Goal: Task Accomplishment & Management: Manage account settings

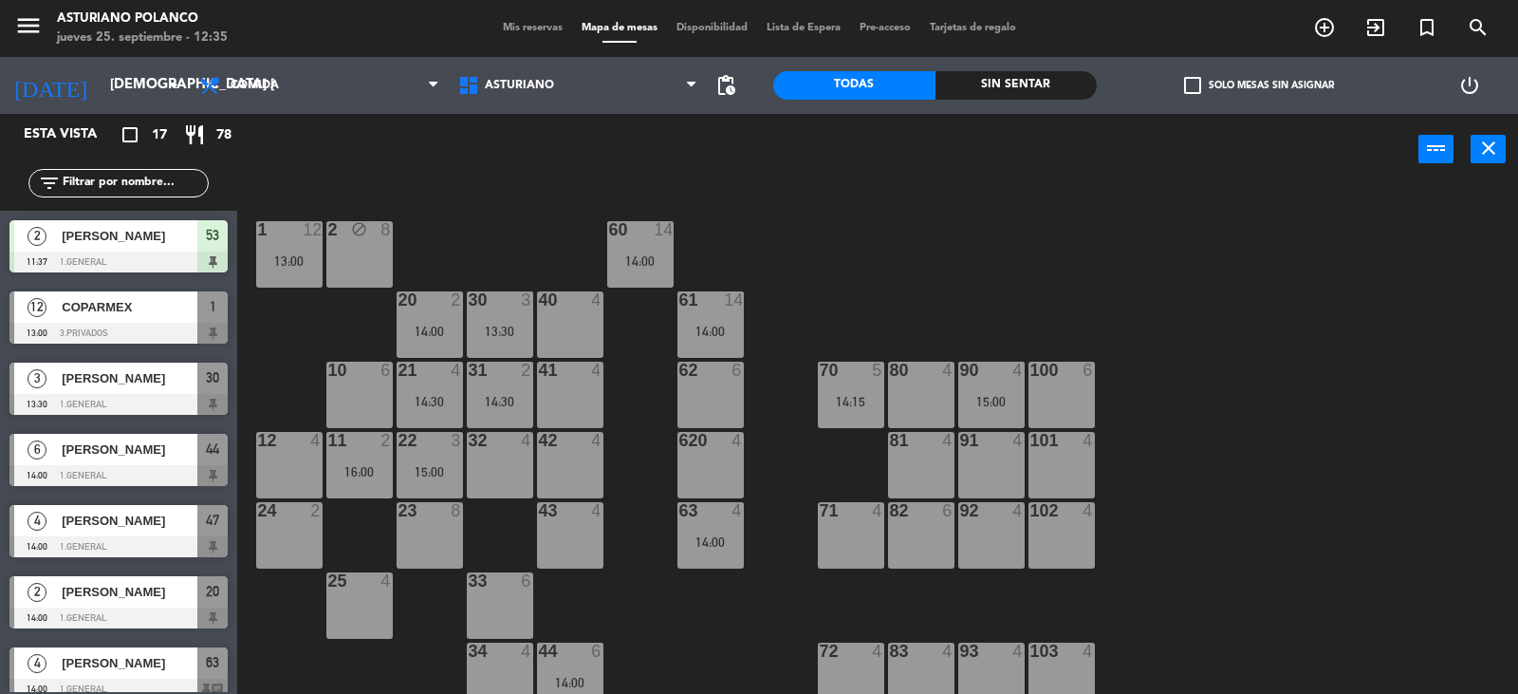
scroll to position [2, 0]
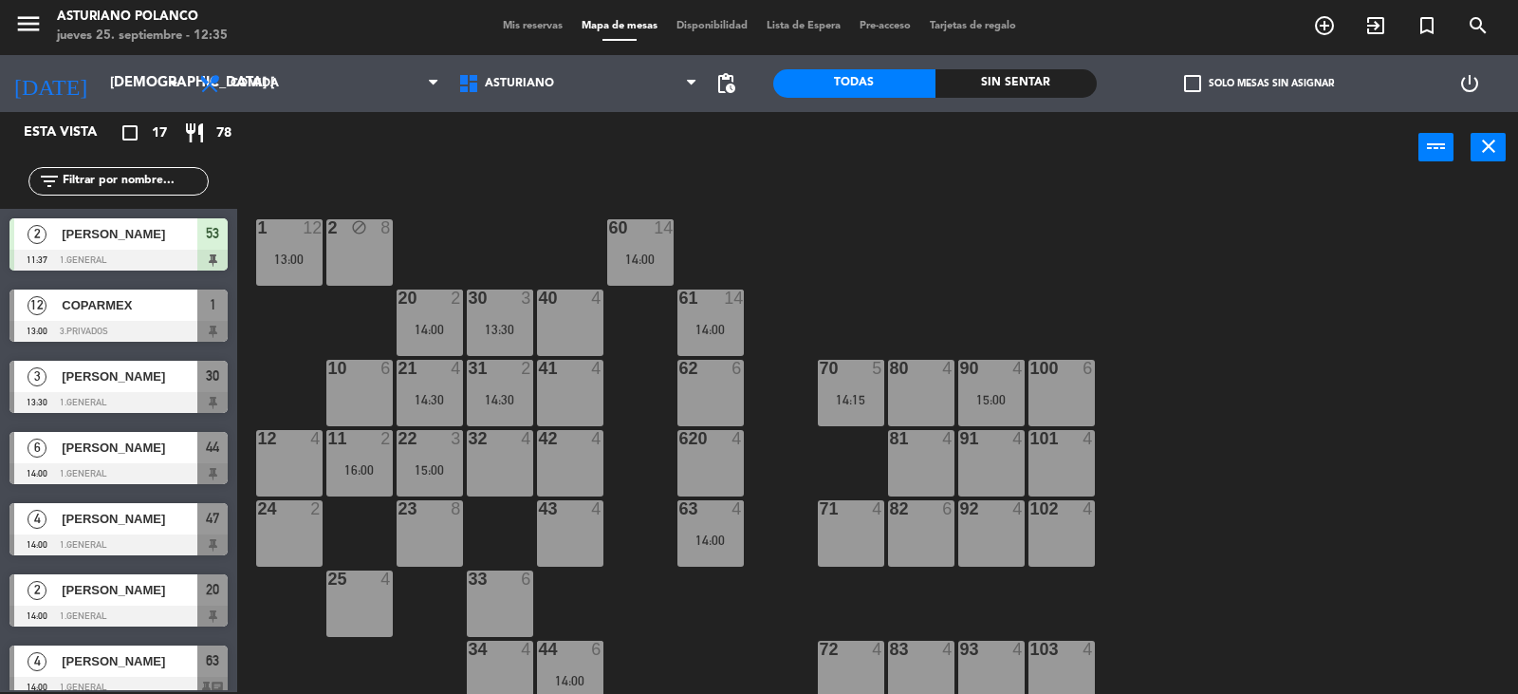
click at [904, 531] on div "82 6" at bounding box center [921, 533] width 66 height 66
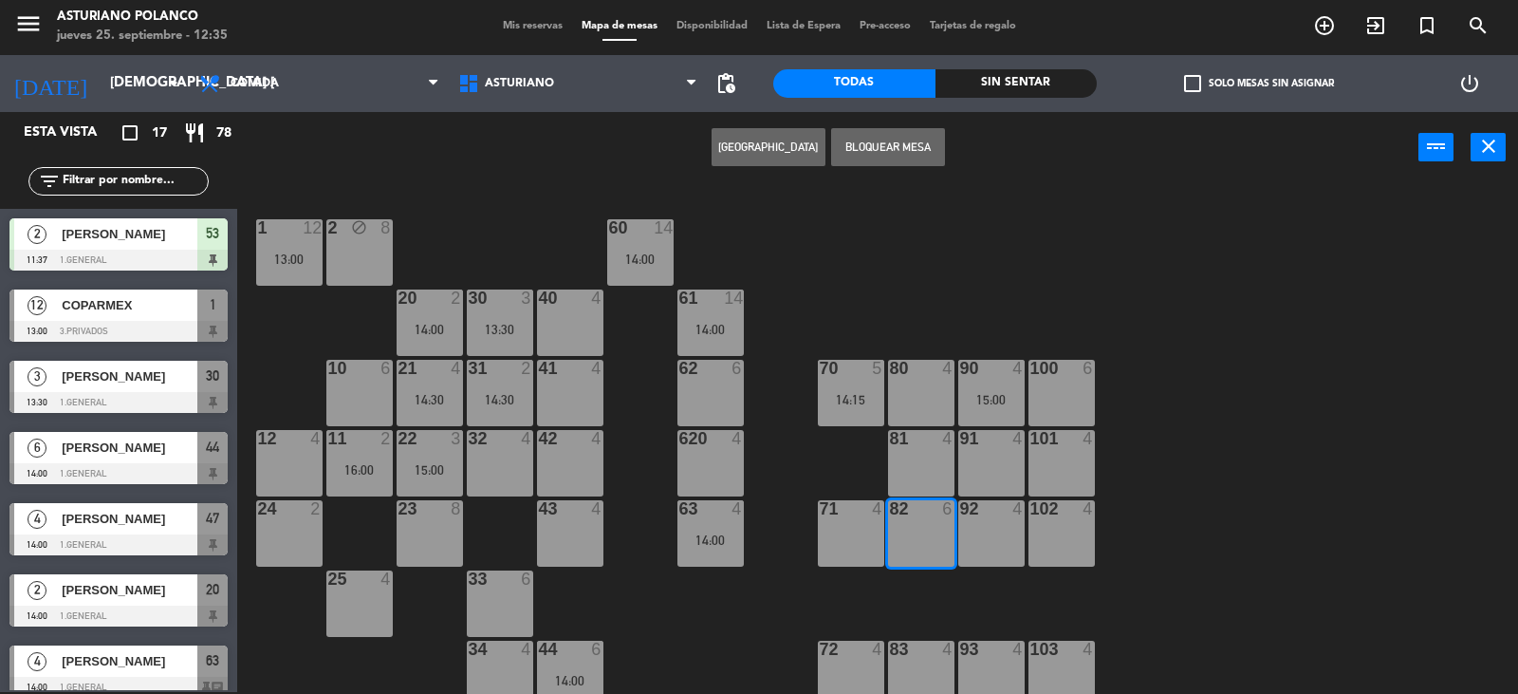
click at [771, 142] on button "[GEOGRAPHIC_DATA]" at bounding box center [769, 147] width 114 height 38
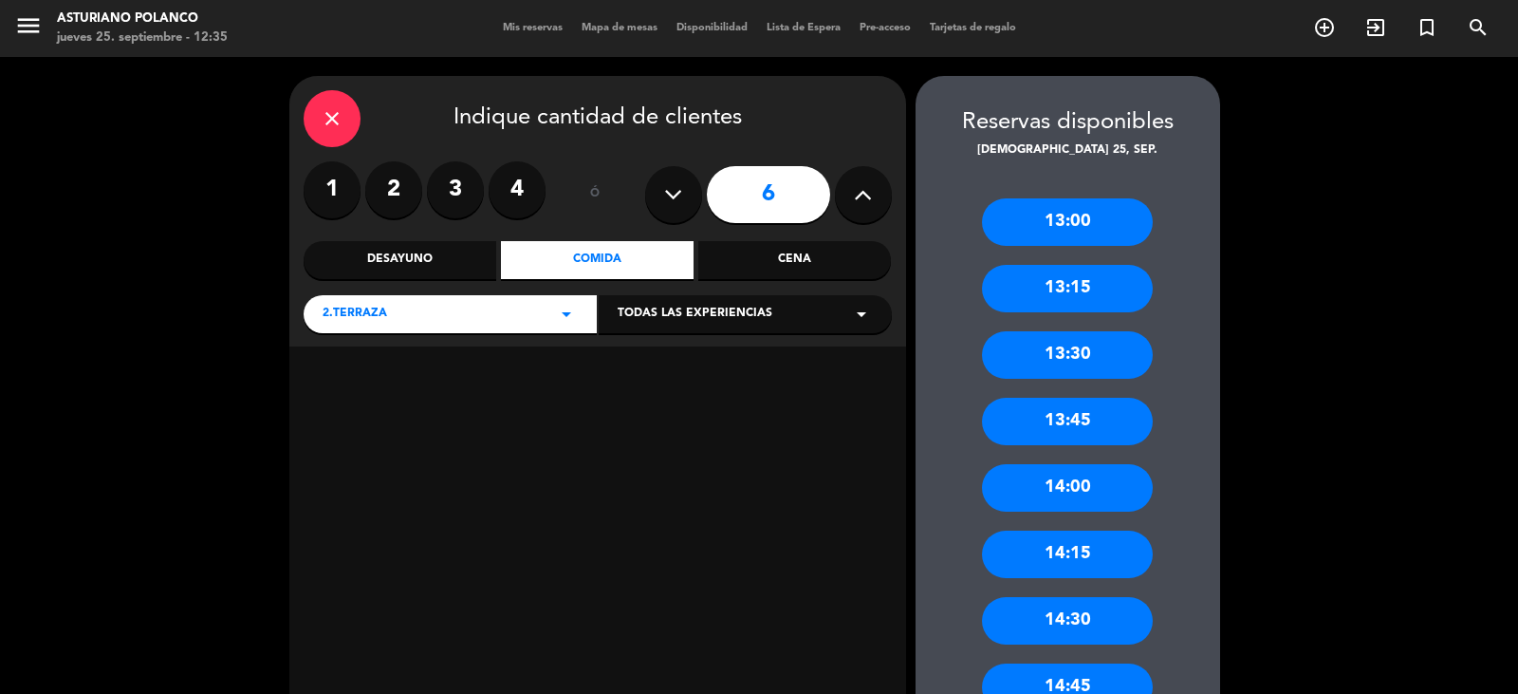
click at [338, 122] on icon "close" at bounding box center [332, 118] width 23 height 23
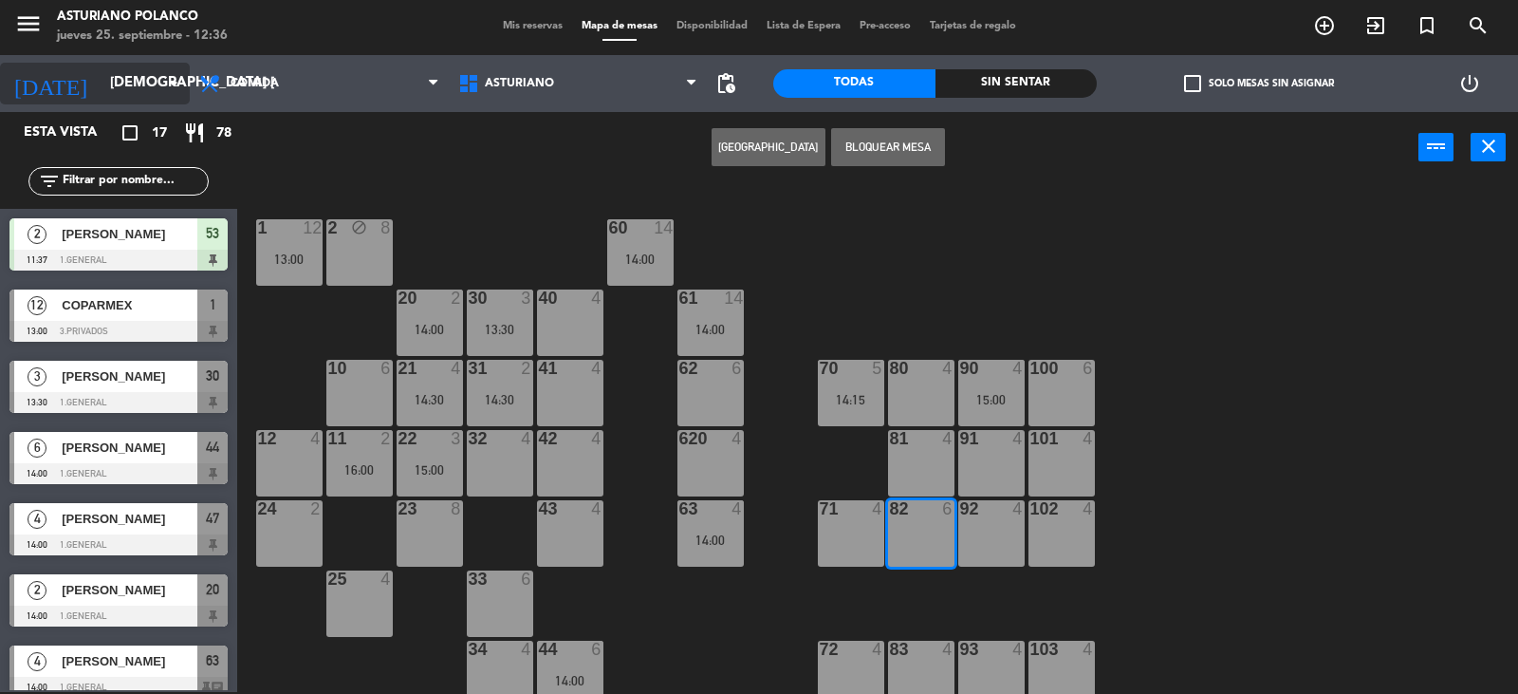
click at [114, 89] on input "[DEMOGRAPHIC_DATA] [DATE]" at bounding box center [192, 83] width 183 height 36
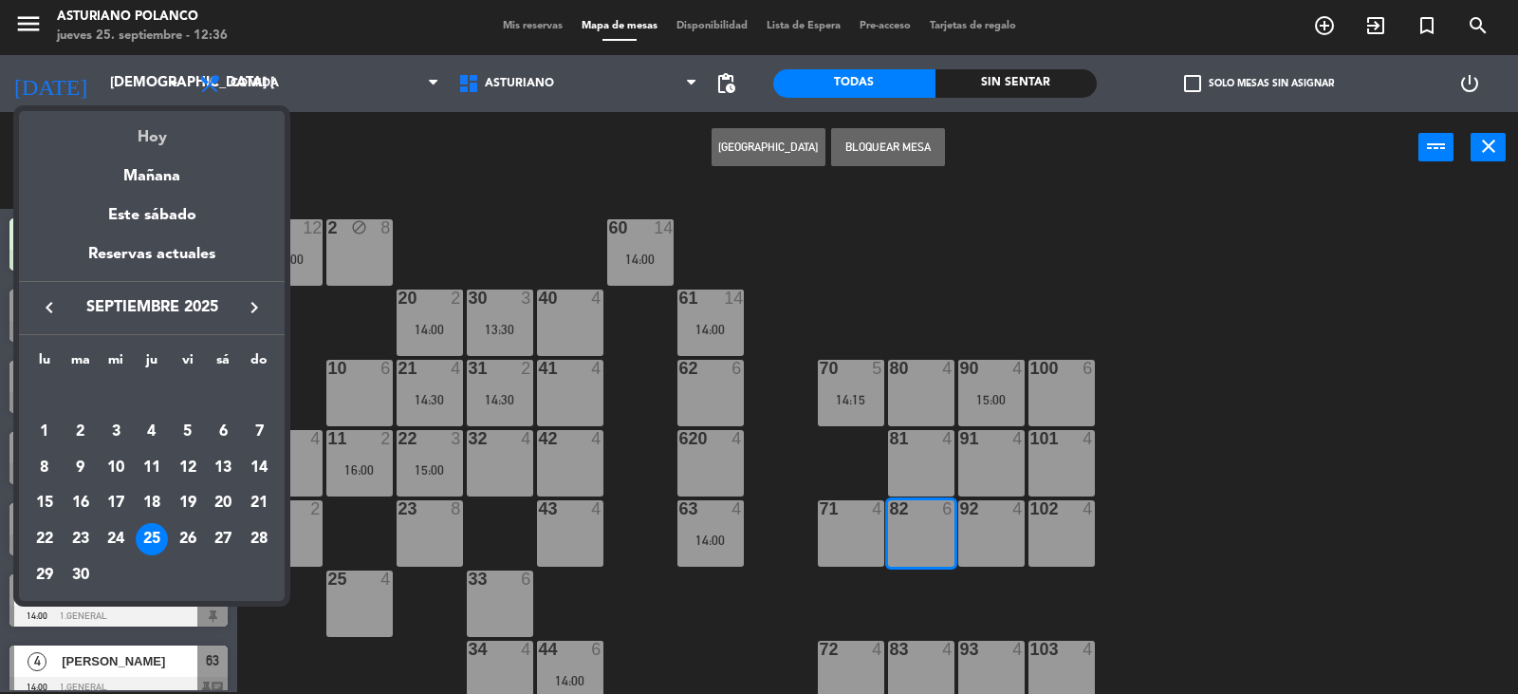
click at [138, 139] on div "Hoy" at bounding box center [152, 130] width 266 height 39
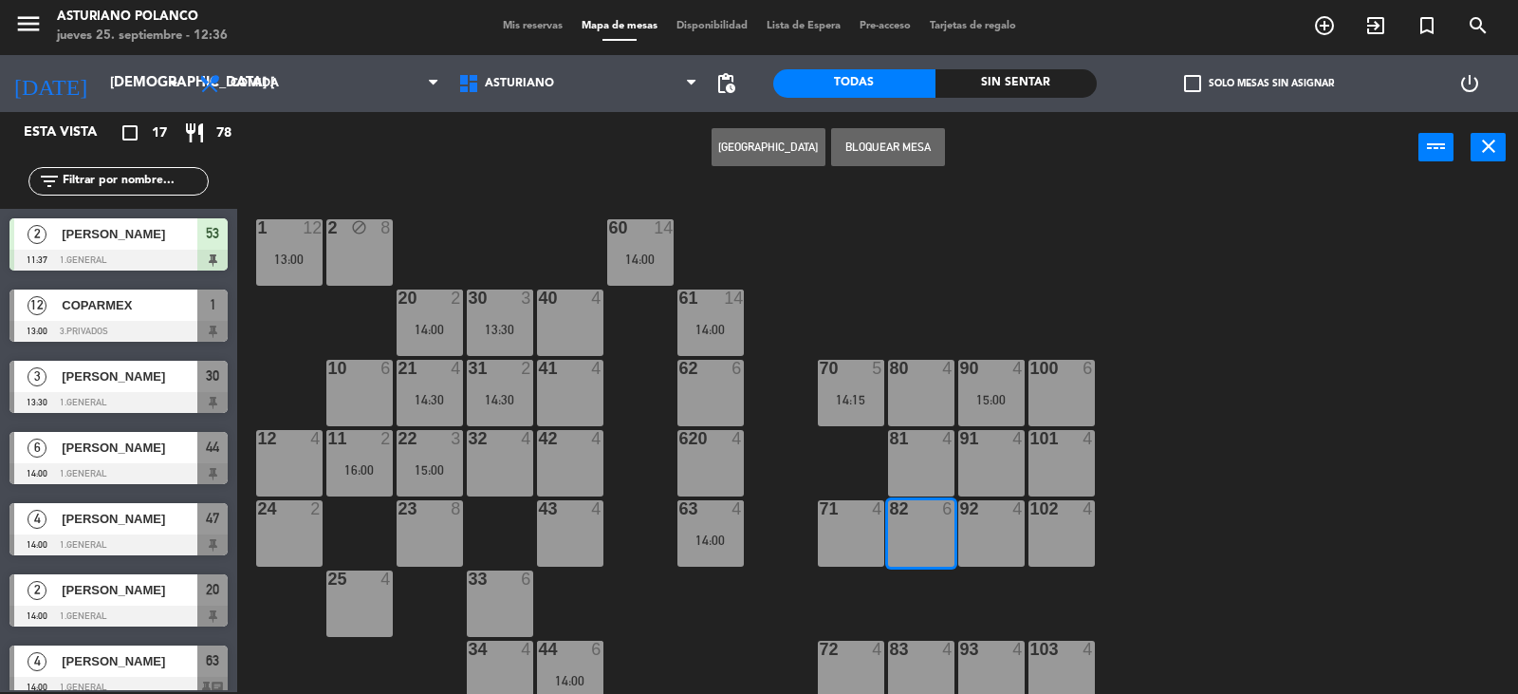
click at [934, 282] on div "1 12 13:00 2 block 8 60 14 14:00 20 2 14:00 30 3 13:30 40 4 61 14 14:00 62 6 41…" at bounding box center [885, 439] width 1266 height 509
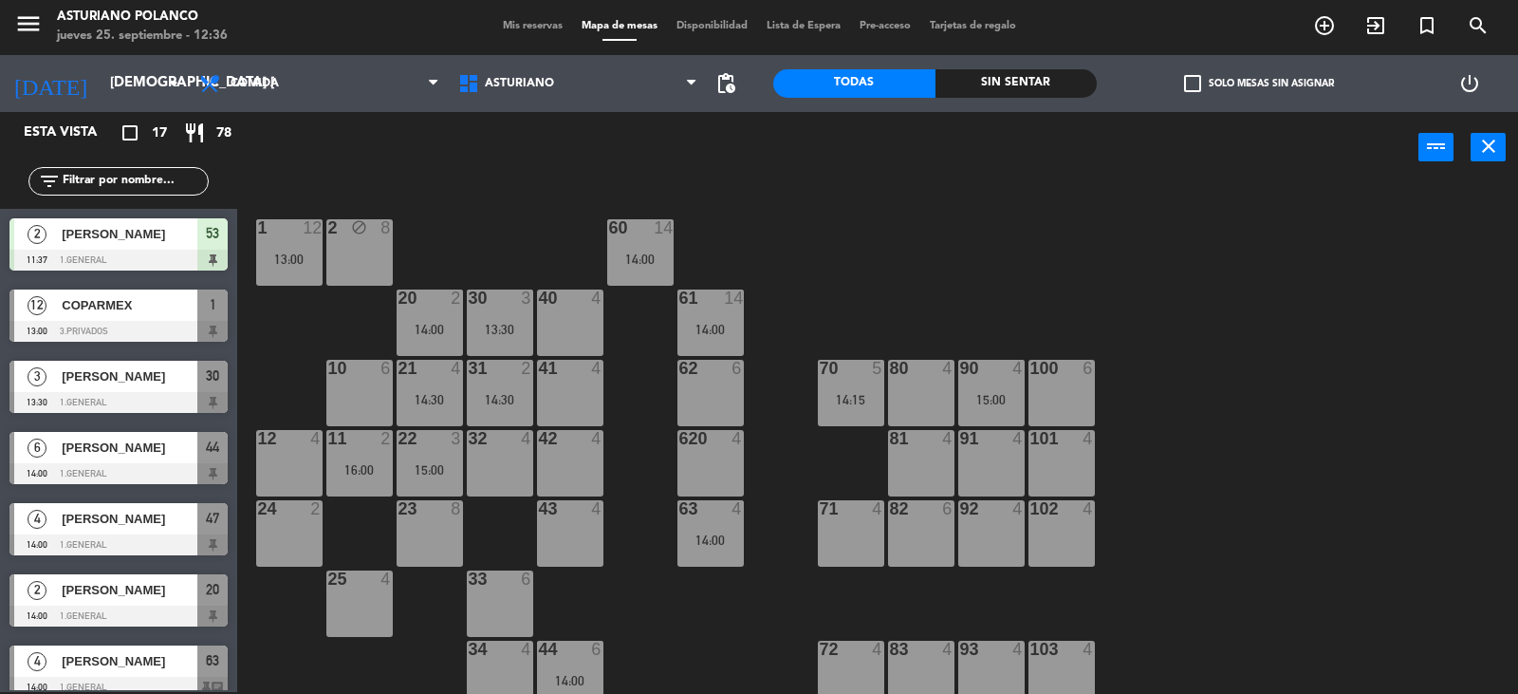
click at [891, 506] on div "82" at bounding box center [890, 508] width 1 height 17
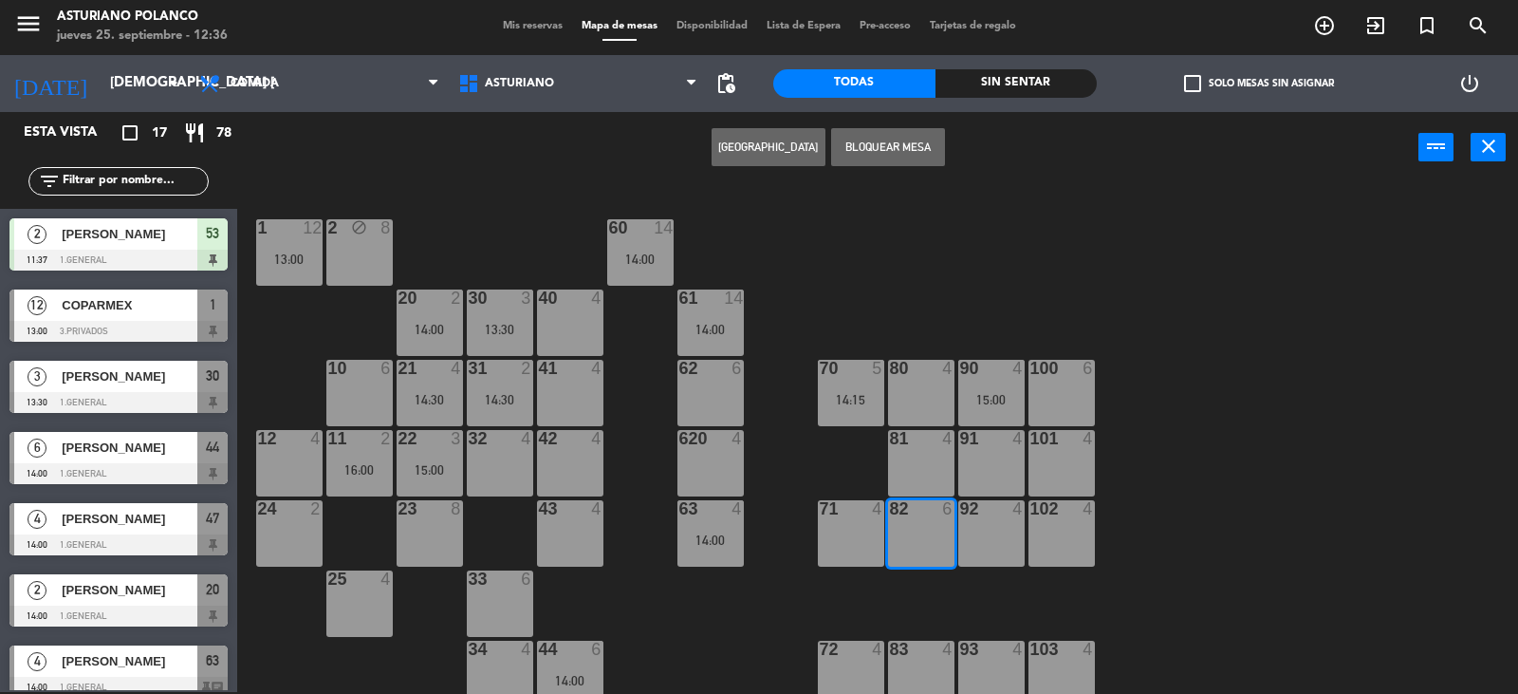
click at [764, 139] on button "[GEOGRAPHIC_DATA]" at bounding box center [769, 147] width 114 height 38
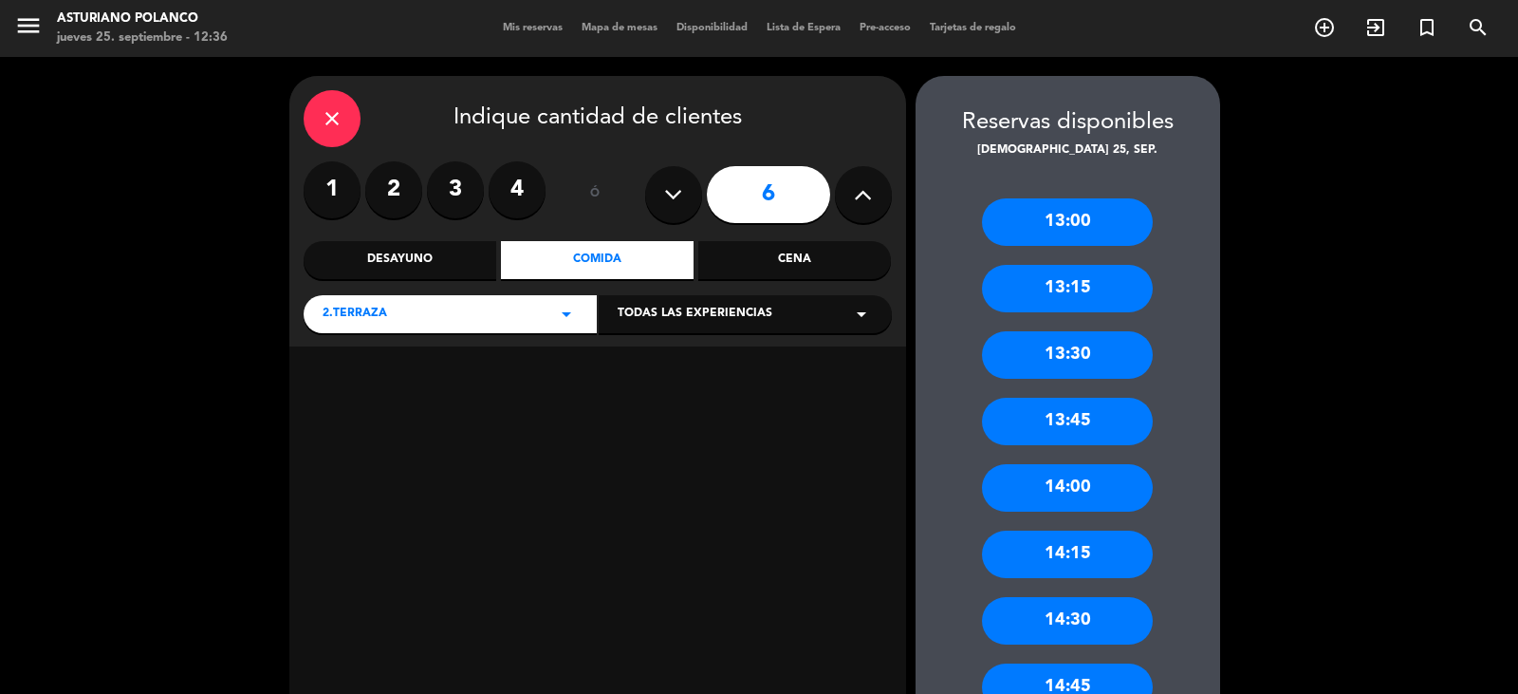
click at [670, 193] on icon at bounding box center [673, 194] width 18 height 28
type input "5"
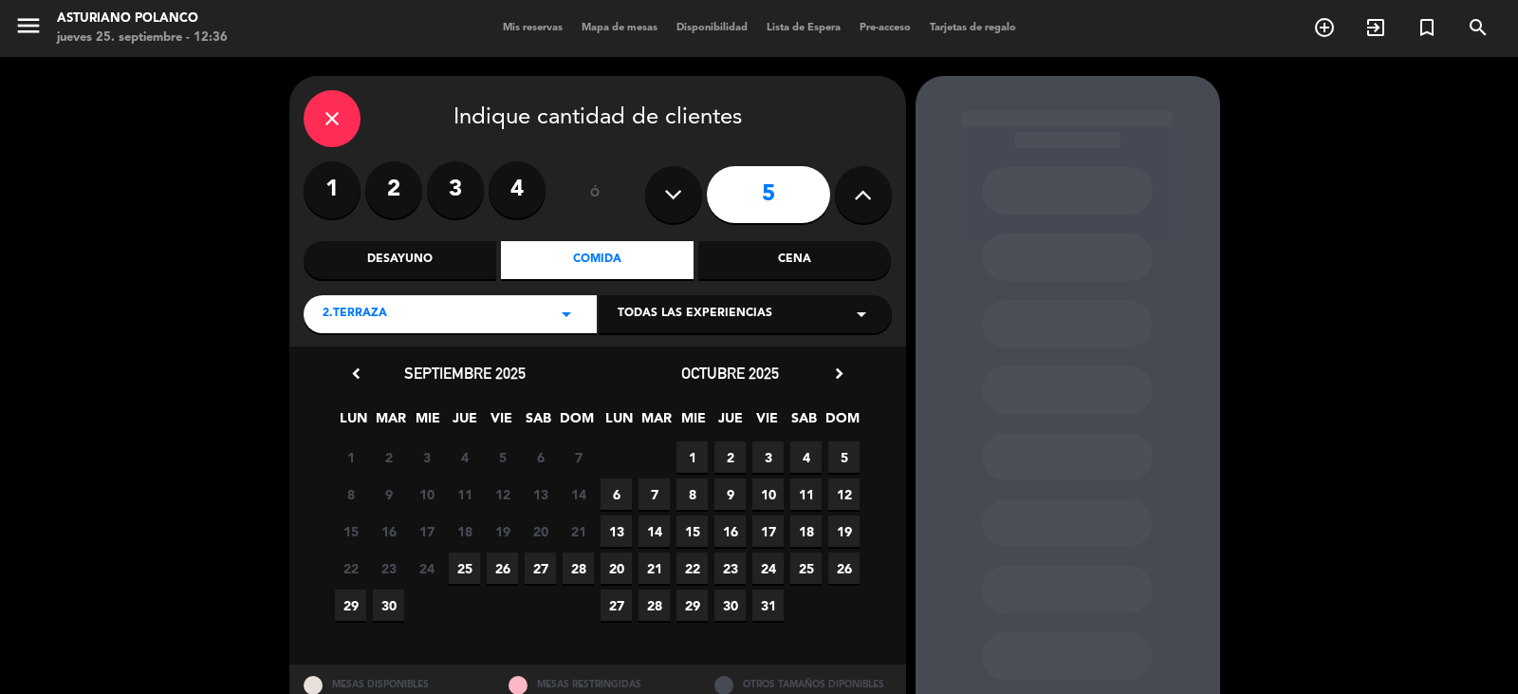
click at [467, 562] on span "25" at bounding box center [464, 567] width 31 height 31
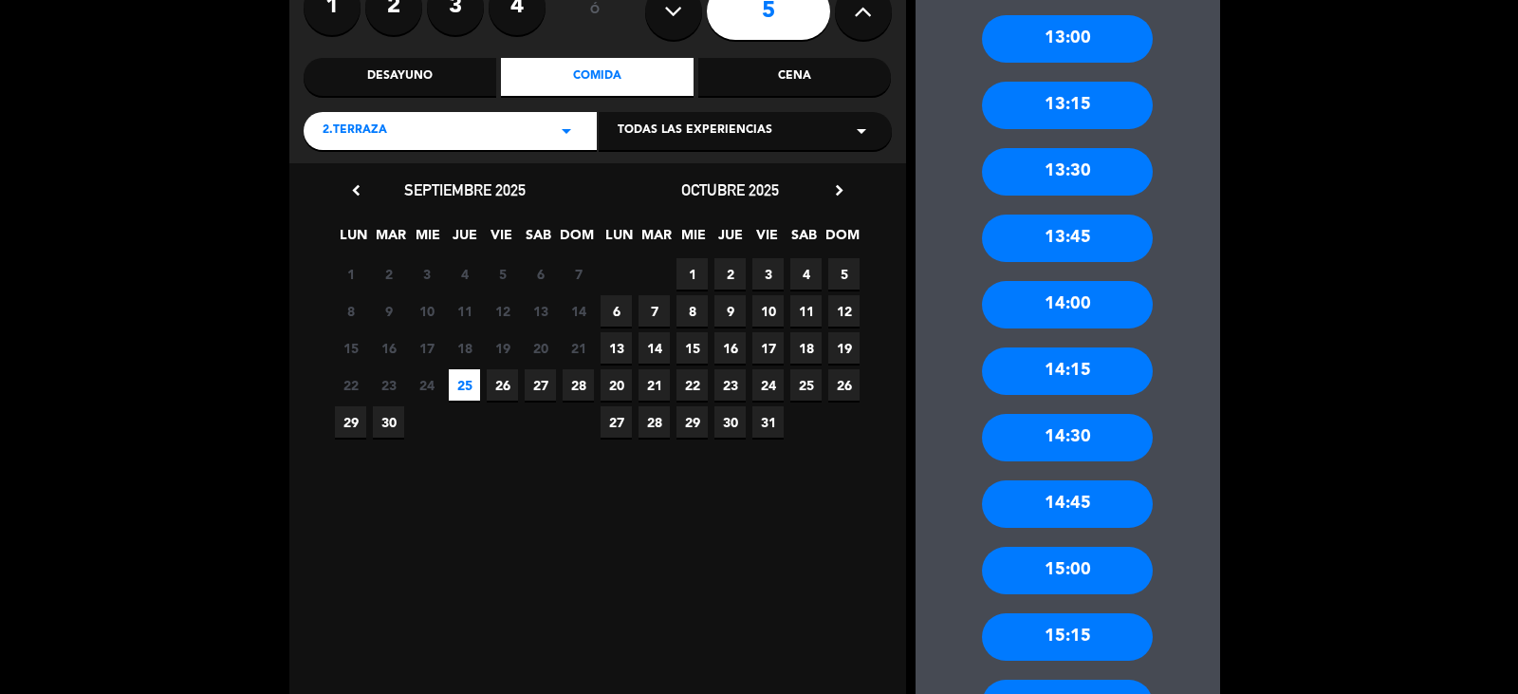
scroll to position [233, 0]
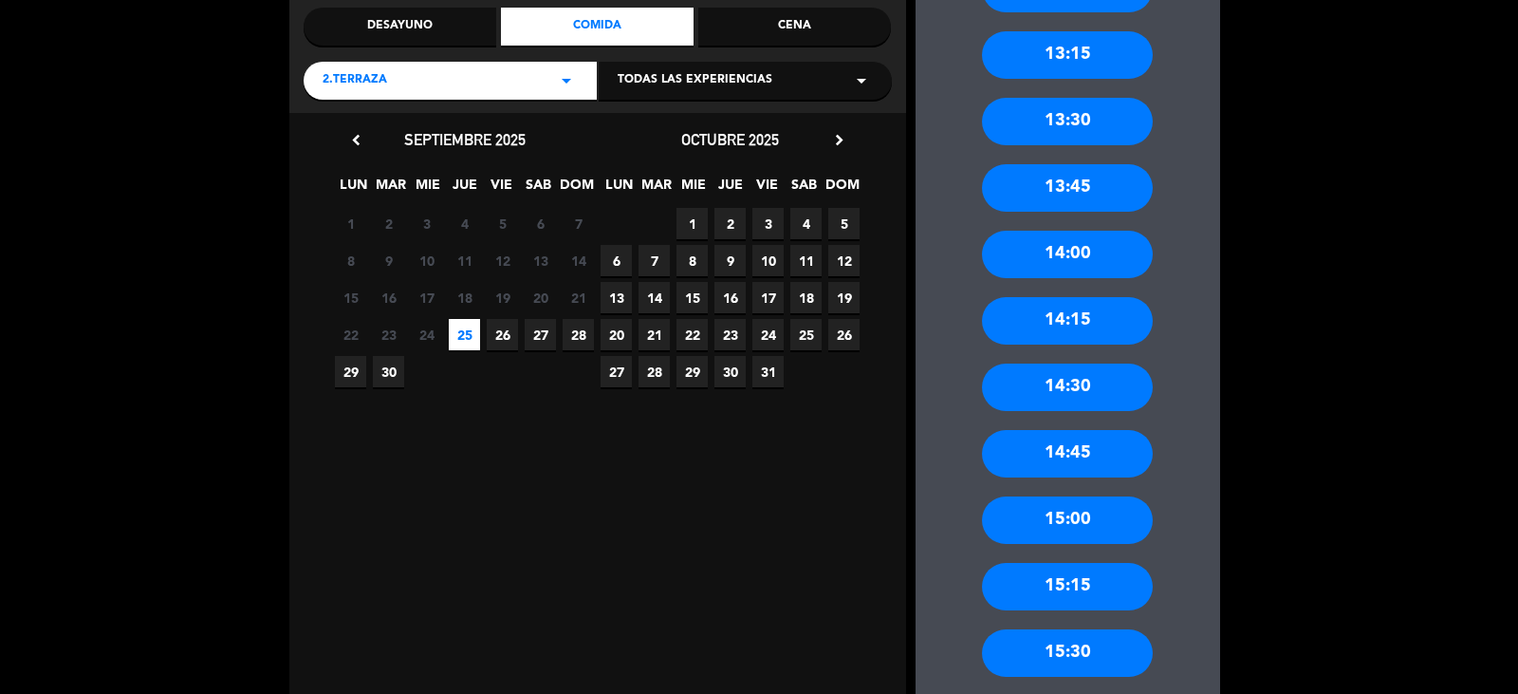
click at [1062, 529] on div "15:00" at bounding box center [1067, 519] width 171 height 47
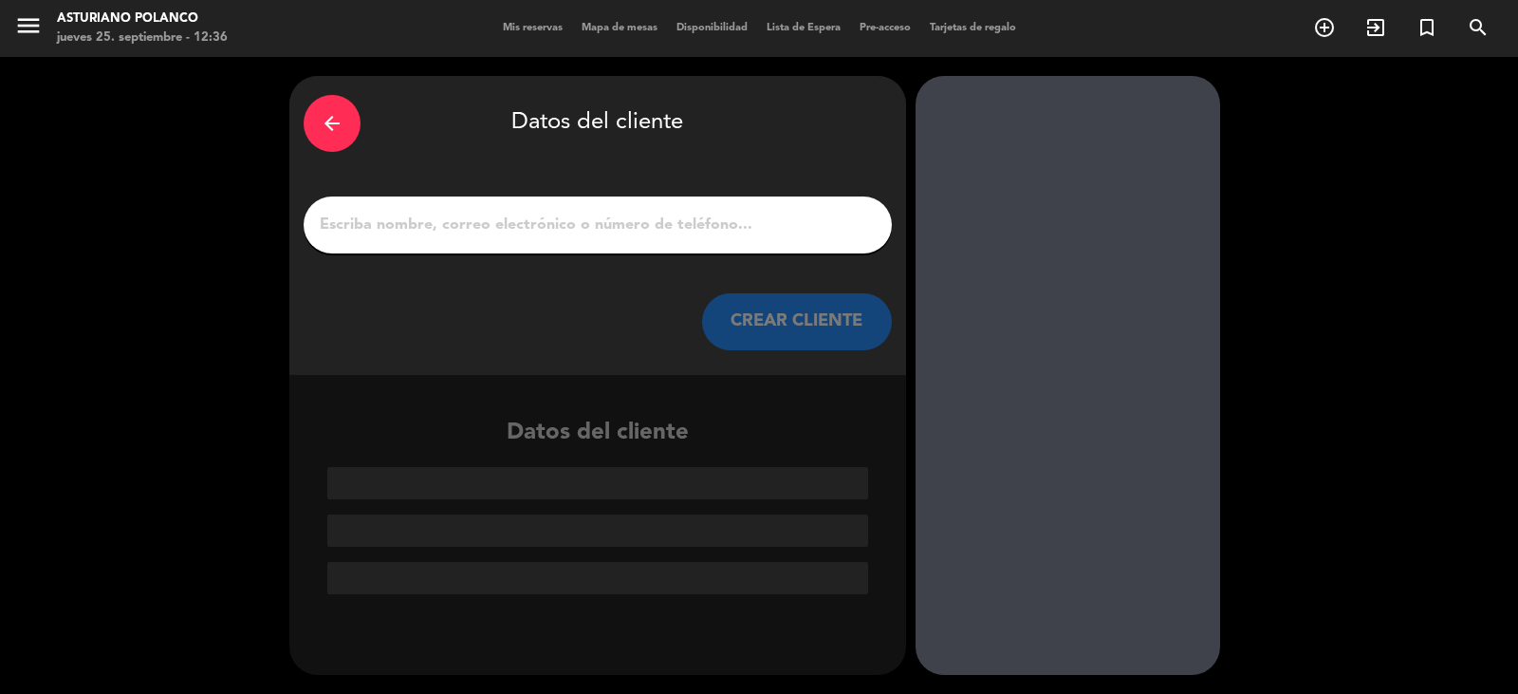
scroll to position [0, 0]
click at [451, 233] on input "1" at bounding box center [598, 225] width 560 height 27
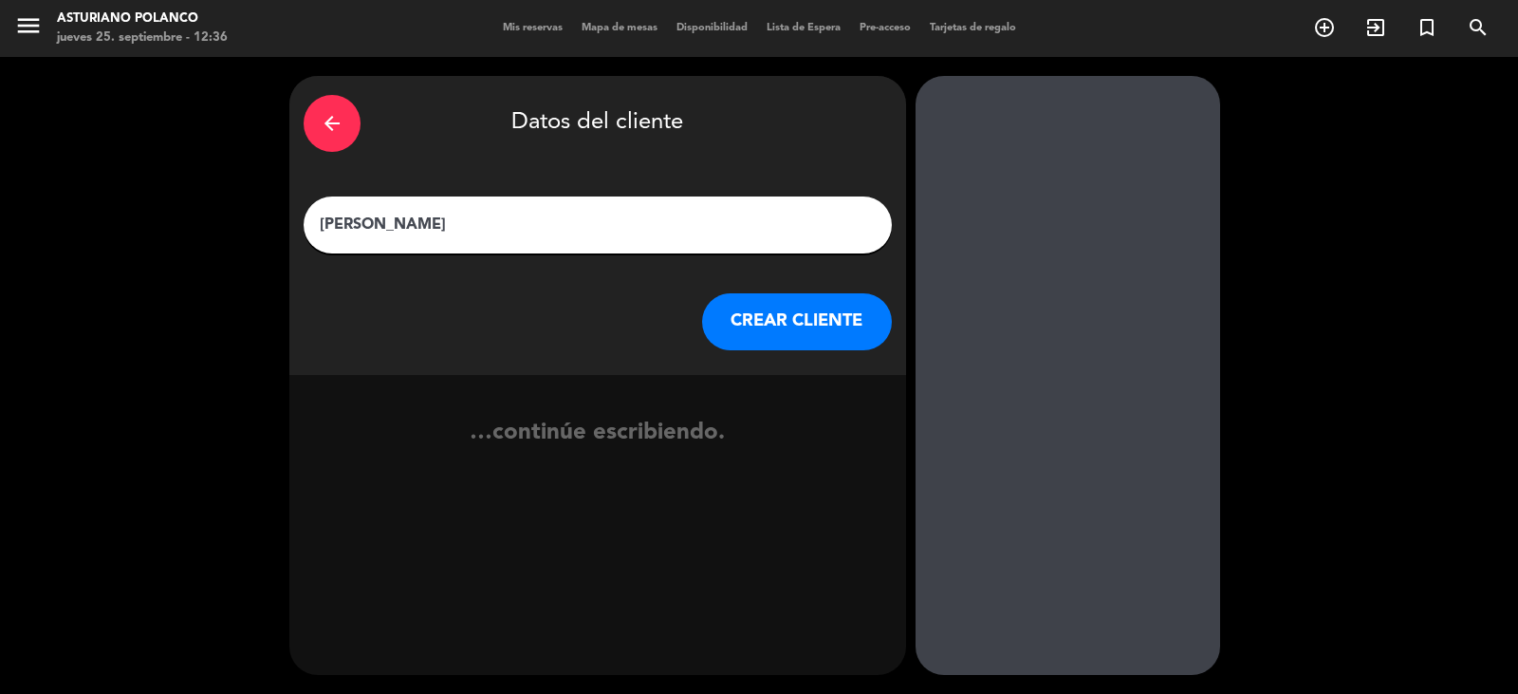
type input "[PERSON_NAME]"
click at [779, 317] on button "CREAR CLIENTE" at bounding box center [797, 321] width 190 height 57
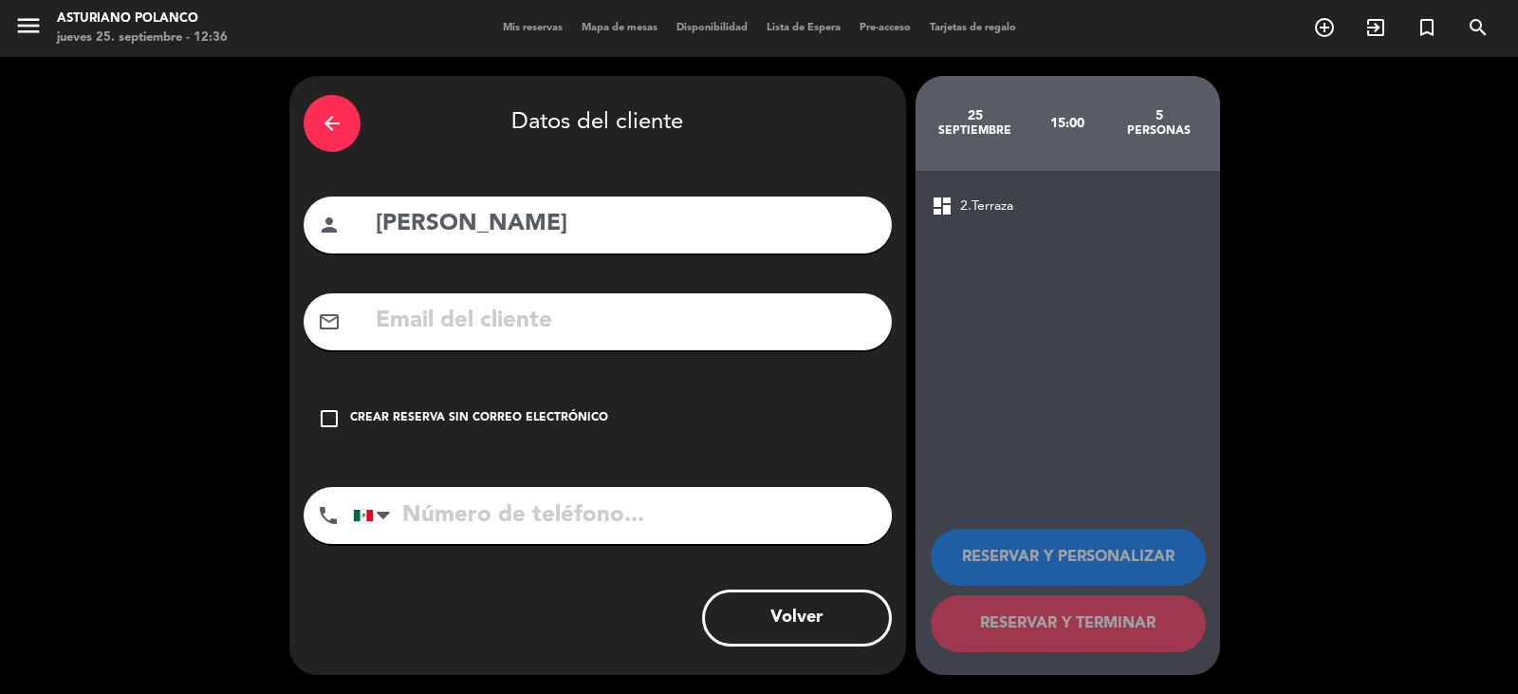
click at [594, 405] on div "check_box_outline_blank Crear reserva sin correo electrónico" at bounding box center [598, 418] width 588 height 57
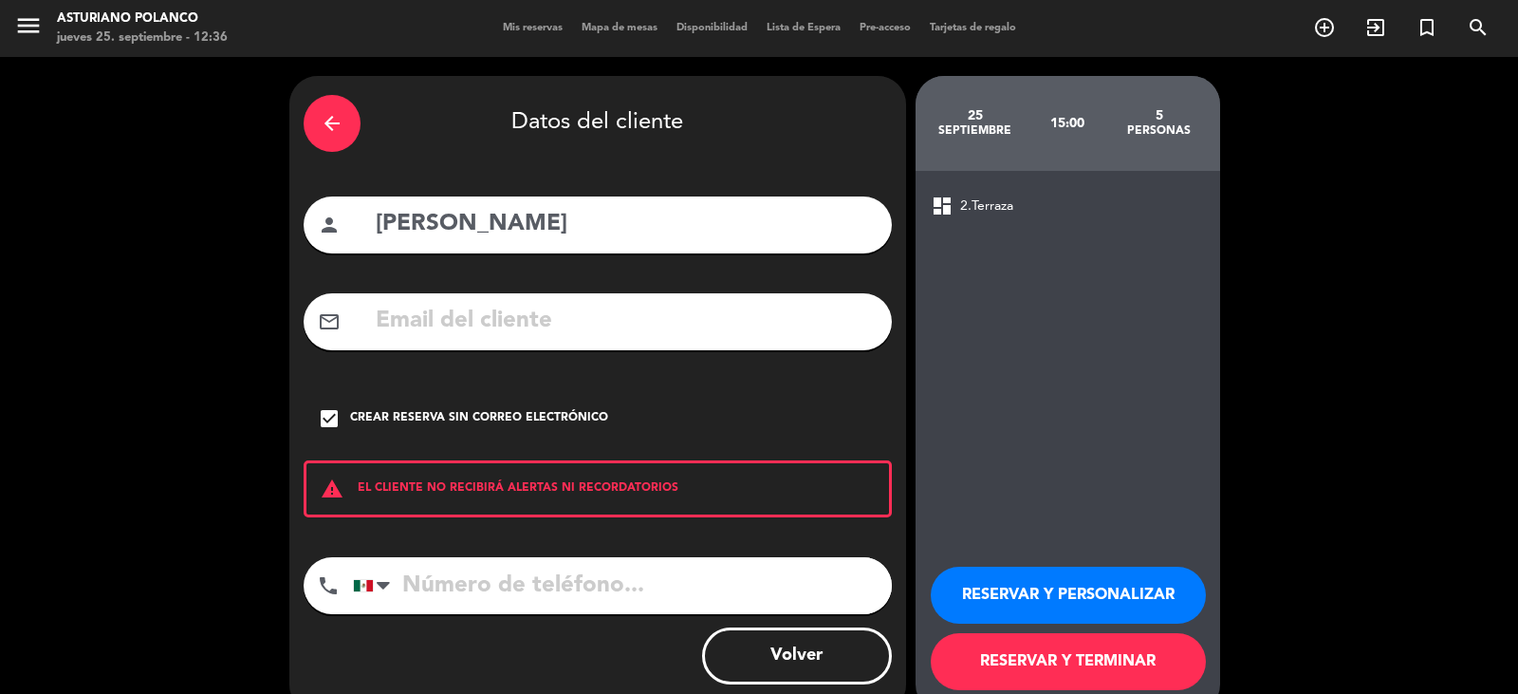
click at [1012, 670] on button "RESERVAR Y TERMINAR" at bounding box center [1068, 661] width 275 height 57
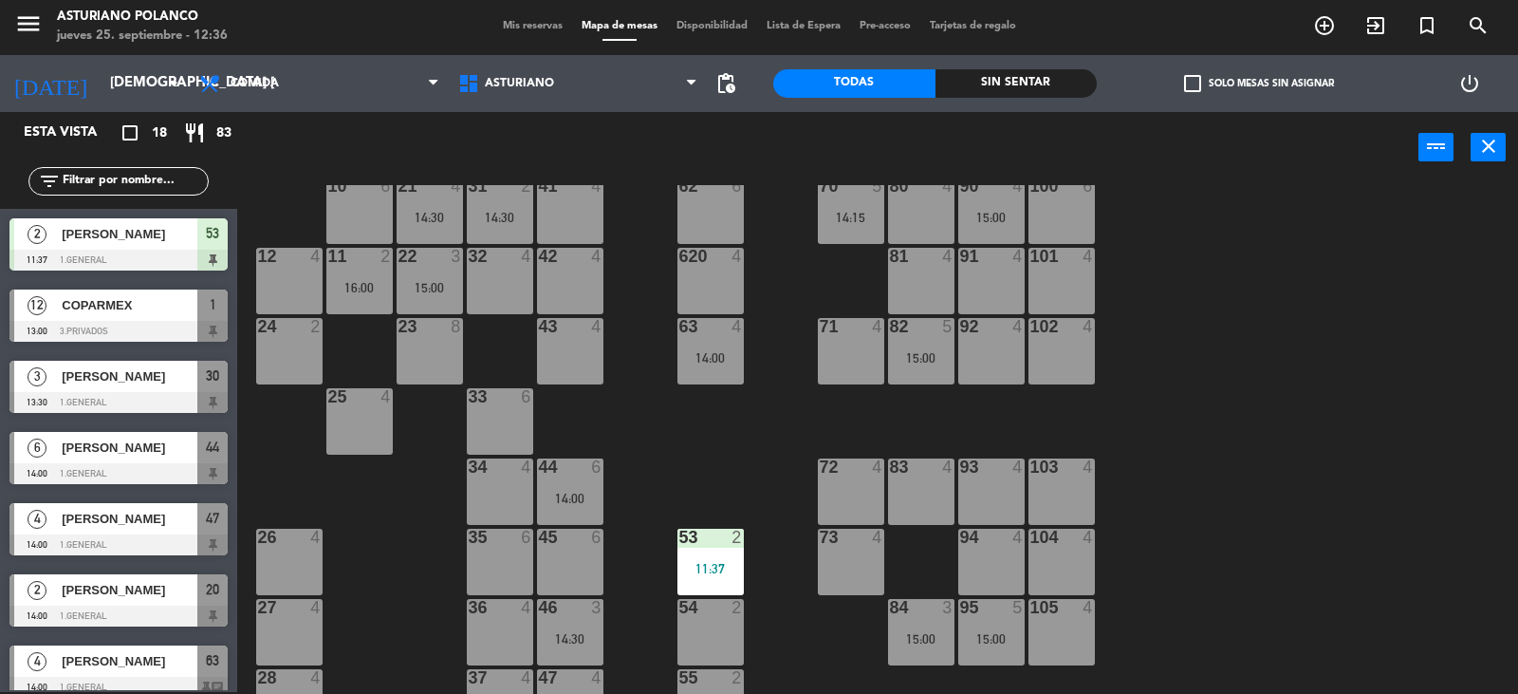
scroll to position [190, 0]
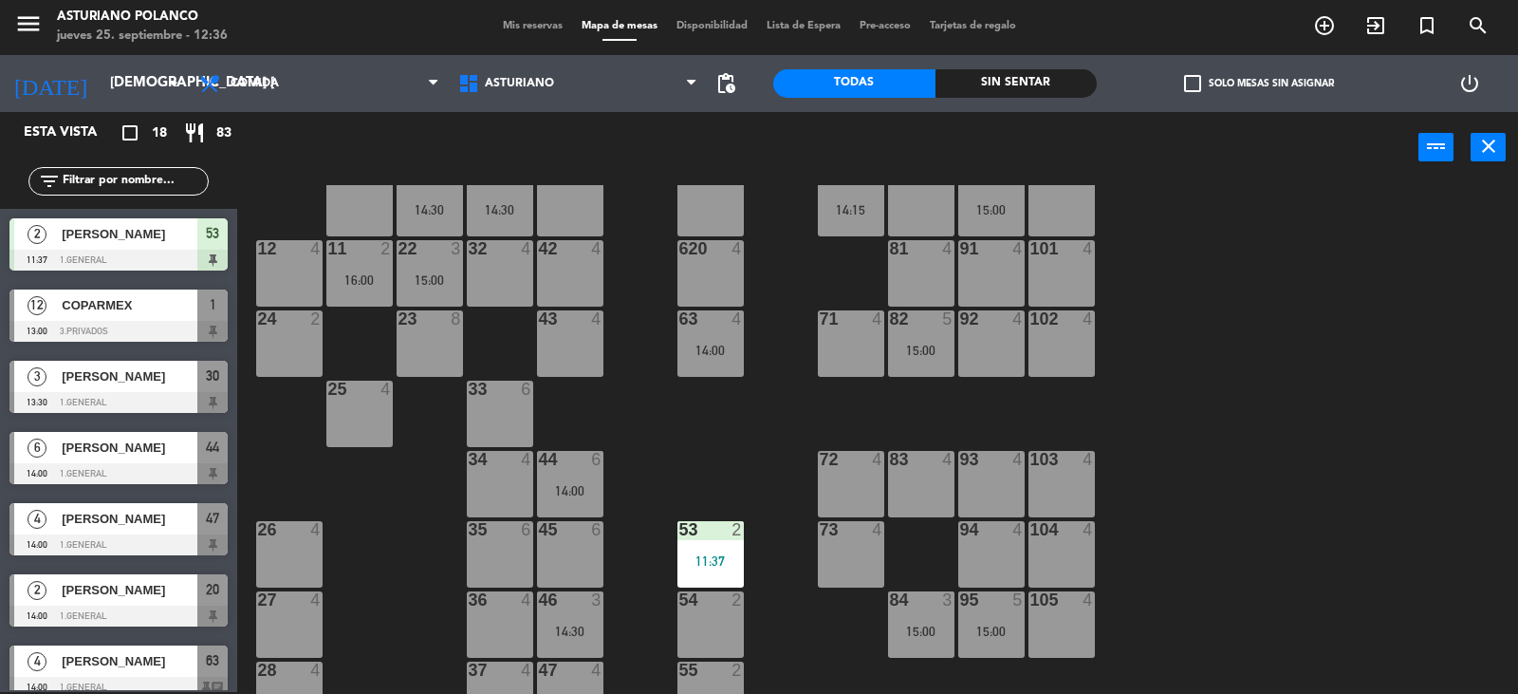
click at [928, 471] on div "83 4" at bounding box center [921, 484] width 66 height 66
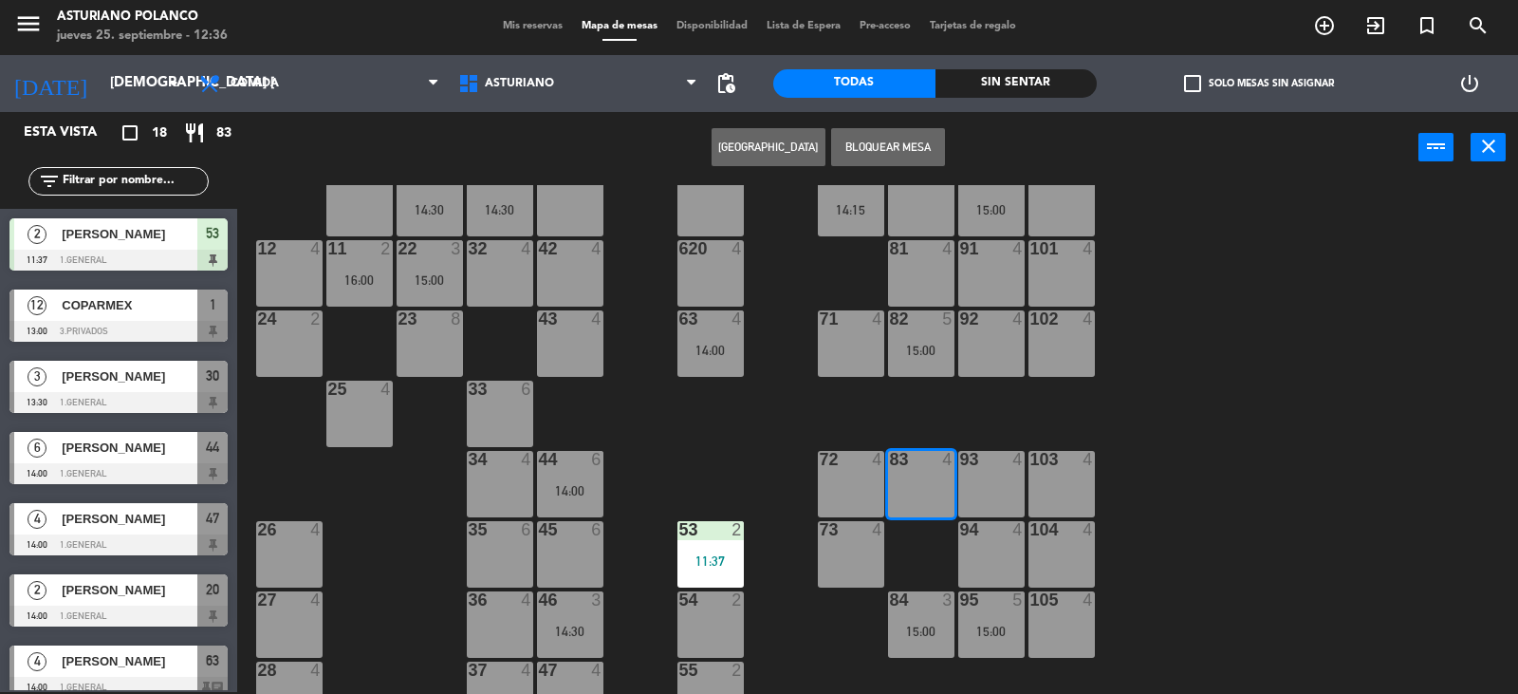
click at [757, 148] on button "[GEOGRAPHIC_DATA]" at bounding box center [769, 147] width 114 height 38
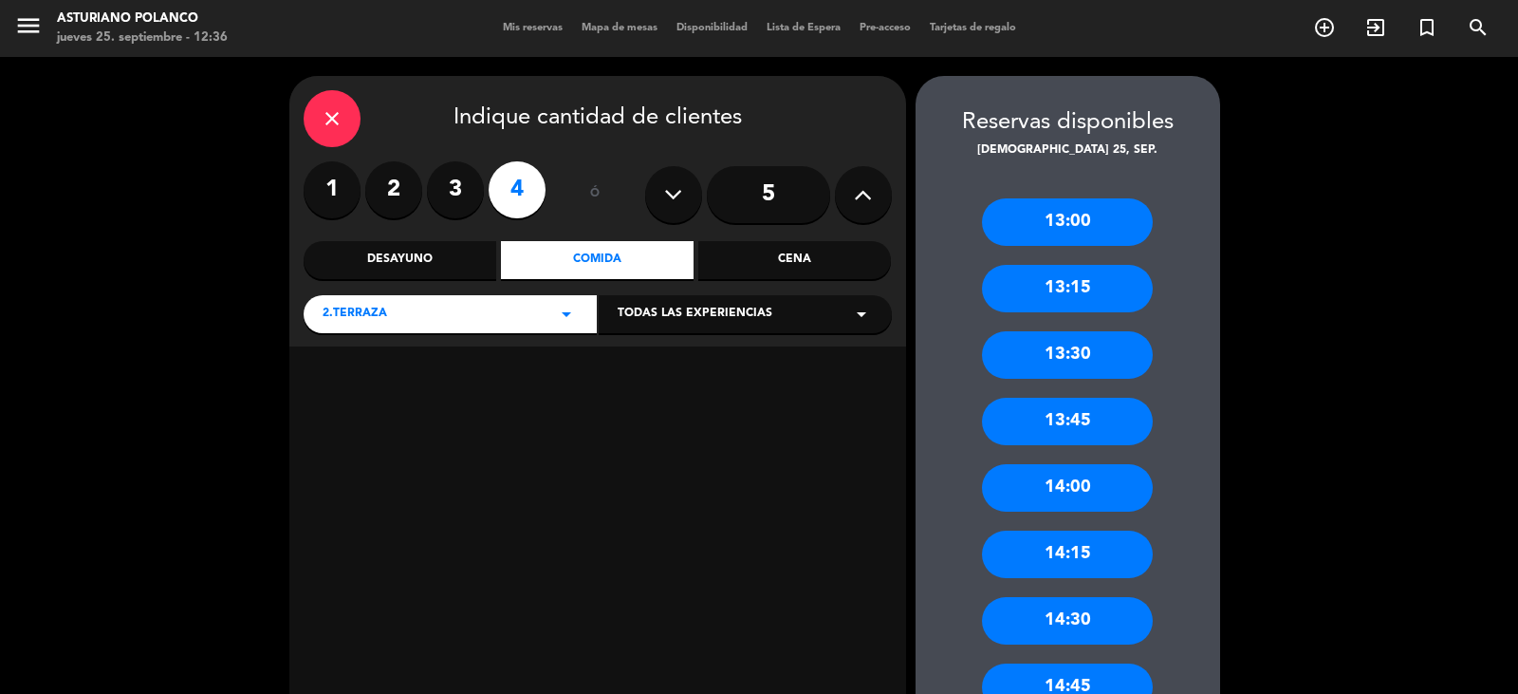
click at [499, 195] on label "4" at bounding box center [517, 189] width 57 height 57
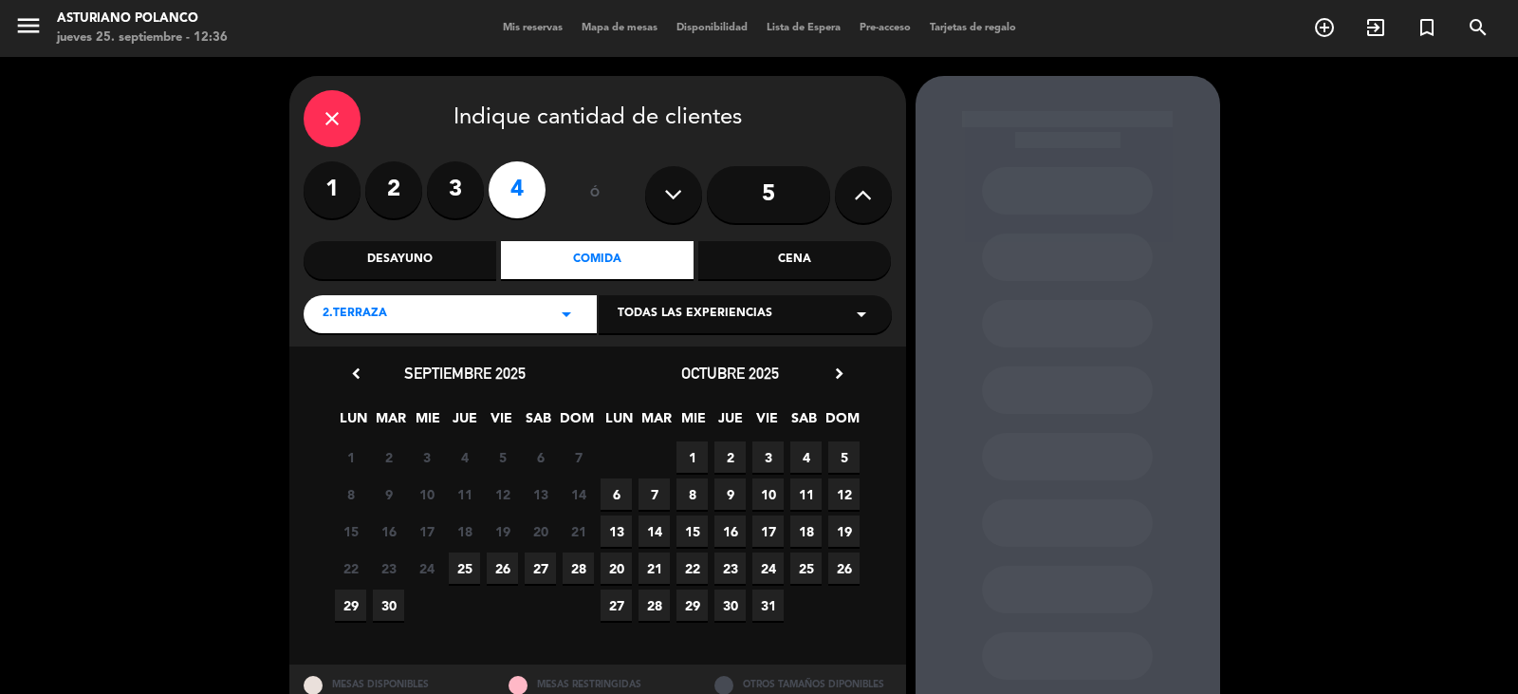
click at [461, 560] on span "25" at bounding box center [464, 567] width 31 height 31
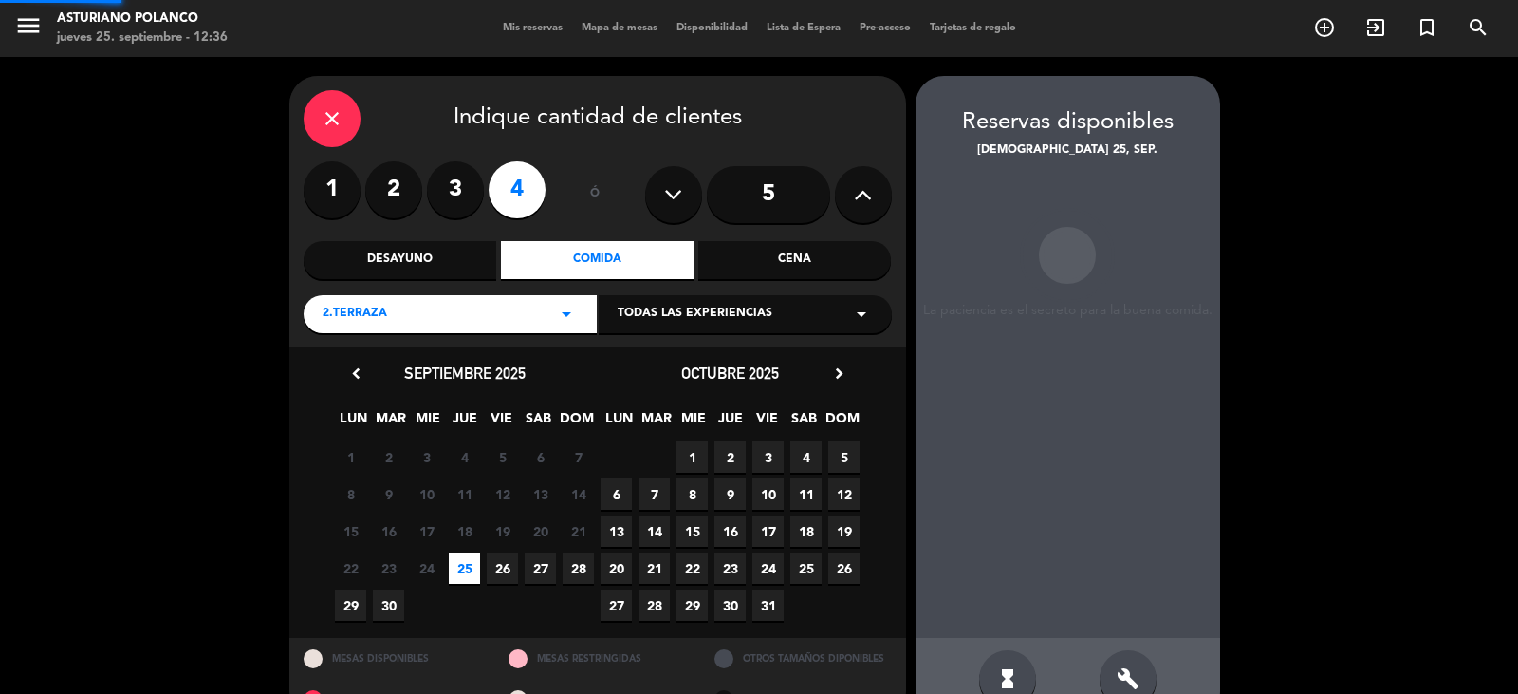
scroll to position [44, 0]
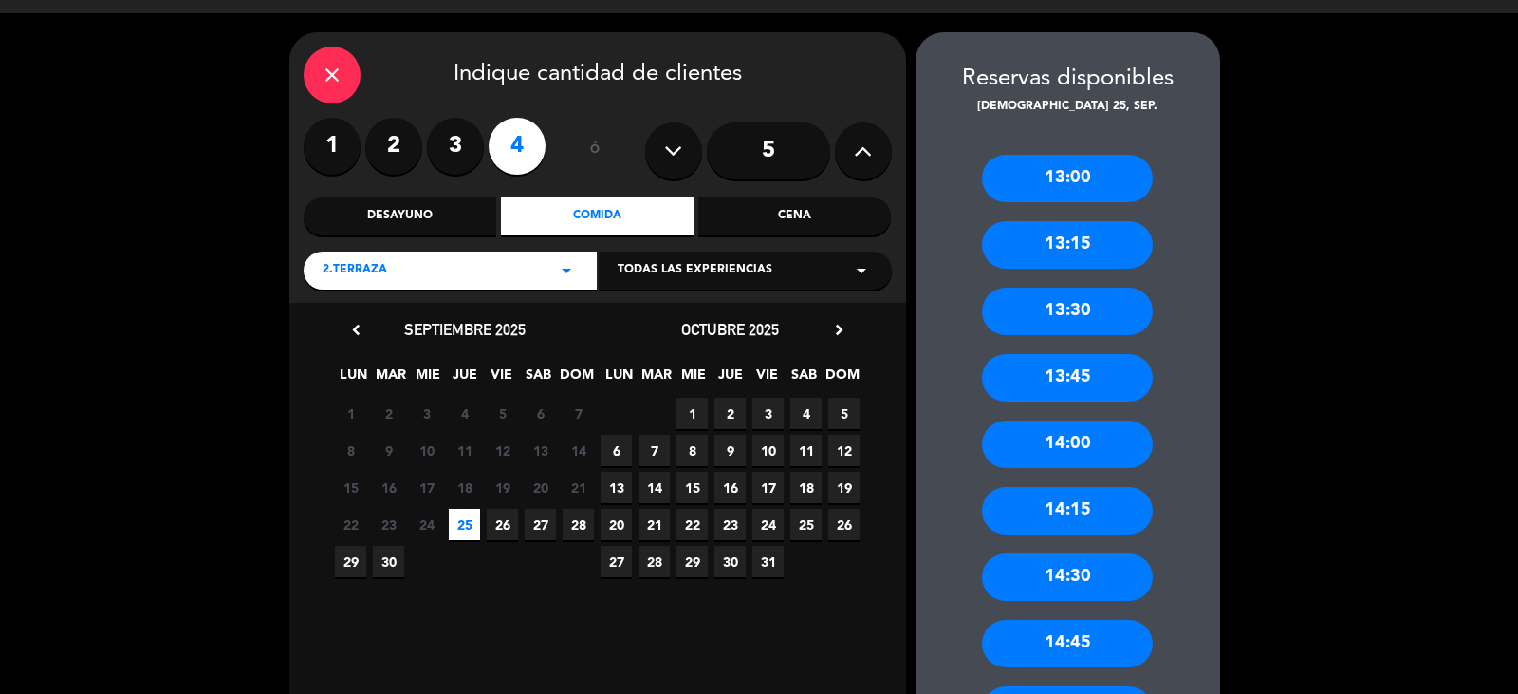
click at [1073, 562] on div "14:30" at bounding box center [1067, 576] width 171 height 47
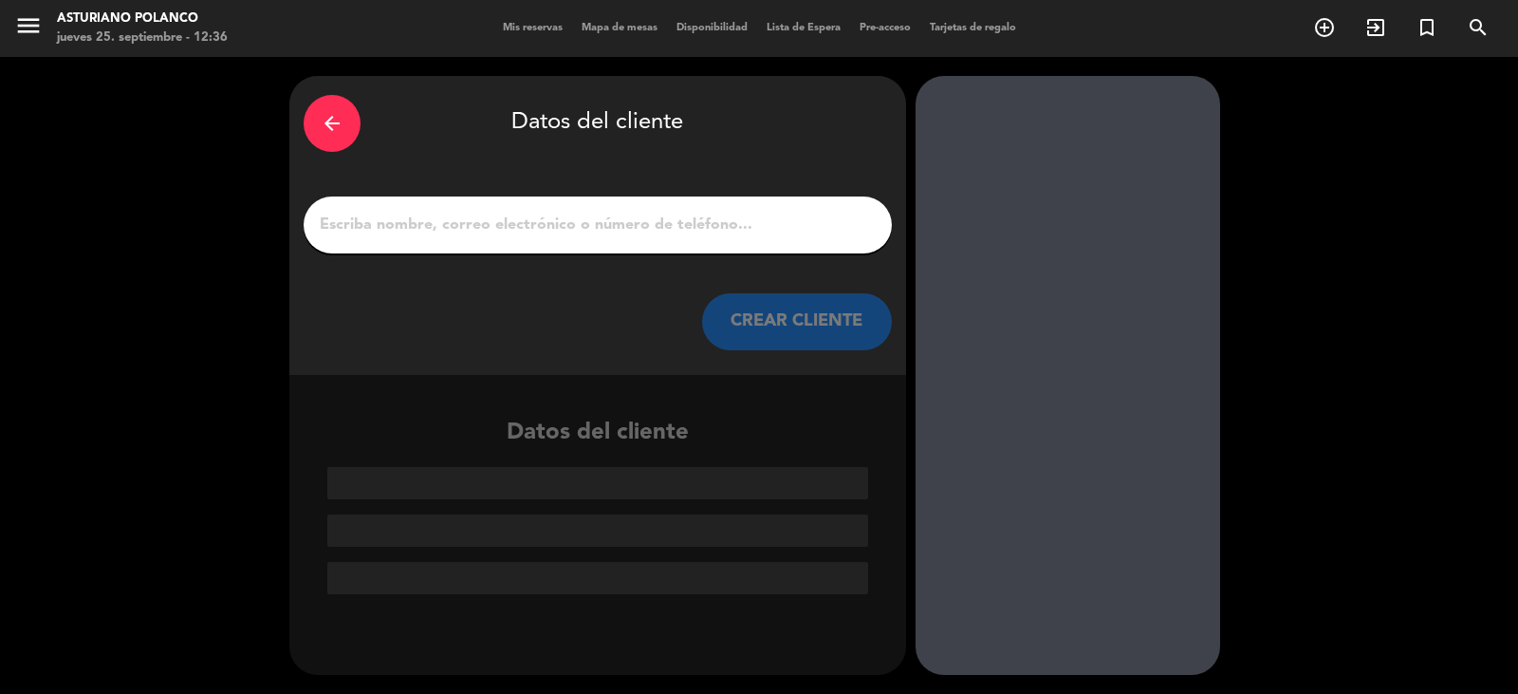
scroll to position [0, 0]
click at [488, 221] on input "1" at bounding box center [598, 225] width 560 height 27
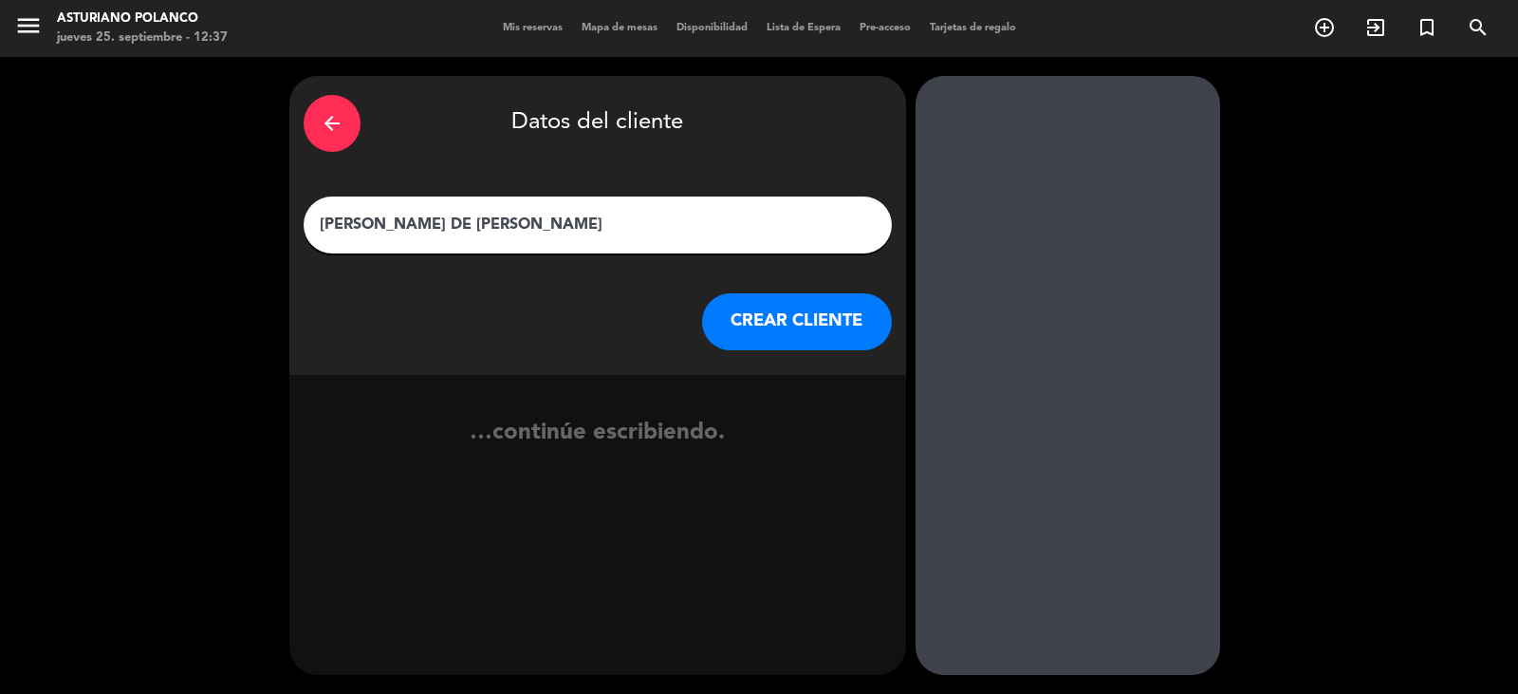
type input "[PERSON_NAME] DE [PERSON_NAME]"
click at [810, 337] on button "CREAR CLIENTE" at bounding box center [797, 321] width 190 height 57
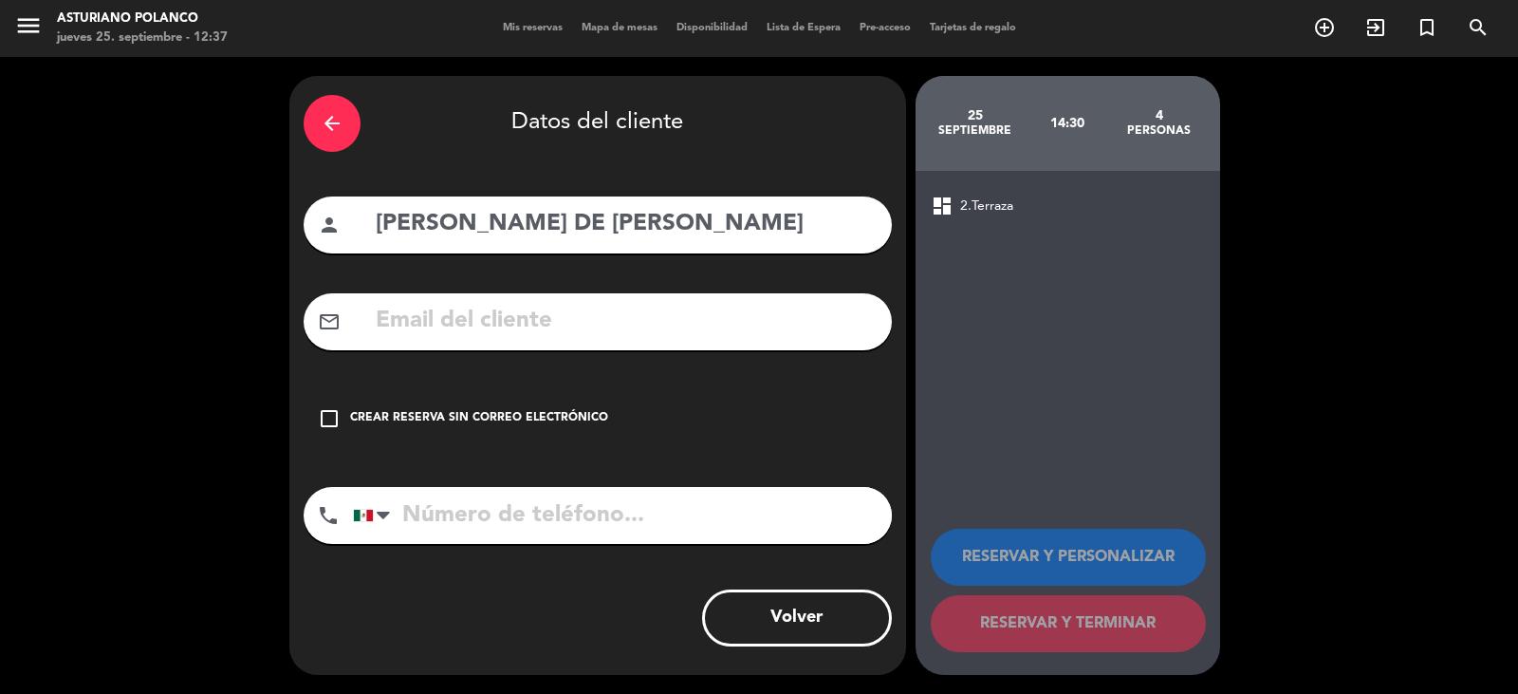
click at [588, 421] on div "Crear reserva sin correo electrónico" at bounding box center [479, 418] width 258 height 19
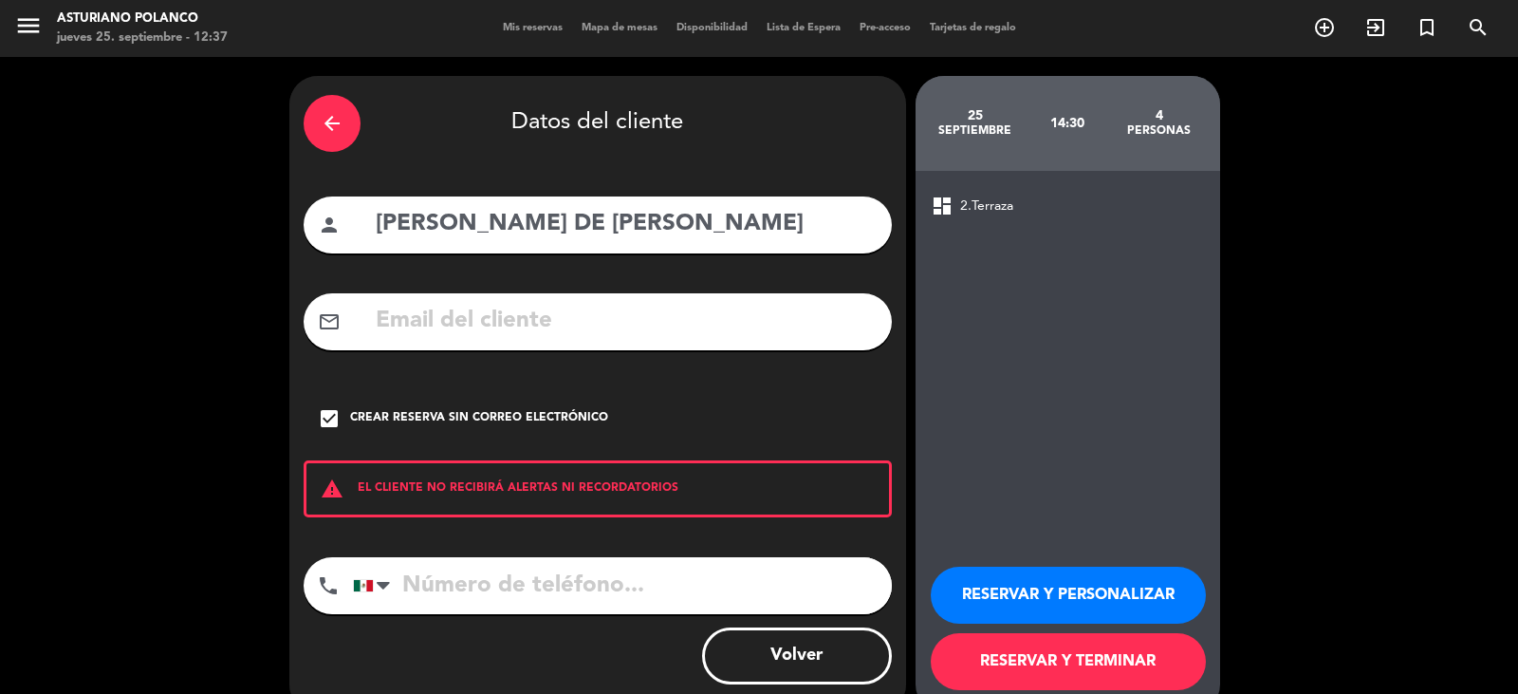
click at [969, 654] on button "RESERVAR Y TERMINAR" at bounding box center [1068, 661] width 275 height 57
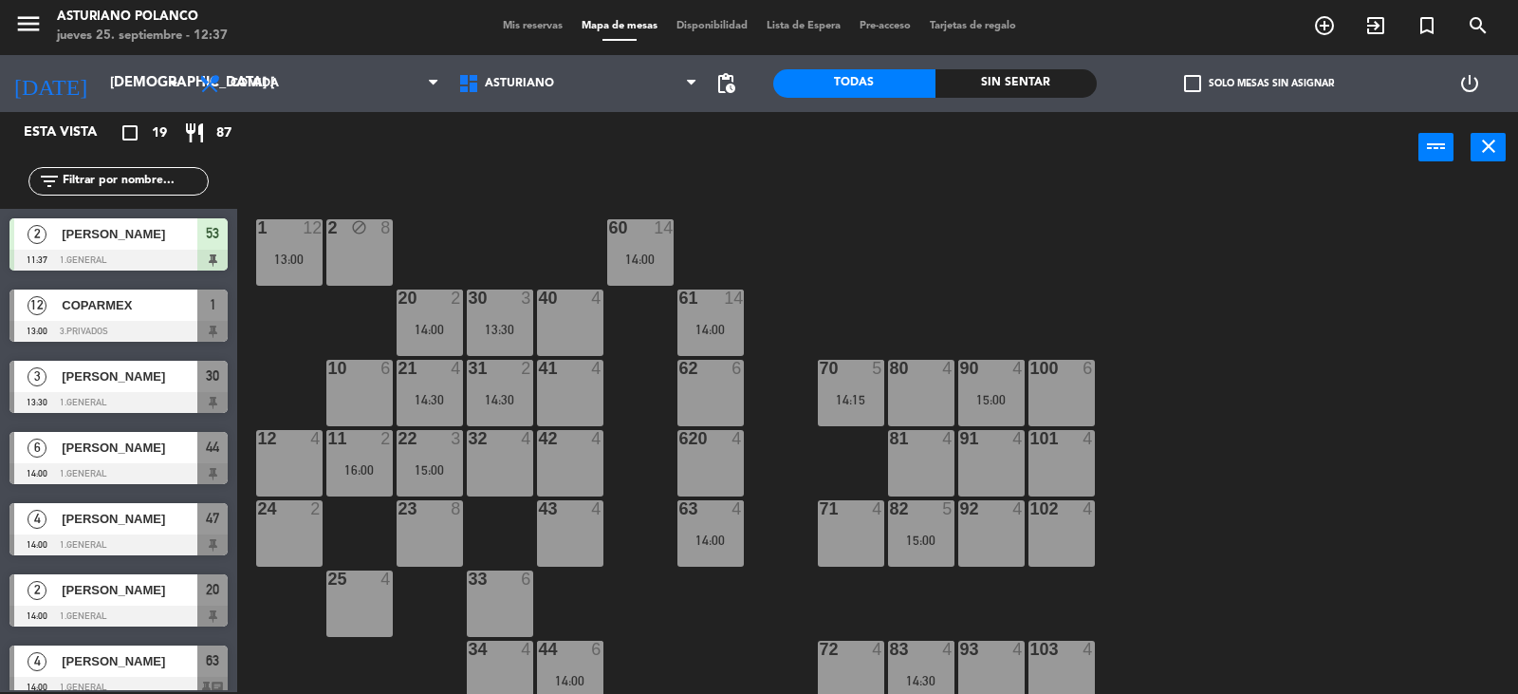
scroll to position [190, 0]
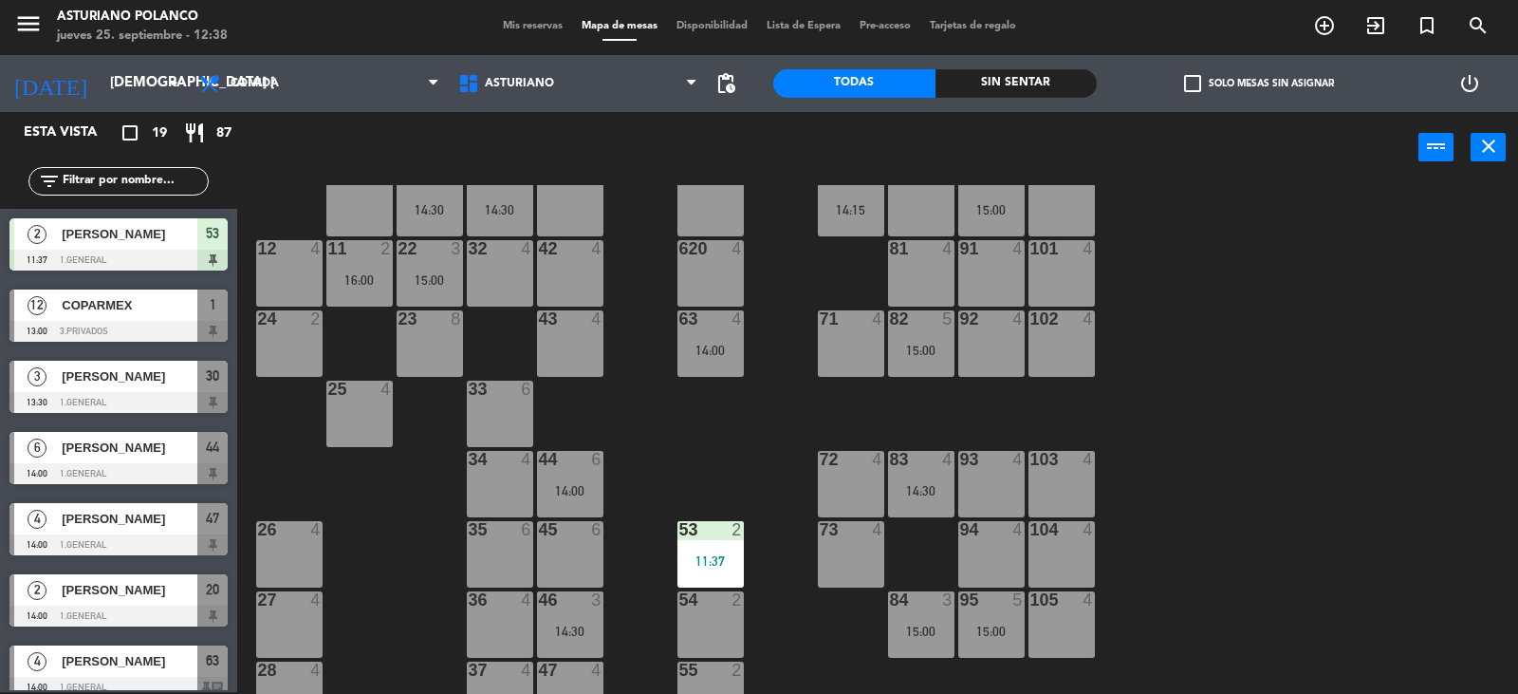
click at [1252, 509] on div "1 12 13:00 2 block 8 60 14 14:00 20 2 14:00 30 3 13:30 40 4 61 14 14:00 62 6 41…" at bounding box center [885, 439] width 1266 height 509
click at [987, 631] on div "15:00" at bounding box center [992, 630] width 66 height 13
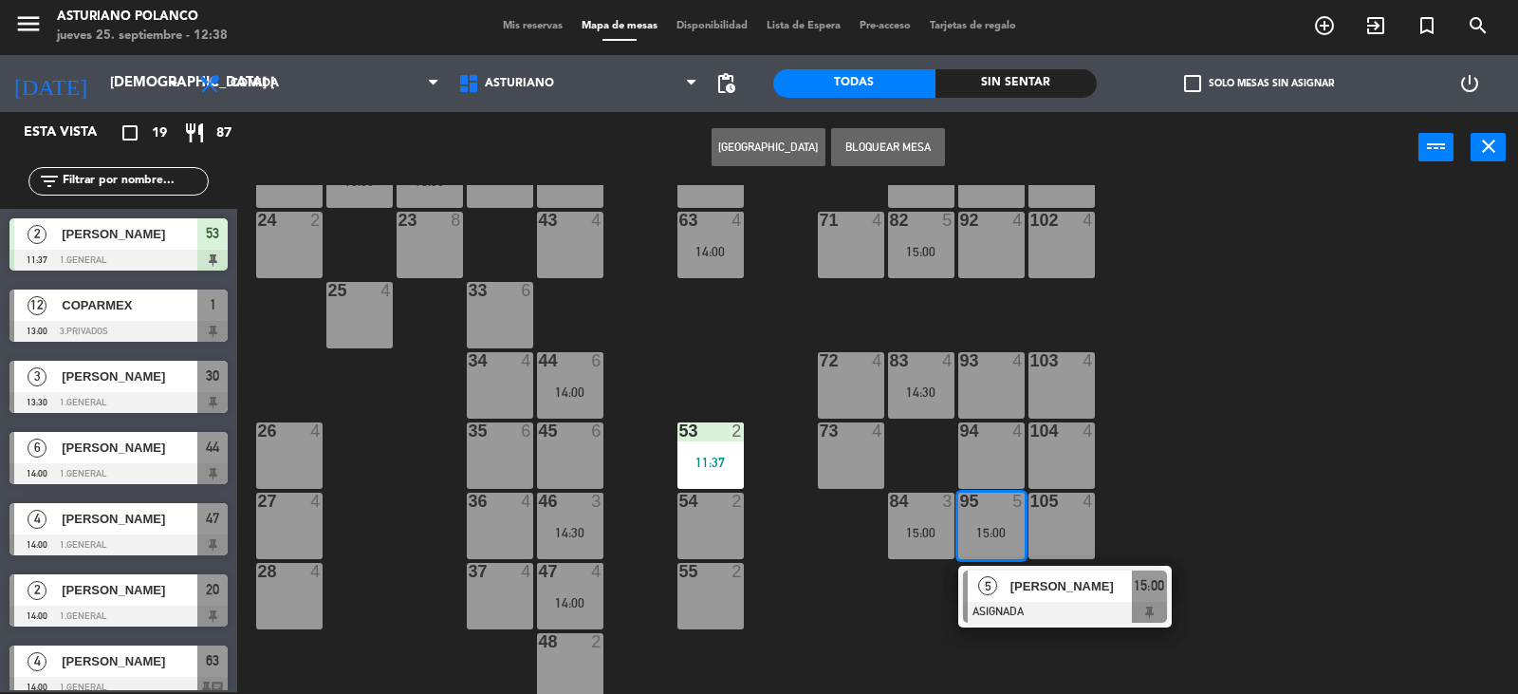
scroll to position [294, 0]
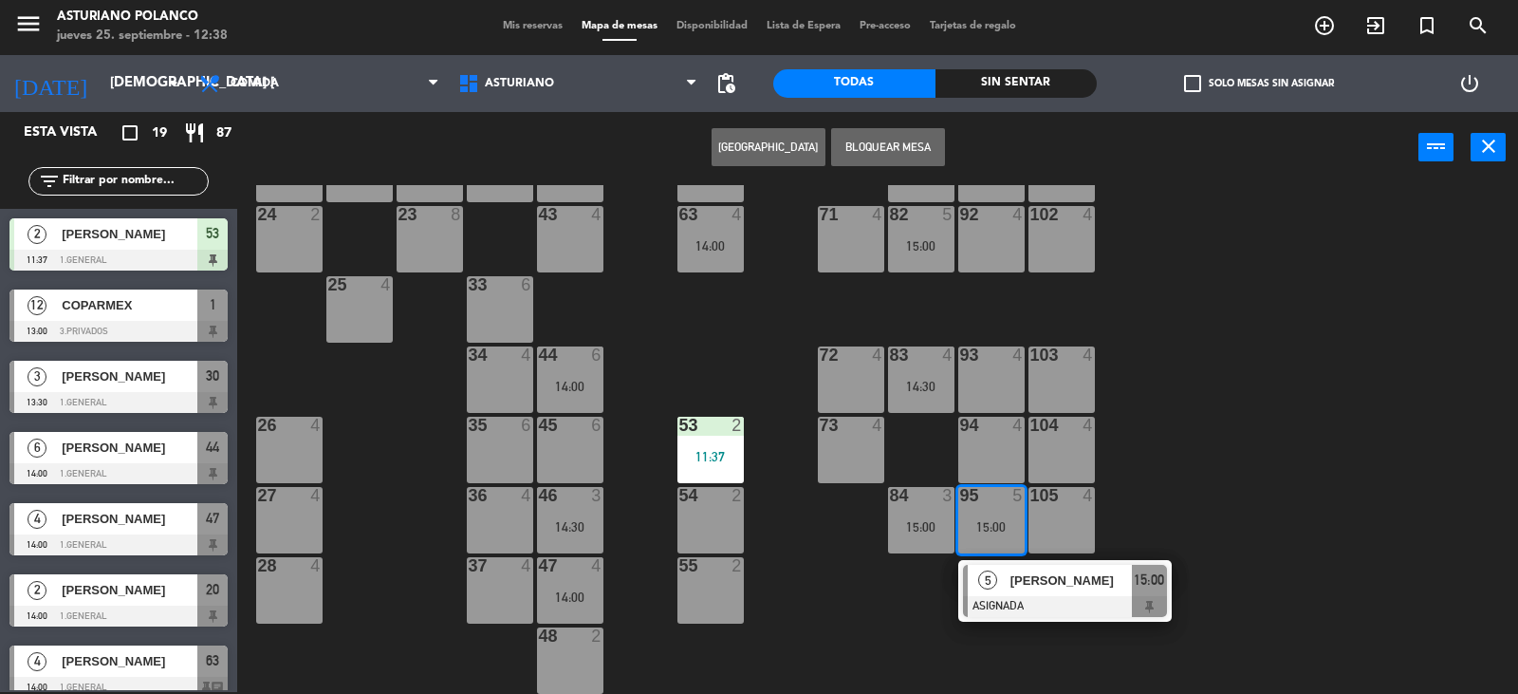
click at [1107, 586] on span "[PERSON_NAME]" at bounding box center [1071, 580] width 121 height 20
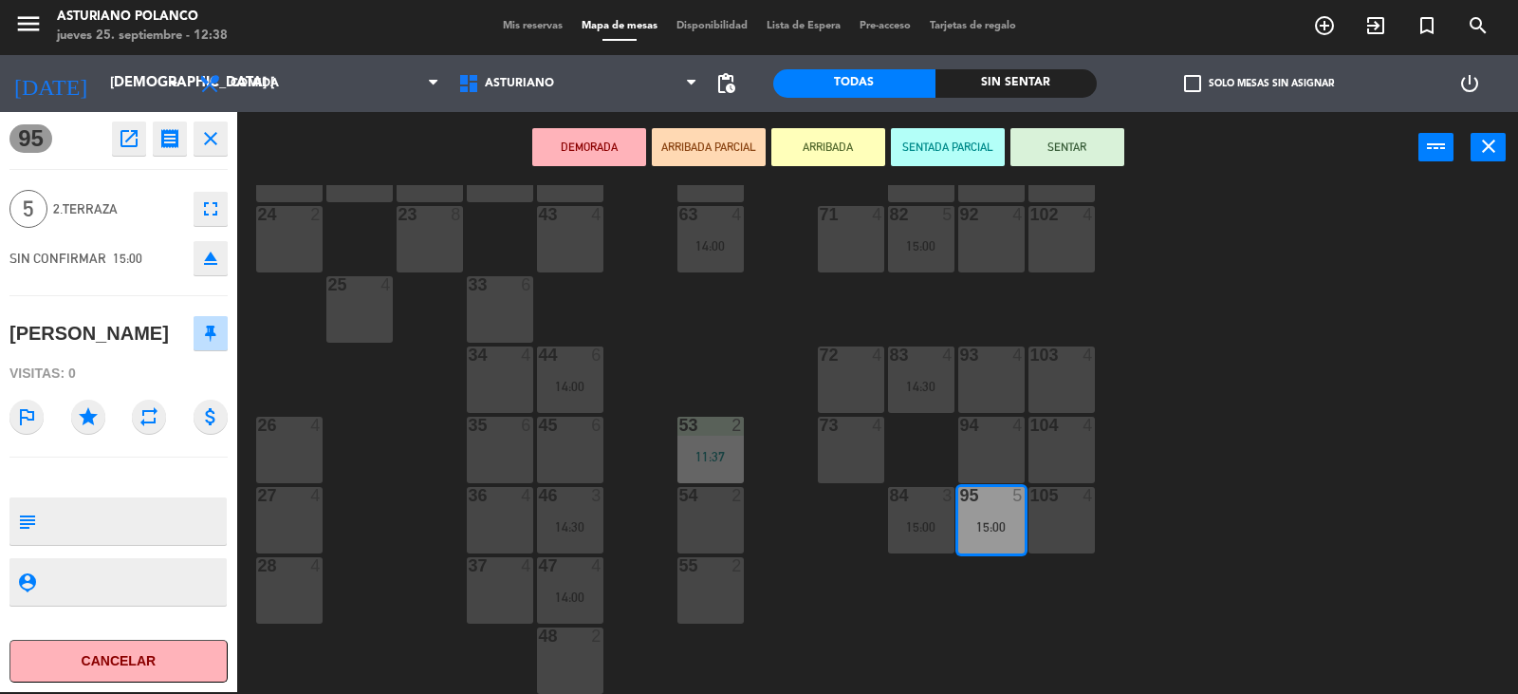
click at [1227, 475] on div "1 12 13:00 2 block 8 60 14 14:00 20 2 14:00 30 3 13:30 40 4 61 14 14:00 62 6 41…" at bounding box center [885, 439] width 1266 height 509
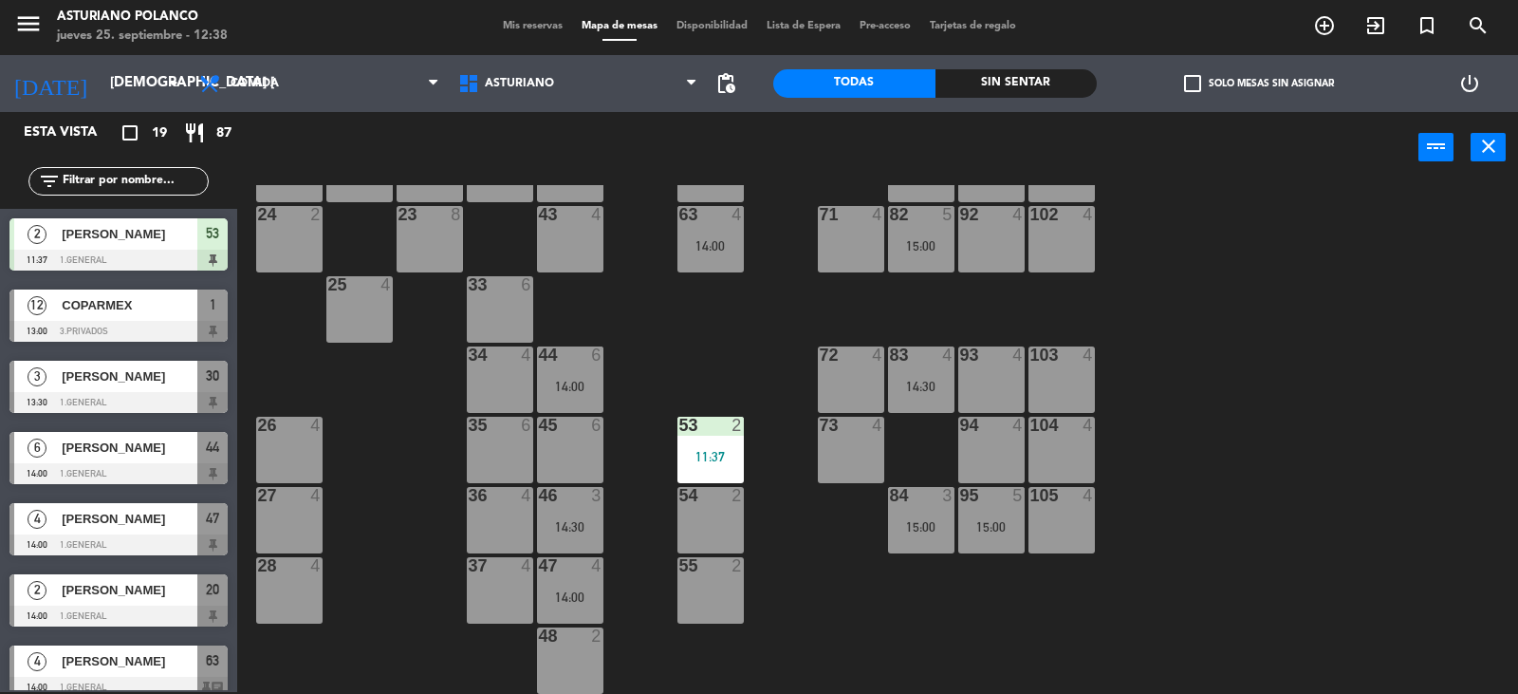
scroll to position [54, 0]
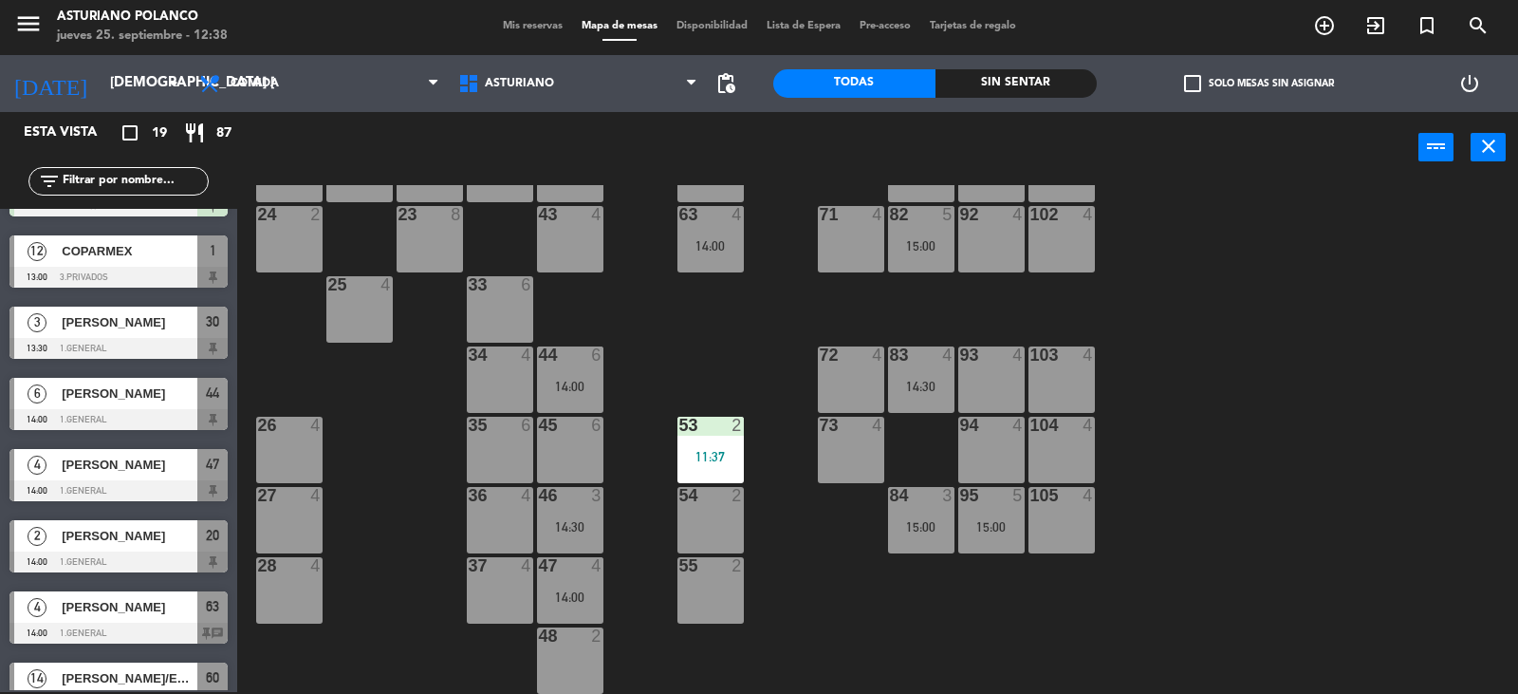
drag, startPoint x: 712, startPoint y: 359, endPoint x: 728, endPoint y: 344, distance: 22.2
click at [712, 358] on div "1 12 13:00 2 block 8 60 14 14:00 20 2 14:00 30 3 13:30 40 4 61 14 14:00 62 6 41…" at bounding box center [885, 439] width 1266 height 509
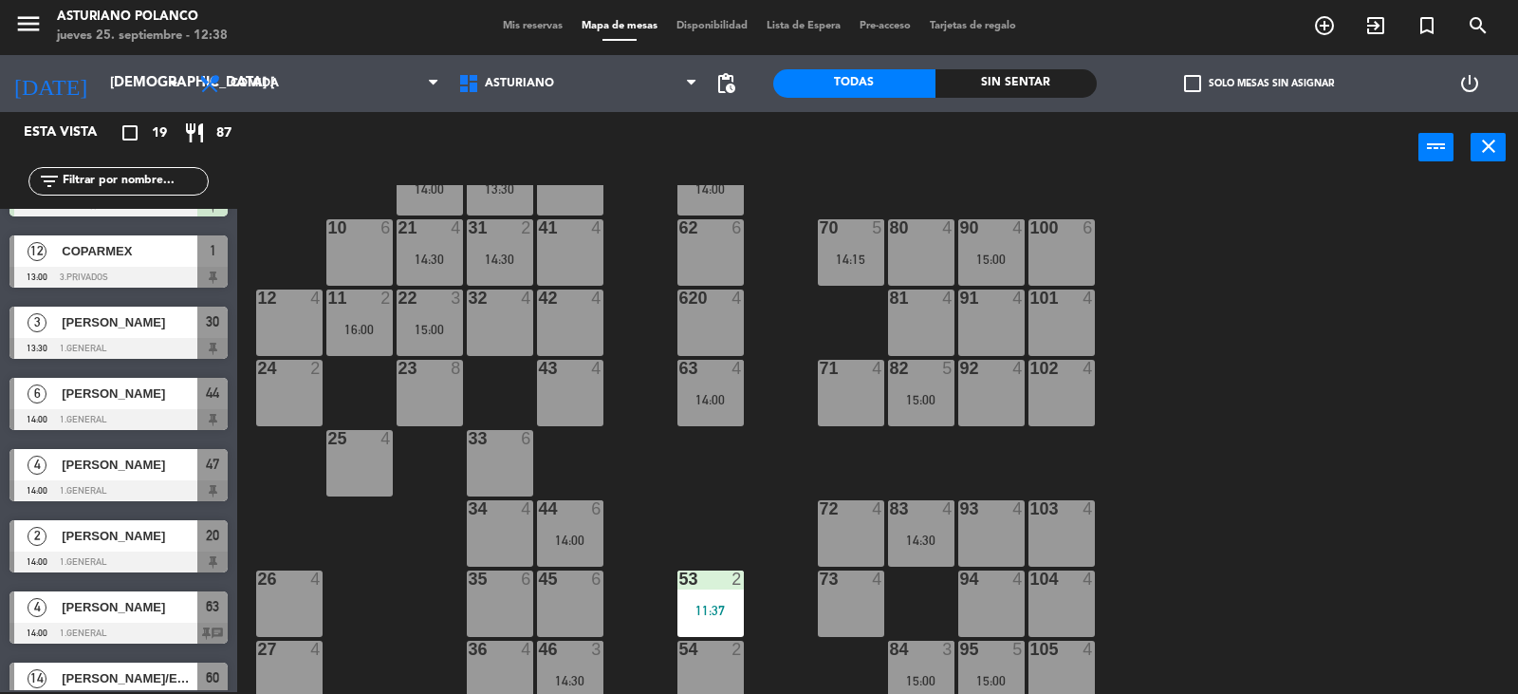
scroll to position [199, 0]
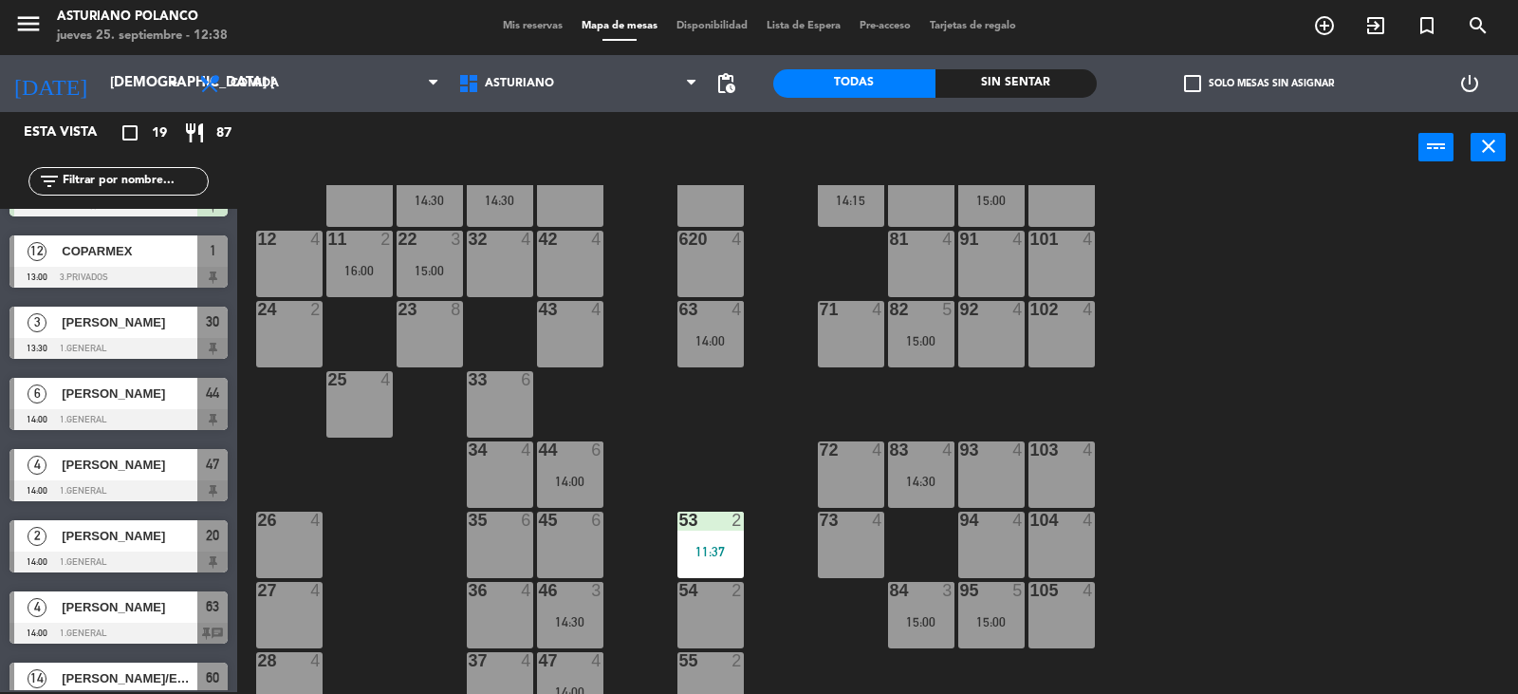
click at [990, 615] on div "15:00" at bounding box center [992, 621] width 66 height 13
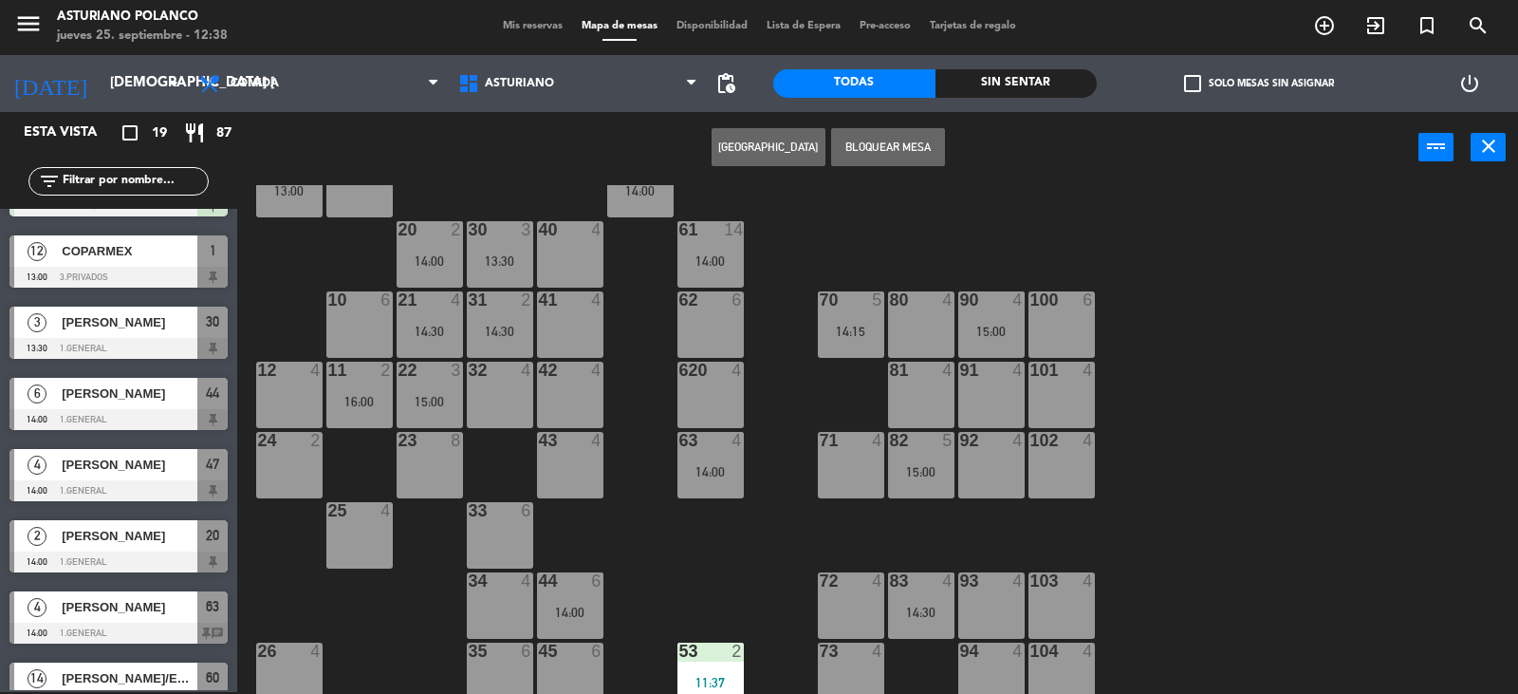
scroll to position [0, 0]
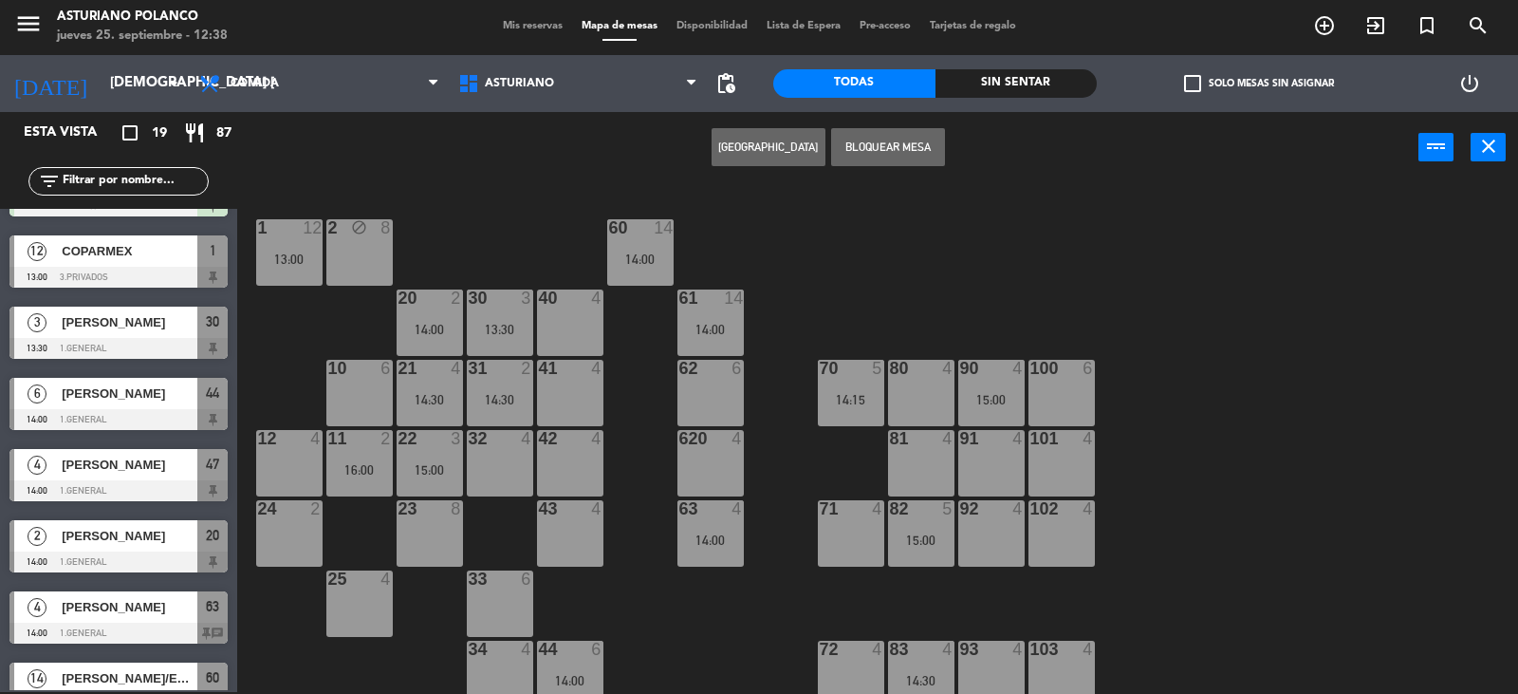
click at [361, 369] on div at bounding box center [359, 368] width 31 height 17
click at [740, 152] on button "Mover" at bounding box center [769, 147] width 114 height 38
click at [839, 235] on div "1 12 13:00 2 block 8 60 14 14:00 20 2 14:00 30 3 13:30 40 4 61 14 14:00 62 6 41…" at bounding box center [885, 439] width 1266 height 509
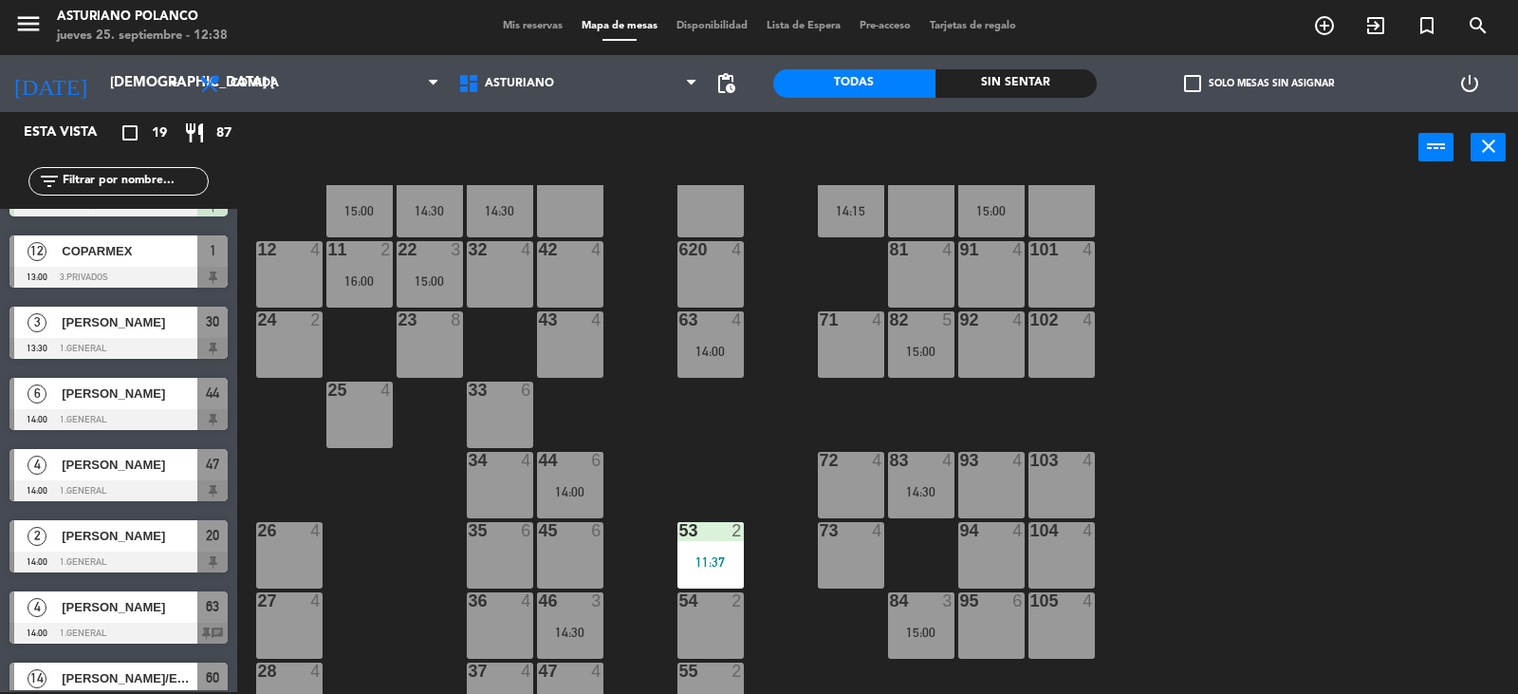
scroll to position [190, 0]
click at [988, 624] on div "95 6" at bounding box center [992, 624] width 66 height 66
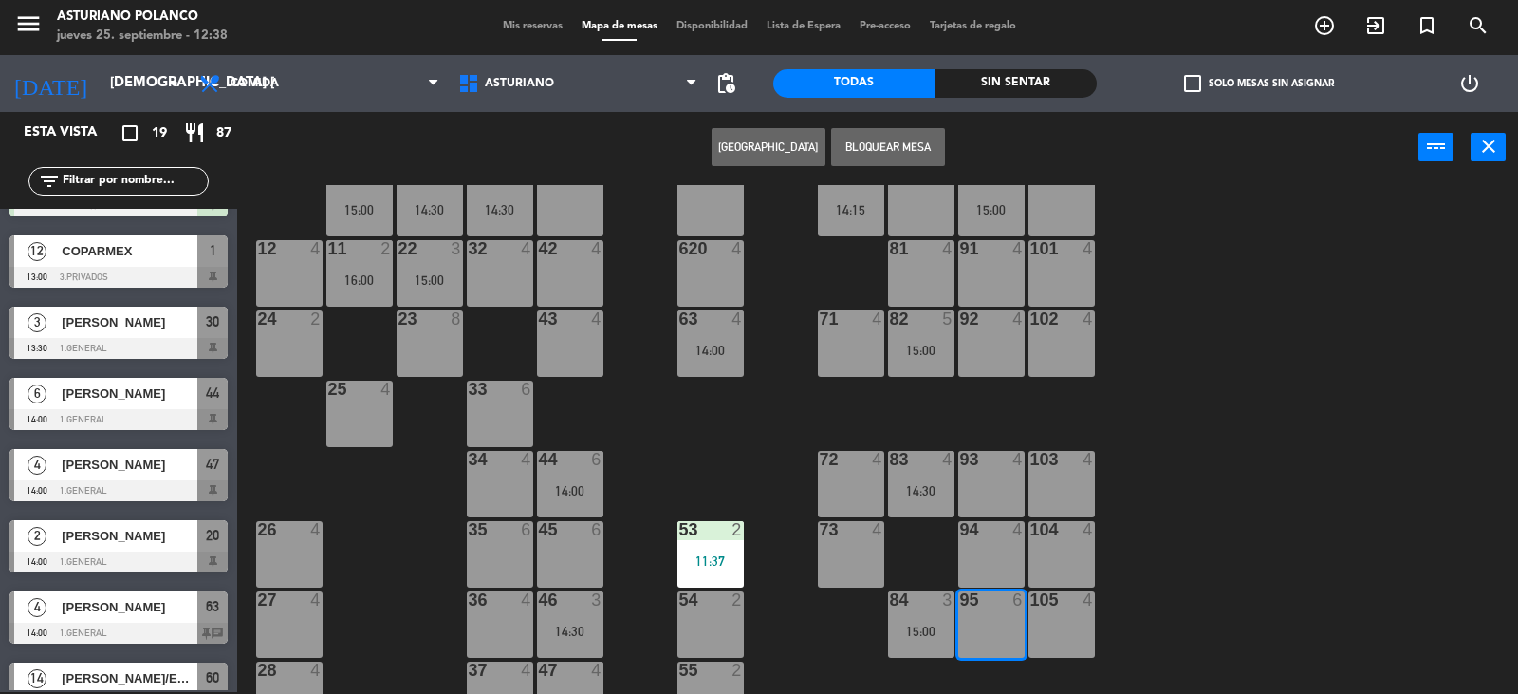
click at [774, 152] on button "[GEOGRAPHIC_DATA]" at bounding box center [769, 147] width 114 height 38
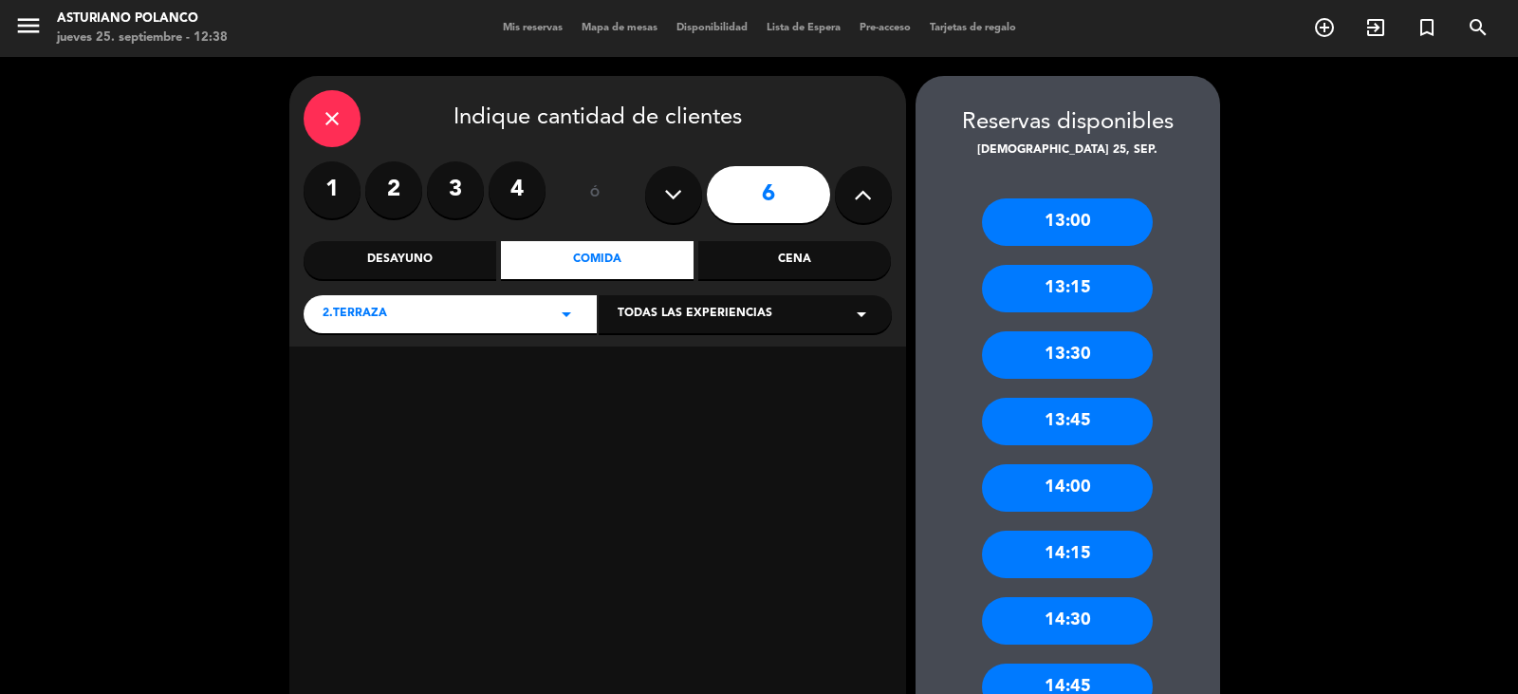
click at [769, 176] on input "6" at bounding box center [768, 194] width 123 height 57
click at [615, 265] on div "Comida" at bounding box center [597, 260] width 193 height 38
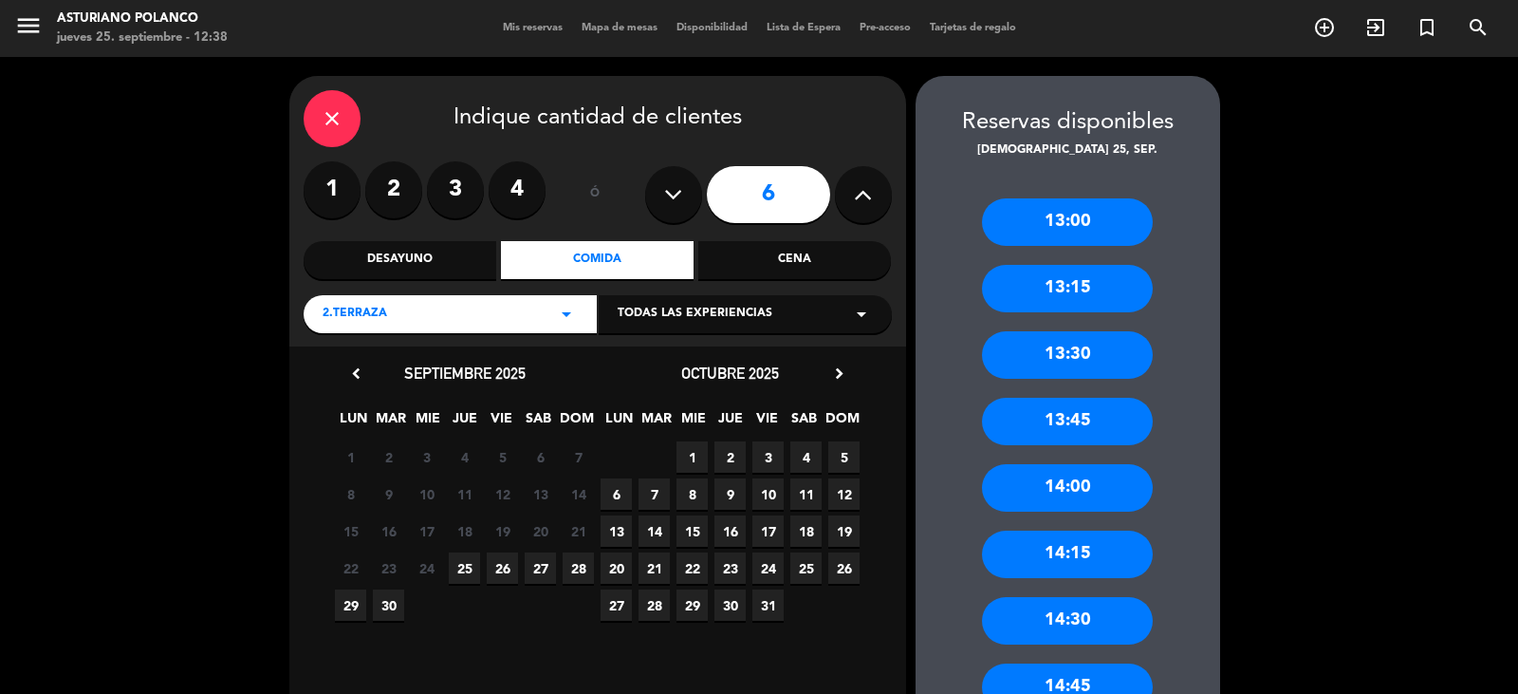
click at [466, 564] on span "25" at bounding box center [464, 567] width 31 height 31
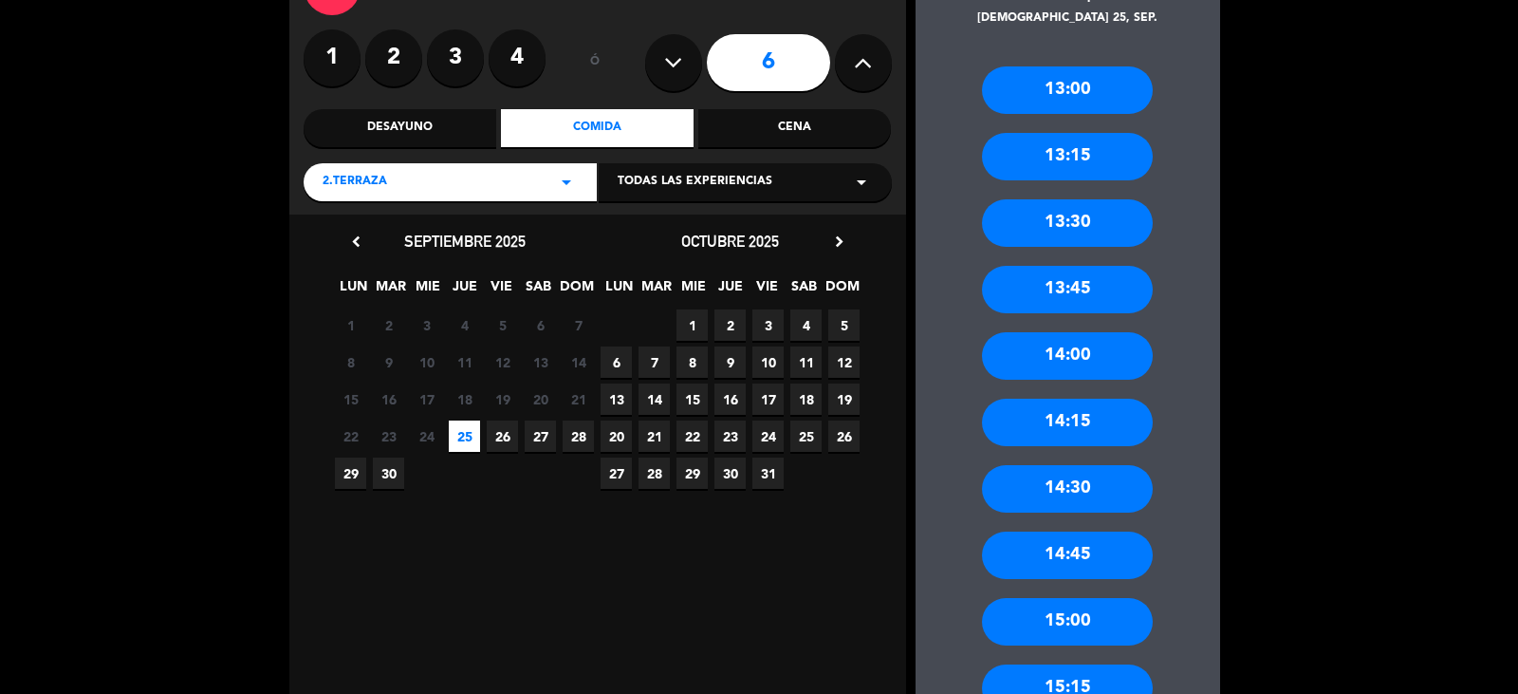
scroll to position [233, 0]
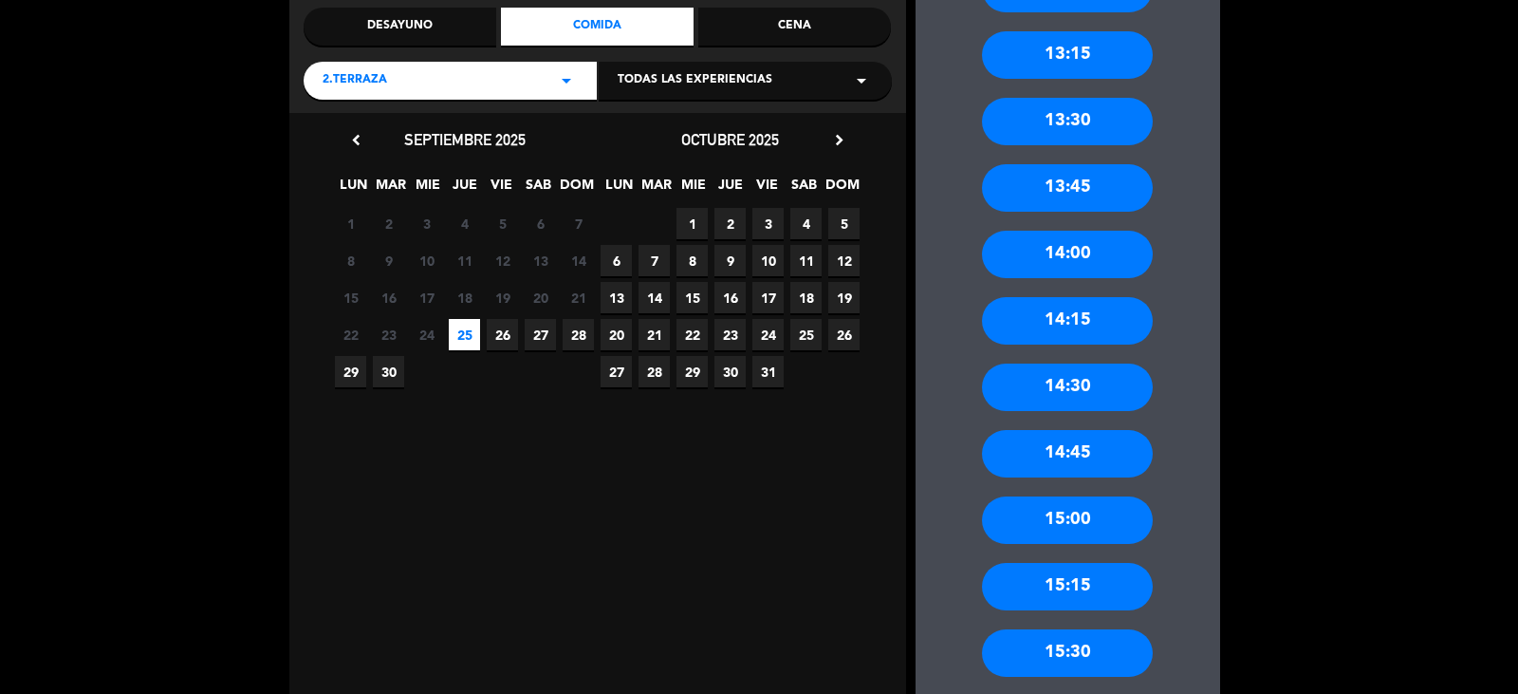
click at [1056, 379] on div "14:30" at bounding box center [1067, 386] width 171 height 47
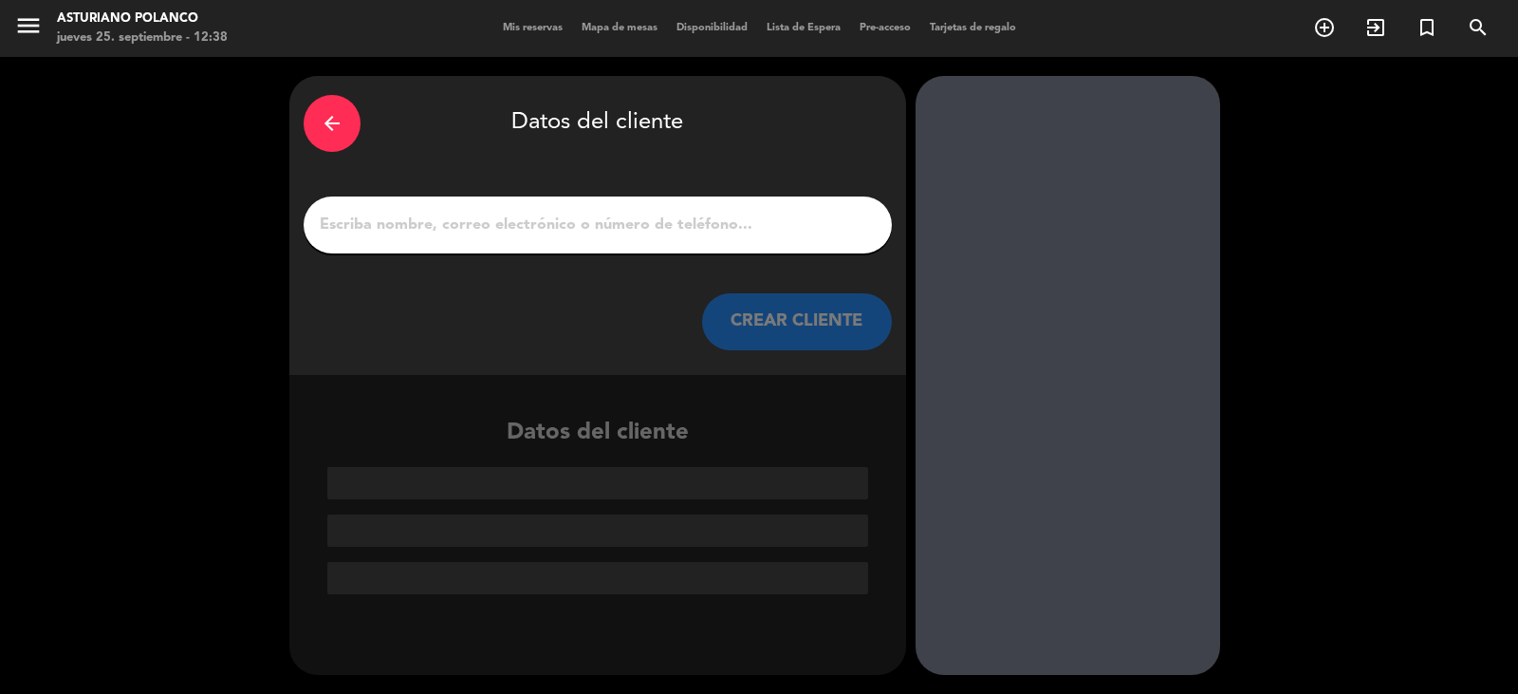
scroll to position [0, 0]
click at [537, 223] on input "1" at bounding box center [598, 225] width 560 height 27
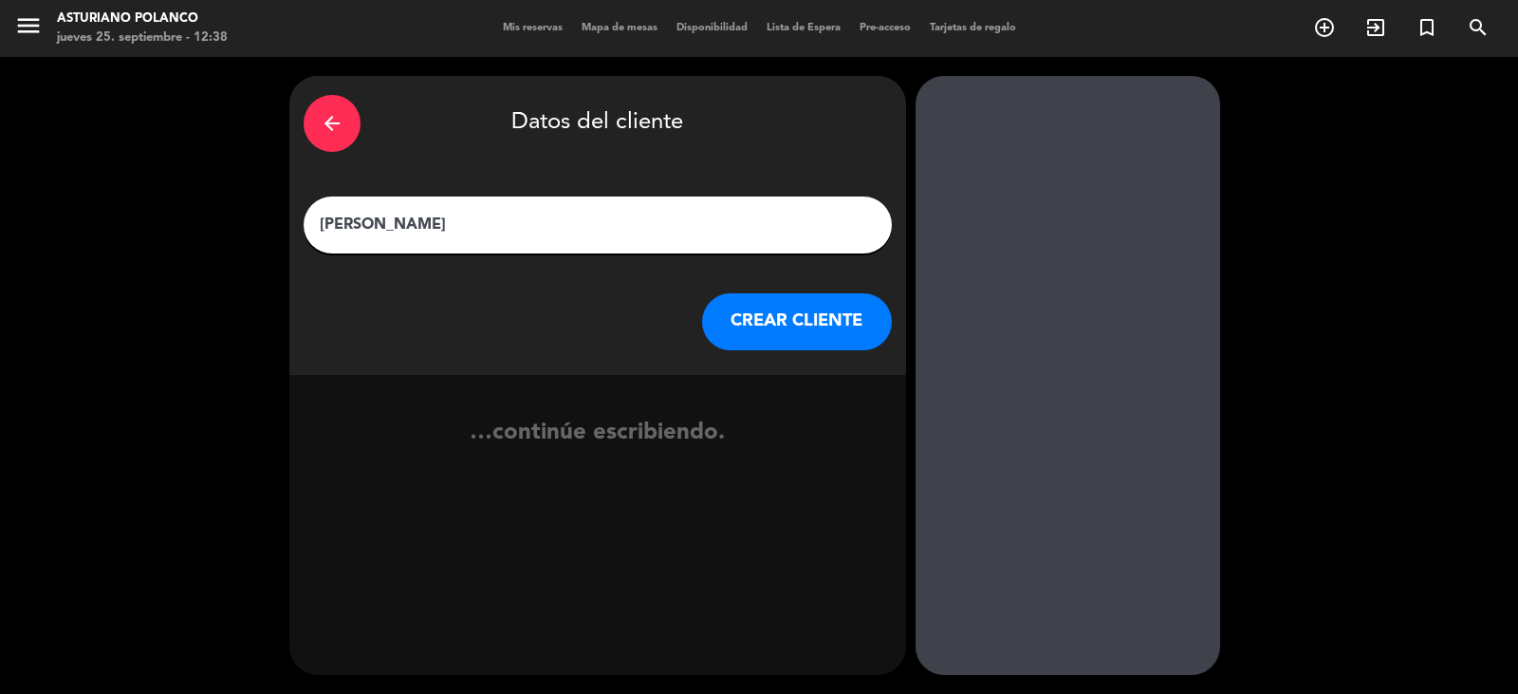
type input "[PERSON_NAME]"
click at [738, 314] on button "CREAR CLIENTE" at bounding box center [797, 321] width 190 height 57
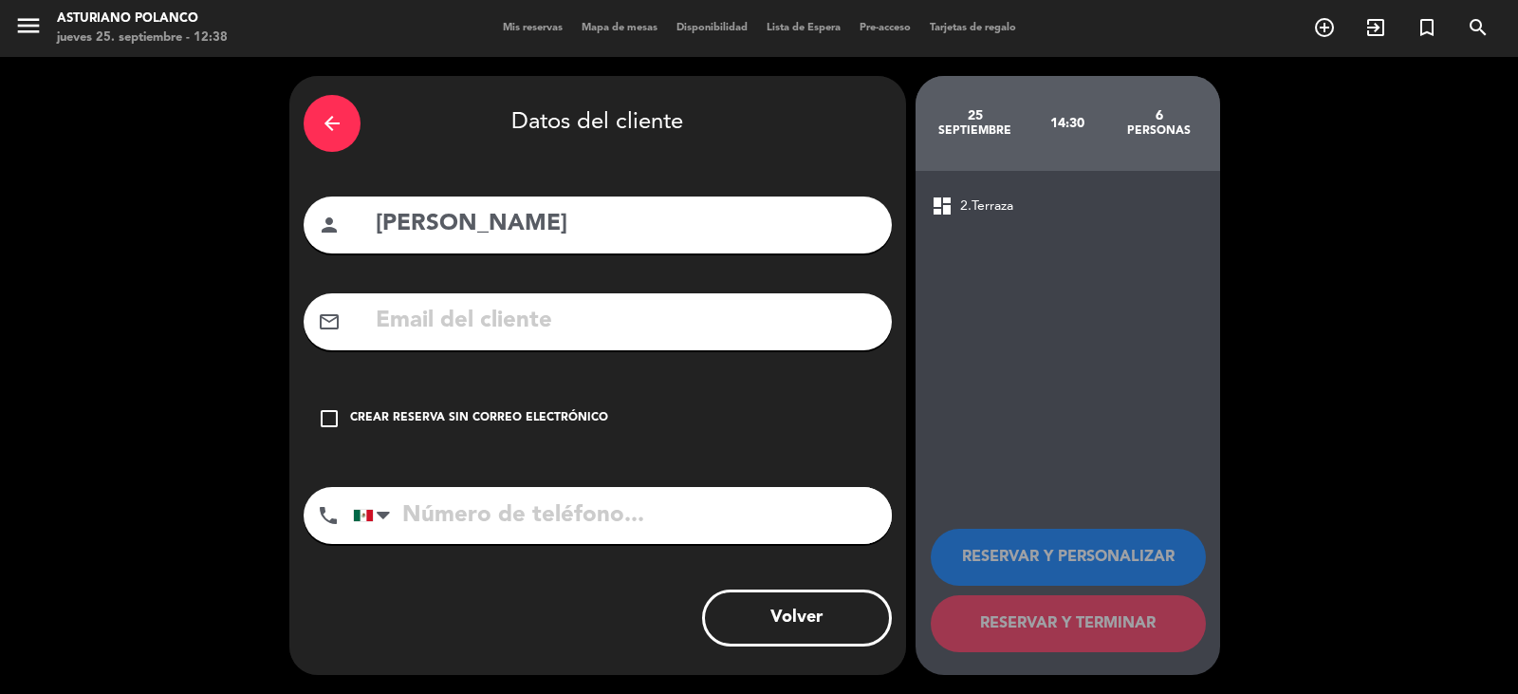
click at [601, 416] on div "Crear reserva sin correo electrónico" at bounding box center [479, 418] width 258 height 19
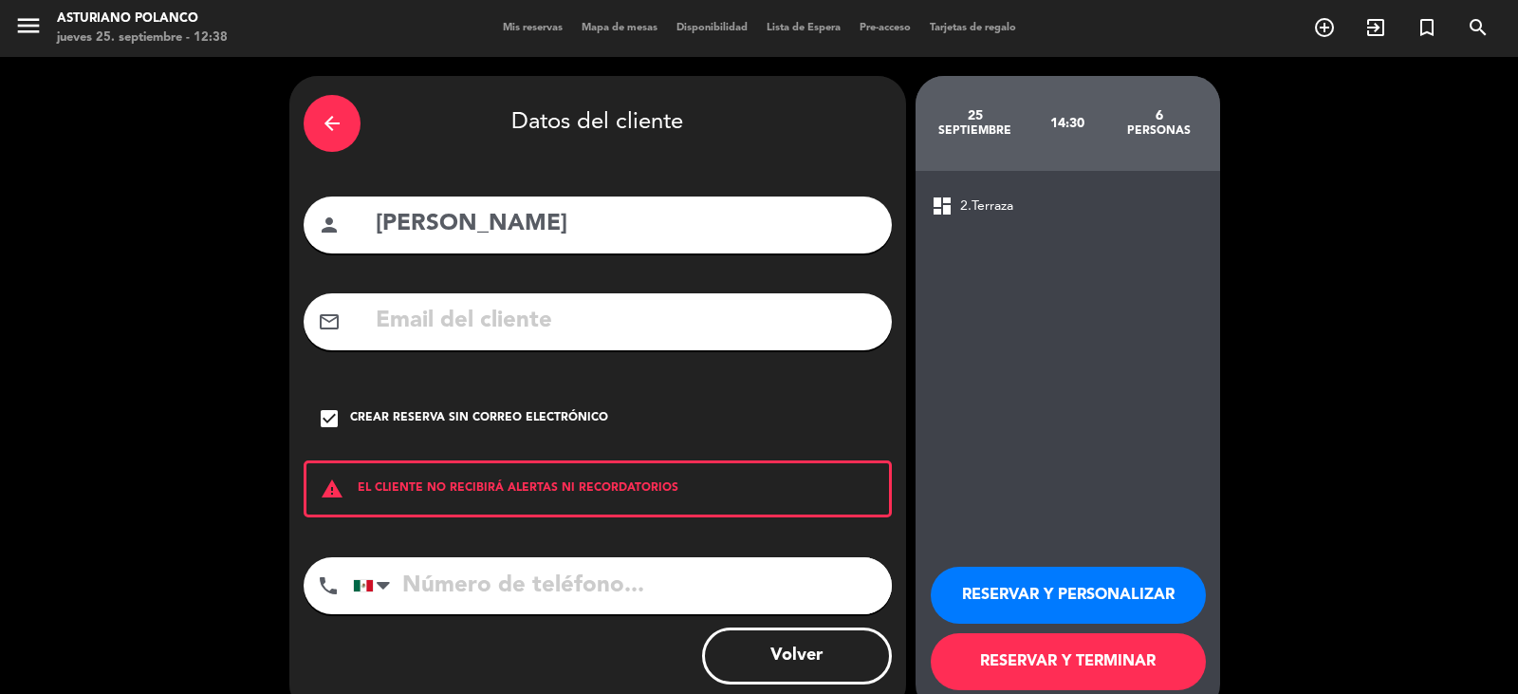
click at [1057, 656] on button "RESERVAR Y TERMINAR" at bounding box center [1068, 661] width 275 height 57
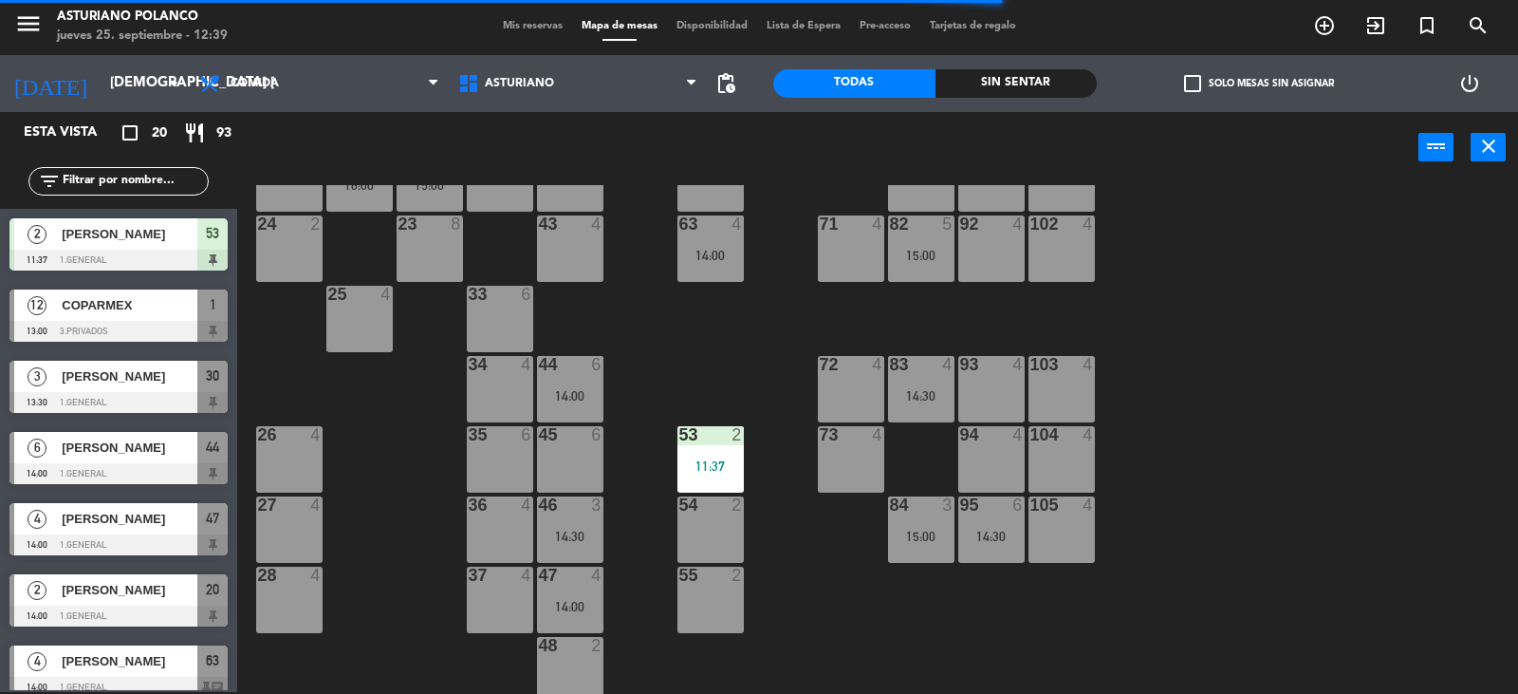
scroll to position [294, 0]
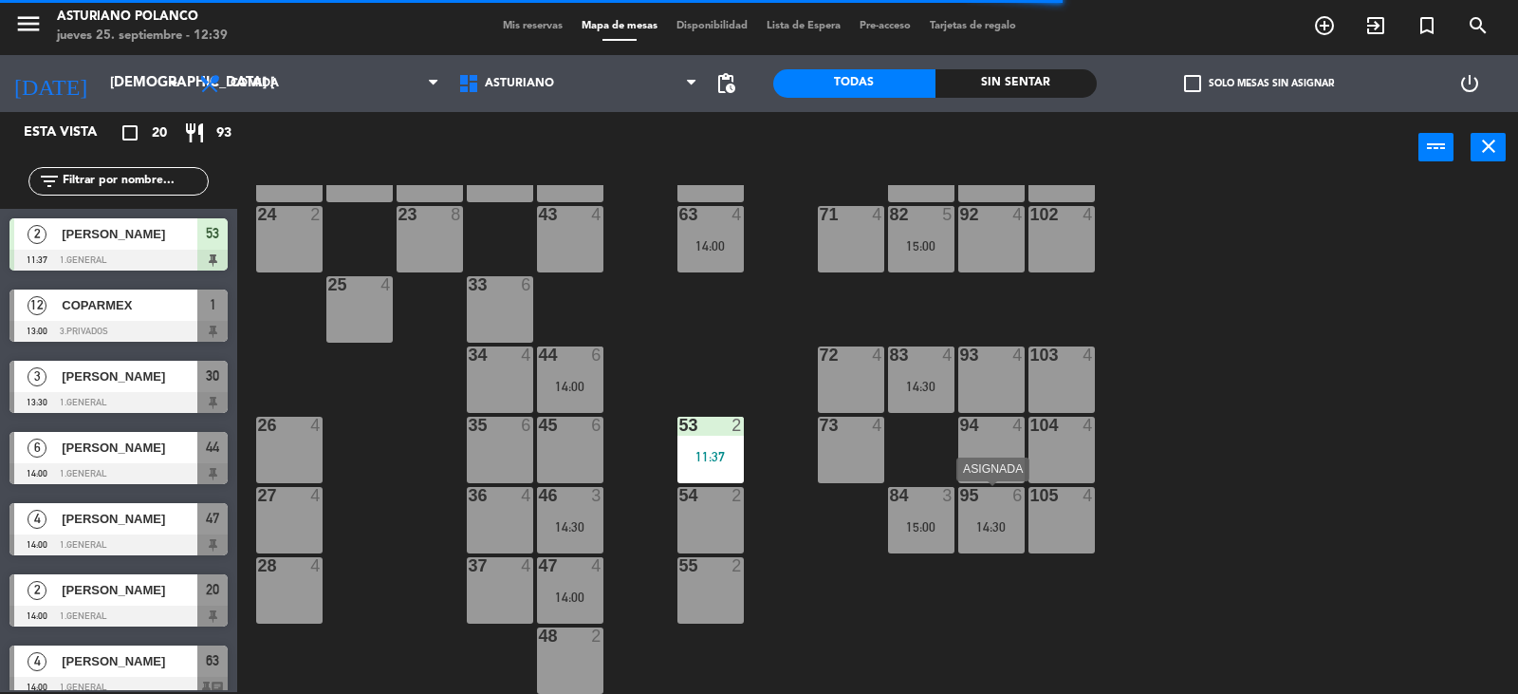
click at [983, 512] on div "95 6 14:30" at bounding box center [992, 520] width 66 height 66
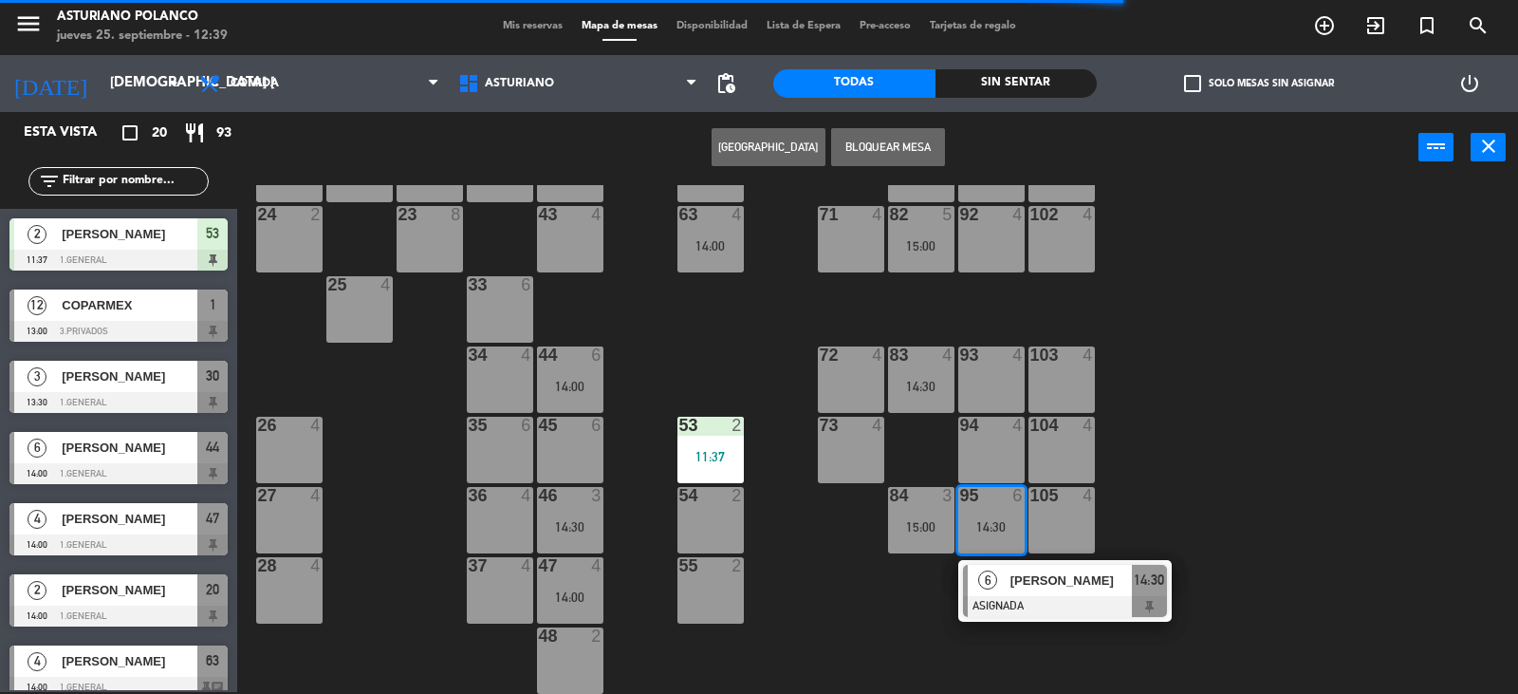
click at [999, 572] on div "6" at bounding box center [988, 580] width 41 height 31
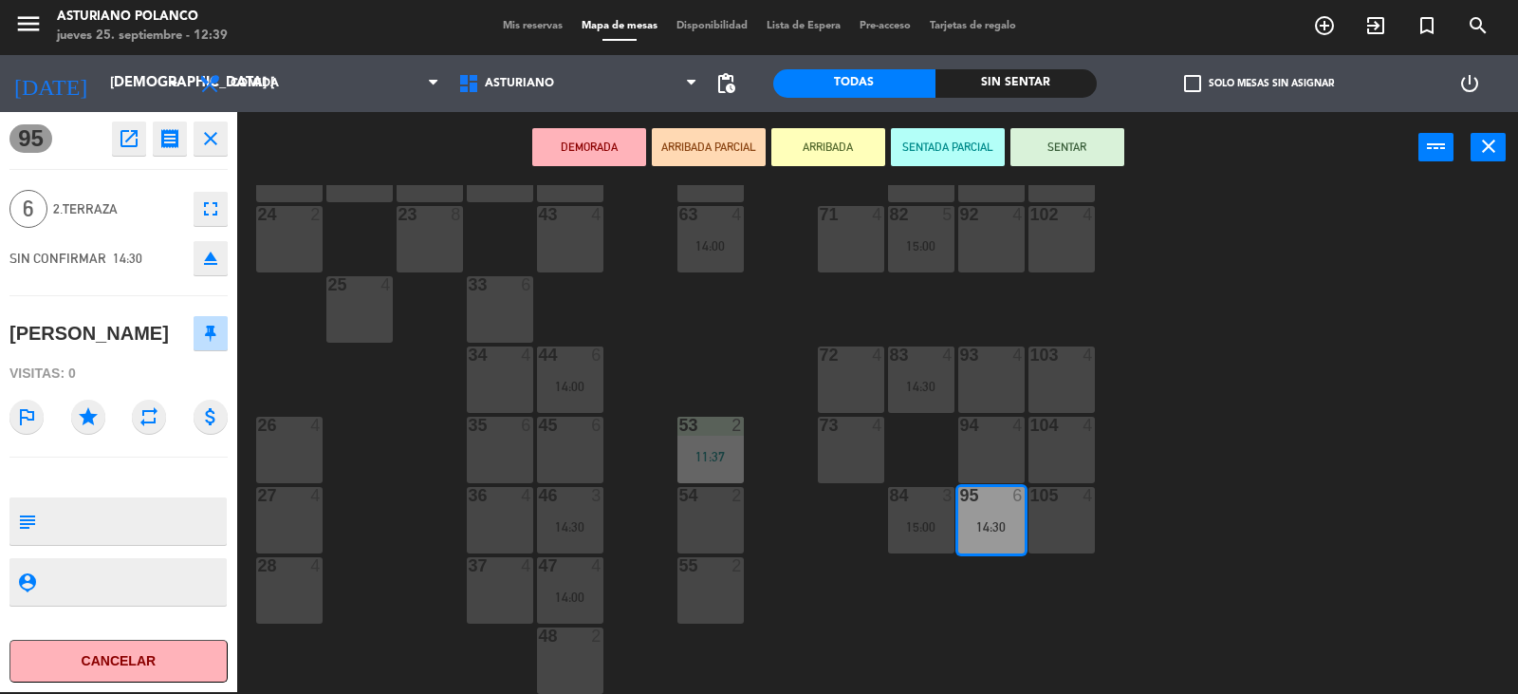
click at [167, 541] on textarea at bounding box center [134, 521] width 181 height 40
type textarea "TERRAZA"
click at [374, 483] on div "1 12 13:00 2 block 8 60 14 14:00 20 2 14:00 30 3 13:30 40 4 61 14 14:00 62 6 41…" at bounding box center [885, 439] width 1266 height 509
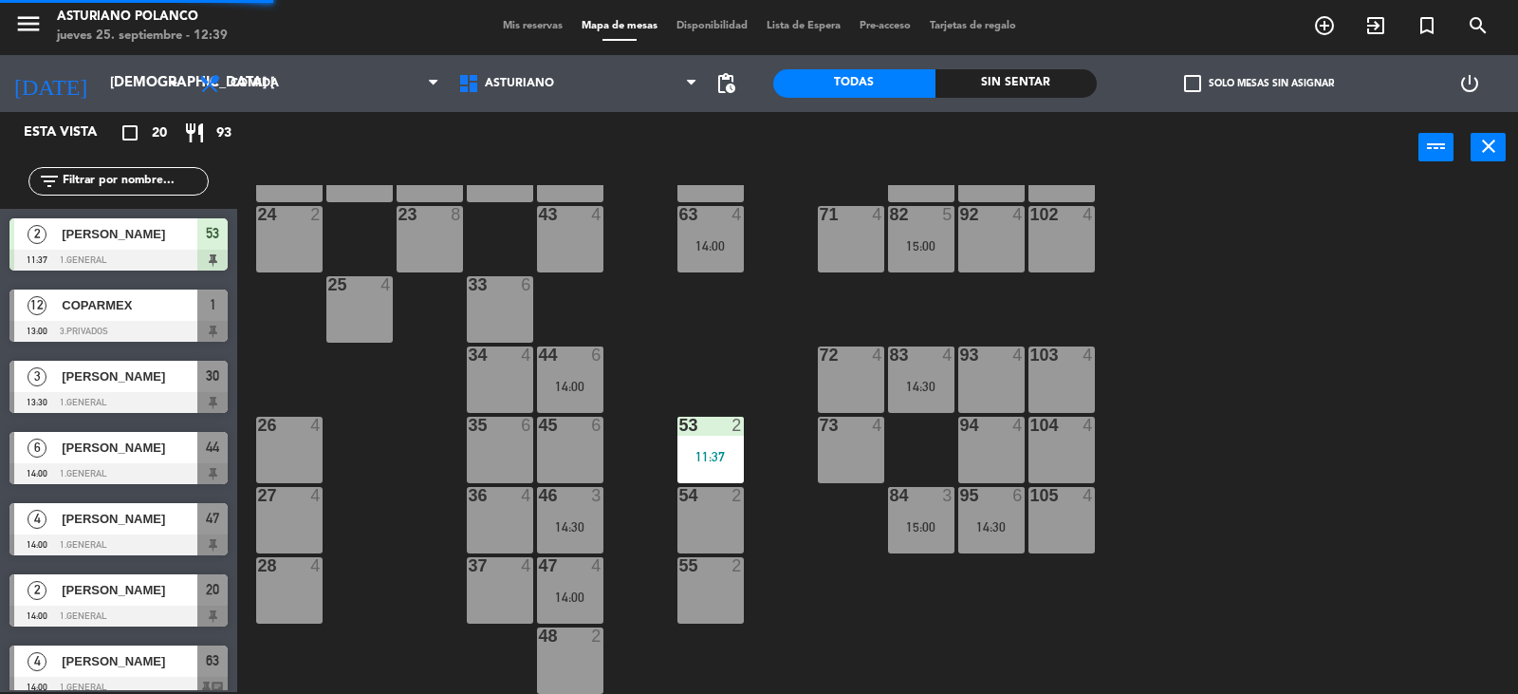
scroll to position [2, 0]
click at [674, 362] on div "1 12 13:00 2 block 8 60 14 14:00 20 2 14:00 30 3 13:30 40 4 61 14 14:00 62 6 41…" at bounding box center [885, 439] width 1266 height 509
click at [134, 97] on input "[DEMOGRAPHIC_DATA] [DATE]" at bounding box center [192, 83] width 183 height 36
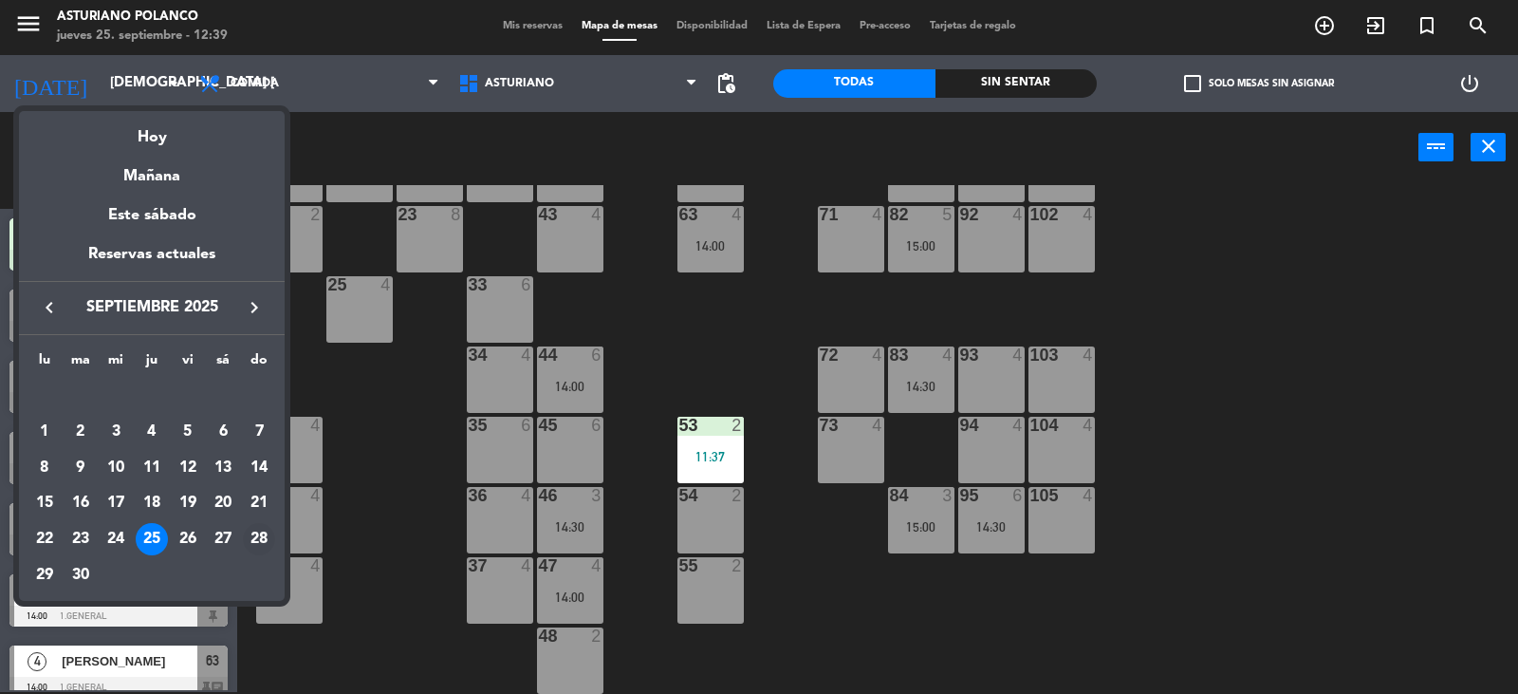
click at [264, 540] on div "28" at bounding box center [259, 539] width 32 height 32
type input "dom. [DATE]"
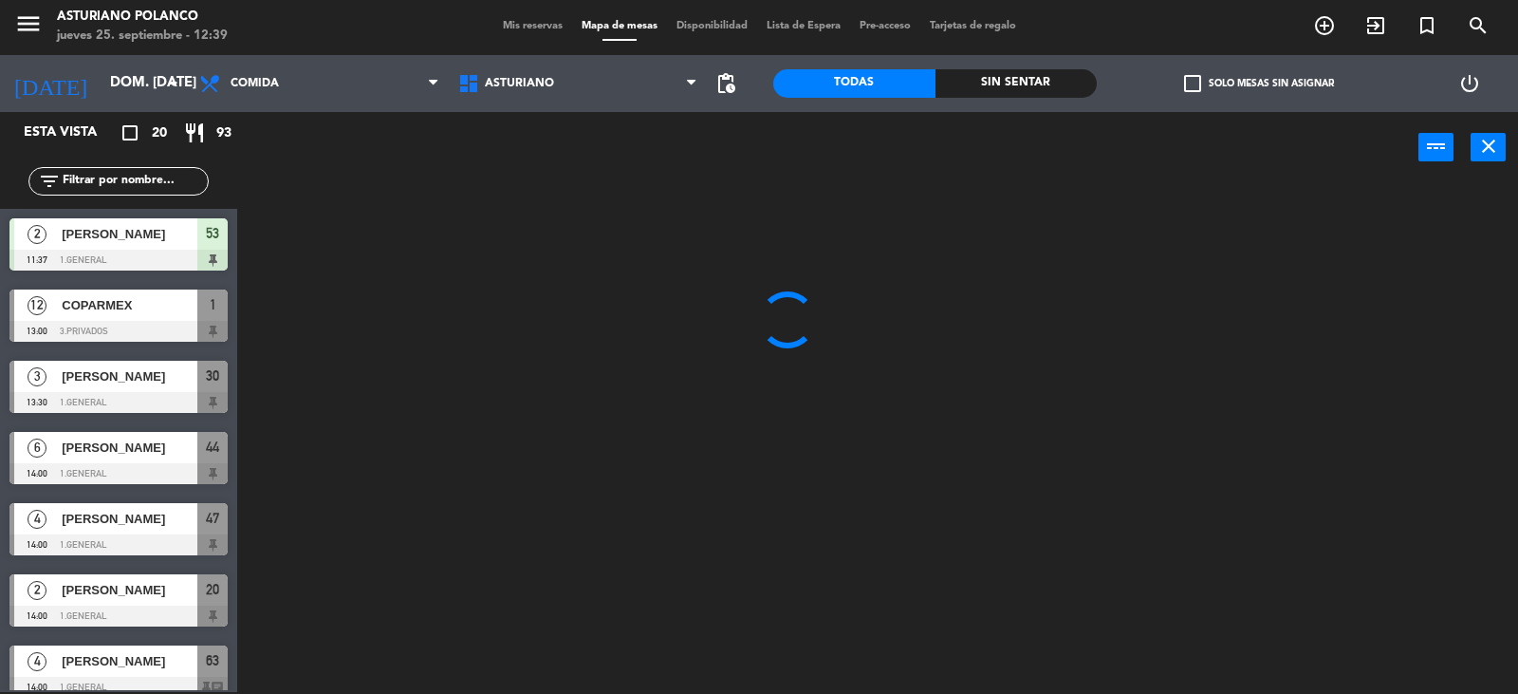
scroll to position [0, 0]
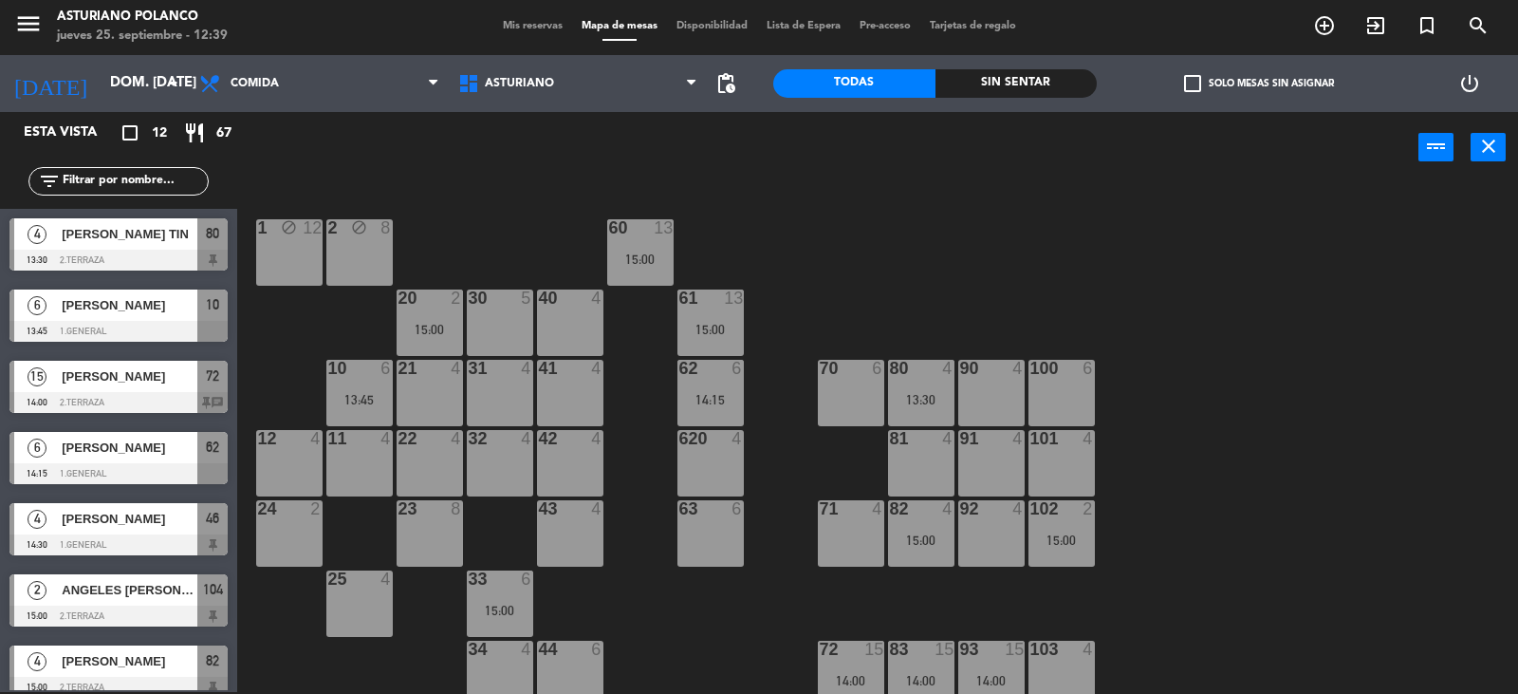
click at [709, 537] on div "63 6" at bounding box center [711, 533] width 66 height 66
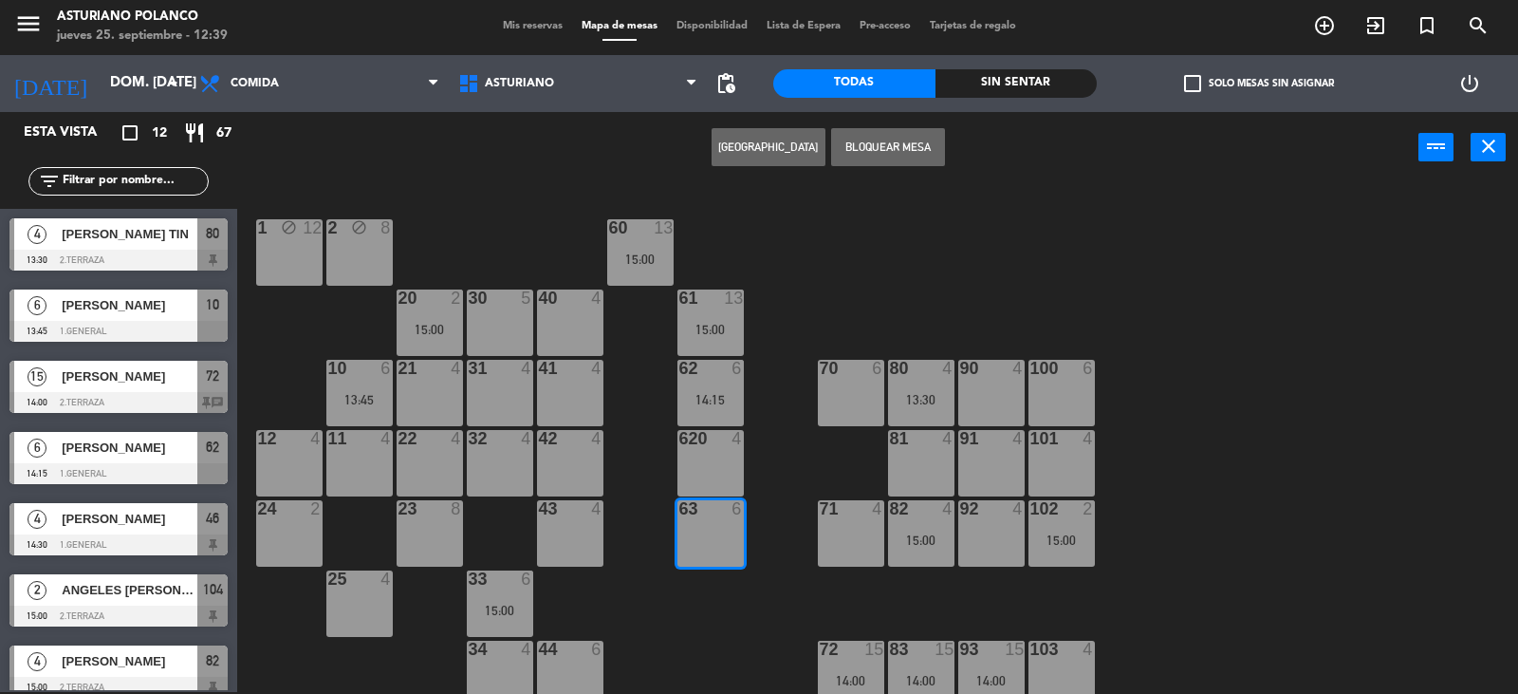
click at [661, 619] on div "1 block 12 2 block 8 60 13 15:00 20 2 15:00 30 5 40 4 61 13 15:00 62 6 14:15 41…" at bounding box center [885, 439] width 1266 height 509
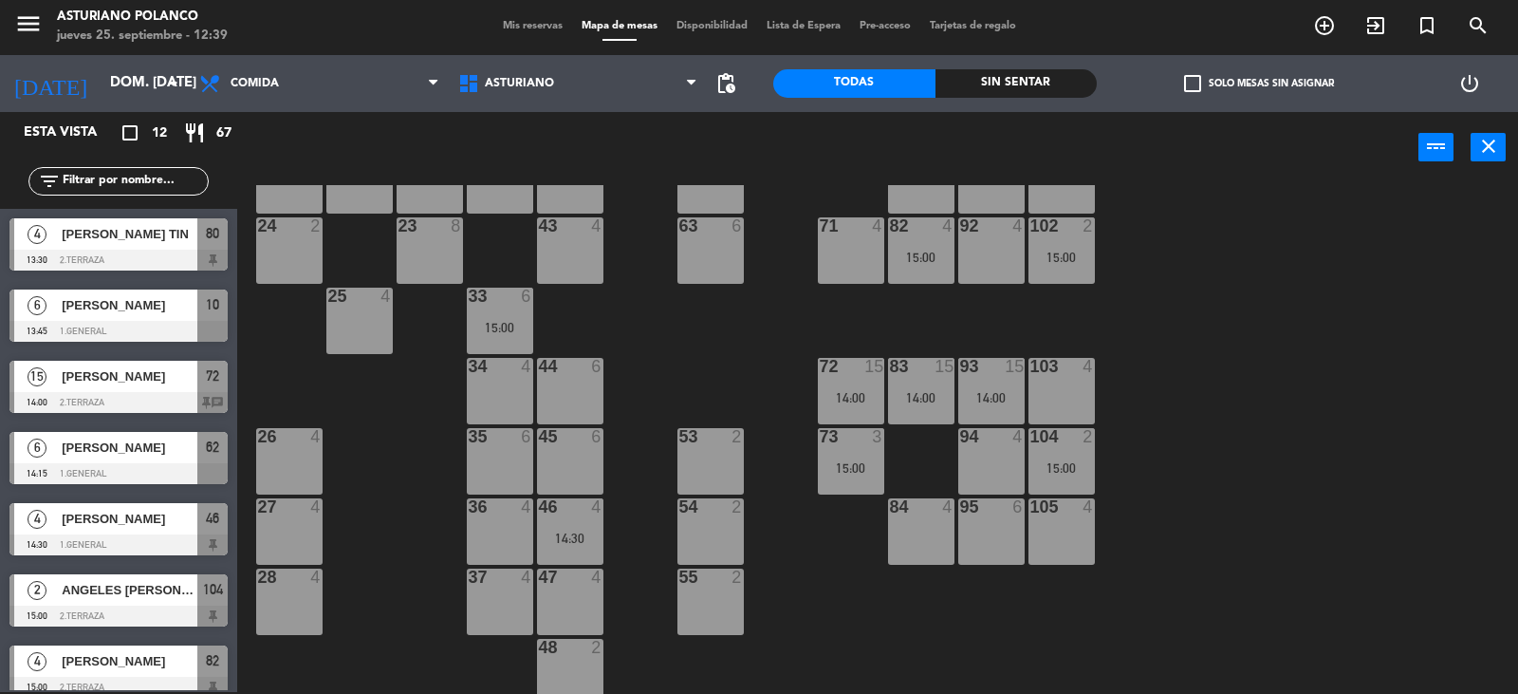
scroll to position [285, 0]
click at [586, 392] on div "44 6" at bounding box center [570, 389] width 66 height 66
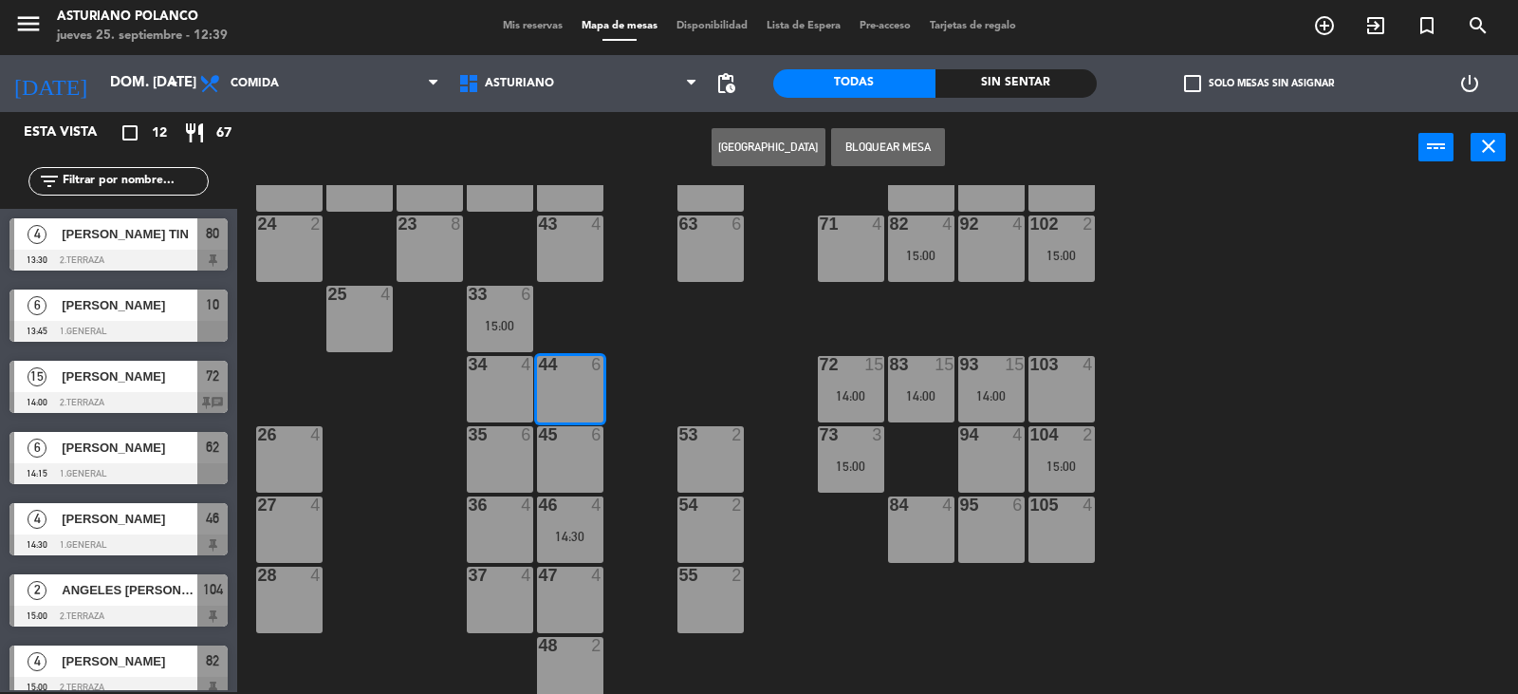
click at [791, 152] on button "[GEOGRAPHIC_DATA]" at bounding box center [769, 147] width 114 height 38
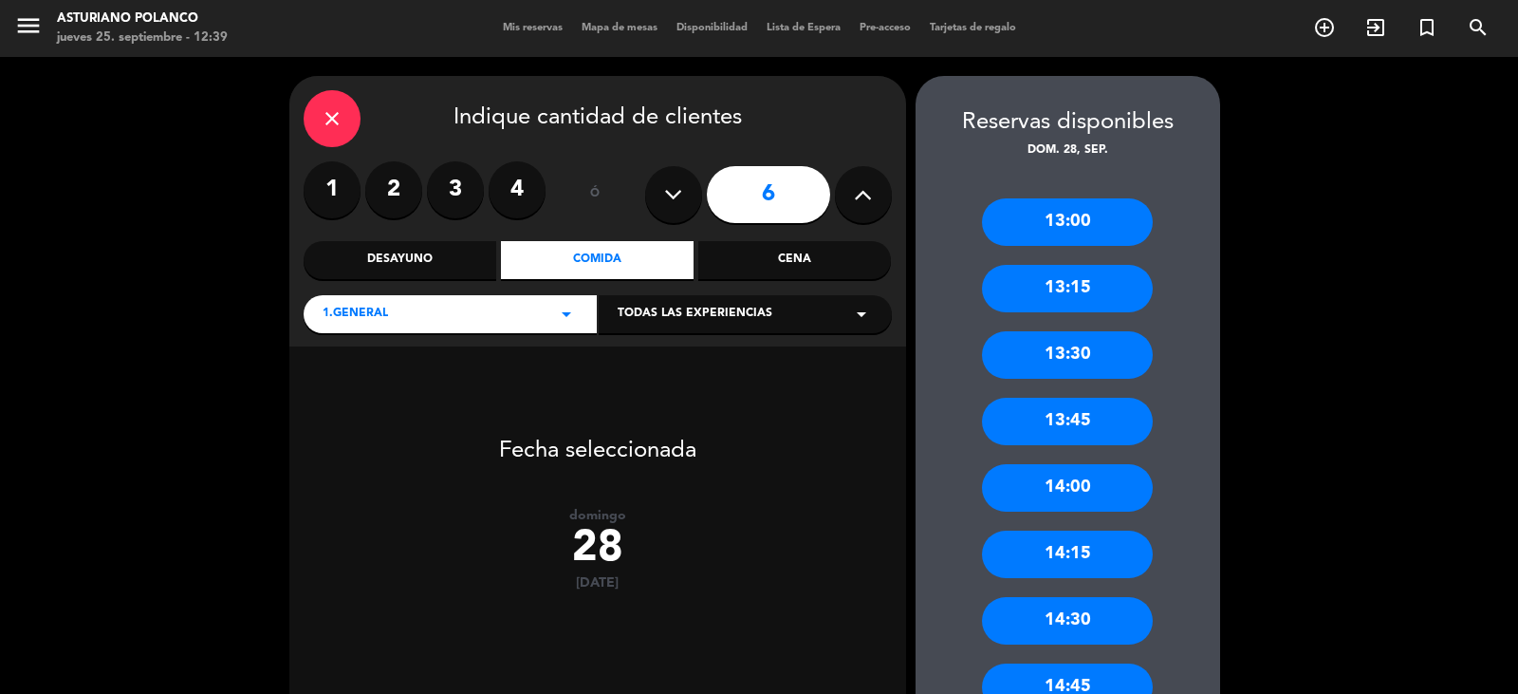
click at [734, 187] on input "6" at bounding box center [768, 194] width 123 height 57
click at [586, 260] on div "Comida" at bounding box center [597, 260] width 193 height 38
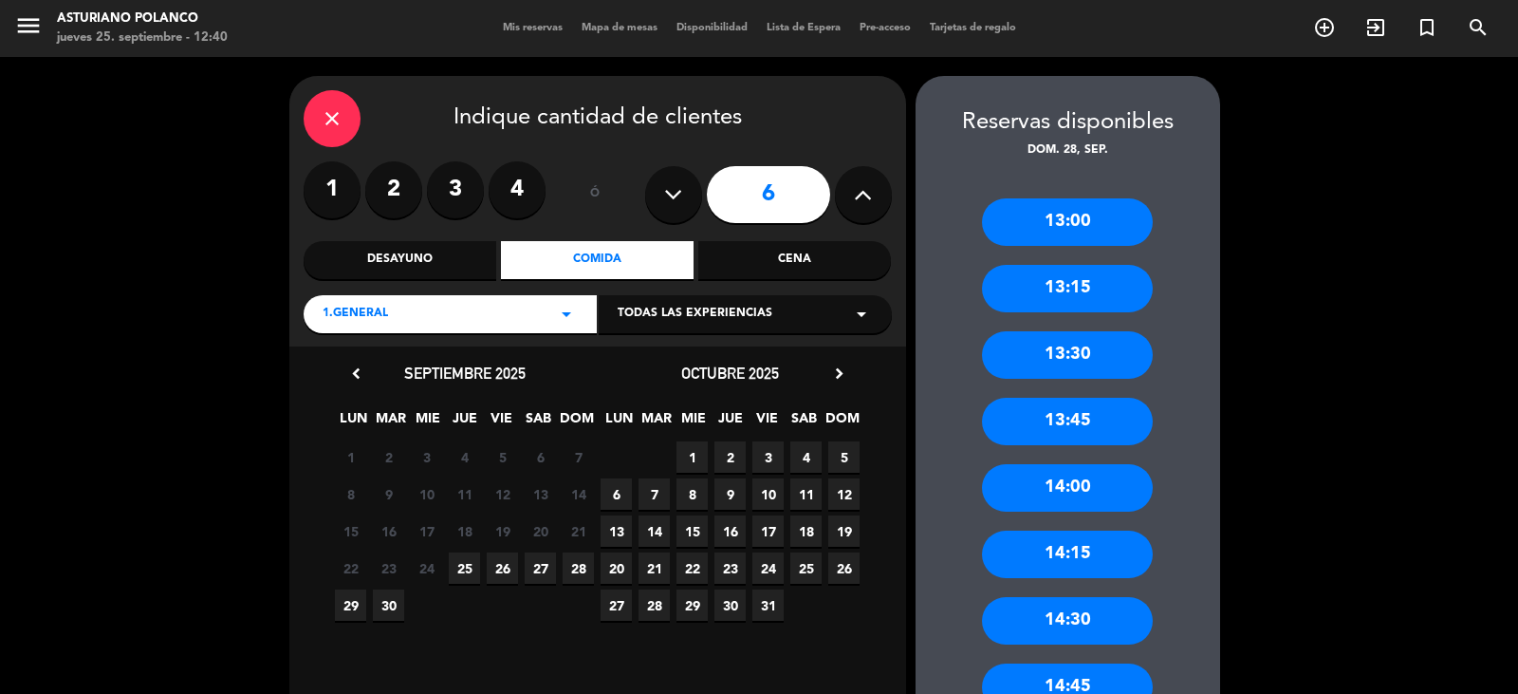
click at [573, 566] on span "28" at bounding box center [578, 567] width 31 height 31
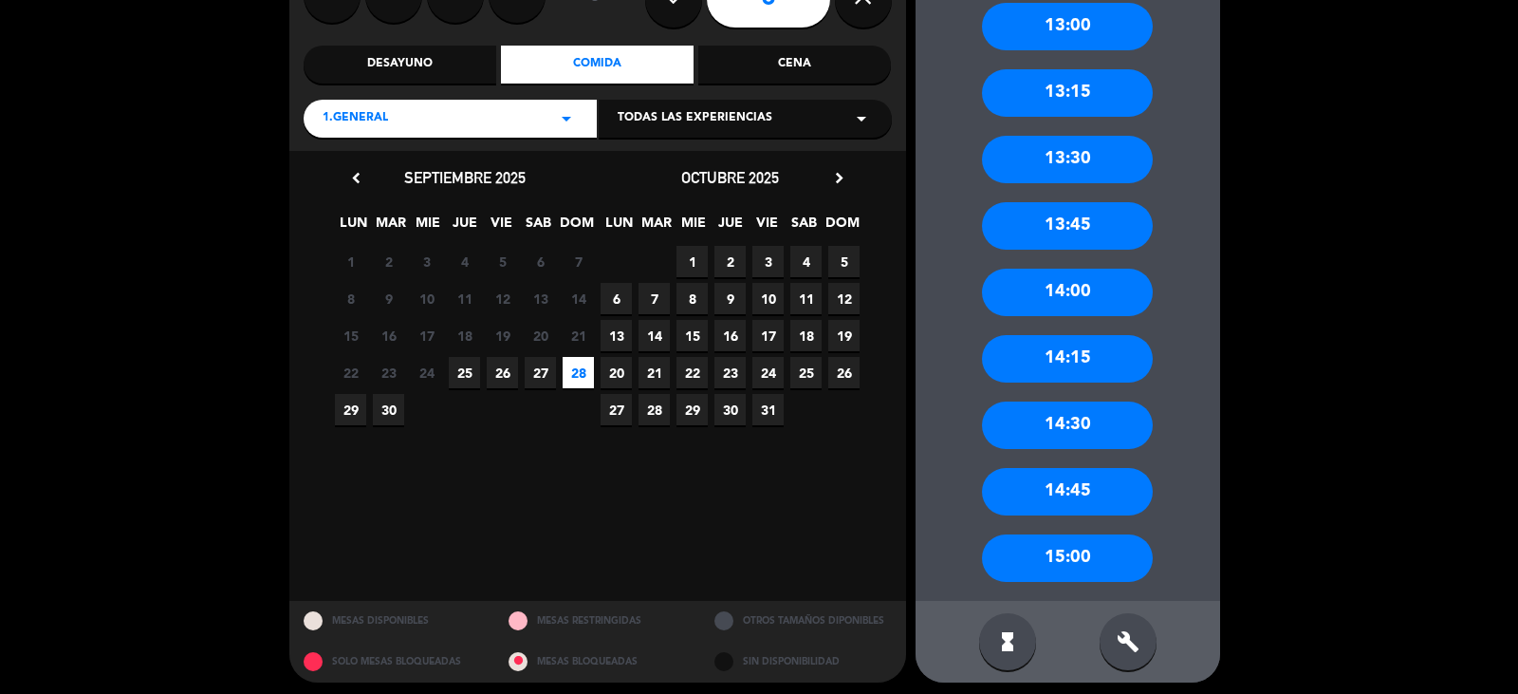
scroll to position [203, 0]
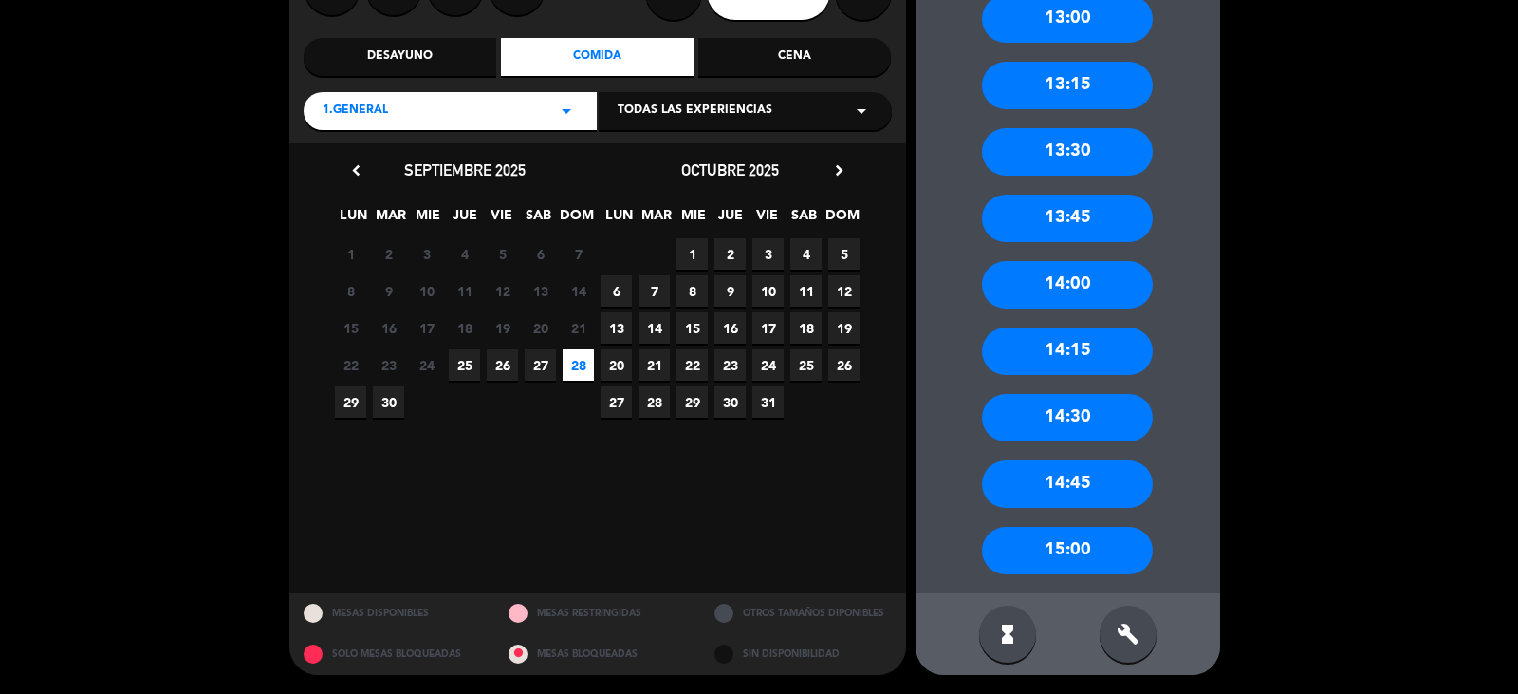
click at [1096, 563] on div "15:00" at bounding box center [1067, 550] width 171 height 47
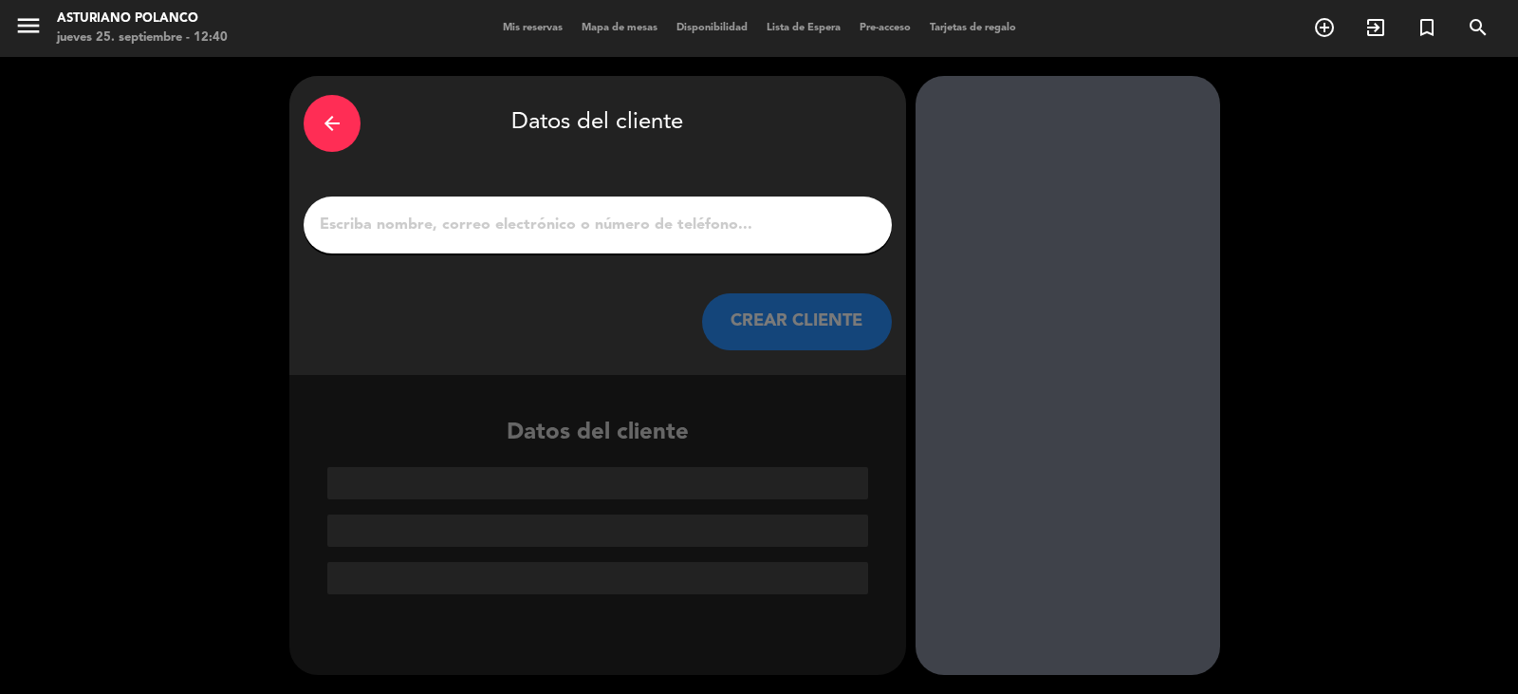
click at [516, 228] on input "1" at bounding box center [598, 225] width 560 height 27
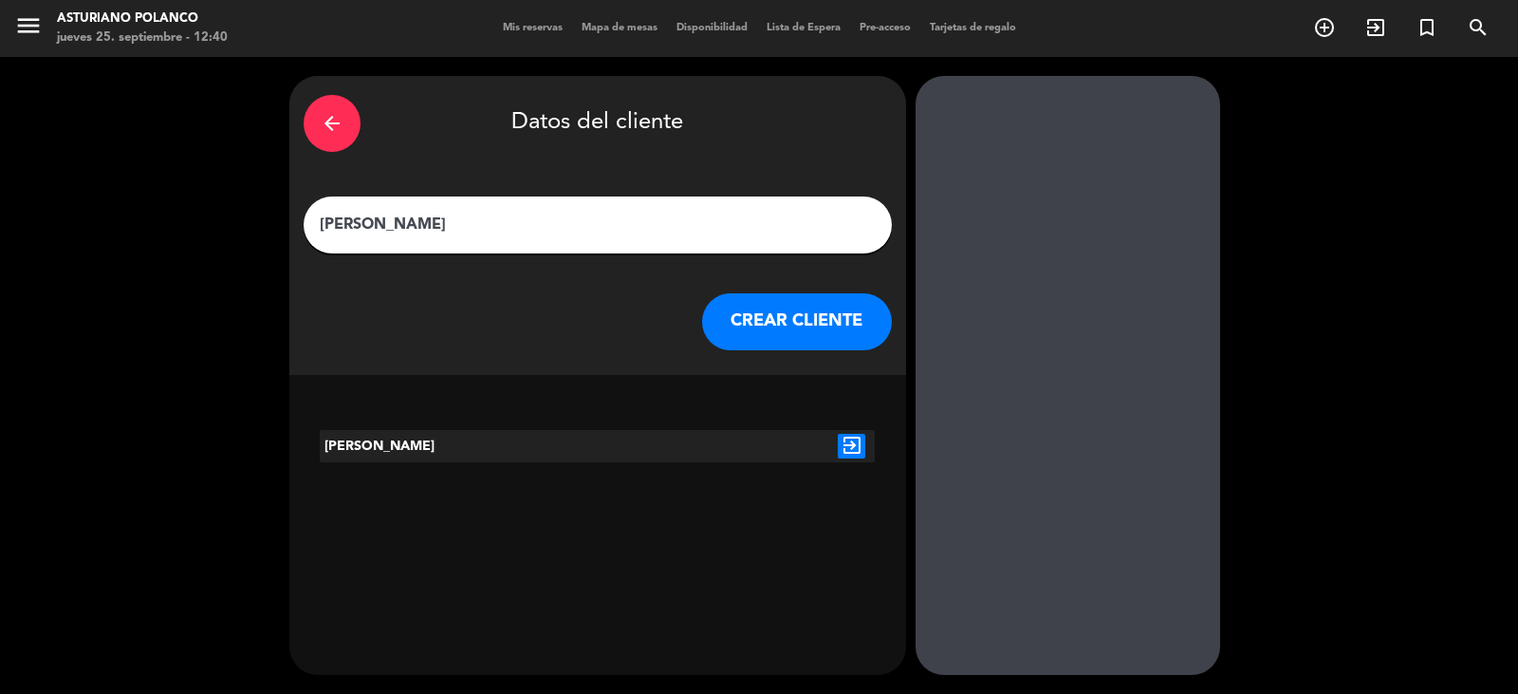
type input "[PERSON_NAME]"
click at [798, 328] on button "CREAR CLIENTE" at bounding box center [797, 321] width 190 height 57
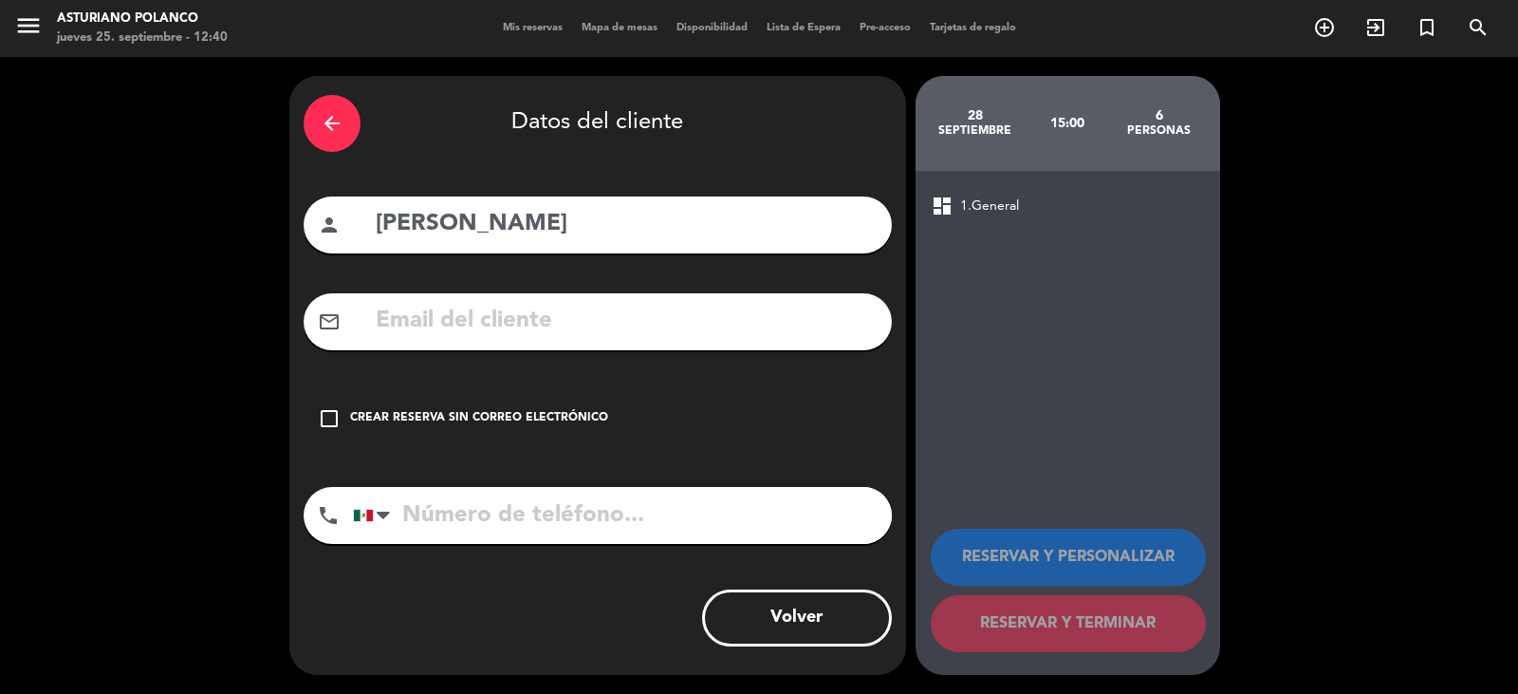
click at [538, 420] on div "Crear reserva sin correo electrónico" at bounding box center [479, 418] width 258 height 19
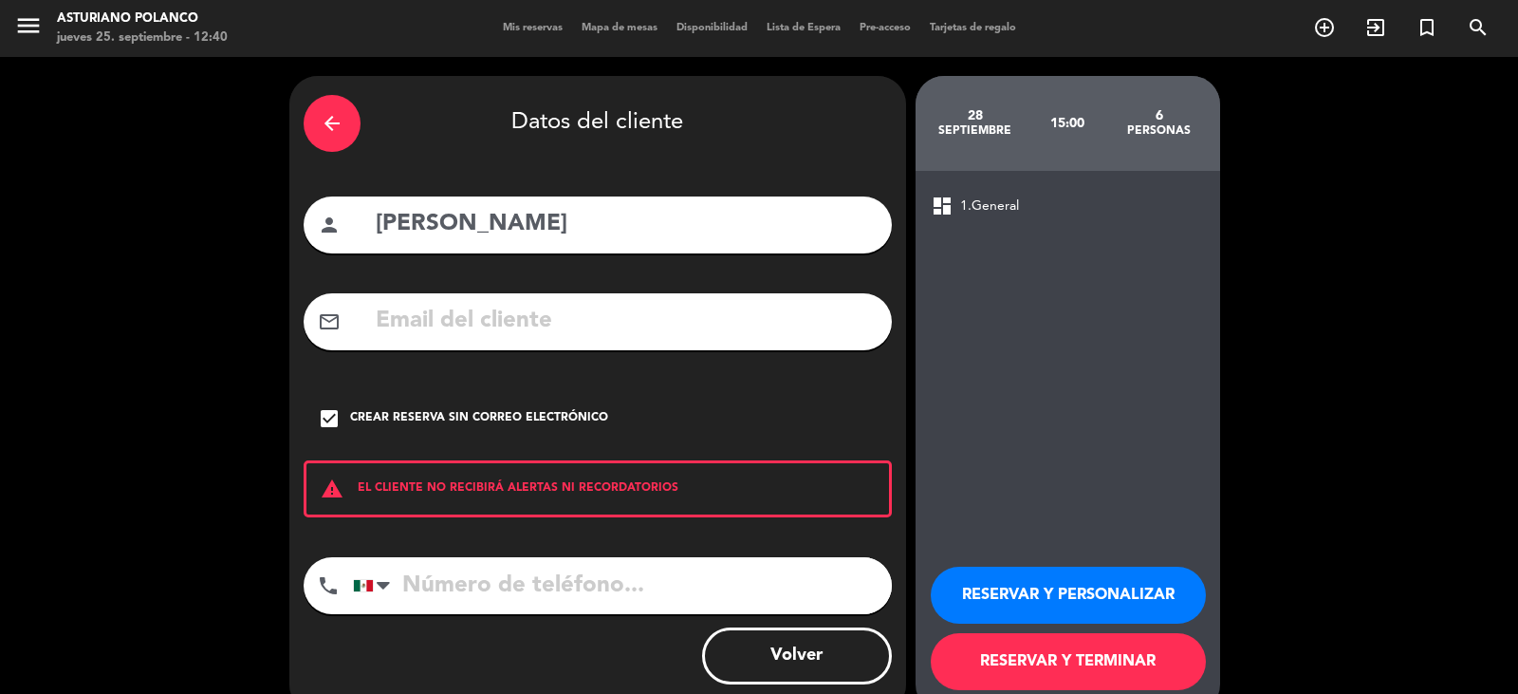
click at [1023, 647] on button "RESERVAR Y TERMINAR" at bounding box center [1068, 661] width 275 height 57
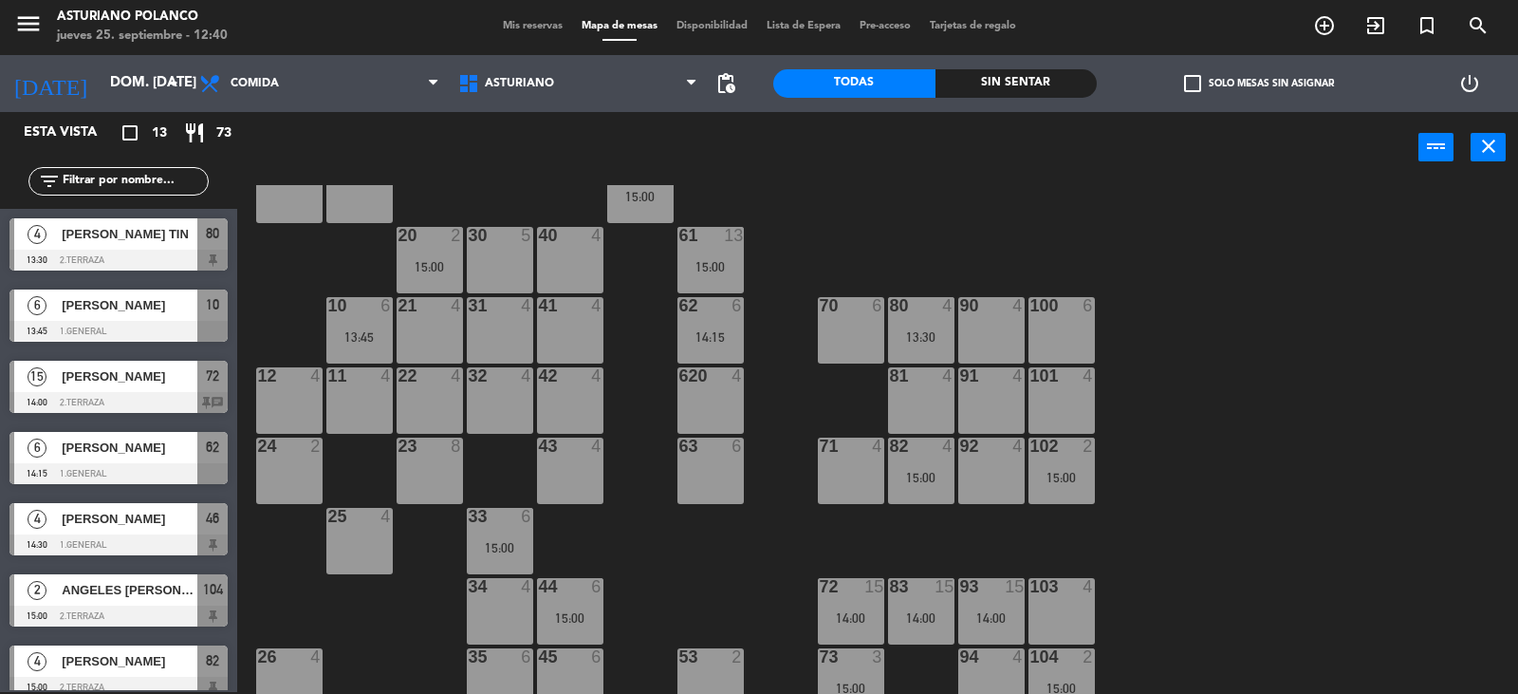
scroll to position [95, 0]
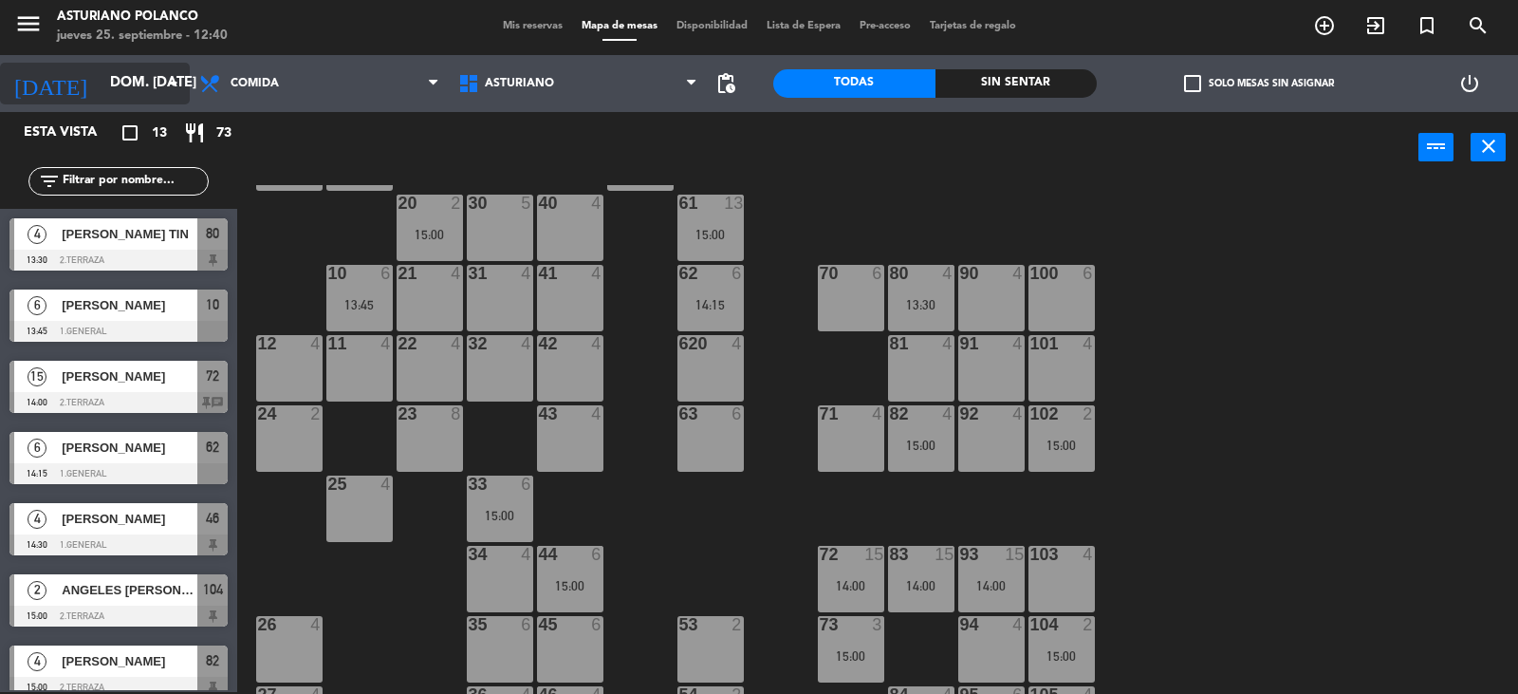
click at [119, 90] on input "dom. [DATE]" at bounding box center [192, 83] width 183 height 36
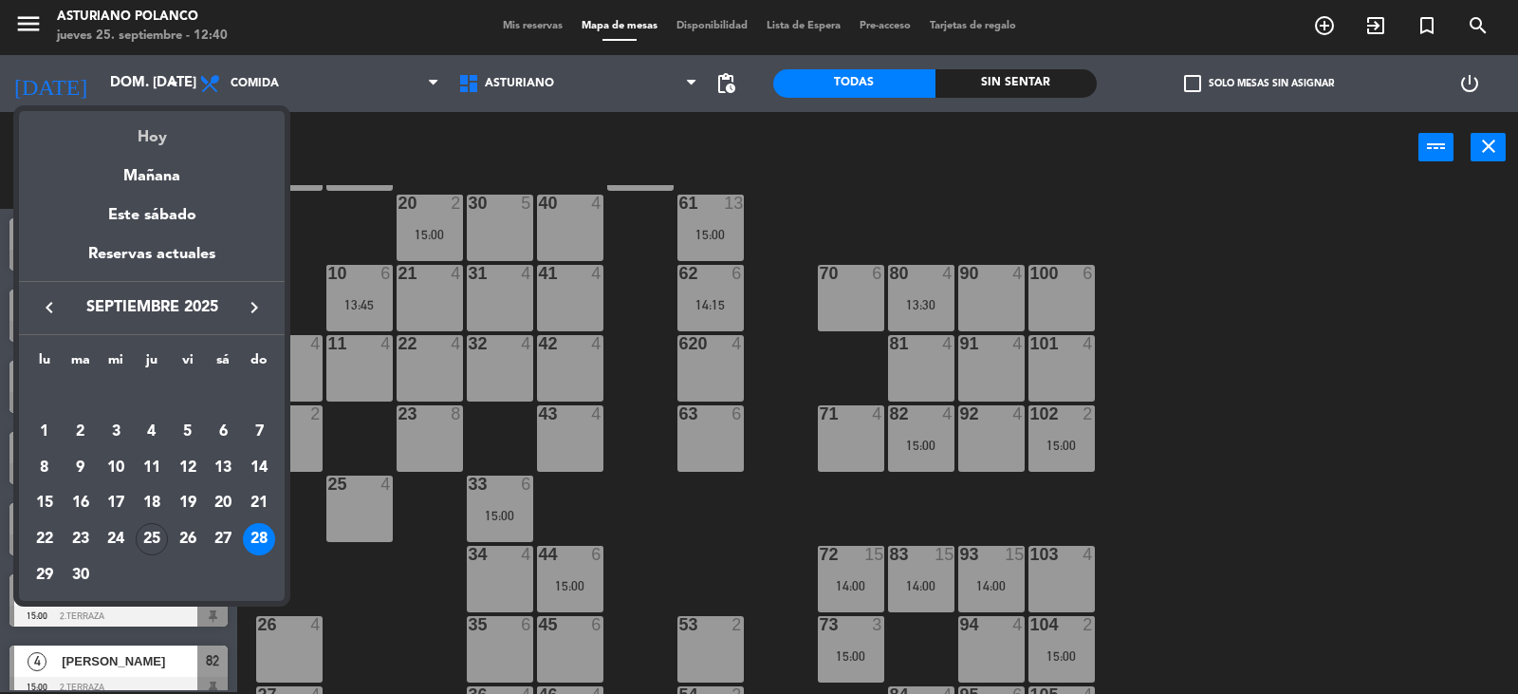
click at [149, 143] on div "Hoy" at bounding box center [152, 130] width 266 height 39
type input "[DEMOGRAPHIC_DATA] [DATE]"
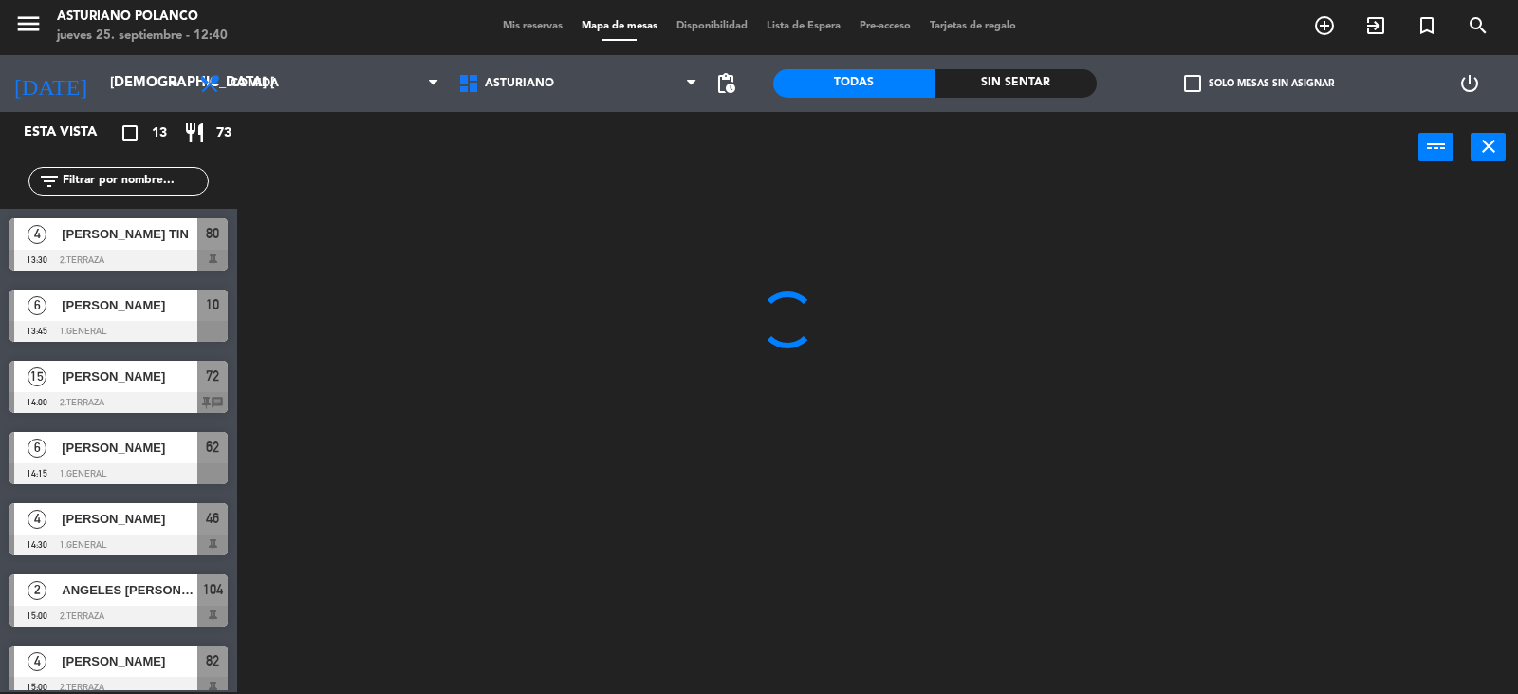
scroll to position [0, 0]
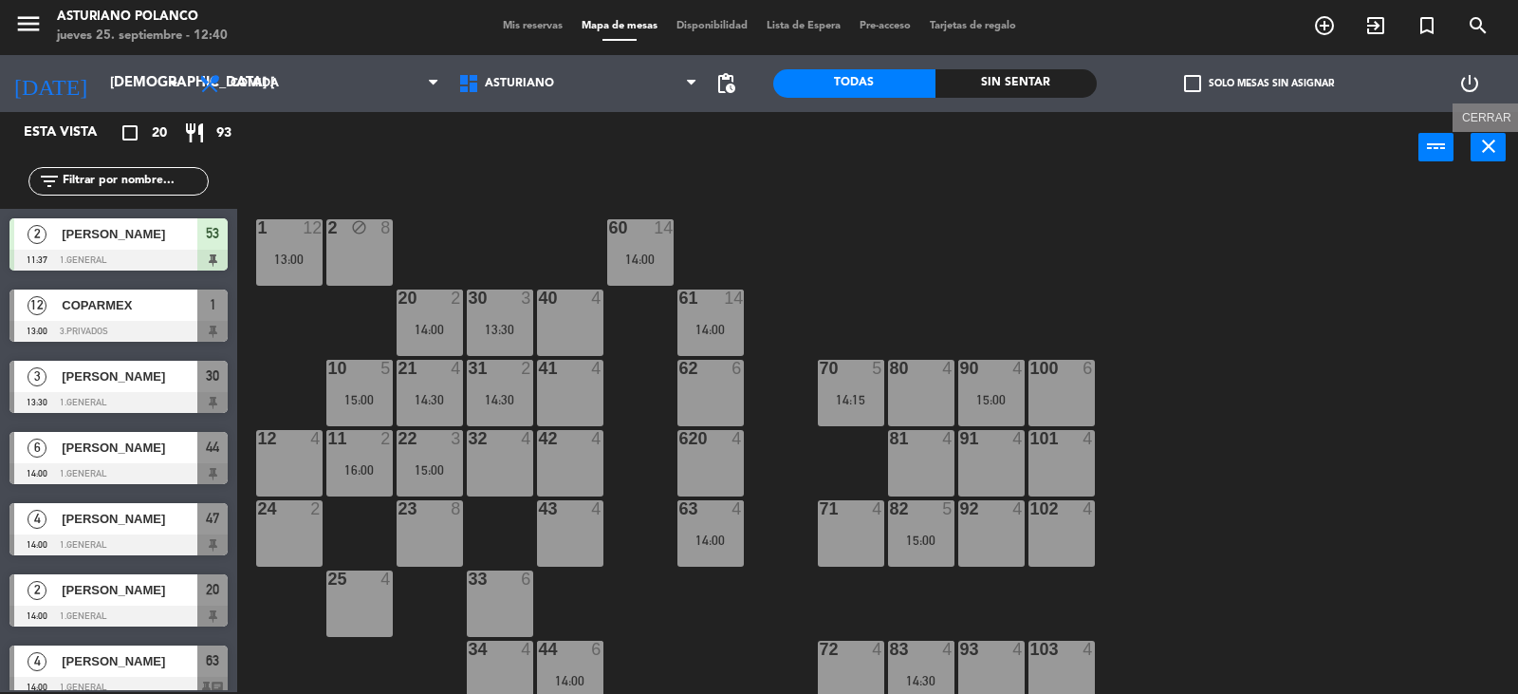
click at [1488, 158] on button "close" at bounding box center [1488, 147] width 35 height 28
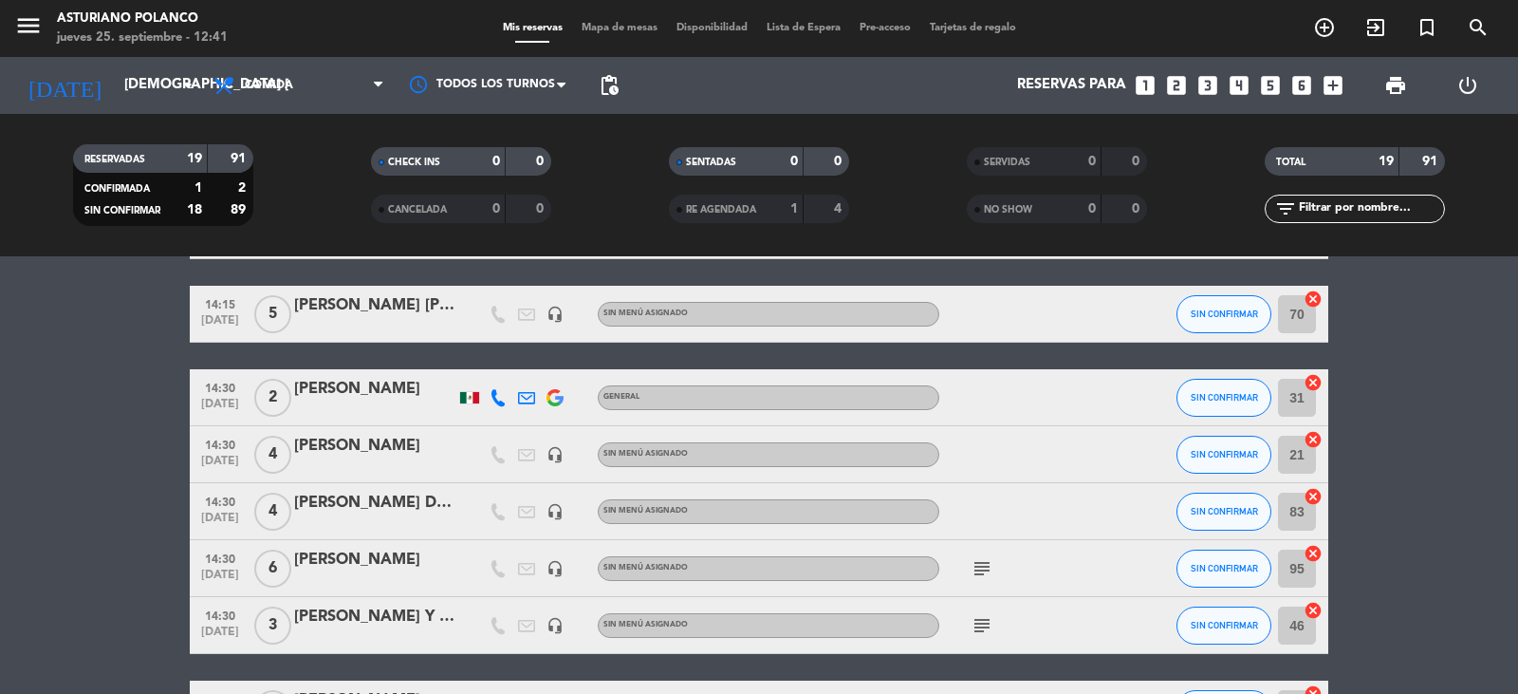
scroll to position [569, 0]
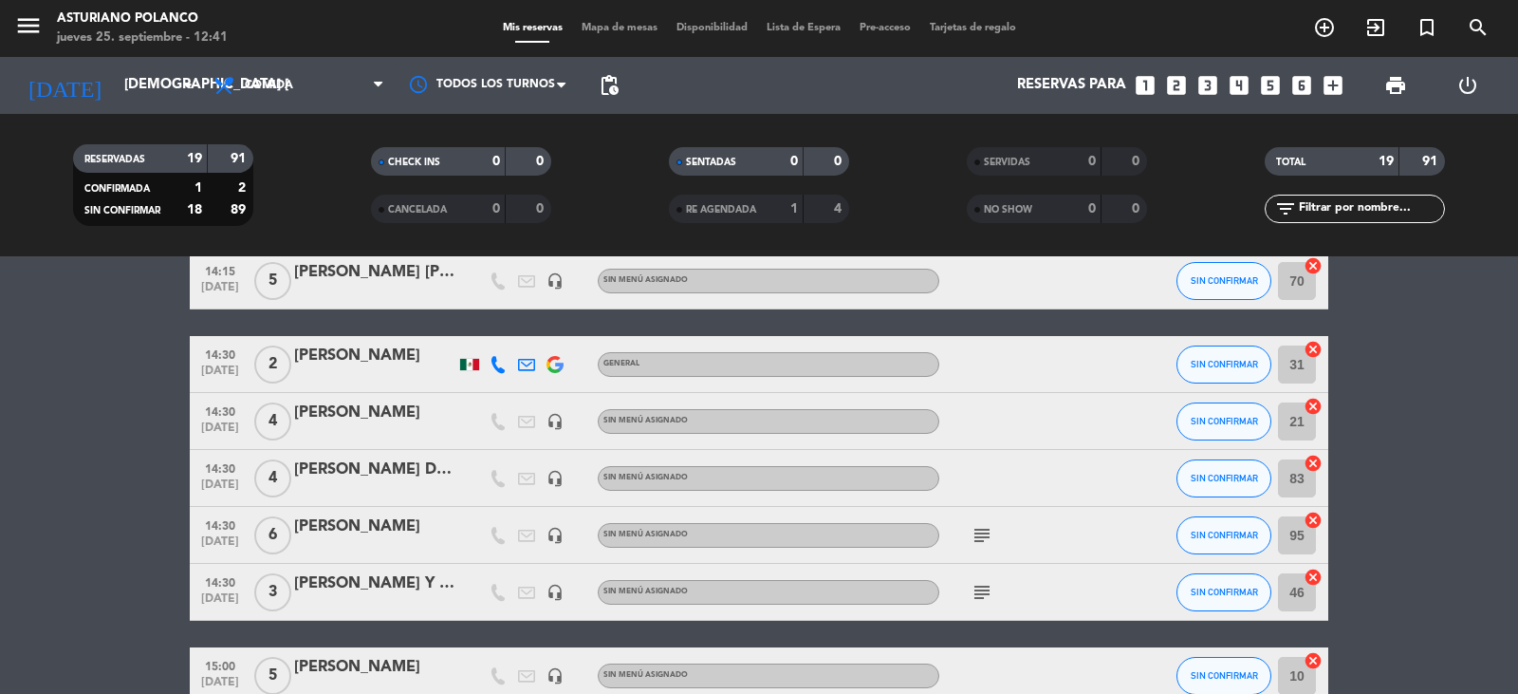
click at [982, 536] on icon "subject" at bounding box center [982, 535] width 23 height 23
click at [1074, 542] on div "subject TERRAZA" at bounding box center [1025, 535] width 171 height 56
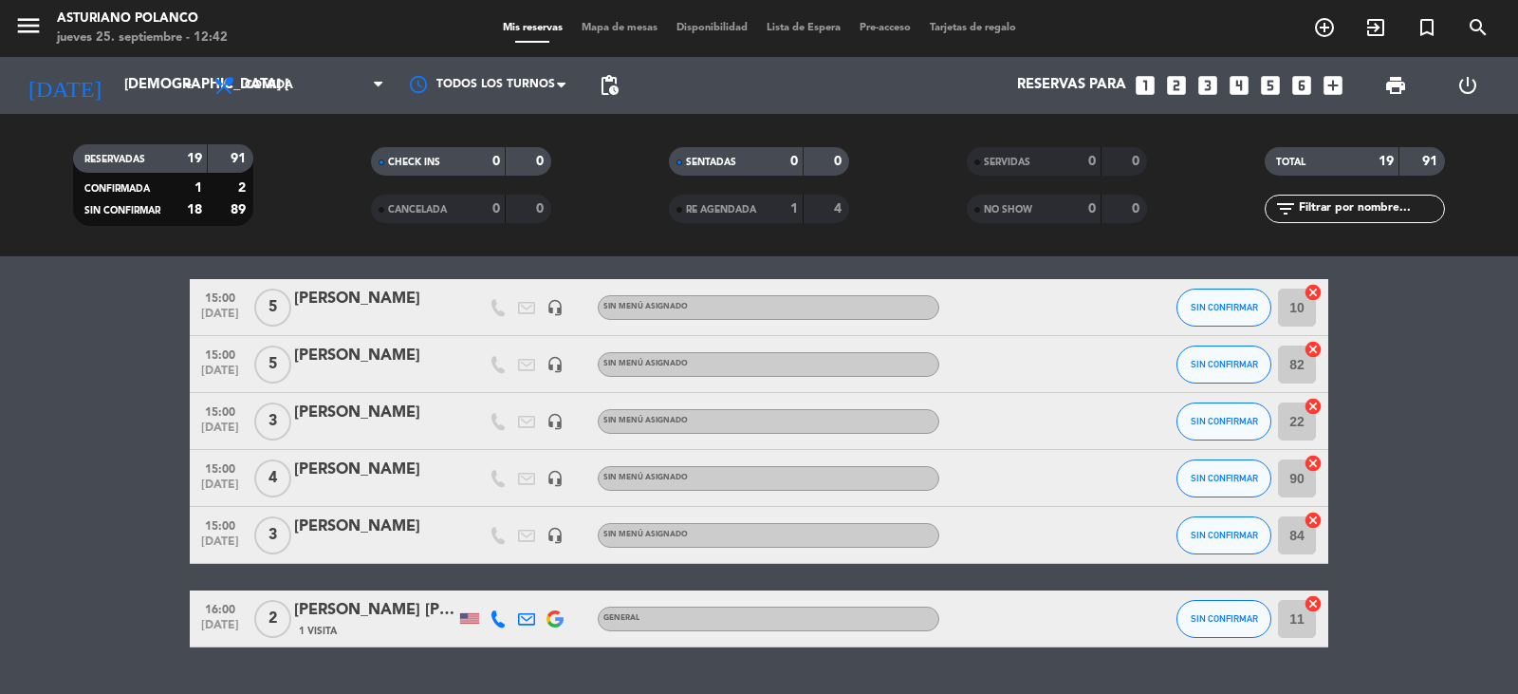
scroll to position [949, 0]
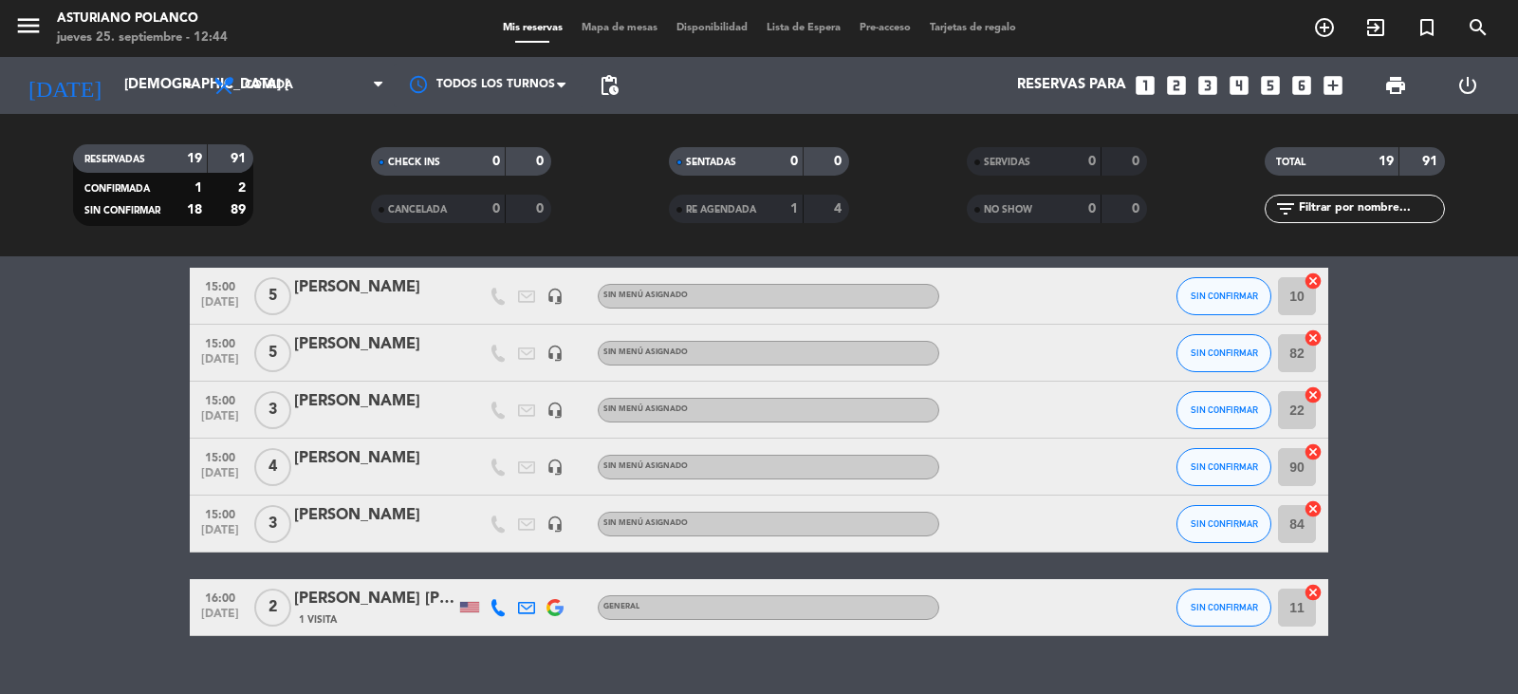
click at [628, 28] on span "Mapa de mesas" at bounding box center [619, 28] width 95 height 10
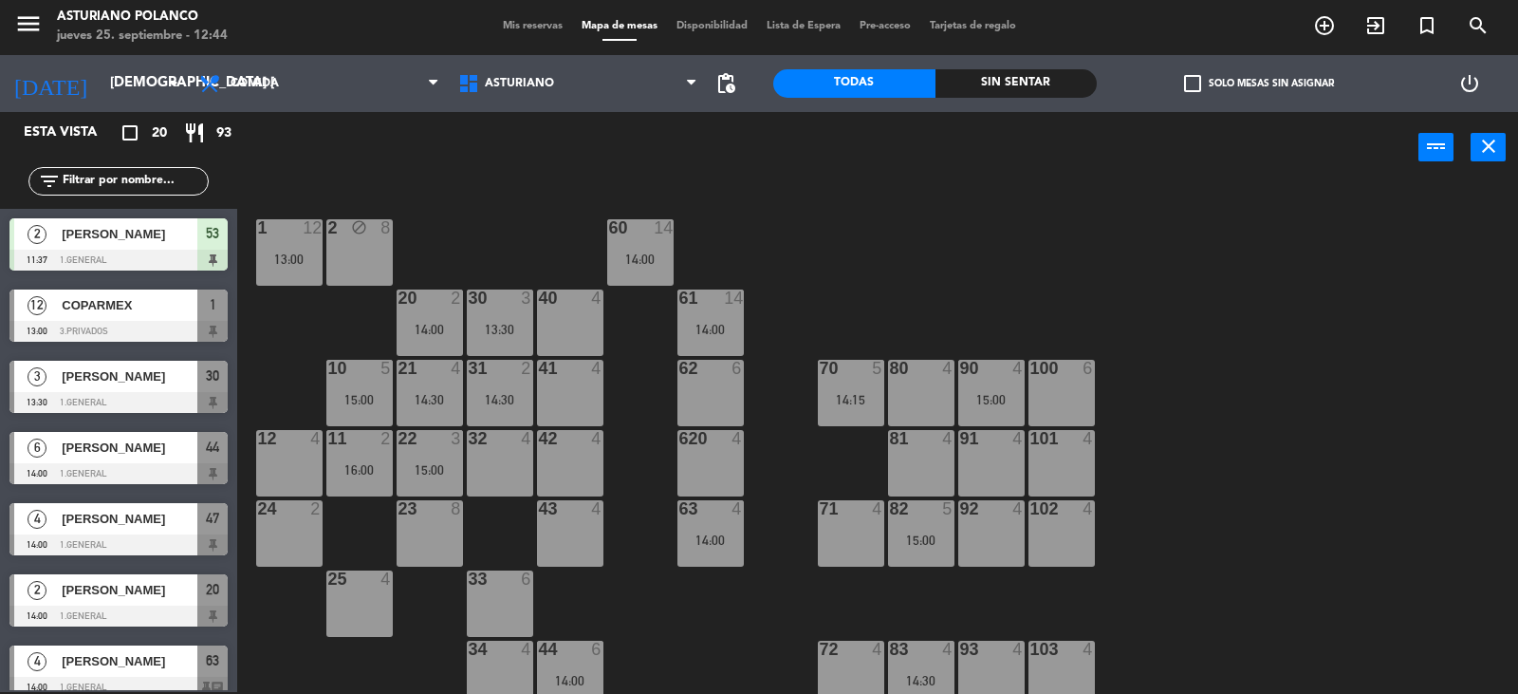
click at [870, 275] on div "1 12 13:00 2 block 8 60 14 14:00 20 2 14:00 30 3 13:30 40 4 61 14 14:00 62 6 41…" at bounding box center [885, 439] width 1266 height 509
click at [1154, 240] on div "1 12 13:00 2 block 8 60 14 14:00 20 2 14:00 30 3 13:30 40 4 61 14 14:00 62 6 41…" at bounding box center [885, 439] width 1266 height 509
click at [1481, 140] on icon "close" at bounding box center [1489, 146] width 23 height 23
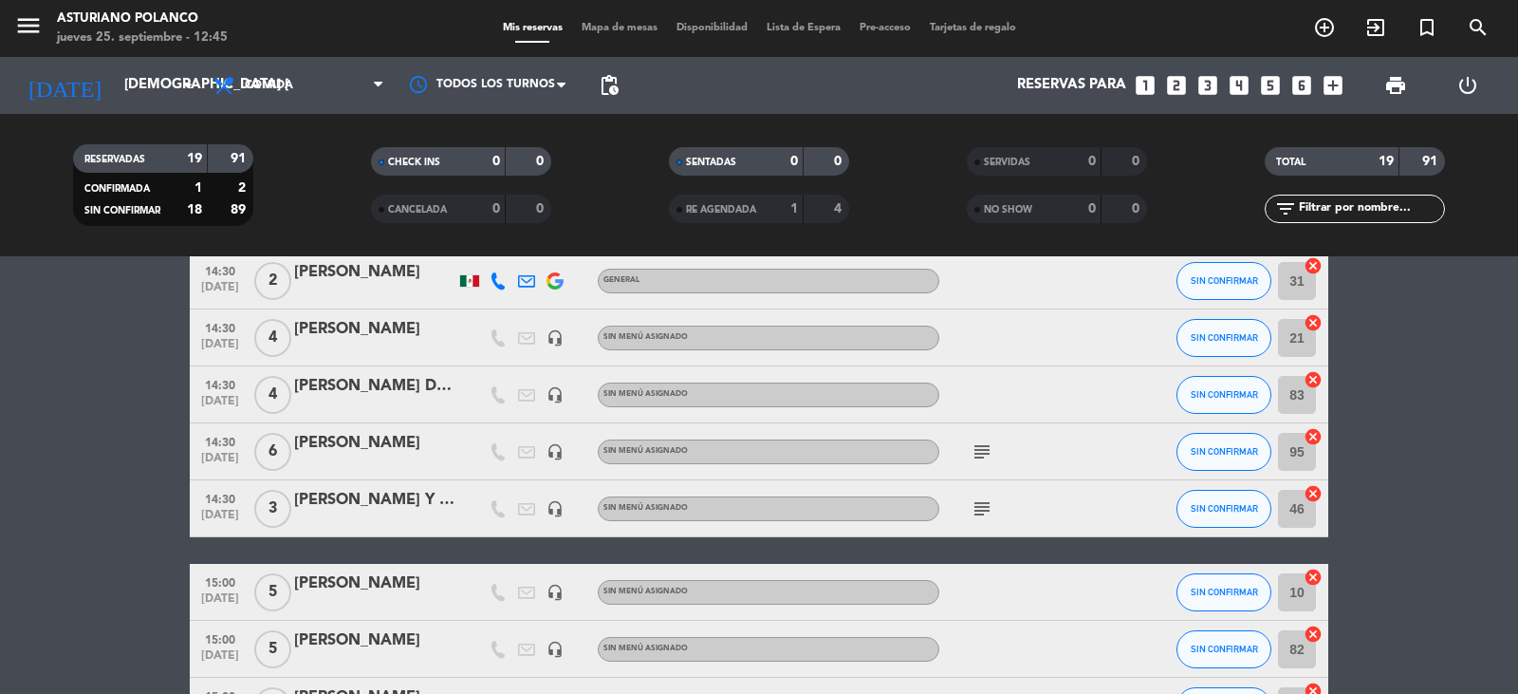
scroll to position [664, 0]
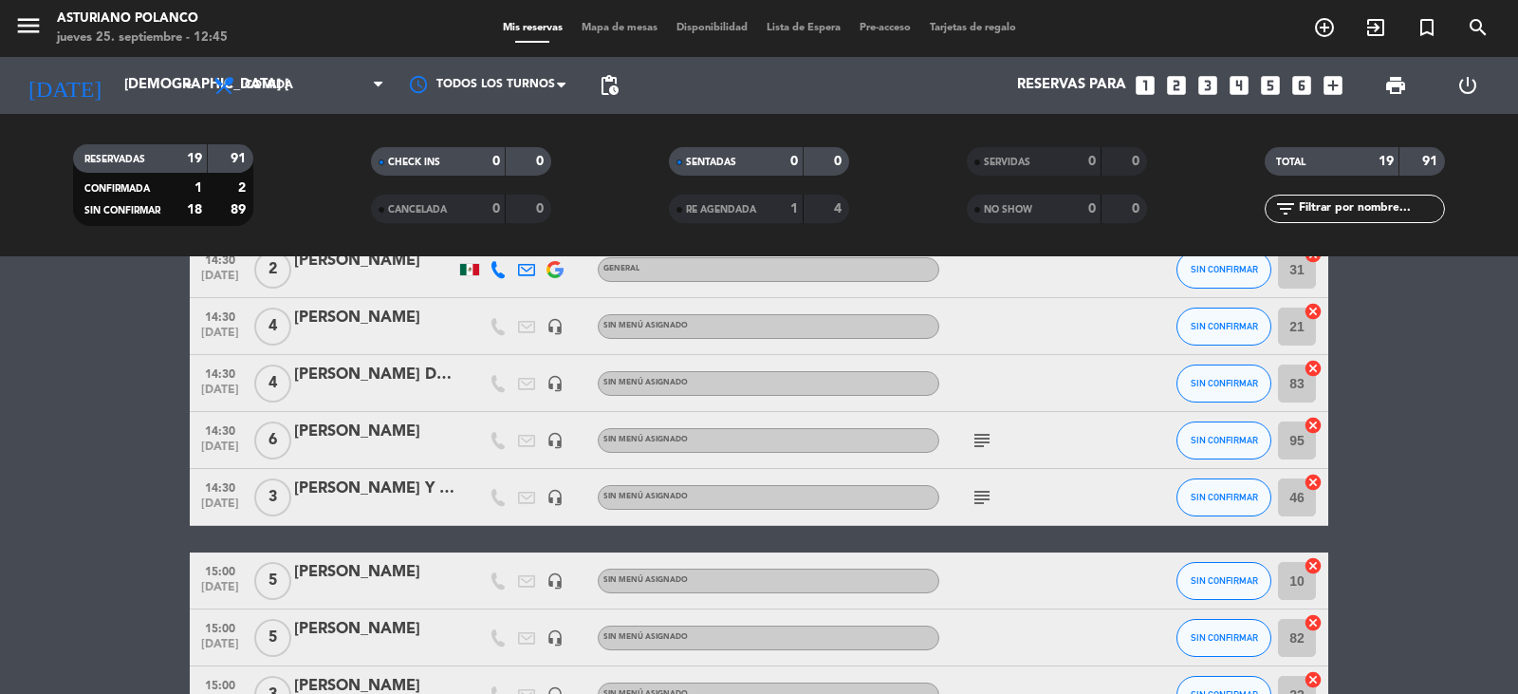
click at [984, 447] on icon "subject" at bounding box center [982, 440] width 23 height 23
click at [1070, 378] on div at bounding box center [1025, 383] width 171 height 56
click at [979, 500] on icon "subject" at bounding box center [982, 497] width 23 height 23
click at [1078, 436] on div "subject" at bounding box center [1025, 440] width 171 height 56
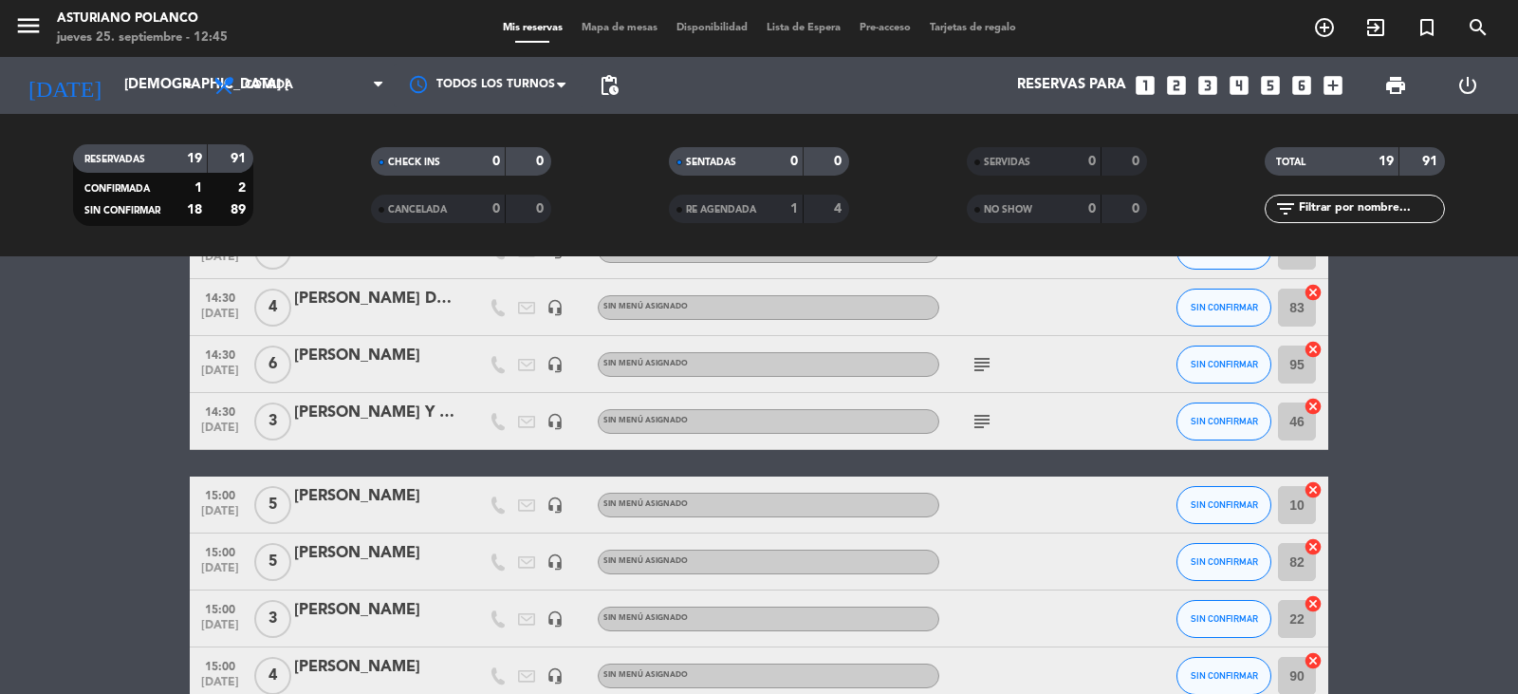
scroll to position [759, 0]
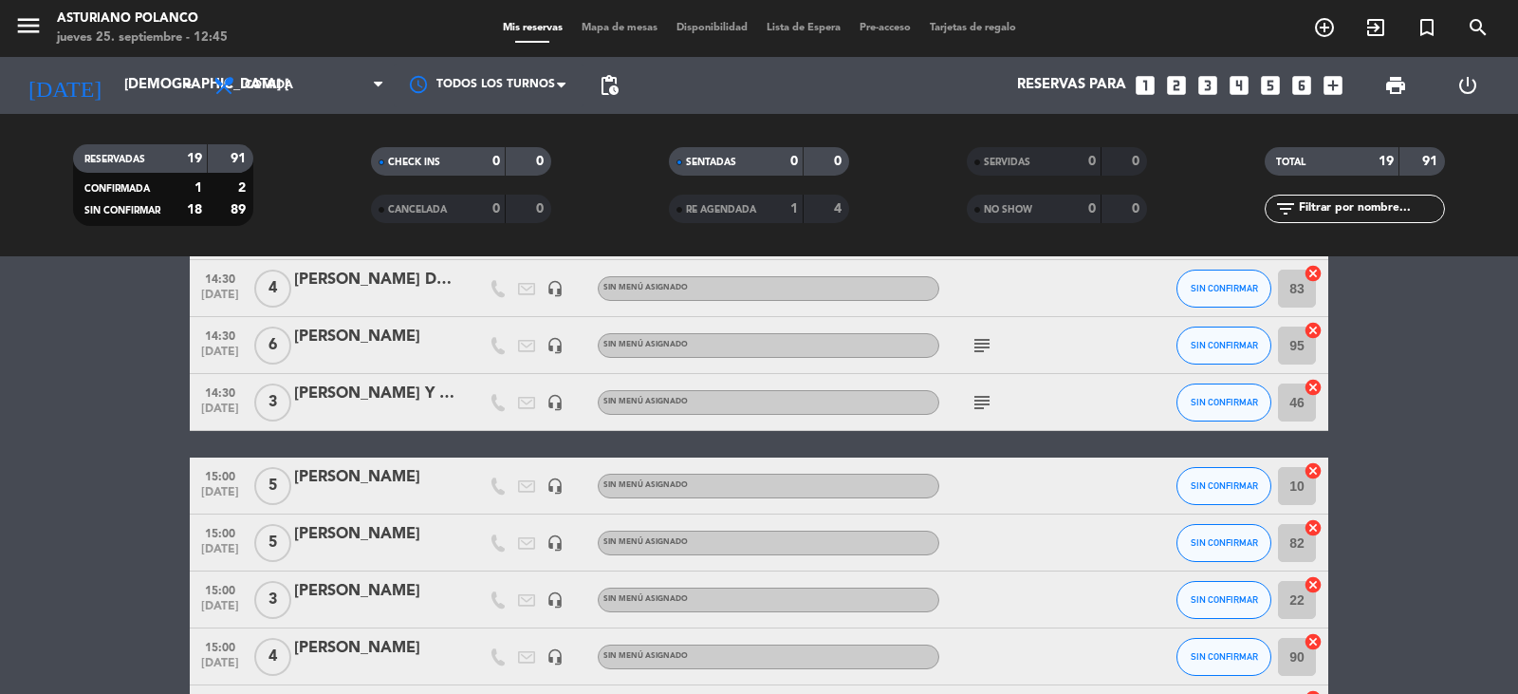
click at [344, 530] on div "[PERSON_NAME]" at bounding box center [374, 534] width 161 height 25
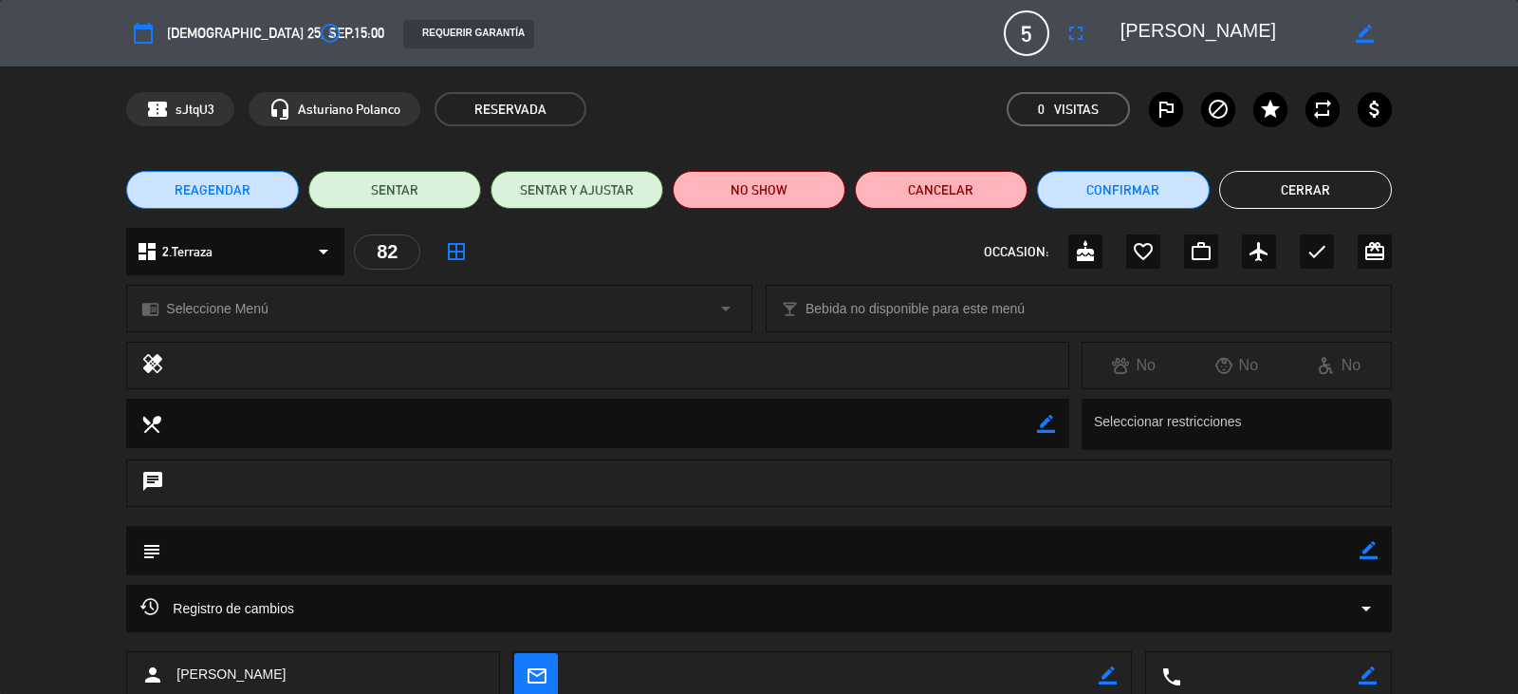
click at [197, 194] on span "REAGENDAR" at bounding box center [213, 190] width 76 height 20
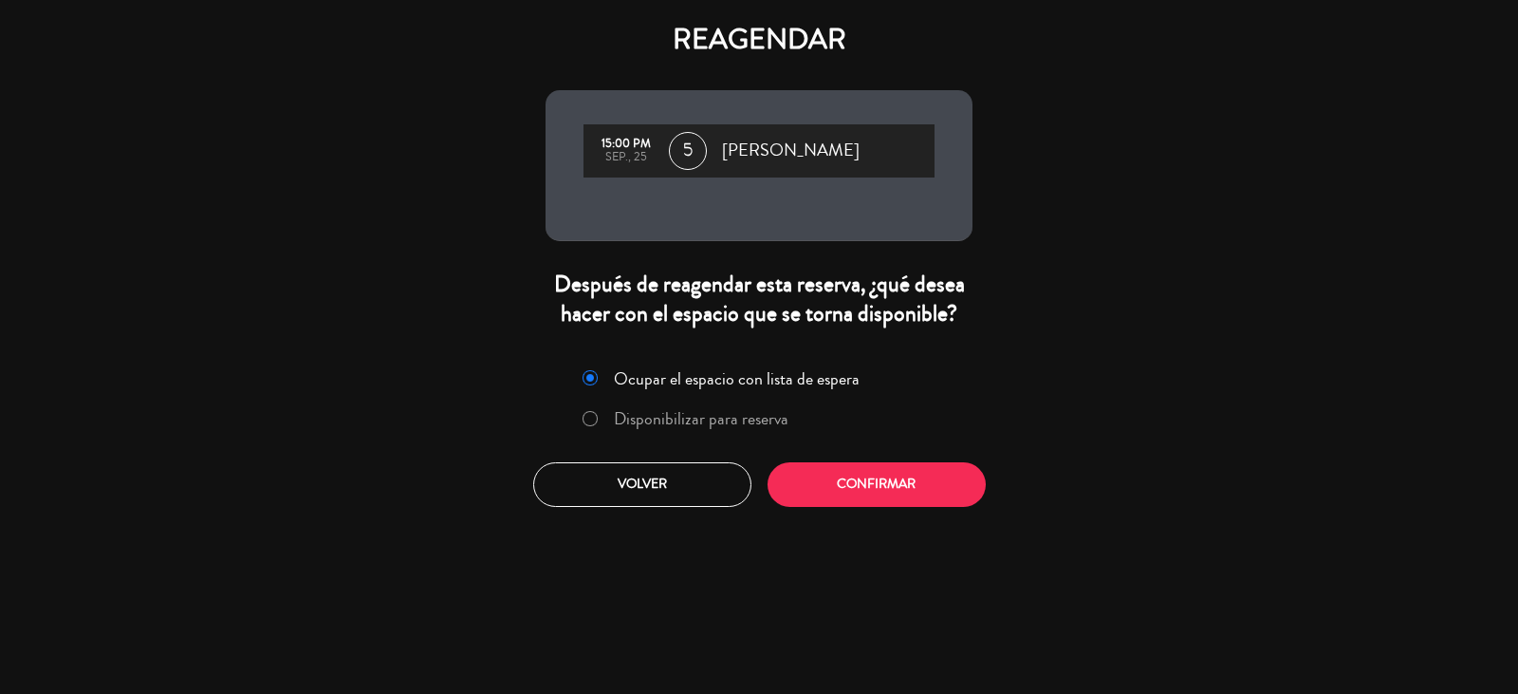
click at [675, 414] on label "Disponibilizar para reserva" at bounding box center [701, 418] width 175 height 17
click at [846, 477] on button "Confirmar" at bounding box center [877, 484] width 218 height 45
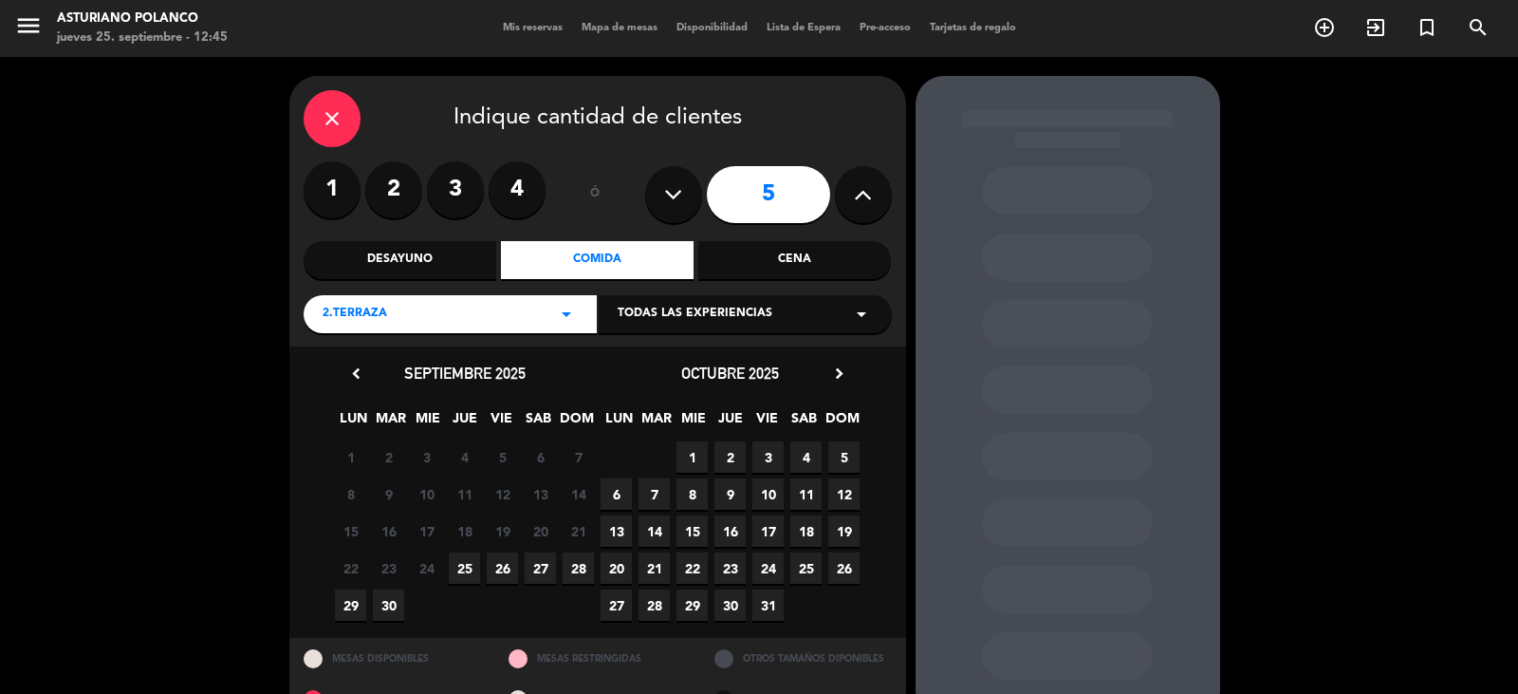
click at [569, 568] on span "28" at bounding box center [578, 567] width 31 height 31
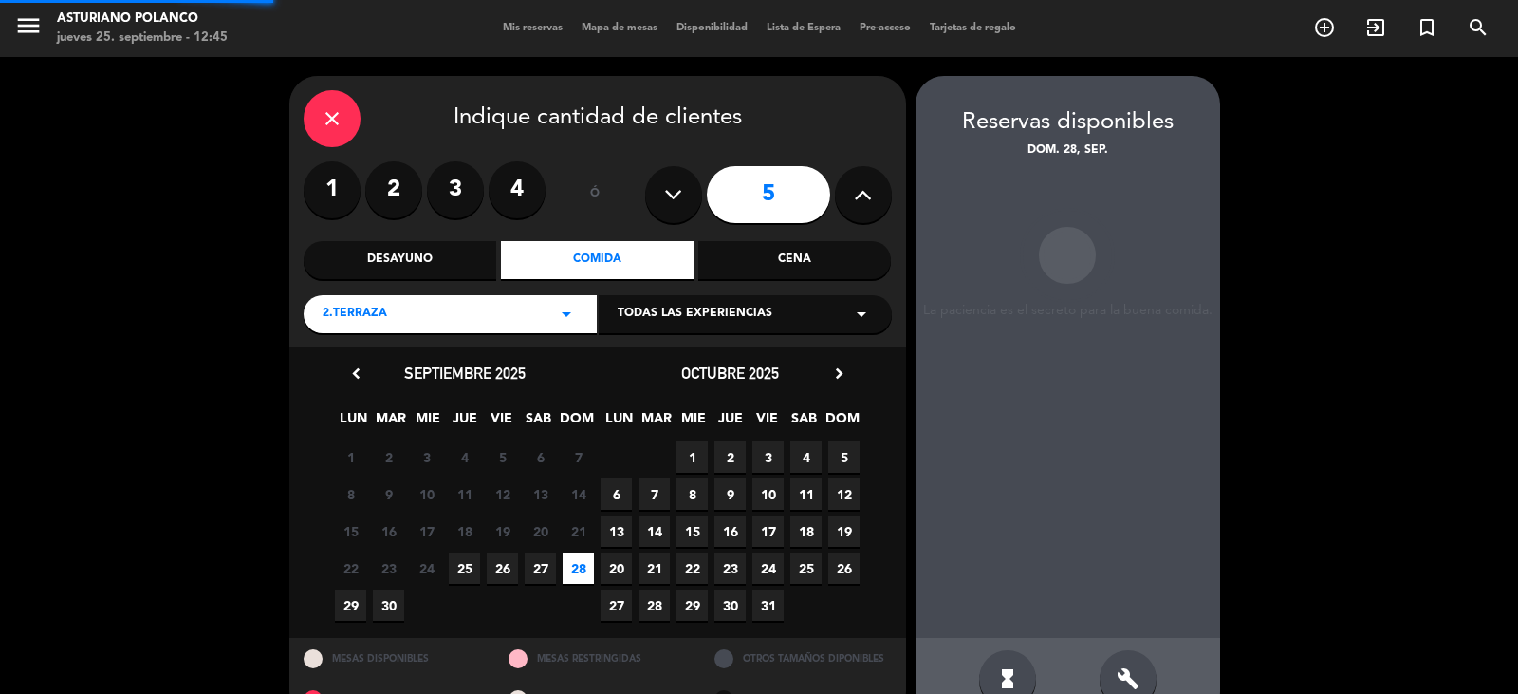
scroll to position [44, 0]
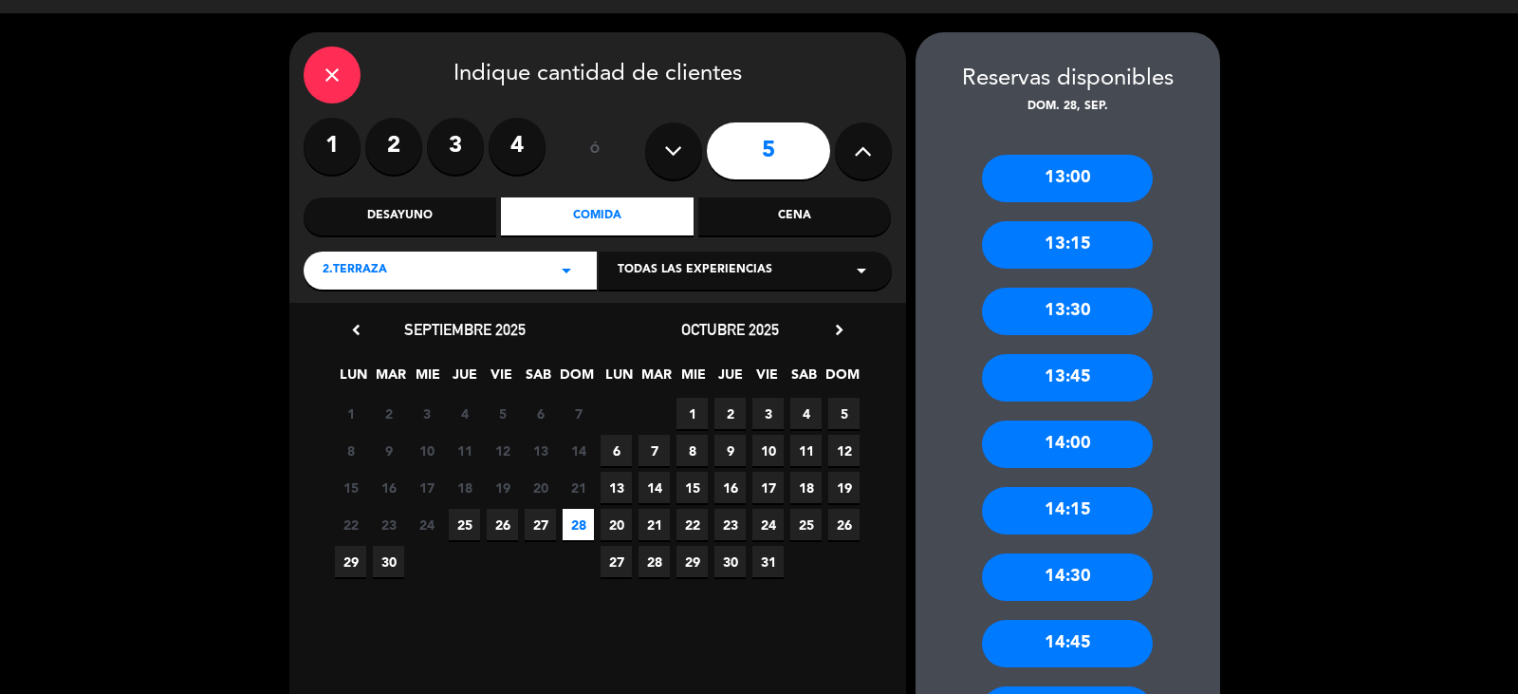
click at [1086, 301] on div "13:30" at bounding box center [1067, 311] width 171 height 47
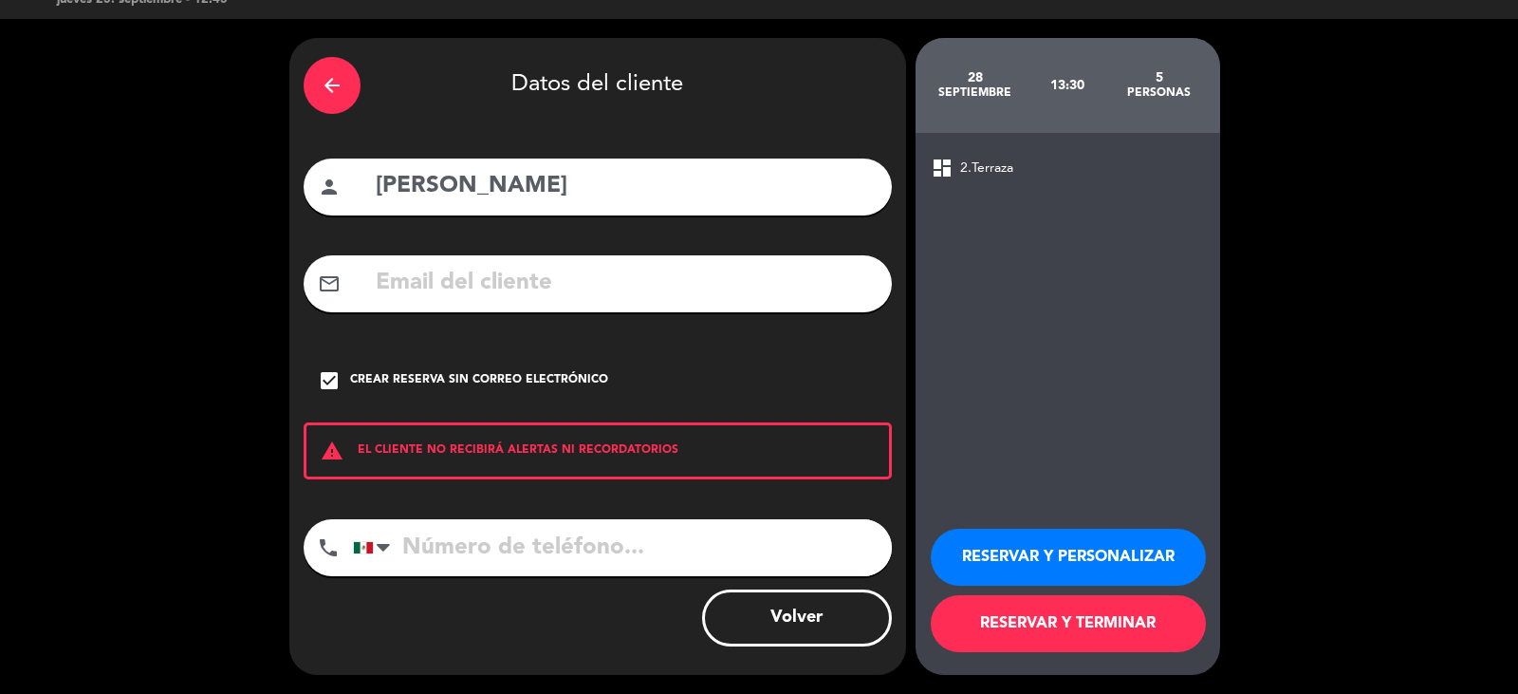
click at [1028, 607] on button "RESERVAR Y TERMINAR" at bounding box center [1068, 623] width 275 height 57
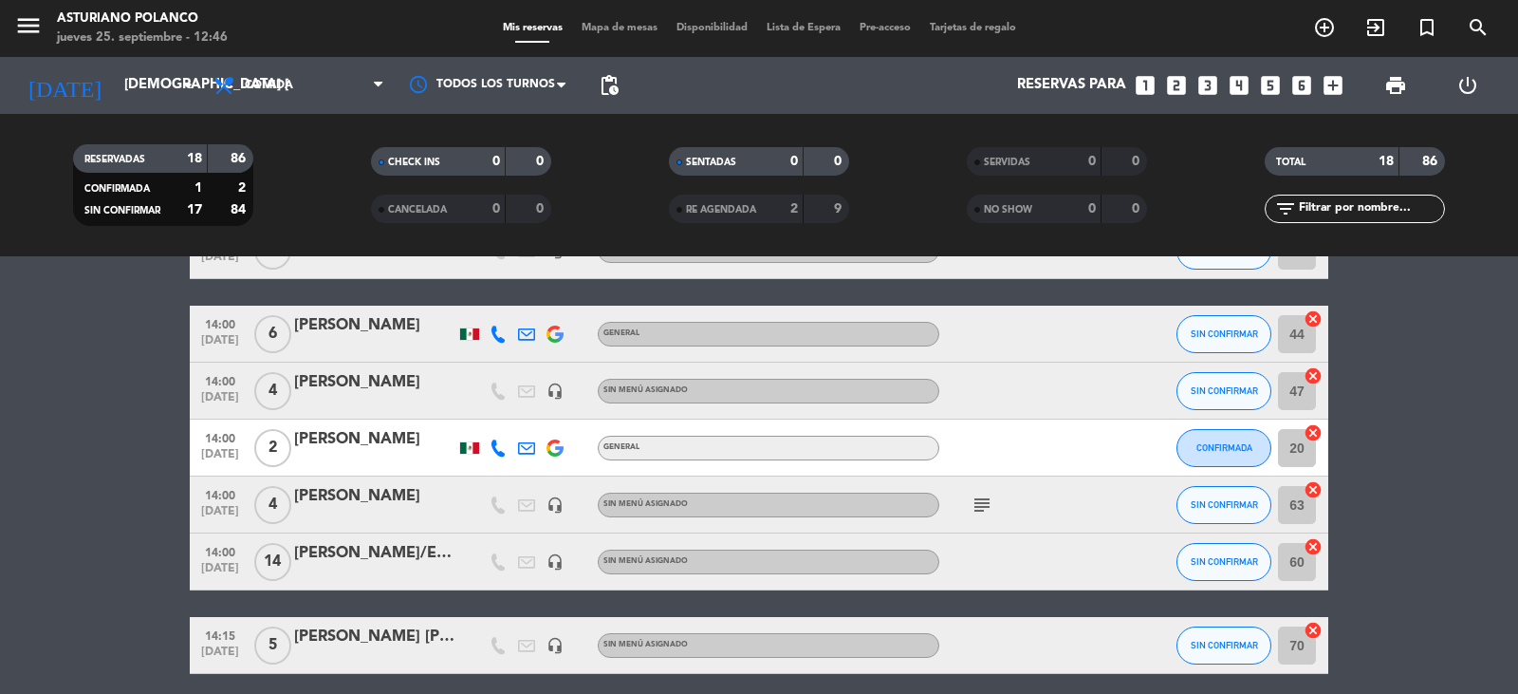
scroll to position [170, 0]
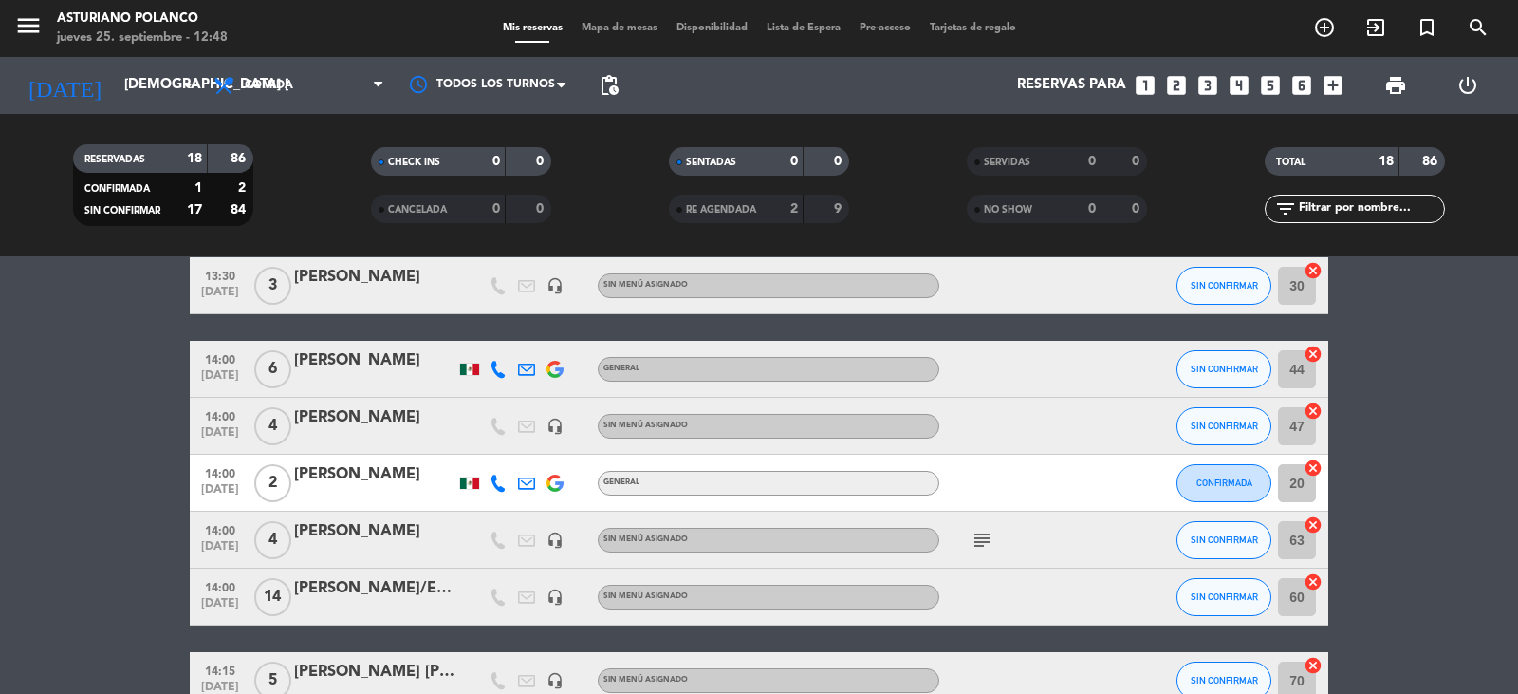
click at [600, 29] on span "Mapa de mesas" at bounding box center [619, 28] width 95 height 10
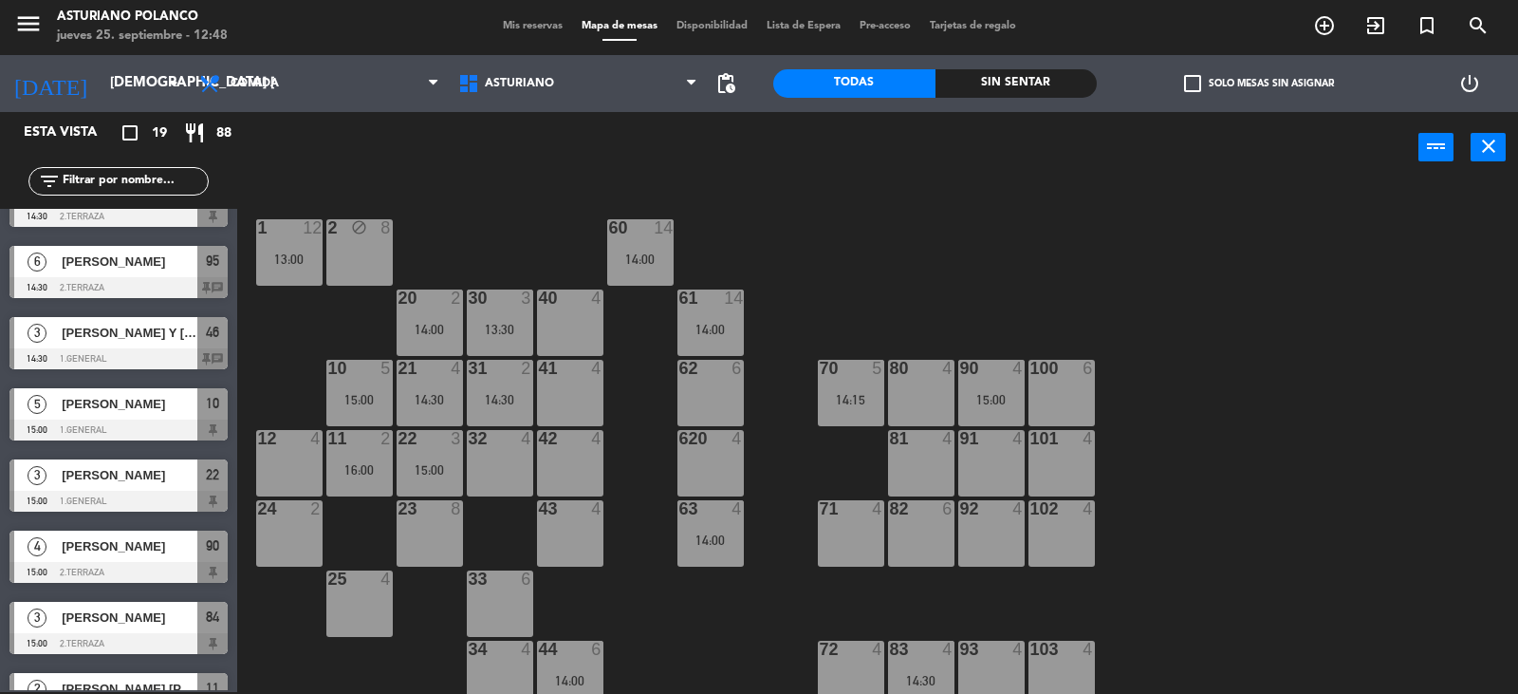
scroll to position [871, 0]
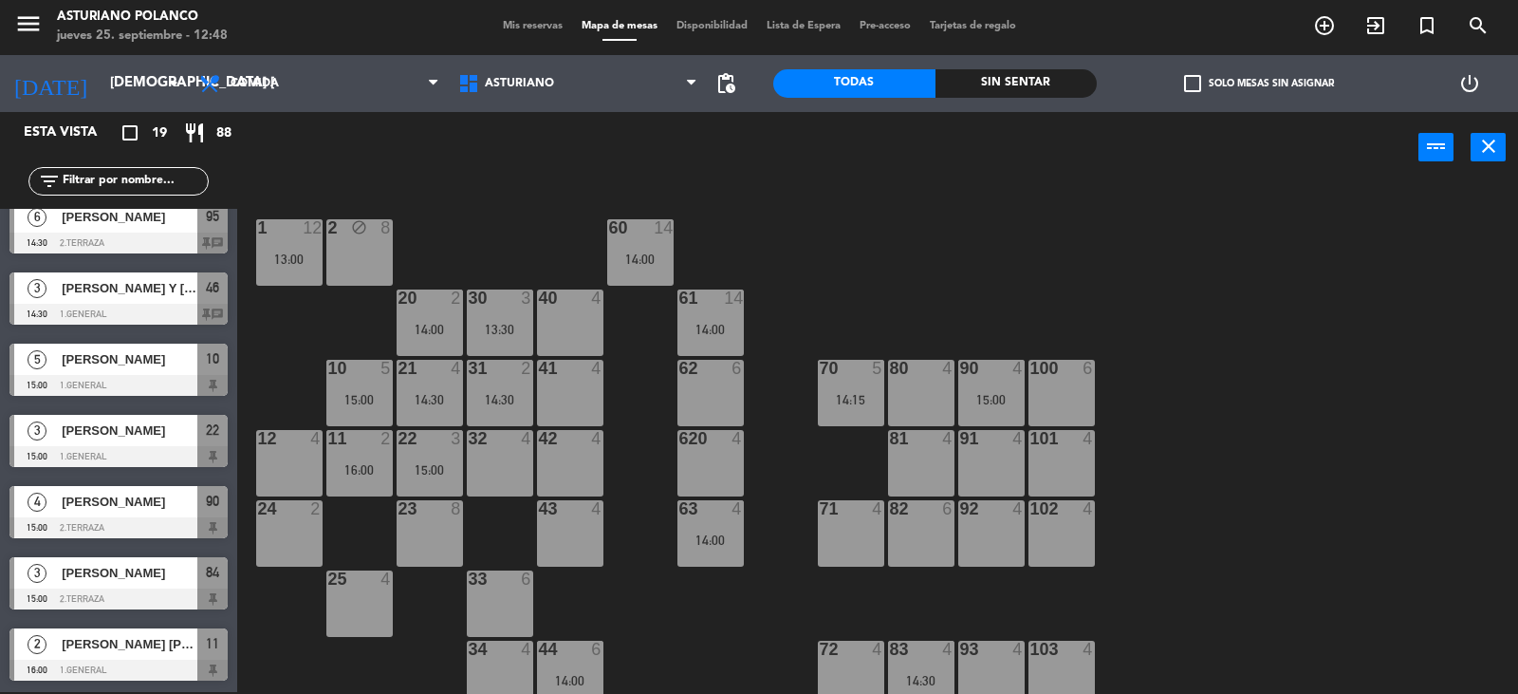
click at [276, 644] on div "1 12 13:00 2 block 8 60 14 14:00 20 2 14:00 30 3 13:30 40 4 61 14 14:00 62 6 41…" at bounding box center [885, 439] width 1266 height 509
click at [104, 178] on input "text" at bounding box center [134, 181] width 147 height 21
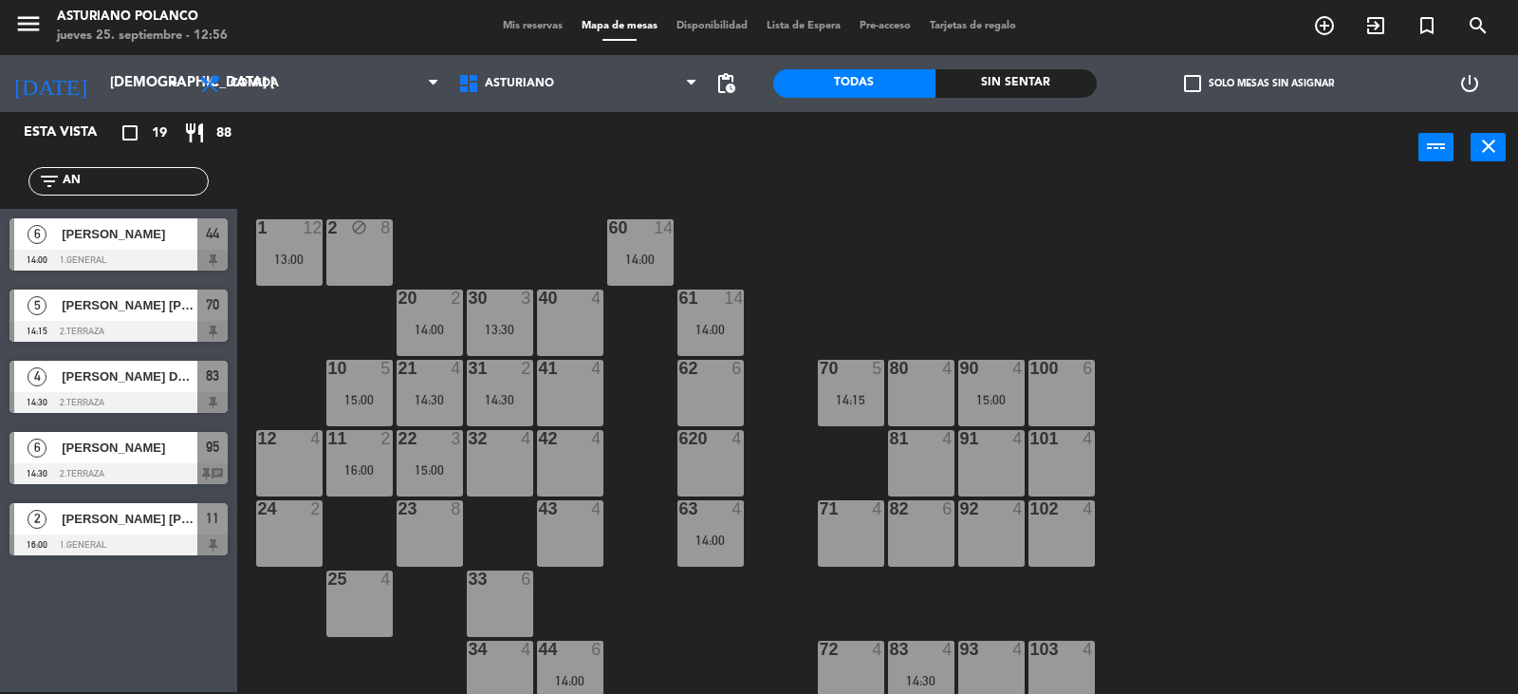
scroll to position [0, 0]
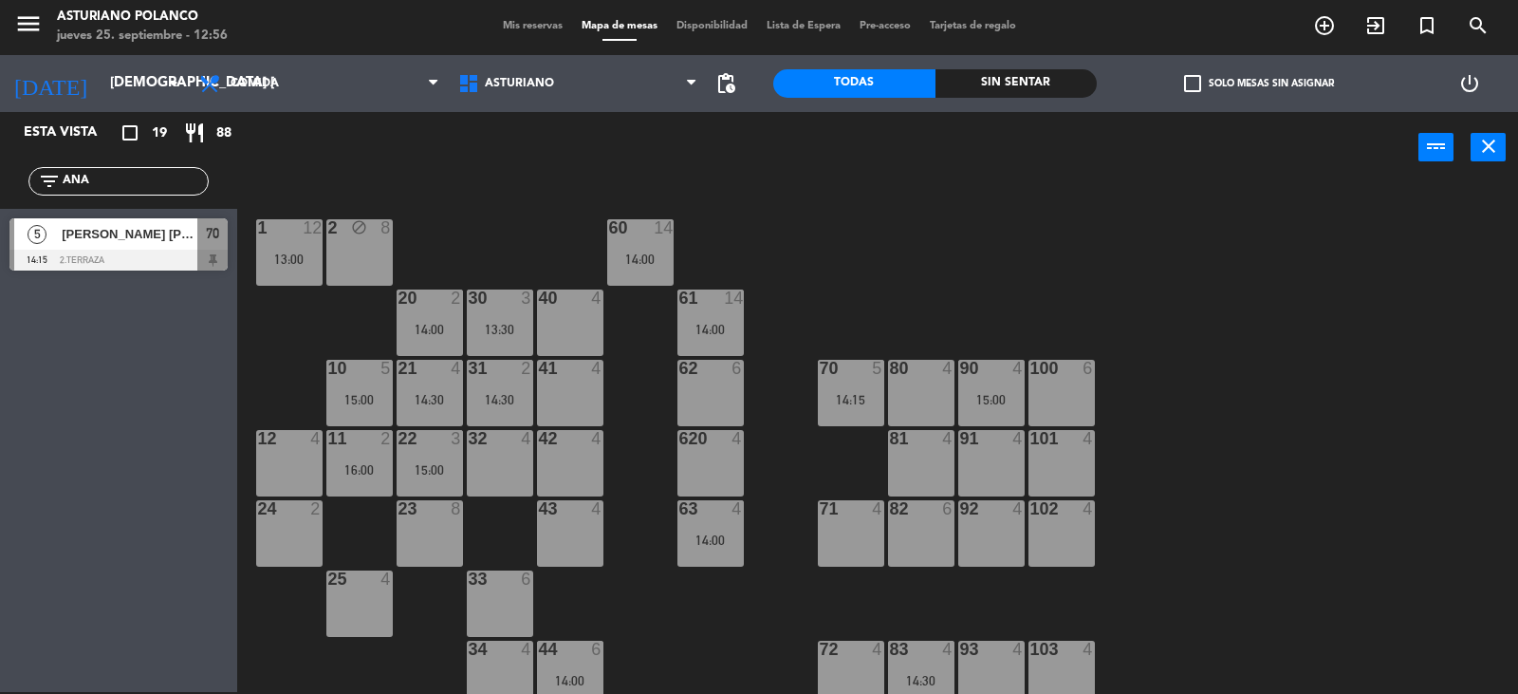
type input "ANA"
click at [190, 517] on div "Esta vista crop_square 19 restaurant 88 filter_list [PERSON_NAME] 5 [PERSON_NAM…" at bounding box center [118, 402] width 237 height 580
click at [150, 234] on span "[PERSON_NAME] [PERSON_NAME]" at bounding box center [130, 234] width 136 height 20
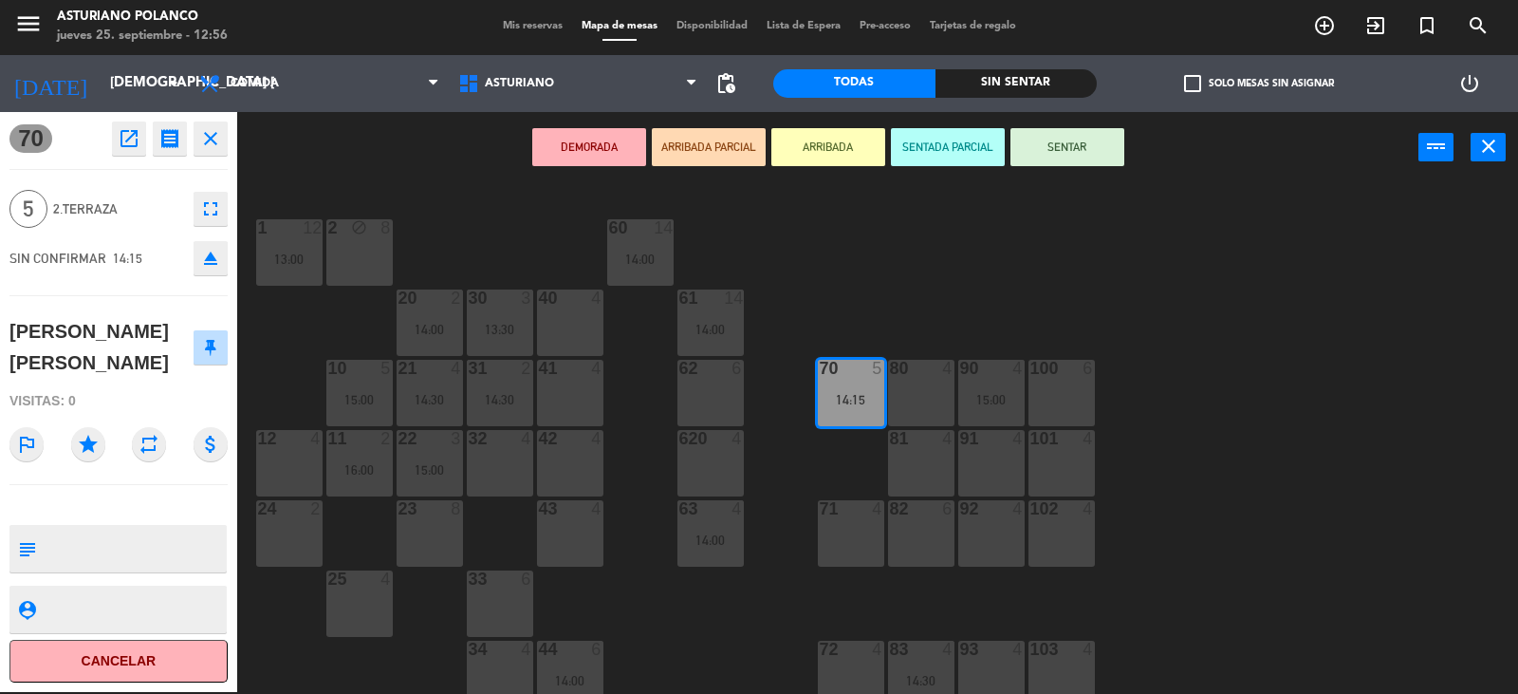
click at [132, 133] on icon "open_in_new" at bounding box center [129, 138] width 23 height 23
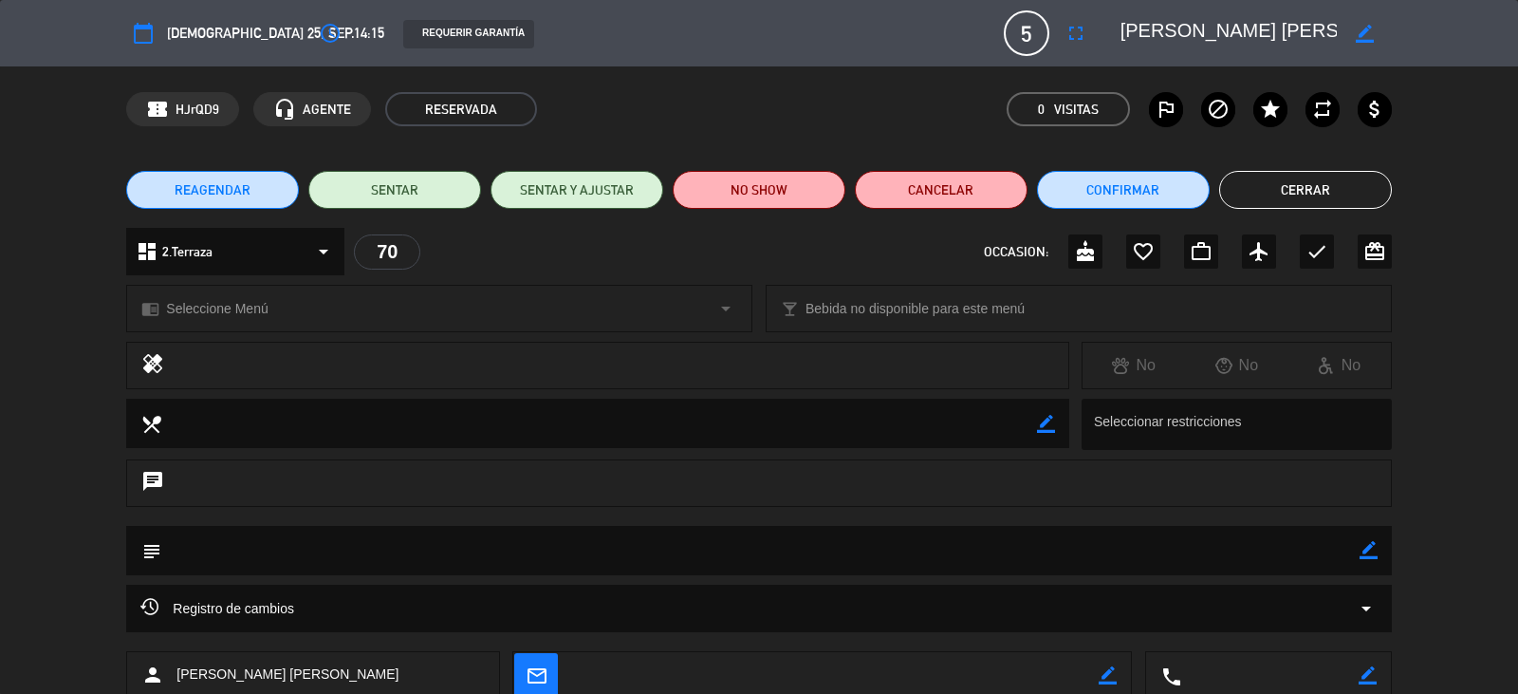
click at [1315, 196] on button "Cerrar" at bounding box center [1306, 190] width 173 height 38
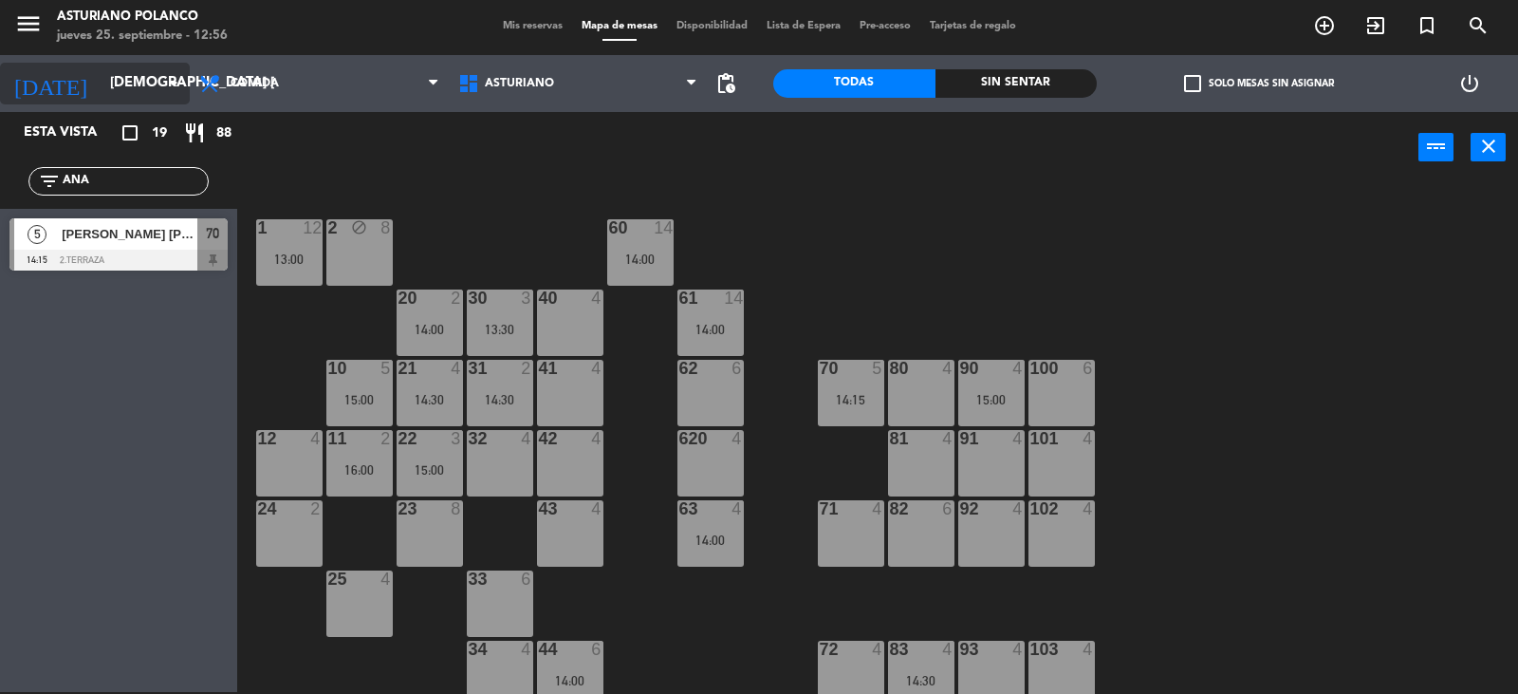
click at [111, 91] on input "[DEMOGRAPHIC_DATA] [DATE]" at bounding box center [192, 83] width 183 height 36
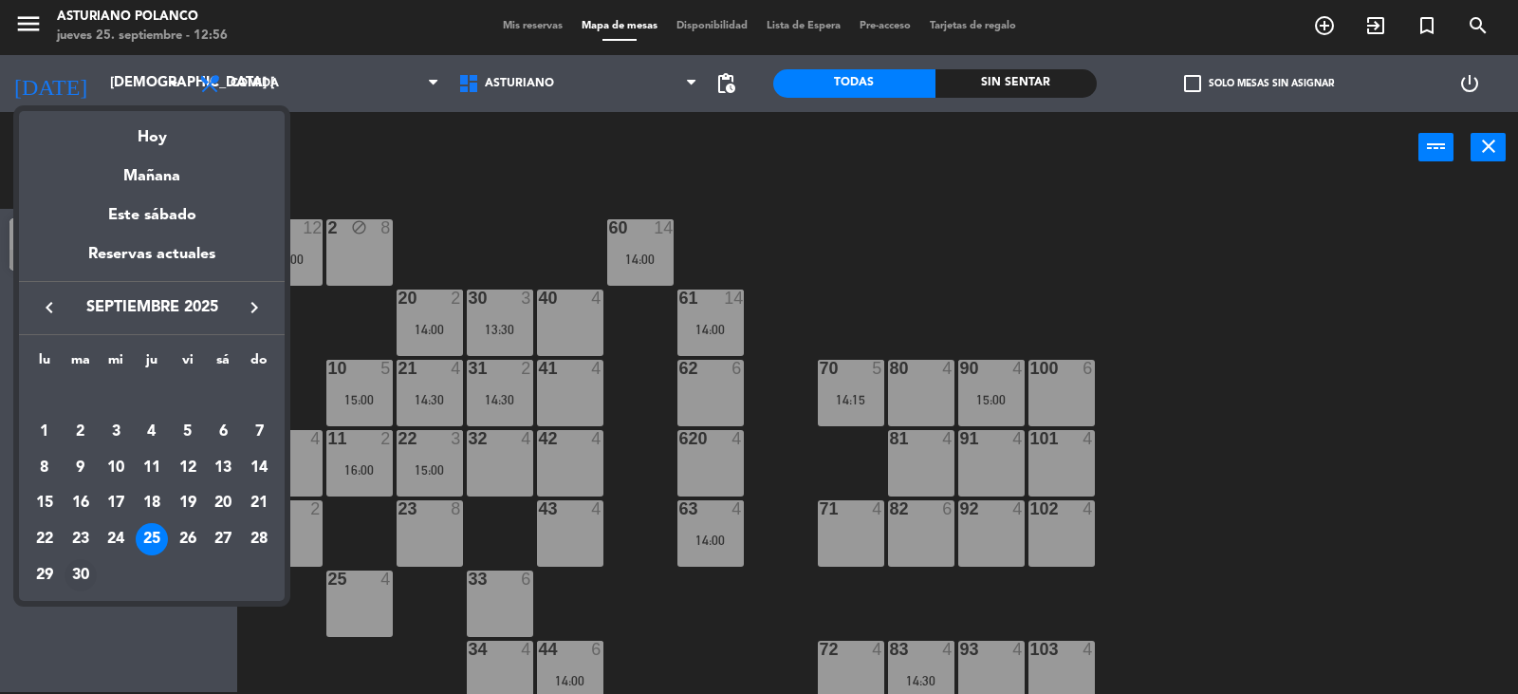
click at [75, 579] on div "30" at bounding box center [81, 575] width 32 height 32
type input "[DATE] sep."
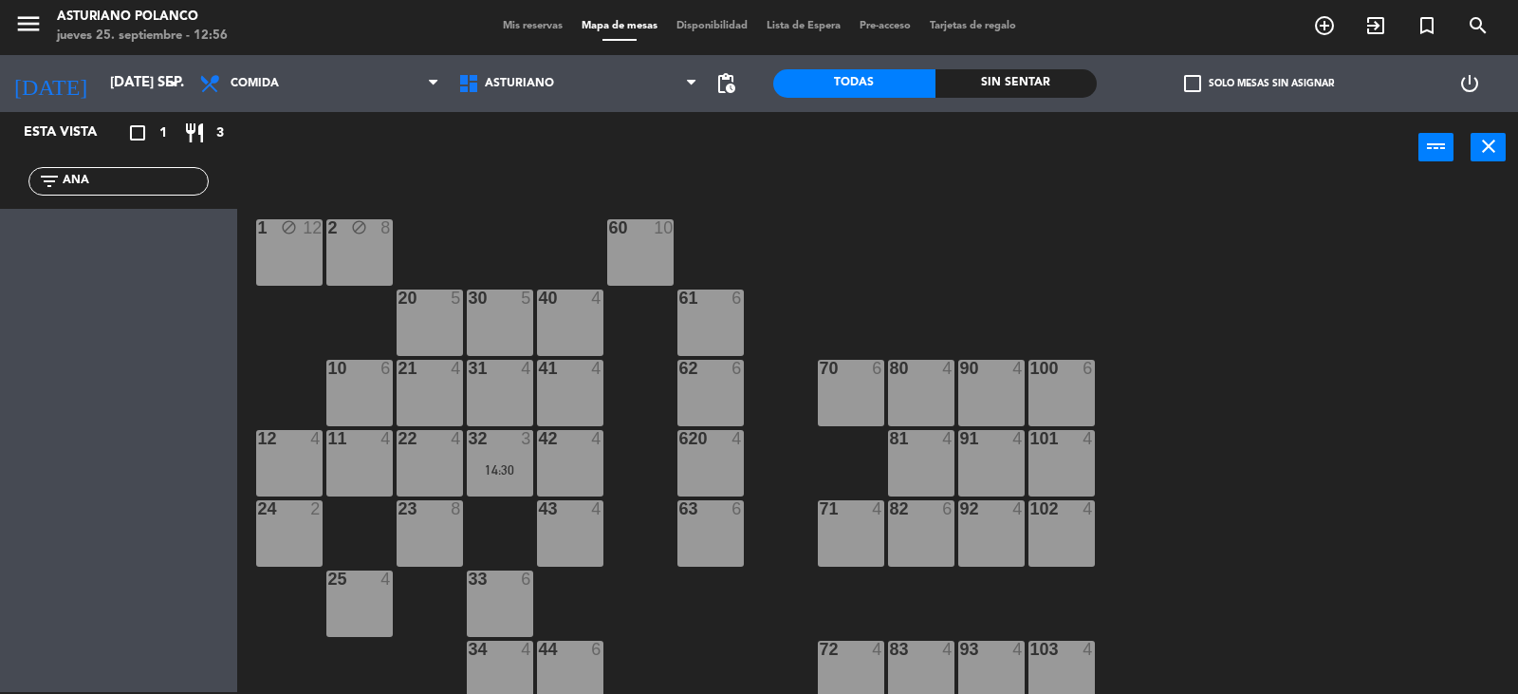
click at [717, 546] on div "63 6" at bounding box center [711, 533] width 66 height 66
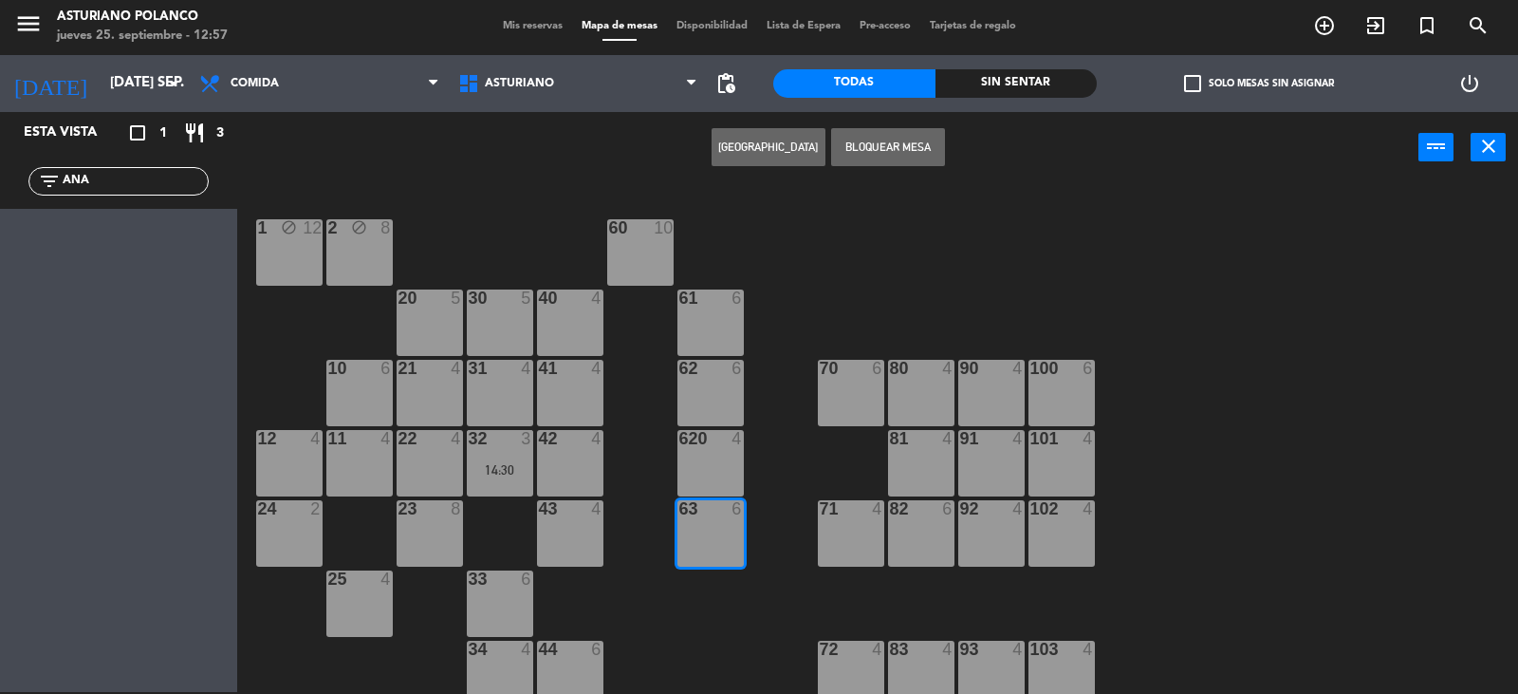
click at [769, 144] on button "[GEOGRAPHIC_DATA]" at bounding box center [769, 147] width 114 height 38
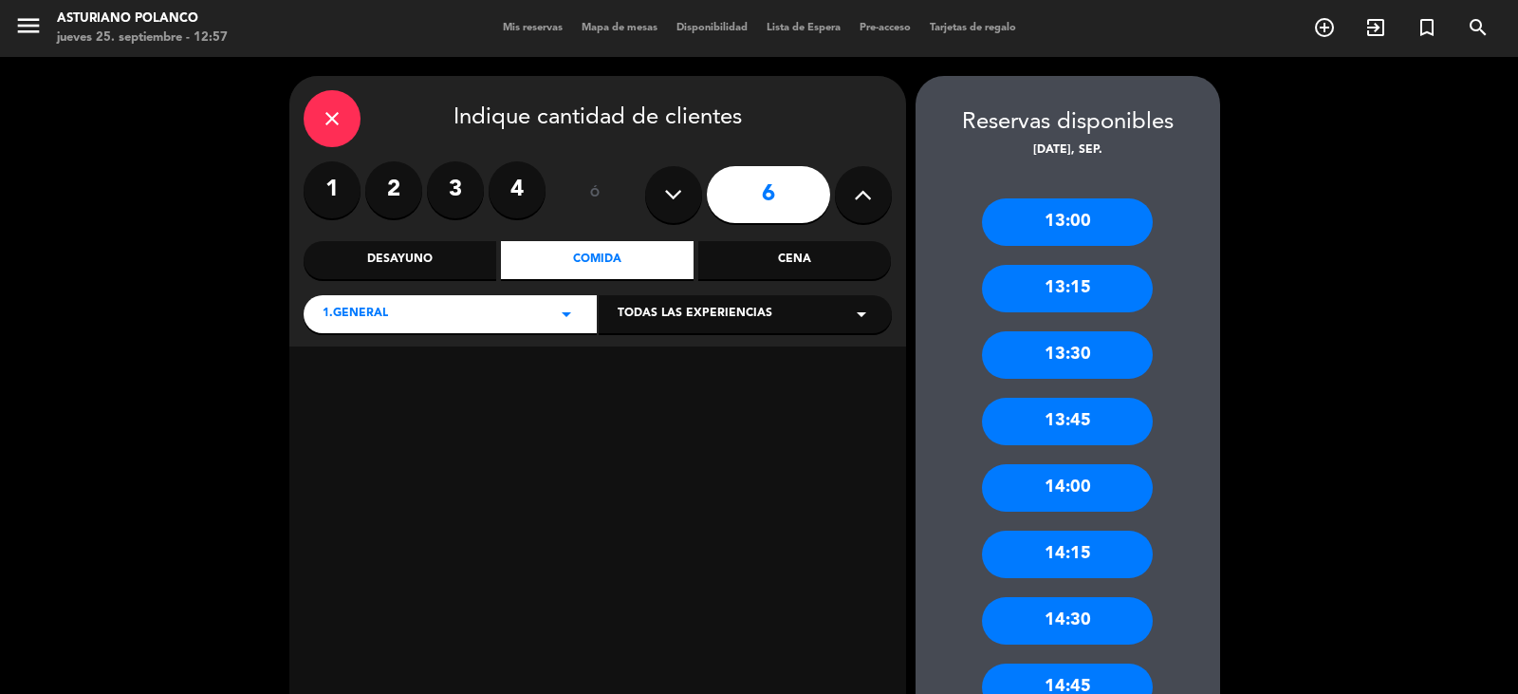
click at [1076, 611] on div "14:30" at bounding box center [1067, 620] width 171 height 47
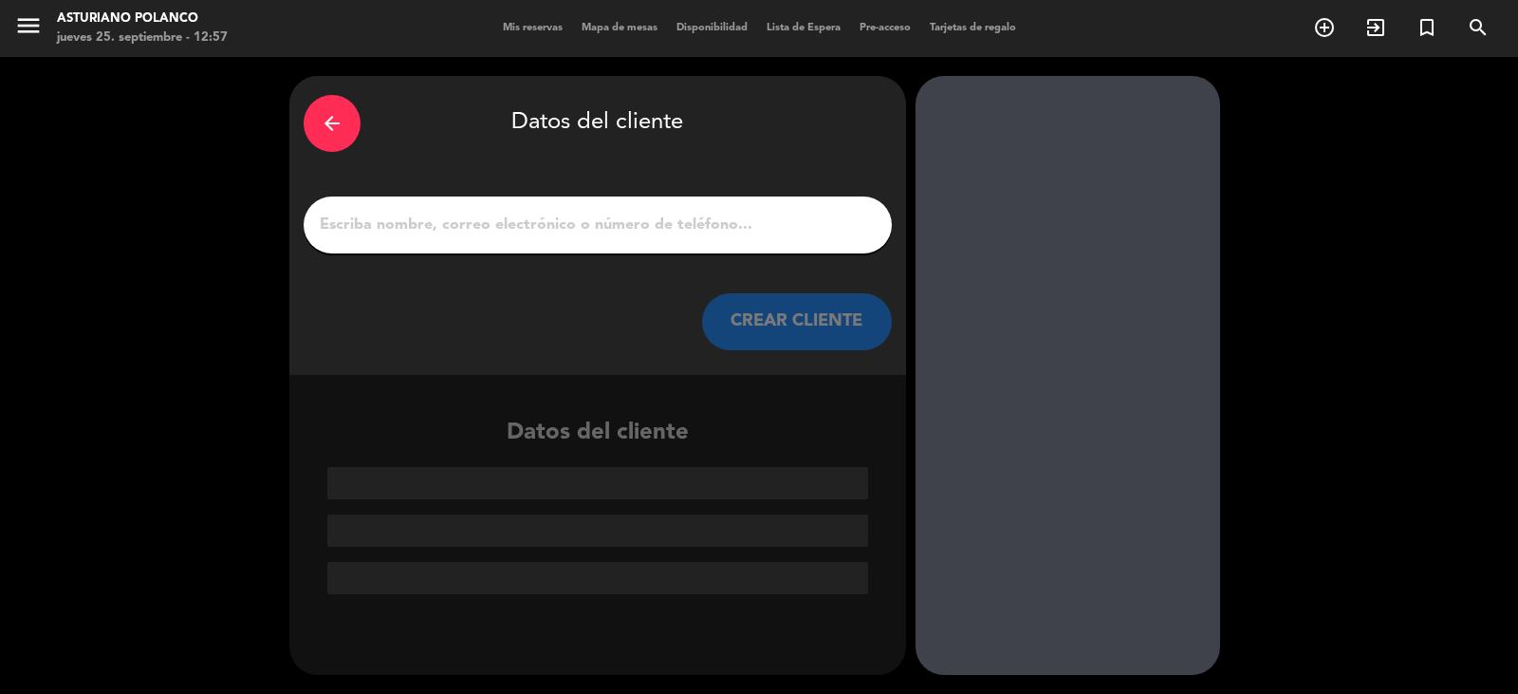
click at [335, 225] on input "1" at bounding box center [598, 225] width 560 height 27
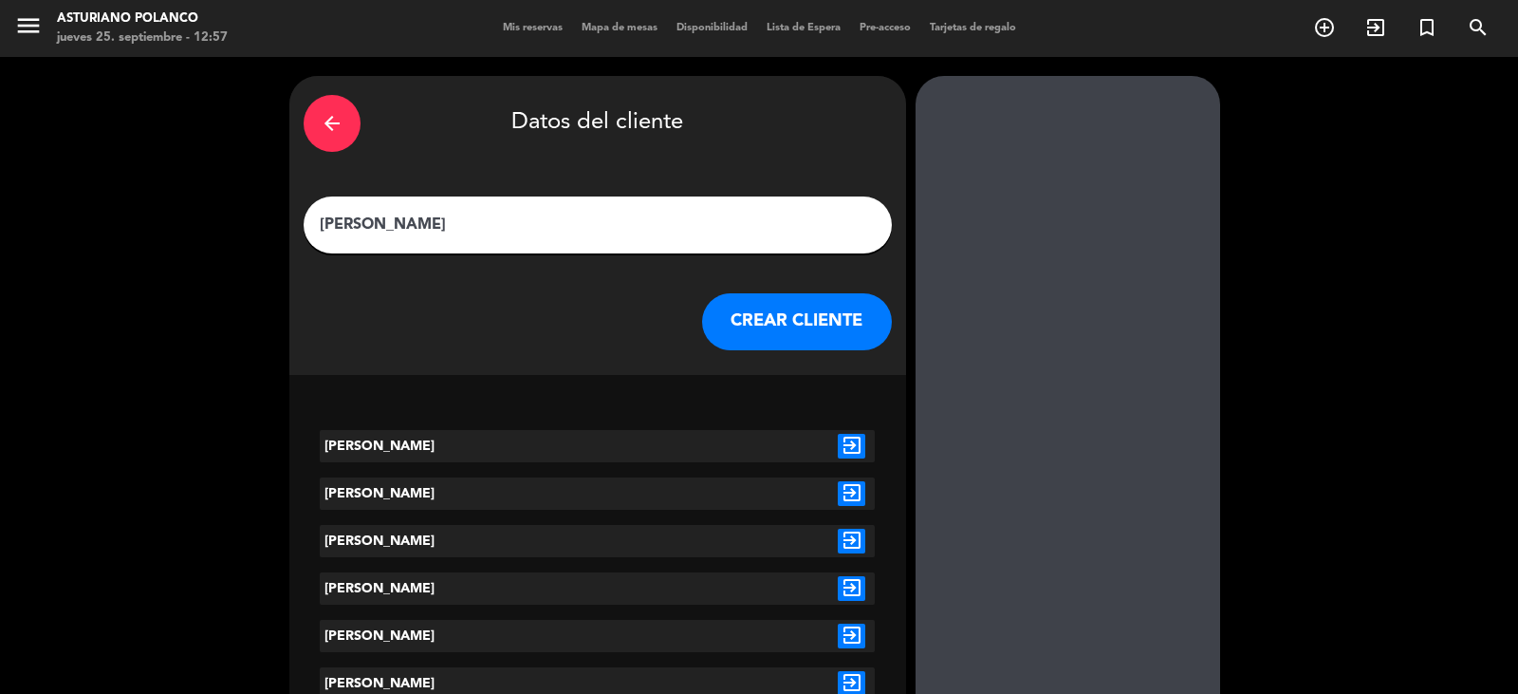
type input "[PERSON_NAME]"
click at [421, 442] on div "[PERSON_NAME]" at bounding box center [436, 446] width 232 height 32
click at [849, 453] on icon "exit_to_app" at bounding box center [852, 446] width 28 height 25
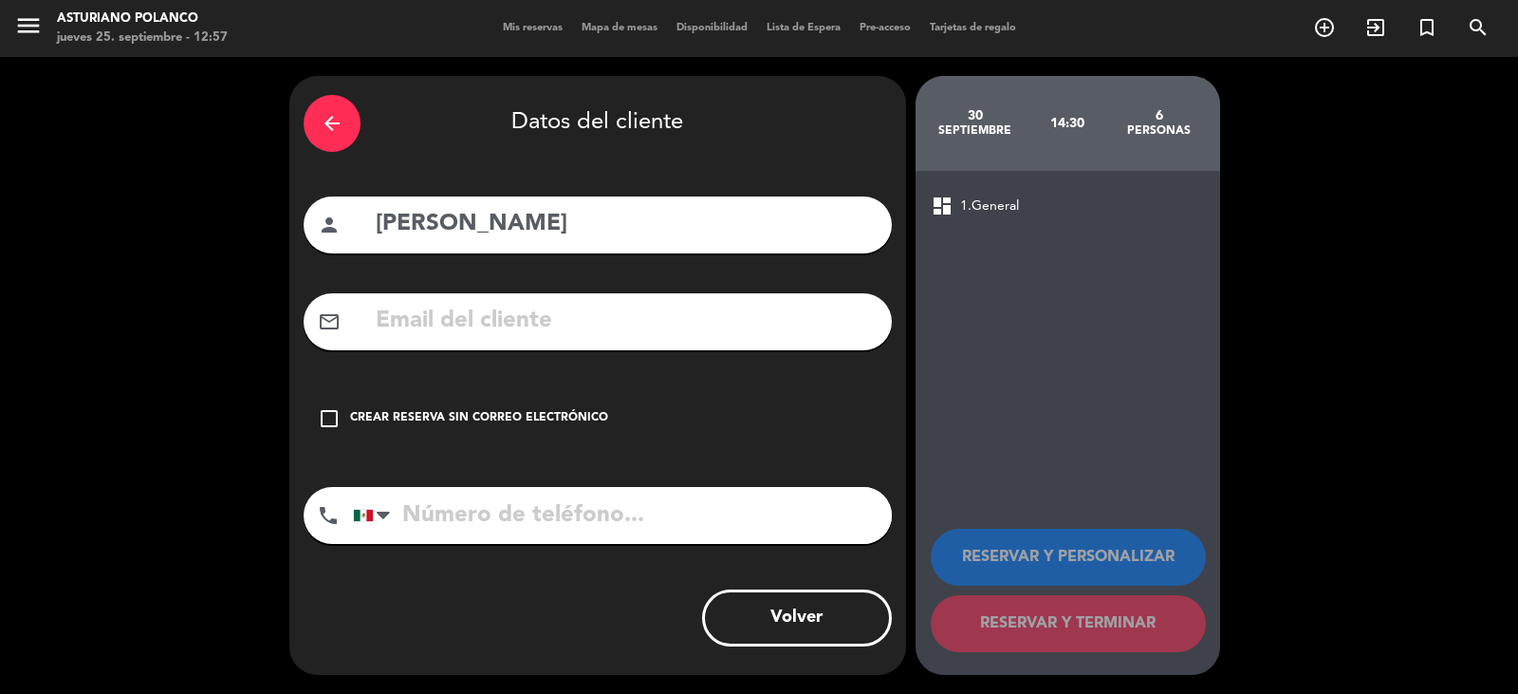
click at [327, 417] on icon "check_box_outline_blank" at bounding box center [329, 418] width 23 height 23
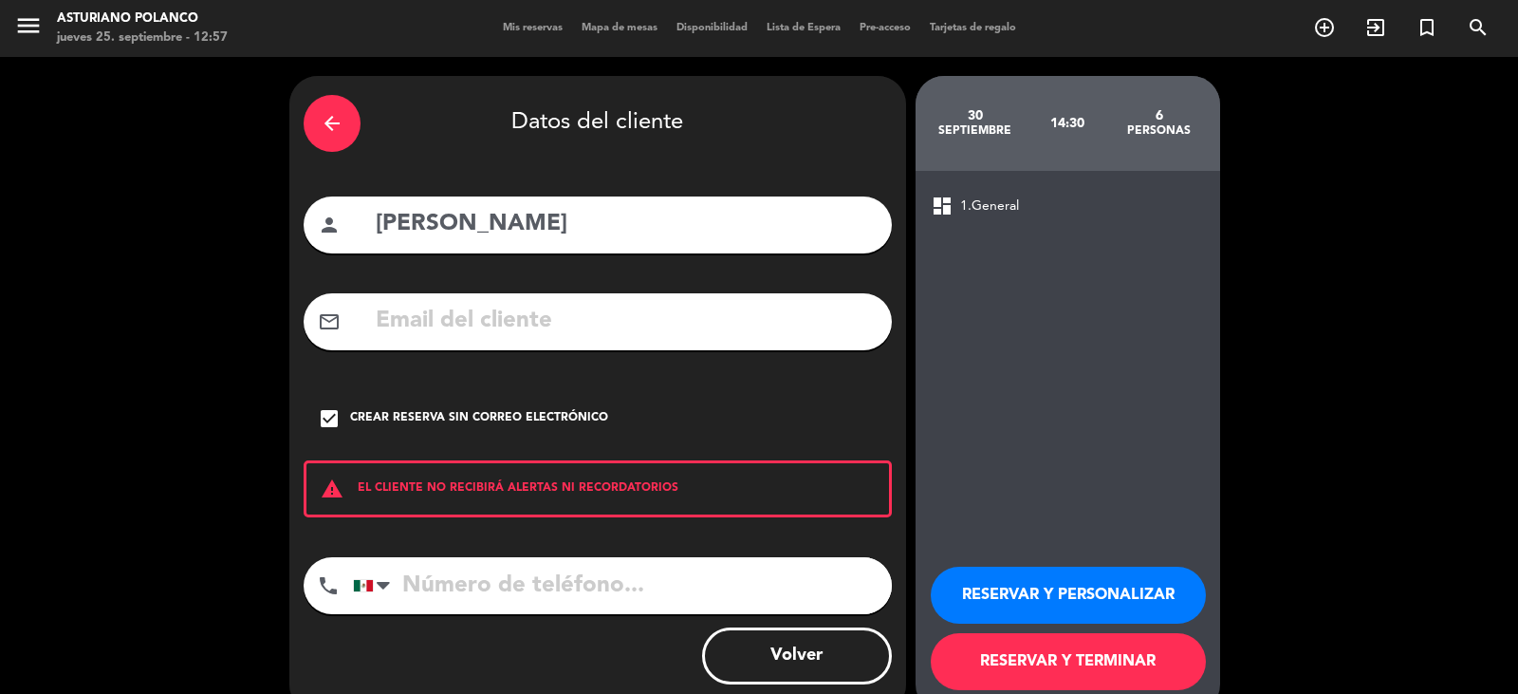
click at [1041, 599] on button "RESERVAR Y PERSONALIZAR" at bounding box center [1068, 595] width 275 height 57
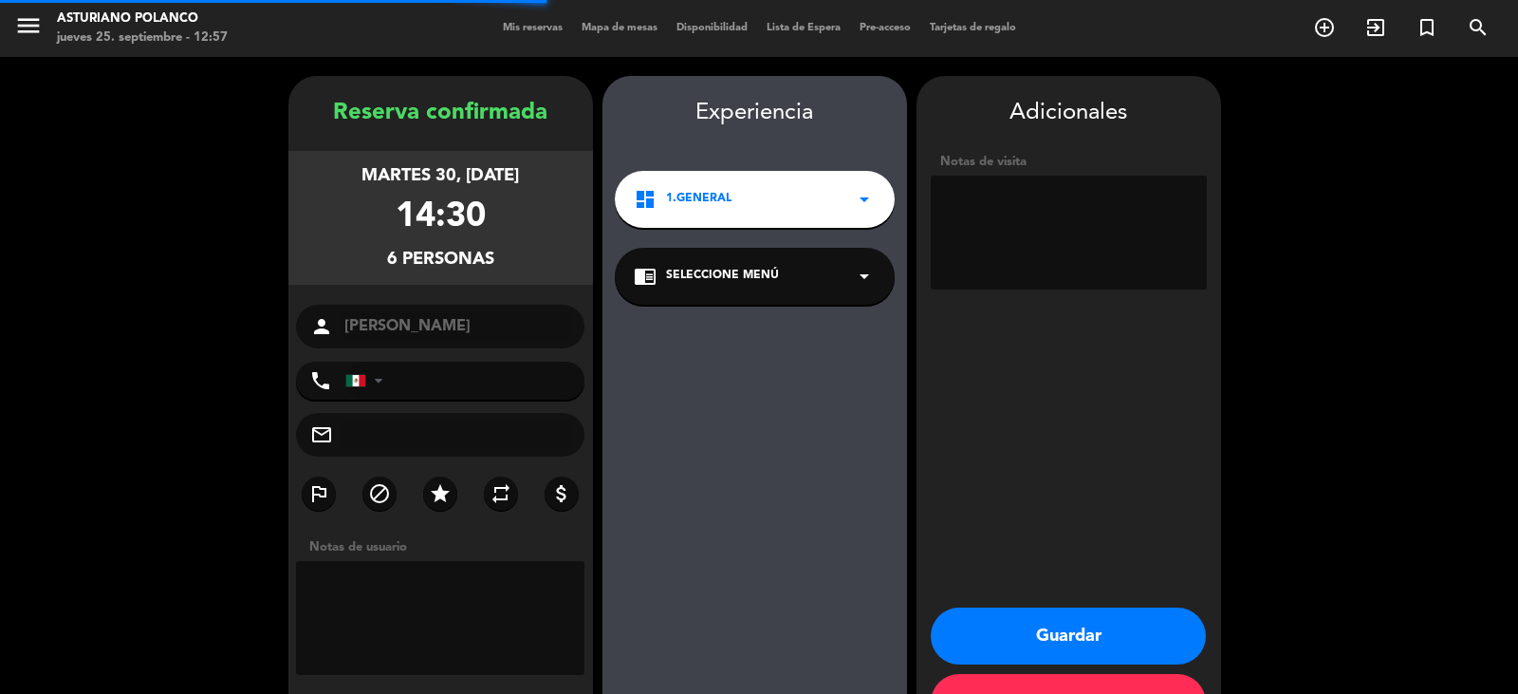
scroll to position [65, 0]
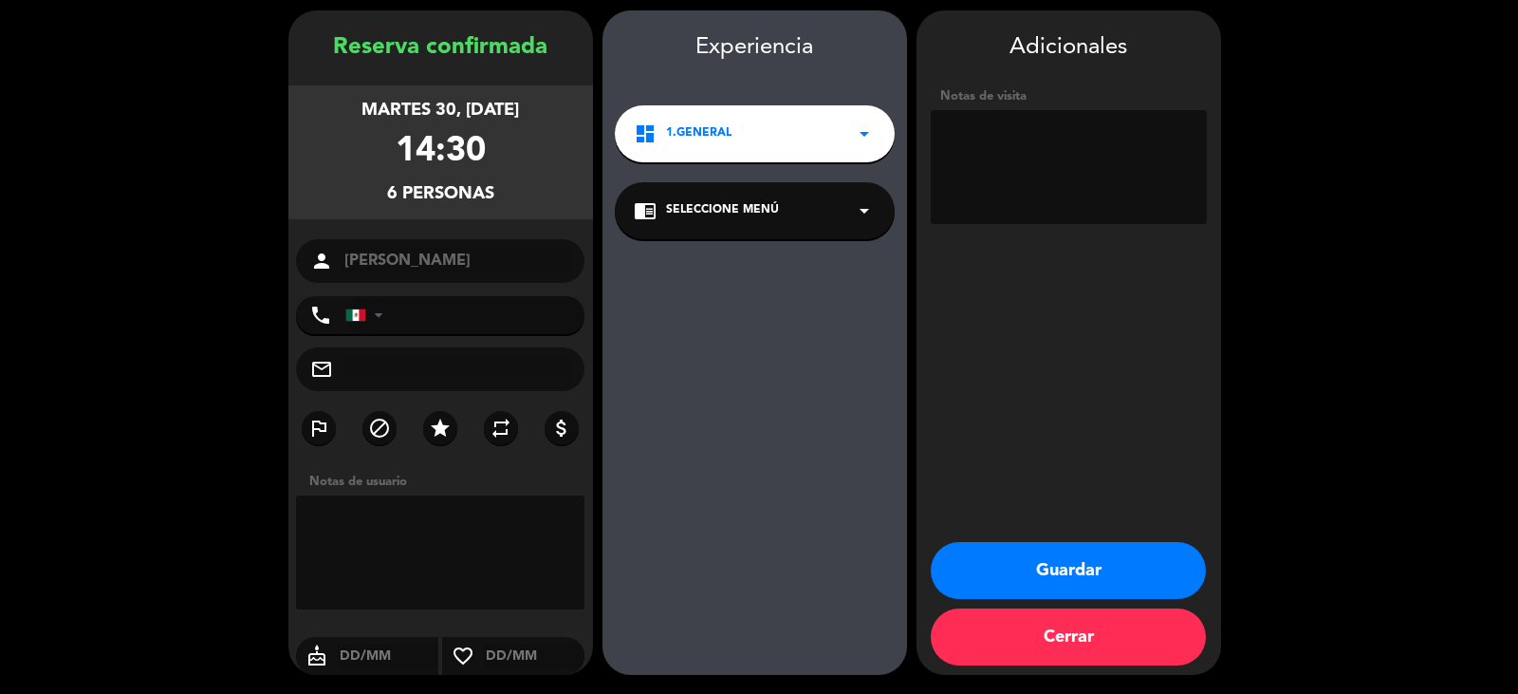
click at [962, 149] on textarea at bounding box center [1069, 167] width 276 height 114
type textarea "NO CAMBIAR"
click at [1033, 561] on button "Guardar" at bounding box center [1068, 570] width 275 height 57
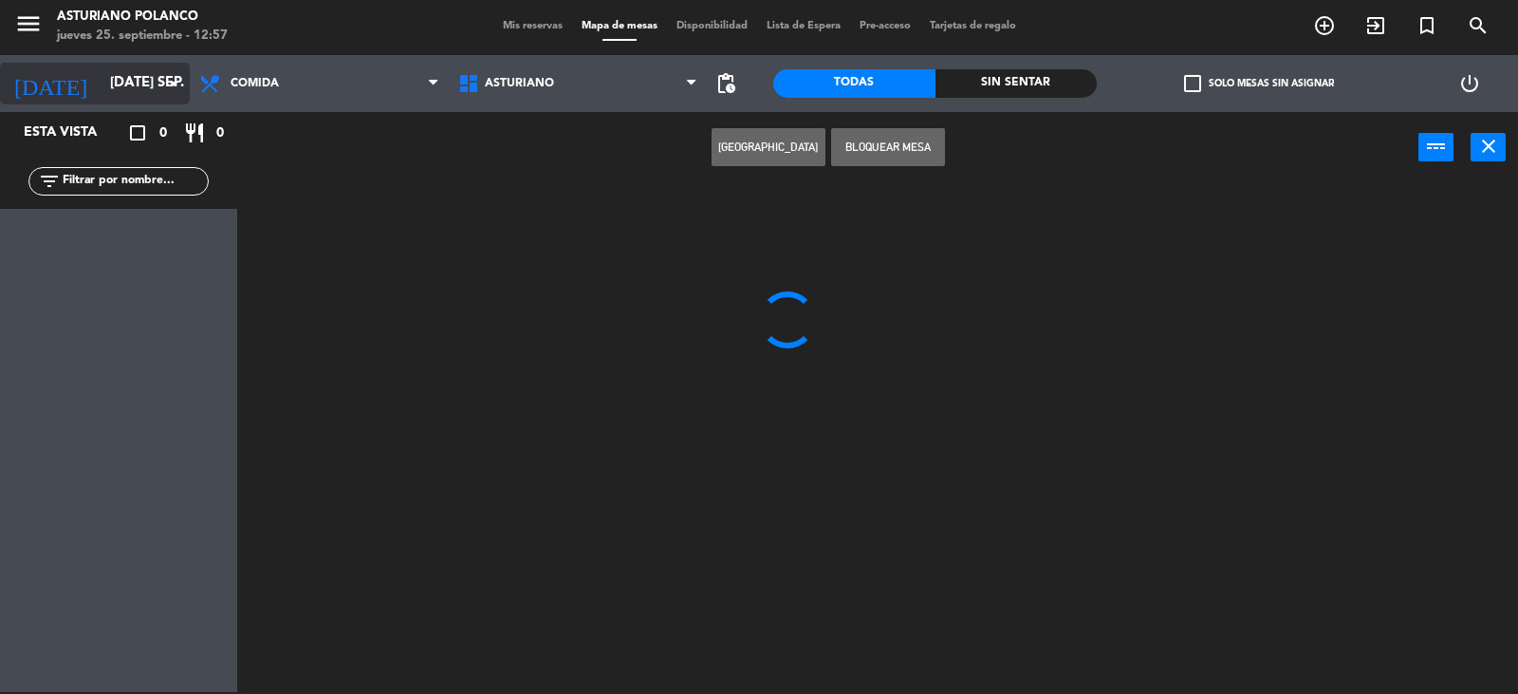
click at [161, 83] on input "[DATE] sep." at bounding box center [192, 83] width 183 height 36
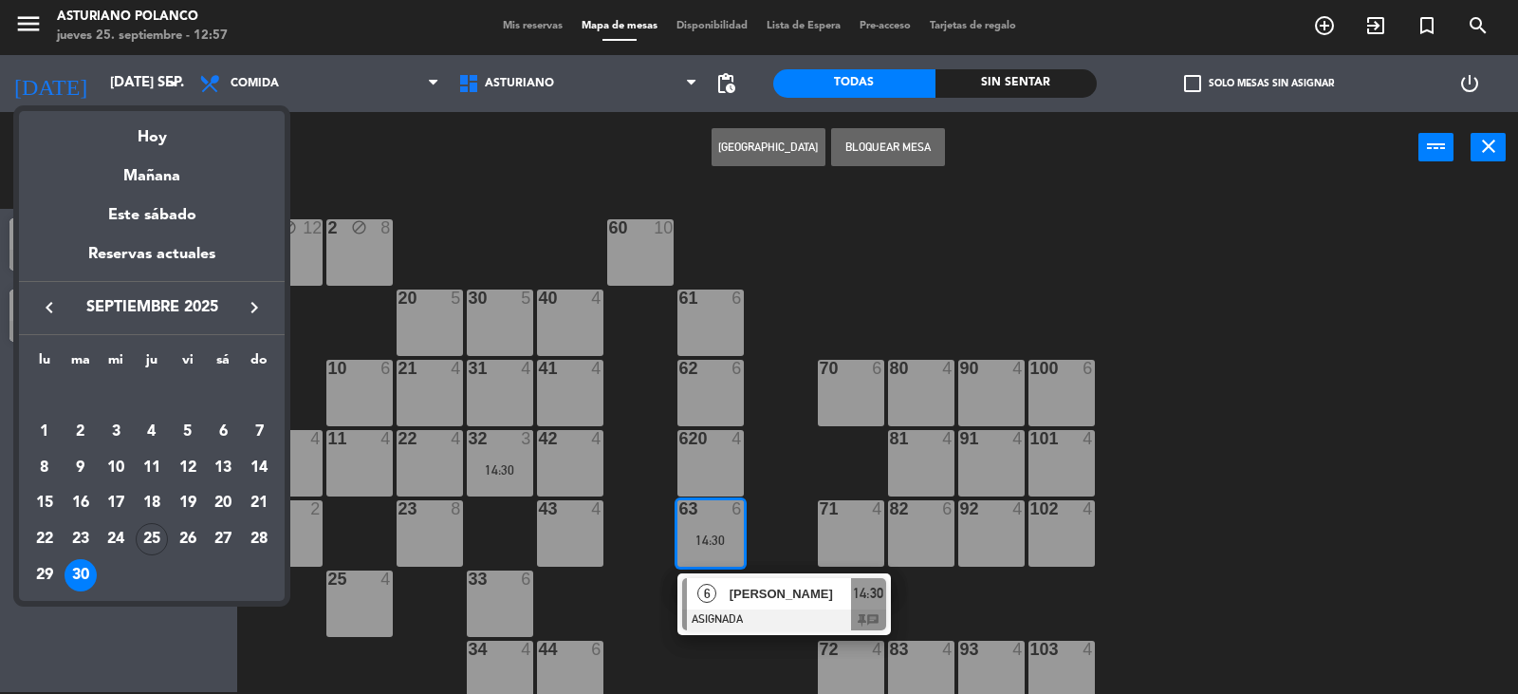
click at [260, 301] on icon "keyboard_arrow_right" at bounding box center [254, 307] width 23 height 23
click at [131, 473] on div "8" at bounding box center [116, 468] width 32 height 32
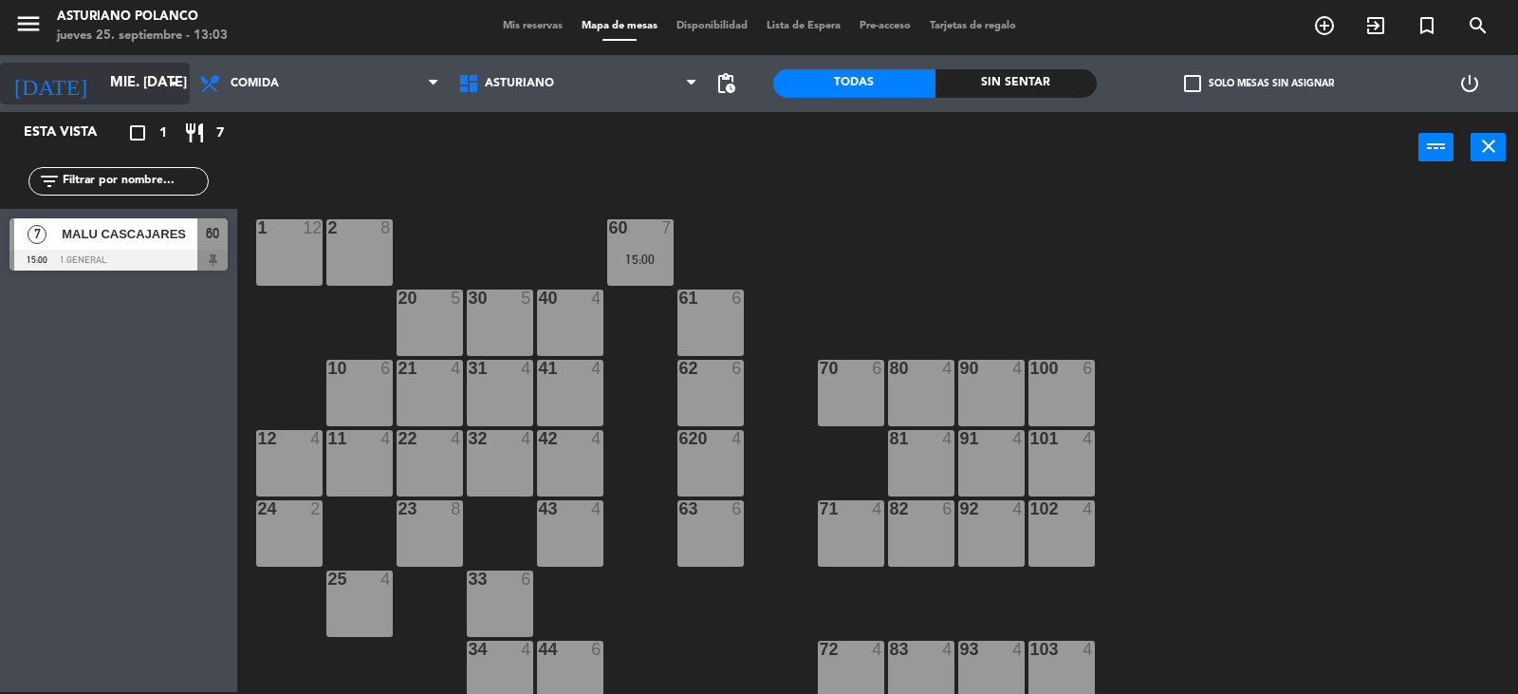
click at [101, 79] on input "mié. [DATE]" at bounding box center [192, 83] width 183 height 36
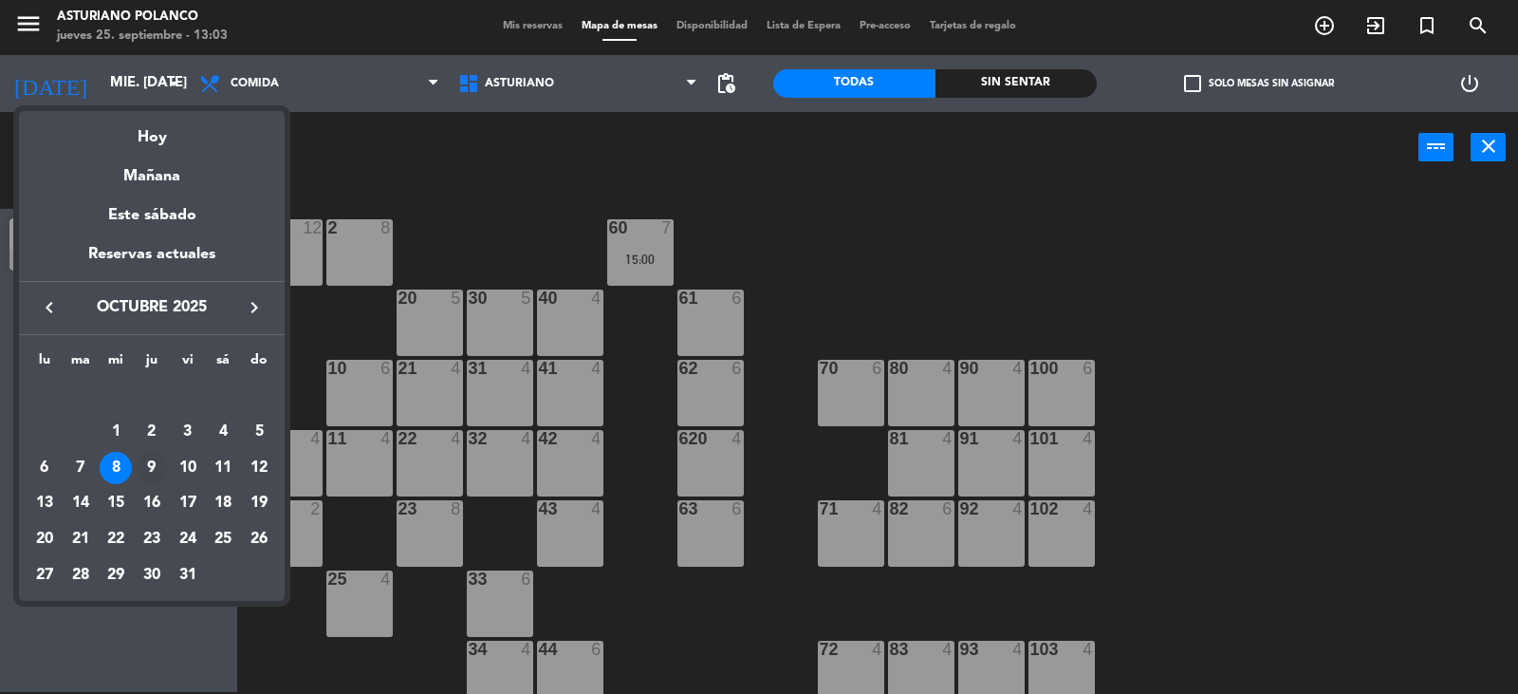
click at [155, 467] on div "9" at bounding box center [152, 468] width 32 height 32
type input "[DEMOGRAPHIC_DATA] [DATE]"
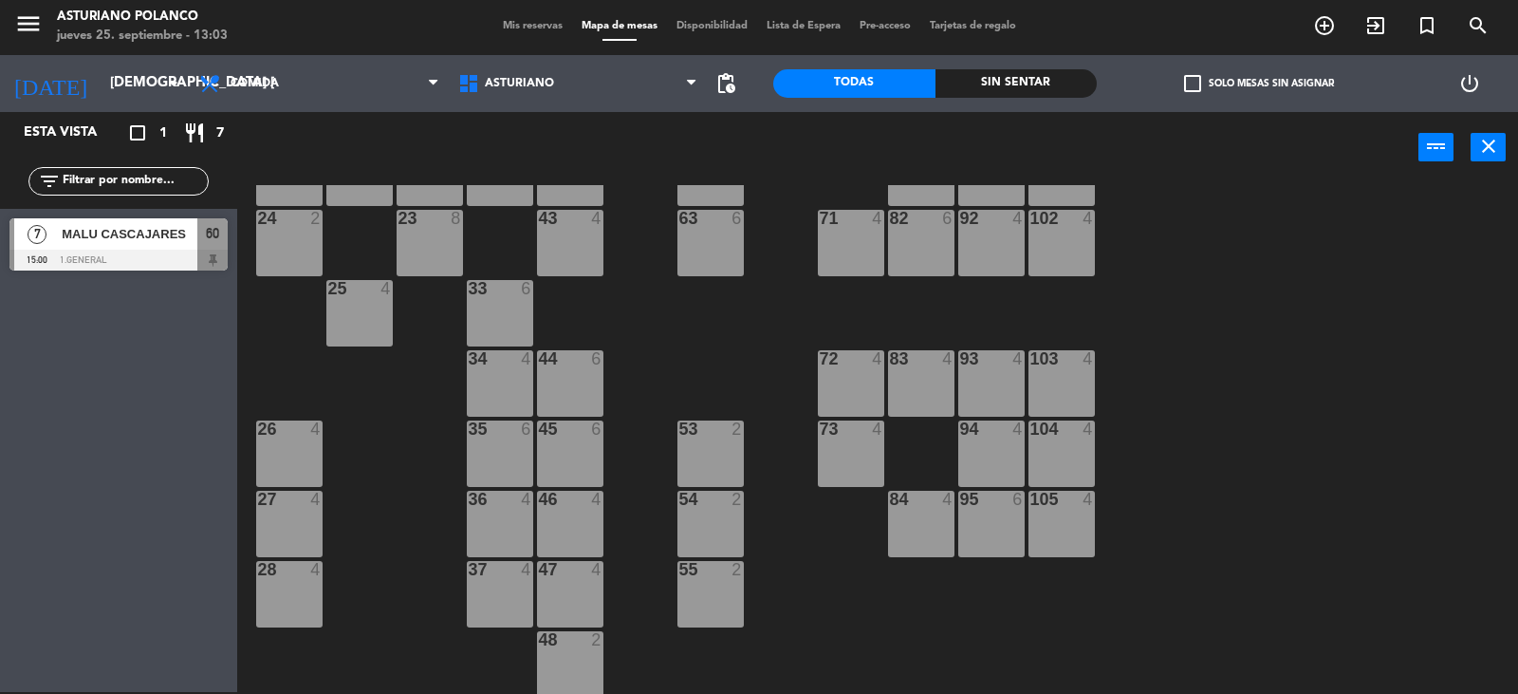
scroll to position [294, 0]
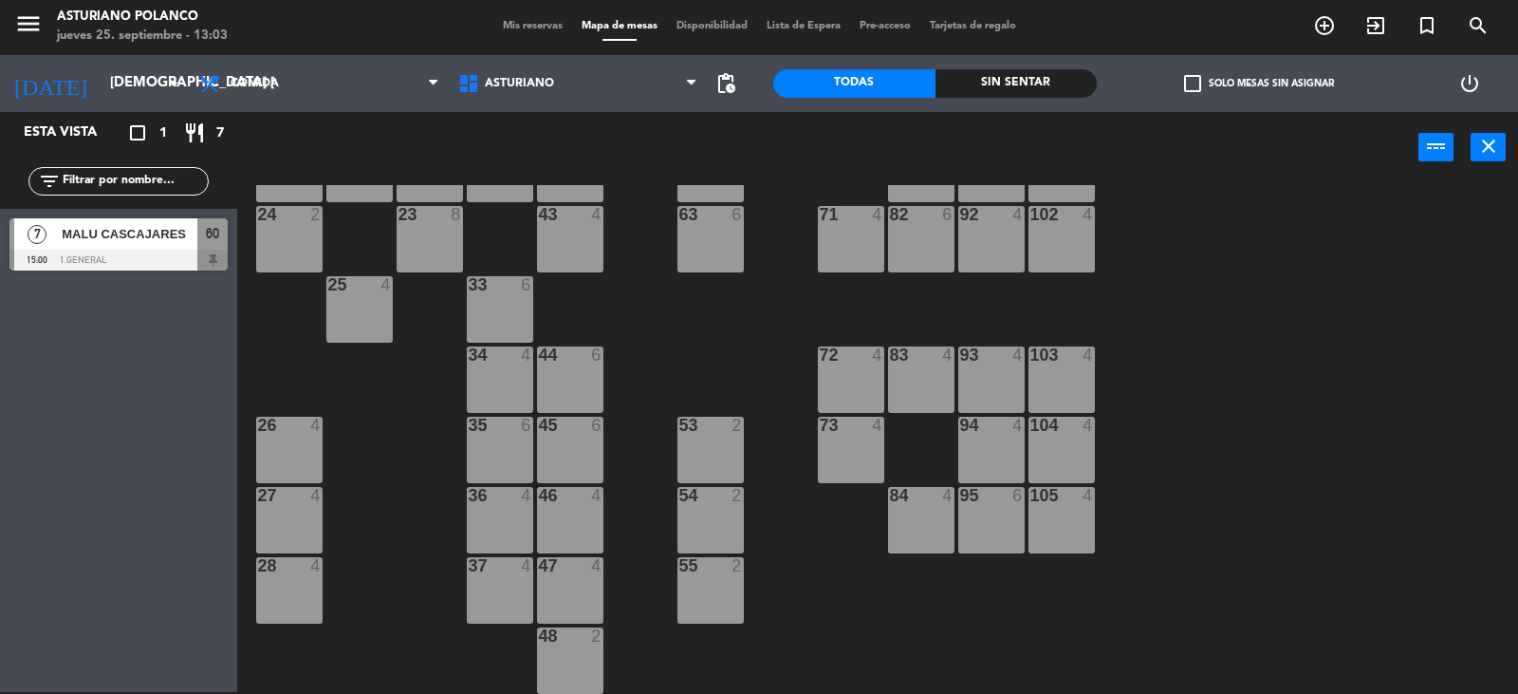
click at [1041, 533] on div "105 4" at bounding box center [1062, 520] width 66 height 66
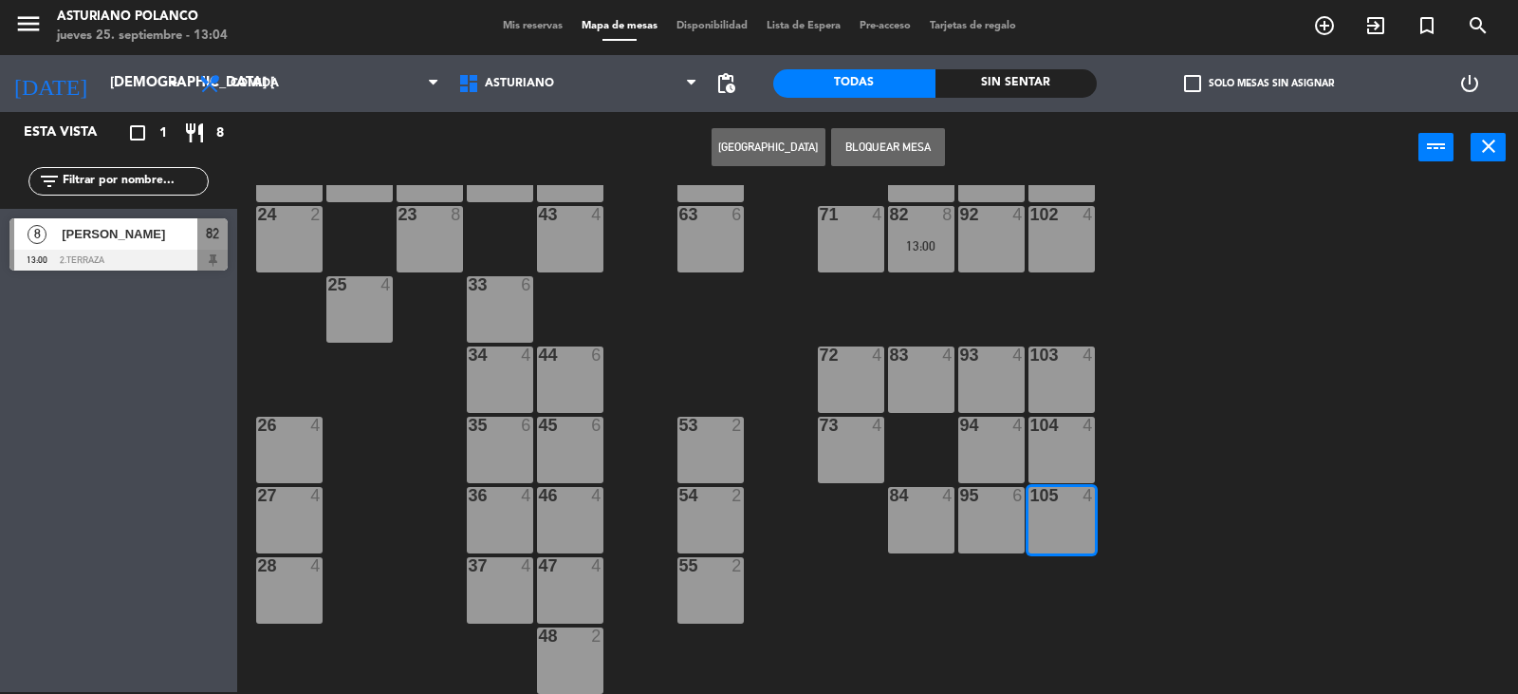
click at [773, 151] on button "[GEOGRAPHIC_DATA]" at bounding box center [769, 147] width 114 height 38
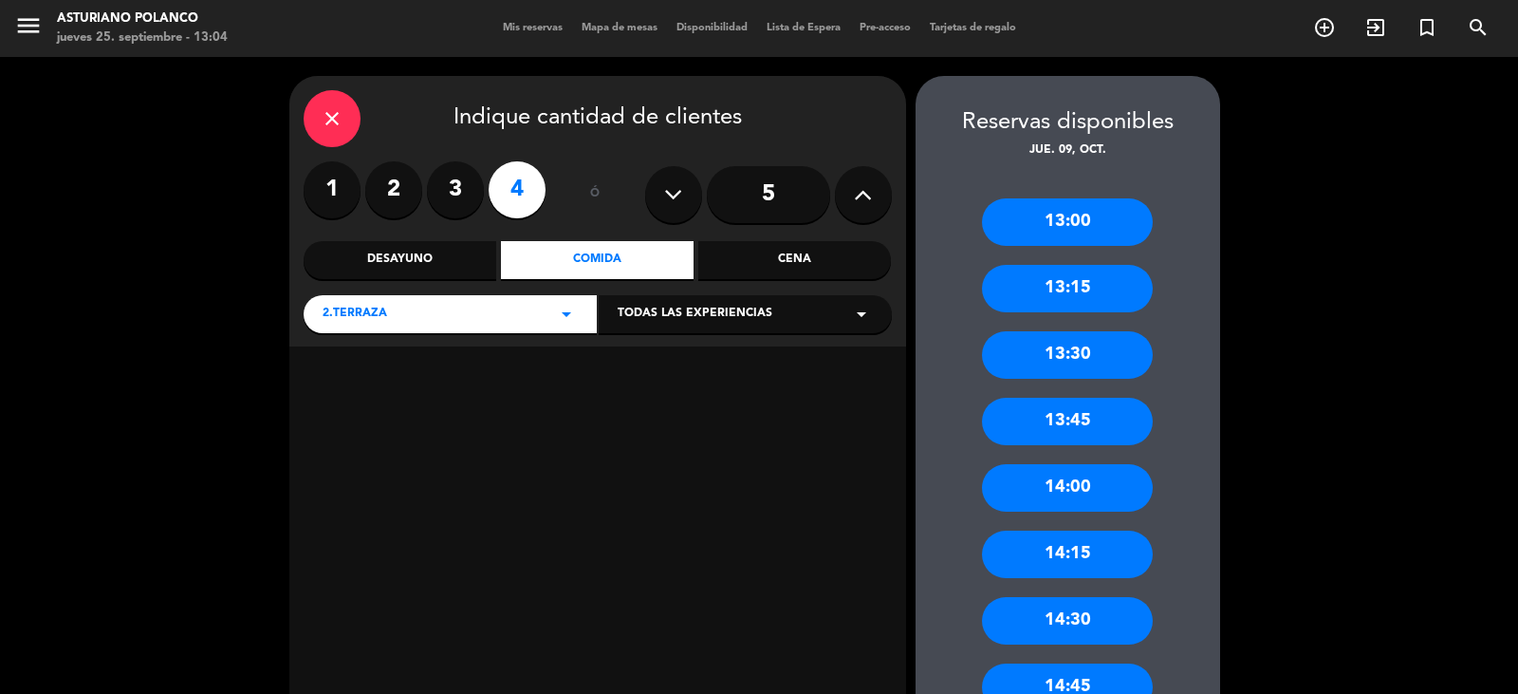
click at [391, 194] on label "2" at bounding box center [393, 189] width 57 height 57
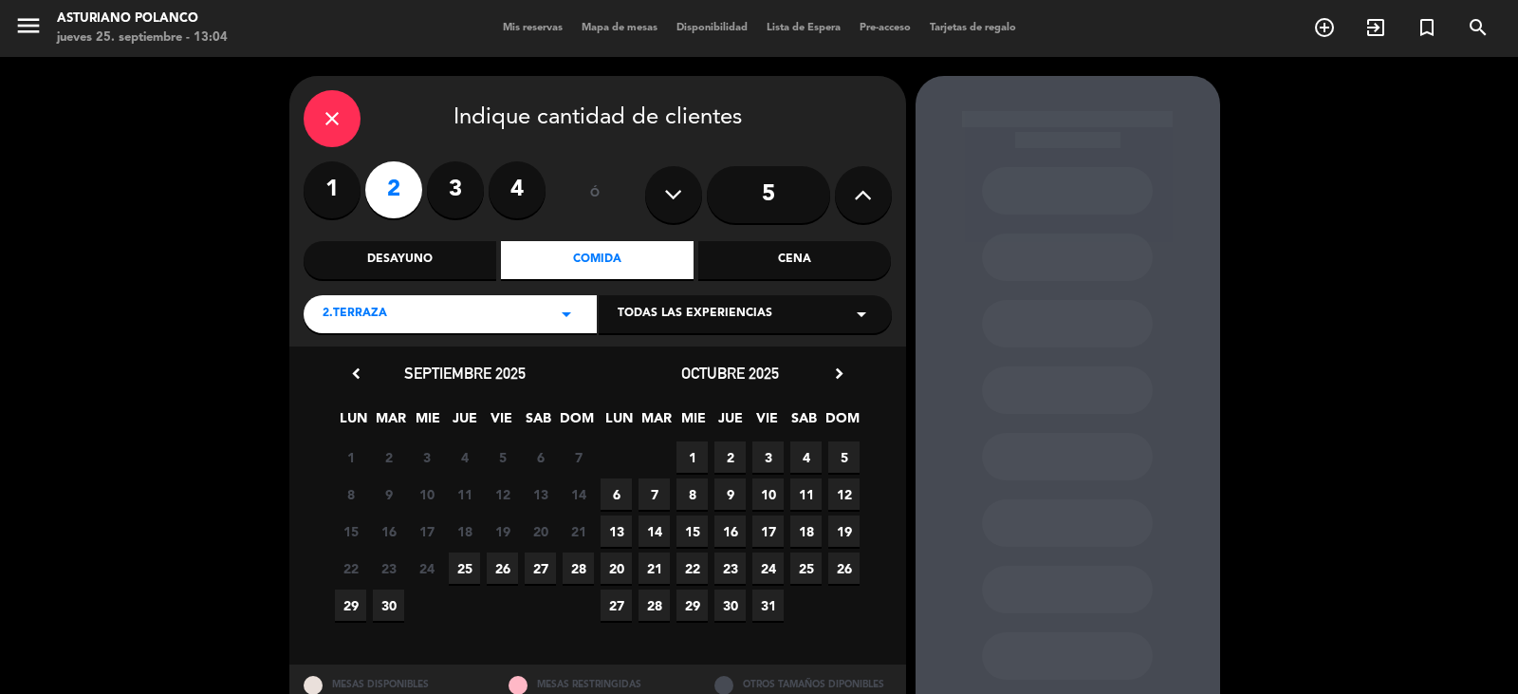
click at [726, 486] on span "9" at bounding box center [730, 493] width 31 height 31
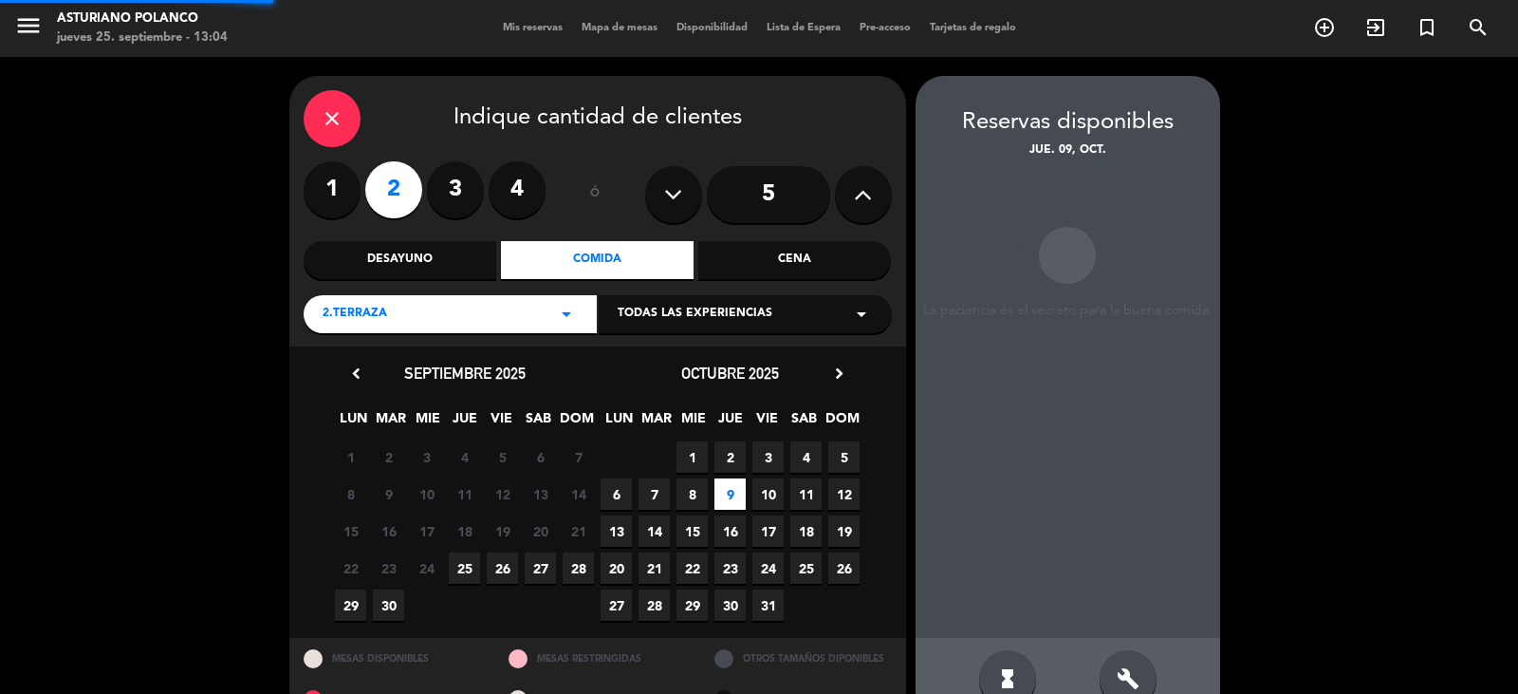
scroll to position [44, 0]
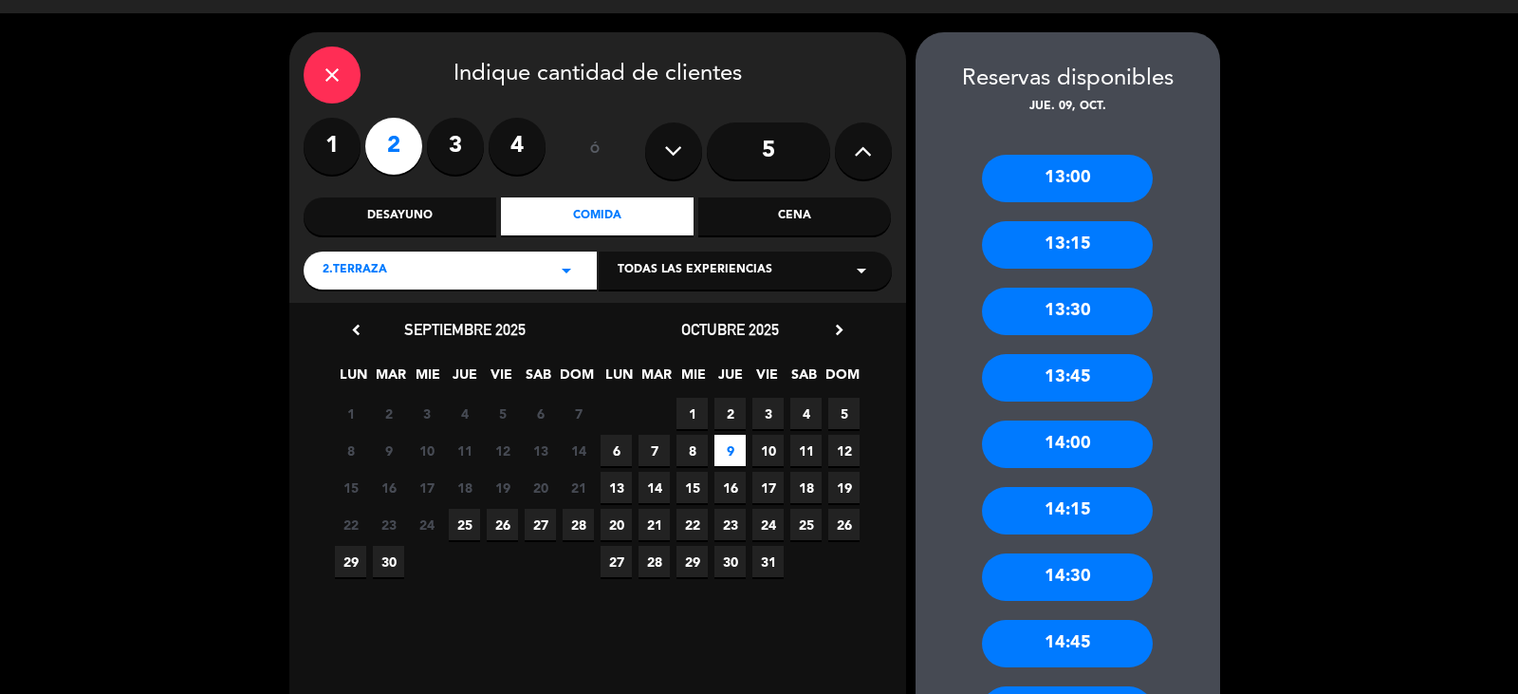
click at [1064, 439] on div "14:00" at bounding box center [1067, 443] width 171 height 47
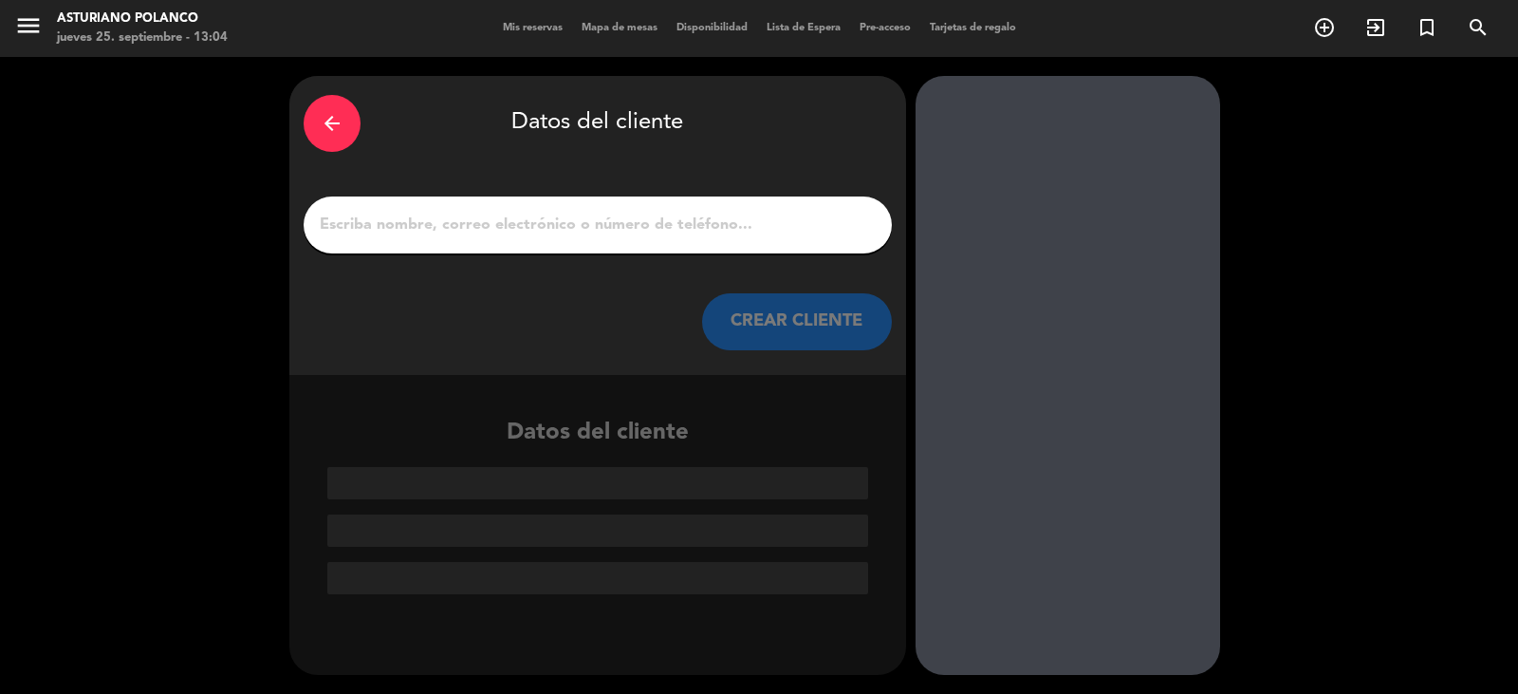
click at [548, 233] on input "1" at bounding box center [598, 225] width 560 height 27
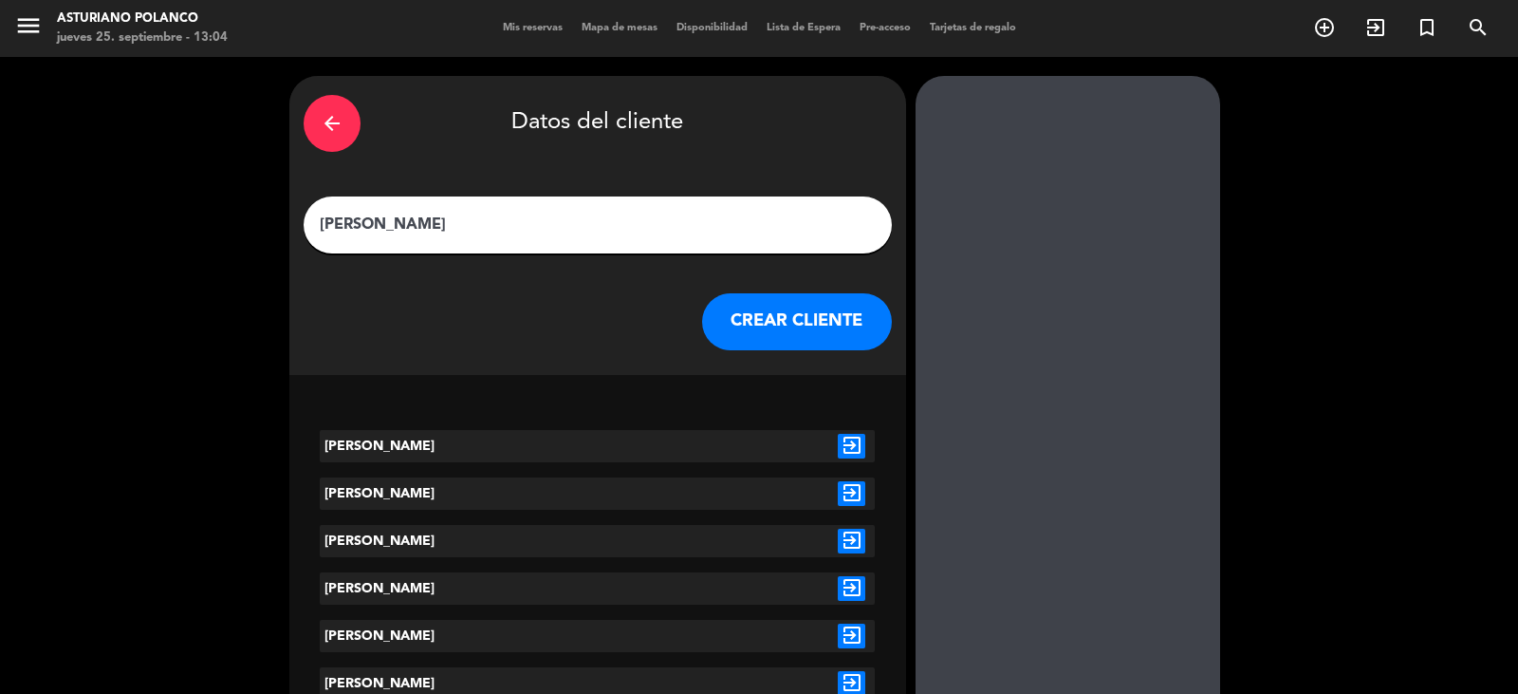
type input "[PERSON_NAME]"
click at [848, 453] on icon "exit_to_app" at bounding box center [852, 446] width 28 height 25
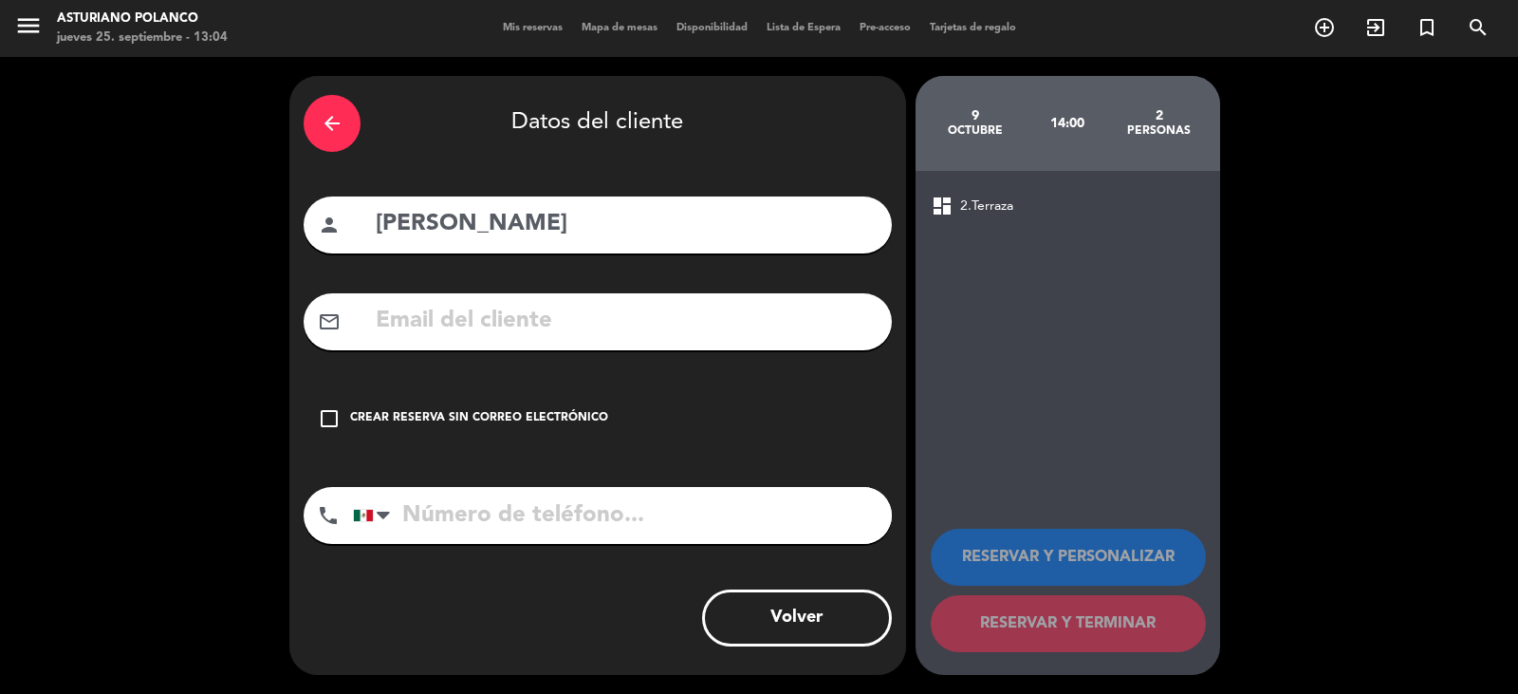
click at [572, 408] on div "check_box_outline_blank Crear reserva sin correo electrónico" at bounding box center [598, 418] width 588 height 57
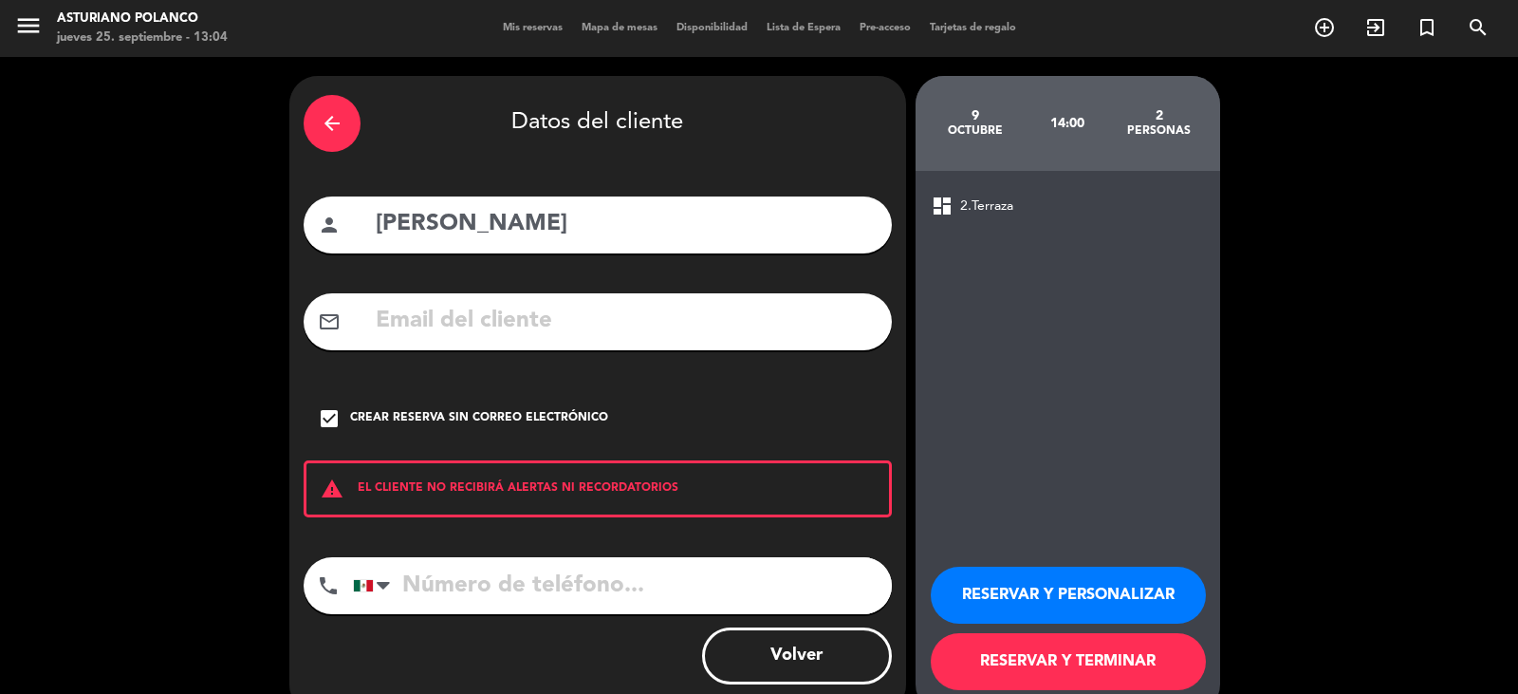
click at [1084, 657] on button "RESERVAR Y TERMINAR" at bounding box center [1068, 661] width 275 height 57
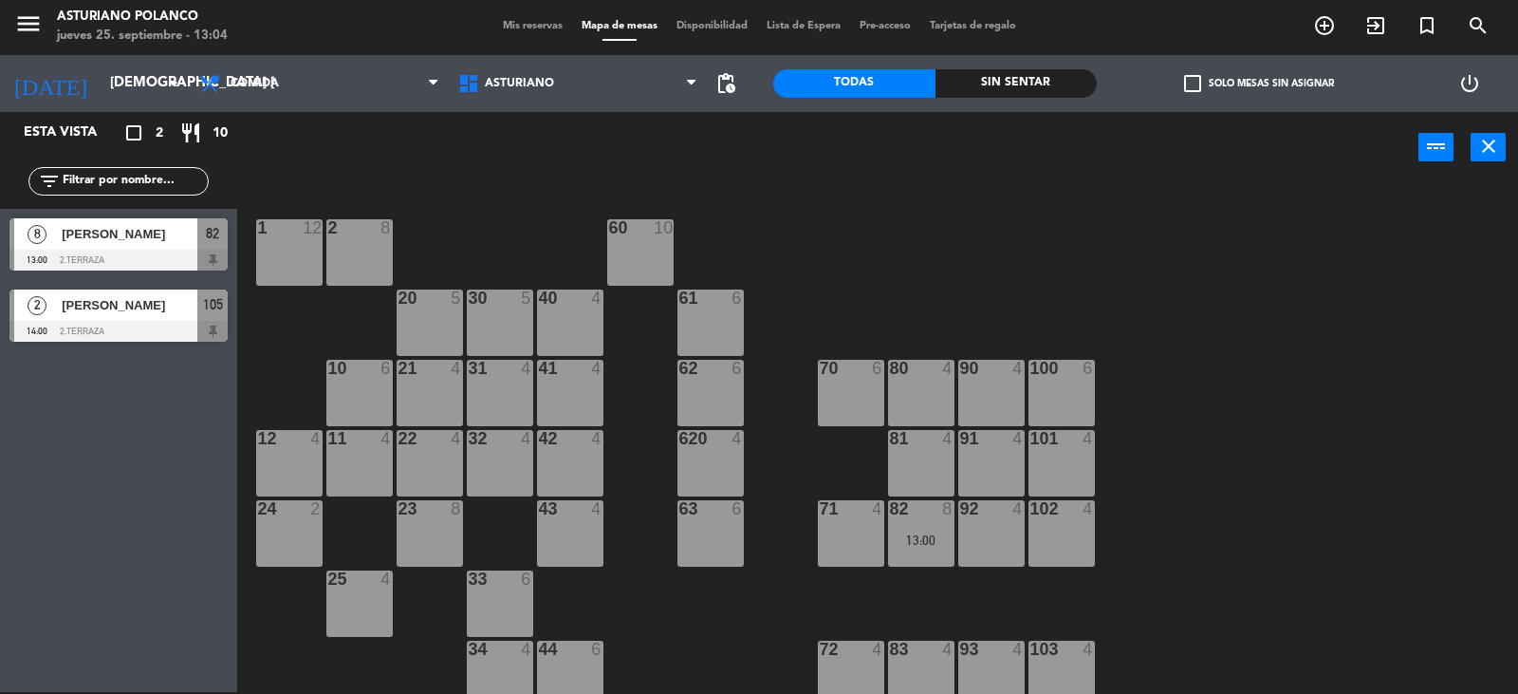
click at [102, 312] on span "[PERSON_NAME]" at bounding box center [130, 305] width 136 height 20
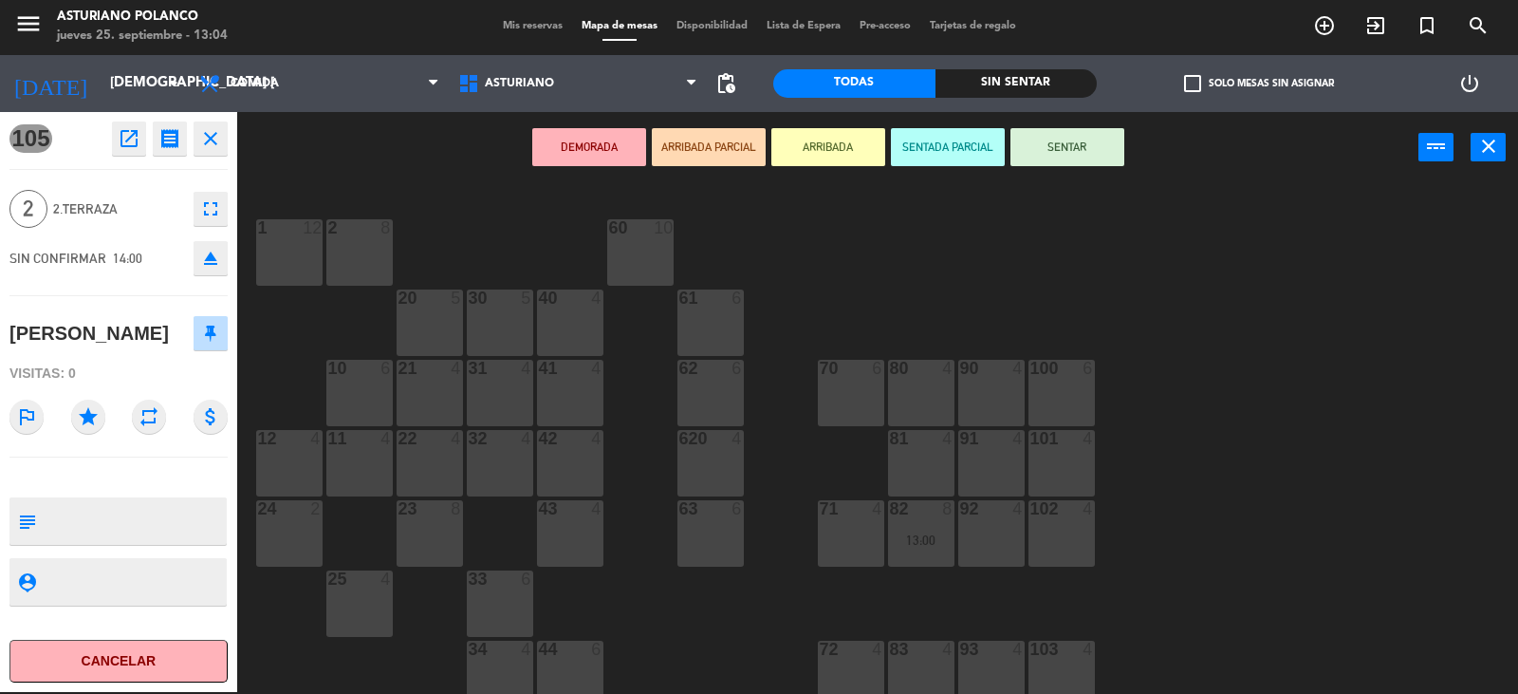
click at [112, 539] on textarea at bounding box center [134, 521] width 181 height 40
type textarea "MESA 105 NO CAMBIAR"
click at [262, 635] on div "1 12 2 8 60 10 20 5 30 5 40 4 61 6 62 6 41 4 31 4 21 4 10 6 70 6 80 4 90 4 100 …" at bounding box center [885, 439] width 1266 height 509
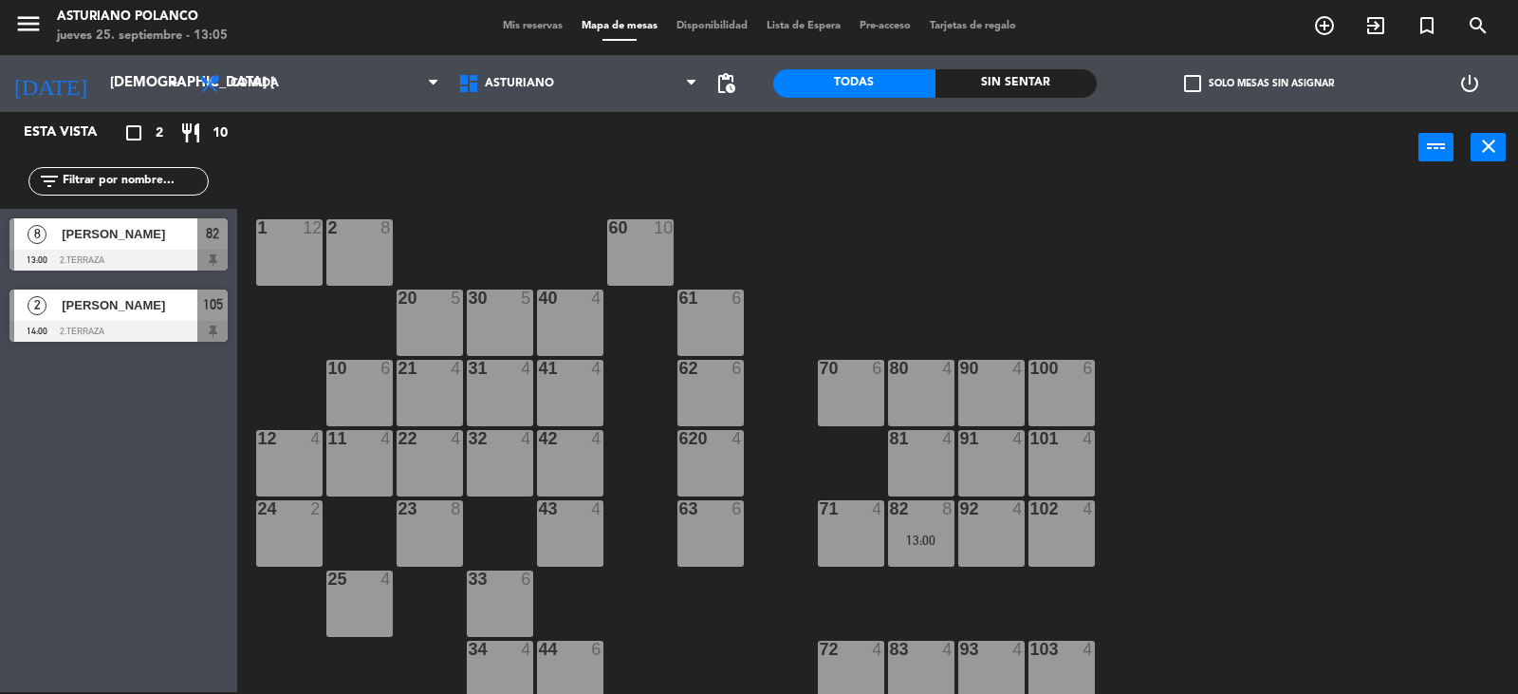
click at [935, 245] on div "1 12 2 8 60 10 20 5 30 5 40 4 61 6 62 6 41 4 31 4 21 4 10 6 70 6 80 4 90 4 100 …" at bounding box center [885, 439] width 1266 height 509
click at [140, 70] on input "[DEMOGRAPHIC_DATA] [DATE]" at bounding box center [192, 83] width 183 height 36
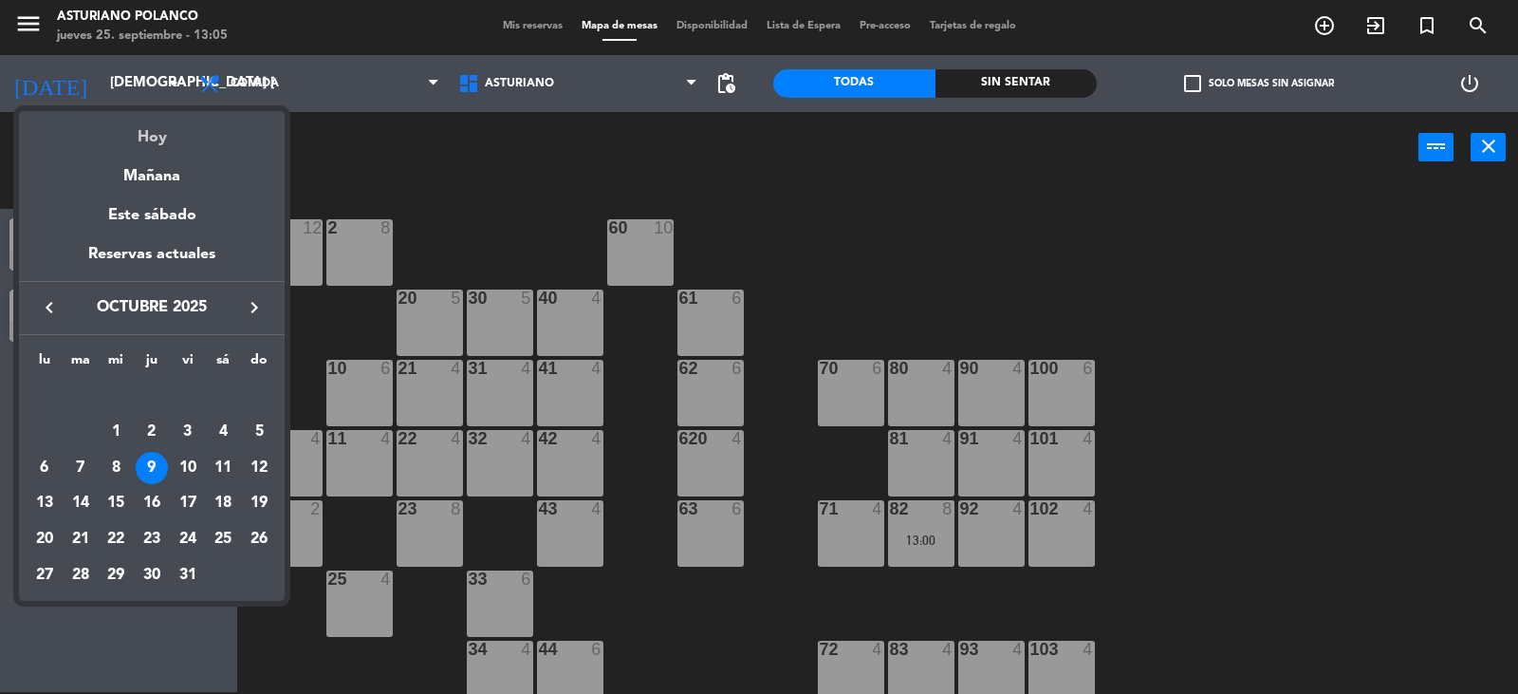
click at [144, 139] on div "Hoy" at bounding box center [152, 130] width 266 height 39
type input "[DEMOGRAPHIC_DATA] [DATE]"
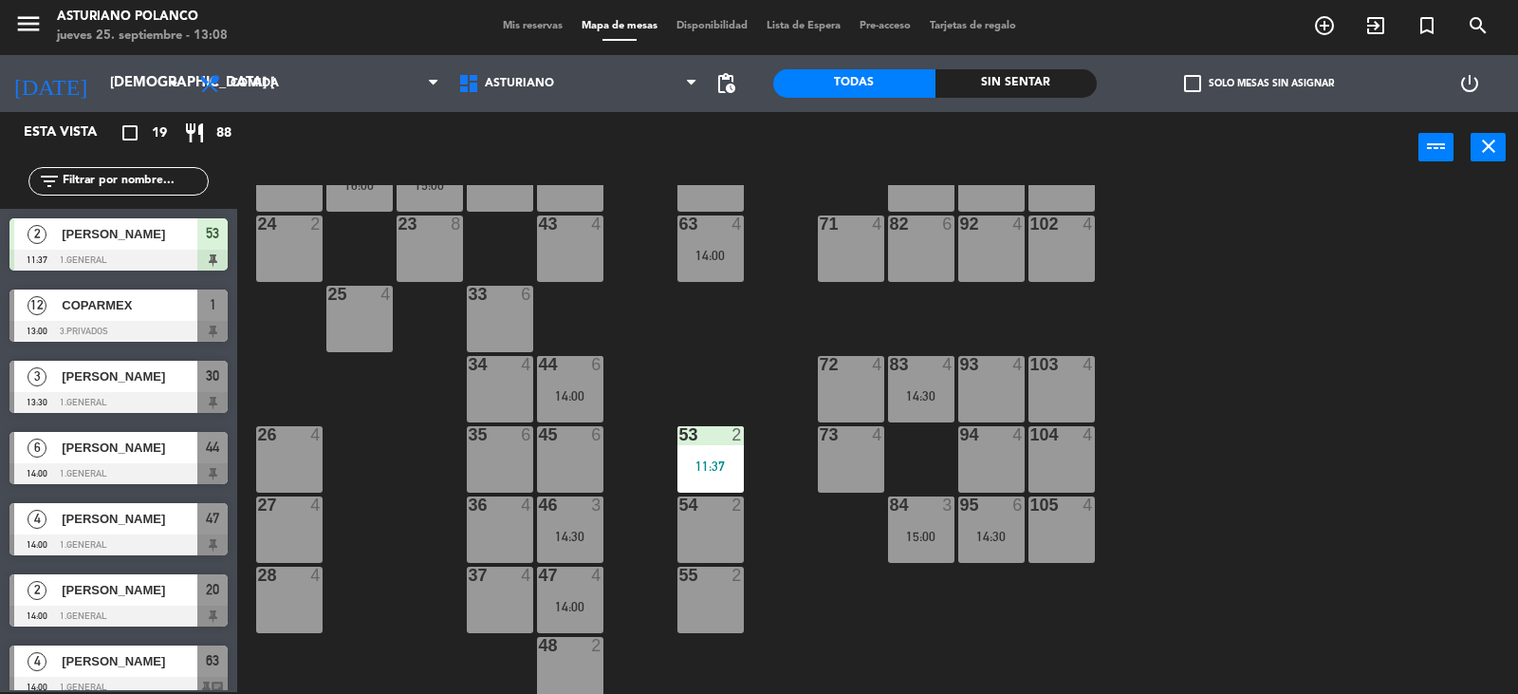
scroll to position [95, 0]
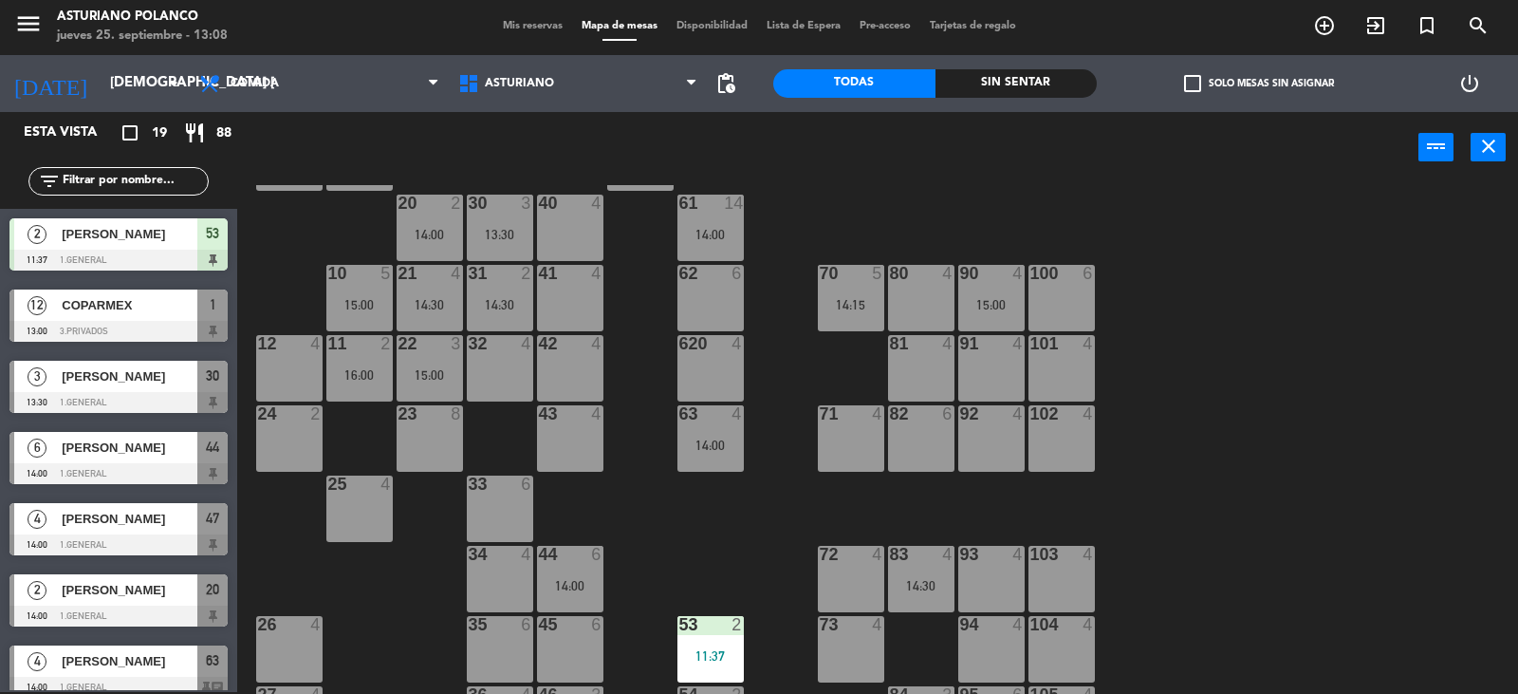
click at [1086, 442] on div "102 4" at bounding box center [1062, 438] width 66 height 66
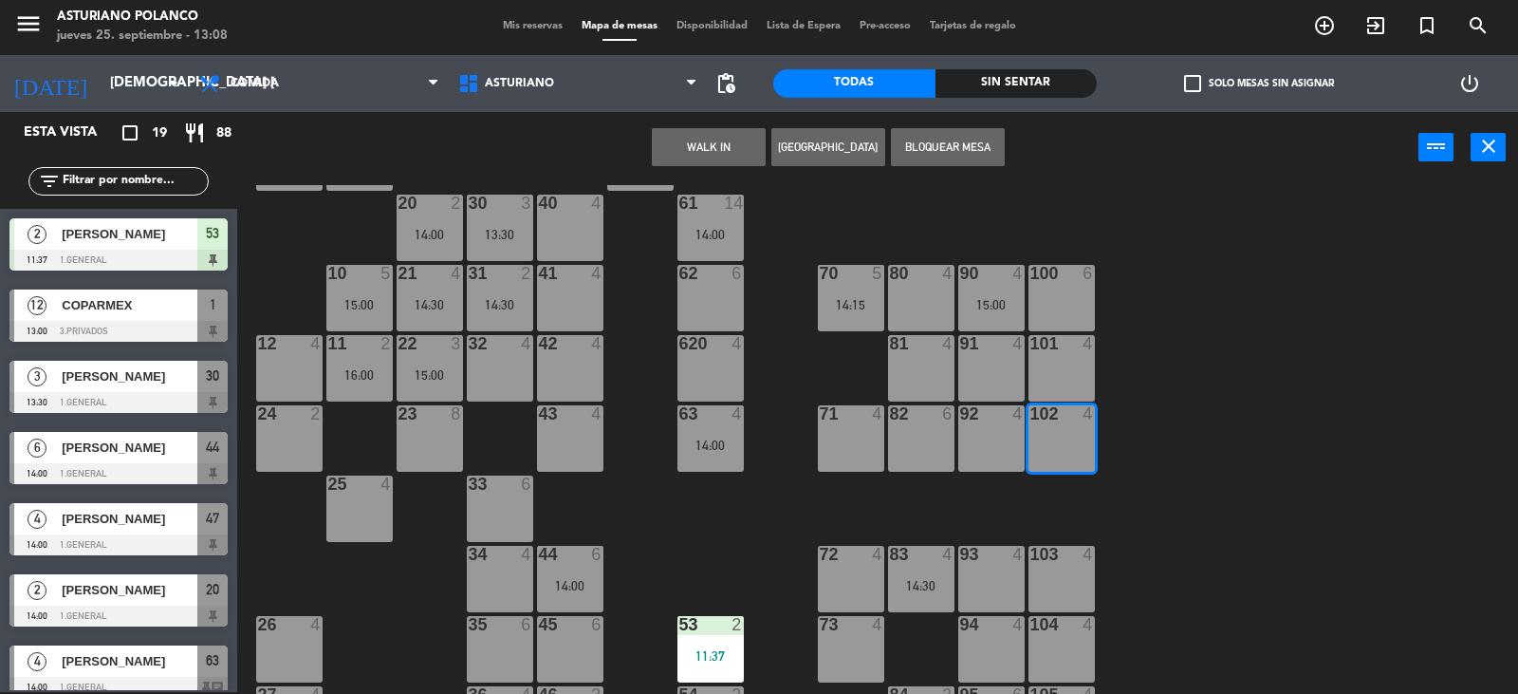
click at [840, 146] on button "[GEOGRAPHIC_DATA]" at bounding box center [829, 147] width 114 height 38
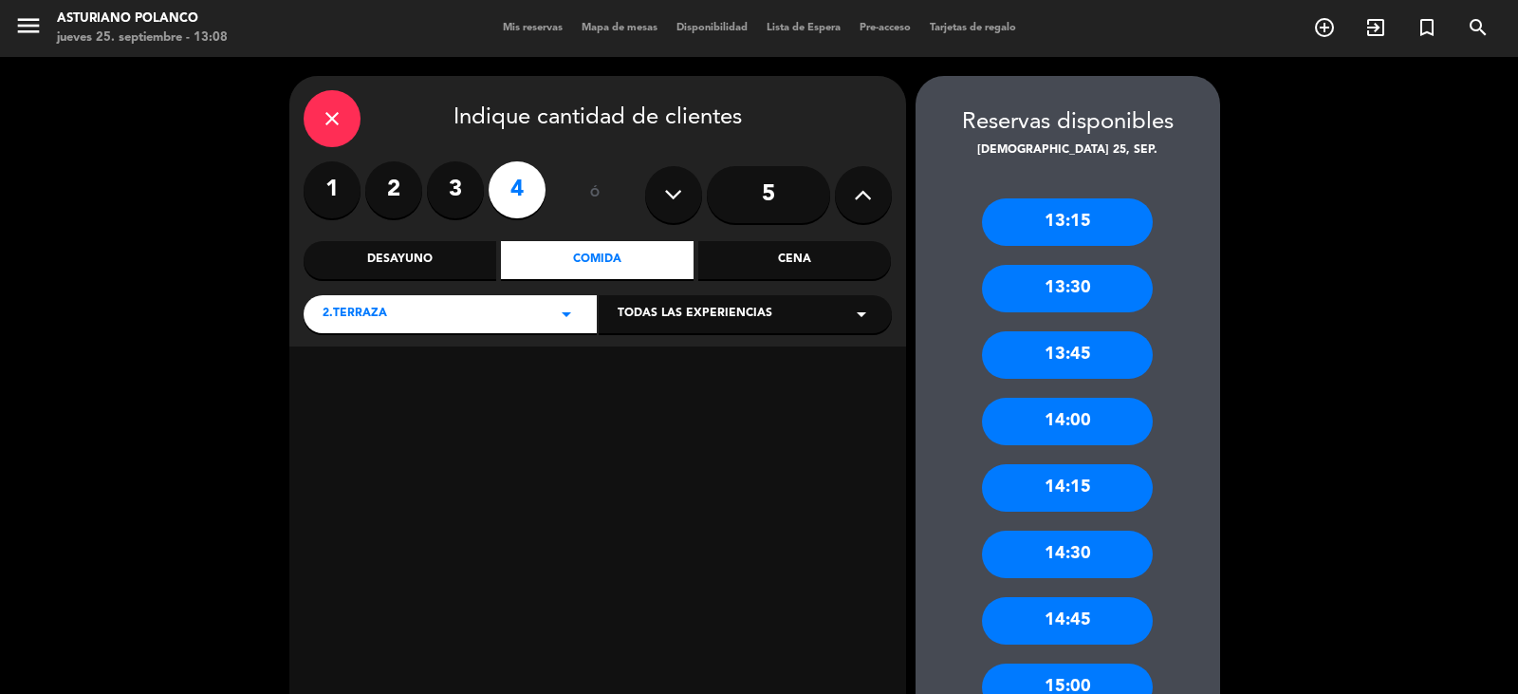
click at [462, 188] on label "3" at bounding box center [455, 189] width 57 height 57
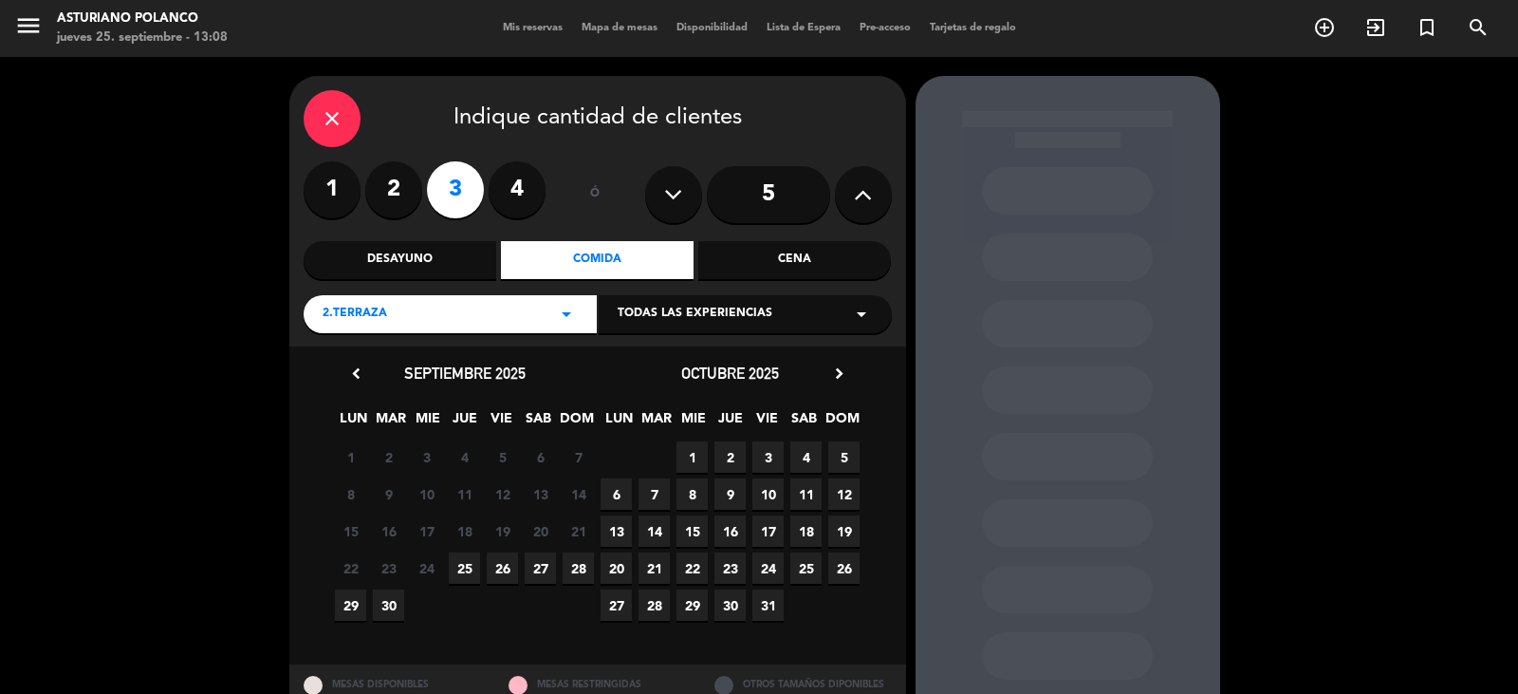
click at [458, 567] on span "25" at bounding box center [464, 567] width 31 height 31
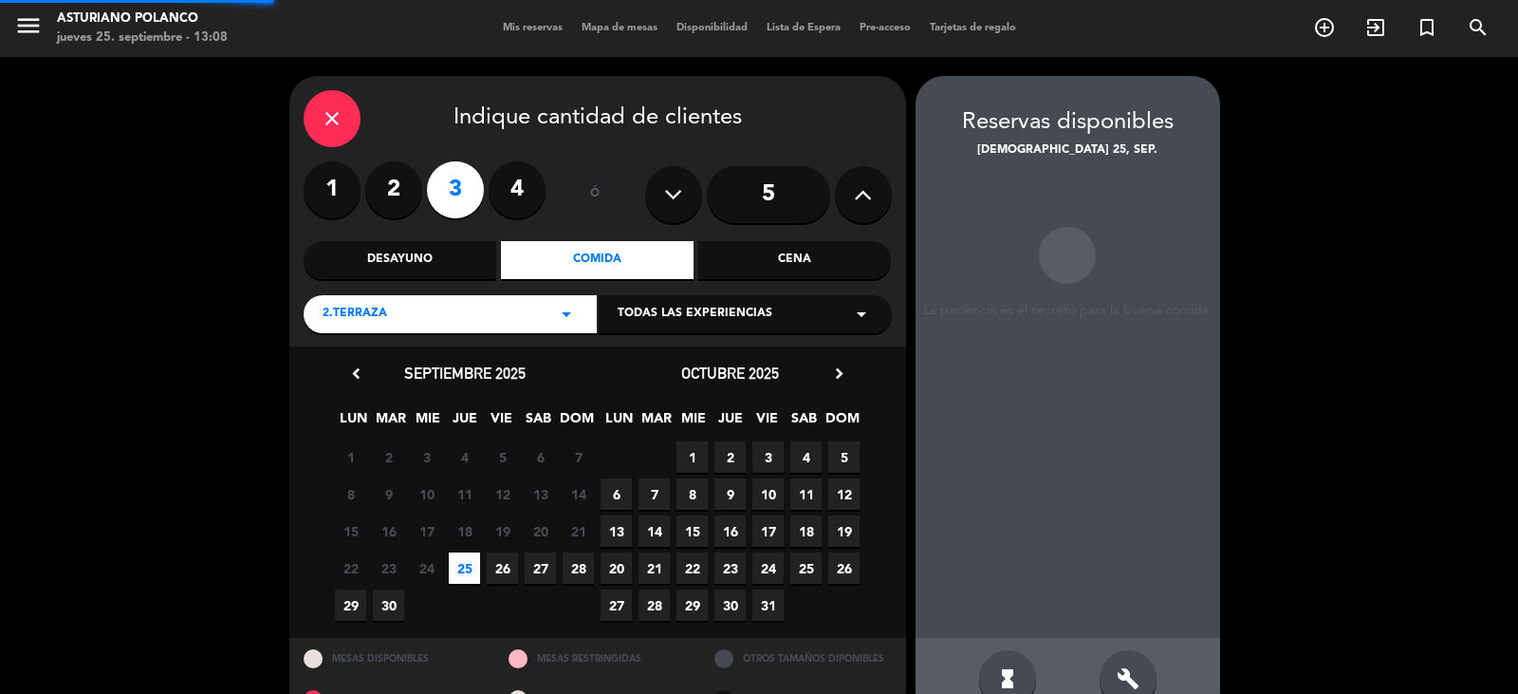
scroll to position [44, 0]
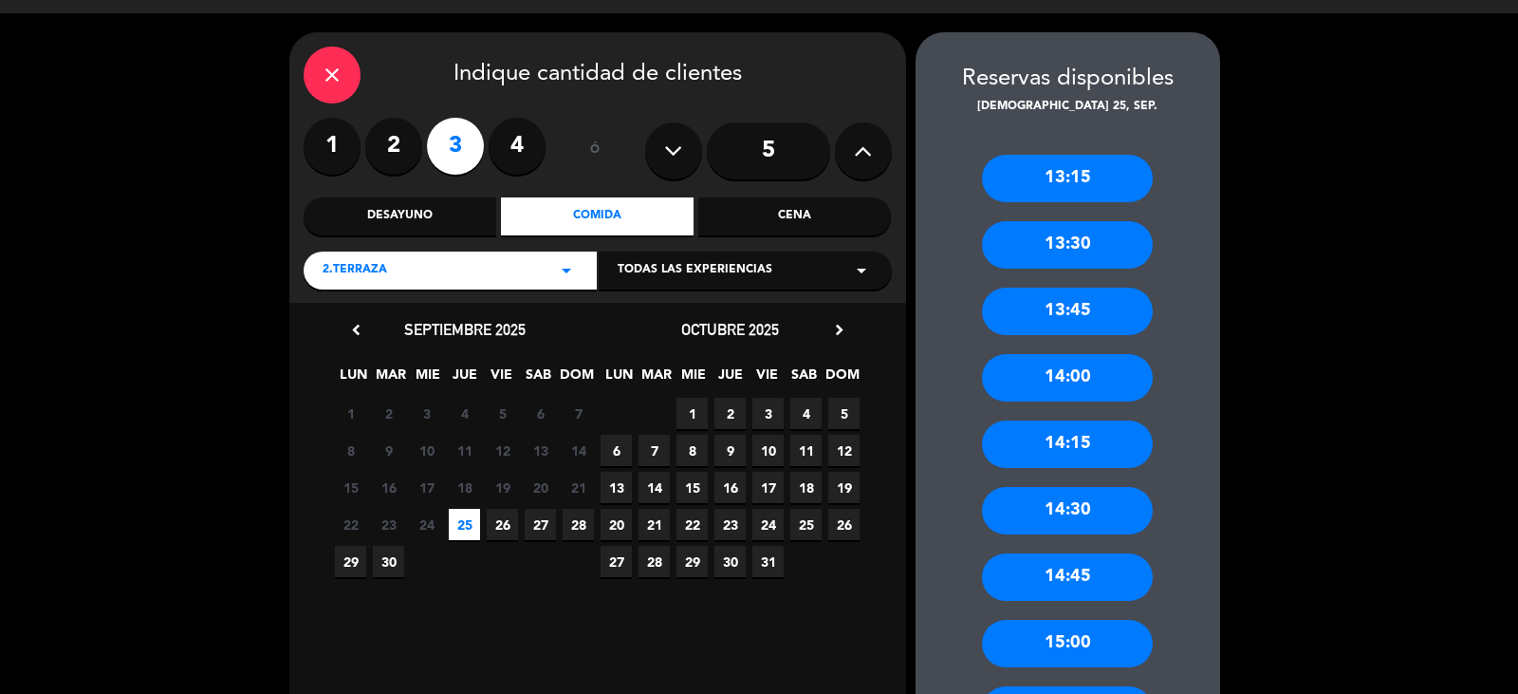
click at [1093, 506] on div "14:30" at bounding box center [1067, 510] width 171 height 47
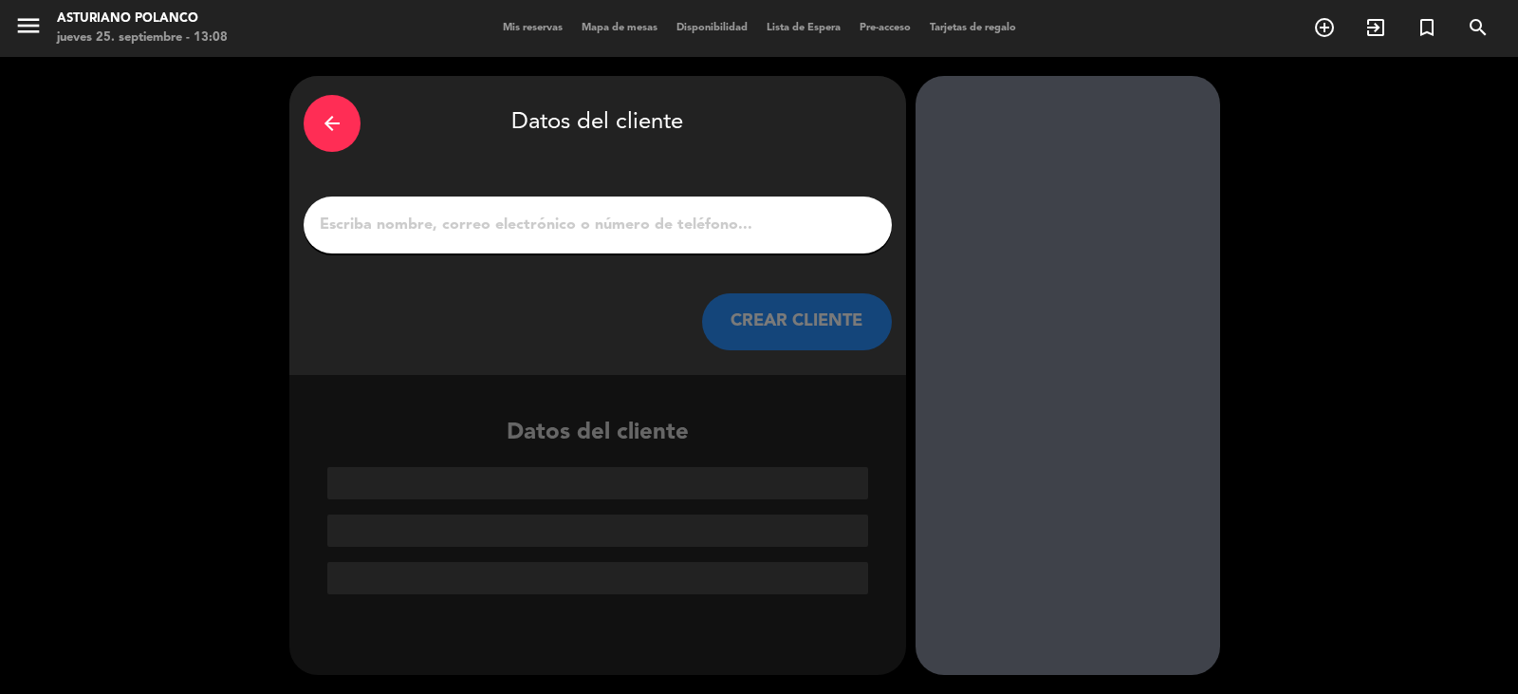
click at [509, 221] on input "1" at bounding box center [598, 225] width 560 height 27
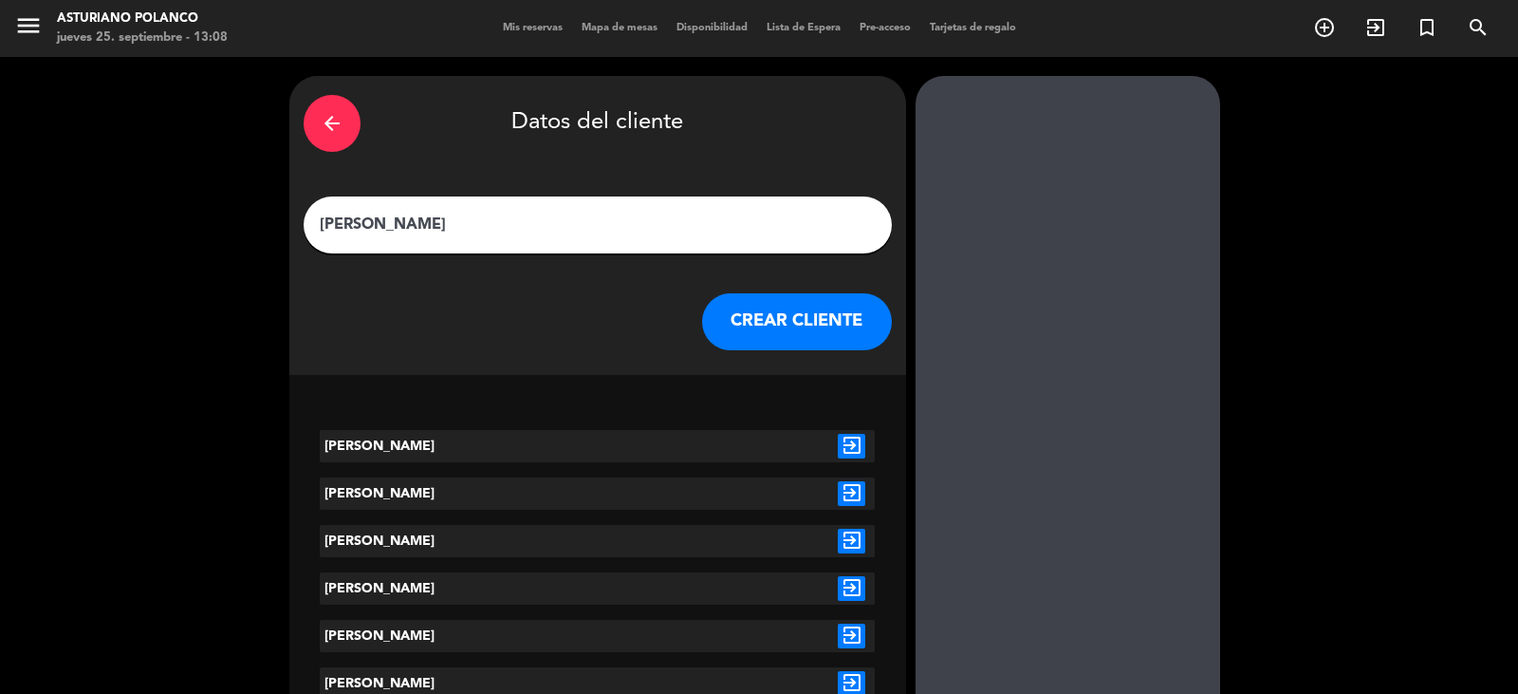
type input "[PERSON_NAME]"
click at [795, 329] on button "CREAR CLIENTE" at bounding box center [797, 321] width 190 height 57
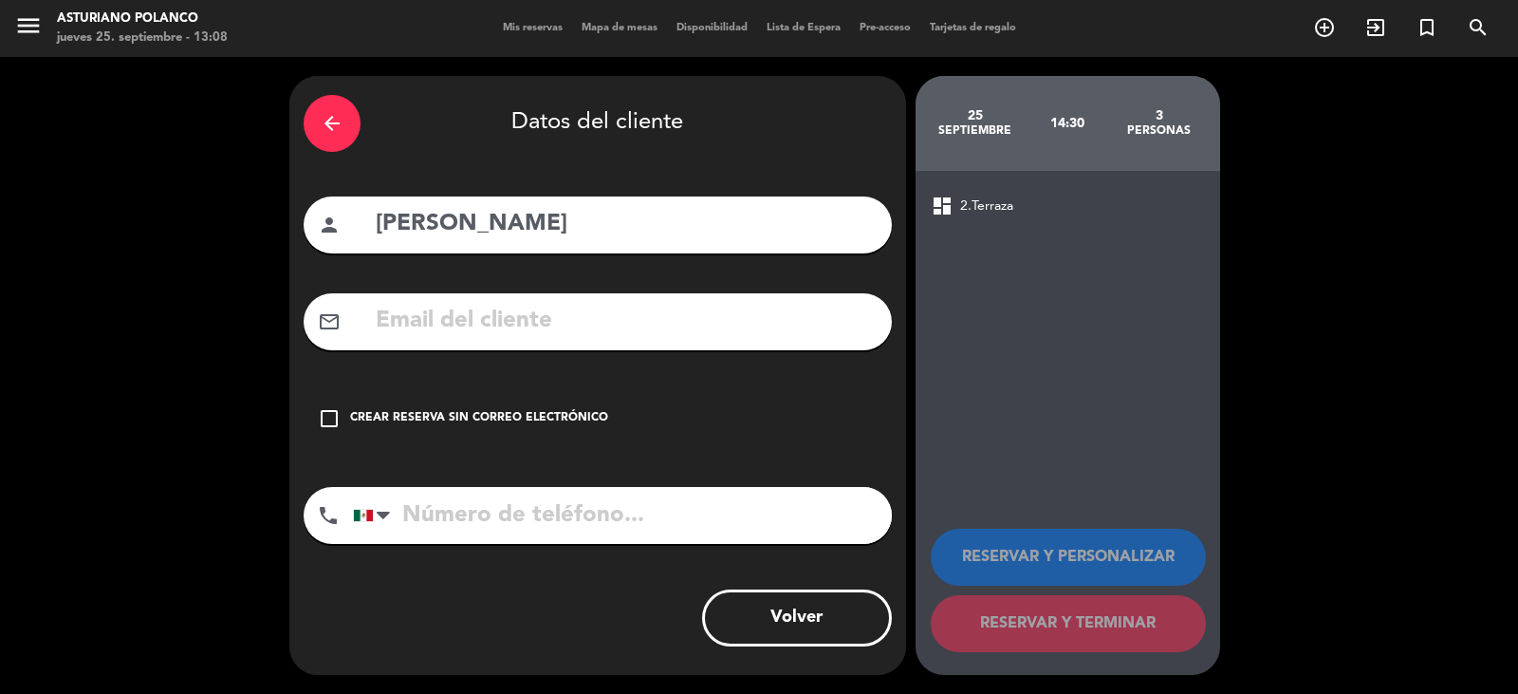
click at [579, 411] on div "Crear reserva sin correo electrónico" at bounding box center [479, 418] width 258 height 19
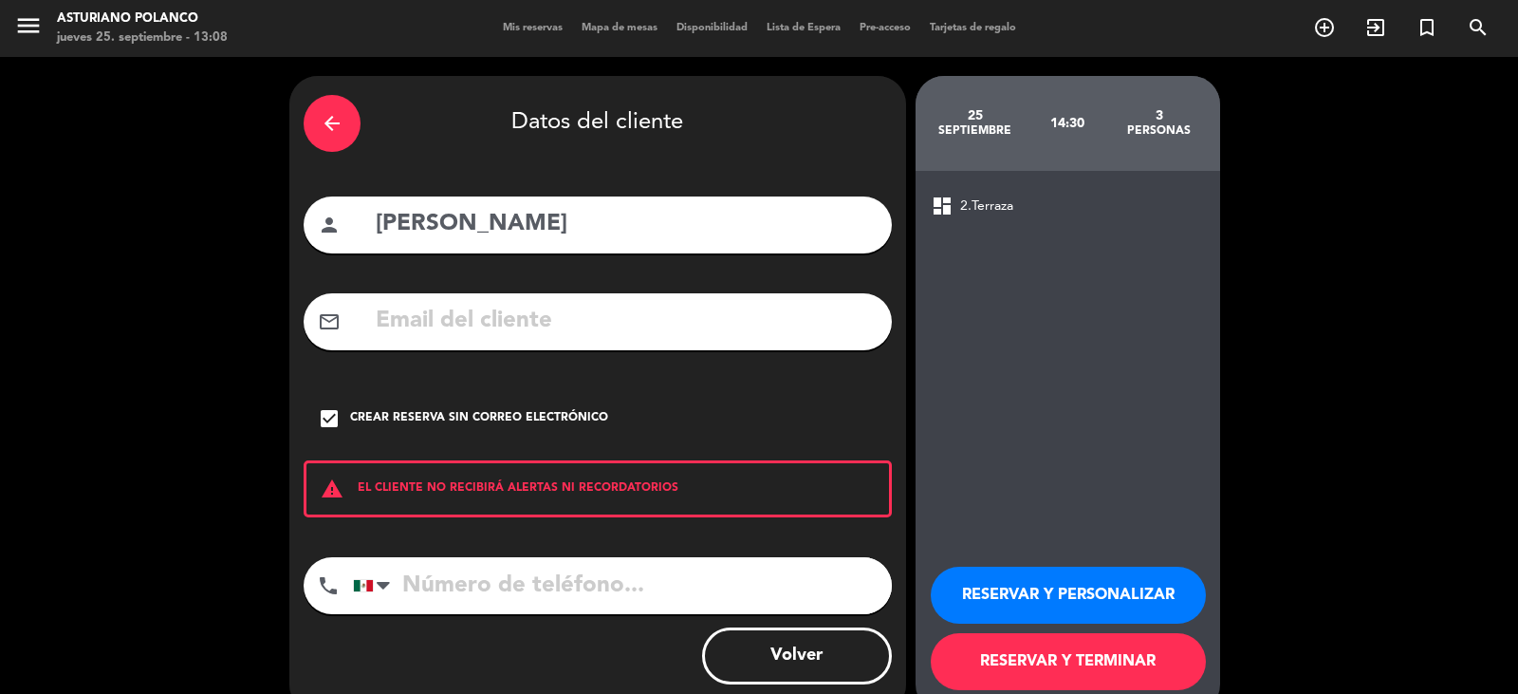
click at [1062, 670] on button "RESERVAR Y TERMINAR" at bounding box center [1068, 661] width 275 height 57
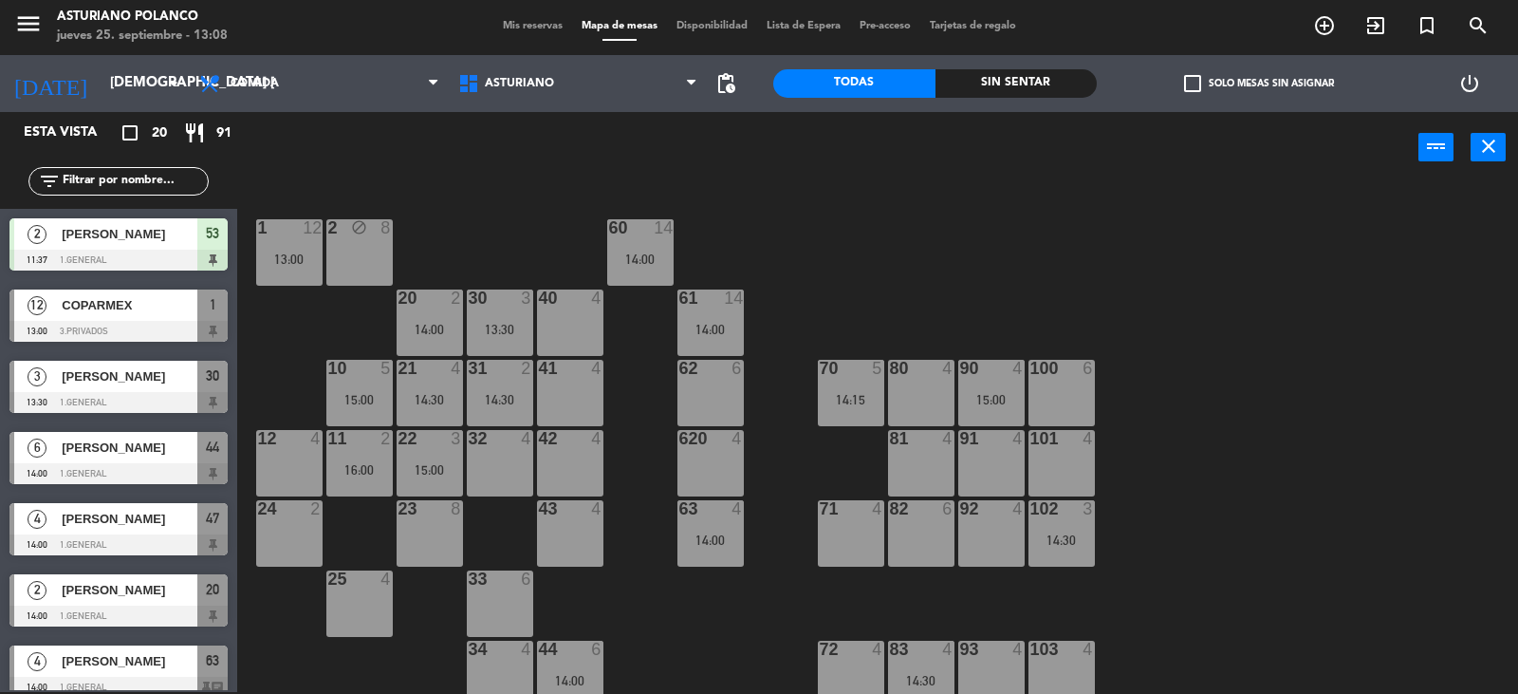
click at [822, 300] on div "1 12 13:00 2 block 8 60 14 14:00 20 2 14:00 30 3 13:30 40 4 61 14 14:00 62 6 41…" at bounding box center [885, 439] width 1266 height 509
click at [545, 535] on div "43 4" at bounding box center [570, 533] width 66 height 66
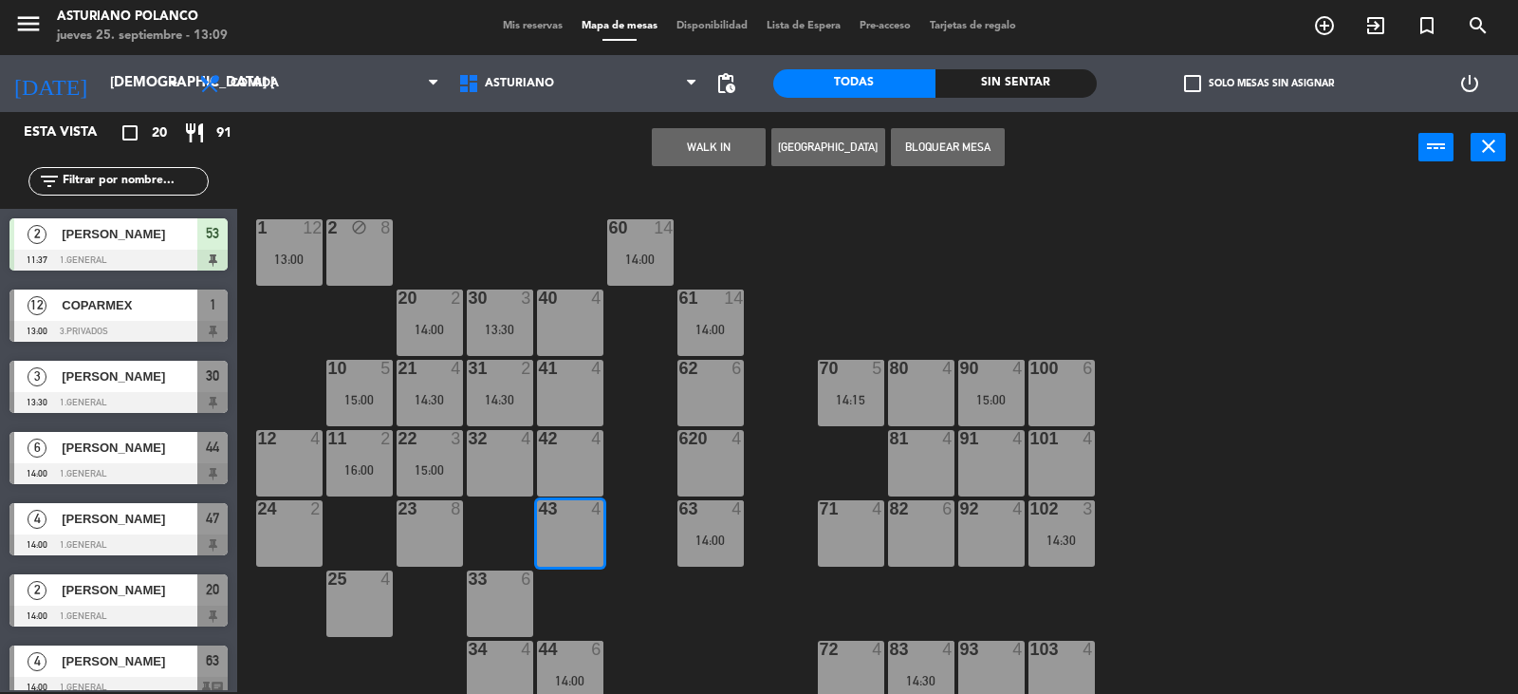
click at [711, 150] on button "WALK IN" at bounding box center [709, 147] width 114 height 38
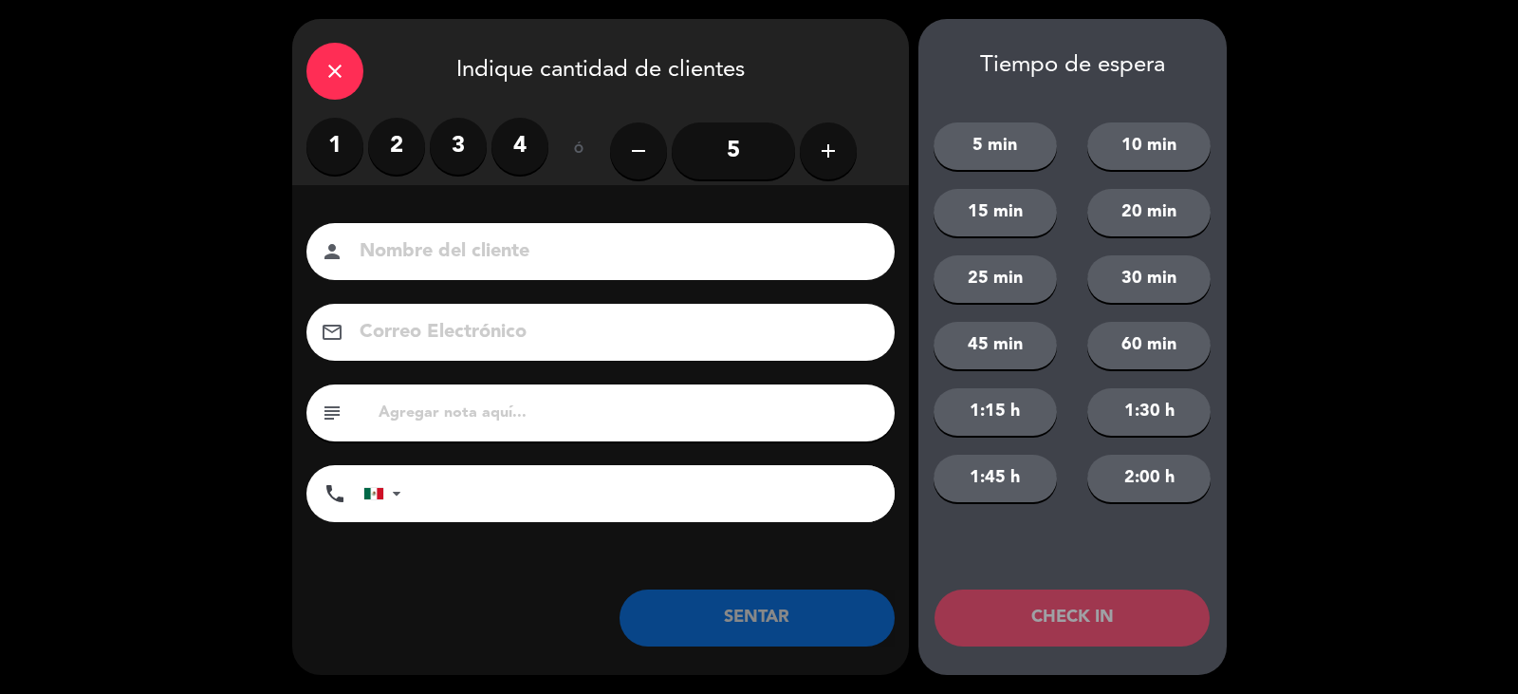
click at [395, 137] on label "2" at bounding box center [396, 146] width 57 height 57
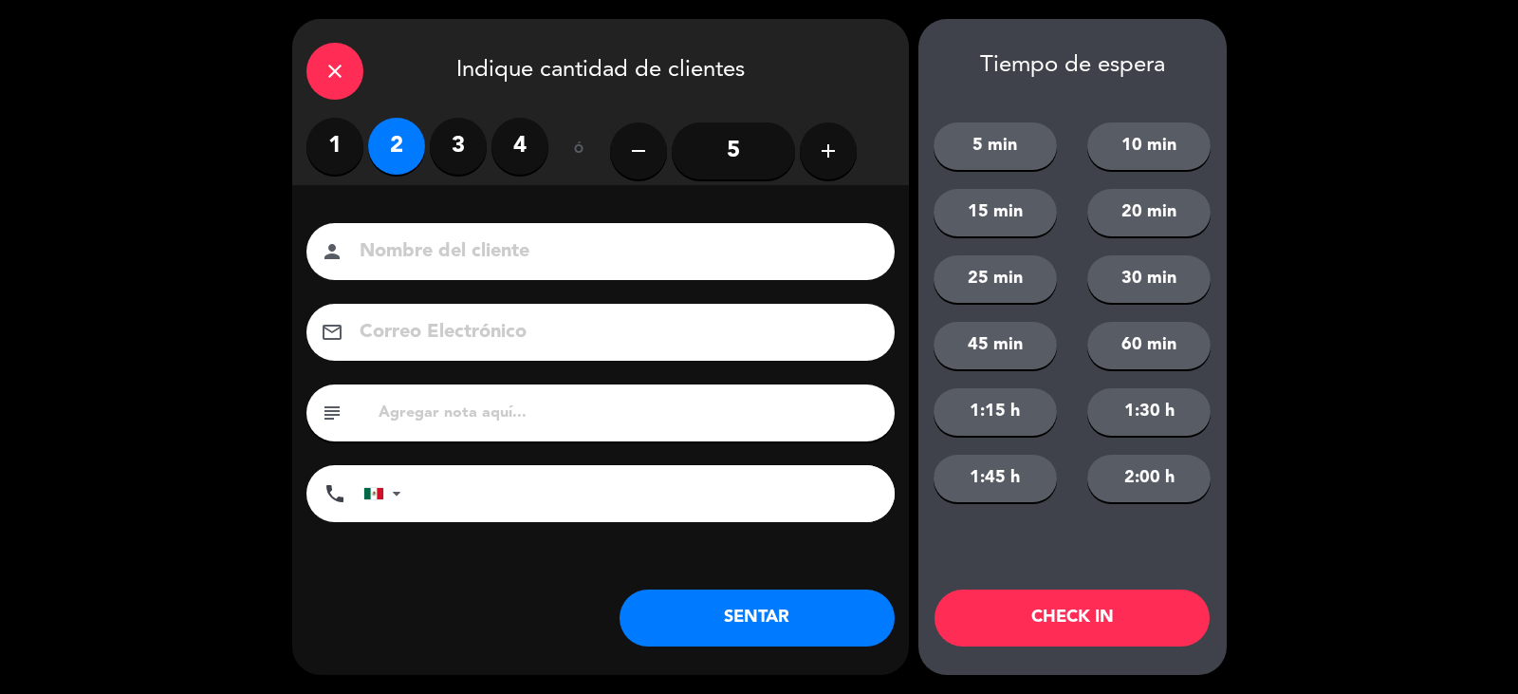
click at [476, 257] on input at bounding box center [614, 251] width 512 height 33
type input "[PERSON_NAME]"
click at [801, 617] on button "SENTAR" at bounding box center [757, 617] width 275 height 57
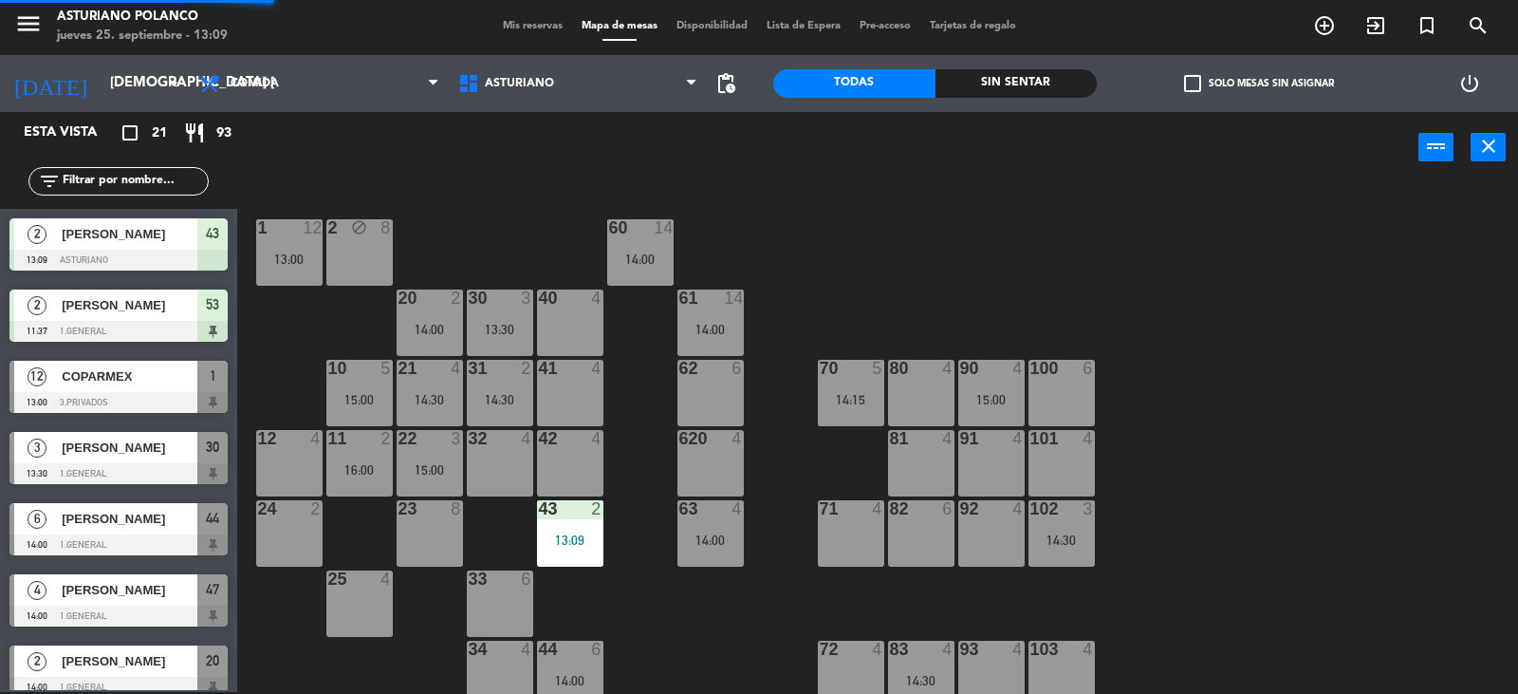
click at [706, 642] on div "1 12 13:00 2 block 8 60 14 14:00 20 2 14:00 30 3 13:30 40 4 61 14 14:00 62 6 41…" at bounding box center [885, 439] width 1266 height 509
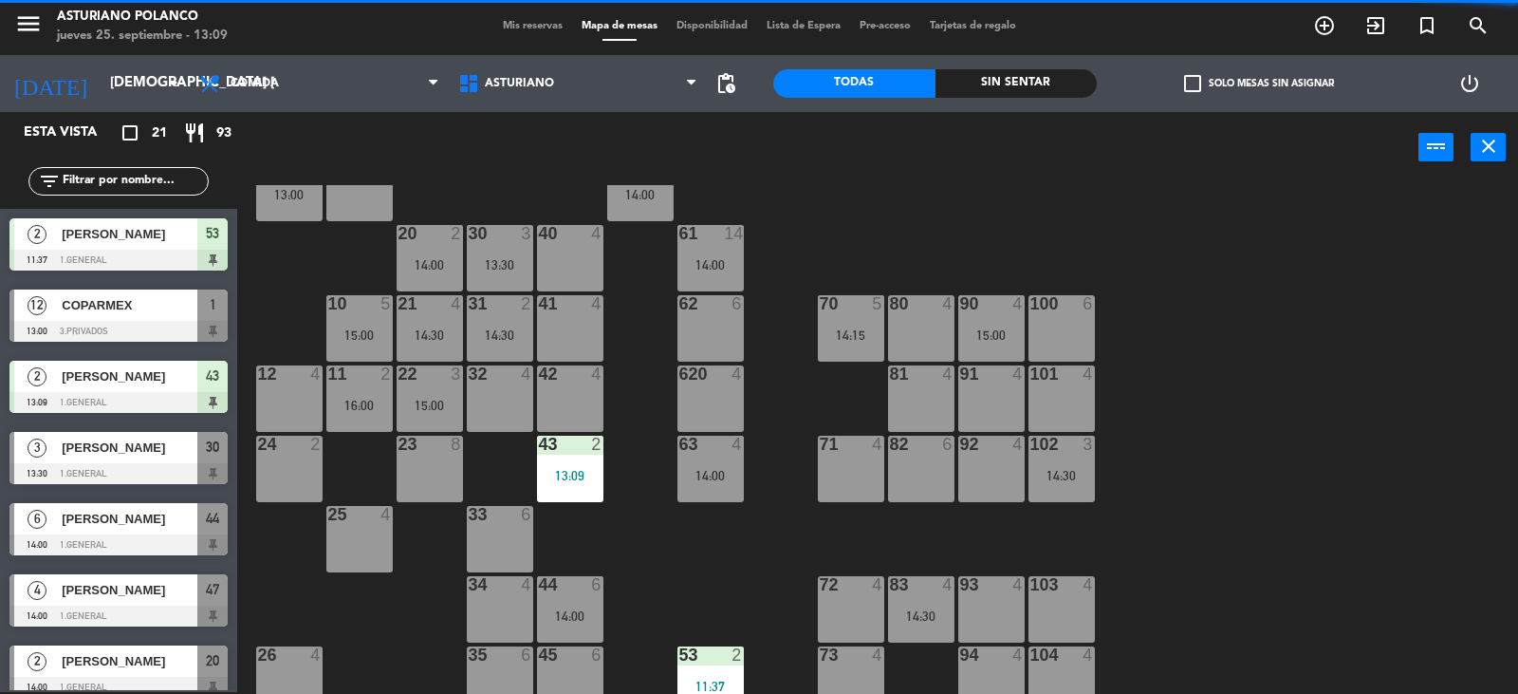
scroll to position [285, 0]
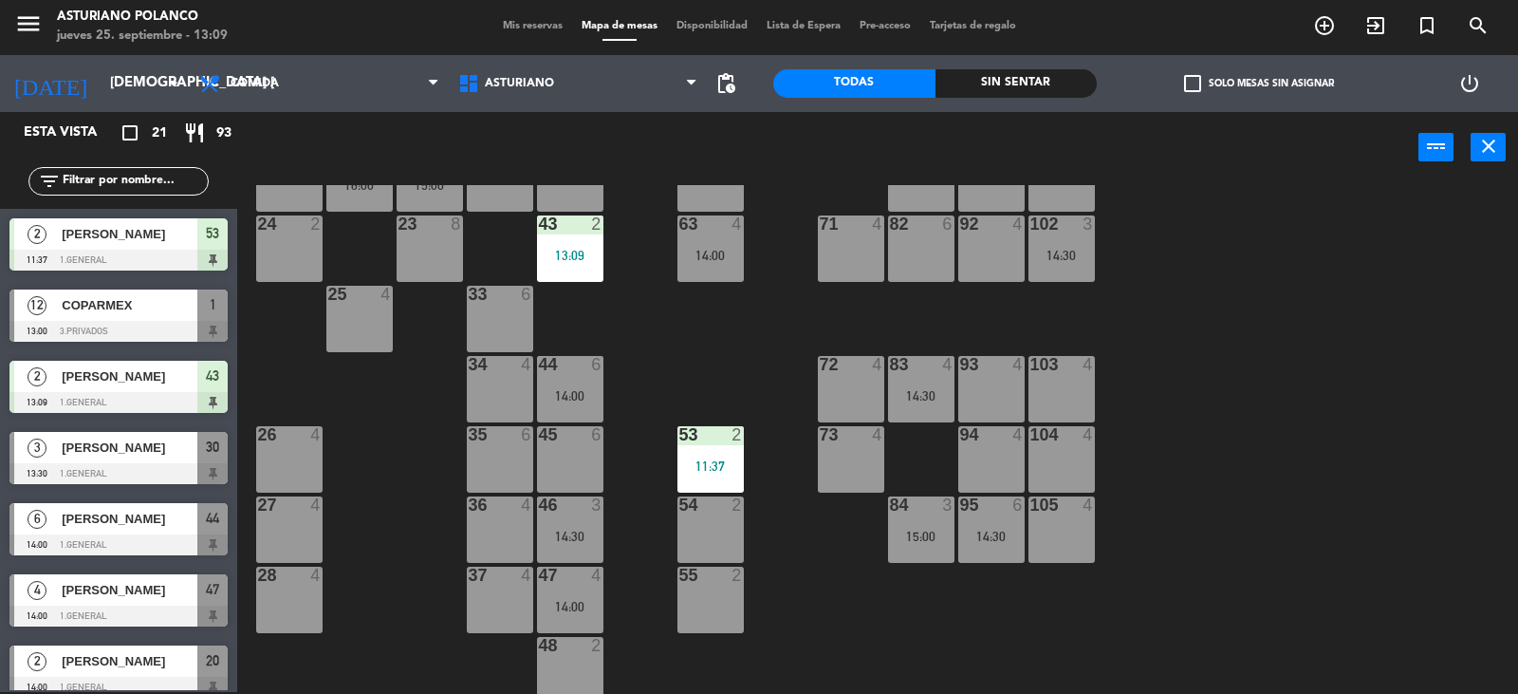
click at [476, 600] on div "37 4" at bounding box center [500, 600] width 66 height 66
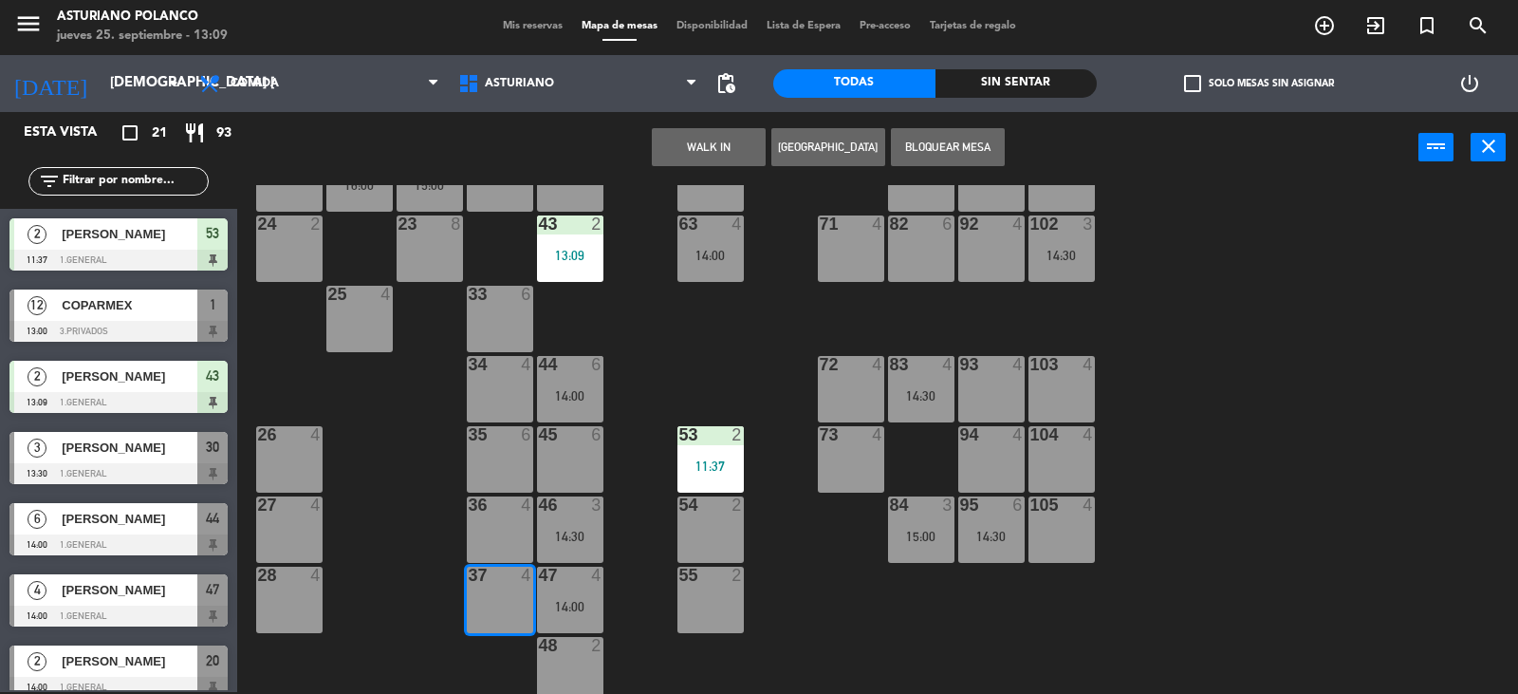
click at [694, 135] on button "WALK IN" at bounding box center [709, 147] width 114 height 38
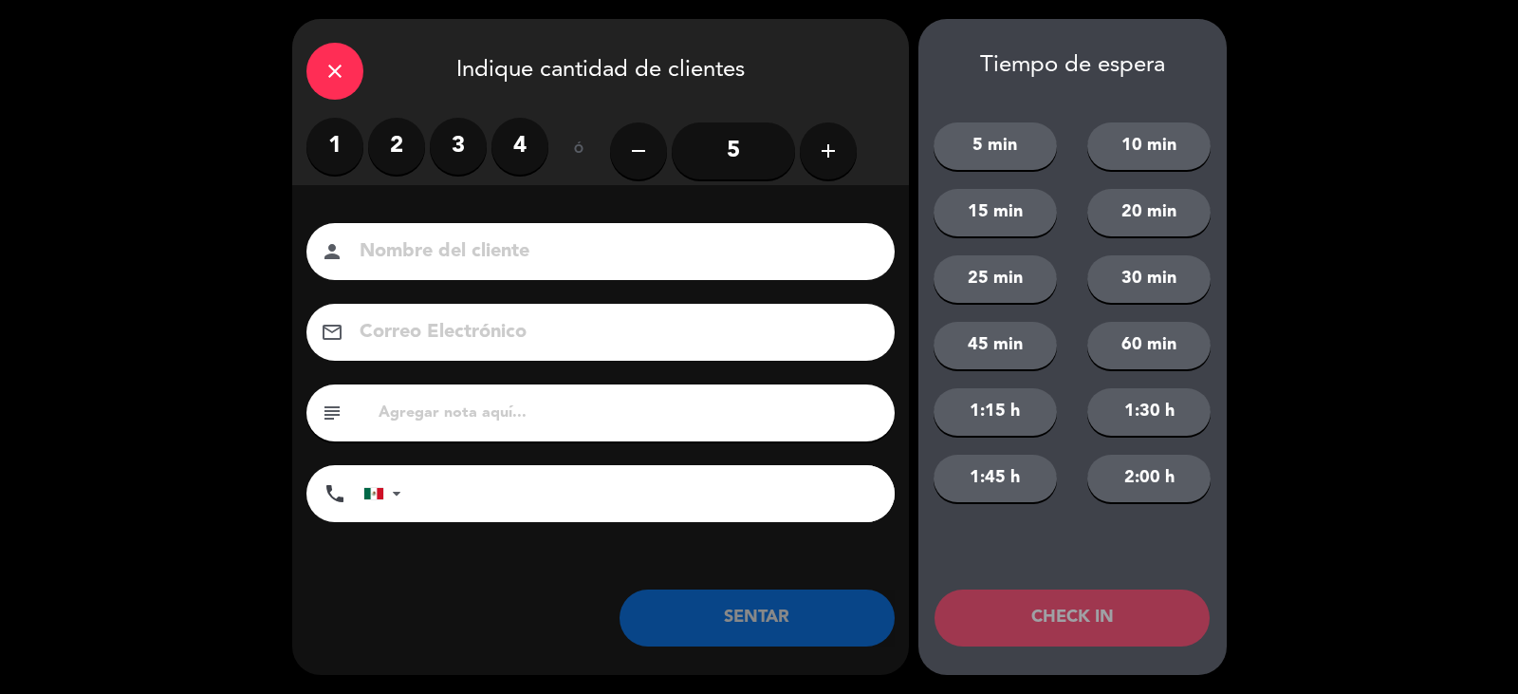
click at [397, 141] on label "2" at bounding box center [396, 146] width 57 height 57
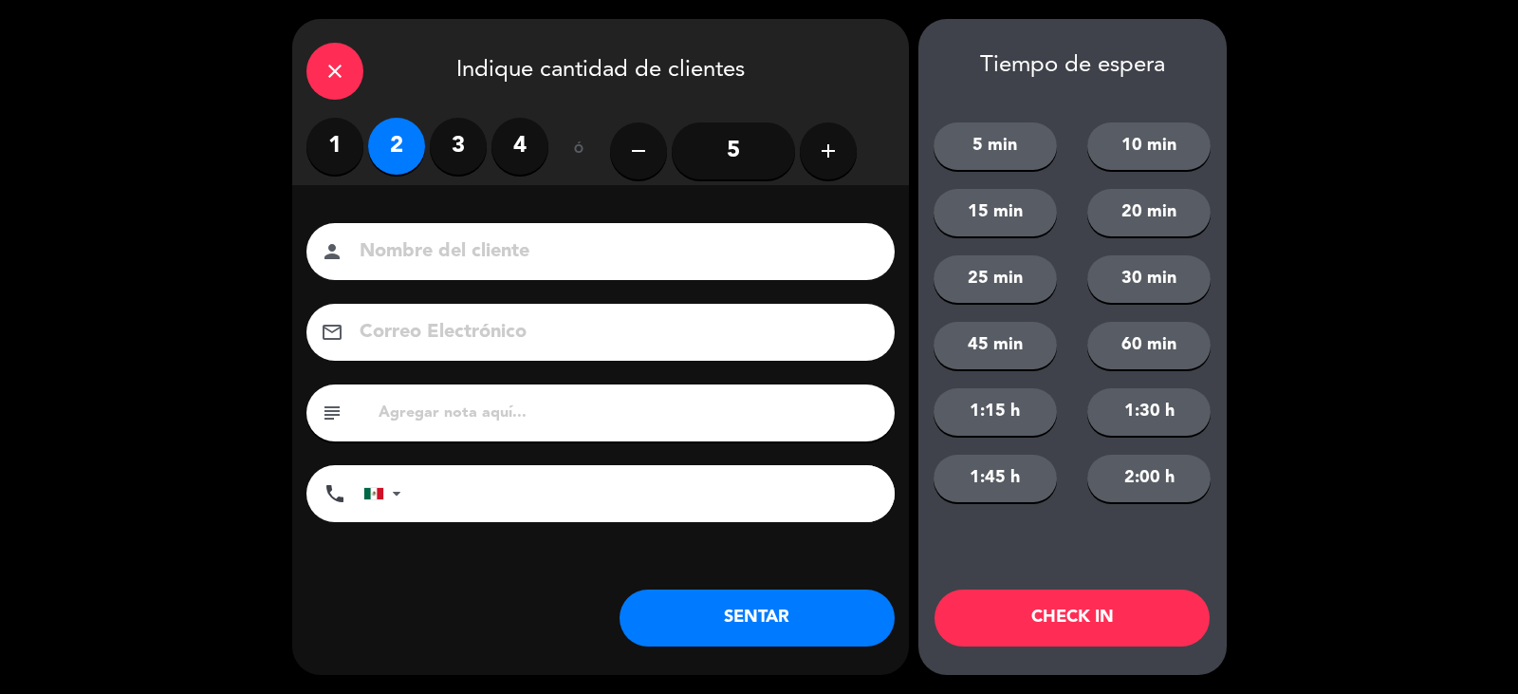
click at [493, 252] on input at bounding box center [614, 251] width 512 height 33
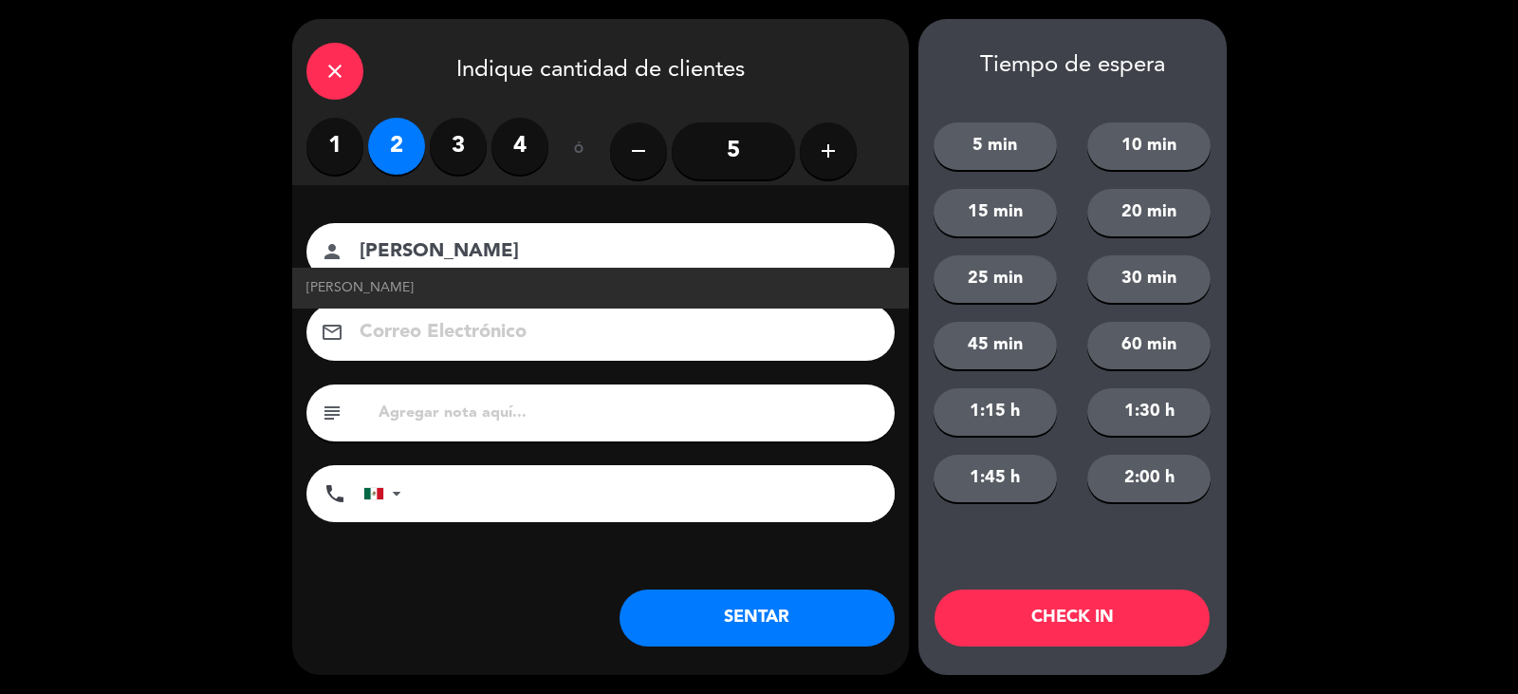
click at [493, 252] on input "[PERSON_NAME]" at bounding box center [614, 251] width 512 height 33
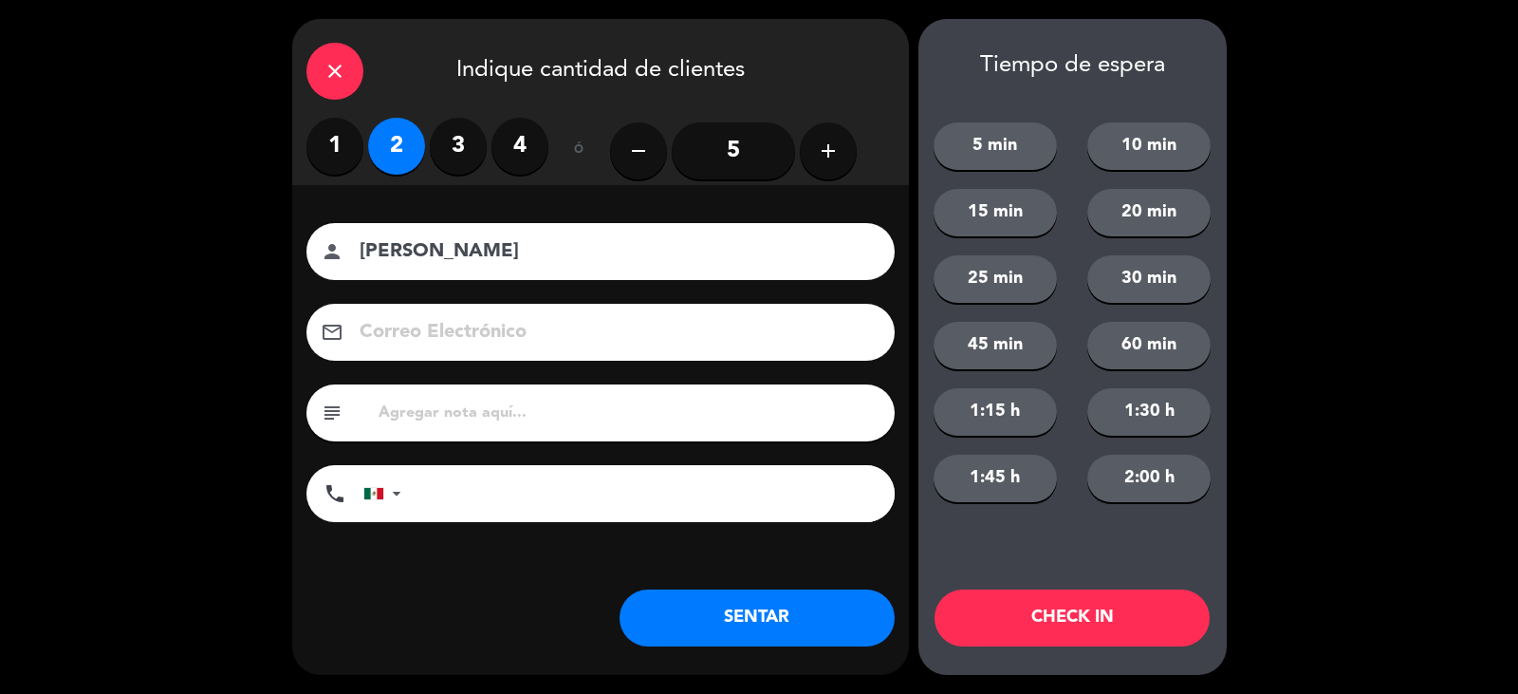
type input "[PERSON_NAME]"
click at [769, 606] on button "SENTAR" at bounding box center [757, 617] width 275 height 57
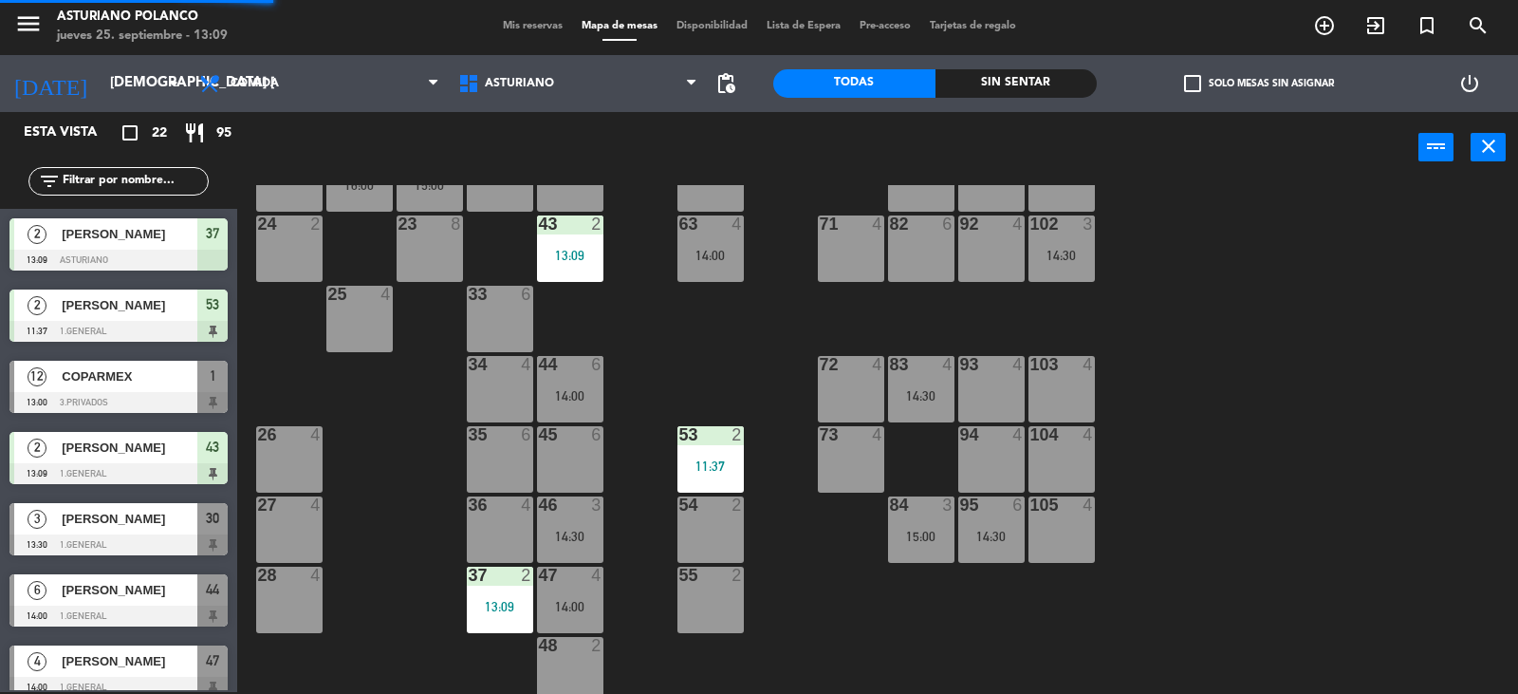
click at [776, 569] on div "1 12 13:00 2 block 8 60 14 14:00 20 2 14:00 30 3 13:30 40 4 61 14 14:00 62 6 41…" at bounding box center [885, 439] width 1266 height 509
click at [102, 178] on input "text" at bounding box center [134, 181] width 147 height 21
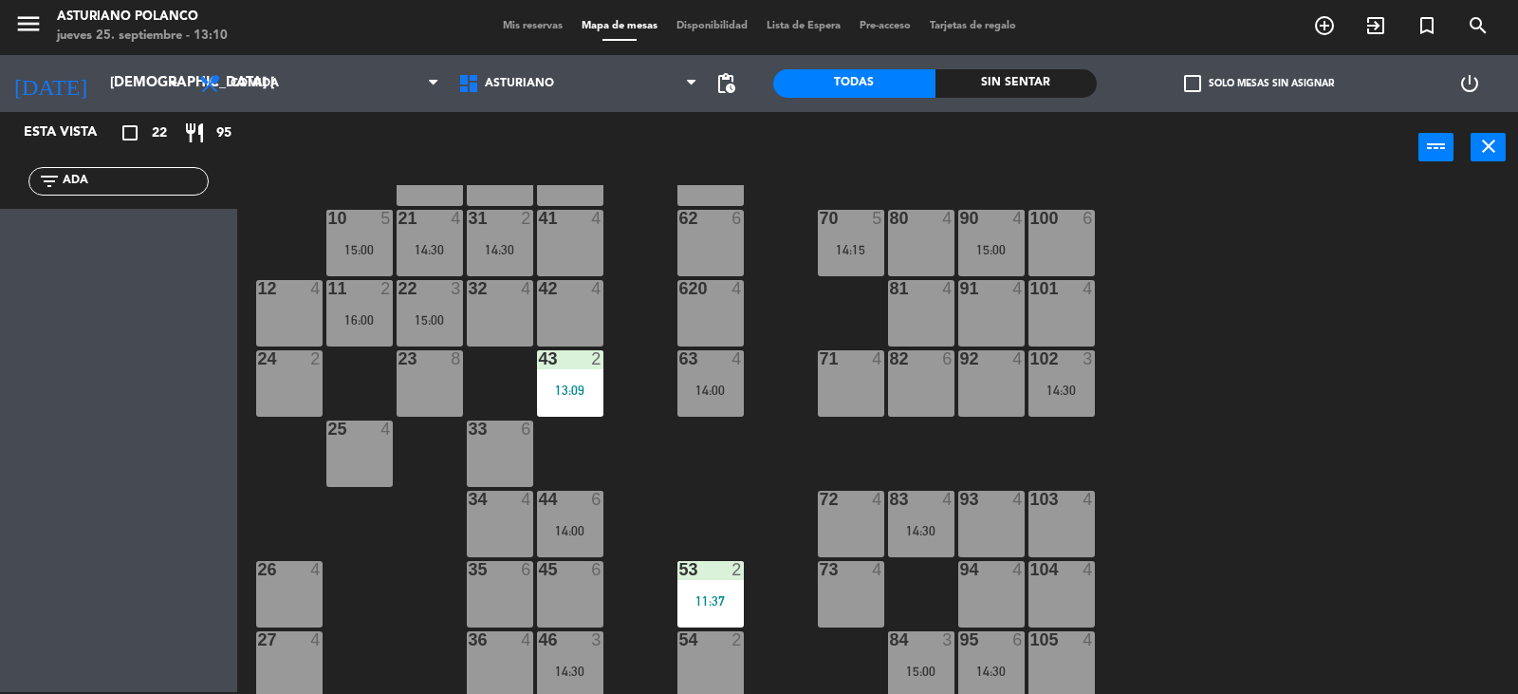
scroll to position [0, 0]
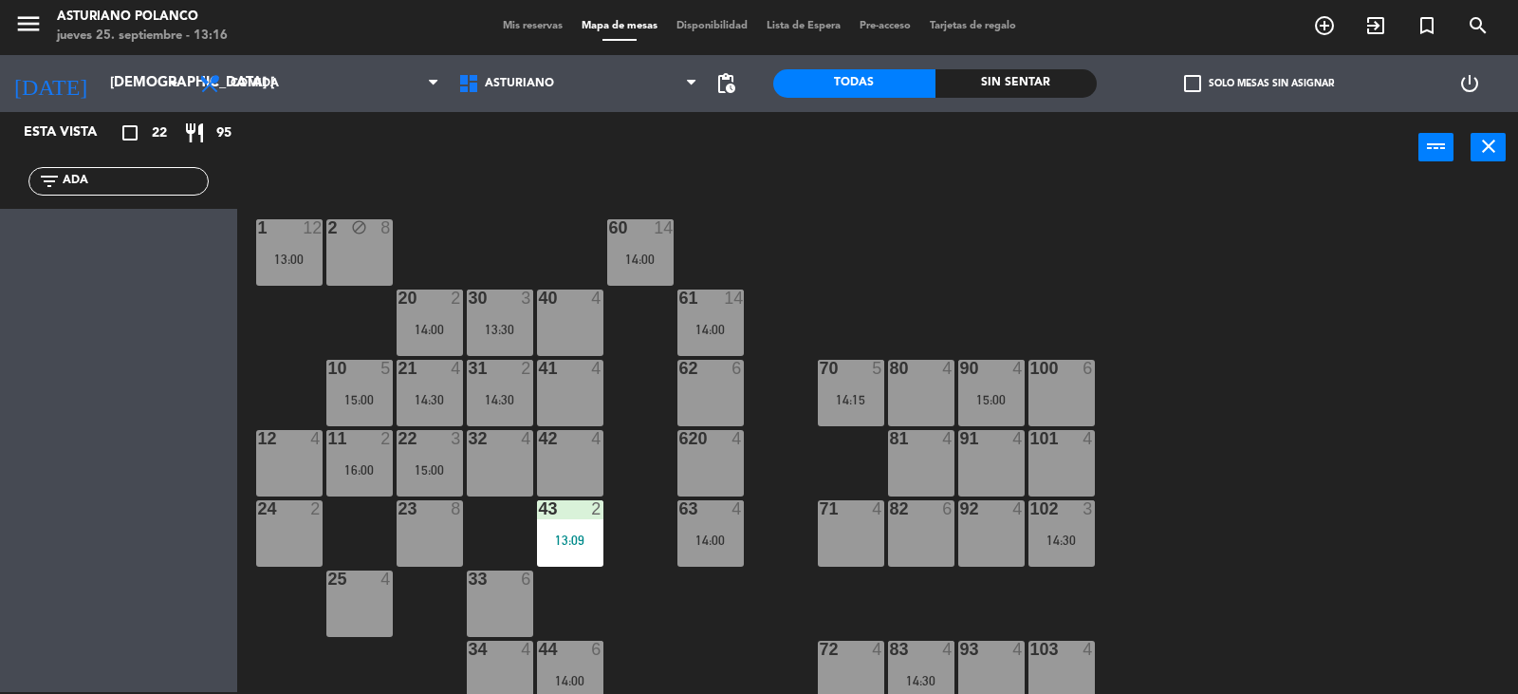
click at [166, 189] on input "ADA" at bounding box center [134, 181] width 147 height 21
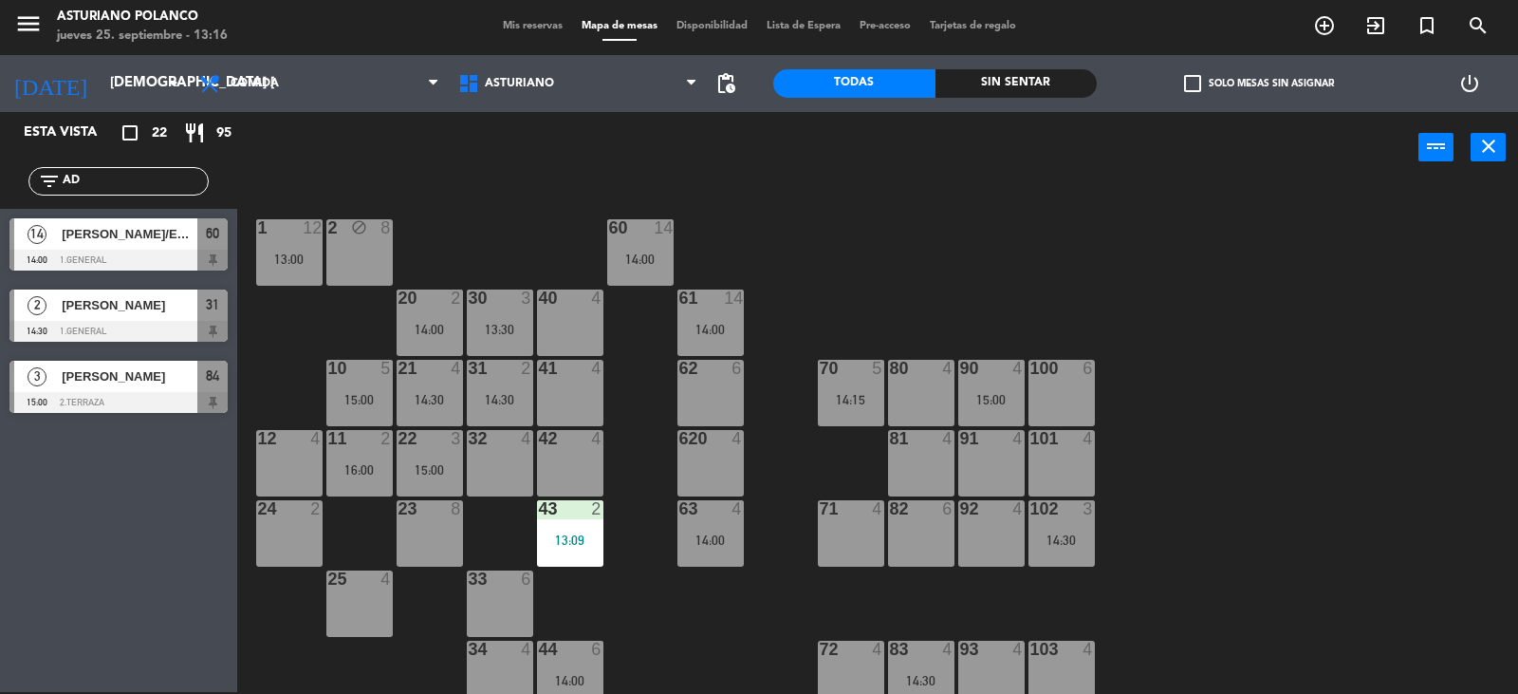
type input "A"
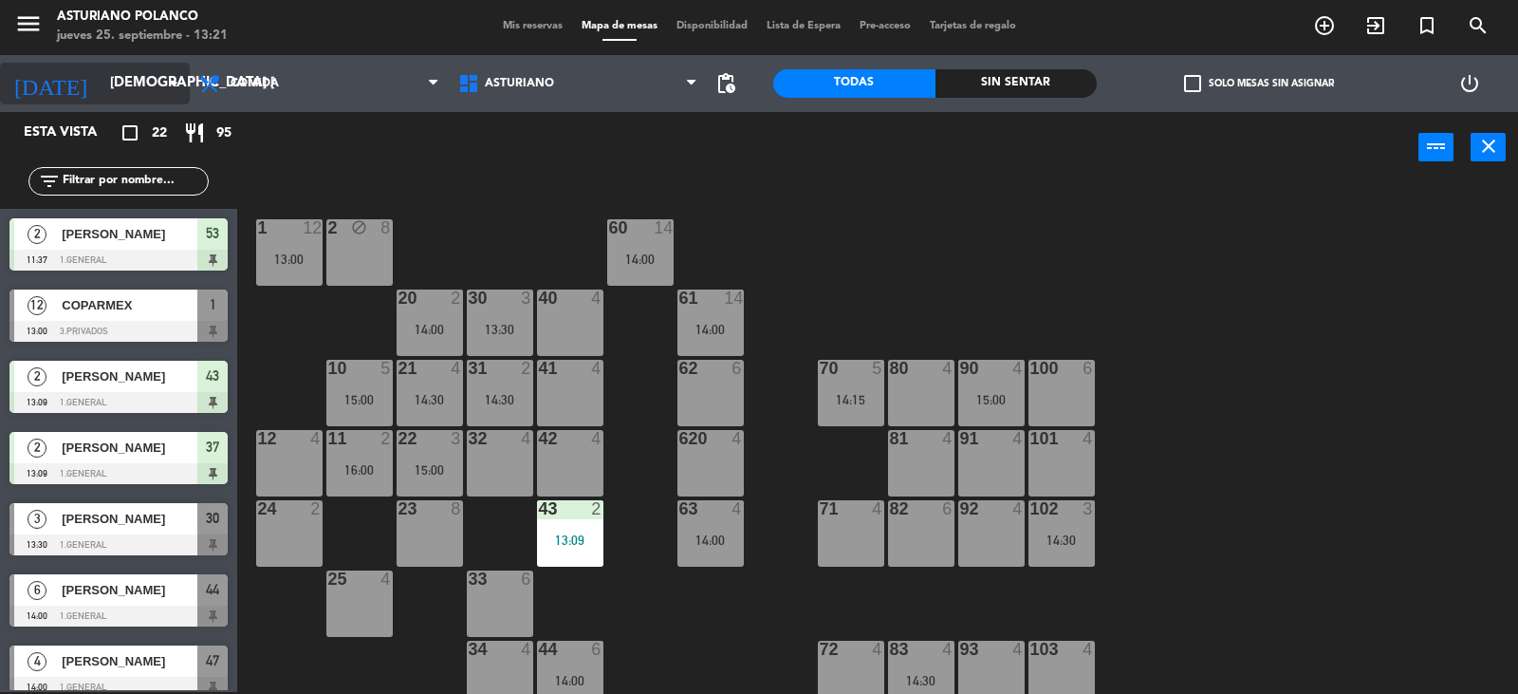
click at [101, 95] on input "[DEMOGRAPHIC_DATA] [DATE]" at bounding box center [192, 83] width 183 height 36
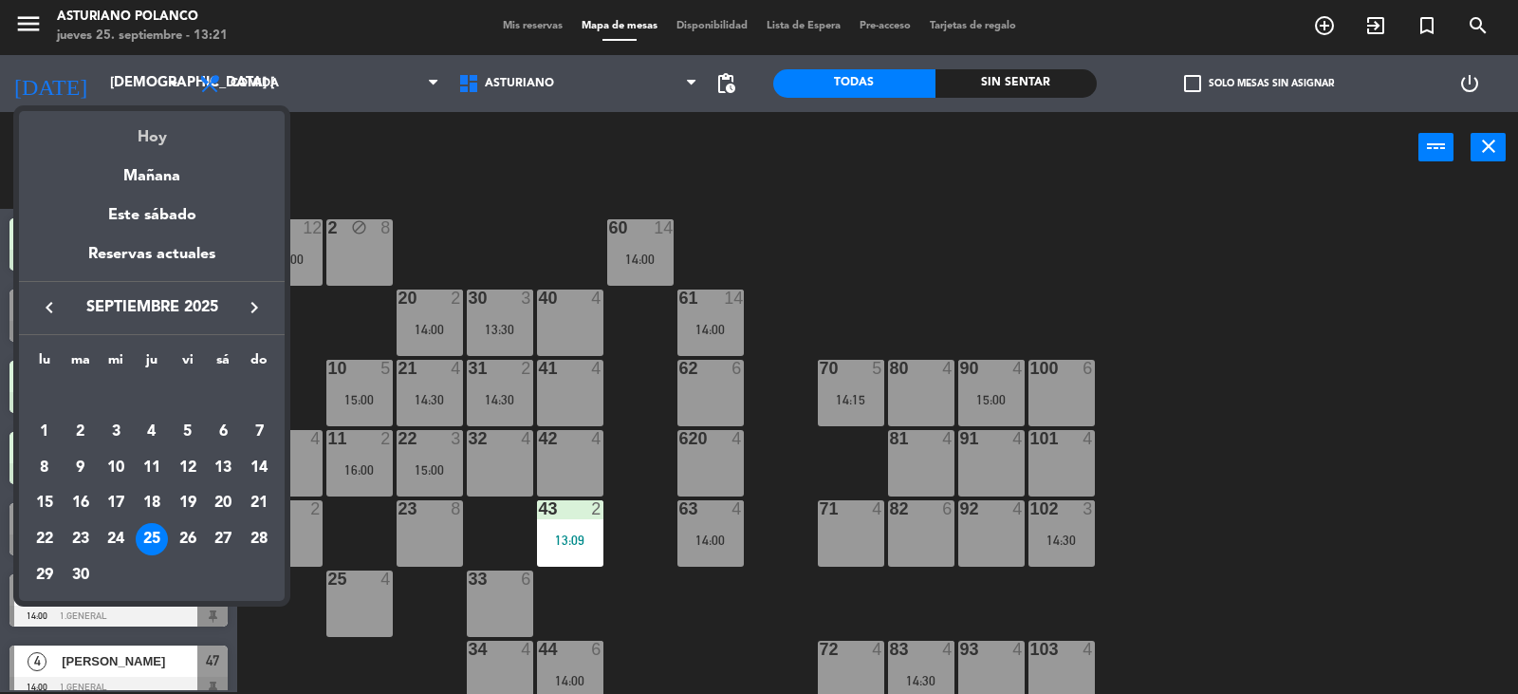
click at [148, 143] on div "Hoy" at bounding box center [152, 130] width 266 height 39
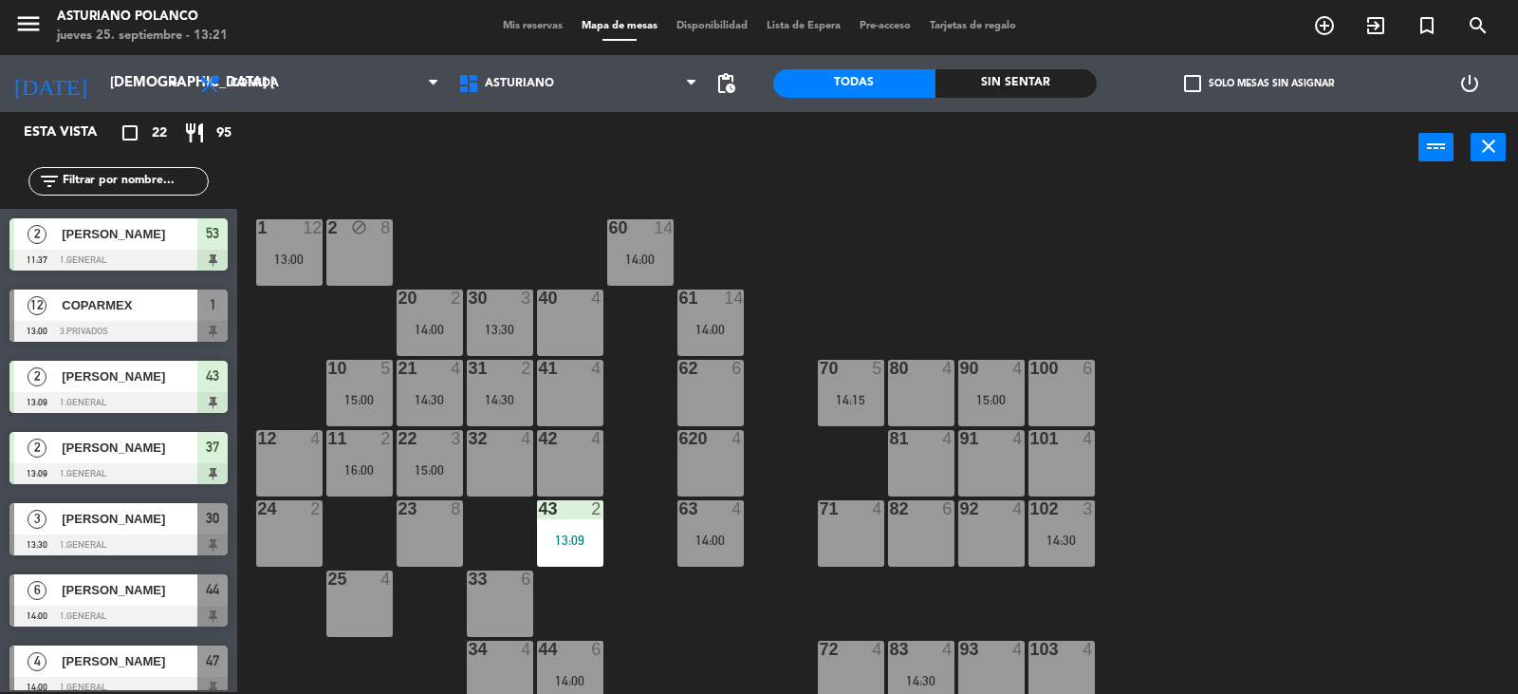
click at [134, 177] on input "text" at bounding box center [134, 181] width 147 height 21
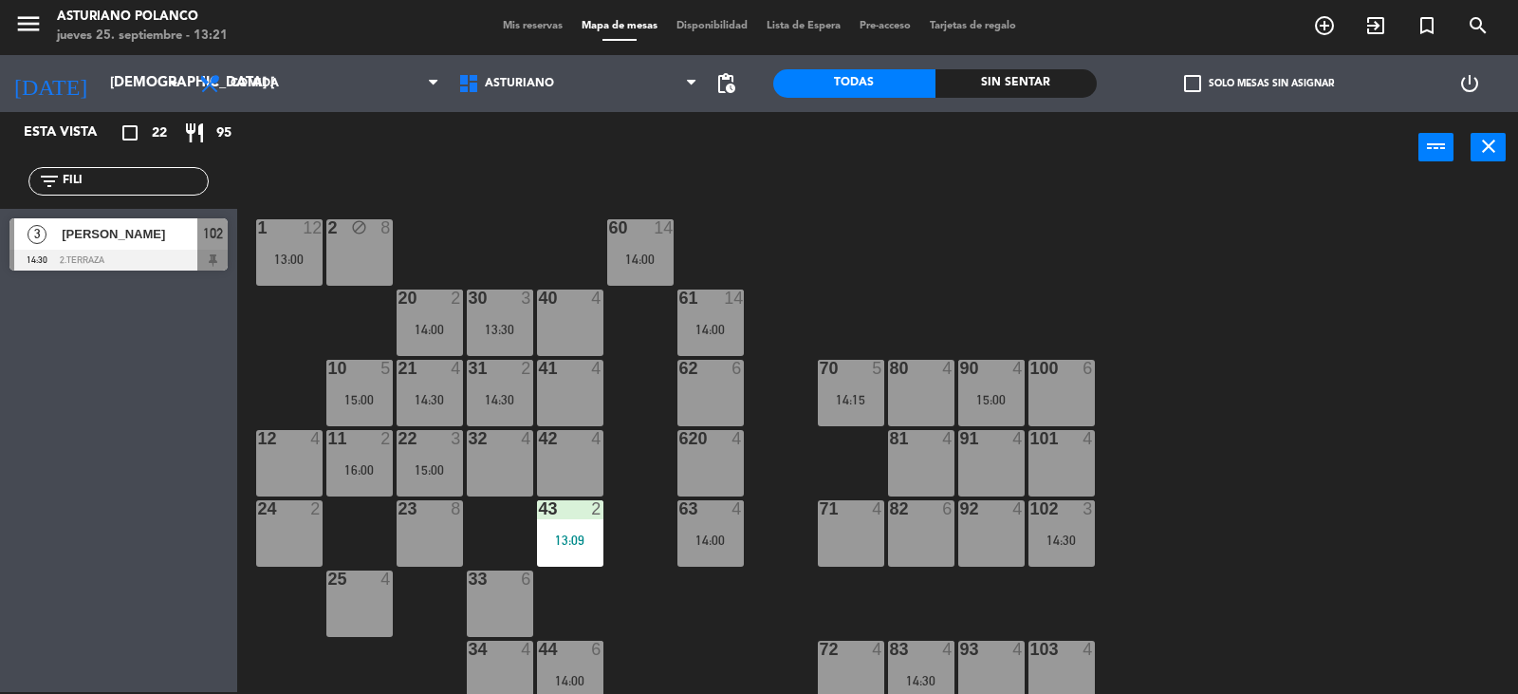
click at [140, 177] on input "FILI" at bounding box center [134, 181] width 147 height 21
type input "F"
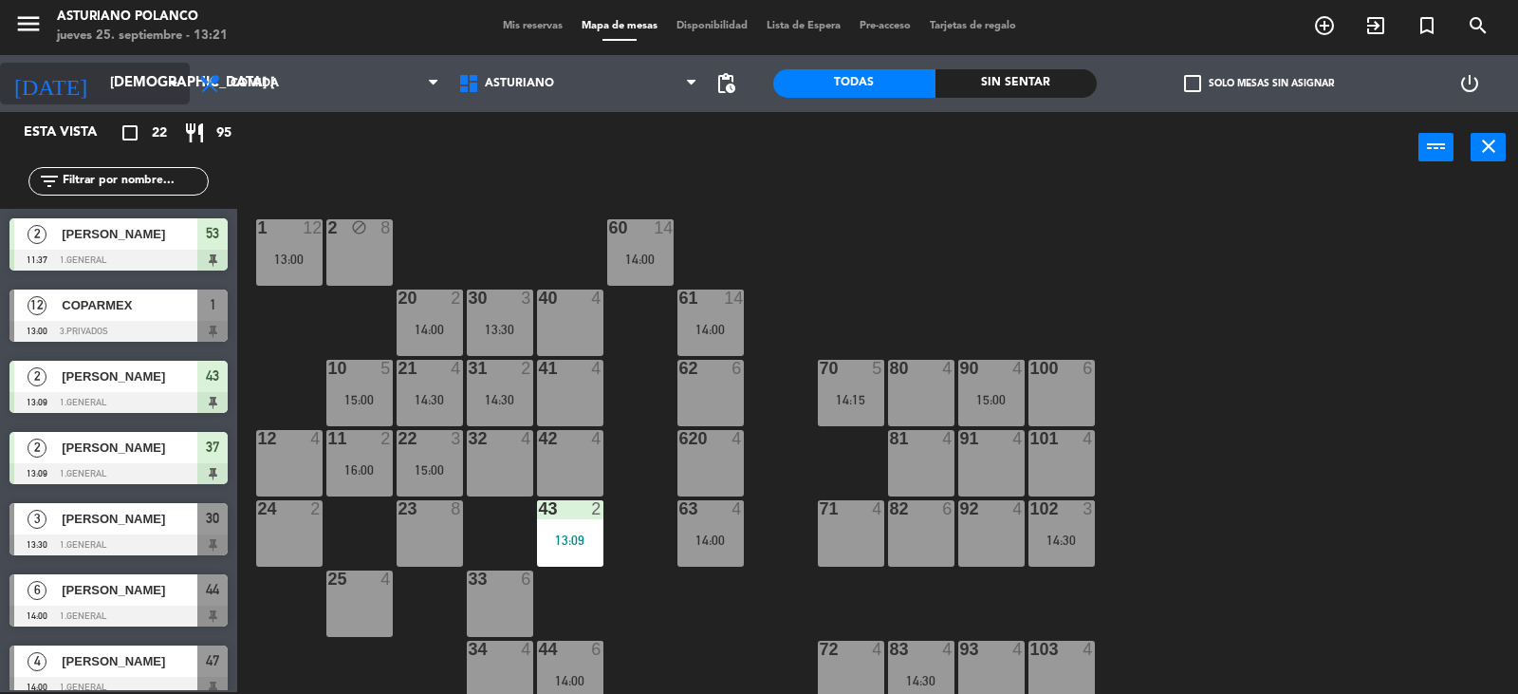
click at [132, 83] on input "[DEMOGRAPHIC_DATA] [DATE]" at bounding box center [192, 83] width 183 height 36
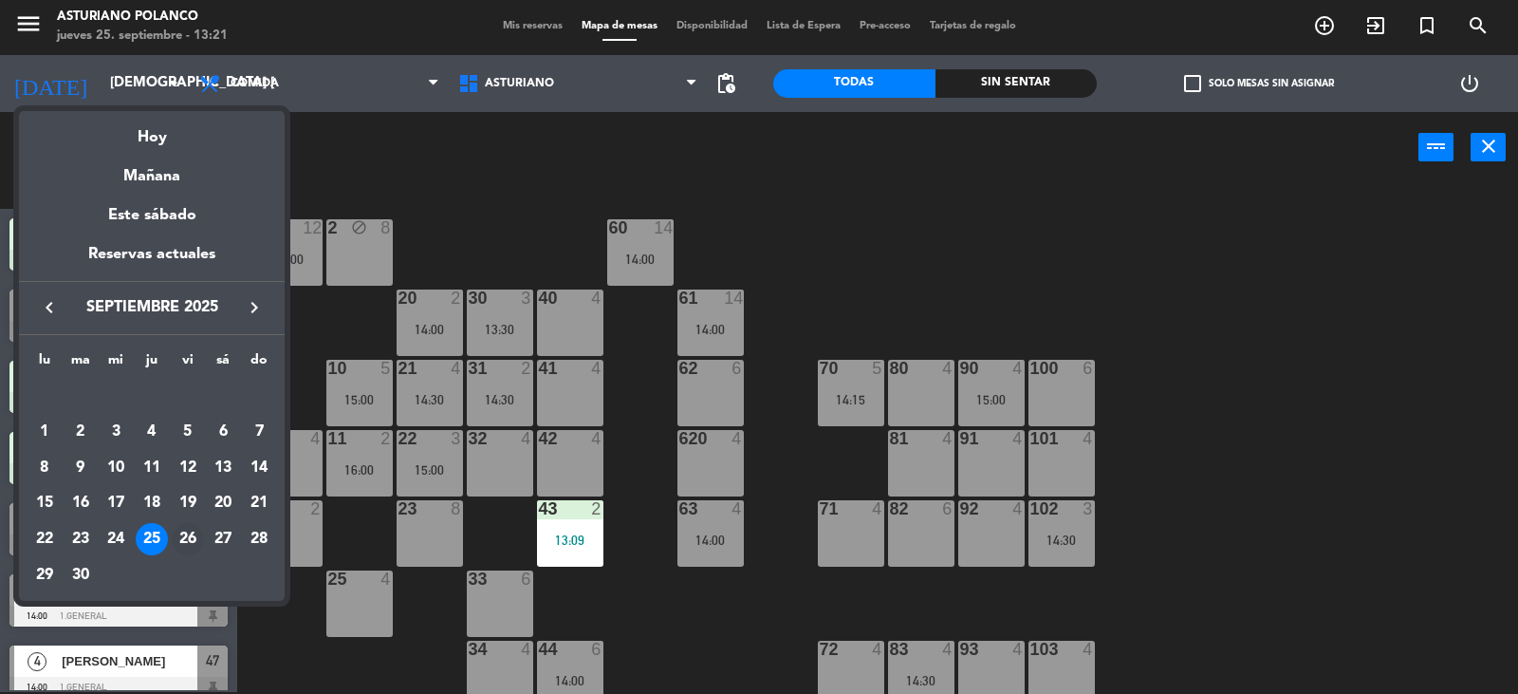
click at [190, 535] on div "26" at bounding box center [188, 539] width 32 height 32
type input "vie. [DATE]"
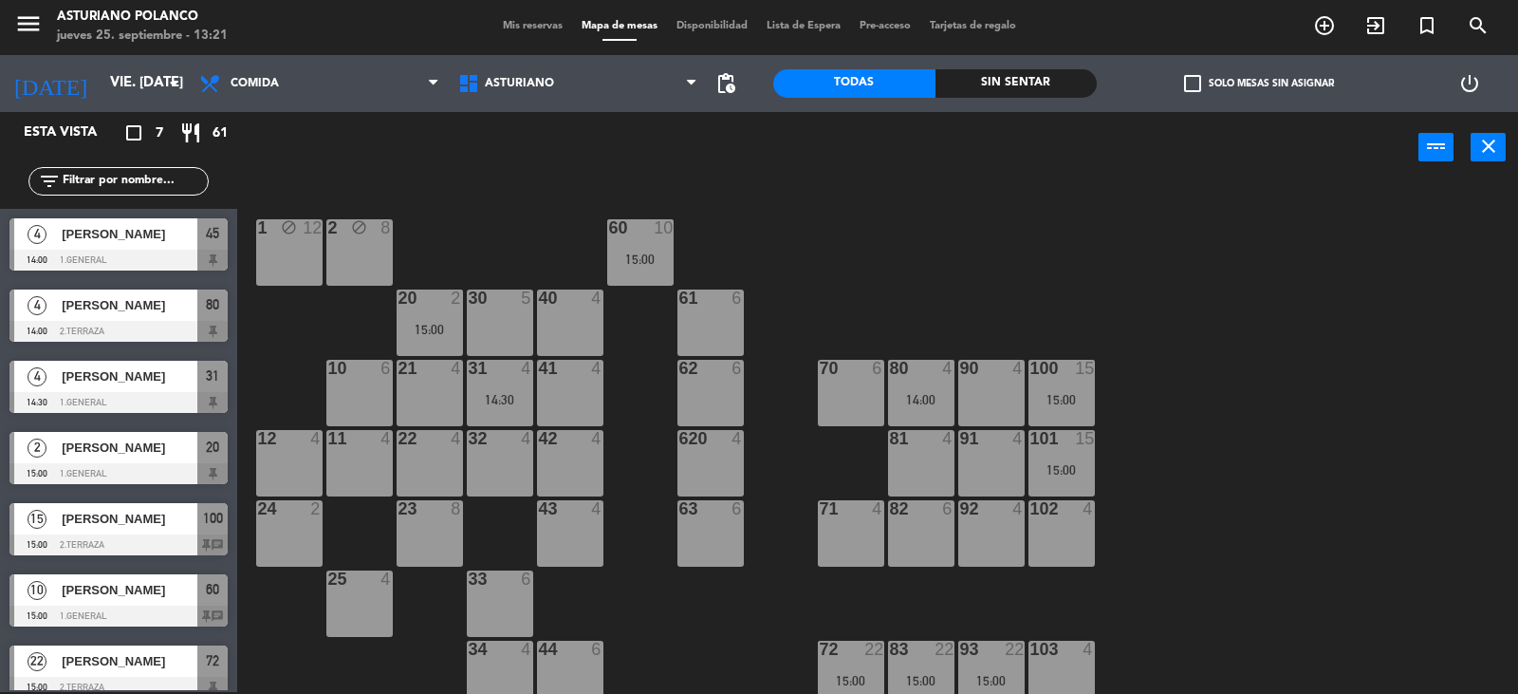
click at [891, 237] on div "1 block 12 2 block 8 60 10 15:00 20 2 15:00 30 5 40 4 61 6 62 6 41 4 31 4 14:30…" at bounding box center [885, 439] width 1266 height 509
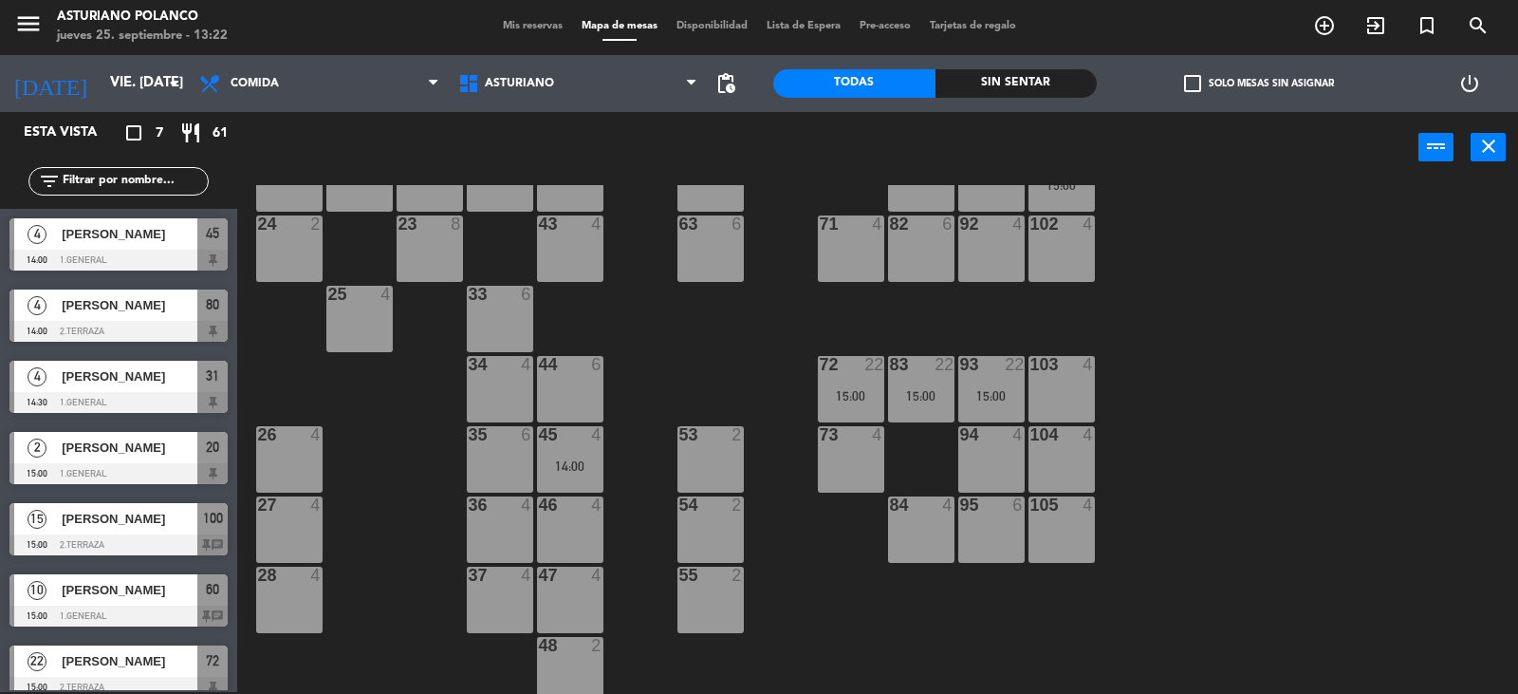
click at [483, 522] on div "36 4" at bounding box center [500, 529] width 66 height 66
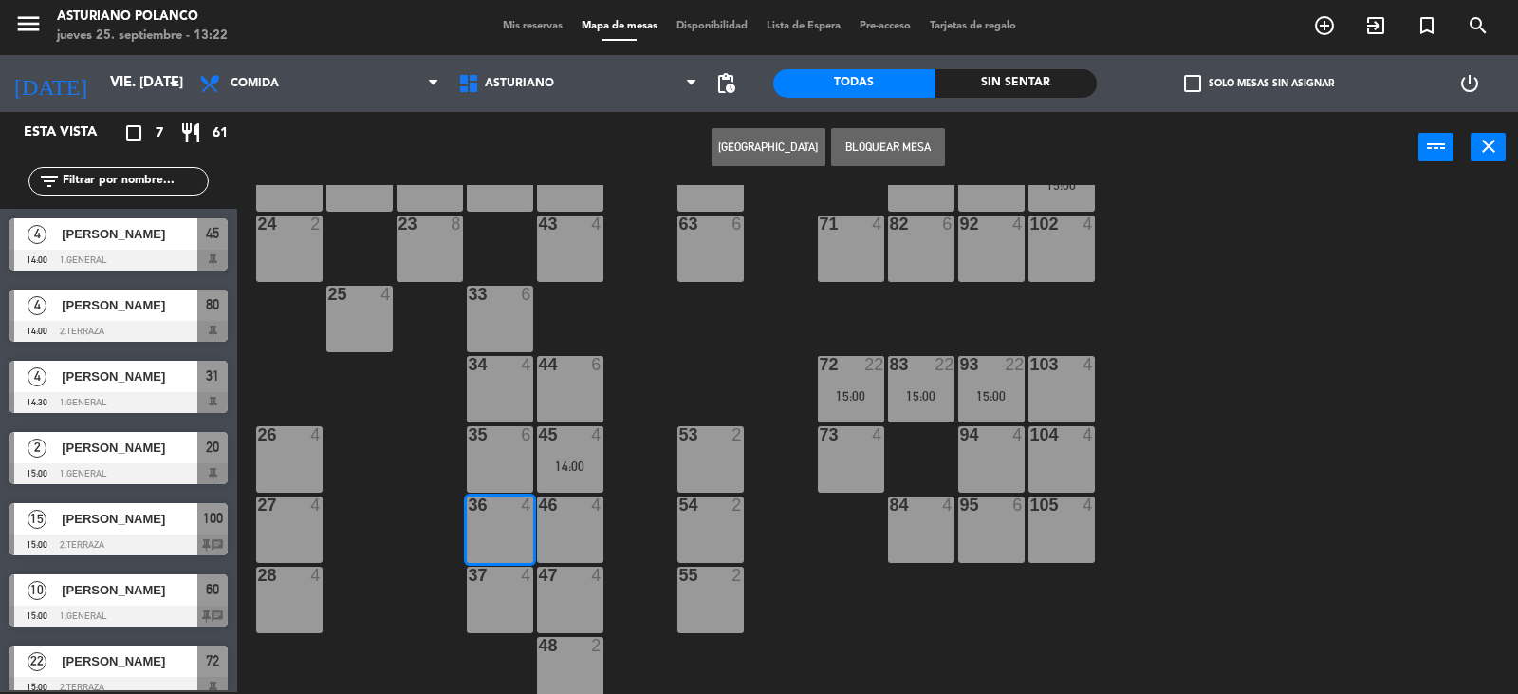
click at [760, 155] on button "[GEOGRAPHIC_DATA]" at bounding box center [769, 147] width 114 height 38
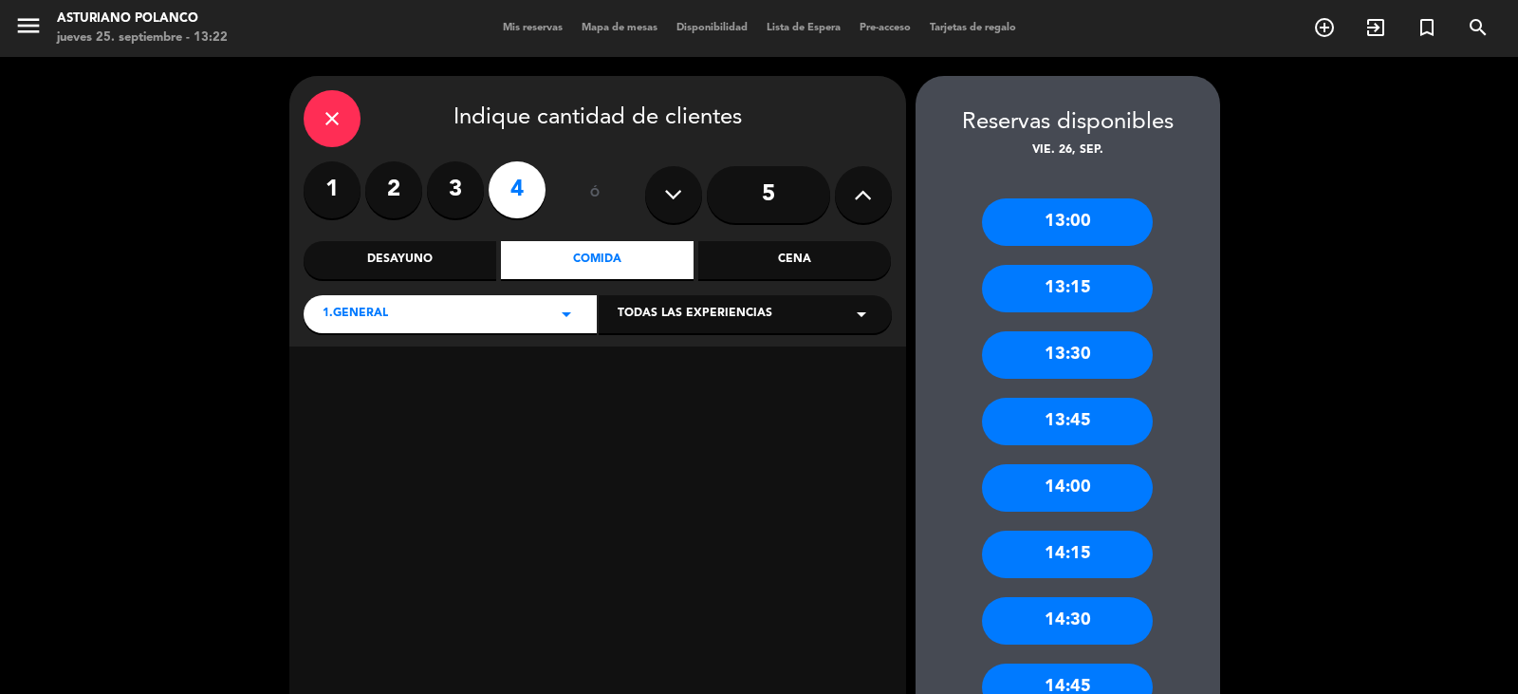
click at [450, 177] on label "3" at bounding box center [455, 189] width 57 height 57
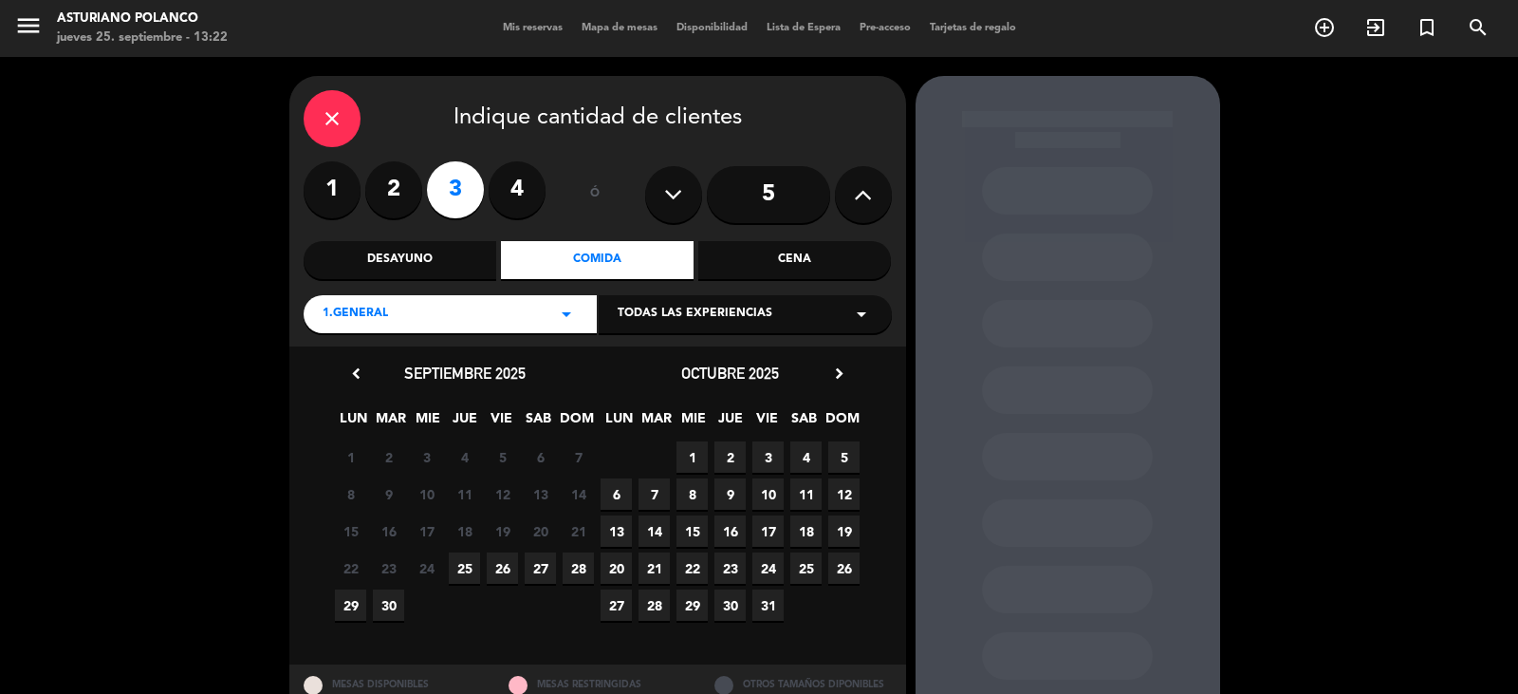
click at [497, 567] on span "26" at bounding box center [502, 567] width 31 height 31
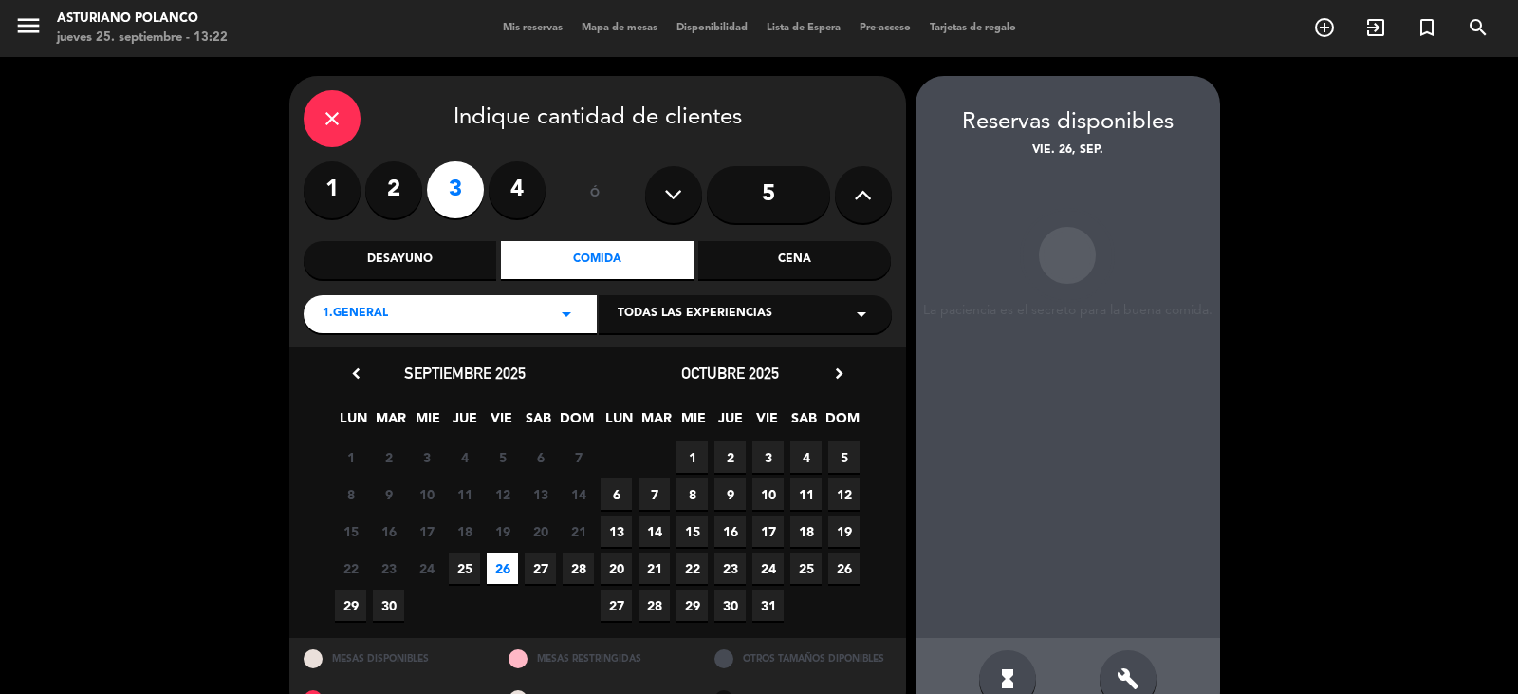
scroll to position [44, 0]
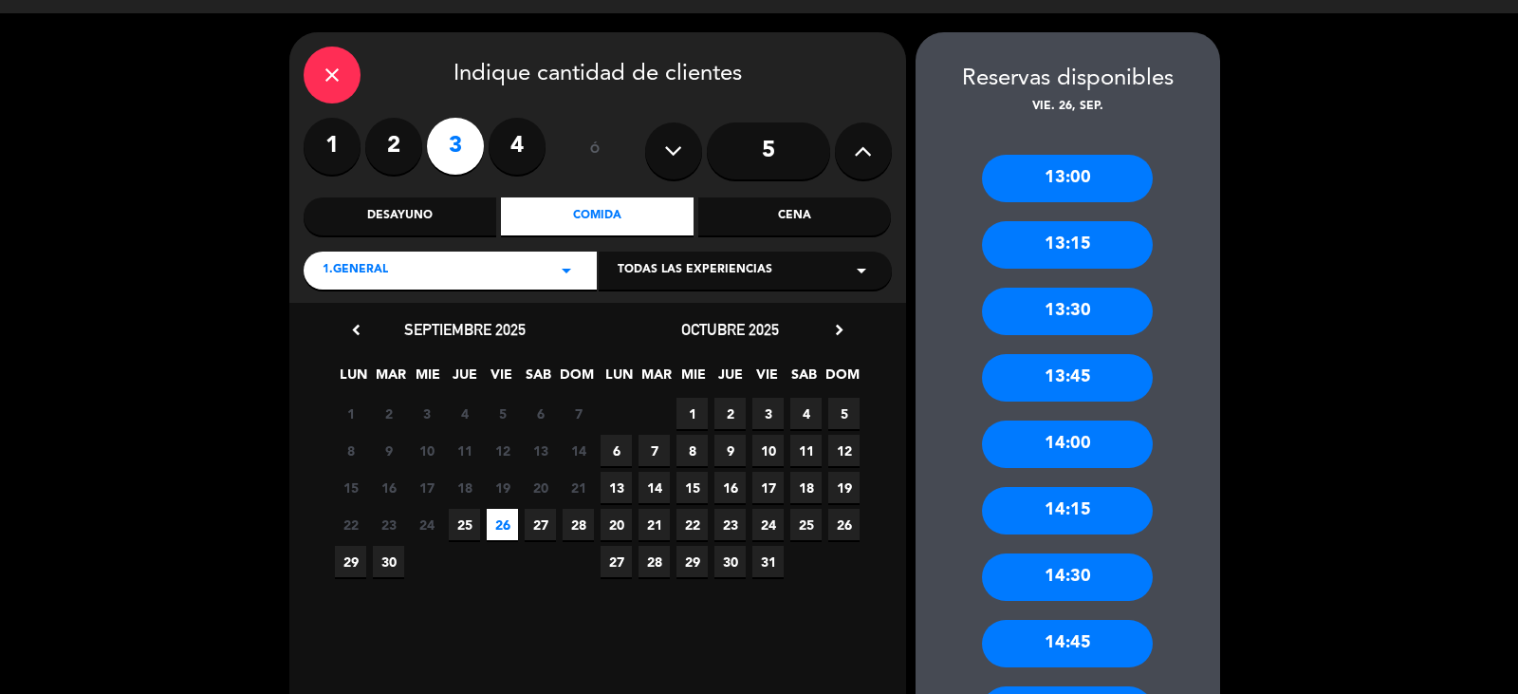
click at [1026, 575] on div "14:30" at bounding box center [1067, 576] width 171 height 47
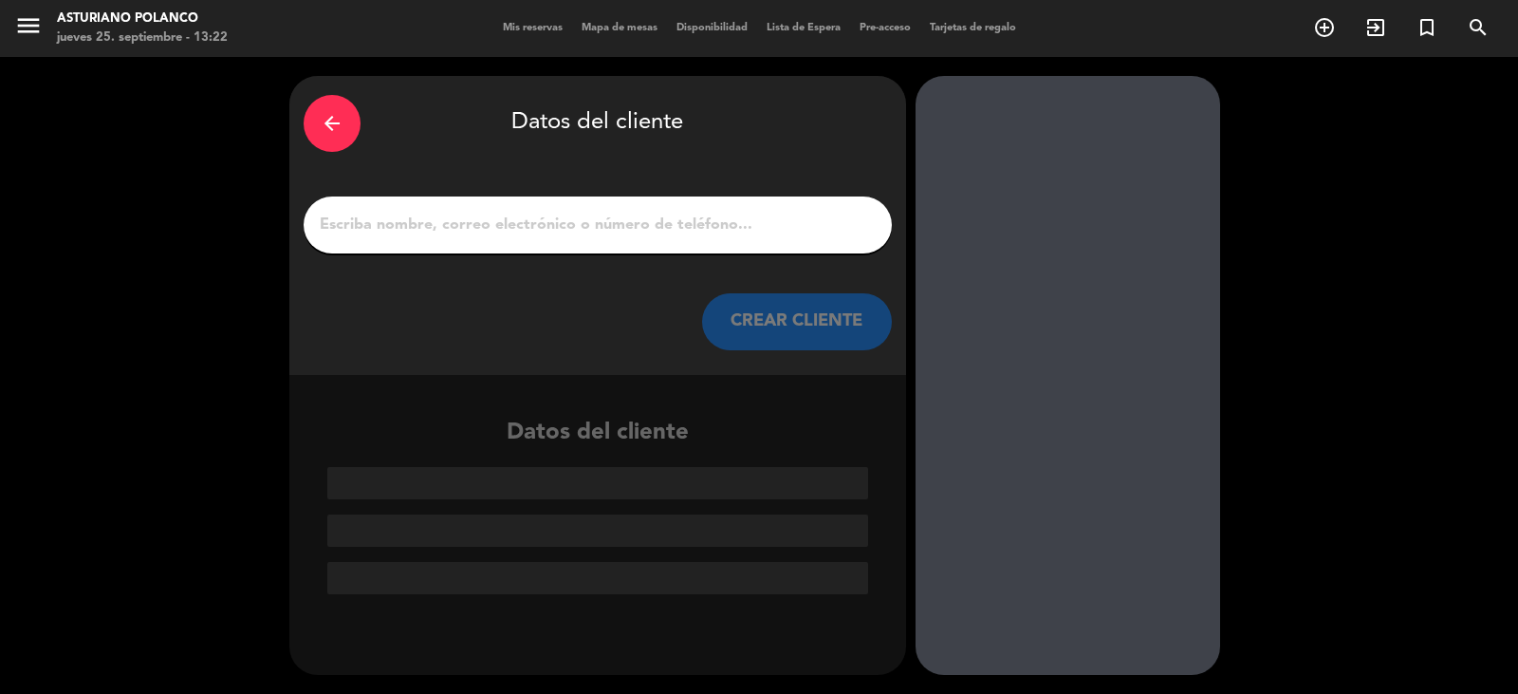
drag, startPoint x: 486, startPoint y: 233, endPoint x: 508, endPoint y: 227, distance: 22.8
click at [486, 233] on input "1" at bounding box center [598, 225] width 560 height 27
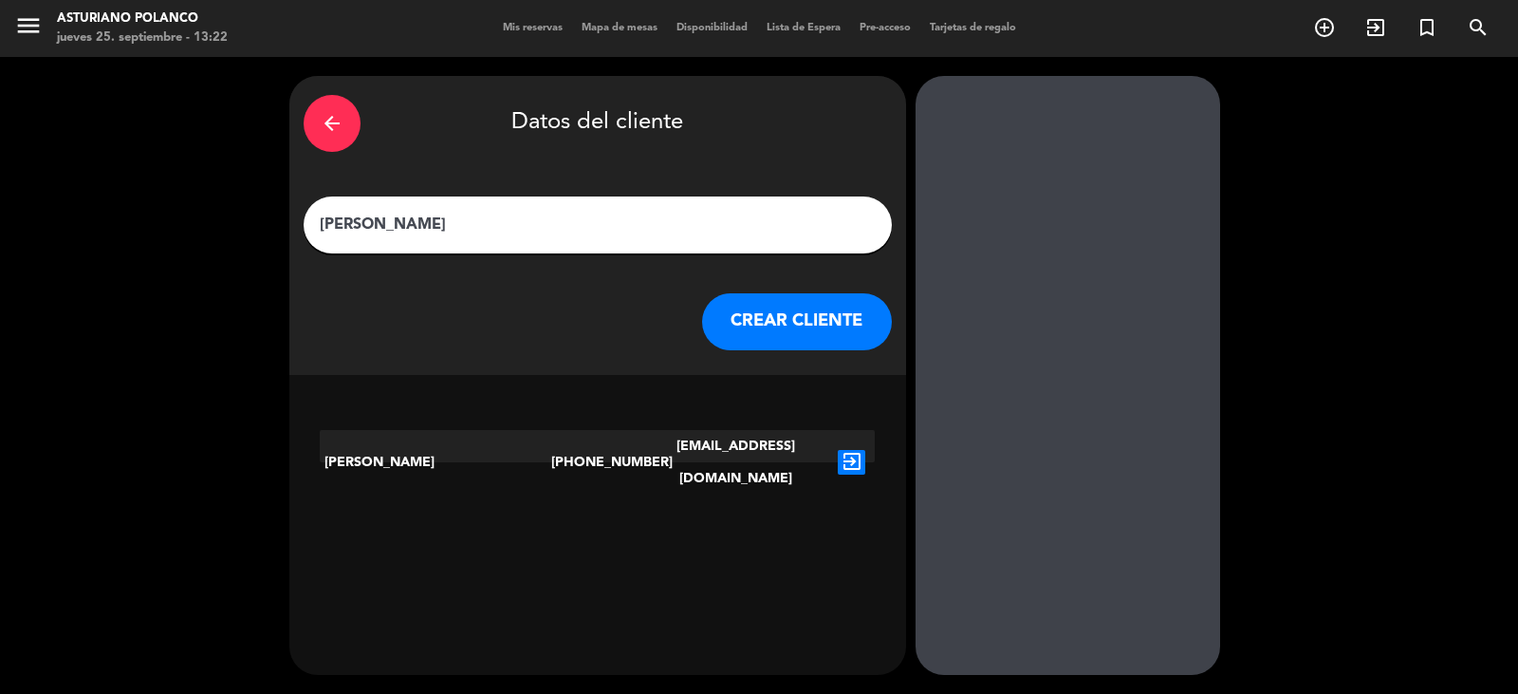
type input "[PERSON_NAME]"
click at [811, 323] on button "CREAR CLIENTE" at bounding box center [797, 321] width 190 height 57
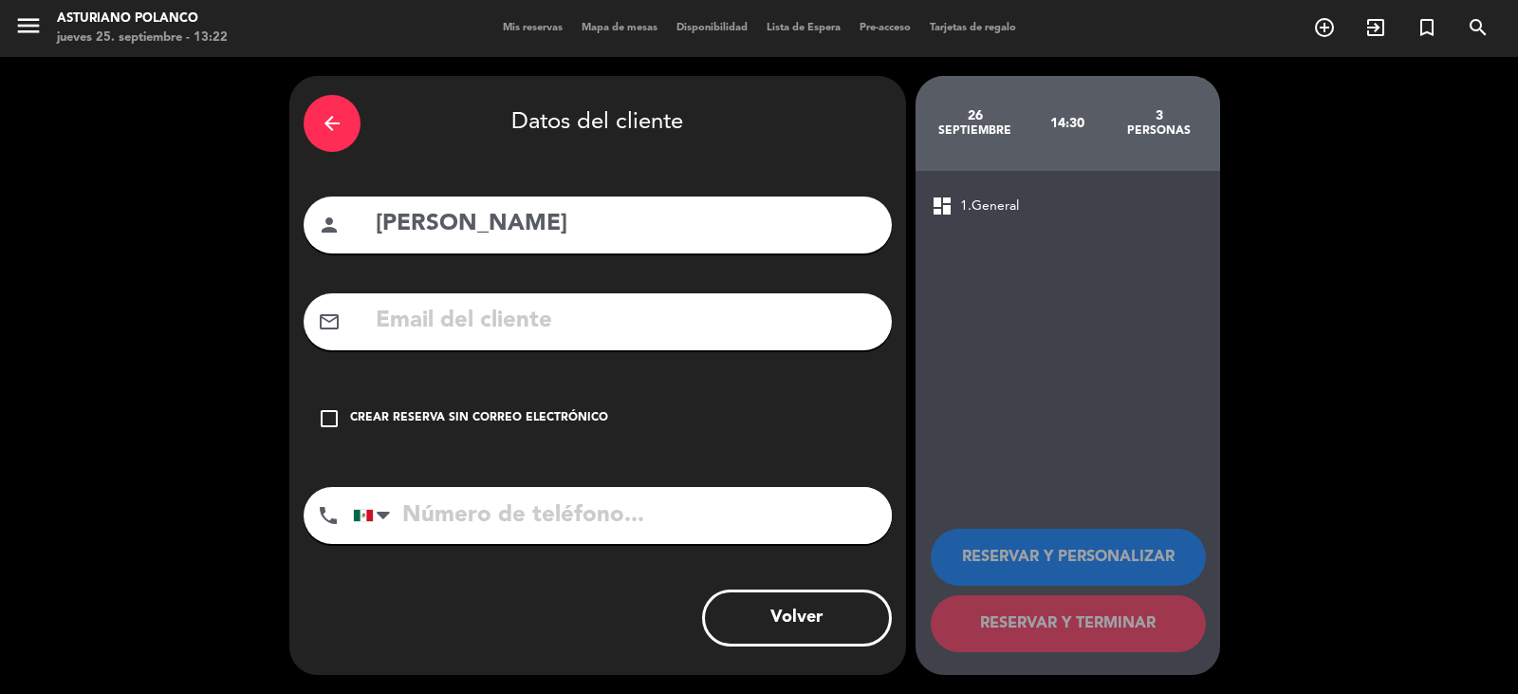
click at [596, 423] on div "Crear reserva sin correo electrónico" at bounding box center [479, 418] width 258 height 19
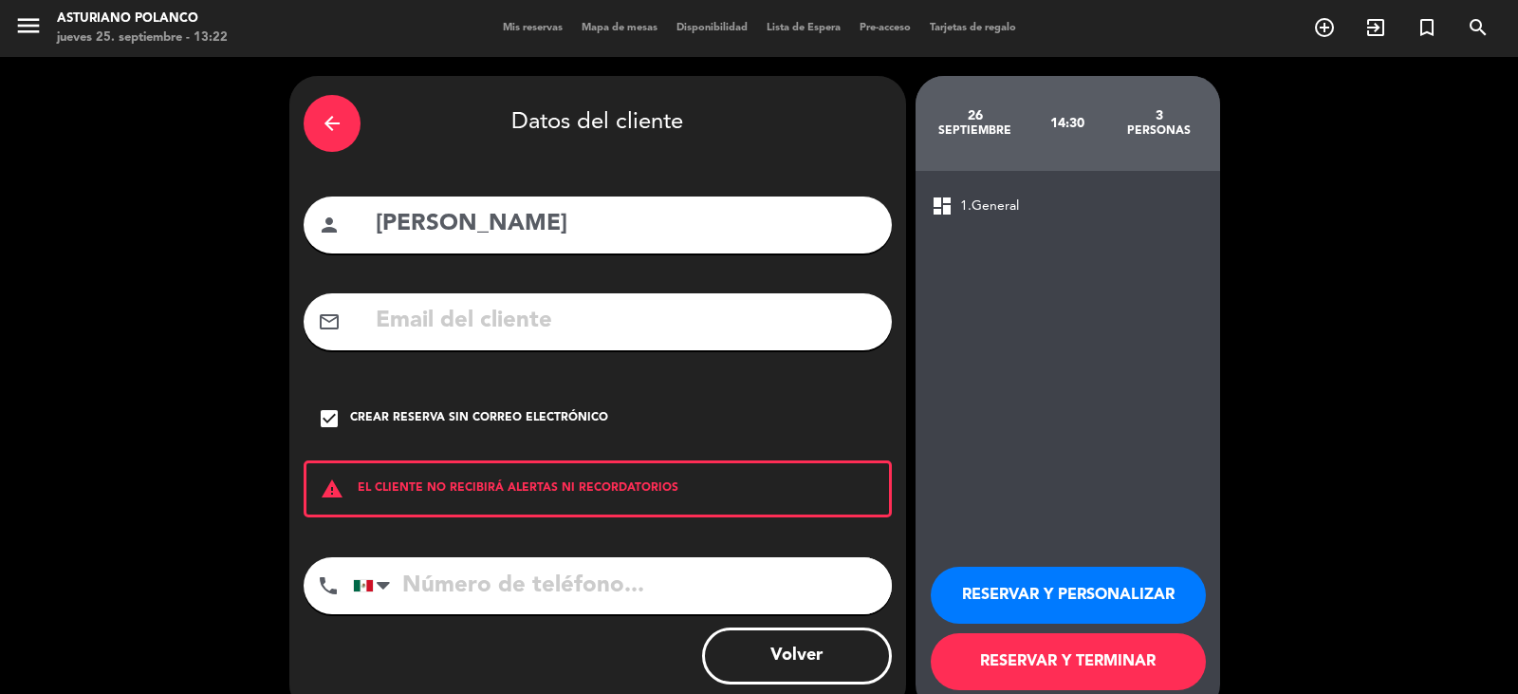
click at [1017, 659] on button "RESERVAR Y TERMINAR" at bounding box center [1068, 661] width 275 height 57
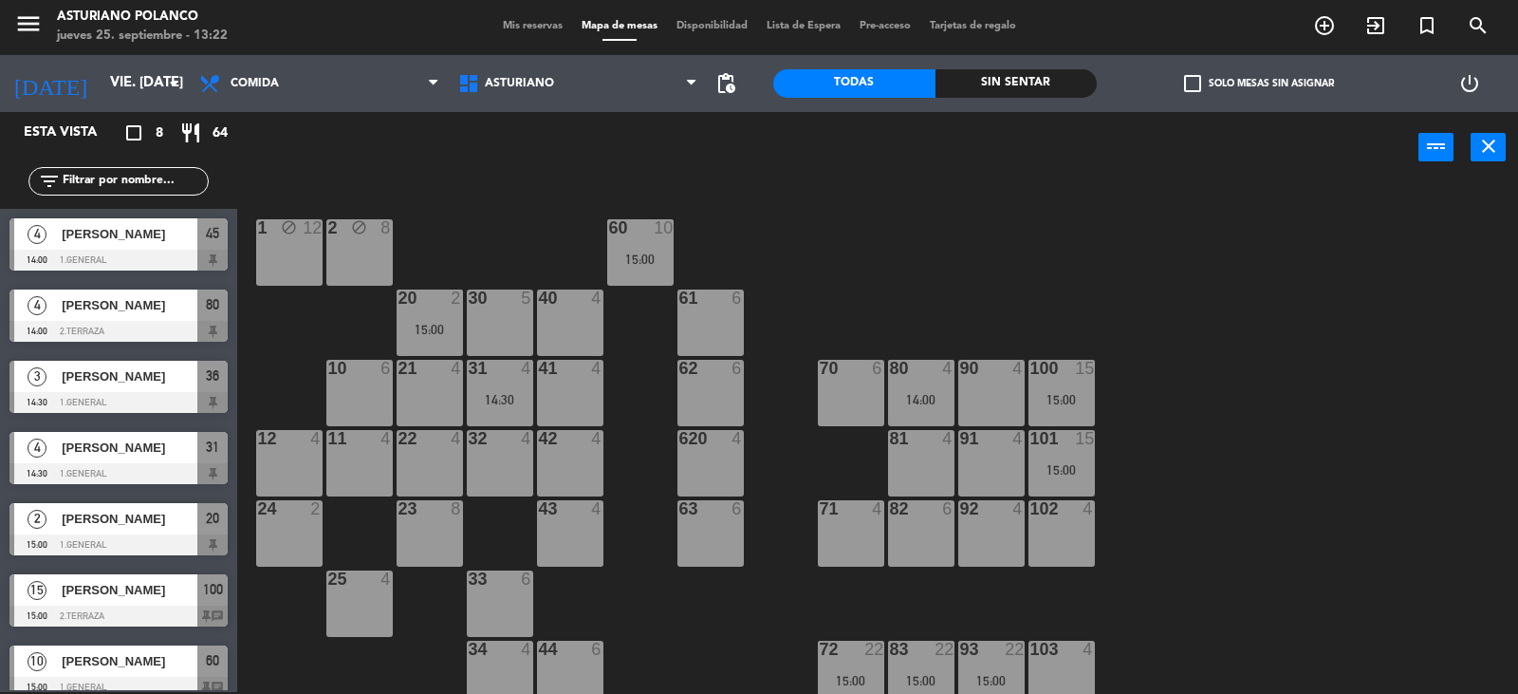
click at [852, 275] on div "1 block 12 2 block 8 60 10 15:00 20 2 15:00 30 5 40 4 61 6 62 6 41 4 31 4 14:30…" at bounding box center [885, 439] width 1266 height 509
click at [101, 81] on input "vie. [DATE]" at bounding box center [192, 83] width 183 height 36
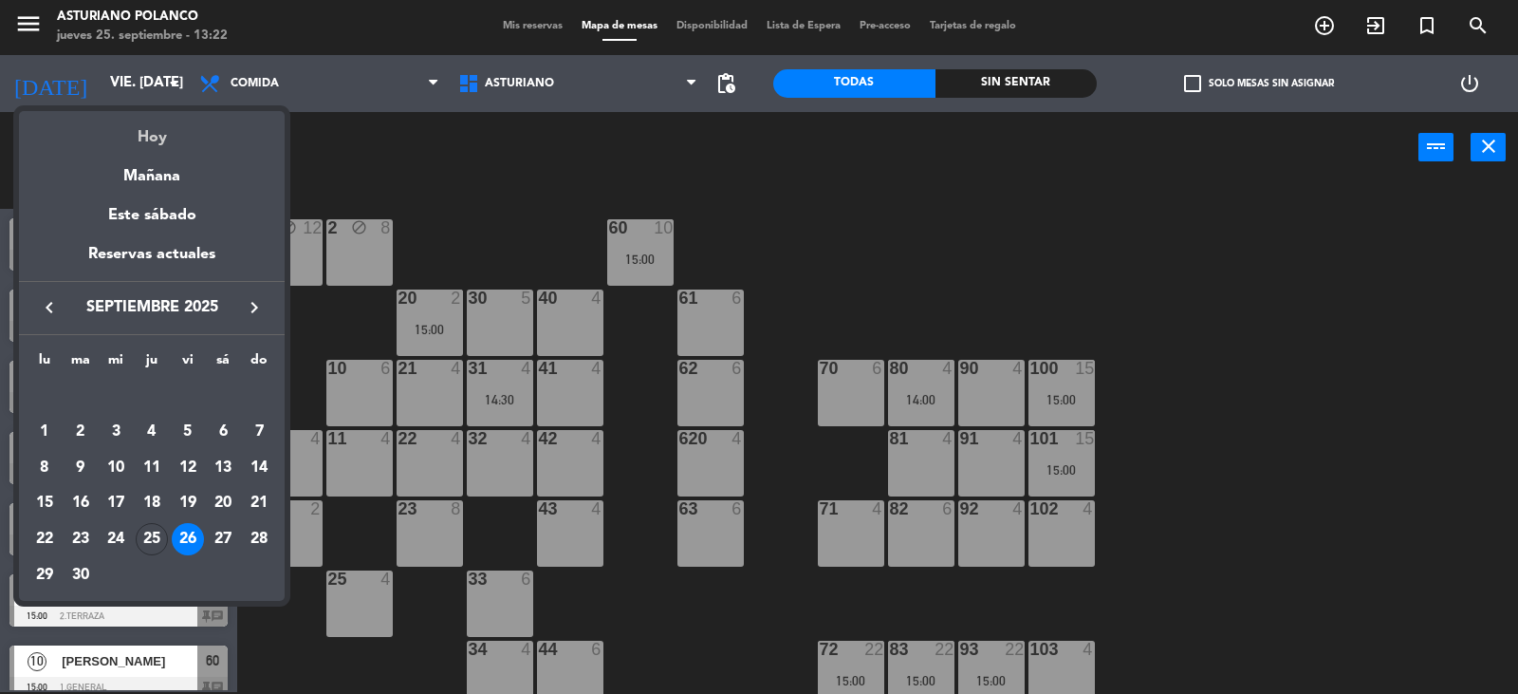
click at [158, 137] on div "Hoy" at bounding box center [152, 130] width 266 height 39
type input "[DEMOGRAPHIC_DATA] [DATE]"
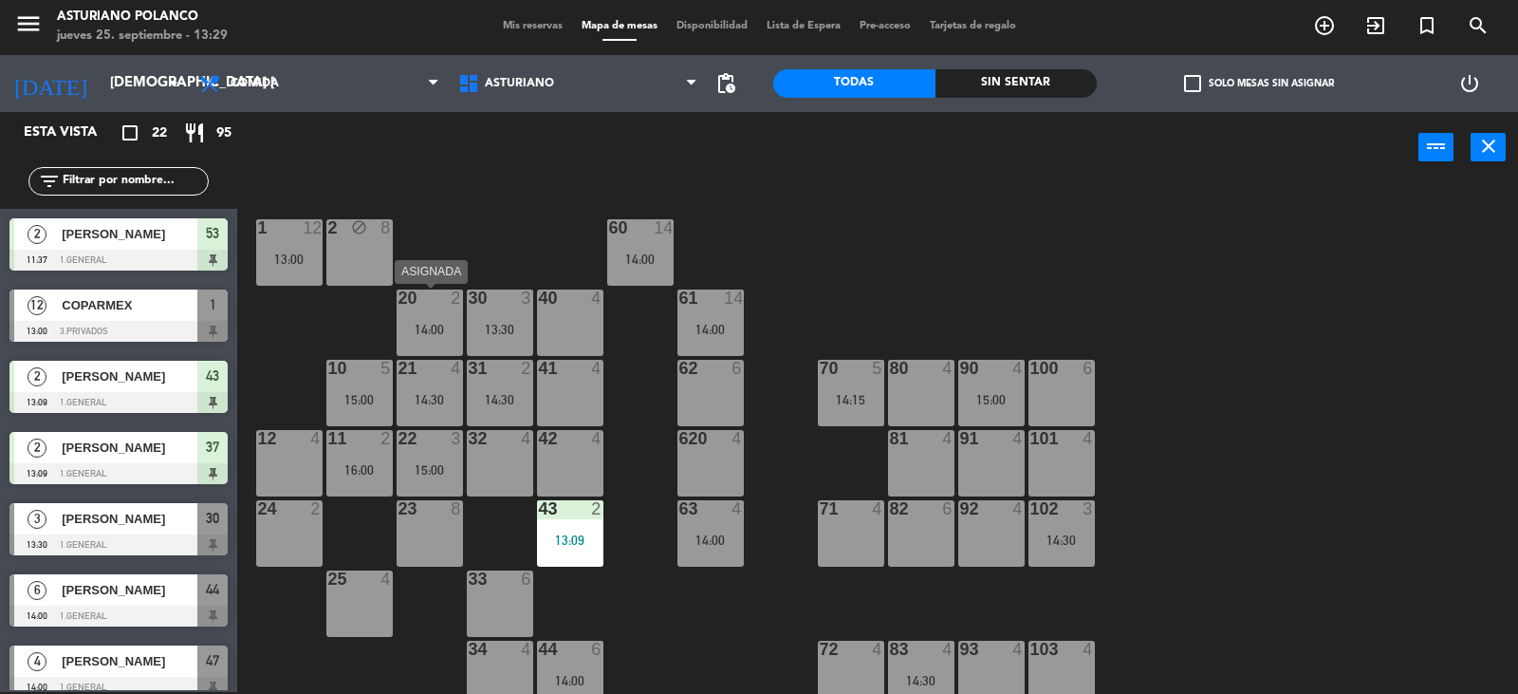
click at [433, 324] on div "14:00" at bounding box center [430, 329] width 66 height 13
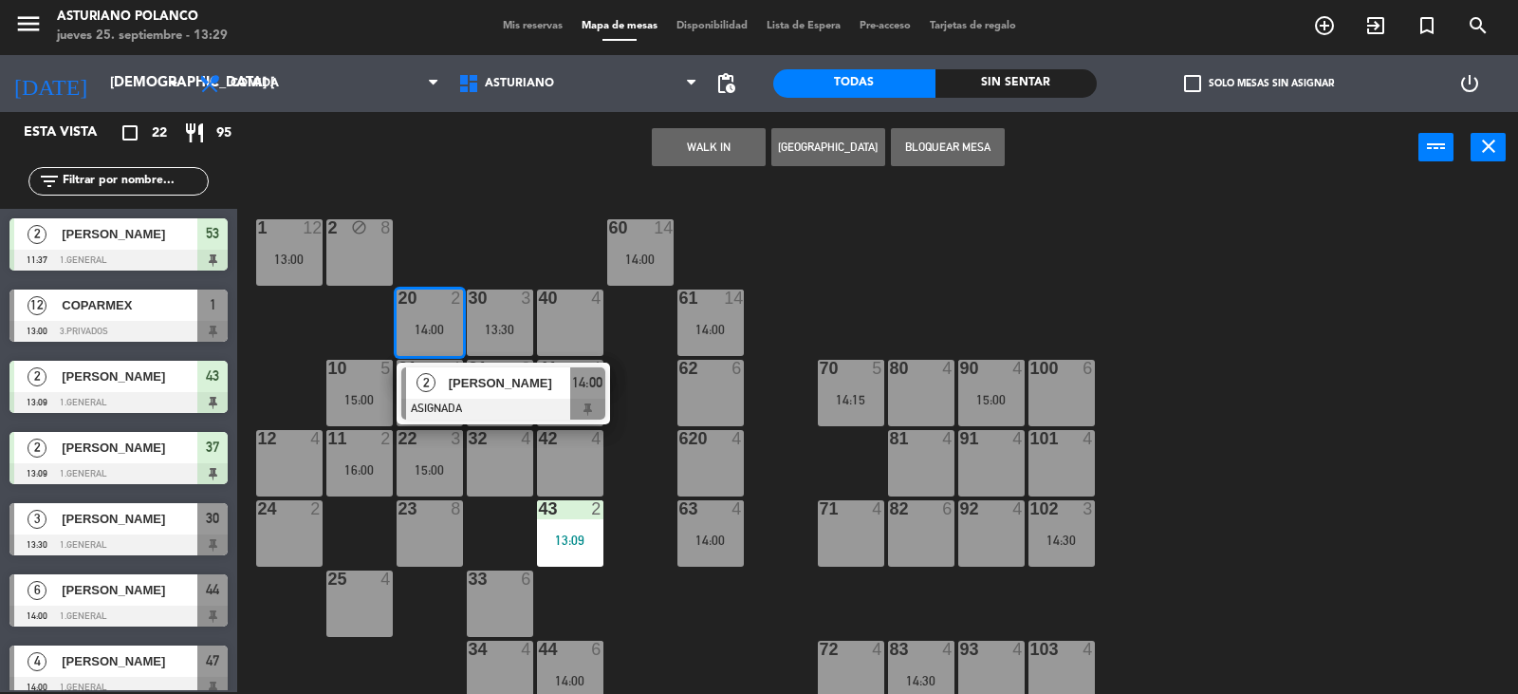
click at [483, 245] on div "1 12 13:00 2 block 8 60 14 14:00 20 2 14:00 2 [PERSON_NAME] ASIGNADA 14:00 30 3…" at bounding box center [885, 439] width 1266 height 509
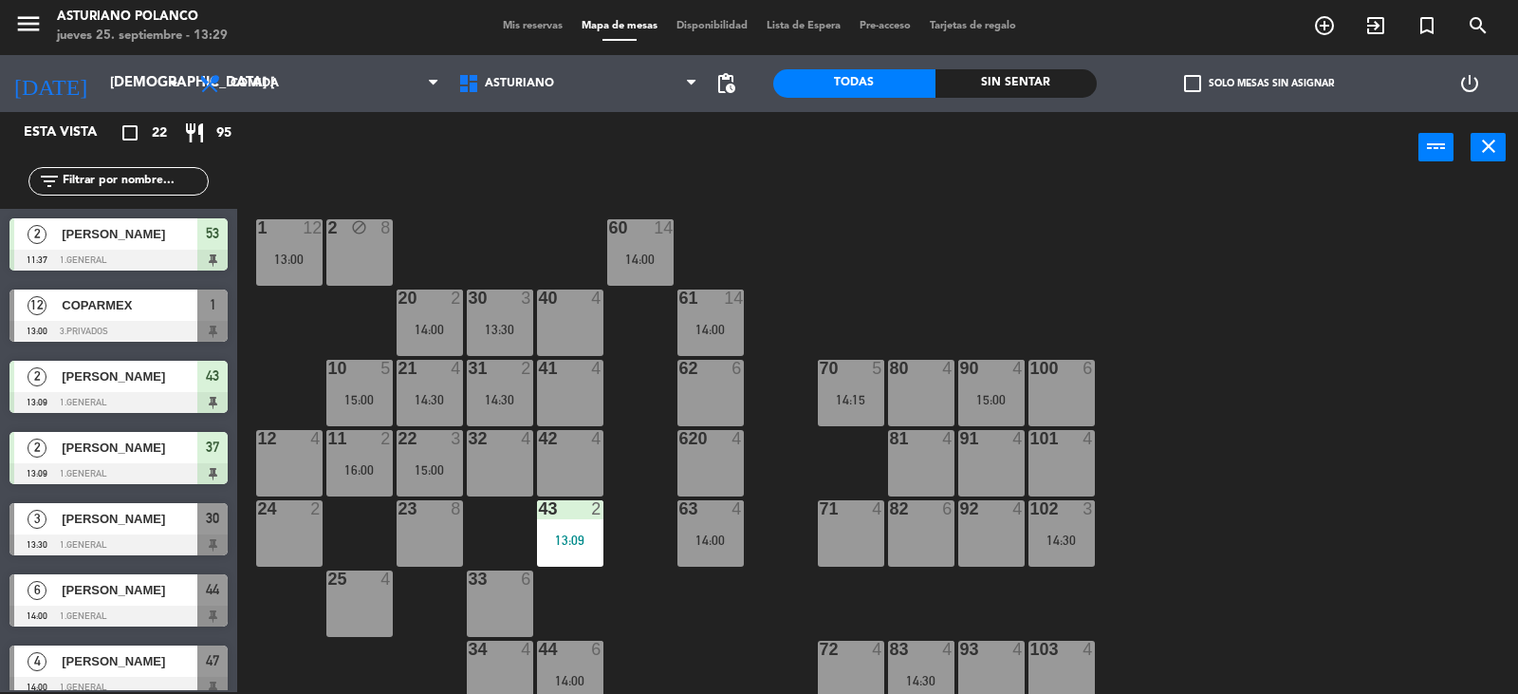
click at [498, 325] on div "13:30" at bounding box center [500, 329] width 66 height 13
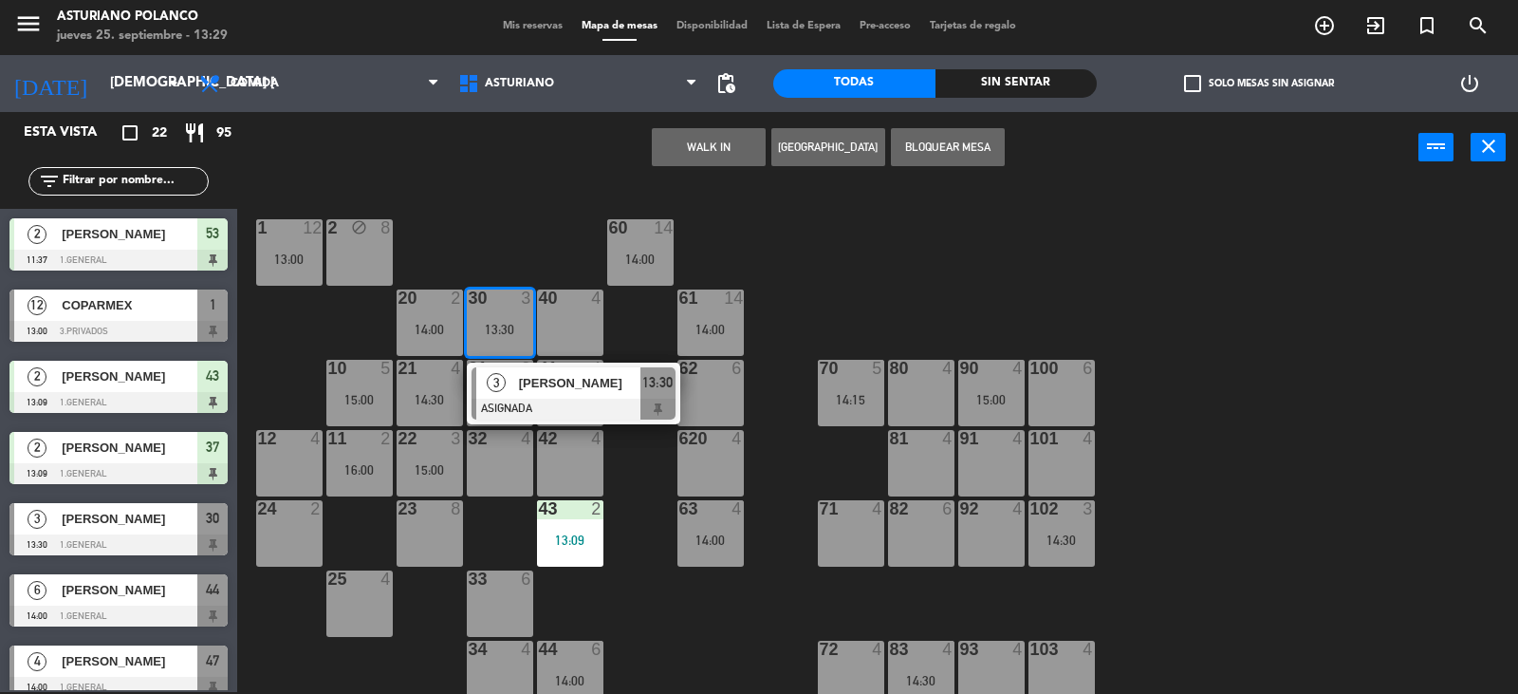
click at [517, 221] on div "1 12 13:00 2 block 8 60 14 14:00 20 2 14:00 30 3 13:30 3 [PERSON_NAME] ASIGNADA…" at bounding box center [885, 439] width 1266 height 509
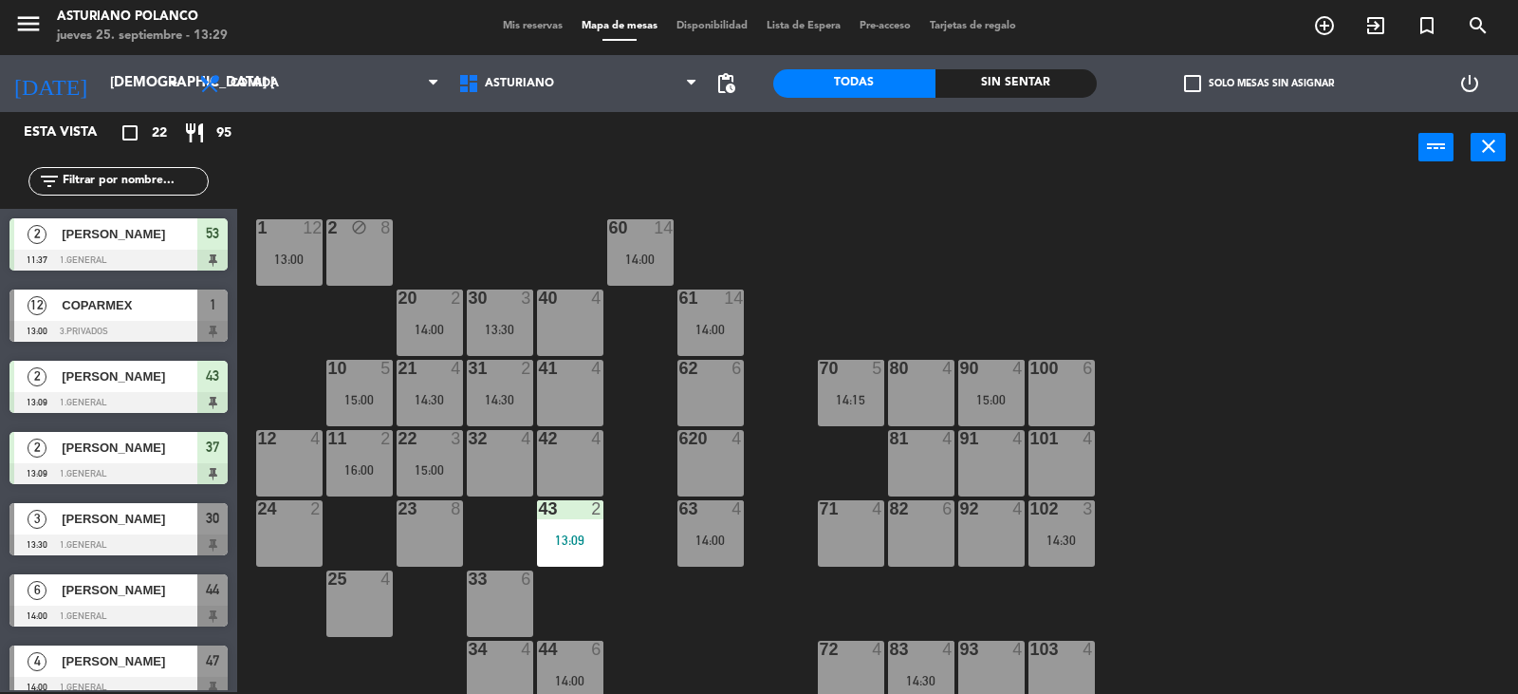
click at [500, 395] on div "14:30" at bounding box center [500, 399] width 66 height 13
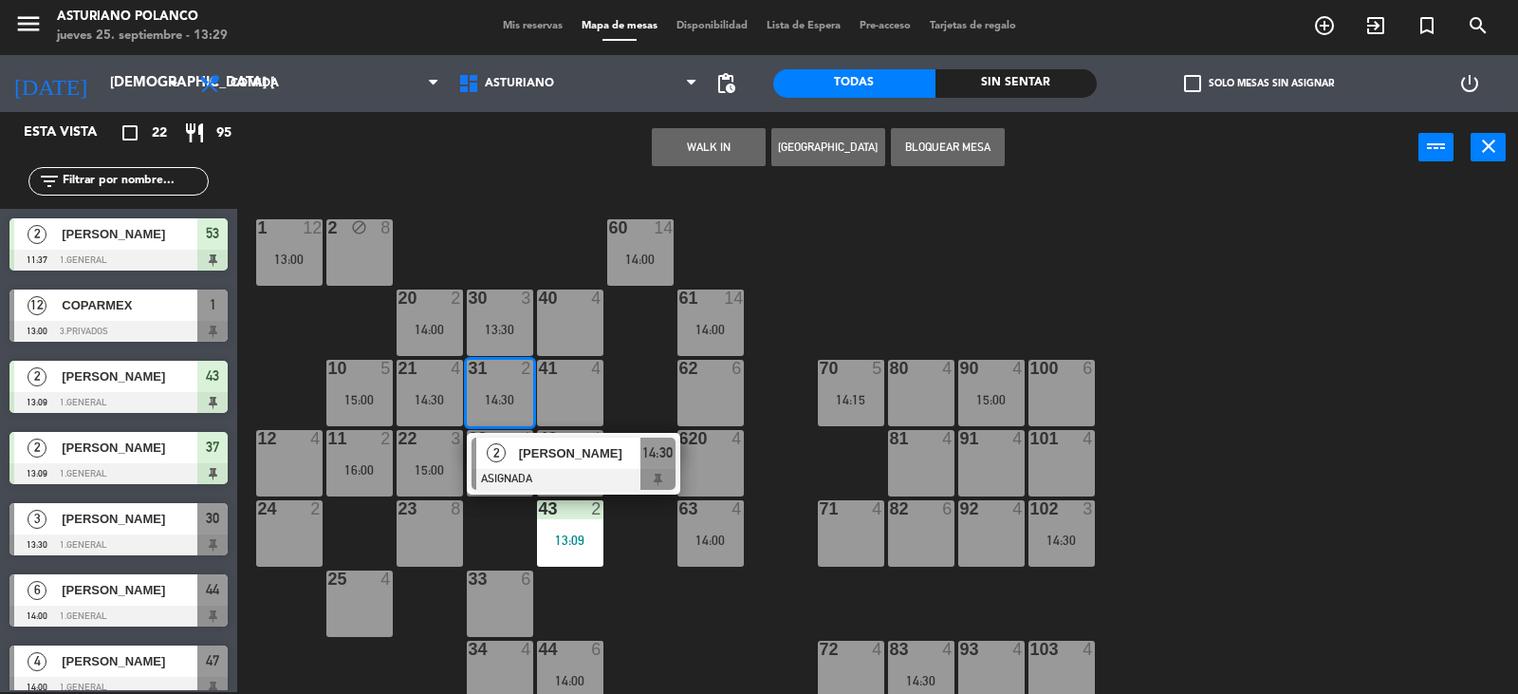
click at [490, 266] on div "1 12 13:00 2 block 8 60 14 14:00 20 2 14:00 30 3 13:30 40 4 61 14 14:00 62 6 41…" at bounding box center [885, 439] width 1266 height 509
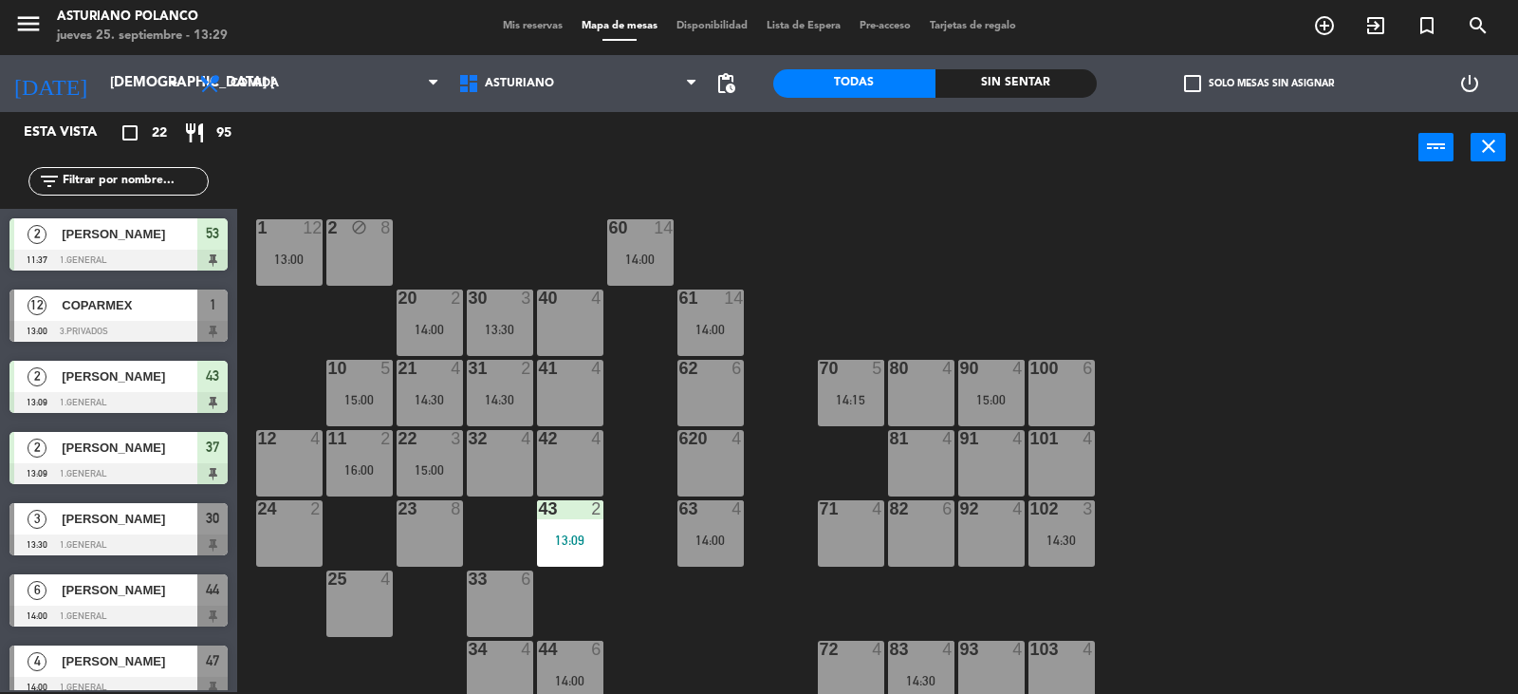
click at [418, 383] on div "21 4 14:30" at bounding box center [430, 393] width 66 height 66
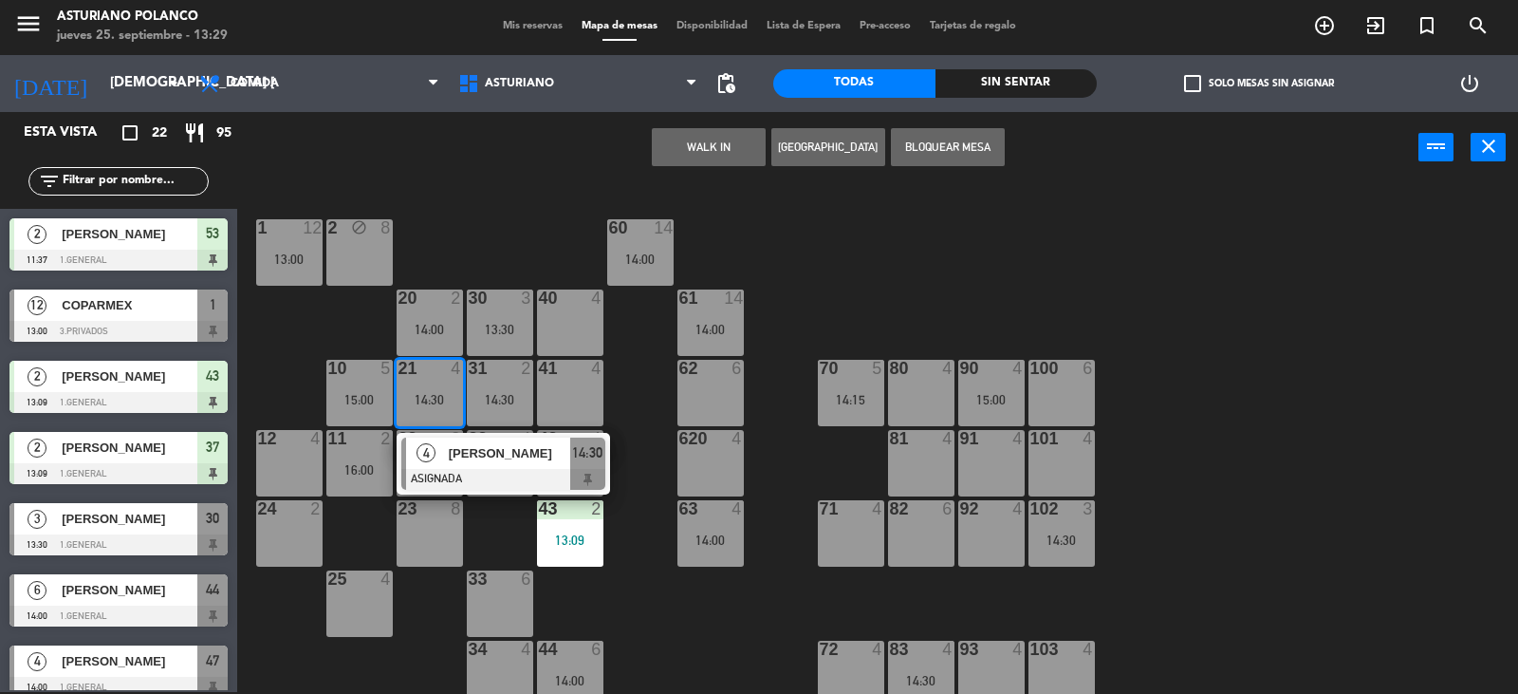
click at [500, 235] on div "1 12 13:00 2 block 8 60 14 14:00 20 2 14:00 30 3 13:30 40 4 61 14 14:00 62 6 41…" at bounding box center [885, 439] width 1266 height 509
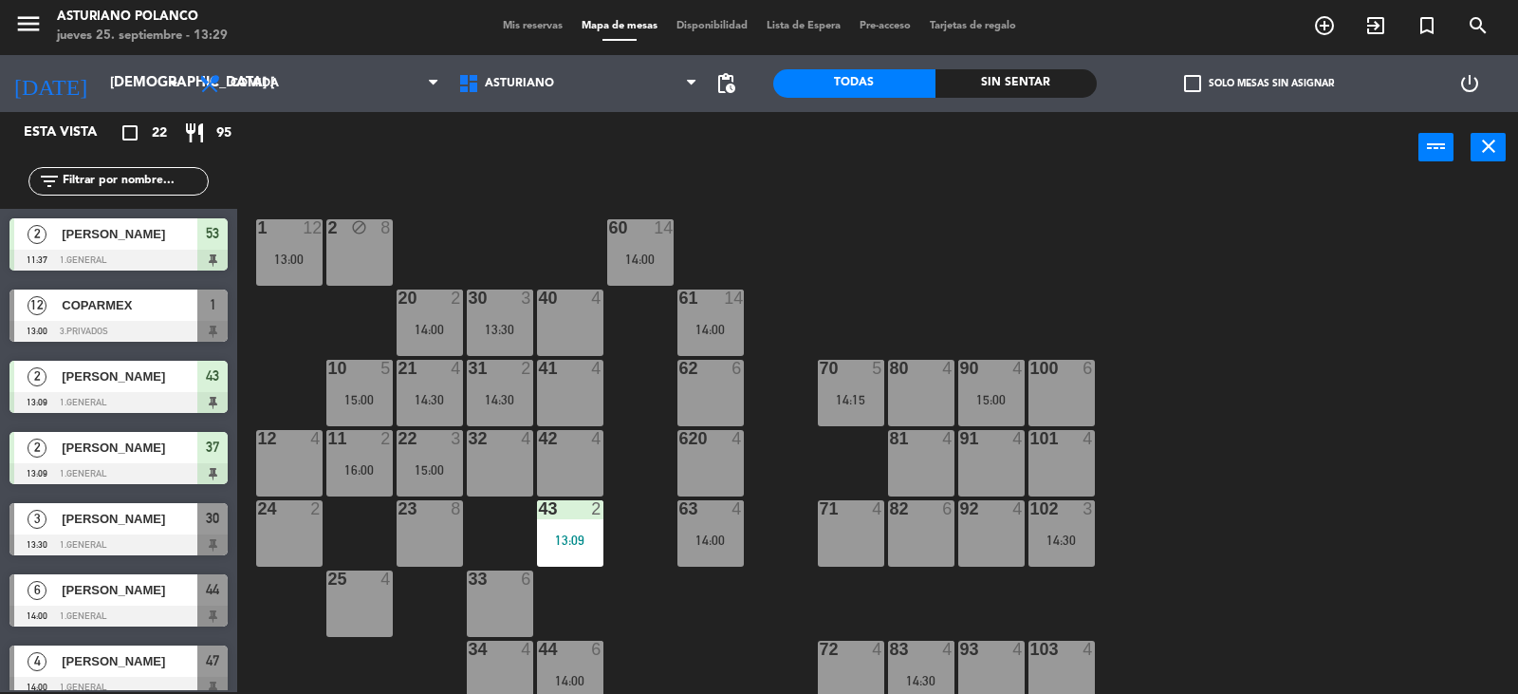
click at [354, 382] on div "10 5 15:00" at bounding box center [359, 393] width 66 height 66
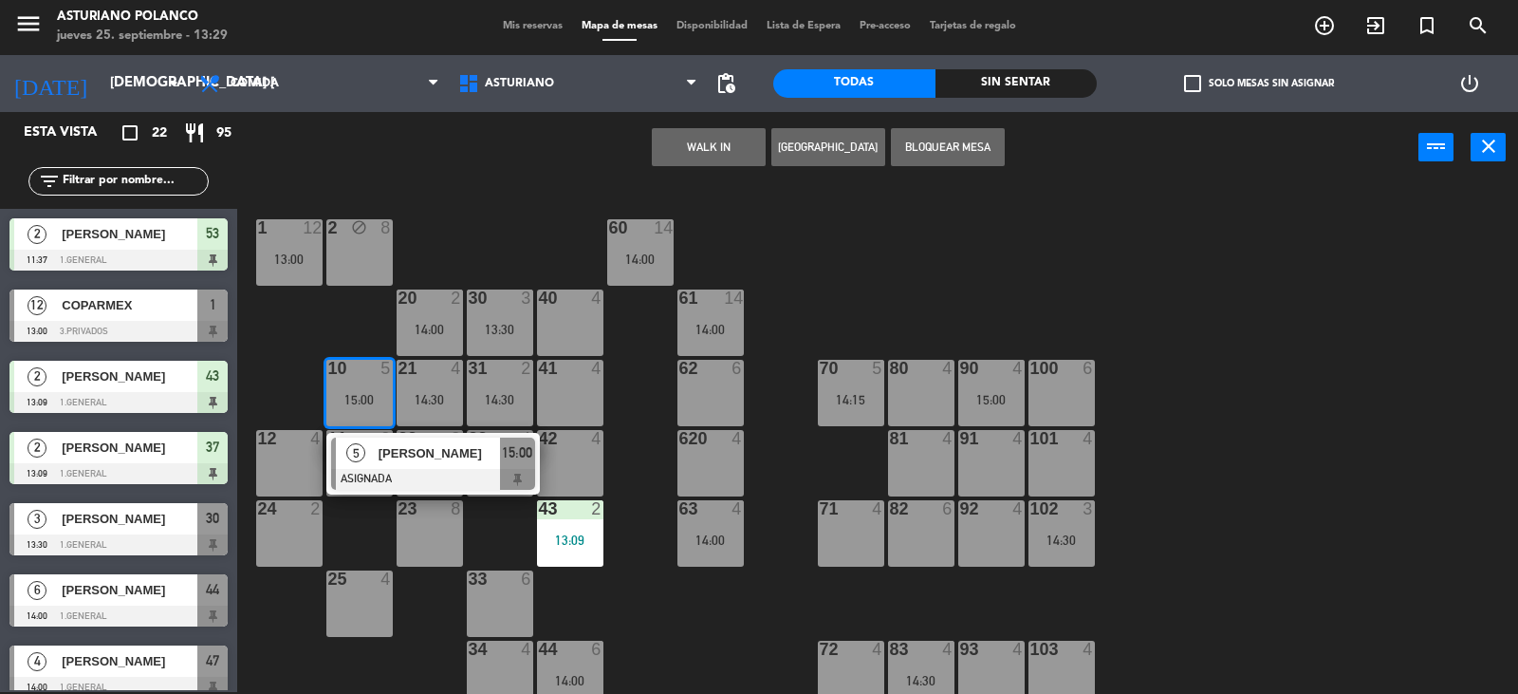
click at [513, 217] on div "1 12 13:00 2 block 8 60 14 14:00 20 2 14:00 30 3 13:30 40 4 61 14 14:00 62 6 41…" at bounding box center [885, 439] width 1266 height 509
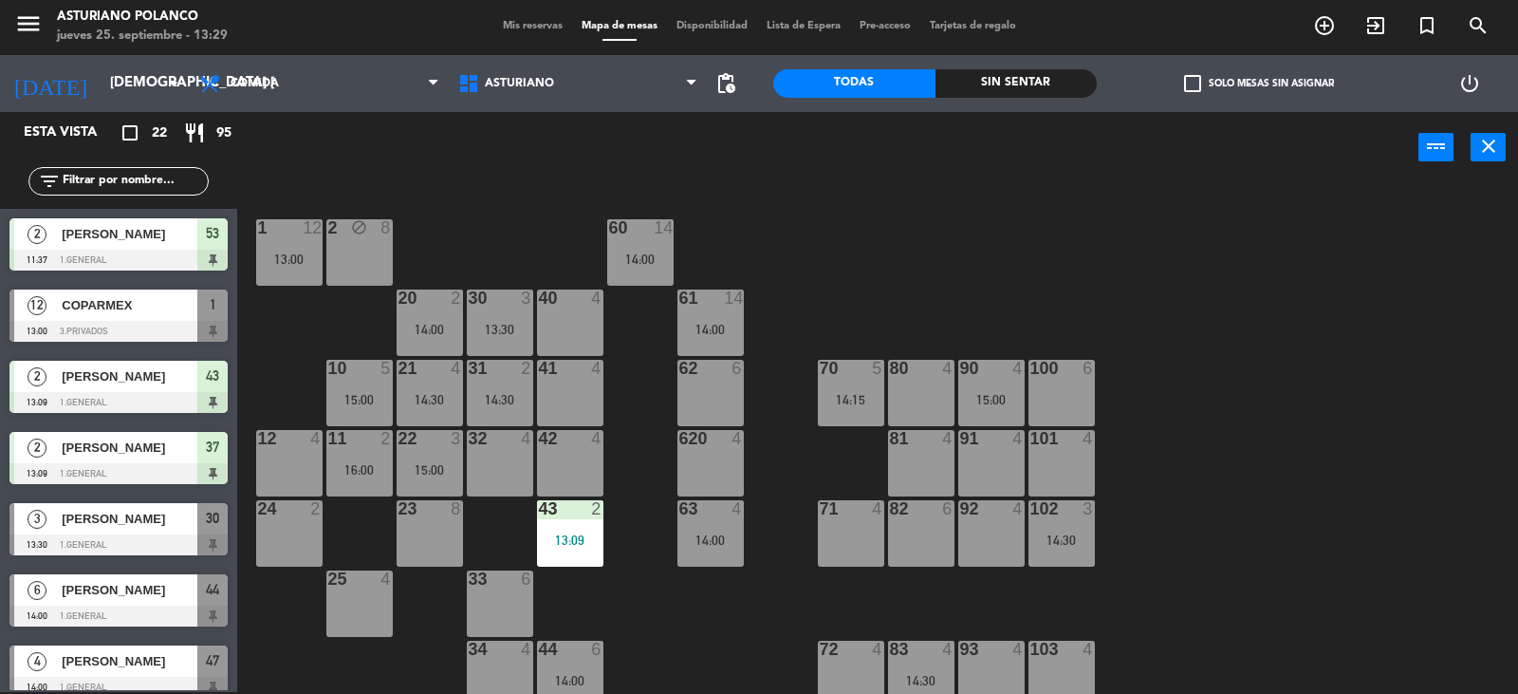
click at [371, 463] on div "16:00" at bounding box center [359, 469] width 66 height 13
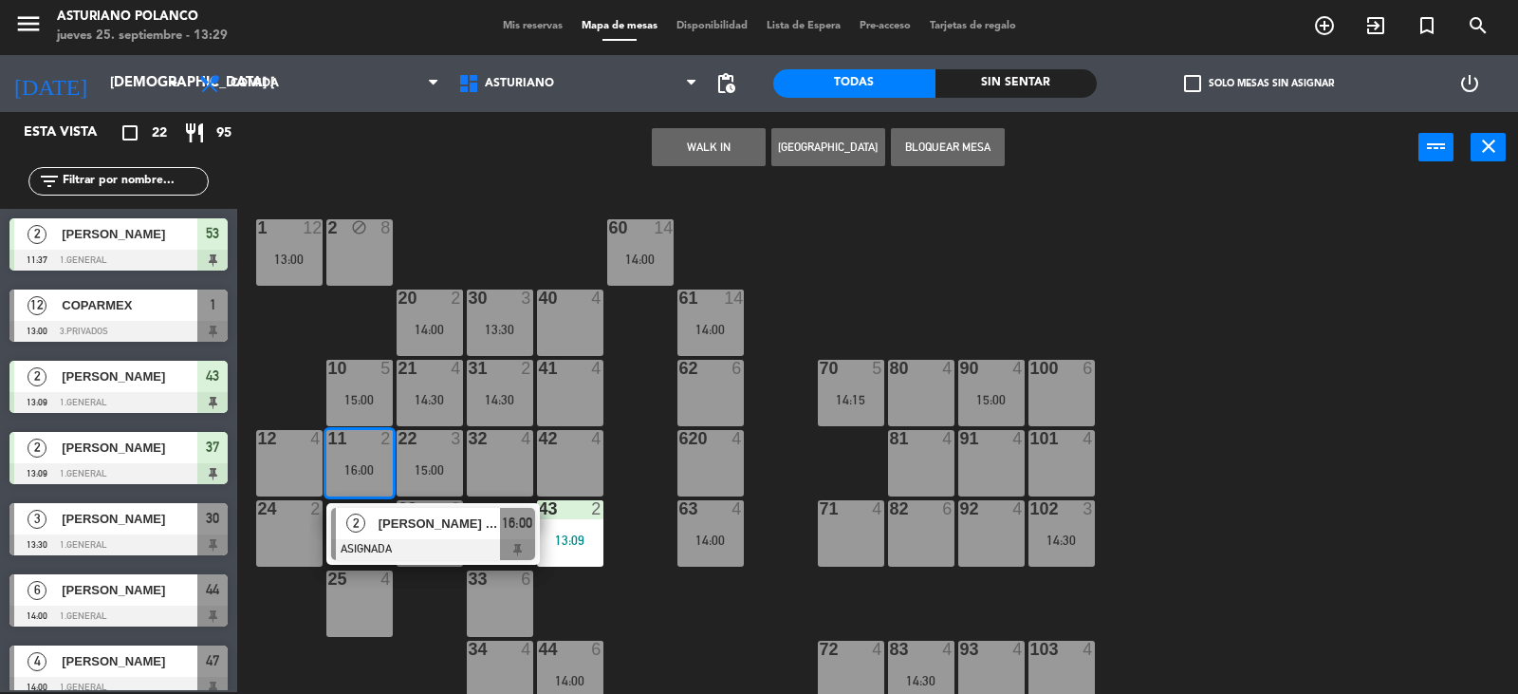
click at [680, 633] on div "1 12 13:00 2 block 8 60 14 14:00 20 2 14:00 30 3 13:30 40 4 61 14 14:00 62 6 41…" at bounding box center [885, 439] width 1266 height 509
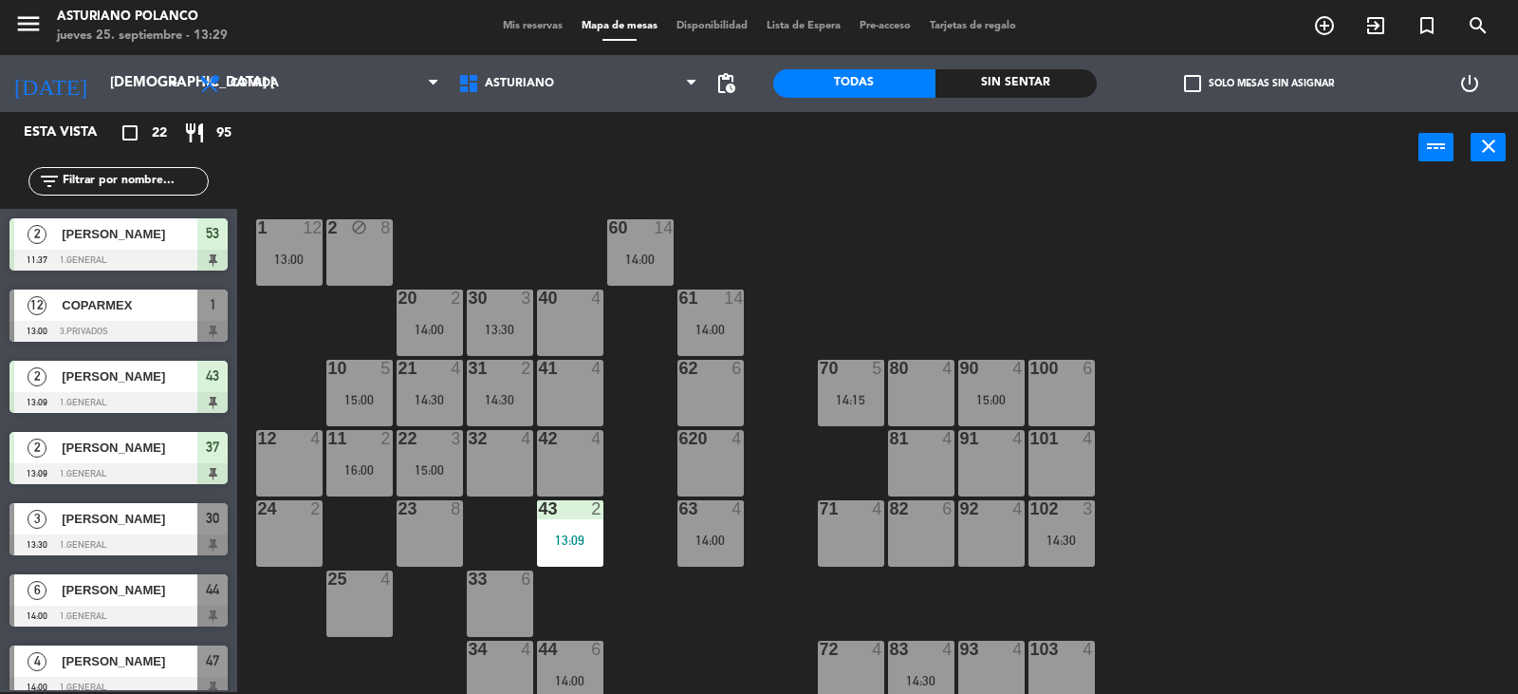
click at [861, 396] on div "14:15" at bounding box center [851, 399] width 66 height 13
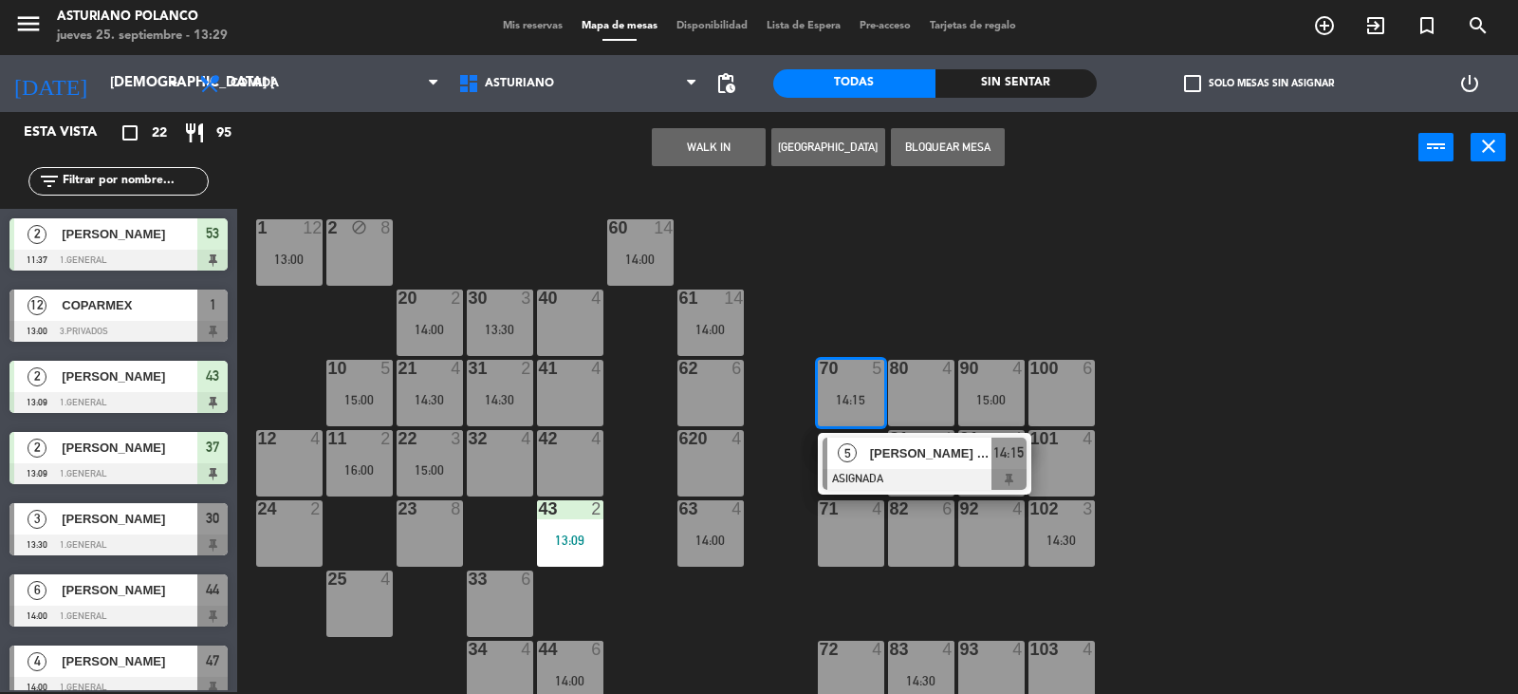
click at [877, 275] on div "1 12 13:00 2 block 8 60 14 14:00 20 2 14:00 30 3 13:30 40 4 61 14 14:00 62 6 41…" at bounding box center [885, 439] width 1266 height 509
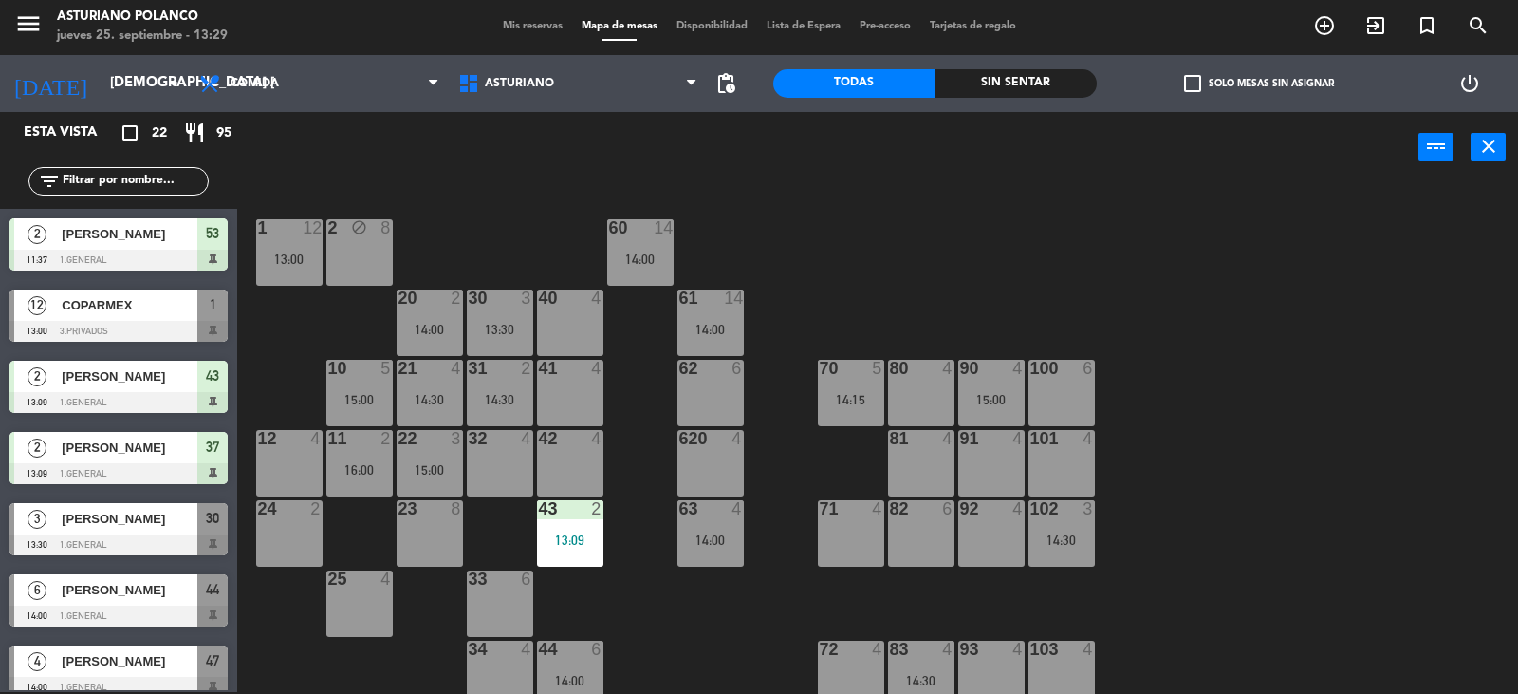
click at [995, 408] on div "90 4 15:00" at bounding box center [992, 393] width 66 height 66
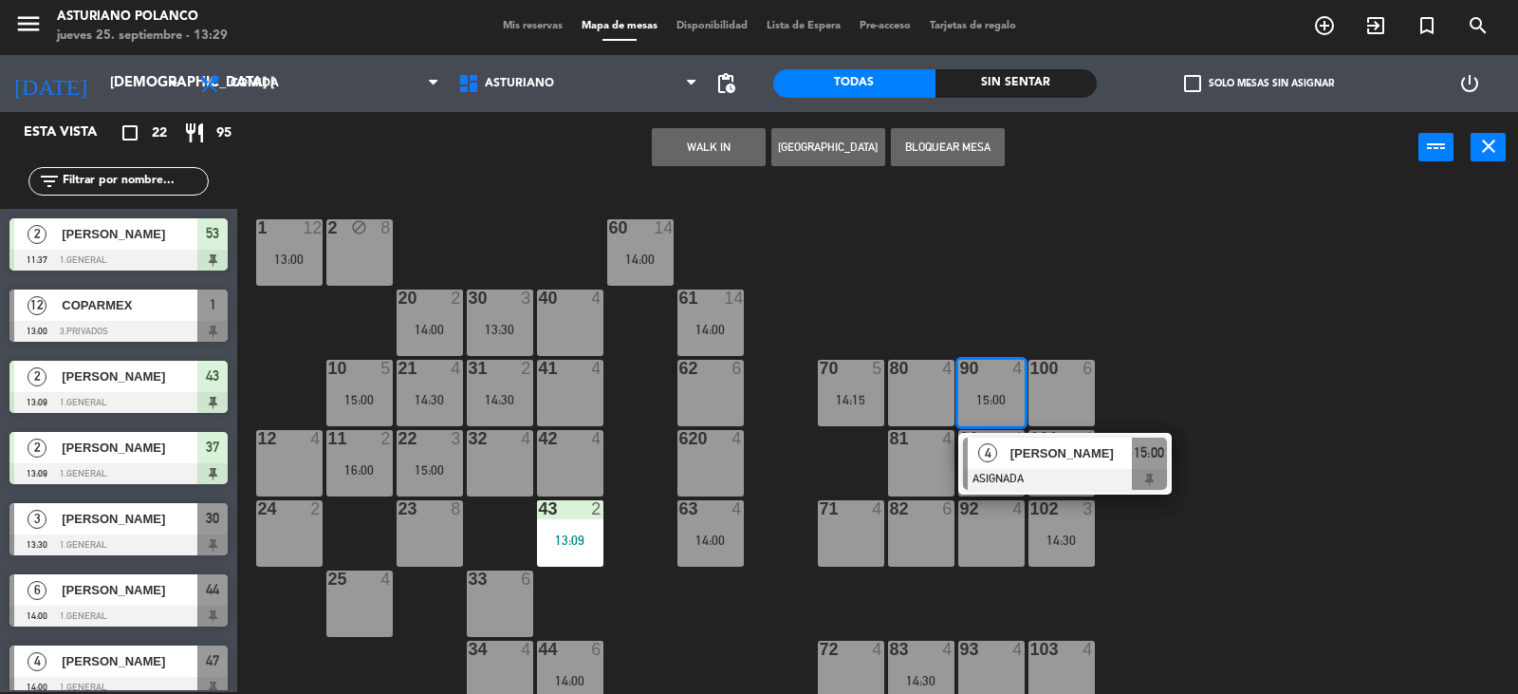
click at [989, 242] on div "1 12 13:00 2 block 8 60 14 14:00 20 2 14:00 30 3 13:30 40 4 61 14 14:00 62 6 41…" at bounding box center [885, 439] width 1266 height 509
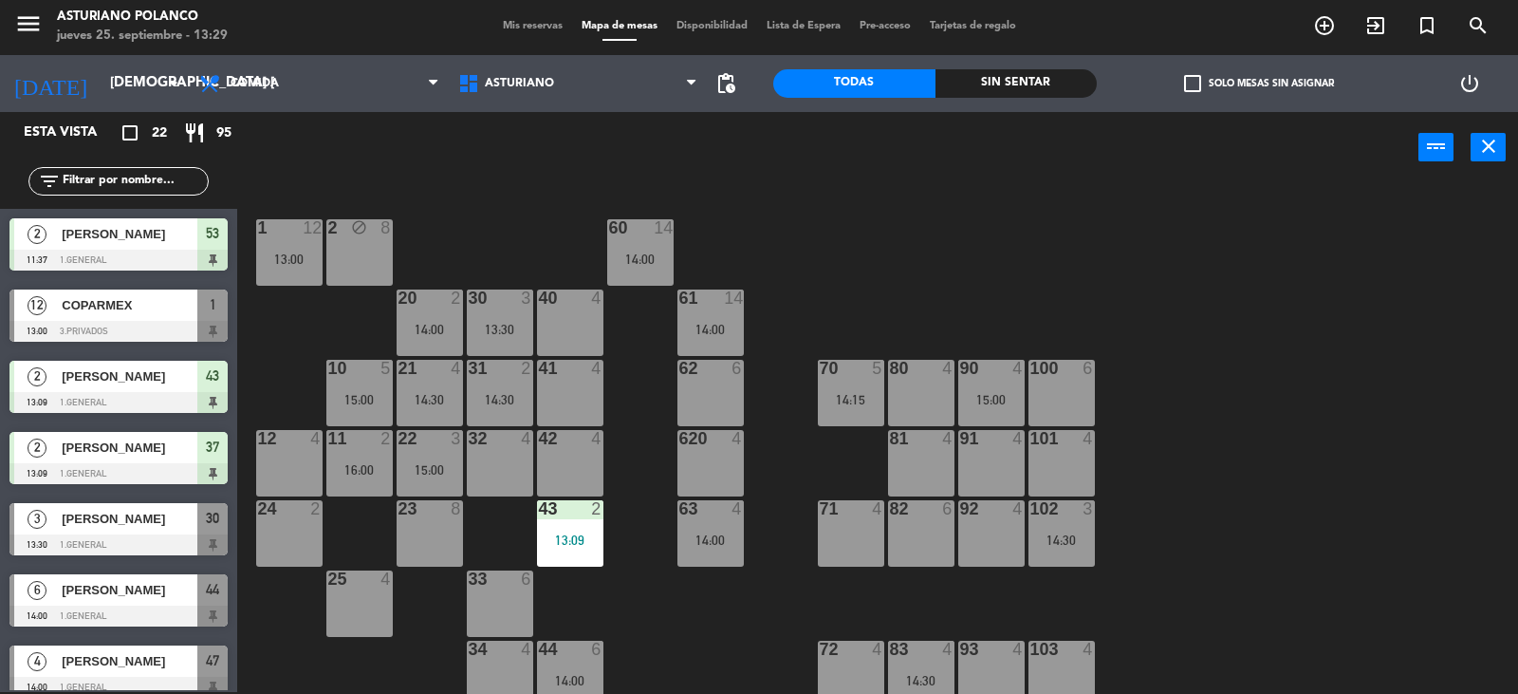
click at [1066, 542] on div "14:30" at bounding box center [1062, 539] width 66 height 13
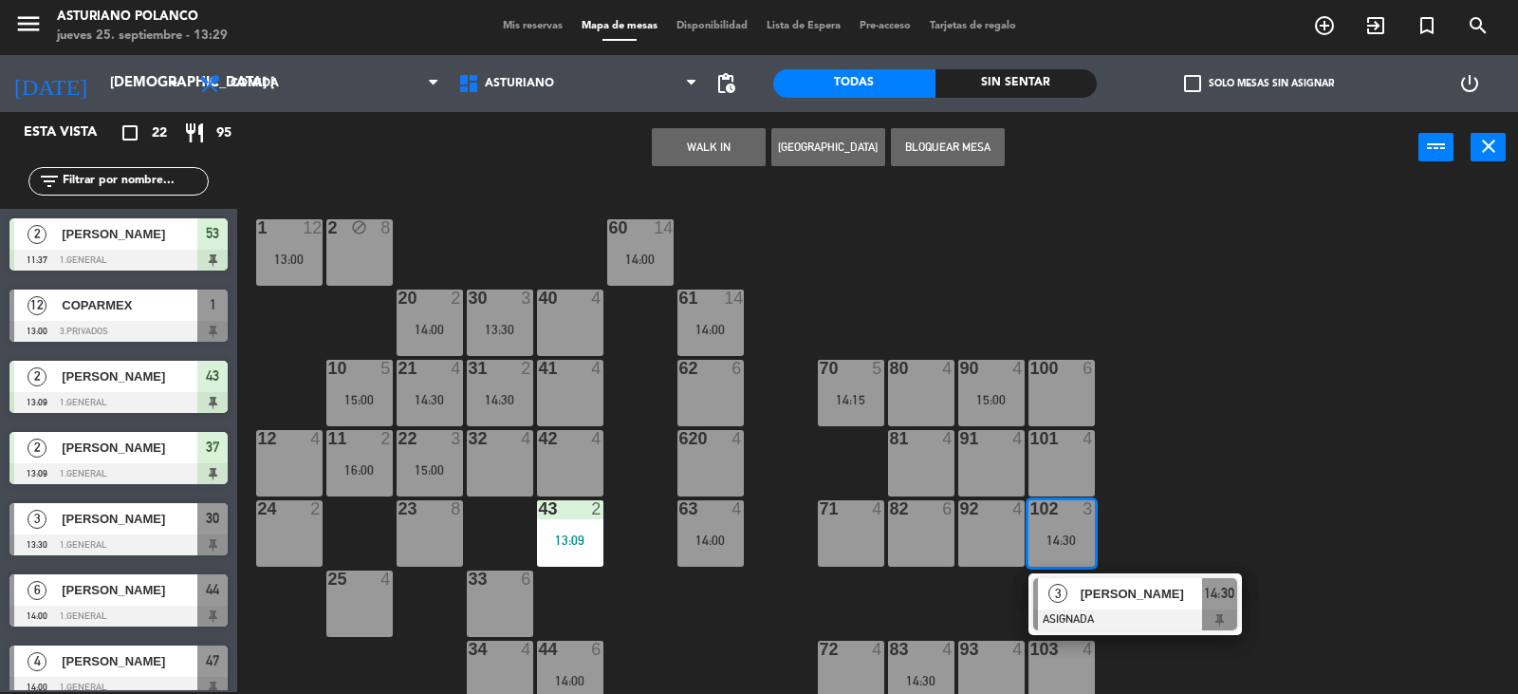
click at [1227, 396] on div "1 12 13:00 2 block 8 60 14 14:00 20 2 14:00 30 3 13:30 40 4 61 14 14:00 62 6 41…" at bounding box center [885, 439] width 1266 height 509
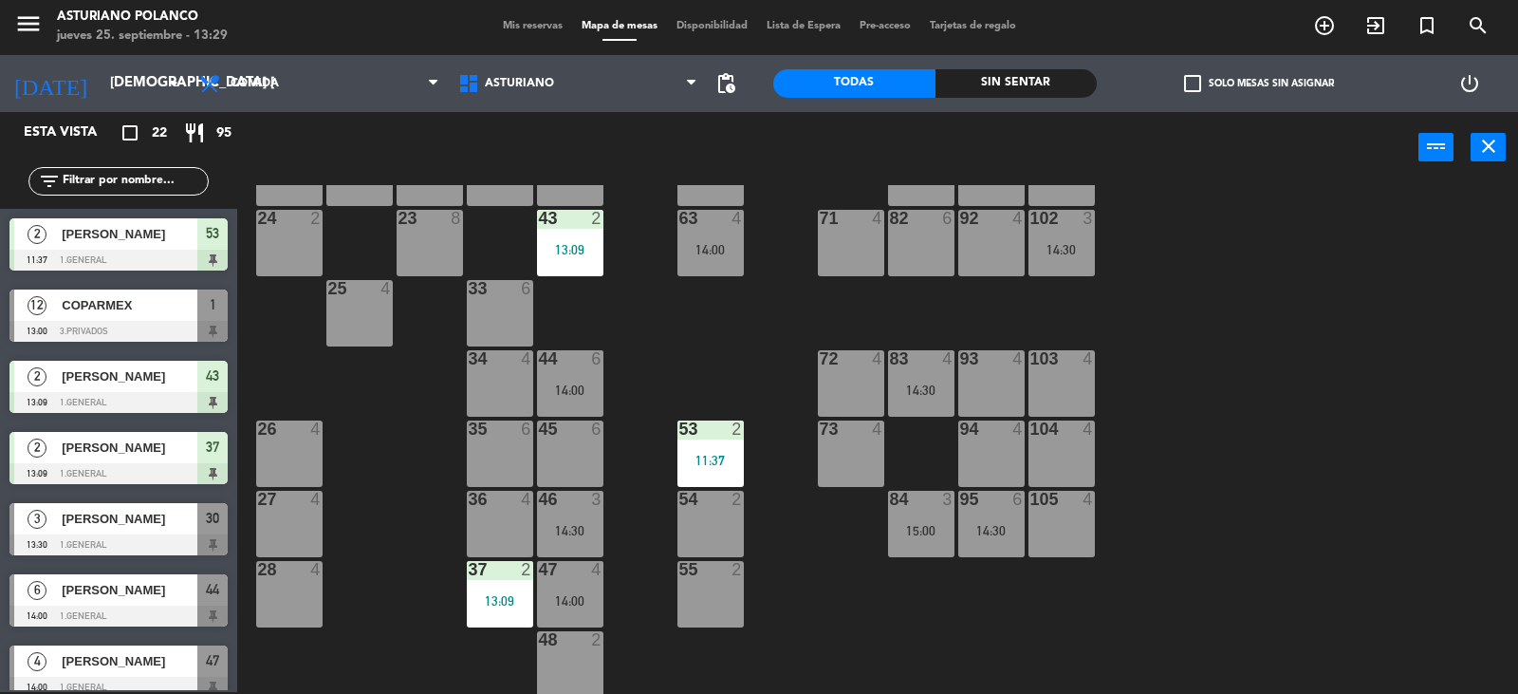
scroll to position [294, 0]
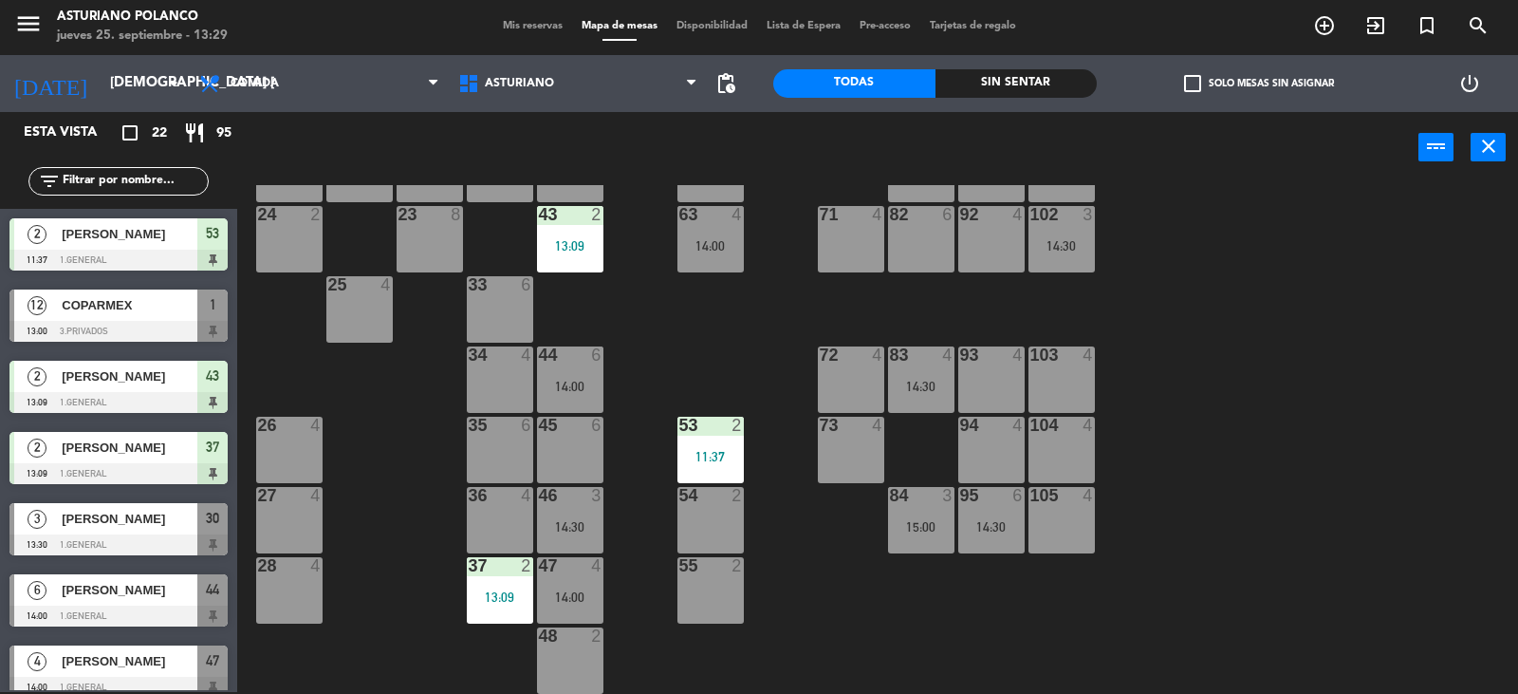
click at [922, 380] on div "14:30" at bounding box center [921, 386] width 66 height 13
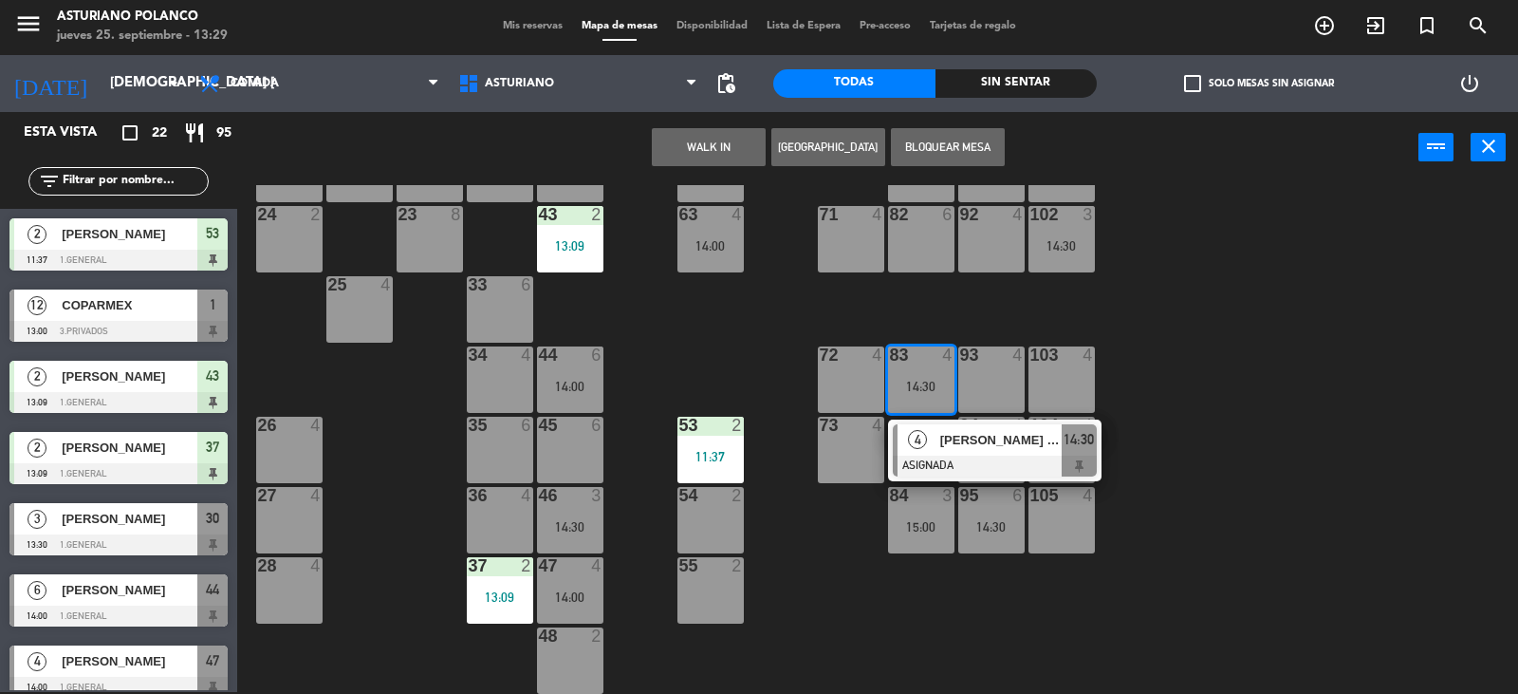
click at [1231, 351] on div "1 12 13:00 2 block 8 60 14 14:00 20 2 14:00 30 3 13:30 40 4 61 14 14:00 62 6 41…" at bounding box center [885, 439] width 1266 height 509
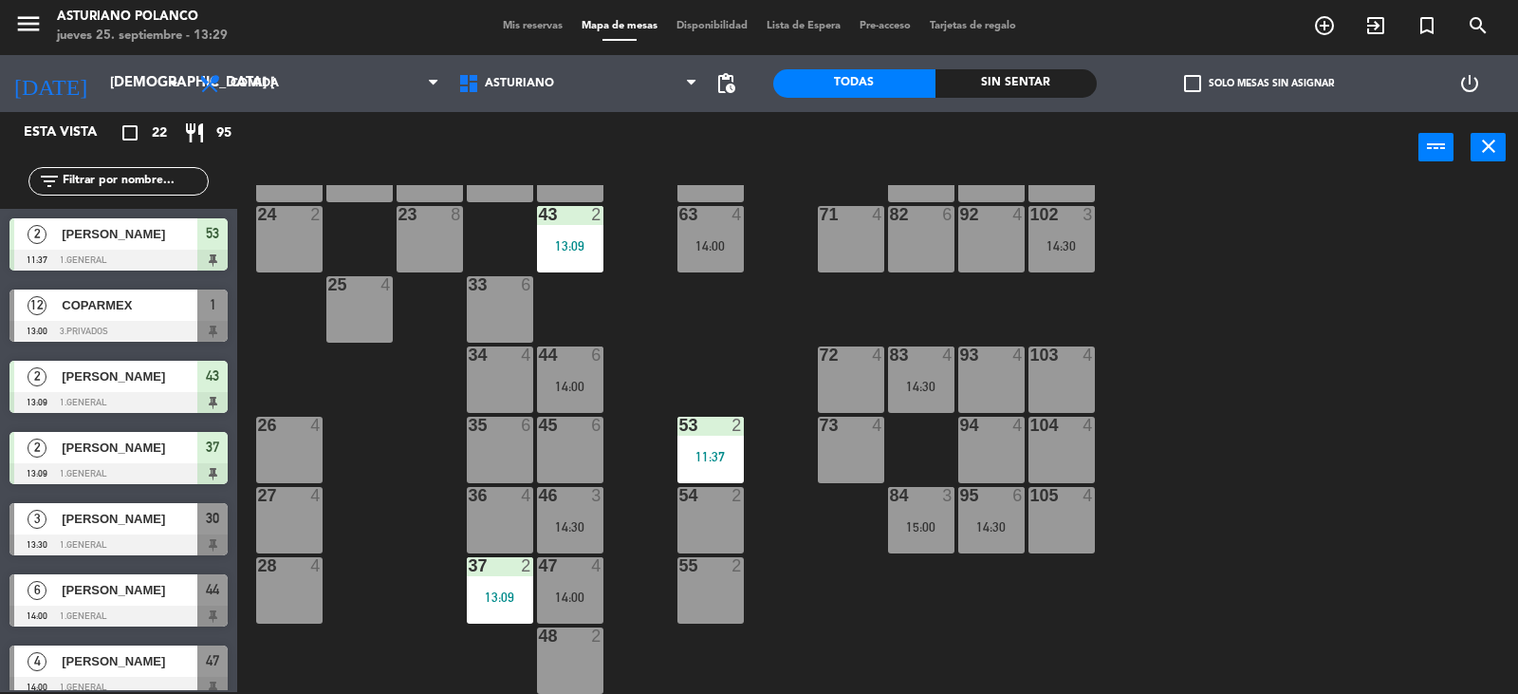
click at [573, 599] on div "14:00" at bounding box center [570, 596] width 66 height 13
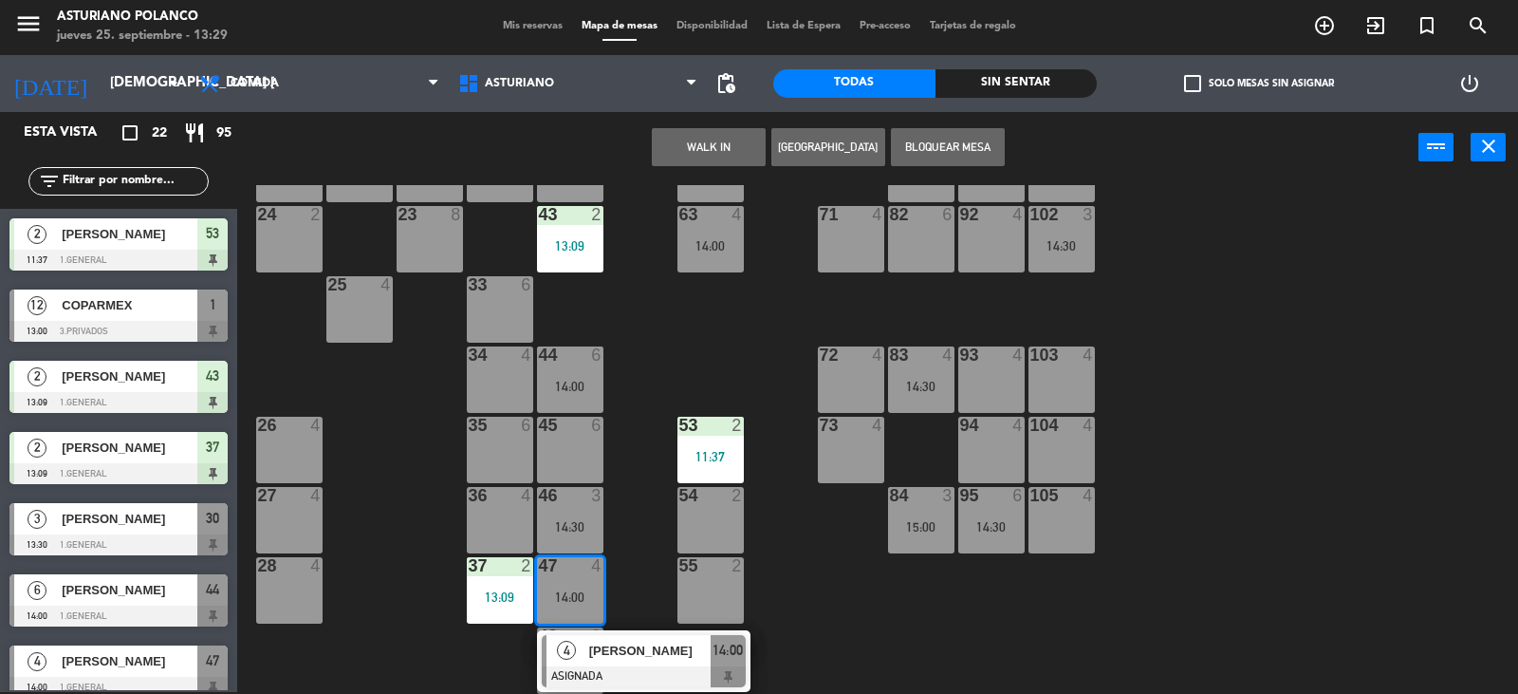
click at [655, 526] on div "1 12 13:00 2 block 8 60 14 14:00 20 2 14:00 30 3 13:30 40 4 61 14 14:00 62 6 41…" at bounding box center [885, 439] width 1266 height 509
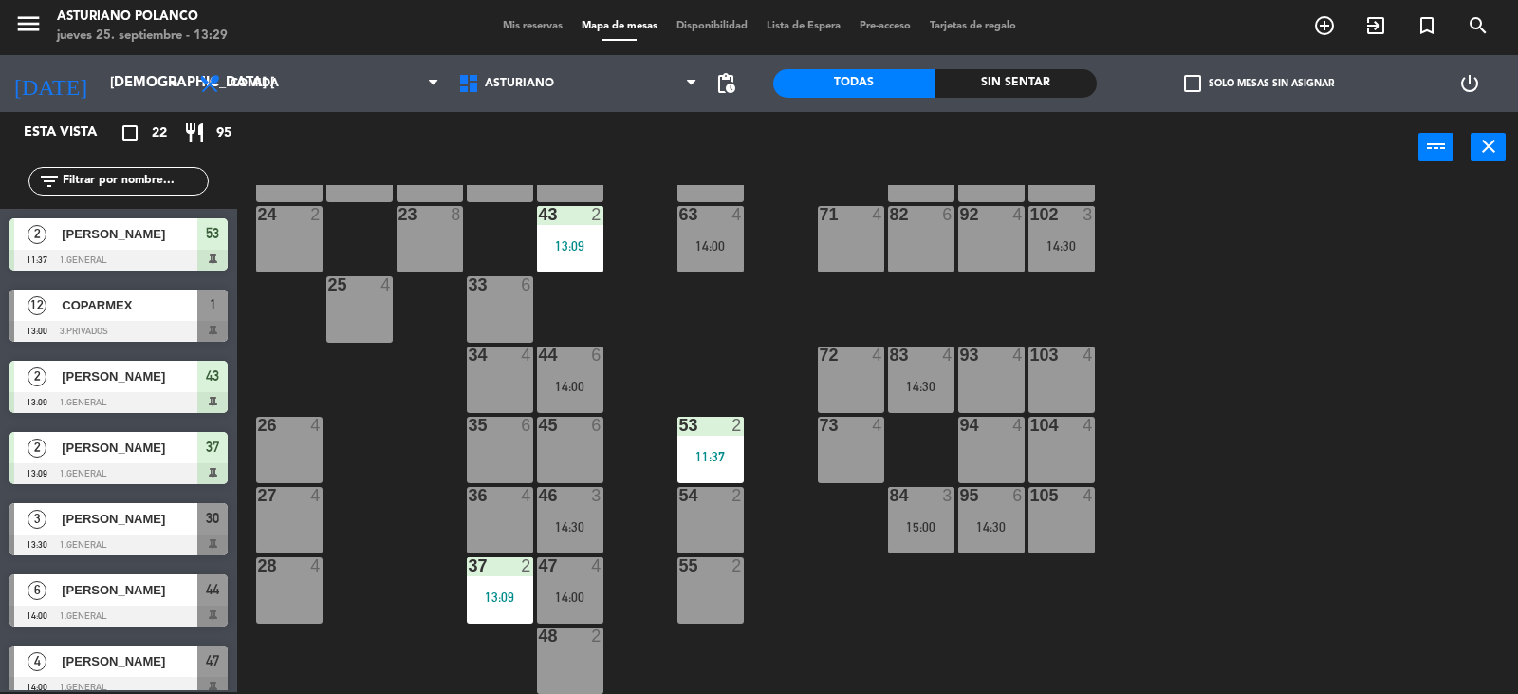
click at [567, 369] on div "44 6 14:00" at bounding box center [570, 379] width 66 height 66
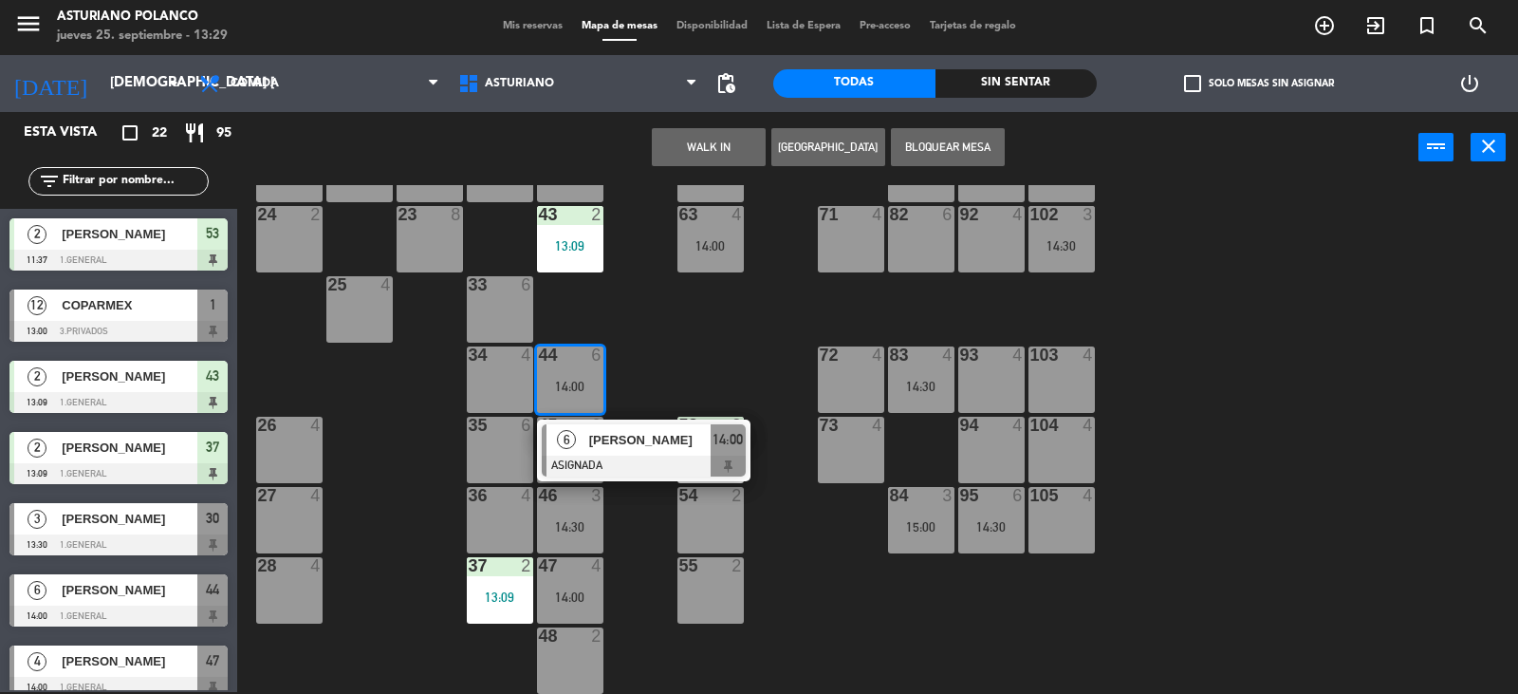
click at [679, 326] on div "1 12 13:00 2 block 8 60 14 14:00 20 2 14:00 30 3 13:30 40 4 61 14 14:00 62 6 41…" at bounding box center [885, 439] width 1266 height 509
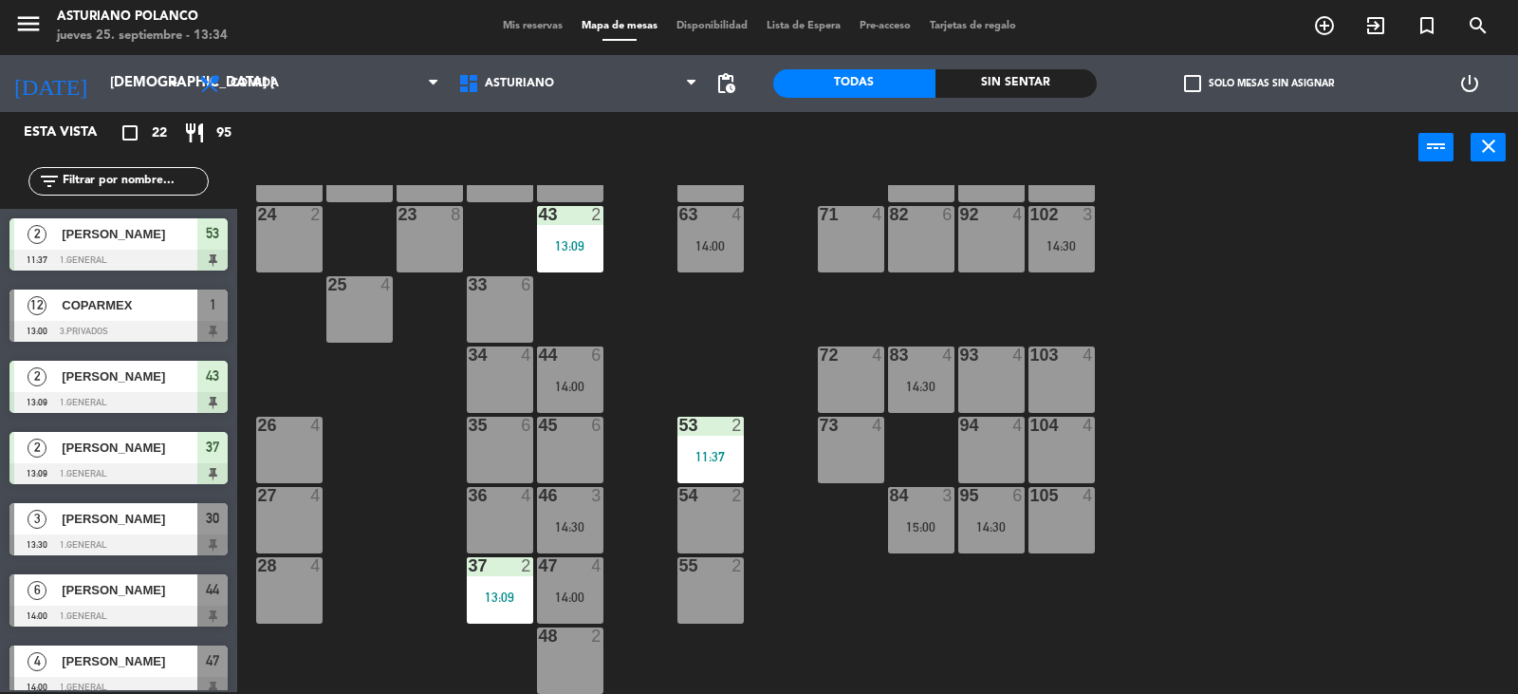
click at [121, 182] on input "text" at bounding box center [134, 181] width 147 height 21
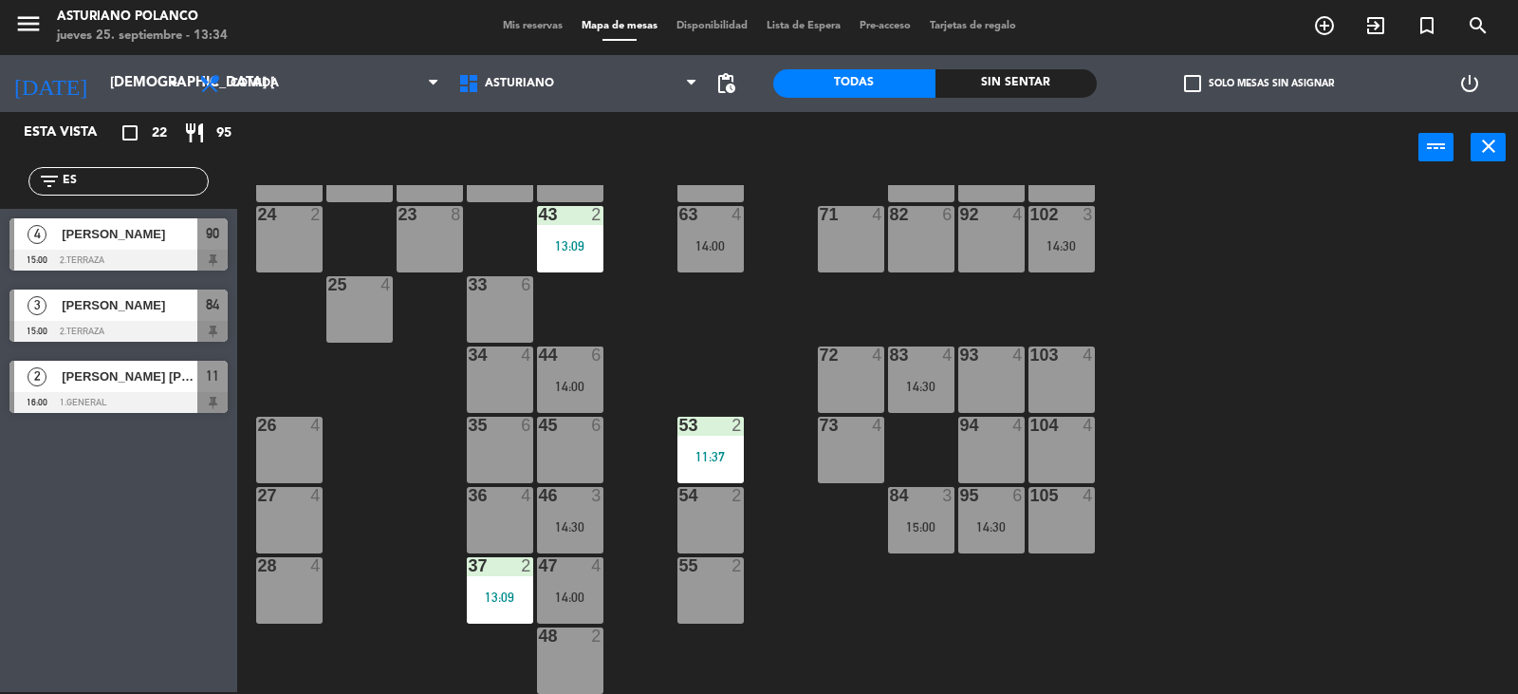
type input "E"
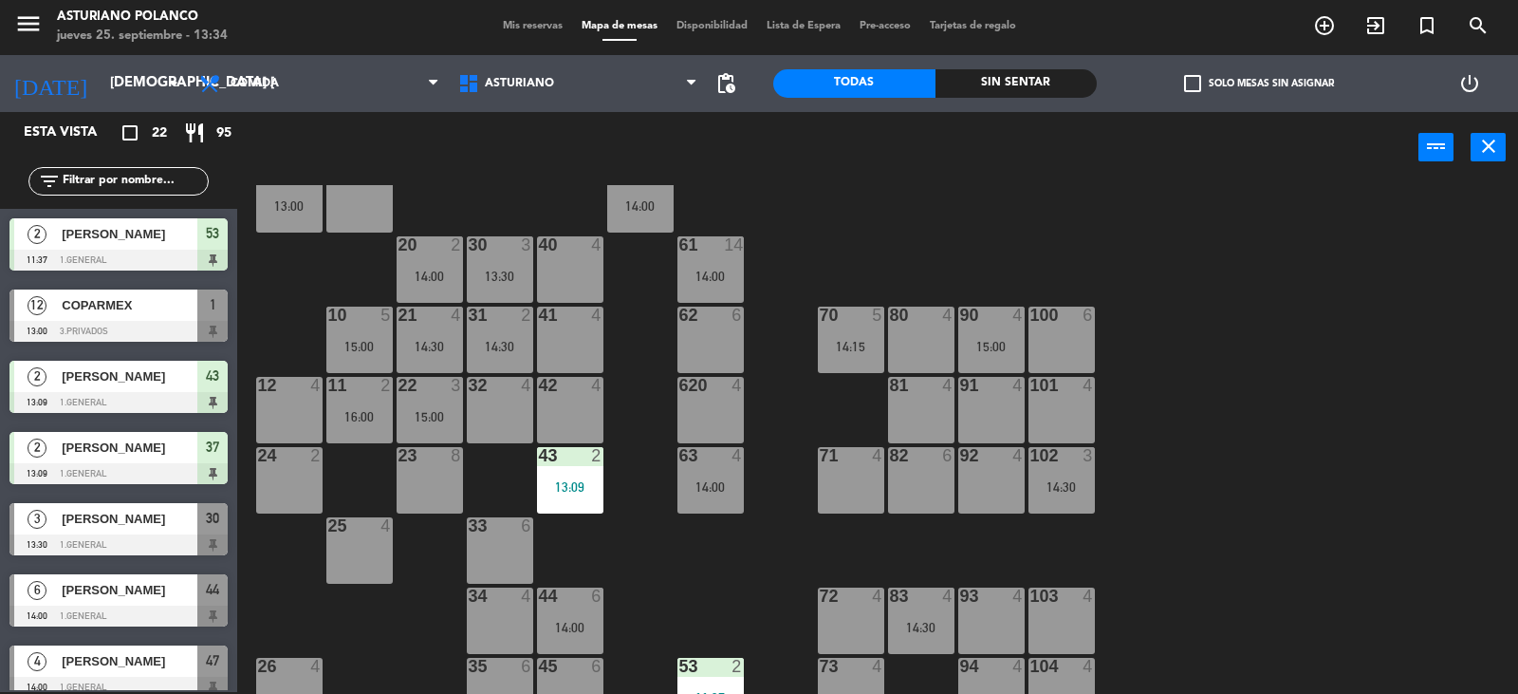
scroll to position [9, 0]
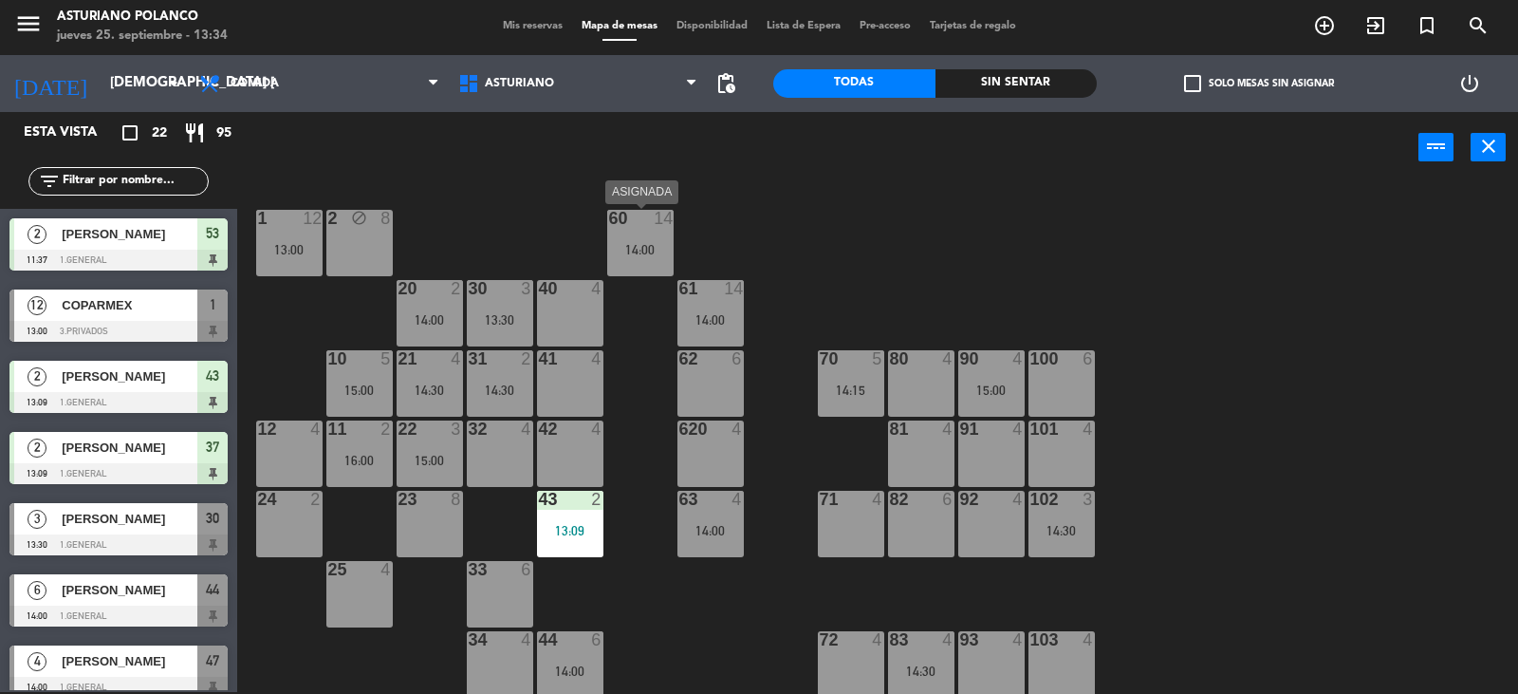
click at [641, 252] on div "14:00" at bounding box center [640, 249] width 66 height 13
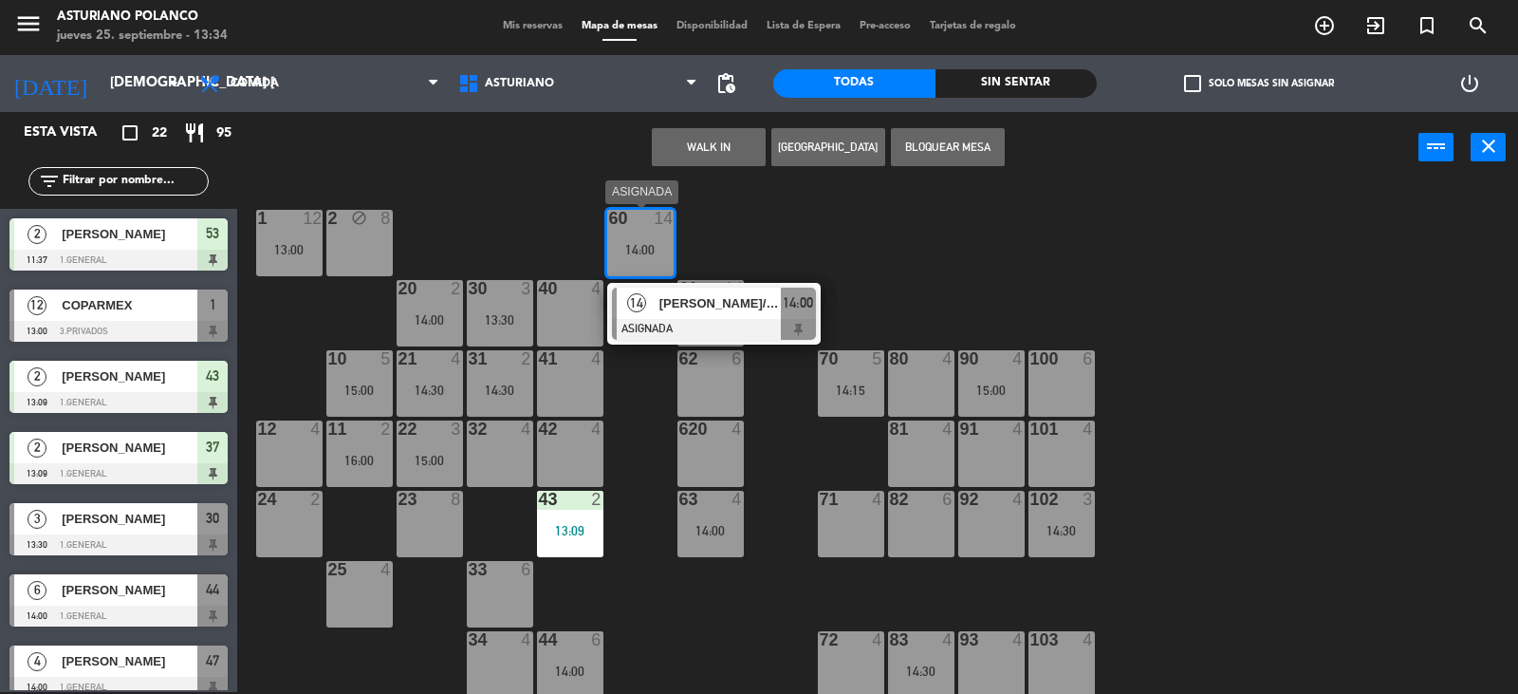
click at [750, 298] on span "[PERSON_NAME]/ECIME 66" at bounding box center [720, 303] width 121 height 20
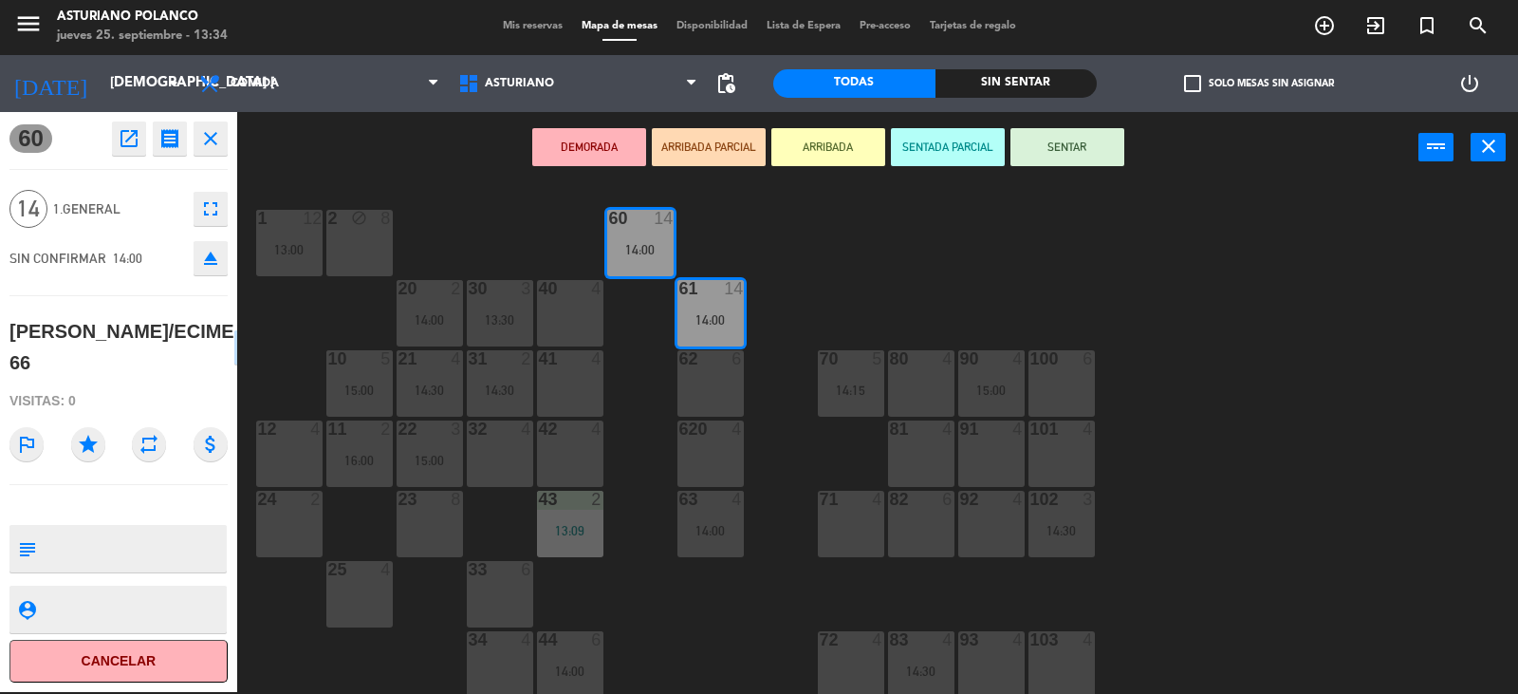
click at [1095, 131] on button "SENTAR" at bounding box center [1068, 147] width 114 height 38
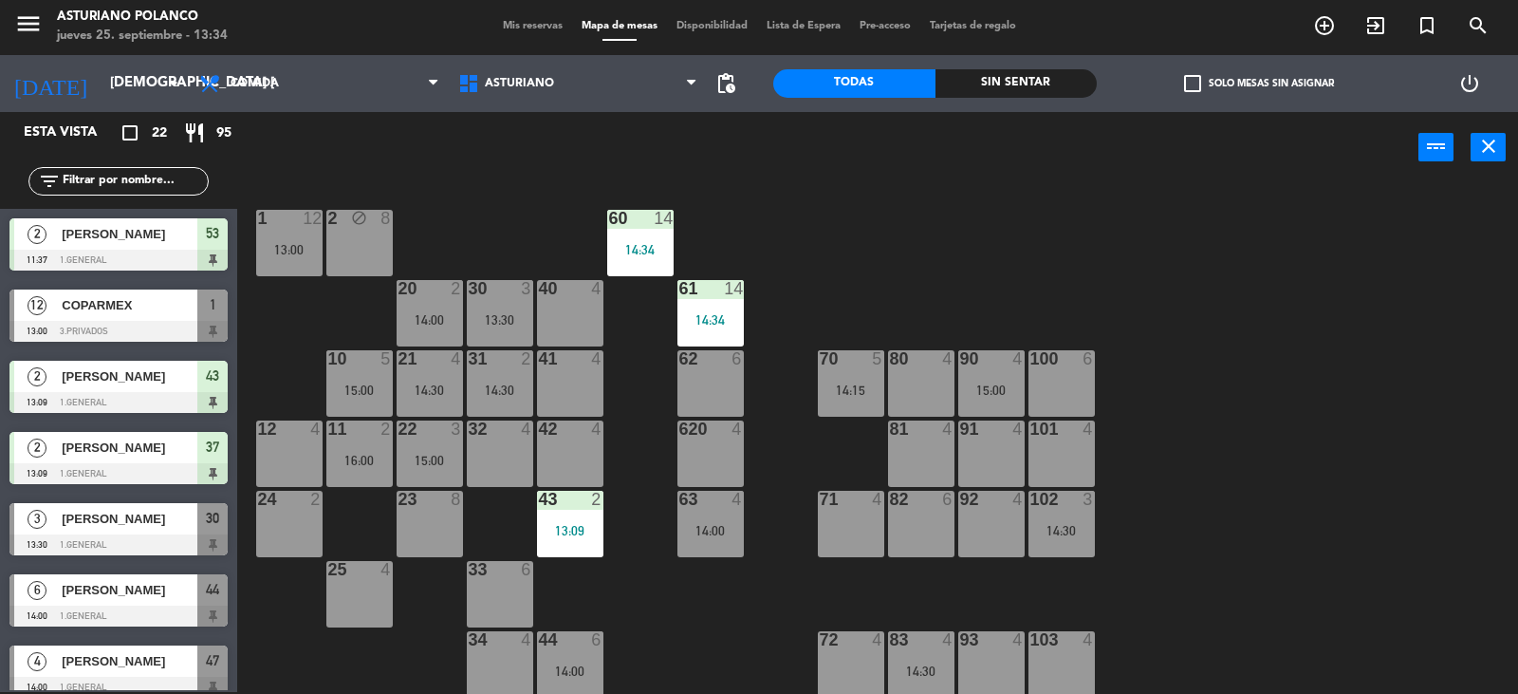
scroll to position [2, 0]
click at [510, 325] on div "13:30" at bounding box center [500, 319] width 66 height 13
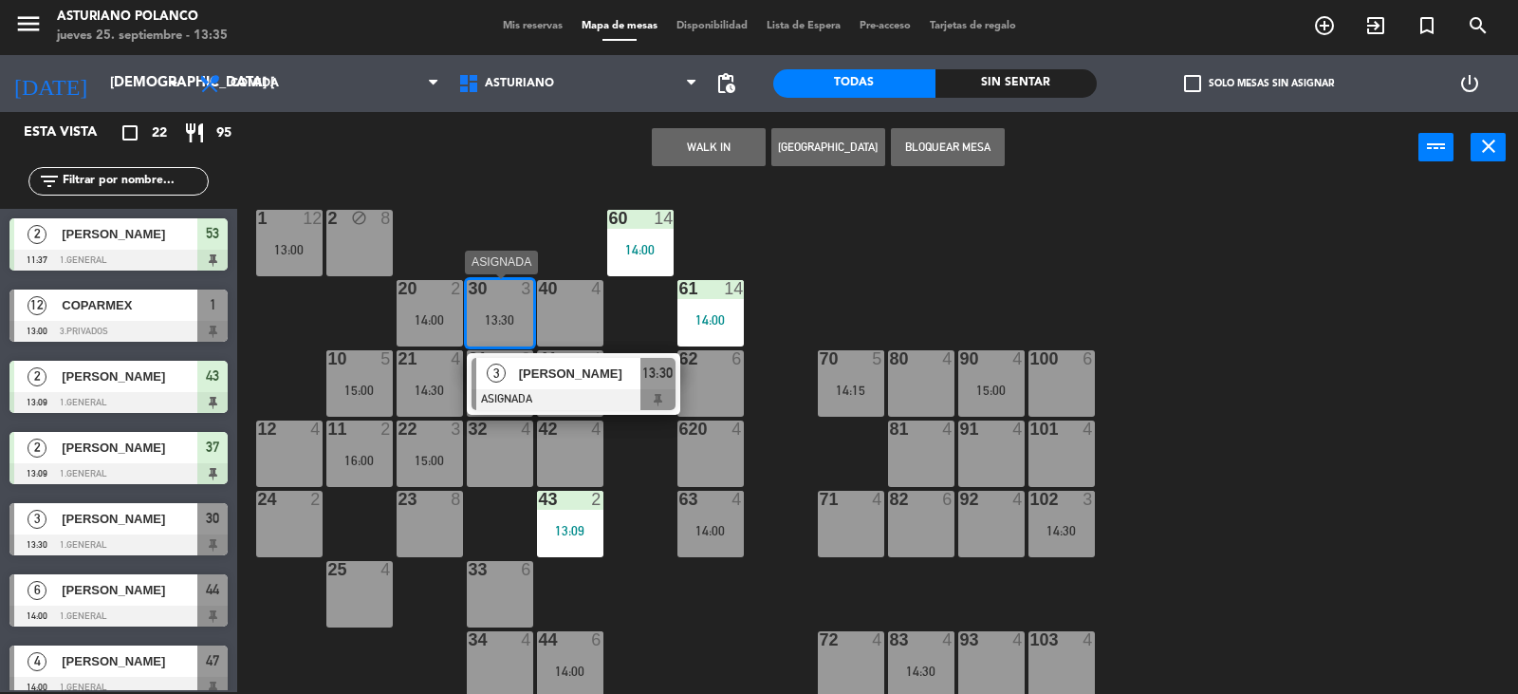
click at [538, 361] on div "[PERSON_NAME]" at bounding box center [578, 373] width 123 height 31
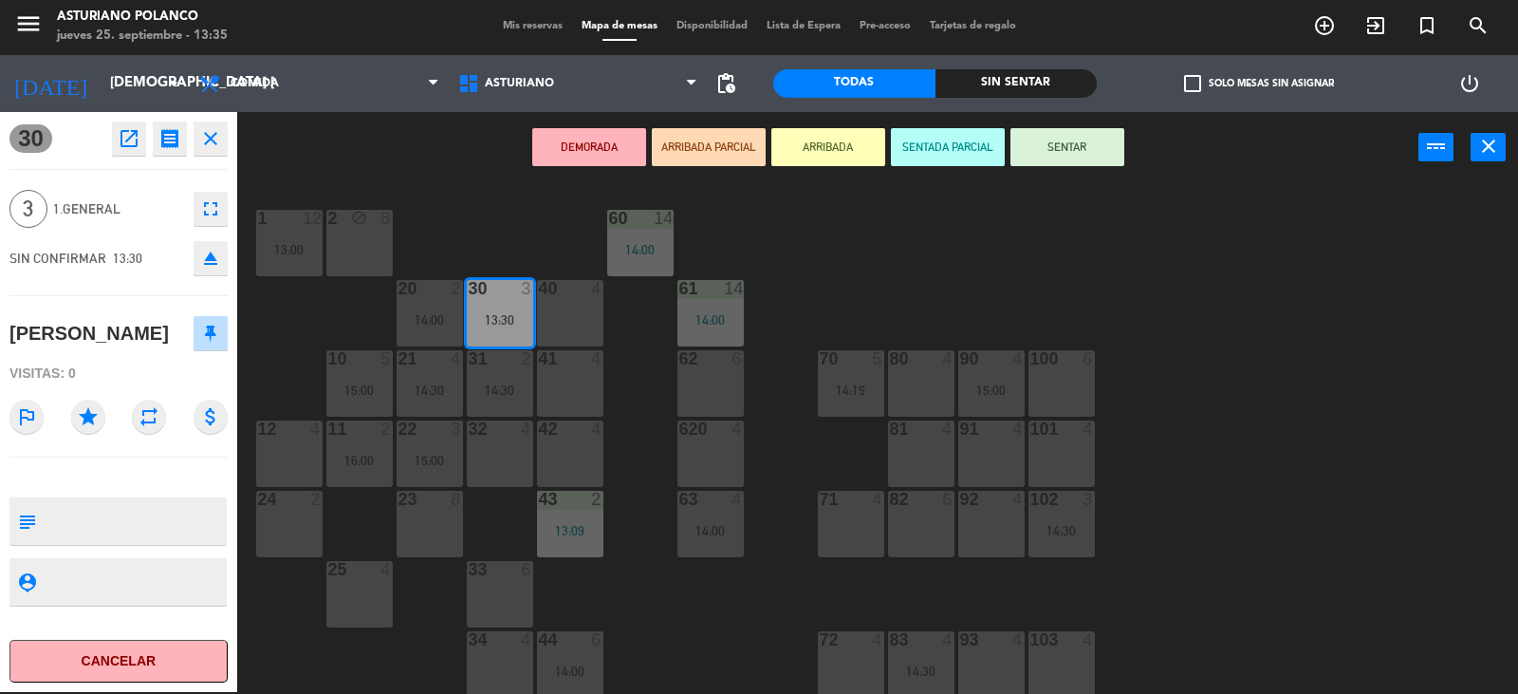
click at [1065, 150] on button "SENTAR" at bounding box center [1068, 147] width 114 height 38
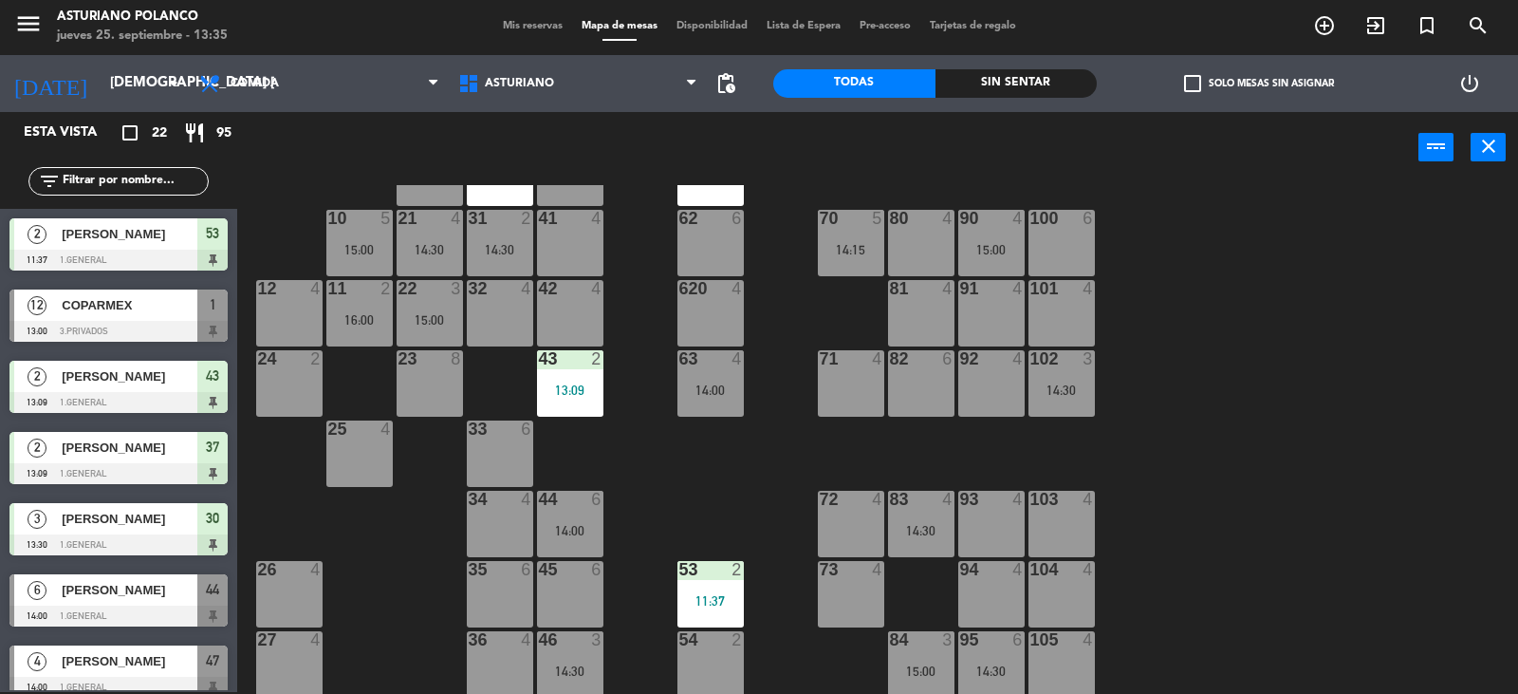
scroll to position [199, 0]
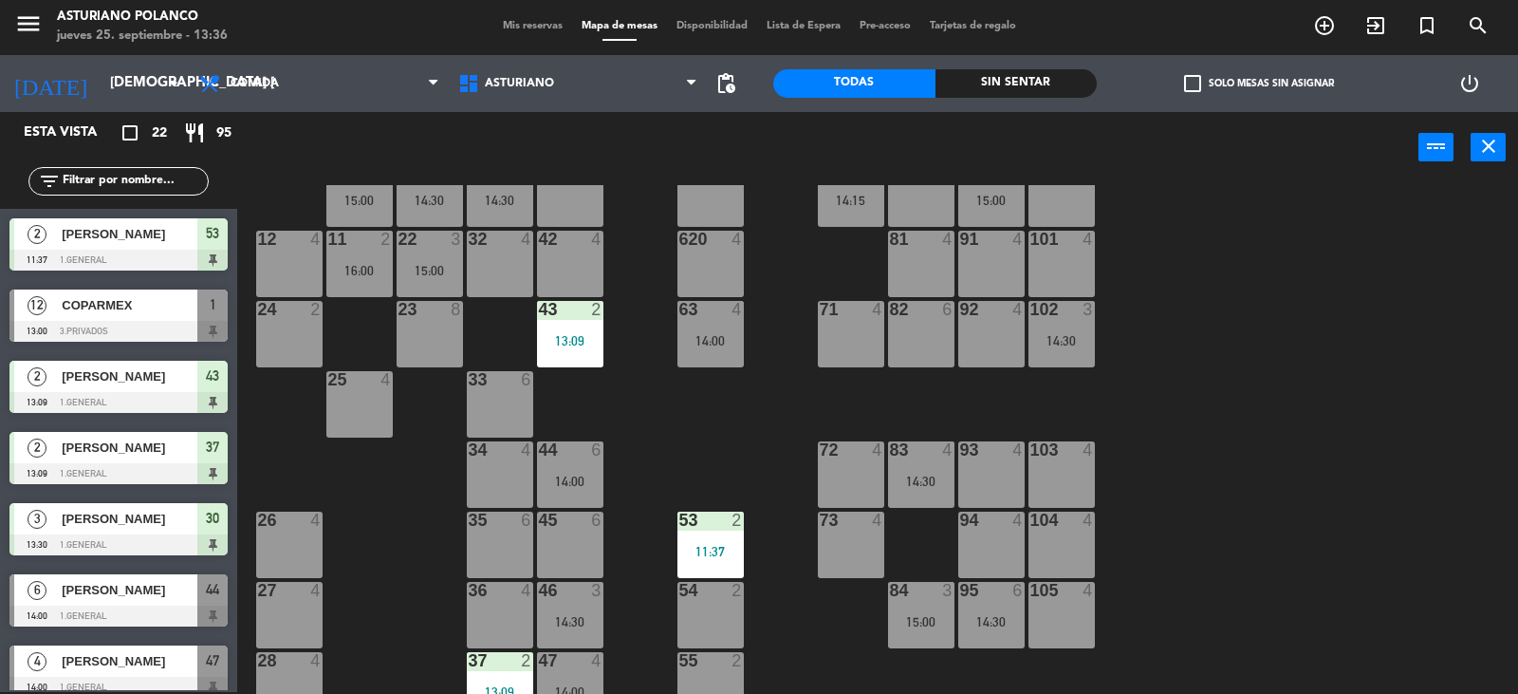
click at [1064, 542] on div "104 4" at bounding box center [1062, 545] width 66 height 66
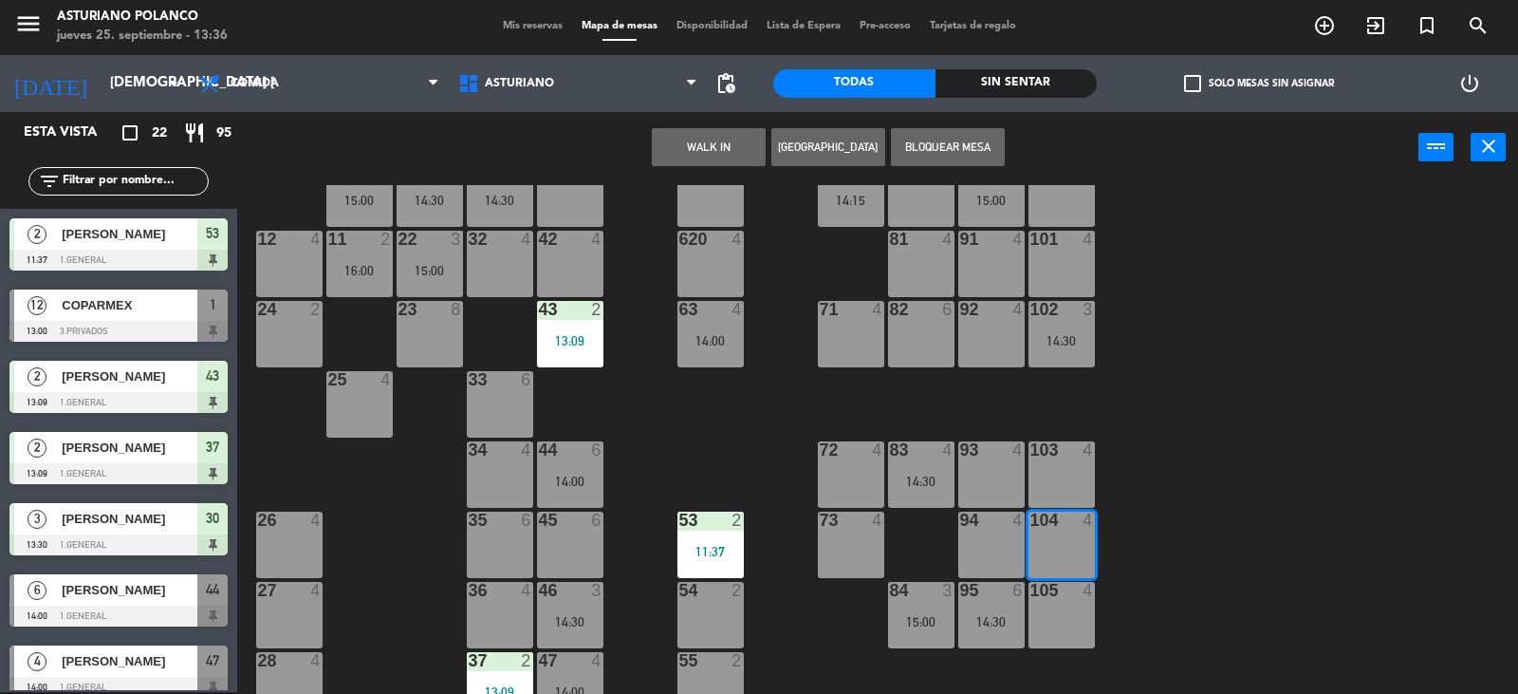
click at [833, 140] on button "[GEOGRAPHIC_DATA]" at bounding box center [829, 147] width 114 height 38
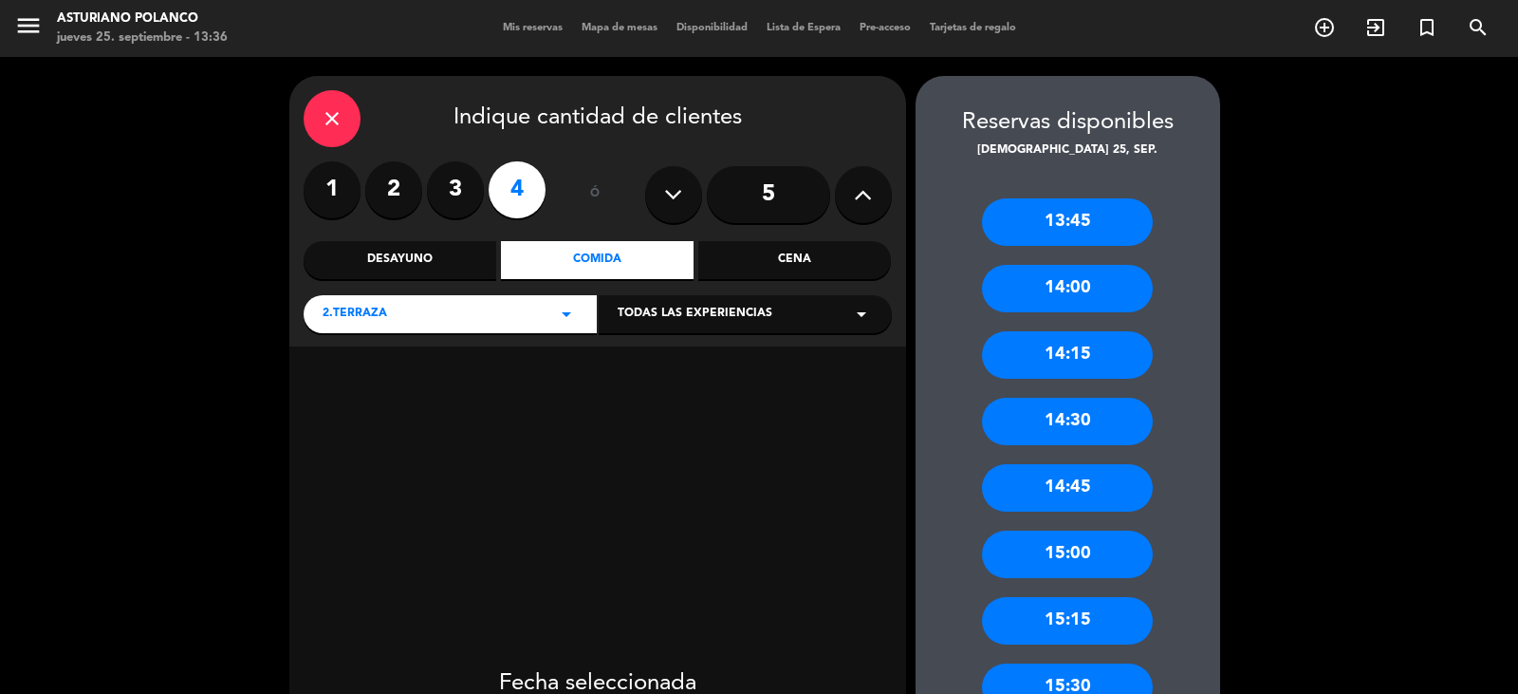
scroll to position [95, 0]
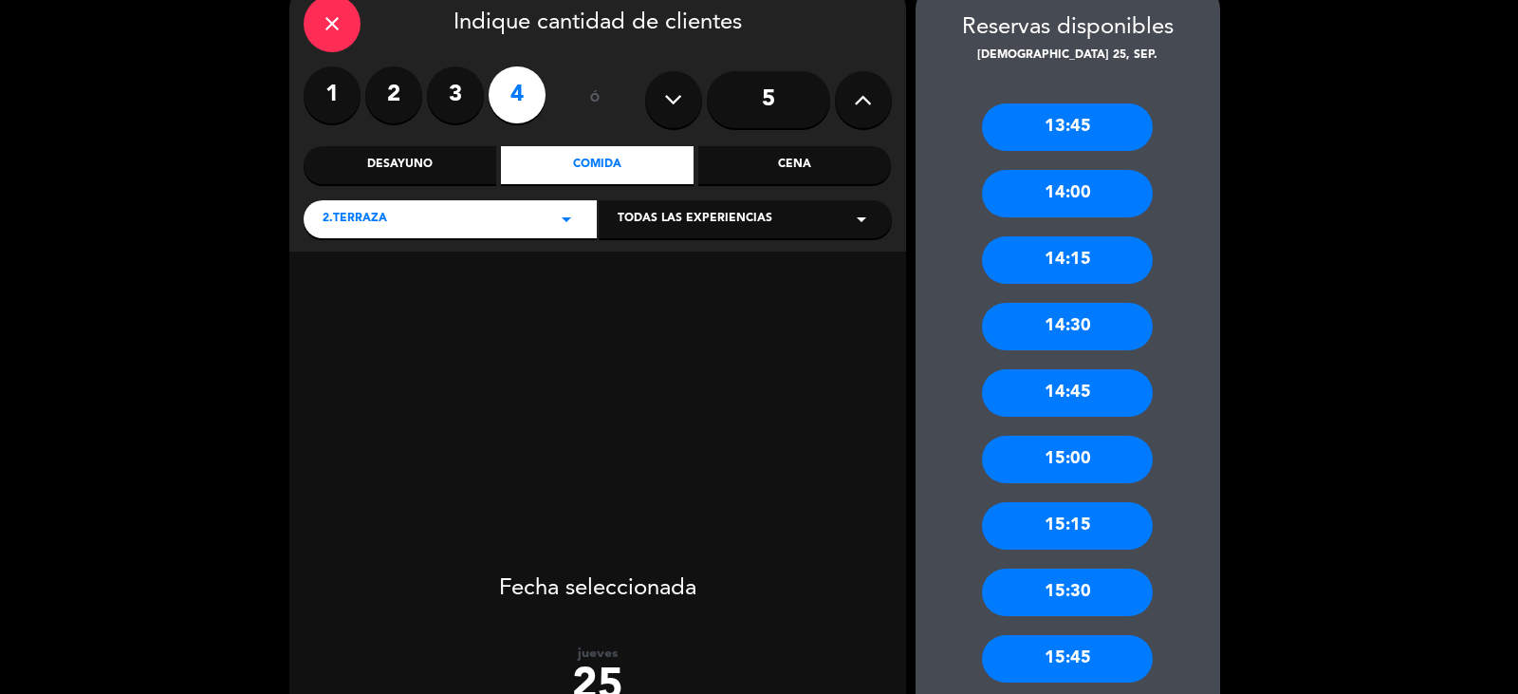
drag, startPoint x: 1043, startPoint y: 460, endPoint x: 816, endPoint y: 402, distance: 234.1
click at [1042, 461] on div "15:00" at bounding box center [1067, 459] width 171 height 47
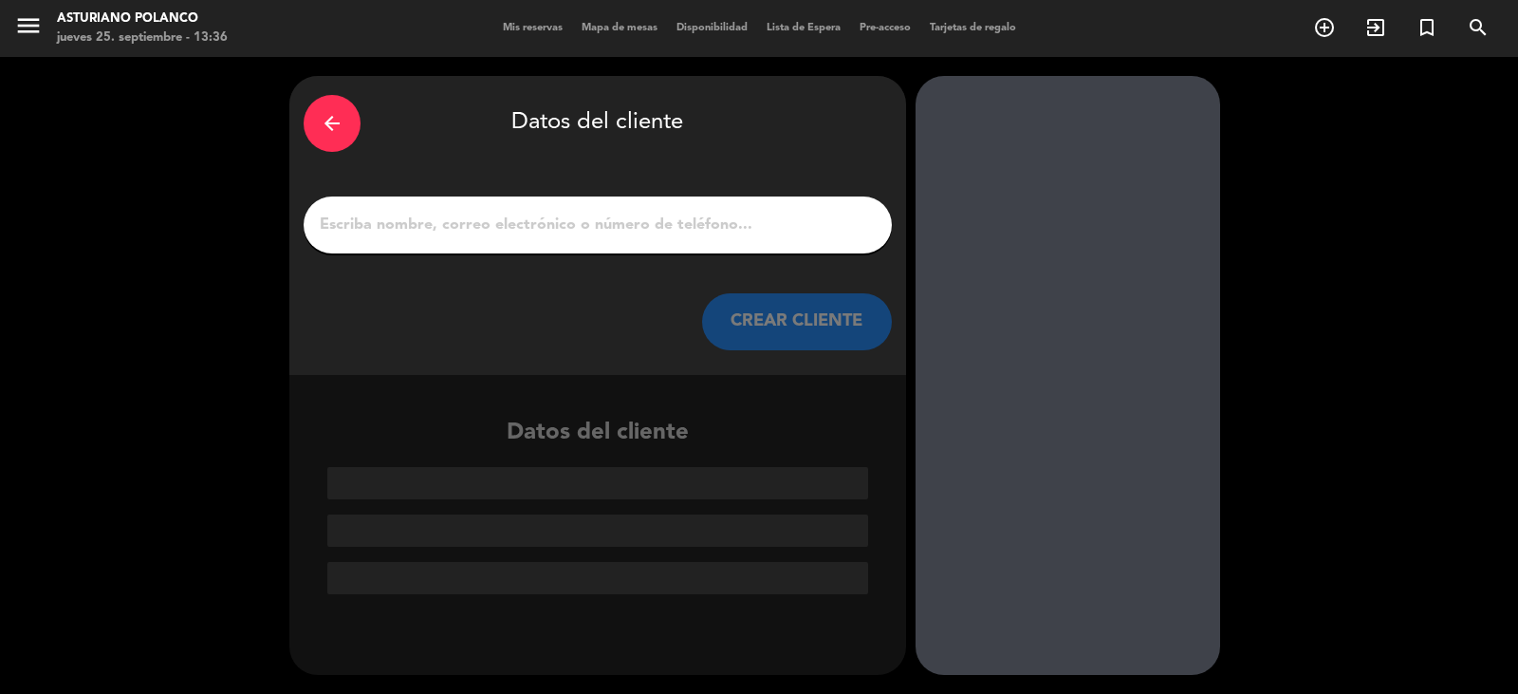
scroll to position [0, 0]
click at [372, 214] on input "1" at bounding box center [598, 225] width 560 height 27
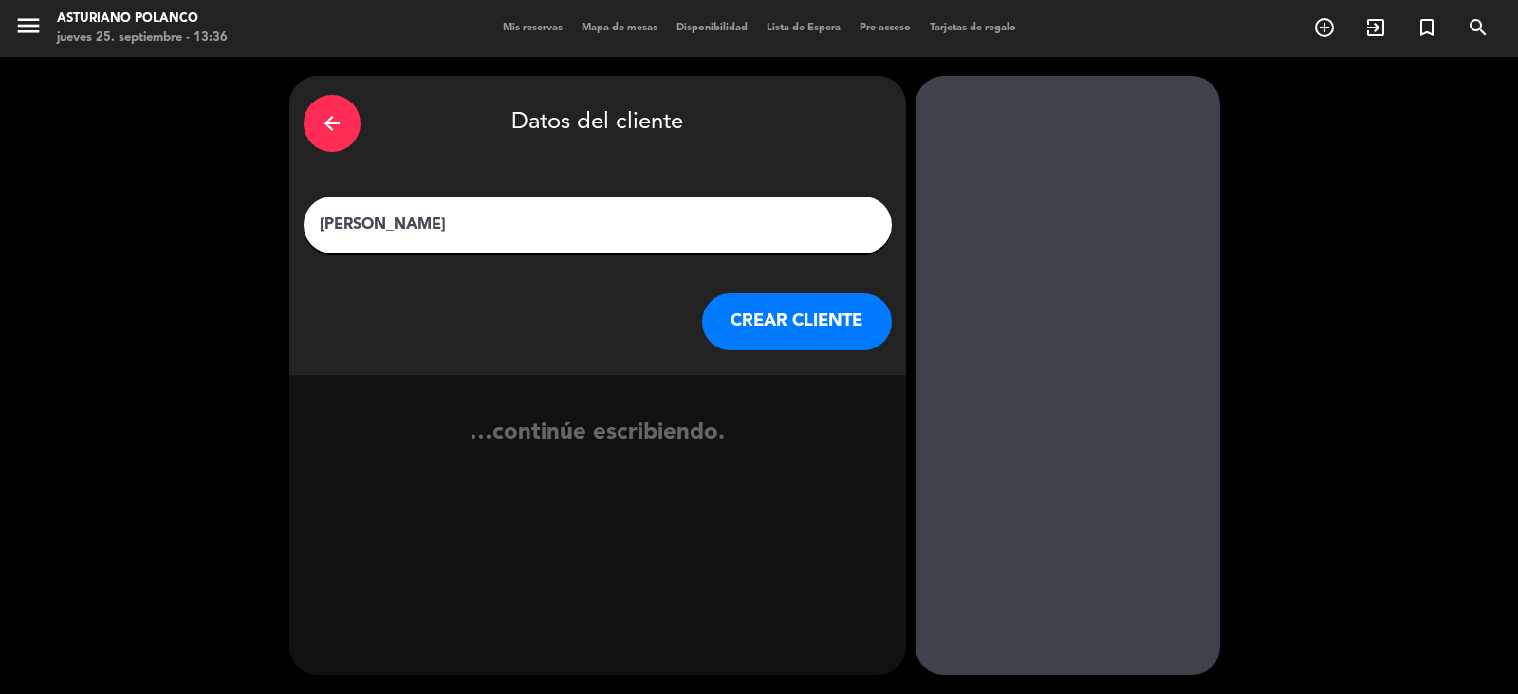
type input "[PERSON_NAME]"
click at [770, 334] on button "CREAR CLIENTE" at bounding box center [797, 321] width 190 height 57
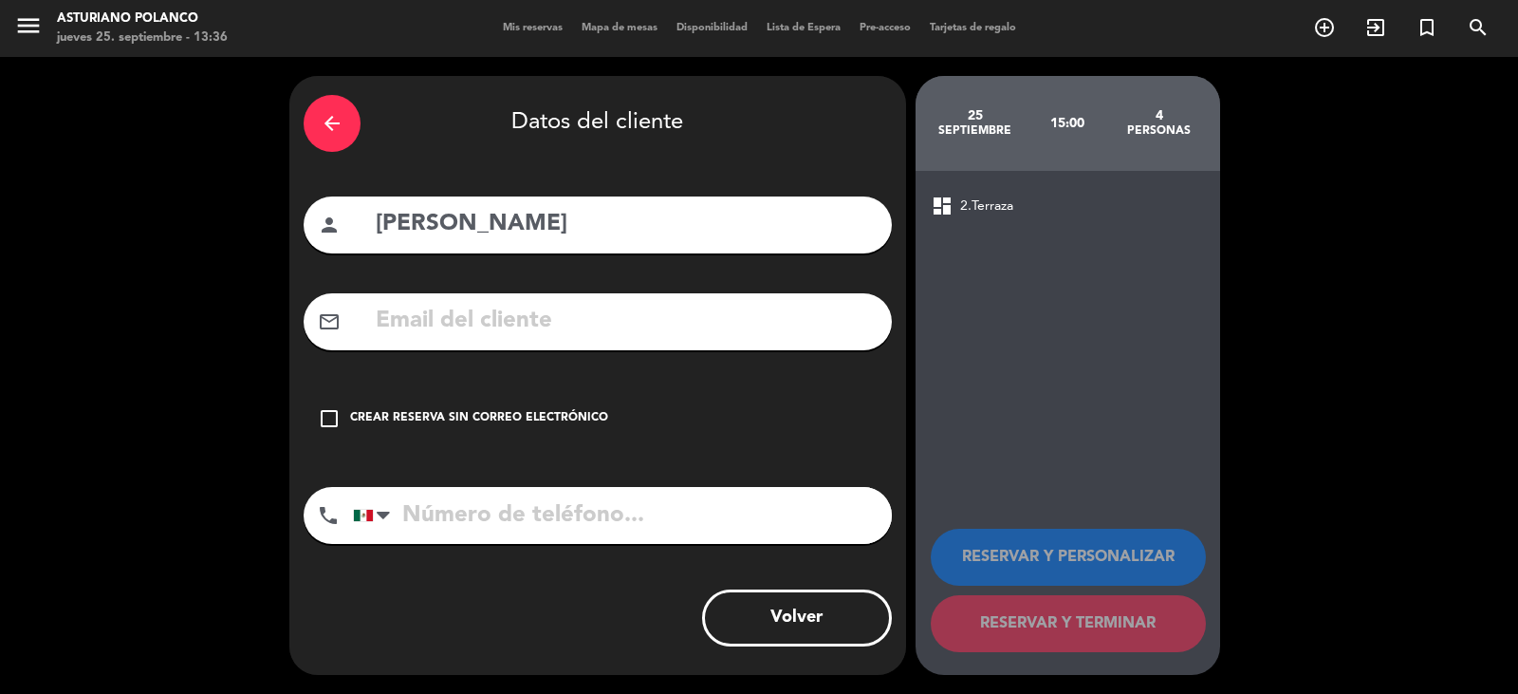
click at [344, 410] on div "check_box_outline_blank Crear reserva sin correo electrónico" at bounding box center [598, 418] width 588 height 57
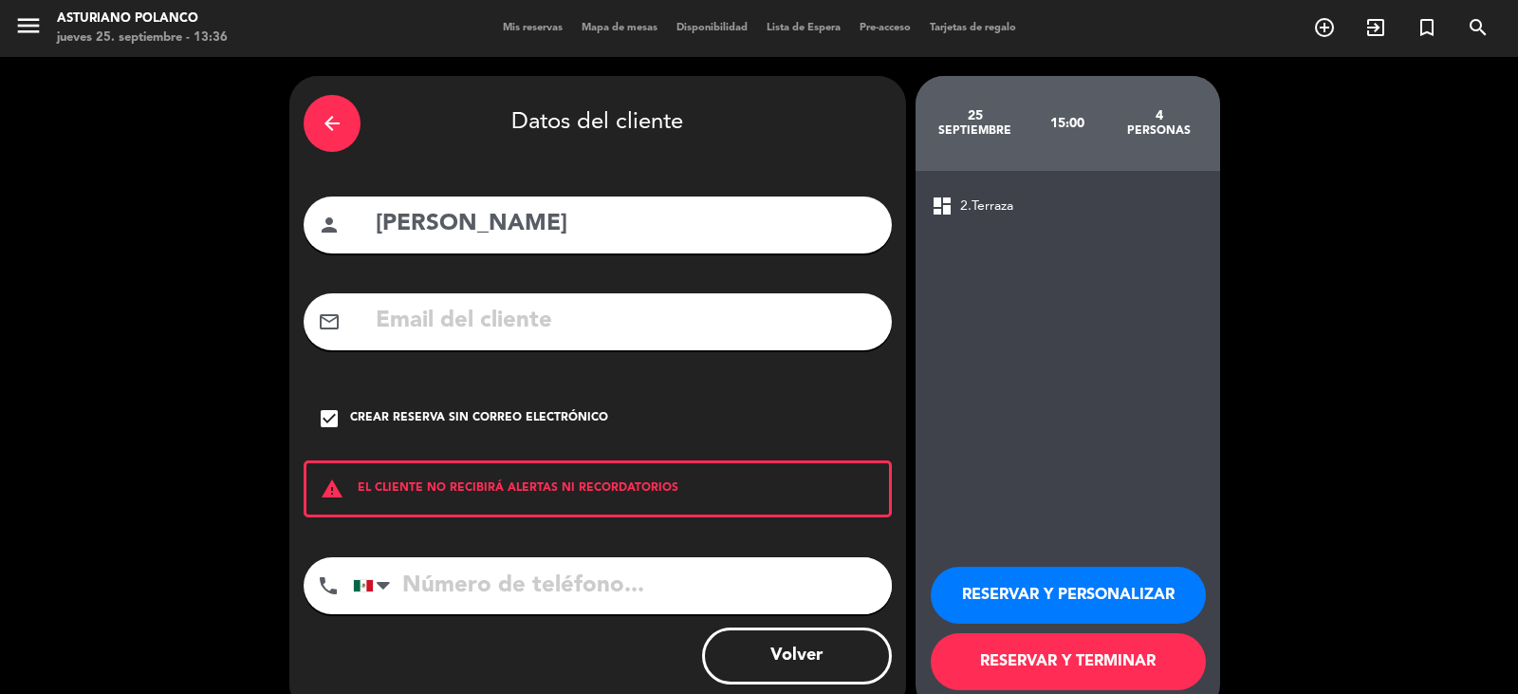
click at [1081, 656] on button "RESERVAR Y TERMINAR" at bounding box center [1068, 661] width 275 height 57
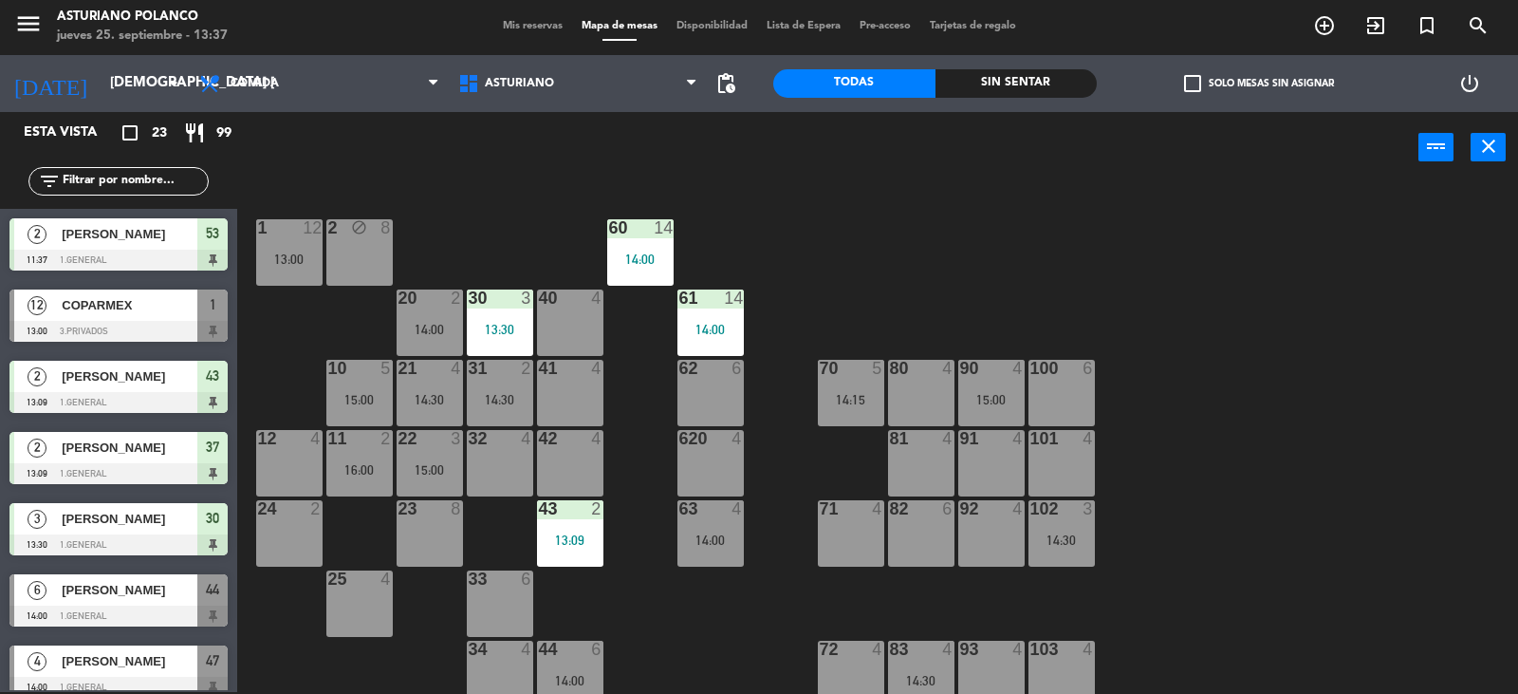
click at [909, 396] on div "80 4" at bounding box center [921, 393] width 66 height 66
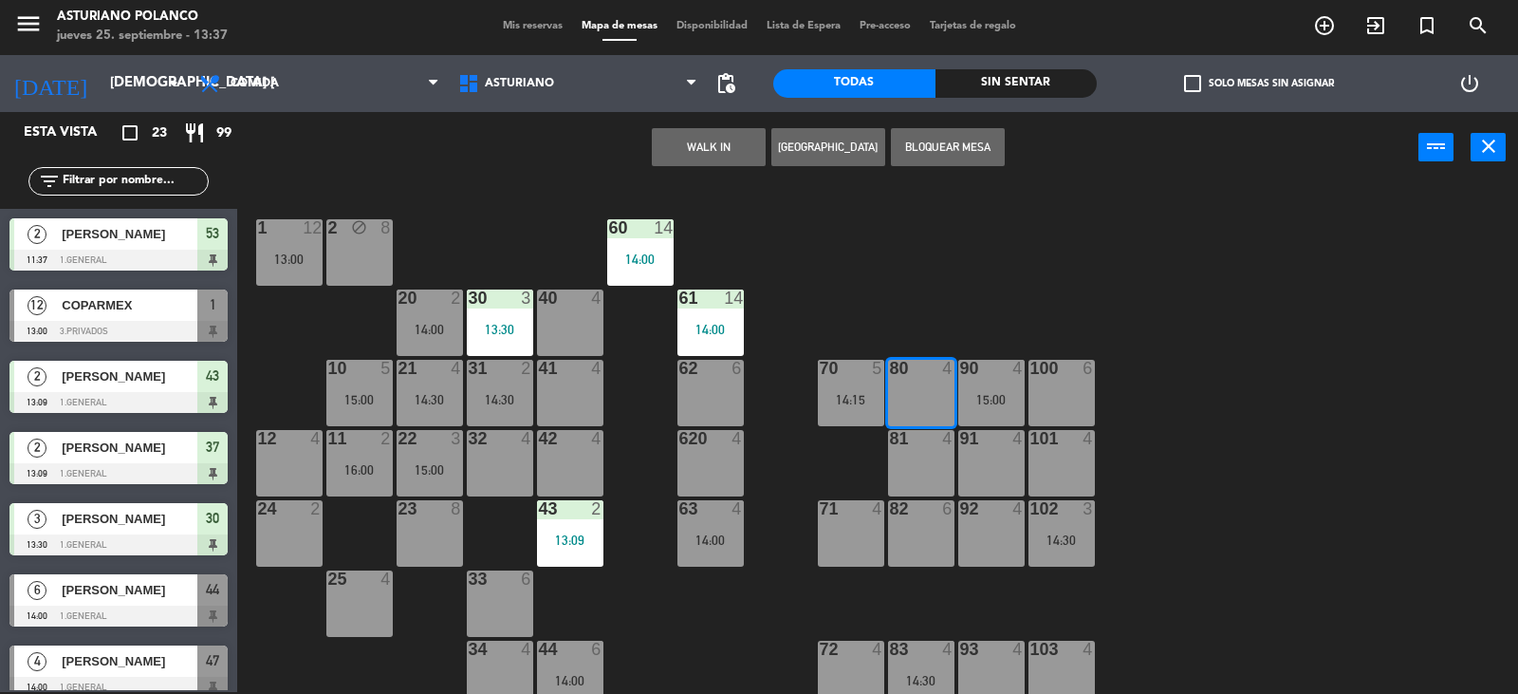
click at [722, 146] on button "WALK IN" at bounding box center [709, 147] width 114 height 38
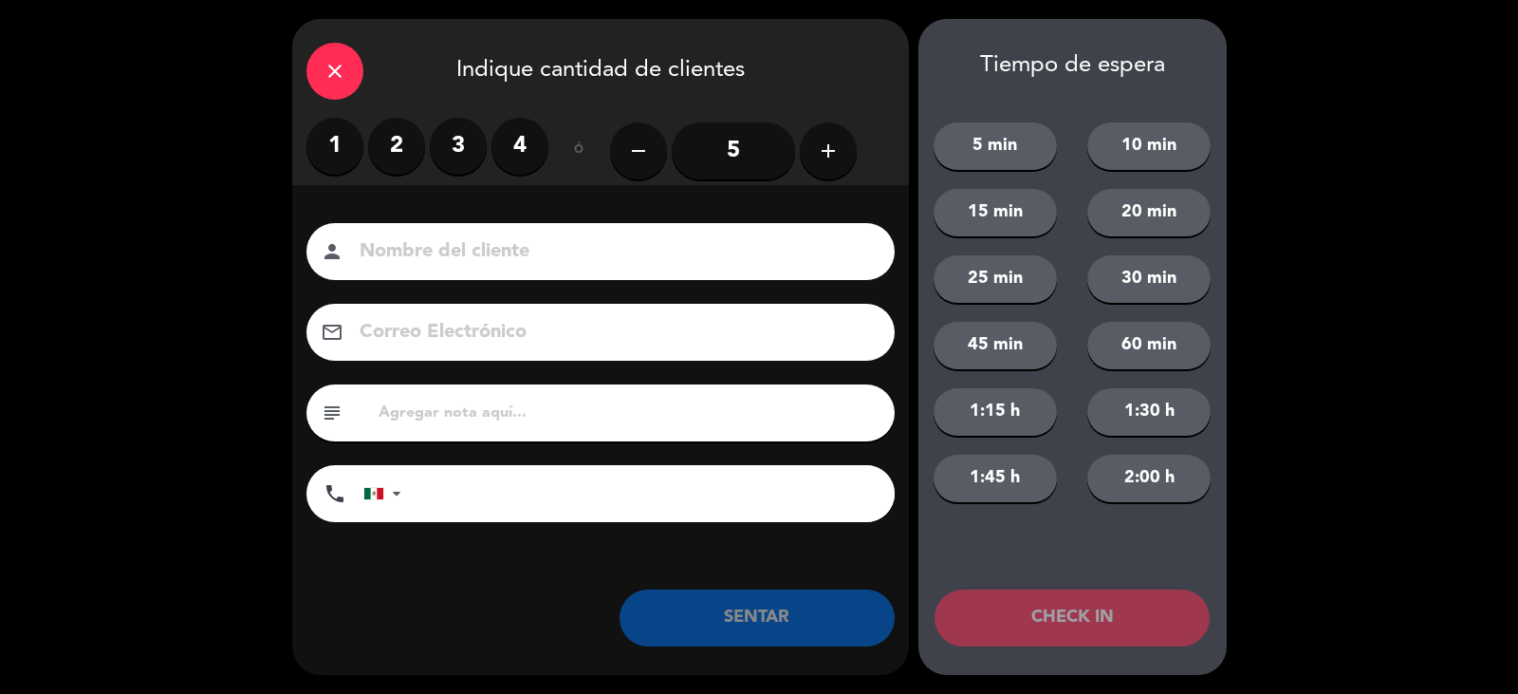
drag, startPoint x: 456, startPoint y: 149, endPoint x: 363, endPoint y: 222, distance: 118.3
click at [435, 156] on label "3" at bounding box center [458, 146] width 57 height 57
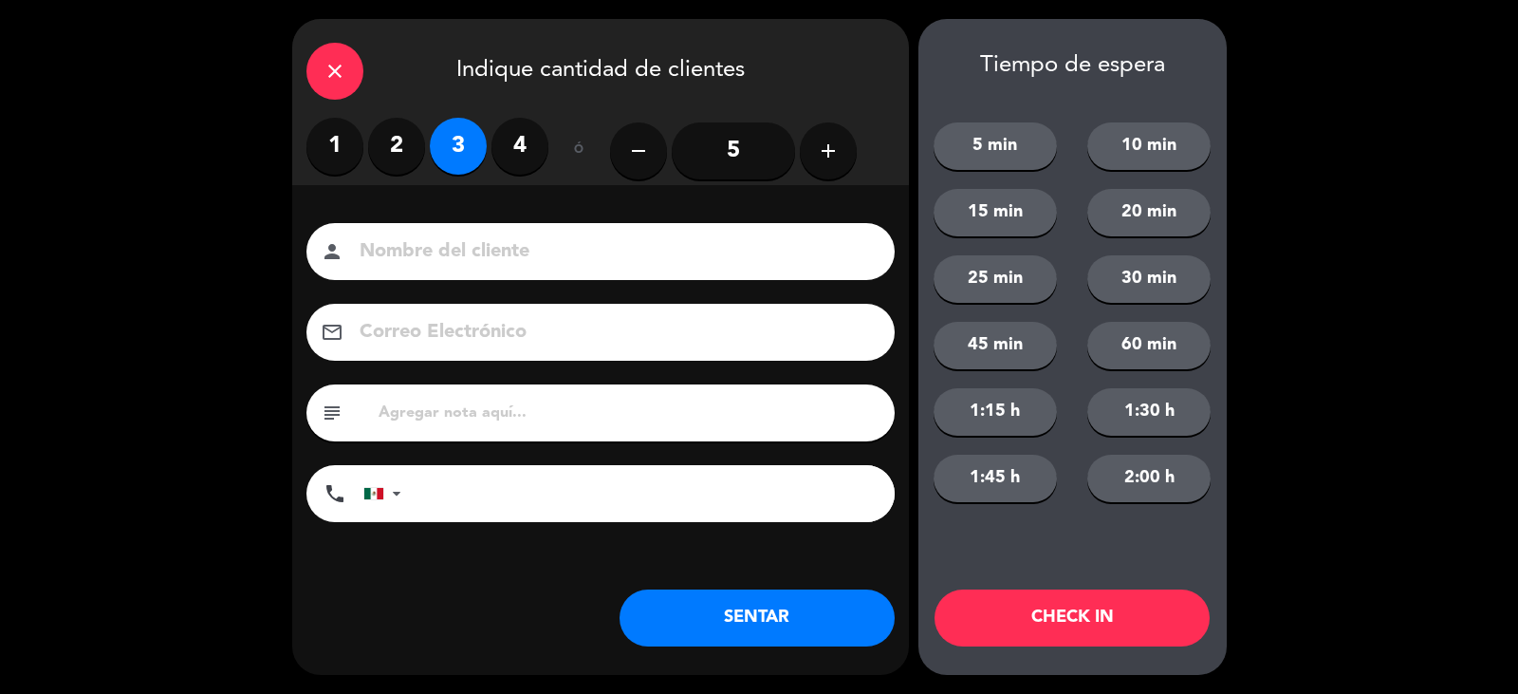
click at [382, 266] on input at bounding box center [614, 251] width 512 height 33
type input "[PERSON_NAME]"
click at [724, 630] on button "SENTAR" at bounding box center [757, 617] width 275 height 57
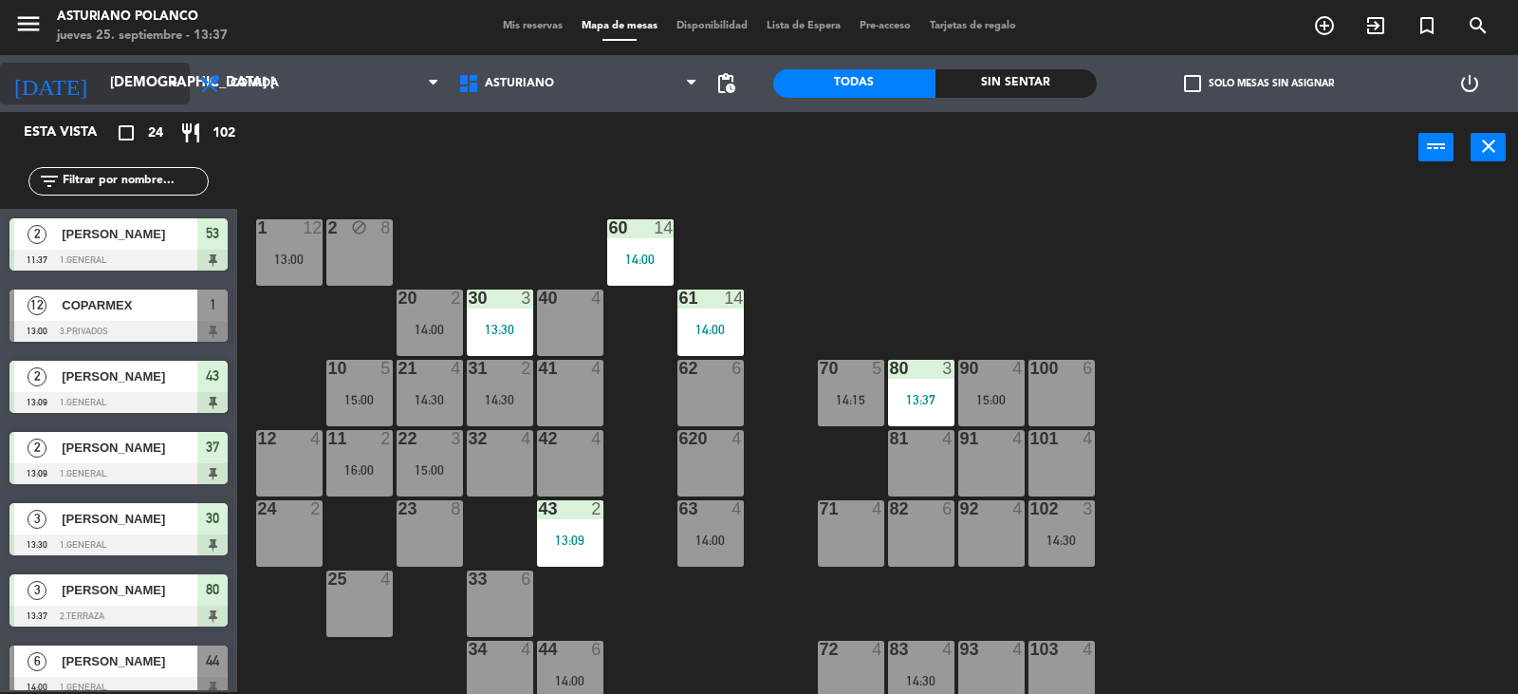
click at [101, 91] on input "[DEMOGRAPHIC_DATA] [DATE]" at bounding box center [192, 83] width 183 height 36
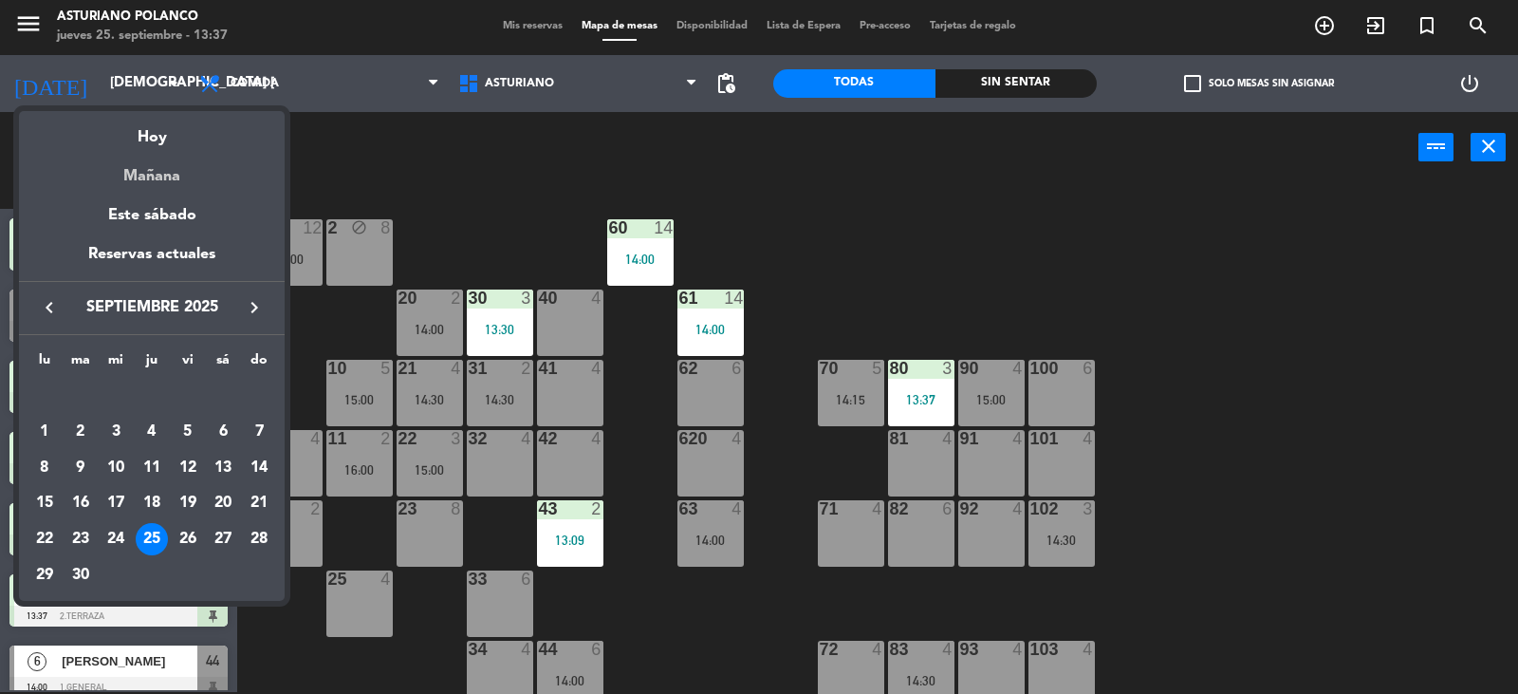
click at [157, 179] on div "Mañana" at bounding box center [152, 169] width 266 height 39
type input "vie. [DATE]"
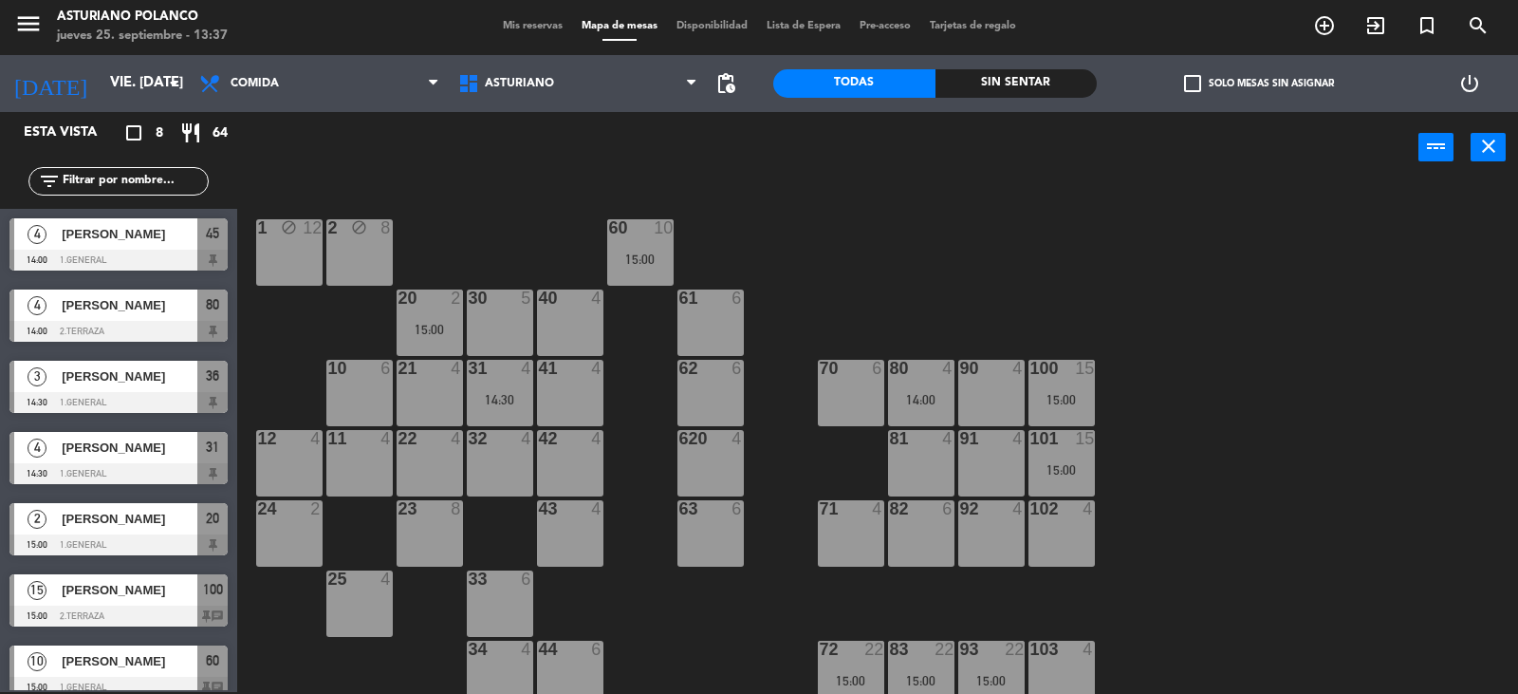
click at [842, 390] on div "70 6" at bounding box center [851, 393] width 66 height 66
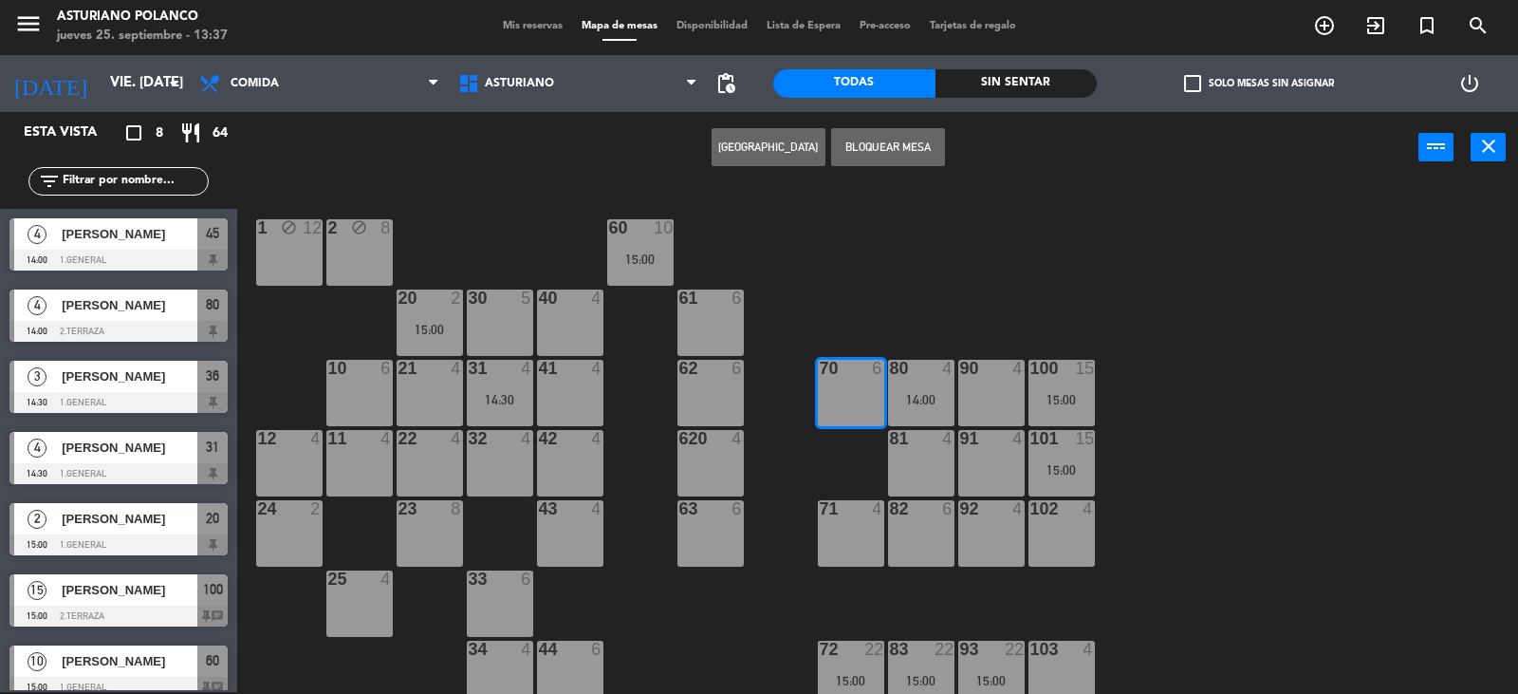
click at [799, 286] on div "1 block 12 2 block 8 60 10 15:00 20 2 15:00 30 5 40 4 61 6 62 6 41 4 31 4 14:30…" at bounding box center [885, 439] width 1266 height 509
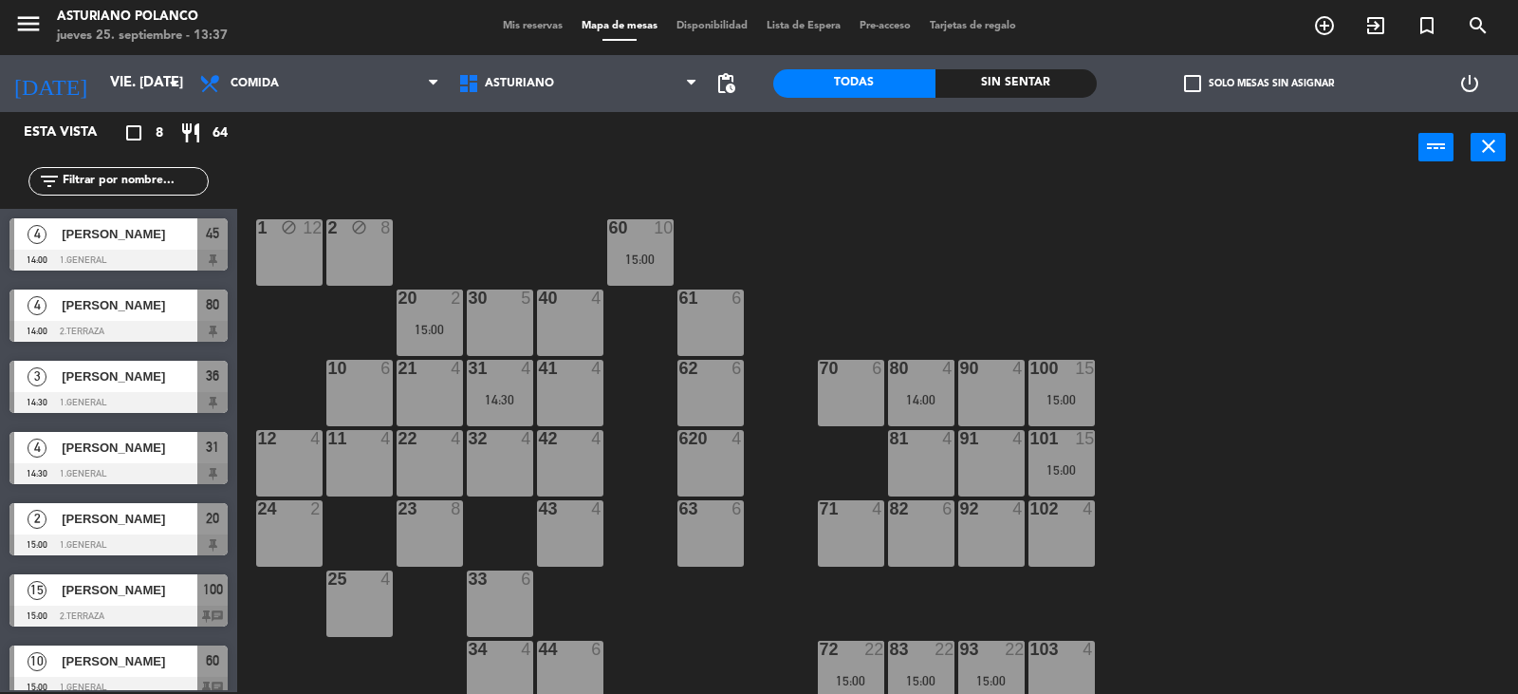
click at [863, 401] on div "70 6" at bounding box center [851, 393] width 66 height 66
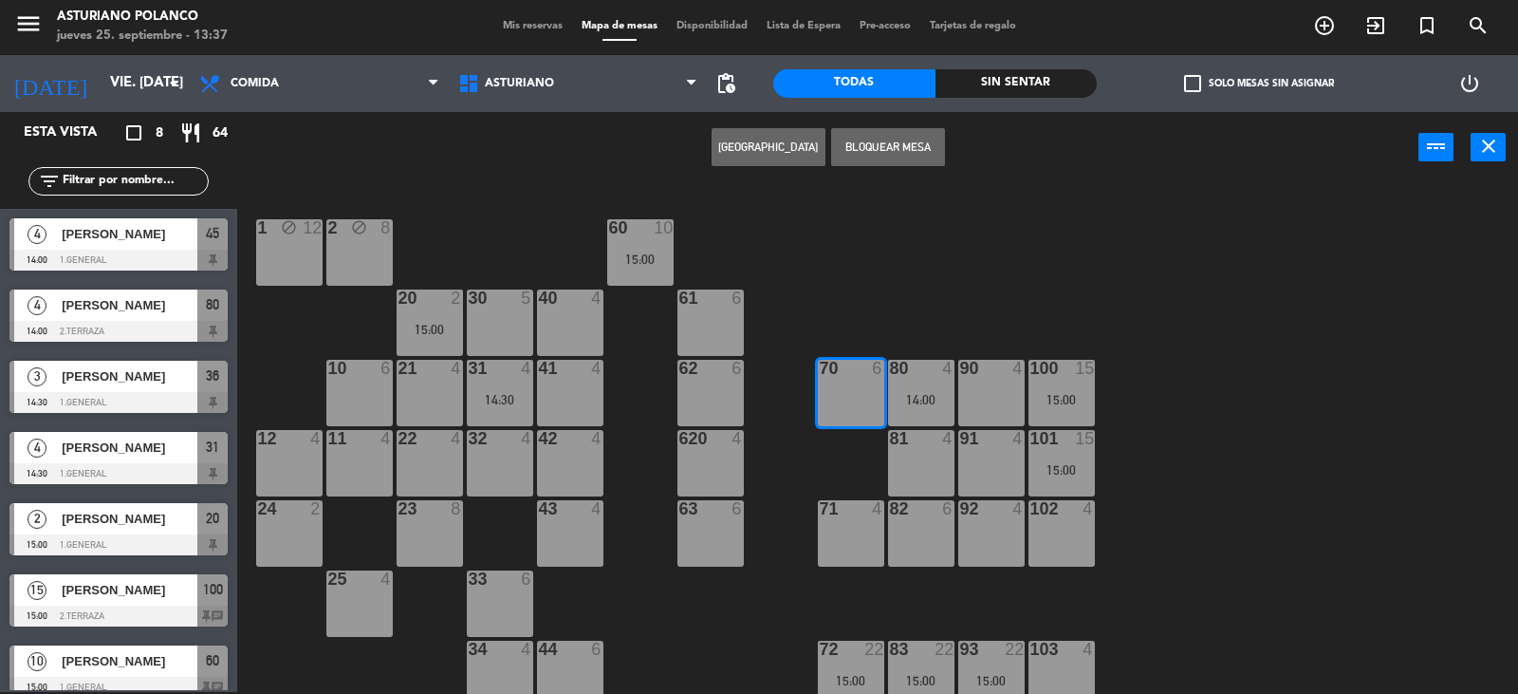
click at [765, 148] on button "[GEOGRAPHIC_DATA]" at bounding box center [769, 147] width 114 height 38
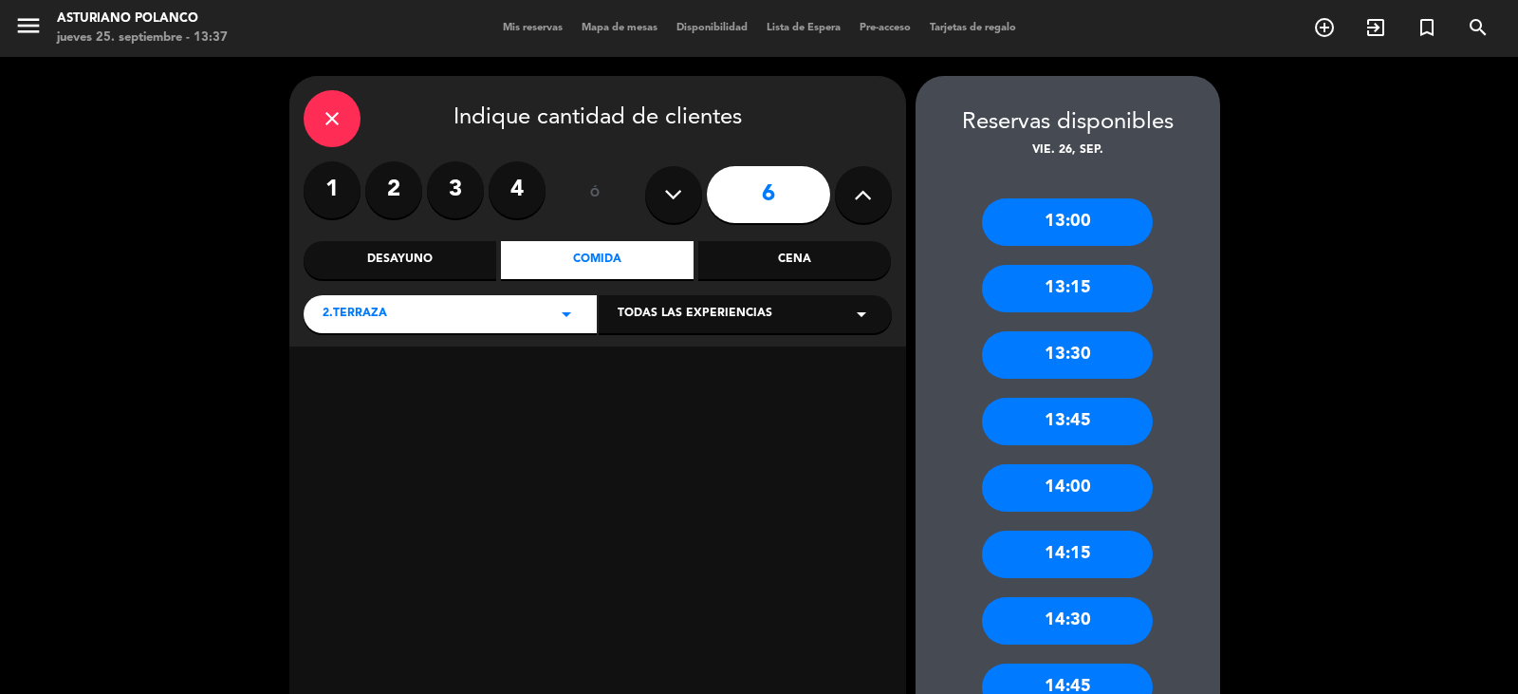
click at [1049, 231] on div "13:00" at bounding box center [1067, 221] width 171 height 47
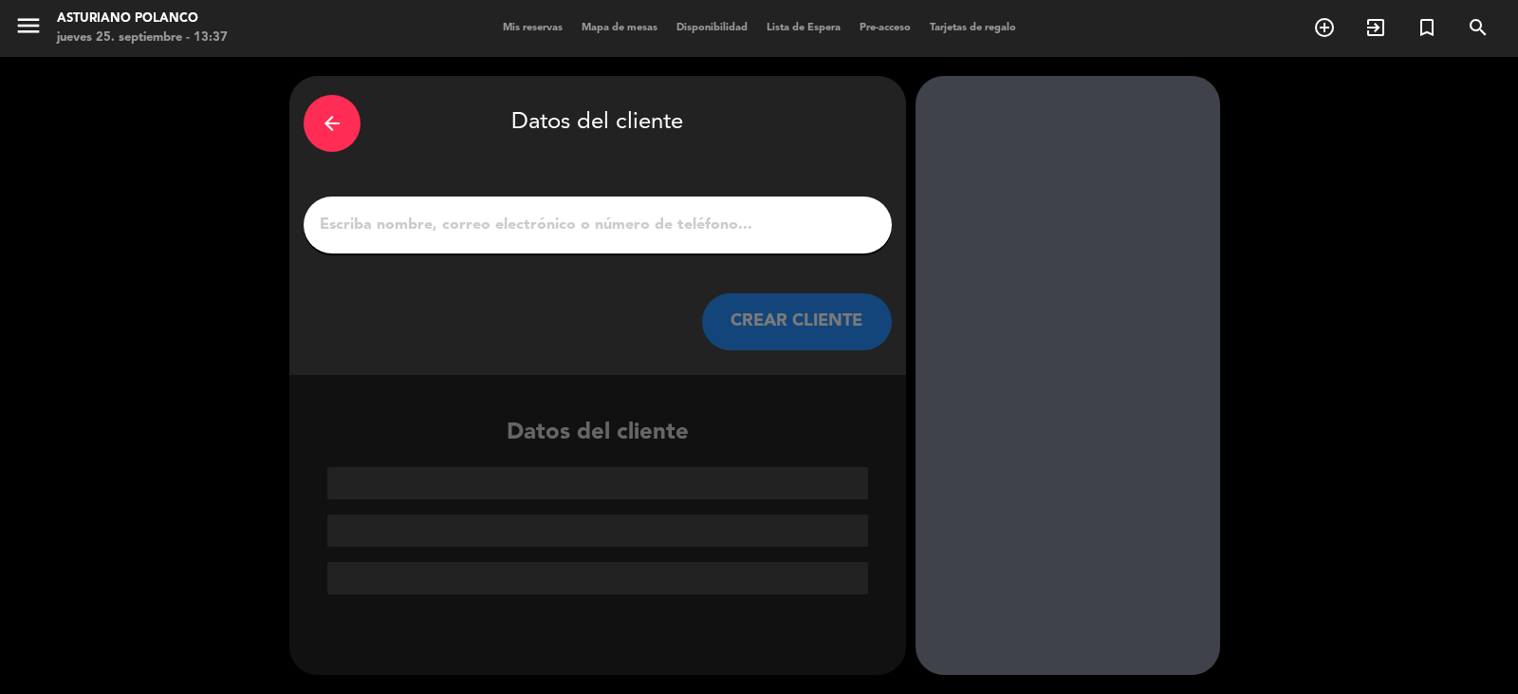
click at [367, 230] on input "1" at bounding box center [598, 225] width 560 height 27
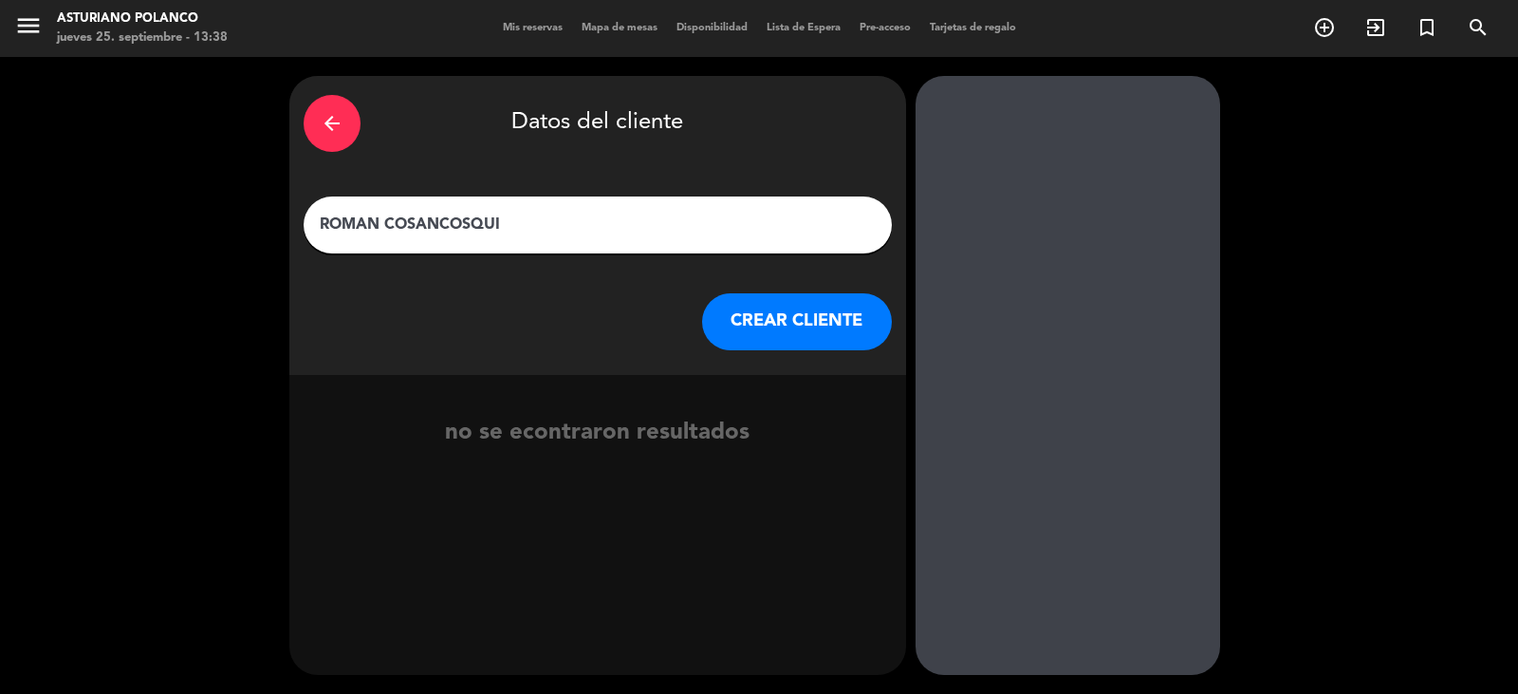
type input "ROMAN COSANCOSQUI"
drag, startPoint x: 884, startPoint y: 326, endPoint x: 842, endPoint y: 331, distance: 42.1
click at [842, 331] on button "CREAR CLIENTE" at bounding box center [797, 321] width 190 height 57
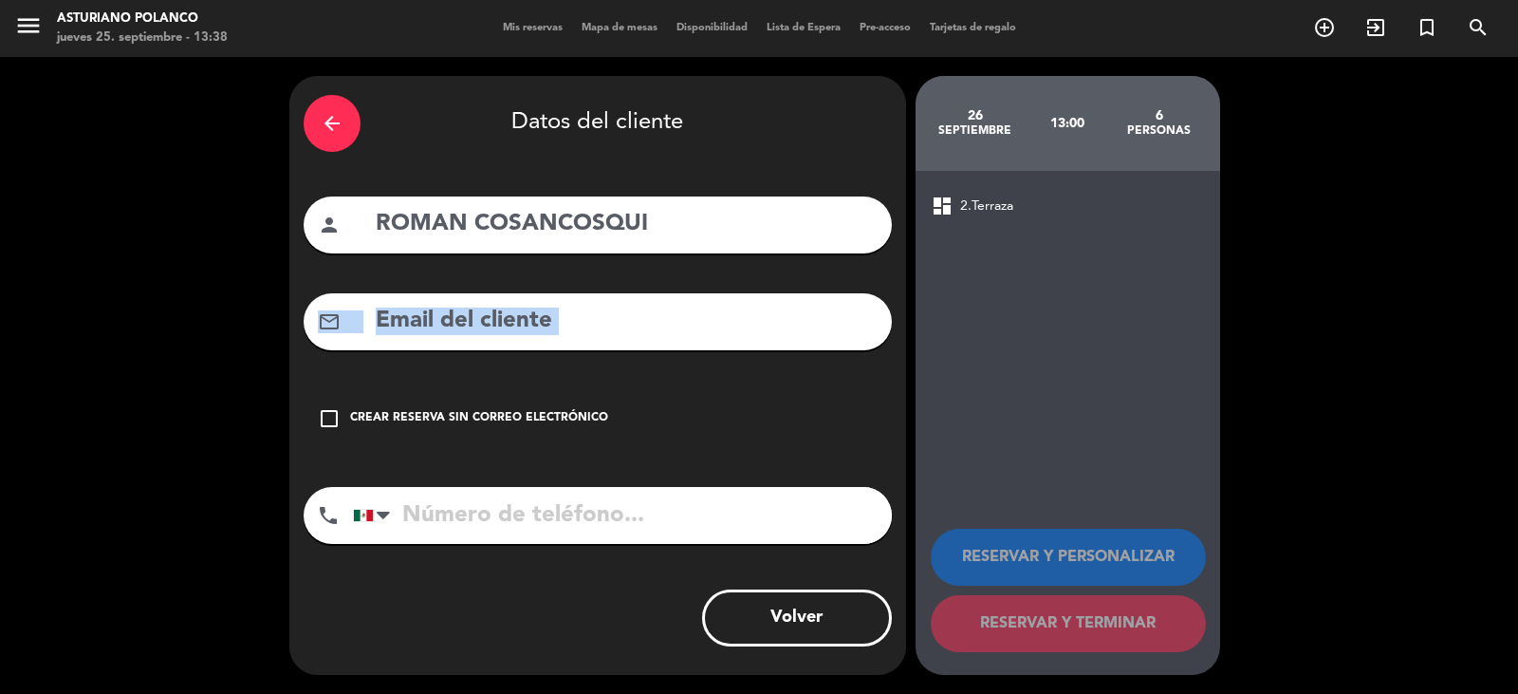
drag, startPoint x: 300, startPoint y: 360, endPoint x: 319, endPoint y: 411, distance: 54.6
click at [310, 390] on div "arrow_back Datos del cliente person ROMAN COSANCOSQUI mail_outline check_box_ou…" at bounding box center [597, 375] width 617 height 599
click at [327, 427] on icon "check_box_outline_blank" at bounding box center [329, 418] width 23 height 23
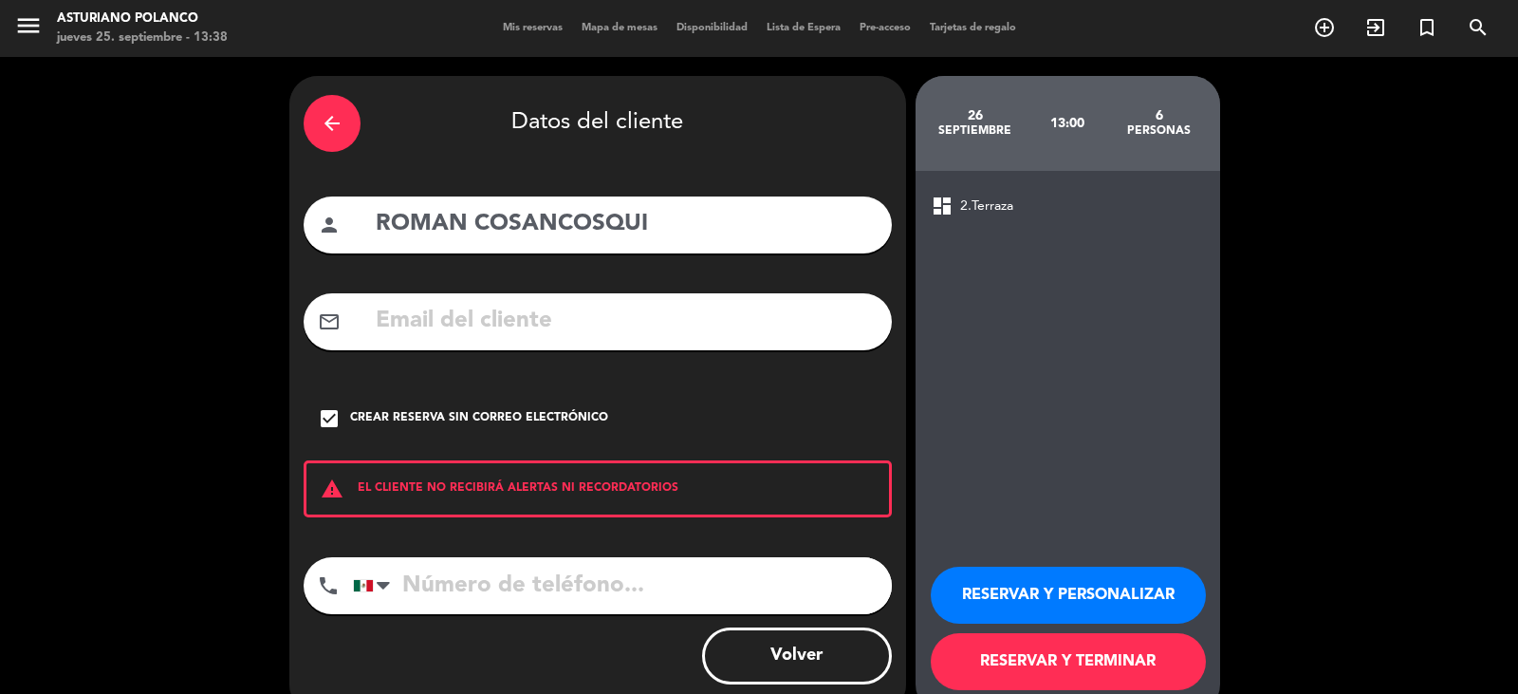
click at [1089, 680] on button "RESERVAR Y TERMINAR" at bounding box center [1068, 661] width 275 height 57
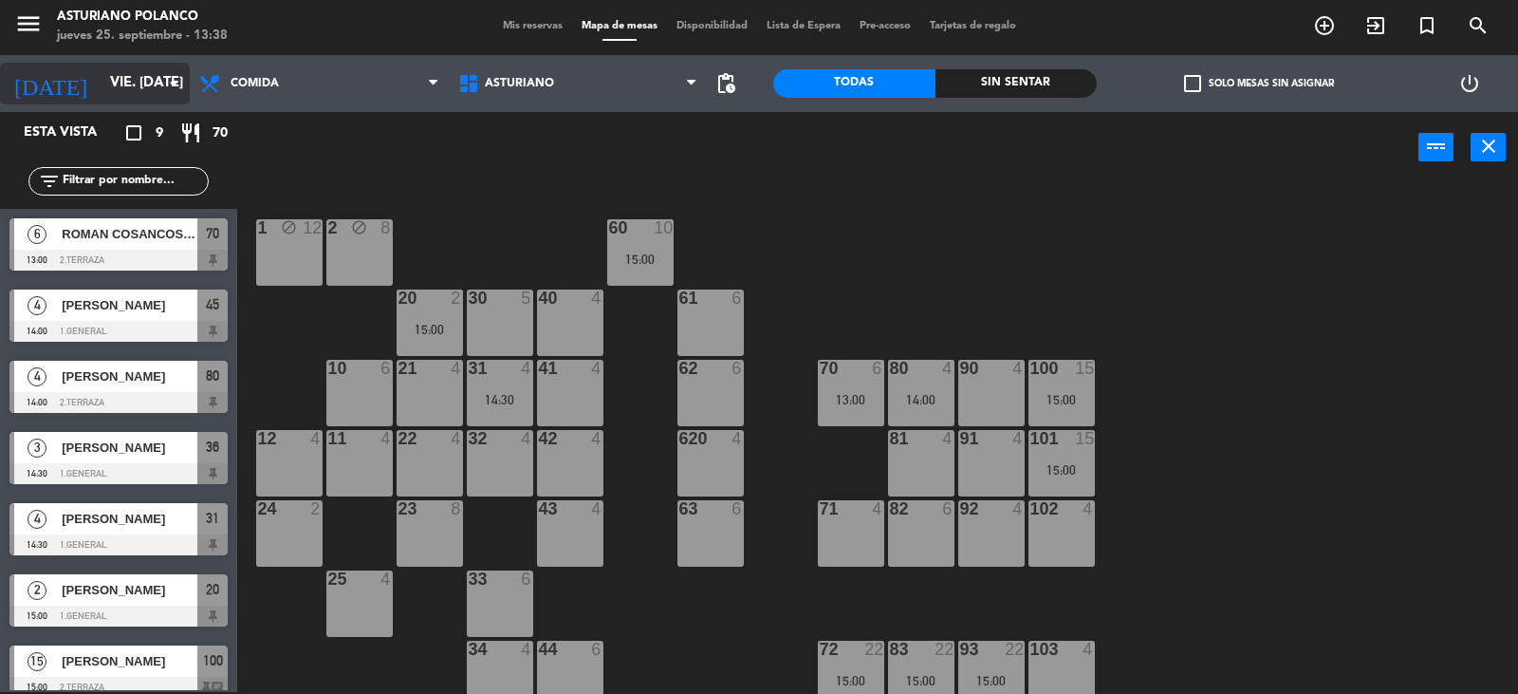
click at [144, 90] on input "vie. [DATE]" at bounding box center [192, 83] width 183 height 36
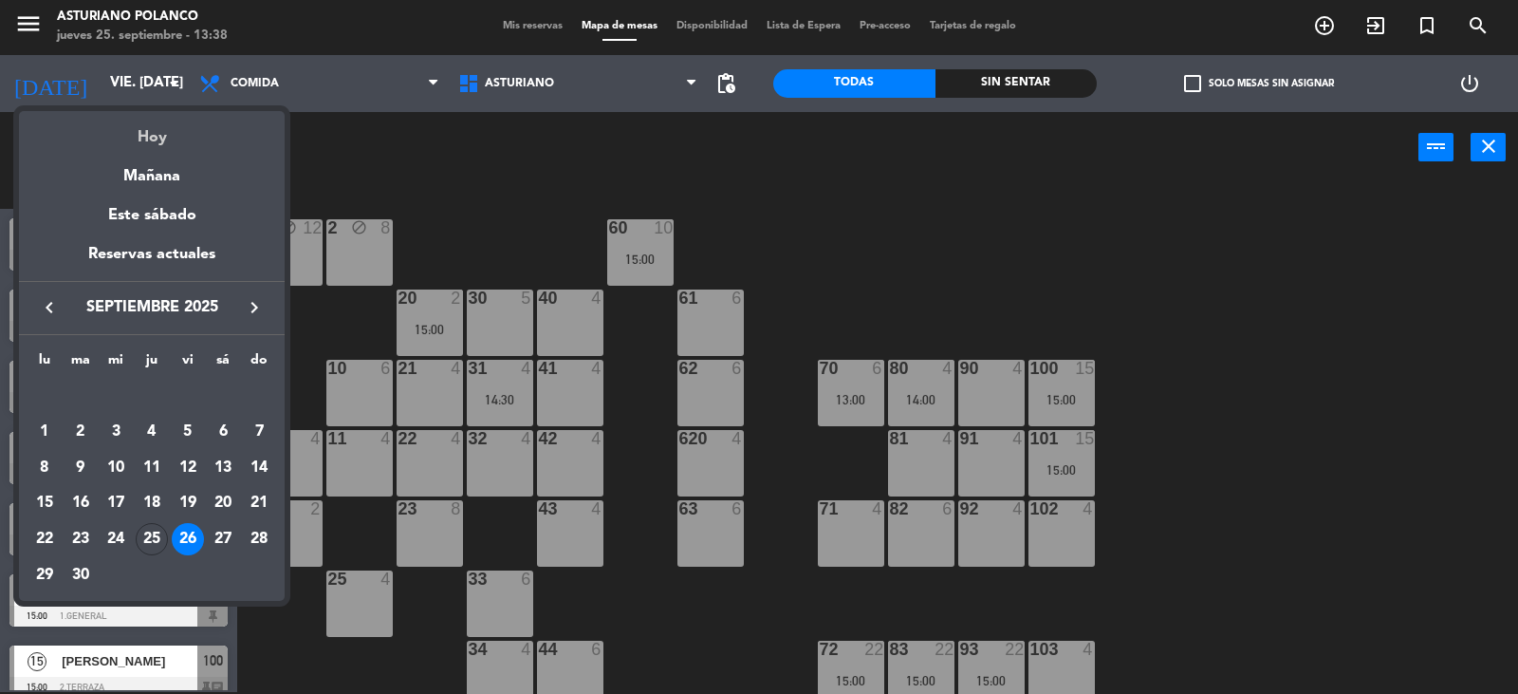
click at [157, 140] on div "Hoy" at bounding box center [152, 130] width 266 height 39
type input "[DEMOGRAPHIC_DATA] [DATE]"
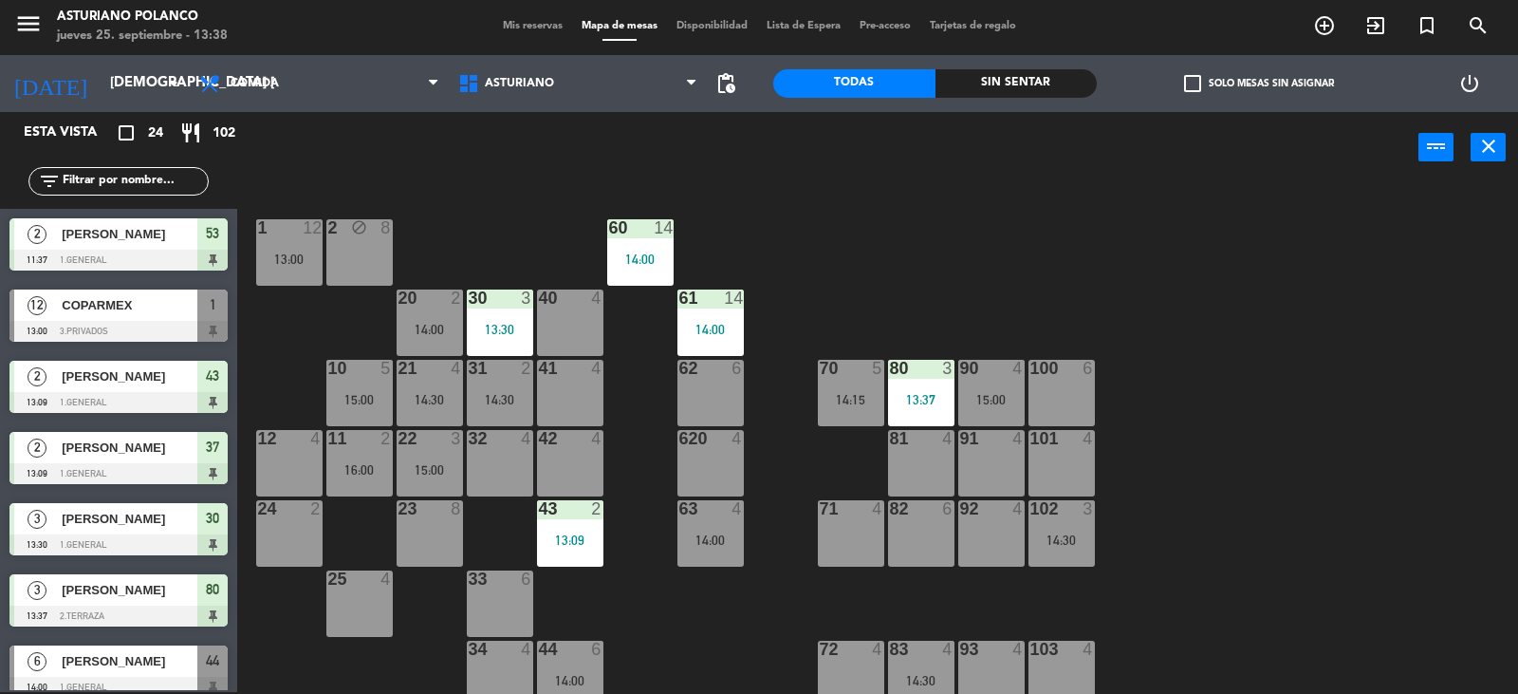
click at [100, 180] on input "text" at bounding box center [134, 181] width 147 height 21
type input "A"
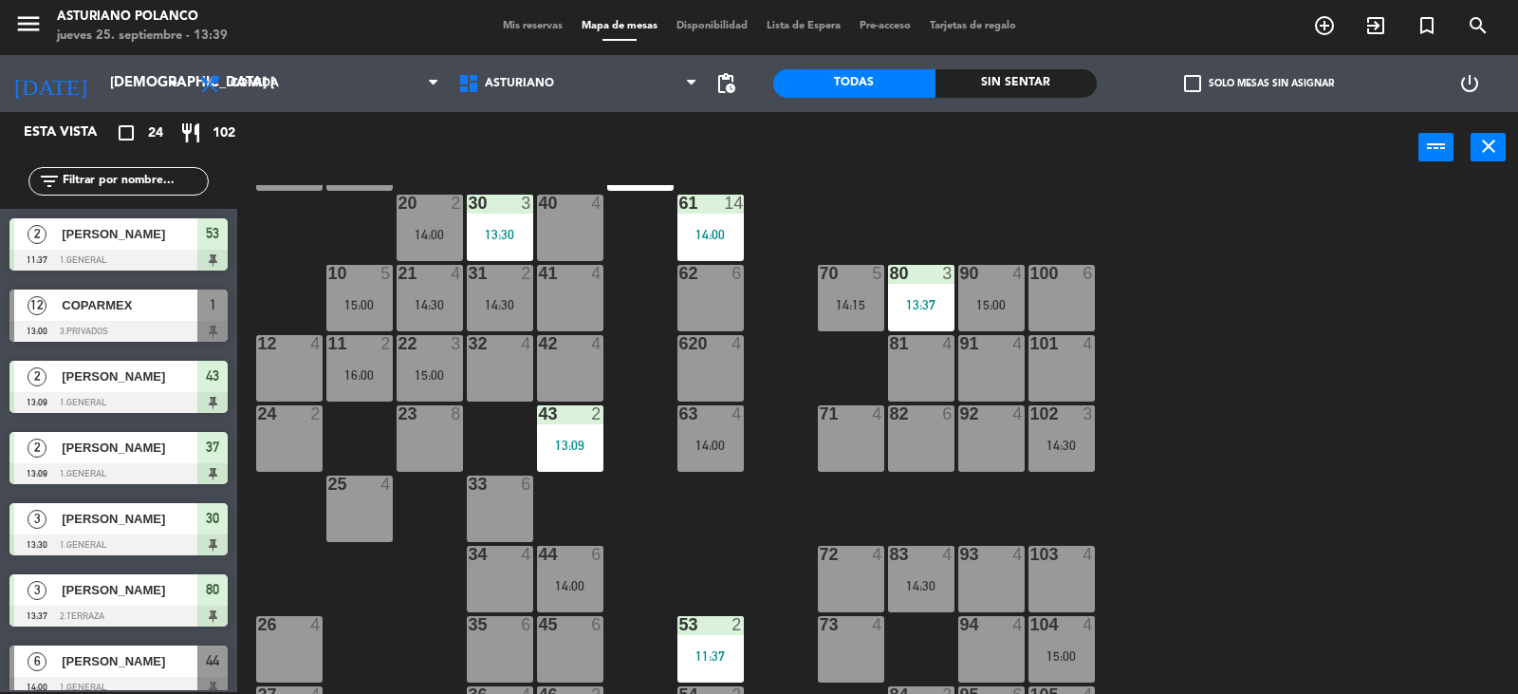
click at [550, 654] on div "45 6" at bounding box center [570, 649] width 66 height 66
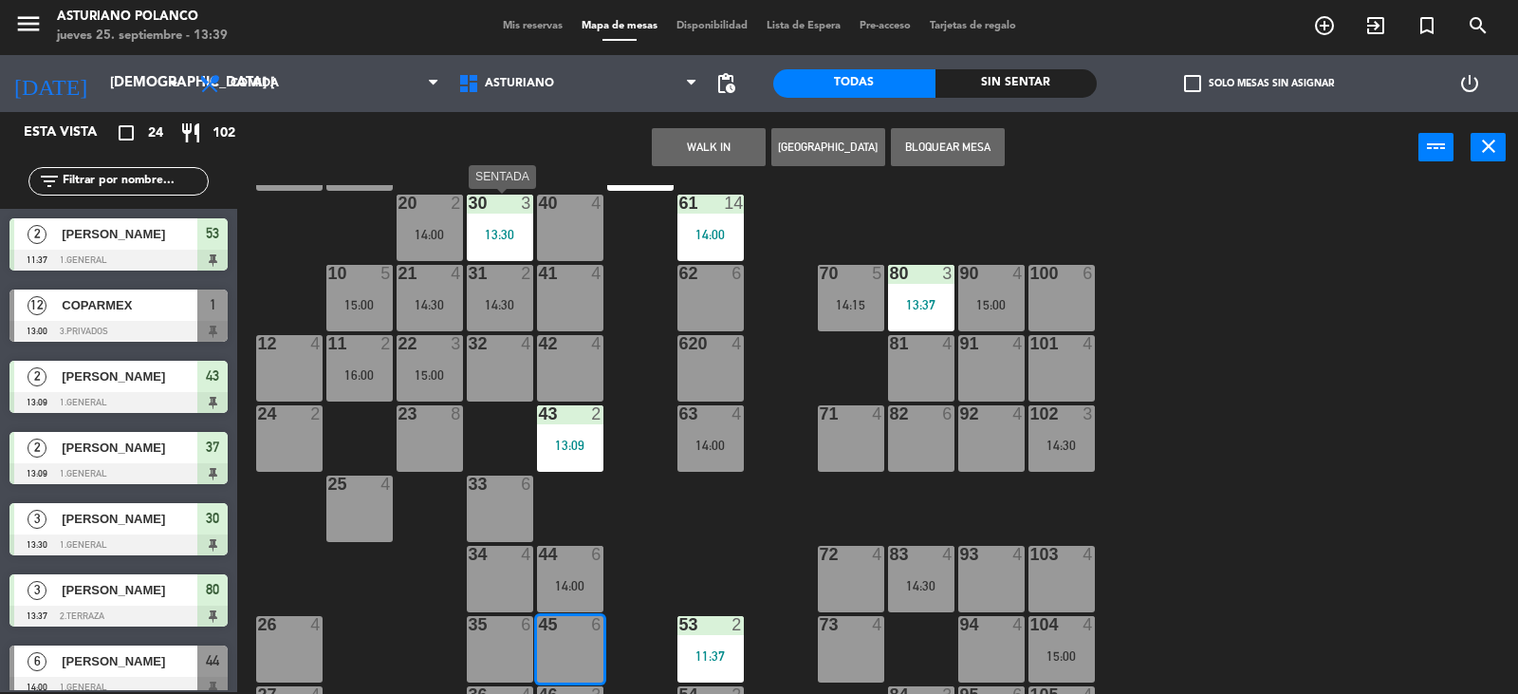
click at [487, 239] on div "13:30" at bounding box center [500, 234] width 66 height 13
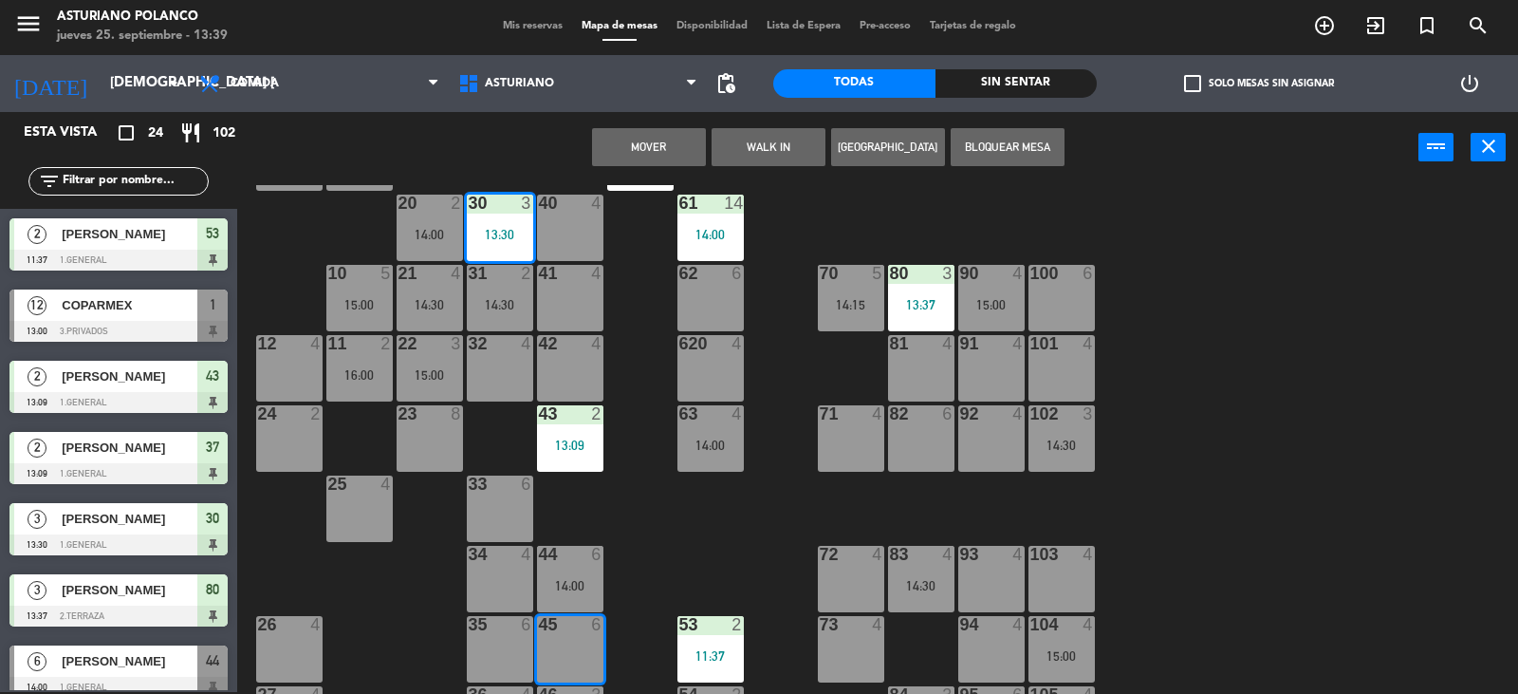
click at [647, 136] on button "Mover" at bounding box center [649, 147] width 114 height 38
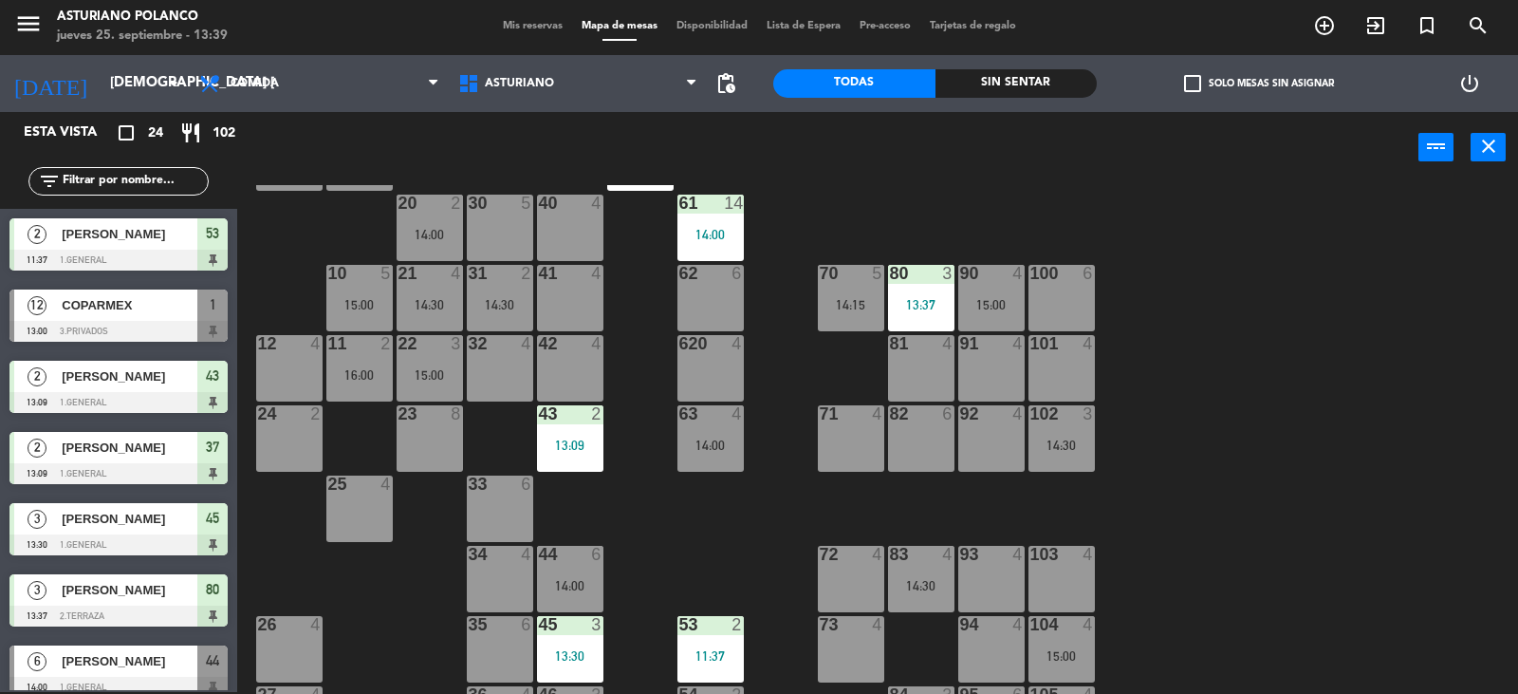
click at [412, 441] on div "23 8" at bounding box center [430, 438] width 66 height 66
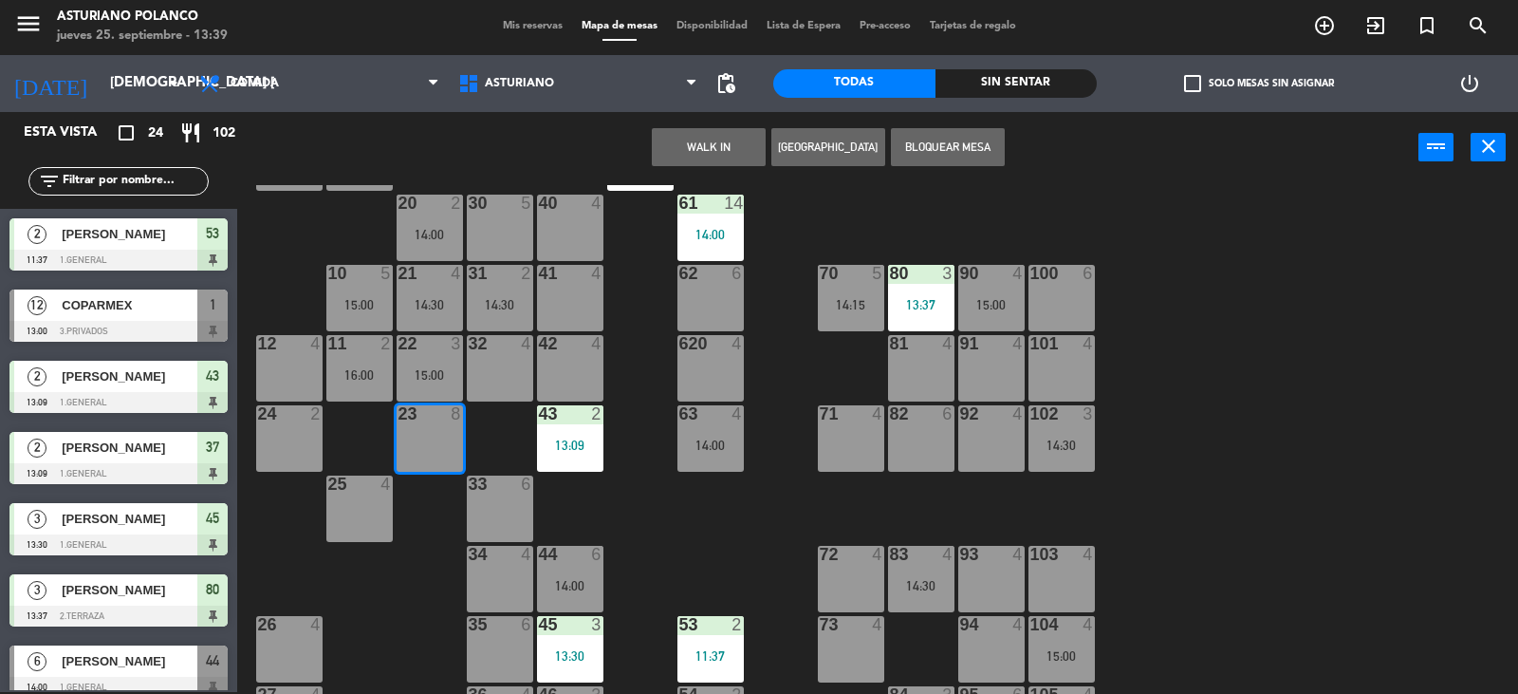
click at [822, 140] on button "[GEOGRAPHIC_DATA]" at bounding box center [829, 147] width 114 height 38
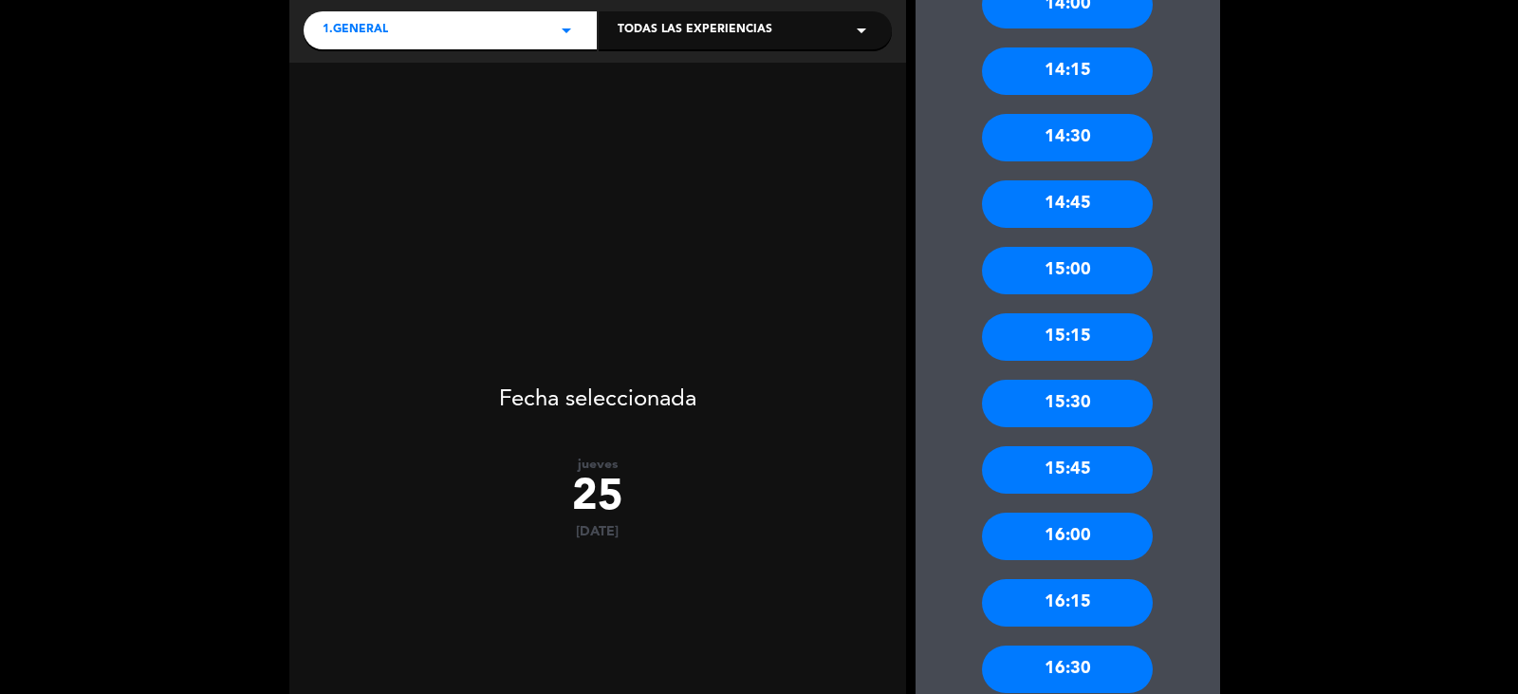
scroll to position [285, 0]
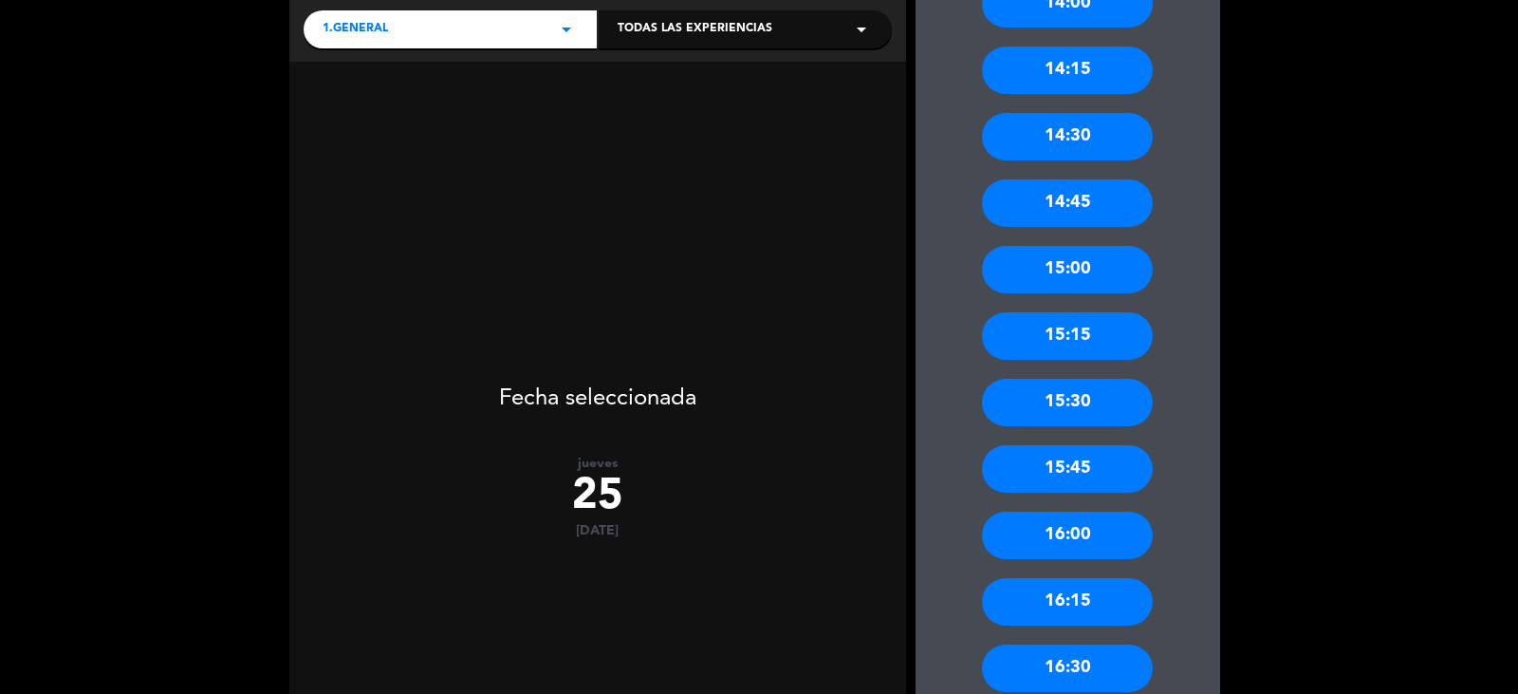
click at [1060, 385] on div "15:30" at bounding box center [1067, 402] width 171 height 47
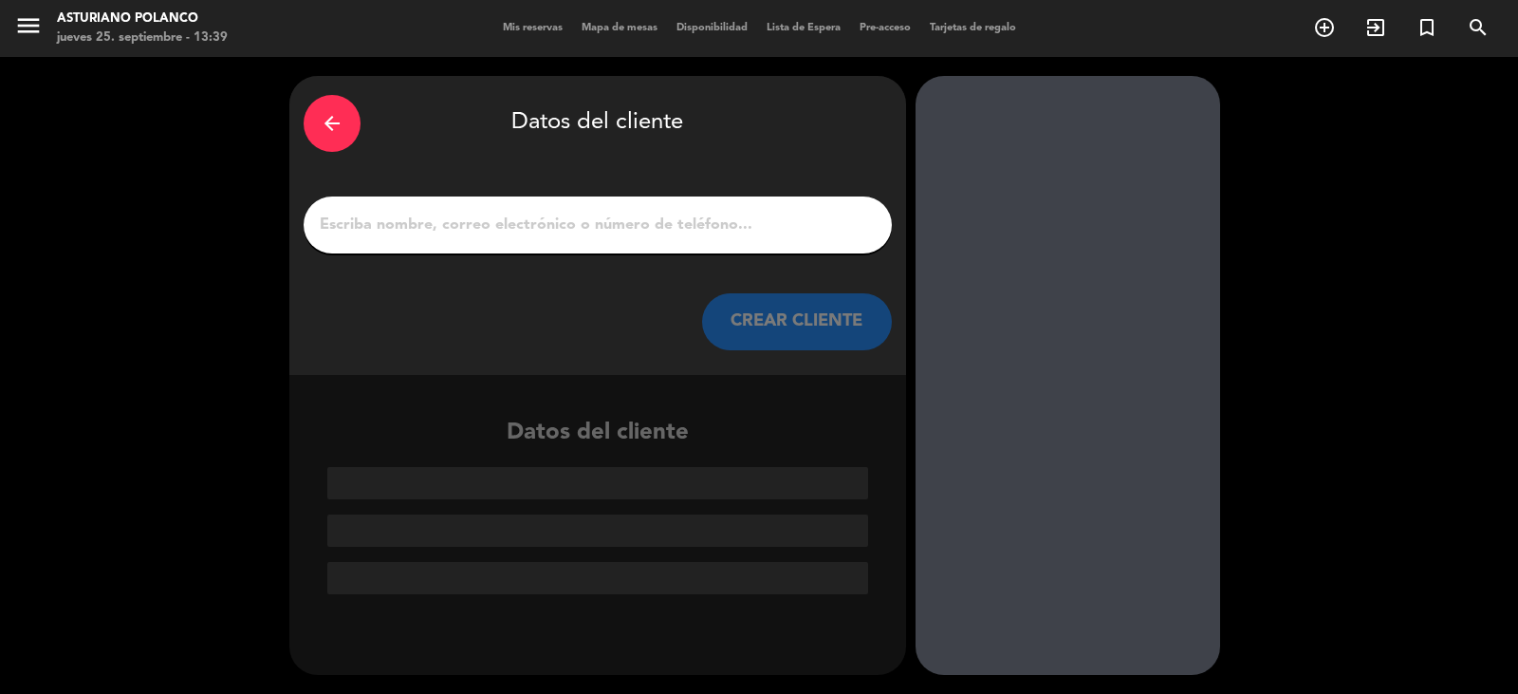
scroll to position [0, 0]
click at [332, 220] on input "1" at bounding box center [598, 225] width 560 height 27
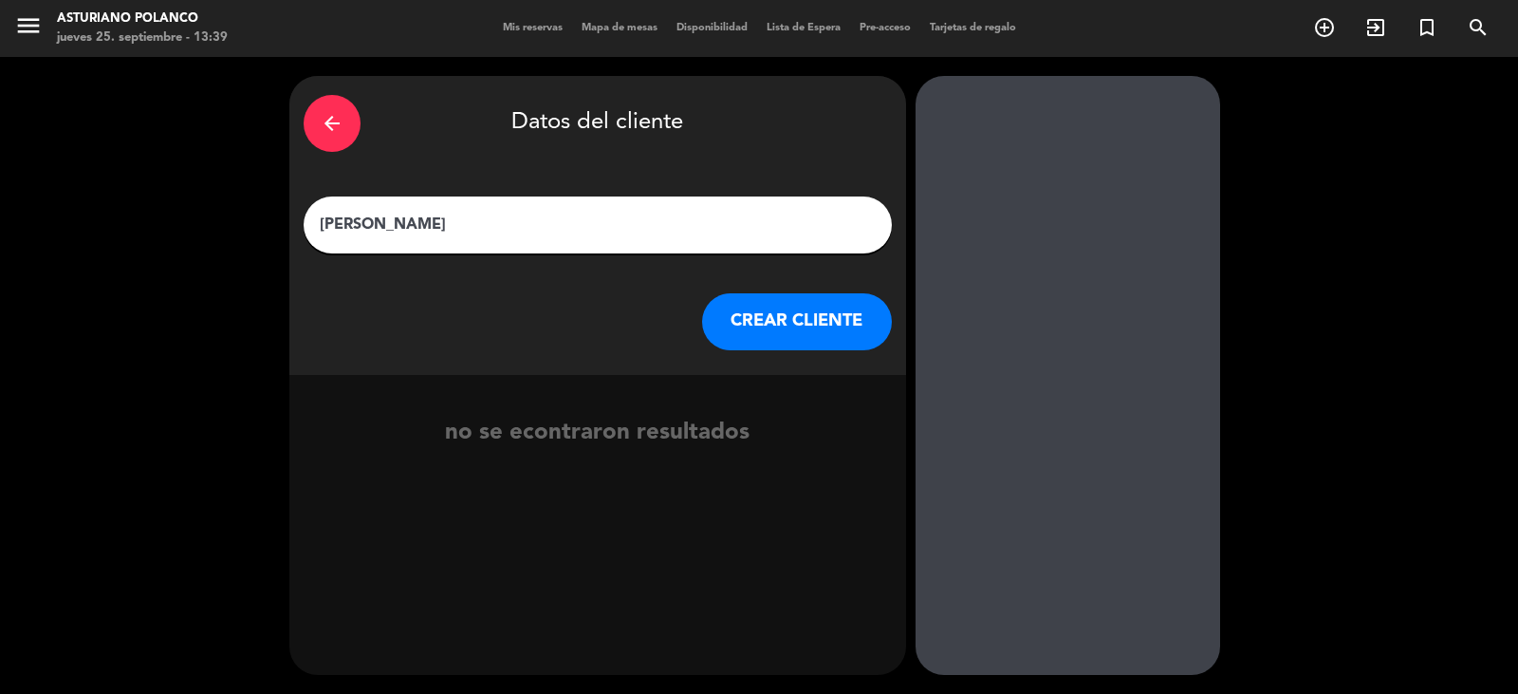
type input "[PERSON_NAME]"
click at [787, 324] on button "CREAR CLIENTE" at bounding box center [797, 321] width 190 height 57
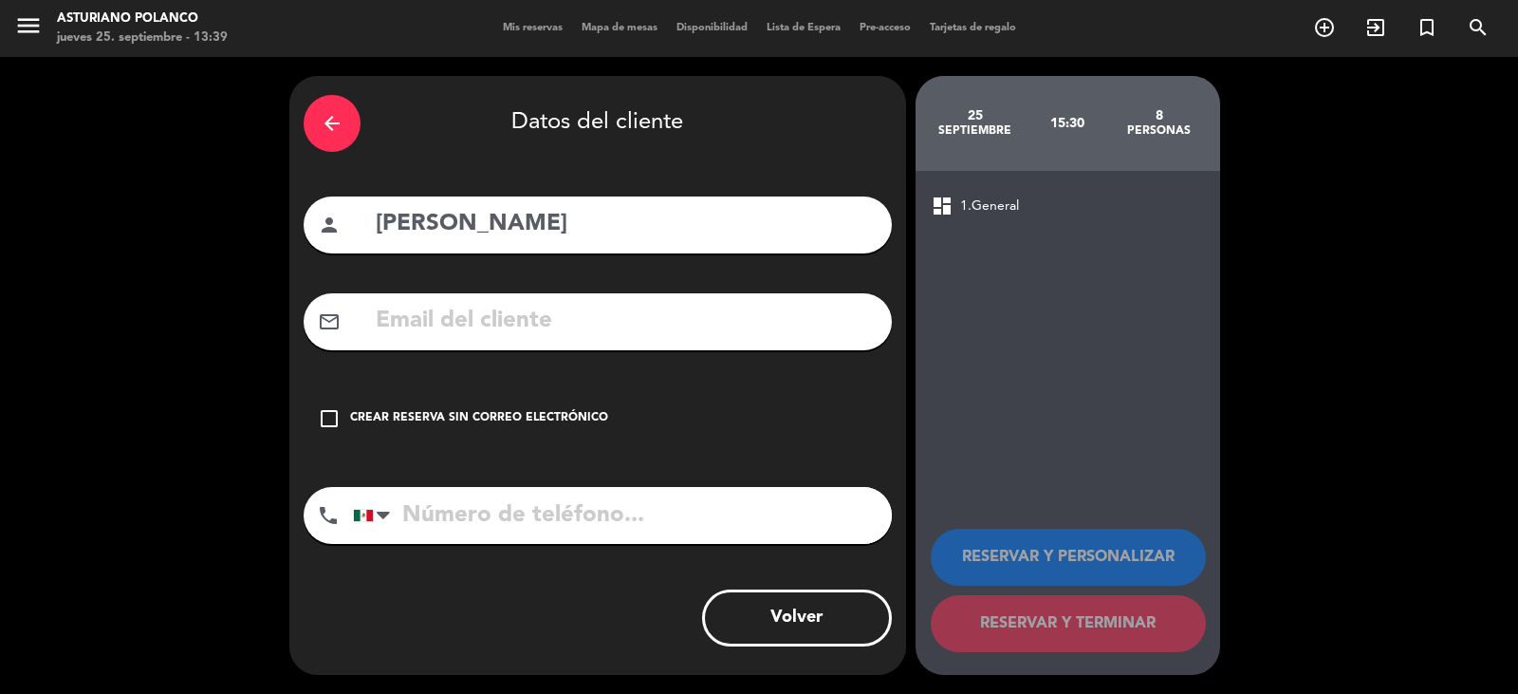
click at [337, 430] on div "check_box_outline_blank Crear reserva sin correo electrónico" at bounding box center [598, 418] width 588 height 57
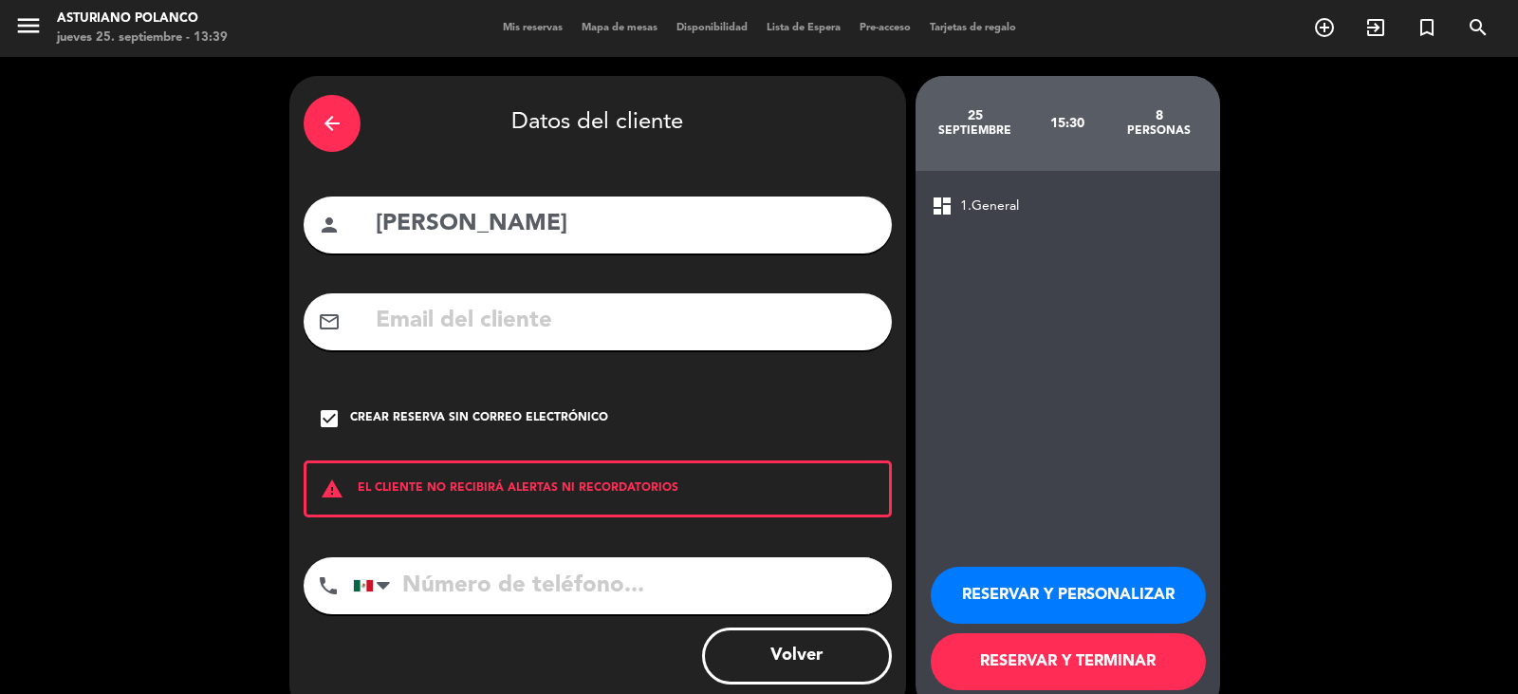
click at [1035, 650] on button "RESERVAR Y TERMINAR" at bounding box center [1068, 661] width 275 height 57
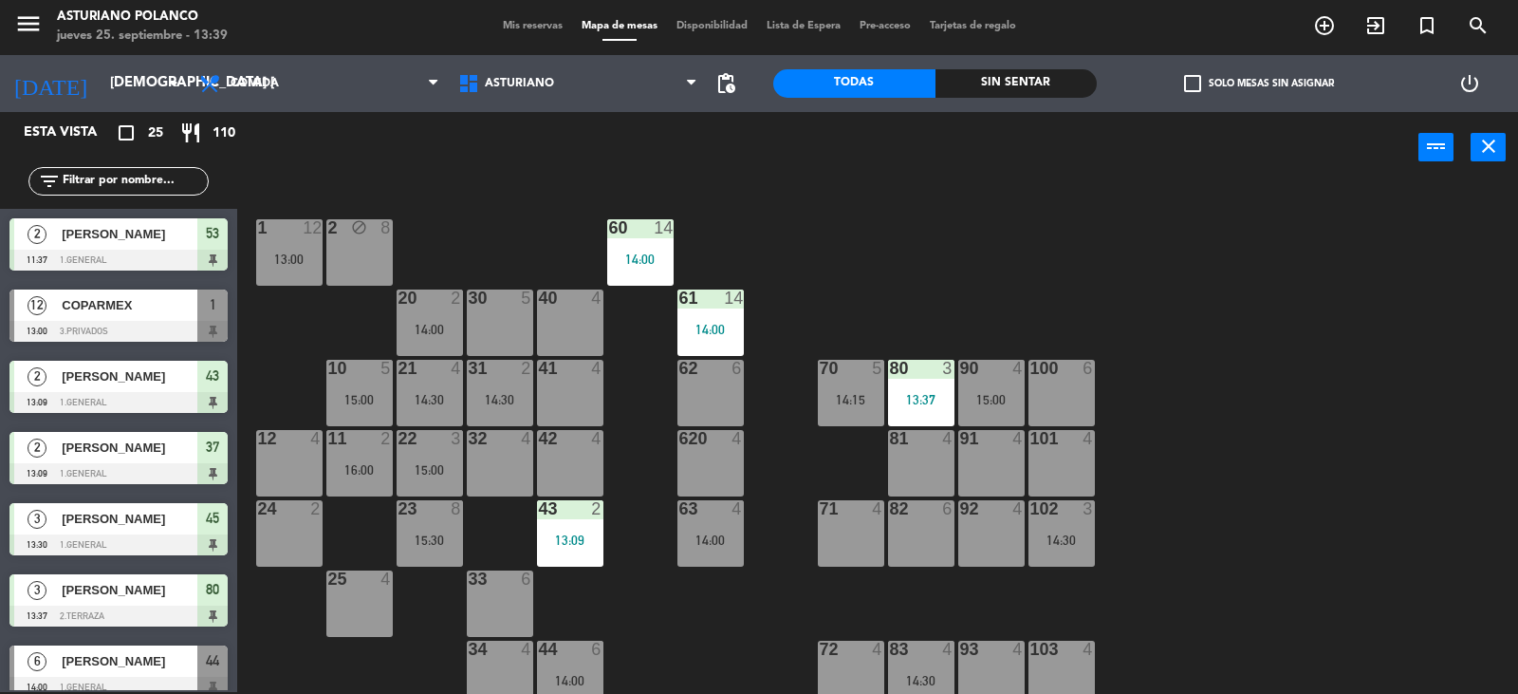
scroll to position [285, 0]
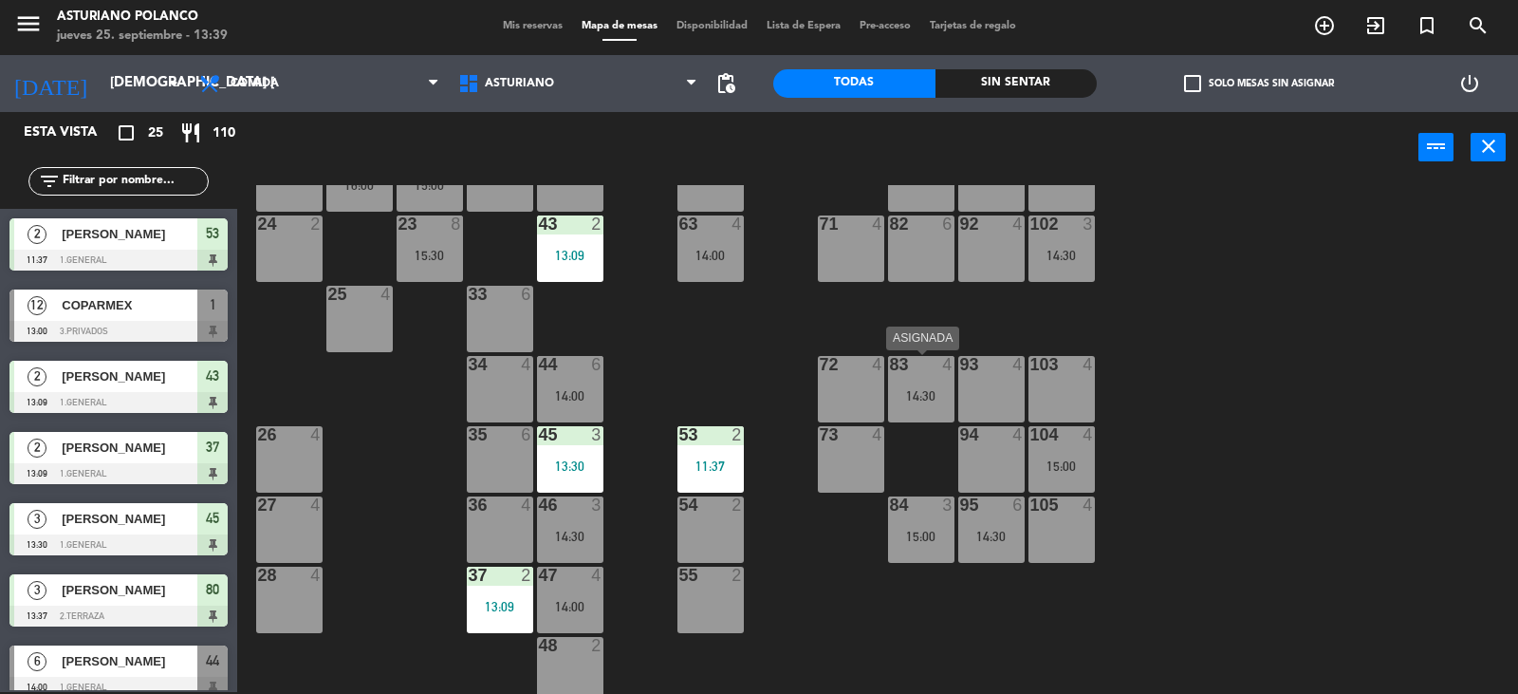
click at [944, 397] on div "14:30" at bounding box center [921, 395] width 66 height 13
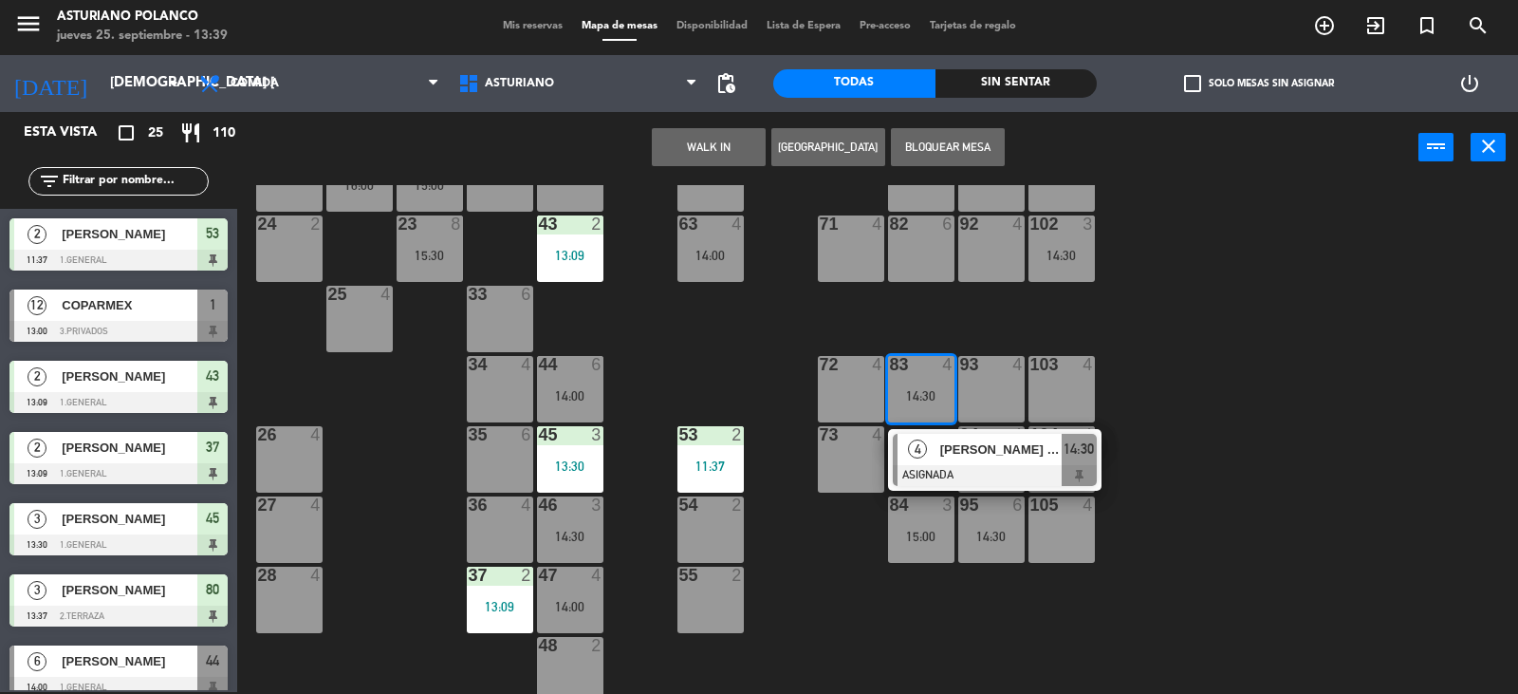
click at [829, 462] on div "73 4" at bounding box center [851, 459] width 66 height 66
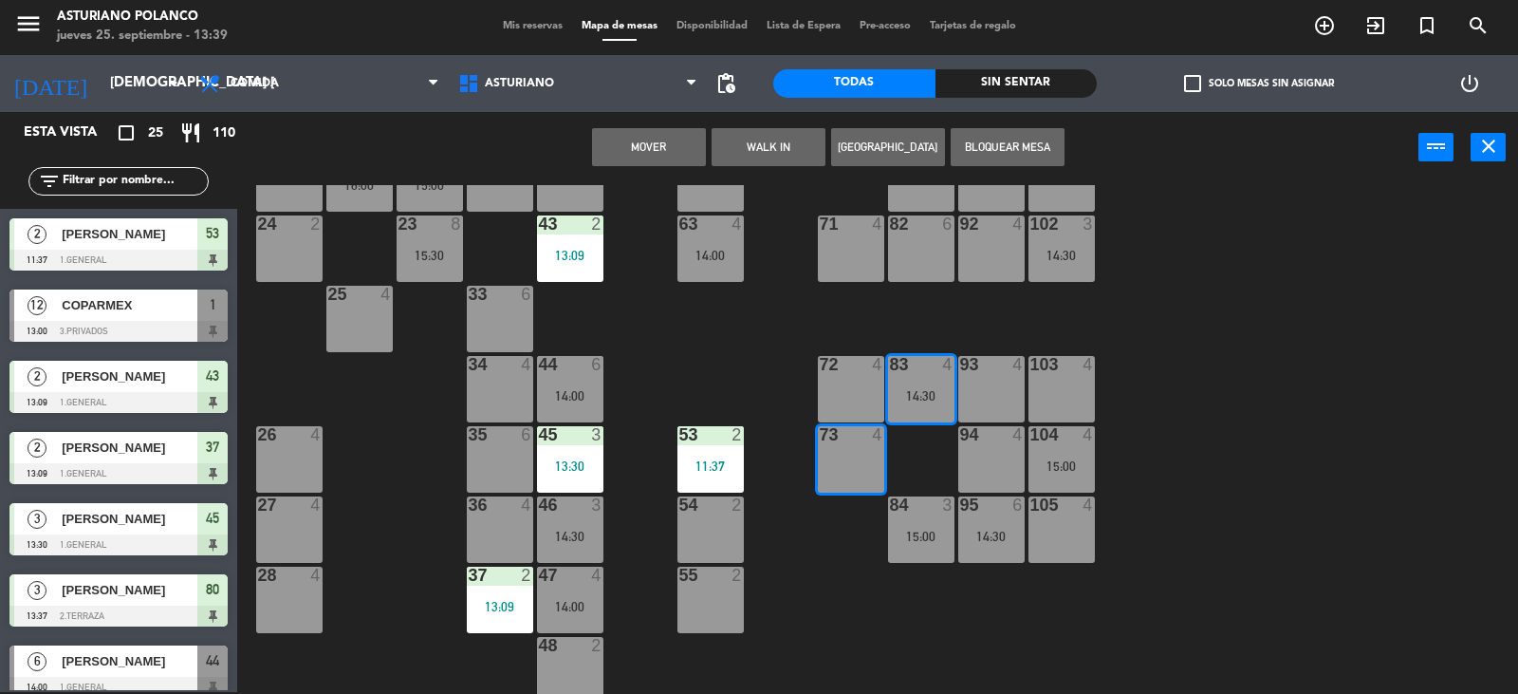
click at [650, 147] on button "Mover" at bounding box center [649, 147] width 114 height 38
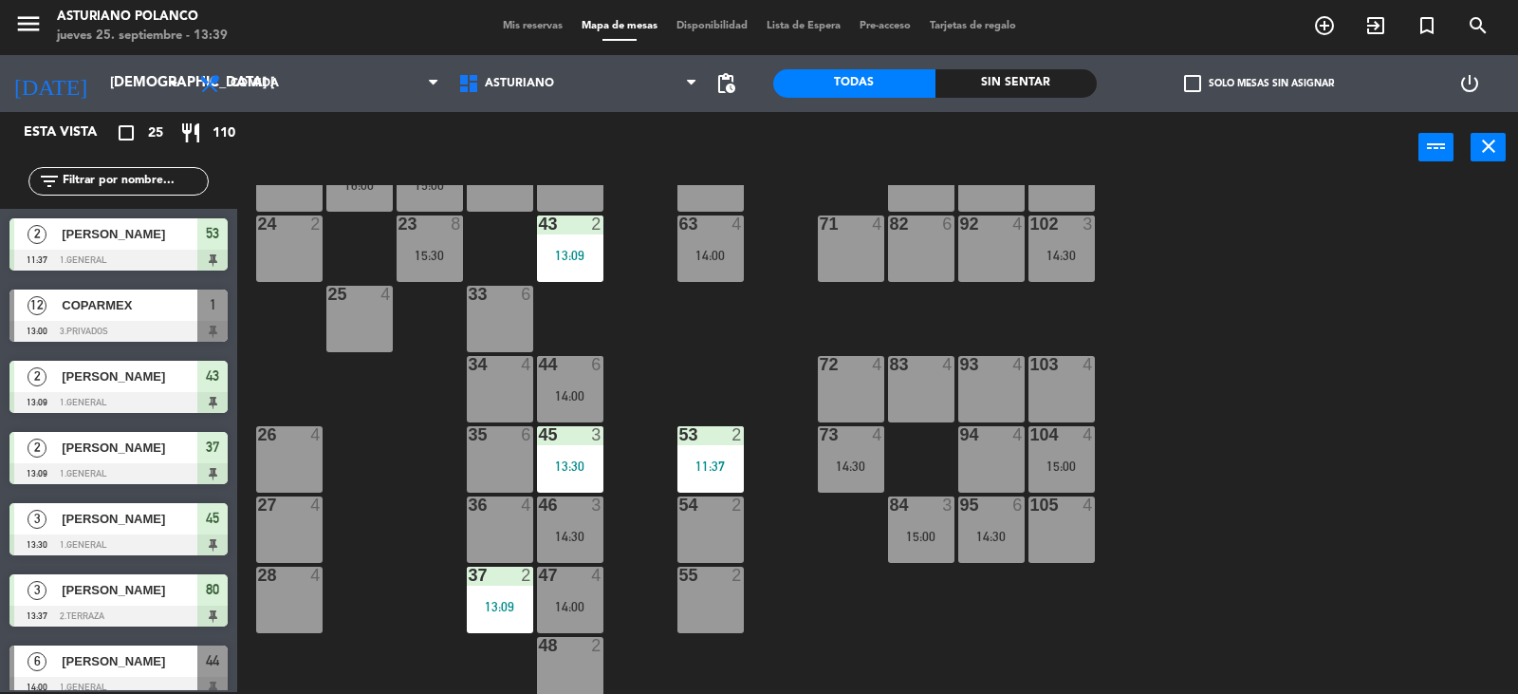
click at [461, 259] on div "15:30" at bounding box center [430, 255] width 66 height 13
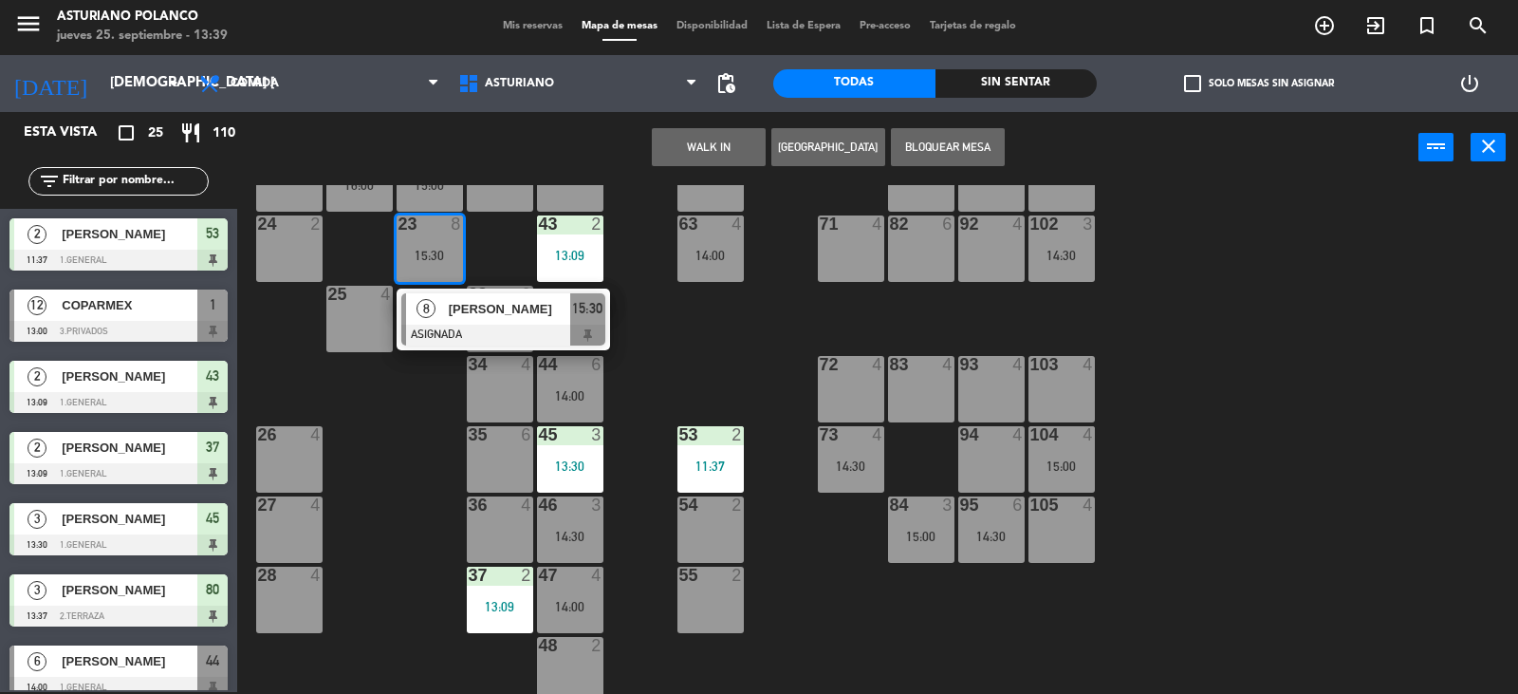
click at [1001, 397] on div "93 4" at bounding box center [992, 389] width 66 height 66
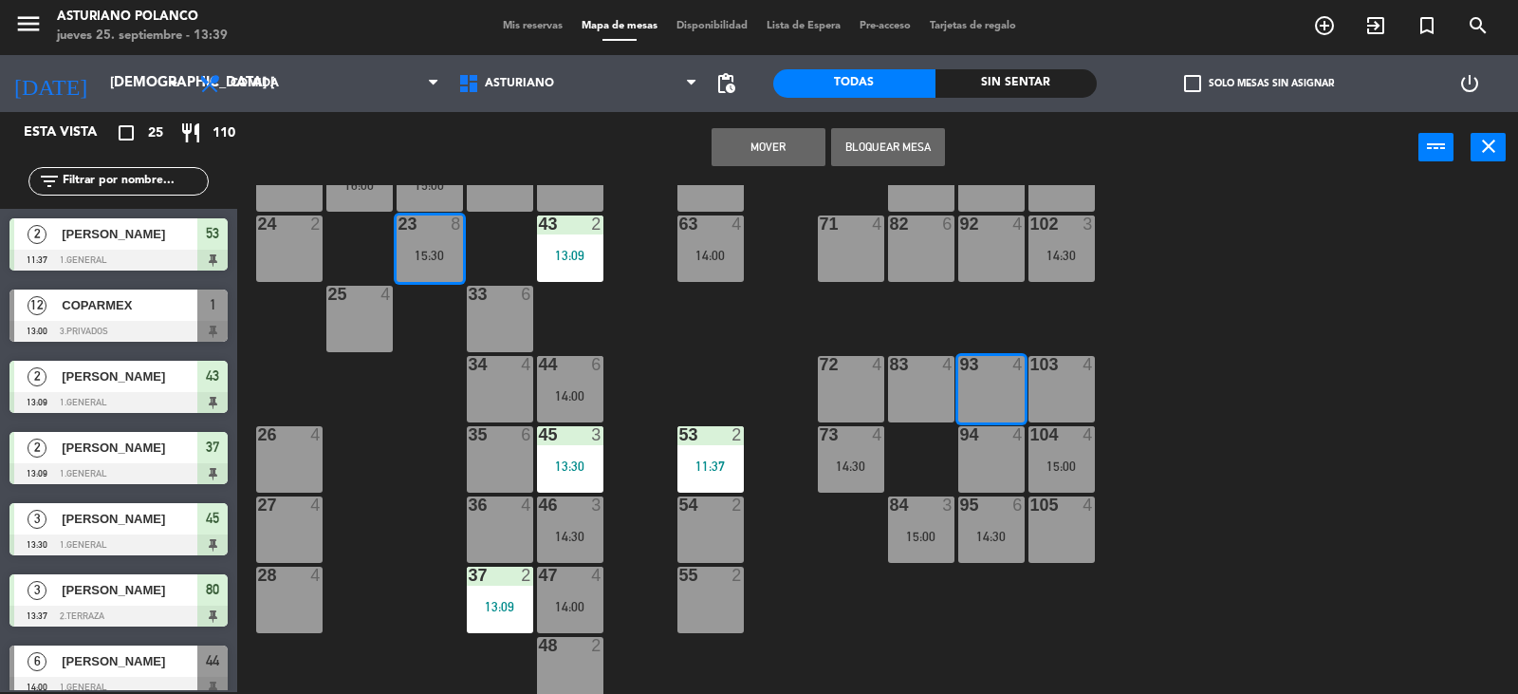
click at [922, 391] on div "83 4" at bounding box center [921, 389] width 66 height 66
click at [771, 147] on button "Mover y Unir" at bounding box center [769, 147] width 114 height 38
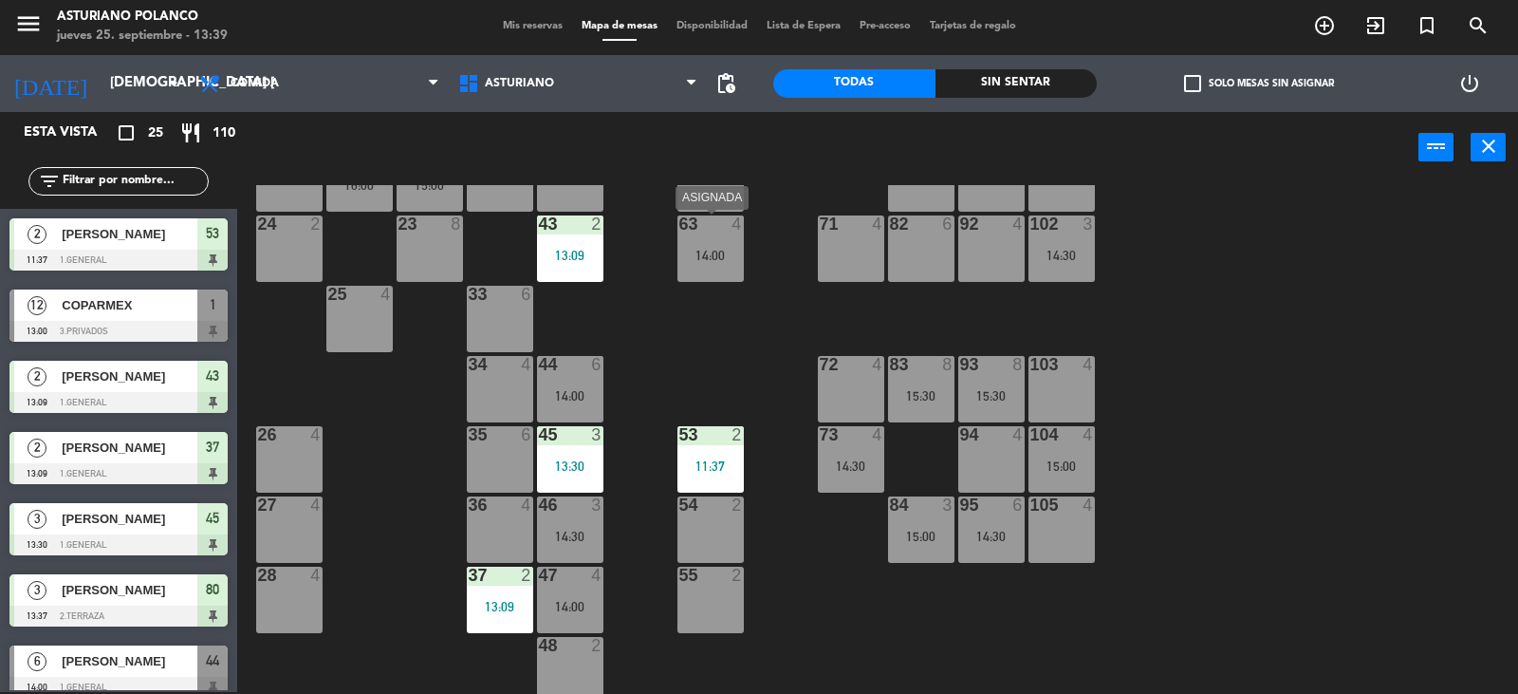
click at [708, 264] on div "63 4 14:00" at bounding box center [711, 248] width 66 height 66
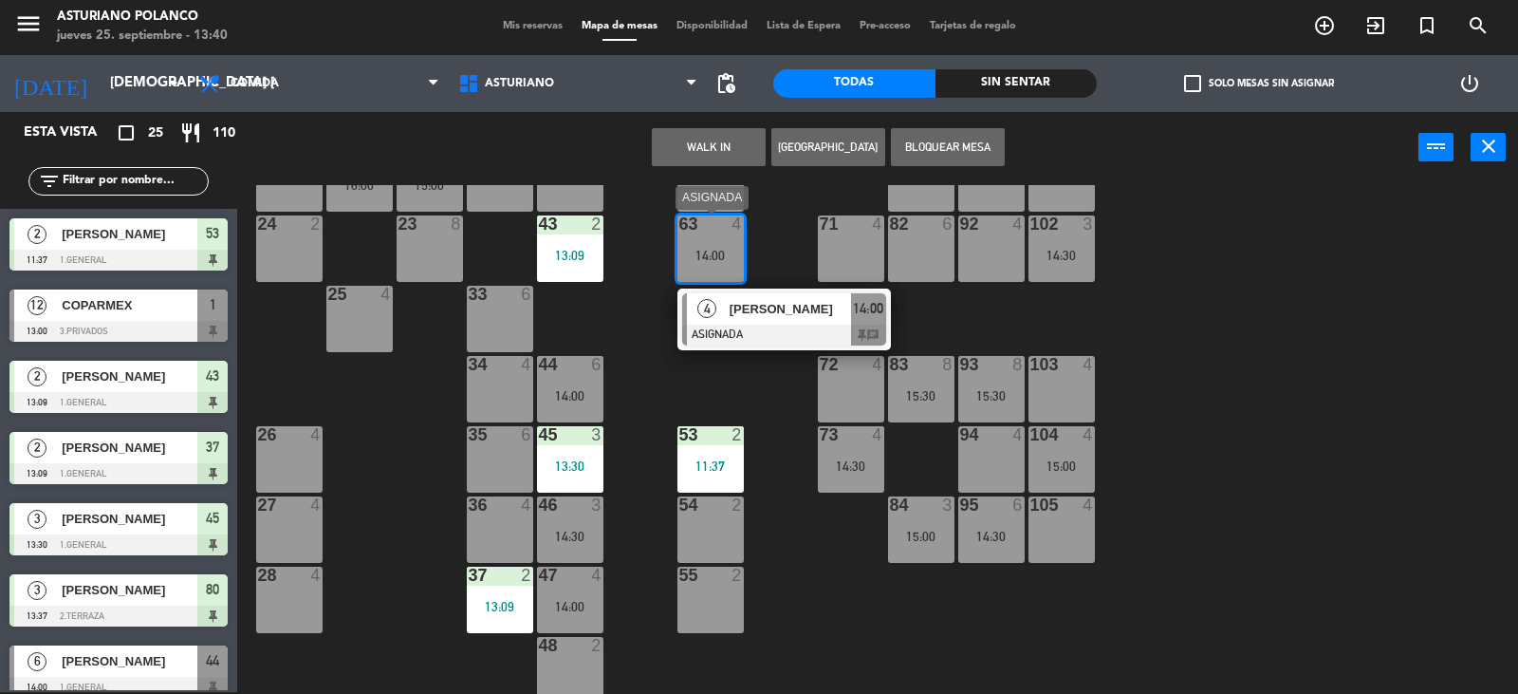
click at [780, 304] on span "[PERSON_NAME]" at bounding box center [790, 309] width 121 height 20
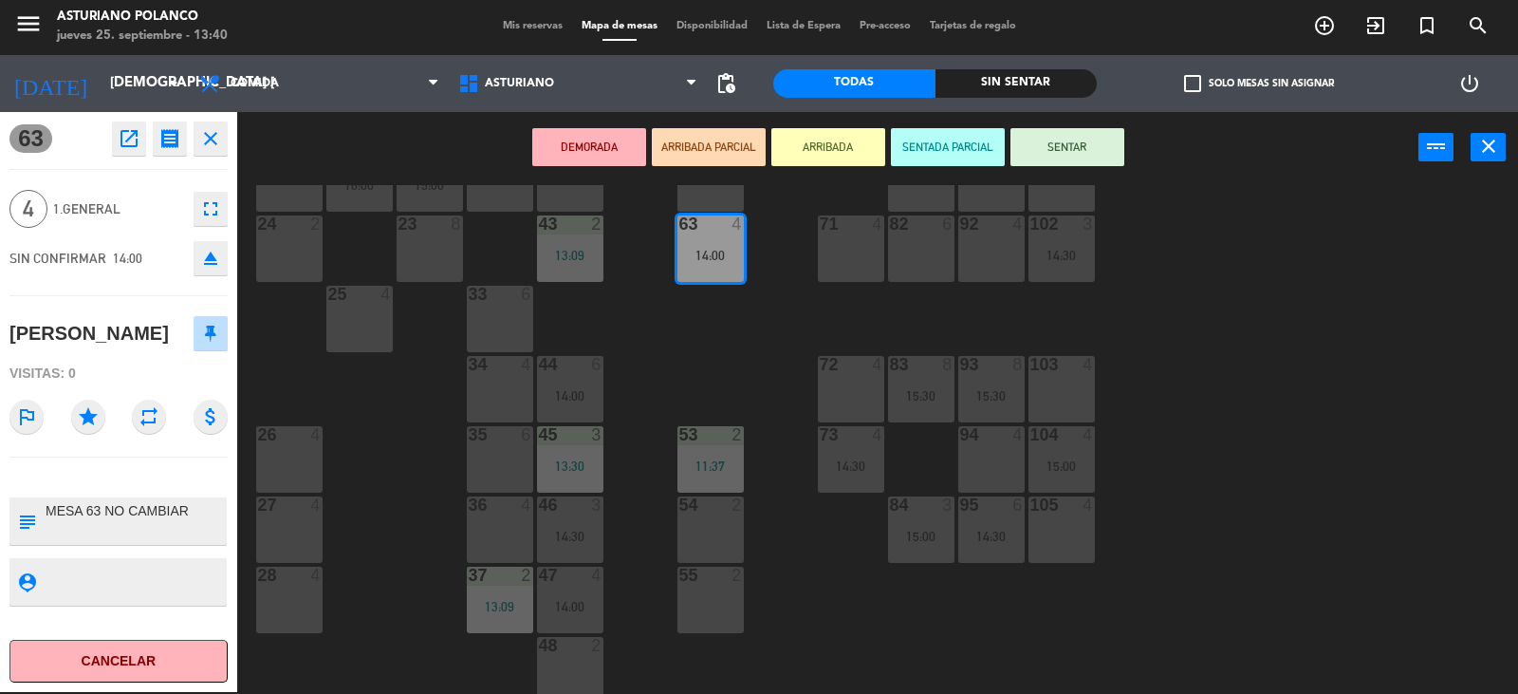
click at [1025, 149] on button "SENTAR" at bounding box center [1068, 147] width 114 height 38
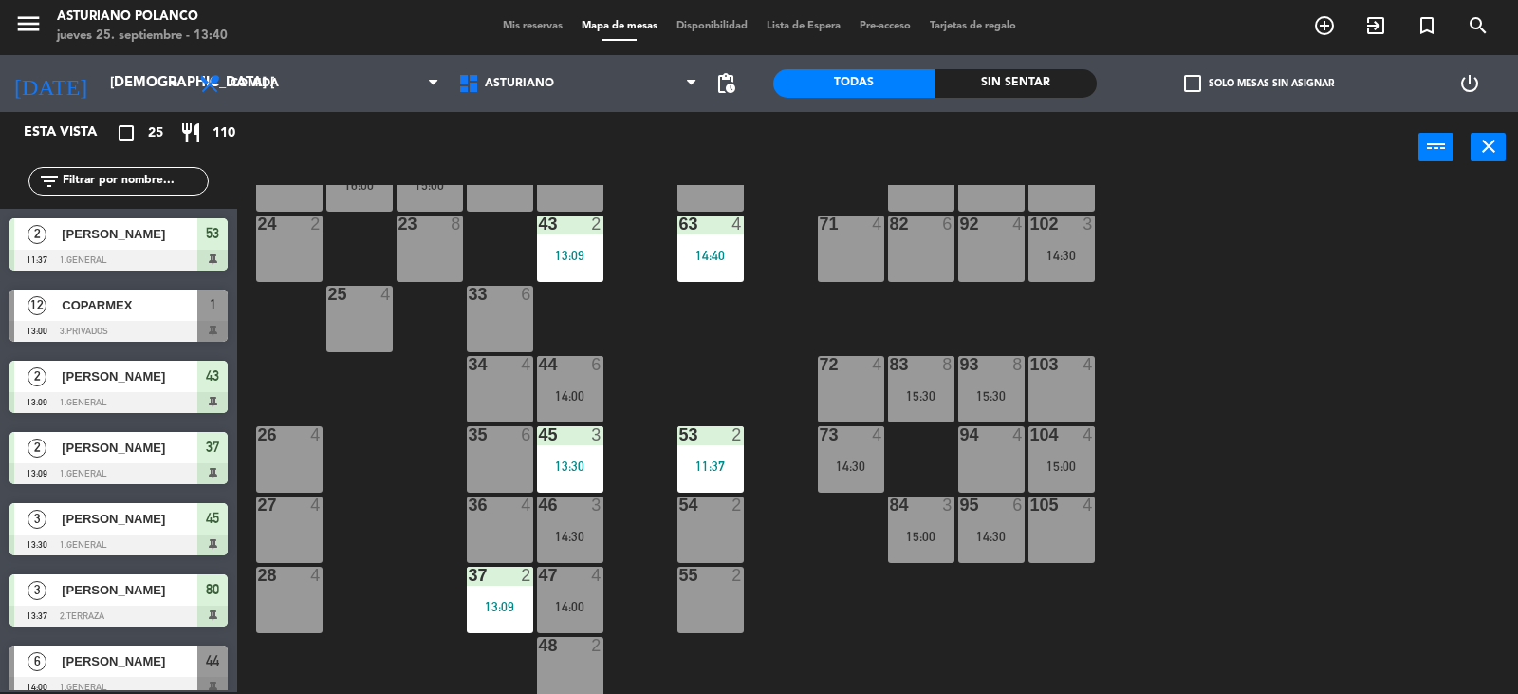
scroll to position [2, 0]
click at [493, 457] on div "35 6" at bounding box center [500, 459] width 66 height 66
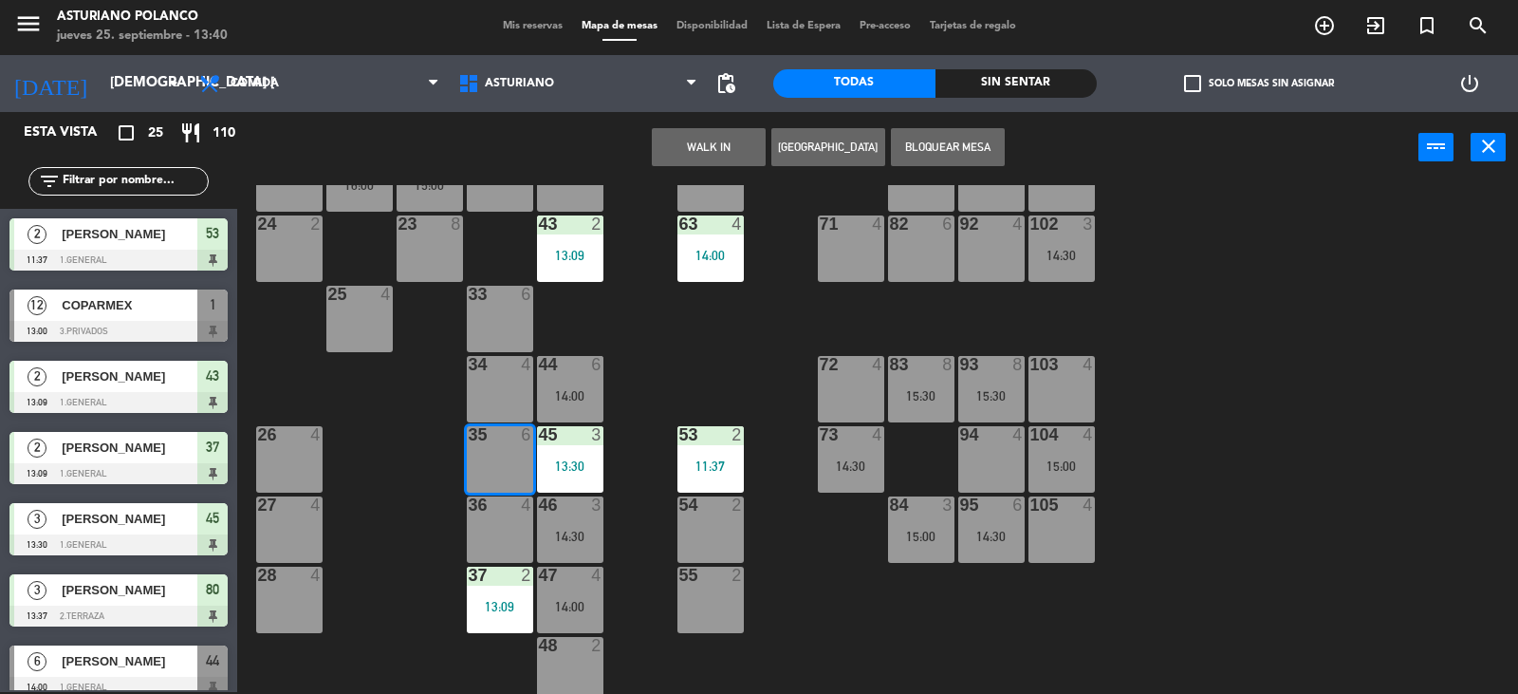
click at [830, 139] on button "[GEOGRAPHIC_DATA]" at bounding box center [829, 147] width 114 height 38
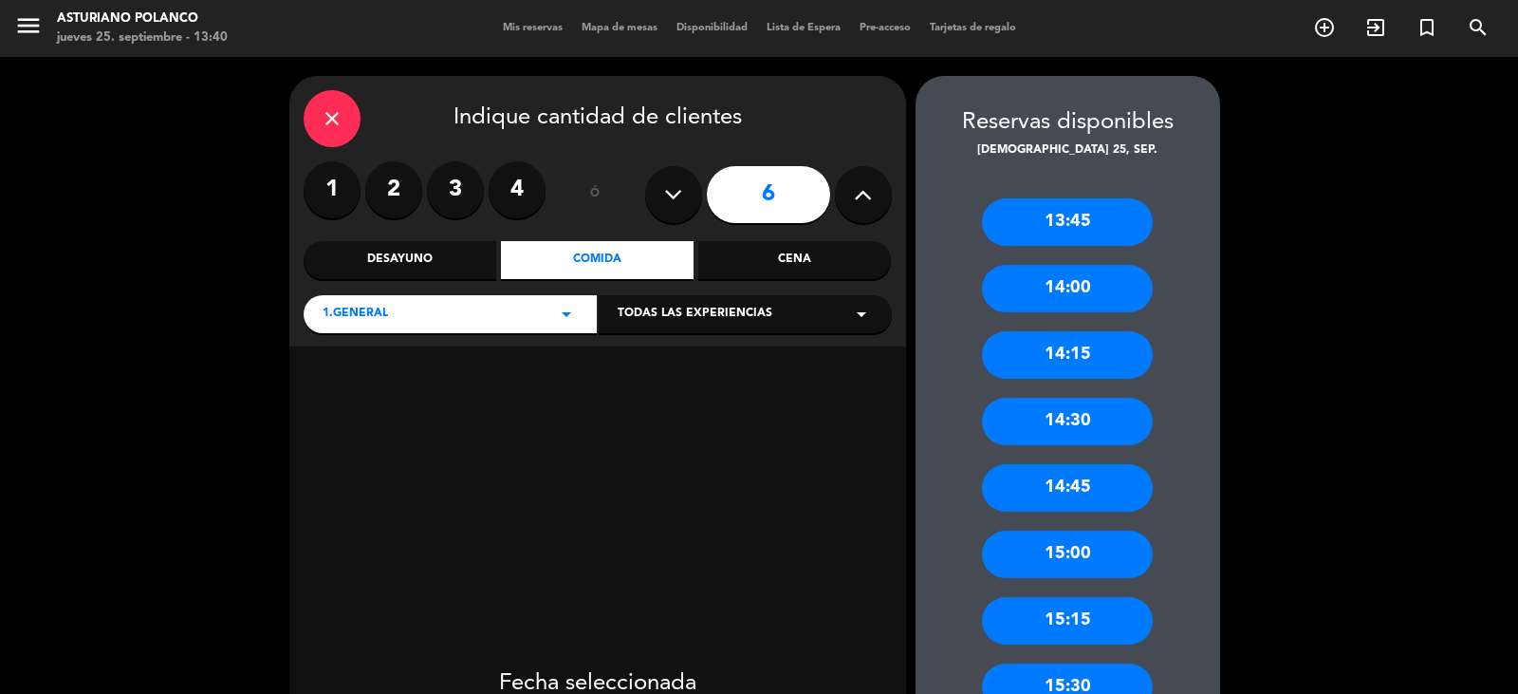
click at [447, 184] on label "3" at bounding box center [455, 189] width 57 height 57
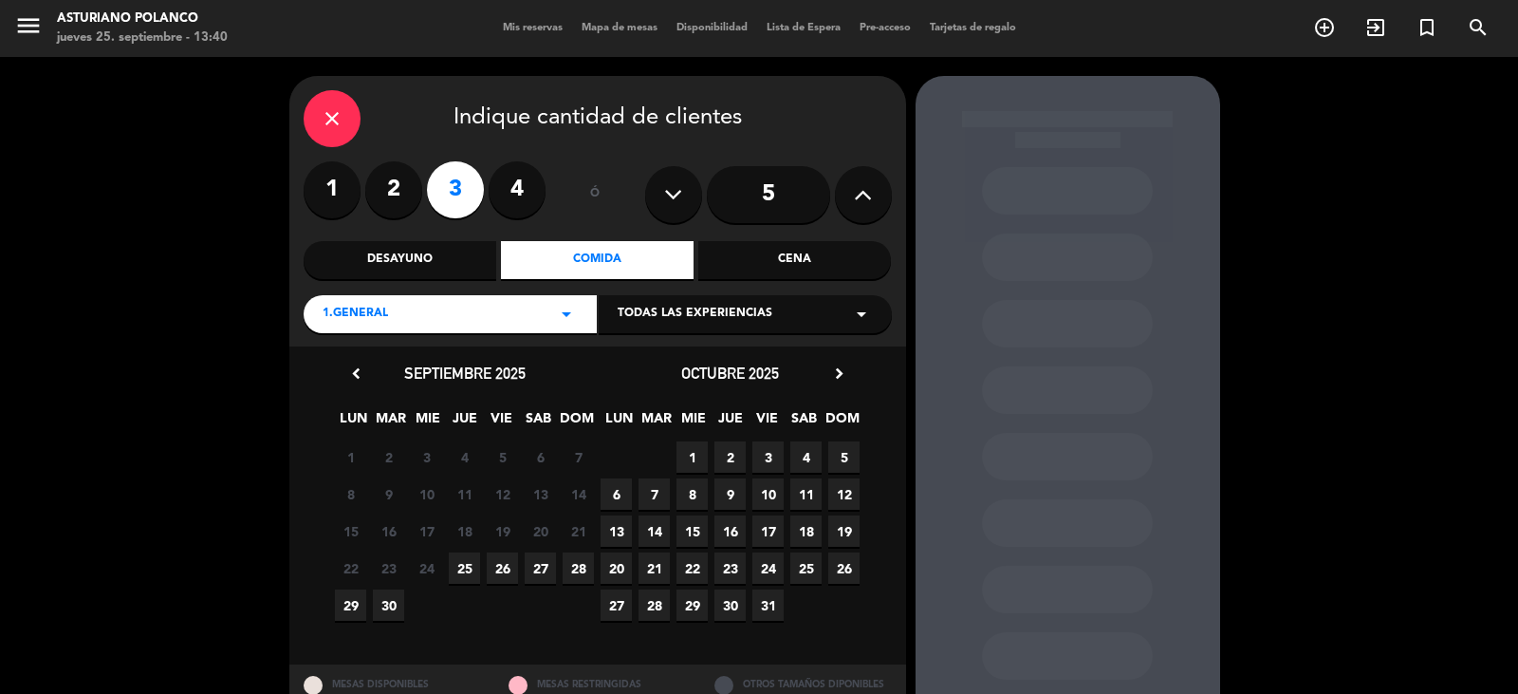
click at [501, 566] on span "26" at bounding box center [502, 567] width 31 height 31
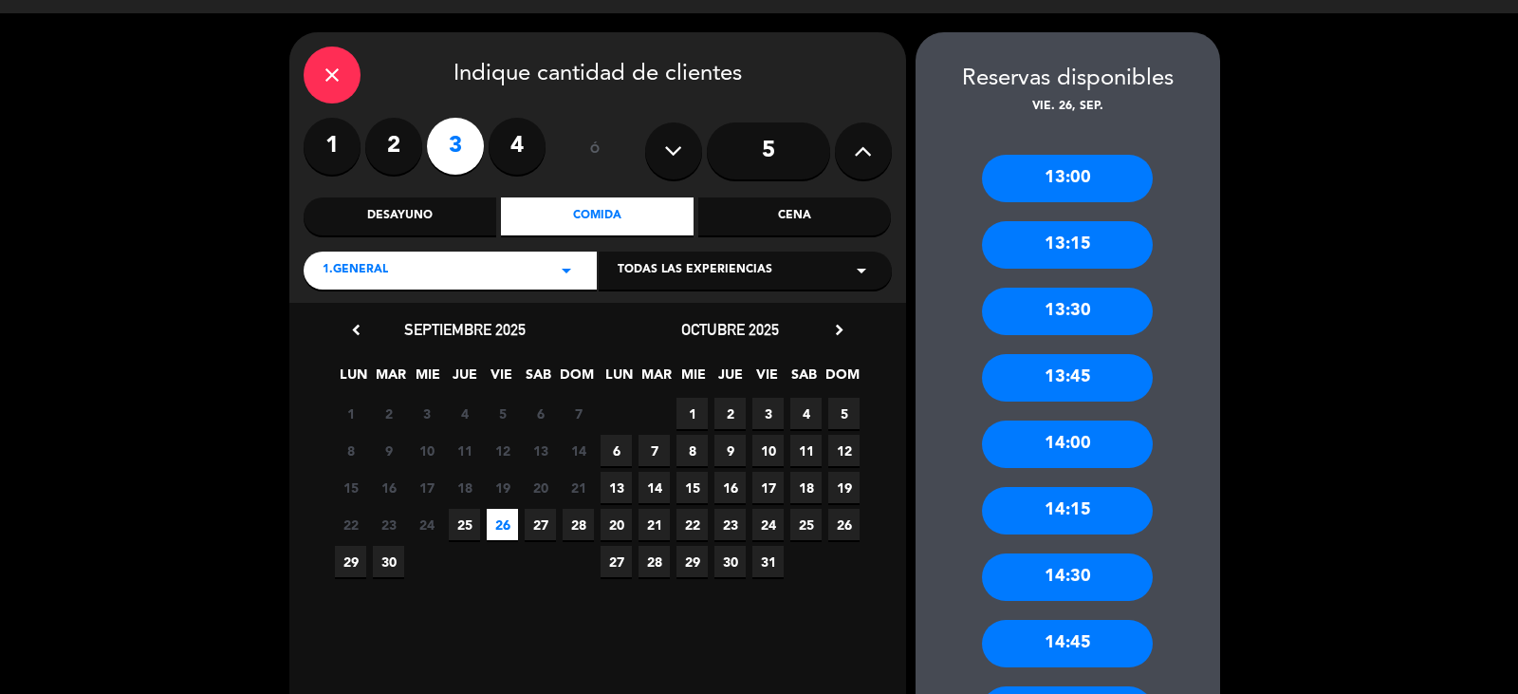
scroll to position [139, 0]
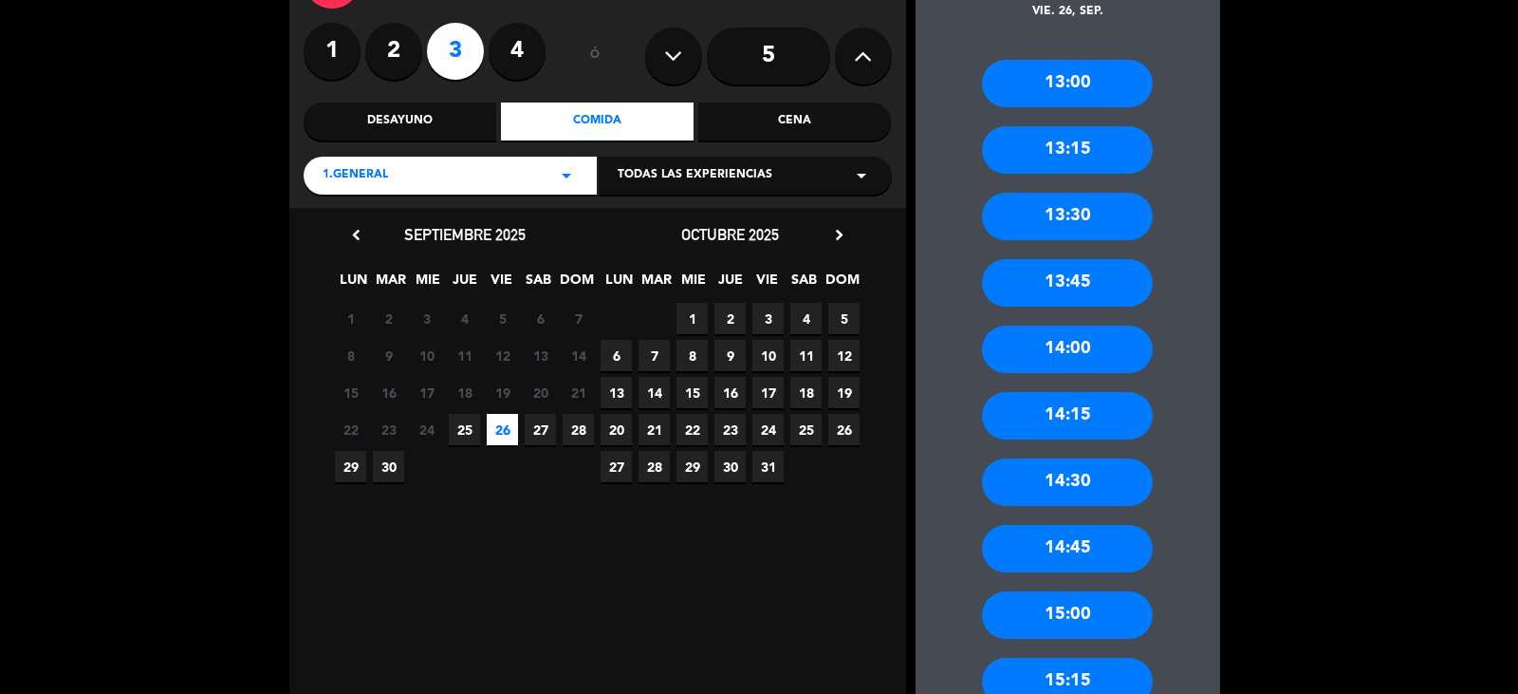
click at [1072, 619] on div "15:00" at bounding box center [1067, 614] width 171 height 47
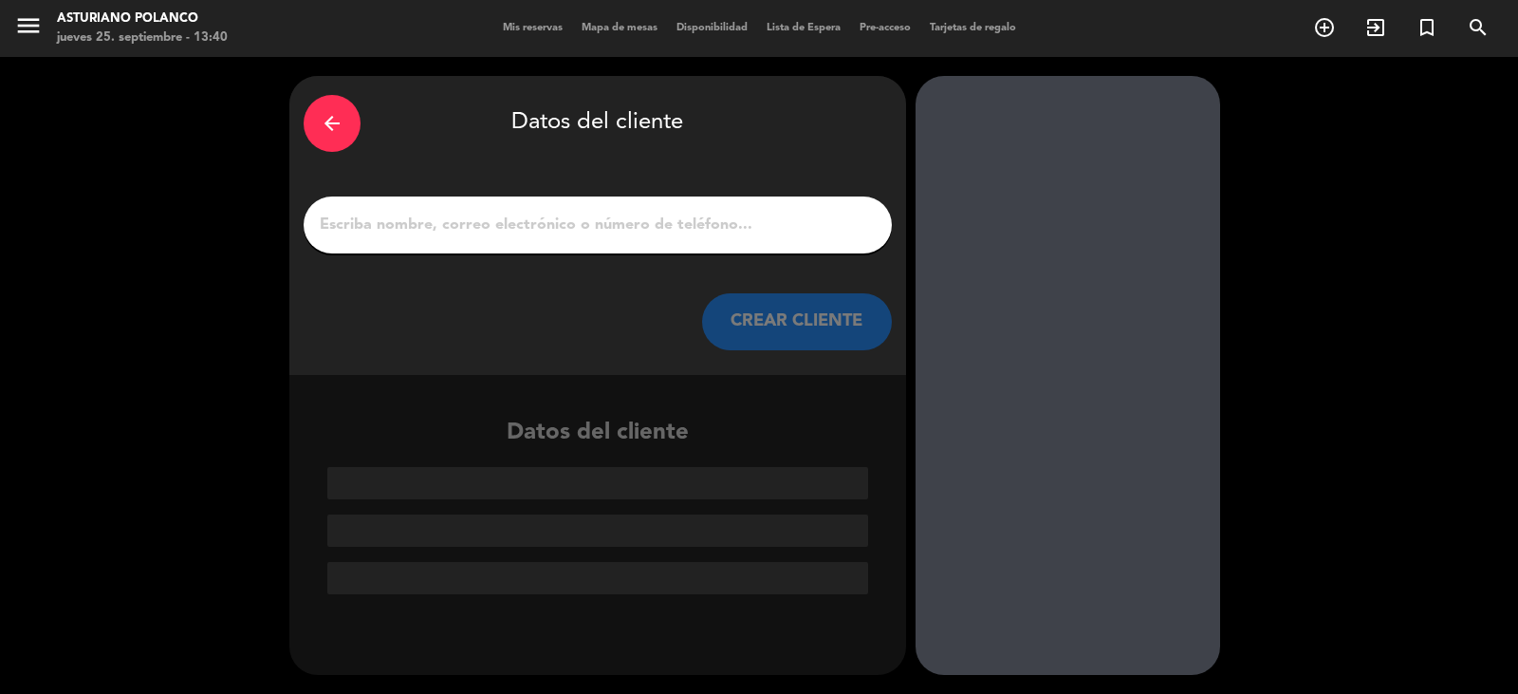
scroll to position [0, 0]
click at [364, 221] on input "1" at bounding box center [598, 225] width 560 height 27
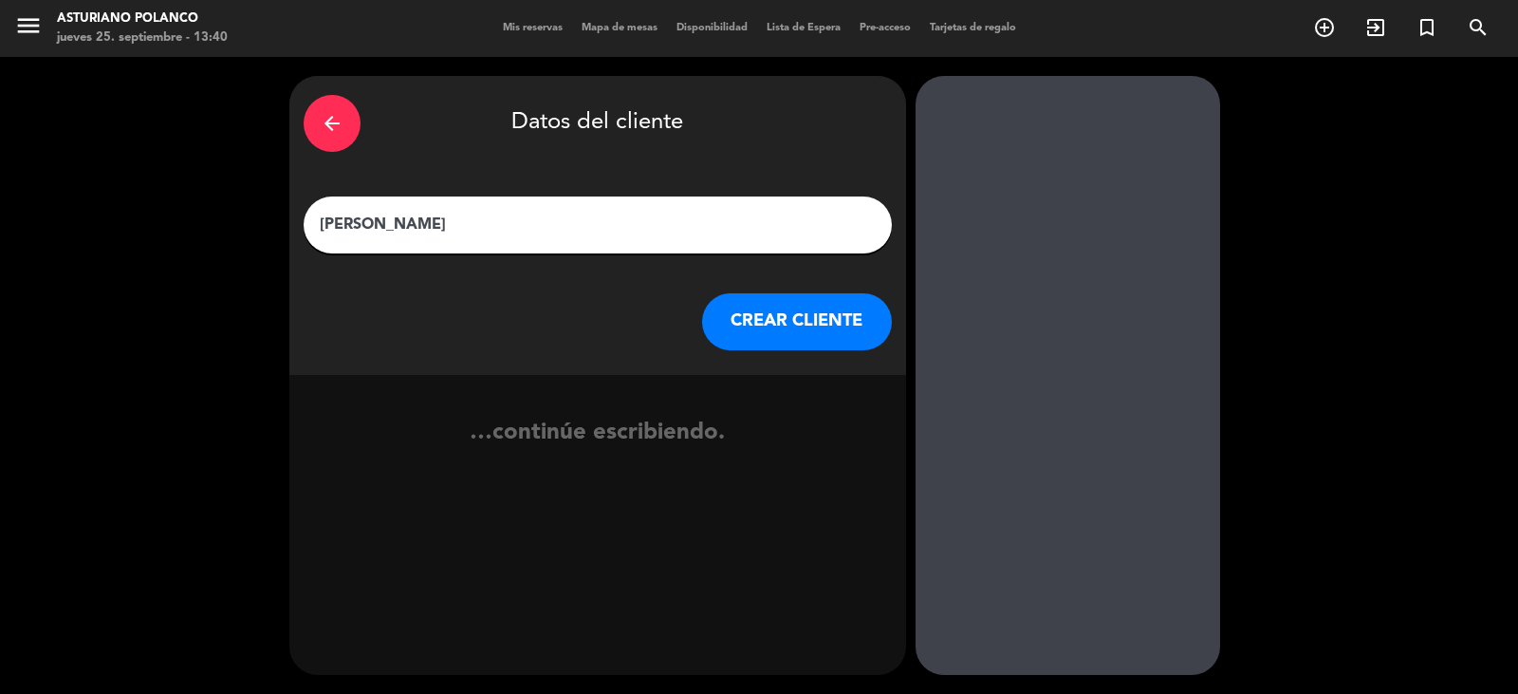
type input "[PERSON_NAME]"
click at [761, 307] on button "CREAR CLIENTE" at bounding box center [797, 321] width 190 height 57
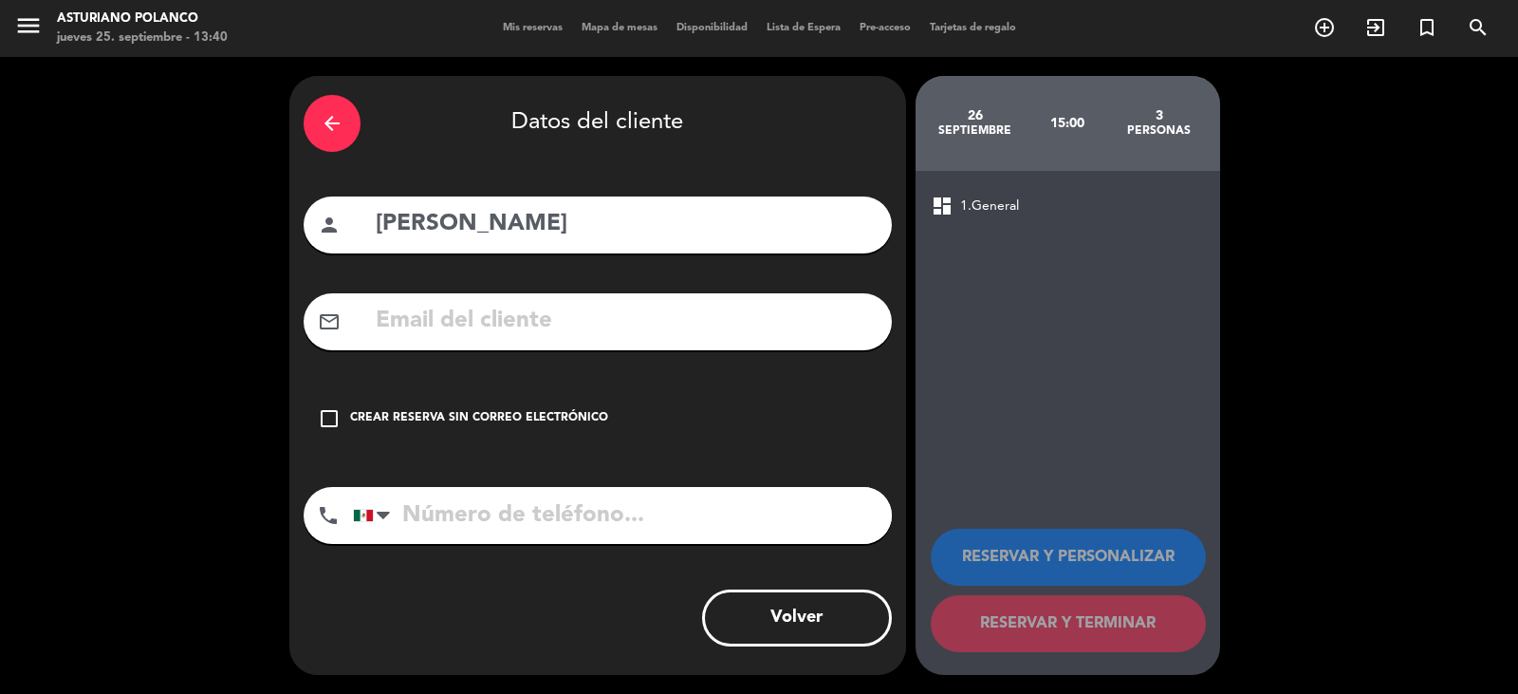
click at [317, 438] on div "check_box_outline_blank Crear reserva sin correo electrónico" at bounding box center [598, 418] width 588 height 57
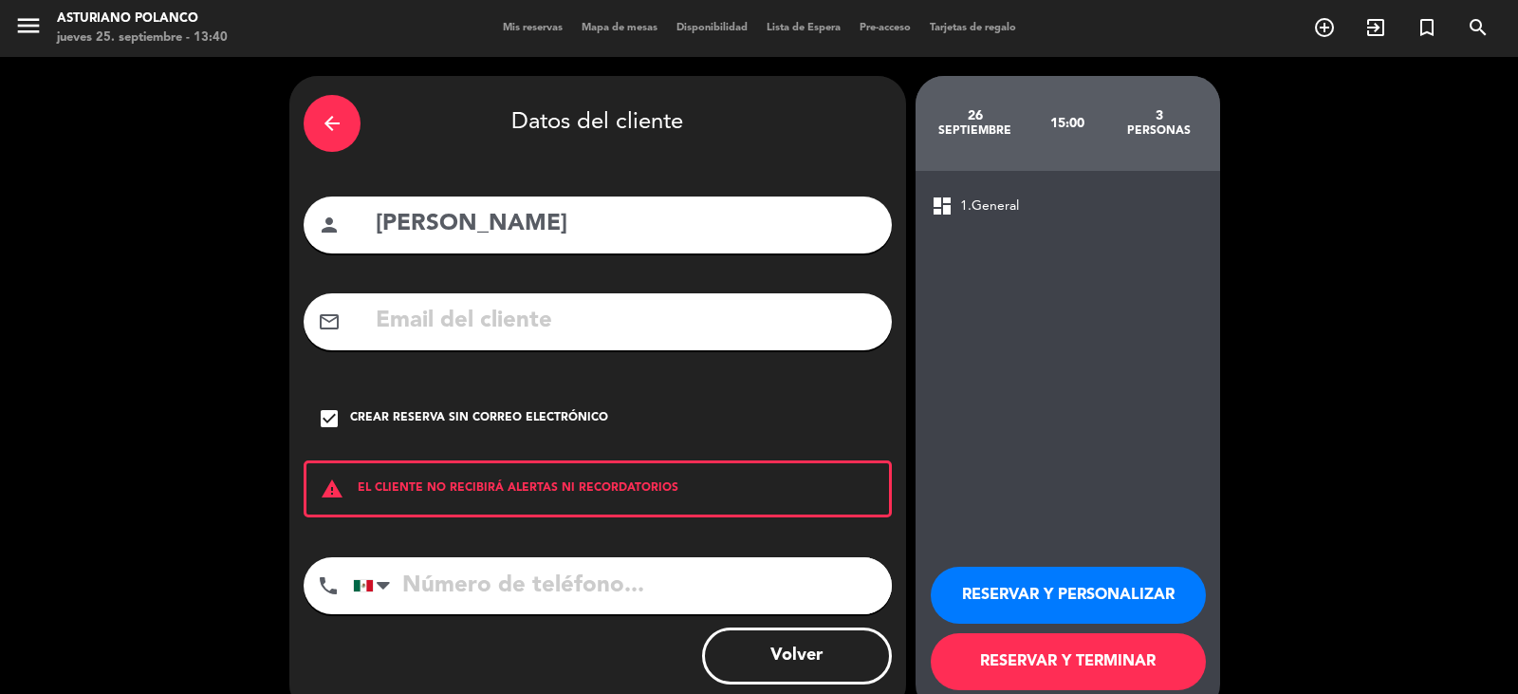
click at [1079, 677] on button "RESERVAR Y TERMINAR" at bounding box center [1068, 661] width 275 height 57
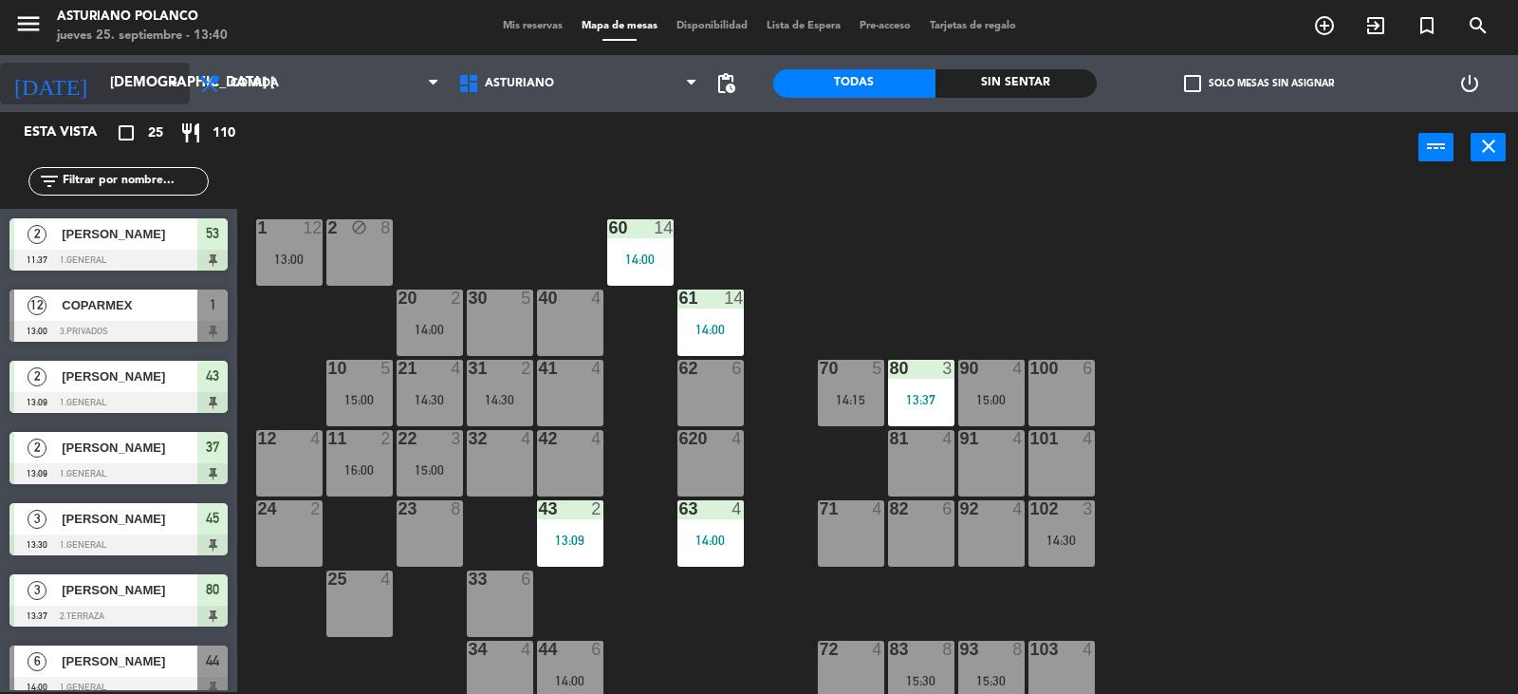
click at [117, 97] on input "[DEMOGRAPHIC_DATA] [DATE]" at bounding box center [192, 83] width 183 height 36
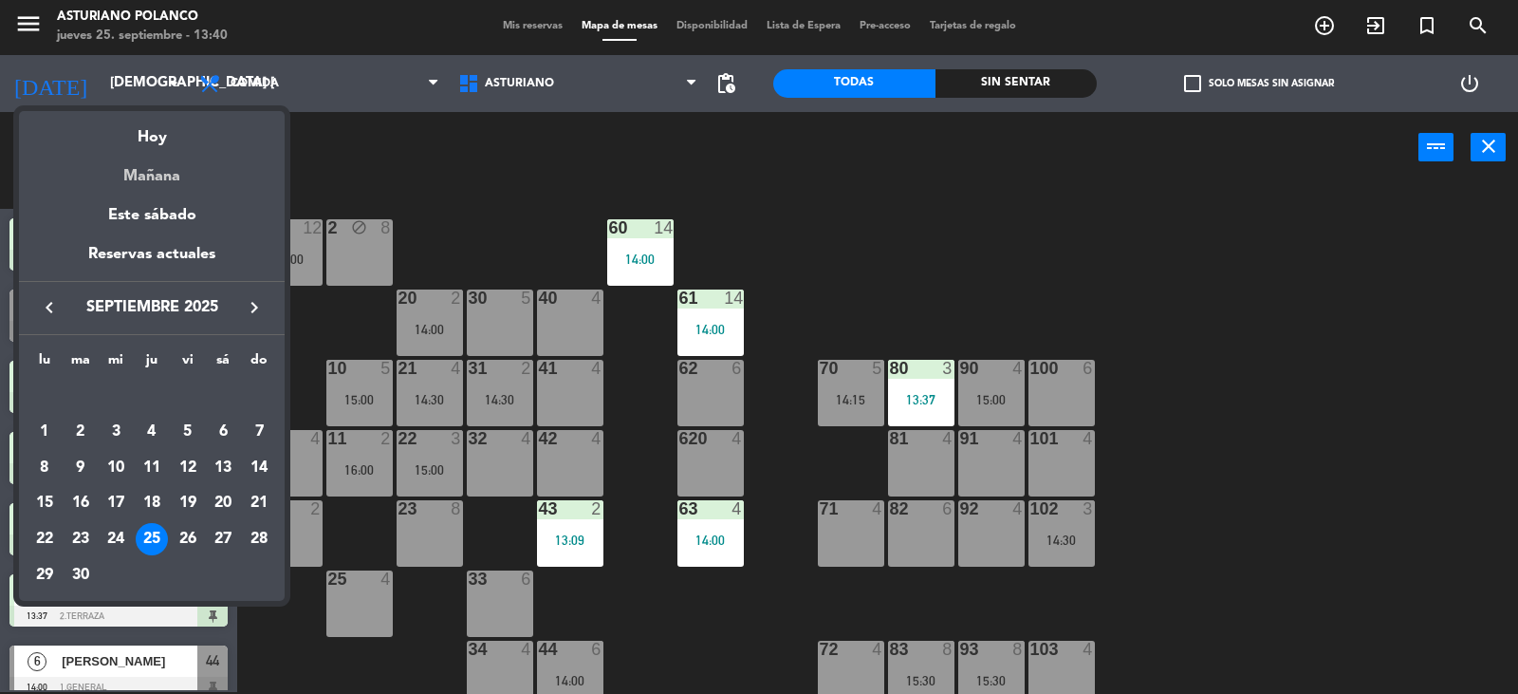
click at [164, 183] on div "Mañana" at bounding box center [152, 169] width 266 height 39
type input "vie. [DATE]"
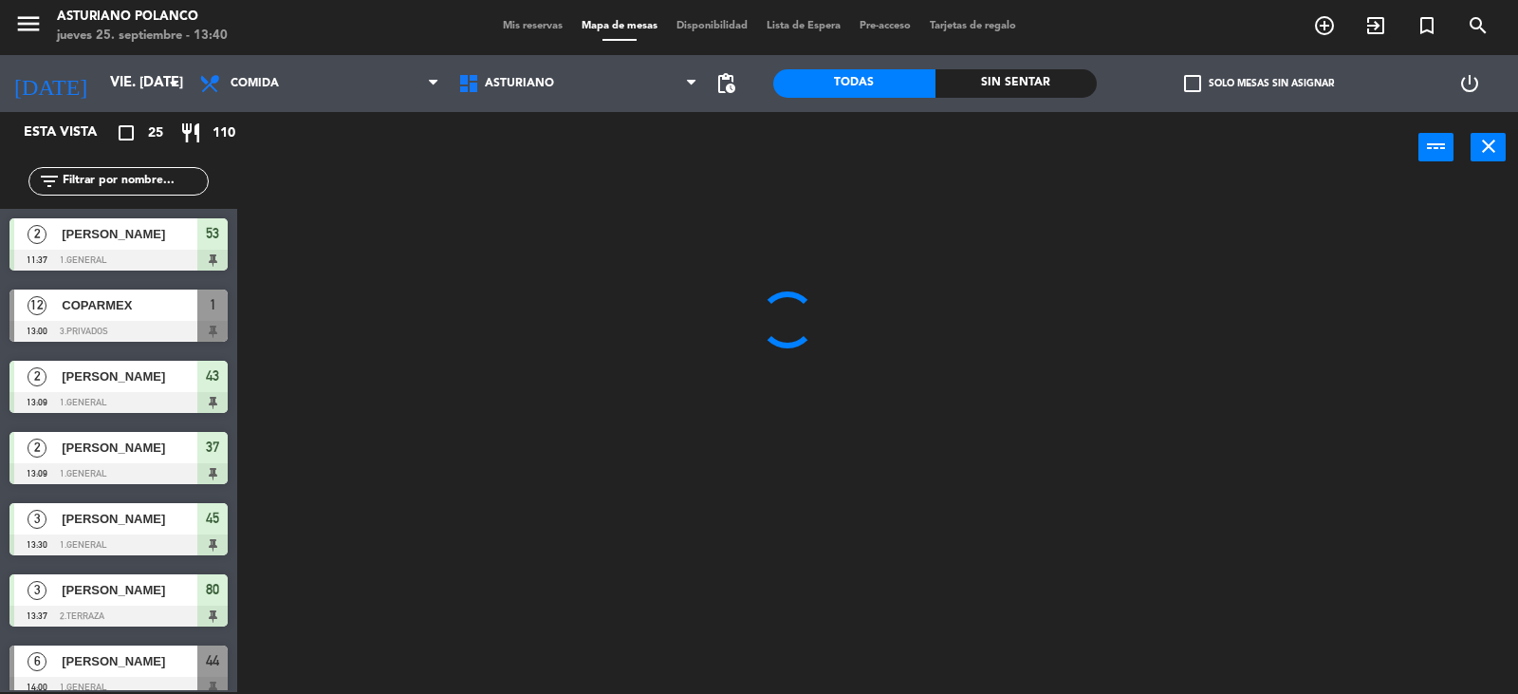
click at [131, 174] on input "text" at bounding box center [134, 181] width 147 height 21
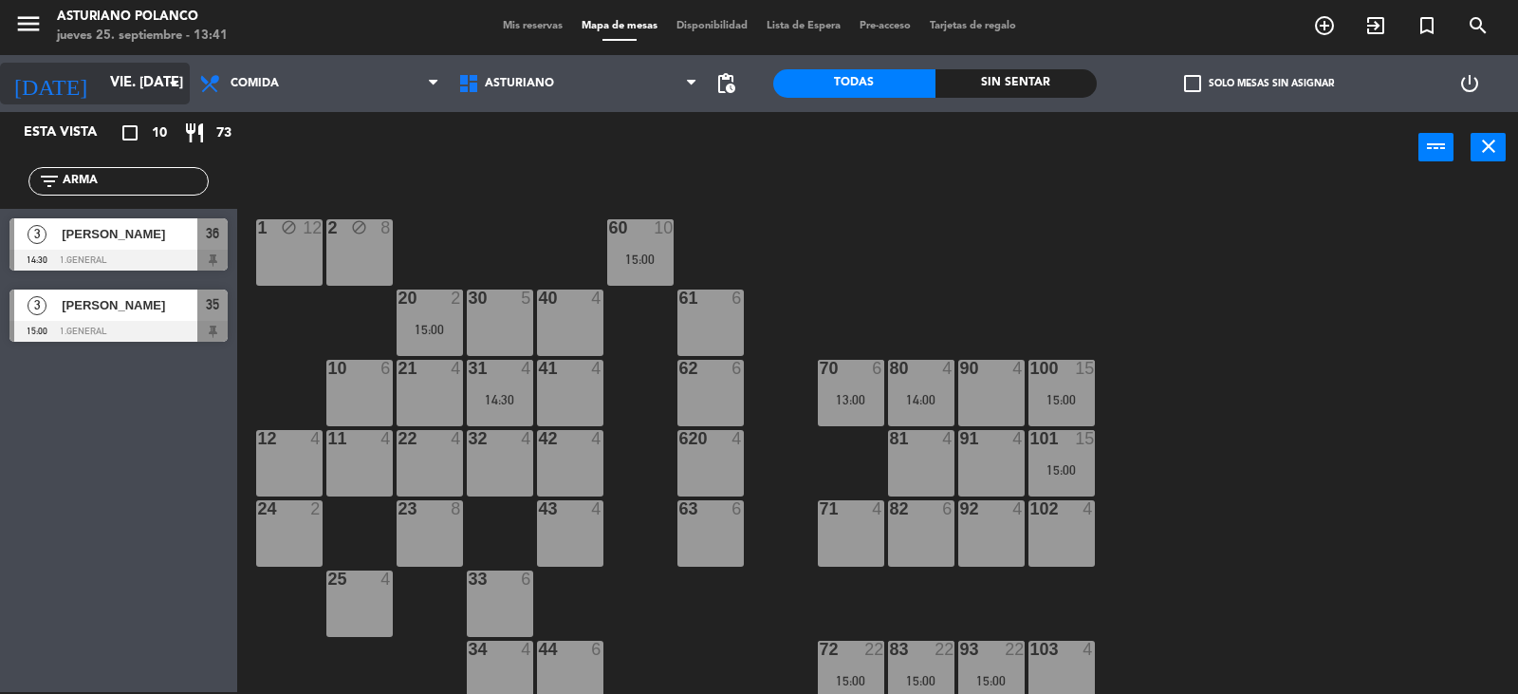
type input "ARMA"
click at [140, 82] on input "vie. [DATE]" at bounding box center [192, 83] width 183 height 36
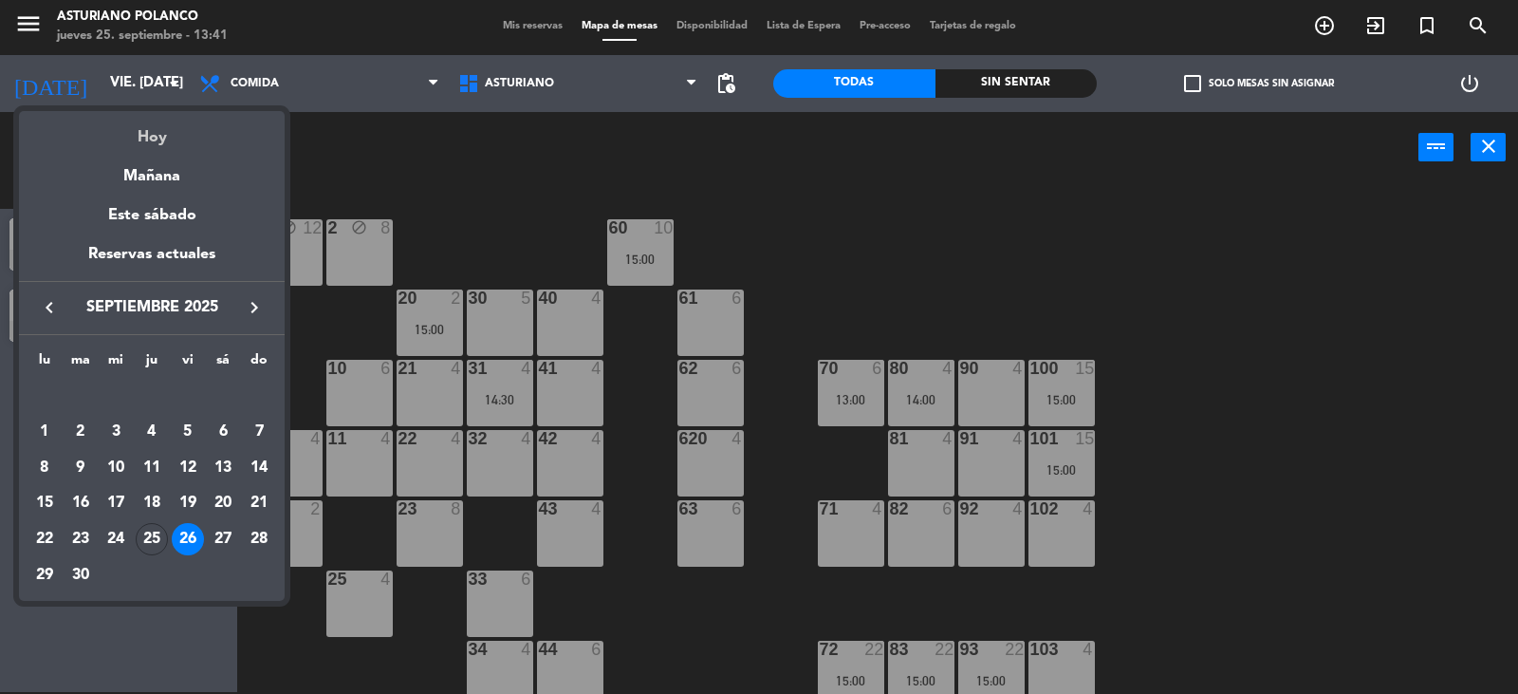
click at [164, 143] on div "Hoy" at bounding box center [152, 130] width 266 height 39
type input "[DEMOGRAPHIC_DATA] [DATE]"
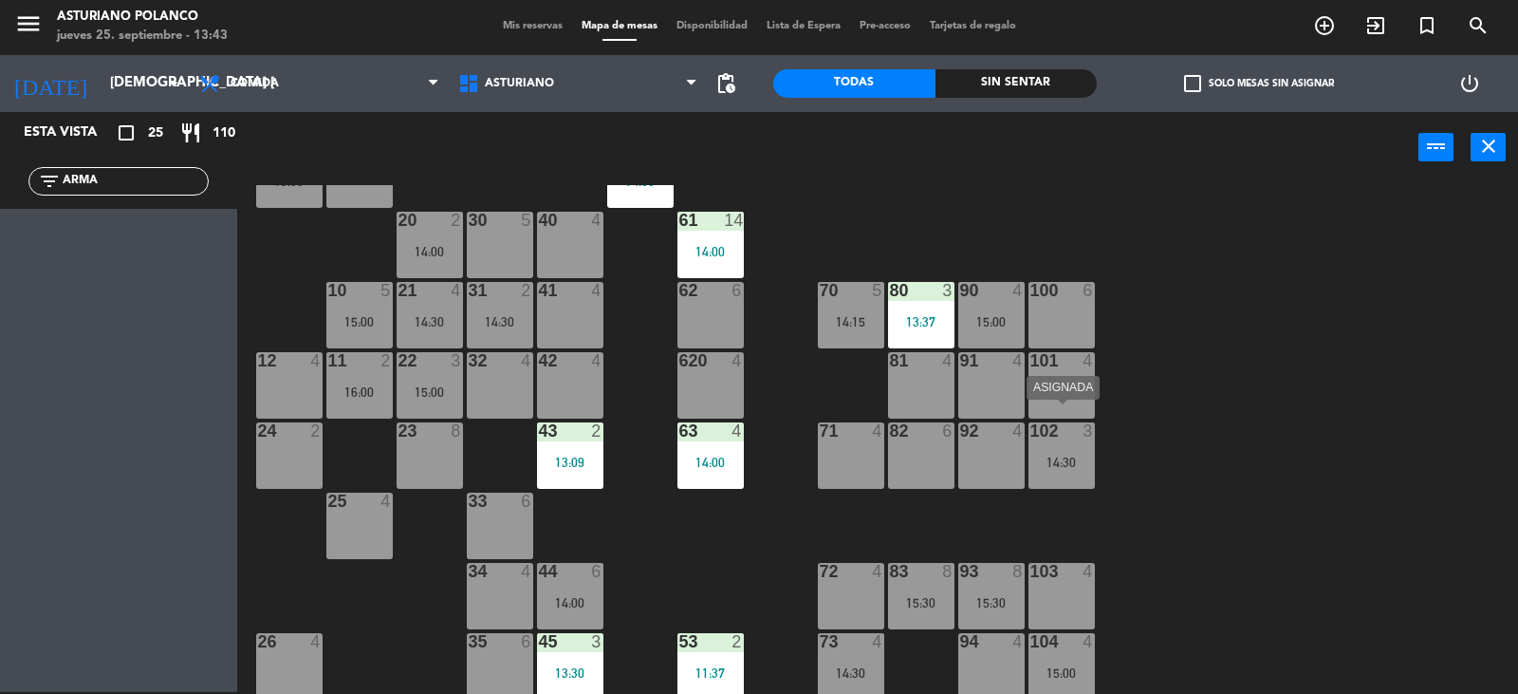
scroll to position [95, 0]
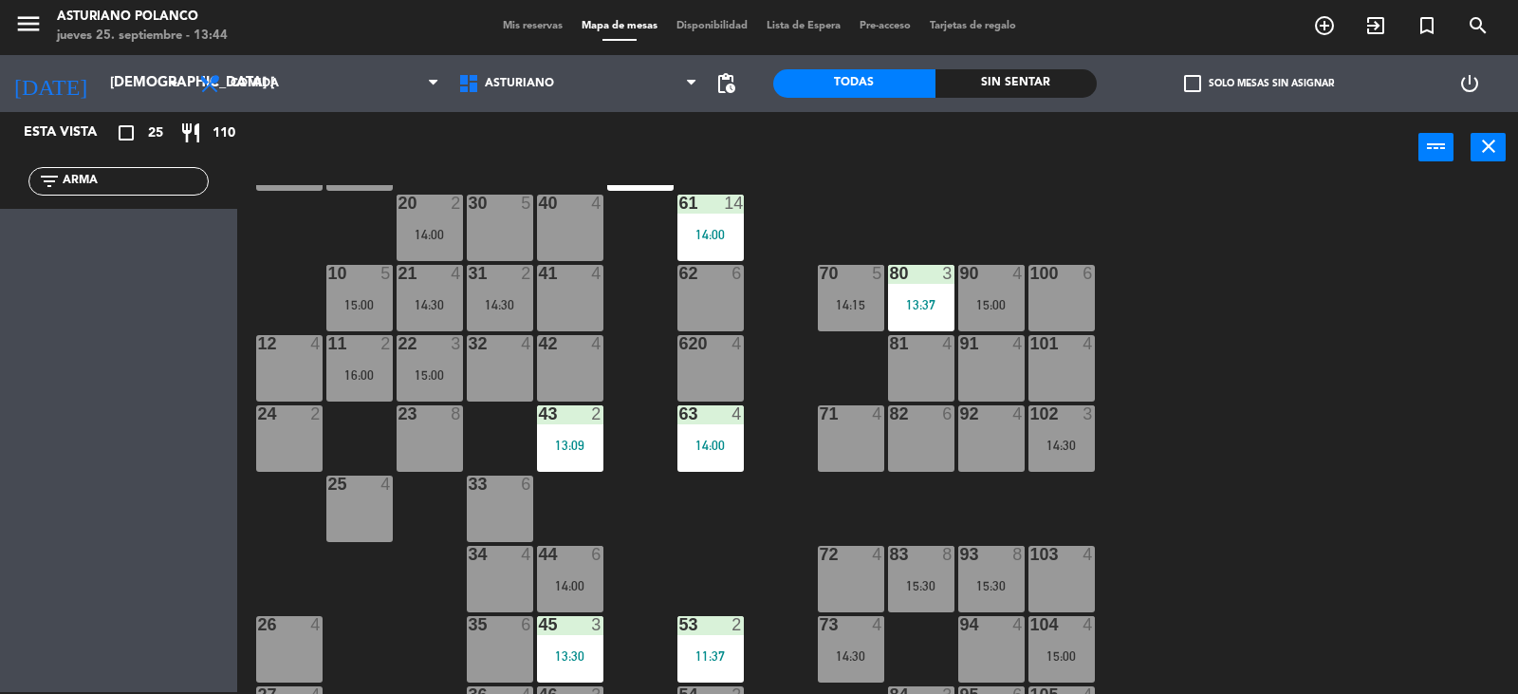
click at [716, 501] on div "1 12 13:00 2 block 8 60 14 14:00 20 2 14:00 30 5 40 4 61 14 14:00 62 6 41 4 31 …" at bounding box center [885, 439] width 1266 height 509
click at [138, 177] on input "ARMA" at bounding box center [134, 181] width 147 height 21
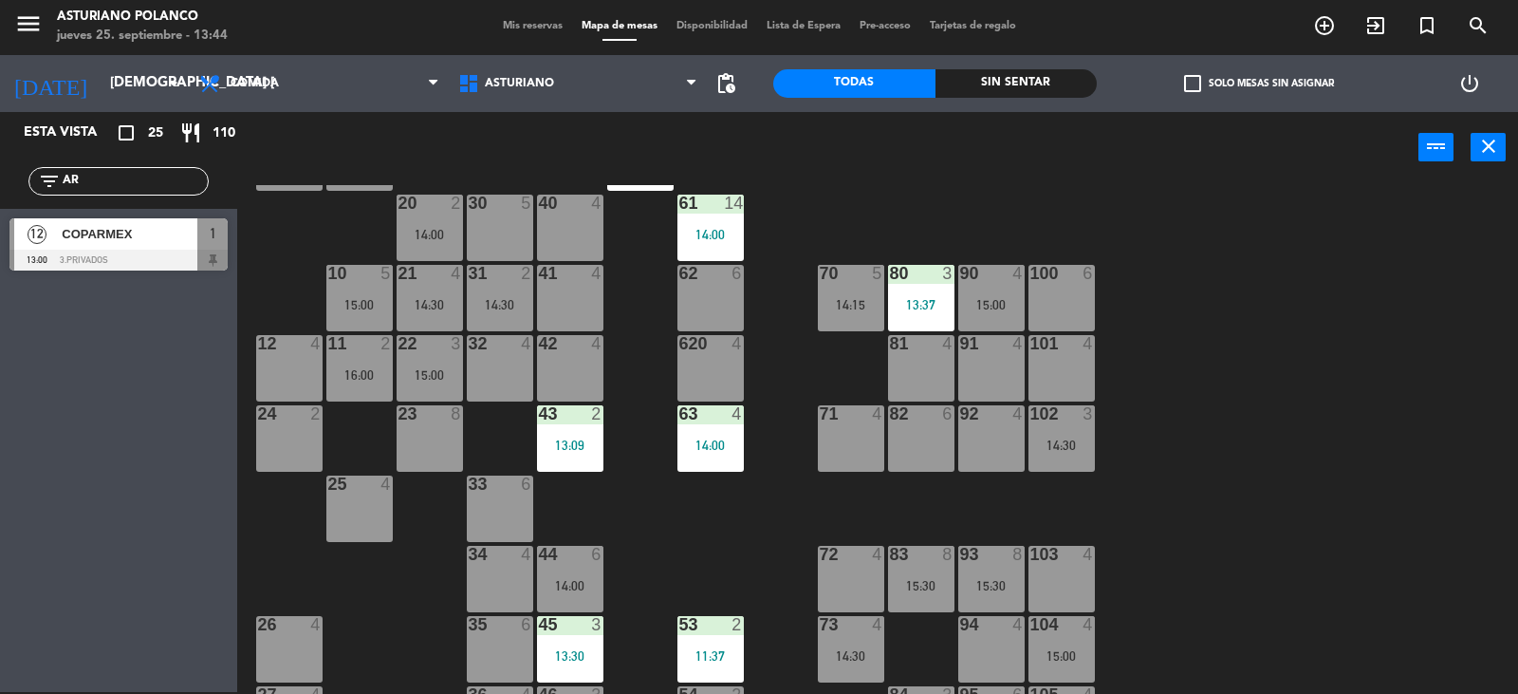
type input "A"
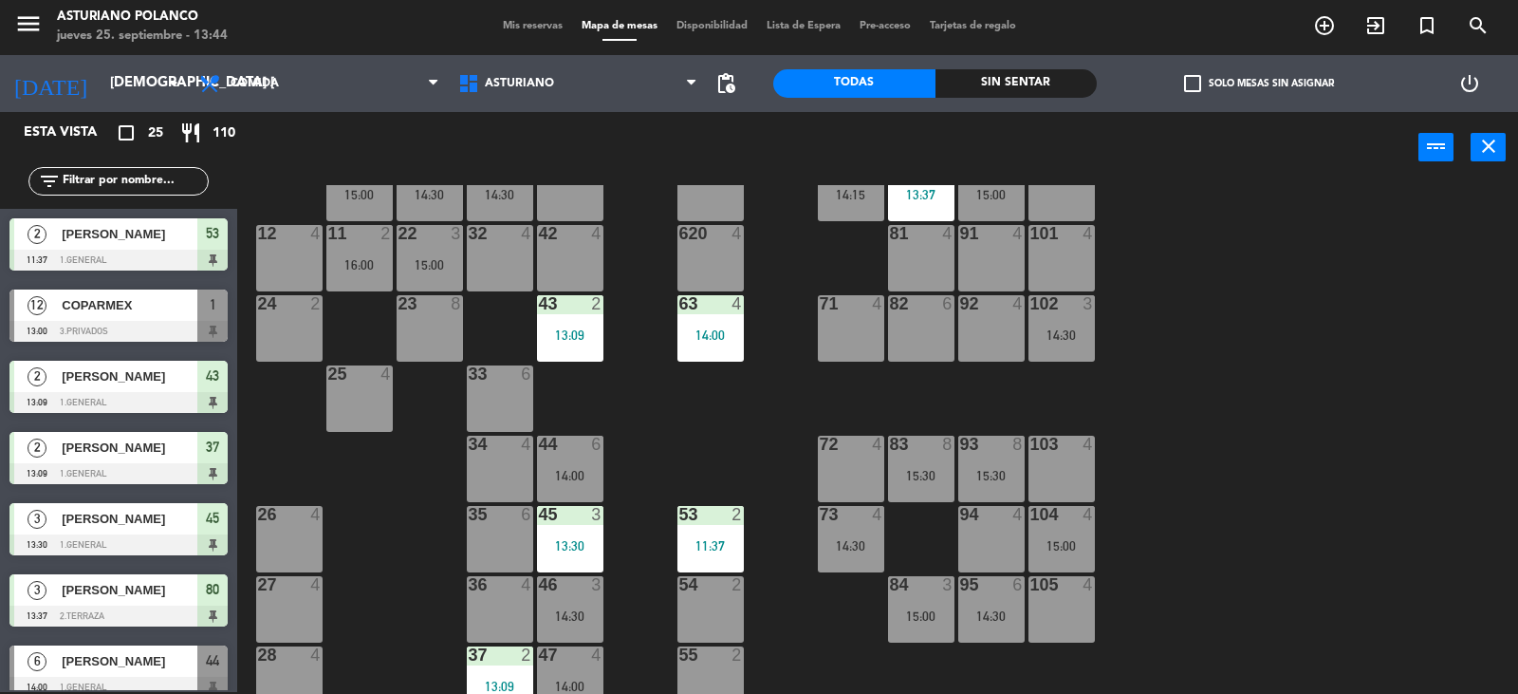
scroll to position [294, 0]
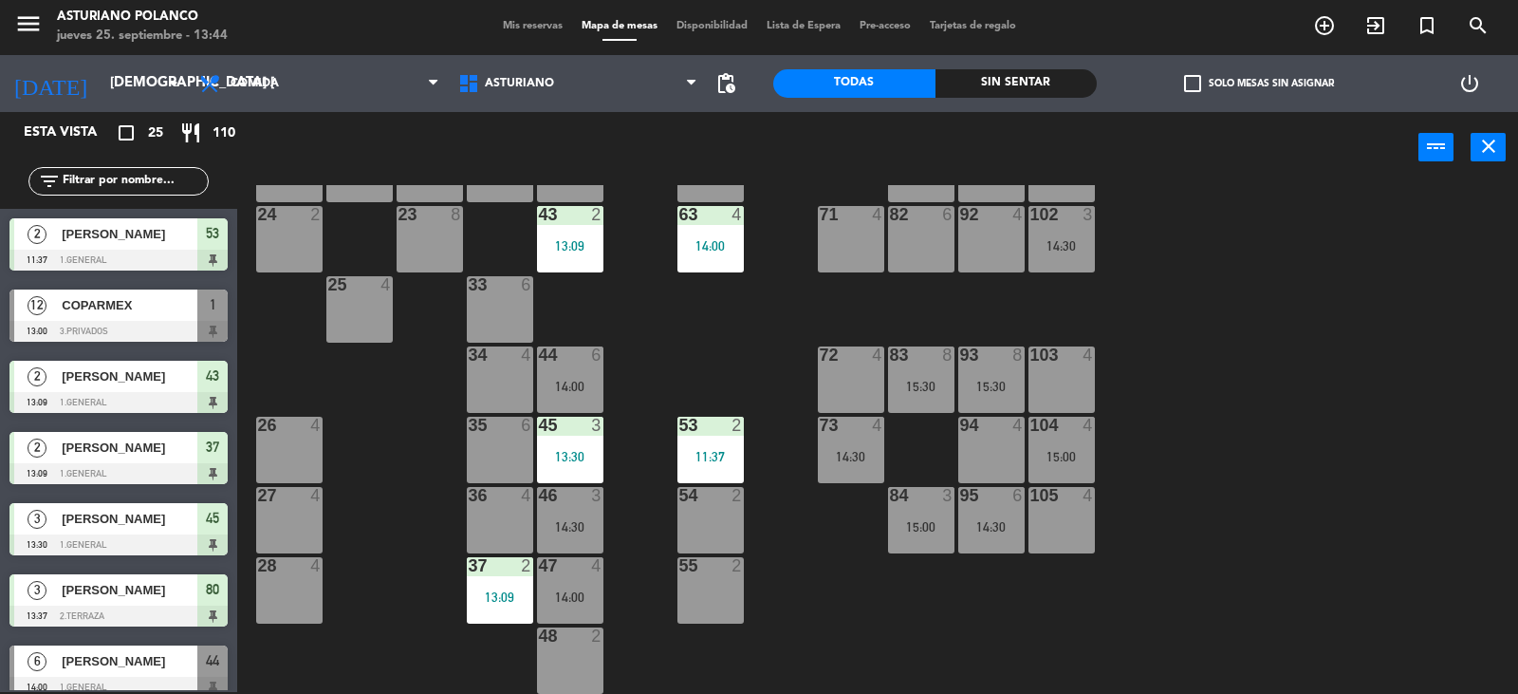
click at [571, 450] on div "13:30" at bounding box center [570, 456] width 66 height 13
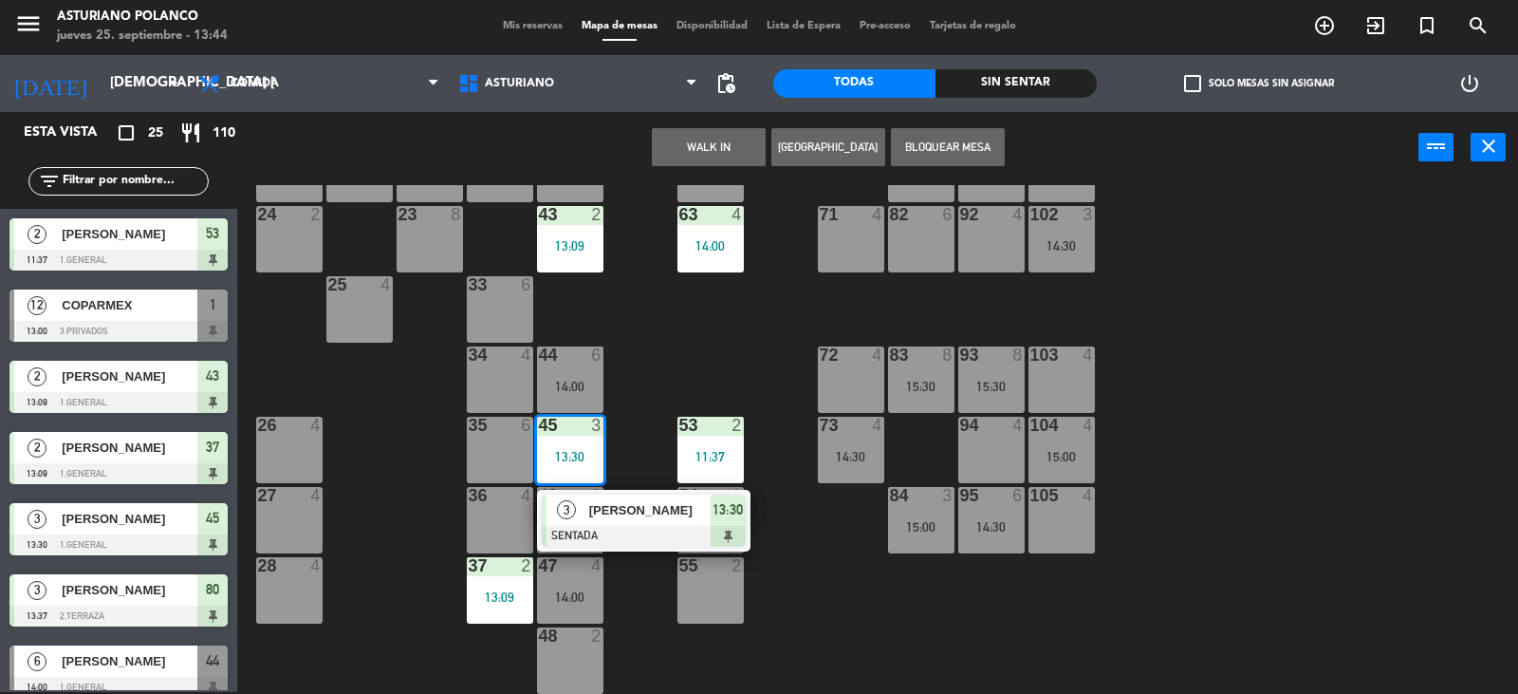
click at [660, 325] on div "1 12 13:00 2 block 8 60 14 14:00 20 2 14:00 30 5 40 4 61 14 14:00 62 6 41 4 31 …" at bounding box center [885, 439] width 1266 height 509
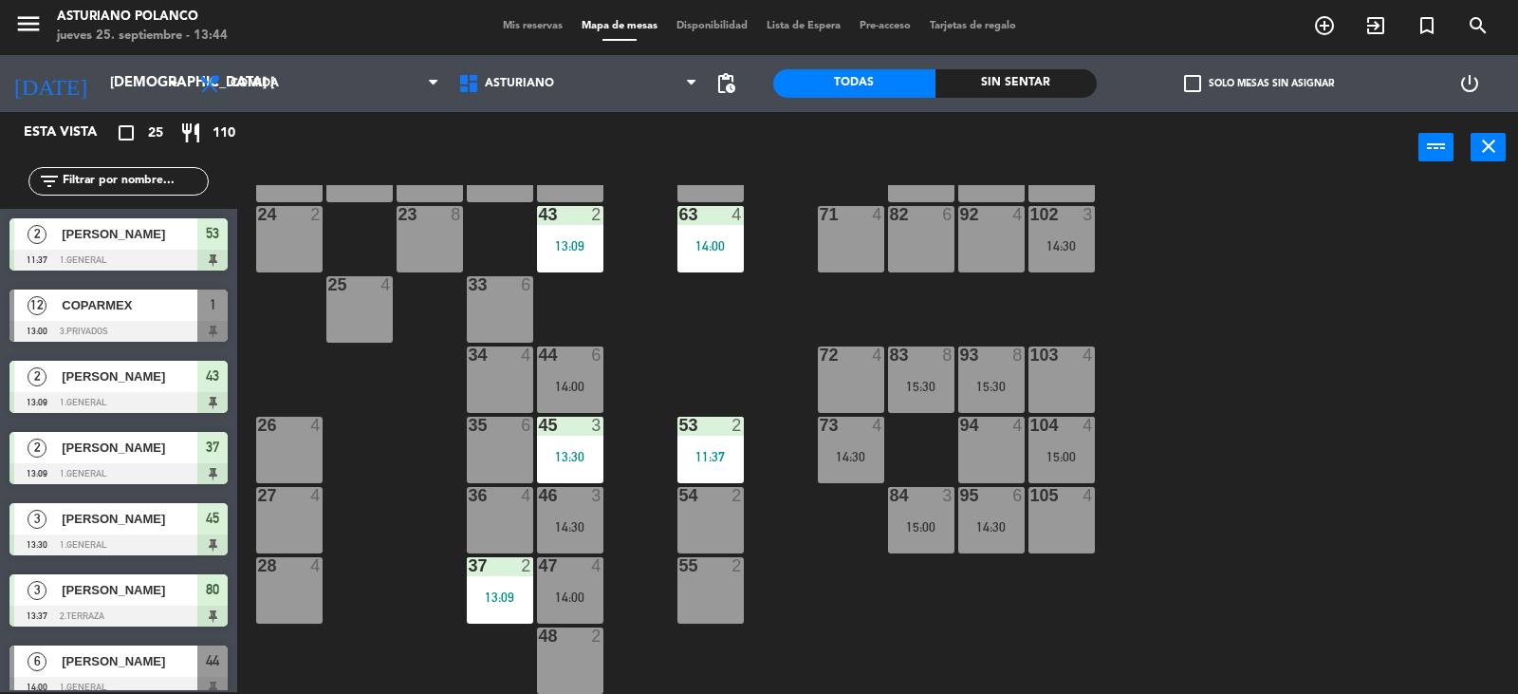
click at [711, 457] on div "11:37" at bounding box center [711, 456] width 66 height 13
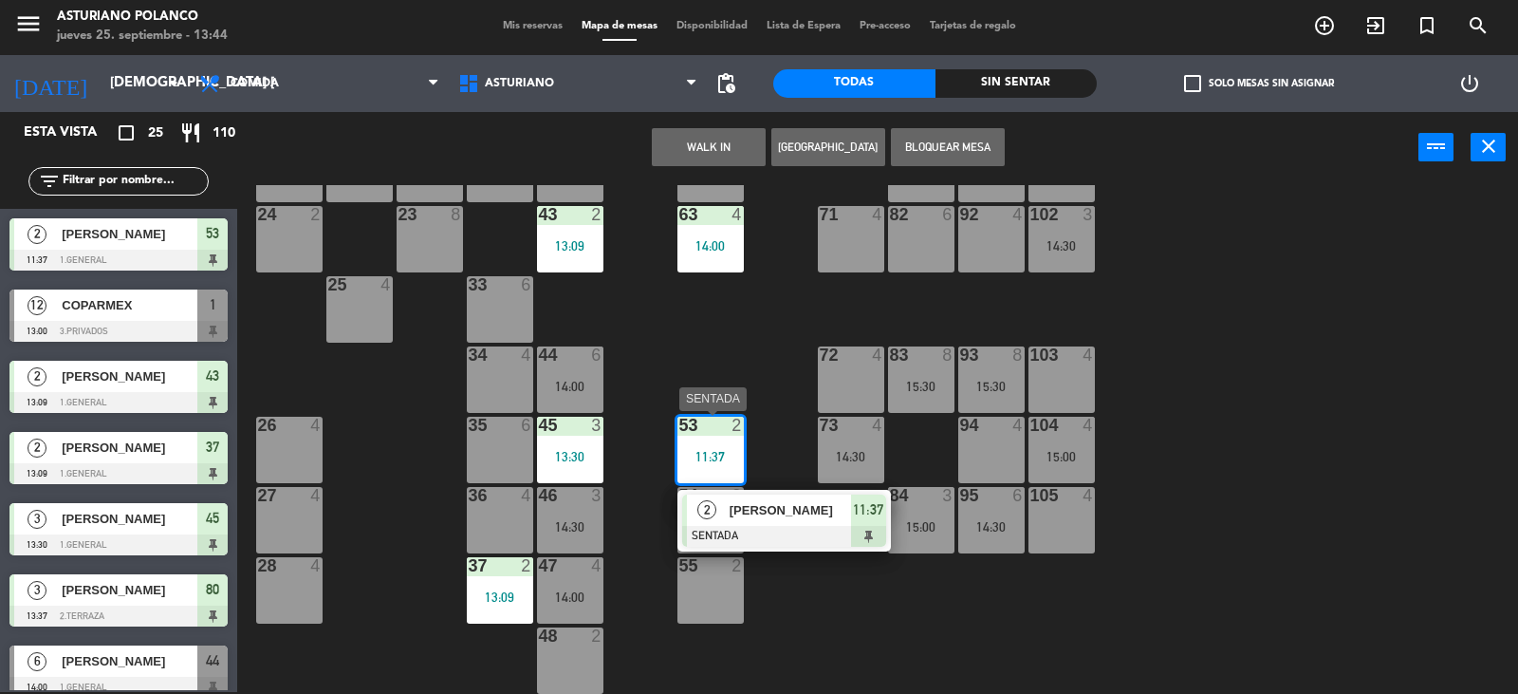
click at [770, 531] on div at bounding box center [784, 536] width 204 height 21
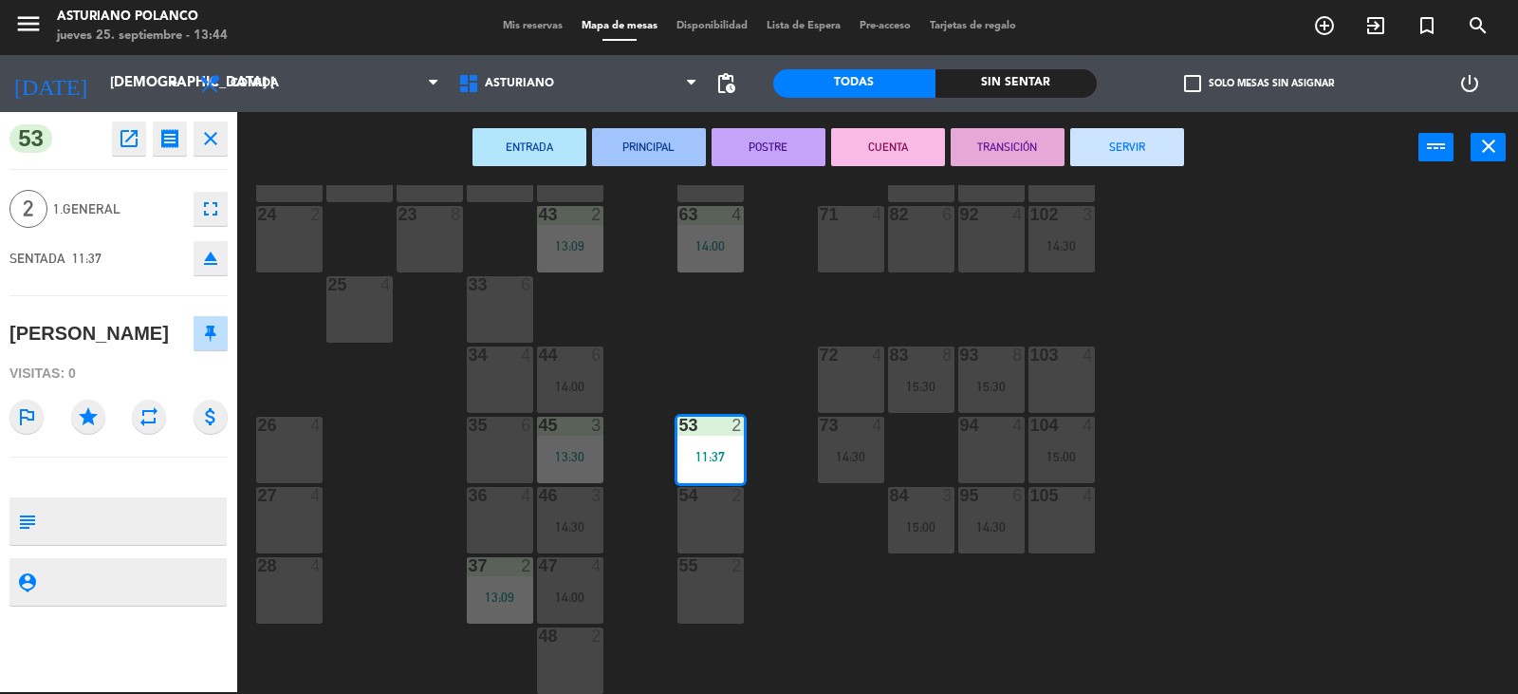
click at [1131, 148] on button "SERVIR" at bounding box center [1128, 147] width 114 height 38
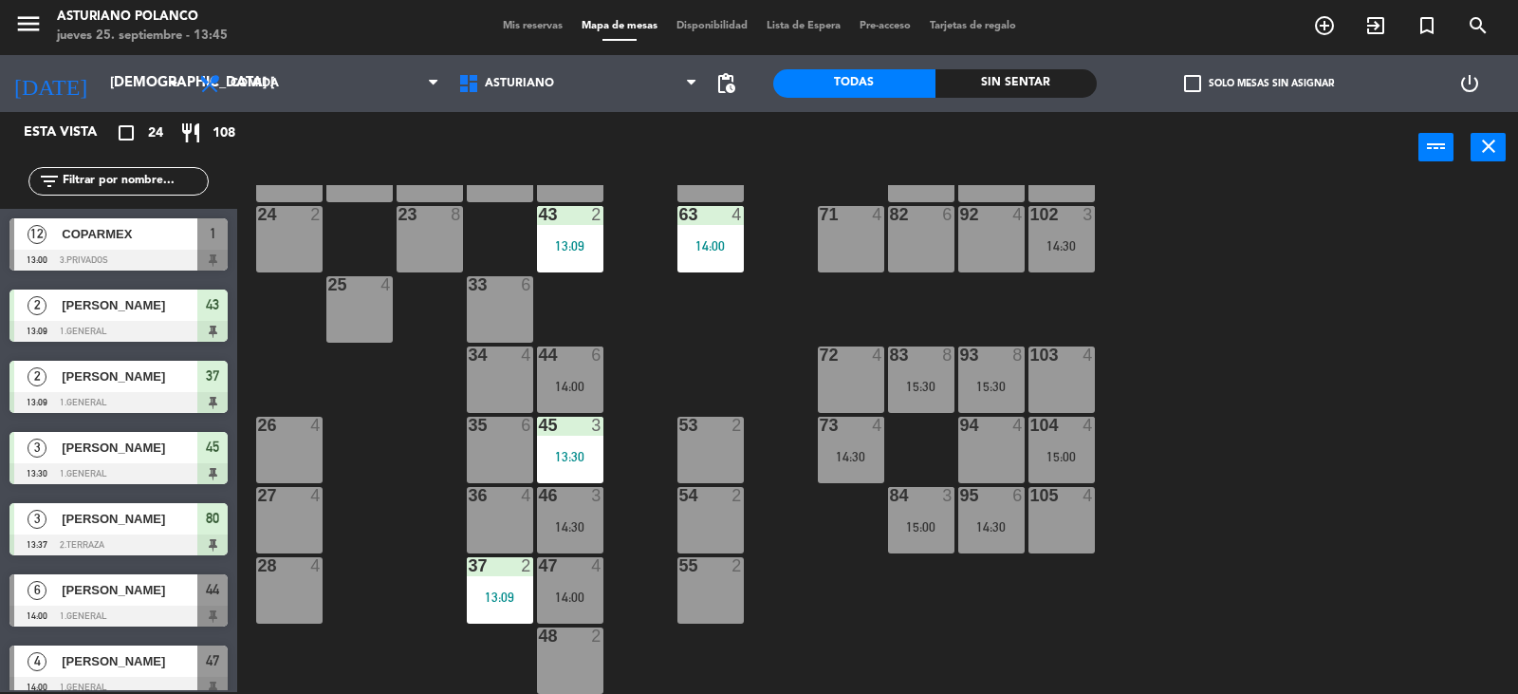
click at [698, 514] on div "54 2" at bounding box center [711, 520] width 66 height 66
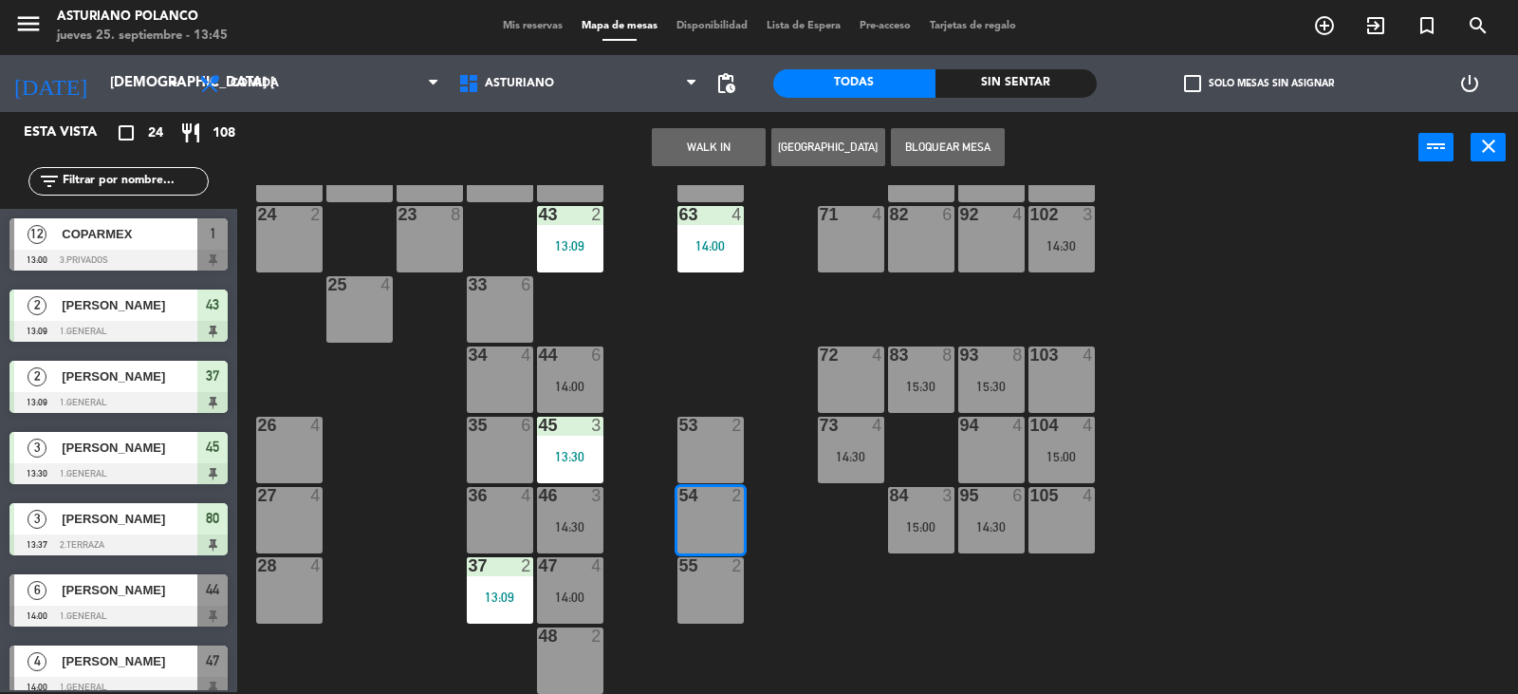
click at [713, 153] on button "WALK IN" at bounding box center [709, 147] width 114 height 38
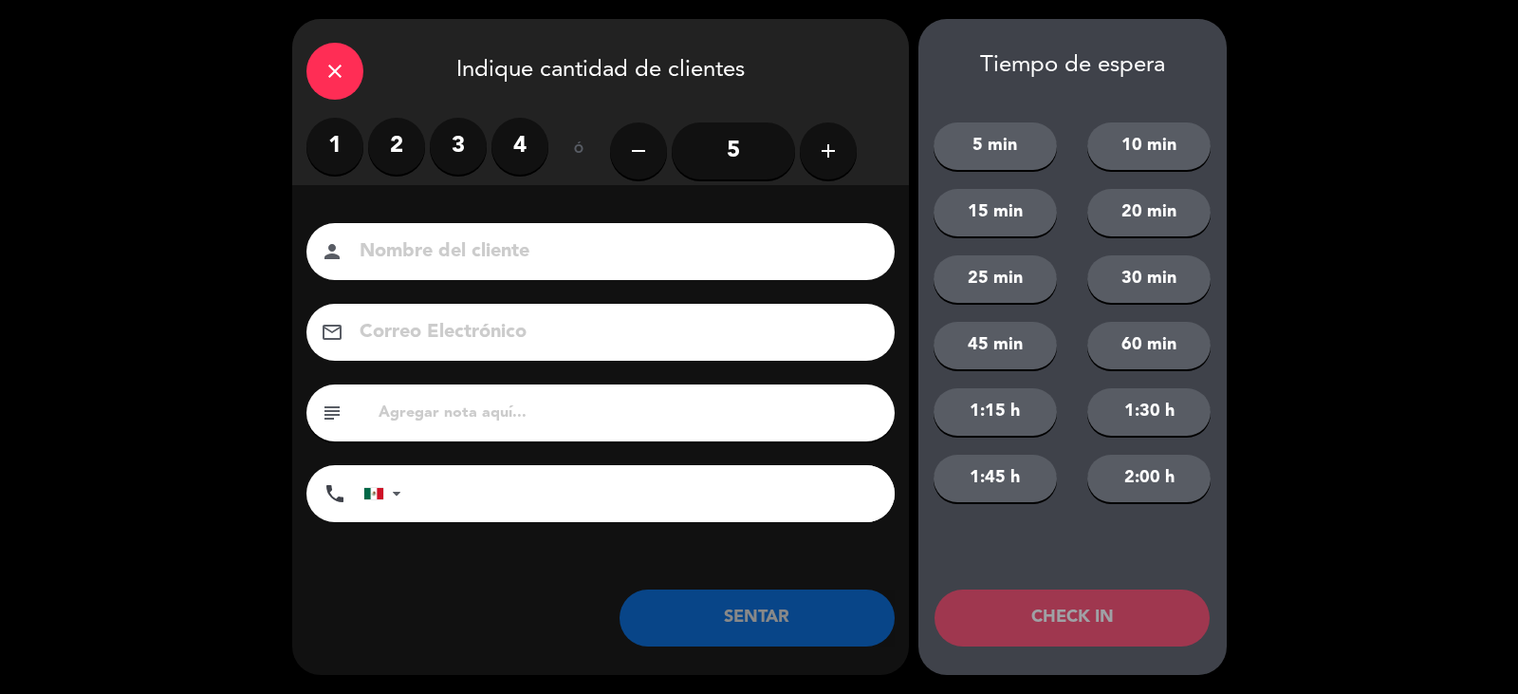
click at [329, 137] on label "1" at bounding box center [335, 146] width 57 height 57
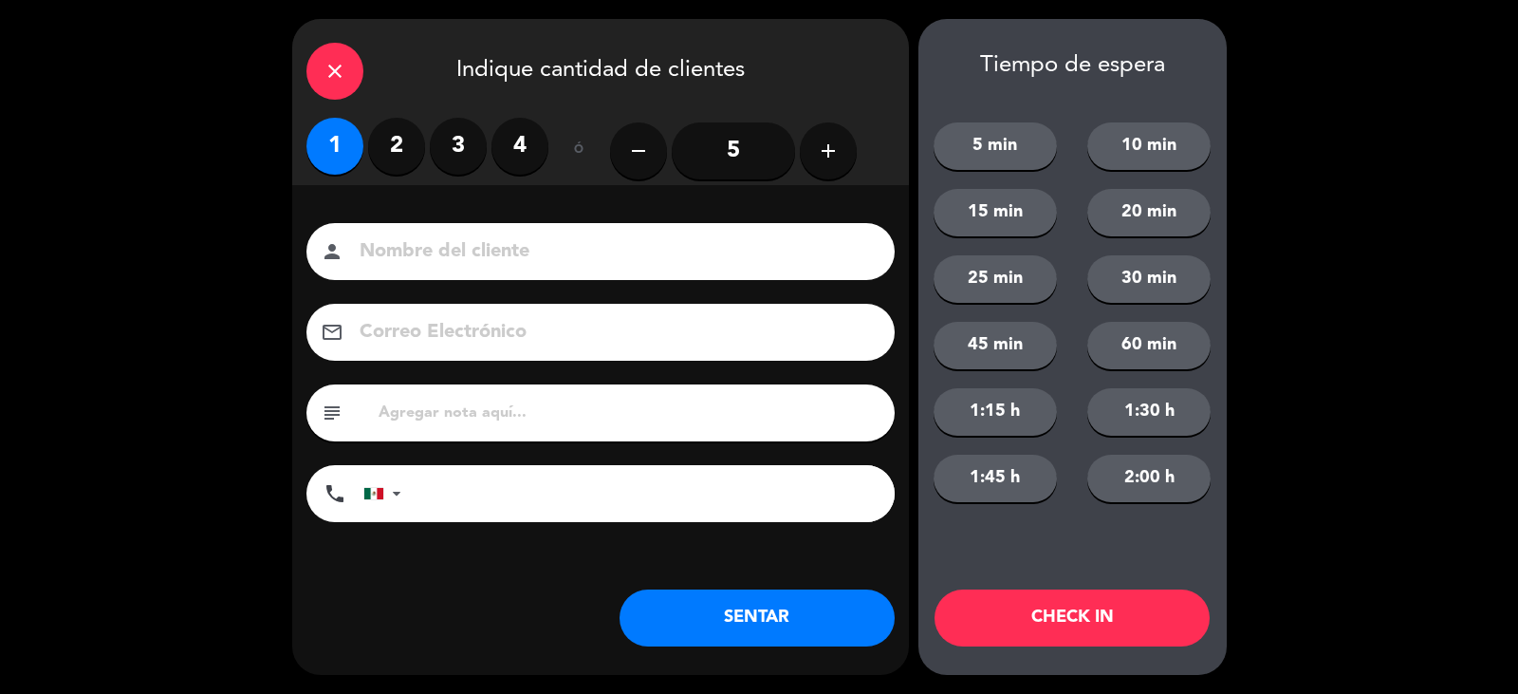
click at [445, 251] on input at bounding box center [614, 251] width 512 height 33
type input "[PERSON_NAME]"
click at [785, 600] on button "SENTAR" at bounding box center [757, 617] width 275 height 57
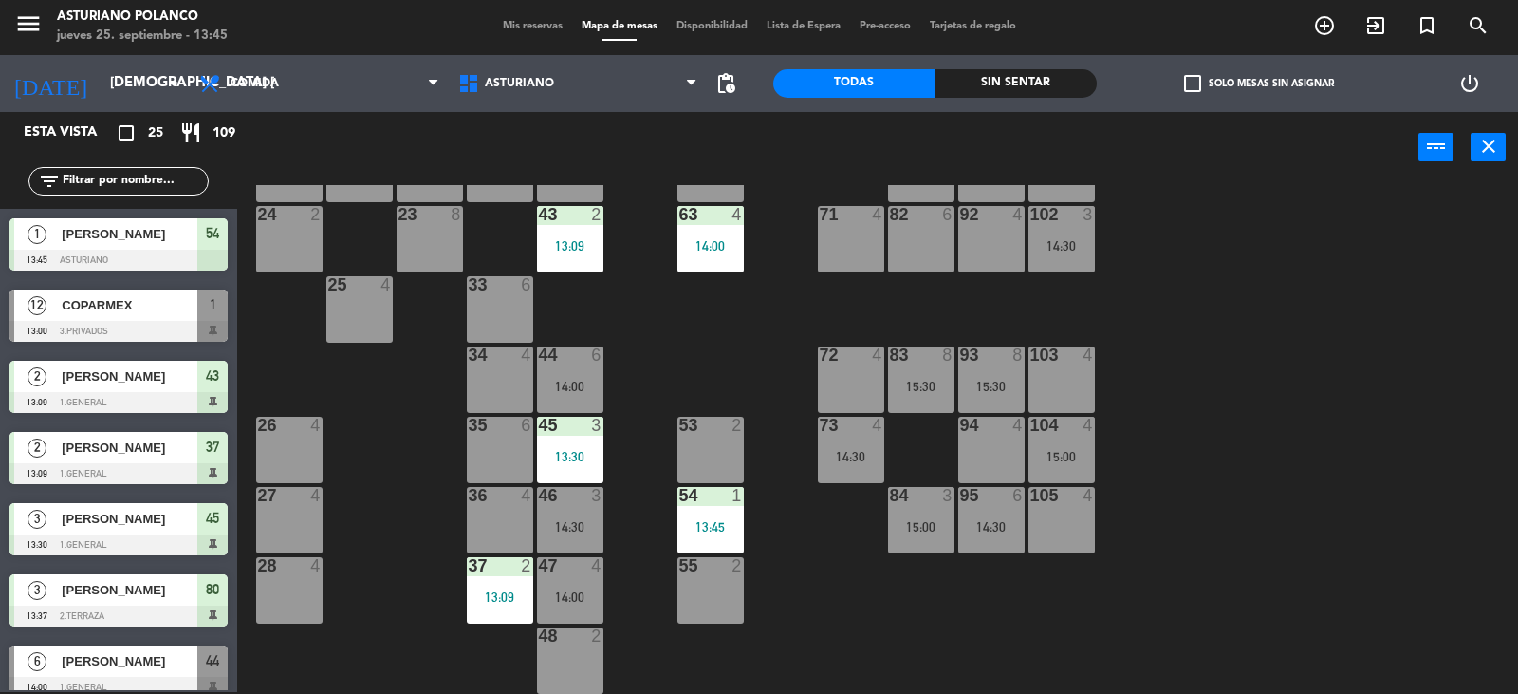
click at [884, 577] on div "1 12 13:00 2 block 8 60 14 14:00 20 2 14:00 30 5 40 4 61 14 14:00 62 6 41 4 31 …" at bounding box center [885, 439] width 1266 height 509
click at [81, 181] on input "text" at bounding box center [134, 181] width 147 height 21
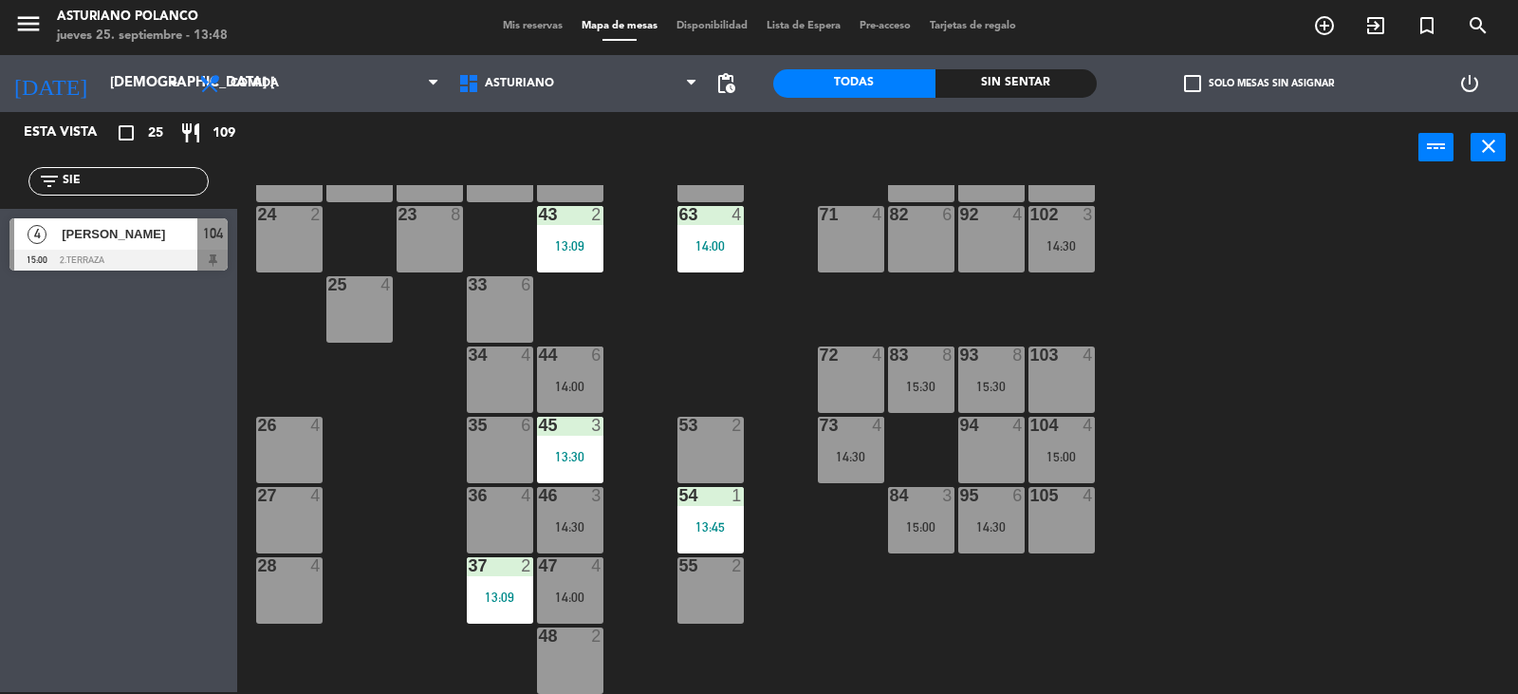
click at [278, 438] on div "26 4" at bounding box center [289, 450] width 66 height 66
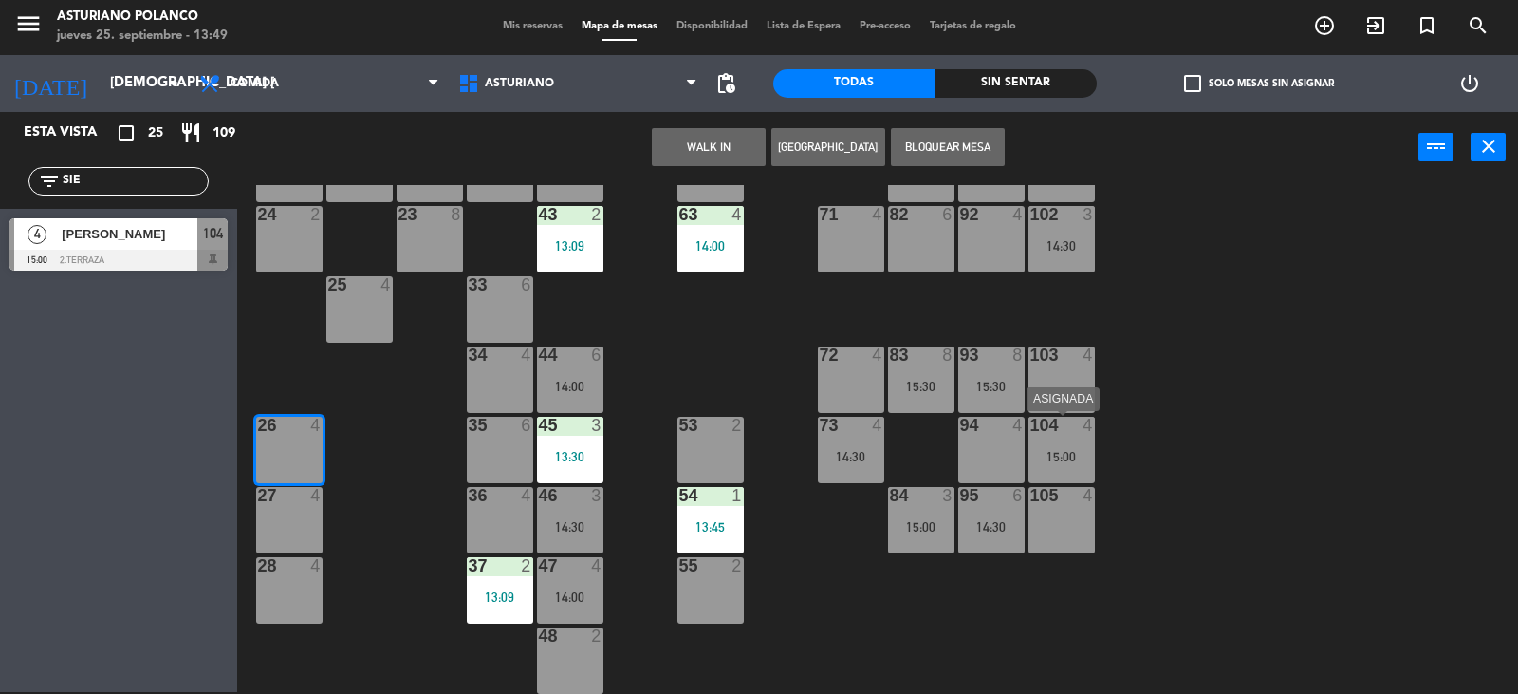
click at [1060, 430] on div at bounding box center [1061, 425] width 31 height 17
drag, startPoint x: 1168, startPoint y: 433, endPoint x: 991, endPoint y: 440, distance: 177.6
click at [1129, 433] on div "1 12 13:00 2 block 8 60 14 14:00 20 2 14:00 30 5 40 4 61 14 14:00 62 6 41 4 31 …" at bounding box center [885, 439] width 1266 height 509
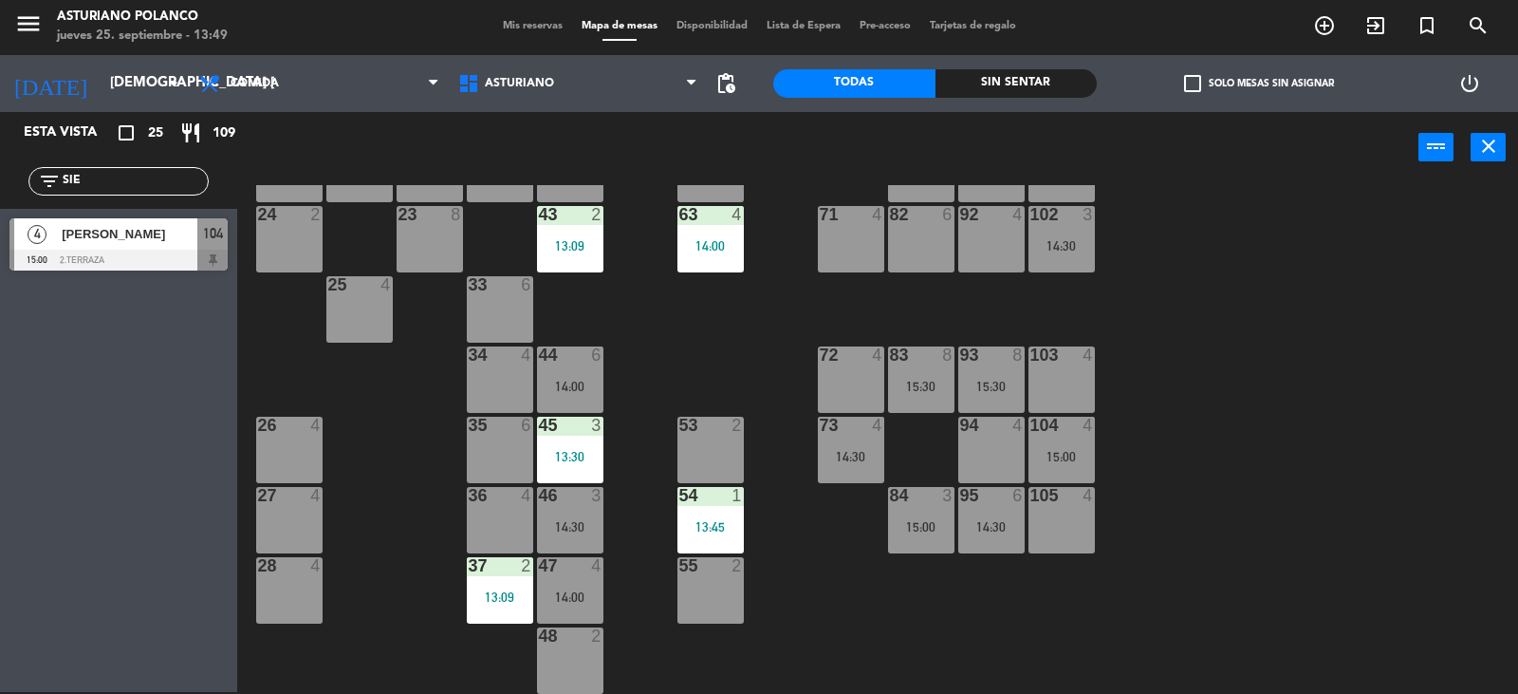
click at [1056, 435] on div "104 4" at bounding box center [1062, 426] width 66 height 19
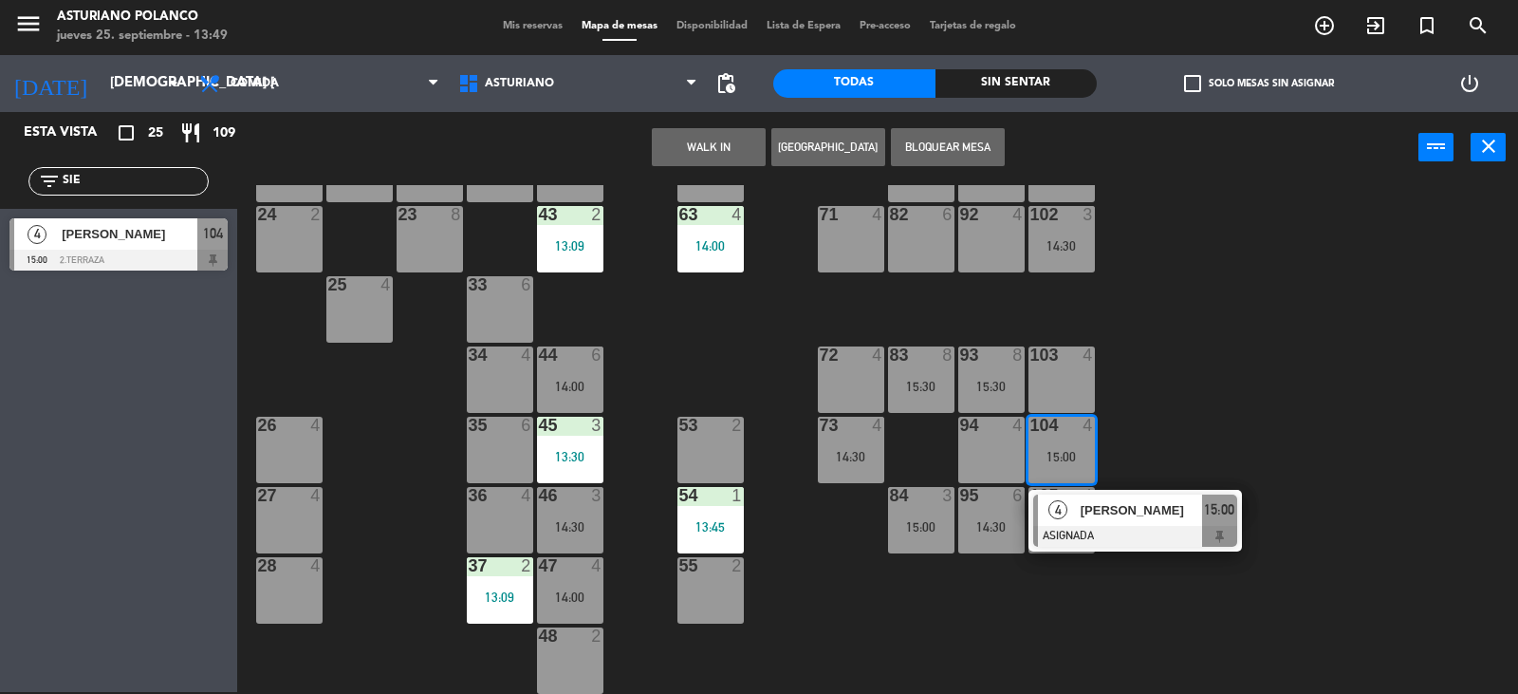
click at [292, 445] on div "26 4" at bounding box center [289, 450] width 66 height 66
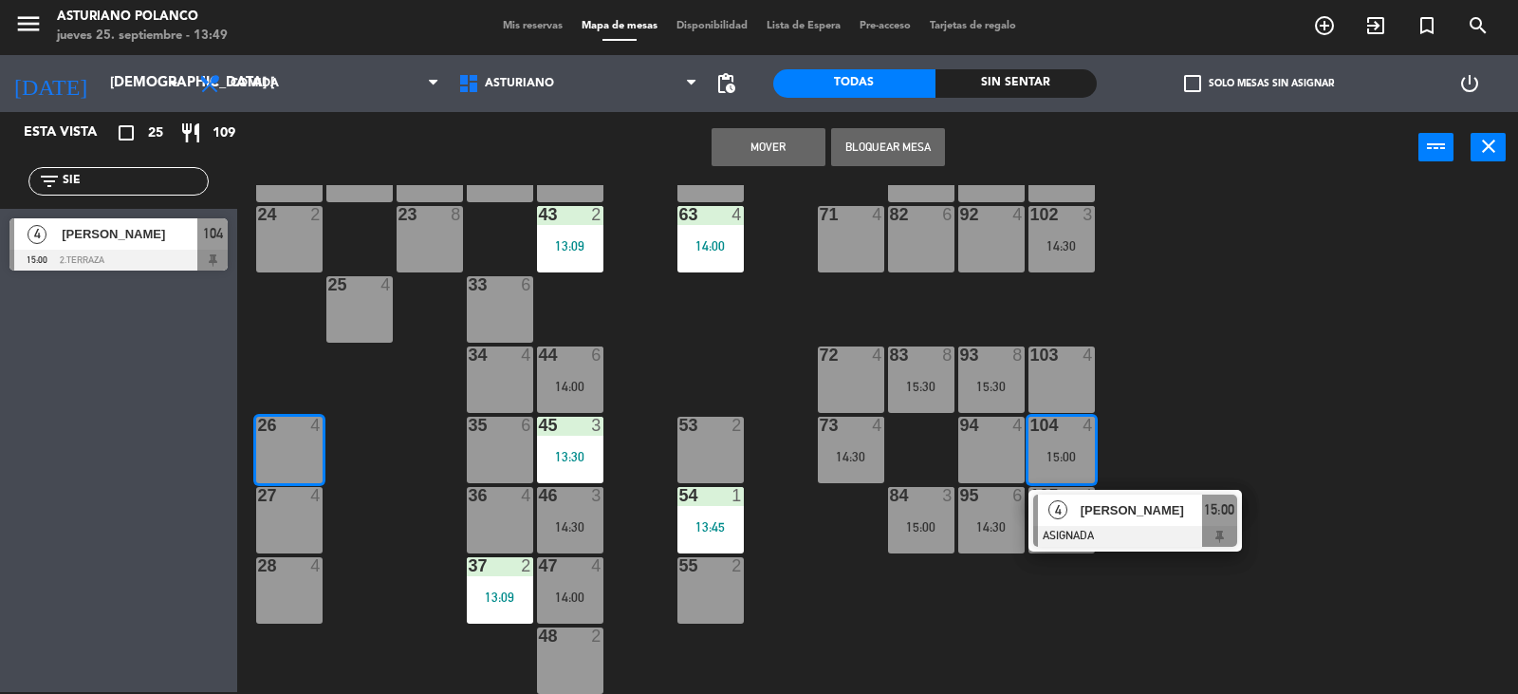
click at [772, 149] on button "Mover" at bounding box center [769, 147] width 114 height 38
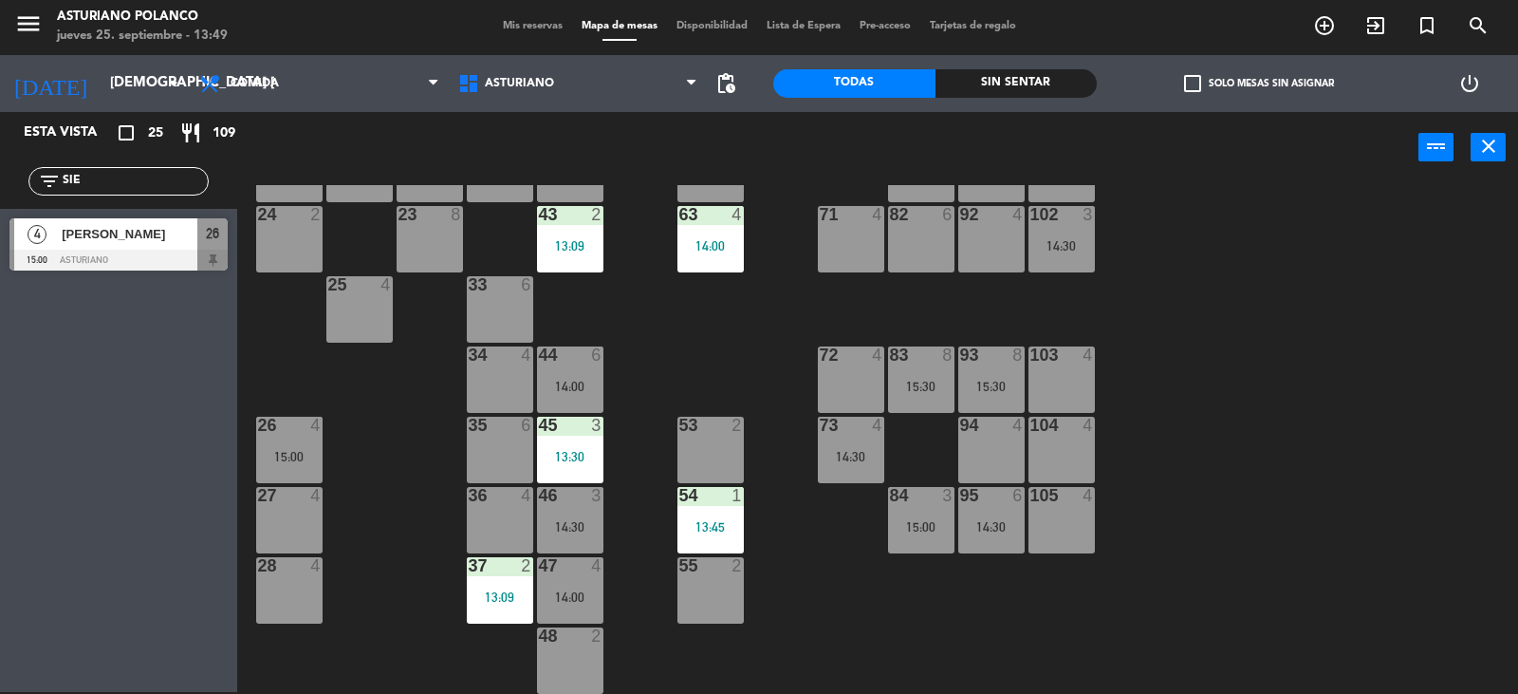
click at [113, 359] on div "Esta vista crop_square 25 restaurant 109 filter_list SIE 4 [PERSON_NAME] 15:00 …" at bounding box center [118, 402] width 237 height 580
click at [95, 167] on div "filter_list SIE" at bounding box center [118, 181] width 180 height 28
click at [108, 186] on input "SIE" at bounding box center [134, 181] width 147 height 21
type input "S"
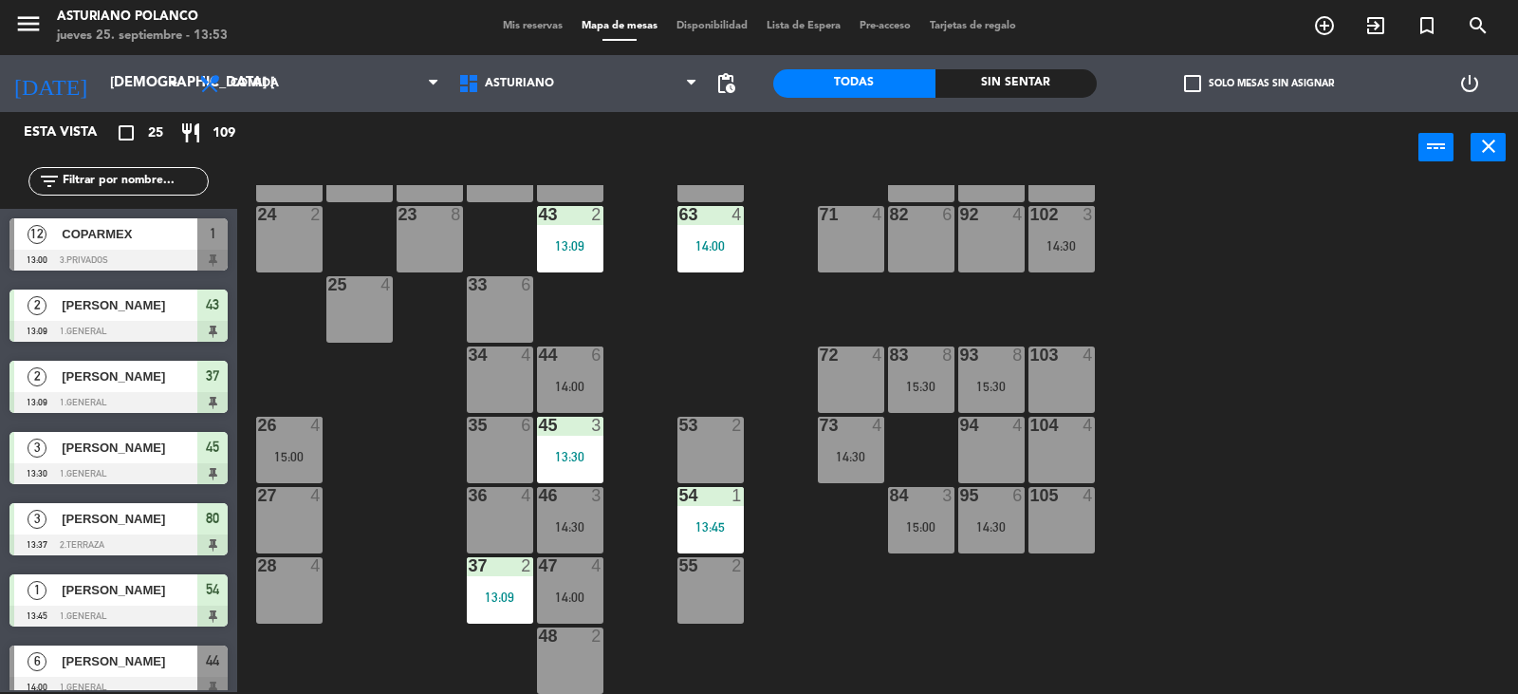
click at [132, 179] on input "text" at bounding box center [134, 181] width 147 height 21
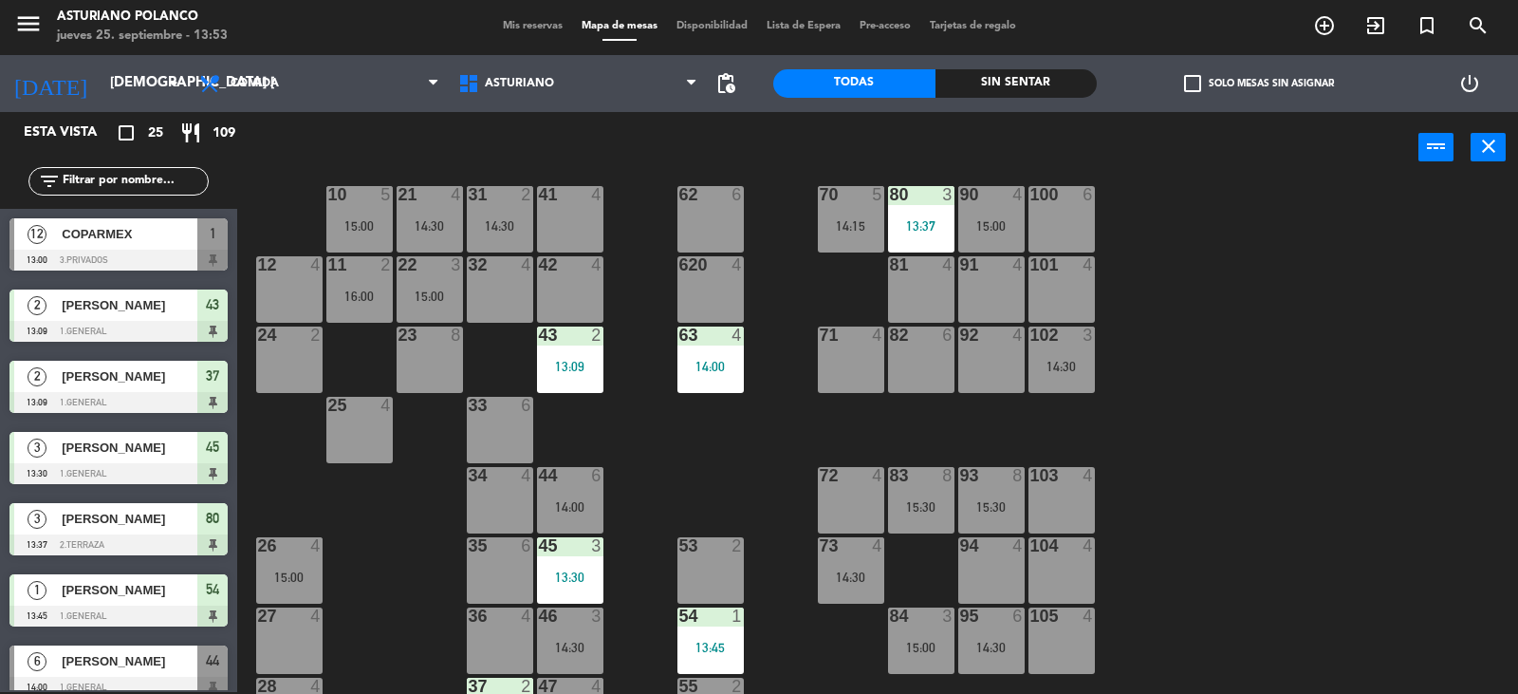
scroll to position [9, 0]
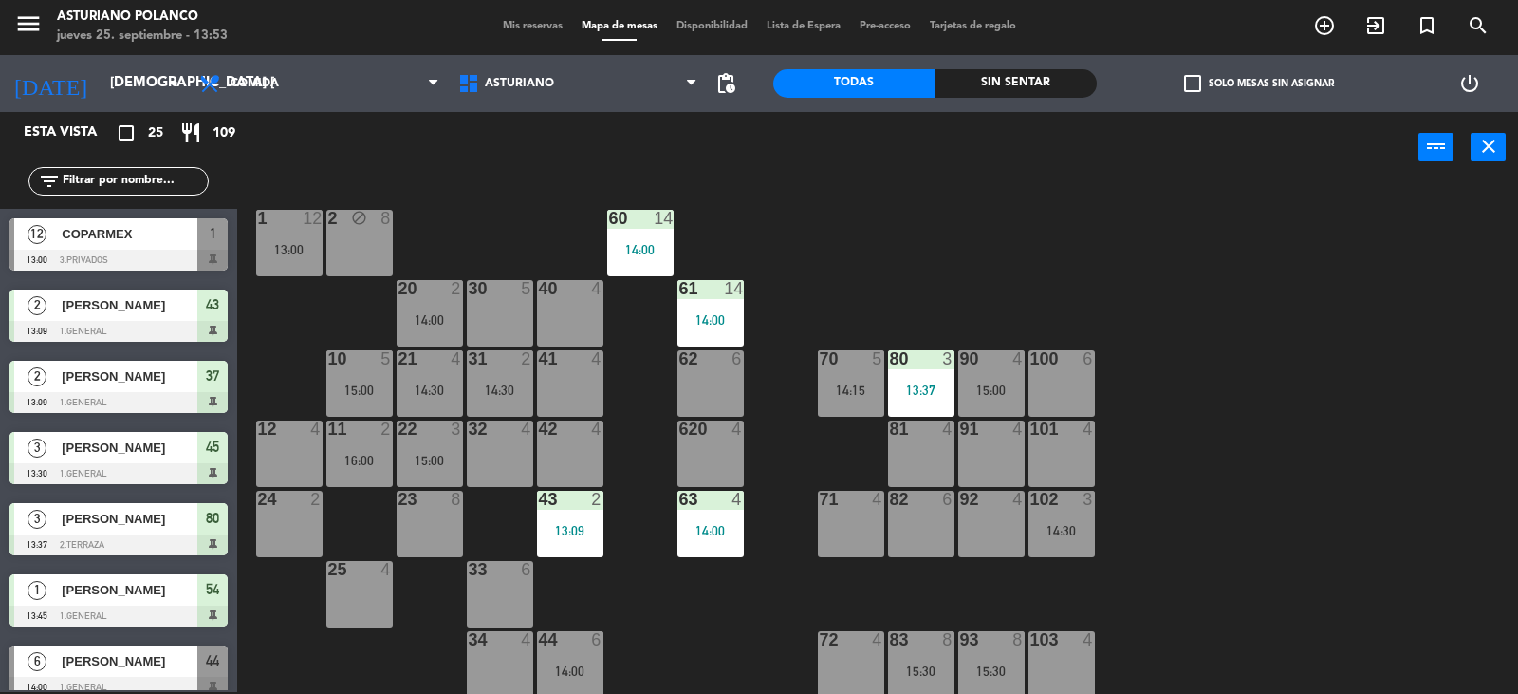
drag, startPoint x: 870, startPoint y: 267, endPoint x: 822, endPoint y: 446, distance: 185.8
click at [870, 266] on div "1 12 13:00 2 block 8 60 14 14:00 20 2 14:00 30 5 40 4 61 14 14:00 62 6 41 4 31 …" at bounding box center [885, 439] width 1266 height 509
click at [842, 393] on div "14:15" at bounding box center [851, 389] width 66 height 13
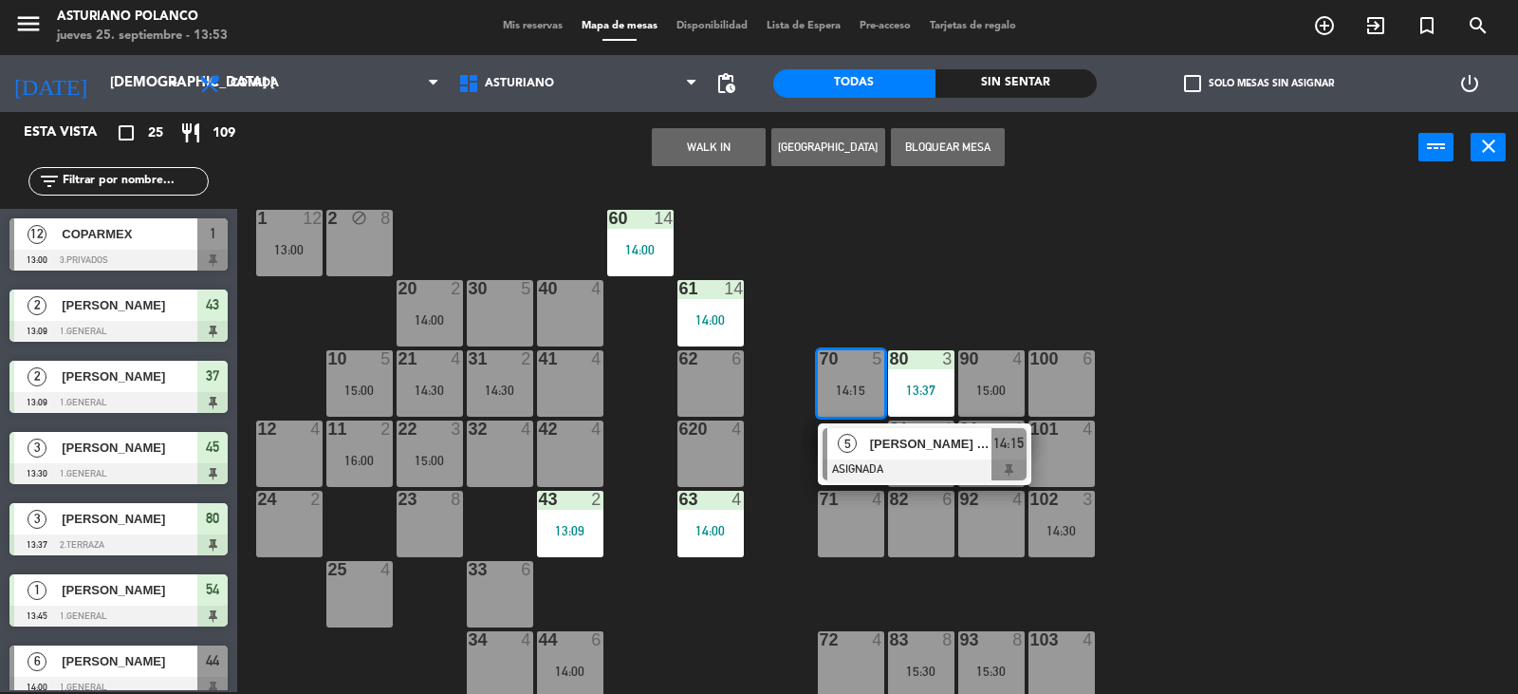
click at [922, 286] on div "1 12 13:00 2 block 8 60 14 14:00 20 2 14:00 30 5 40 4 61 14 14:00 62 6 41 4 31 …" at bounding box center [885, 439] width 1266 height 509
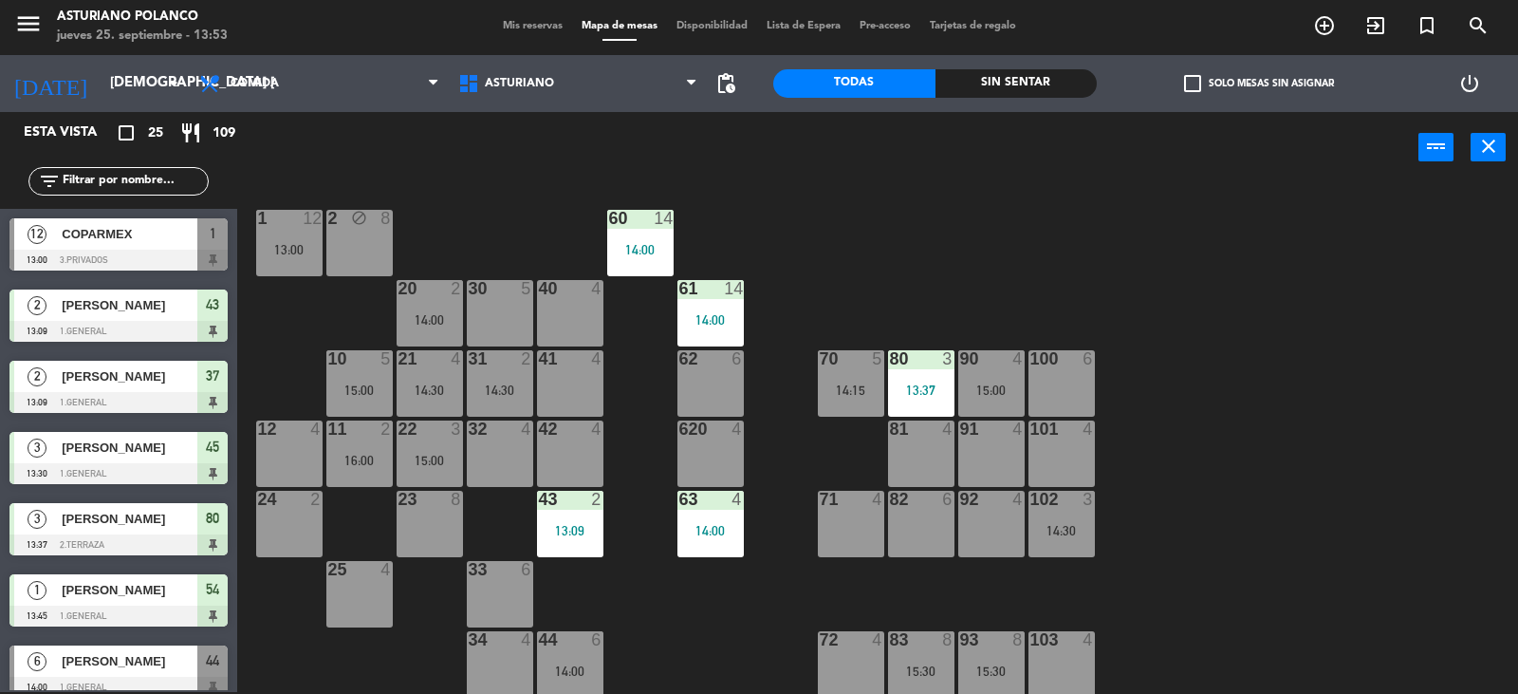
click at [843, 390] on div "14:15" at bounding box center [851, 389] width 66 height 13
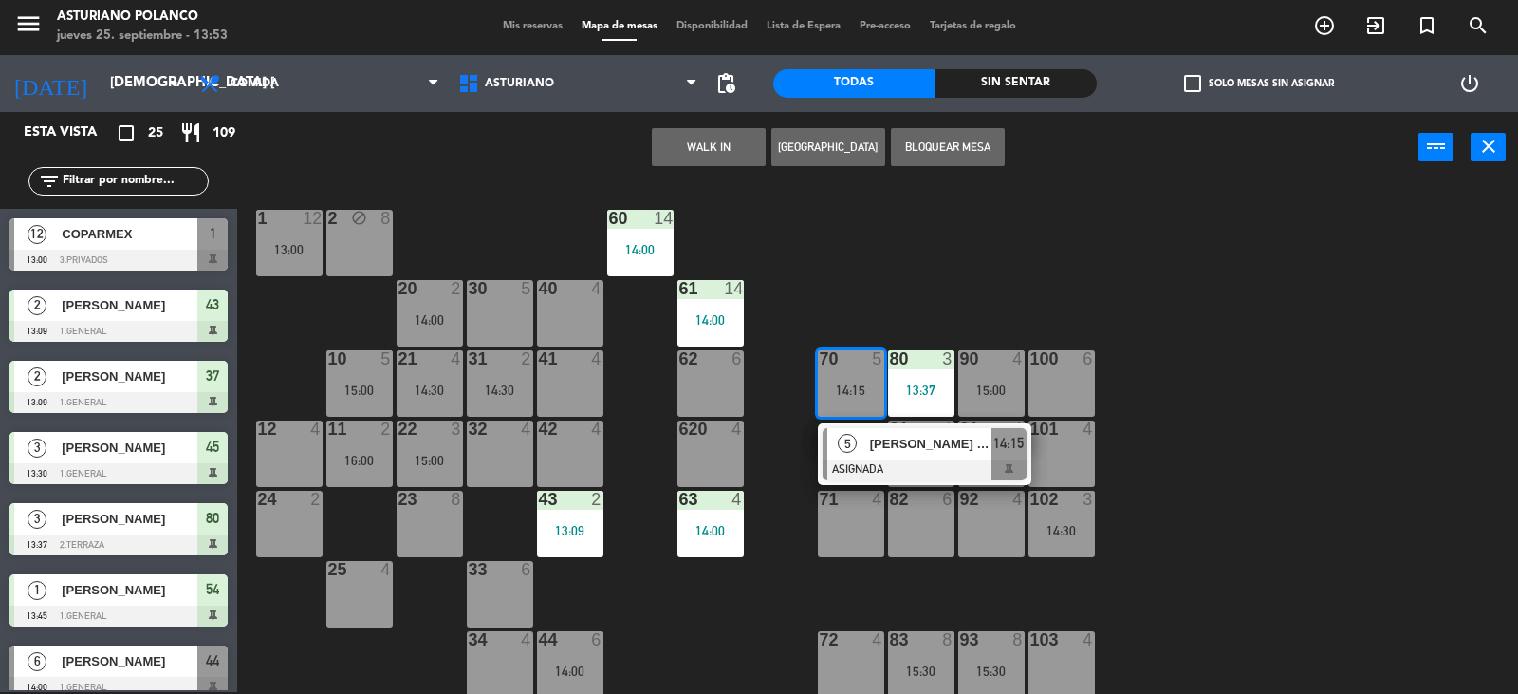
click at [858, 446] on div "5" at bounding box center [848, 443] width 41 height 31
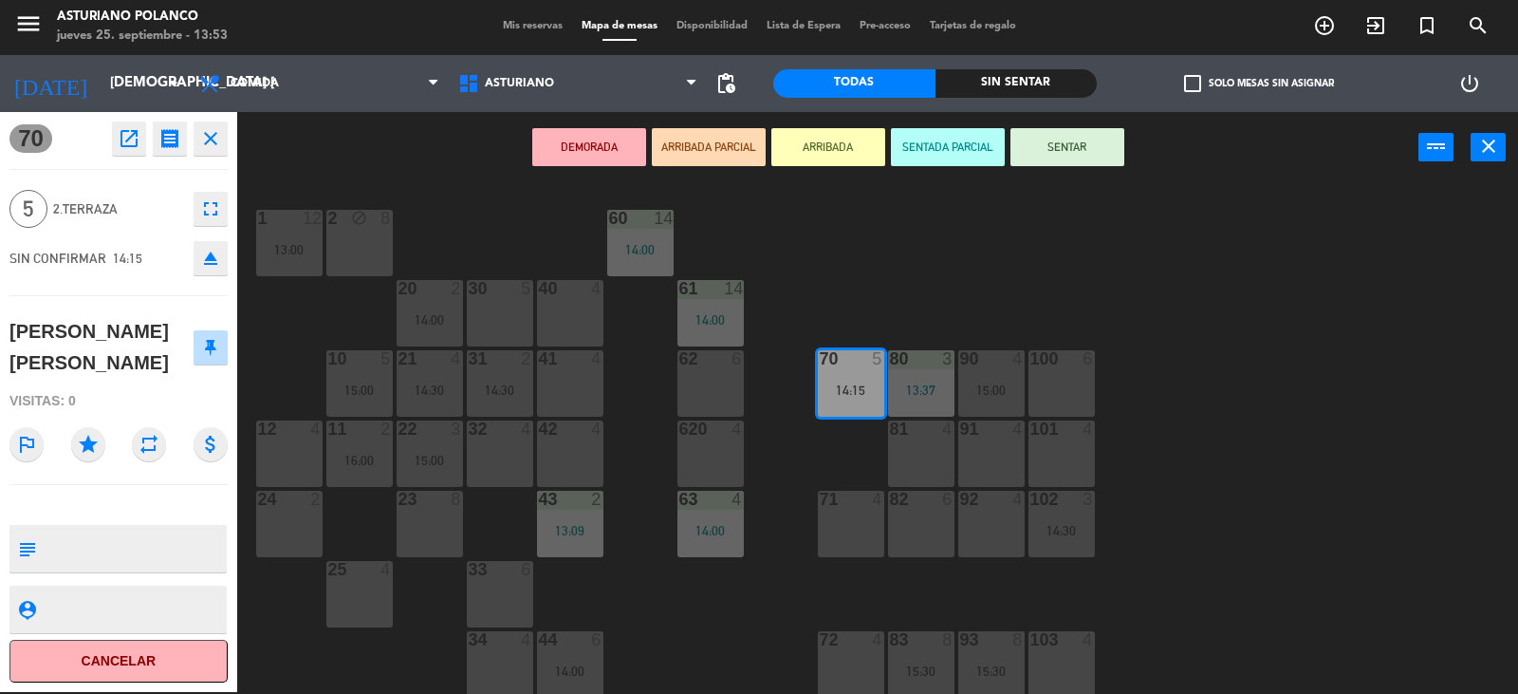
click at [890, 254] on div "1 12 13:00 2 block 8 60 14 14:00 20 2 14:00 30 5 40 4 61 14 14:00 62 6 41 4 31 …" at bounding box center [885, 439] width 1266 height 509
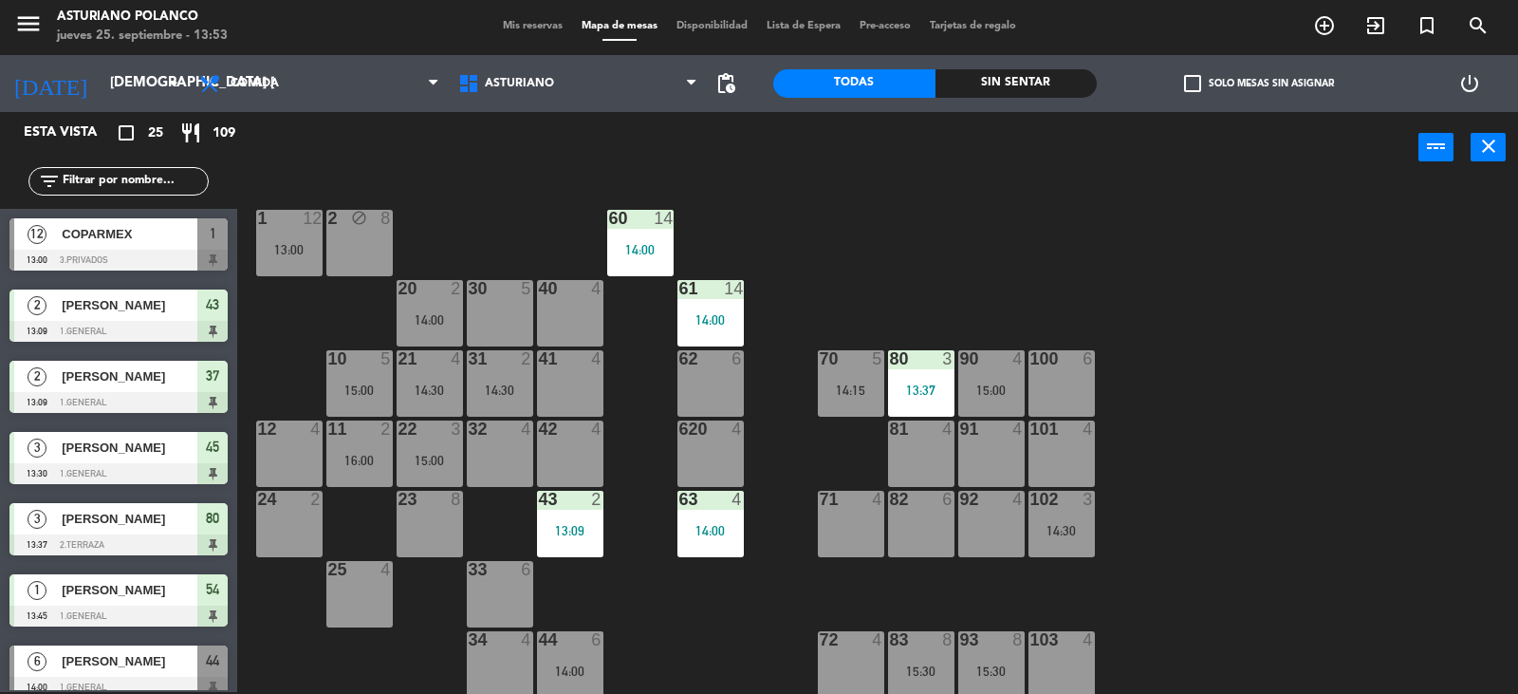
scroll to position [2, 0]
click at [850, 386] on div "14:15" at bounding box center [851, 389] width 66 height 13
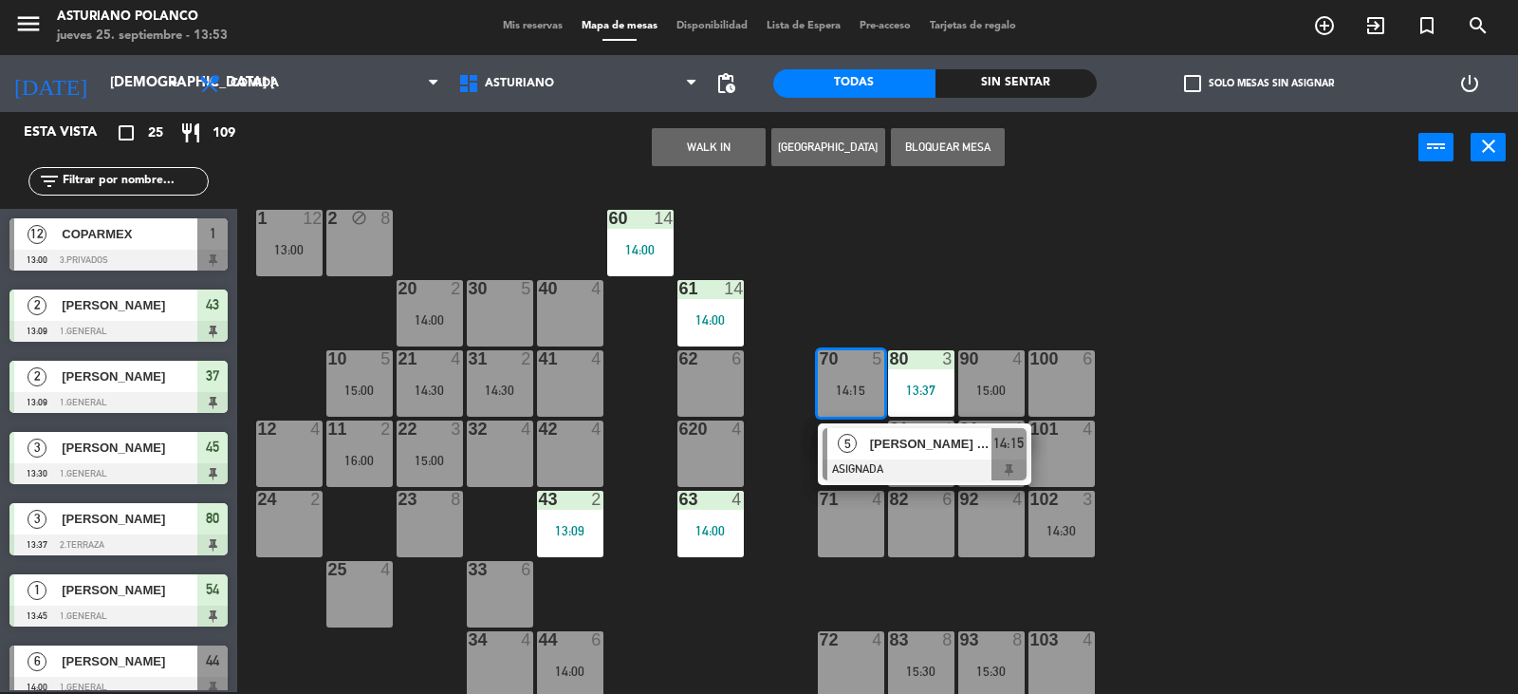
click at [871, 457] on div "[PERSON_NAME] [PERSON_NAME]" at bounding box center [929, 443] width 123 height 31
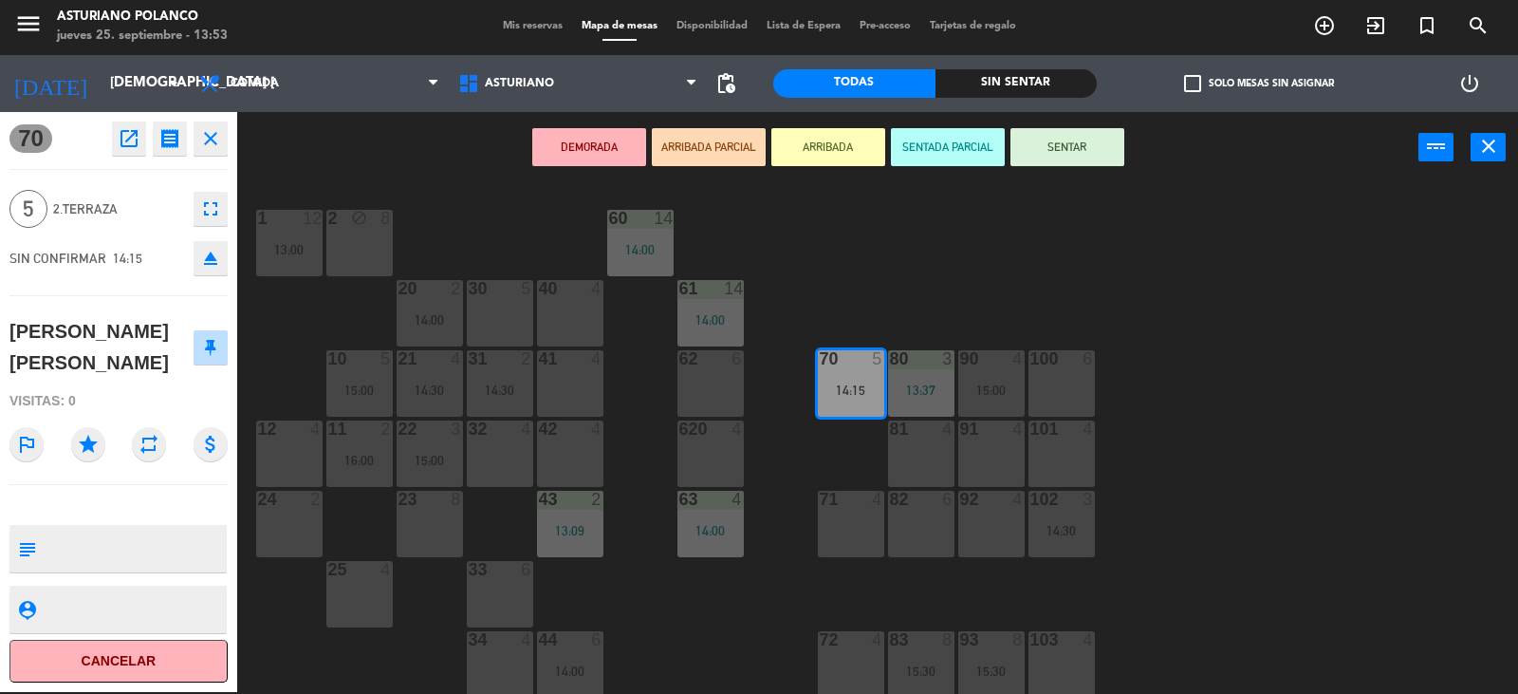
click at [1082, 142] on button "SENTAR" at bounding box center [1068, 147] width 114 height 38
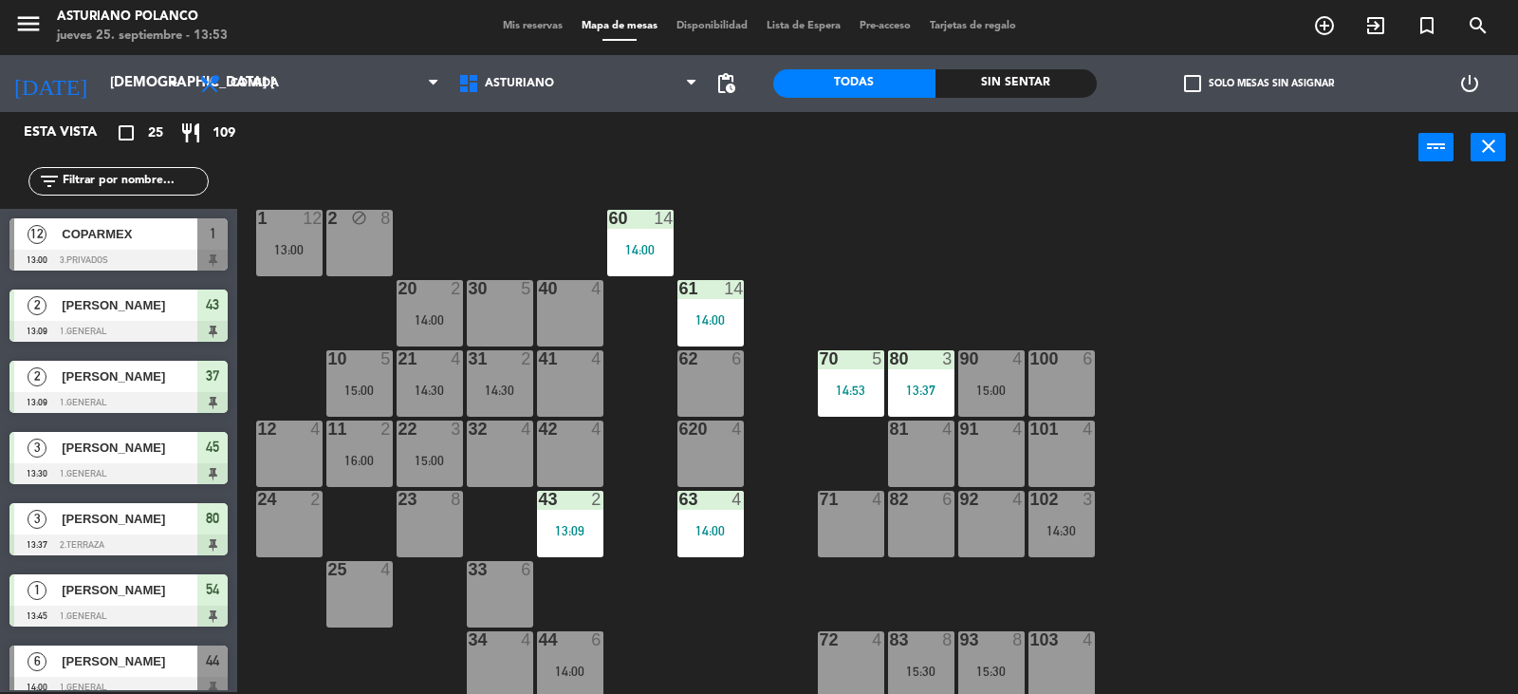
click at [481, 173] on div "power_input close" at bounding box center [828, 148] width 1182 height 72
click at [140, 176] on input "text" at bounding box center [134, 181] width 147 height 21
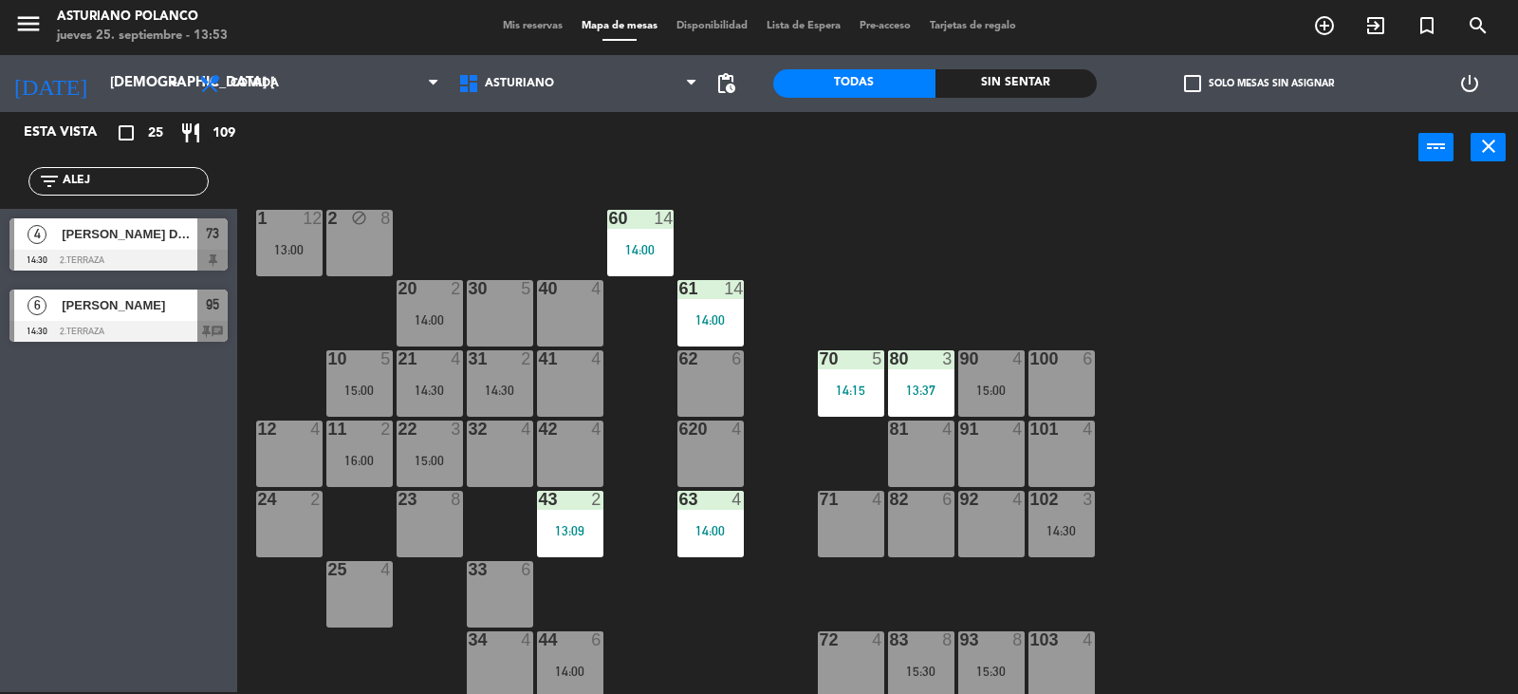
type input "ALEJ"
click at [84, 424] on div "Esta vista crop_square 25 restaurant 109 filter_list ALEJ 4 [PERSON_NAME] DE [P…" at bounding box center [118, 402] width 237 height 580
click at [151, 242] on span "[PERSON_NAME] DE [PERSON_NAME]" at bounding box center [130, 234] width 136 height 20
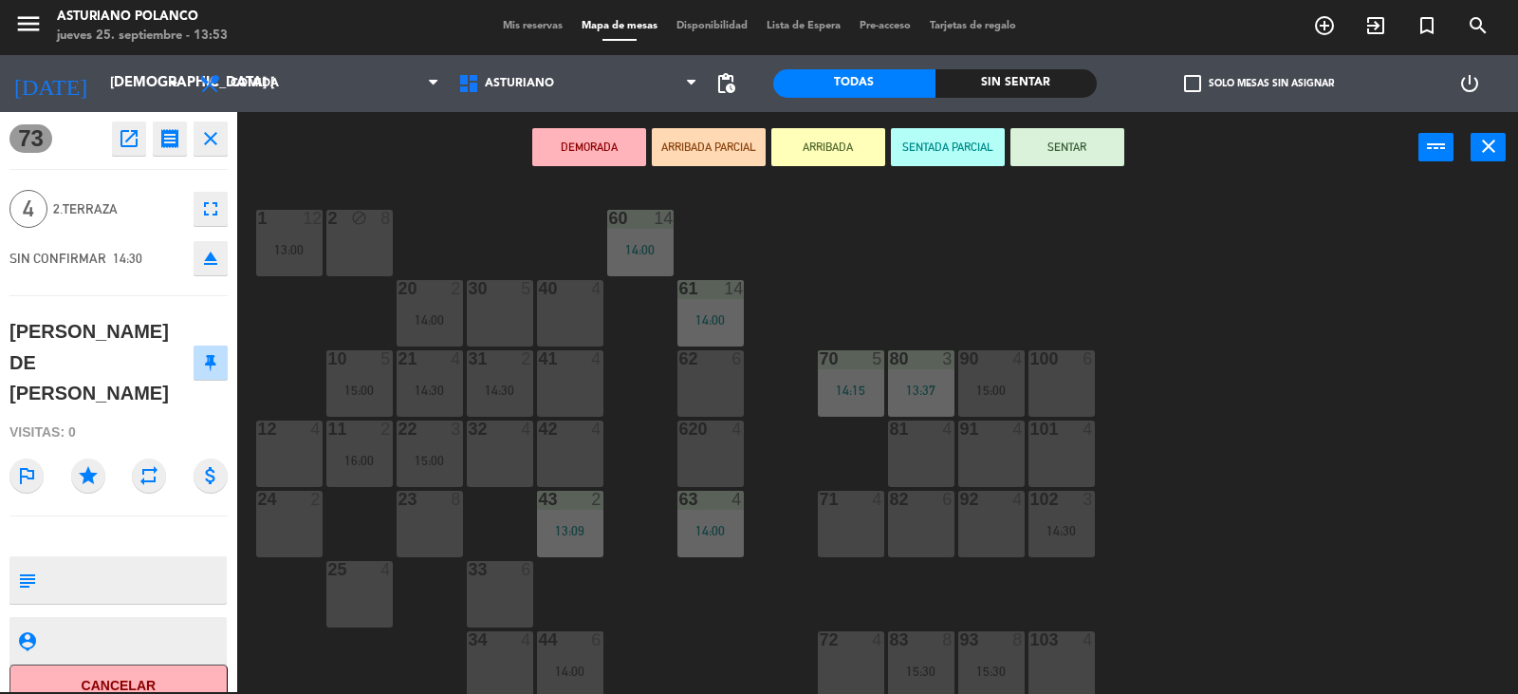
click at [463, 231] on div "1 12 13:00 2 block 8 60 14 14:00 20 2 14:00 30 5 40 4 61 14 14:00 62 6 41 4 31 …" at bounding box center [885, 439] width 1266 height 509
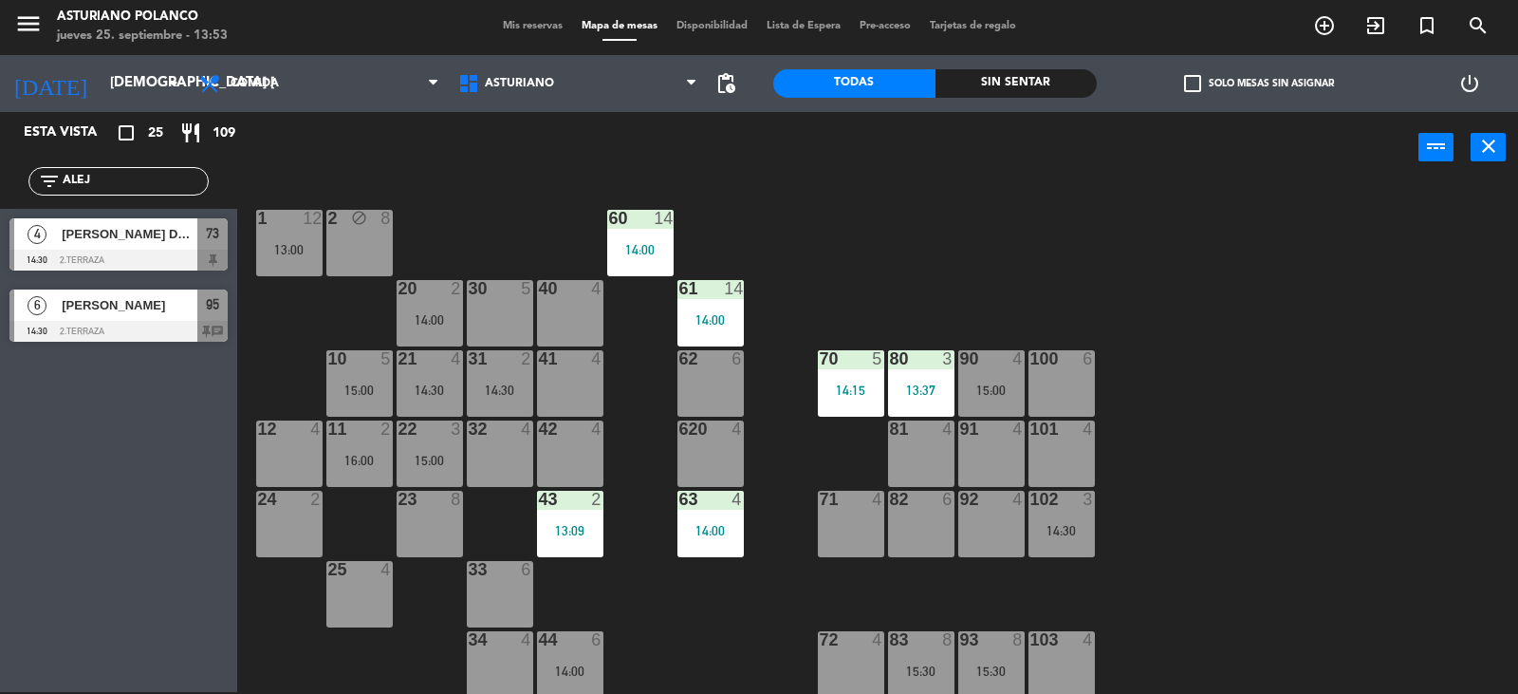
click at [140, 177] on input "ALEJ" at bounding box center [134, 181] width 147 height 21
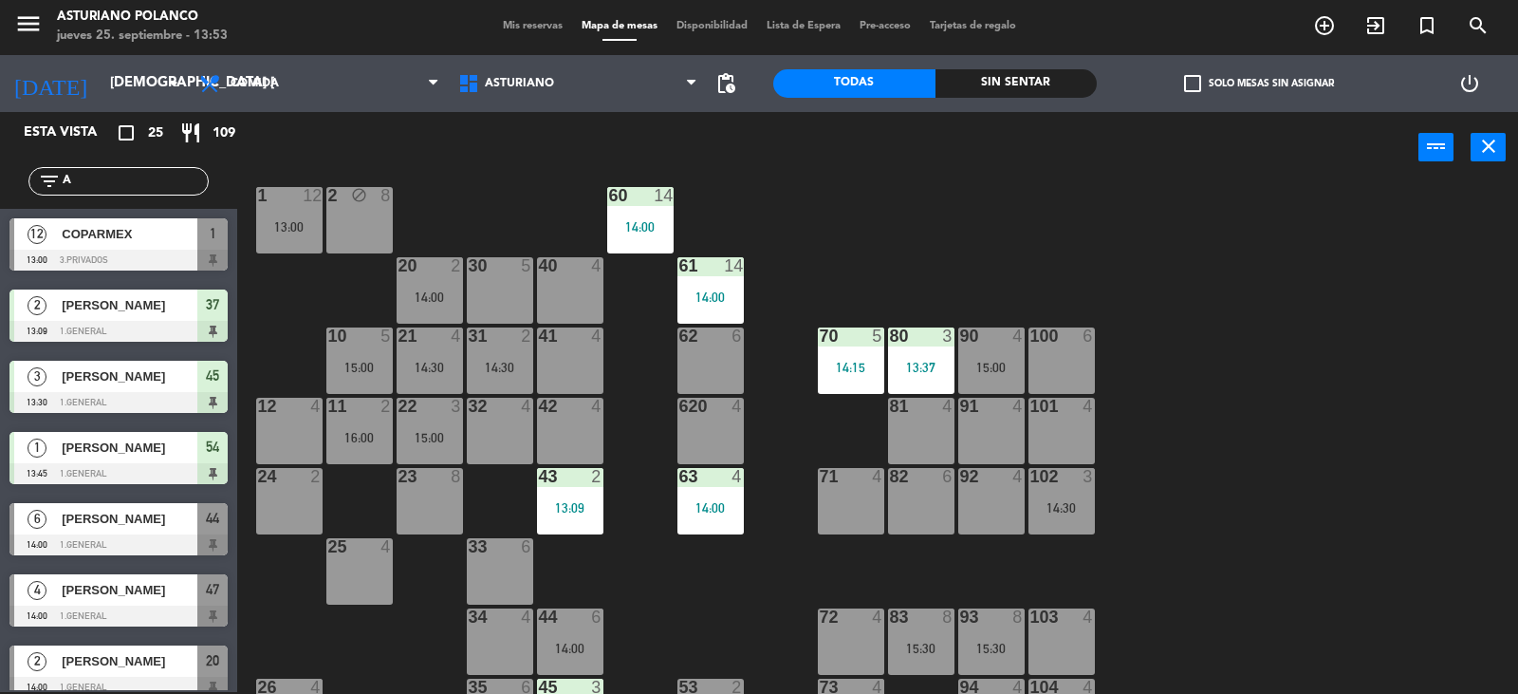
scroll to position [9, 0]
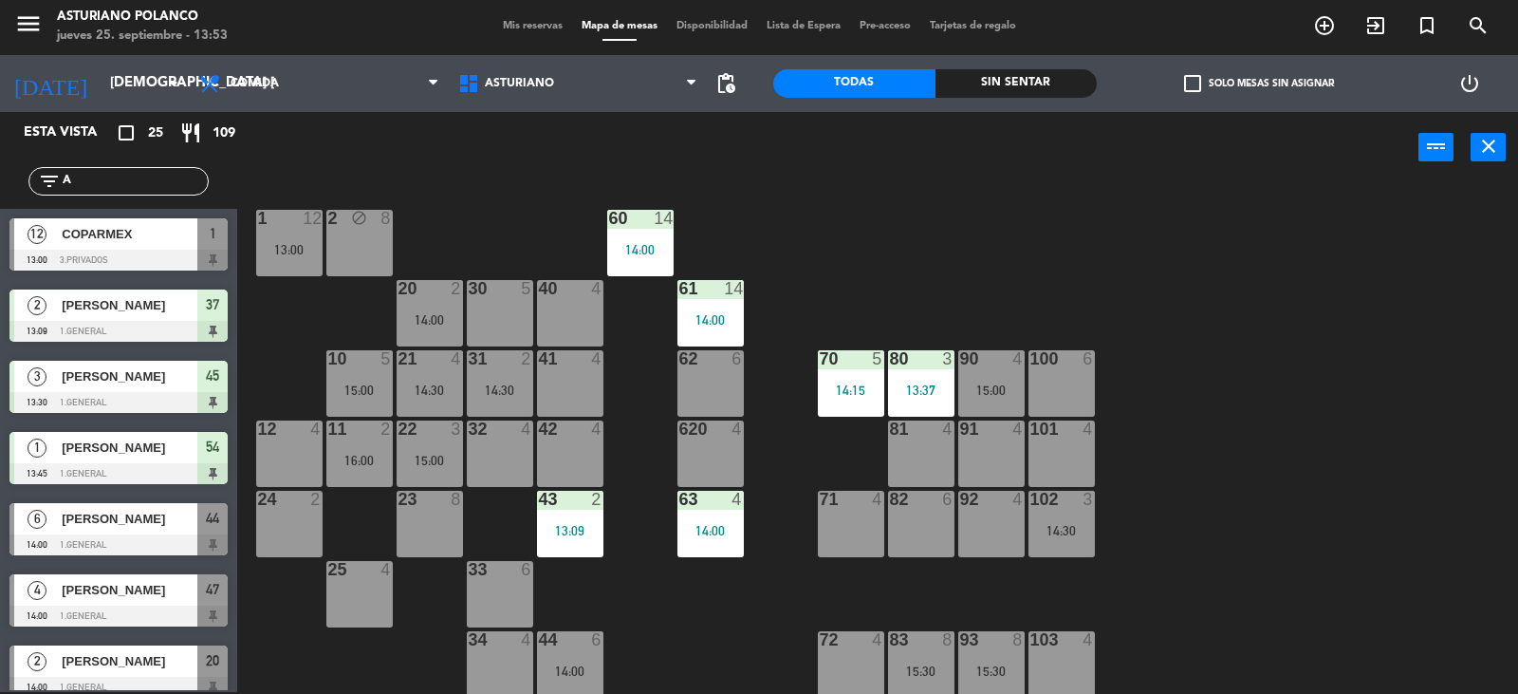
type input "A"
click at [485, 314] on div "30 5" at bounding box center [500, 313] width 66 height 66
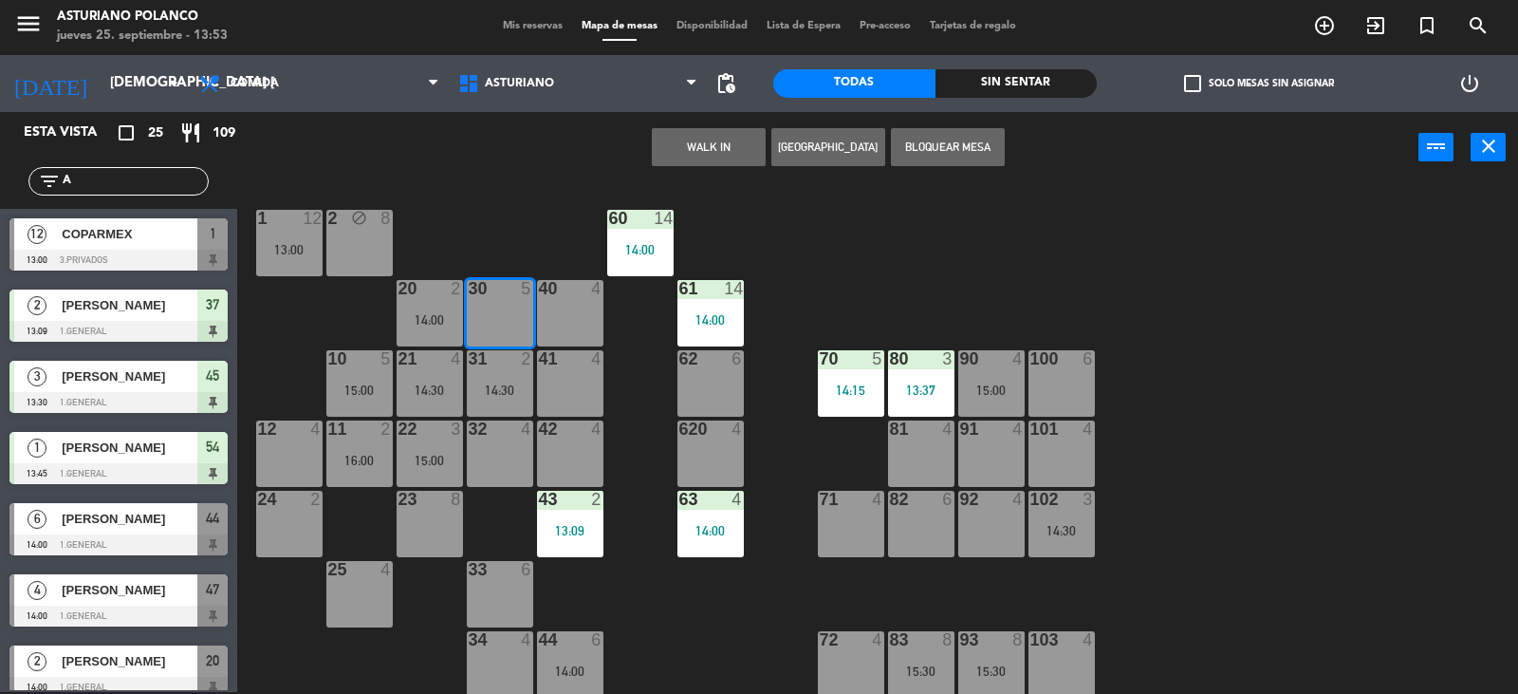
click at [829, 237] on div "1 12 13:00 2 block 8 60 14 14:00 20 2 14:00 30 5 40 4 61 14 14:00 62 6 41 4 31 …" at bounding box center [885, 439] width 1266 height 509
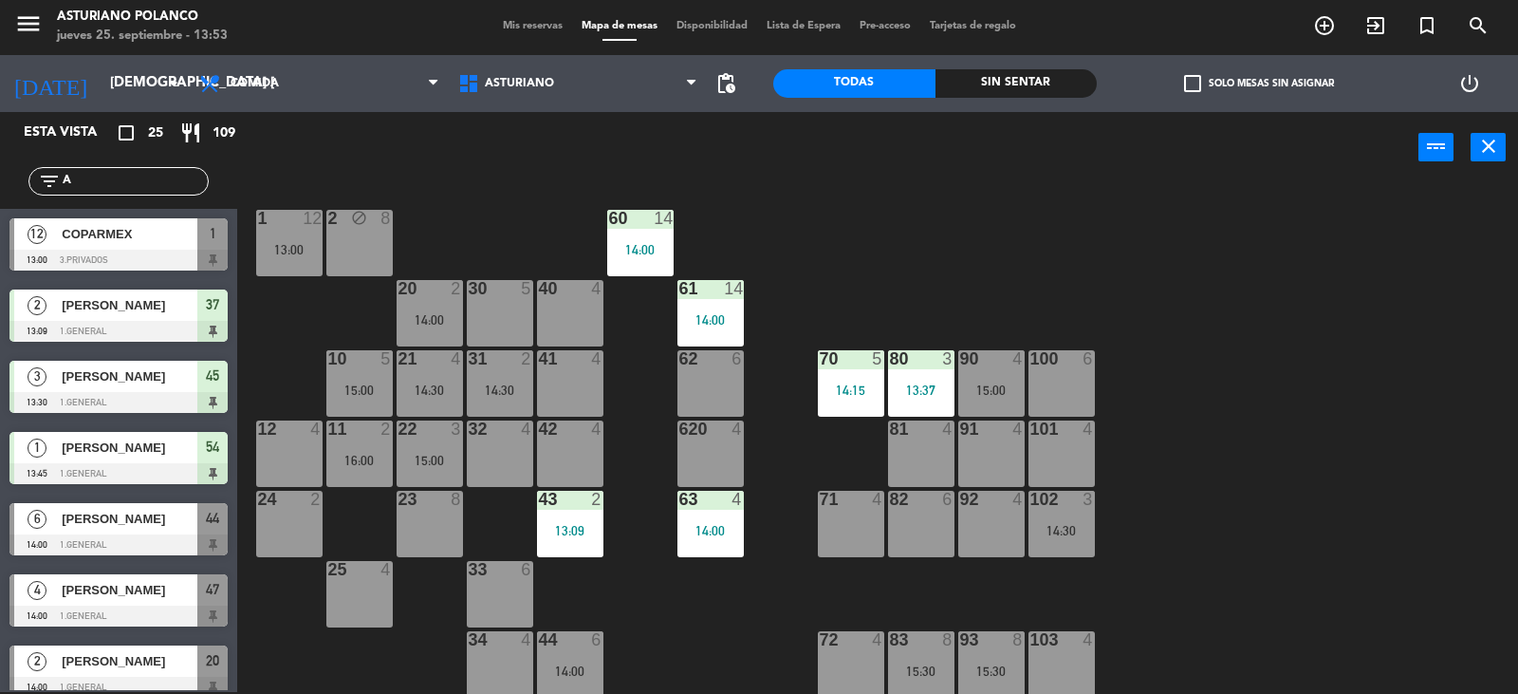
click at [442, 390] on div "14:30" at bounding box center [430, 389] width 66 height 13
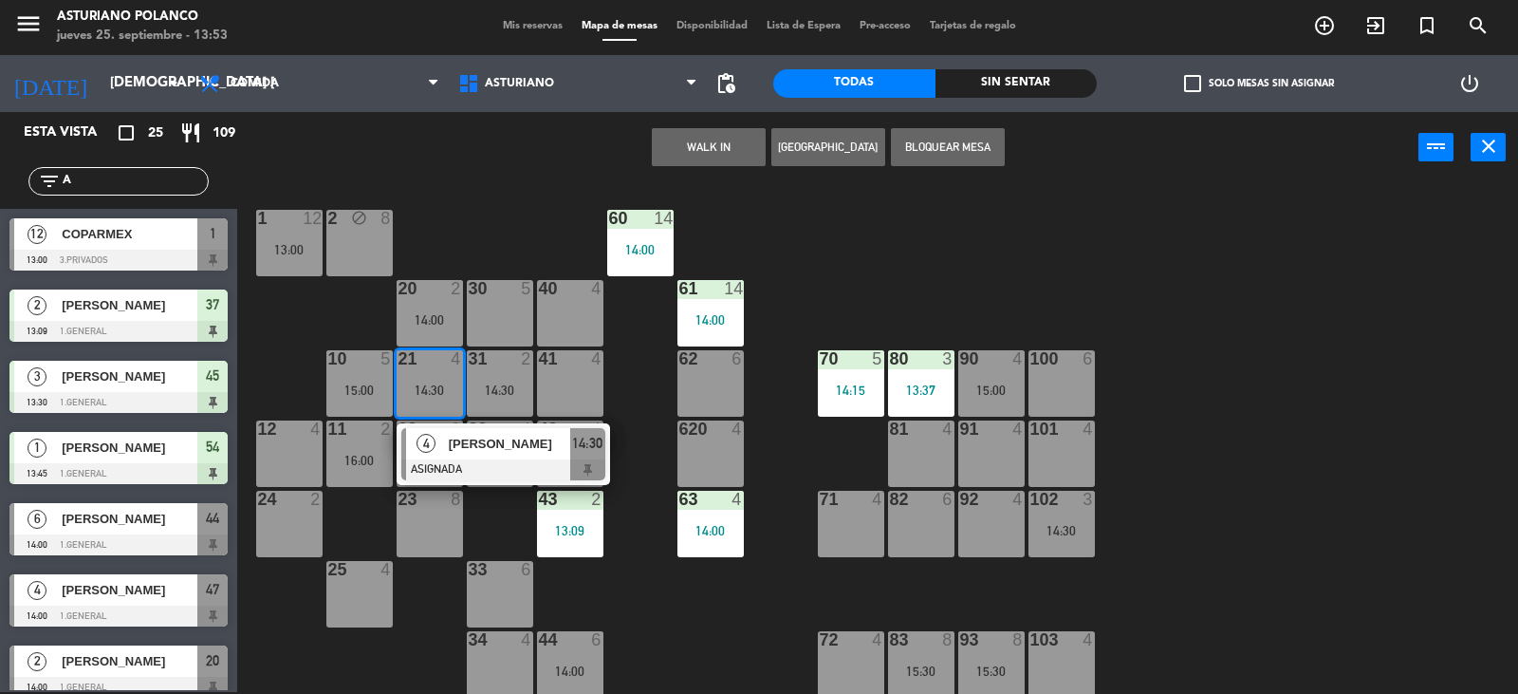
click at [497, 315] on div "30 5" at bounding box center [500, 313] width 66 height 66
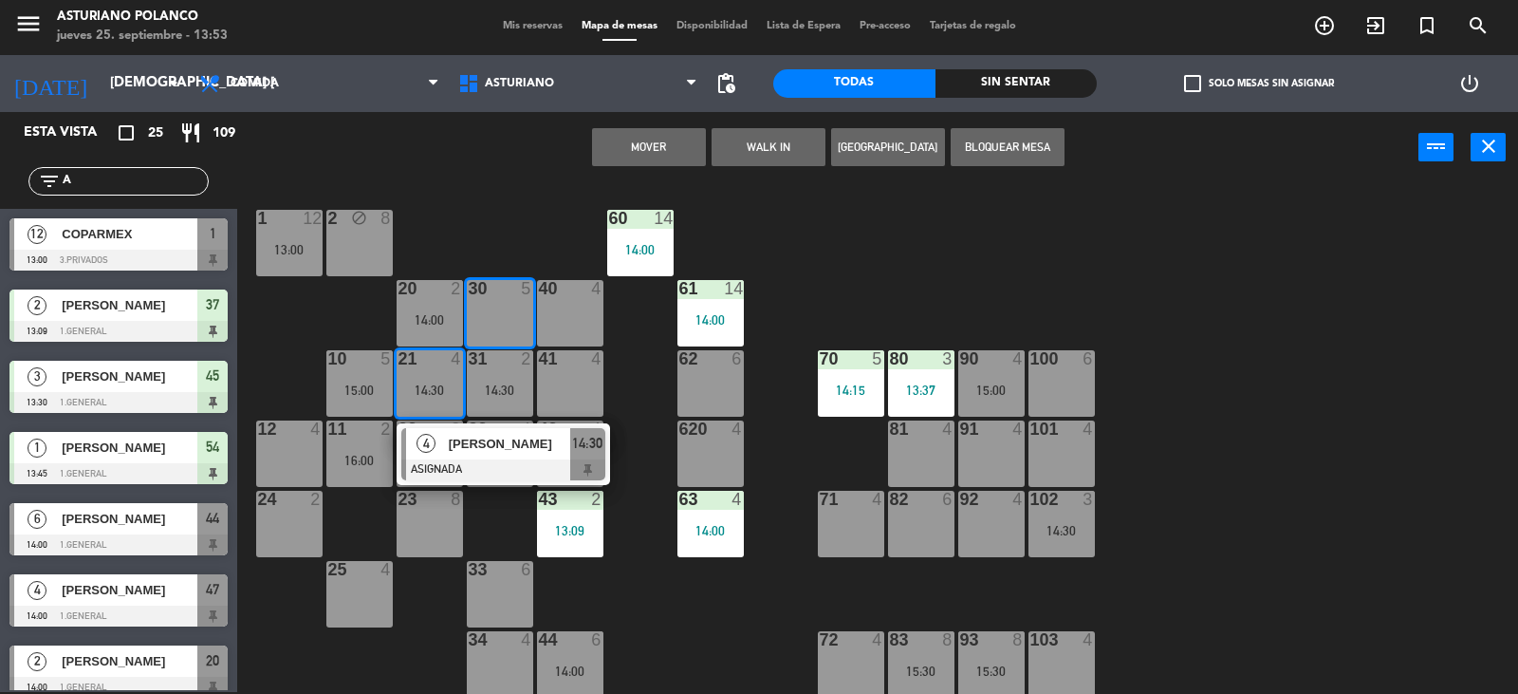
click at [668, 152] on button "Mover" at bounding box center [649, 147] width 114 height 38
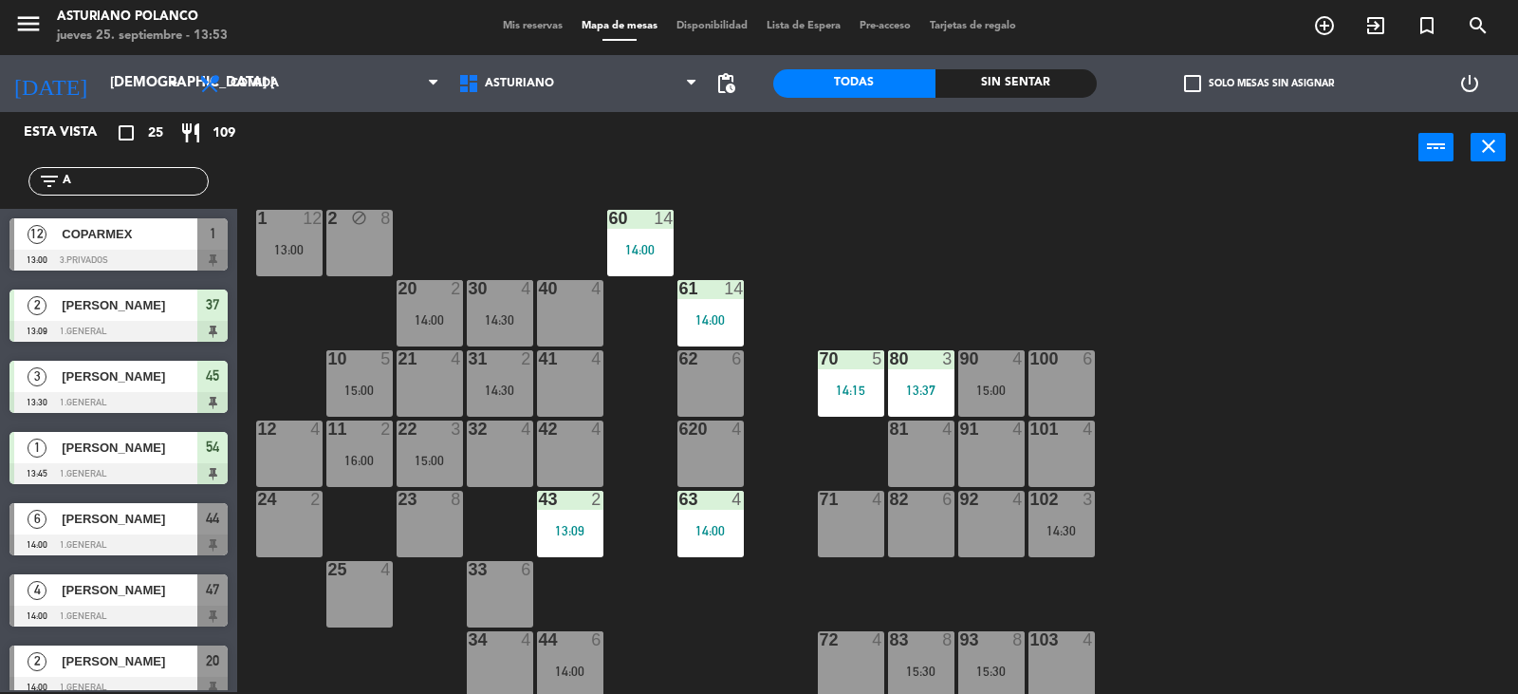
click at [433, 383] on div "21 4" at bounding box center [430, 383] width 66 height 66
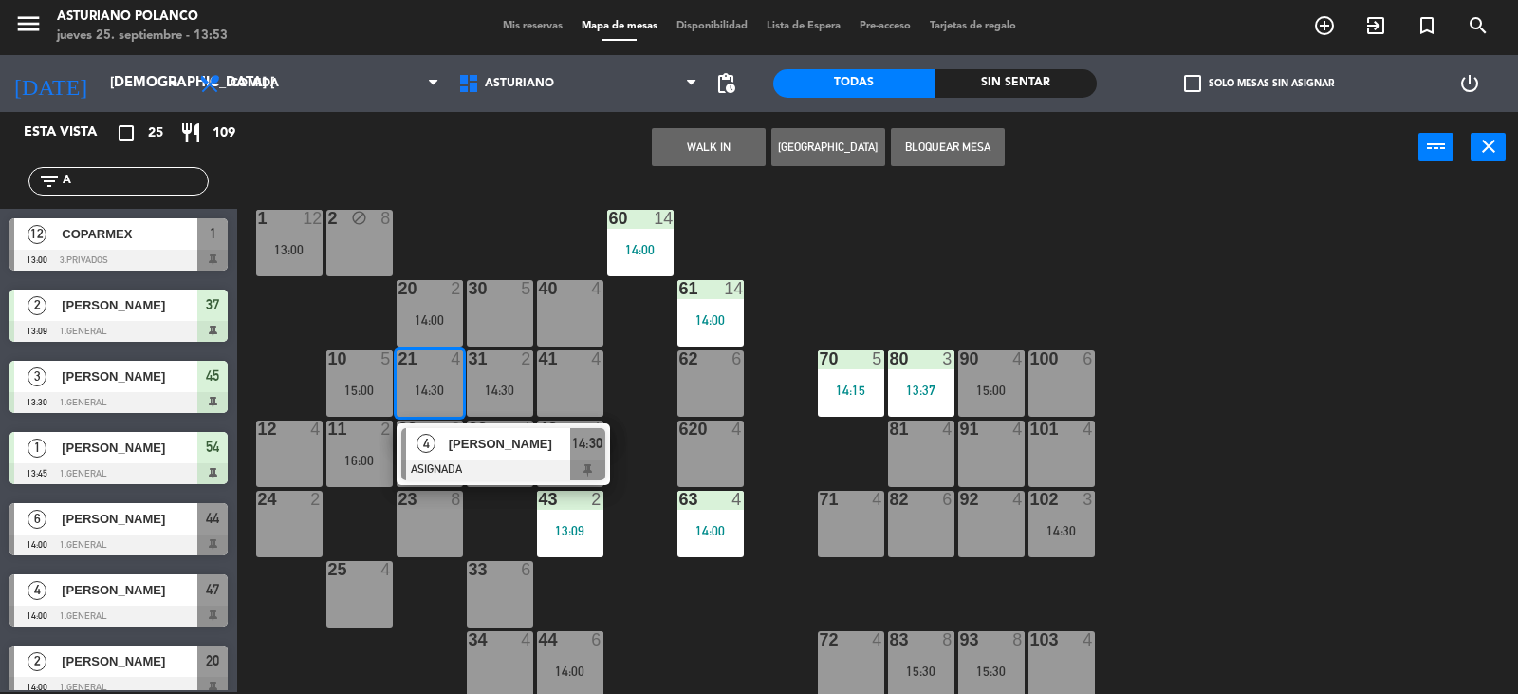
click at [732, 149] on button "WALK IN" at bounding box center [709, 147] width 114 height 38
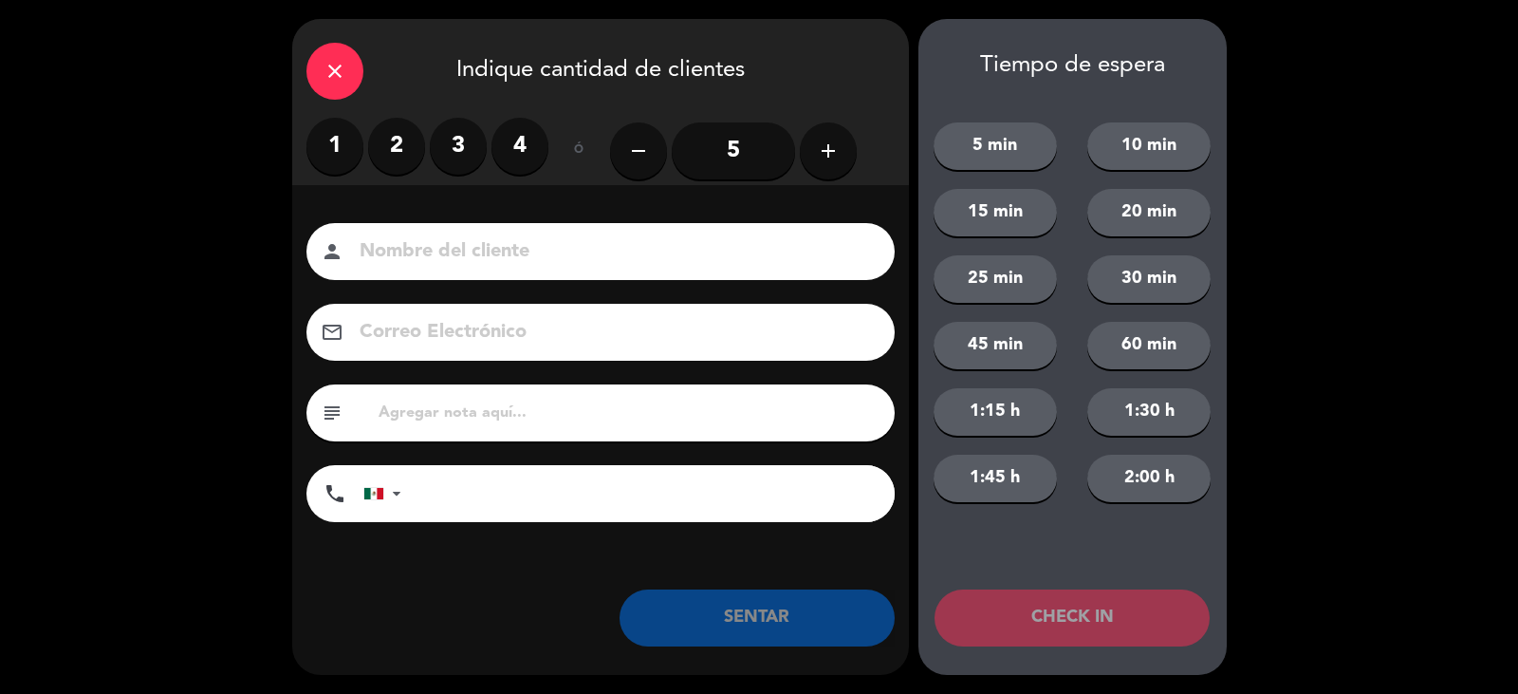
click at [459, 142] on label "3" at bounding box center [458, 146] width 57 height 57
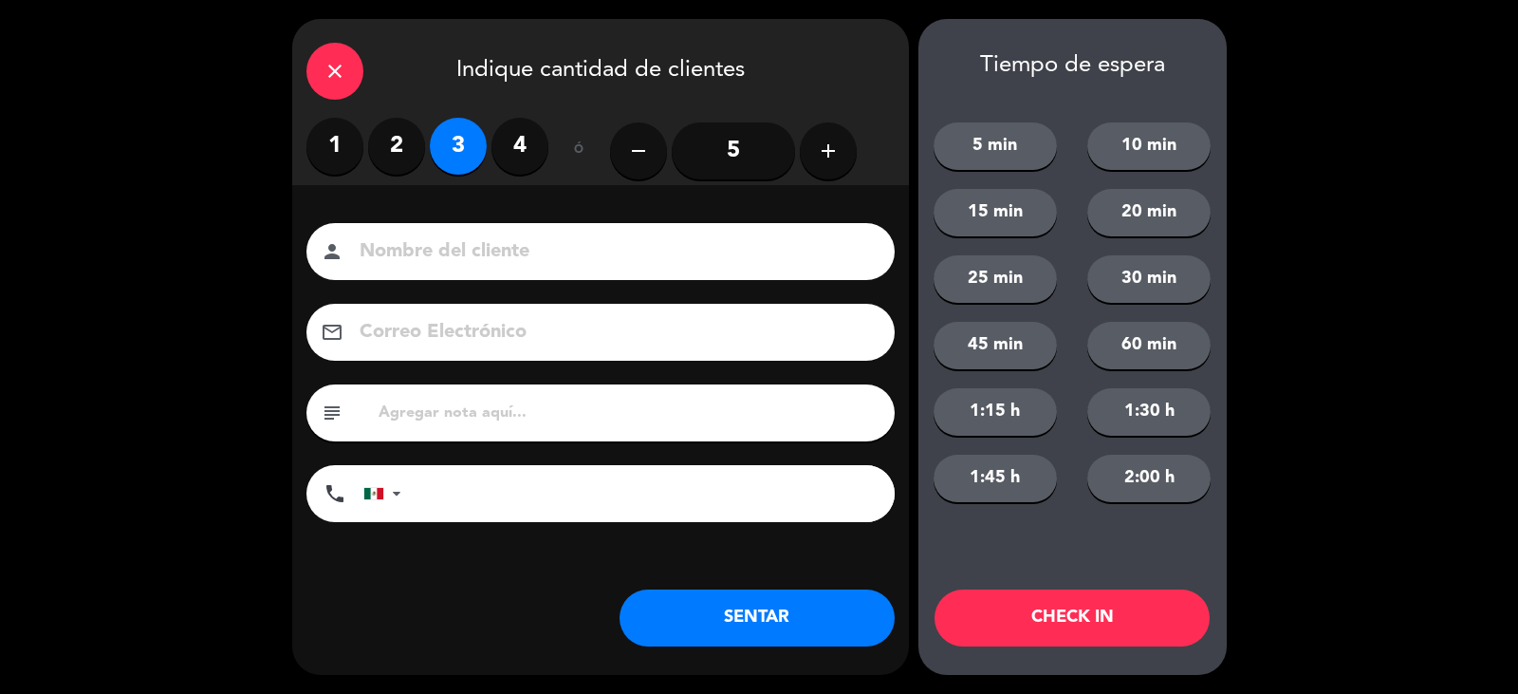
click at [449, 255] on input at bounding box center [614, 251] width 512 height 33
type input "[PERSON_NAME]"
click at [737, 616] on button "SENTAR" at bounding box center [757, 617] width 275 height 57
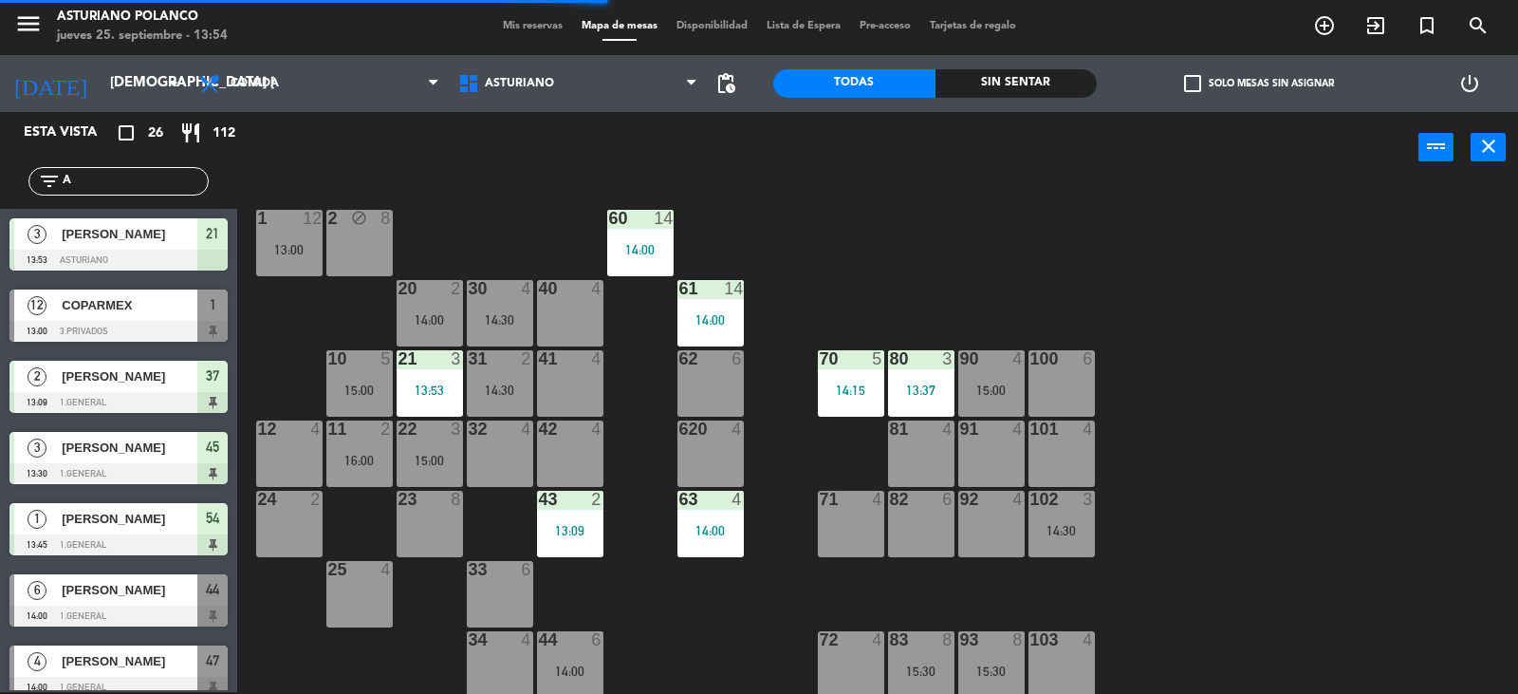
click at [735, 619] on div "1 12 13:00 2 block 8 60 14 14:00 20 2 14:00 30 4 14:30 40 4 61 14 14:00 62 6 41…" at bounding box center [885, 439] width 1266 height 509
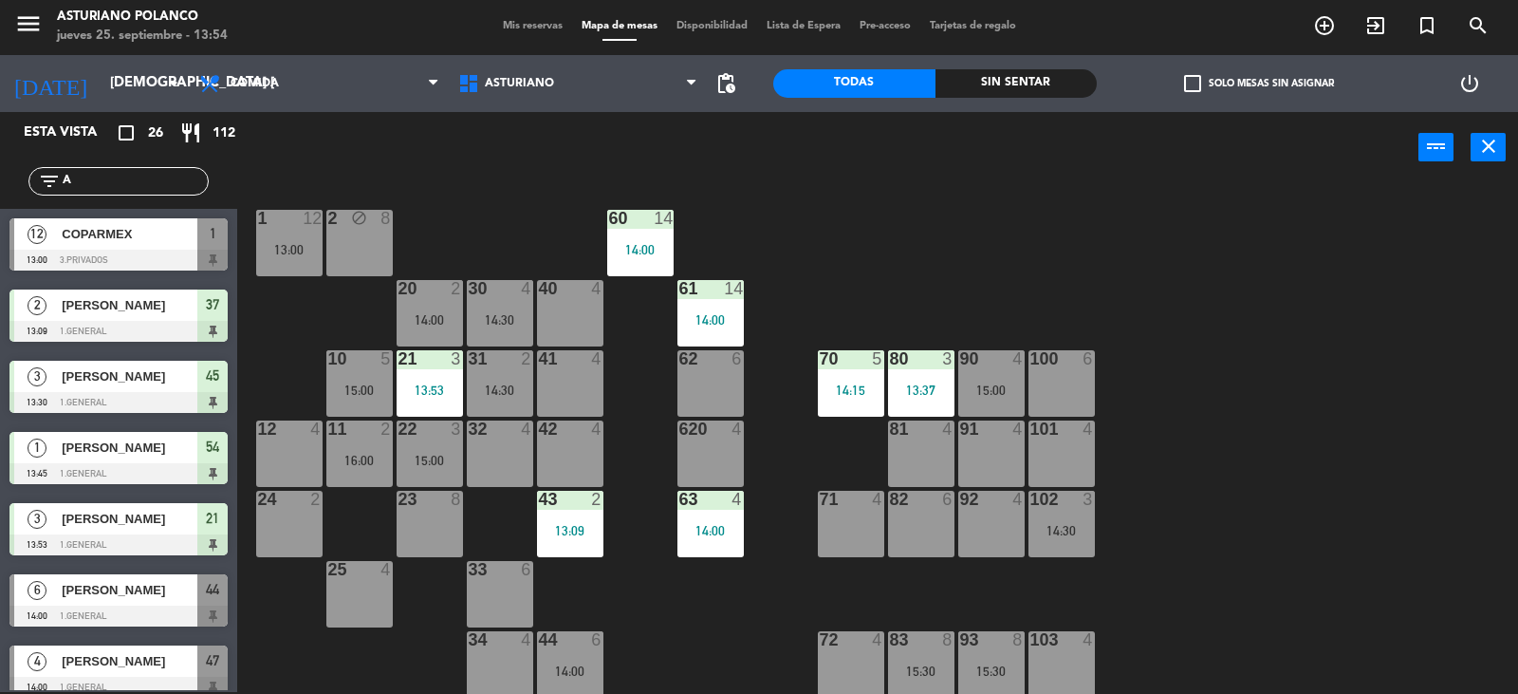
click at [1149, 262] on div "1 12 13:00 2 block 8 60 14 14:00 20 2 14:00 30 4 14:30 40 4 61 14 14:00 62 6 41…" at bounding box center [885, 439] width 1266 height 509
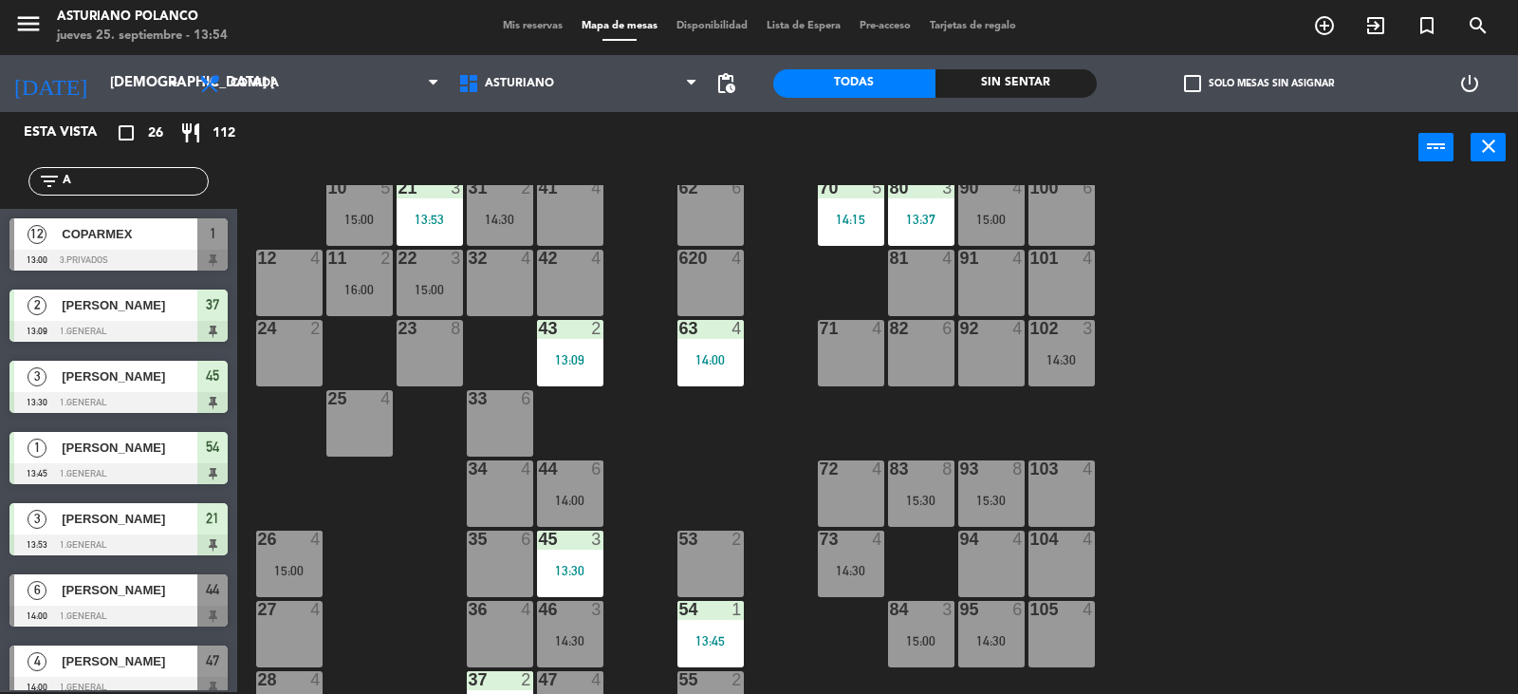
scroll to position [294, 0]
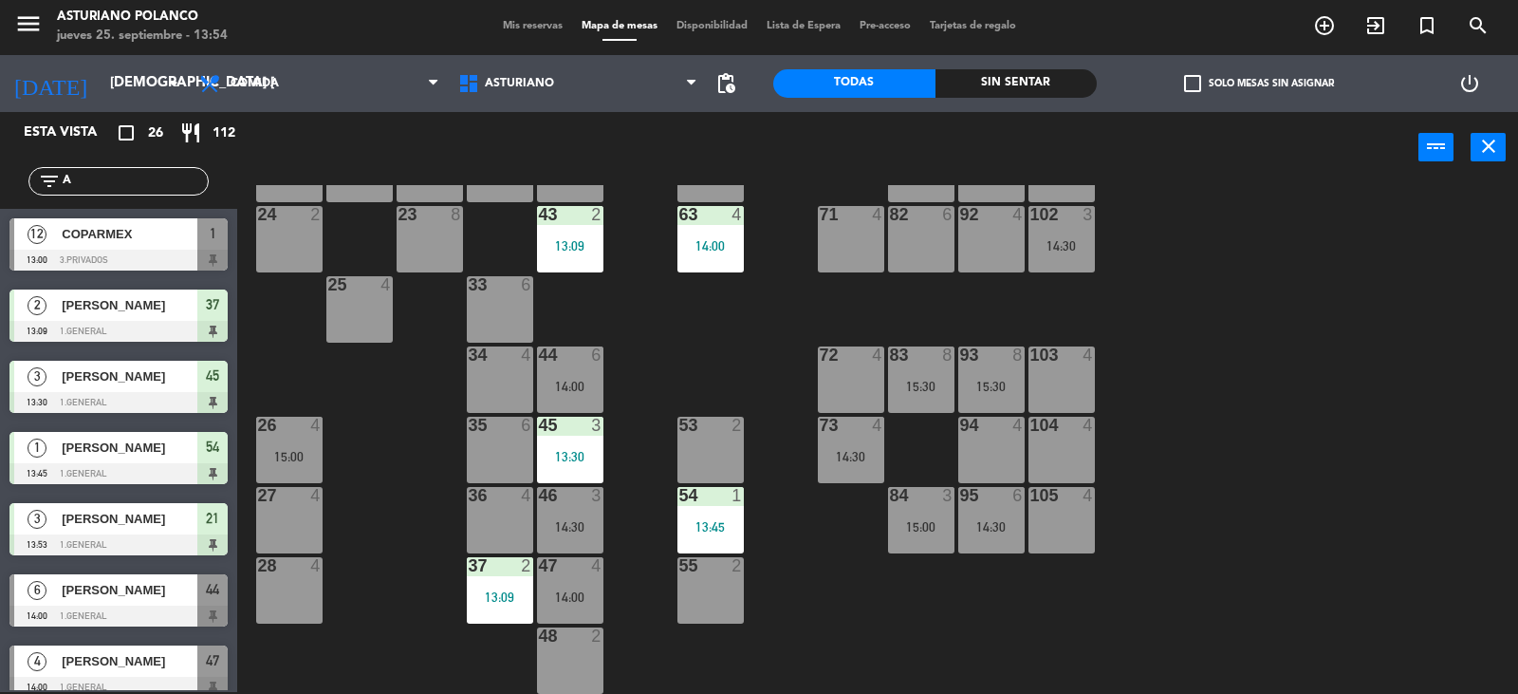
click at [903, 392] on div "15:30" at bounding box center [921, 386] width 66 height 13
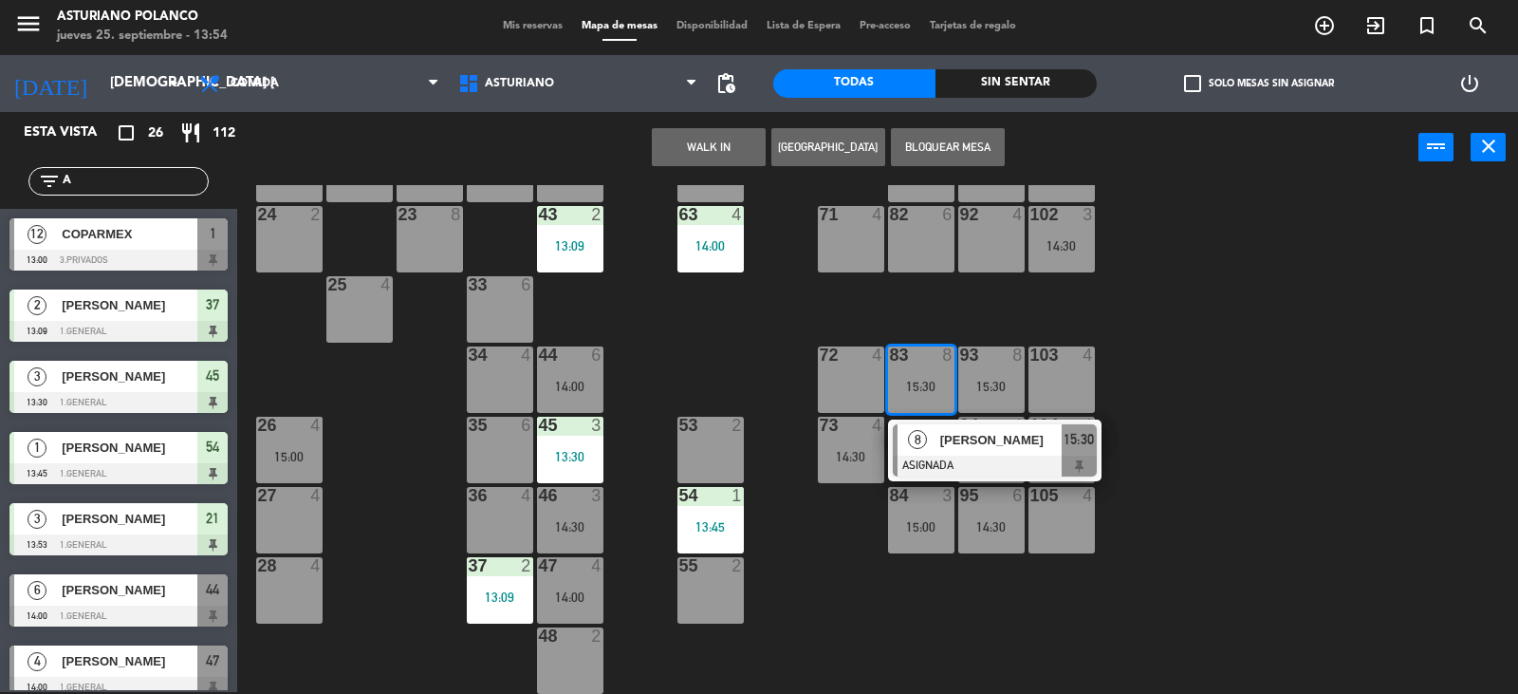
click at [913, 442] on span "8" at bounding box center [917, 439] width 19 height 19
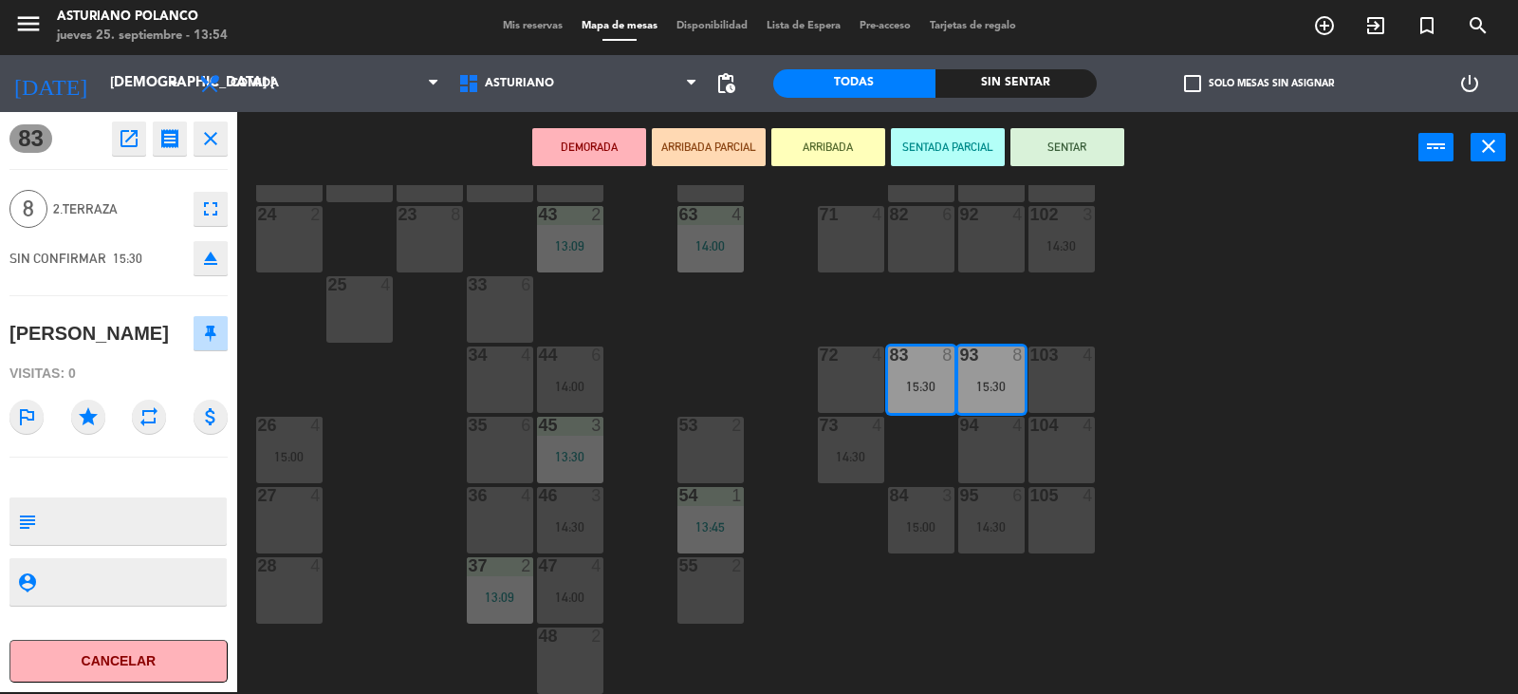
click at [1227, 326] on div "1 12 13:00 2 block 8 60 14 14:00 20 2 14:00 30 4 14:30 40 4 61 14 14:00 62 6 41…" at bounding box center [885, 439] width 1266 height 509
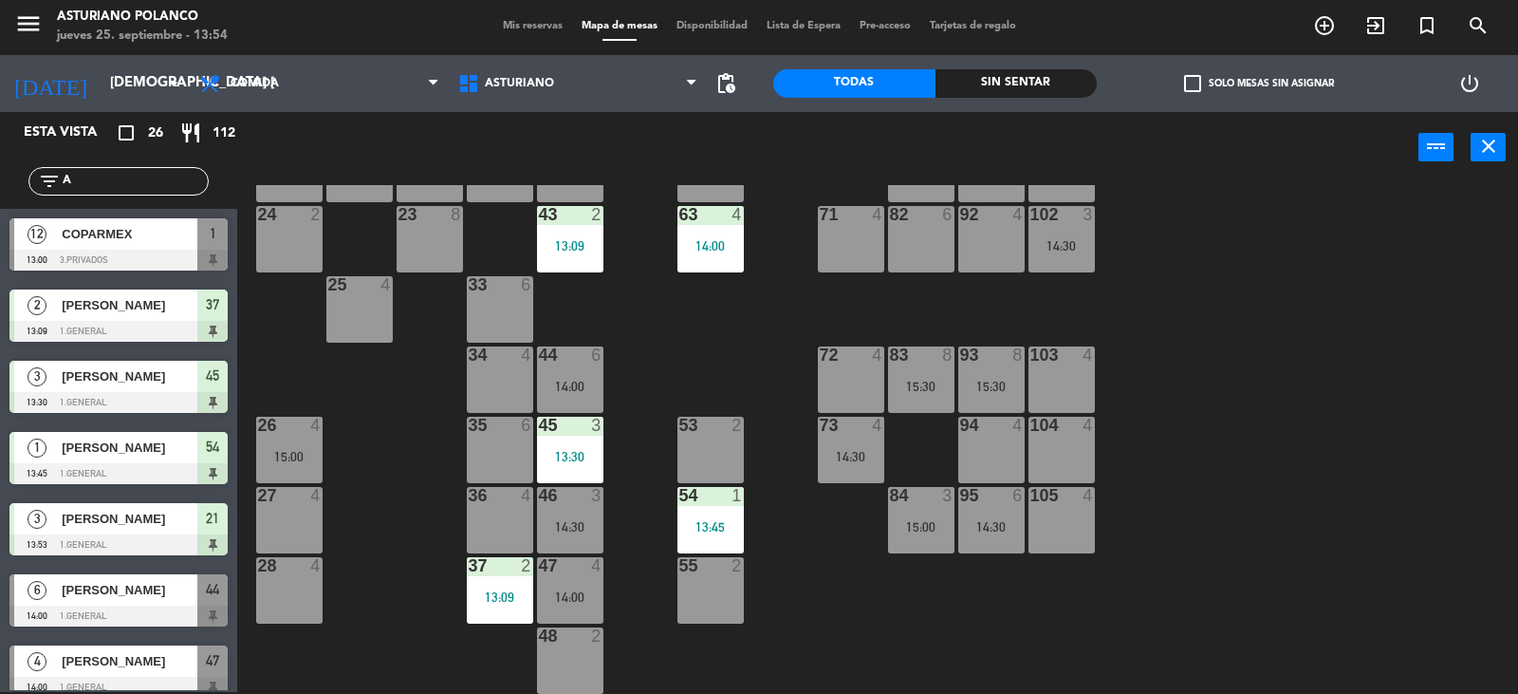
scroll to position [438, 0]
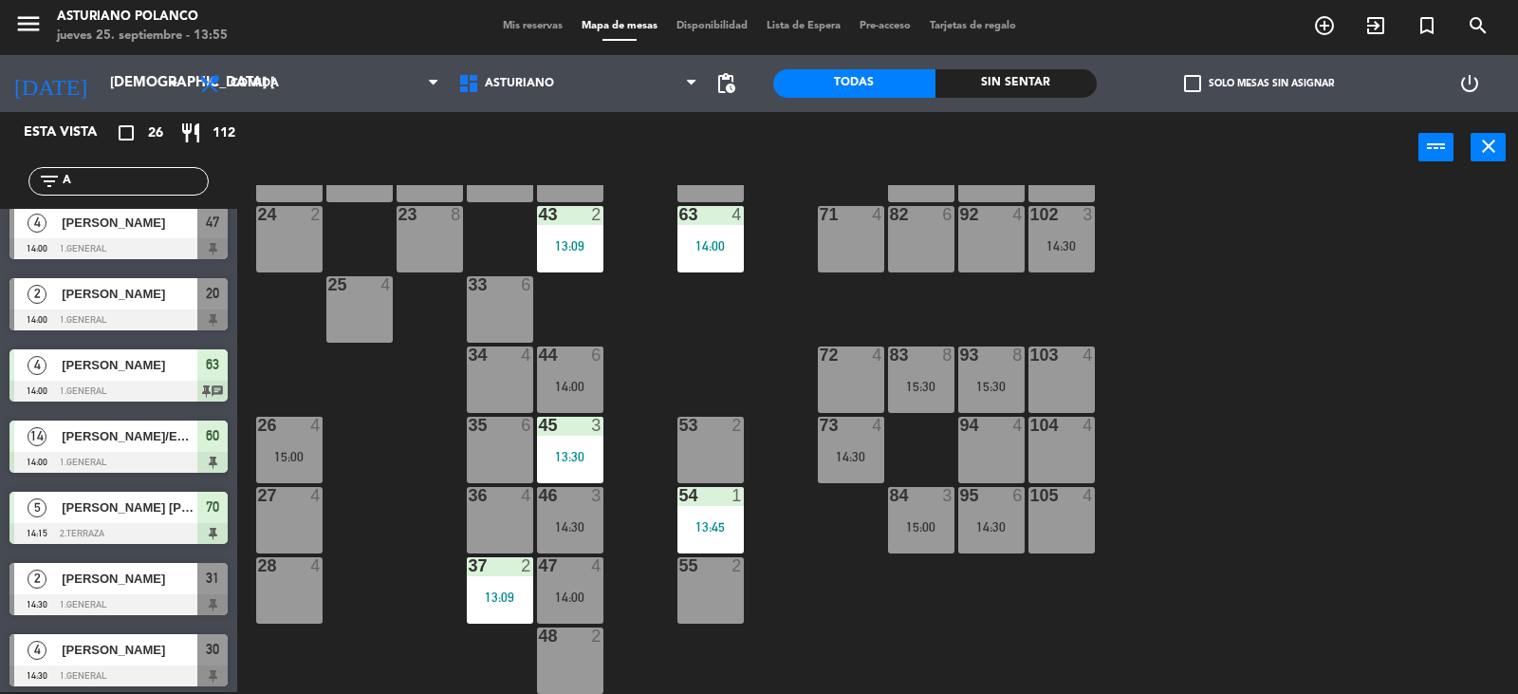
click at [108, 184] on input "A" at bounding box center [134, 181] width 147 height 21
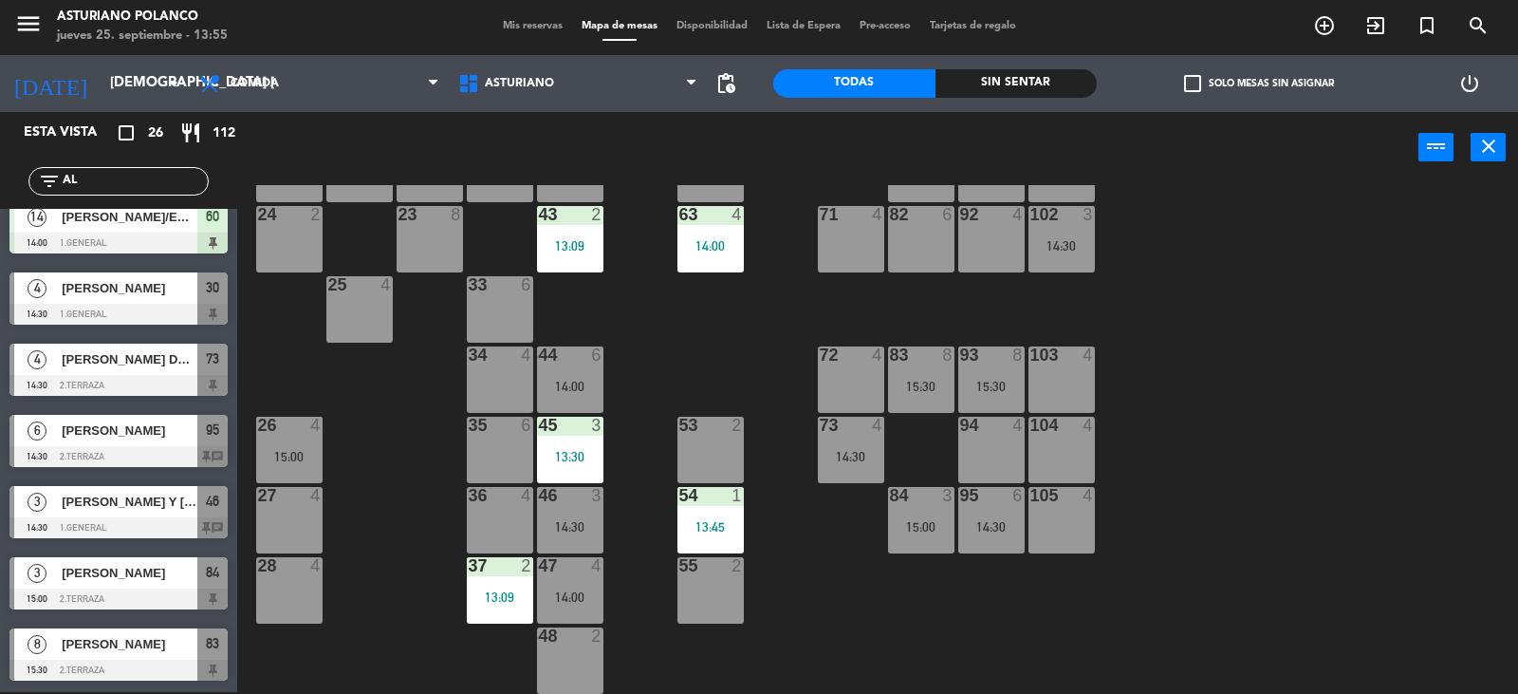
scroll to position [0, 0]
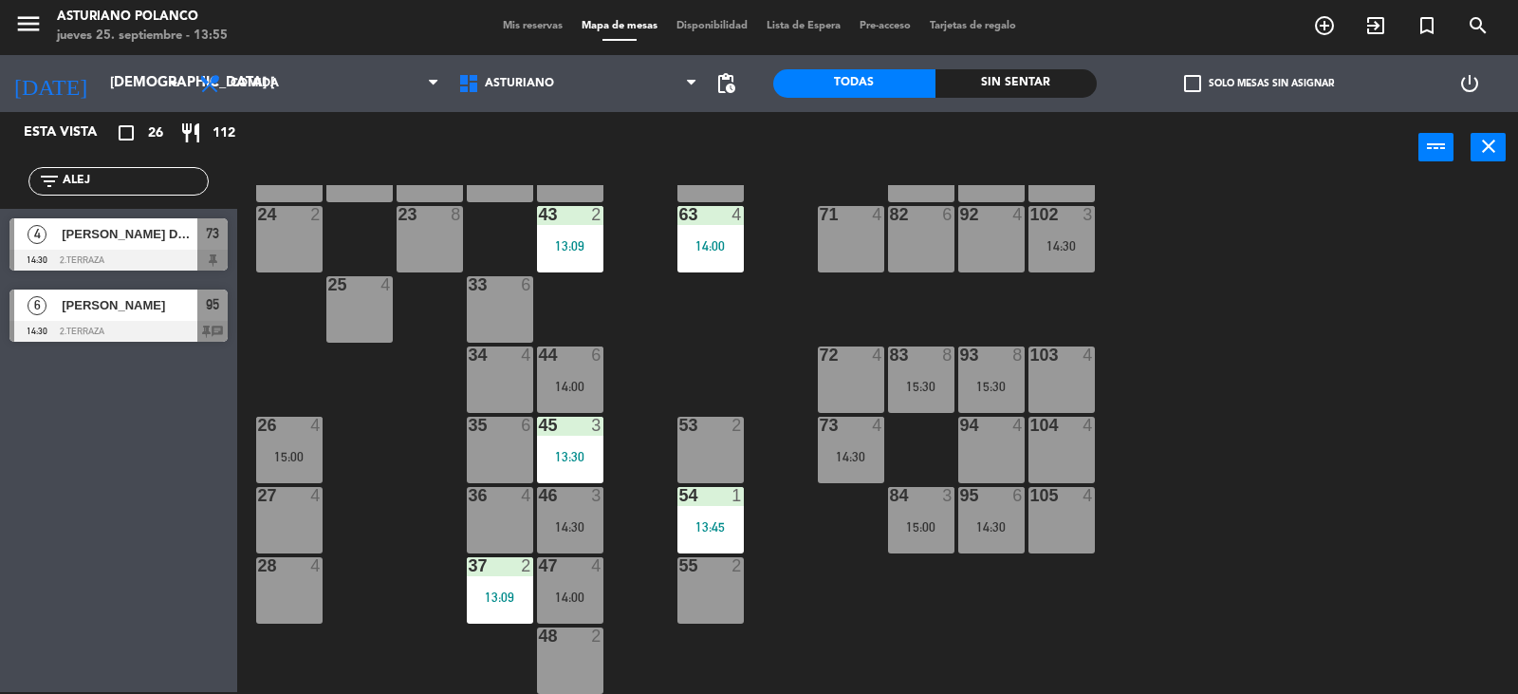
click at [70, 478] on div "Esta vista crop_square 26 restaurant 112 filter_list ALEJ 4 [PERSON_NAME] DE [P…" at bounding box center [118, 402] width 237 height 580
click at [384, 415] on div "1 12 13:00 2 block 8 60 14 14:00 20 2 14:00 30 4 14:30 40 4 61 14 14:00 62 6 41…" at bounding box center [885, 439] width 1266 height 509
click at [129, 180] on input "ALEJ" at bounding box center [134, 181] width 147 height 21
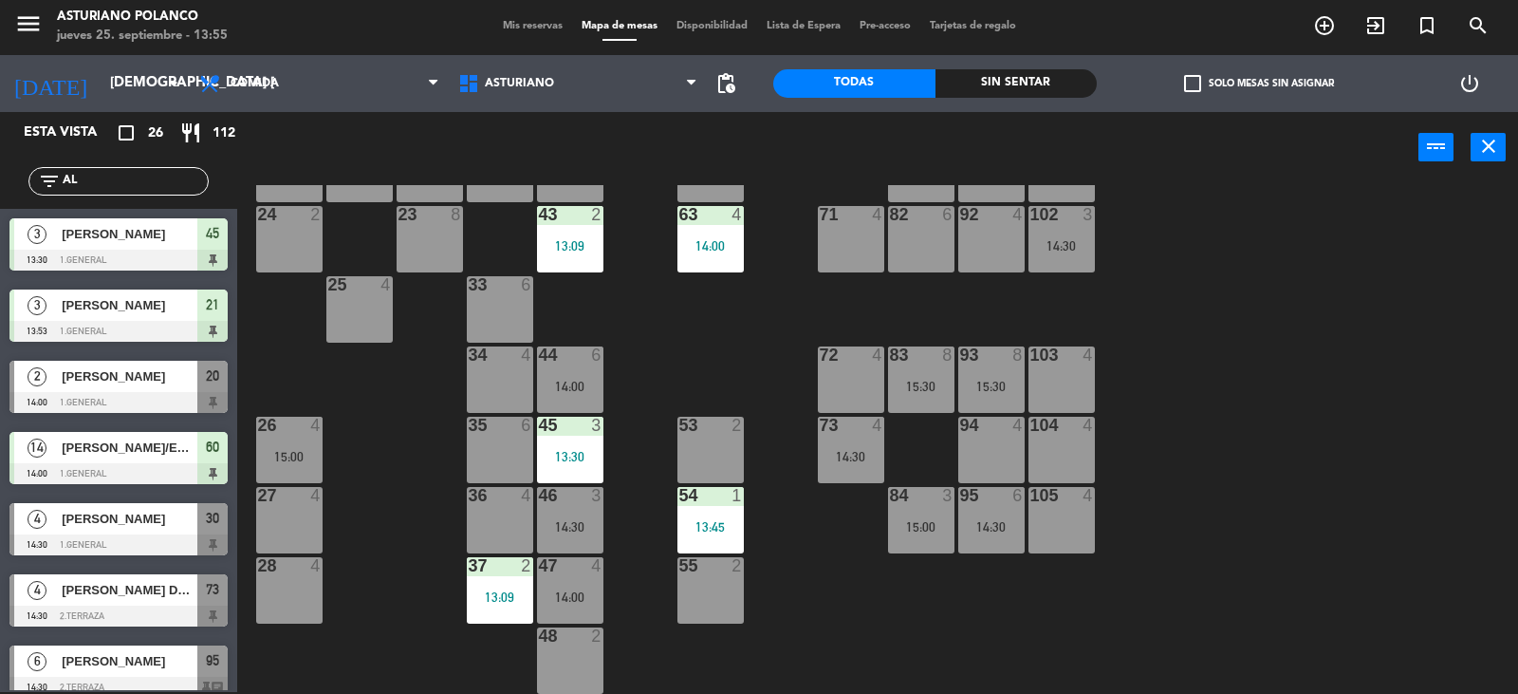
type input "A"
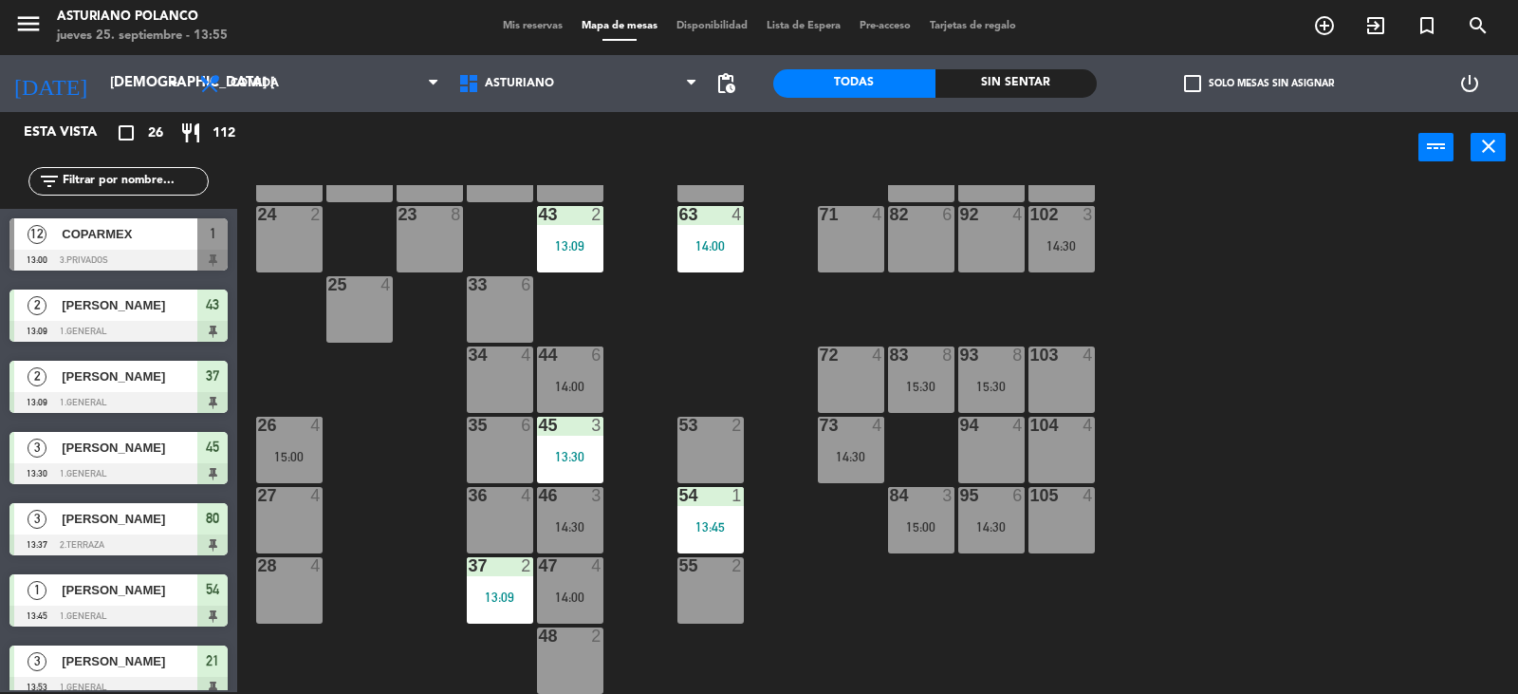
click at [752, 349] on div "1 12 13:00 2 block 8 60 14 14:00 20 2 14:00 30 4 14:30 40 4 61 14 14:00 62 6 41…" at bounding box center [885, 439] width 1266 height 509
click at [727, 436] on div "53 2" at bounding box center [711, 450] width 66 height 66
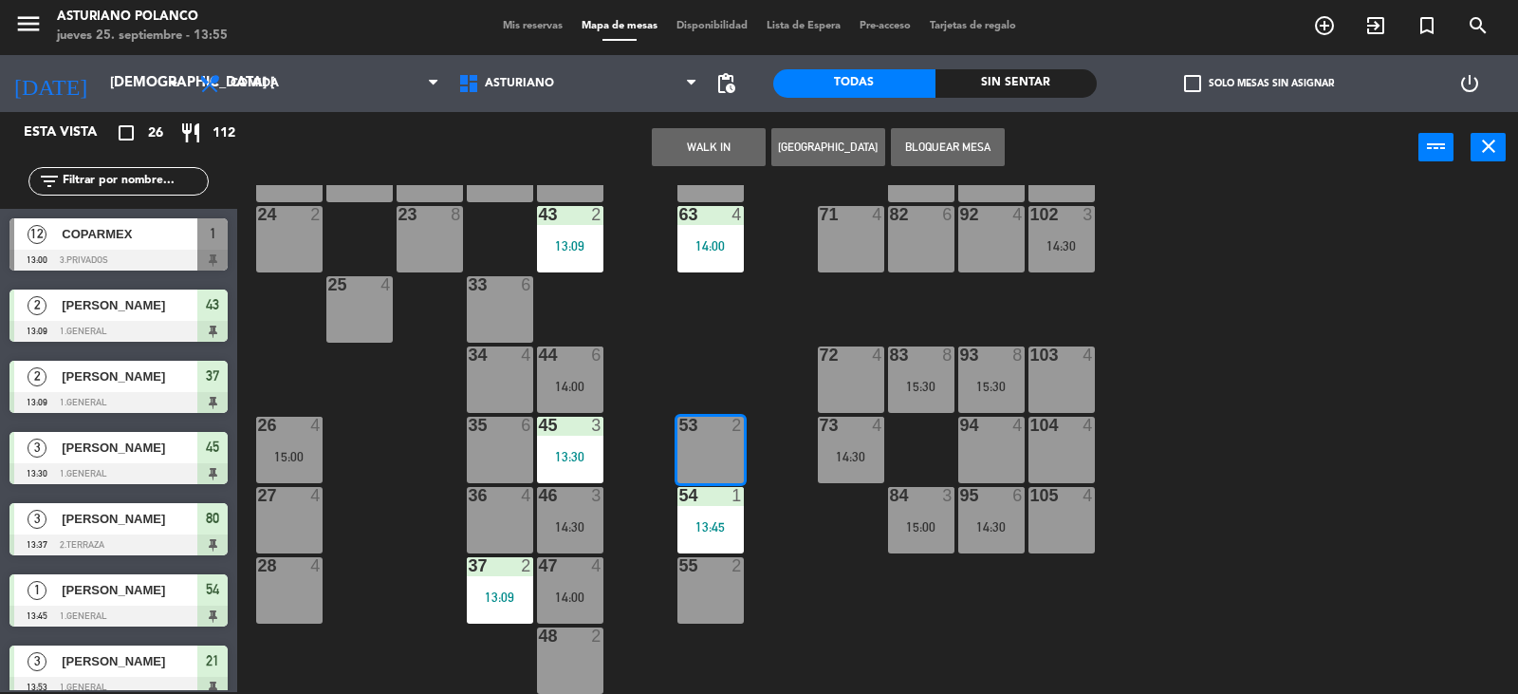
click at [810, 148] on button "[GEOGRAPHIC_DATA]" at bounding box center [829, 147] width 114 height 38
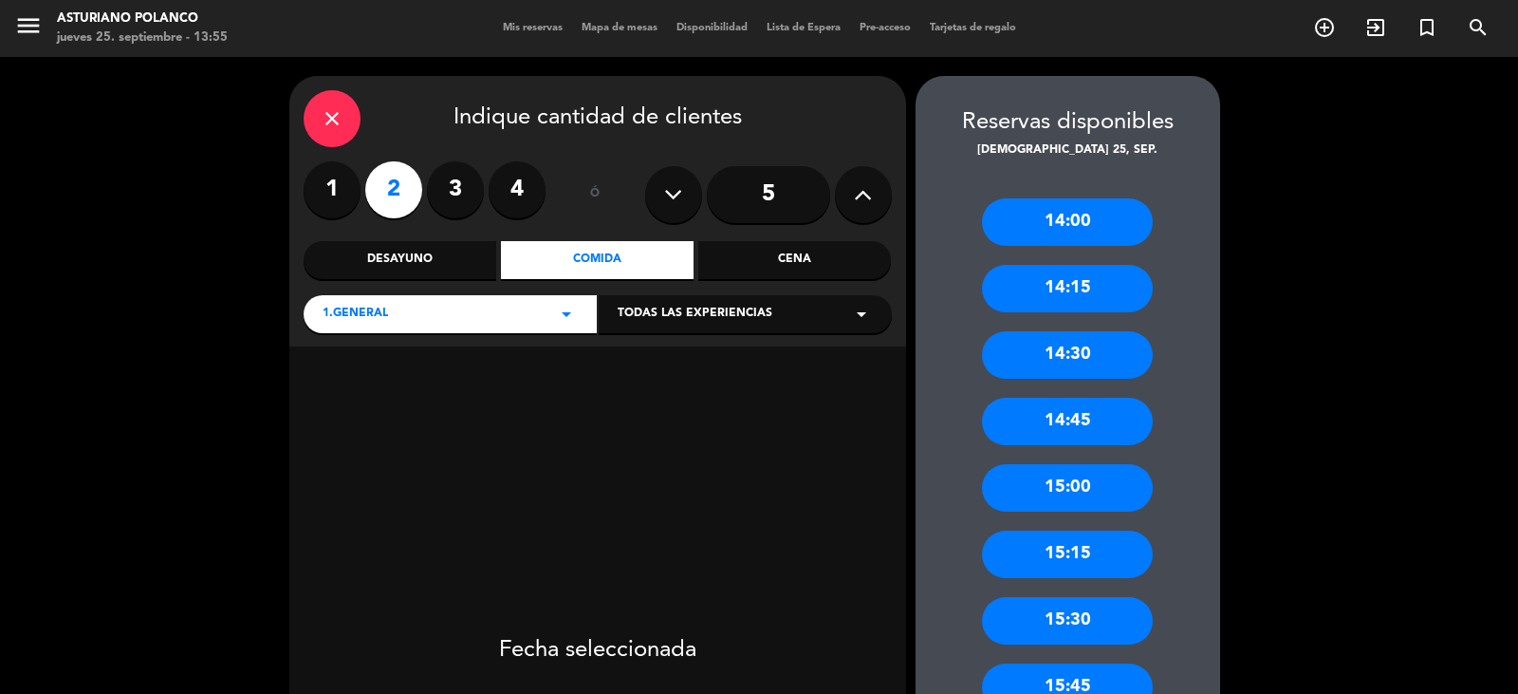
click at [328, 108] on icon "close" at bounding box center [332, 118] width 23 height 23
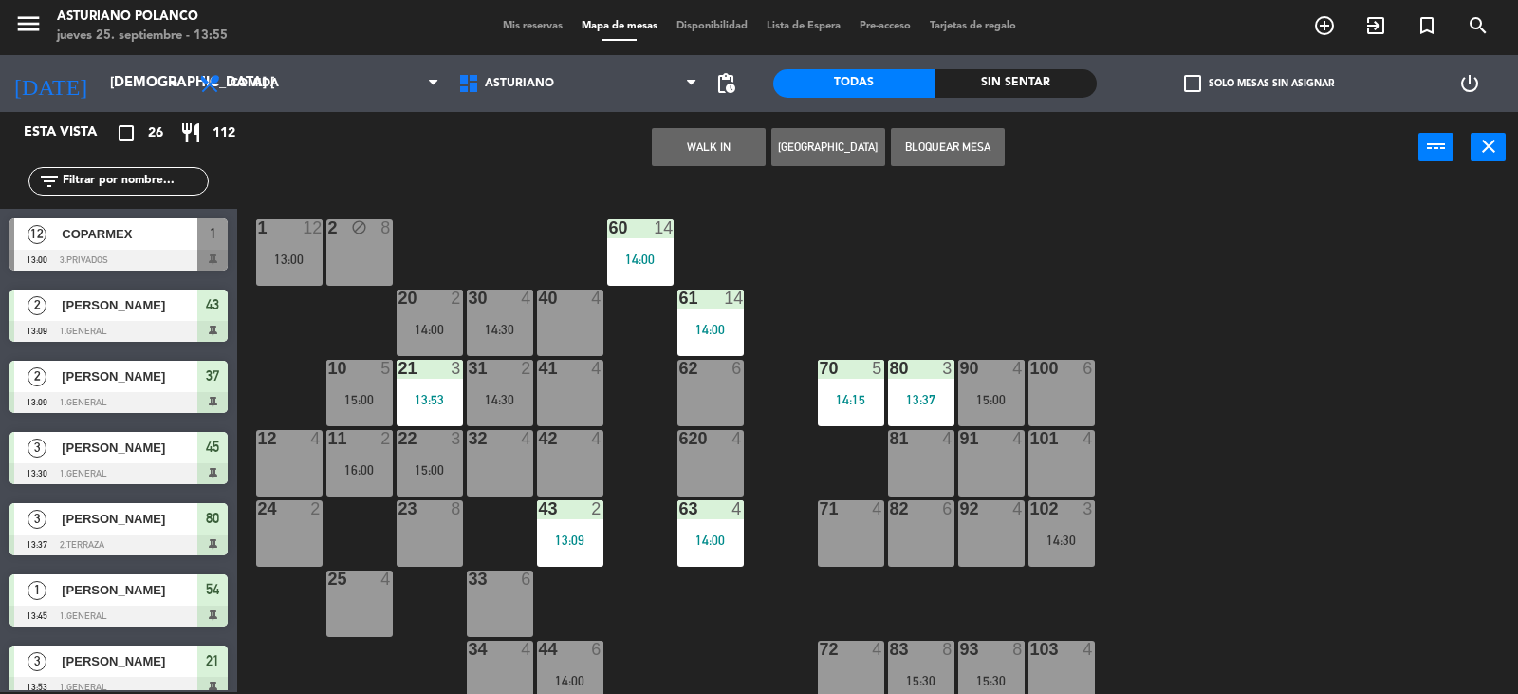
click at [865, 271] on div "1 12 13:00 2 block 8 60 14 14:00 20 2 14:00 30 4 14:30 40 4 61 14 14:00 62 6 41…" at bounding box center [885, 439] width 1266 height 509
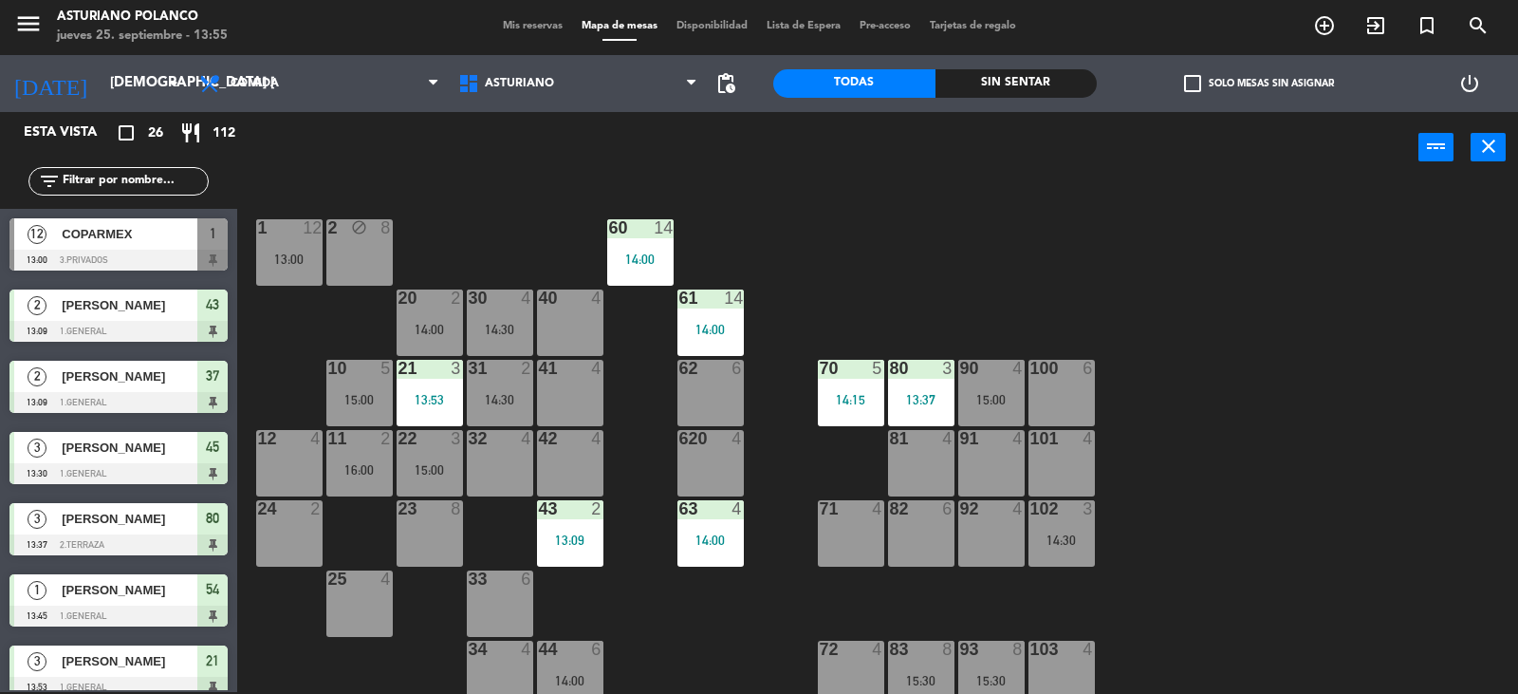
scroll to position [285, 0]
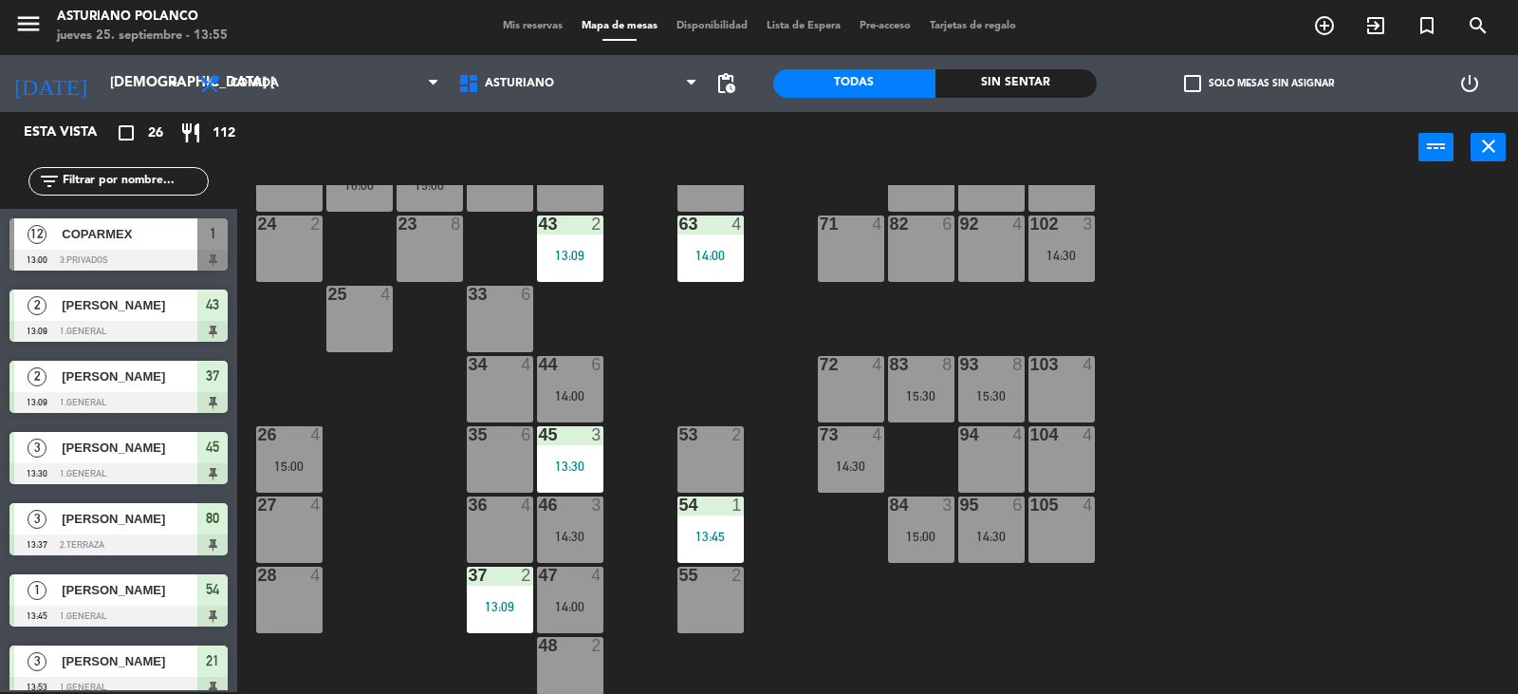
click at [703, 450] on div "53 2" at bounding box center [711, 459] width 66 height 66
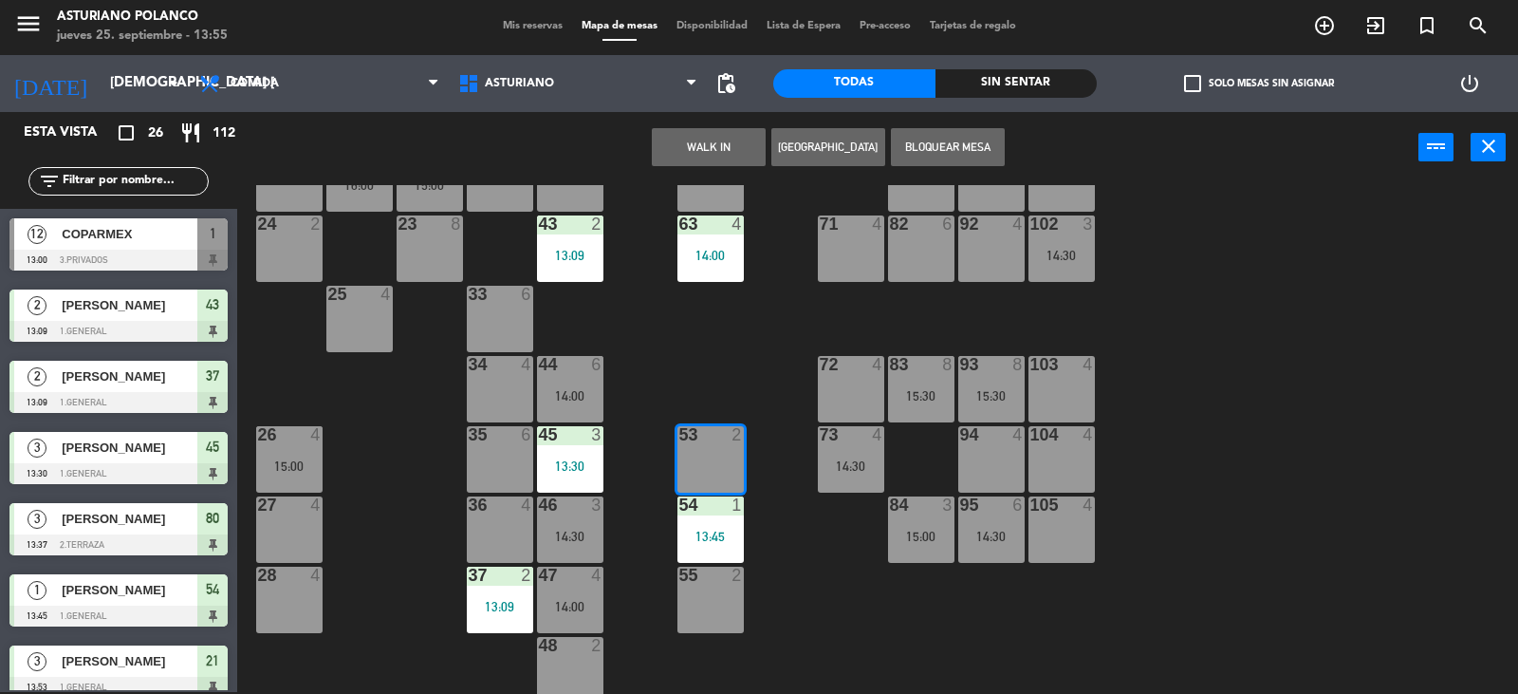
click at [825, 146] on button "[GEOGRAPHIC_DATA]" at bounding box center [829, 147] width 114 height 38
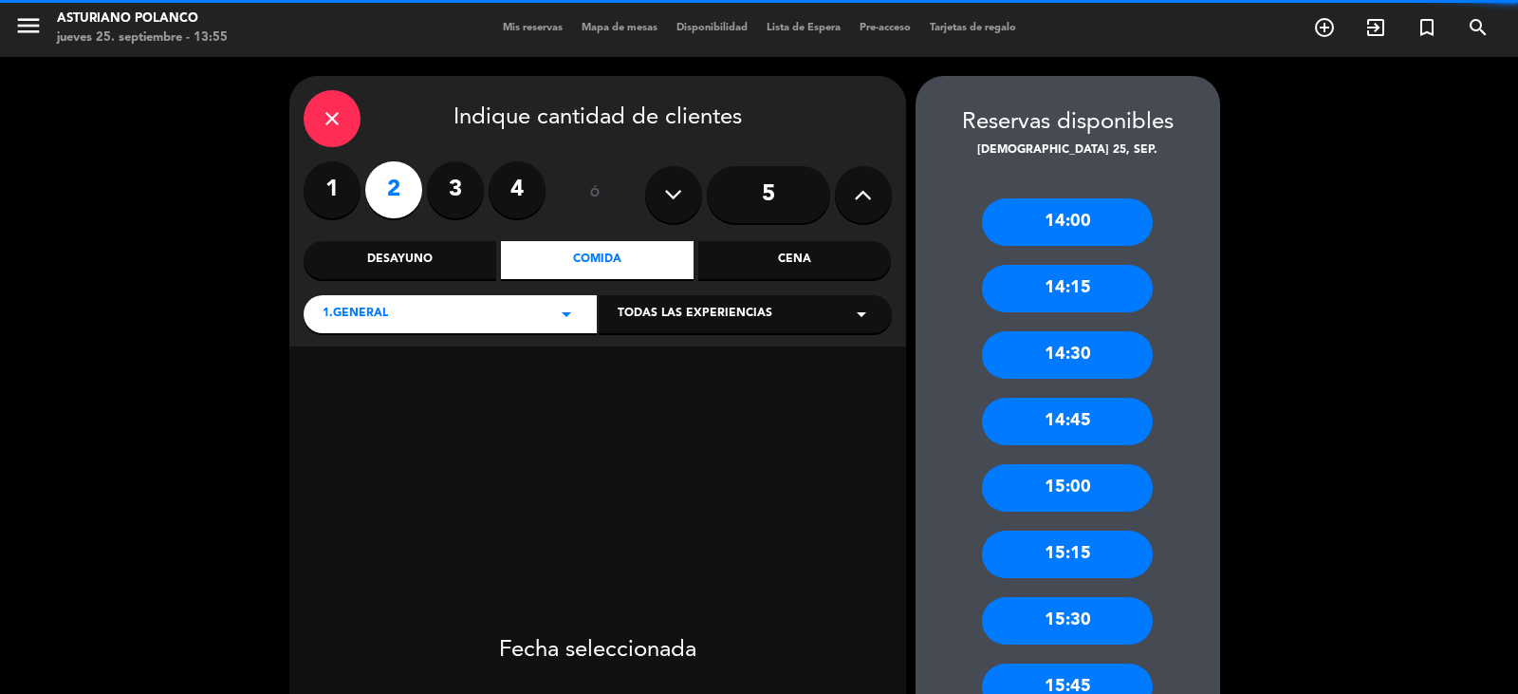
click at [323, 185] on label "1" at bounding box center [332, 189] width 57 height 57
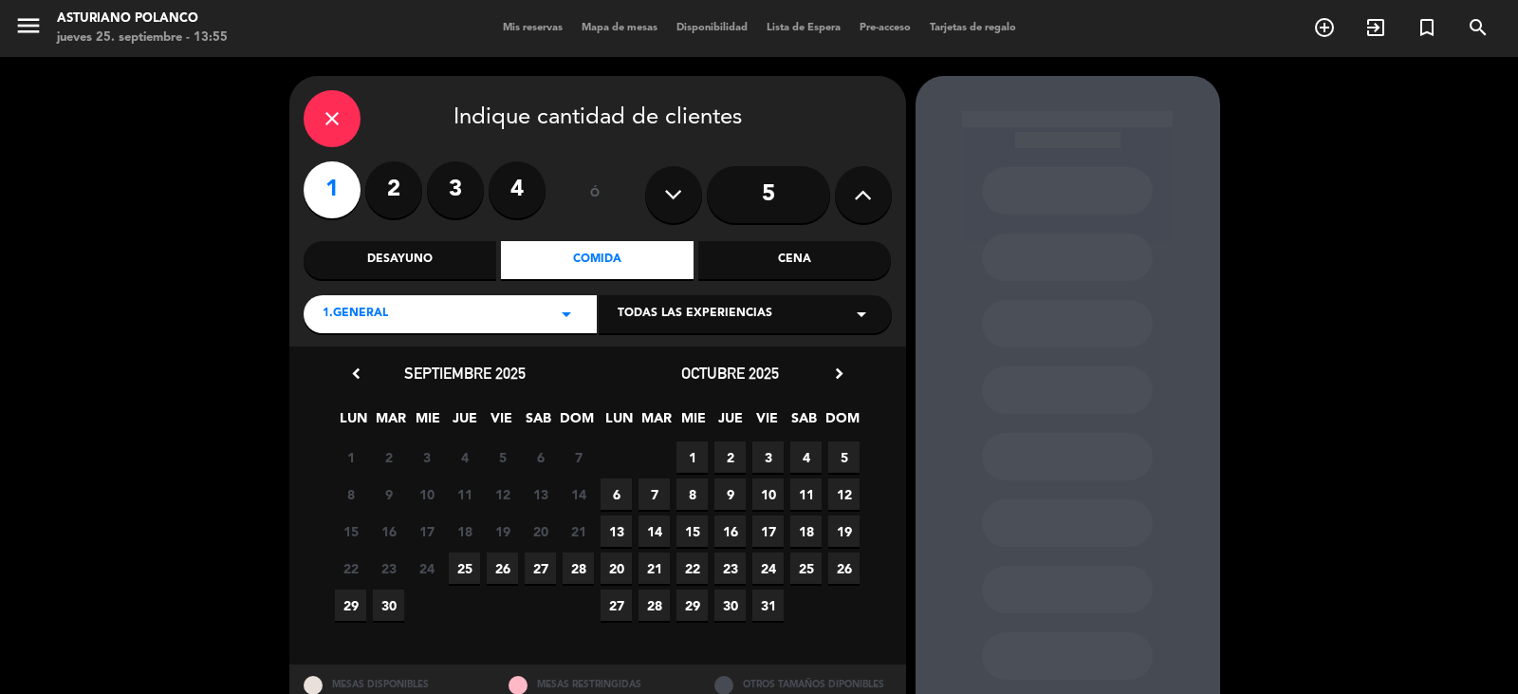
click at [471, 570] on span "25" at bounding box center [464, 567] width 31 height 31
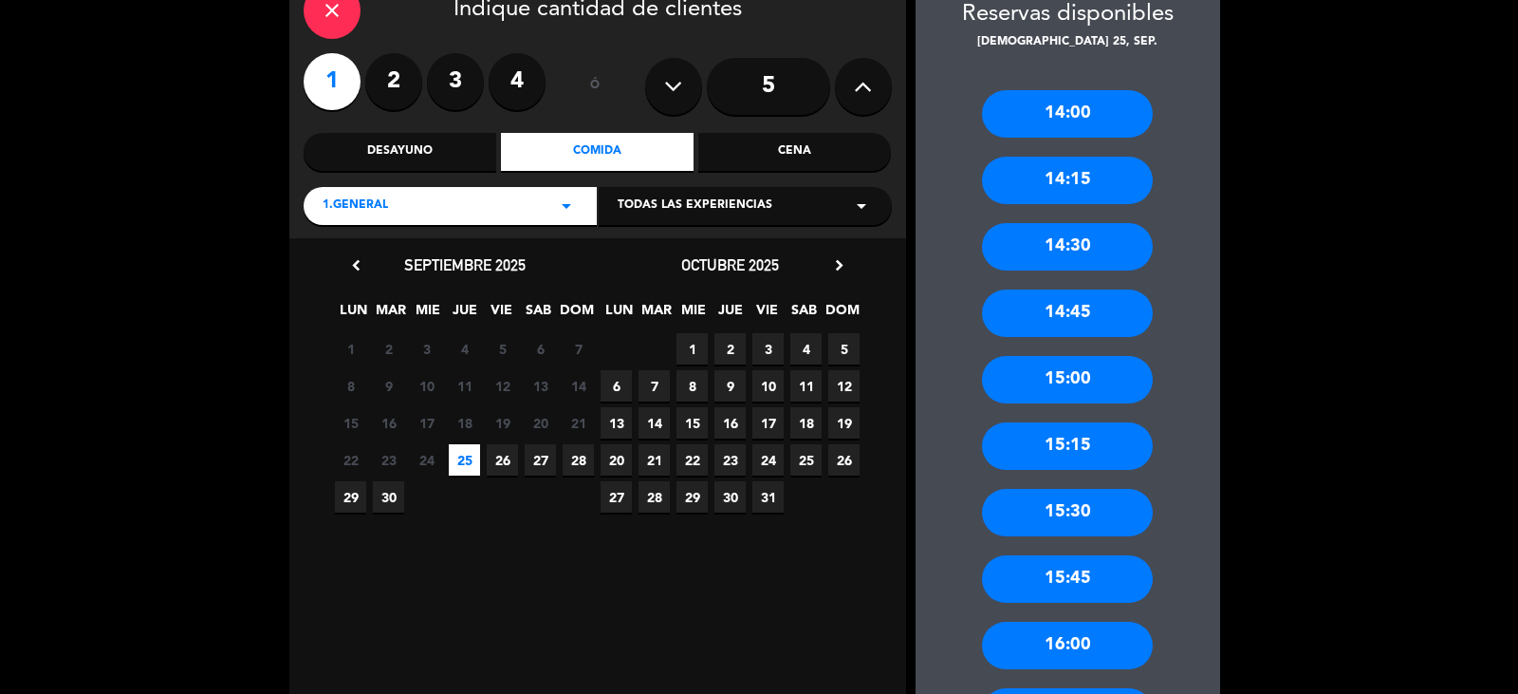
scroll to position [139, 0]
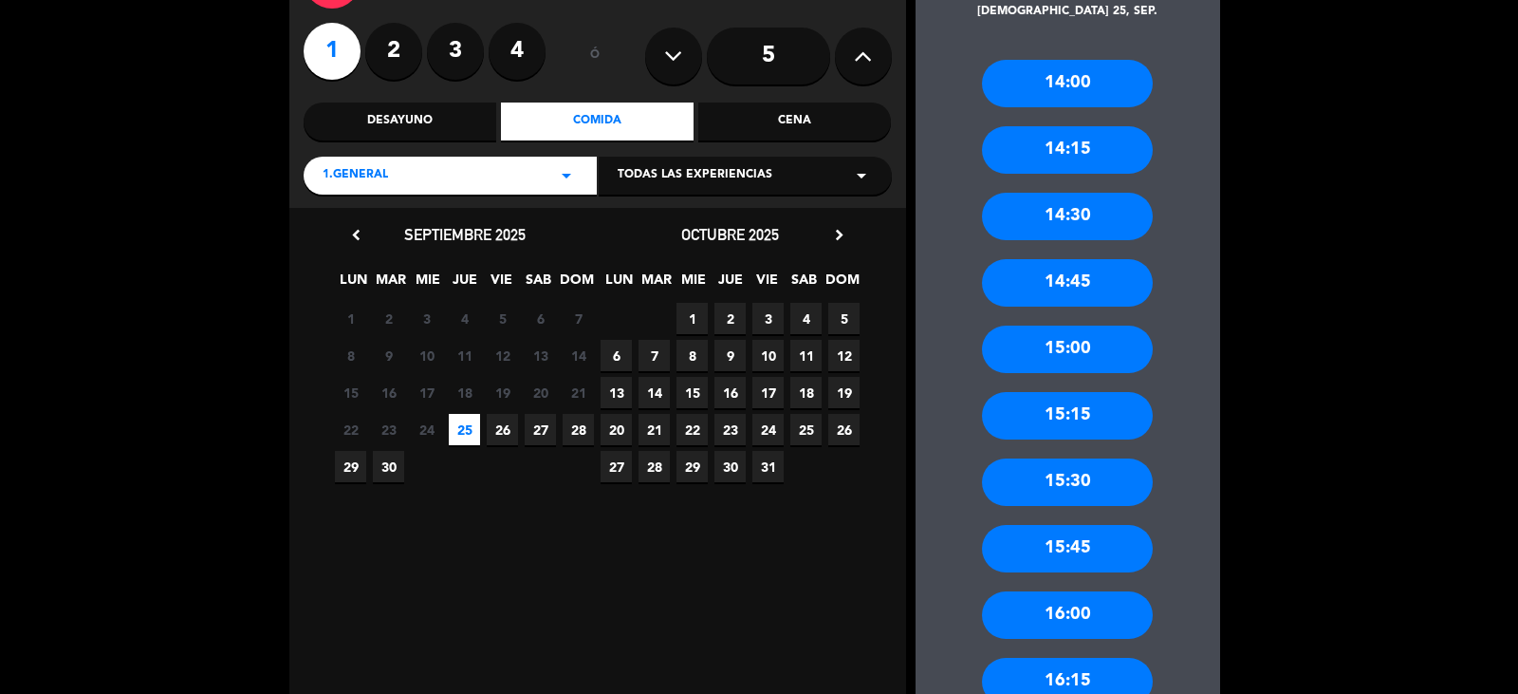
click at [1091, 487] on div "15:30" at bounding box center [1067, 481] width 171 height 47
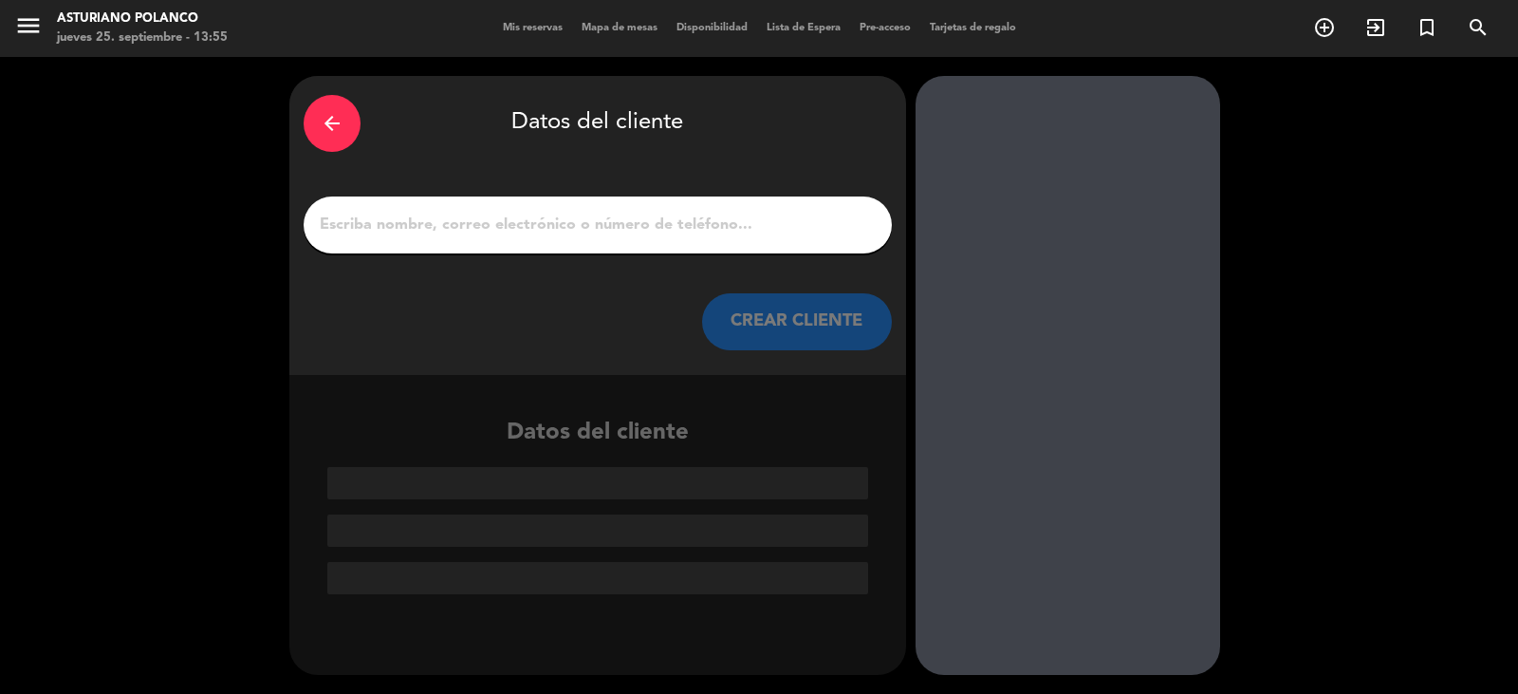
click at [562, 216] on input "1" at bounding box center [598, 225] width 560 height 27
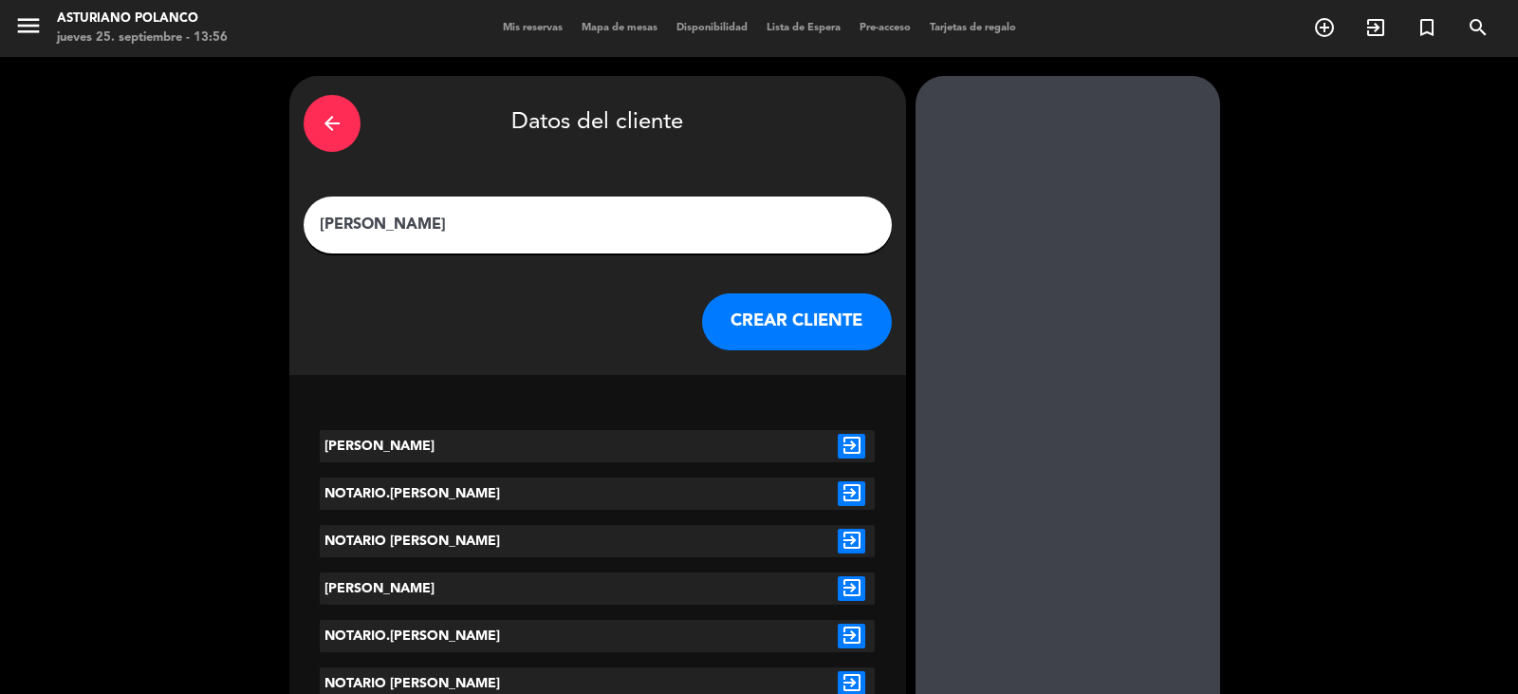
type input "[PERSON_NAME]"
click at [780, 326] on button "CREAR CLIENTE" at bounding box center [797, 321] width 190 height 57
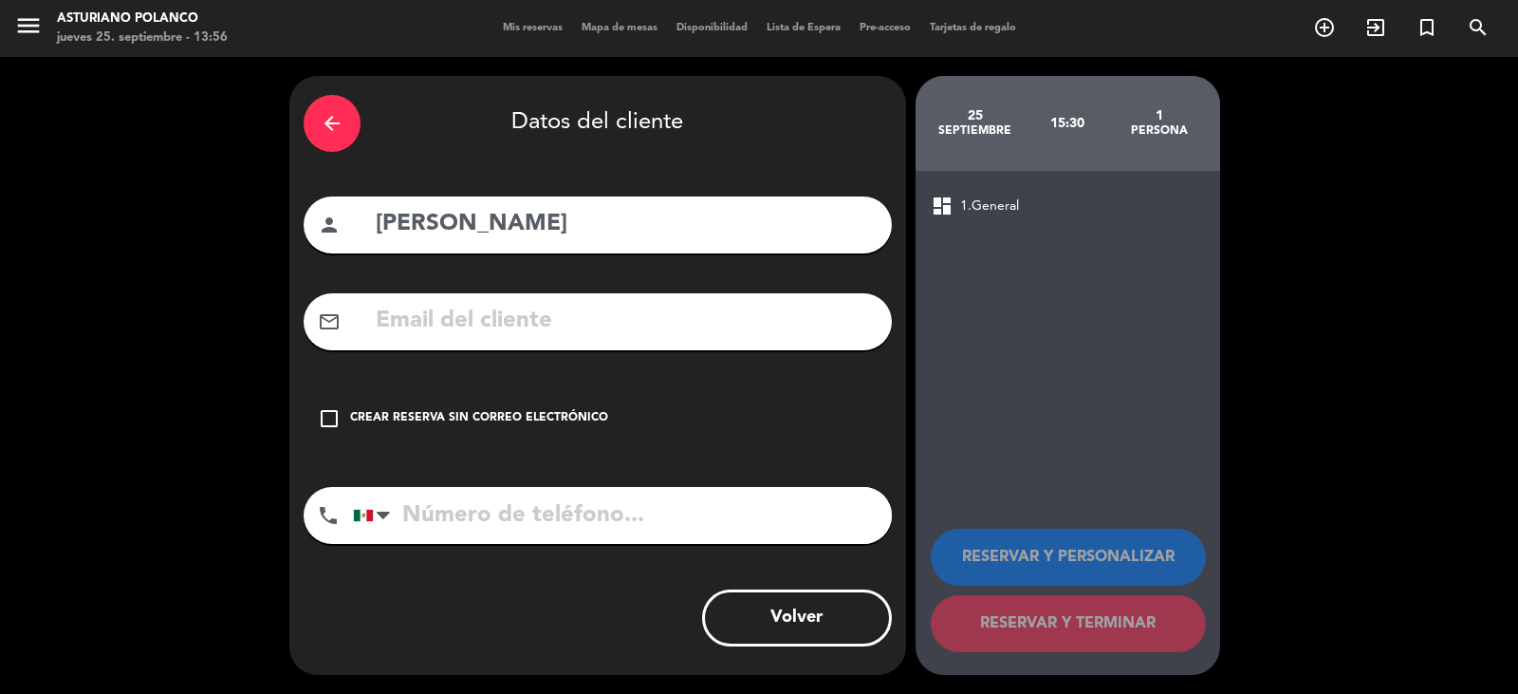
click at [637, 408] on div "check_box_outline_blank Crear reserva sin correo electrónico" at bounding box center [598, 418] width 588 height 57
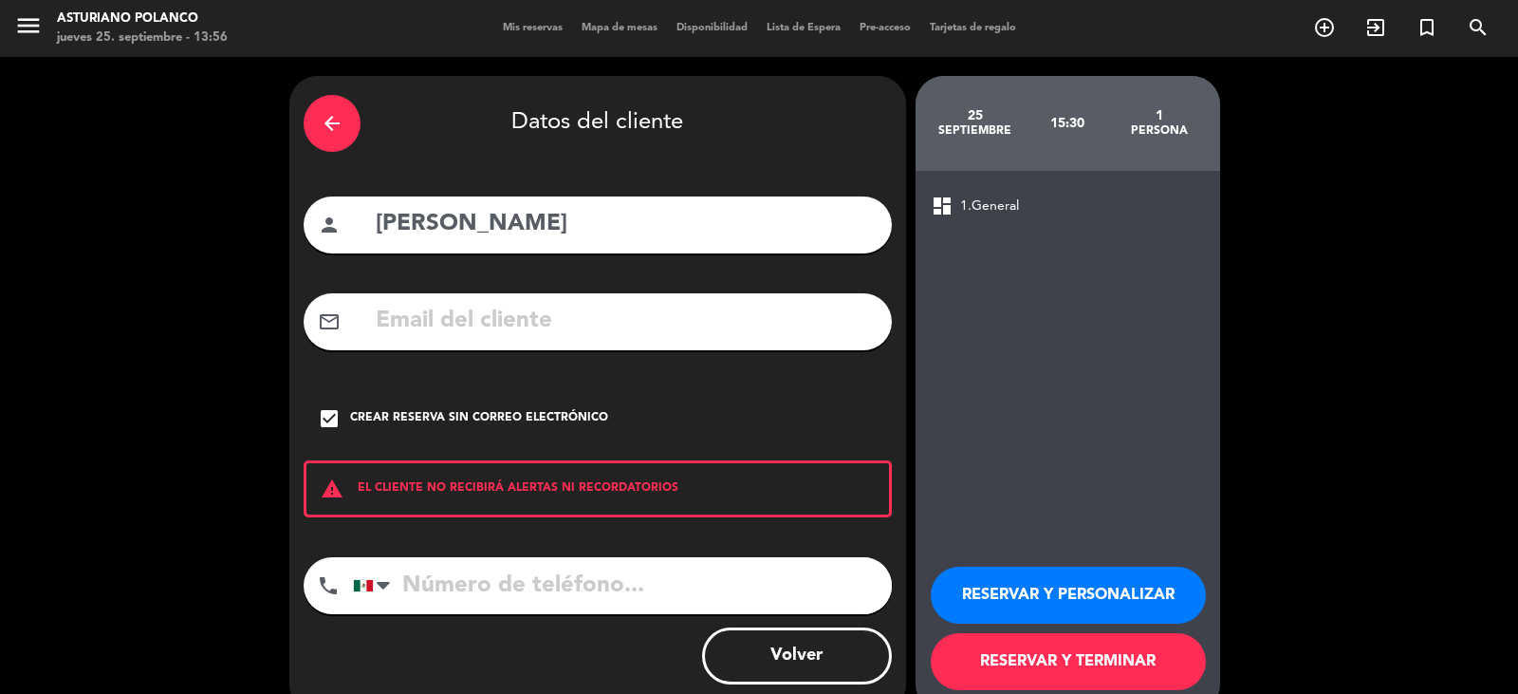
click at [1042, 660] on button "RESERVAR Y TERMINAR" at bounding box center [1068, 661] width 275 height 57
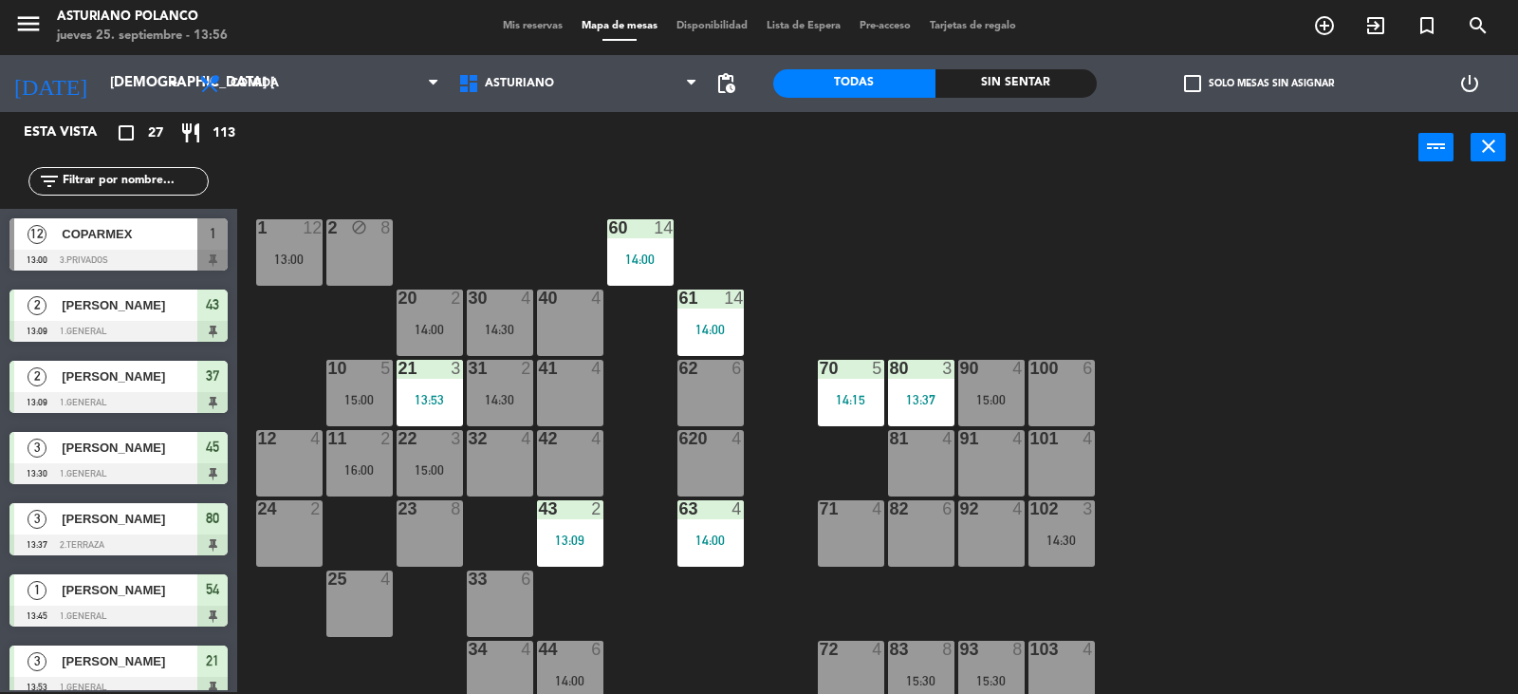
click at [518, 228] on div "1 12 13:00 2 block 8 60 14 14:00 20 2 14:00 30 4 14:30 40 4 61 14 14:00 62 6 41…" at bounding box center [885, 439] width 1266 height 509
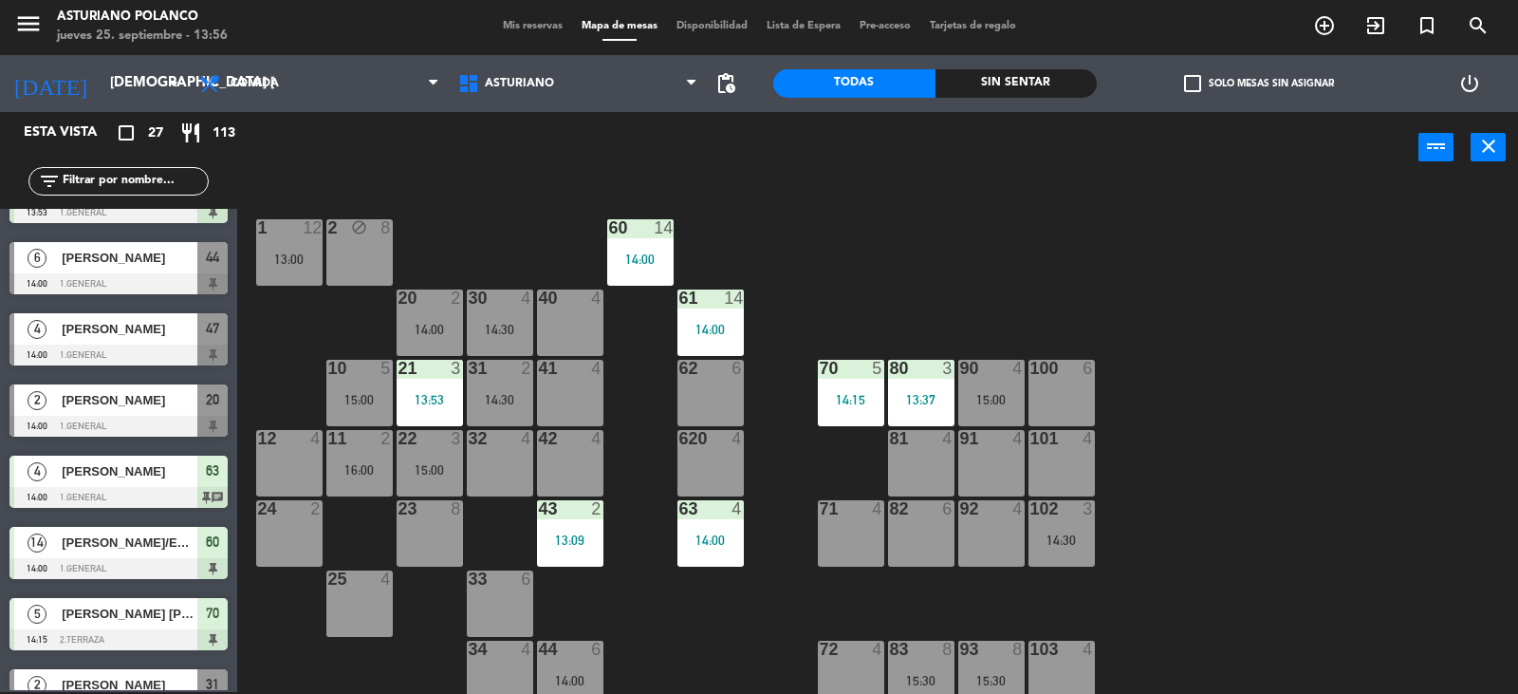
scroll to position [569, 0]
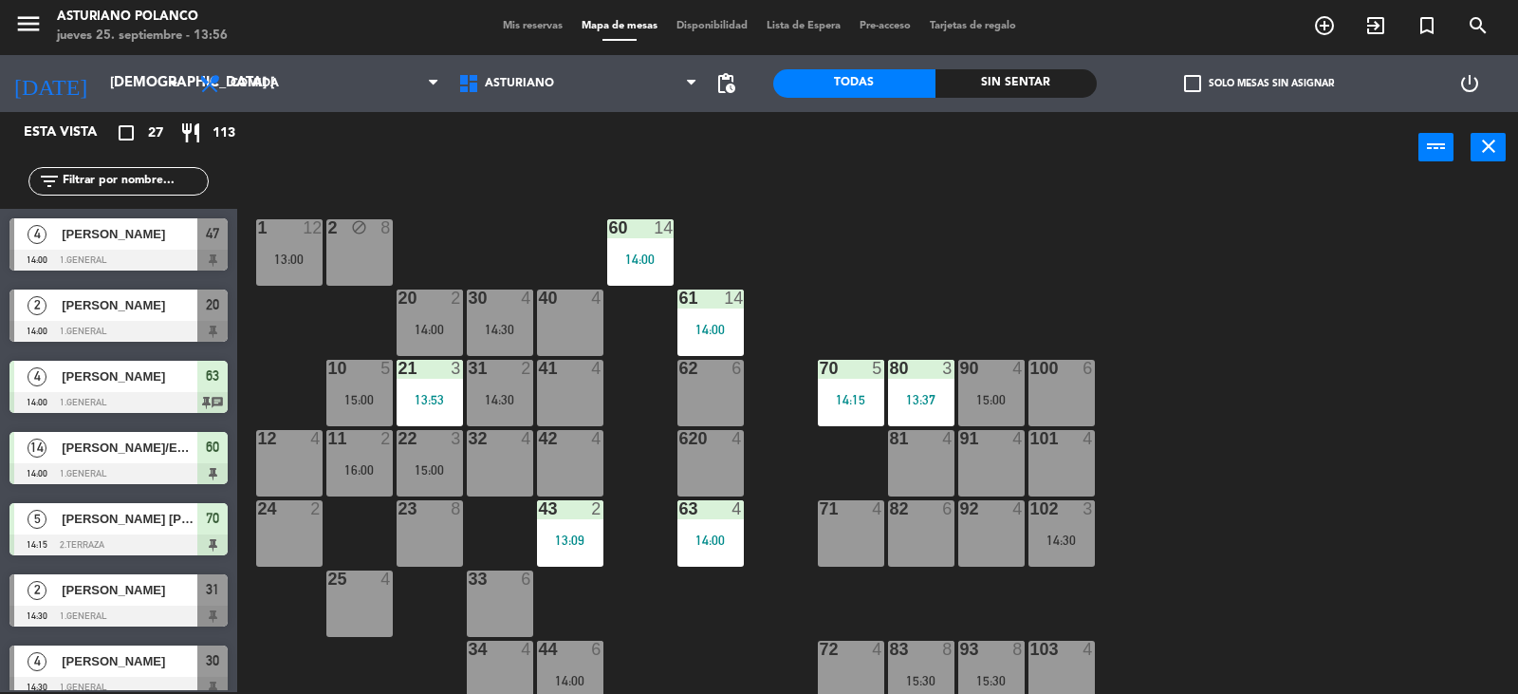
click at [519, 213] on div "1 12 13:00 2 block 8 60 14 14:00 20 2 14:00 30 4 14:30 40 4 61 14 14:00 62 6 41…" at bounding box center [885, 439] width 1266 height 509
click at [1046, 542] on div "14:30" at bounding box center [1062, 539] width 66 height 13
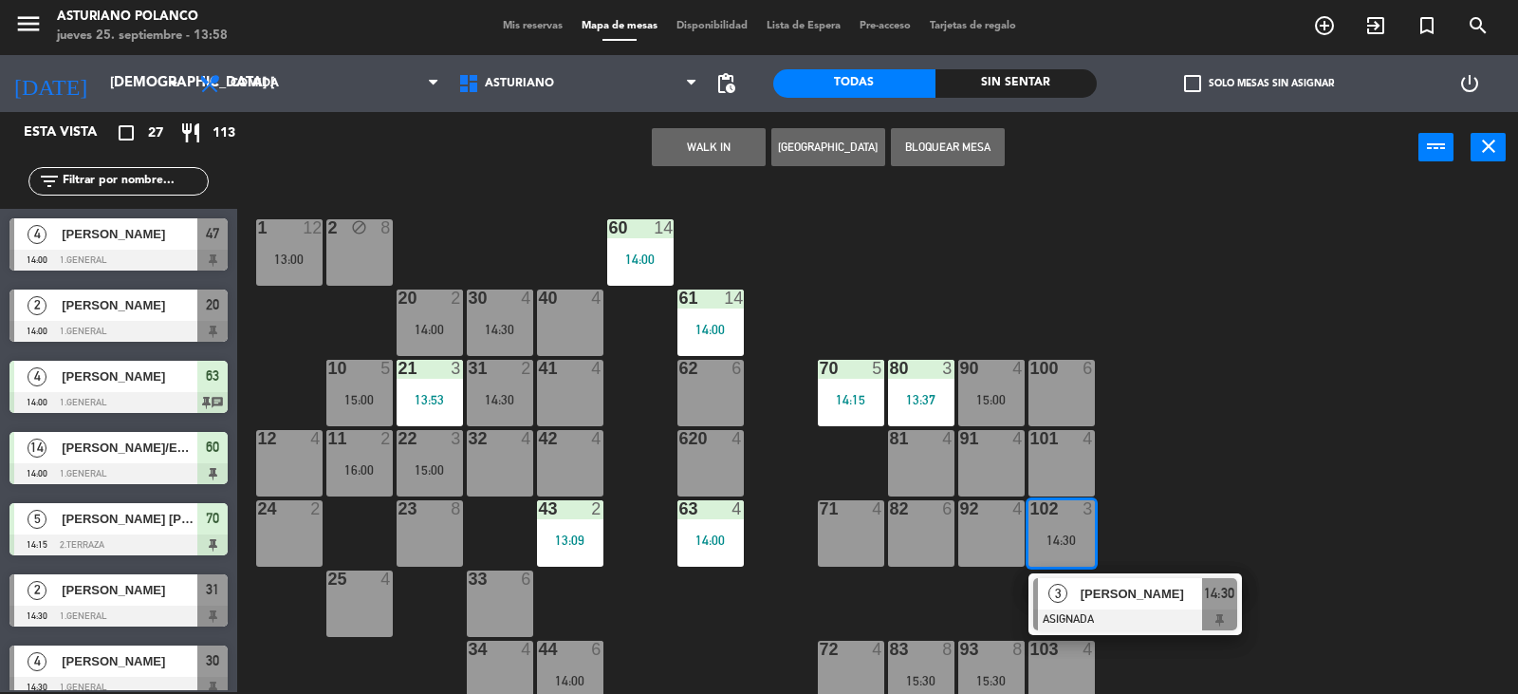
click at [1155, 485] on div "1 12 13:00 2 block 8 60 14 14:00 20 2 14:00 30 4 14:30 40 4 61 14 14:00 62 6 41…" at bounding box center [885, 439] width 1266 height 509
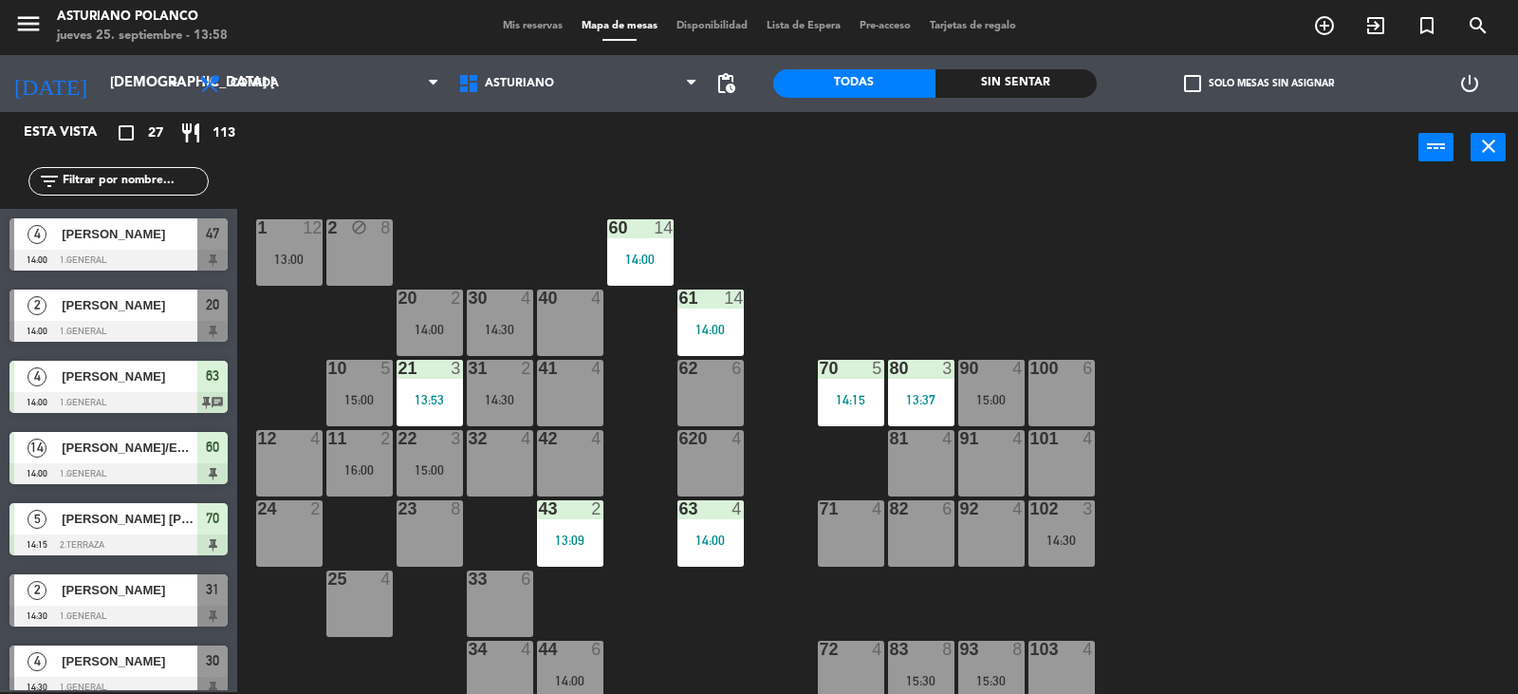
click at [1078, 458] on div "101 4" at bounding box center [1062, 463] width 66 height 66
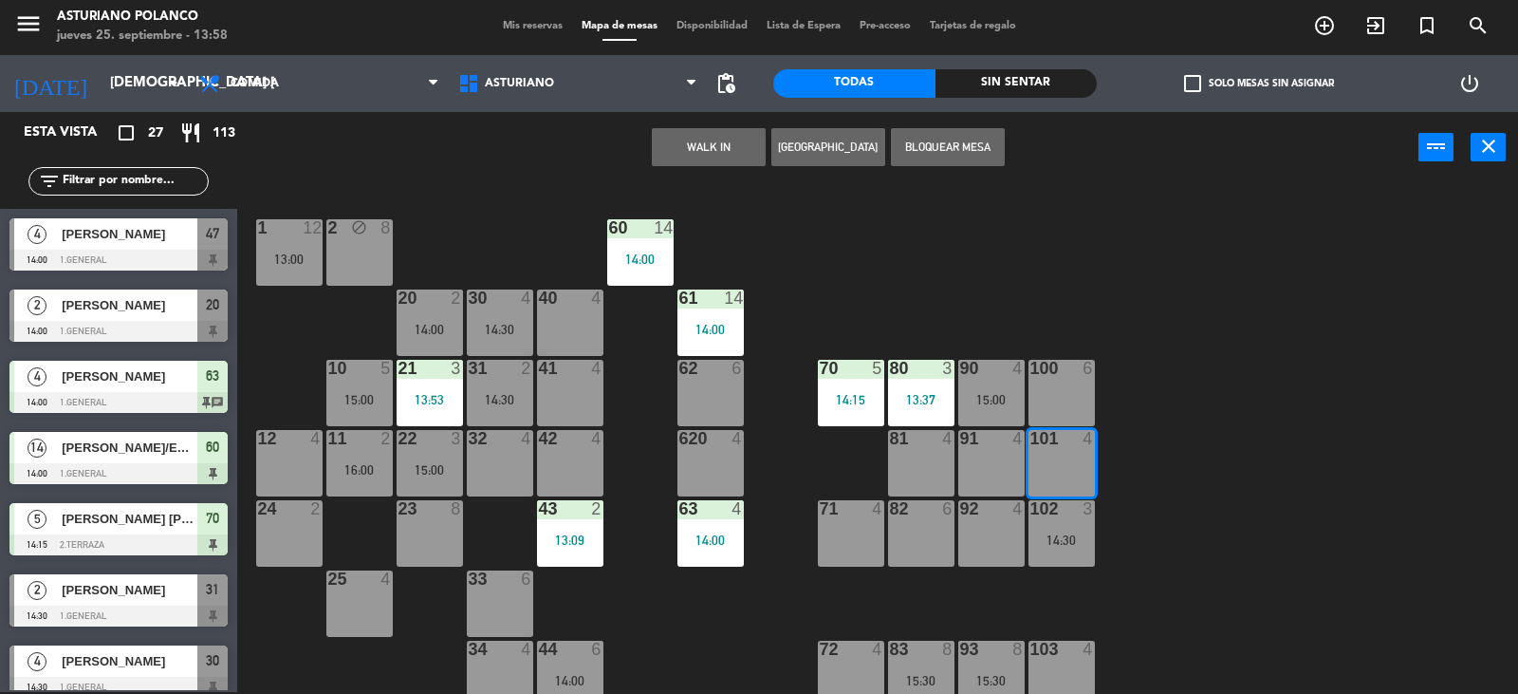
click at [696, 143] on button "WALK IN" at bounding box center [709, 147] width 114 height 38
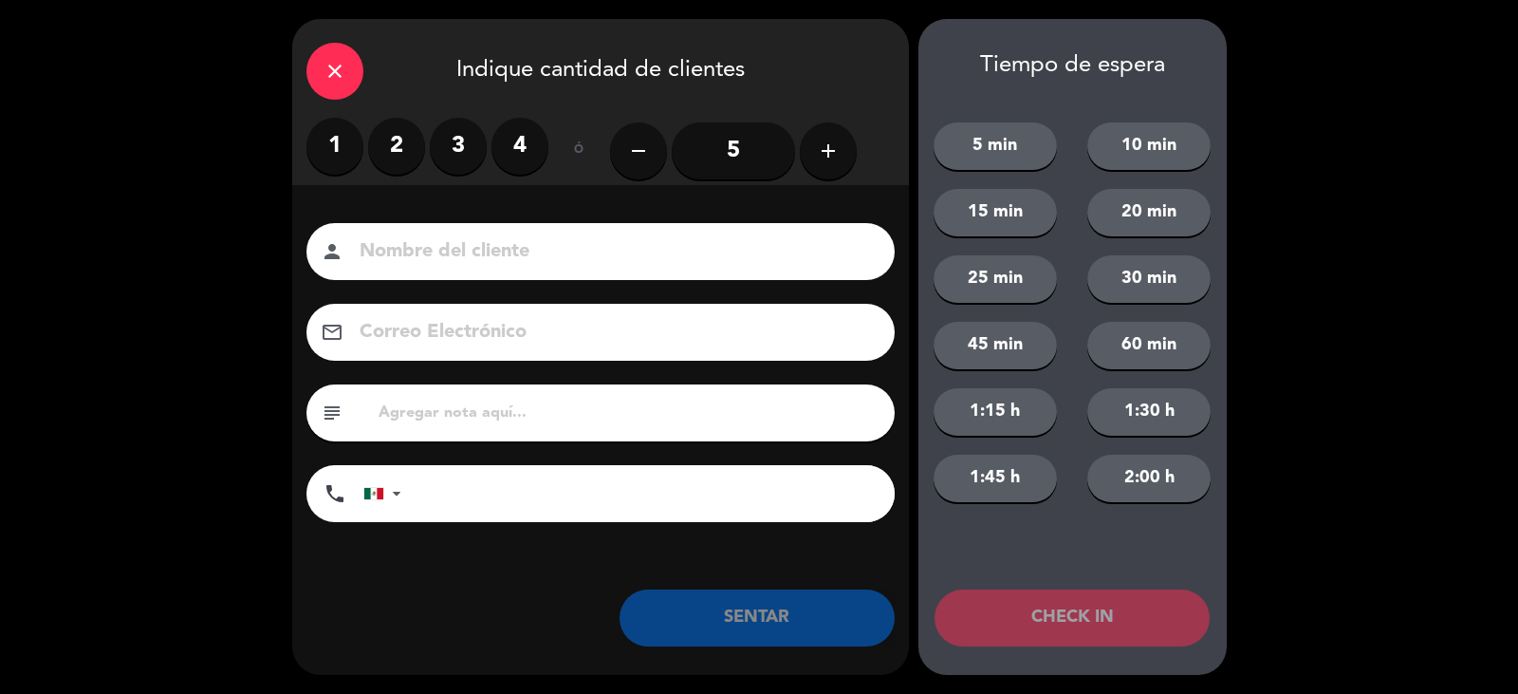
click at [397, 141] on label "2" at bounding box center [396, 146] width 57 height 57
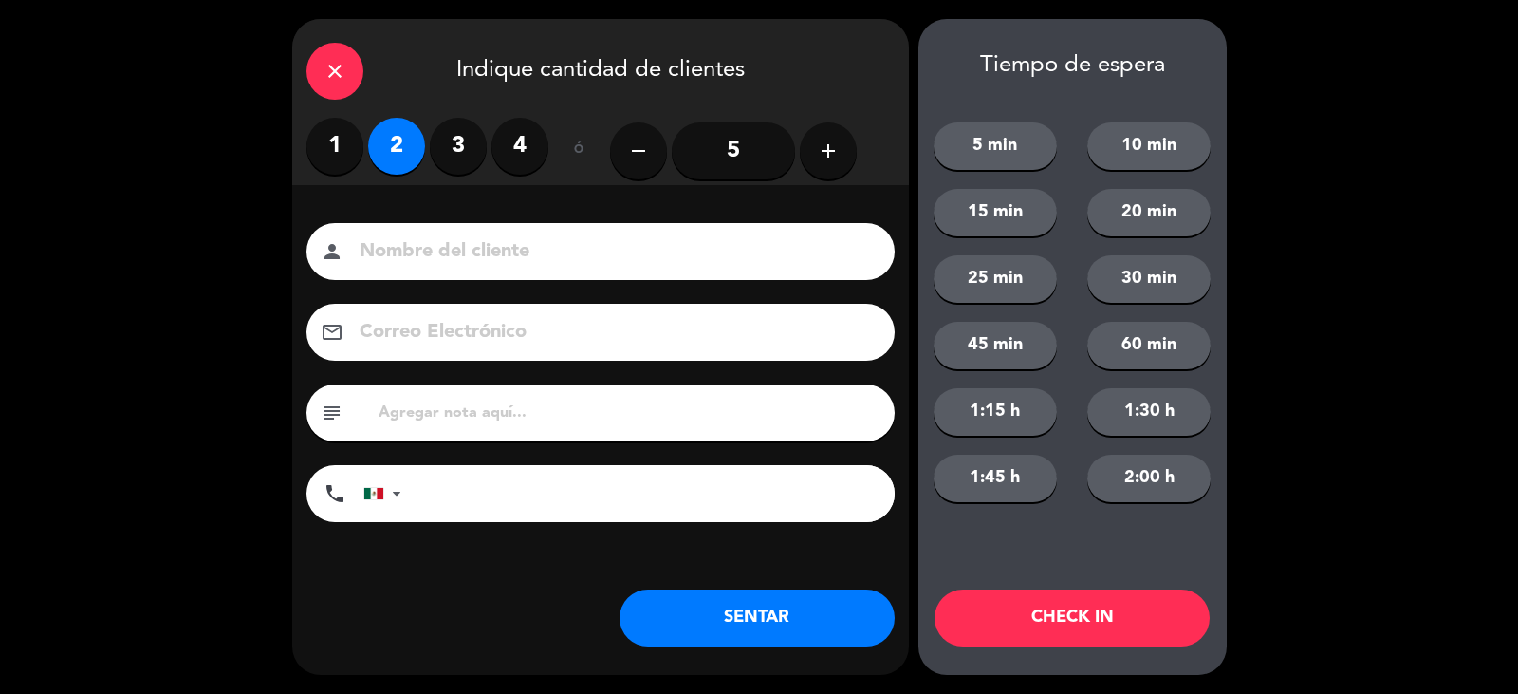
click at [433, 241] on input at bounding box center [614, 251] width 512 height 33
type input "[PERSON_NAME]"
click at [755, 626] on button "SENTAR" at bounding box center [757, 617] width 275 height 57
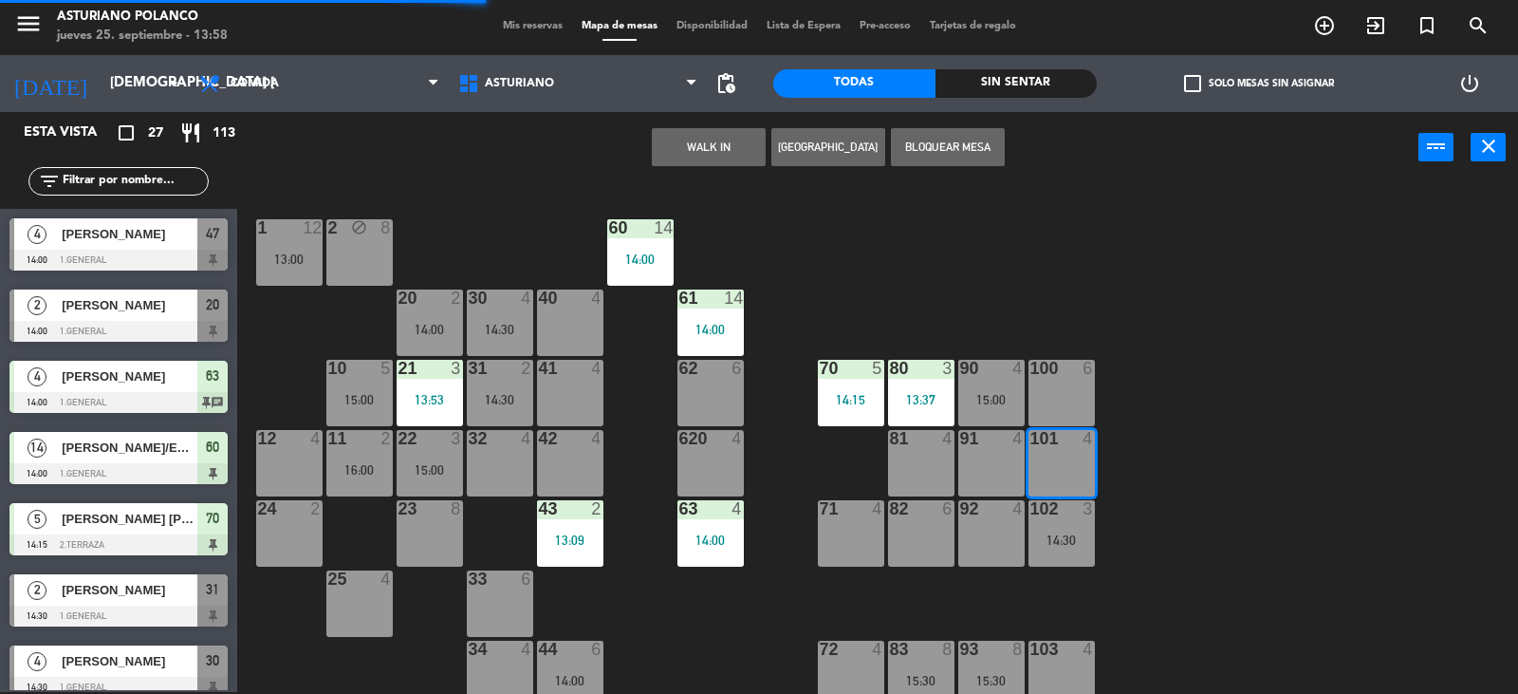
scroll to position [0, 0]
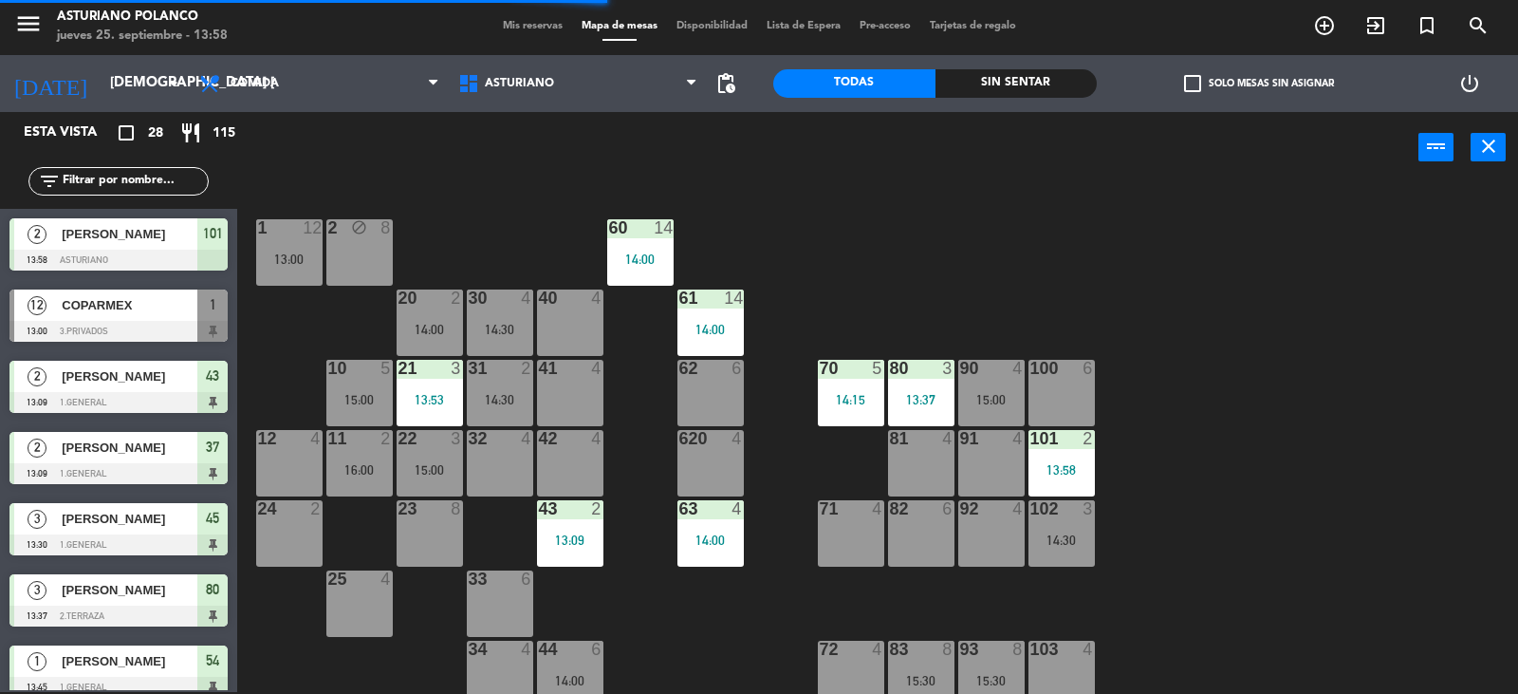
click at [755, 621] on div "1 12 13:00 2 block 8 60 14 14:00 20 2 14:00 30 4 14:30 40 4 61 14 14:00 62 6 41…" at bounding box center [885, 439] width 1266 height 509
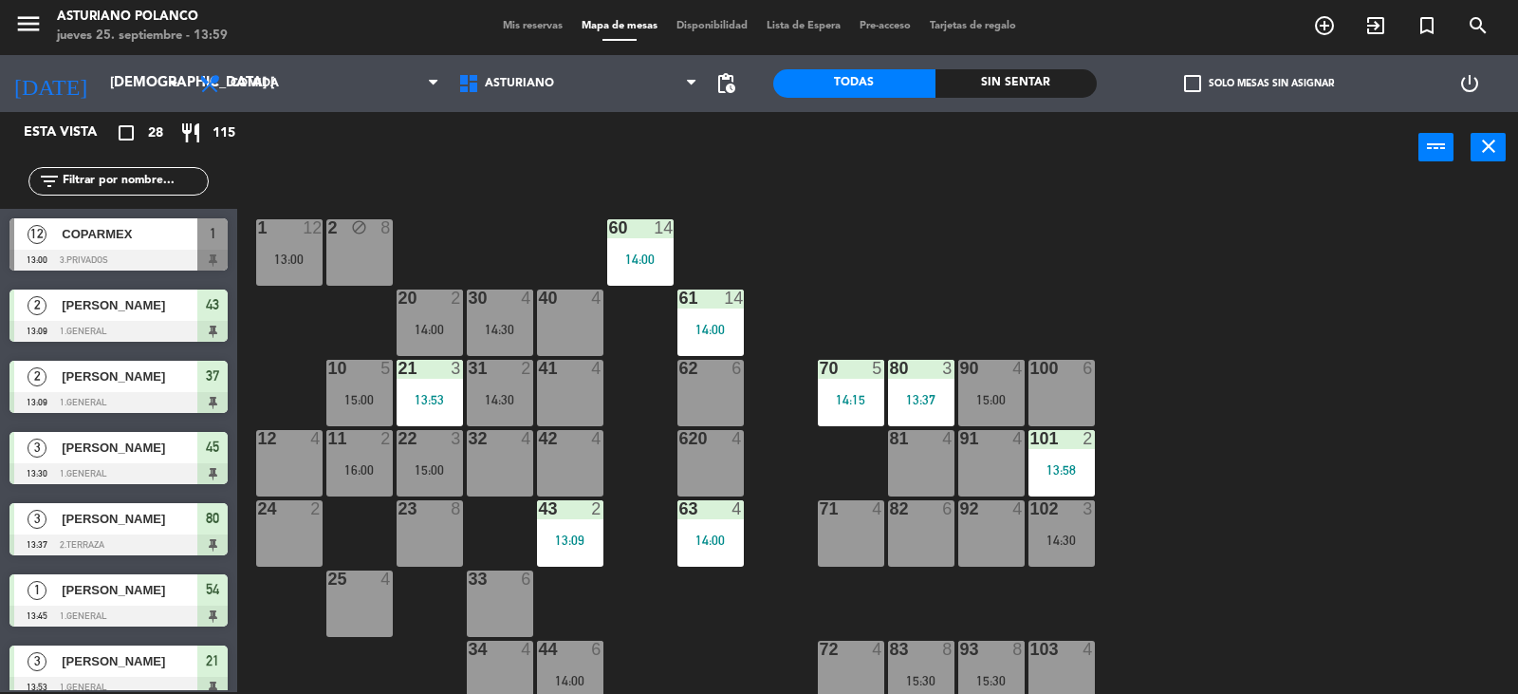
click at [143, 180] on input "text" at bounding box center [134, 181] width 147 height 21
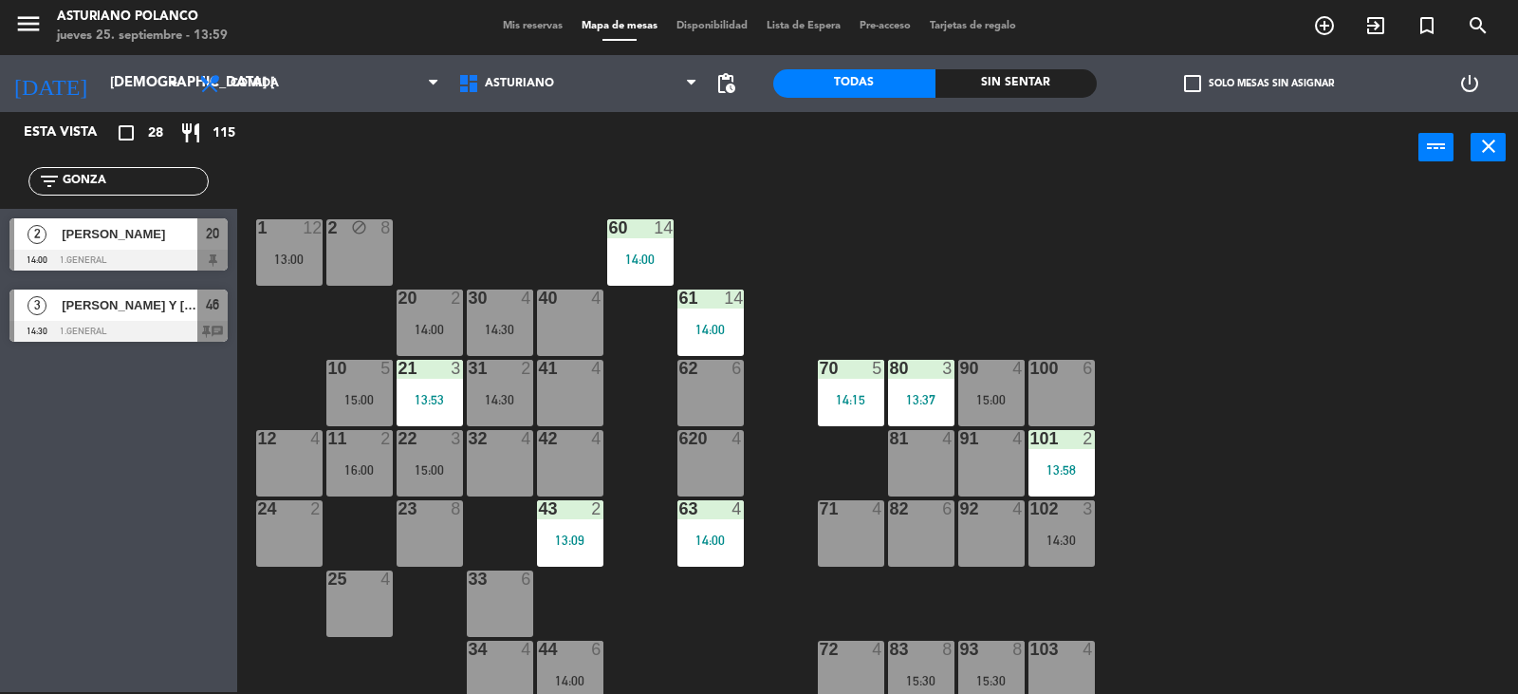
type input "GONZA"
click at [119, 247] on div "[PERSON_NAME]" at bounding box center [129, 233] width 138 height 31
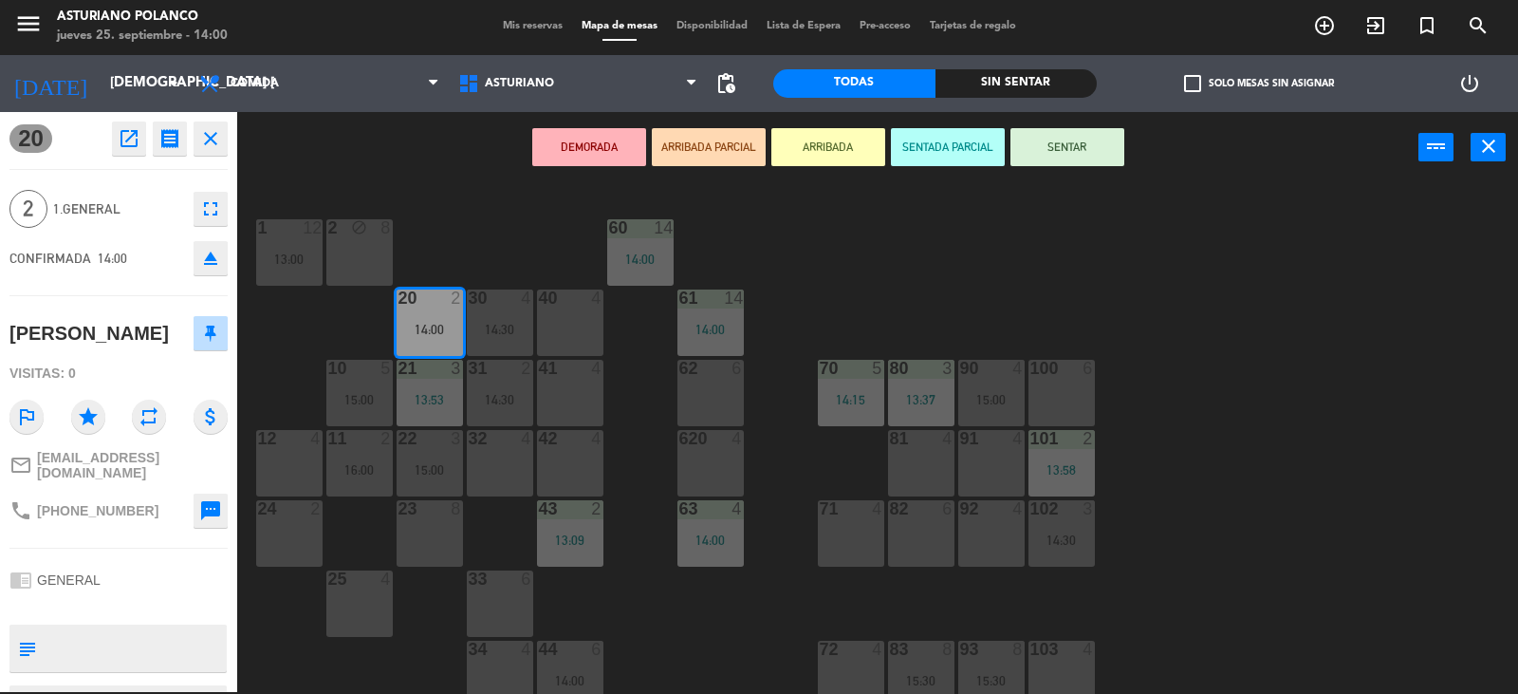
click at [1095, 140] on button "SENTAR" at bounding box center [1068, 147] width 114 height 38
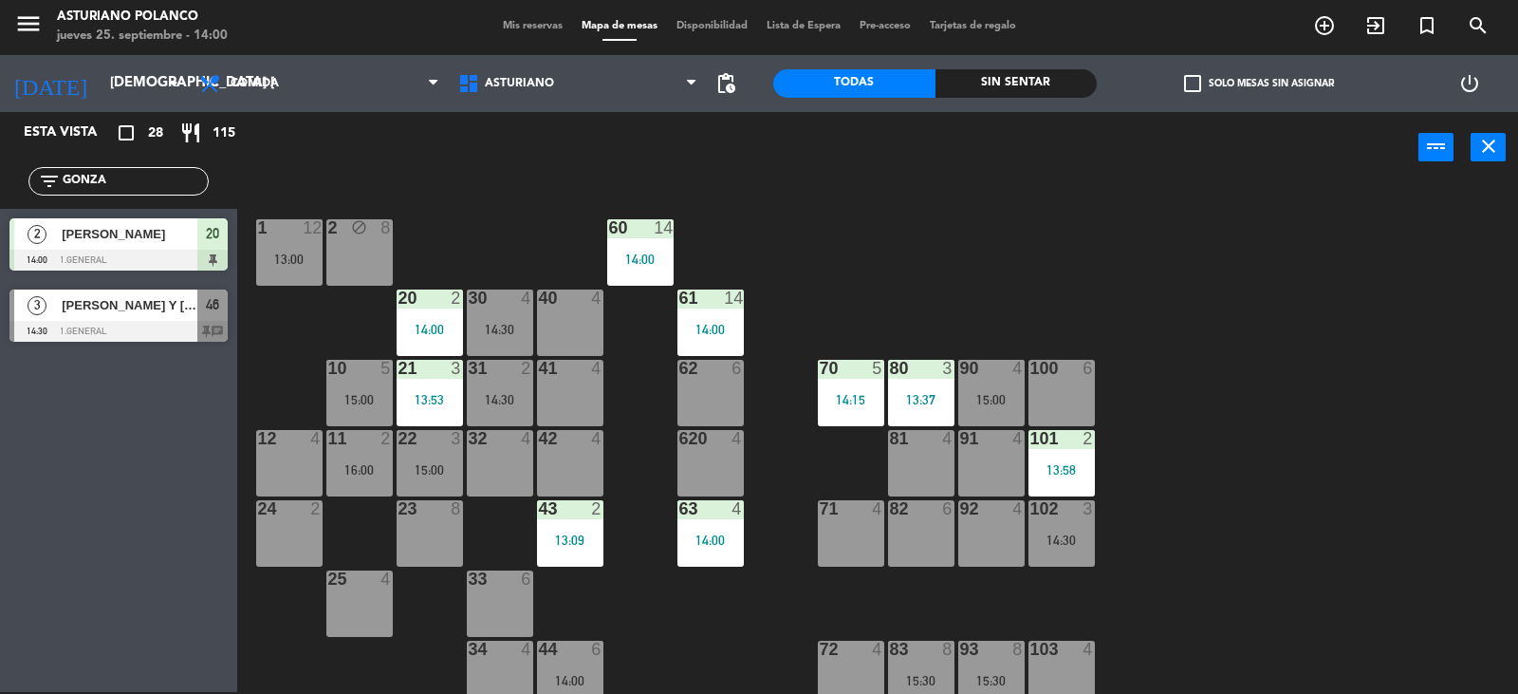
click at [997, 199] on div "1 12 13:00 2 block 8 60 14 14:00 20 2 14:00 30 4 14:30 40 4 61 14 14:00 62 6 41…" at bounding box center [885, 439] width 1266 height 509
click at [876, 246] on div "1 12 13:00 2 block 8 60 14 14:00 20 2 14:00 30 4 14:30 40 4 61 14 14:00 62 6 41…" at bounding box center [885, 439] width 1266 height 509
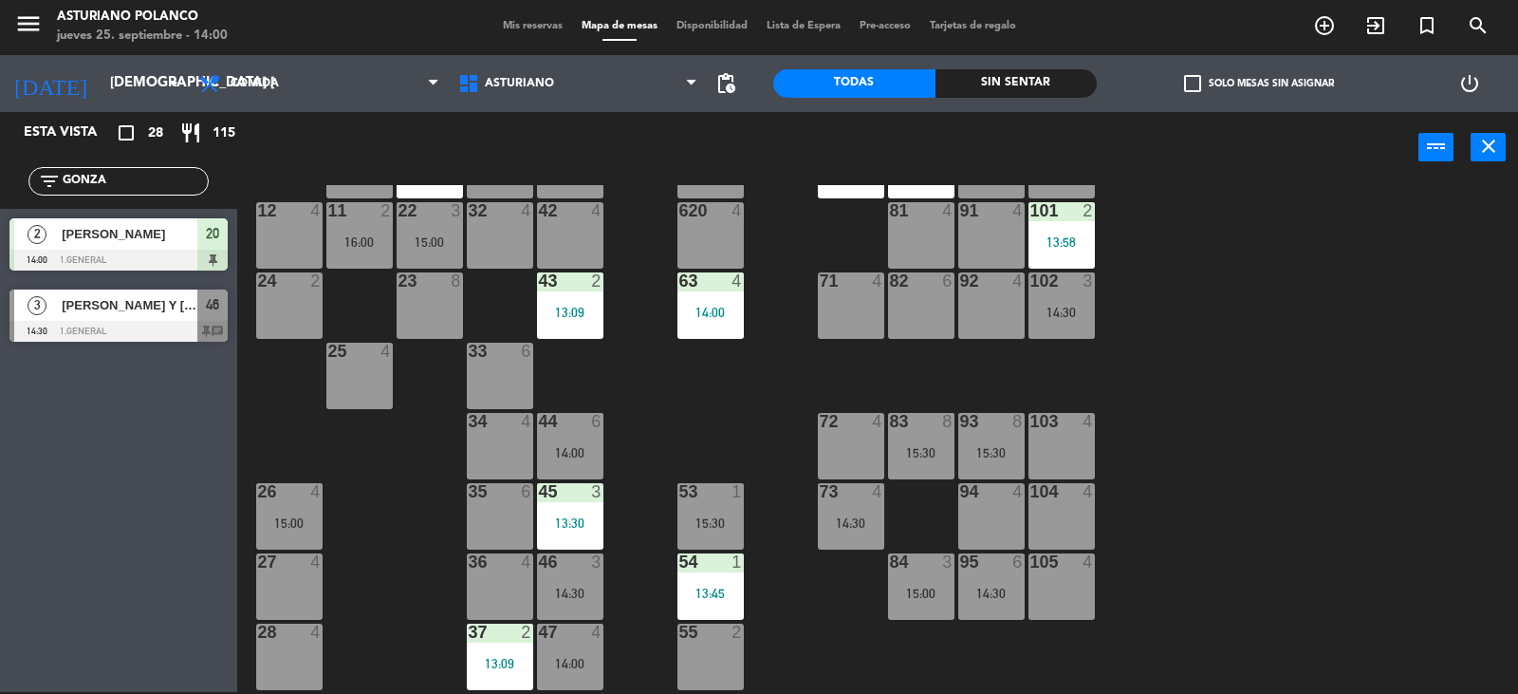
scroll to position [199, 0]
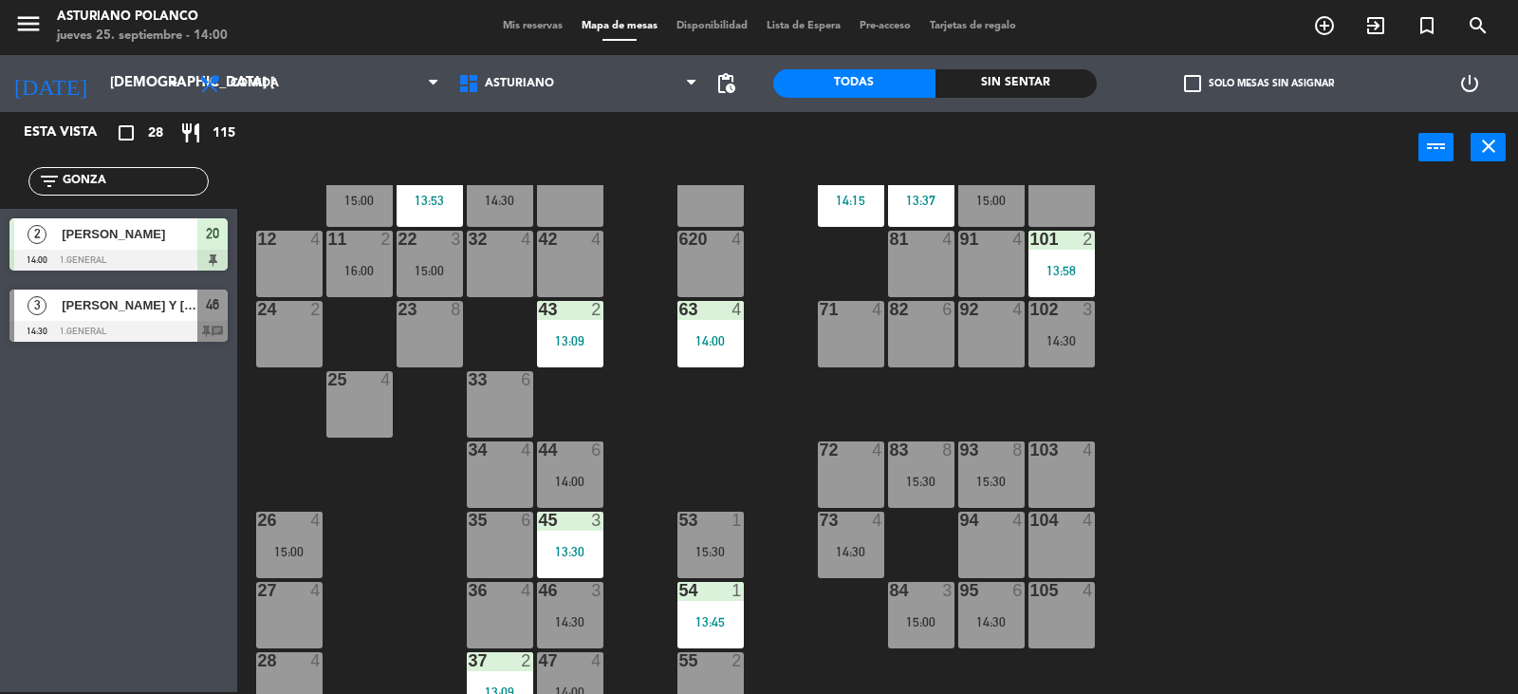
click at [827, 530] on div "73 4" at bounding box center [851, 521] width 66 height 19
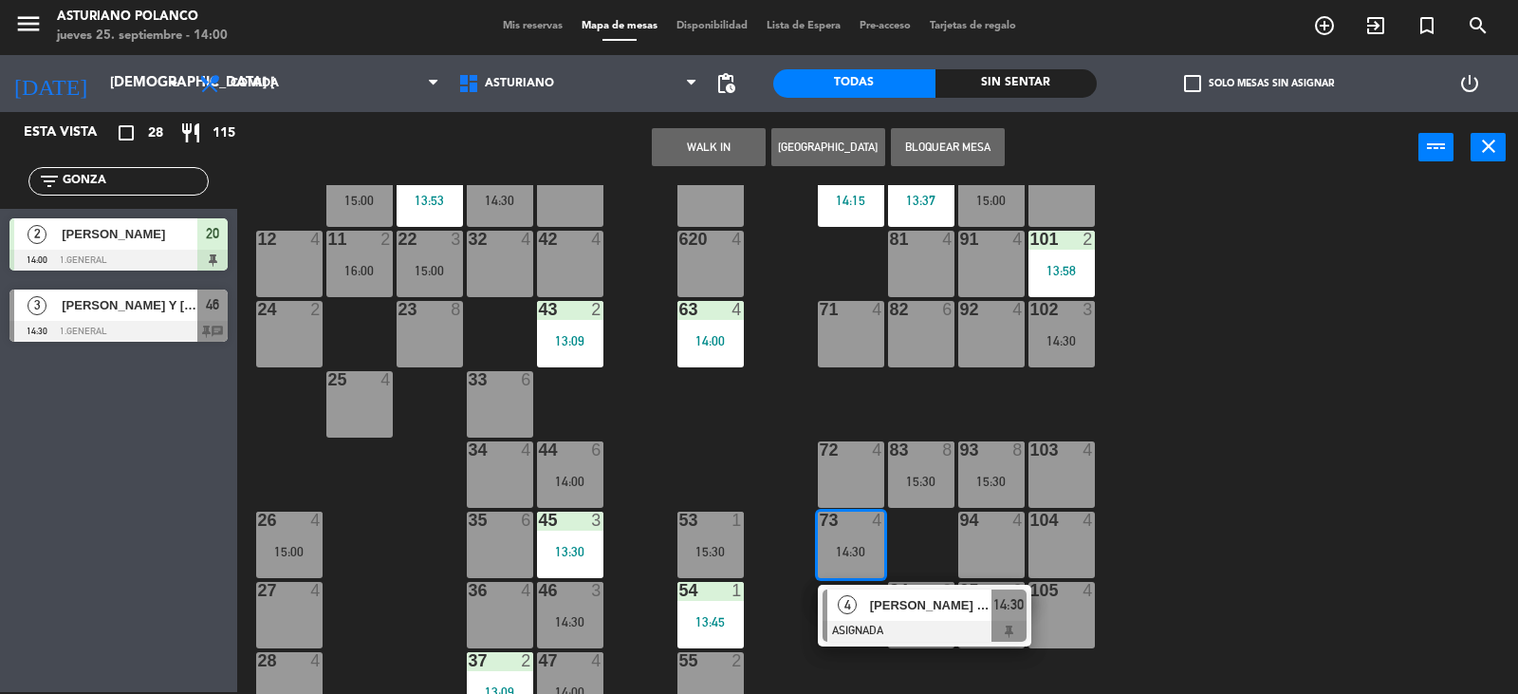
click at [1204, 439] on div "1 12 13:00 2 block 8 60 14 14:00 20 2 14:00 30 4 14:30 40 4 61 14 14:00 62 6 41…" at bounding box center [885, 439] width 1266 height 509
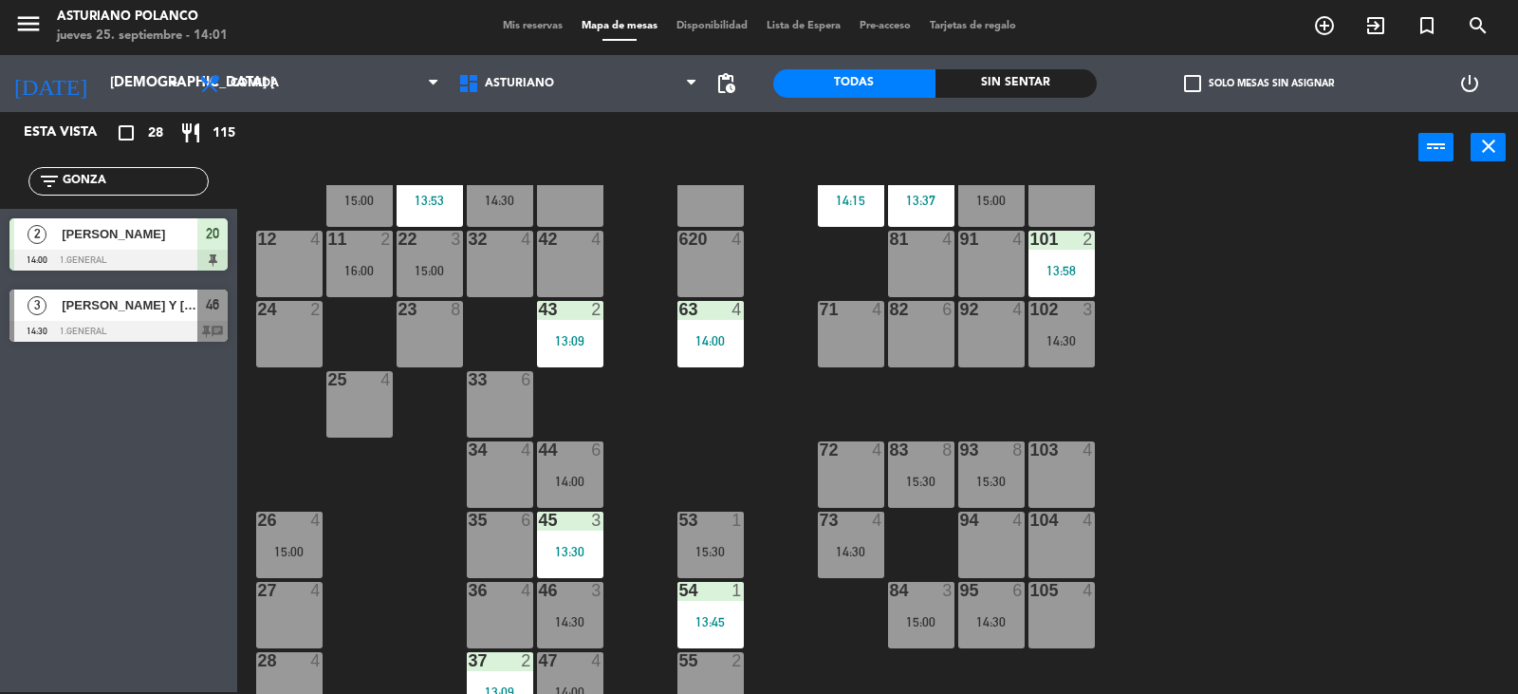
click at [658, 437] on div "1 12 13:00 2 block 8 60 14 14:00 20 2 14:00 30 4 14:30 40 4 61 14 14:00 62 6 41…" at bounding box center [885, 439] width 1266 height 509
click at [1059, 350] on div "102 3 14:30" at bounding box center [1062, 334] width 66 height 66
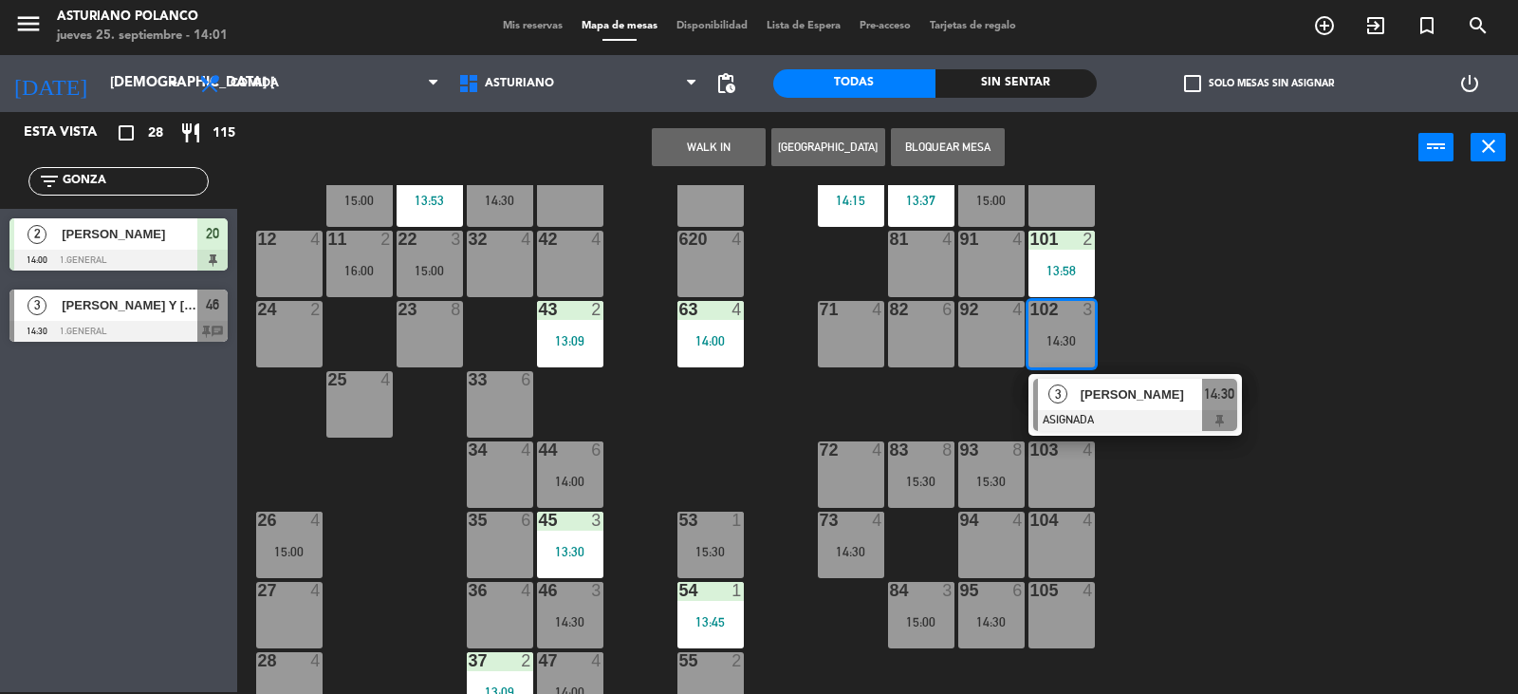
click at [1074, 267] on div "13:58" at bounding box center [1062, 270] width 66 height 13
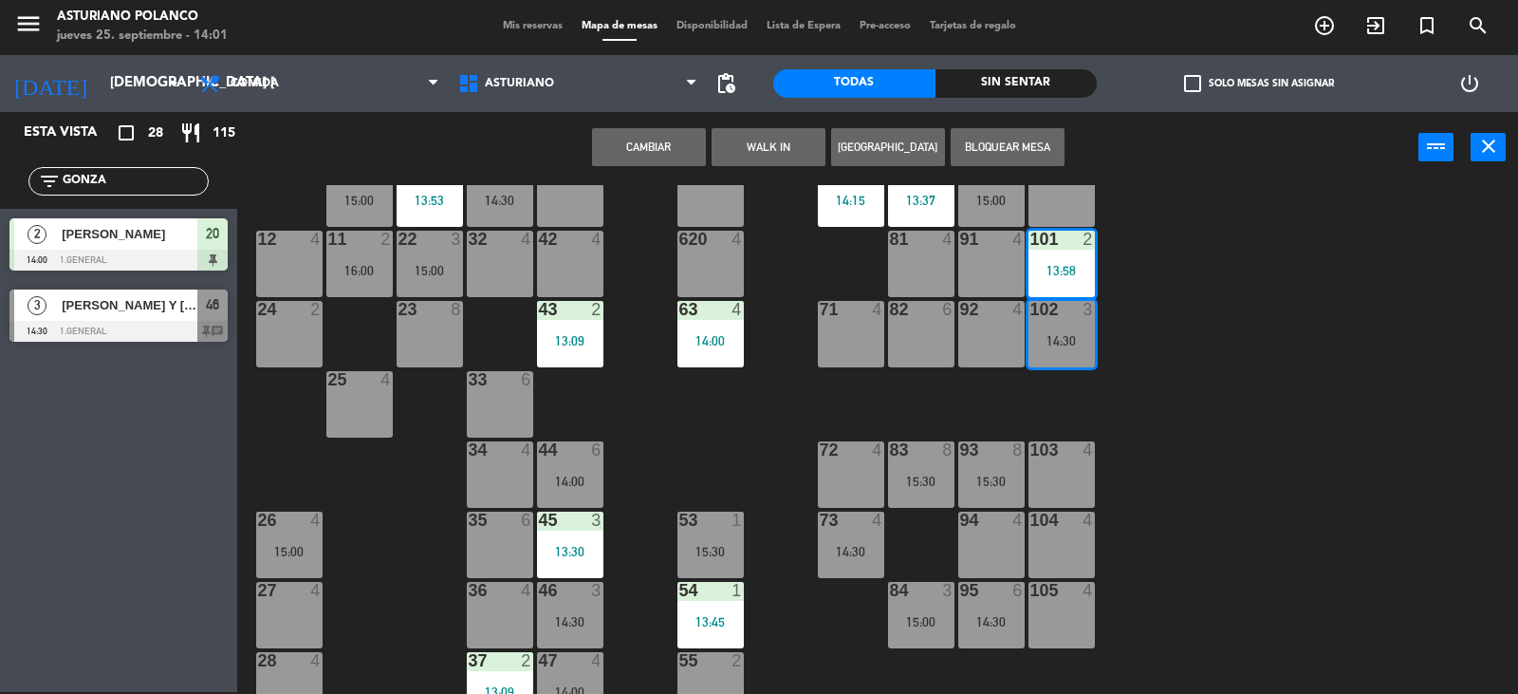
click at [629, 132] on button "Cambiar" at bounding box center [649, 147] width 114 height 38
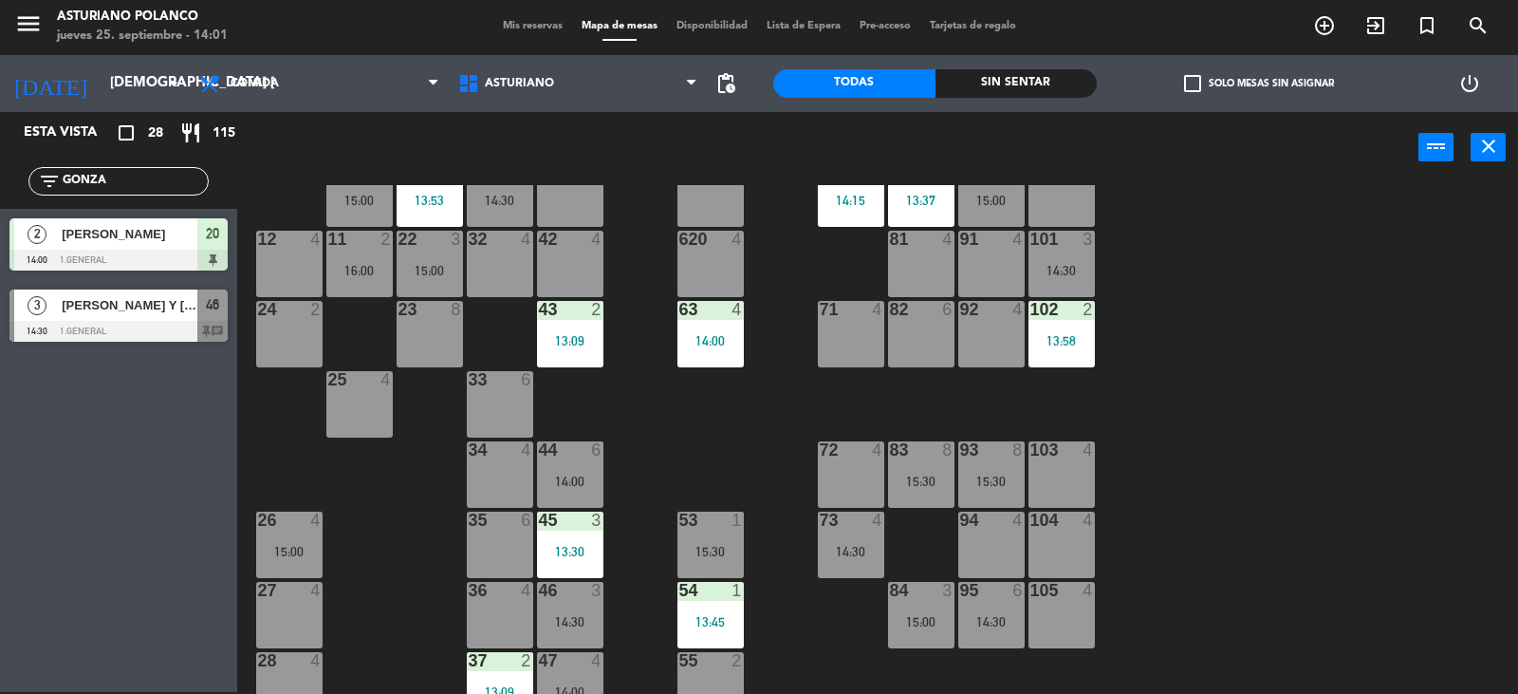
click at [1252, 419] on div "1 12 13:00 2 block 8 60 14 14:00 20 2 14:00 30 4 14:30 40 4 61 14 14:00 62 6 41…" at bounding box center [885, 439] width 1266 height 509
click at [152, 183] on input "GONZA" at bounding box center [134, 181] width 147 height 21
type input "G"
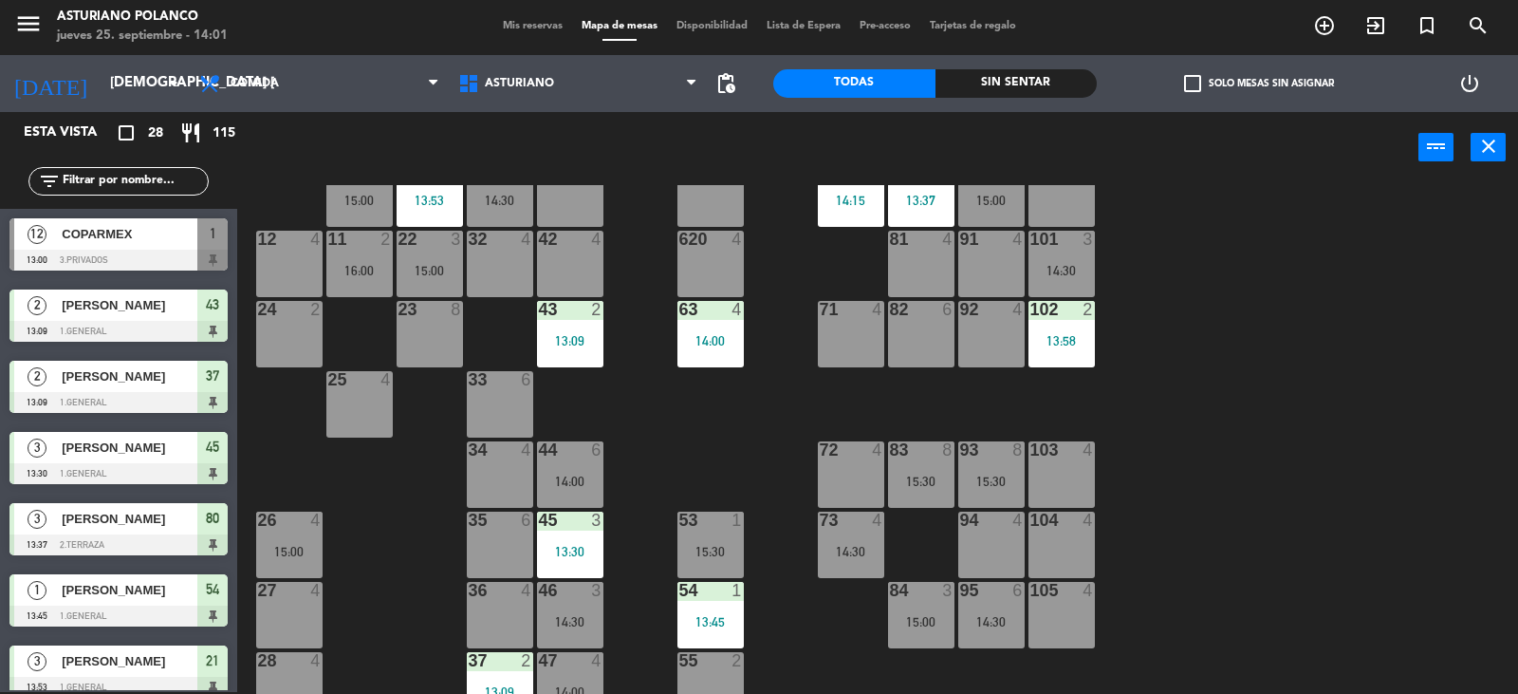
click at [1243, 440] on div "1 12 13:00 2 block 8 60 14 14:00 20 2 14:00 30 4 14:30 40 4 61 14 14:00 62 6 41…" at bounding box center [885, 439] width 1266 height 509
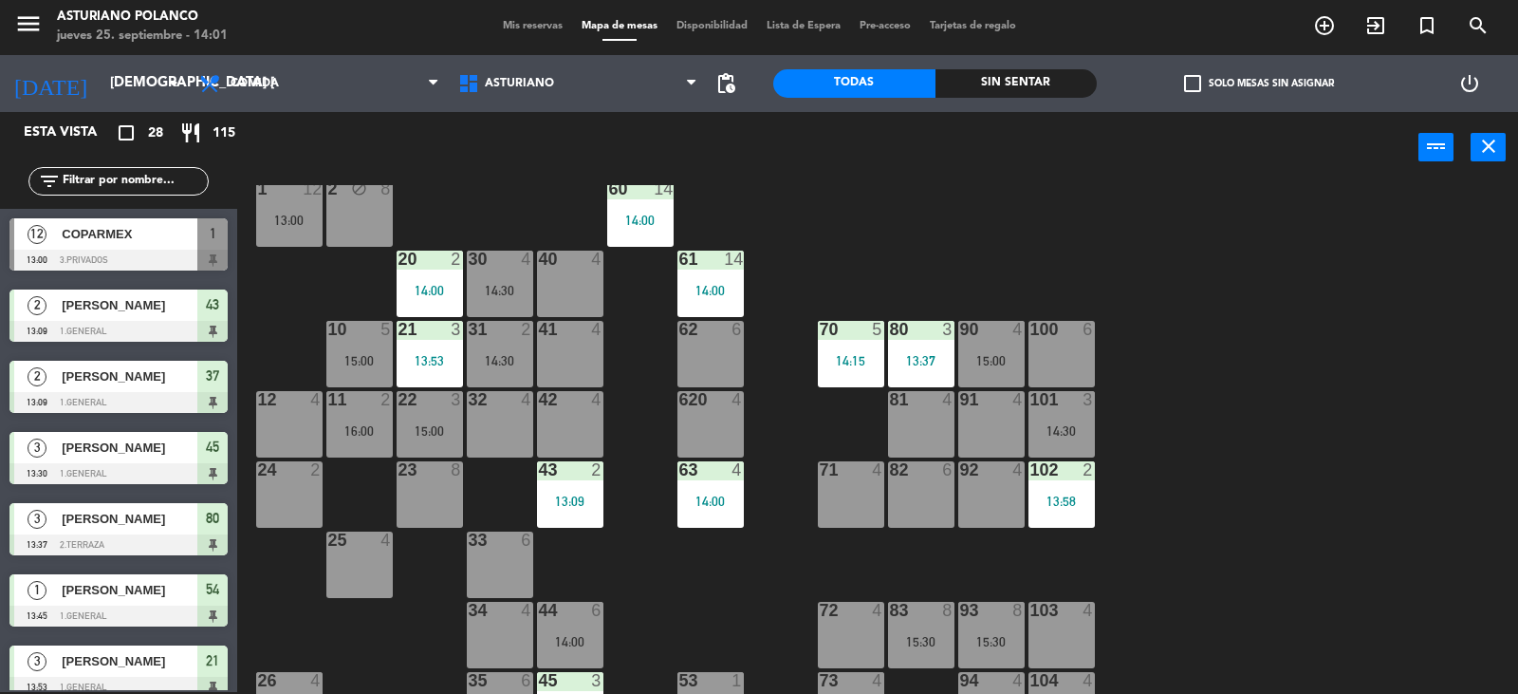
scroll to position [0, 0]
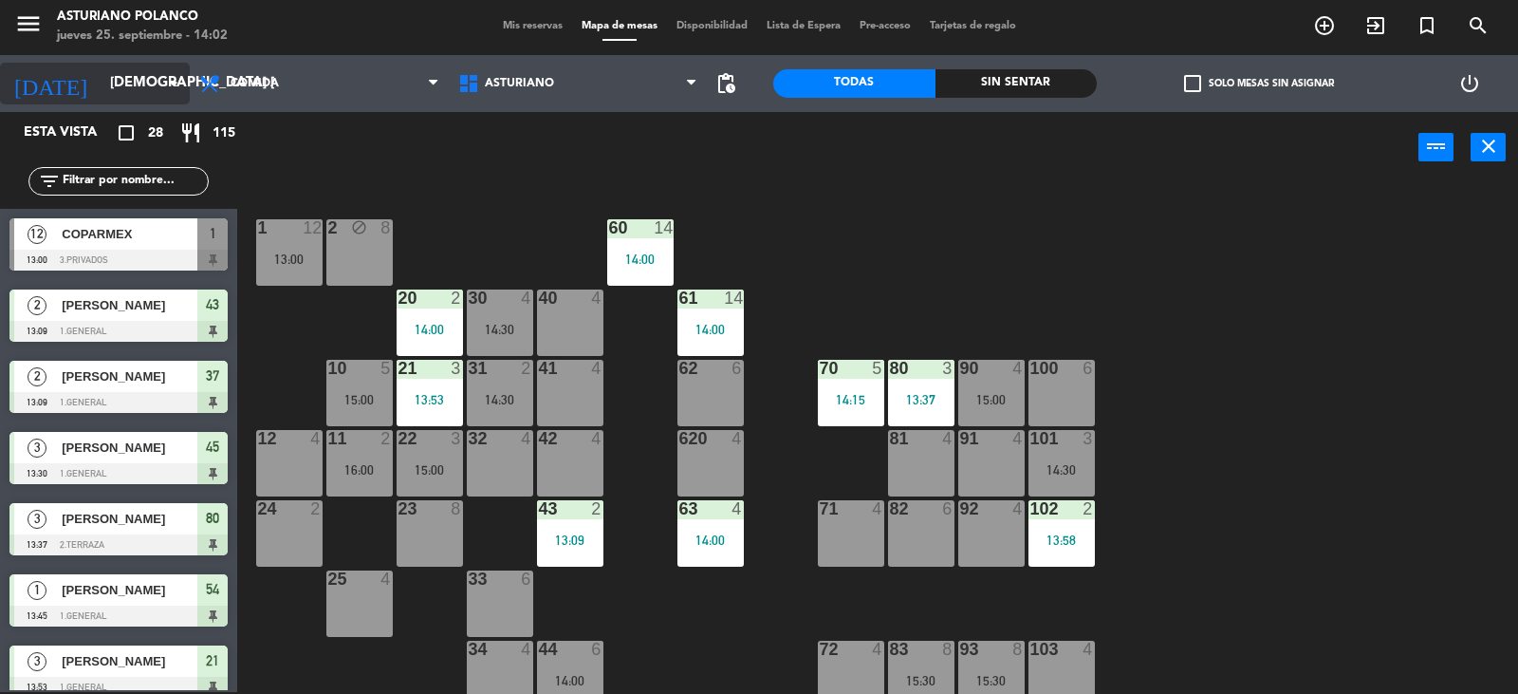
click at [143, 84] on input "[DEMOGRAPHIC_DATA] [DATE]" at bounding box center [192, 83] width 183 height 36
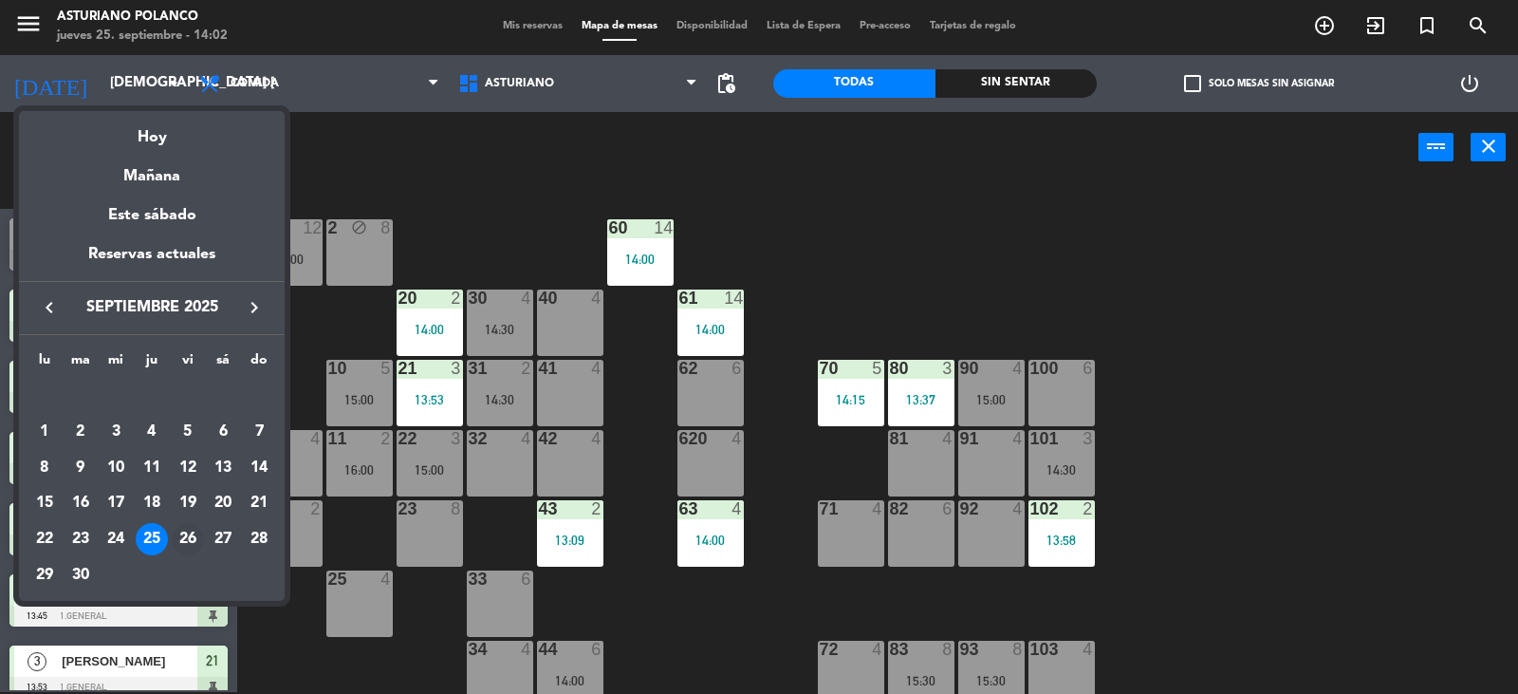
click at [183, 539] on div "26" at bounding box center [188, 539] width 32 height 32
type input "vie. [DATE]"
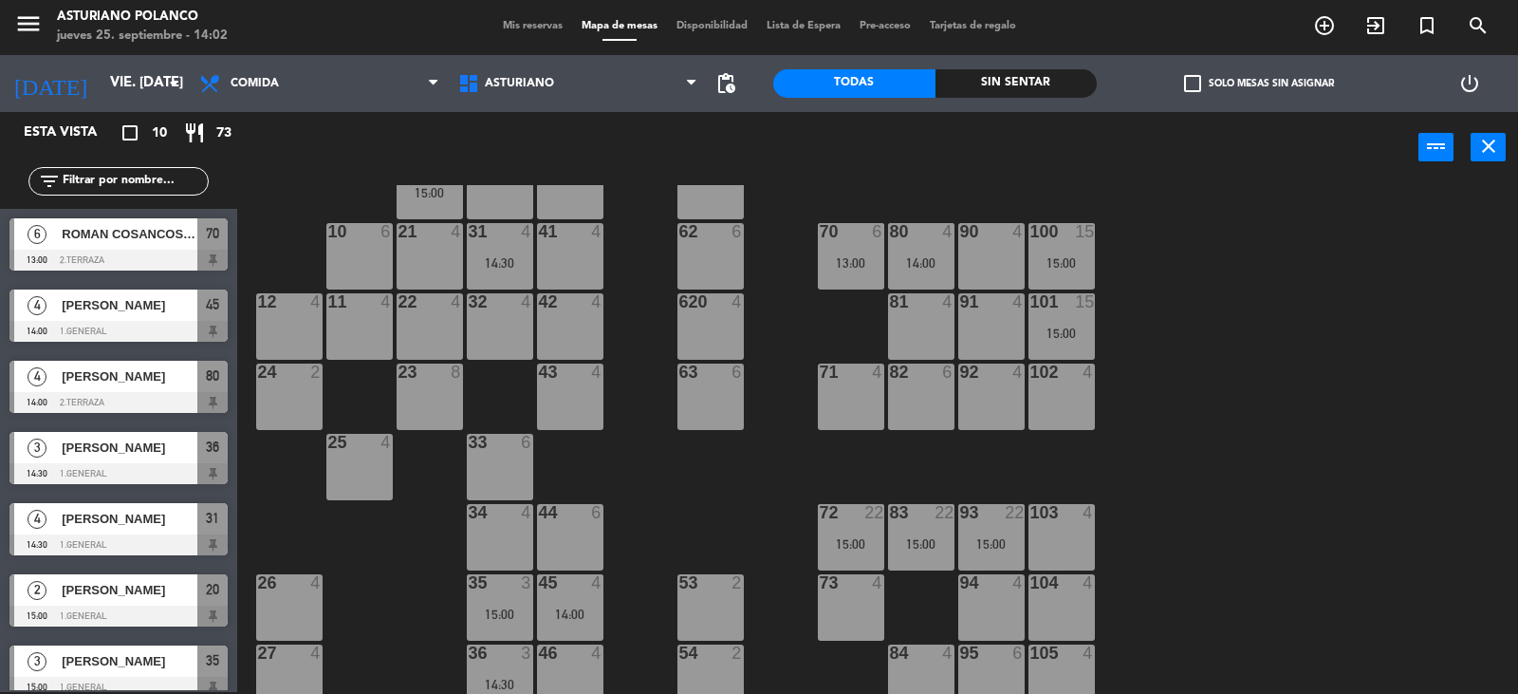
scroll to position [294, 0]
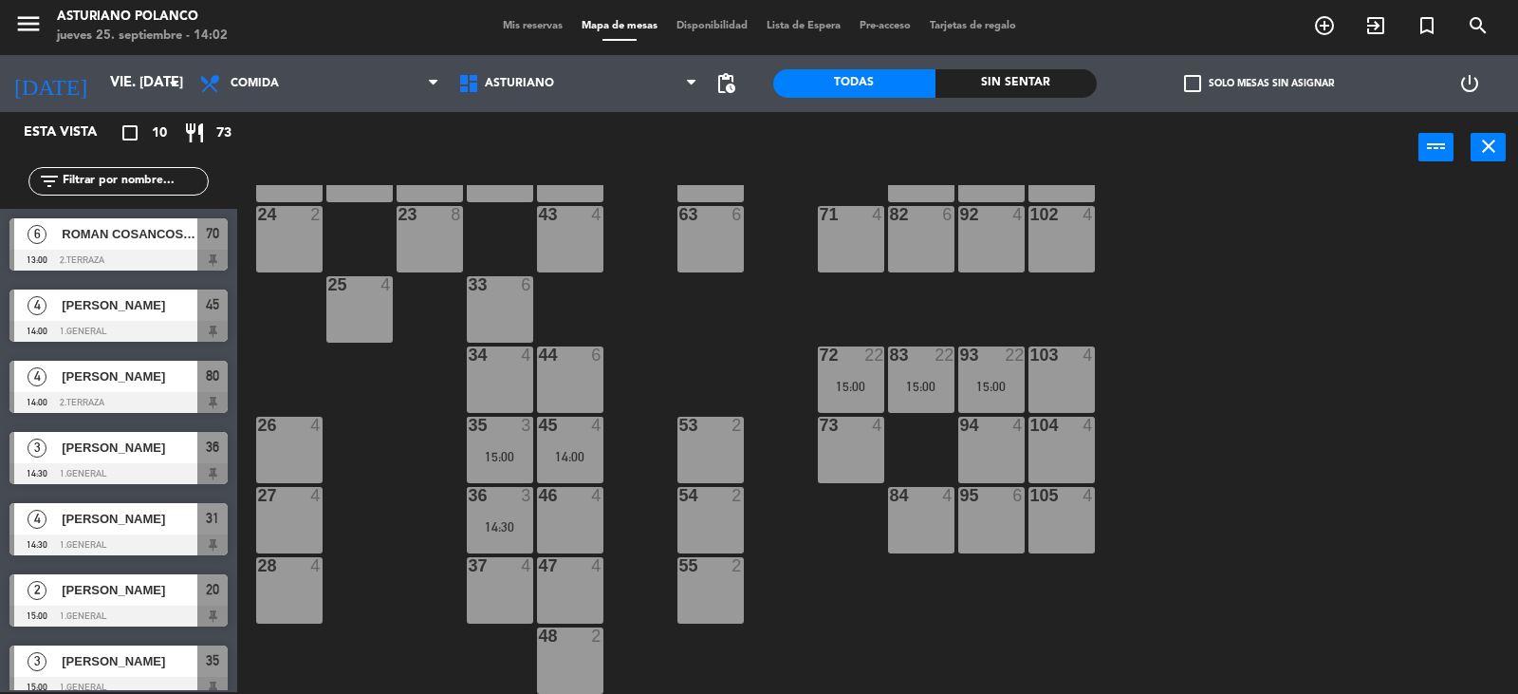
click at [149, 187] on input "text" at bounding box center [134, 181] width 147 height 21
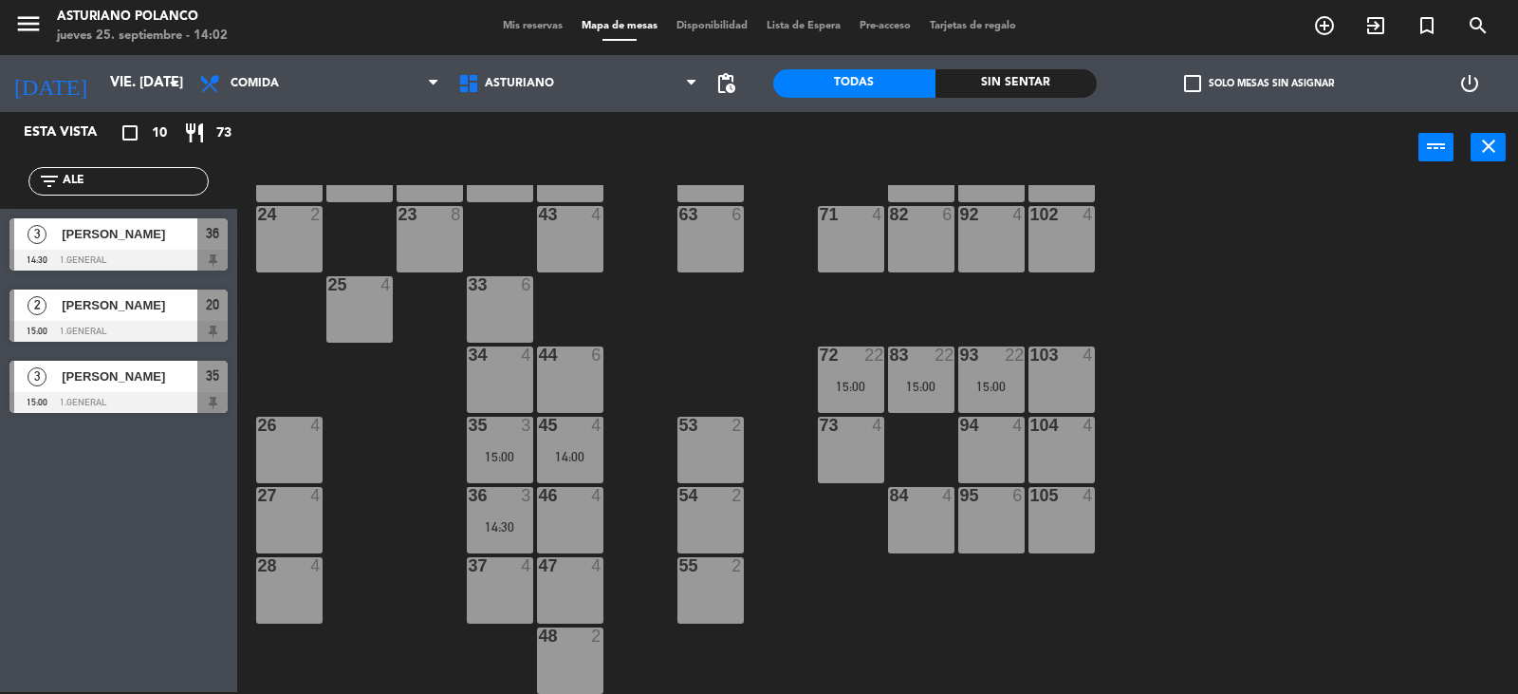
type input "ALE"
click at [139, 511] on div "Esta vista crop_square 10 restaurant 73 filter_list ALE 3 [PERSON_NAME] 14:30 1…" at bounding box center [118, 402] width 237 height 580
click at [158, 74] on input "vie. [DATE]" at bounding box center [192, 83] width 183 height 36
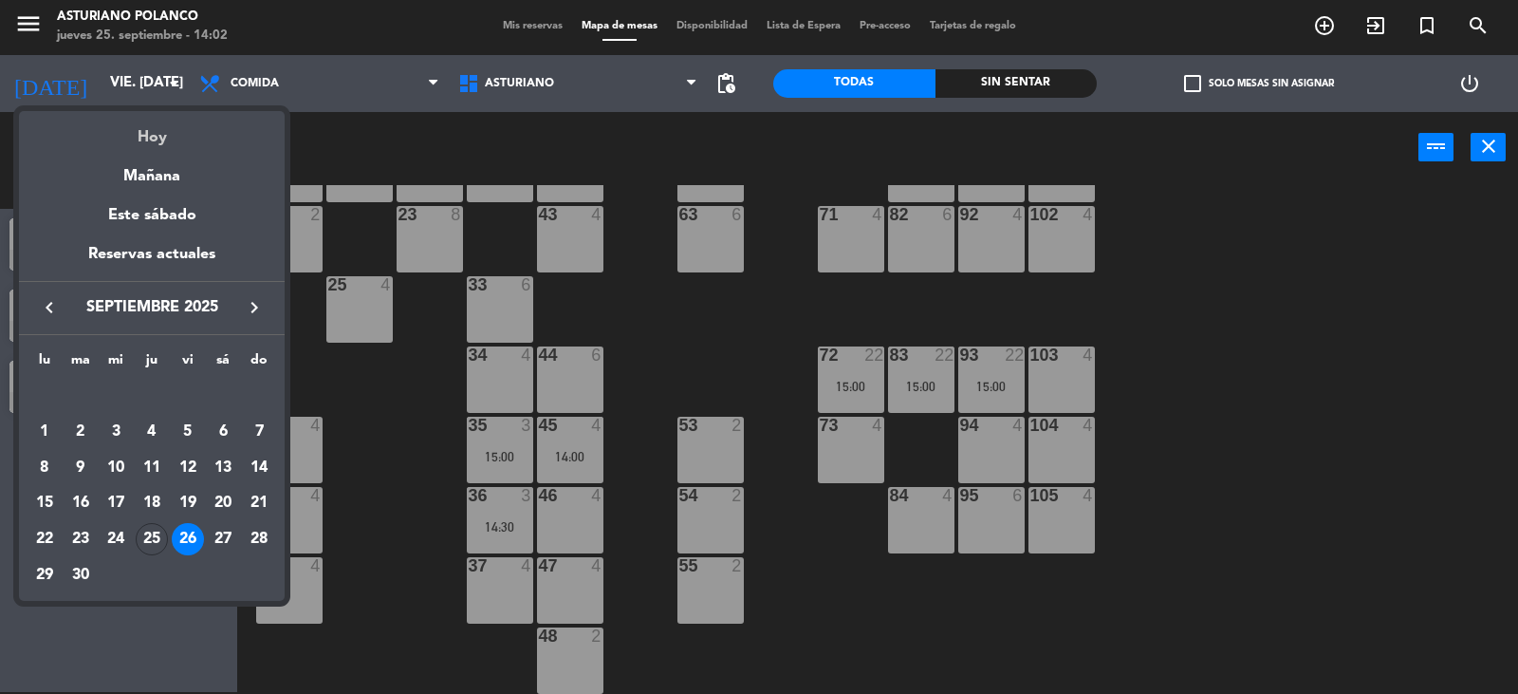
click at [131, 140] on div "Hoy" at bounding box center [152, 130] width 266 height 39
type input "[DEMOGRAPHIC_DATA] [DATE]"
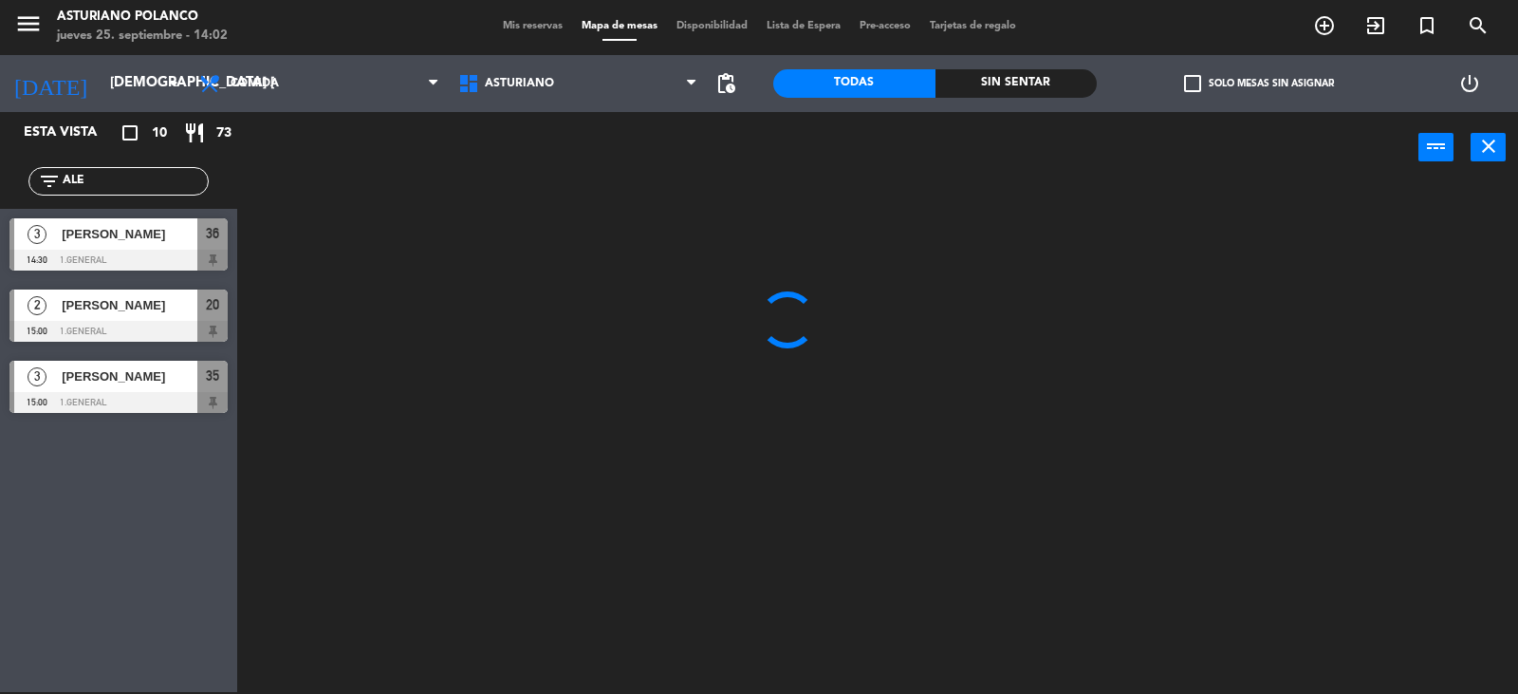
scroll to position [0, 0]
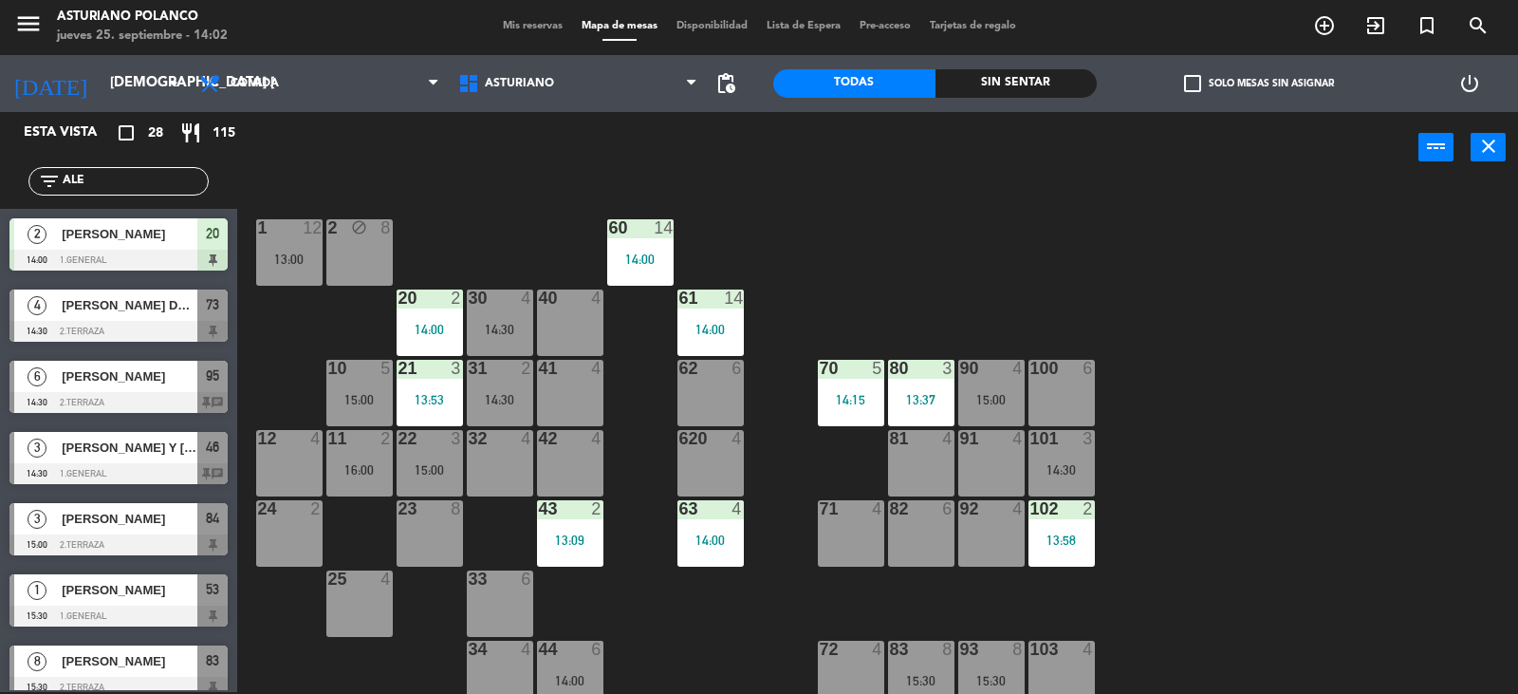
click at [1032, 372] on div "100" at bounding box center [1031, 368] width 1 height 17
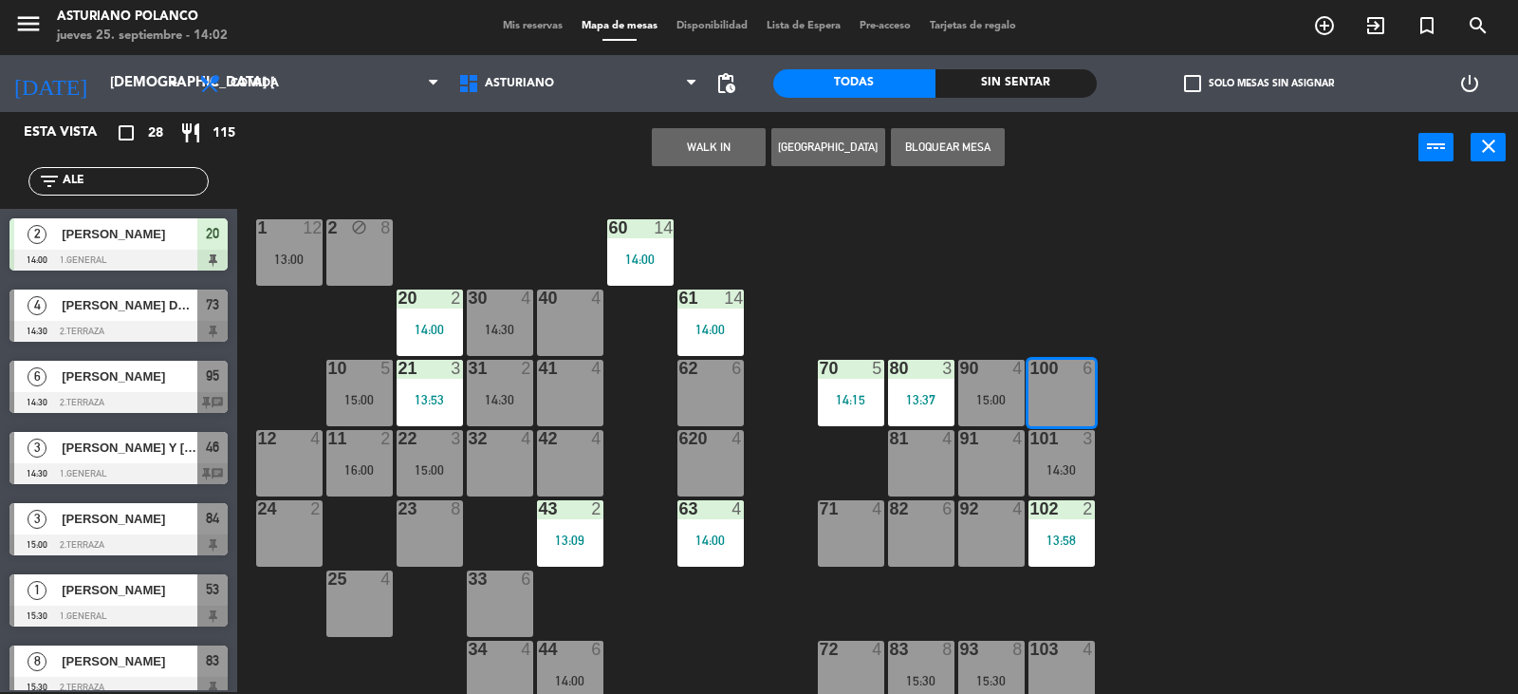
click at [731, 138] on button "WALK IN" at bounding box center [709, 147] width 114 height 38
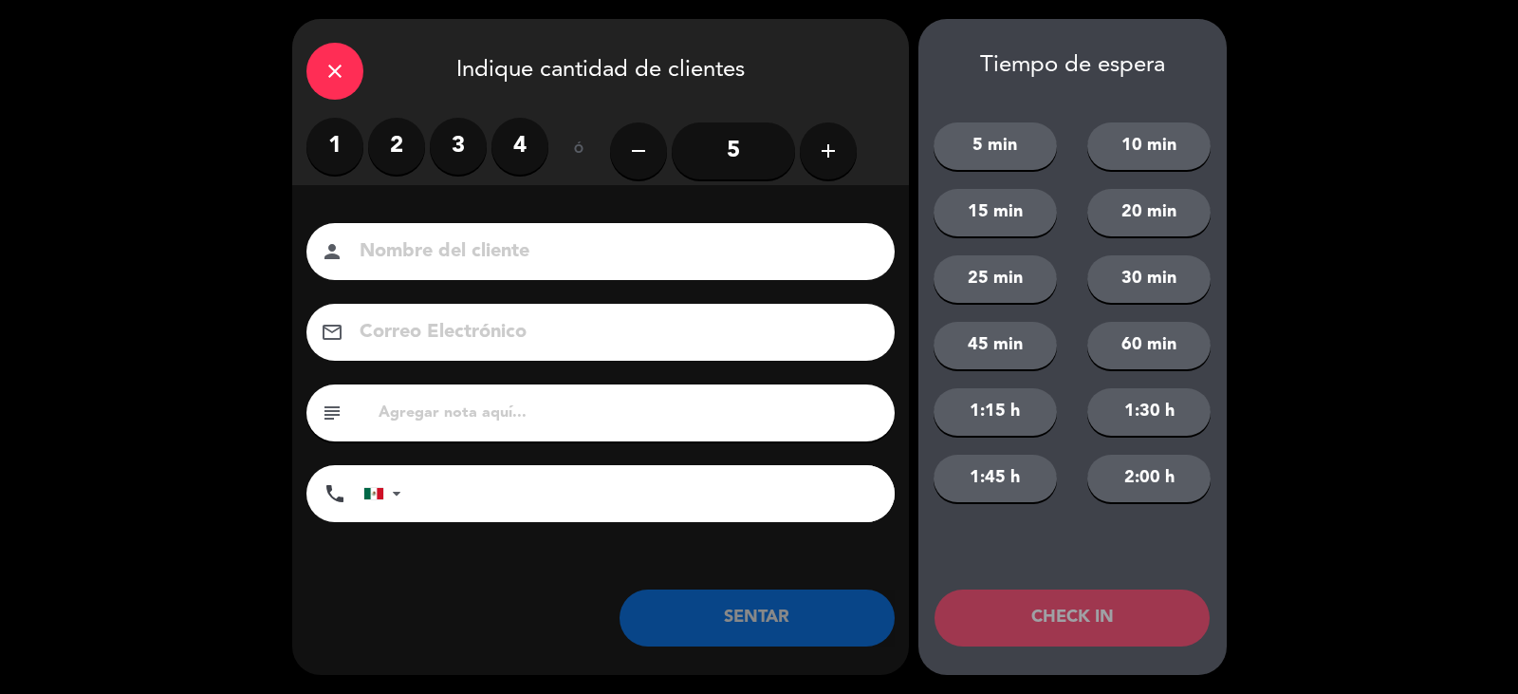
click at [741, 144] on input "5" at bounding box center [733, 150] width 123 height 57
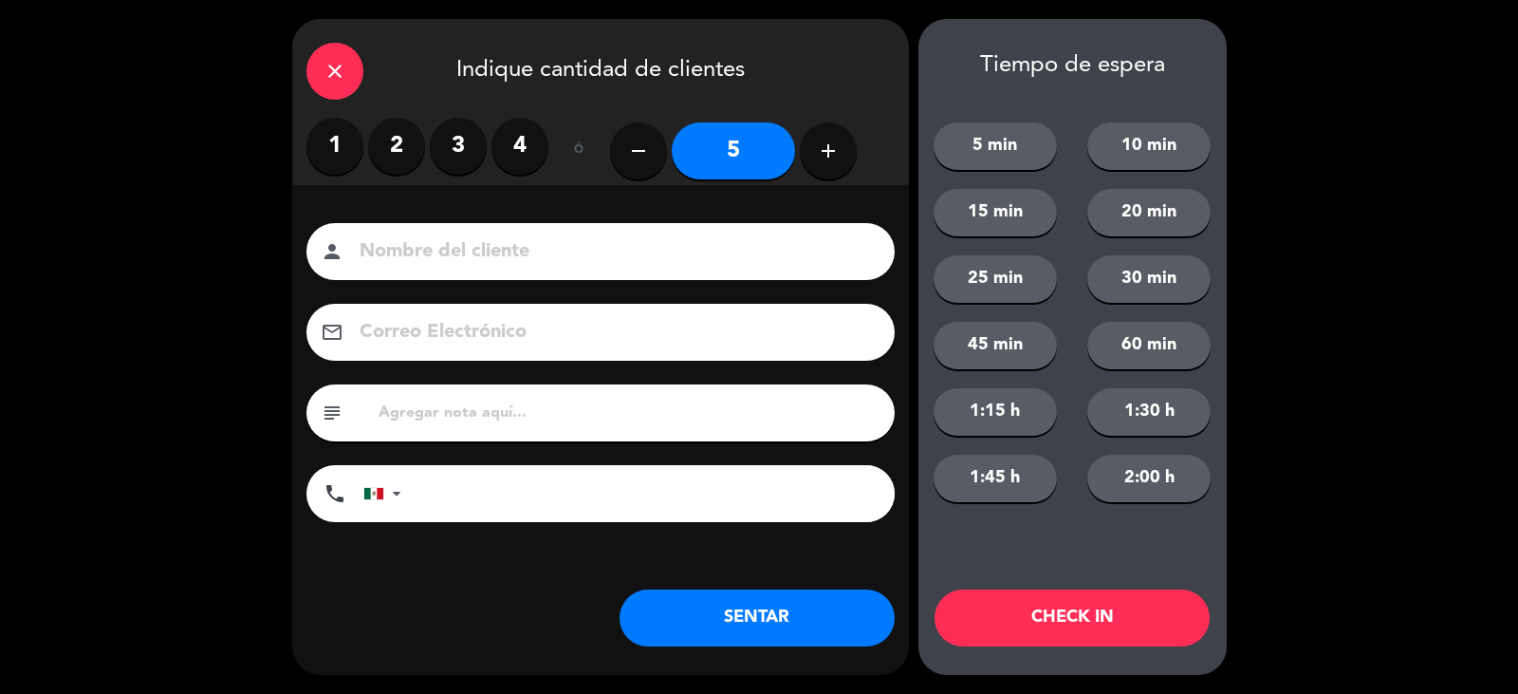
click at [555, 230] on div "person" at bounding box center [601, 251] width 588 height 57
click at [512, 255] on input at bounding box center [614, 251] width 512 height 33
click at [621, 252] on input "[PERSON_NAME]" at bounding box center [614, 251] width 512 height 33
type input "[PERSON_NAME]"
click at [728, 607] on button "SENTAR" at bounding box center [757, 617] width 275 height 57
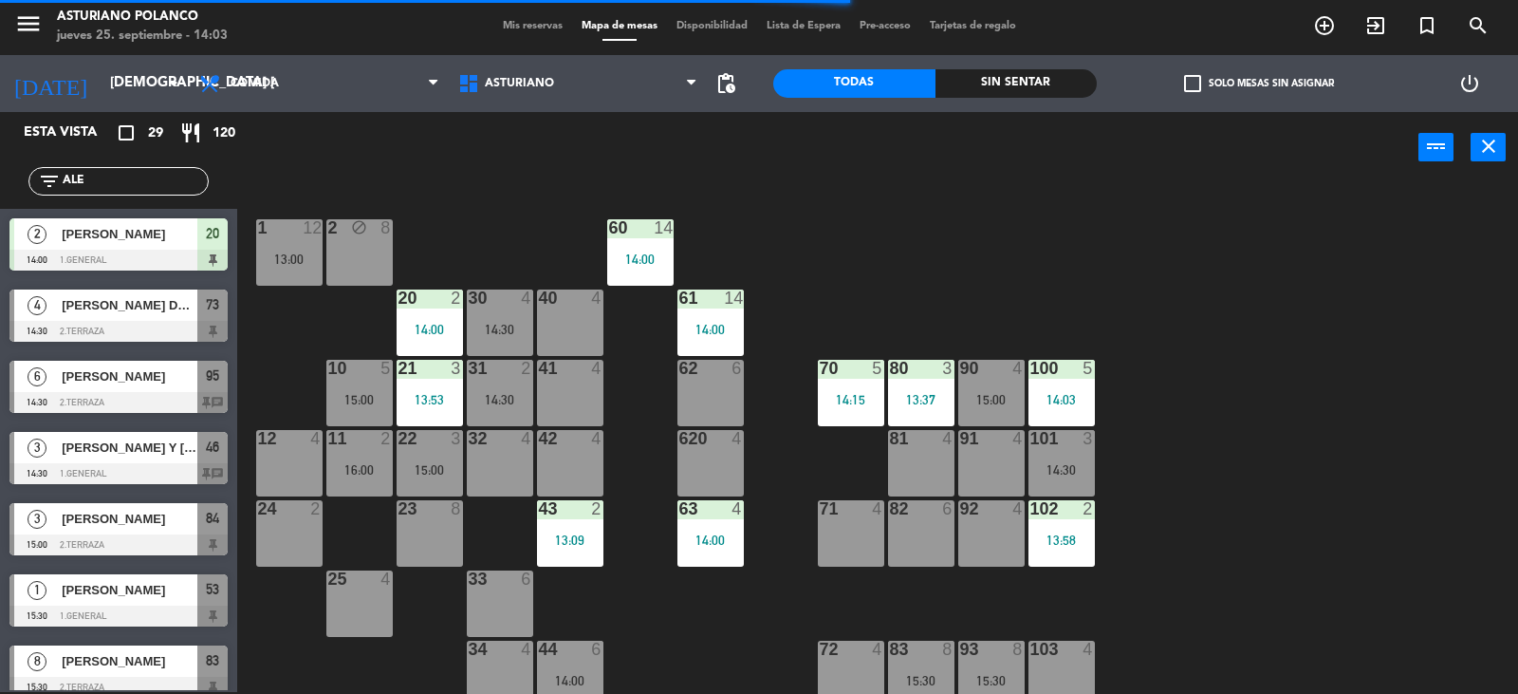
click at [140, 184] on input "ALE" at bounding box center [134, 181] width 147 height 21
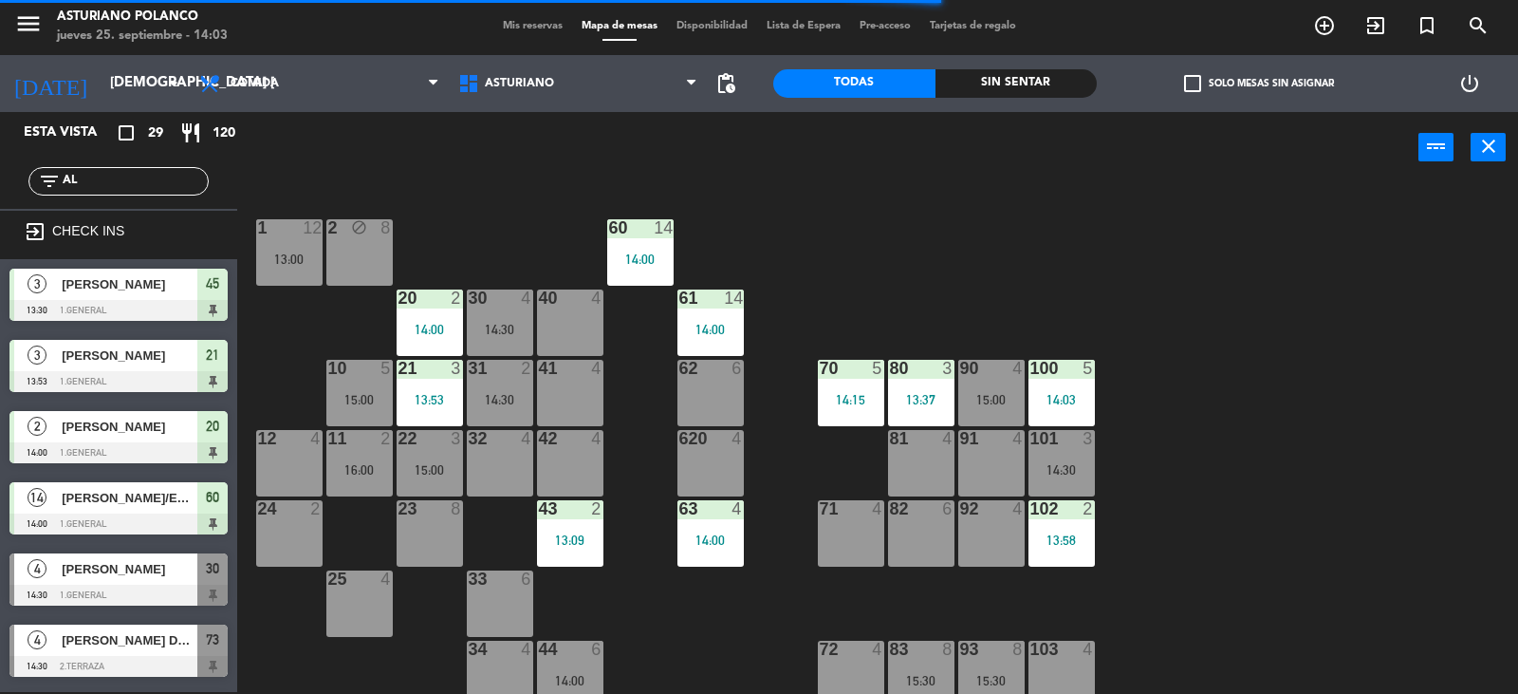
type input "A"
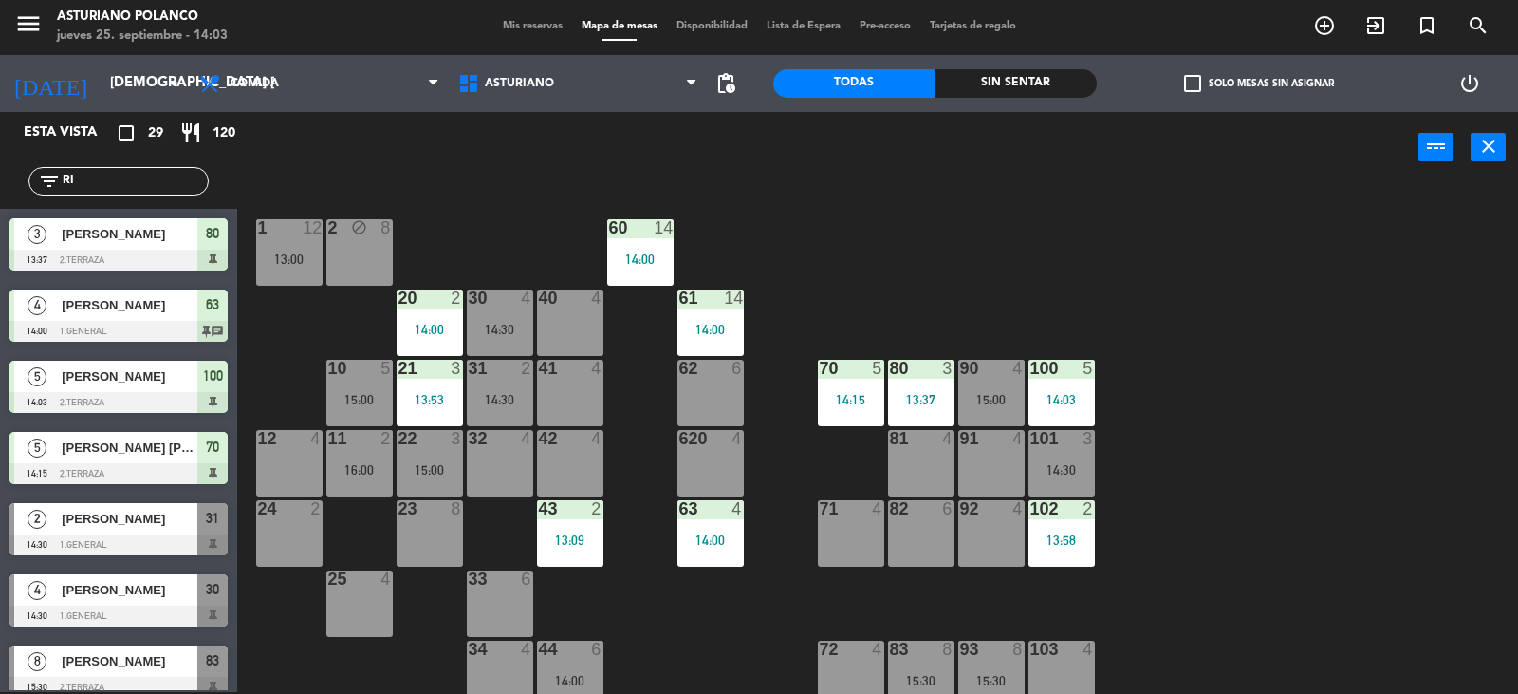
type input "R"
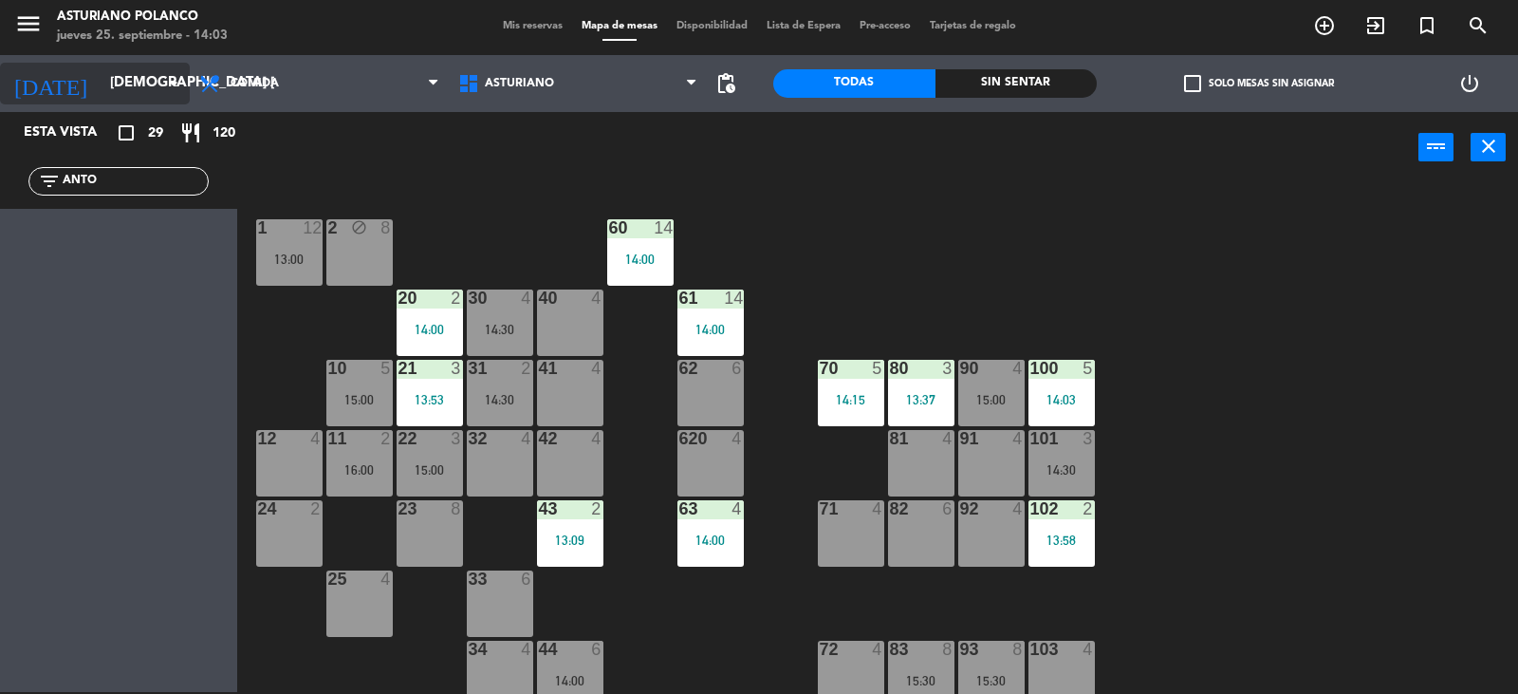
click at [157, 86] on input "[DEMOGRAPHIC_DATA] [DATE]" at bounding box center [192, 83] width 183 height 36
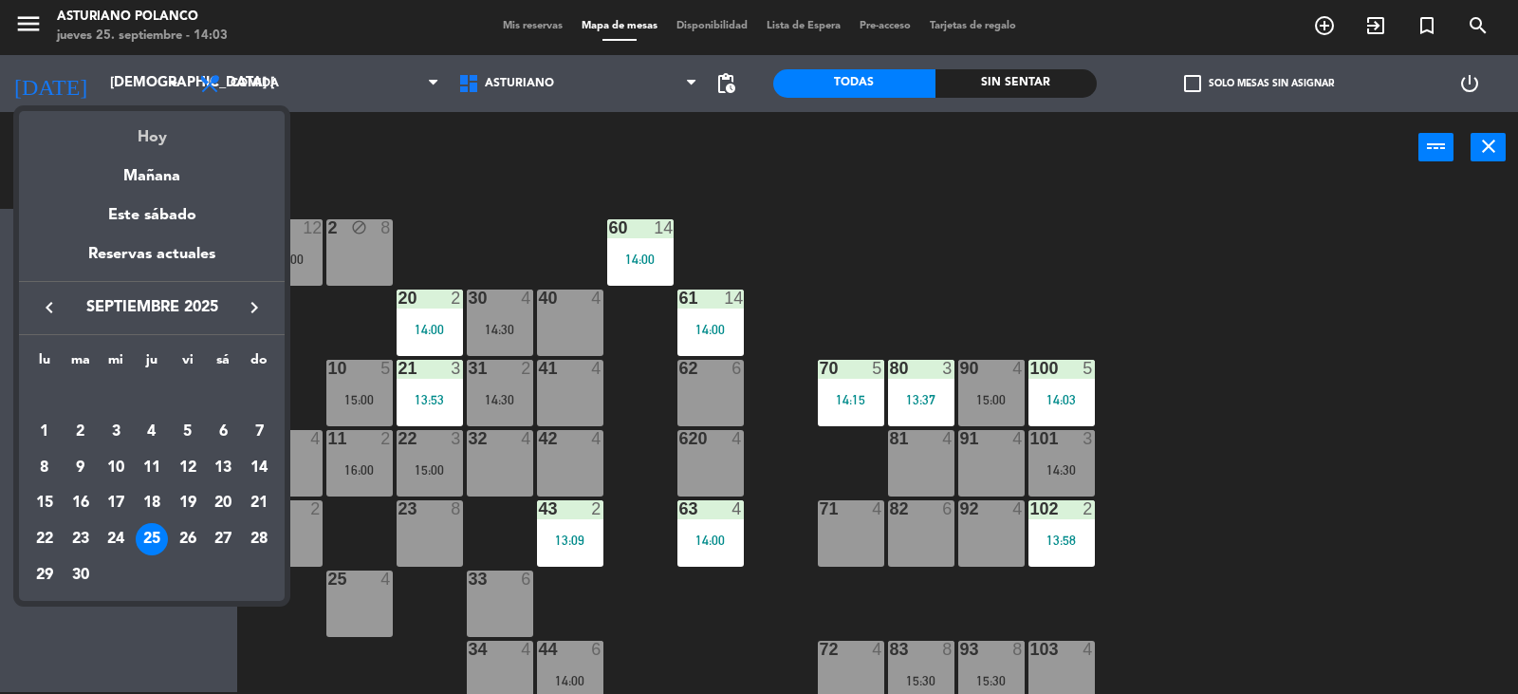
click at [153, 133] on div "Hoy" at bounding box center [152, 130] width 266 height 39
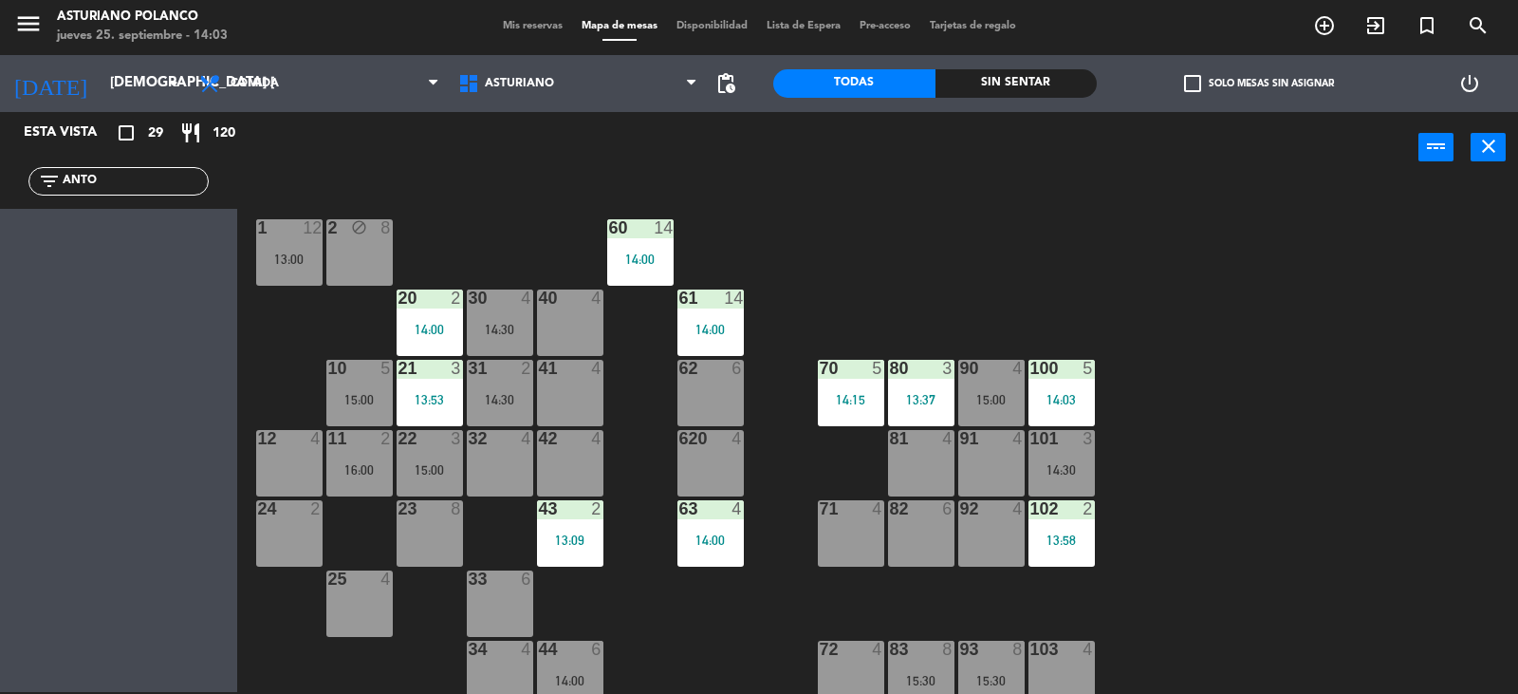
click at [127, 176] on input "ANTO" at bounding box center [134, 181] width 147 height 21
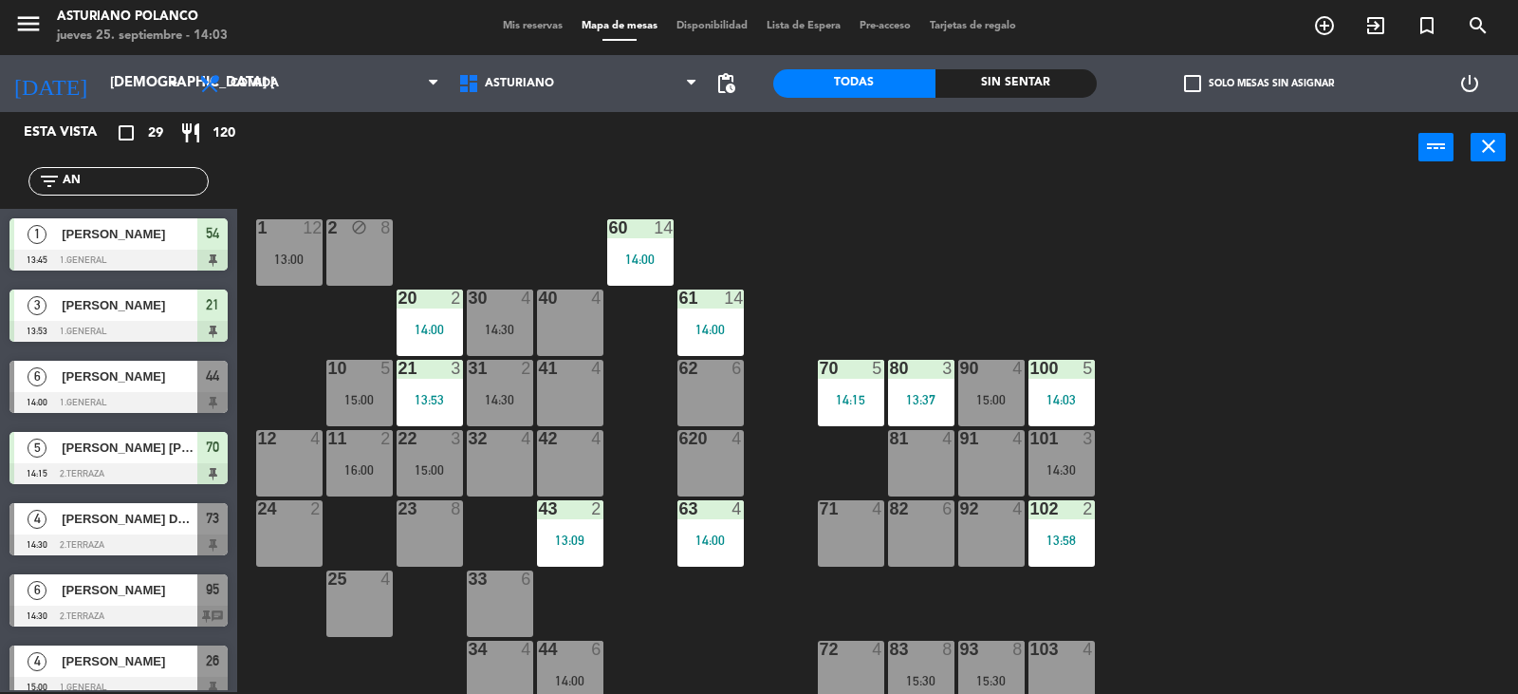
type input "A"
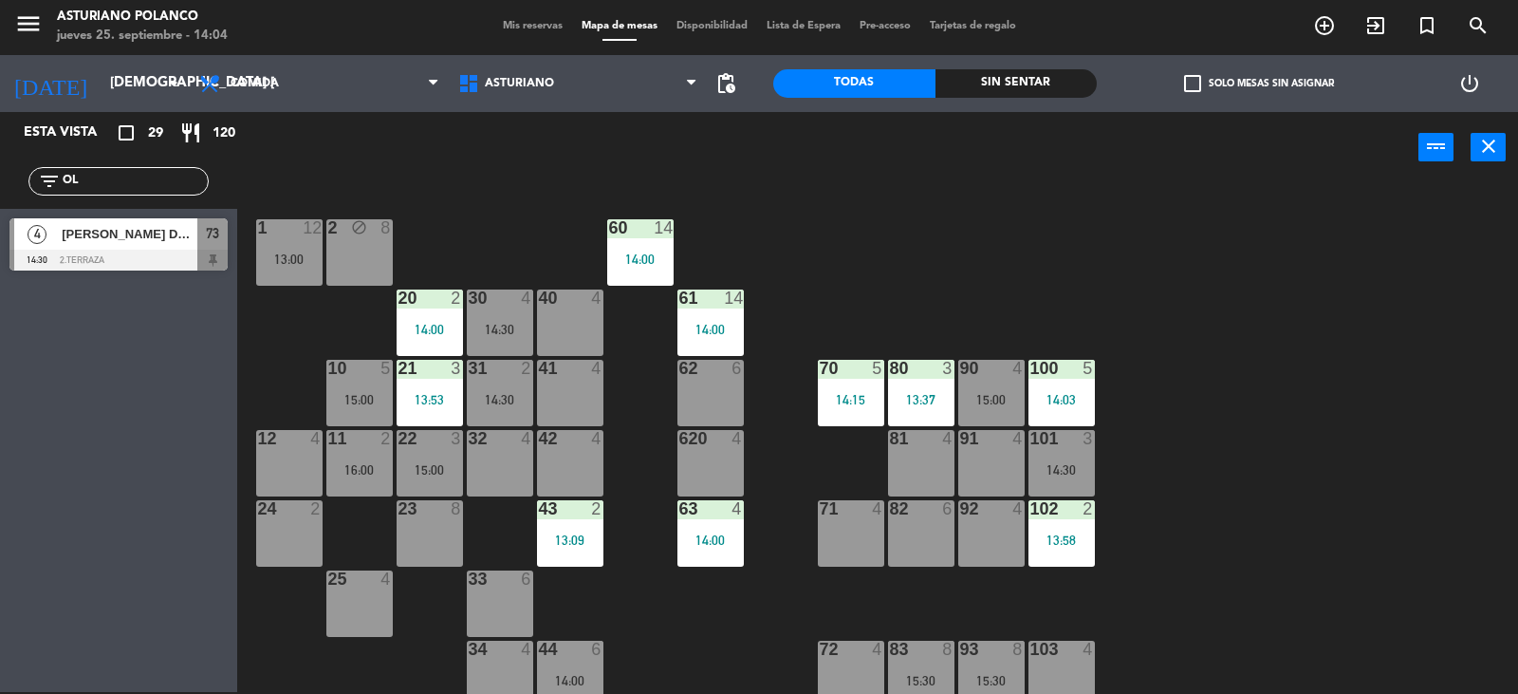
drag, startPoint x: 49, startPoint y: 543, endPoint x: 61, endPoint y: 530, distance: 17.5
click at [49, 543] on div "Esta vista crop_square 29 restaurant 120 filter_list OL 4 [PERSON_NAME] DE [PER…" at bounding box center [118, 402] width 237 height 580
click at [137, 181] on input "OL" at bounding box center [134, 181] width 147 height 21
type input "O"
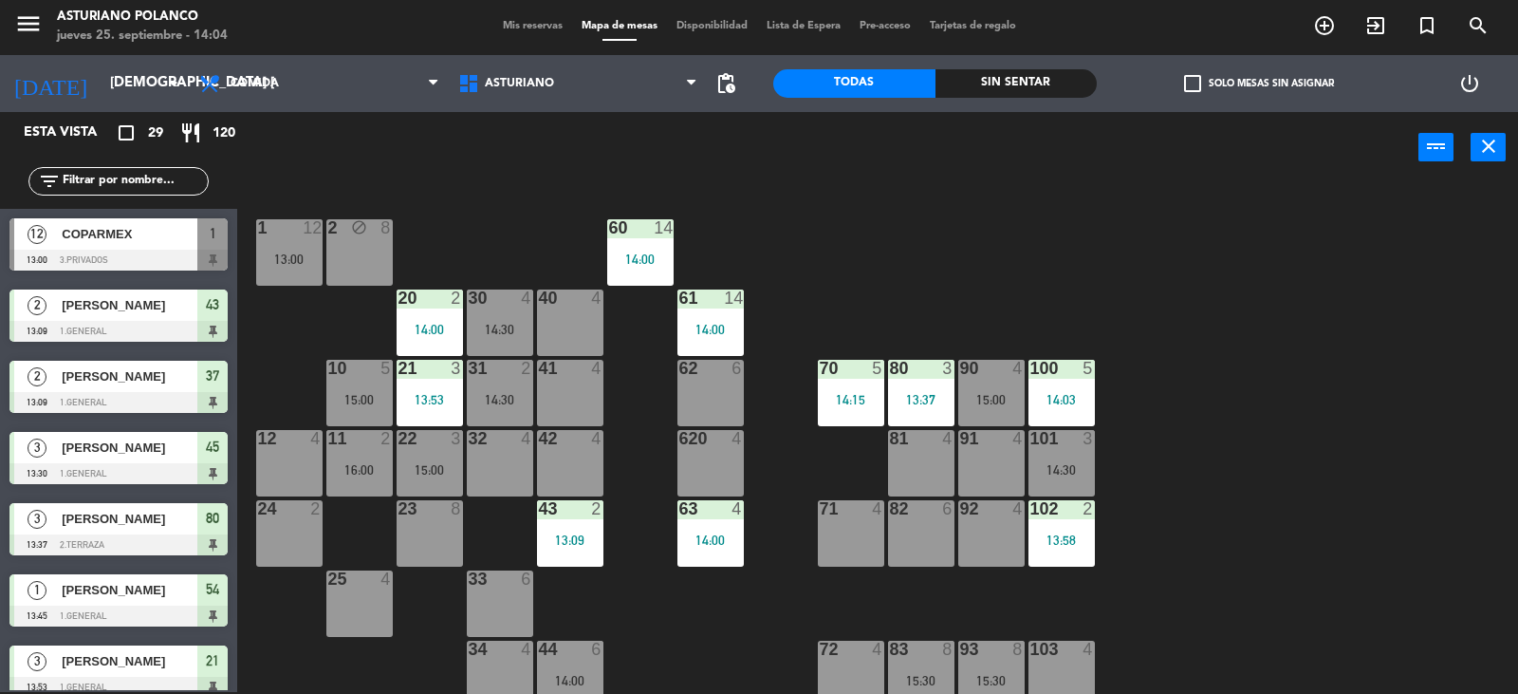
click at [99, 180] on input "text" at bounding box center [134, 181] width 147 height 21
click at [1493, 153] on icon "close" at bounding box center [1489, 146] width 23 height 23
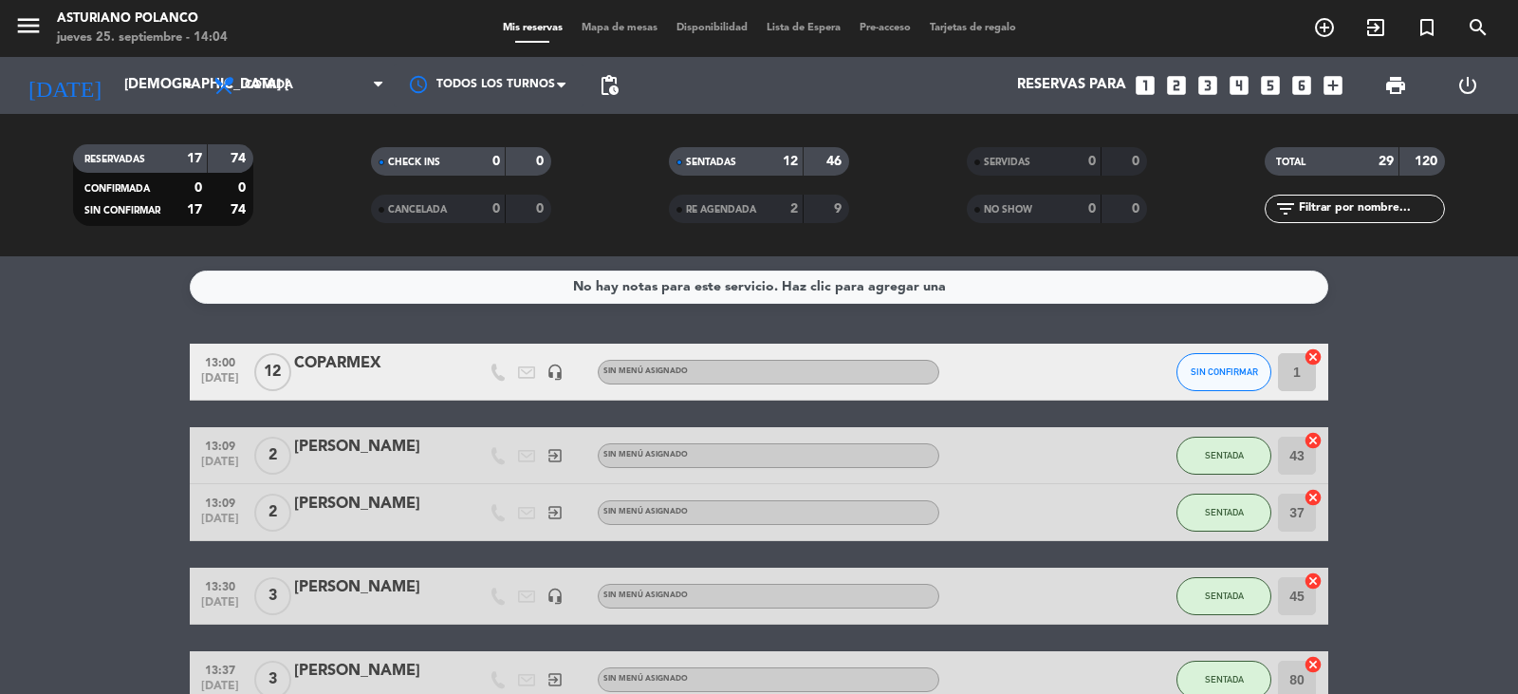
click at [1344, 214] on input "text" at bounding box center [1370, 208] width 147 height 21
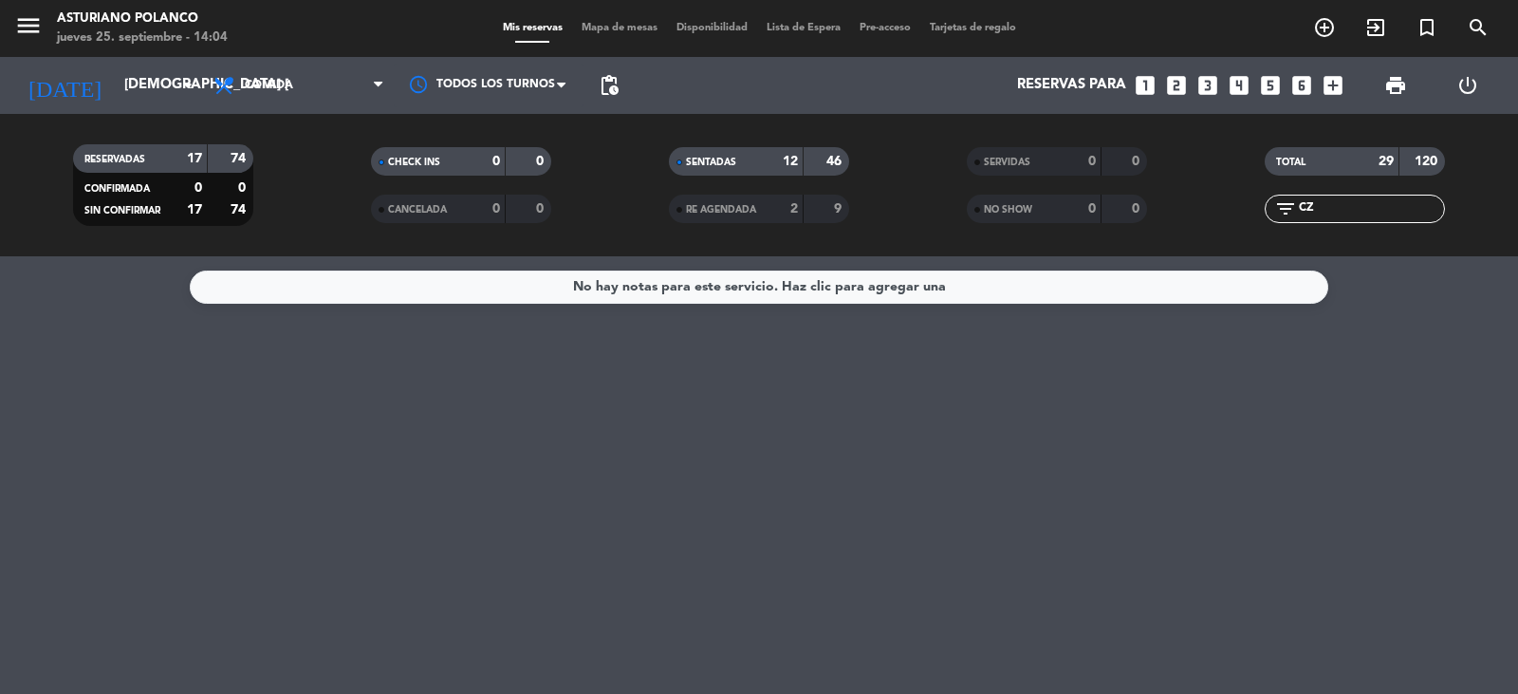
type input "C"
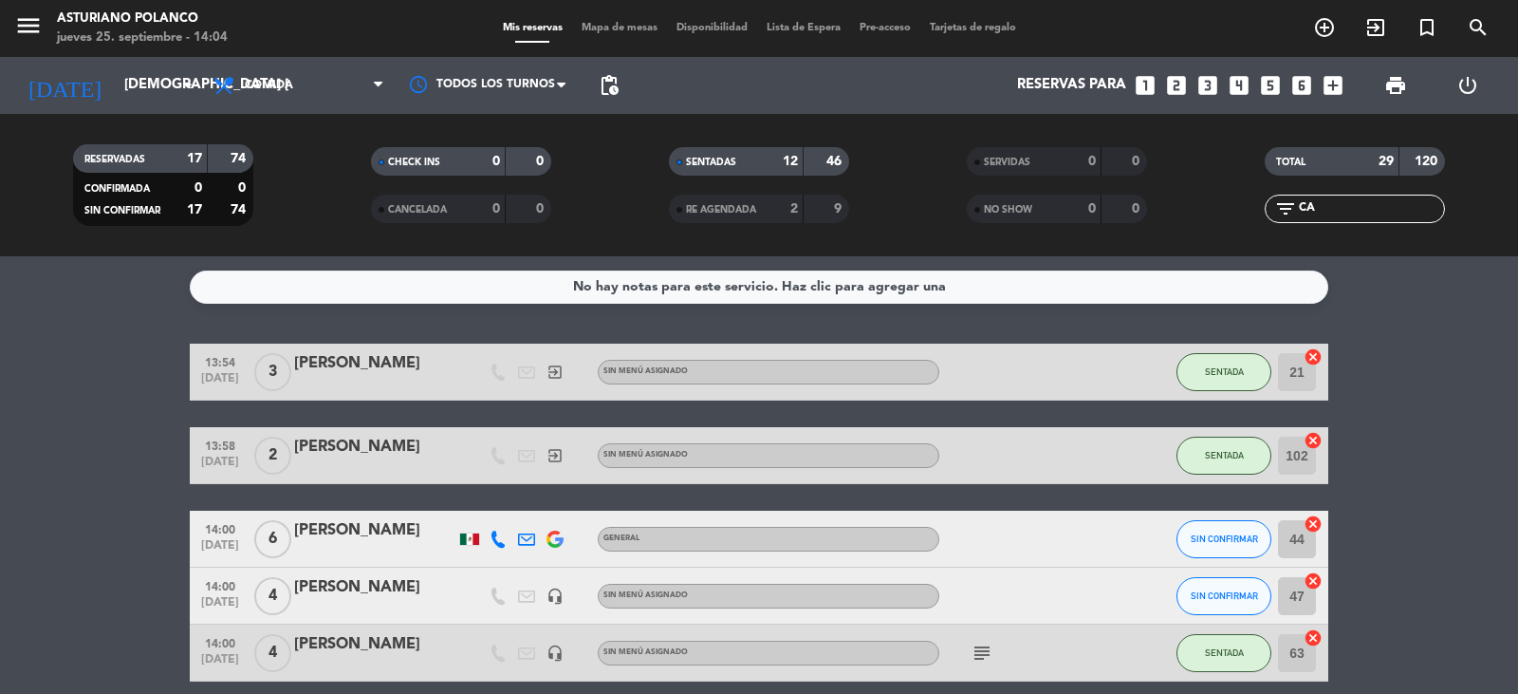
type input "CA"
click at [364, 533] on div "[PERSON_NAME]" at bounding box center [374, 530] width 161 height 25
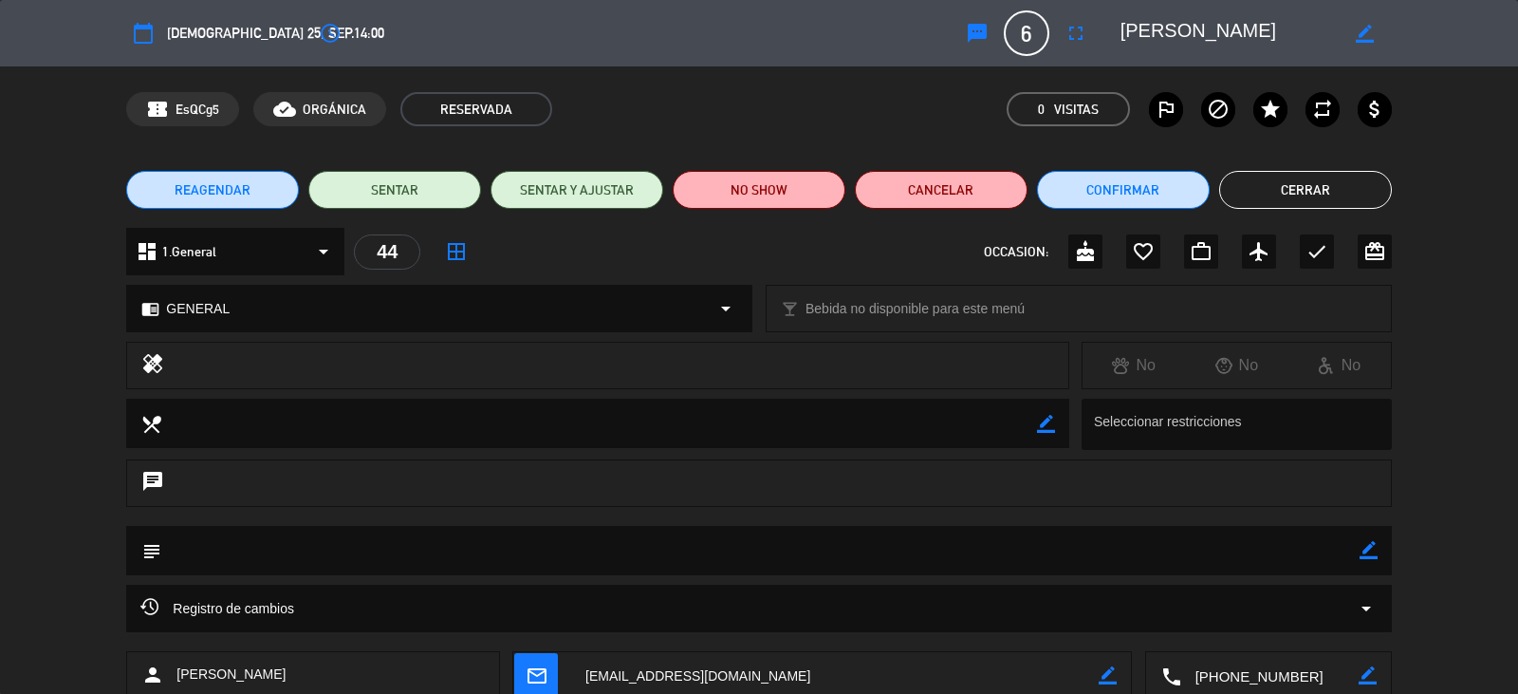
click at [1309, 187] on button "Cerrar" at bounding box center [1306, 190] width 173 height 38
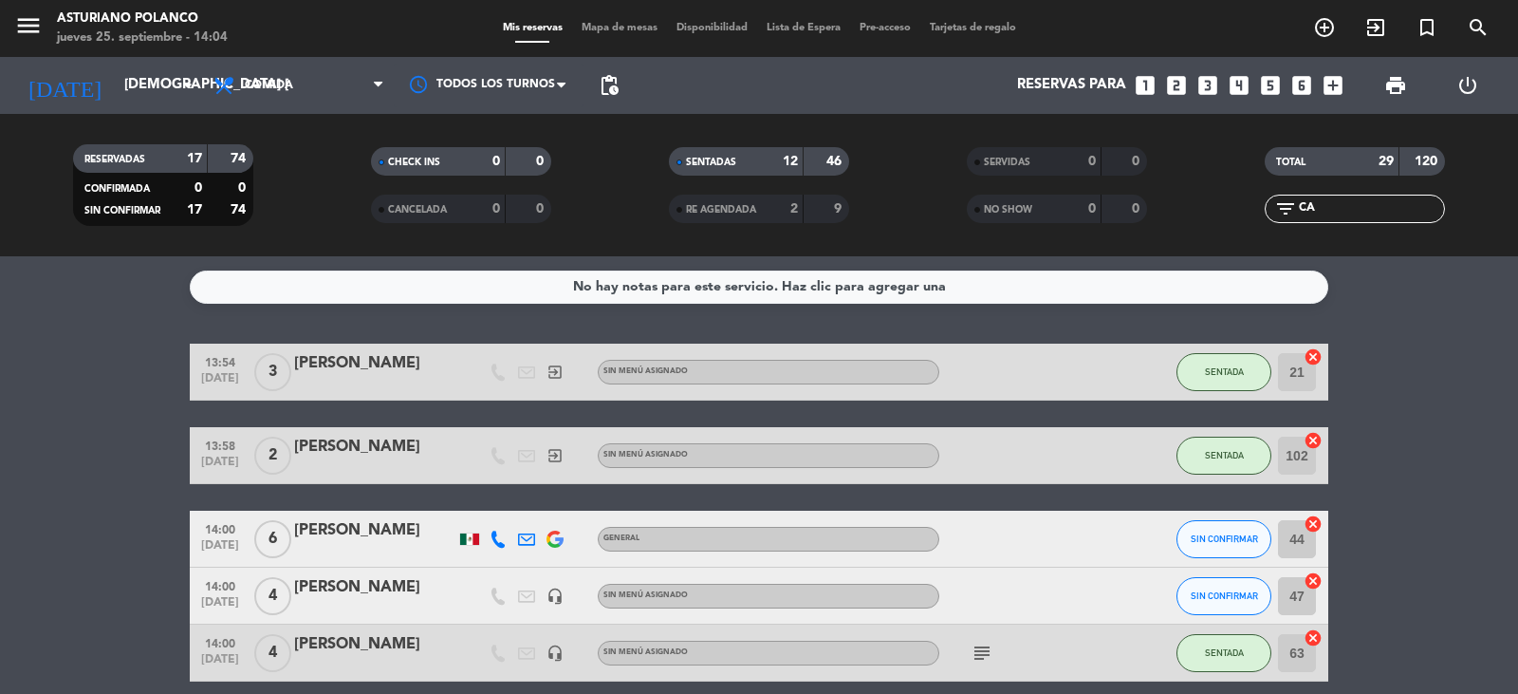
click at [574, 27] on span "Mapa de mesas" at bounding box center [619, 28] width 95 height 10
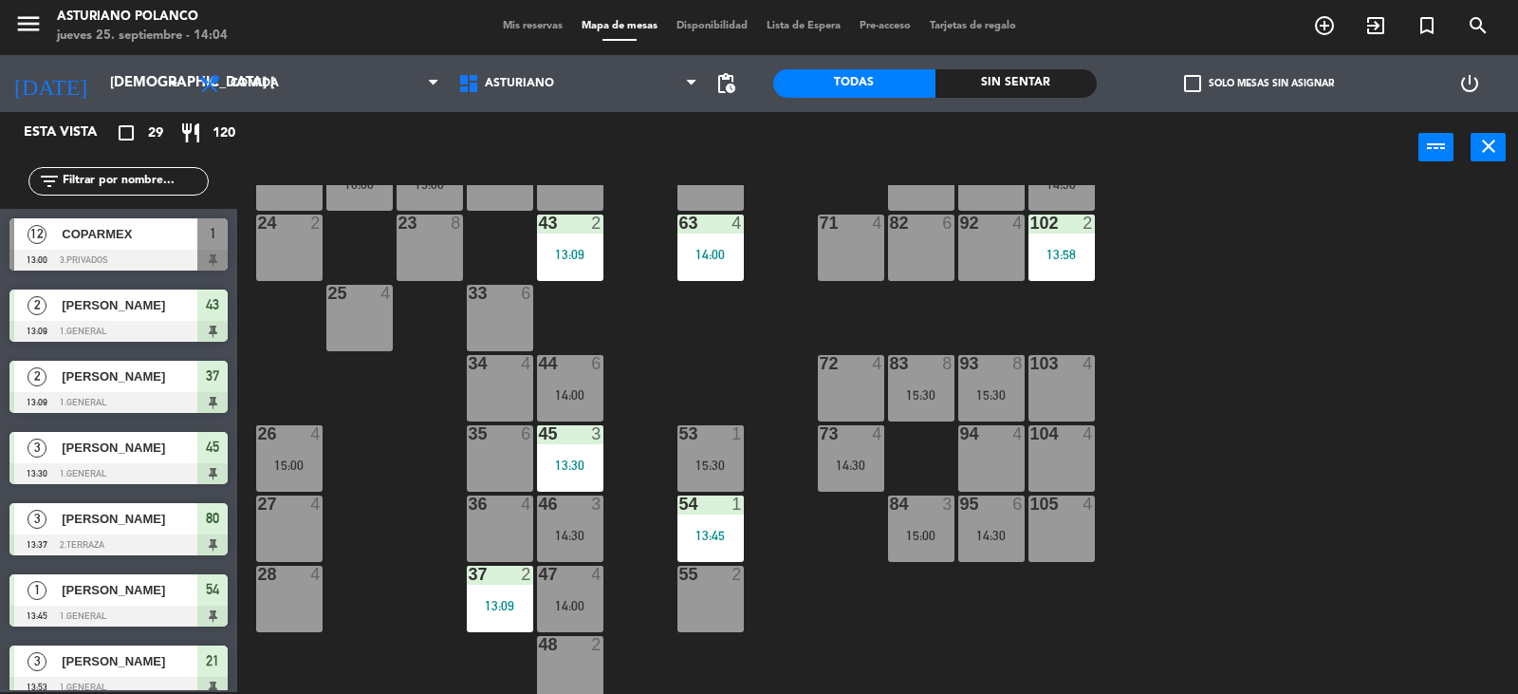
scroll to position [294, 0]
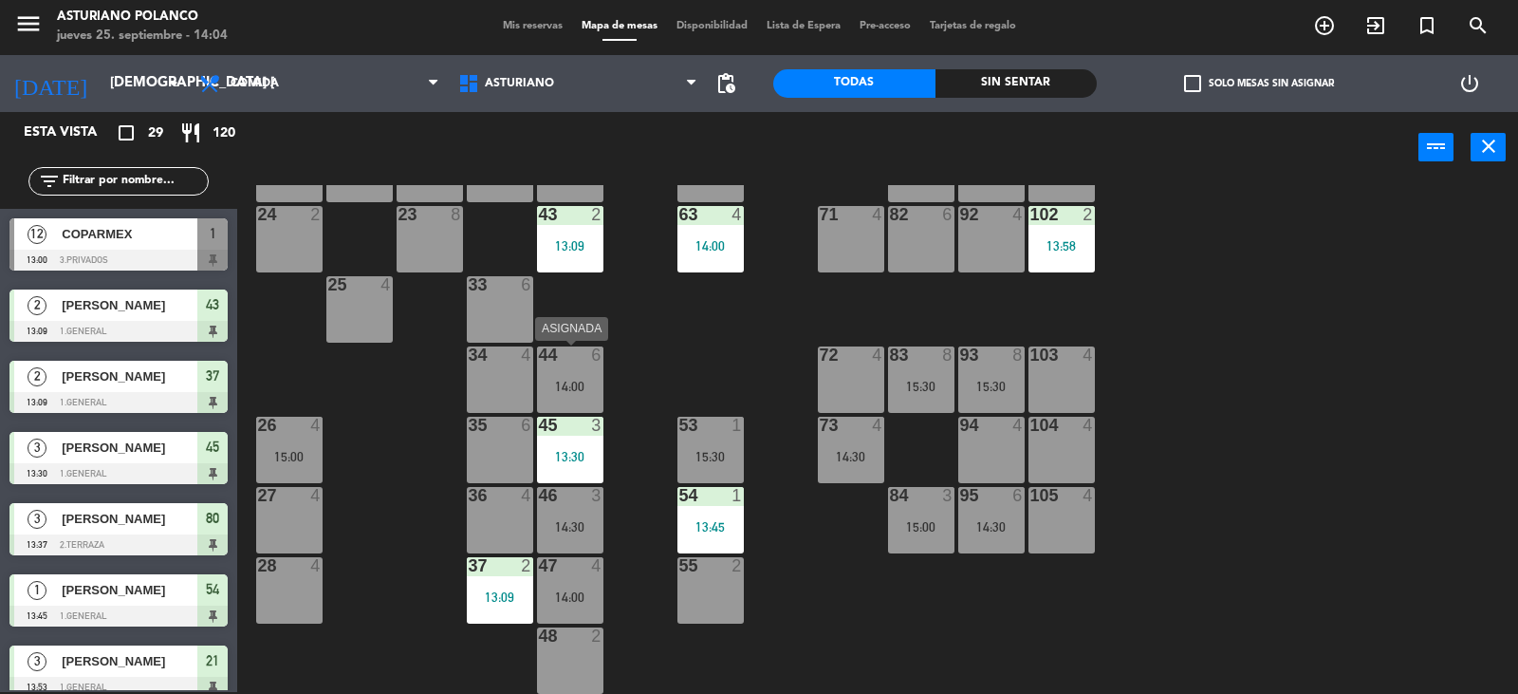
click at [553, 368] on div "44 6 14:00" at bounding box center [570, 379] width 66 height 66
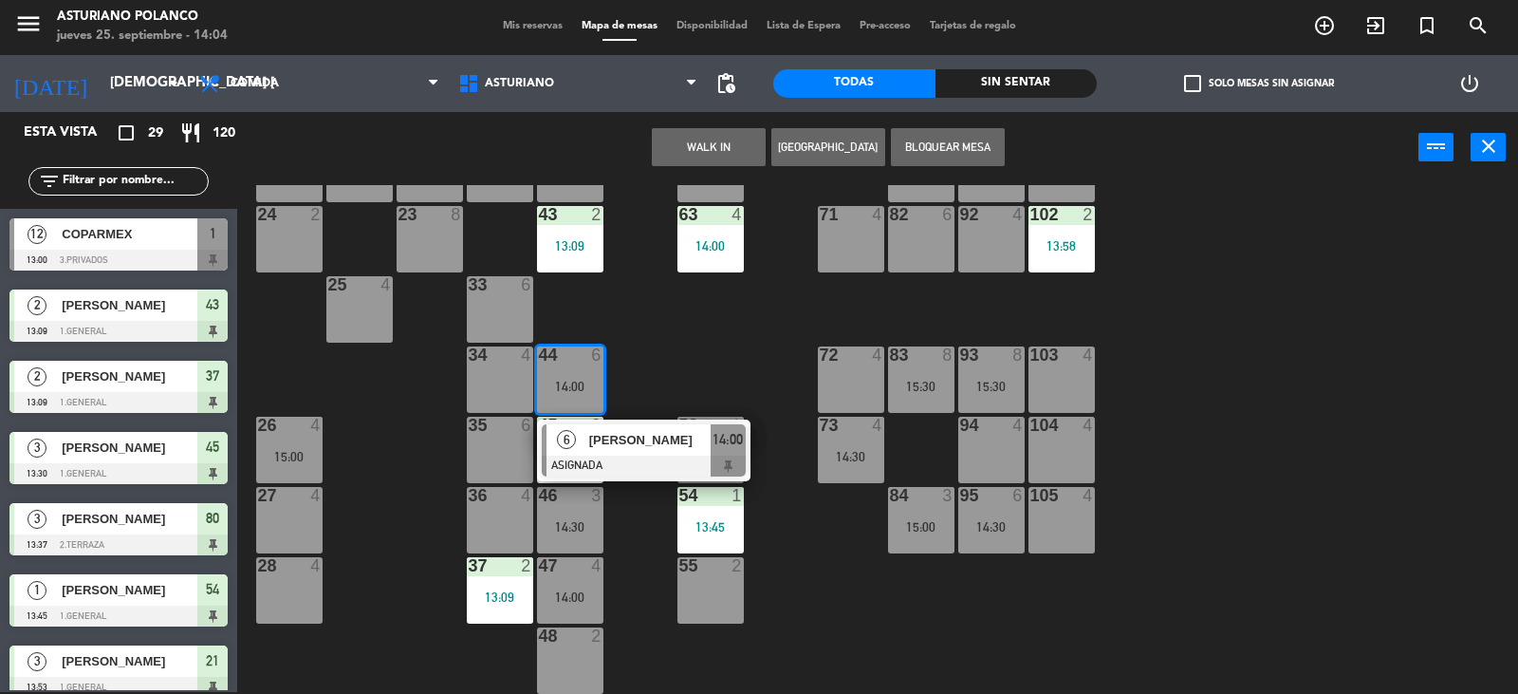
click at [594, 449] on span "[PERSON_NAME]" at bounding box center [649, 440] width 121 height 20
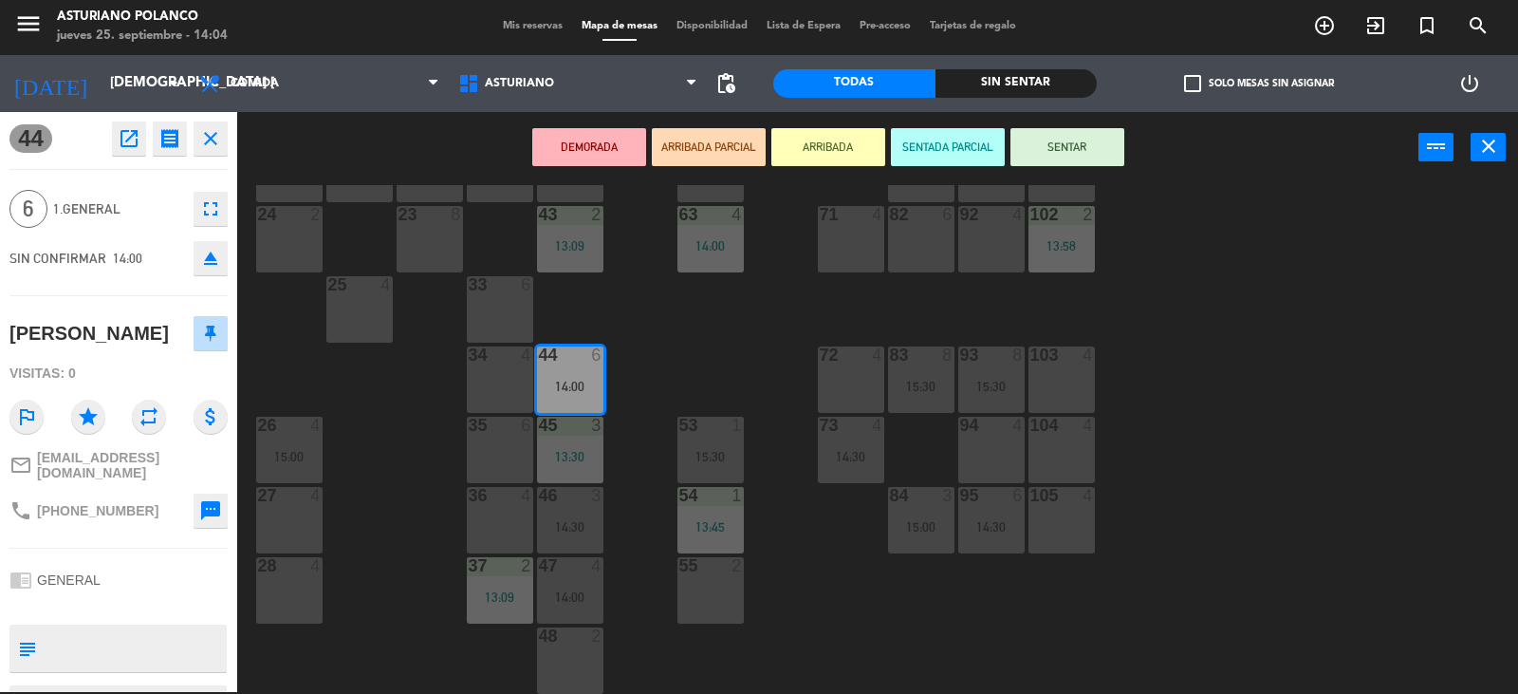
click at [1046, 154] on button "SENTAR" at bounding box center [1068, 147] width 114 height 38
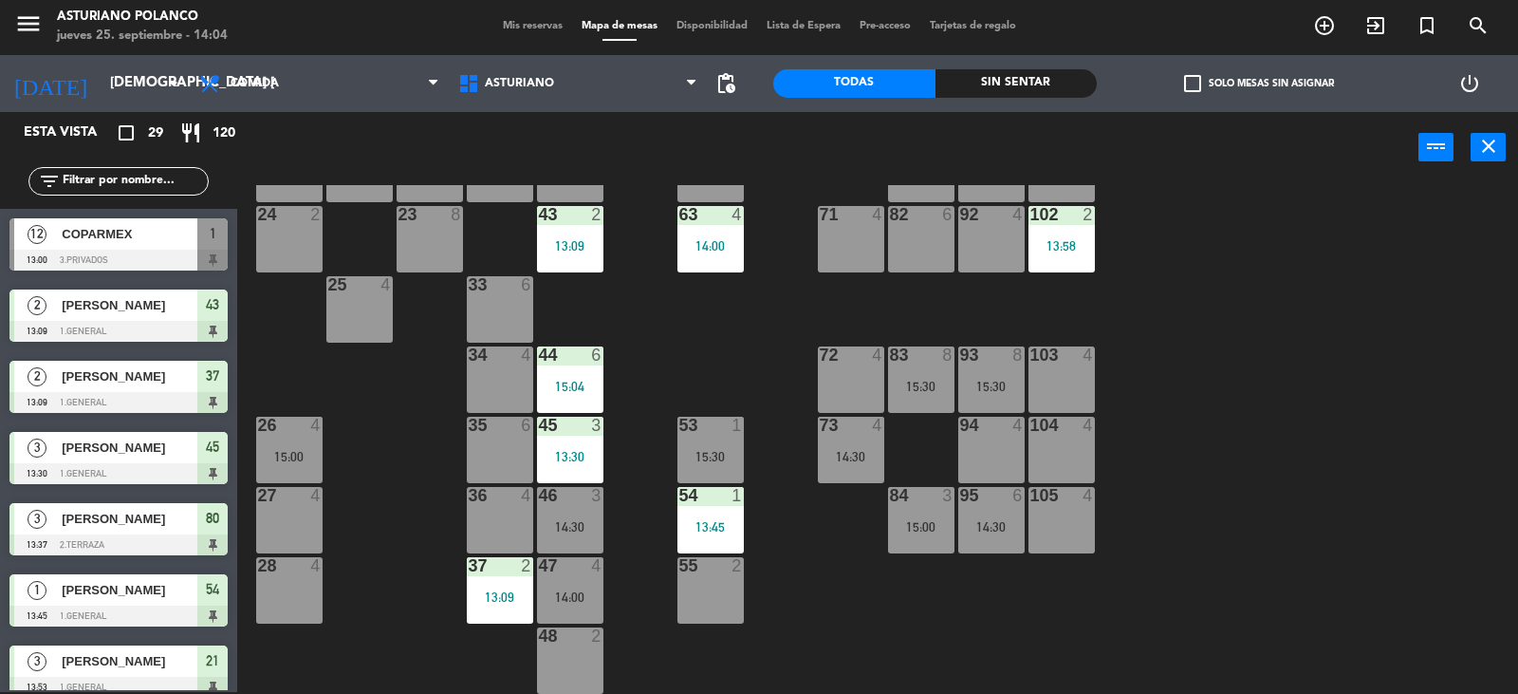
scroll to position [2, 0]
click at [707, 361] on div "1 12 13:00 2 block 8 60 14 14:00 20 2 14:00 30 4 14:30 40 4 61 14 14:00 62 6 41…" at bounding box center [885, 439] width 1266 height 509
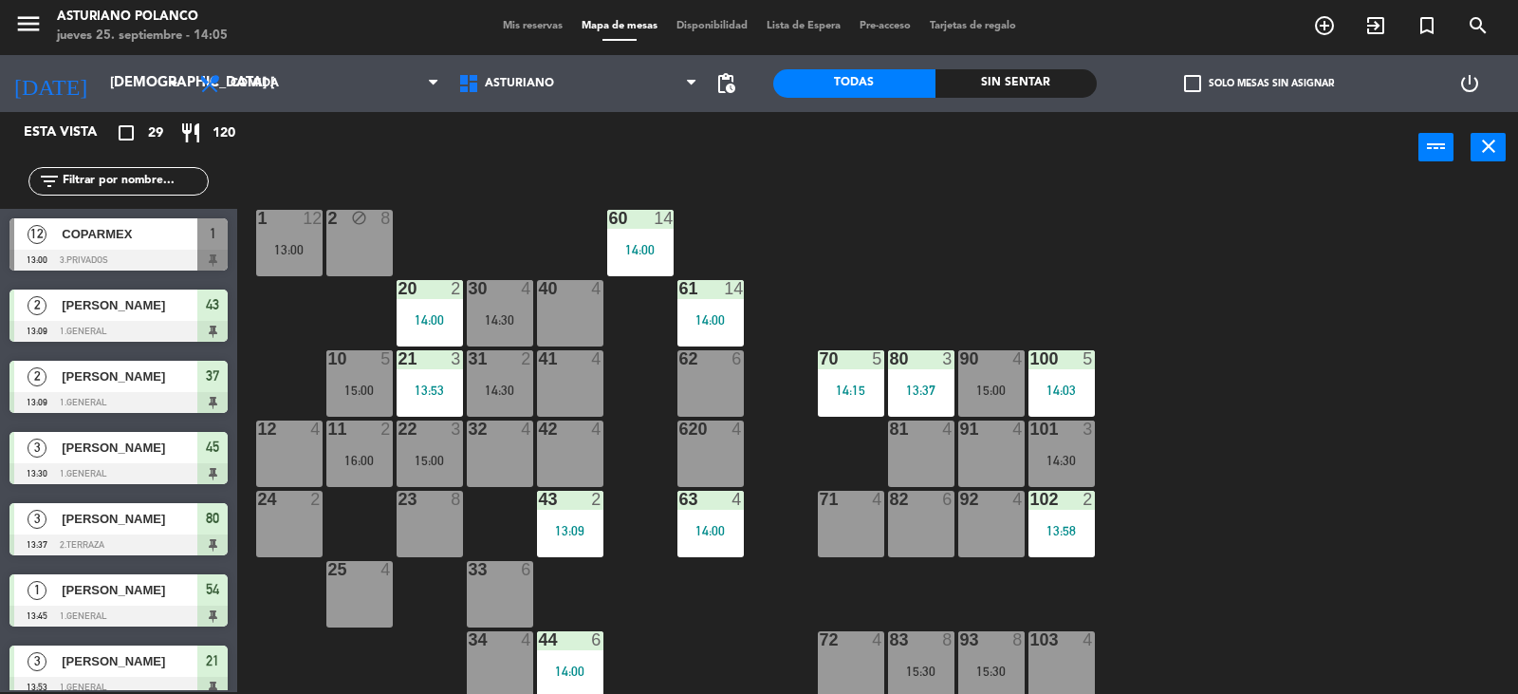
click at [583, 382] on div "41 4" at bounding box center [570, 383] width 66 height 66
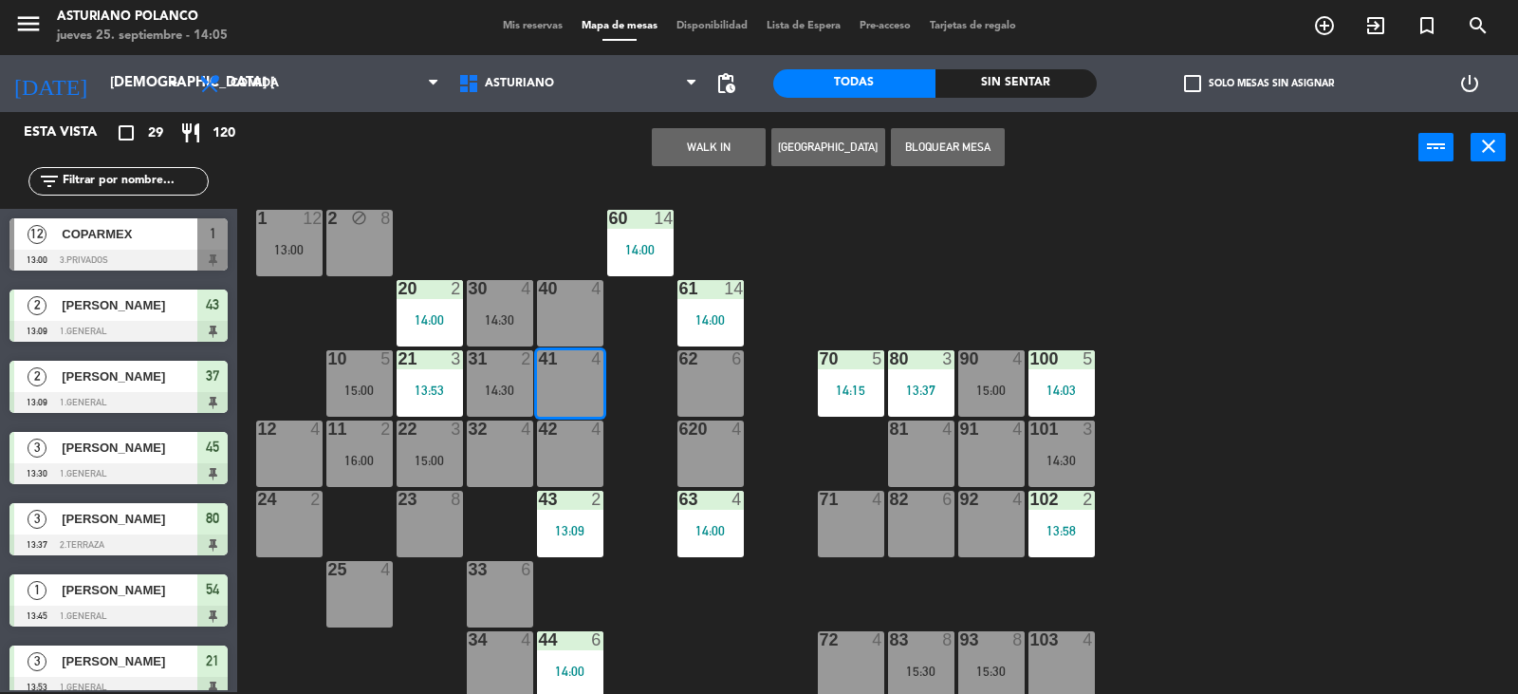
click at [701, 135] on button "WALK IN" at bounding box center [709, 147] width 114 height 38
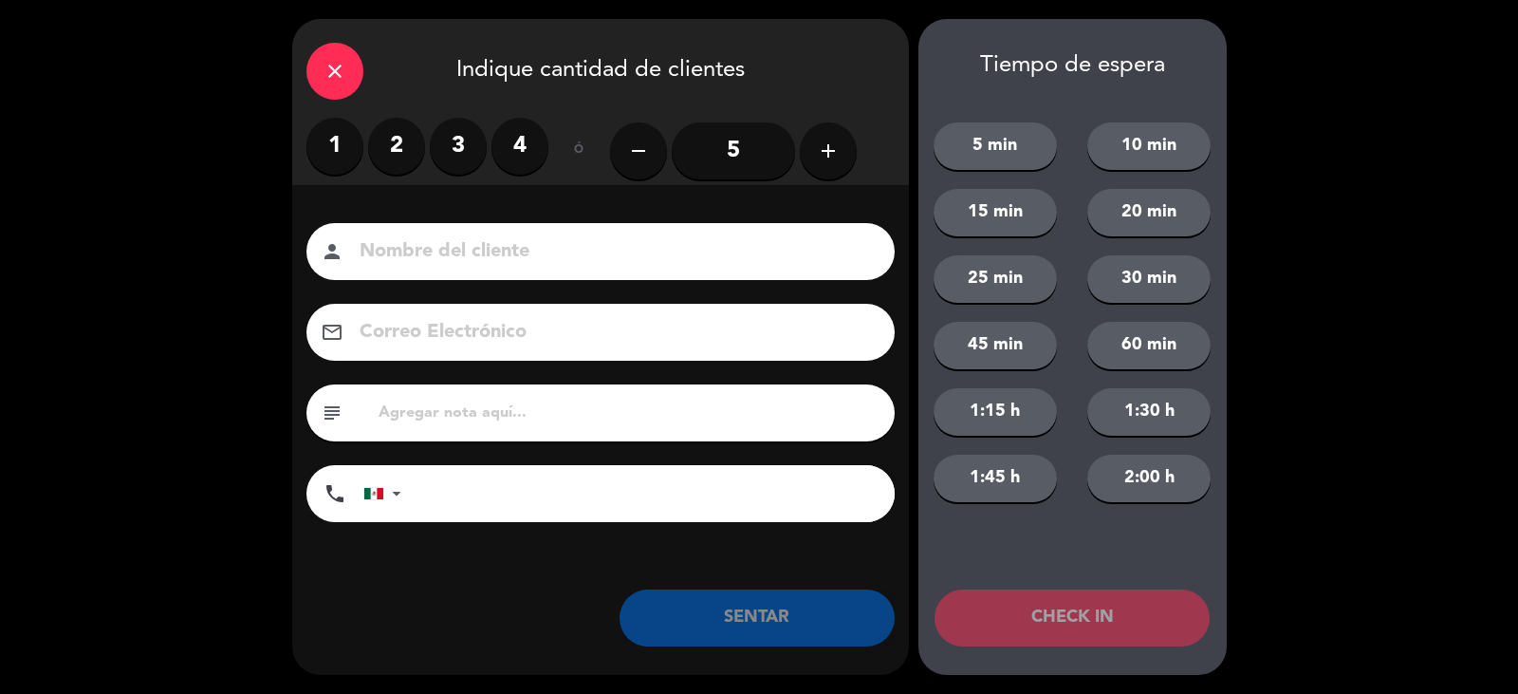
drag, startPoint x: 396, startPoint y: 143, endPoint x: 429, endPoint y: 263, distance: 124.1
click at [406, 167] on label "2" at bounding box center [396, 146] width 57 height 57
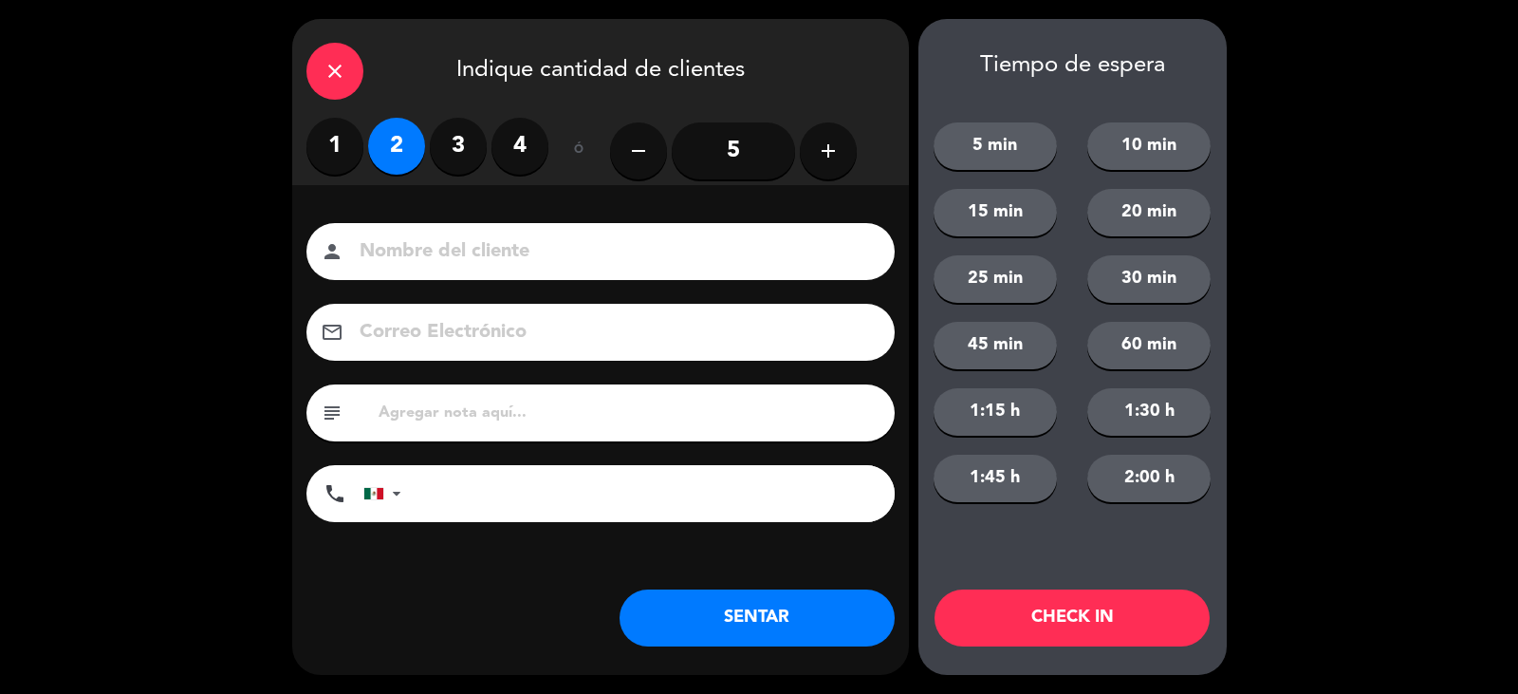
click at [440, 237] on input at bounding box center [614, 251] width 512 height 33
type input "[PERSON_NAME]"
click at [705, 622] on button "SENTAR" at bounding box center [757, 617] width 275 height 57
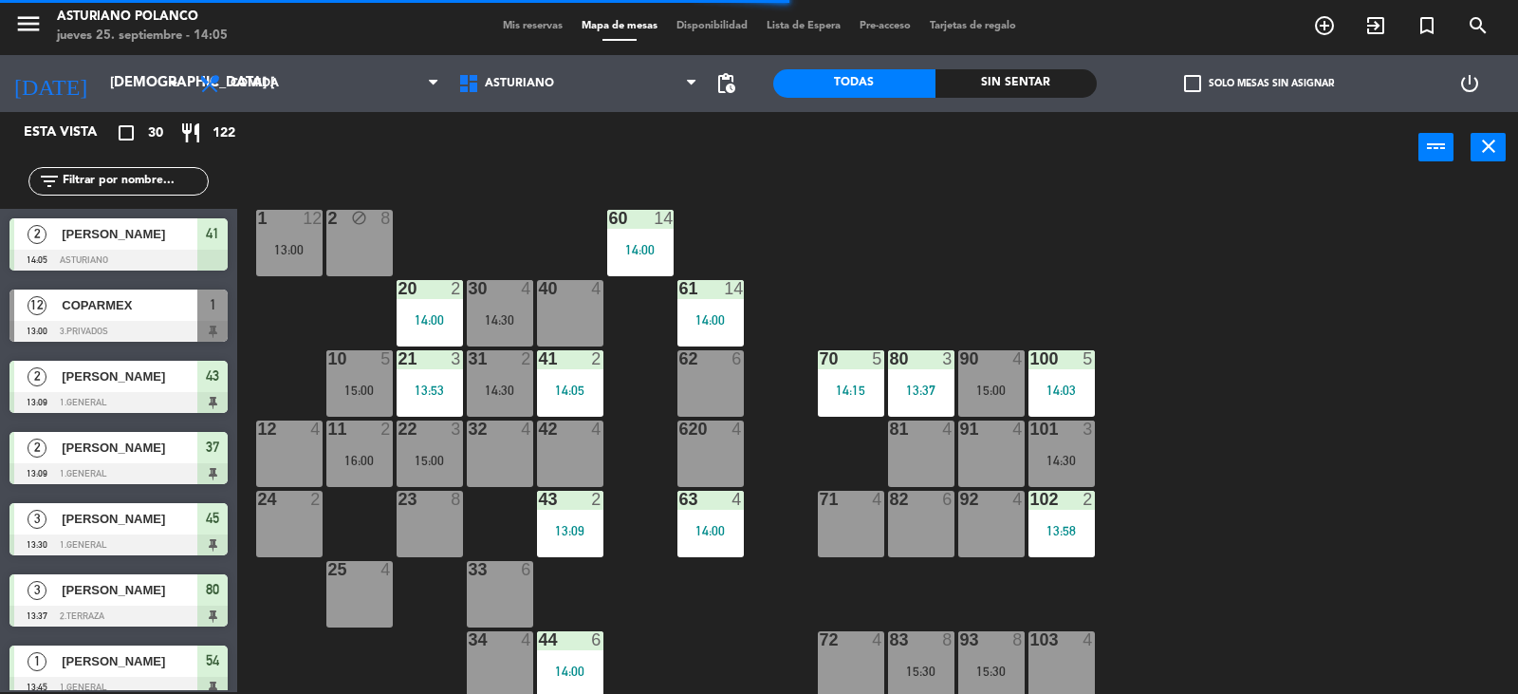
click at [881, 242] on div "1 12 13:00 2 block 8 60 14 14:00 20 2 14:00 30 4 14:30 40 4 61 14 14:00 62 6 41…" at bounding box center [885, 439] width 1266 height 509
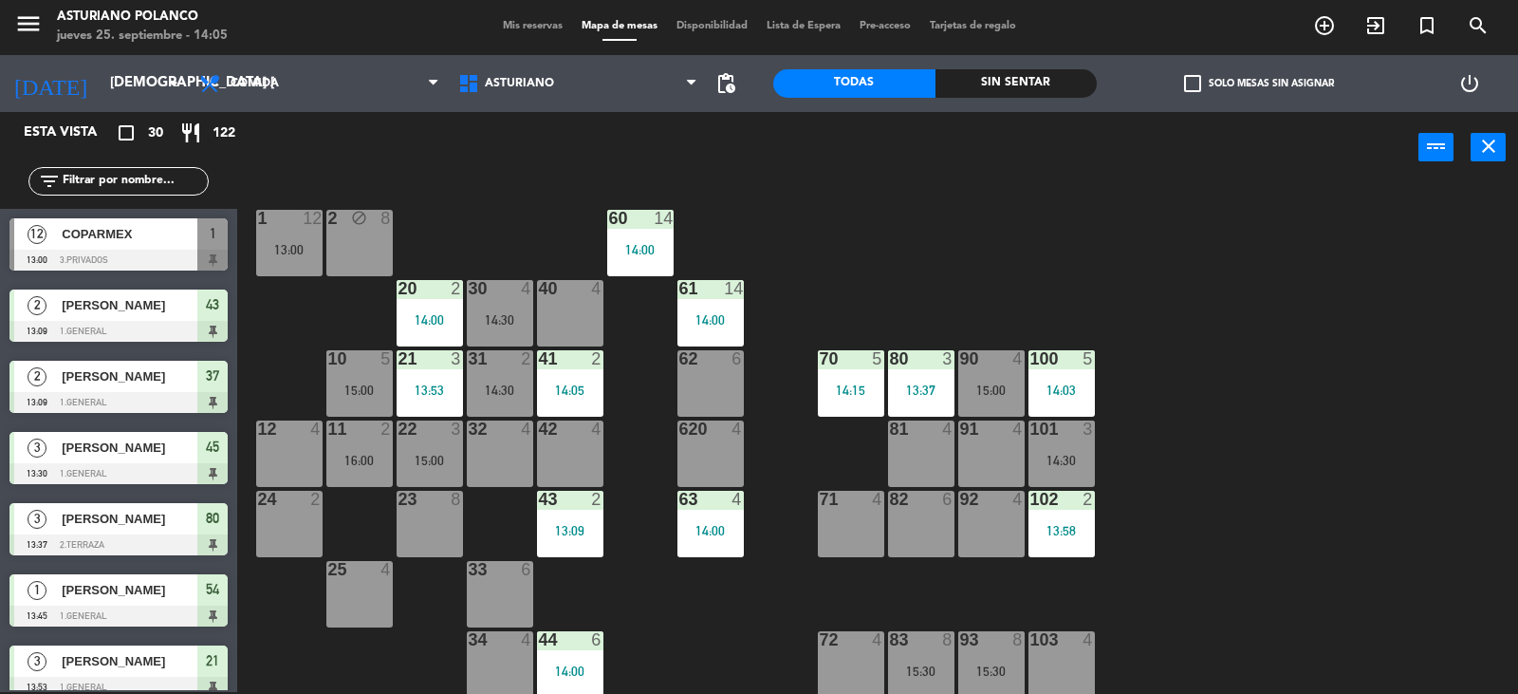
scroll to position [294, 0]
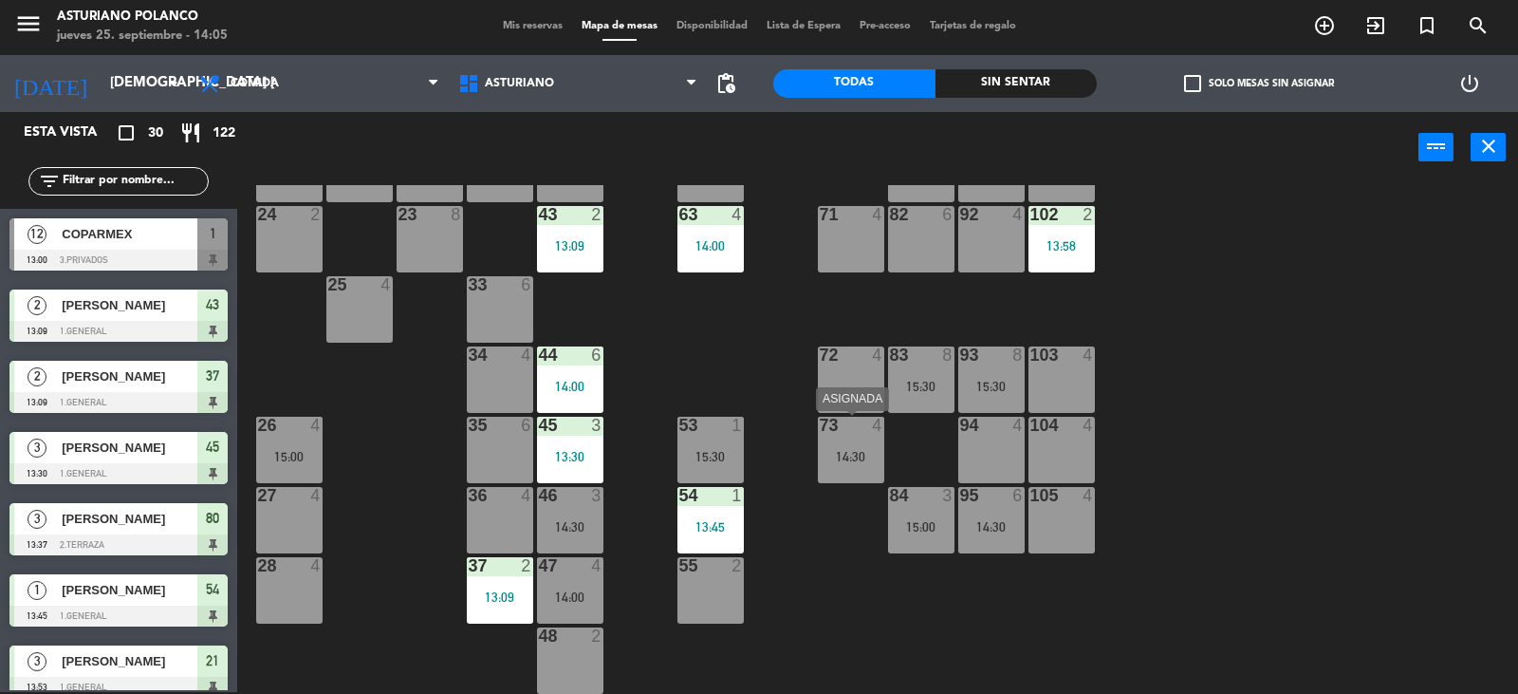
click at [850, 450] on div "14:30" at bounding box center [851, 456] width 66 height 13
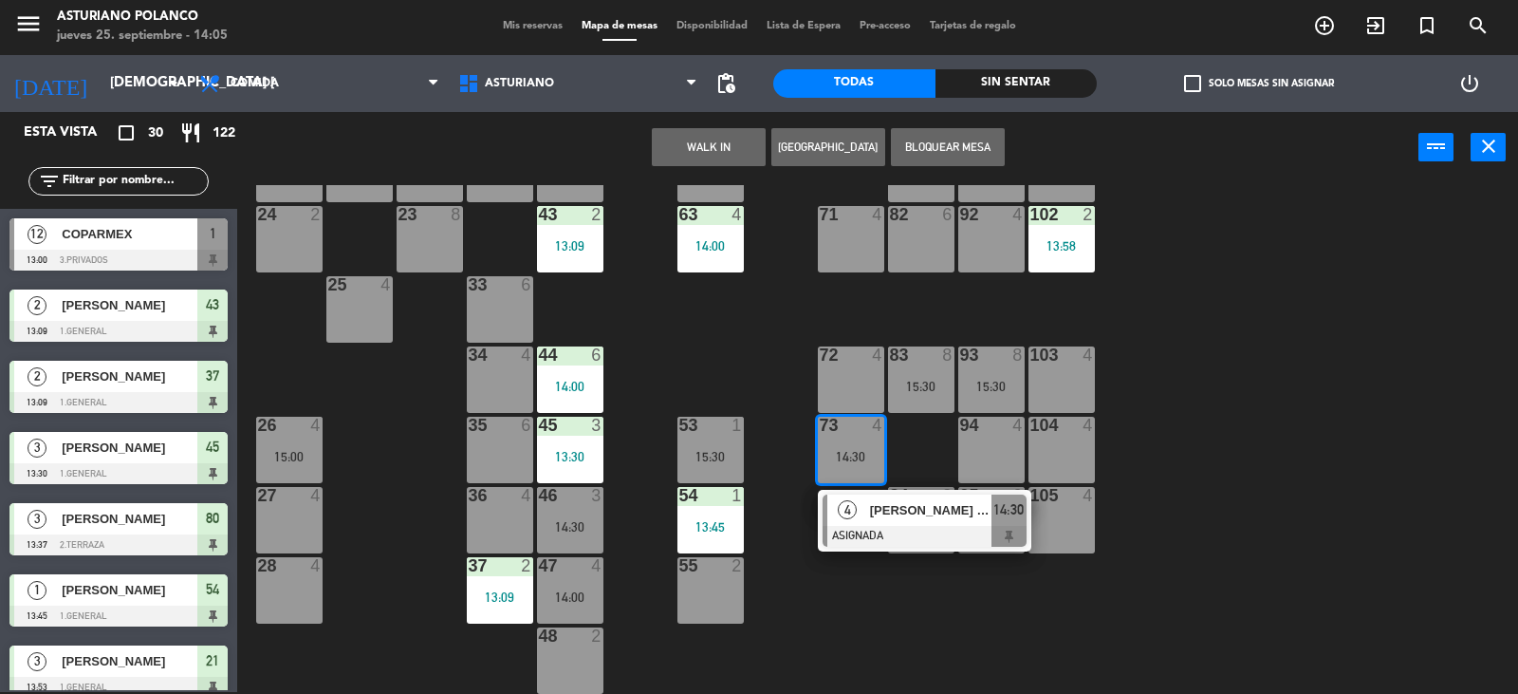
click at [854, 245] on div "71 4" at bounding box center [851, 239] width 66 height 66
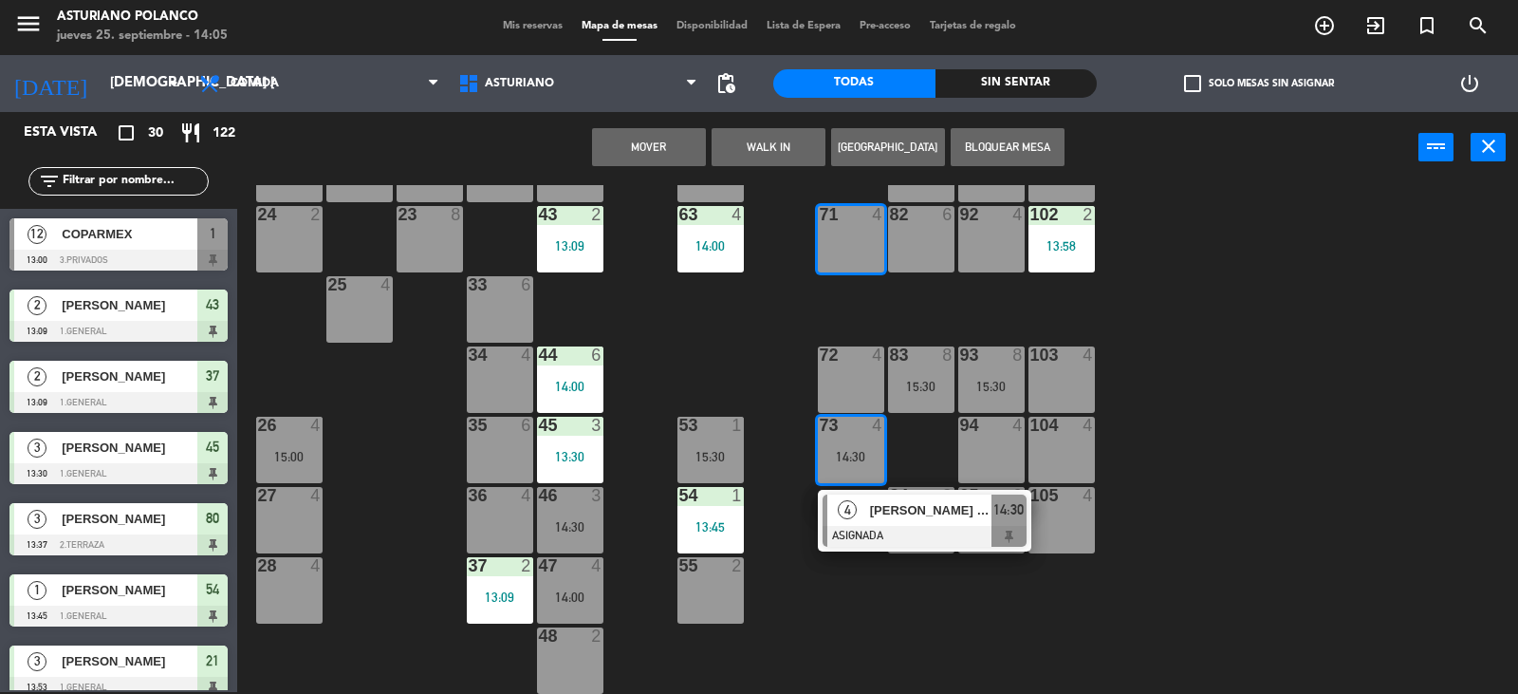
click at [645, 151] on button "Mover" at bounding box center [649, 147] width 114 height 38
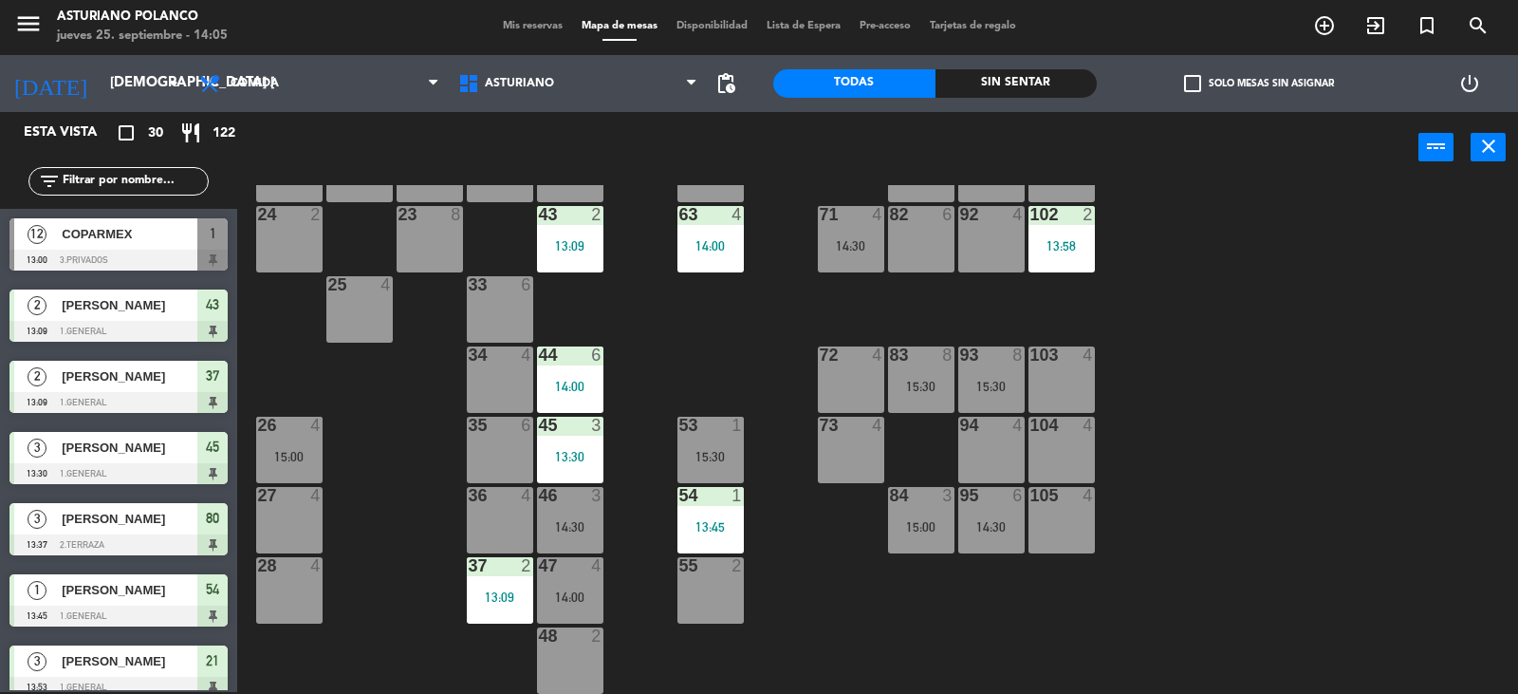
click at [851, 430] on div at bounding box center [850, 425] width 31 height 17
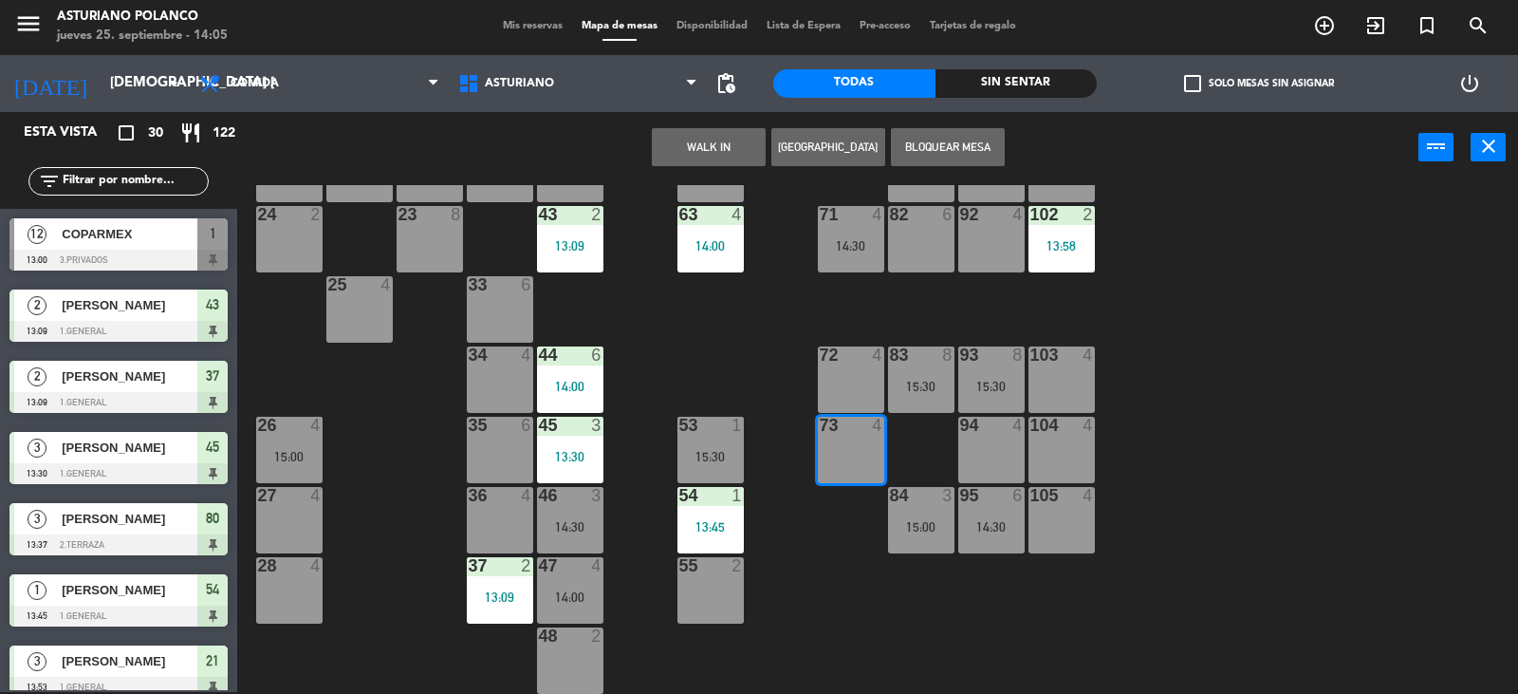
click at [690, 142] on button "WALK IN" at bounding box center [709, 147] width 114 height 38
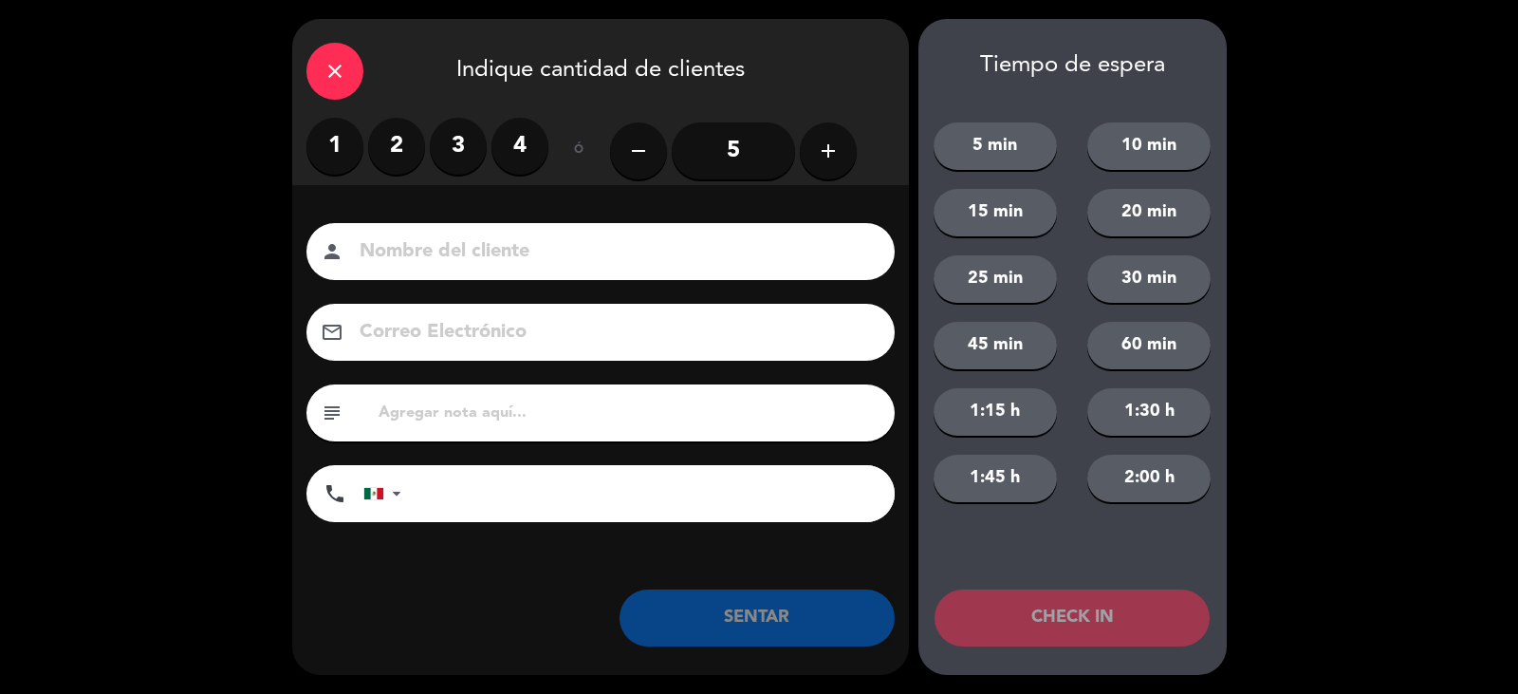
click at [339, 72] on icon "close" at bounding box center [335, 71] width 23 height 23
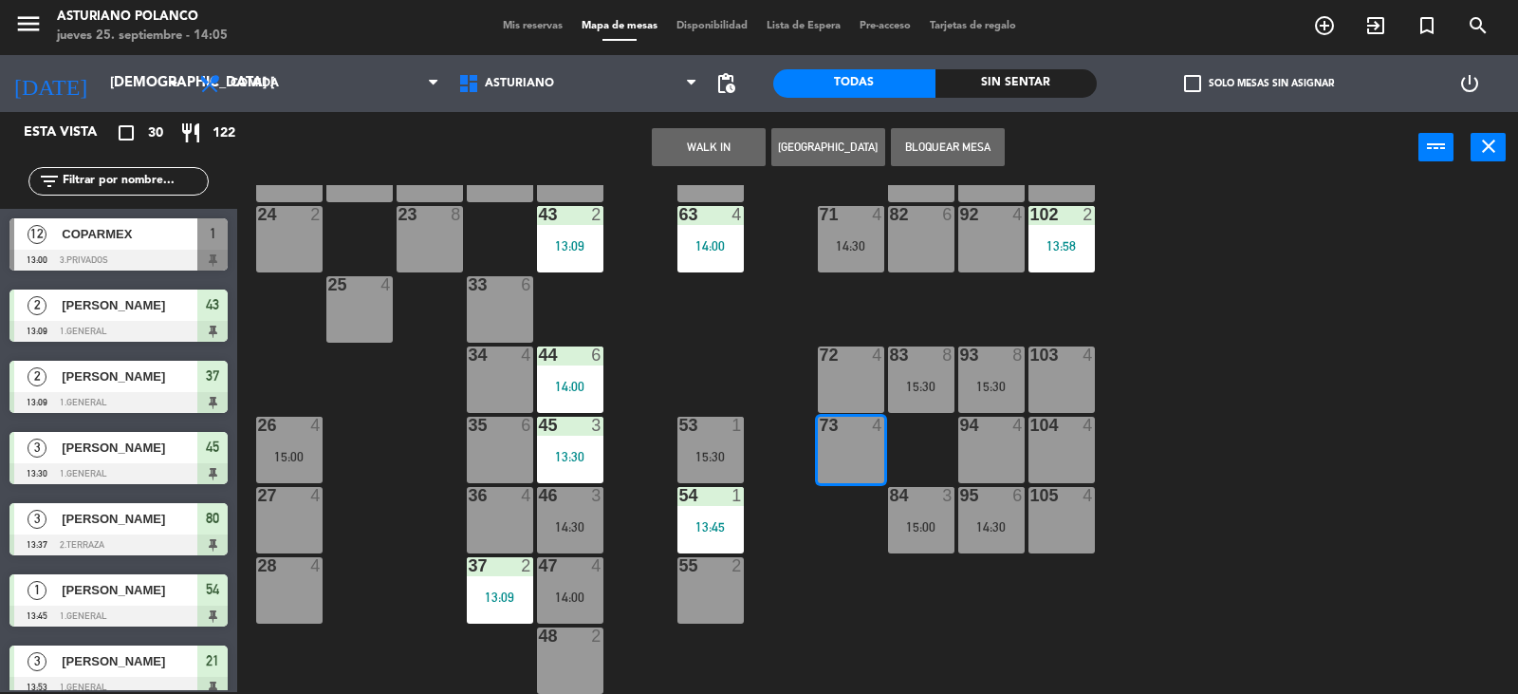
click at [910, 618] on div "1 12 13:00 2 block 8 60 14 14:00 20 2 14:00 30 4 14:30 40 4 61 14 14:00 62 6 41…" at bounding box center [885, 439] width 1266 height 509
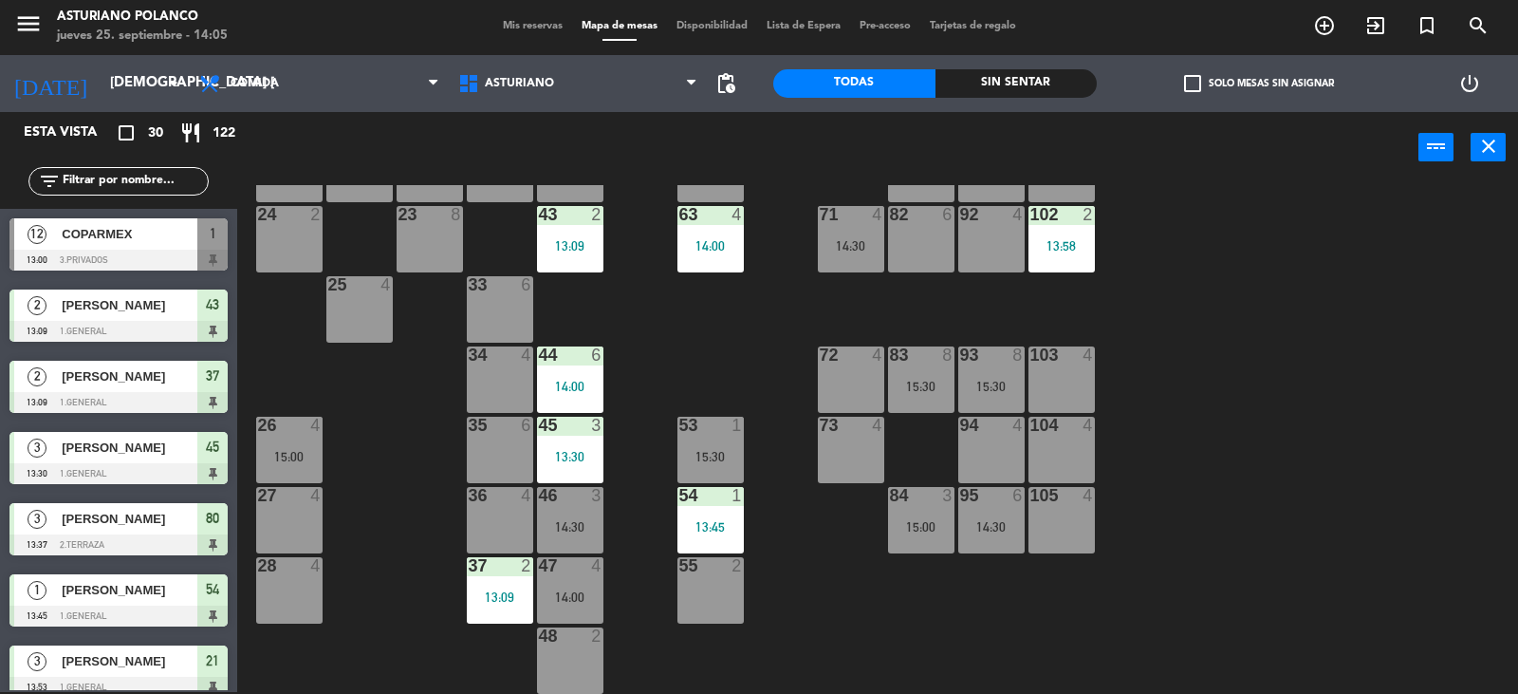
click at [100, 184] on input "text" at bounding box center [134, 181] width 147 height 21
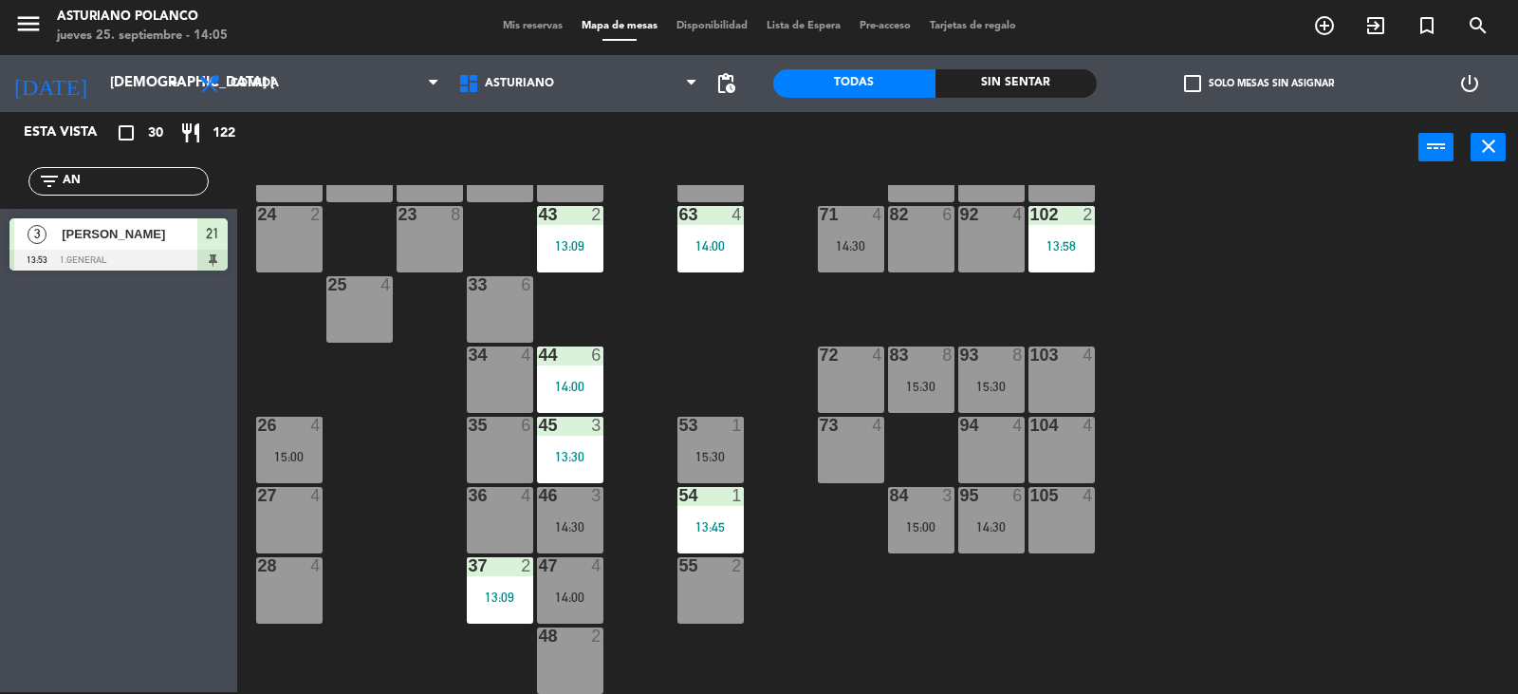
type input "A"
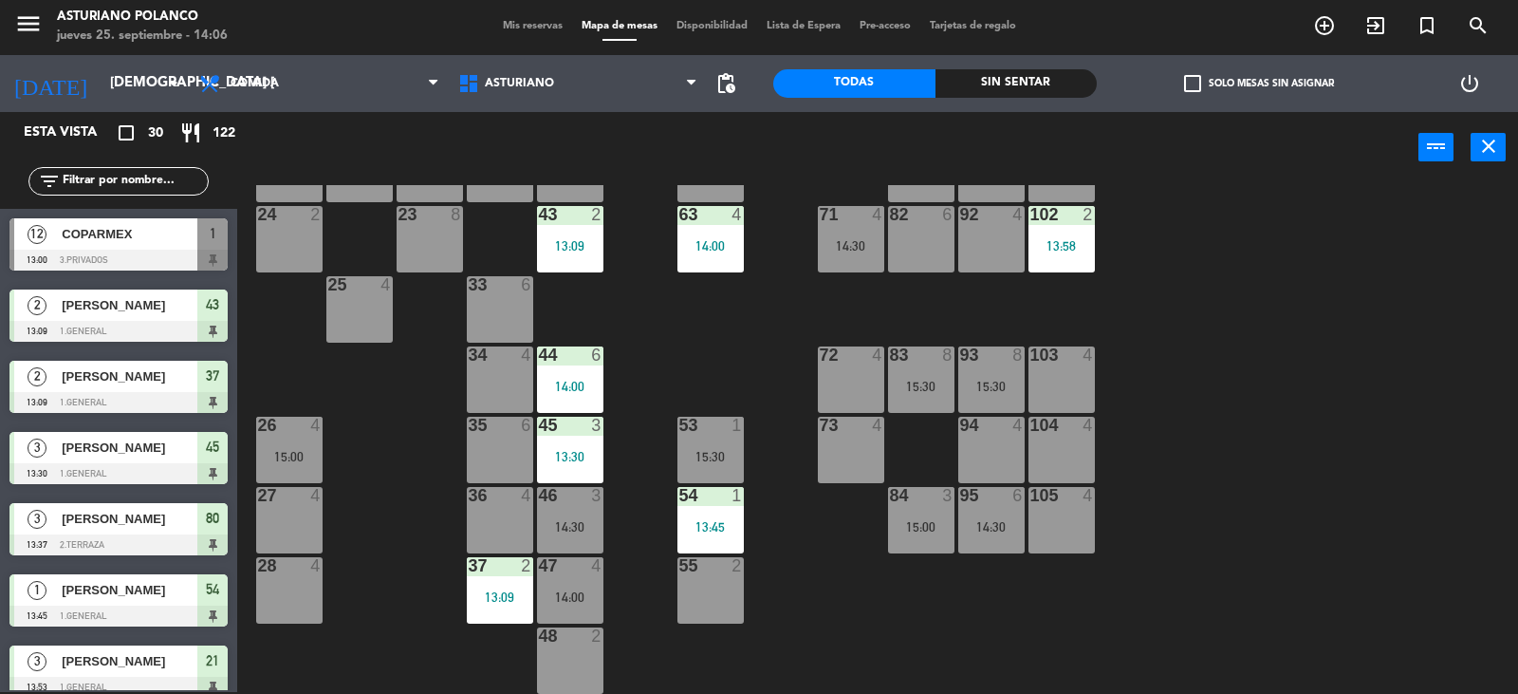
click at [837, 439] on div "73 4" at bounding box center [851, 450] width 66 height 66
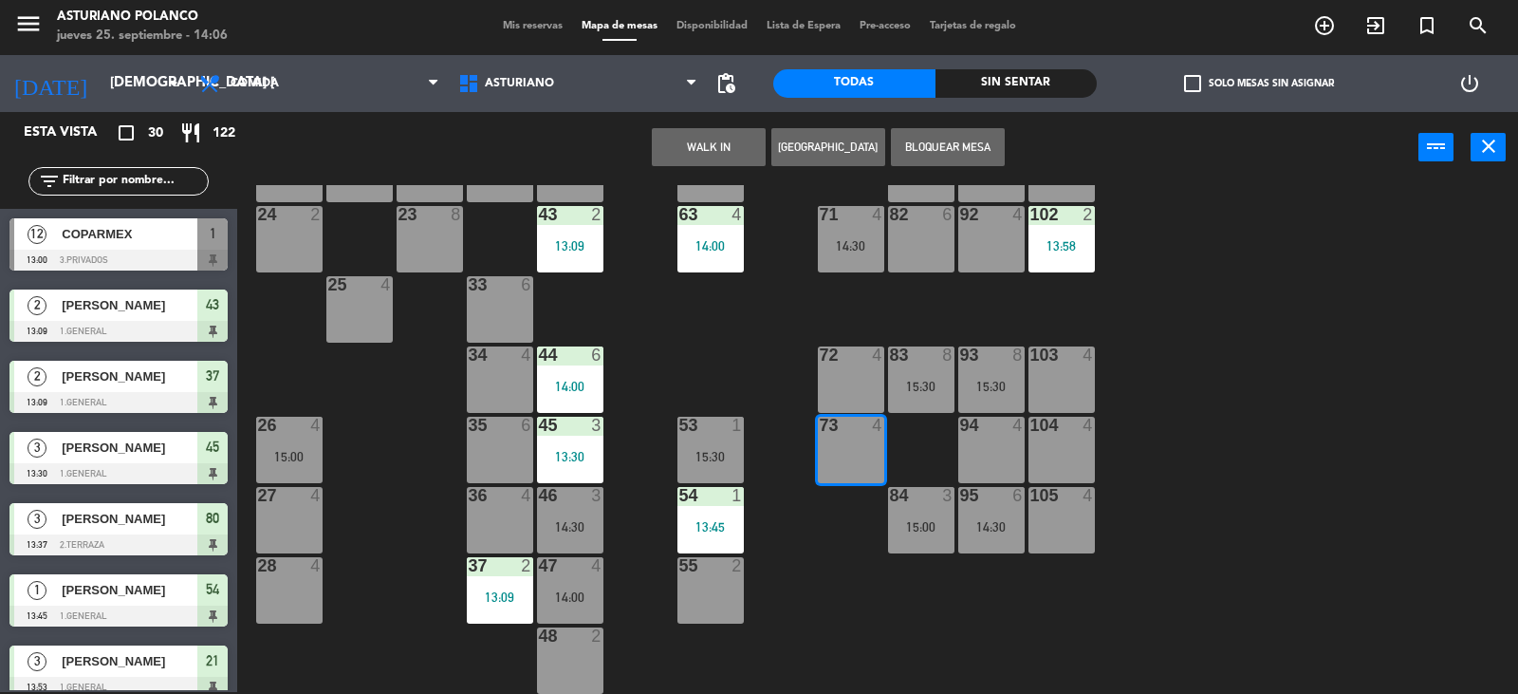
click at [725, 144] on button "WALK IN" at bounding box center [709, 147] width 114 height 38
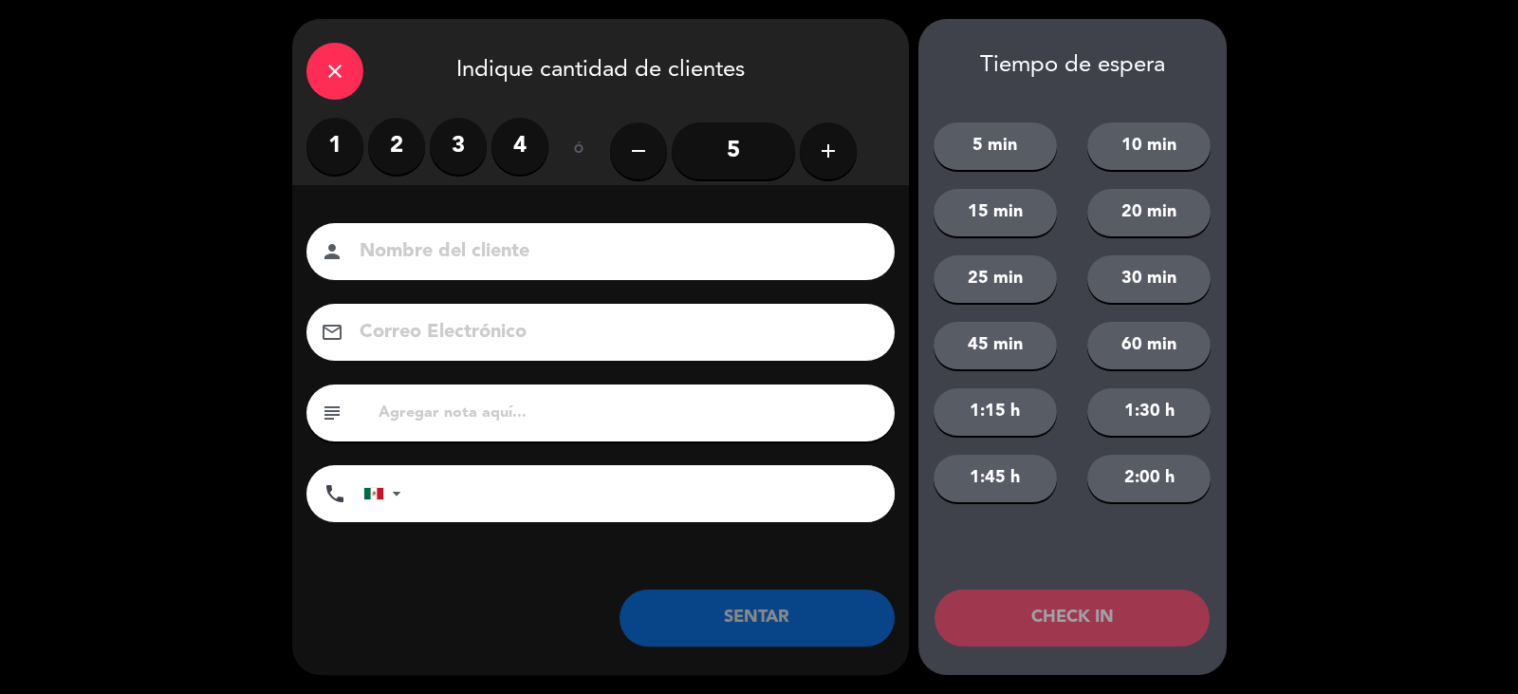
drag, startPoint x: 464, startPoint y: 137, endPoint x: 435, endPoint y: 272, distance: 138.9
click at [464, 139] on label "3" at bounding box center [458, 146] width 57 height 57
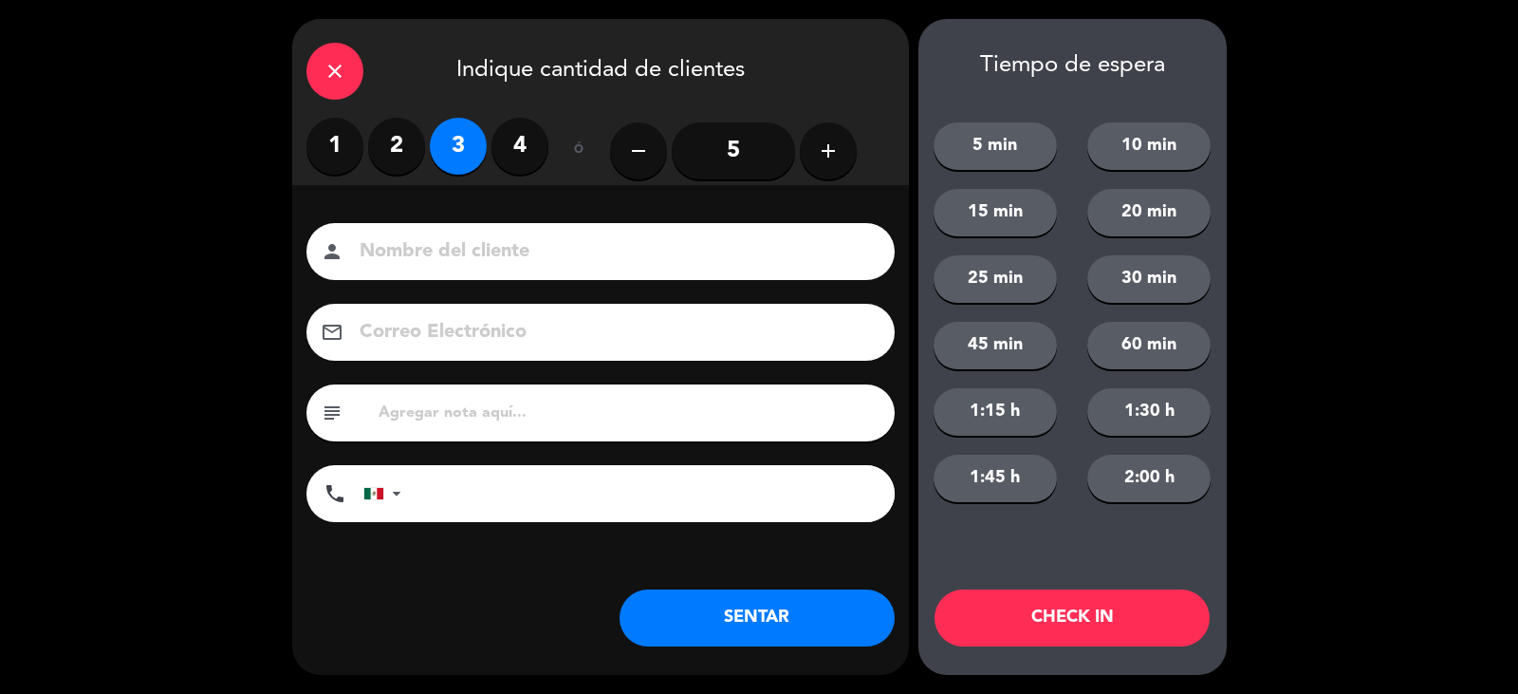
click at [456, 246] on input at bounding box center [614, 251] width 512 height 33
type input "[PERSON_NAME]"
click at [834, 621] on button "SENTAR" at bounding box center [757, 617] width 275 height 57
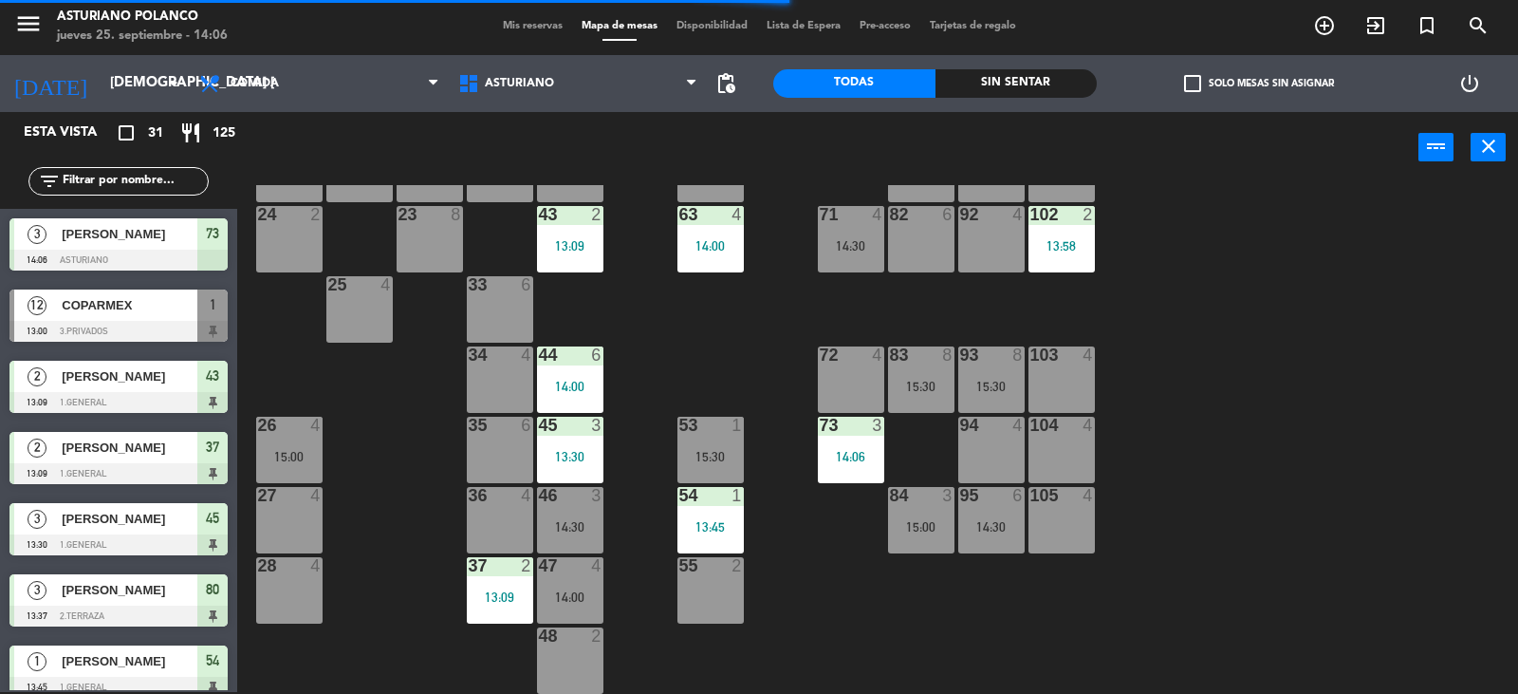
click at [834, 621] on div "1 12 13:00 2 block 8 60 14 14:00 20 2 14:00 30 4 14:30 40 4 61 14 14:00 62 6 41…" at bounding box center [885, 439] width 1266 height 509
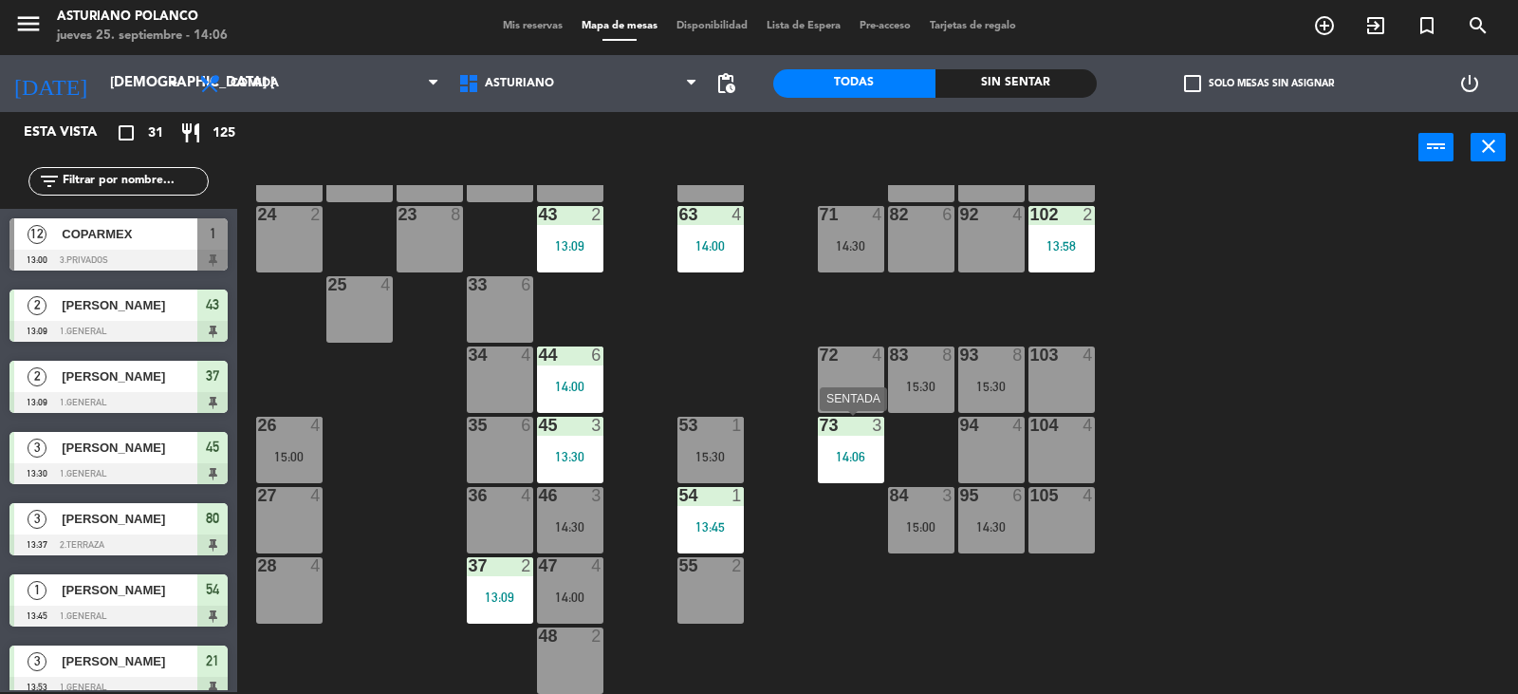
click at [840, 439] on div "73 3 14:06" at bounding box center [851, 450] width 66 height 66
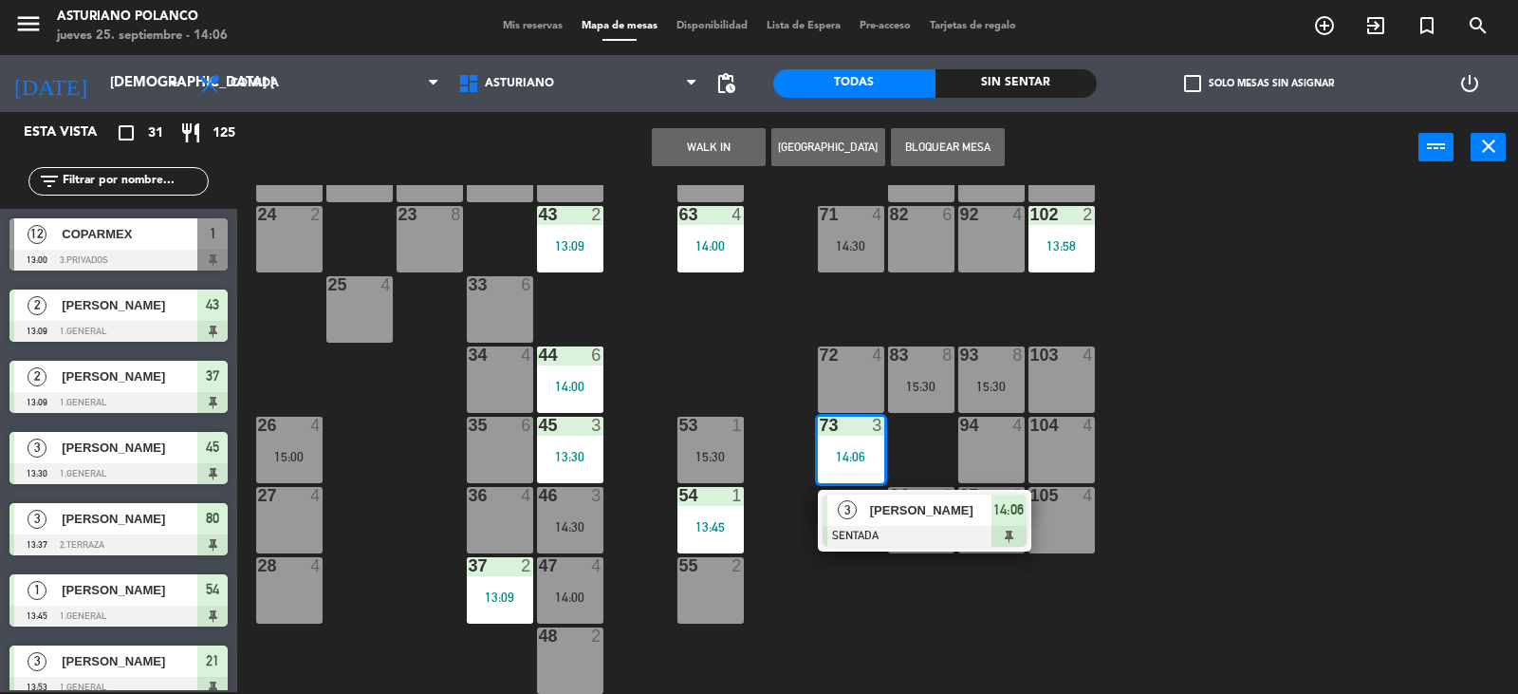
click at [878, 526] on div at bounding box center [925, 536] width 204 height 21
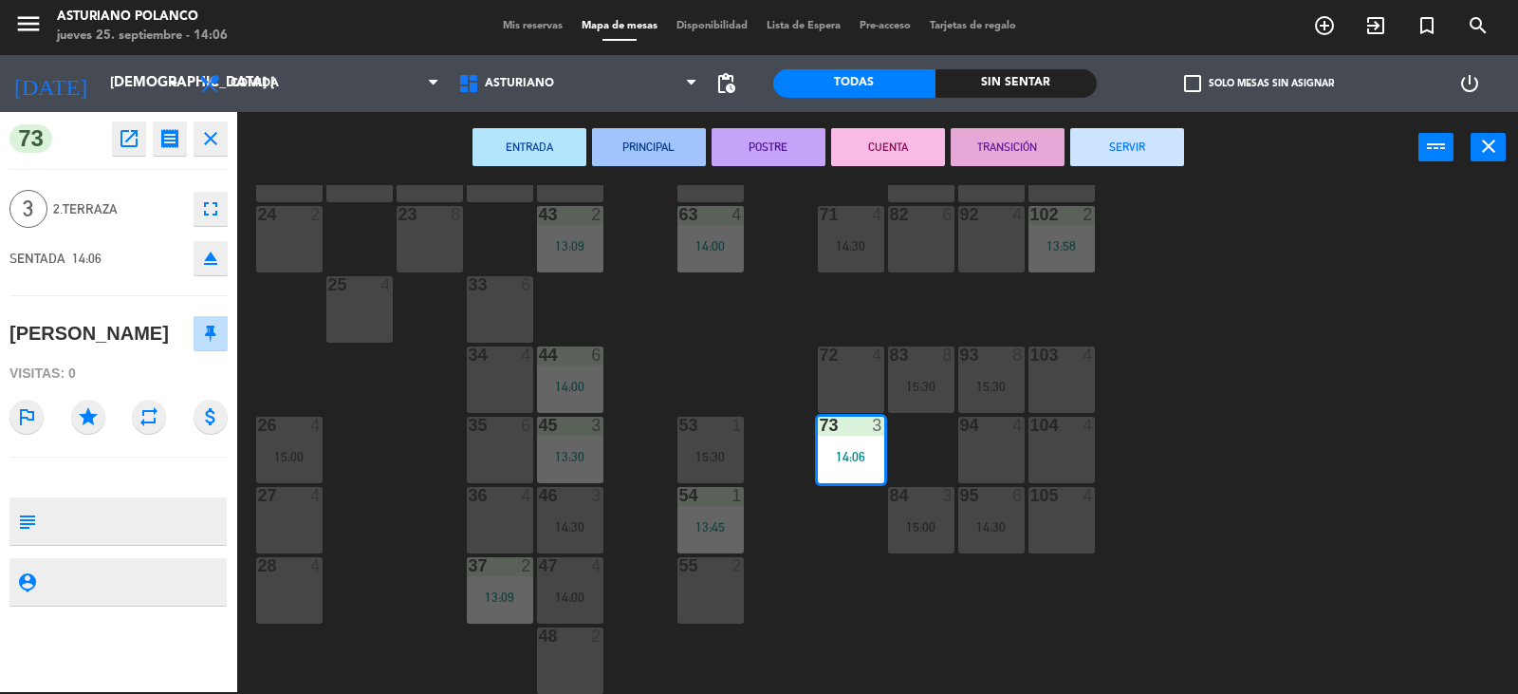
click at [124, 144] on icon "open_in_new" at bounding box center [129, 138] width 23 height 23
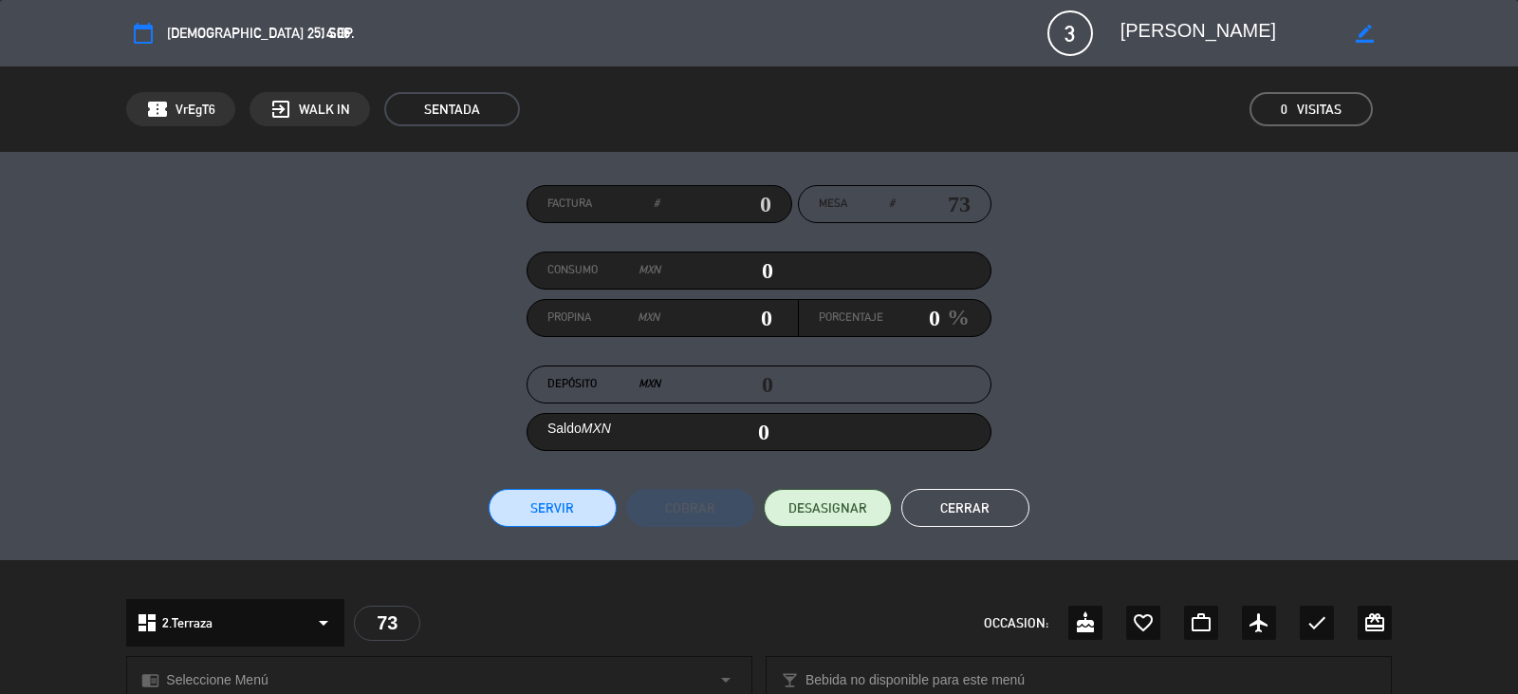
click at [1361, 29] on icon "border_color" at bounding box center [1365, 34] width 18 height 18
type textarea "[PERSON_NAME]"
click at [1367, 35] on icon at bounding box center [1365, 34] width 18 height 18
click at [965, 494] on button "Cerrar" at bounding box center [966, 508] width 128 height 38
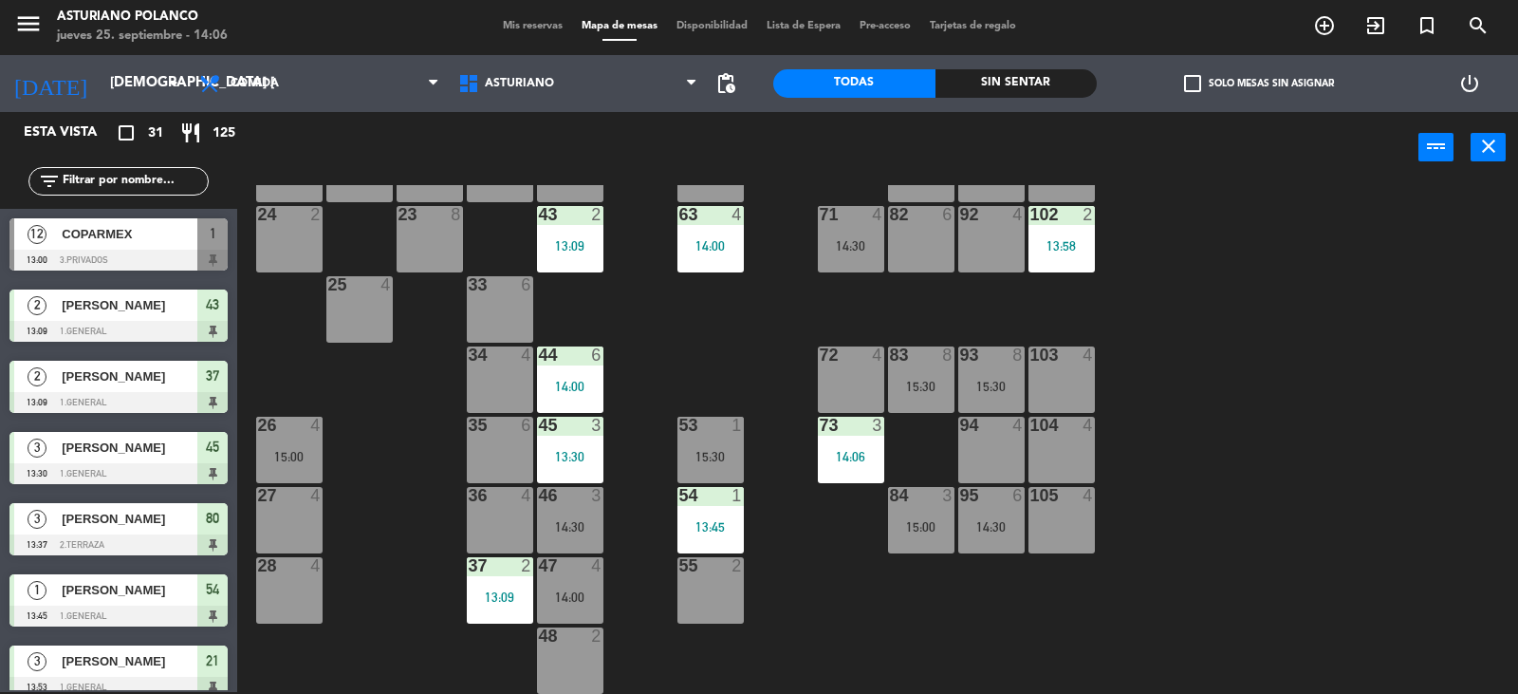
scroll to position [2, 0]
click at [1221, 397] on div "1 12 13:00 2 block 8 60 14 14:00 20 2 14:00 30 4 14:30 40 4 61 14 14:00 62 6 41…" at bounding box center [885, 439] width 1266 height 509
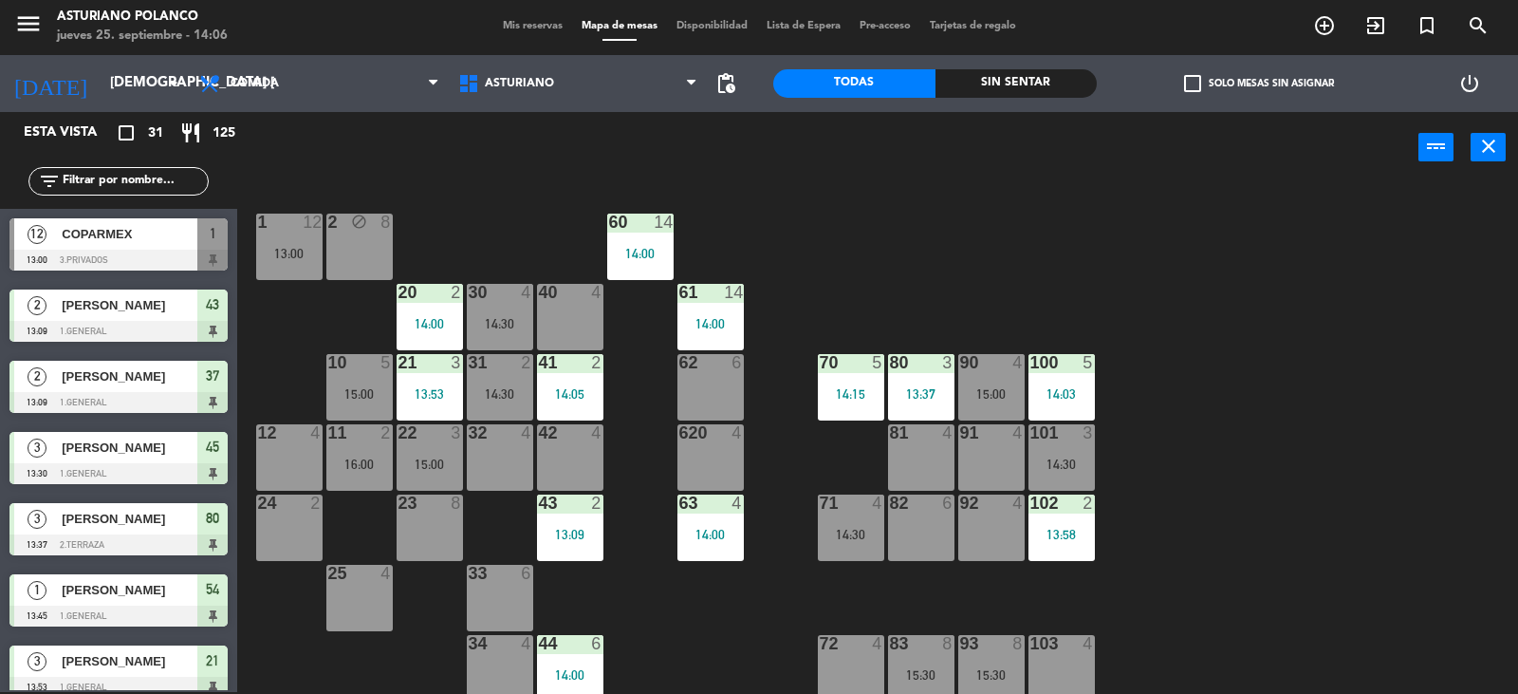
scroll to position [0, 0]
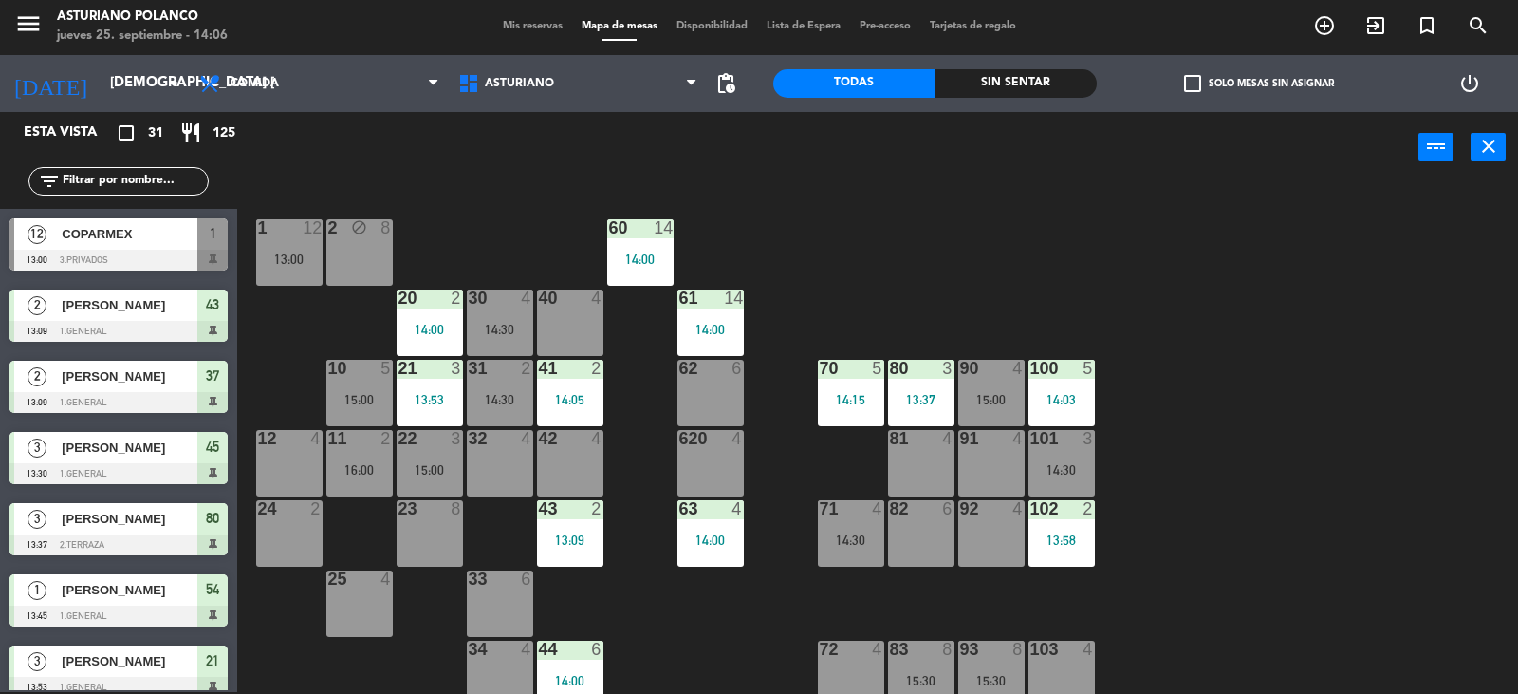
click at [1069, 516] on div at bounding box center [1061, 508] width 31 height 17
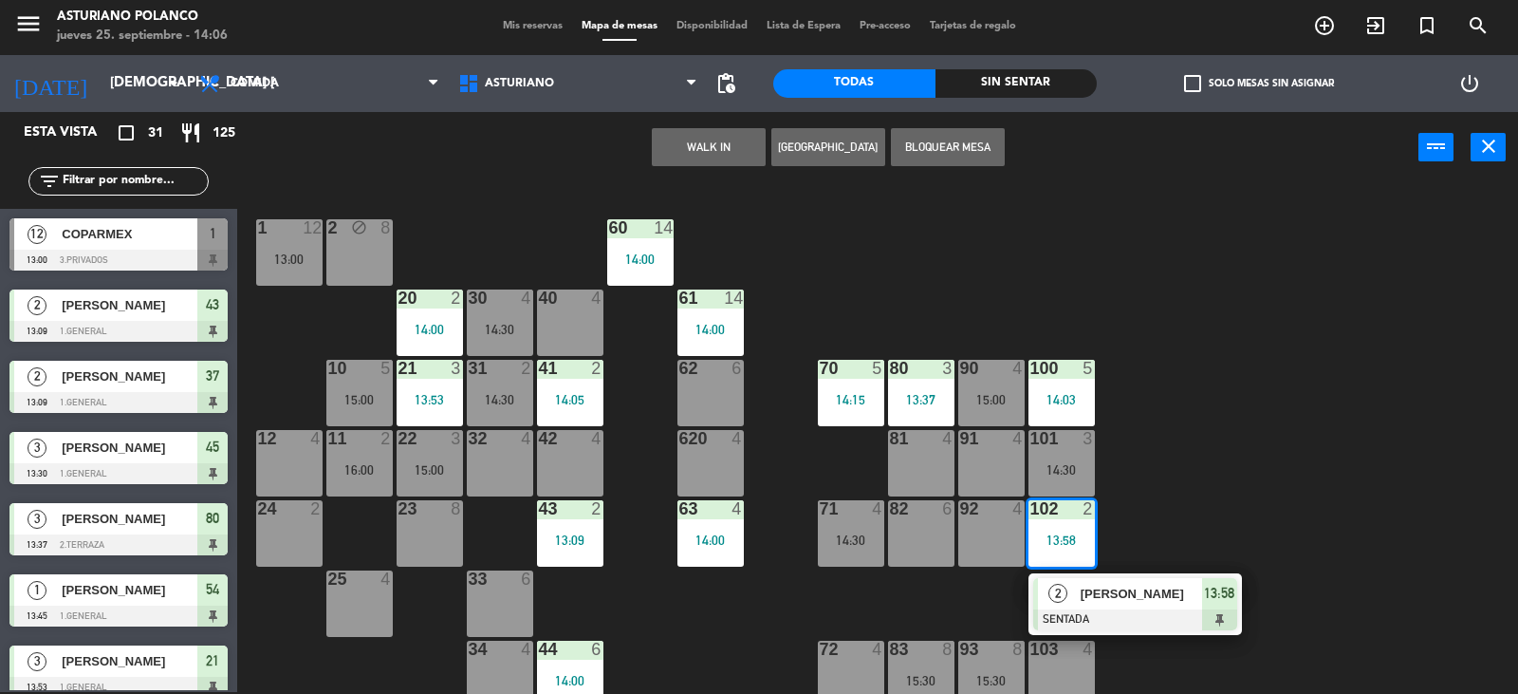
click at [1143, 468] on div "1 12 13:00 2 block 8 60 14 14:00 20 2 14:00 30 4 14:30 40 4 61 14 14:00 62 6 41…" at bounding box center [885, 439] width 1266 height 509
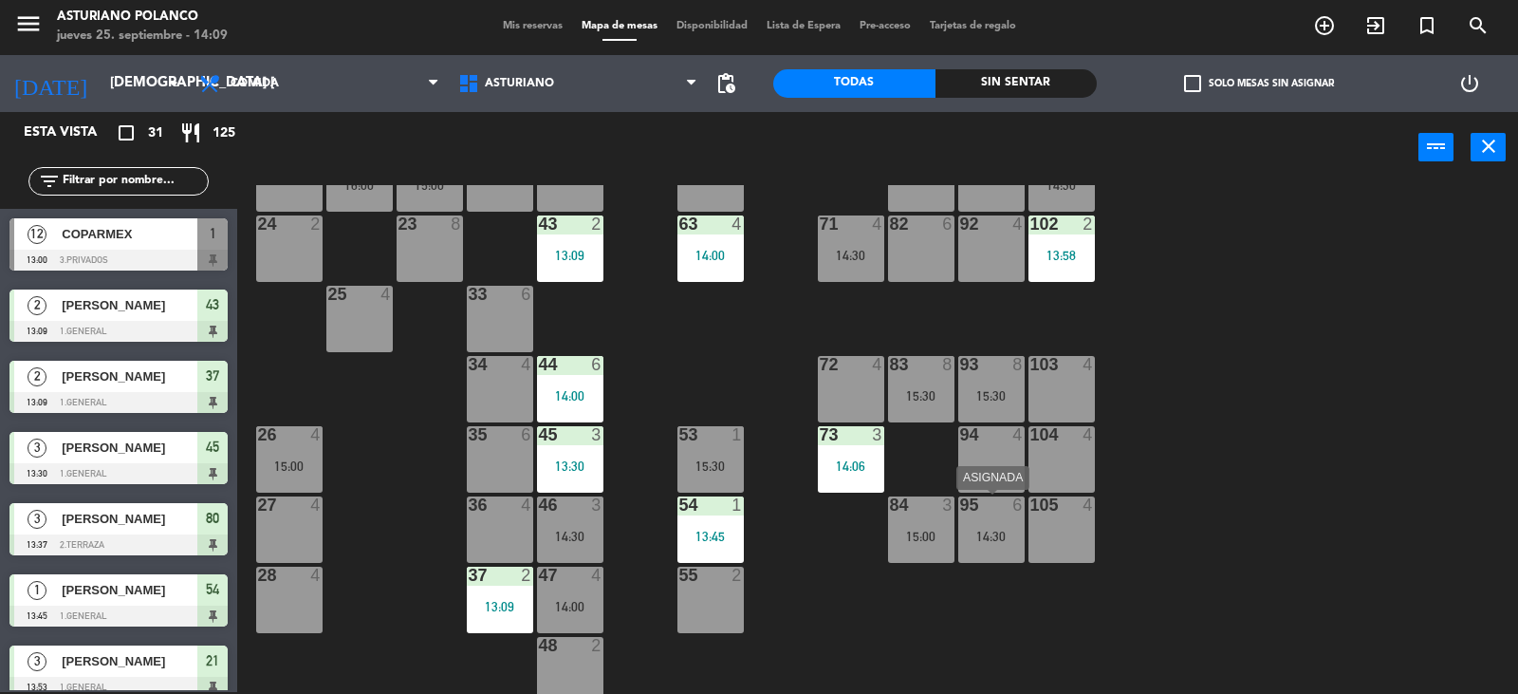
scroll to position [294, 0]
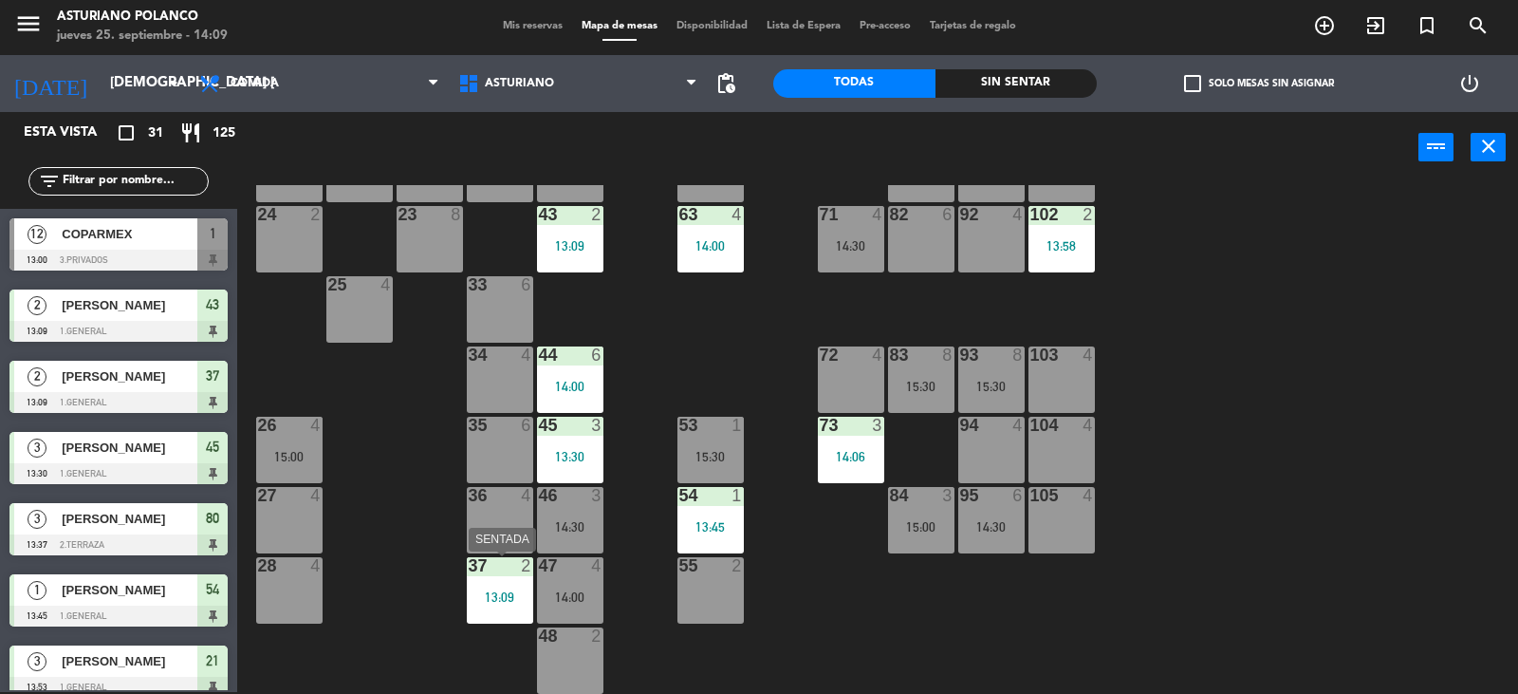
click at [495, 592] on div "13:09" at bounding box center [500, 596] width 66 height 13
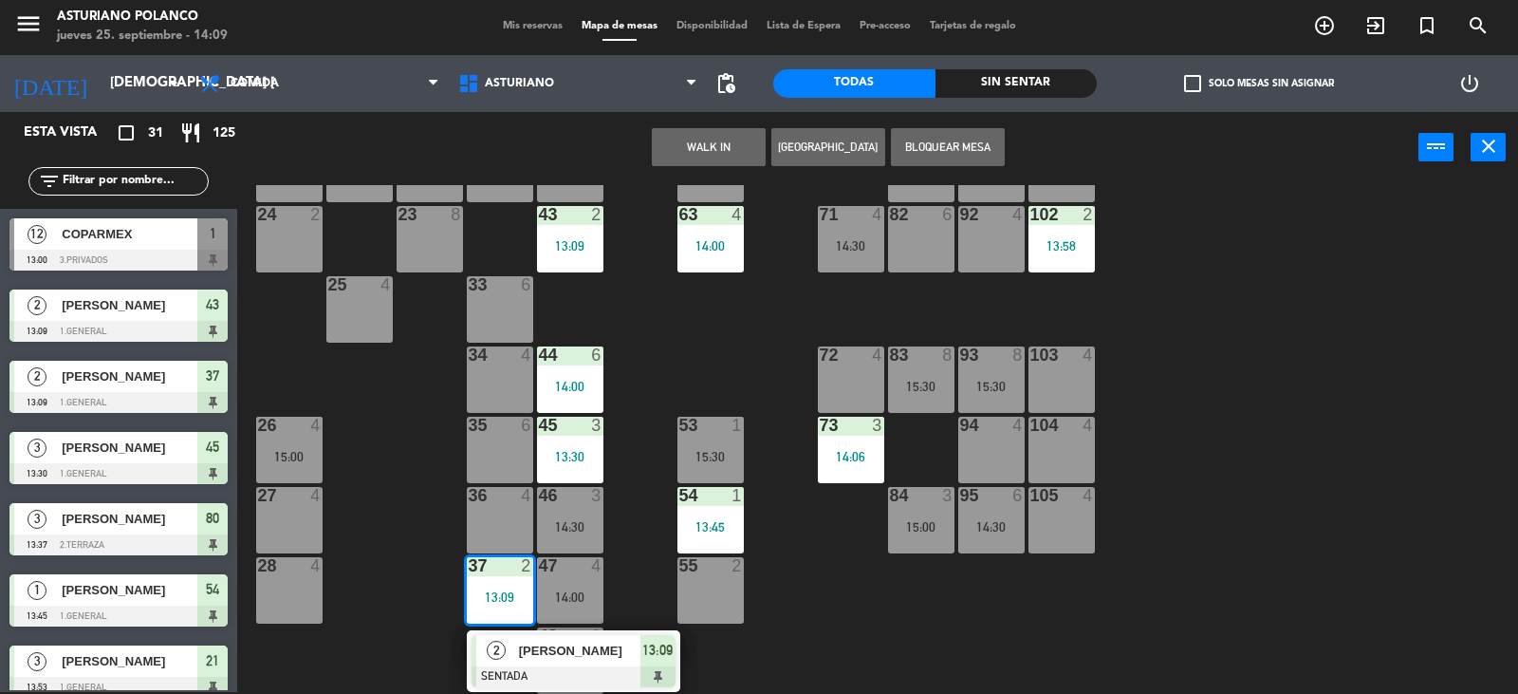
click at [507, 662] on div "2" at bounding box center [496, 650] width 41 height 31
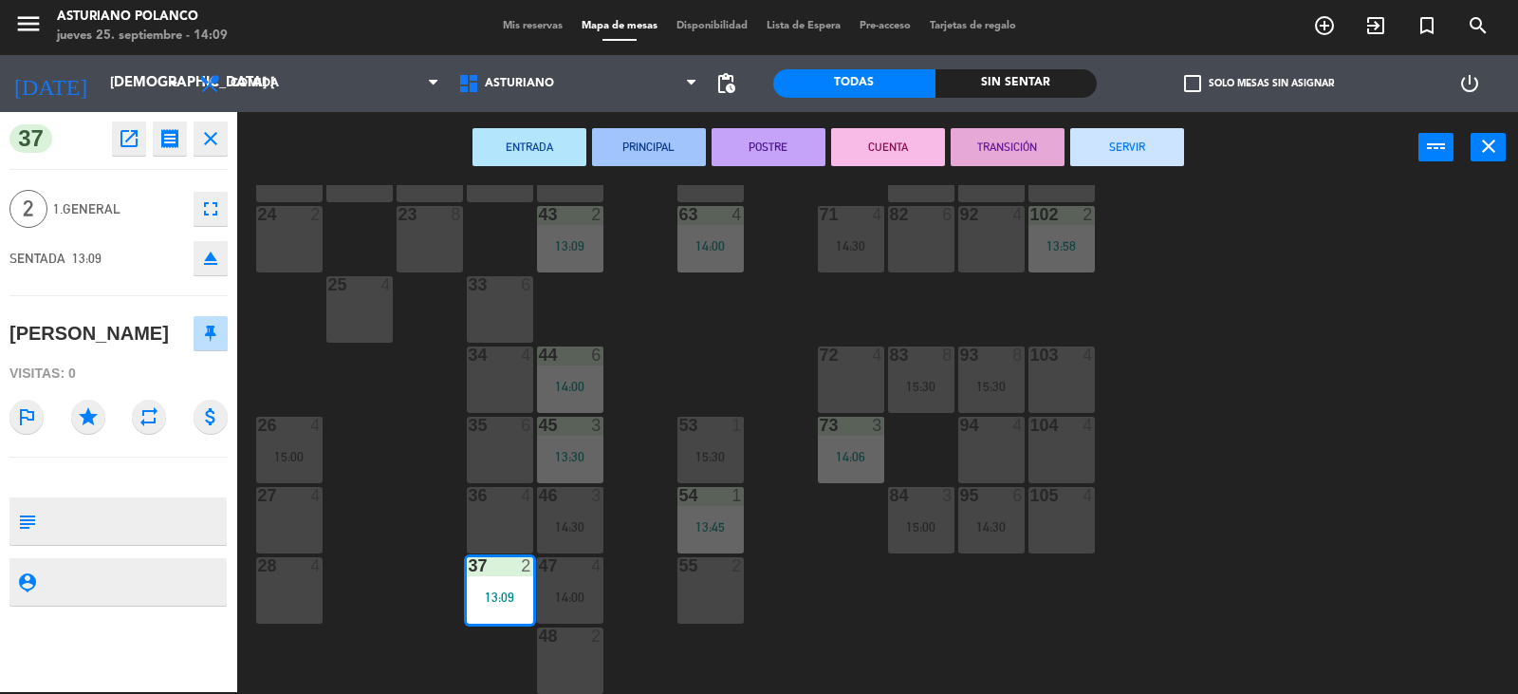
click at [1141, 152] on button "SERVIR" at bounding box center [1128, 147] width 114 height 38
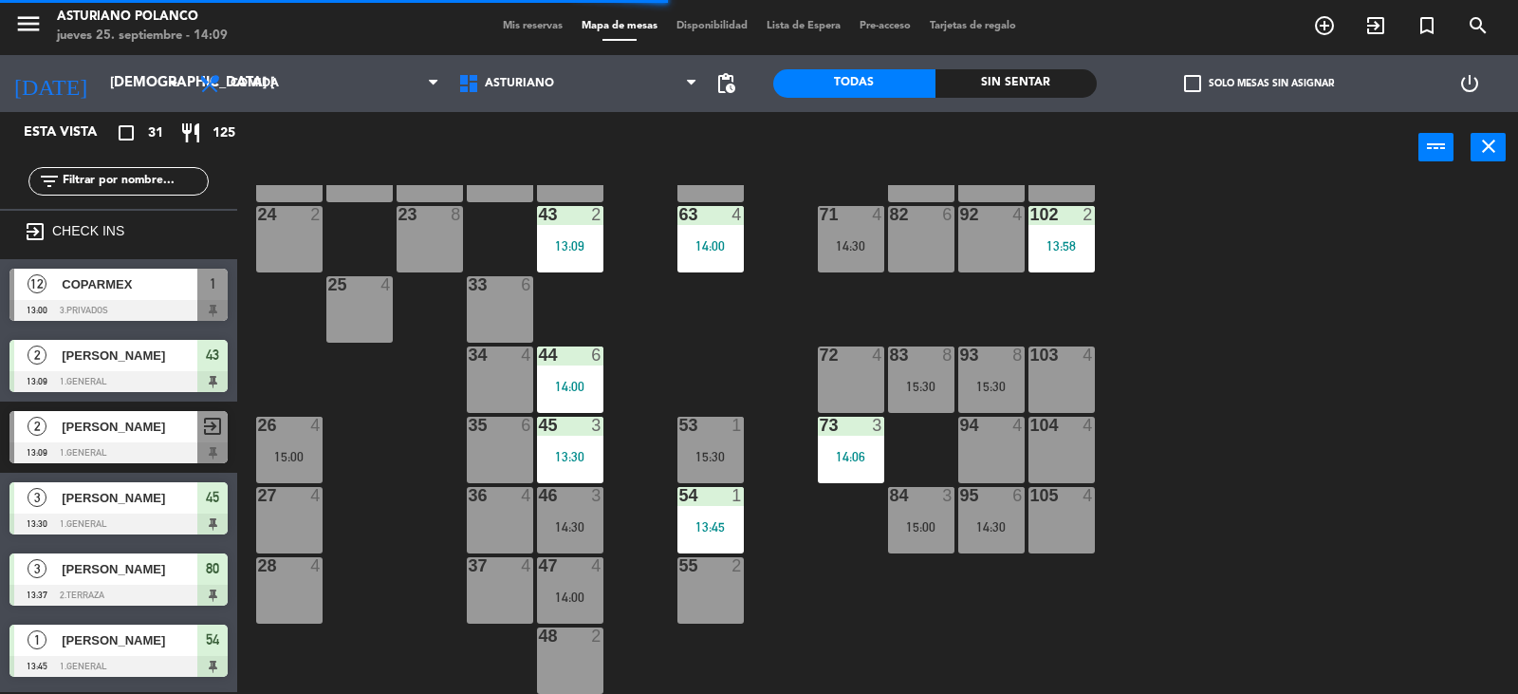
click at [728, 531] on div "13:45" at bounding box center [711, 526] width 66 height 13
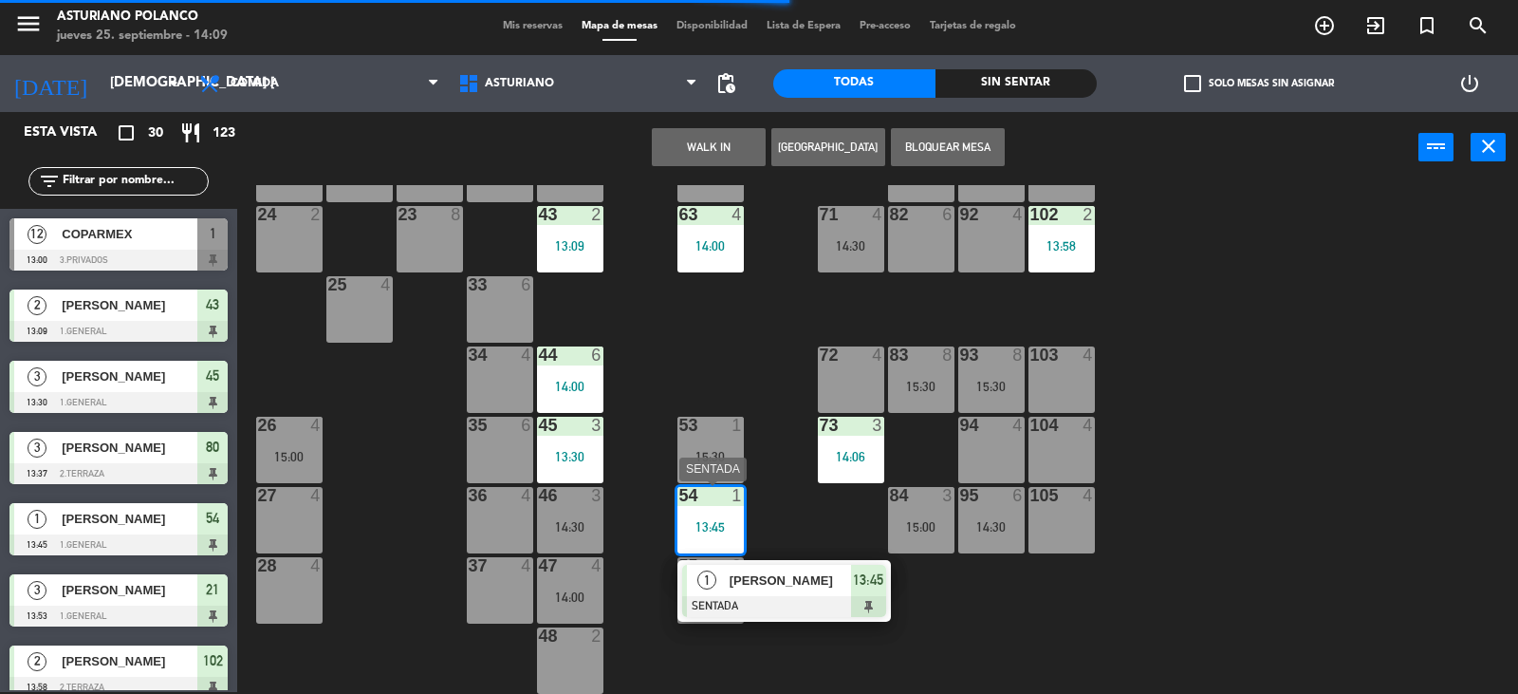
click at [757, 587] on span "[PERSON_NAME]" at bounding box center [790, 580] width 121 height 20
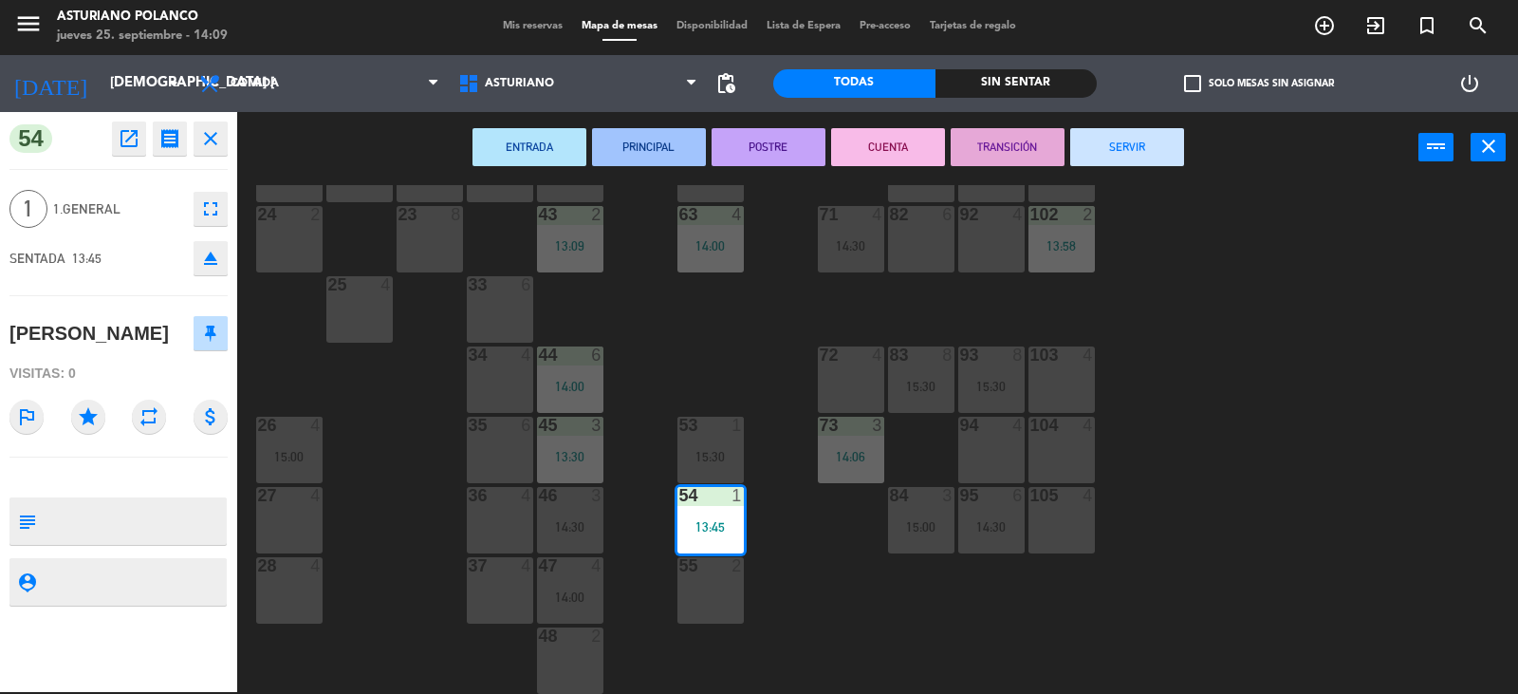
click at [1146, 145] on button "SERVIR" at bounding box center [1128, 147] width 114 height 38
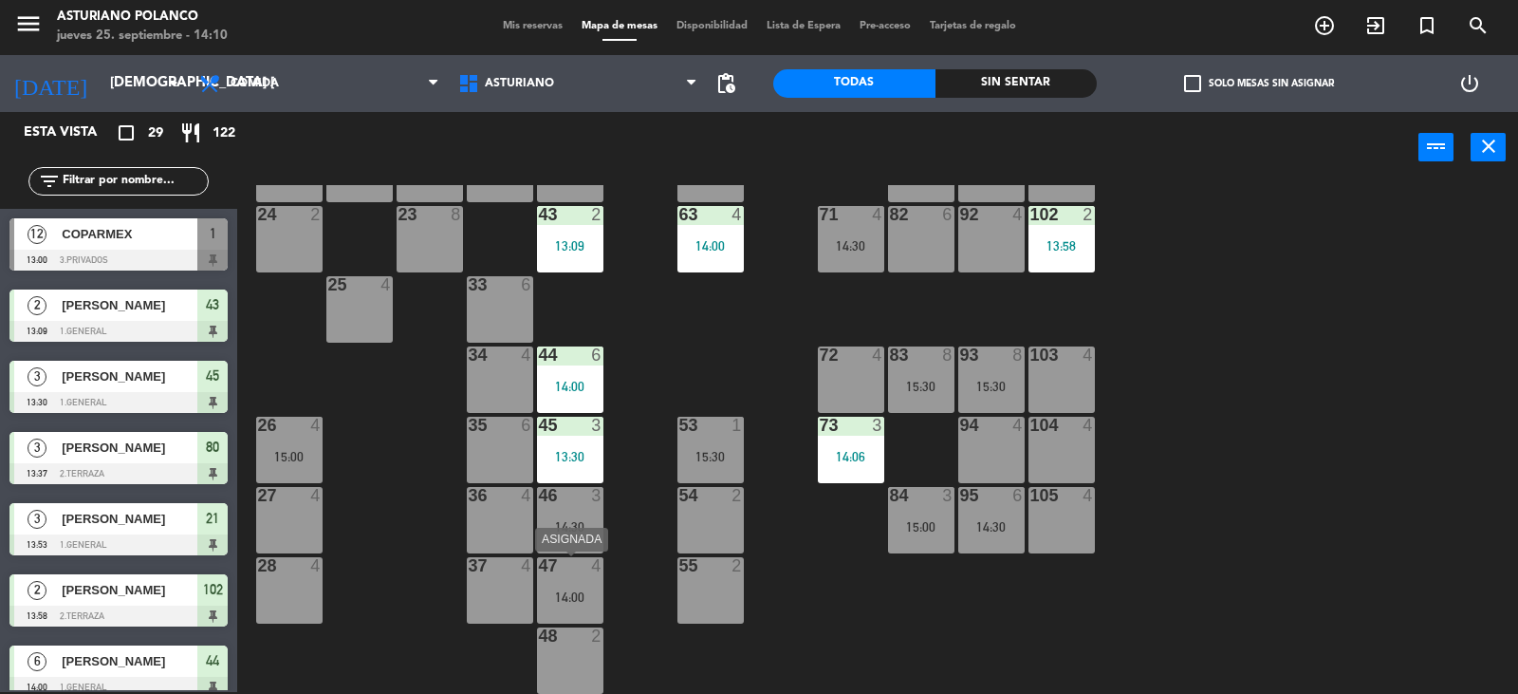
click at [560, 600] on div "14:00" at bounding box center [570, 596] width 66 height 13
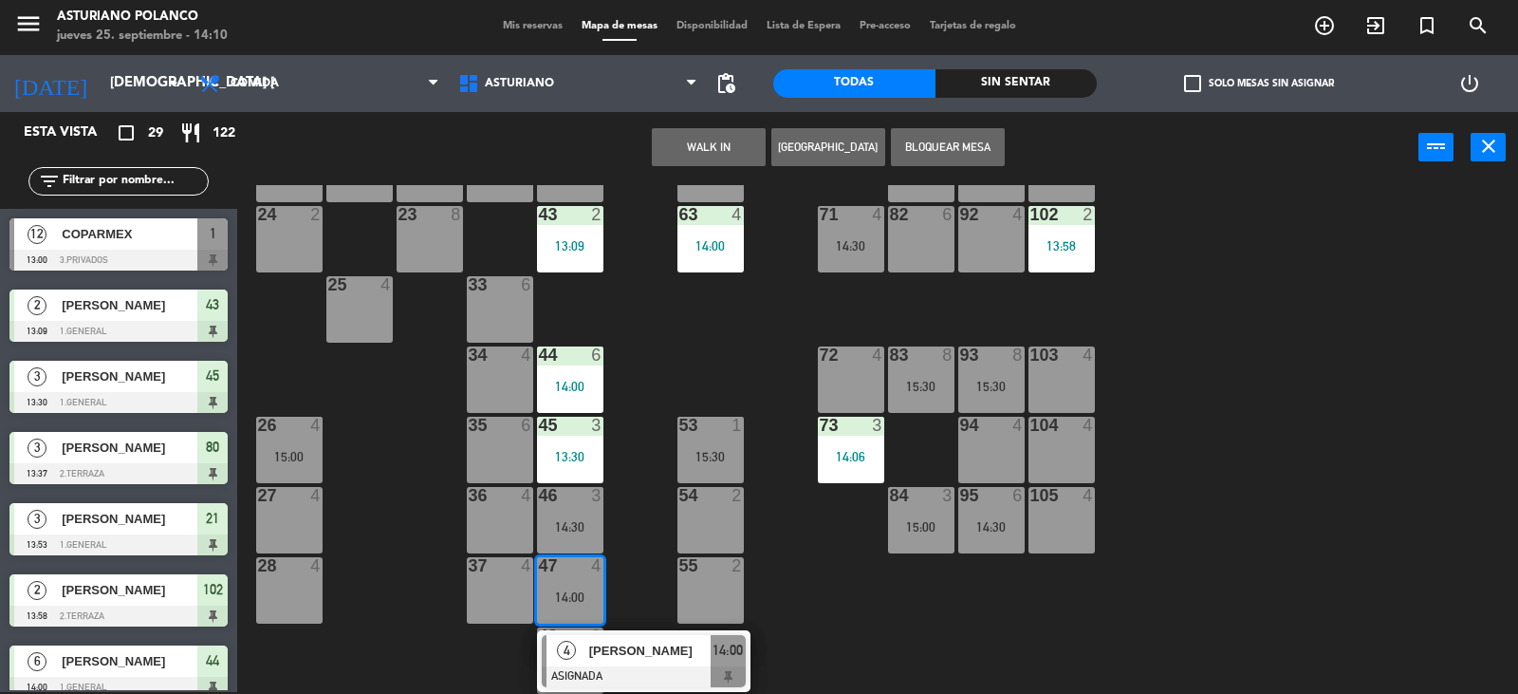
click at [867, 621] on div "1 12 13:00 2 block 8 60 14 14:00 20 2 14:00 30 4 14:30 40 4 61 14 14:00 62 6 41…" at bounding box center [885, 439] width 1266 height 509
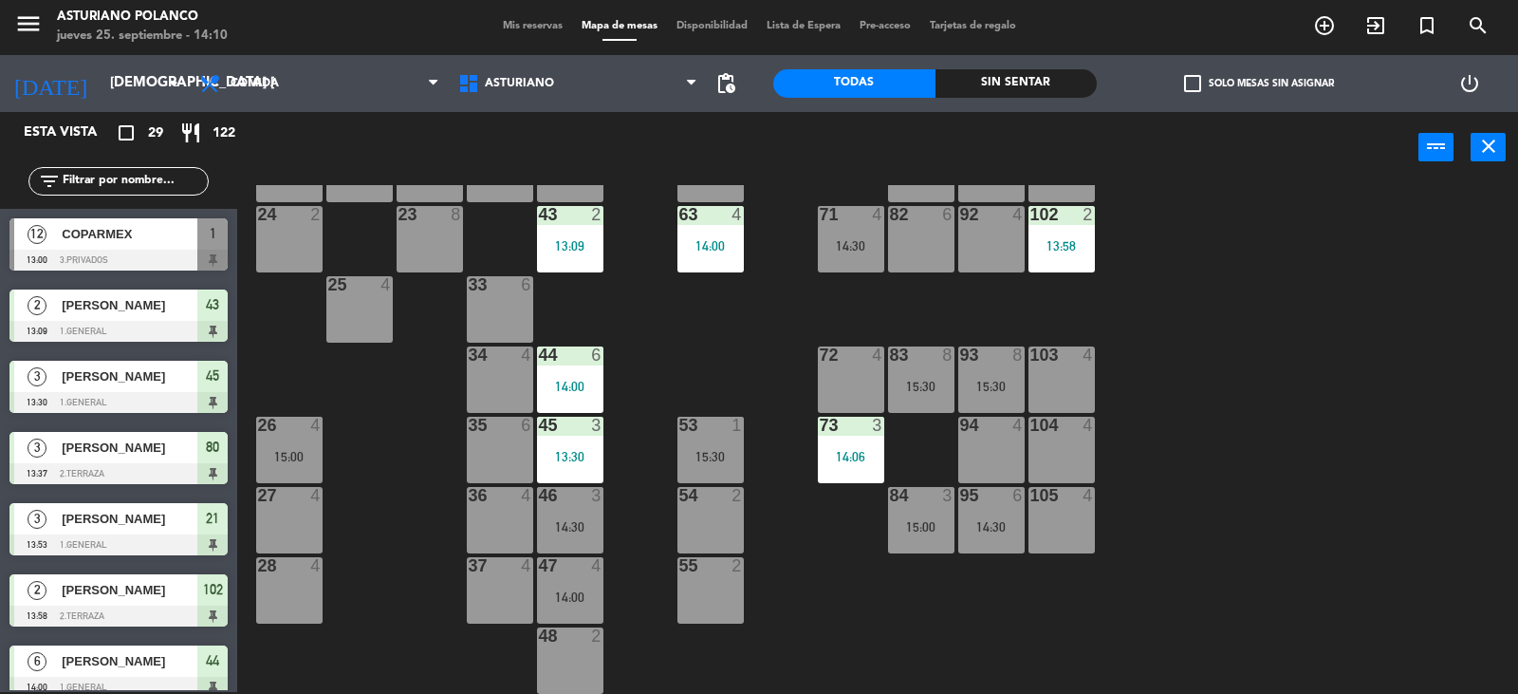
click at [563, 528] on div "14:30" at bounding box center [570, 526] width 66 height 13
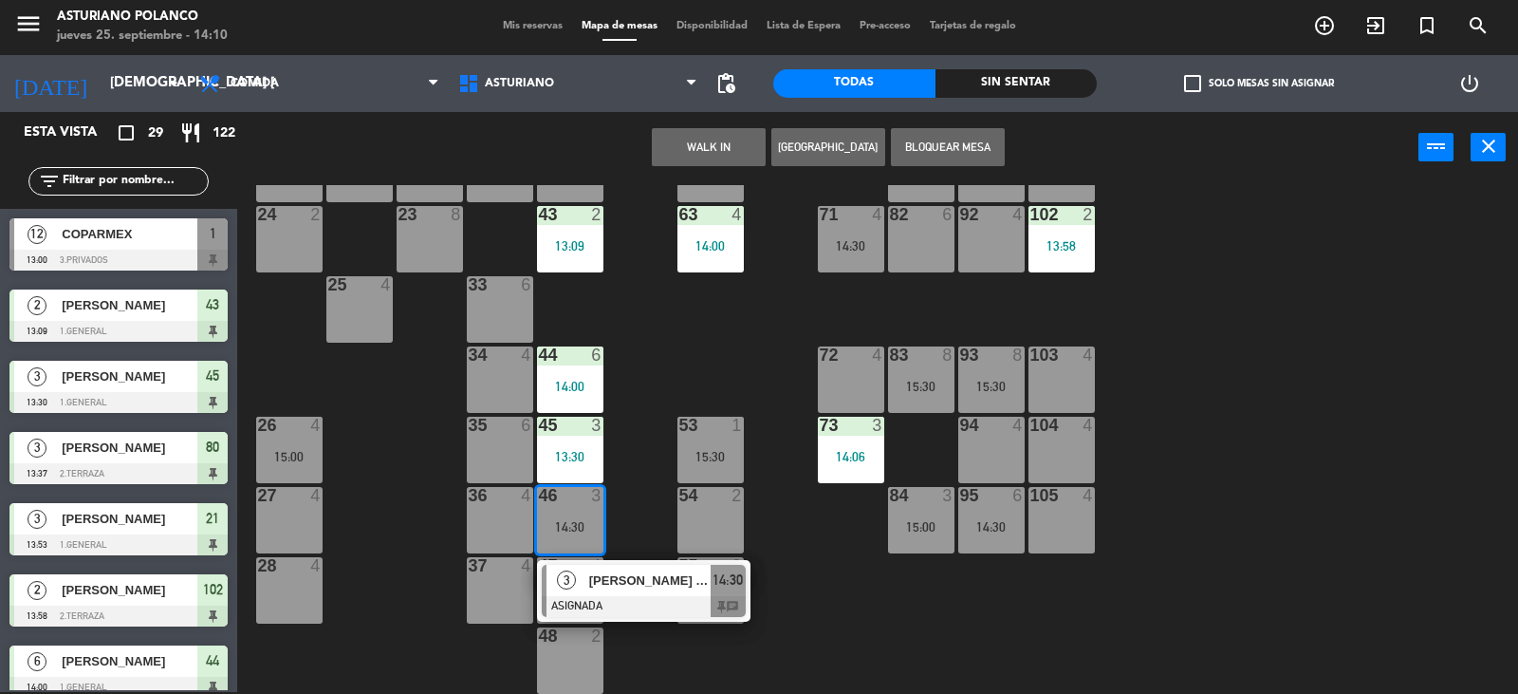
click at [899, 587] on div "1 12 13:00 2 block 8 60 14 14:00 20 2 14:00 30 4 14:30 40 4 61 14 14:00 62 6 41…" at bounding box center [885, 439] width 1266 height 509
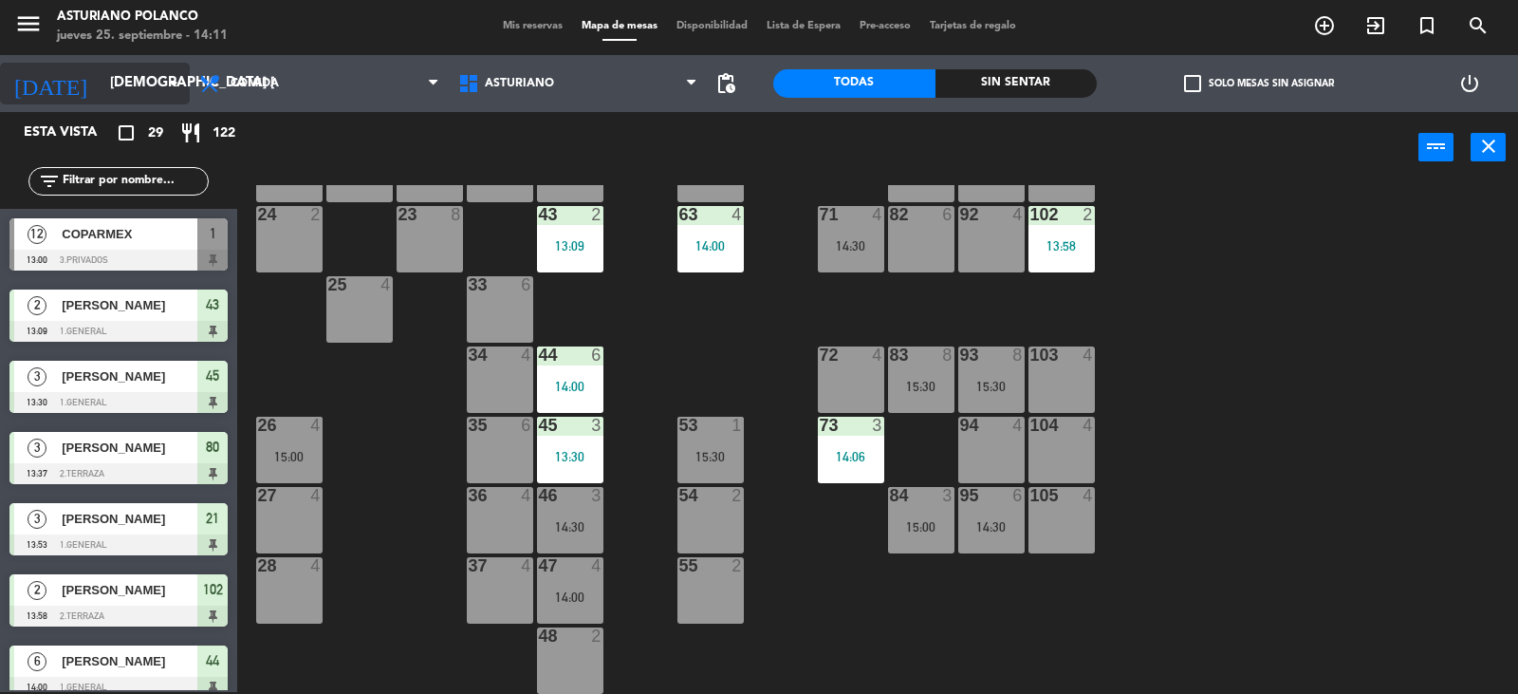
click at [140, 83] on input "[DEMOGRAPHIC_DATA] [DATE]" at bounding box center [192, 83] width 183 height 36
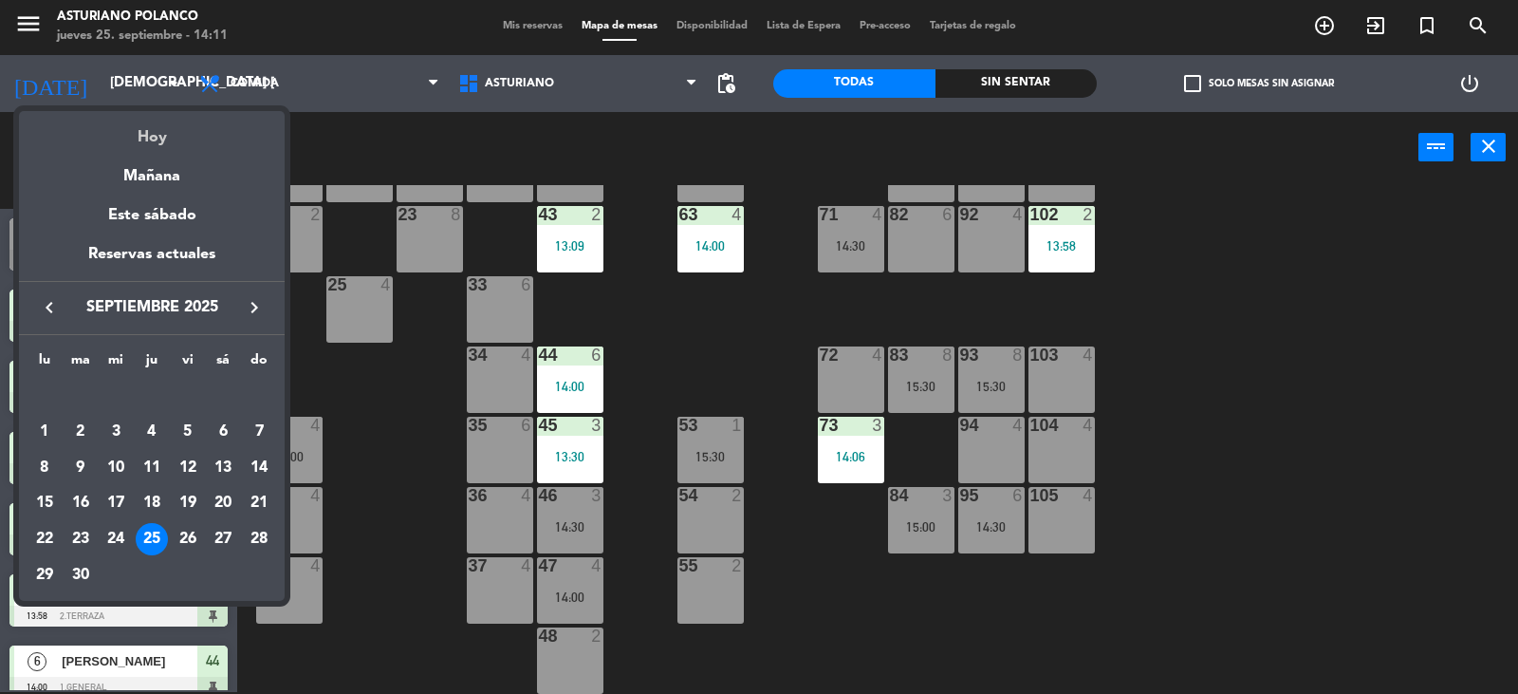
click at [144, 140] on div "Hoy" at bounding box center [152, 130] width 266 height 39
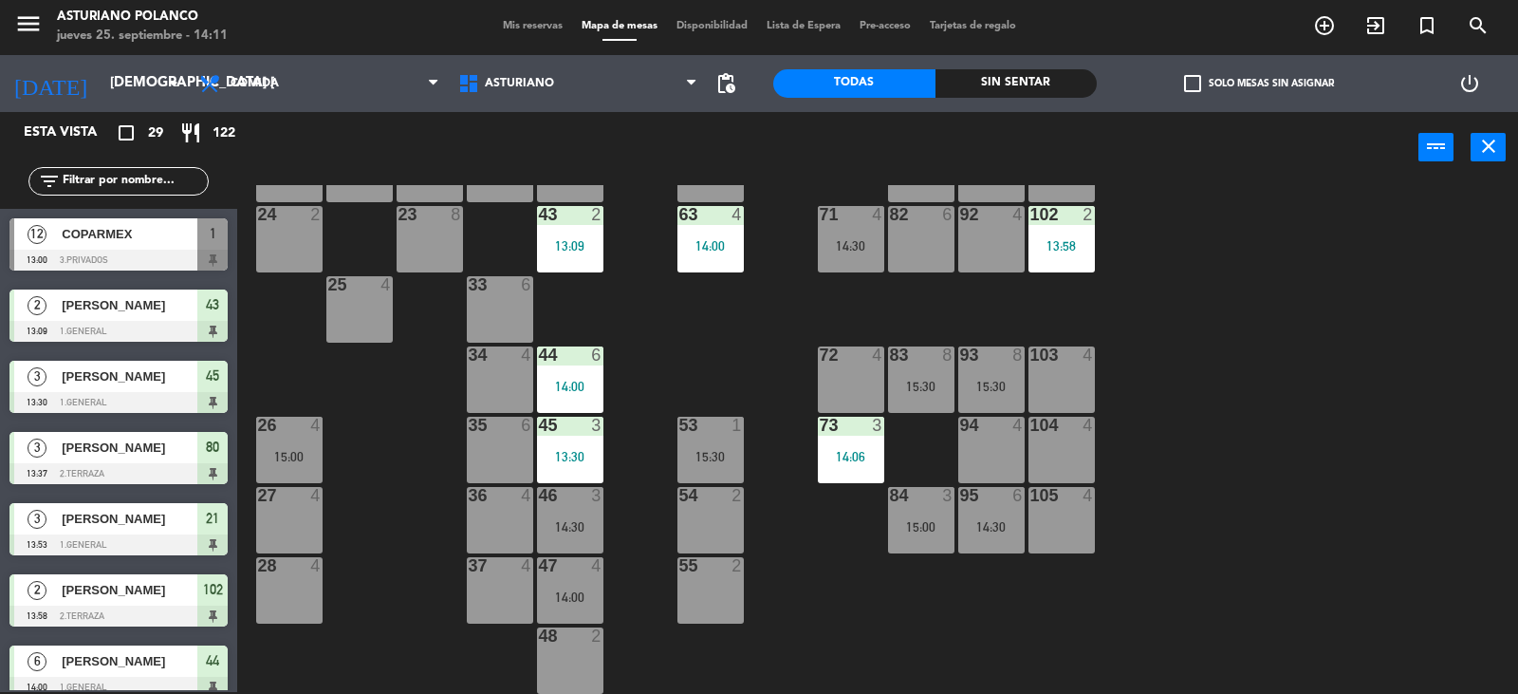
click at [128, 178] on input "text" at bounding box center [134, 181] width 147 height 21
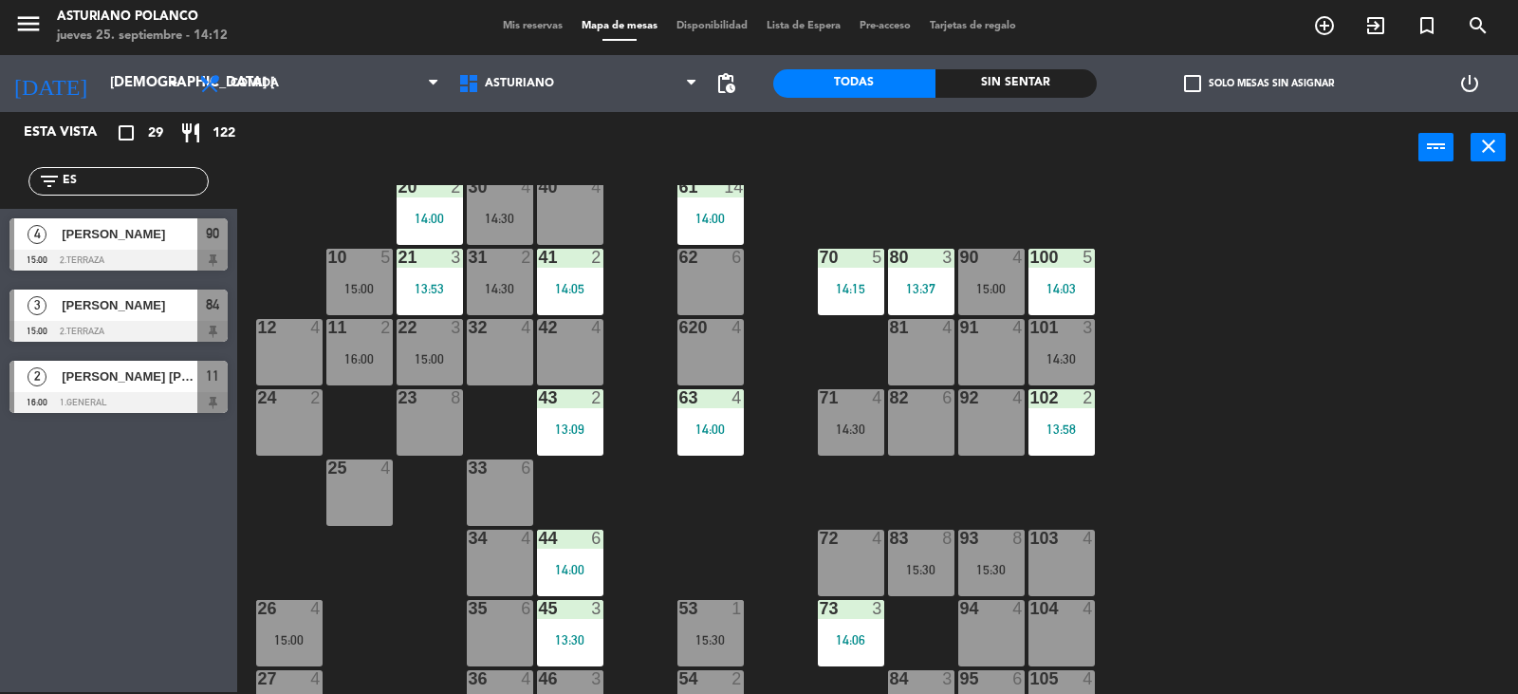
scroll to position [9, 0]
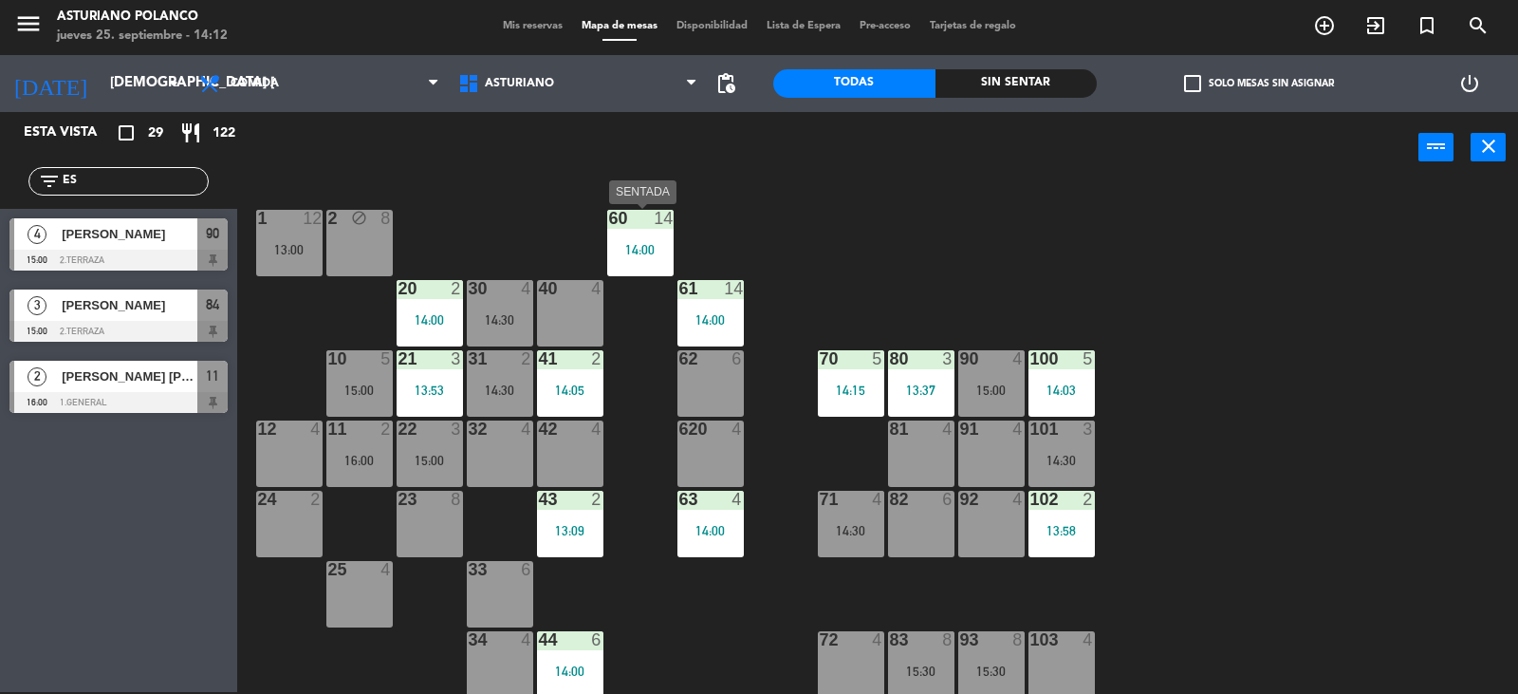
type input "ES"
click at [638, 252] on div "14:00" at bounding box center [640, 249] width 66 height 13
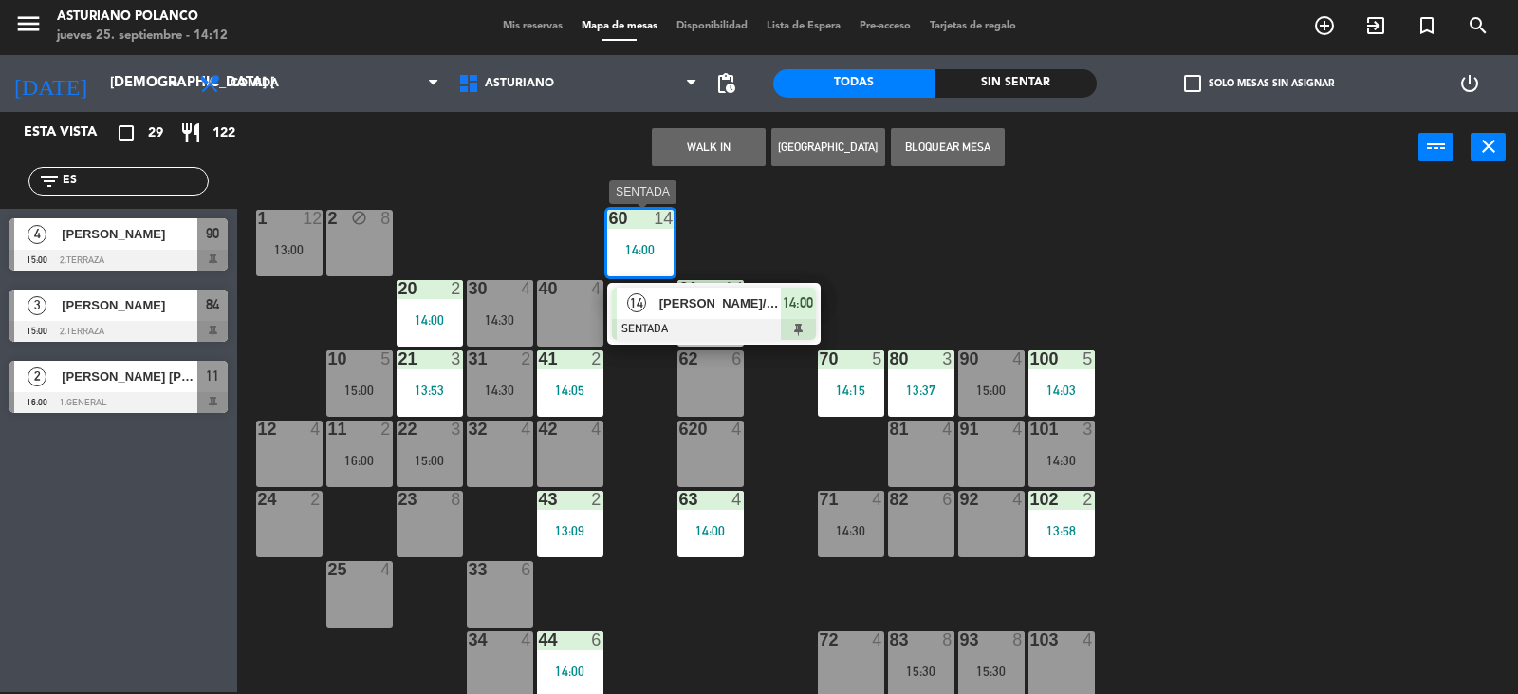
click at [709, 310] on span "[PERSON_NAME]/ECIME 66" at bounding box center [720, 303] width 121 height 20
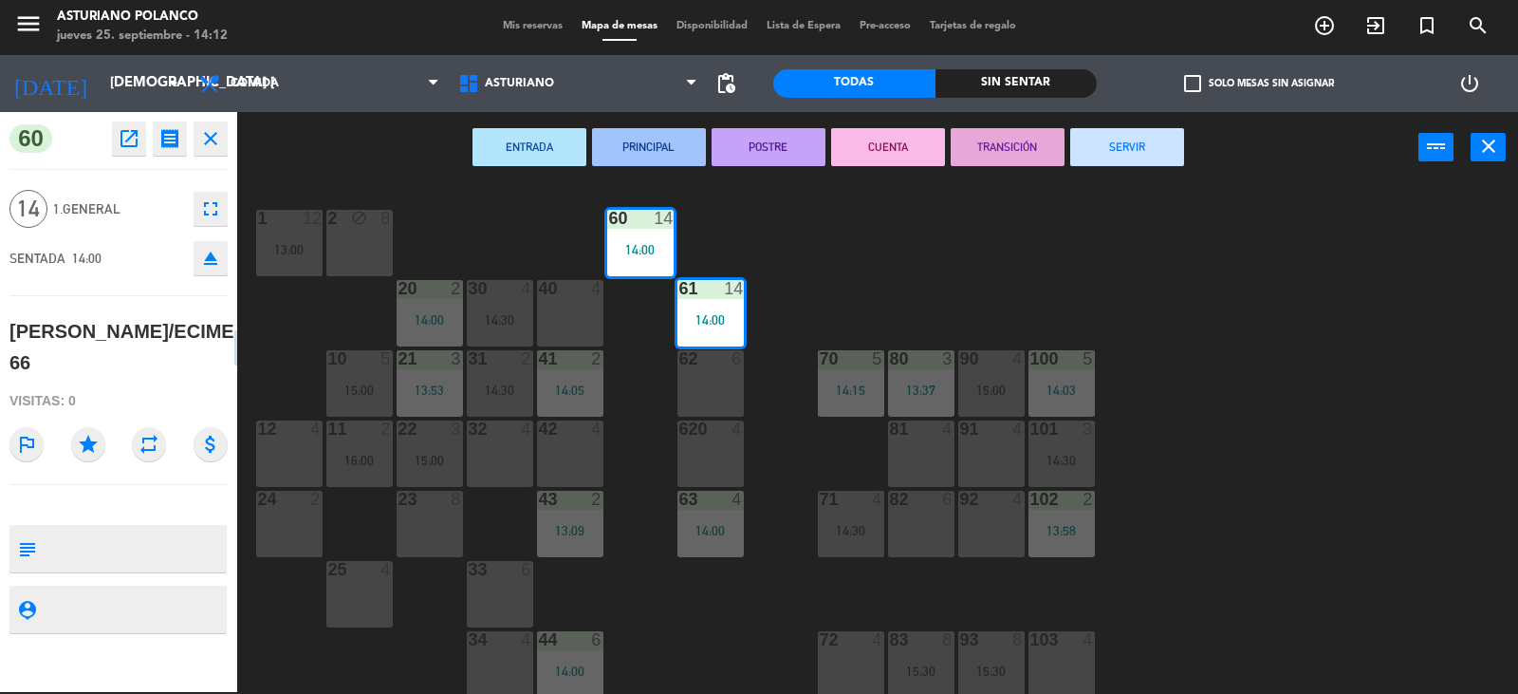
click at [428, 215] on div "1 12 13:00 2 block 8 60 14 14:00 20 2 14:00 30 4 14:30 40 4 61 14 14:00 62 6 41…" at bounding box center [885, 439] width 1266 height 509
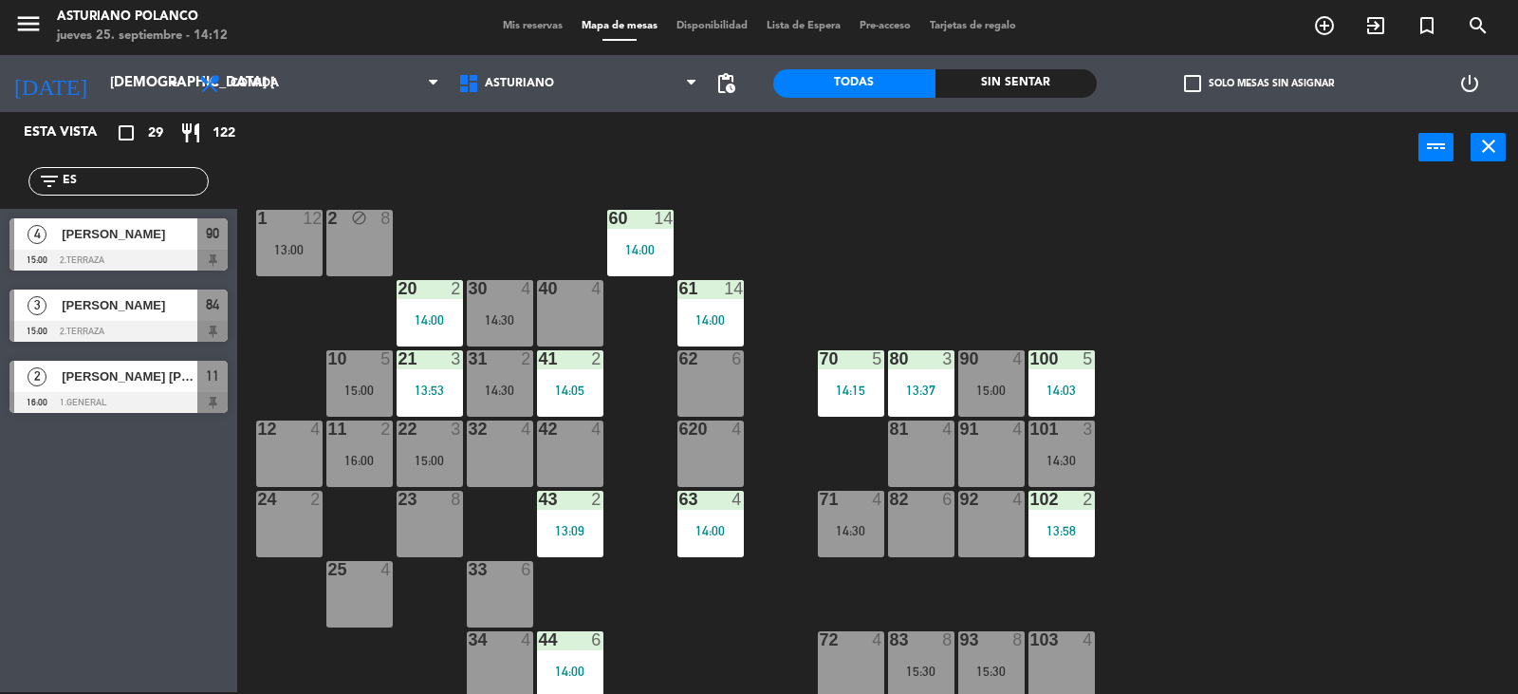
click at [177, 189] on input "ES" at bounding box center [134, 181] width 147 height 21
type input "E"
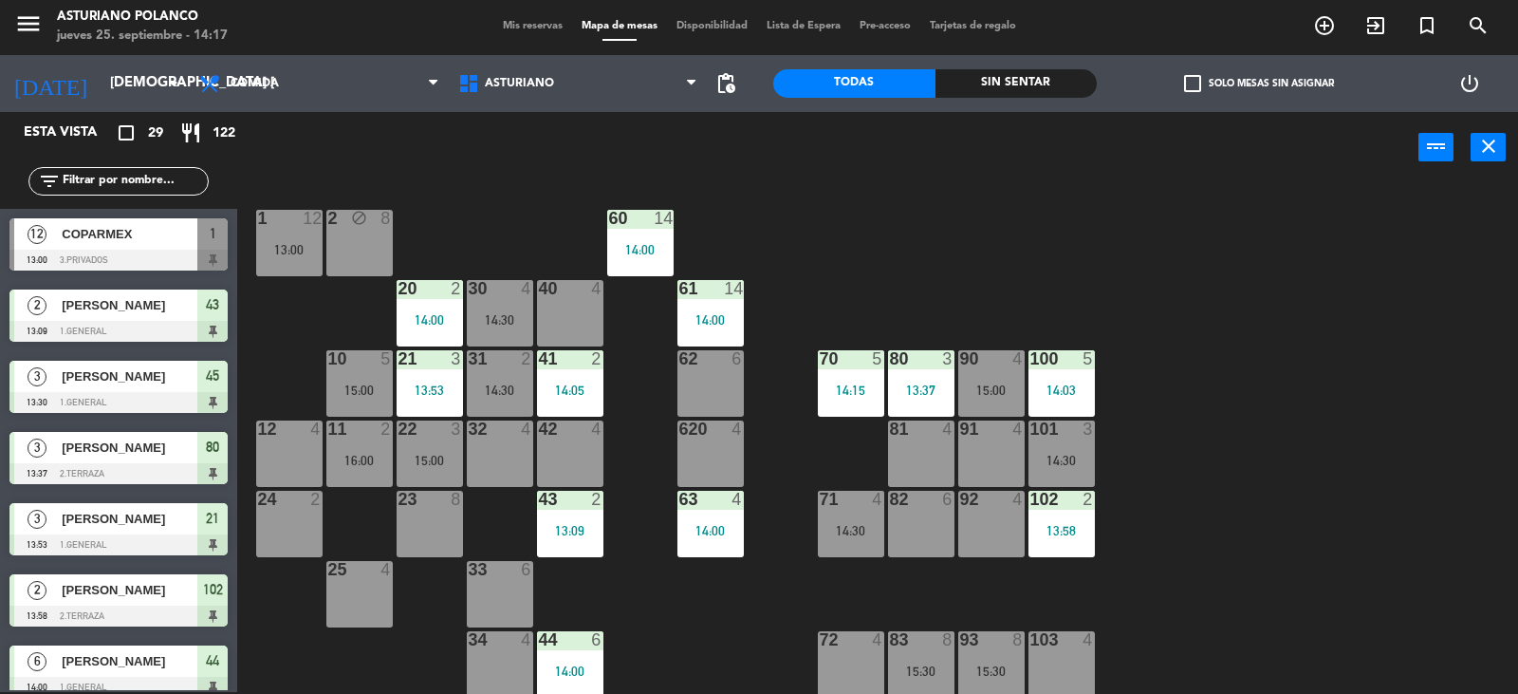
click at [113, 175] on input "text" at bounding box center [134, 181] width 147 height 21
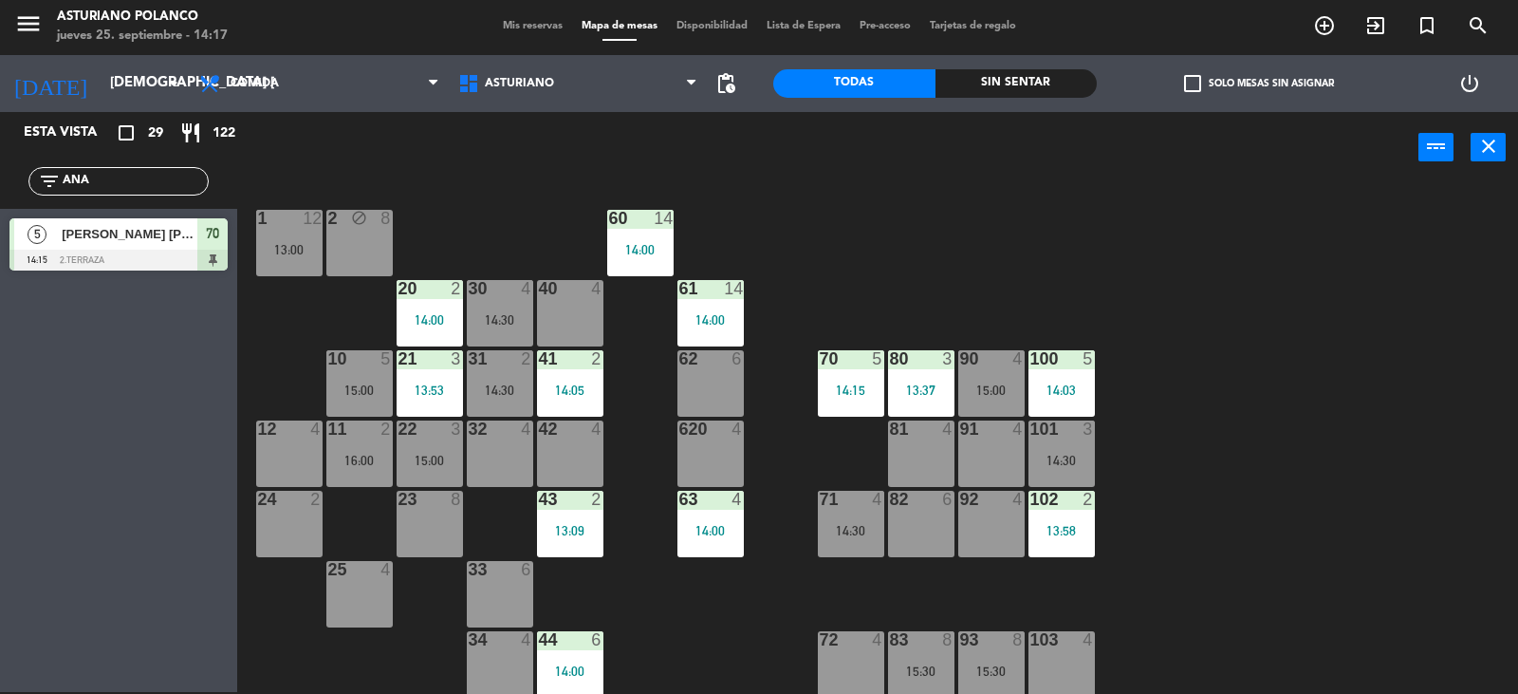
type input "ANA"
click at [129, 337] on div "Esta vista crop_square 29 restaurant 122 filter_list [PERSON_NAME] 5 [PERSON_NA…" at bounding box center [118, 402] width 237 height 580
click at [161, 250] on div at bounding box center [118, 260] width 218 height 21
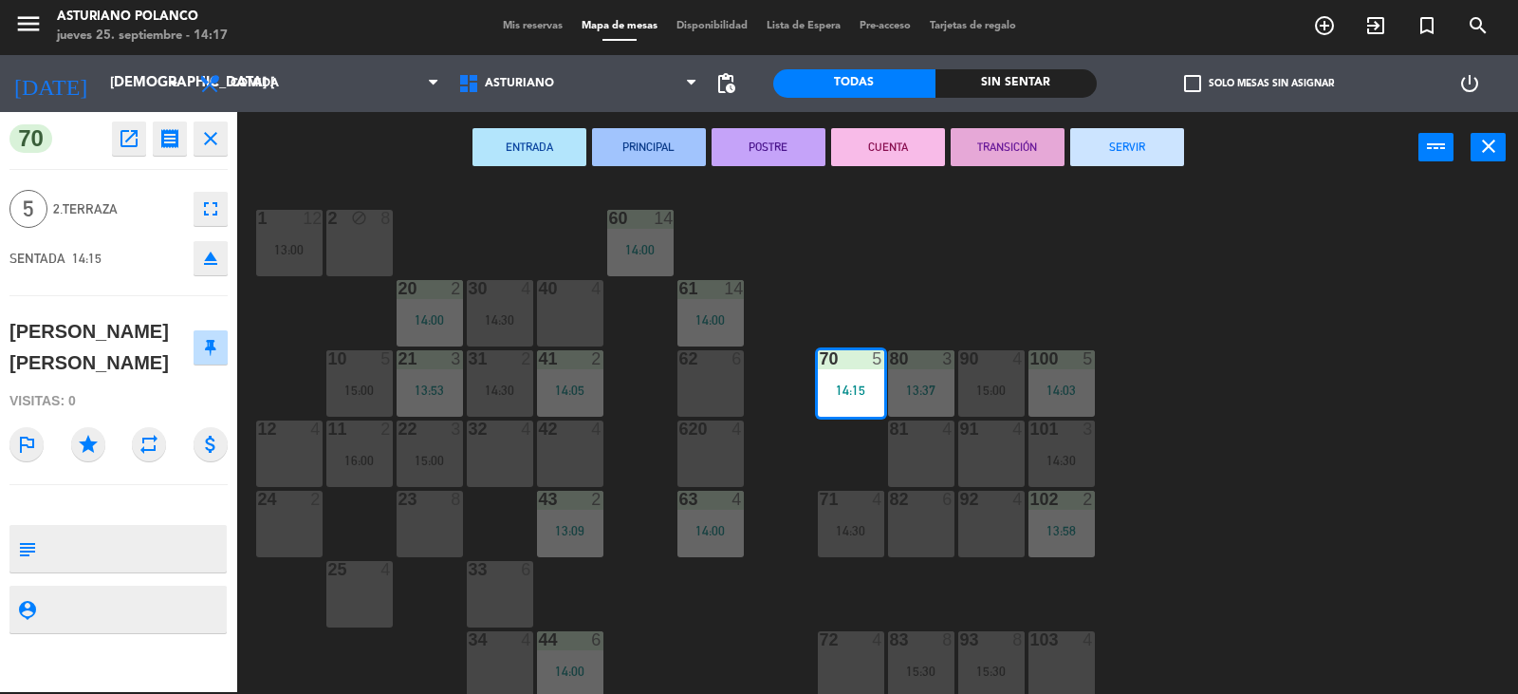
click at [821, 283] on div "1 12 13:00 2 block 8 60 14 14:00 20 2 14:00 30 4 14:30 40 4 61 14 14:00 62 6 41…" at bounding box center [885, 439] width 1266 height 509
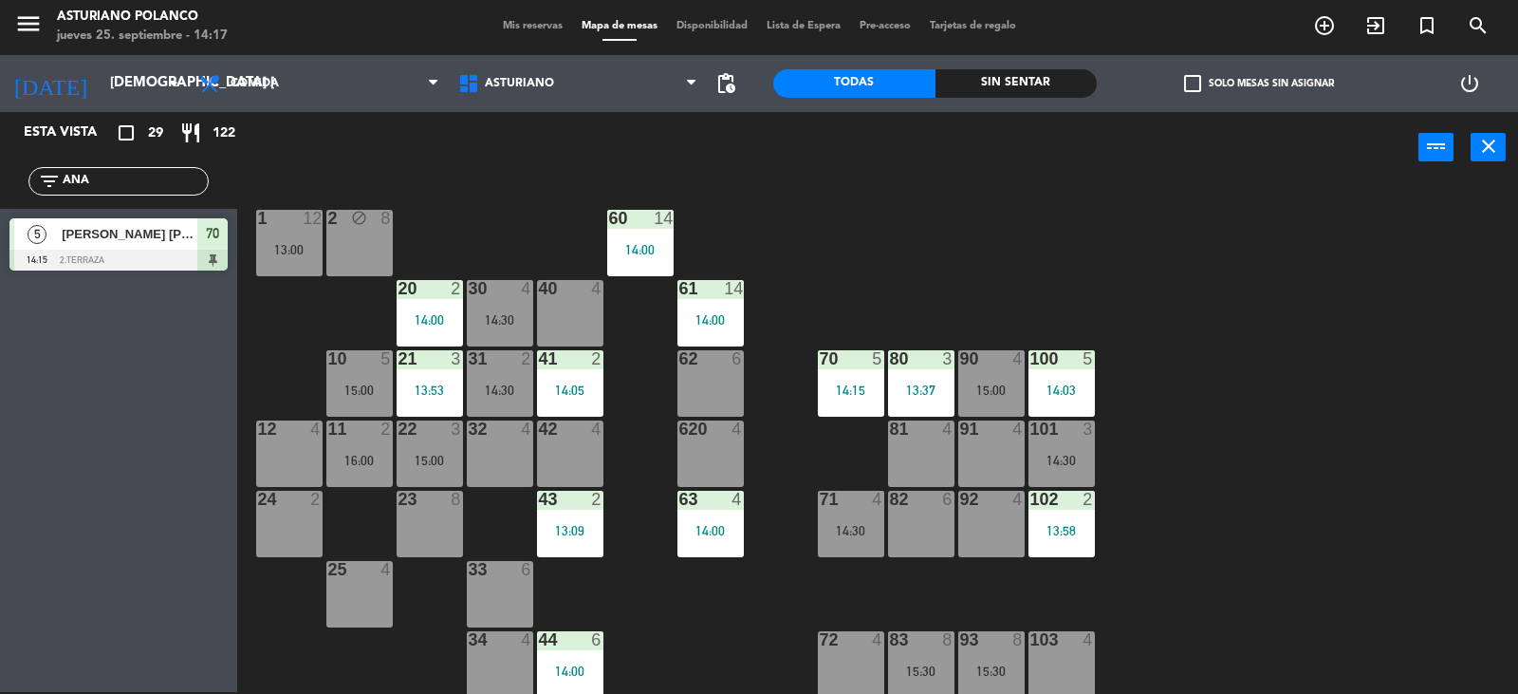
click at [124, 182] on input "ANA" at bounding box center [134, 181] width 147 height 21
type input "A"
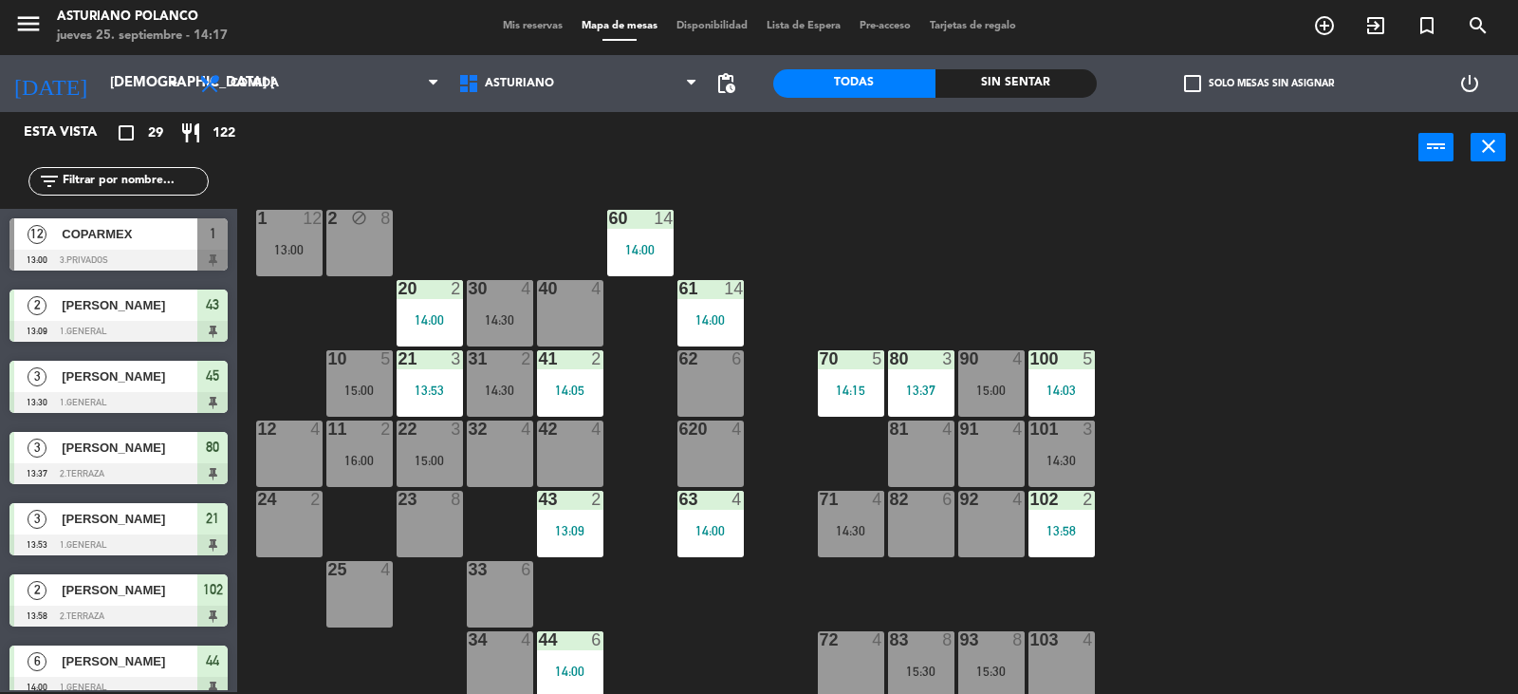
scroll to position [294, 0]
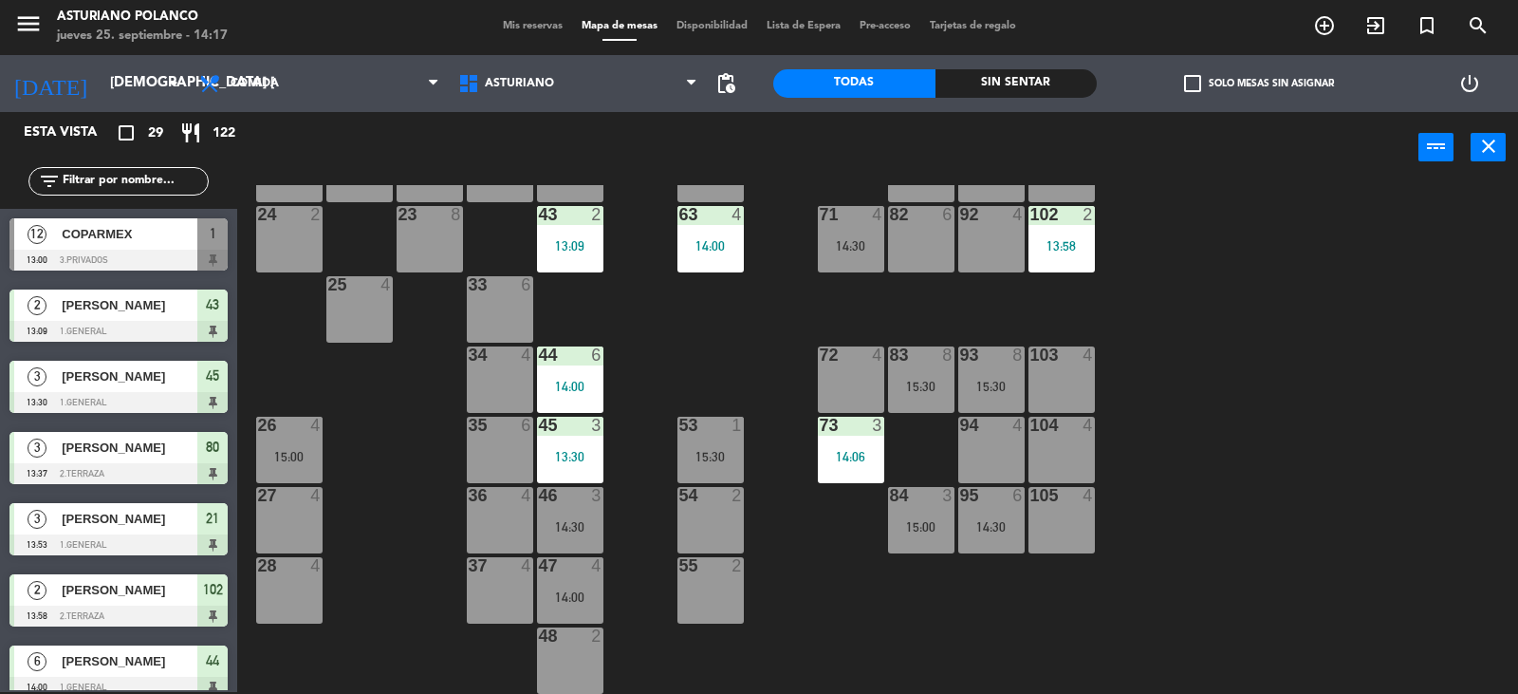
click at [1078, 531] on div "105 4" at bounding box center [1062, 520] width 66 height 66
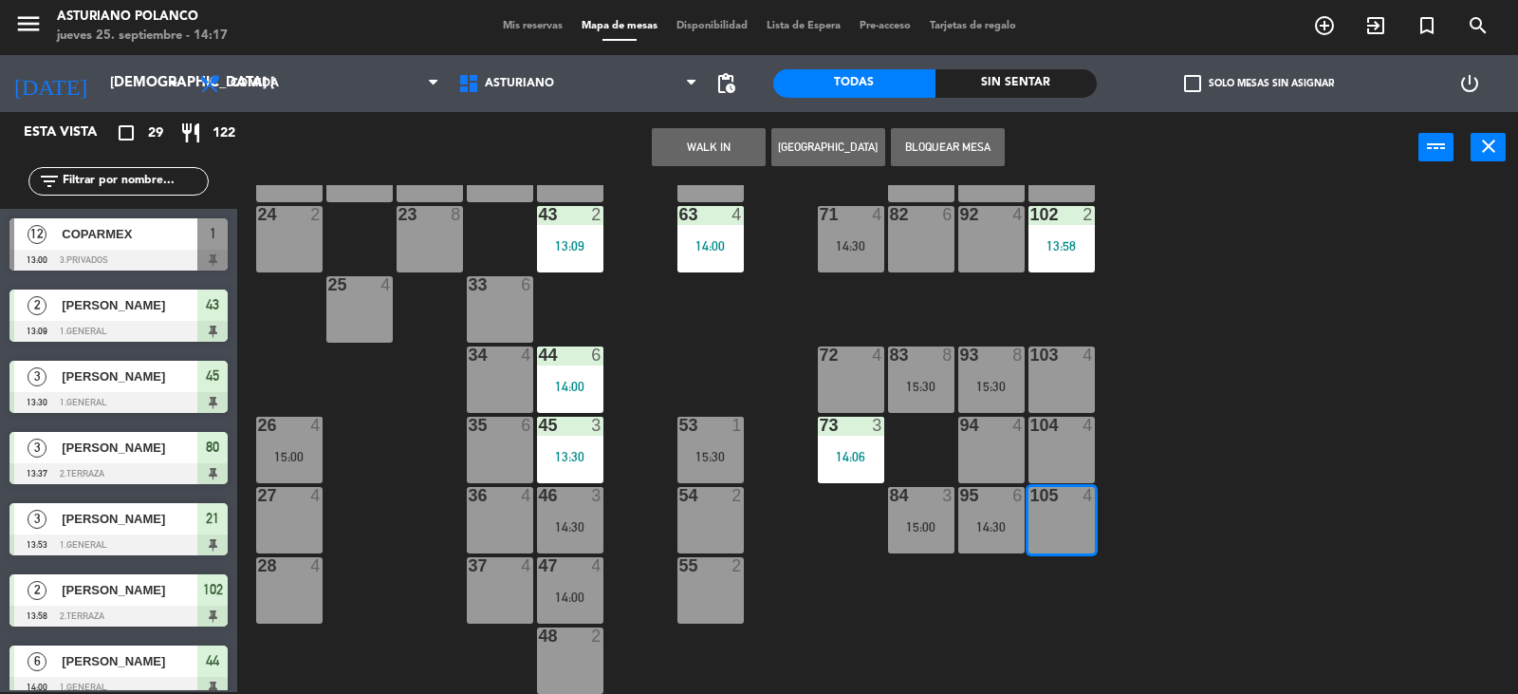
click at [737, 155] on button "WALK IN" at bounding box center [709, 147] width 114 height 38
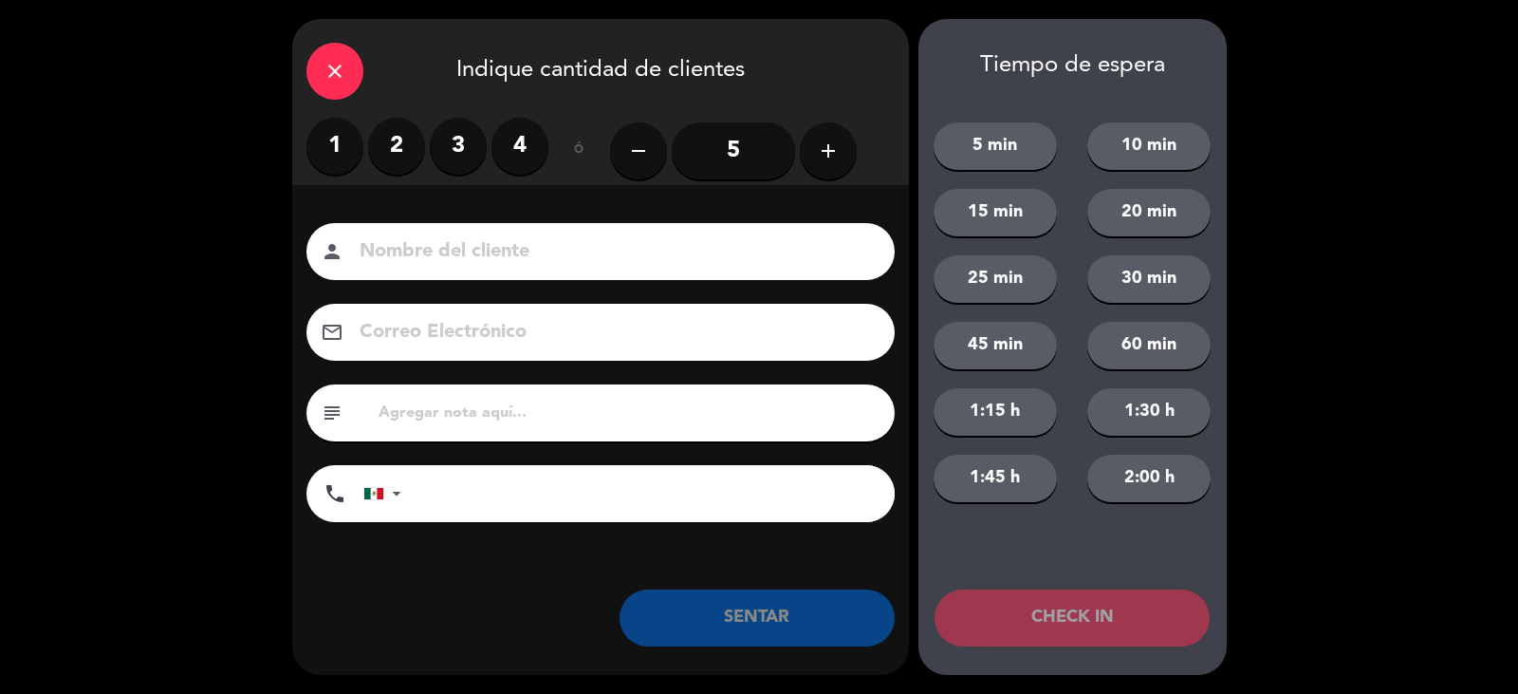
click at [456, 140] on label "3" at bounding box center [458, 146] width 57 height 57
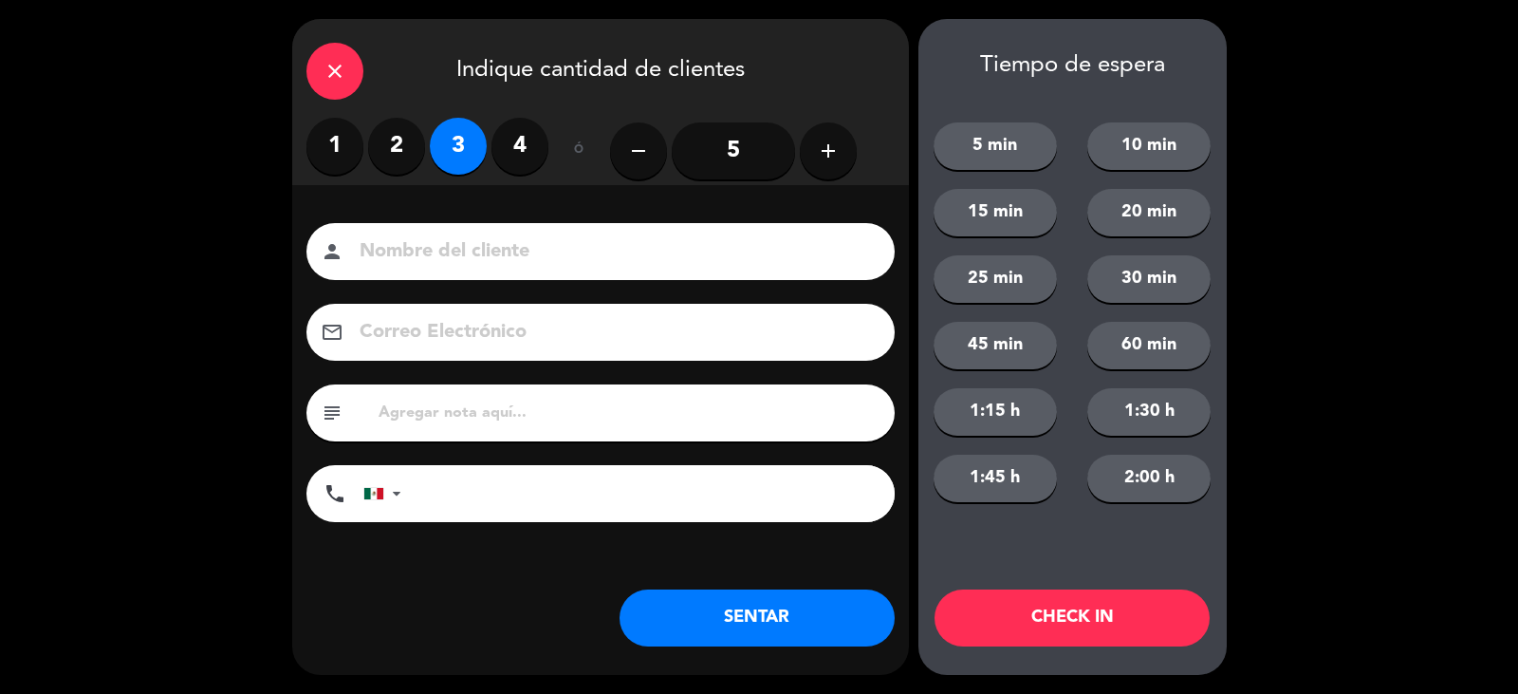
click at [418, 246] on input at bounding box center [614, 251] width 512 height 33
type input "[PERSON_NAME]"
click at [796, 636] on button "SENTAR" at bounding box center [757, 617] width 275 height 57
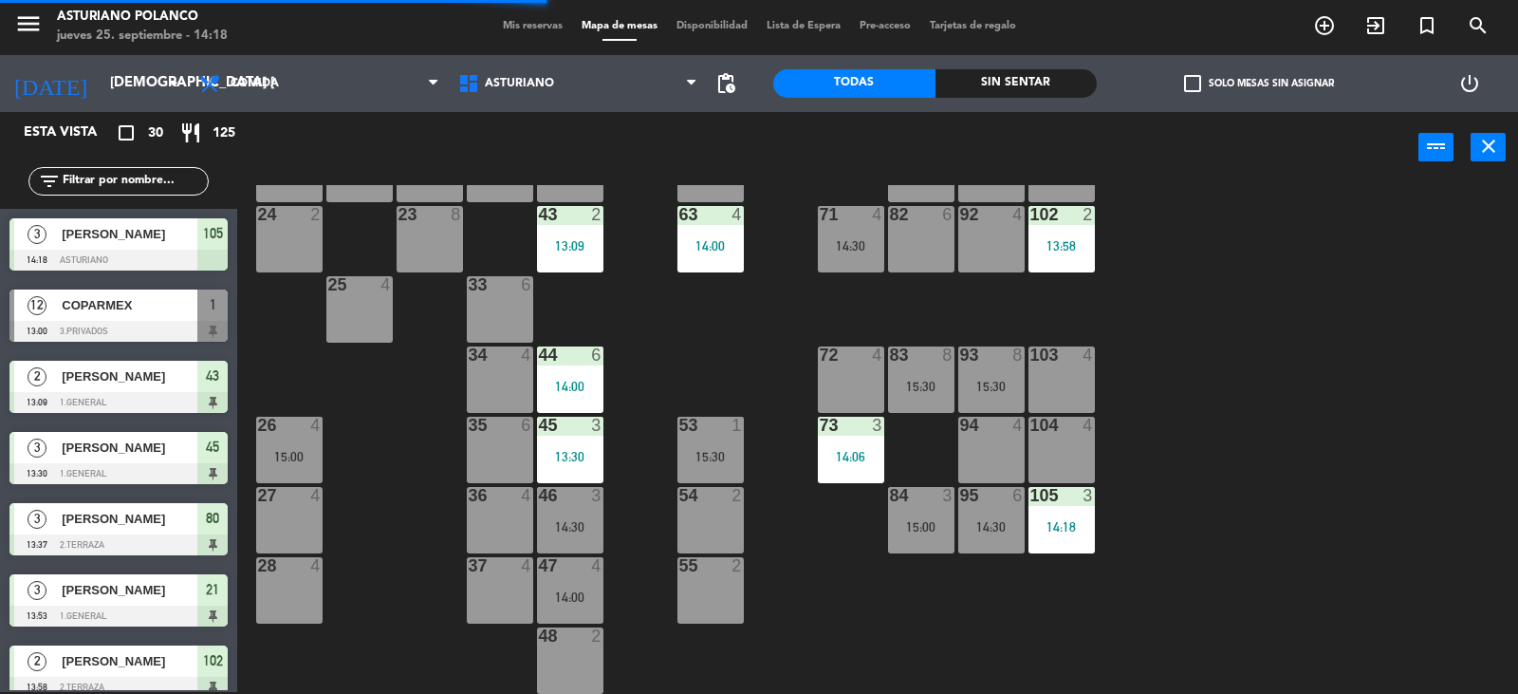
click at [848, 609] on div "1 12 13:00 2 block 8 60 14 14:00 20 2 14:00 30 4 14:30 40 4 61 14 14:00 62 6 41…" at bounding box center [885, 439] width 1266 height 509
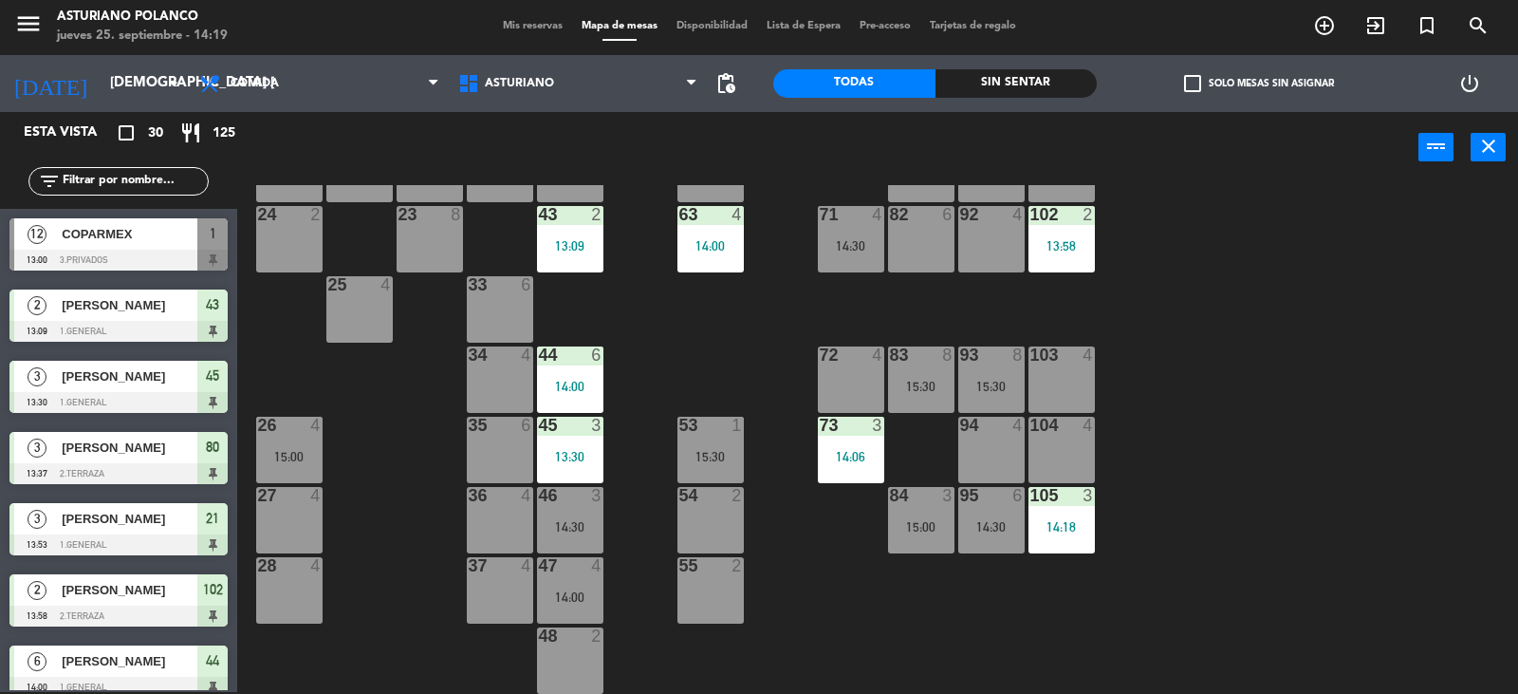
click at [1055, 443] on div "104 4" at bounding box center [1062, 450] width 66 height 66
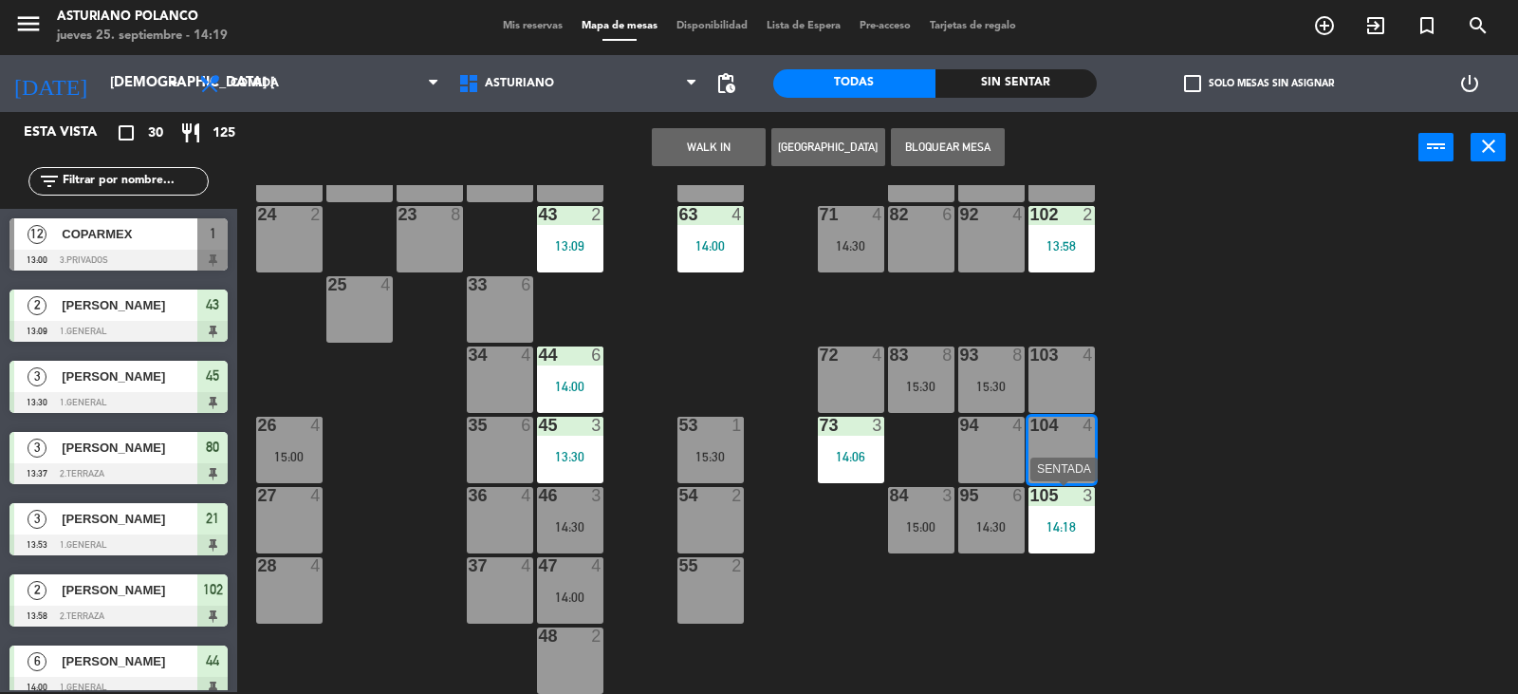
click at [1065, 539] on div "105 3 14:18" at bounding box center [1062, 520] width 66 height 66
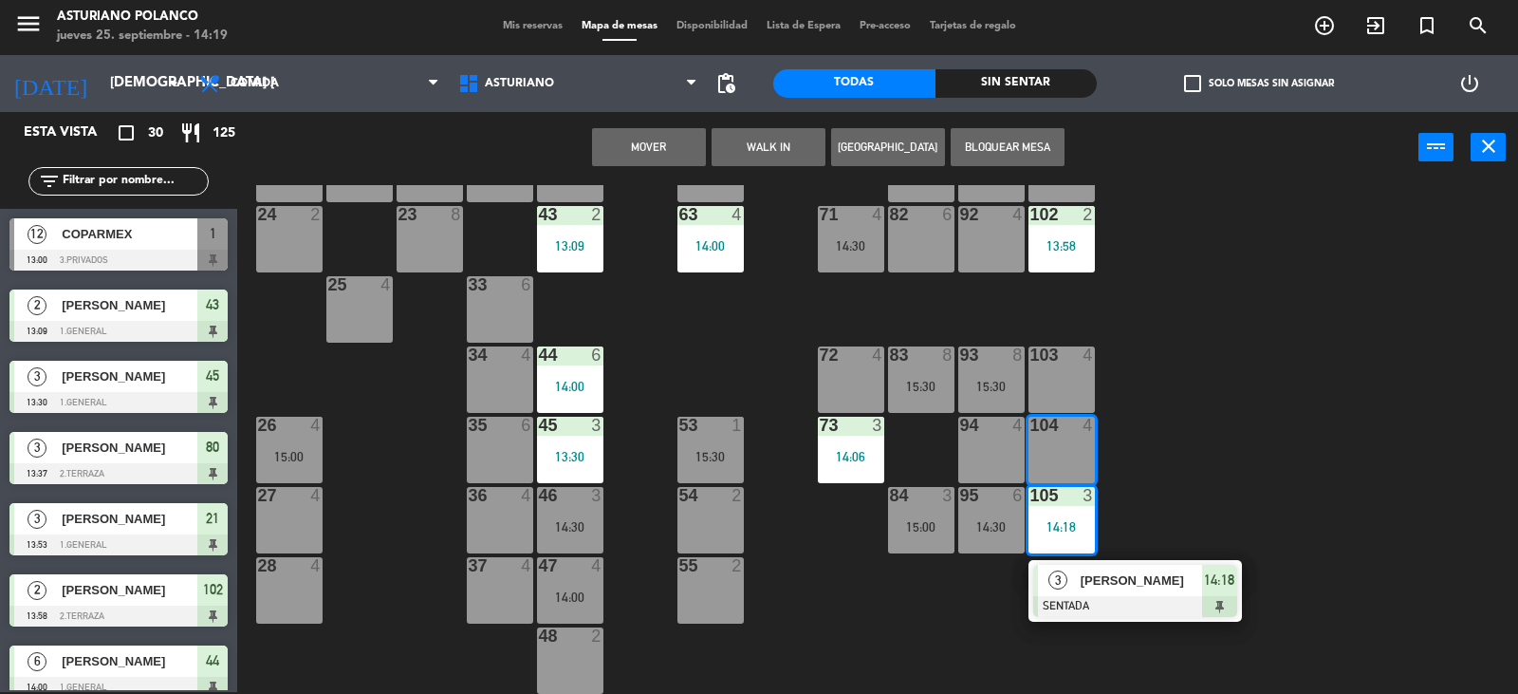
click at [659, 148] on button "Mover" at bounding box center [649, 147] width 114 height 38
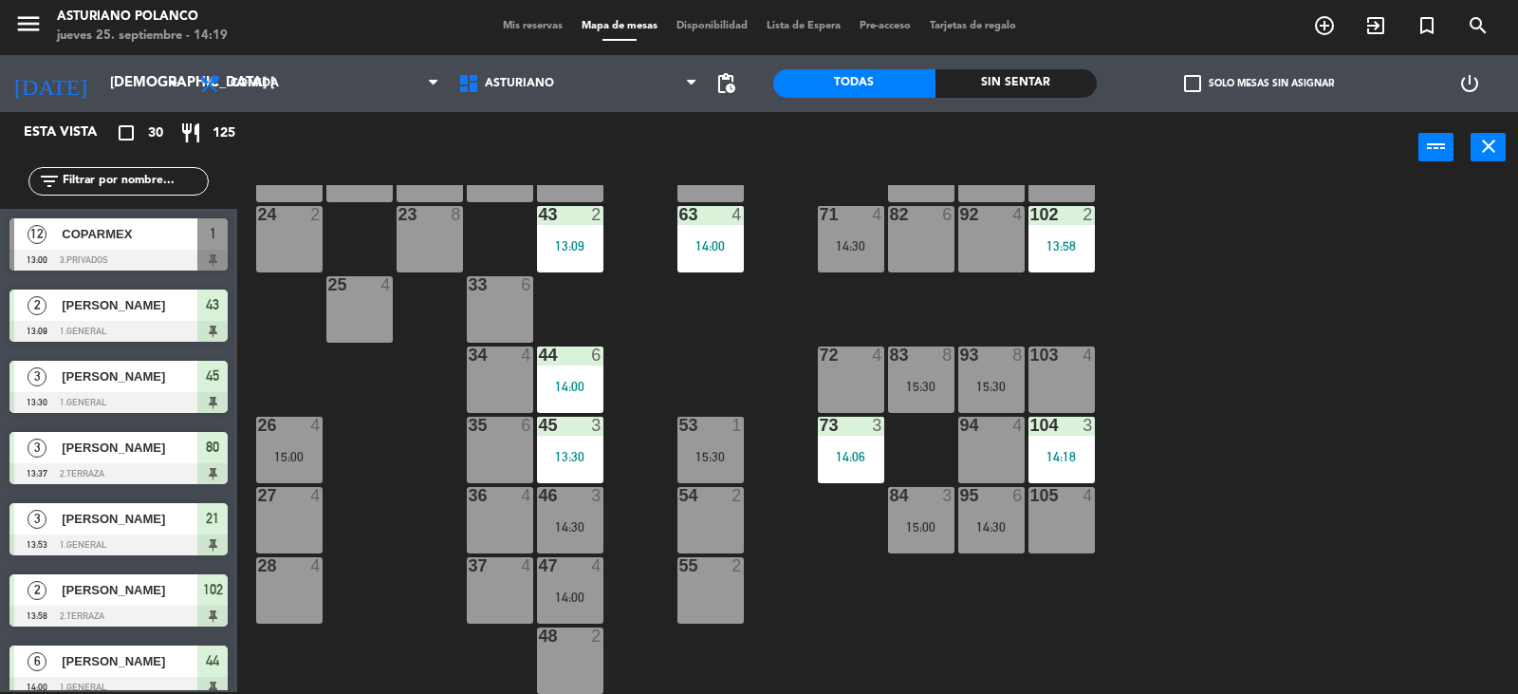
click at [1203, 418] on div "1 12 13:00 2 block 8 60 14 14:00 20 2 14:00 30 4 14:30 40 4 61 14 14:00 62 6 41…" at bounding box center [885, 439] width 1266 height 509
click at [977, 538] on div "95 6 14:30" at bounding box center [992, 520] width 66 height 66
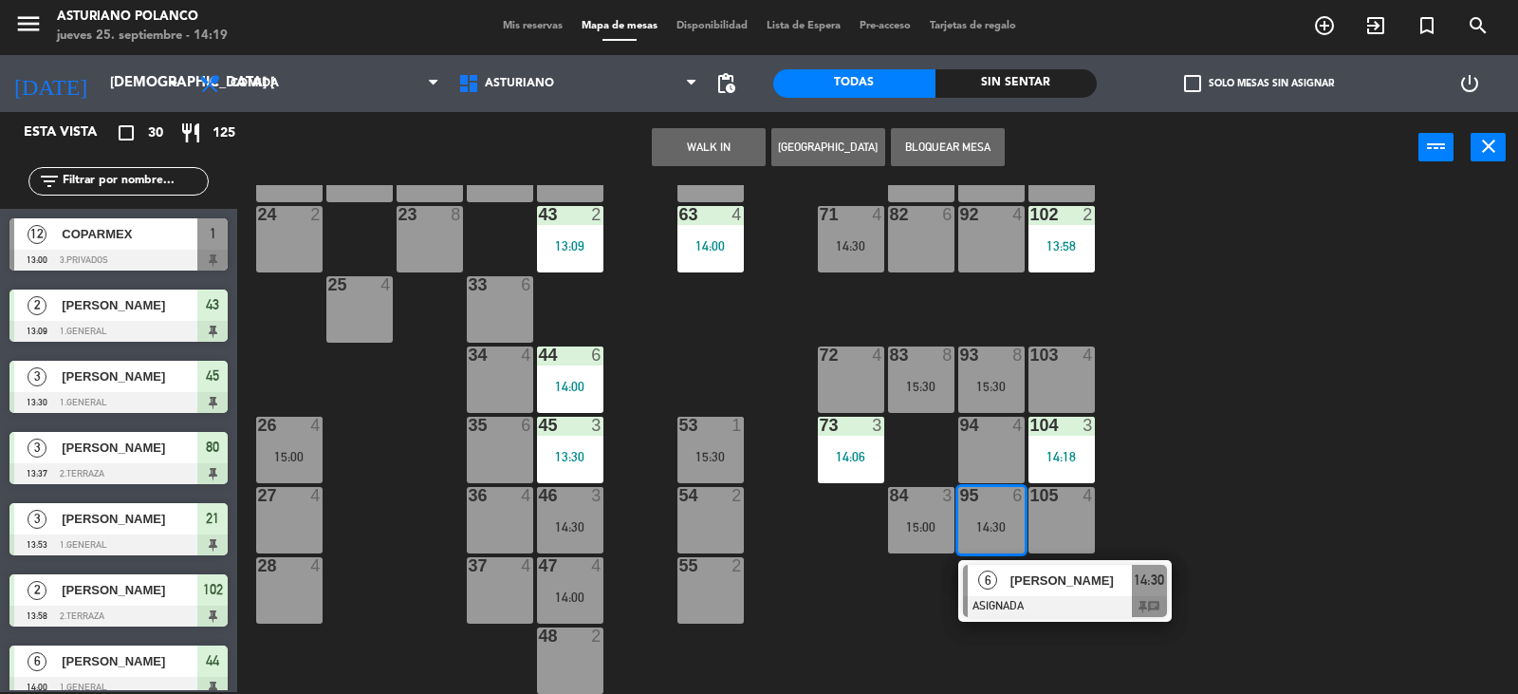
click at [1051, 578] on span "[PERSON_NAME]" at bounding box center [1071, 580] width 121 height 20
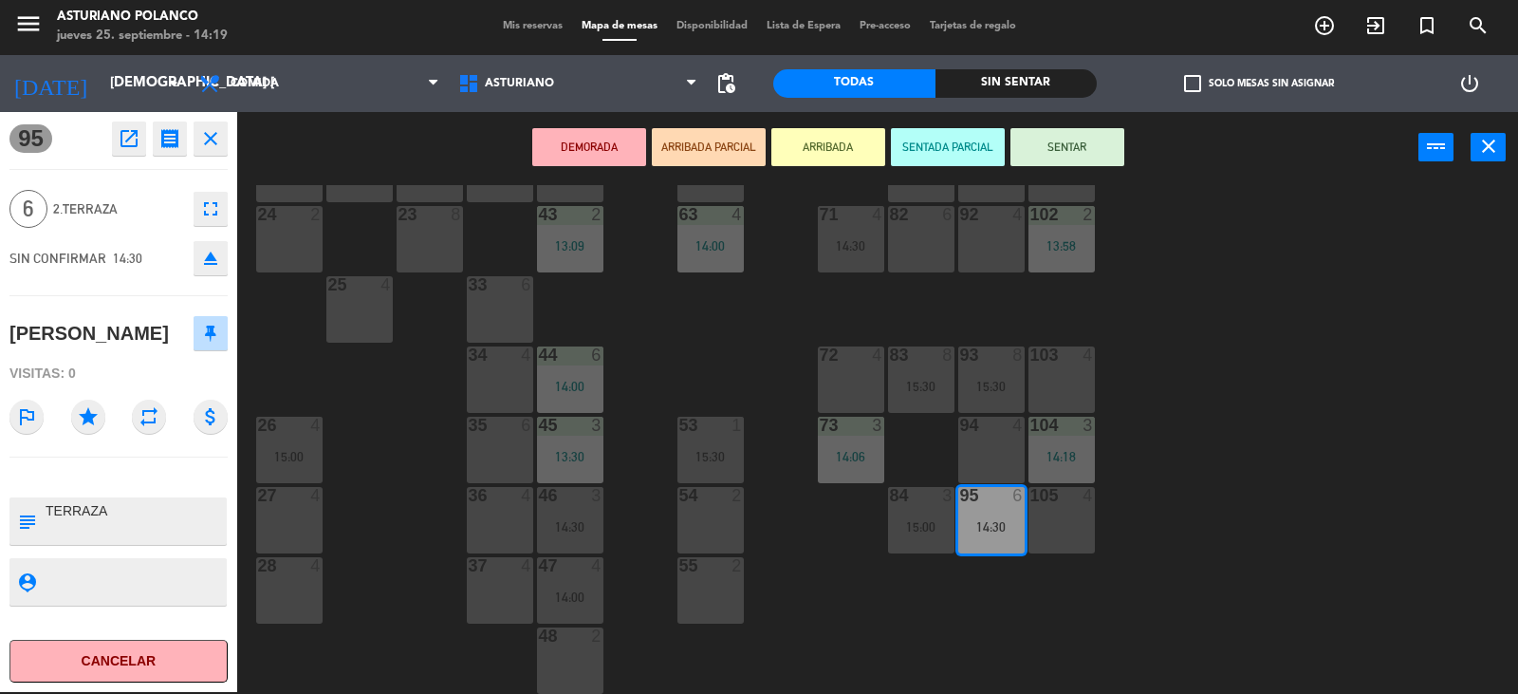
click at [1400, 507] on div "1 12 13:00 2 block 8 60 14 14:00 20 2 14:00 30 4 14:30 40 4 61 14 14:00 62 6 41…" at bounding box center [885, 439] width 1266 height 509
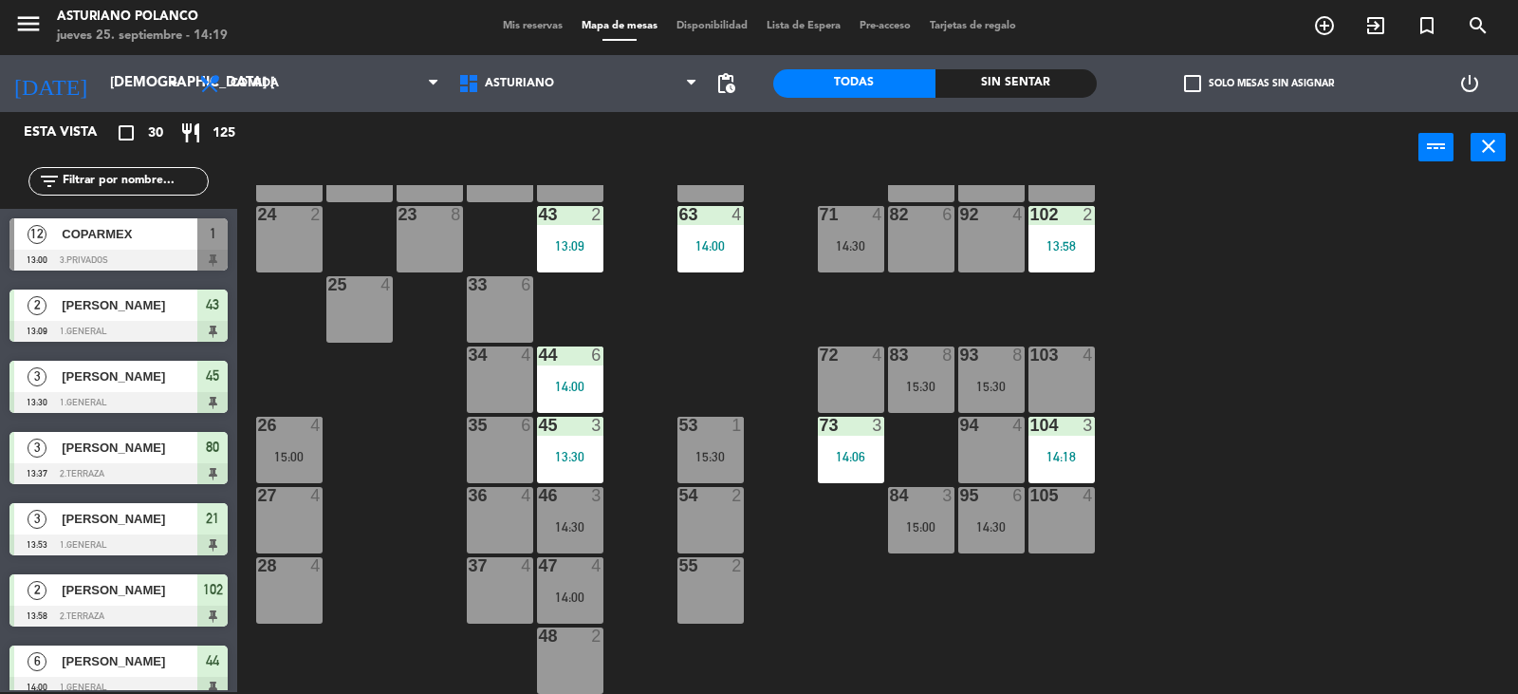
scroll to position [2, 0]
click at [1486, 149] on icon "close" at bounding box center [1489, 146] width 23 height 23
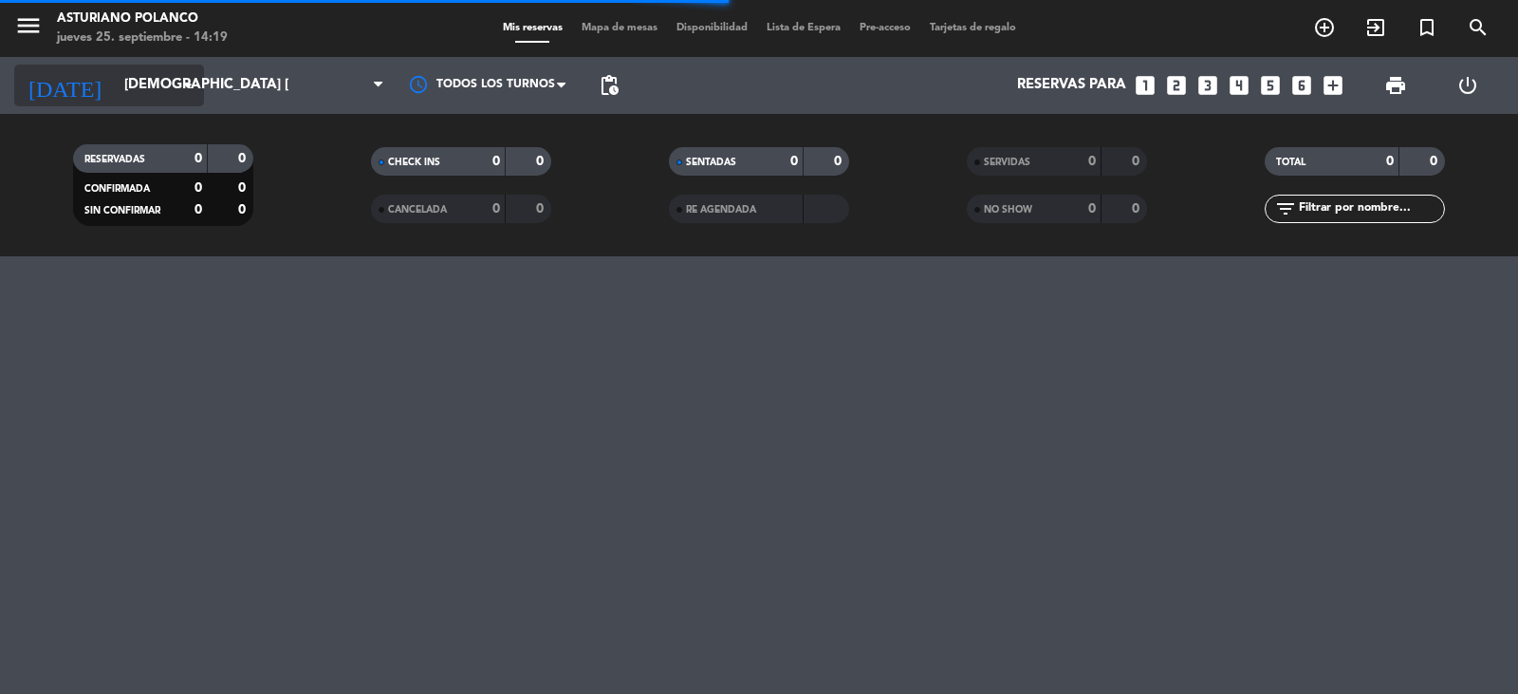
click at [172, 87] on input "[DEMOGRAPHIC_DATA] [DATE]" at bounding box center [206, 85] width 183 height 36
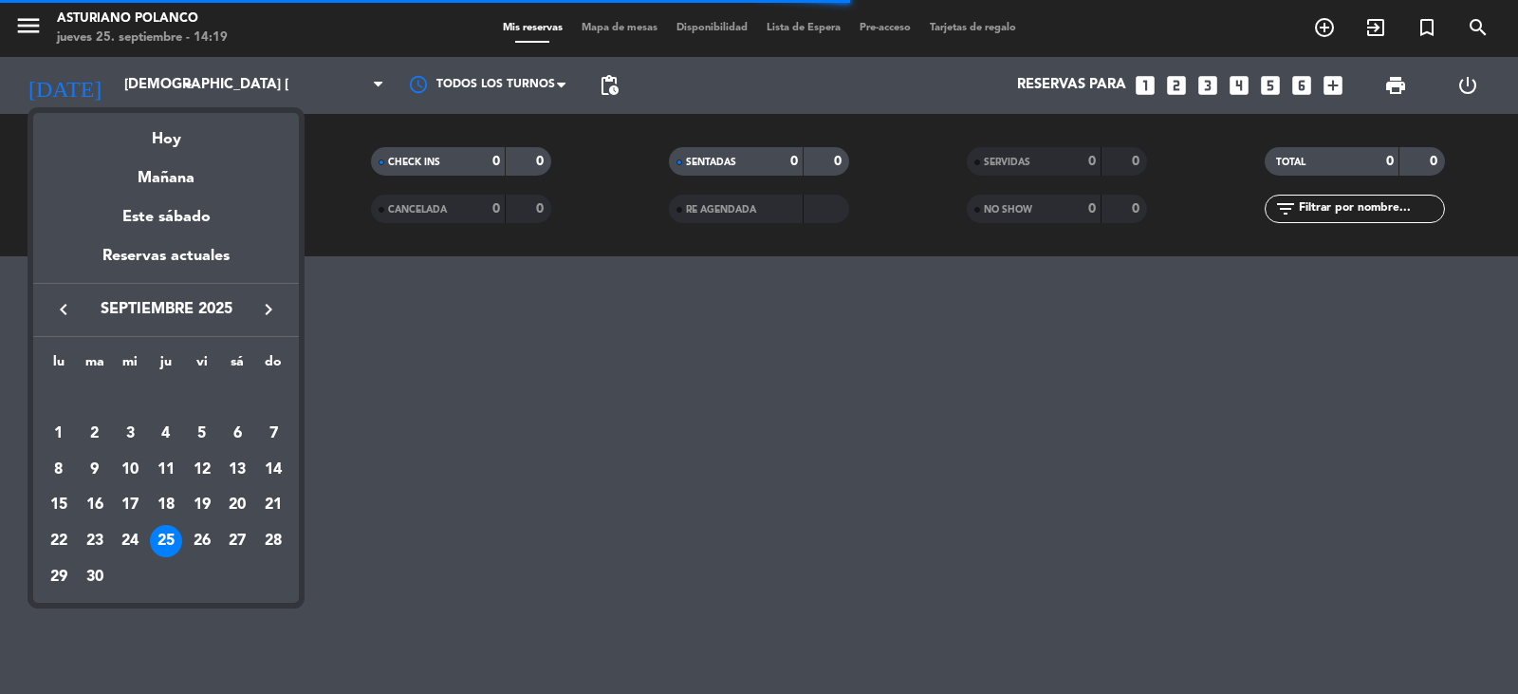
click at [400, 362] on div at bounding box center [759, 347] width 1518 height 694
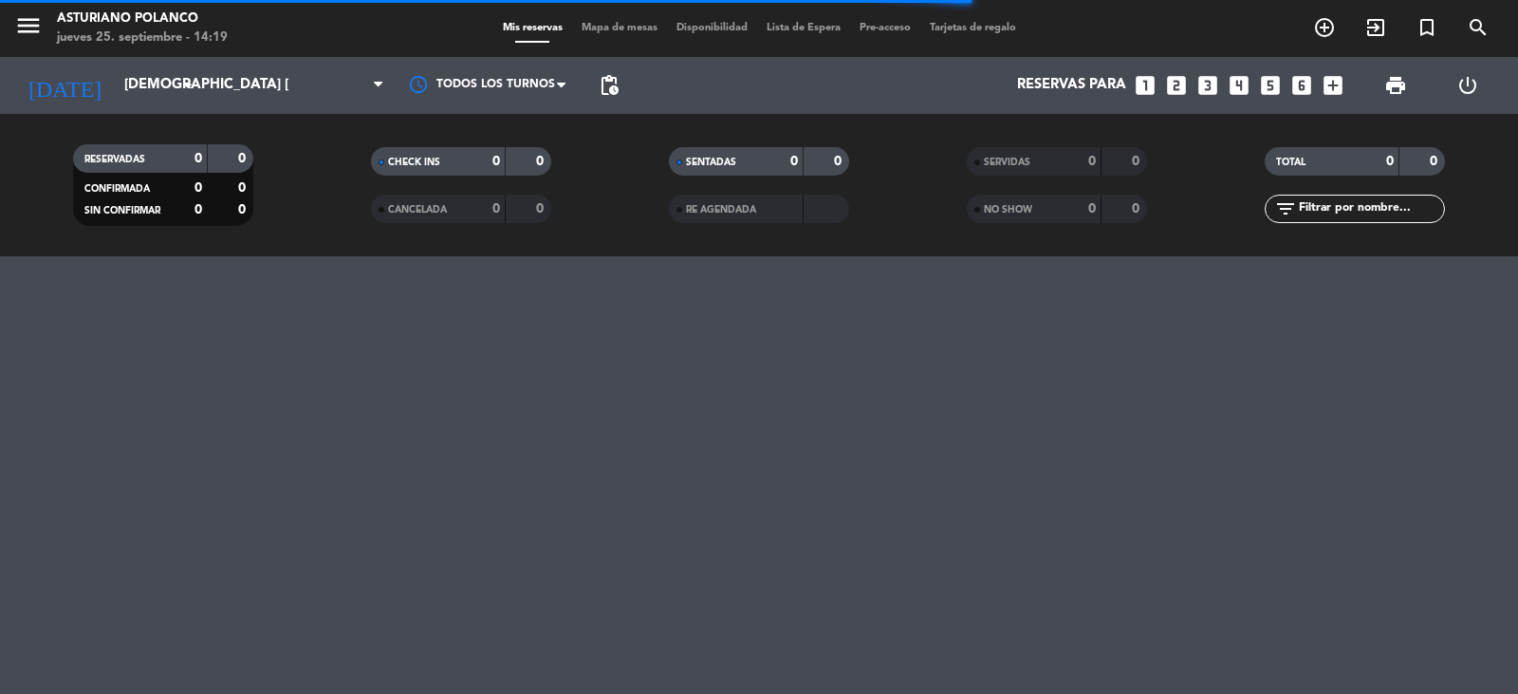
click at [1392, 206] on input "text" at bounding box center [1370, 208] width 147 height 21
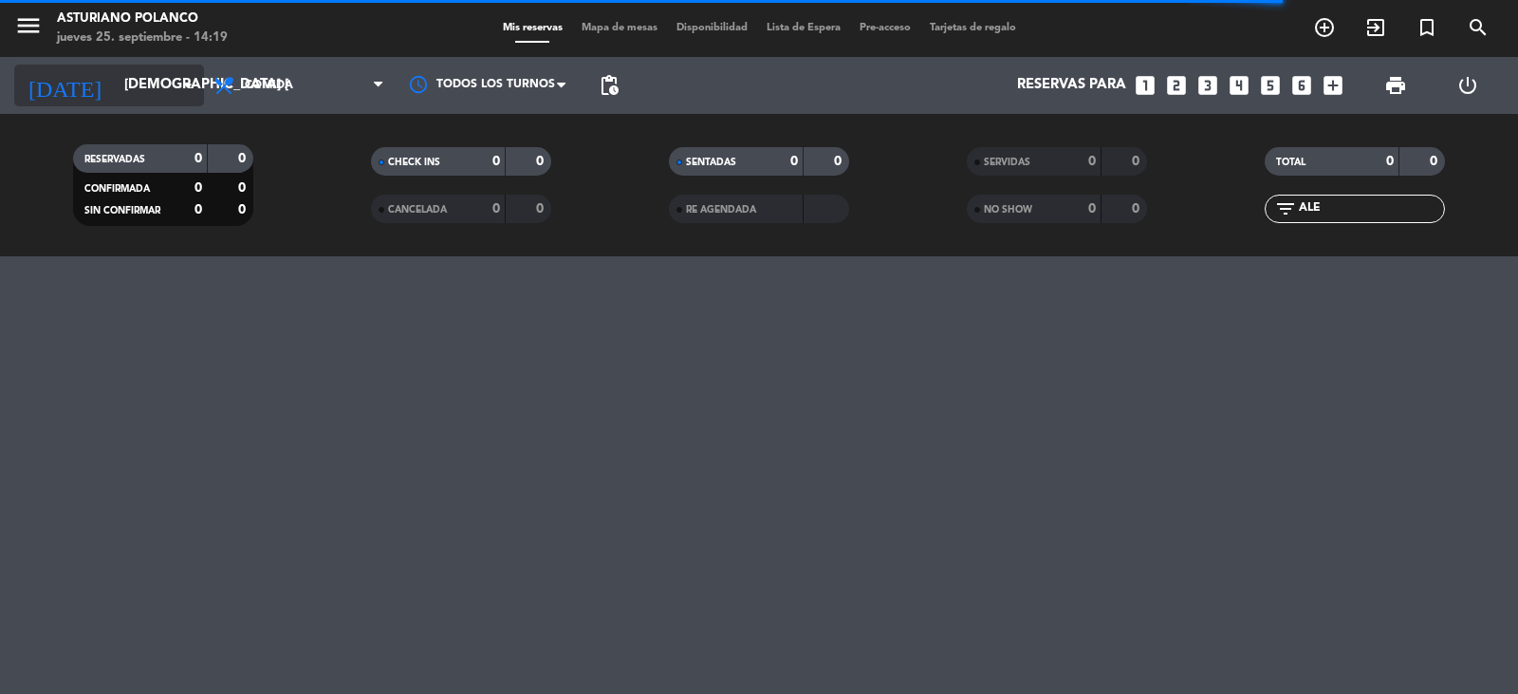
click at [163, 89] on input "[DEMOGRAPHIC_DATA] [DATE]" at bounding box center [206, 85] width 183 height 36
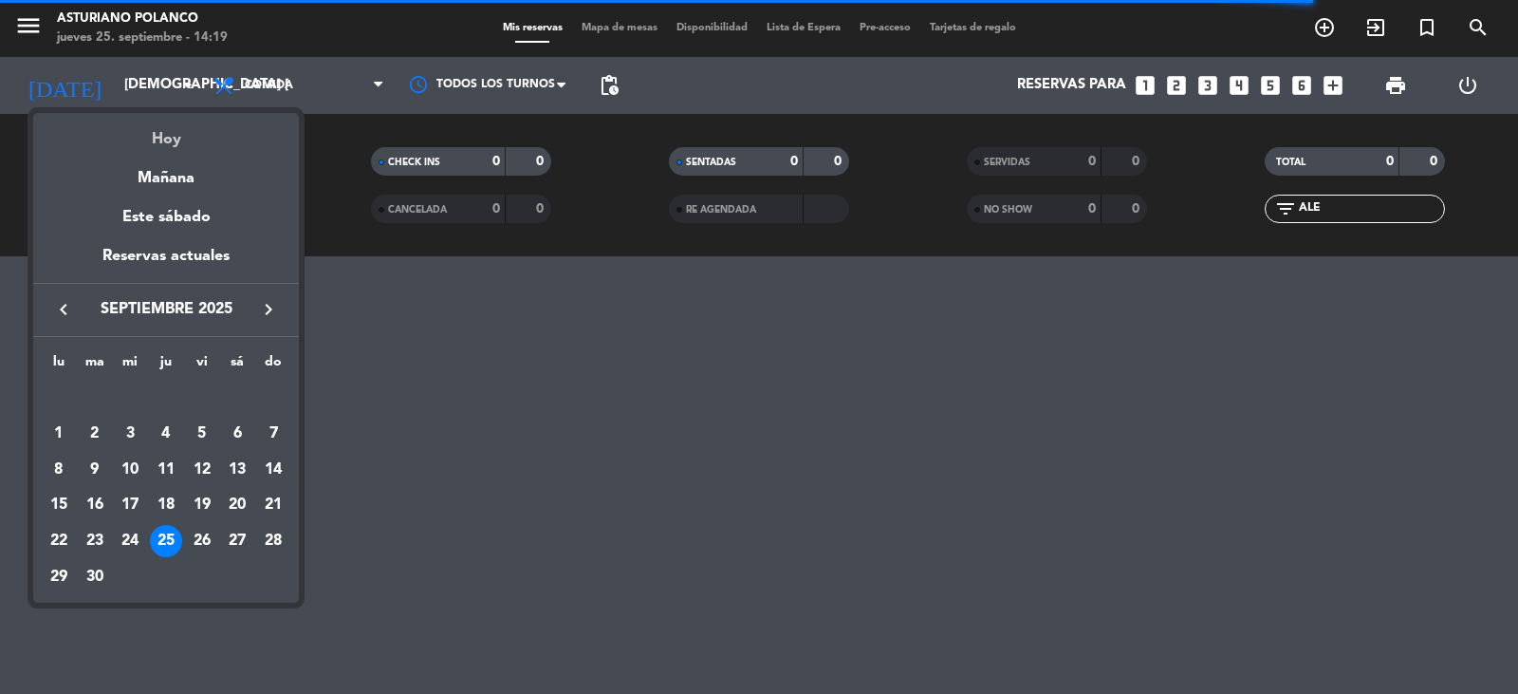
click at [165, 131] on div "Hoy" at bounding box center [166, 132] width 266 height 39
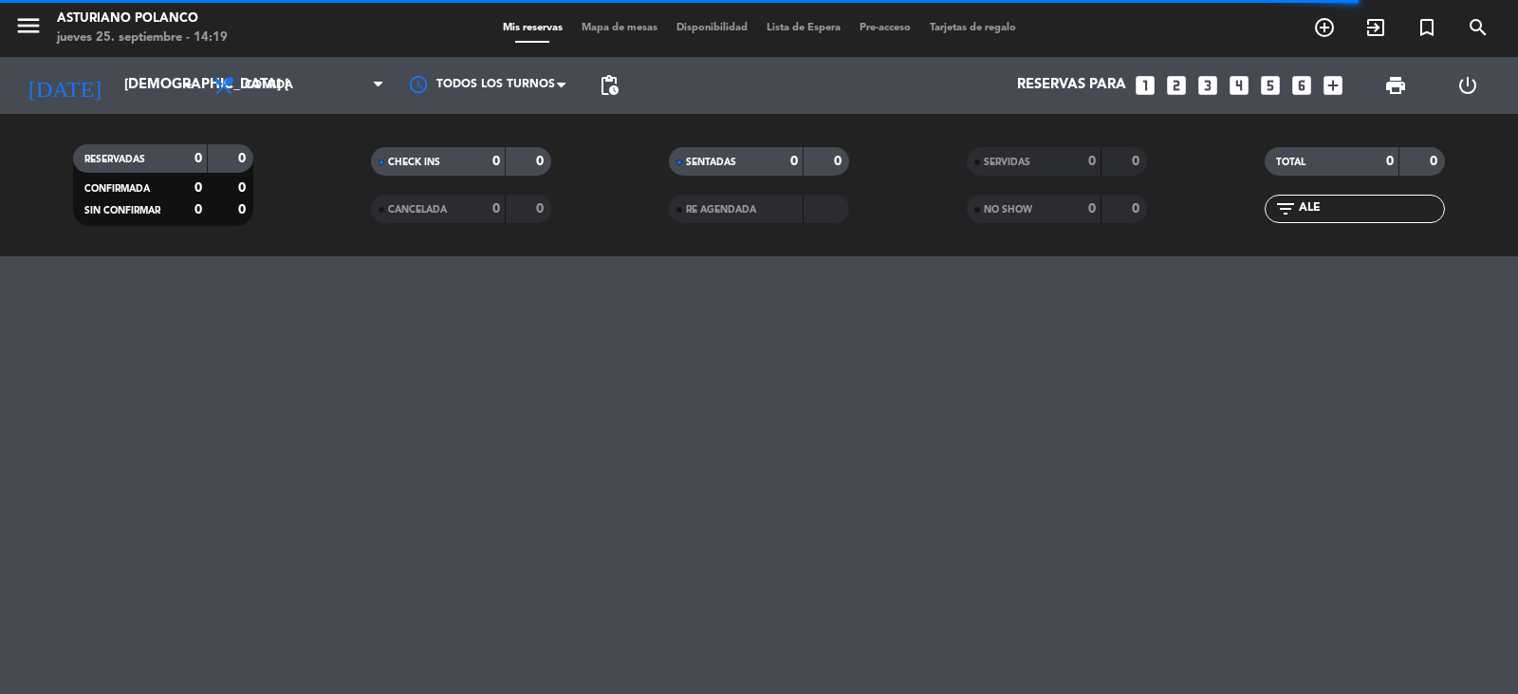
click at [1367, 211] on input "ALE" at bounding box center [1370, 208] width 147 height 21
type input "A"
click at [630, 27] on span "Mapa de mesas" at bounding box center [619, 28] width 95 height 10
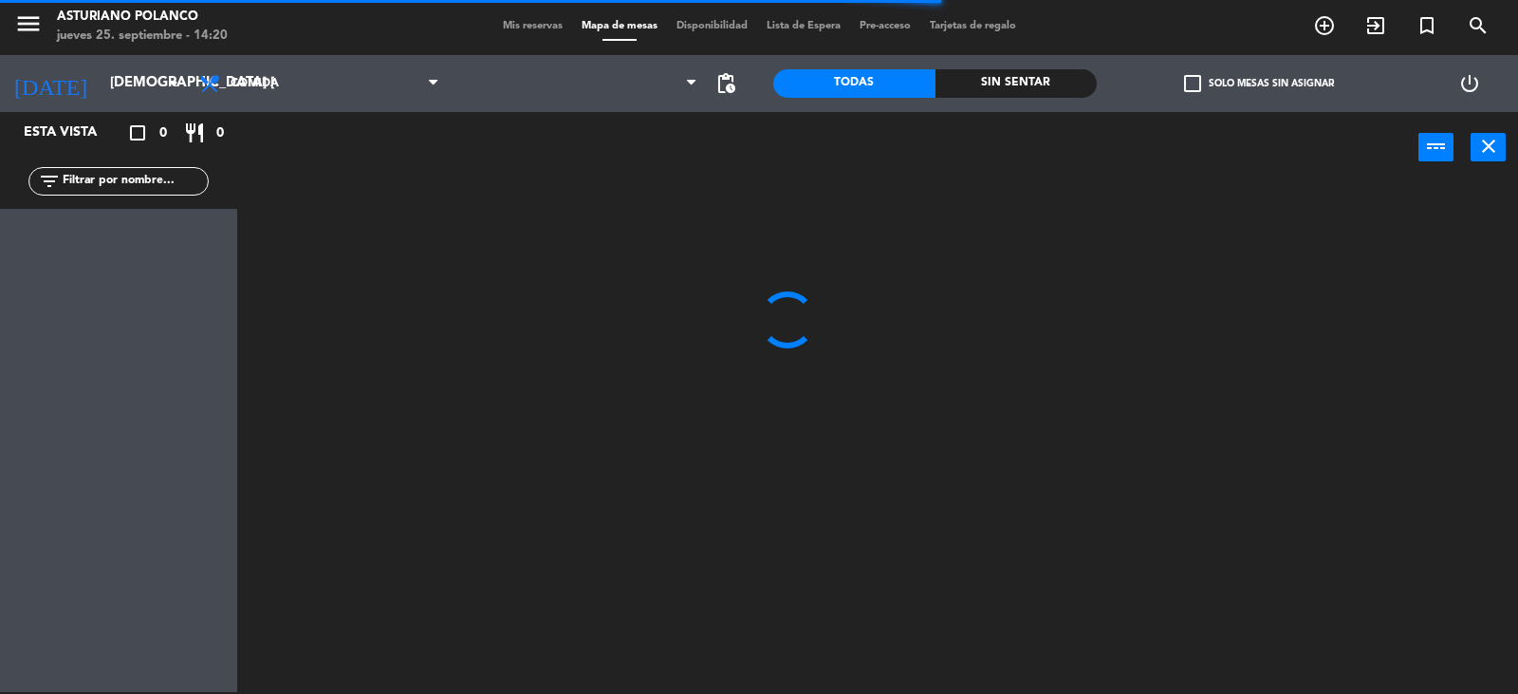
click at [920, 338] on div at bounding box center [885, 439] width 1266 height 509
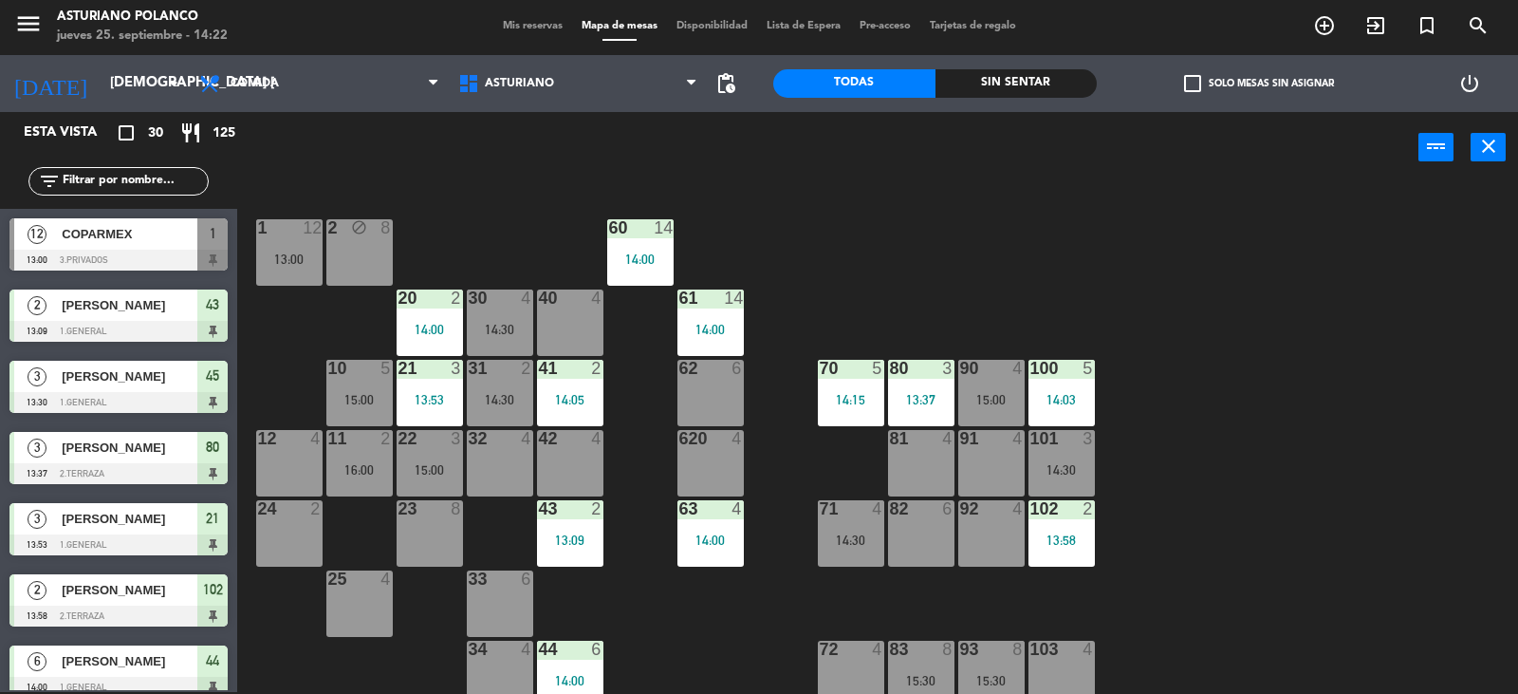
click at [126, 173] on input "text" at bounding box center [134, 181] width 147 height 21
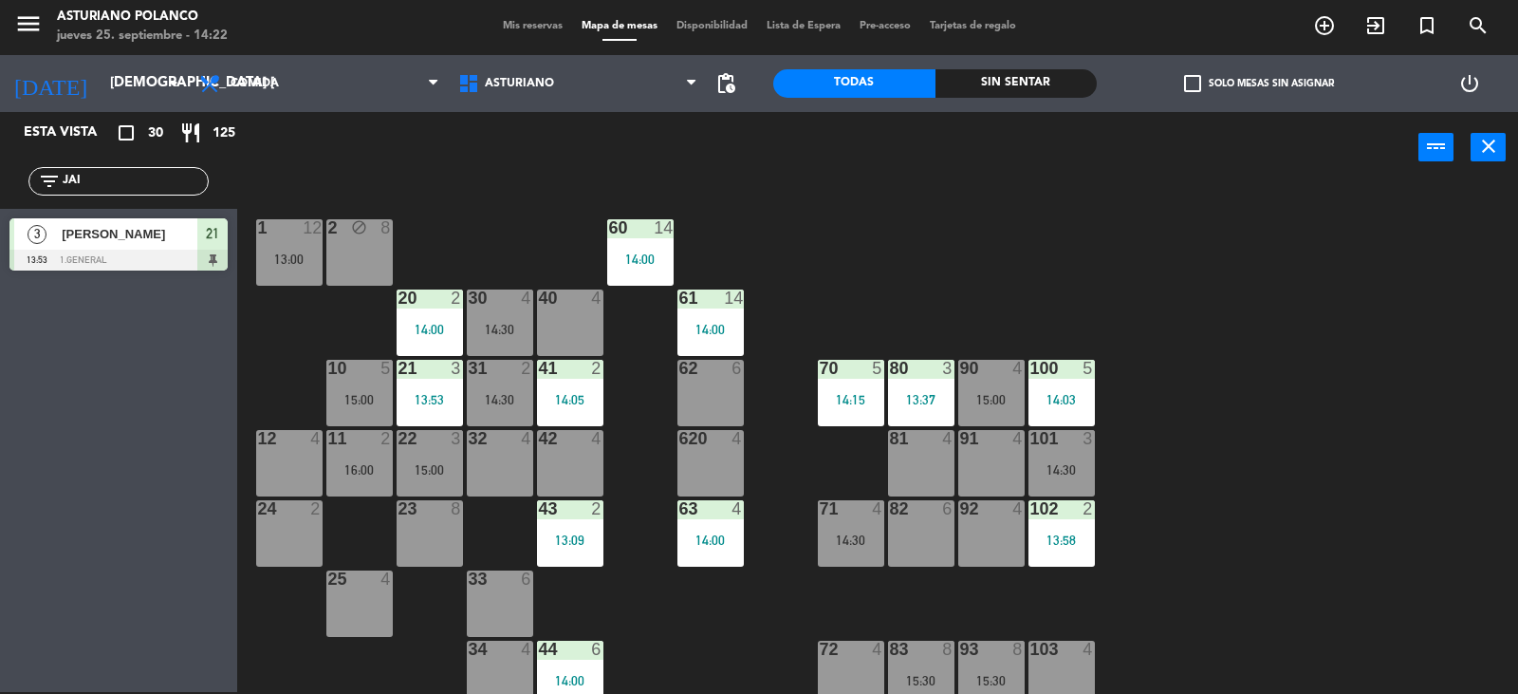
type input "JAI"
click at [38, 595] on div "Esta vista crop_square 30 restaurant 125 filter_list JAI 3 [PERSON_NAME] 13:53 …" at bounding box center [118, 402] width 237 height 580
click at [160, 229] on span "[PERSON_NAME]" at bounding box center [130, 234] width 136 height 20
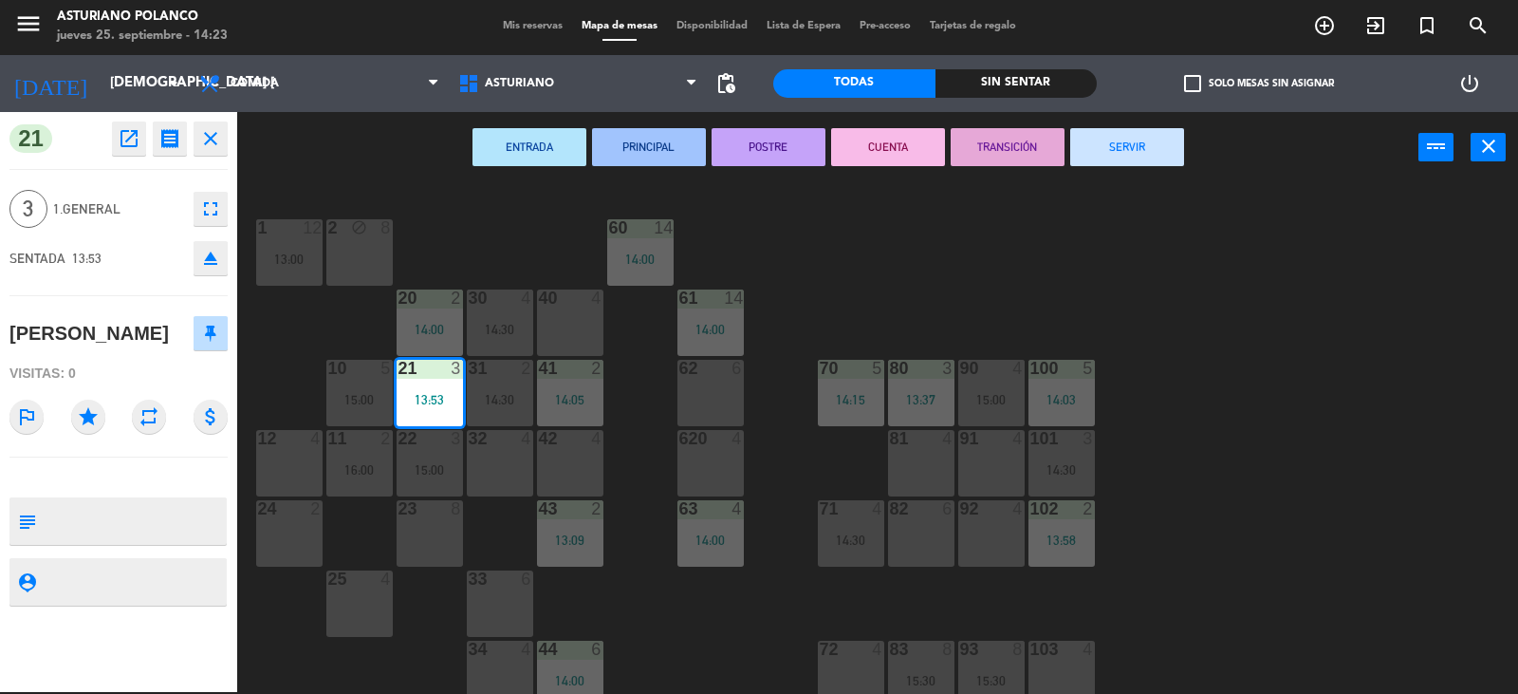
click at [871, 205] on div "1 12 13:00 2 block 8 60 14 14:00 20 2 14:00 30 4 14:30 40 4 61 14 14:00 62 6 41…" at bounding box center [885, 439] width 1266 height 509
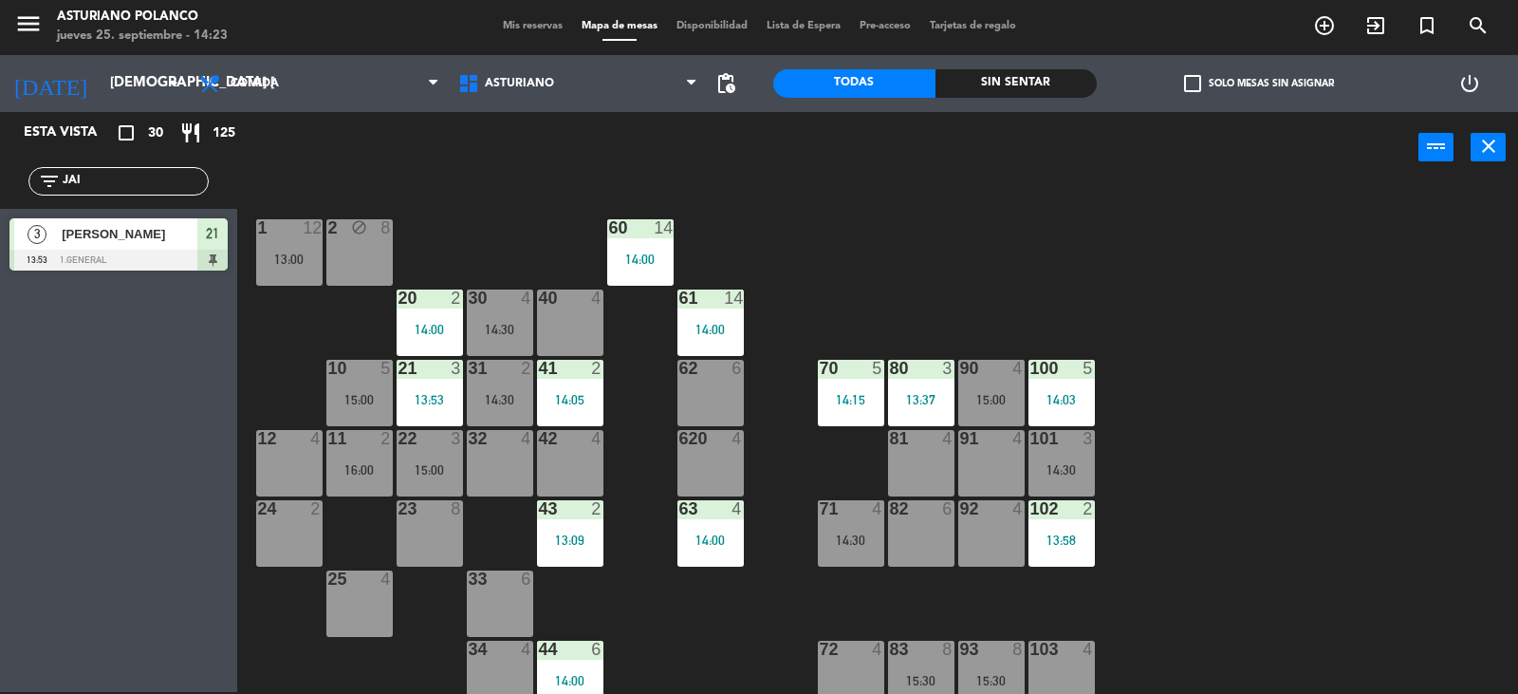
click at [162, 179] on input "JAI" at bounding box center [134, 181] width 147 height 21
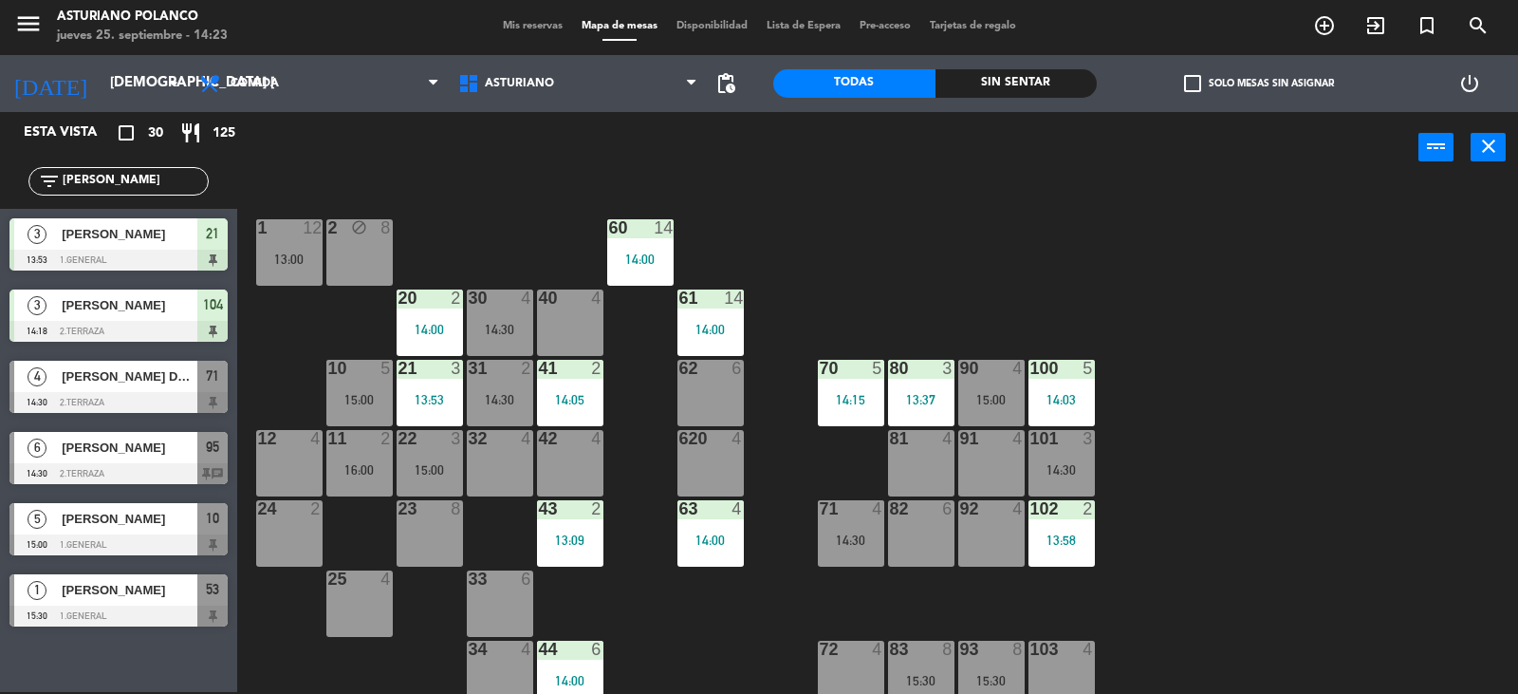
type input "J"
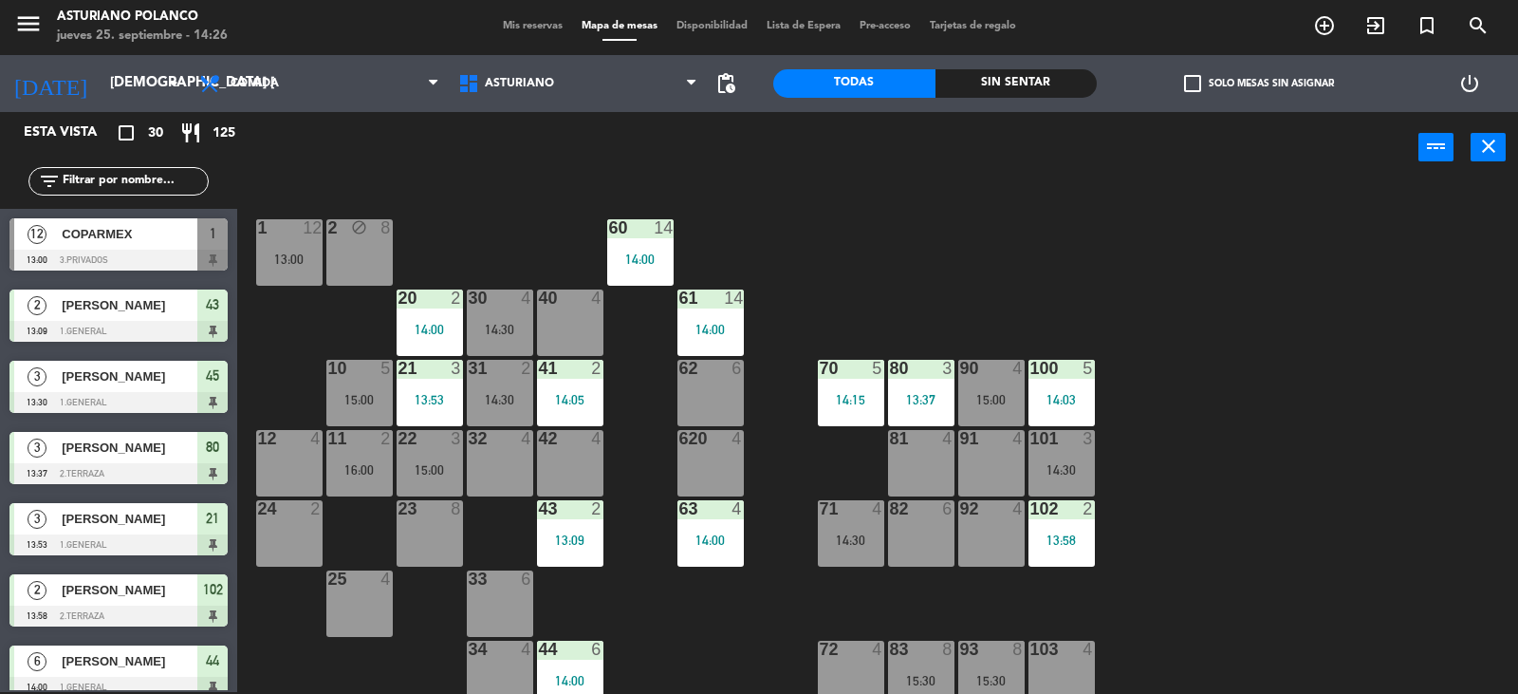
click at [86, 184] on input "text" at bounding box center [134, 181] width 147 height 21
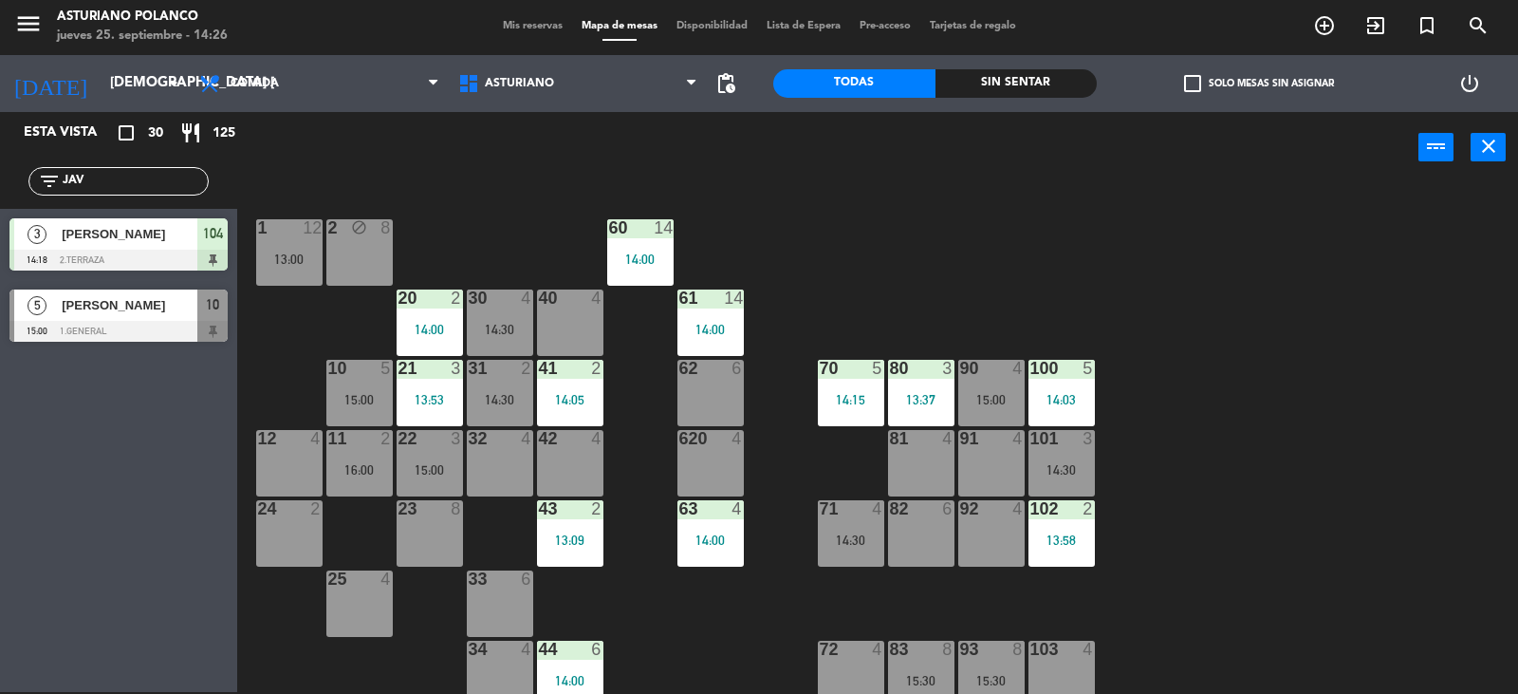
click at [137, 450] on div "Esta vista crop_square 30 restaurant 125 filter_list JAV 3 [PERSON_NAME] 14:18 …" at bounding box center [118, 402] width 237 height 580
click at [156, 178] on input "JAV" at bounding box center [134, 181] width 147 height 21
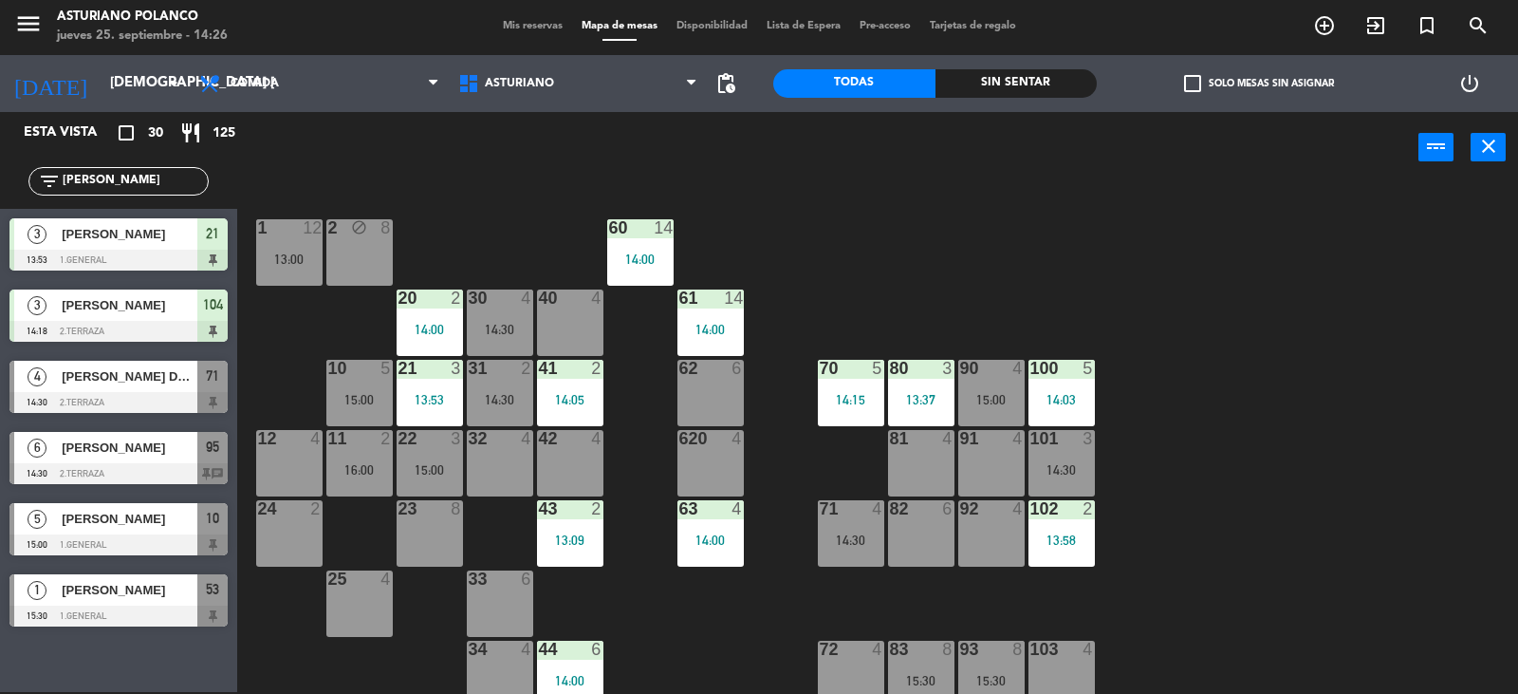
type input "J"
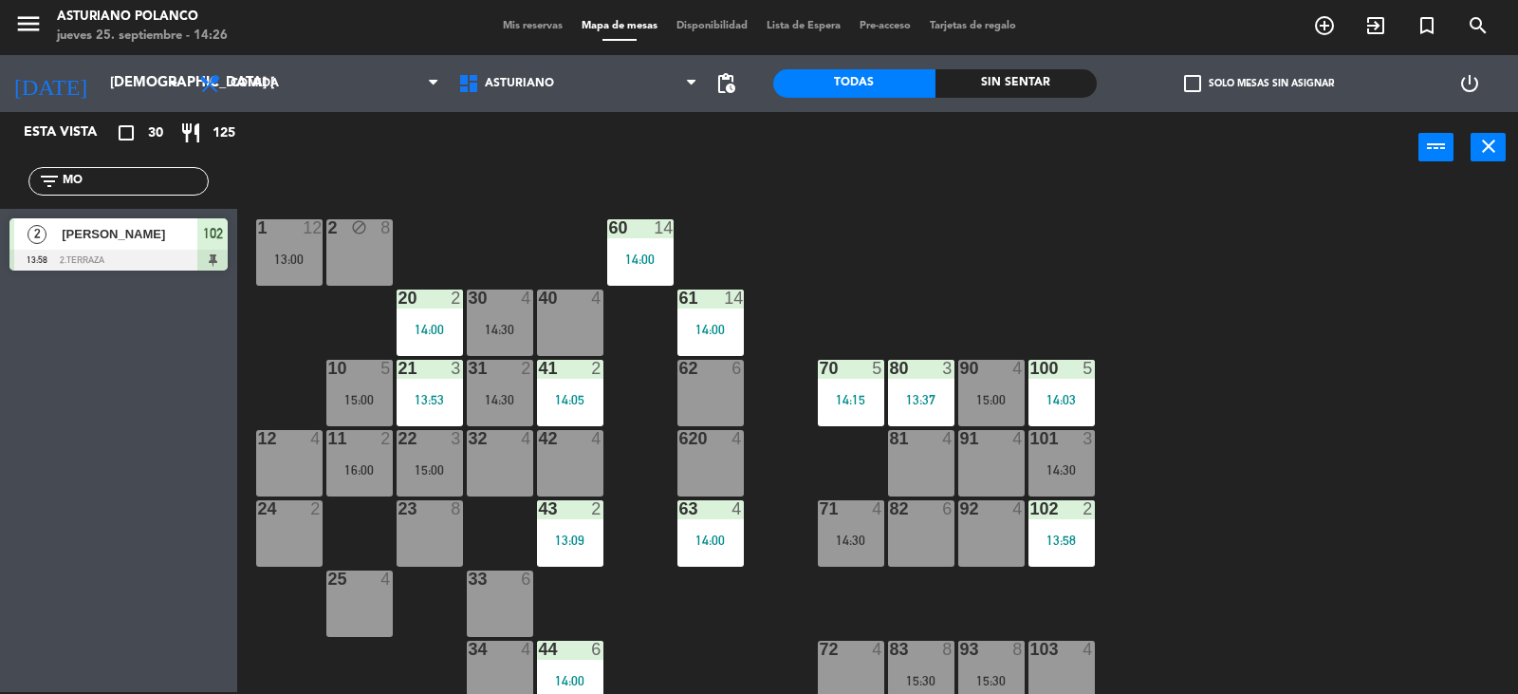
type input "M"
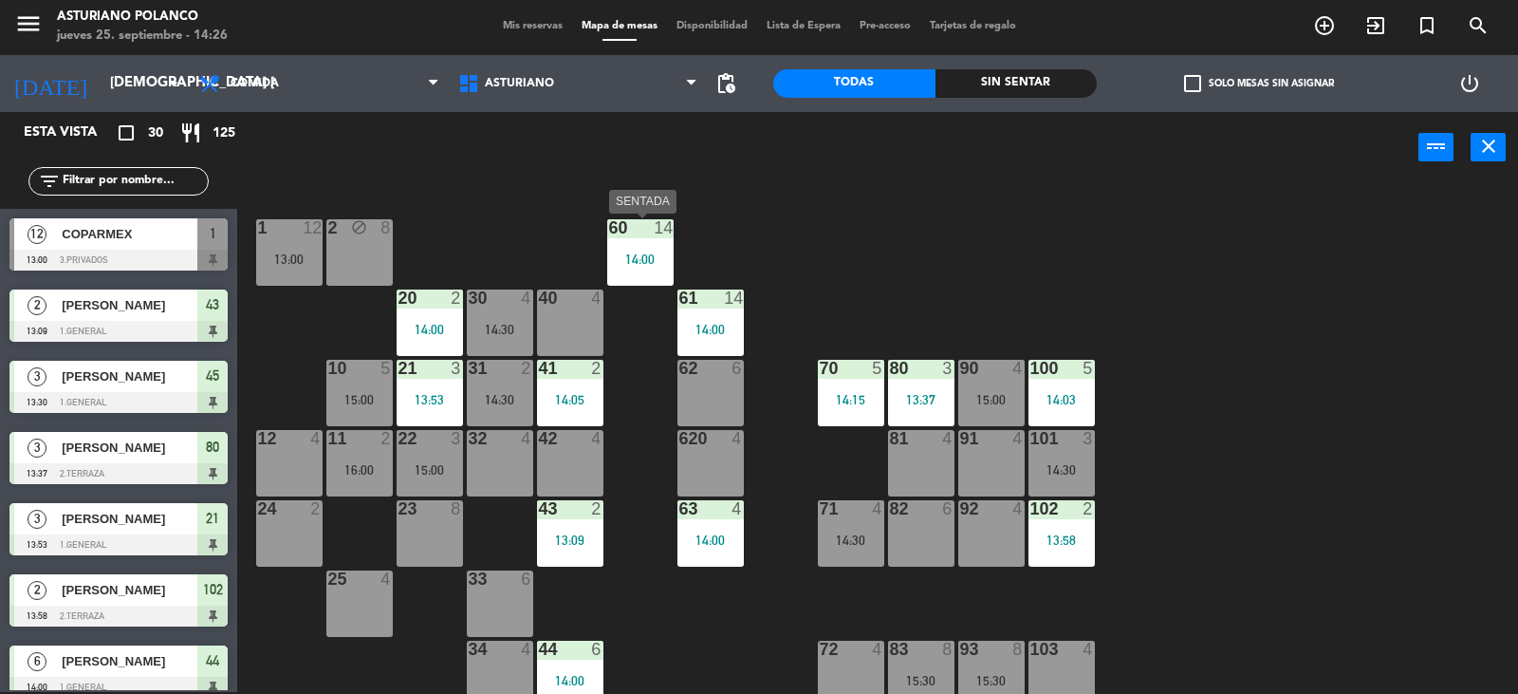
click at [640, 263] on div "14:00" at bounding box center [640, 258] width 66 height 13
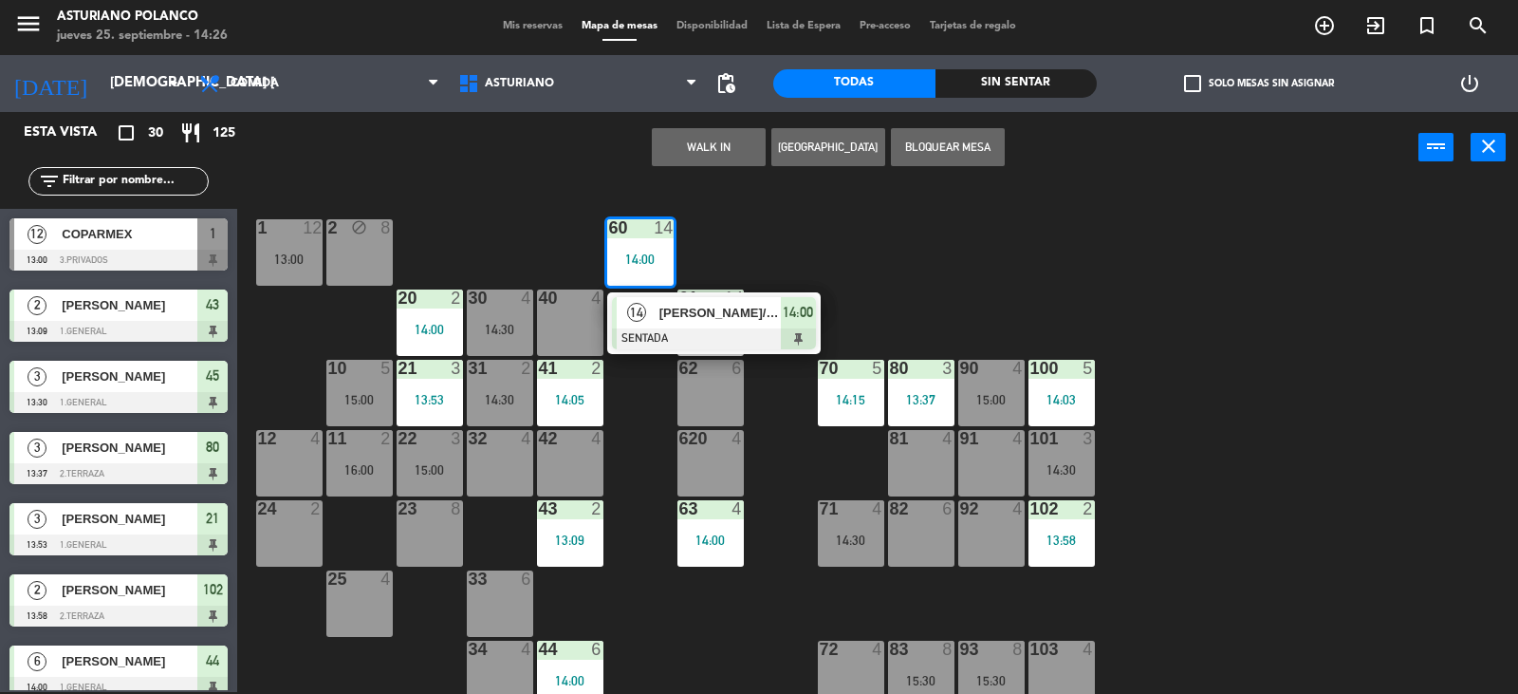
drag, startPoint x: 1345, startPoint y: 229, endPoint x: 1331, endPoint y: 246, distance: 21.6
click at [1345, 233] on div "1 12 13:00 2 block 8 60 14 14:00 14 [PERSON_NAME]/ECIME 66 SENTADA 14:00 20 2 1…" at bounding box center [885, 439] width 1266 height 509
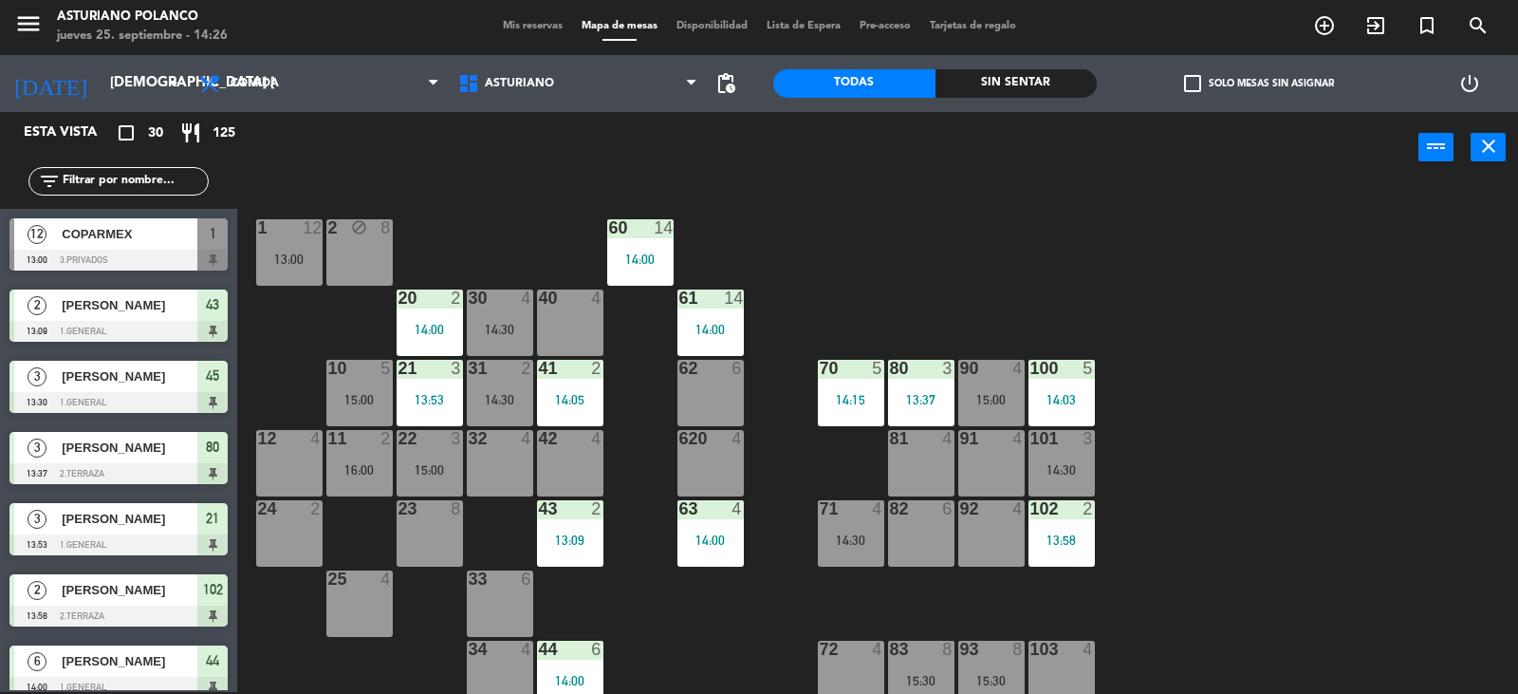
scroll to position [285, 0]
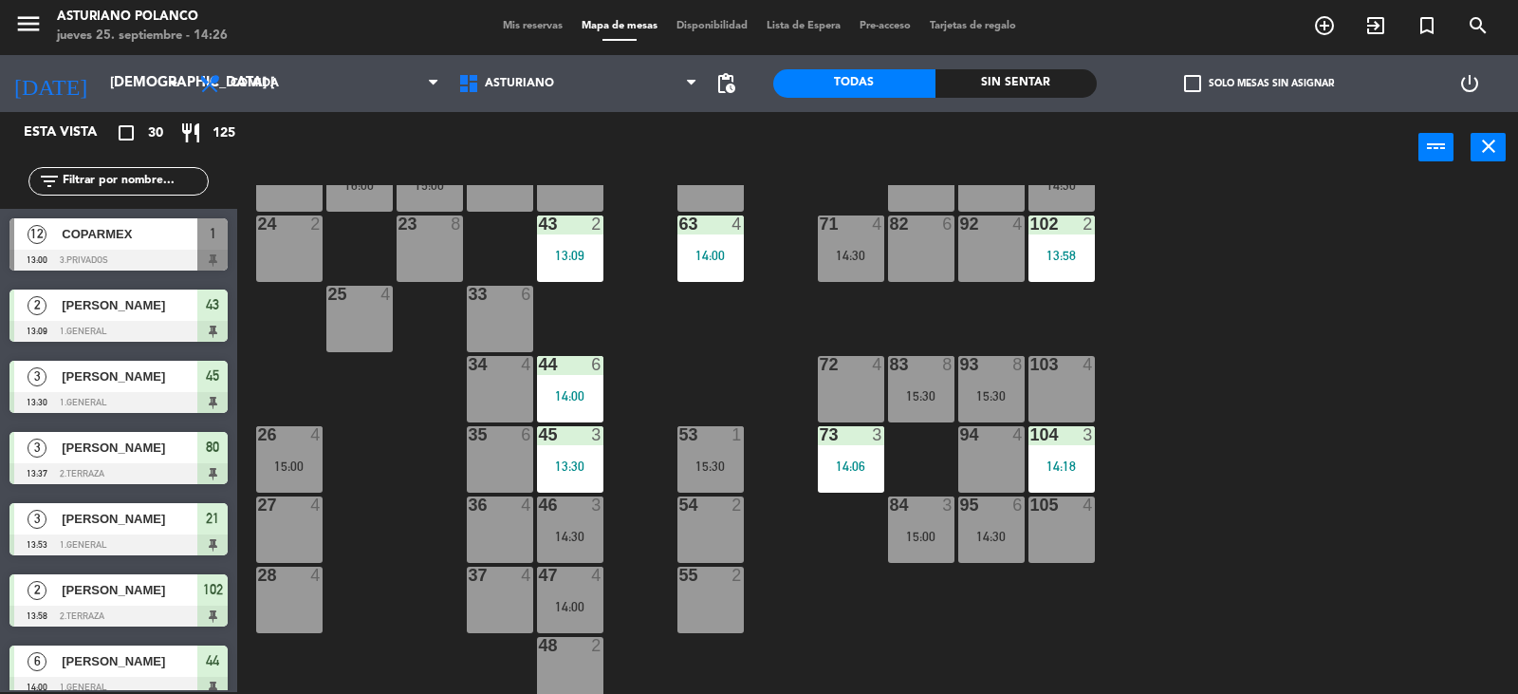
click at [80, 188] on input "text" at bounding box center [134, 181] width 147 height 21
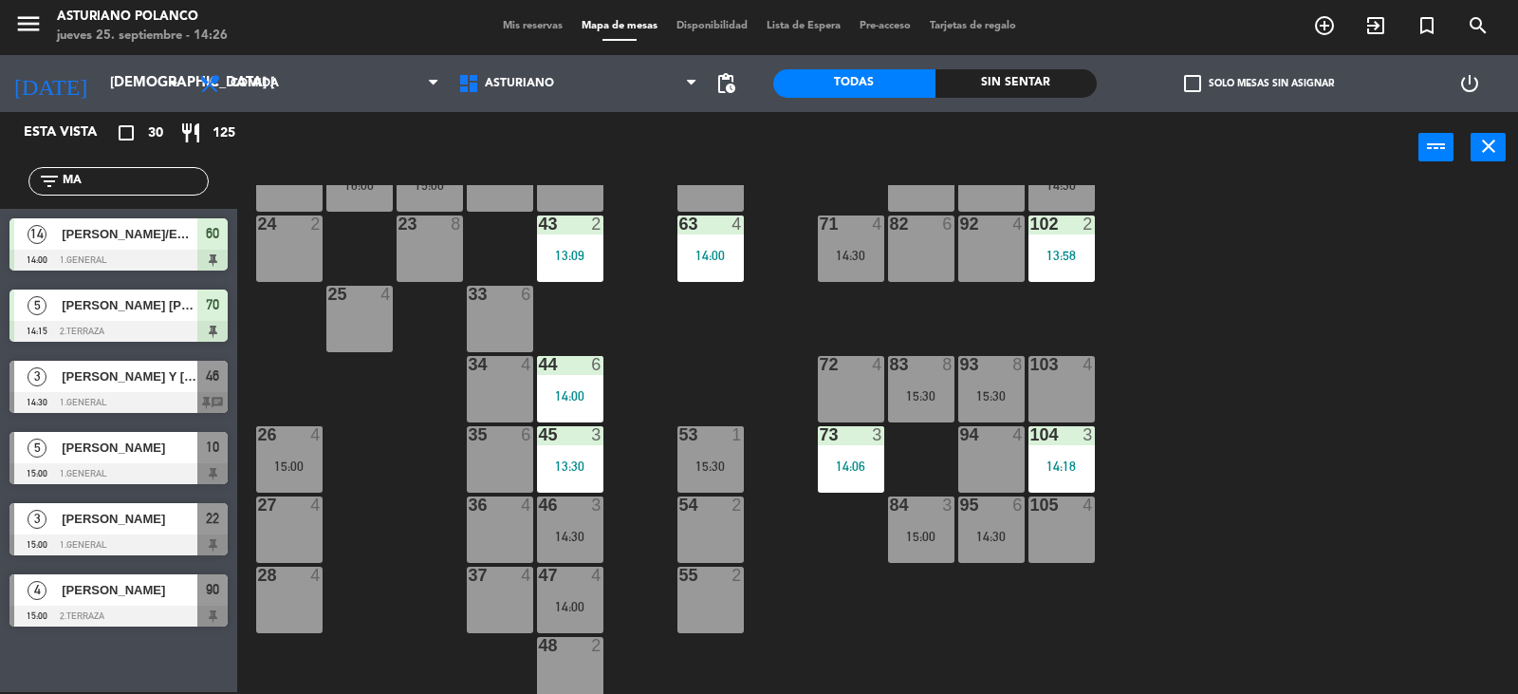
type input "M"
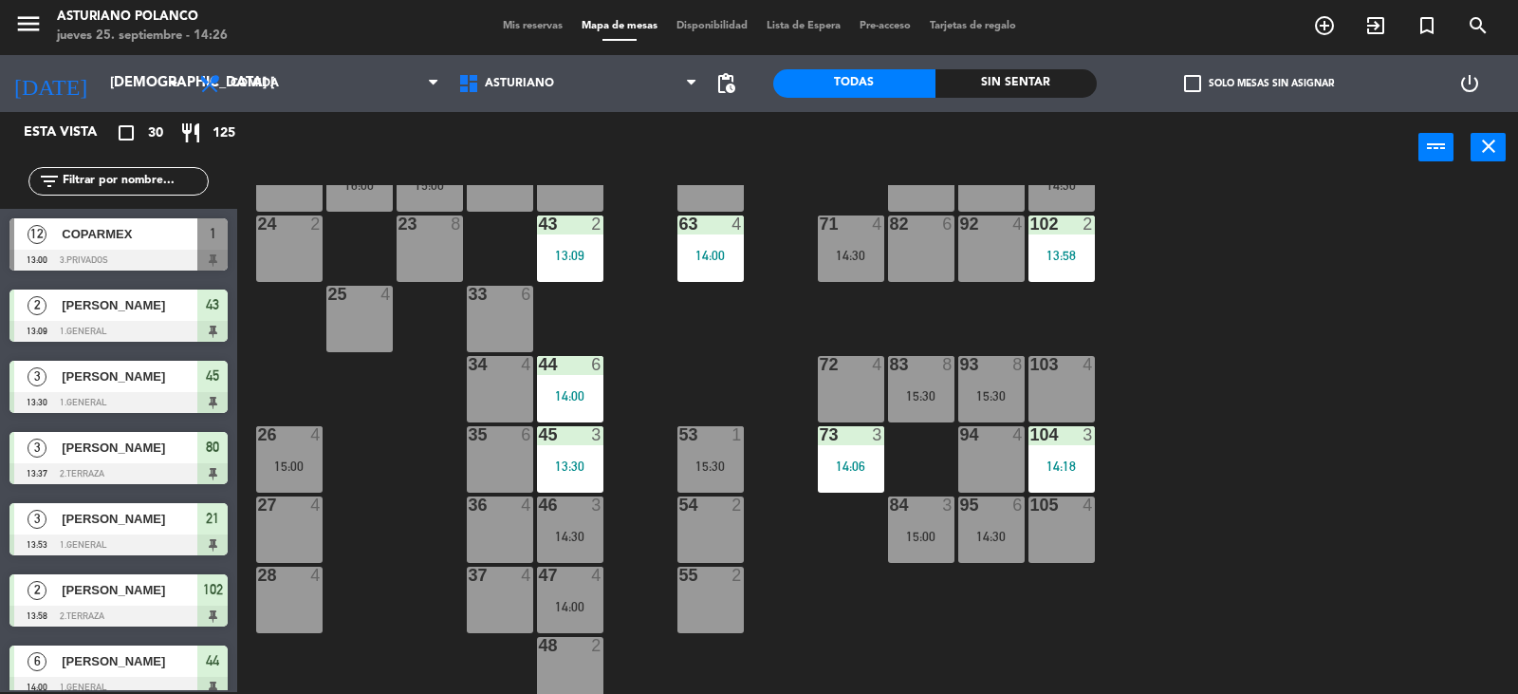
click at [503, 520] on div "36 4" at bounding box center [500, 529] width 66 height 66
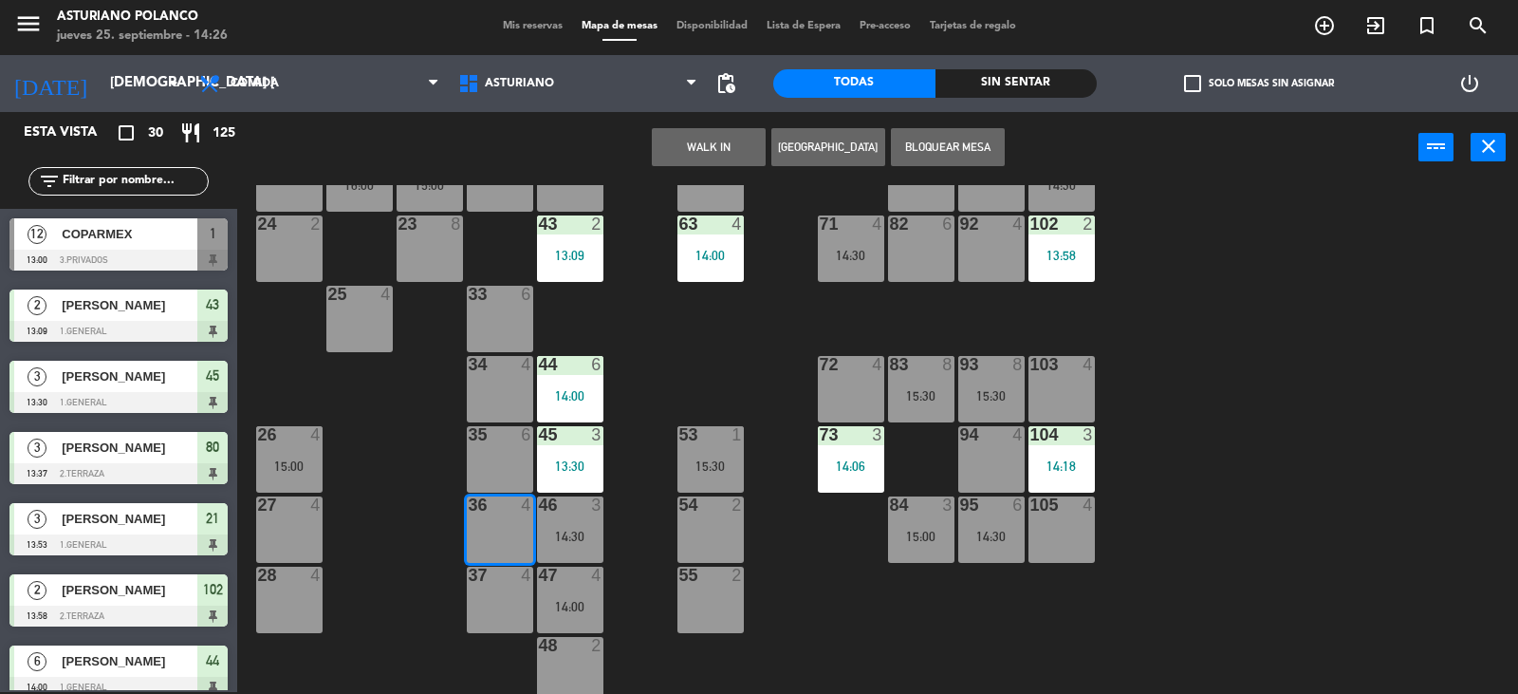
click at [679, 143] on button "WALK IN" at bounding box center [709, 147] width 114 height 38
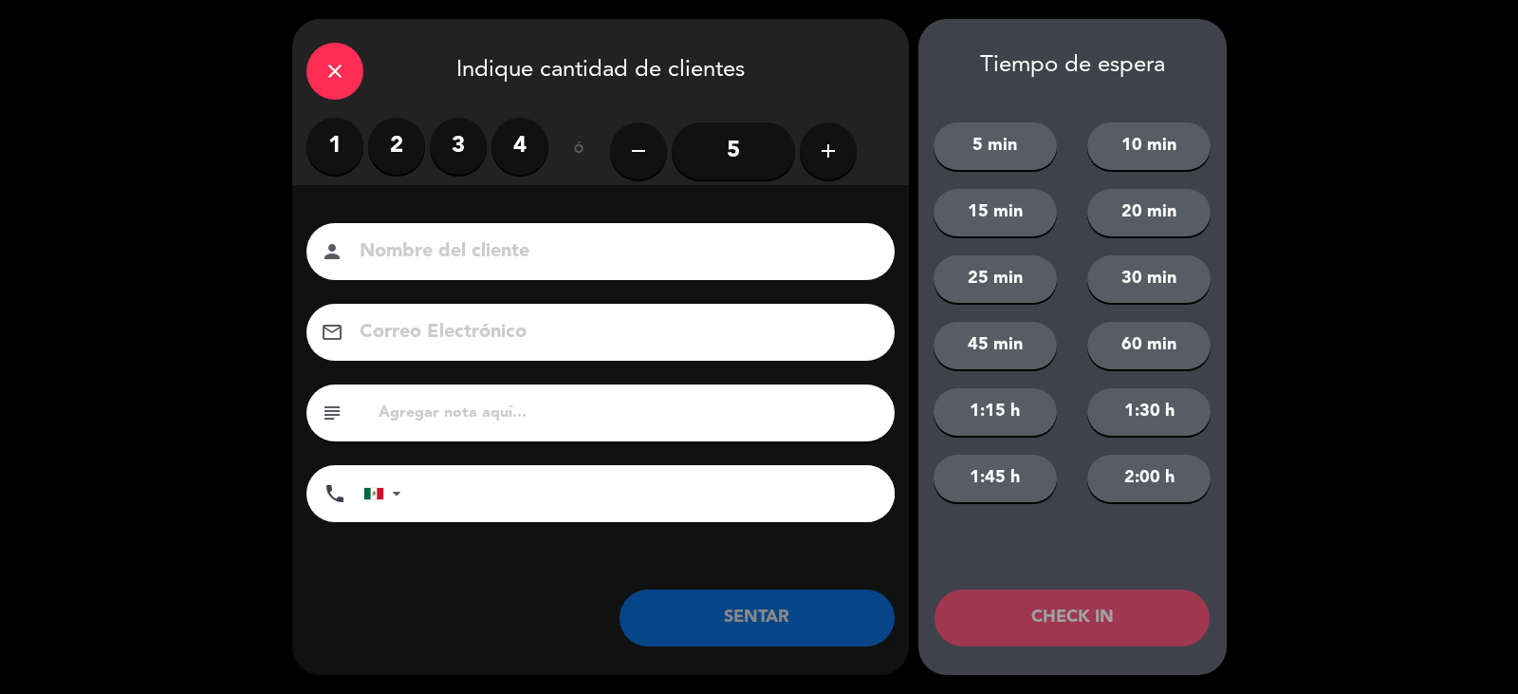
click at [390, 148] on label "2" at bounding box center [396, 146] width 57 height 57
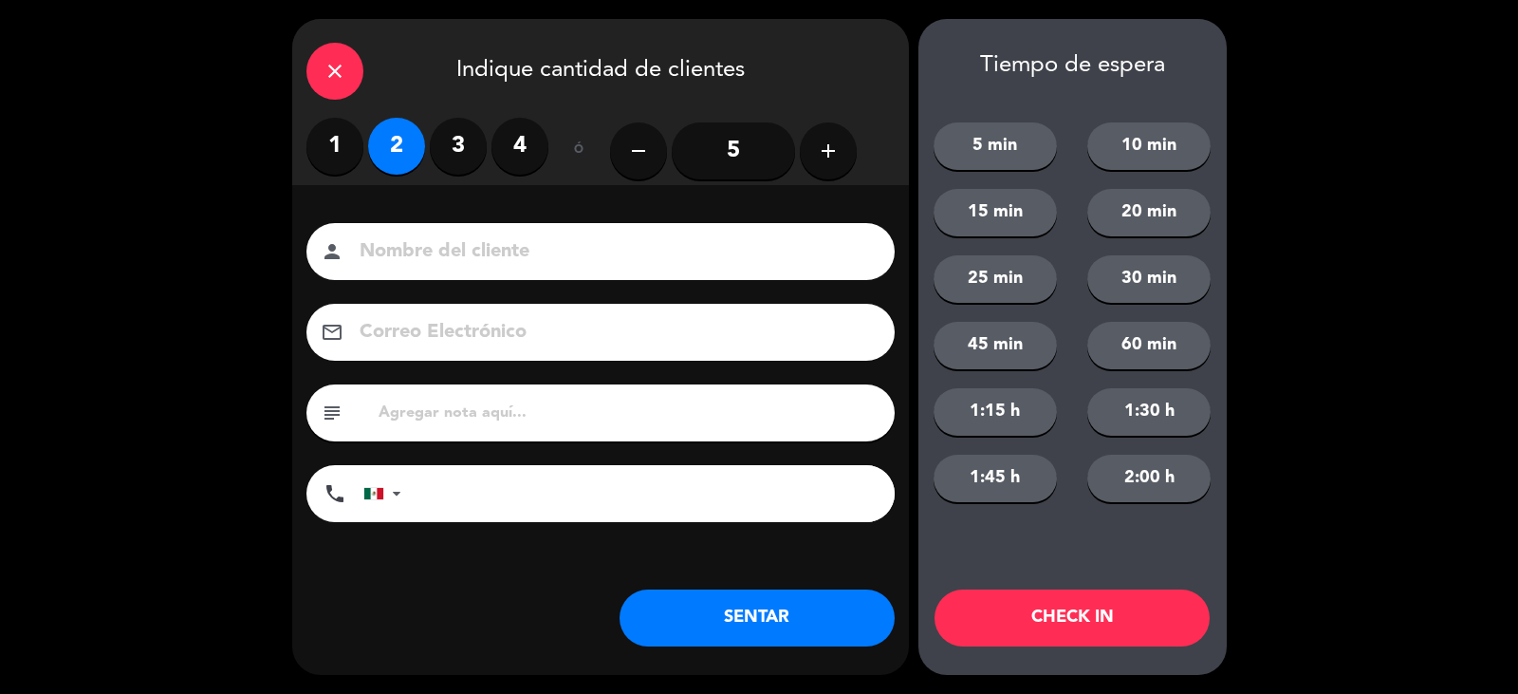
click at [421, 237] on input at bounding box center [614, 251] width 512 height 33
type input "[PERSON_NAME]"
click at [786, 627] on button "SENTAR" at bounding box center [757, 617] width 275 height 57
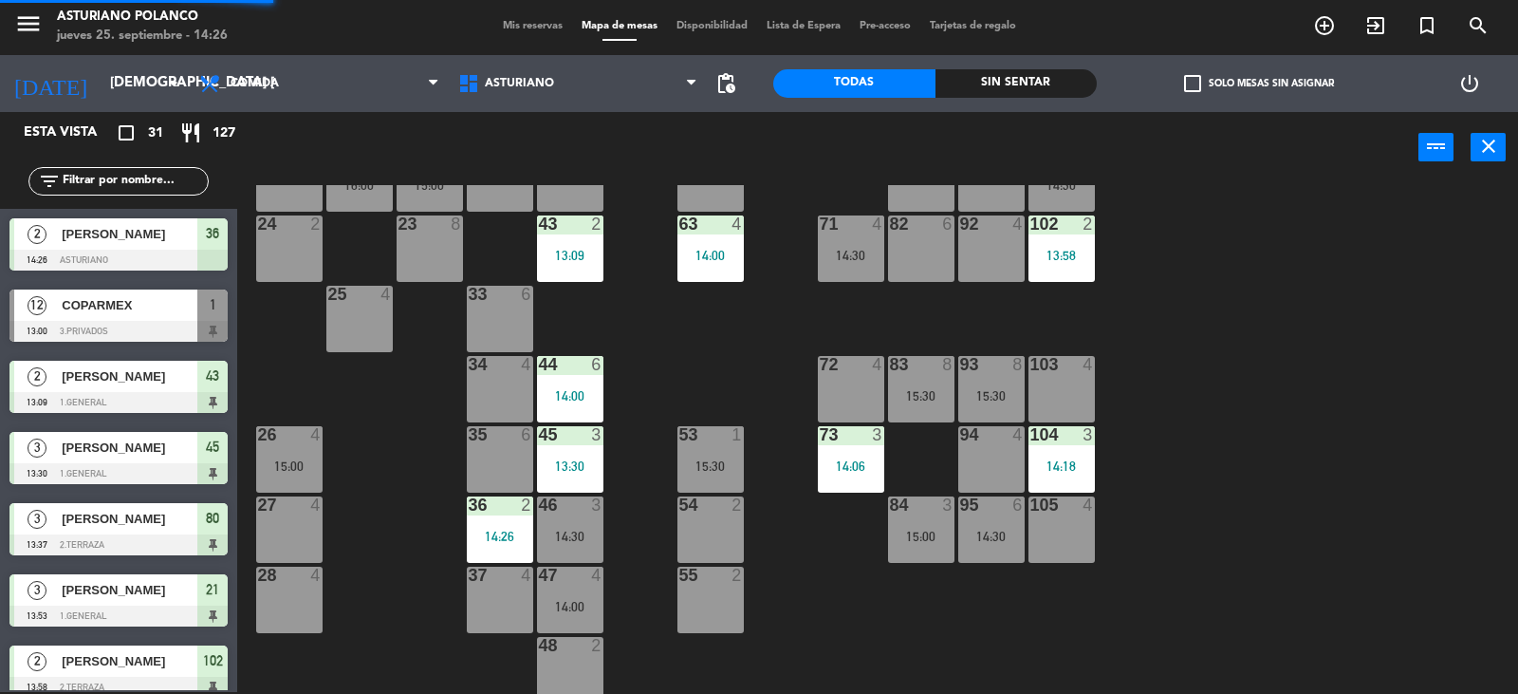
click at [491, 614] on div "37 4" at bounding box center [500, 600] width 66 height 66
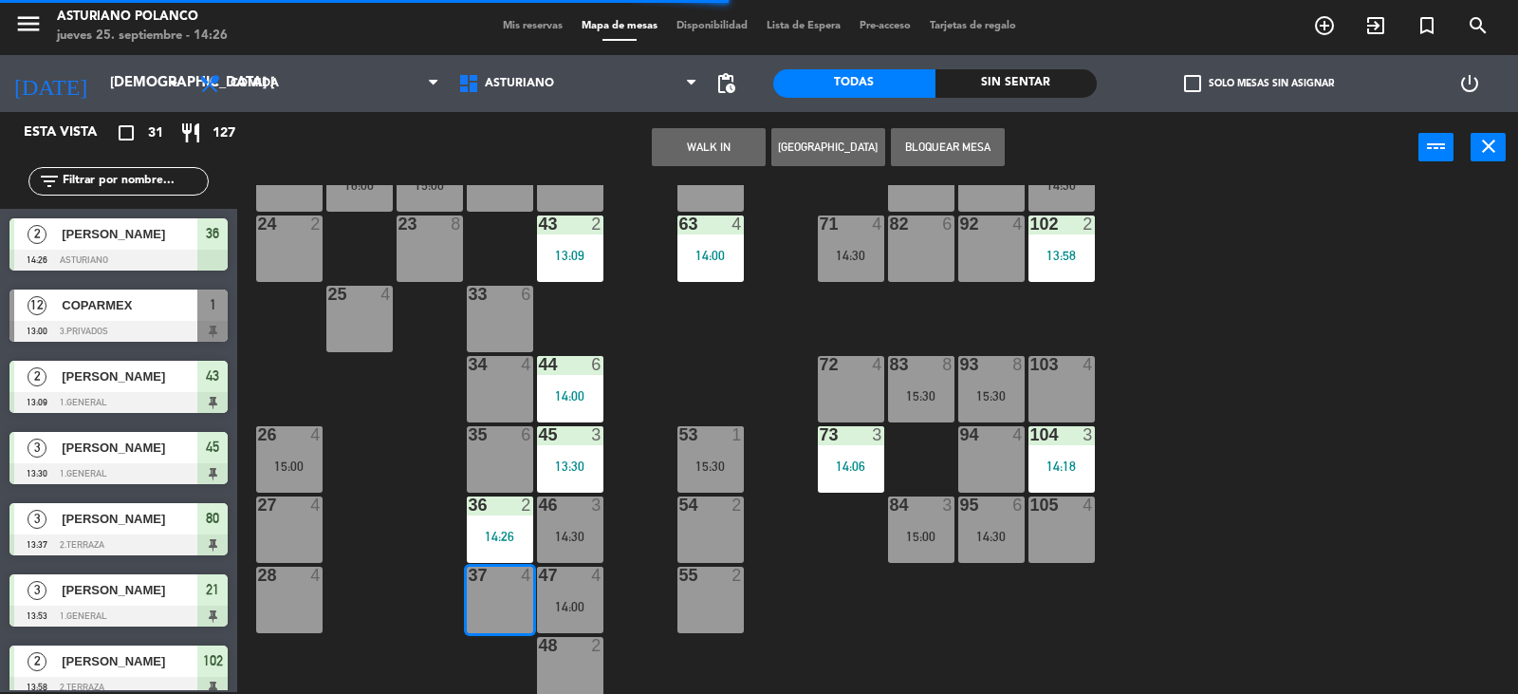
click at [705, 145] on button "WALK IN" at bounding box center [709, 147] width 114 height 38
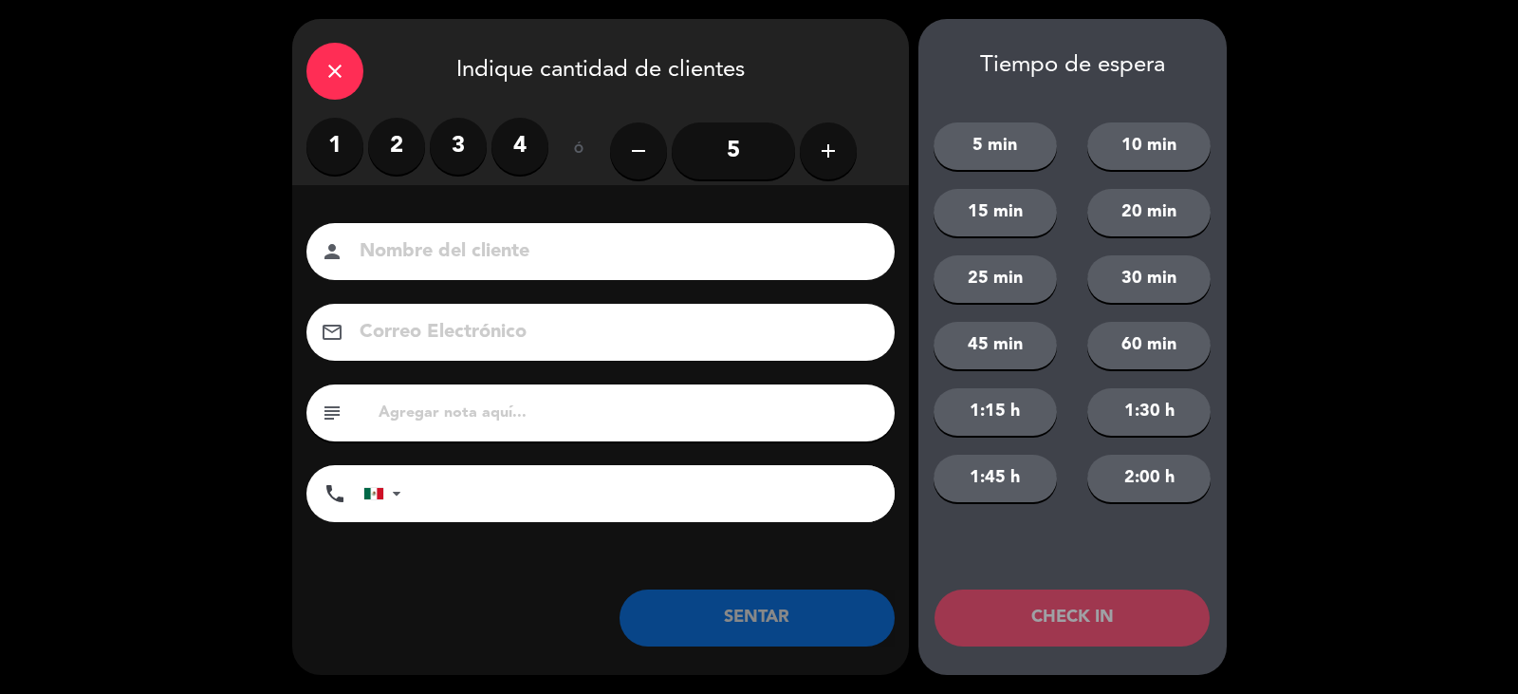
click at [509, 139] on label "4" at bounding box center [520, 146] width 57 height 57
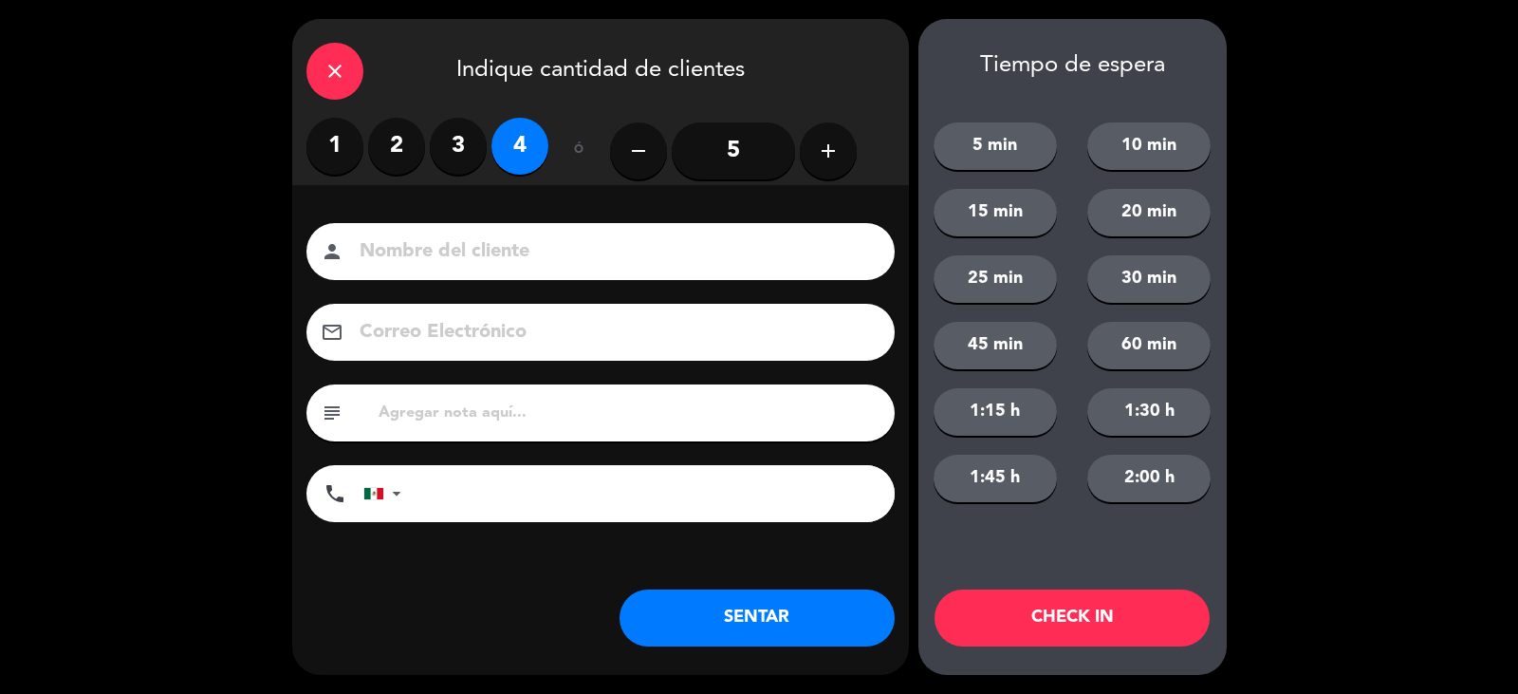
click at [419, 249] on input at bounding box center [614, 251] width 512 height 33
type input "[PERSON_NAME]"
click at [785, 625] on button "SENTAR" at bounding box center [757, 617] width 275 height 57
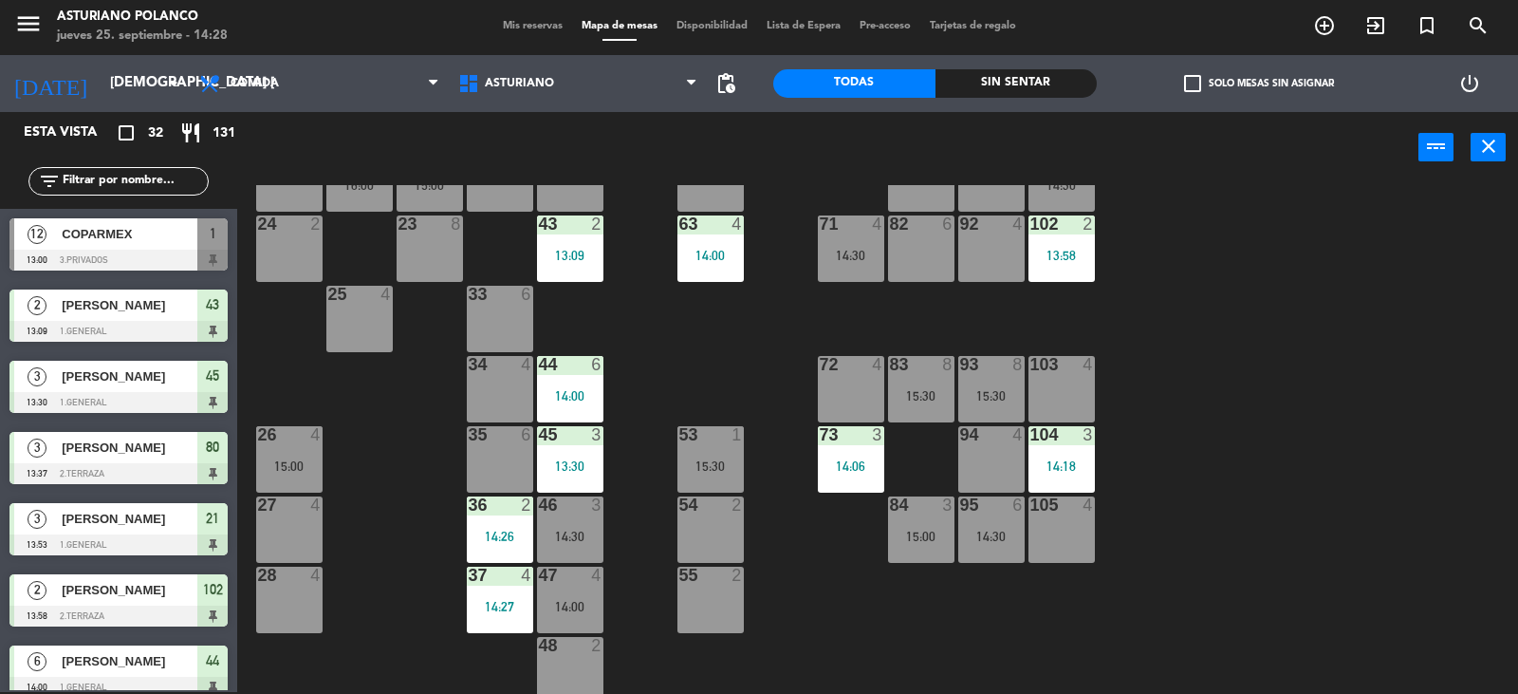
click at [125, 175] on input "text" at bounding box center [134, 181] width 147 height 21
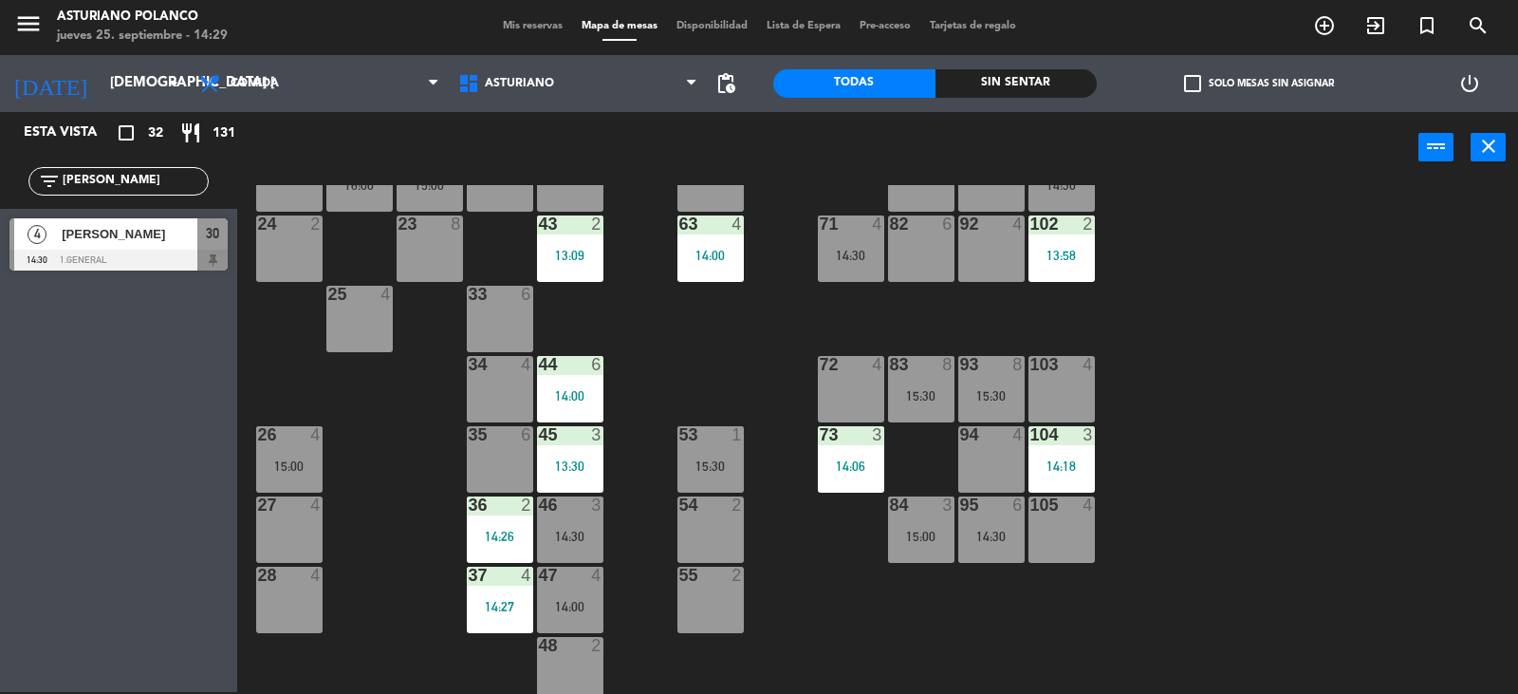
type input "[PERSON_NAME]"
click at [146, 247] on div "[PERSON_NAME]" at bounding box center [129, 233] width 138 height 31
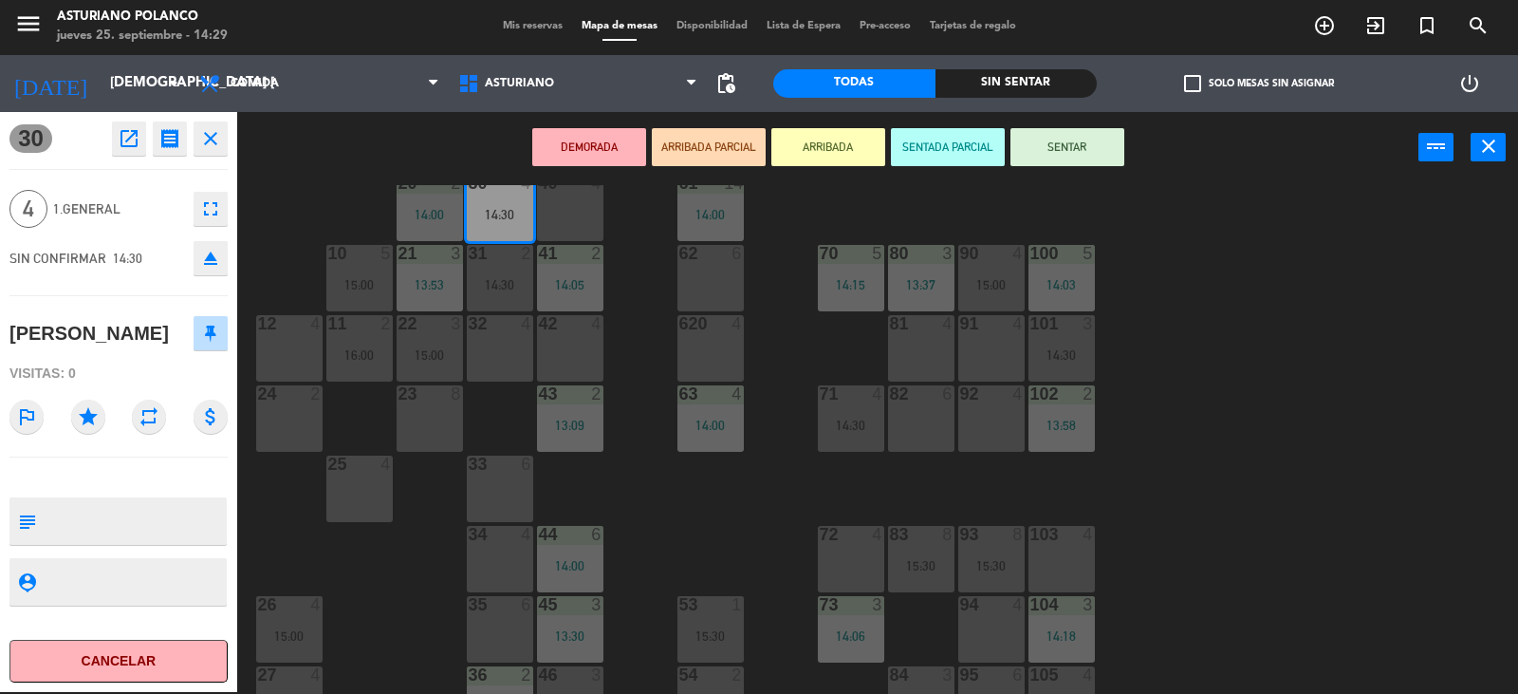
scroll to position [95, 0]
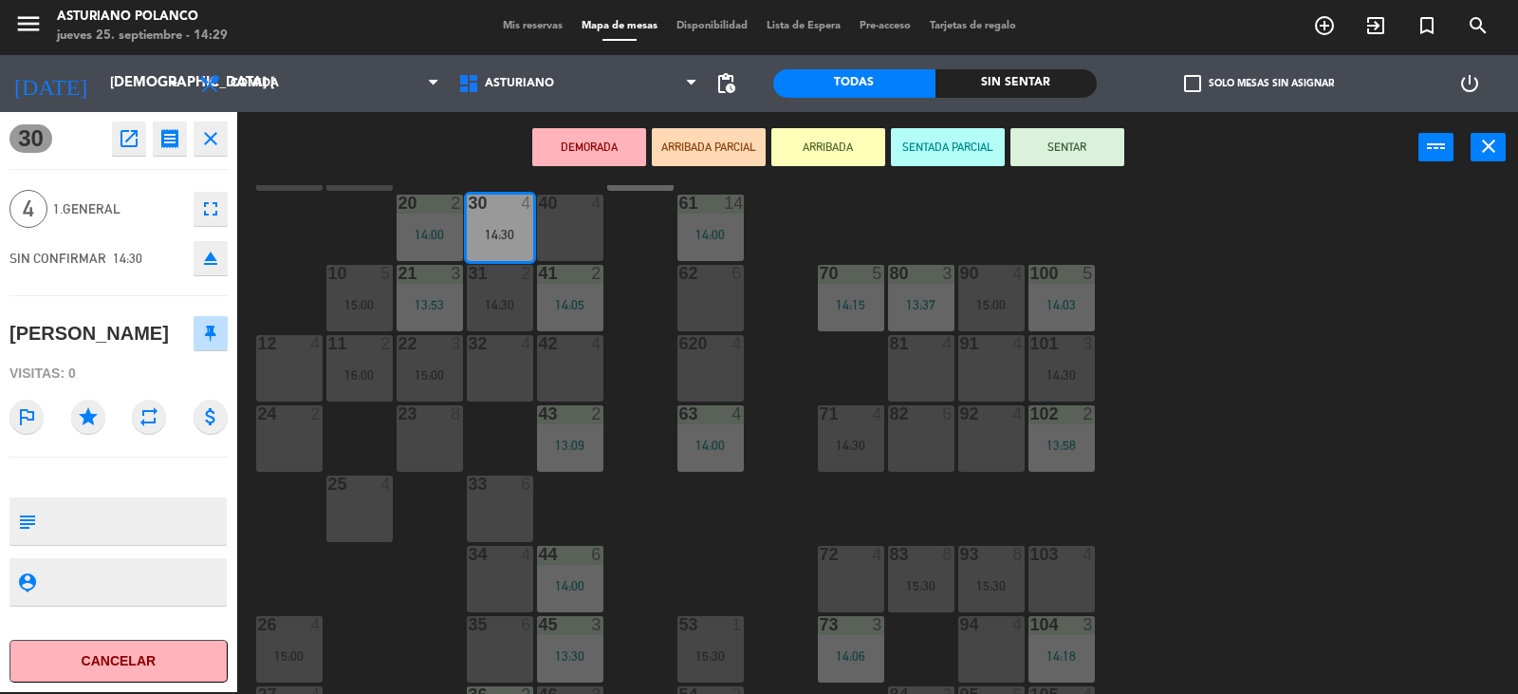
click at [670, 545] on div "1 12 13:00 2 block 8 60 14 14:00 20 2 14:00 30 4 14:30 40 4 61 14 14:00 62 6 41…" at bounding box center [885, 439] width 1266 height 509
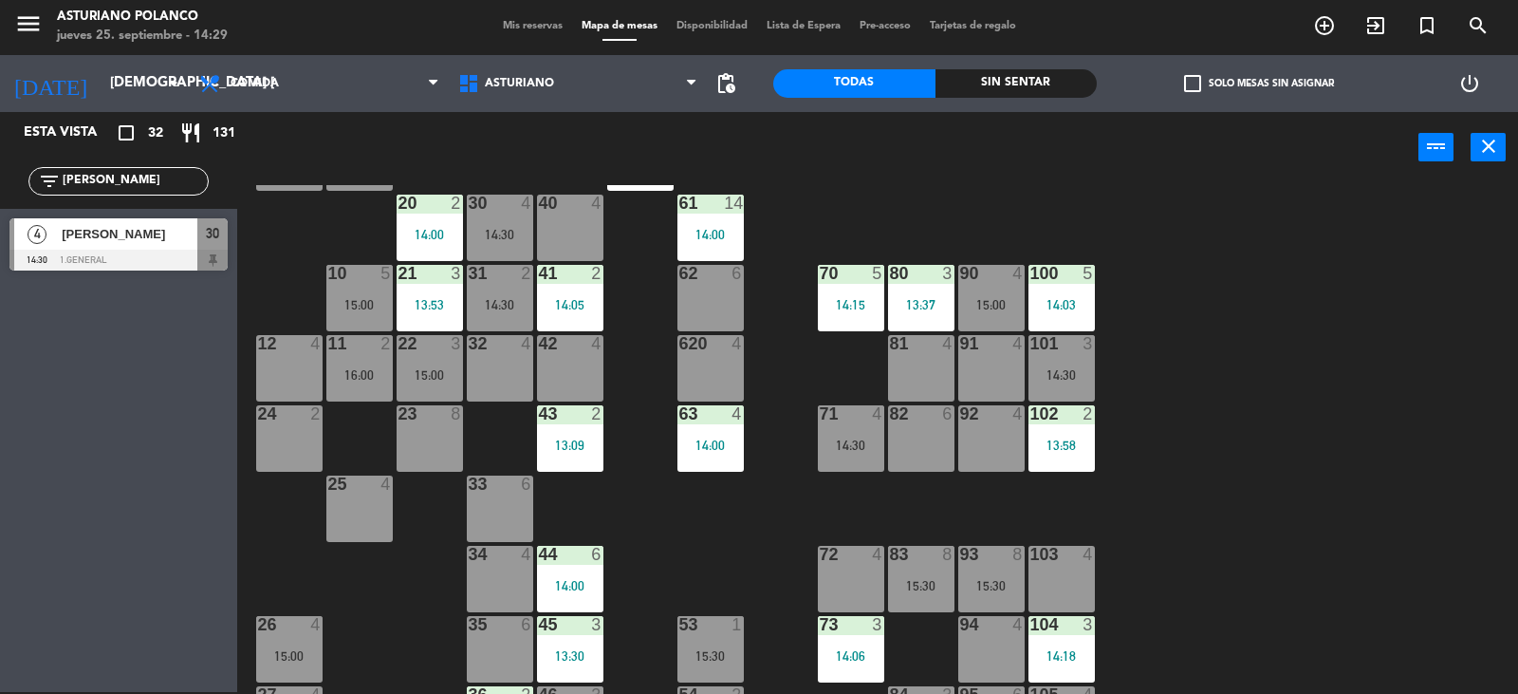
click at [149, 239] on span "[PERSON_NAME]" at bounding box center [130, 234] width 136 height 20
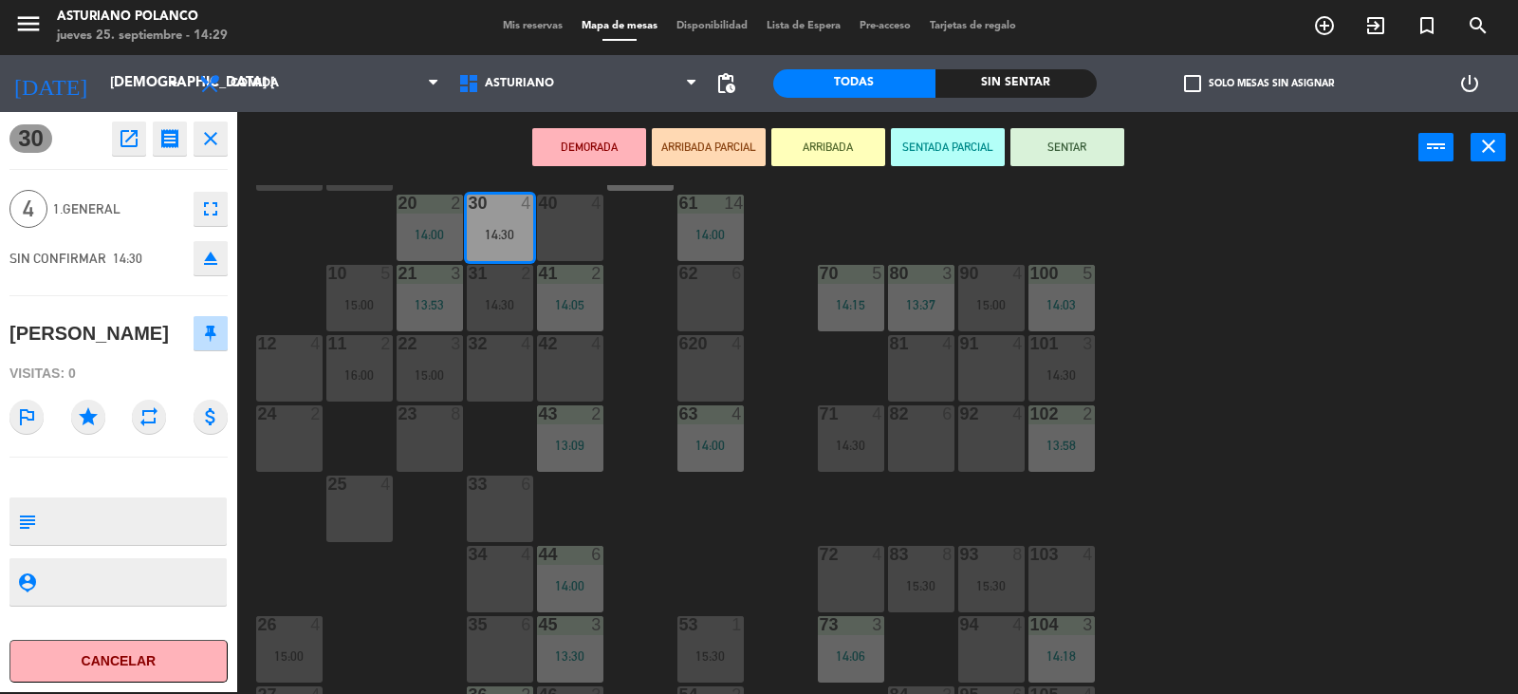
click at [122, 142] on icon "open_in_new" at bounding box center [129, 138] width 23 height 23
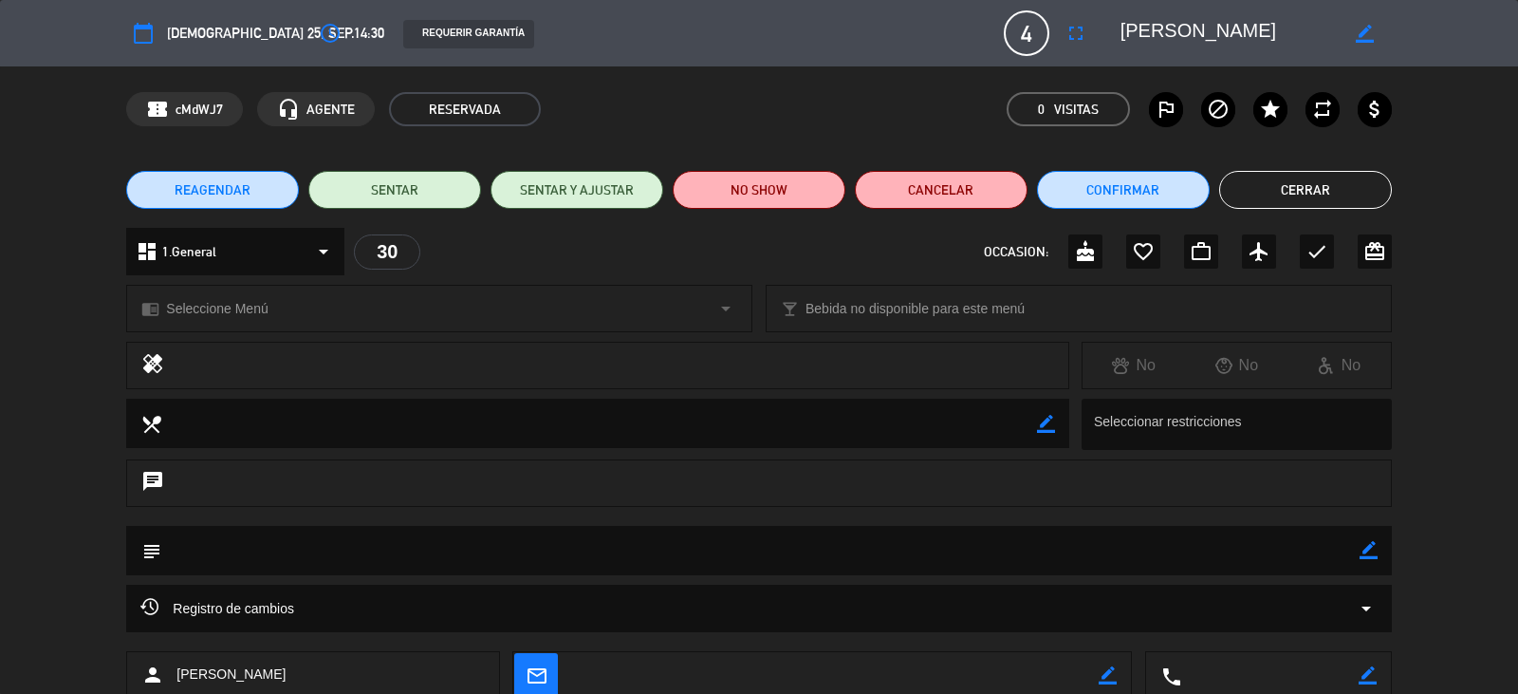
click at [1369, 37] on icon "border_color" at bounding box center [1365, 34] width 18 height 18
type textarea "[PERSON_NAME]"
click at [1362, 31] on icon at bounding box center [1365, 34] width 18 height 18
click at [1282, 188] on button "Cerrar" at bounding box center [1306, 190] width 173 height 38
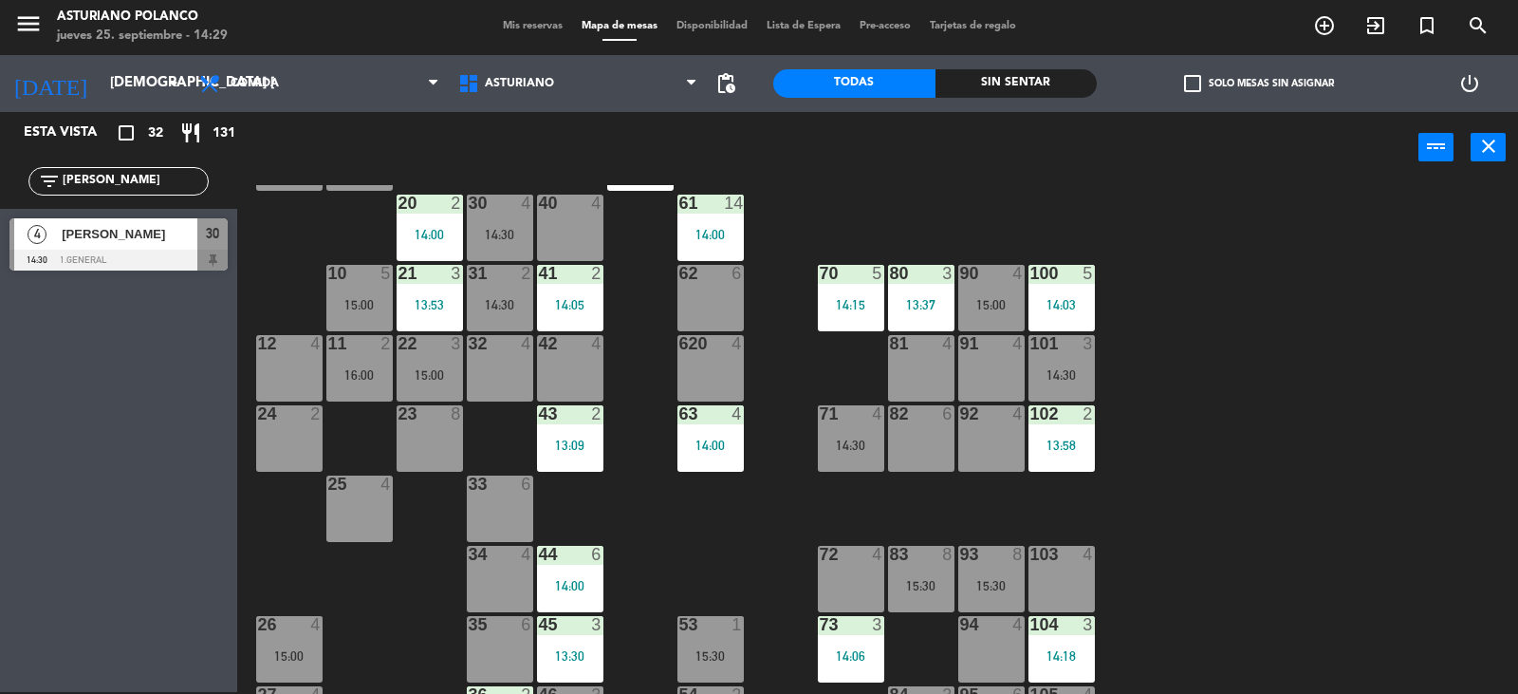
click at [650, 512] on div "1 12 13:00 2 block 8 60 14 14:00 20 2 14:00 30 4 14:30 40 4 61 14 14:00 62 6 41…" at bounding box center [885, 439] width 1266 height 509
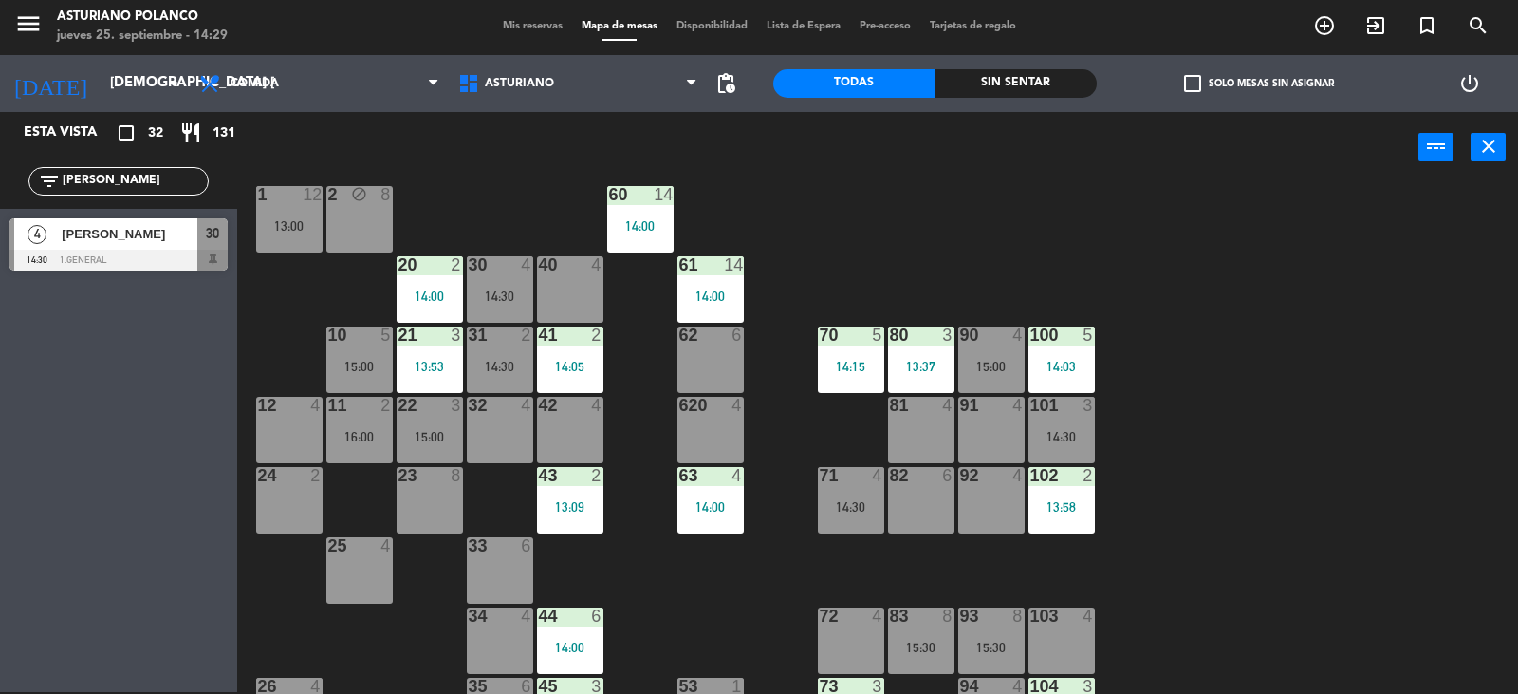
scroll to position [0, 0]
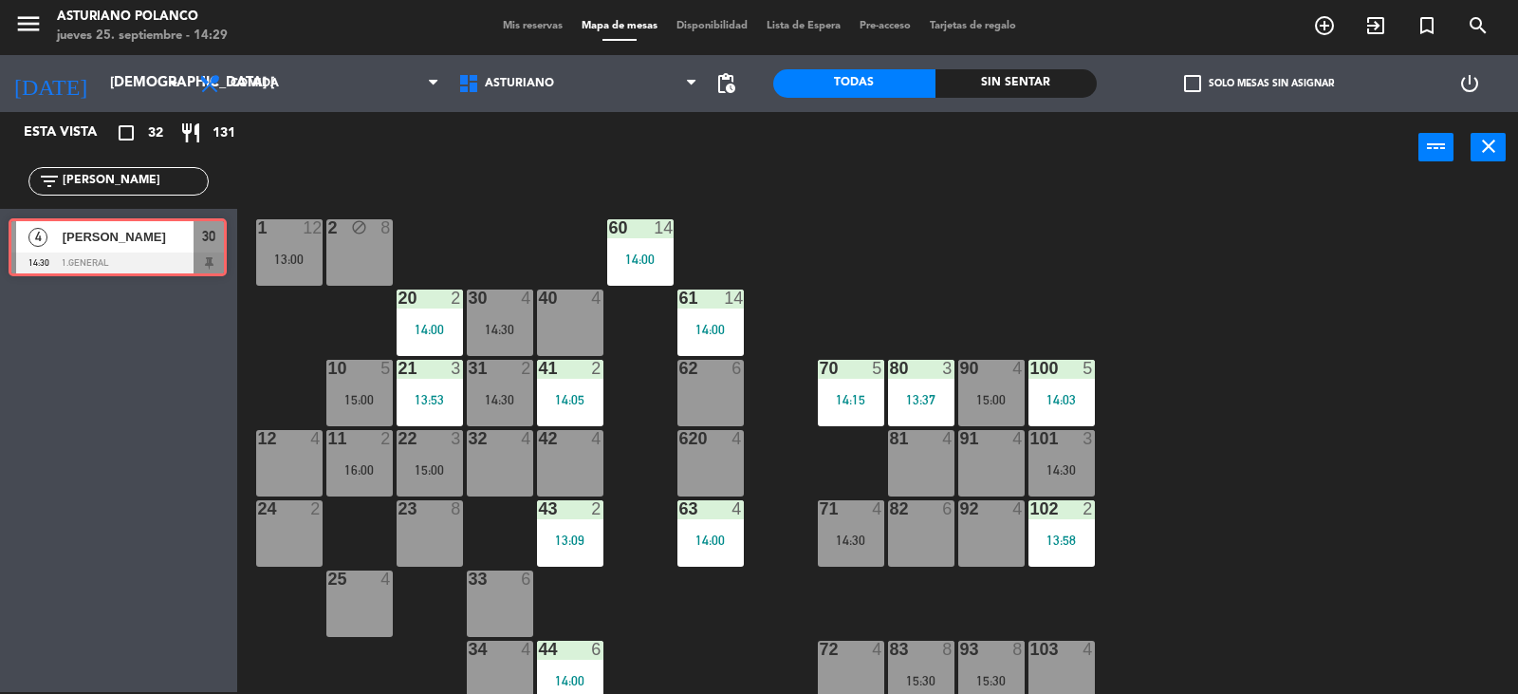
click at [157, 242] on div "4 [PERSON_NAME] 14:30 1.General 30 4 [PERSON_NAME] 14:30 1.General 30" at bounding box center [118, 247] width 237 height 77
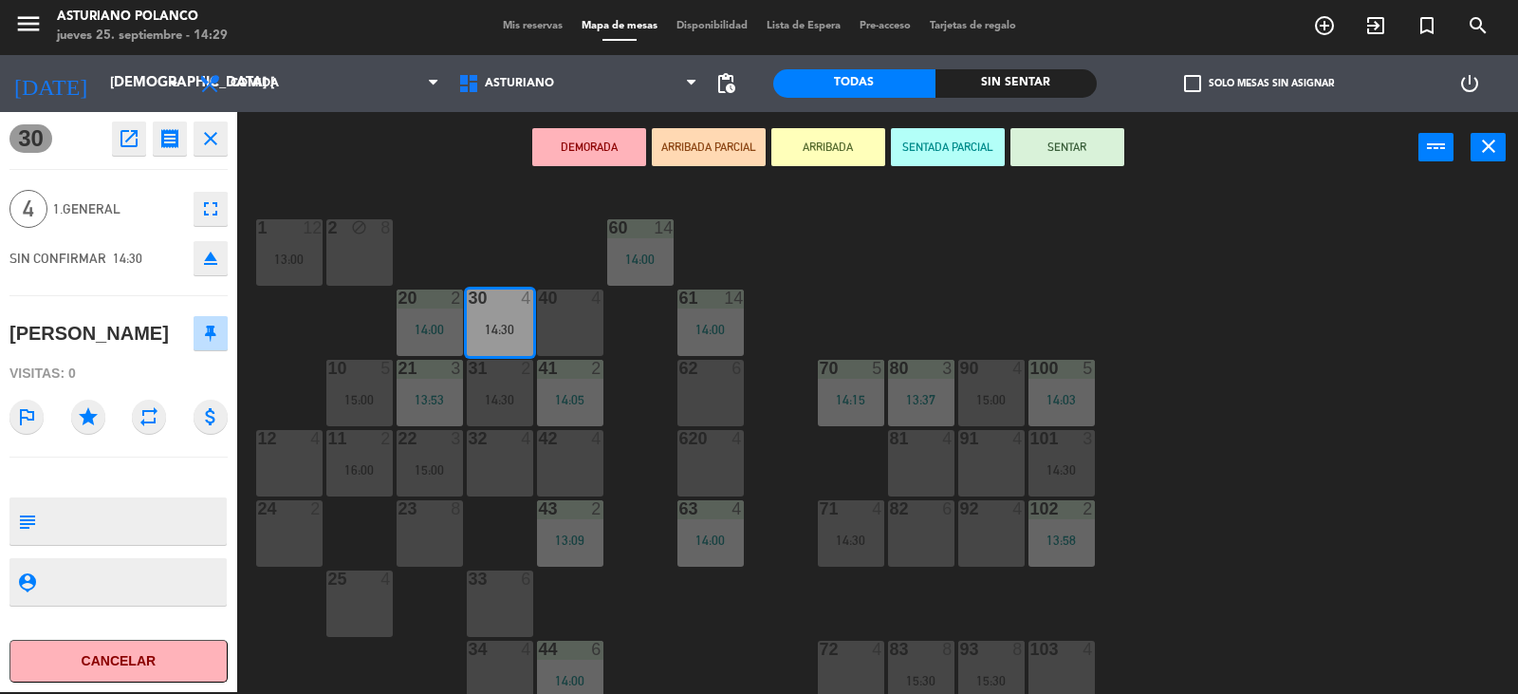
click at [1079, 154] on button "SENTAR" at bounding box center [1068, 147] width 114 height 38
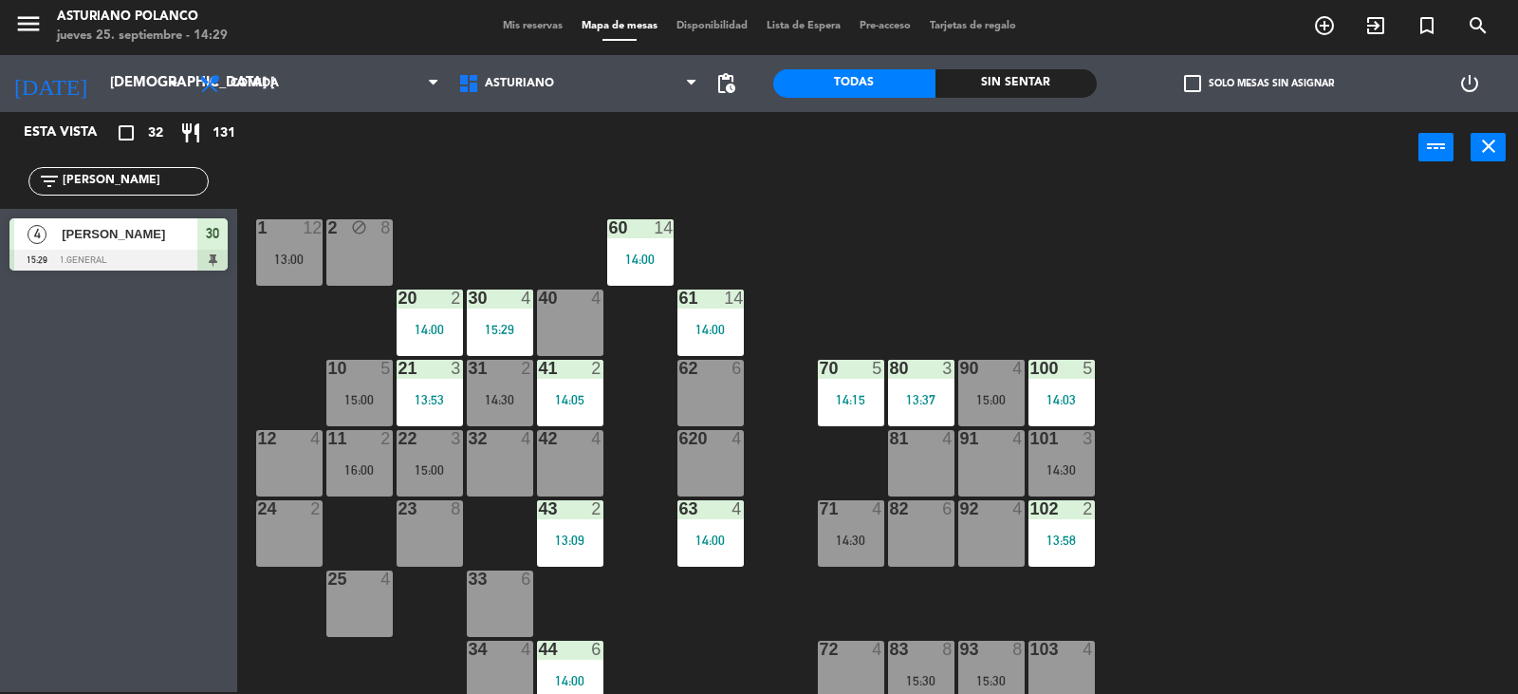
click at [143, 189] on input "[PERSON_NAME]" at bounding box center [134, 181] width 147 height 21
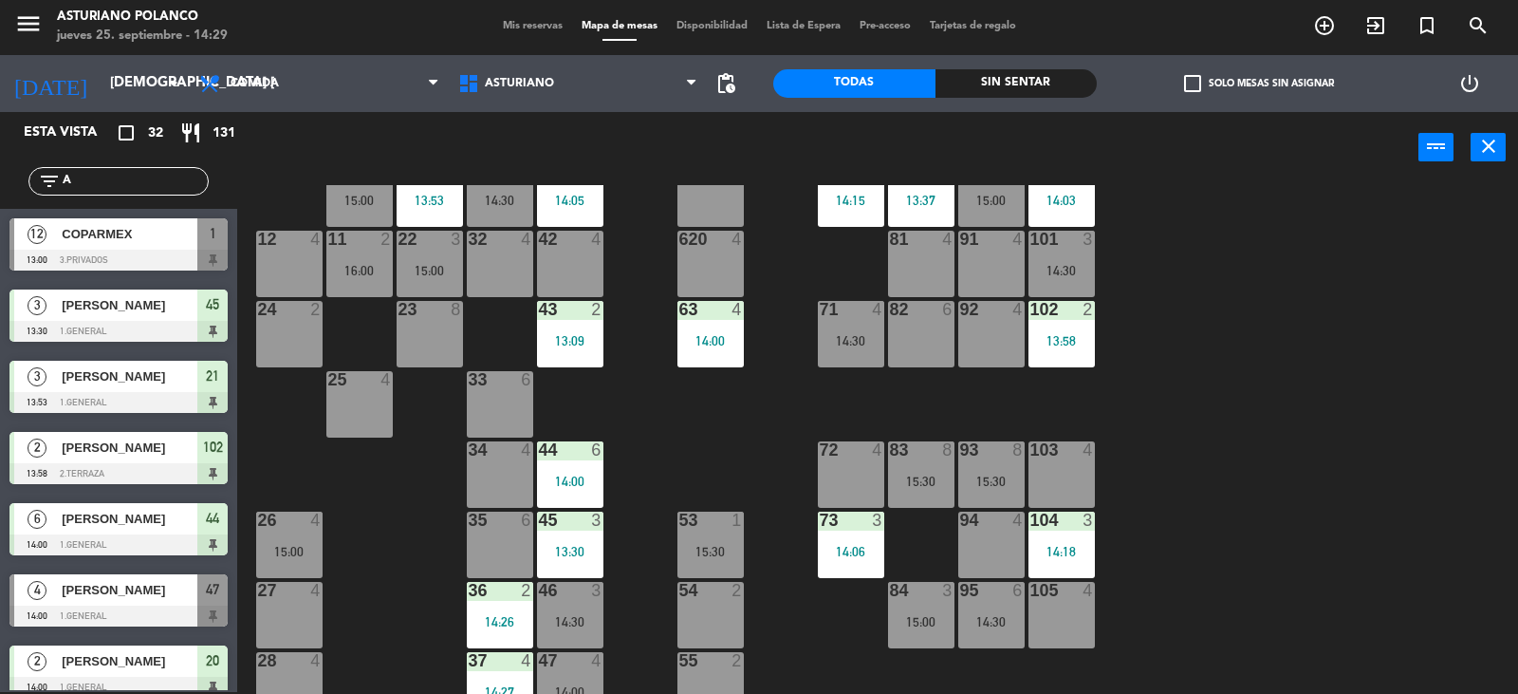
scroll to position [104, 0]
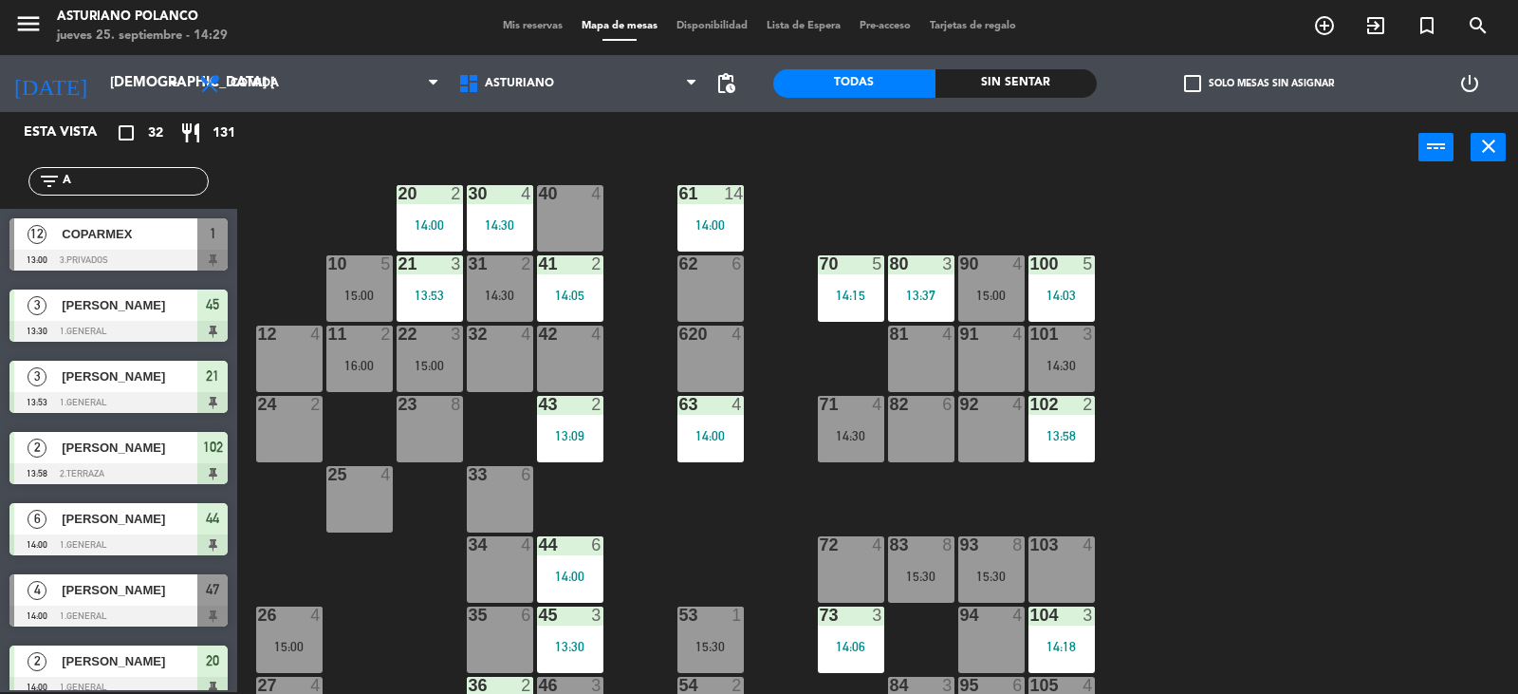
type input "A"
click at [842, 437] on div "14:30" at bounding box center [851, 435] width 66 height 13
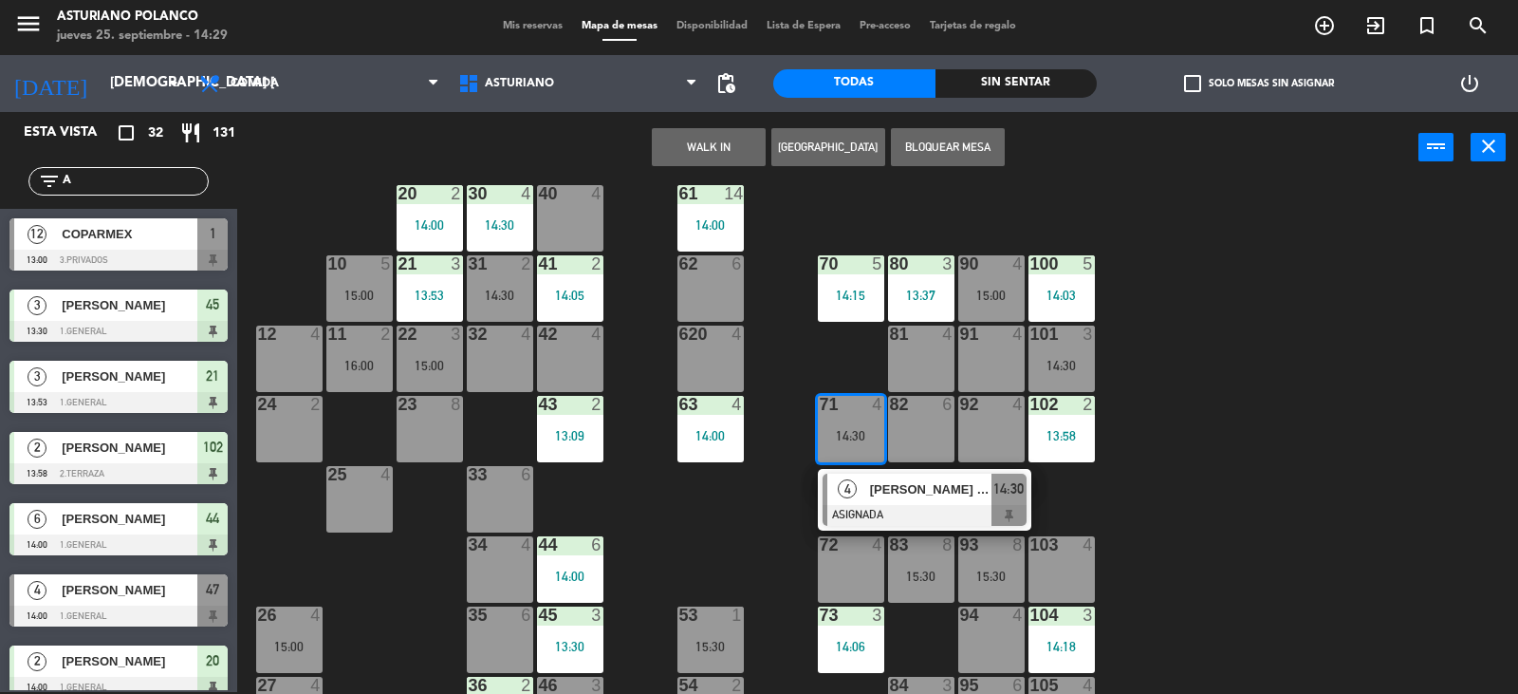
click at [1259, 486] on div "1 12 13:00 2 block 8 60 14 14:00 20 2 14:00 30 4 14:30 40 4 61 14 14:00 62 6 41…" at bounding box center [885, 439] width 1266 height 509
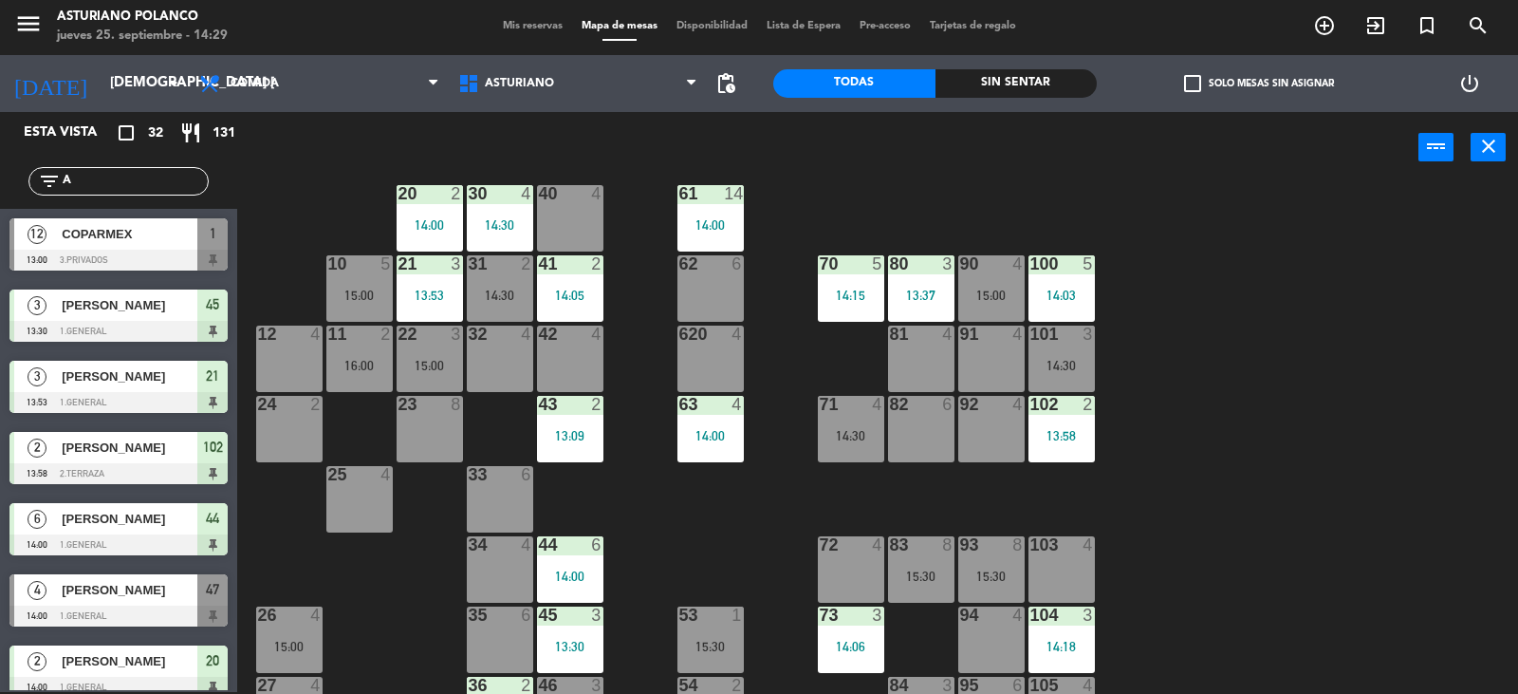
click at [131, 174] on input "A" at bounding box center [134, 181] width 147 height 21
click at [503, 360] on div "32 4" at bounding box center [500, 359] width 66 height 66
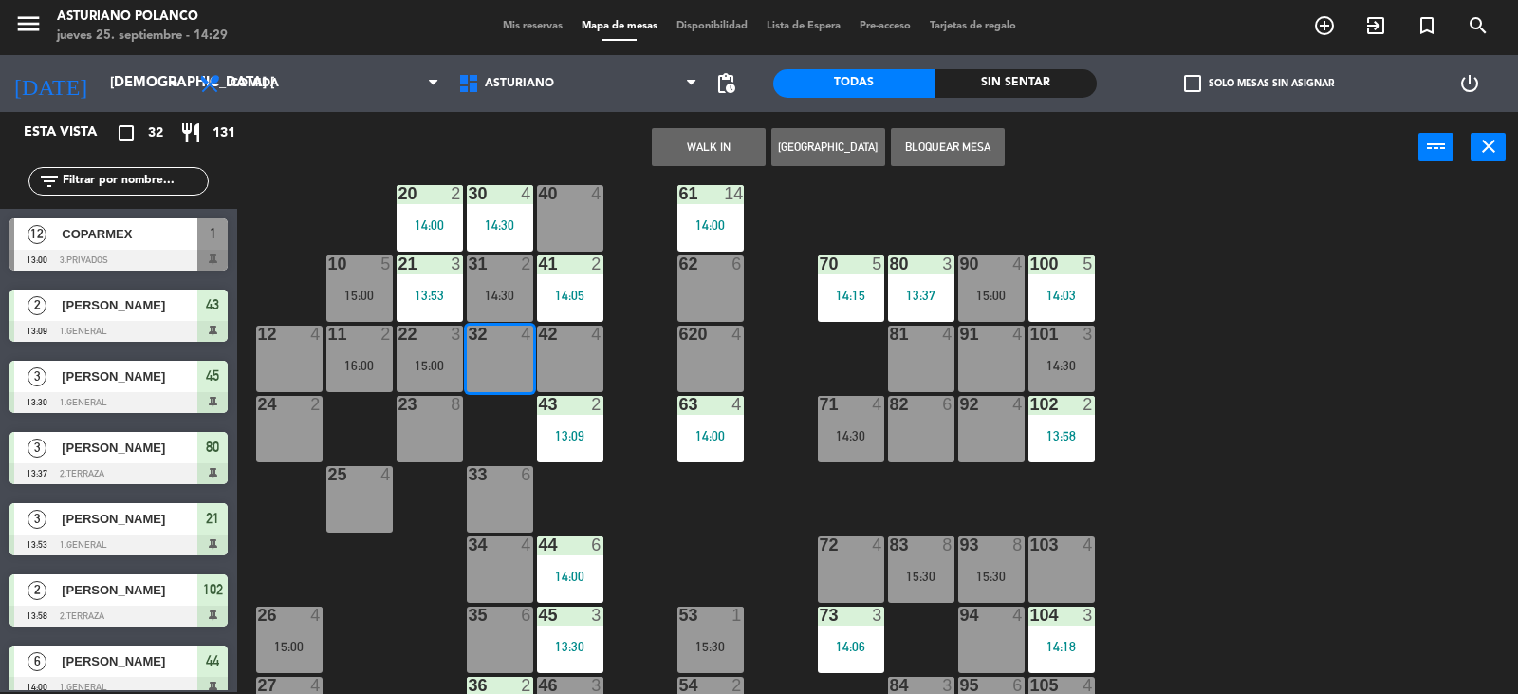
click at [955, 145] on button "Bloquear Mesa" at bounding box center [948, 147] width 114 height 38
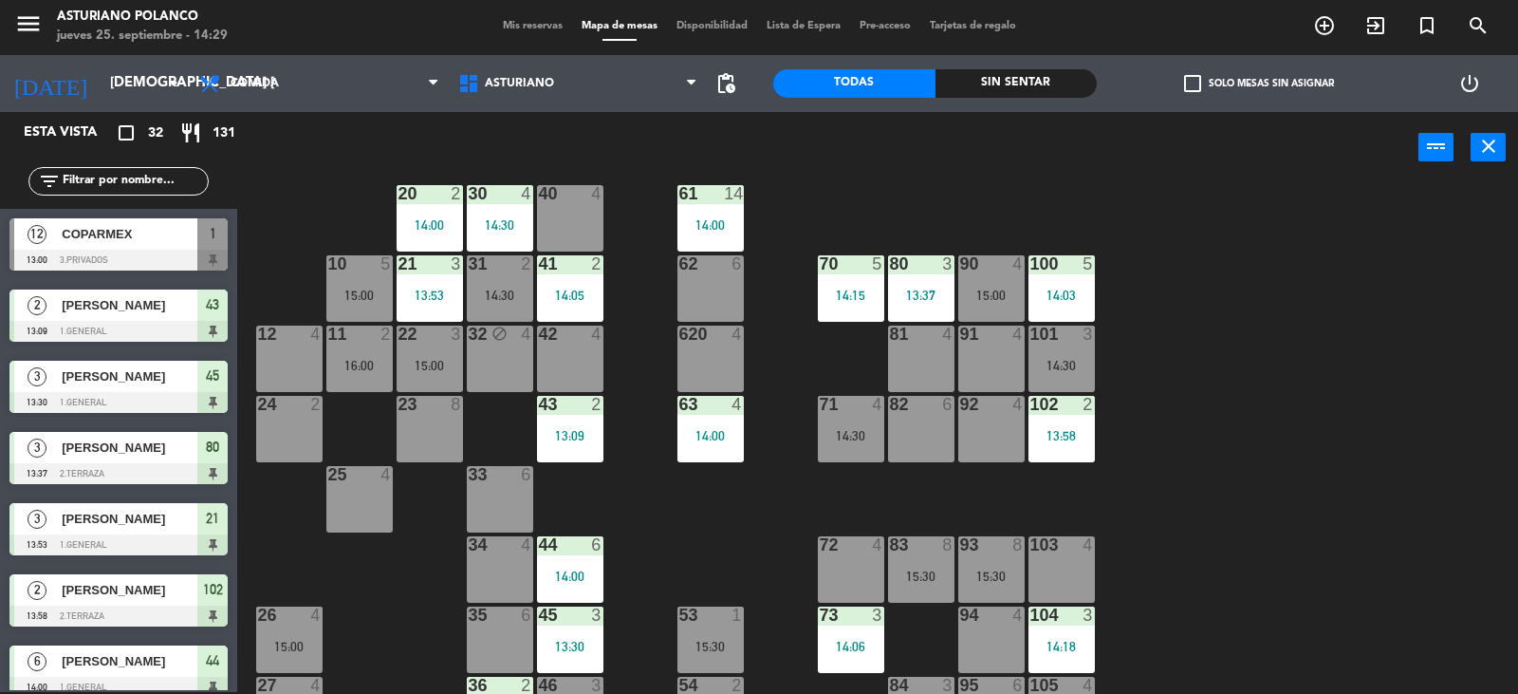
click at [97, 175] on input "text" at bounding box center [134, 181] width 147 height 21
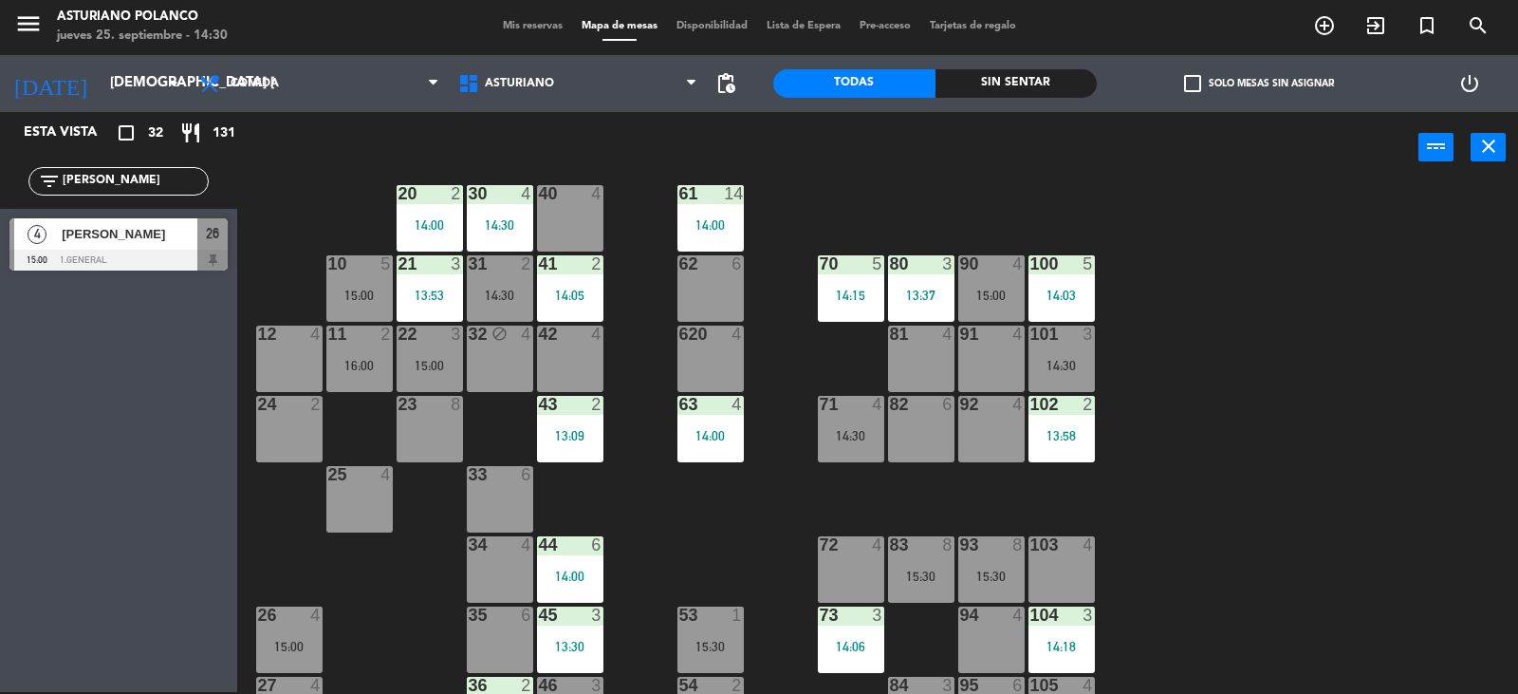
type input "[PERSON_NAME]"
click at [115, 235] on span "[PERSON_NAME]" at bounding box center [130, 234] width 136 height 20
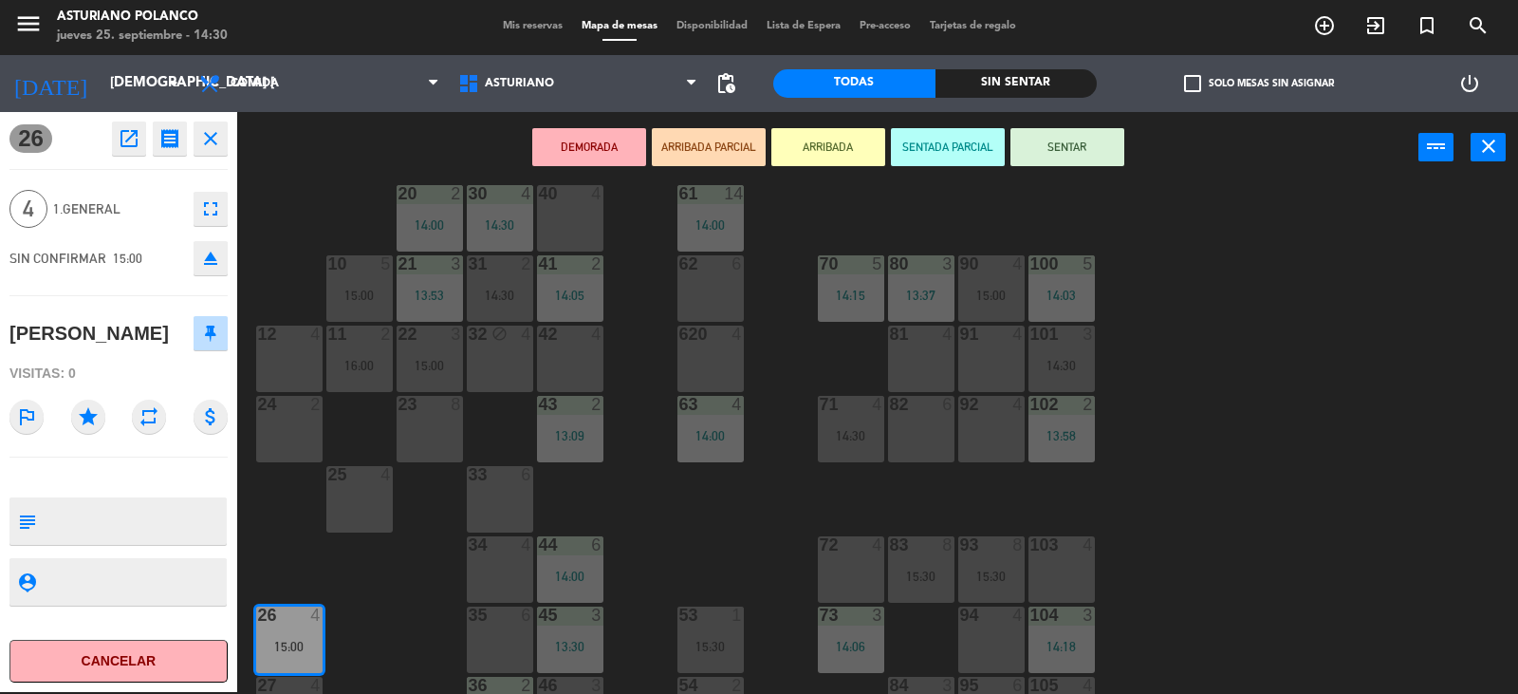
click at [961, 413] on div "92" at bounding box center [960, 404] width 1 height 17
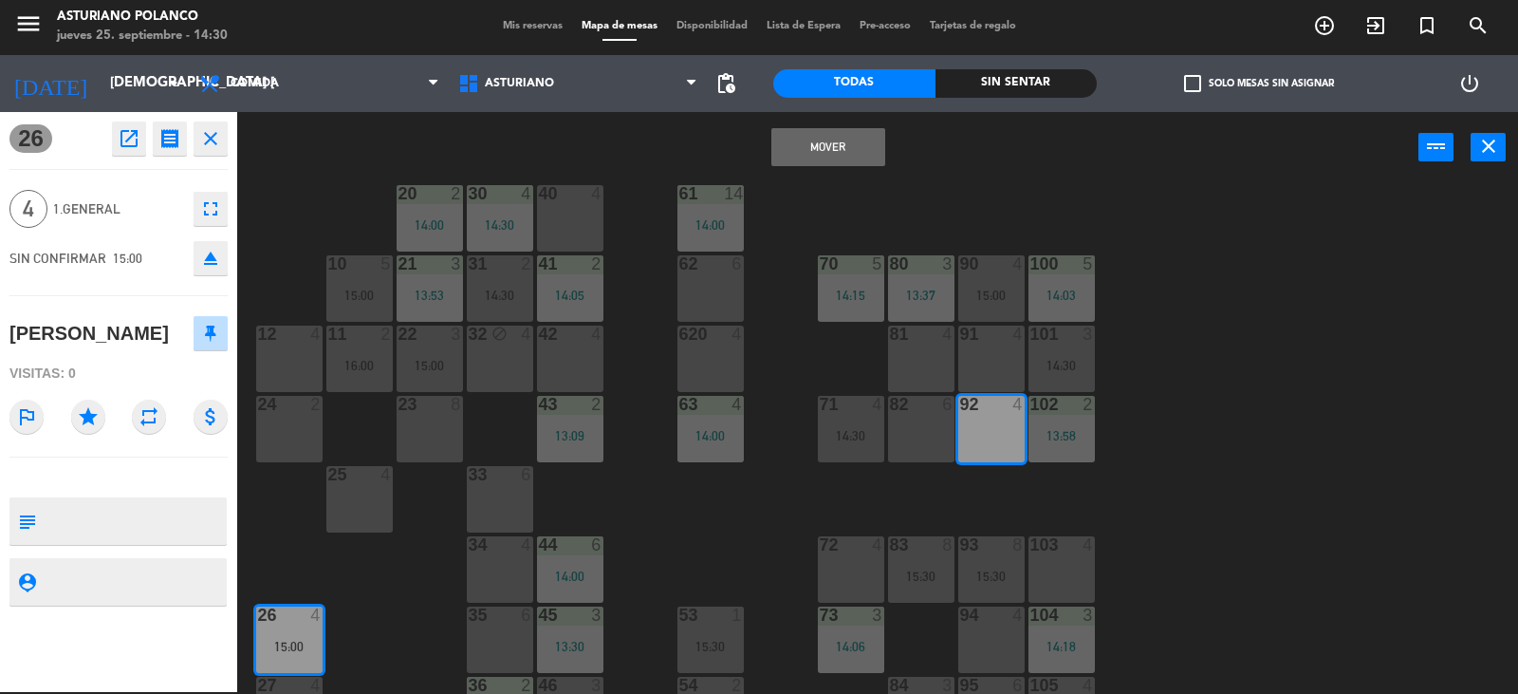
click at [815, 134] on button "Mover" at bounding box center [829, 147] width 114 height 38
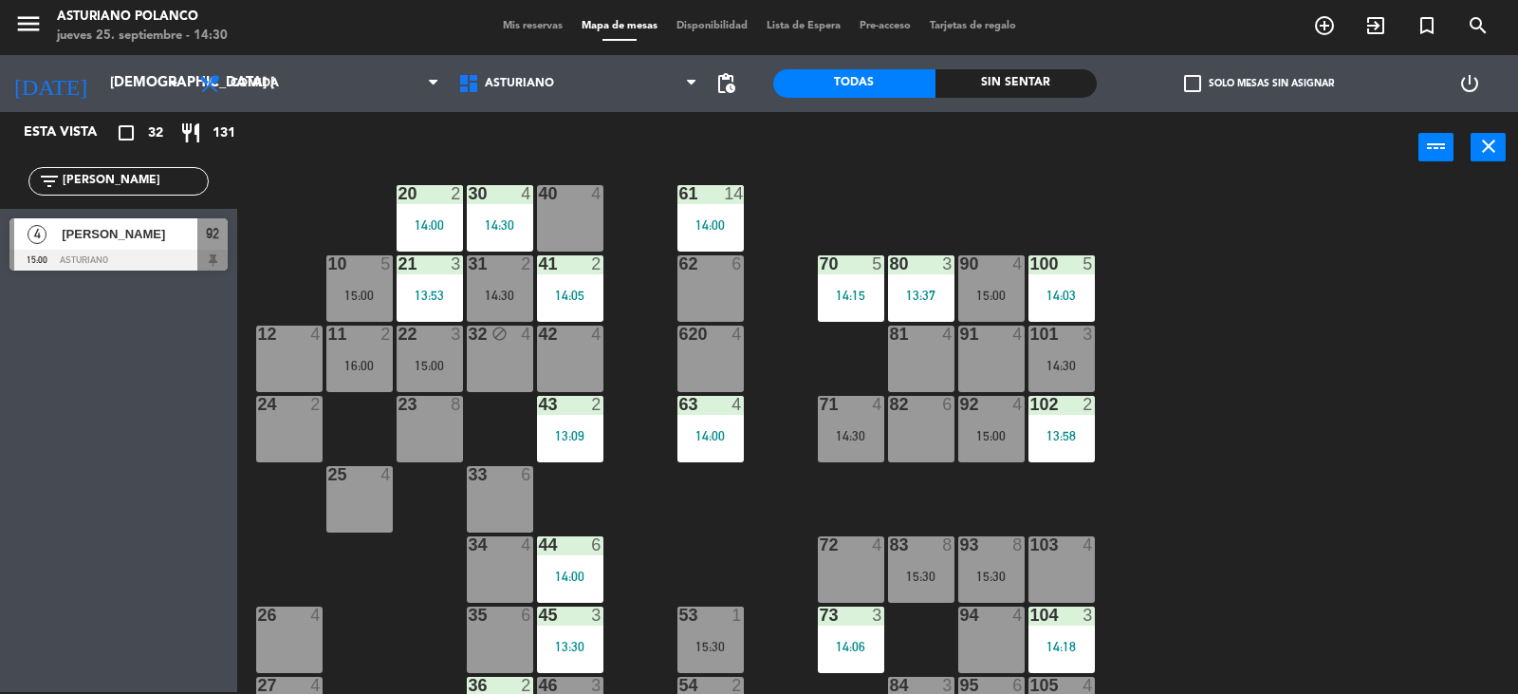
click at [1301, 362] on div "1 12 13:00 2 block 8 60 14 14:00 20 2 14:00 30 4 14:30 40 4 61 14 14:00 62 6 41…" at bounding box center [885, 439] width 1266 height 509
click at [100, 249] on div "[PERSON_NAME]" at bounding box center [129, 233] width 138 height 31
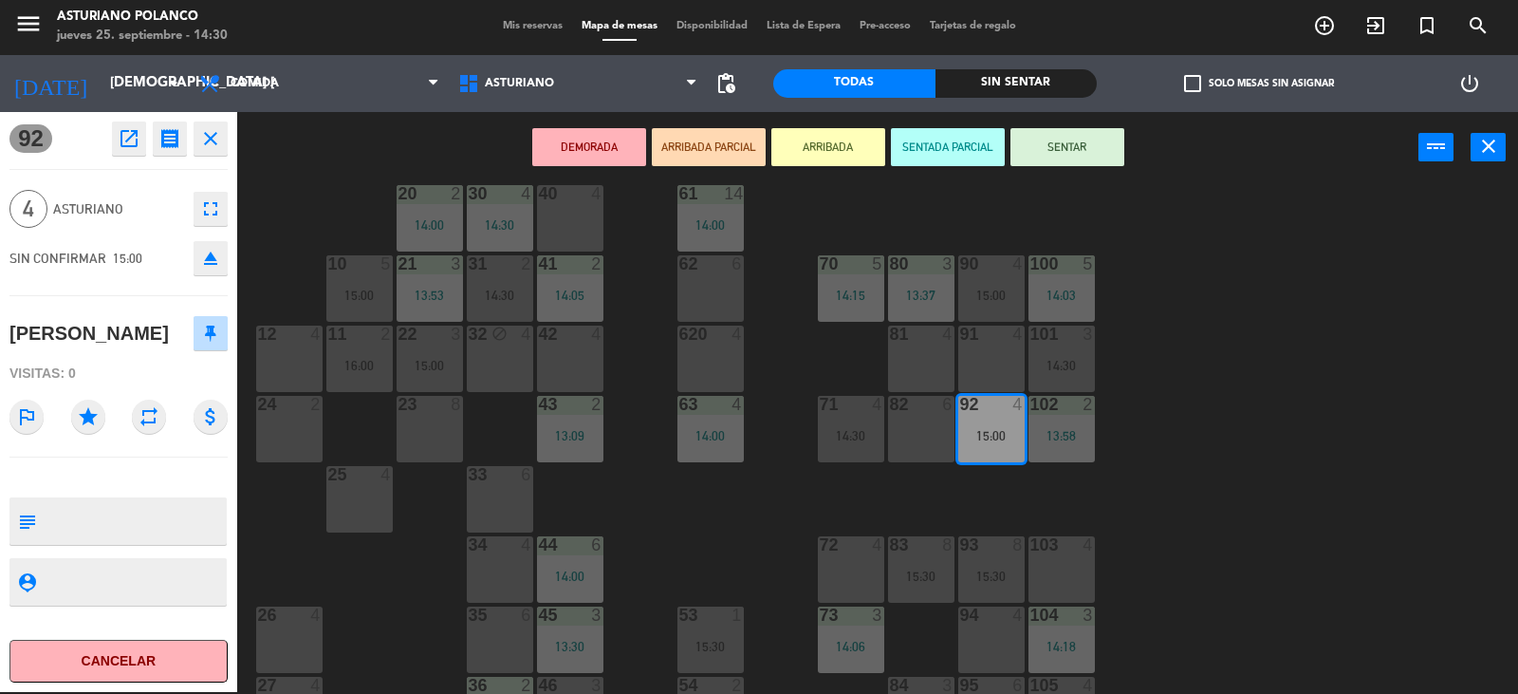
click at [1058, 142] on button "SENTAR" at bounding box center [1068, 147] width 114 height 38
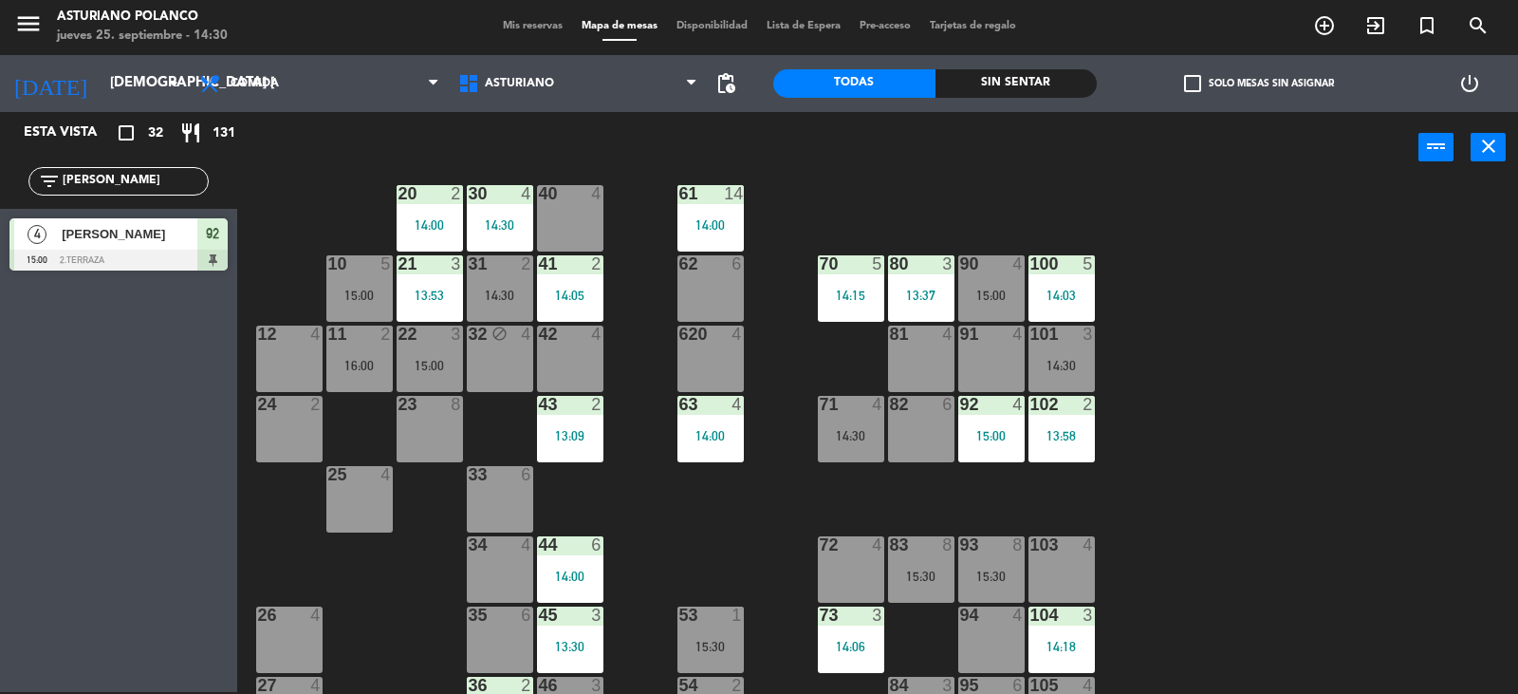
click at [1260, 329] on div "1 12 13:00 2 block 8 60 14 14:00 20 2 14:00 30 4 14:30 40 4 61 14 14:00 62 6 41…" at bounding box center [885, 439] width 1266 height 509
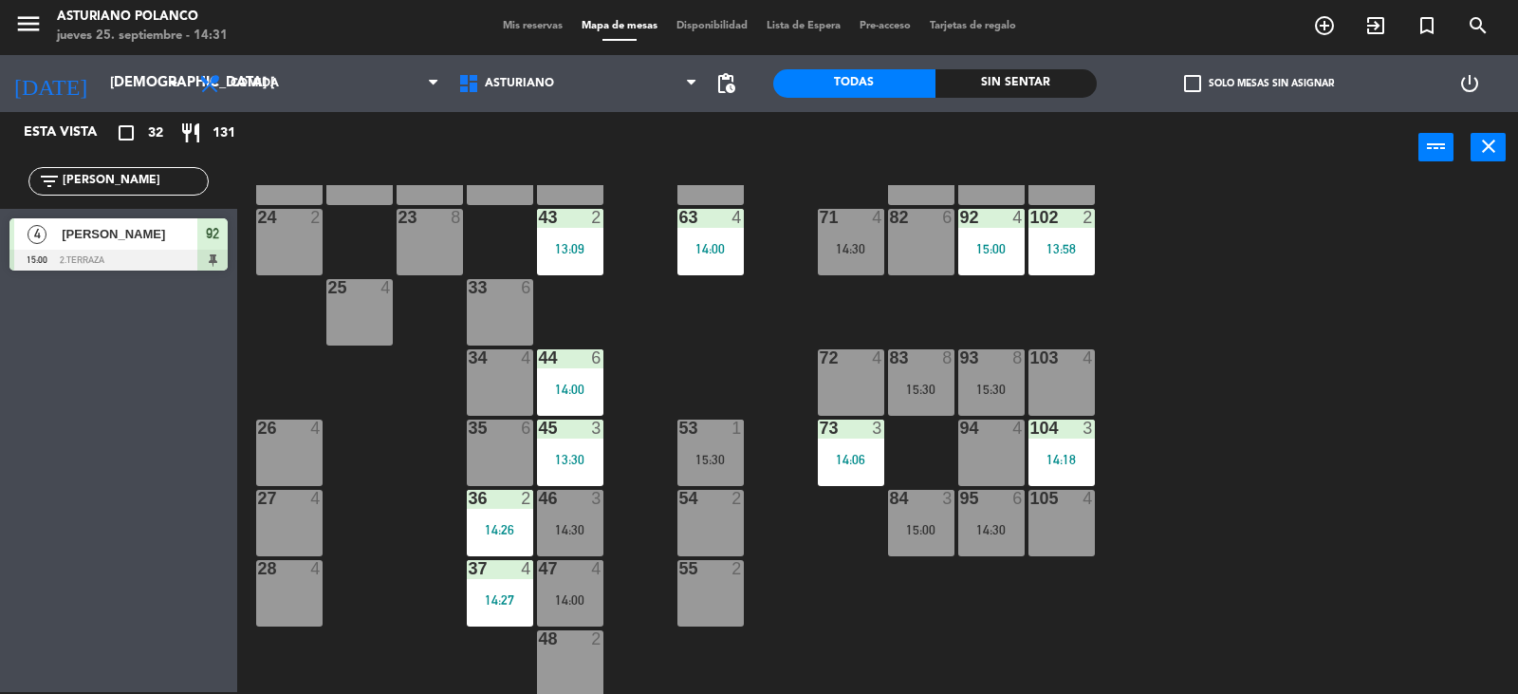
scroll to position [294, 0]
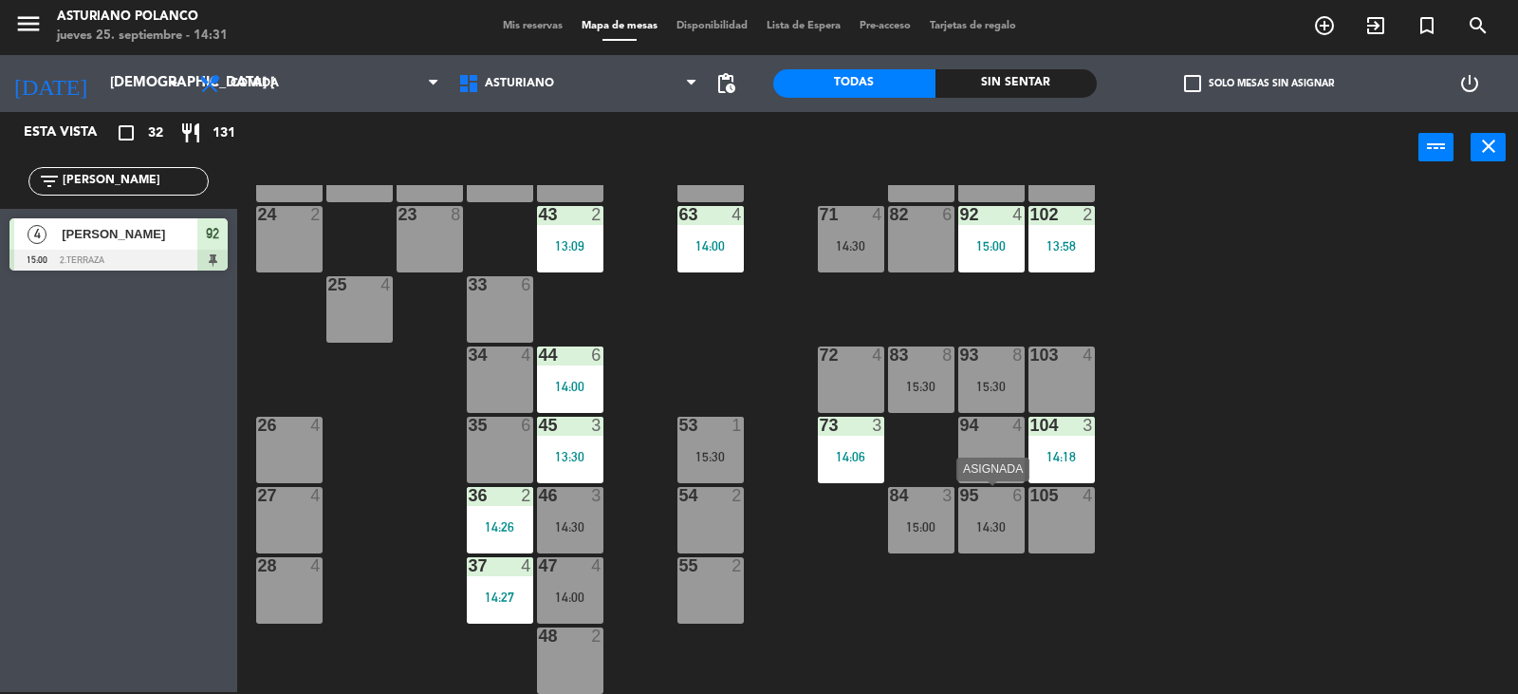
click at [989, 524] on div "14:30" at bounding box center [992, 526] width 66 height 13
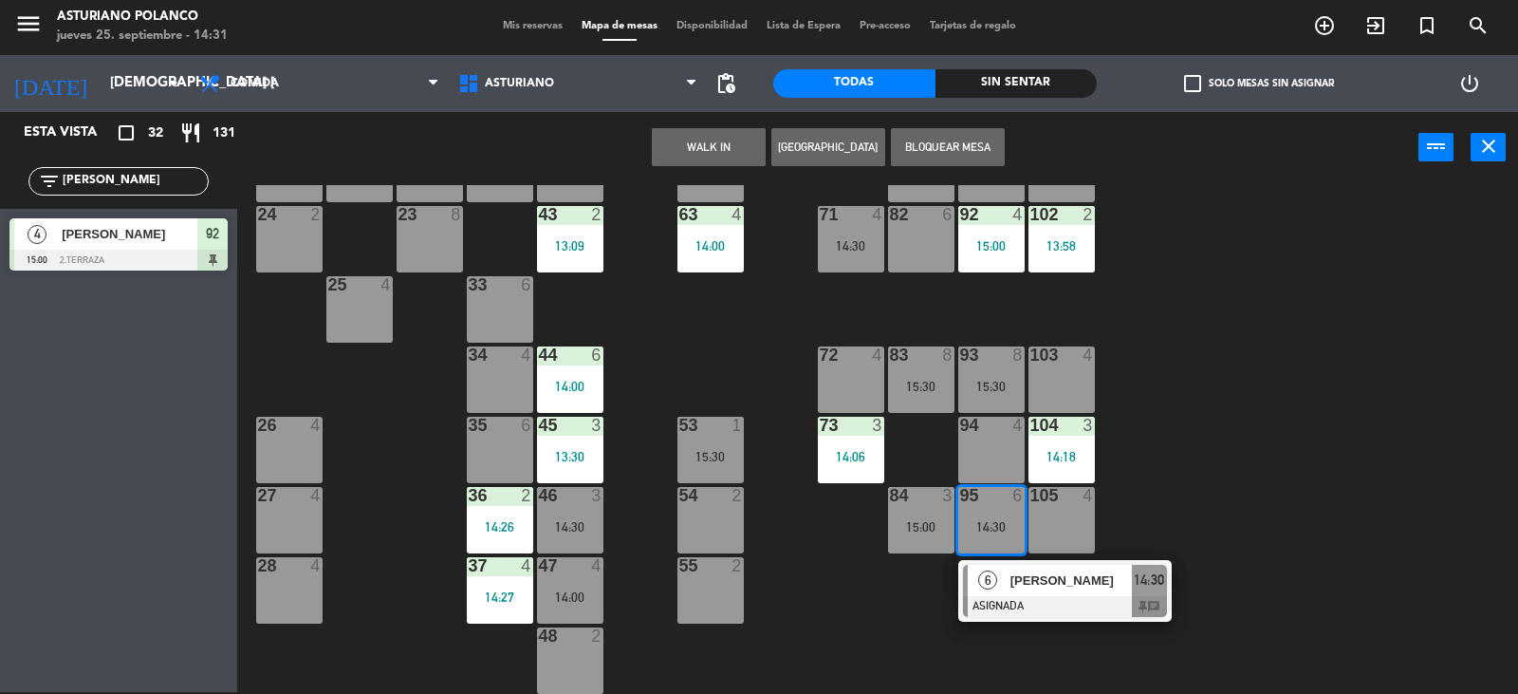
drag, startPoint x: 1148, startPoint y: 454, endPoint x: 1163, endPoint y: 428, distance: 29.3
click at [1148, 452] on div "1 12 13:00 2 block 8 60 14 14:00 20 2 14:00 30 4 14:30 40 4 61 14 14:00 62 6 41…" at bounding box center [885, 439] width 1266 height 509
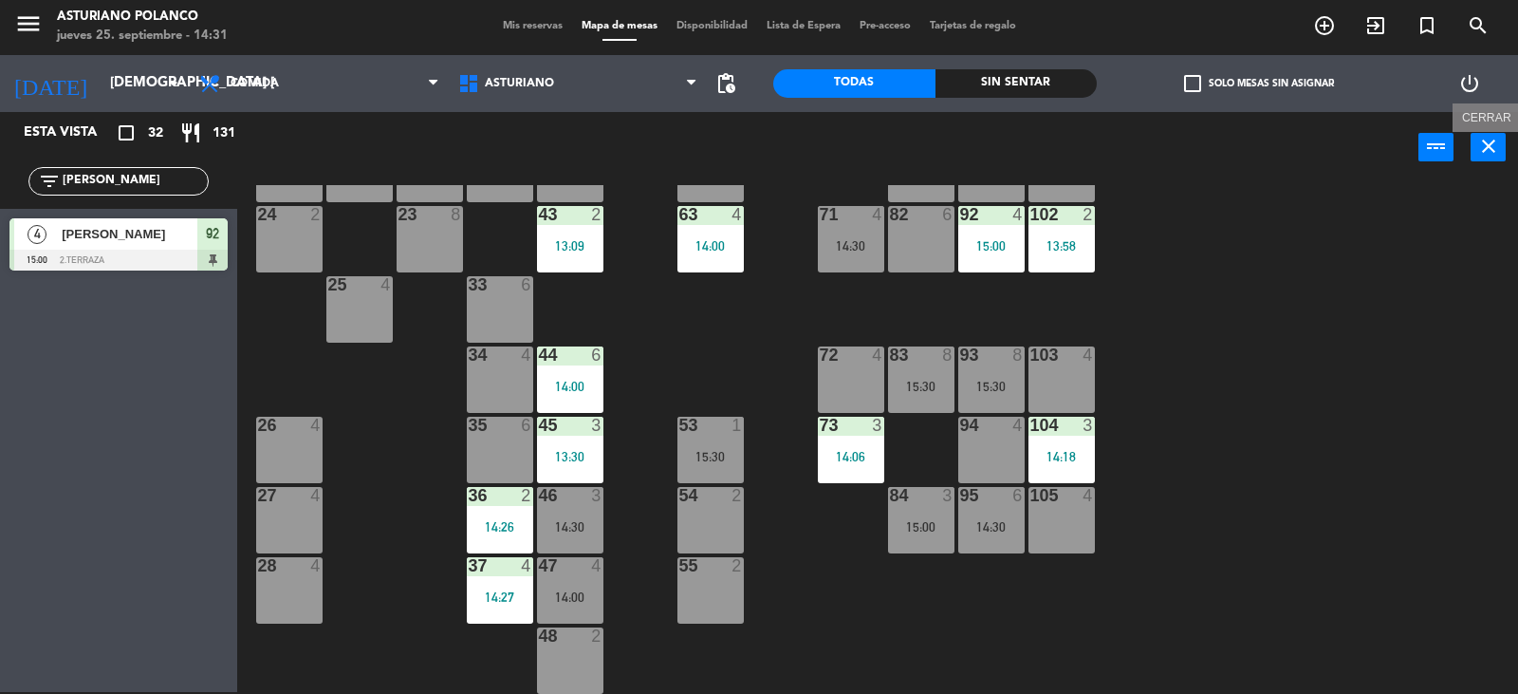
click at [1490, 152] on icon "close" at bounding box center [1489, 146] width 23 height 23
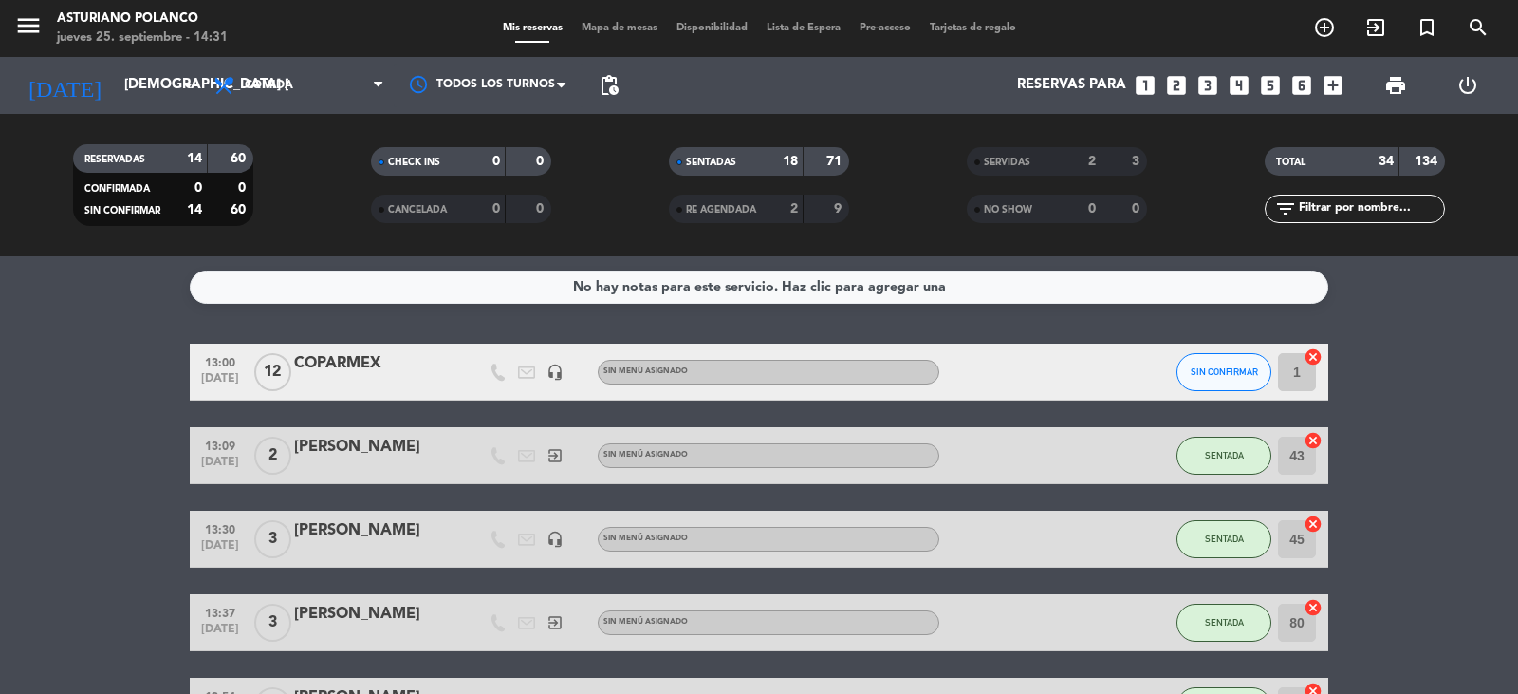
scroll to position [190, 0]
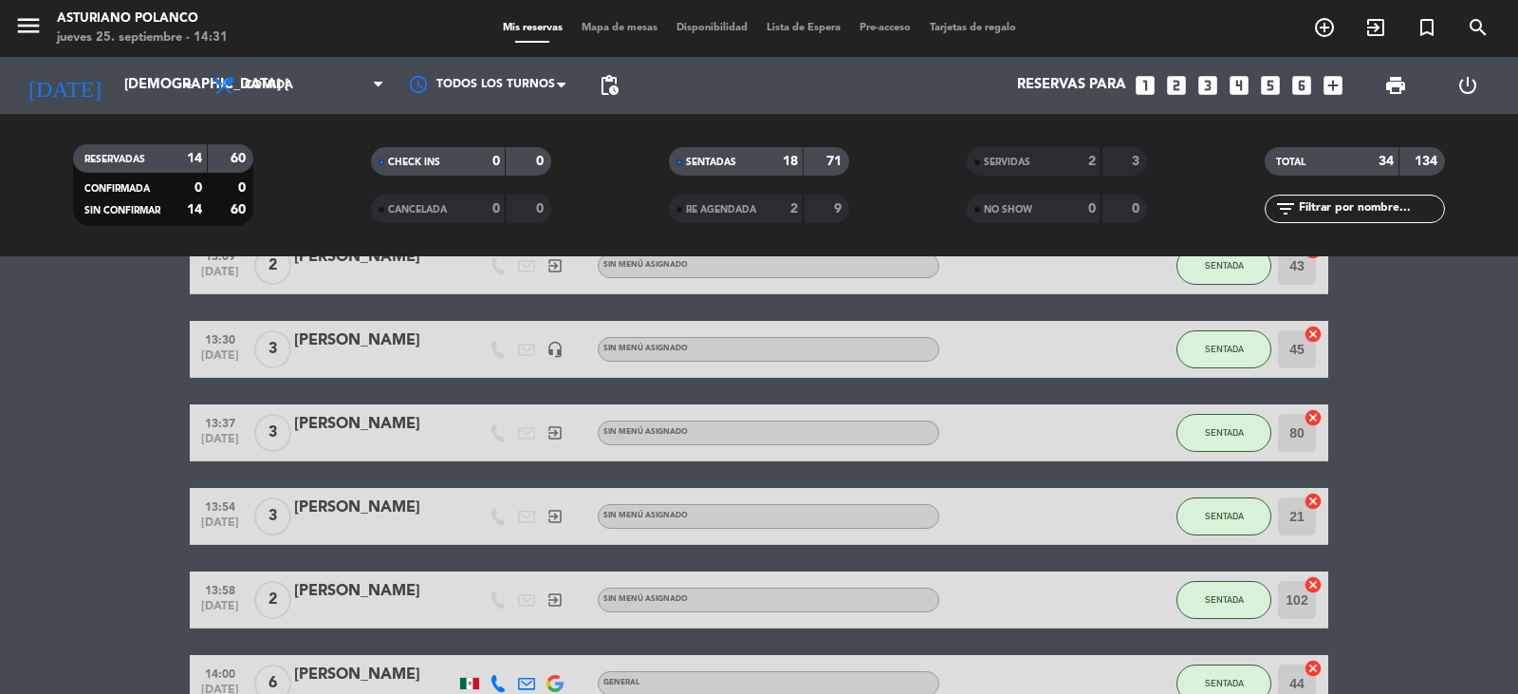
click at [1393, 216] on input "text" at bounding box center [1370, 208] width 147 height 21
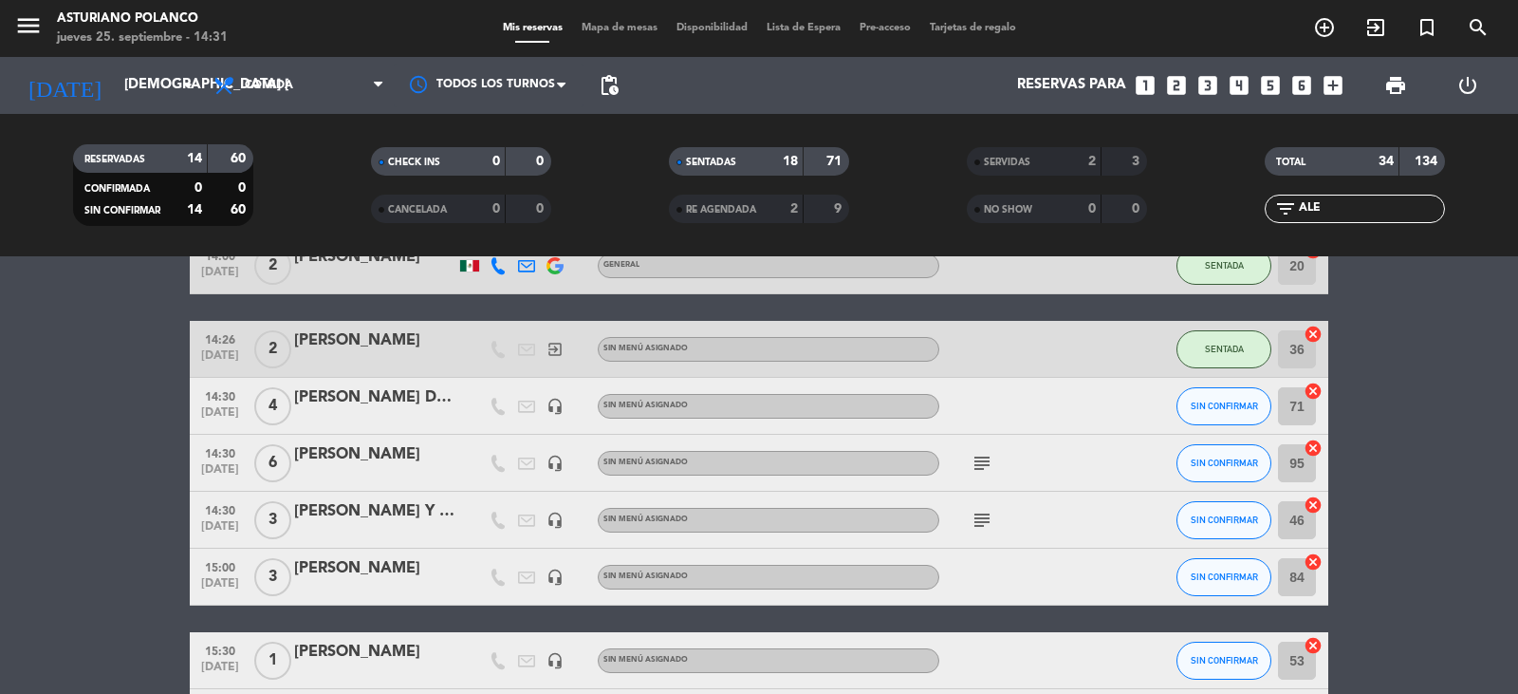
scroll to position [0, 0]
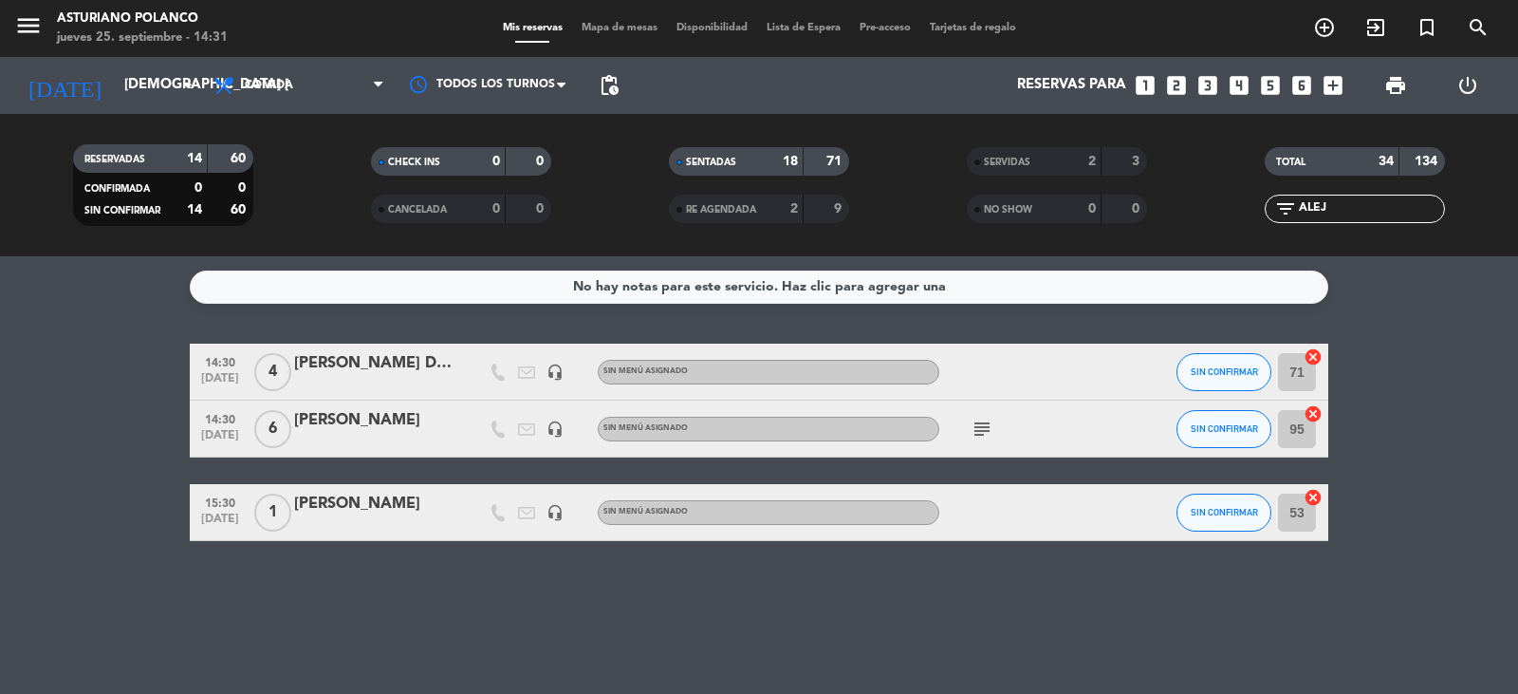
type input "ALEJ"
click at [356, 422] on div "[PERSON_NAME]" at bounding box center [374, 420] width 161 height 25
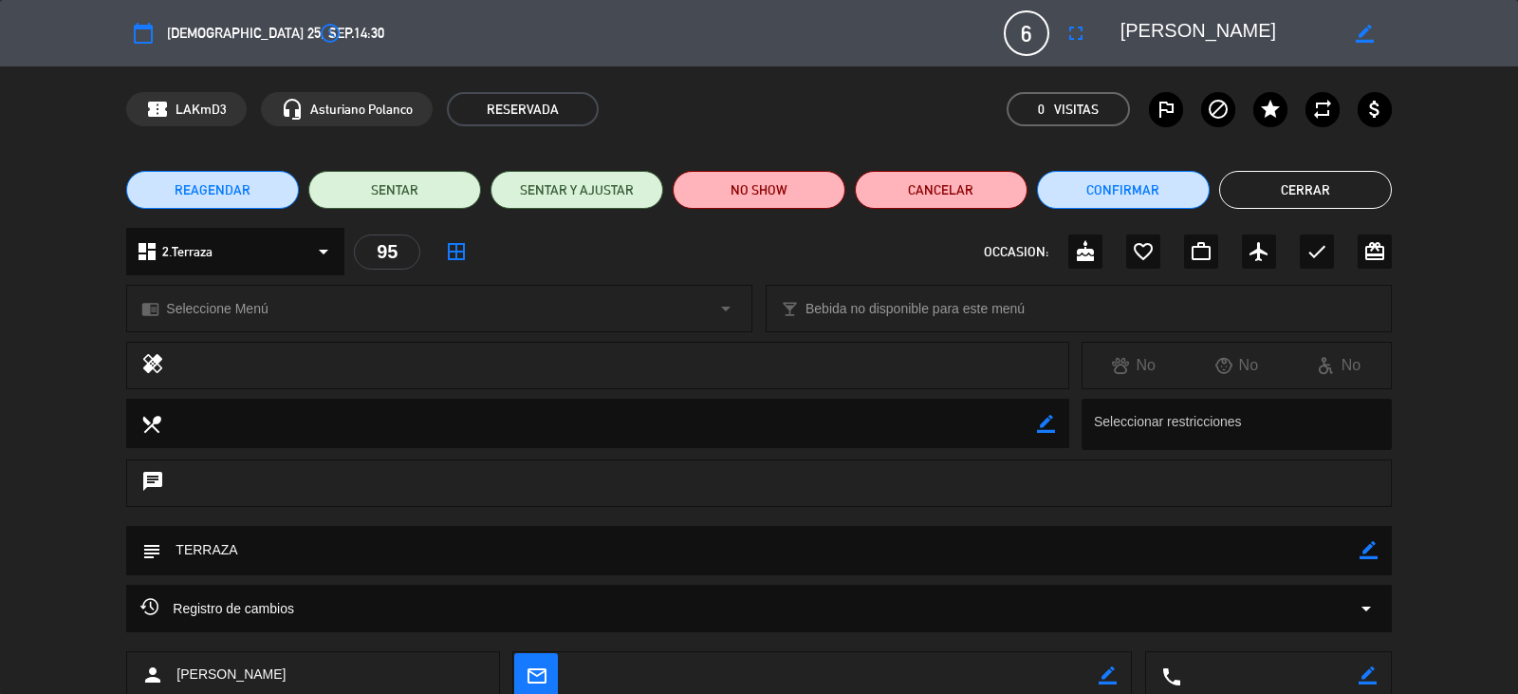
click at [213, 188] on span "REAGENDAR" at bounding box center [213, 190] width 76 height 20
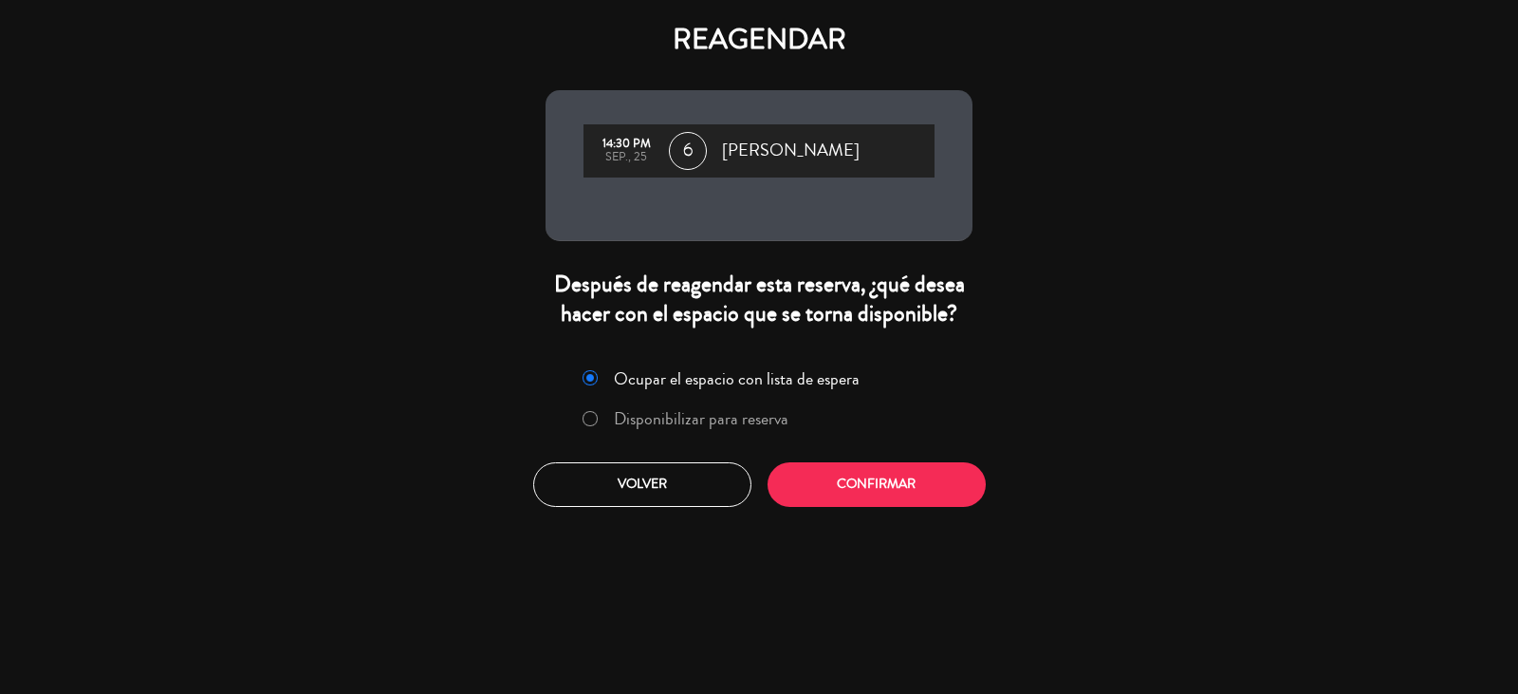
click at [690, 419] on label "Disponibilizar para reserva" at bounding box center [701, 418] width 175 height 17
click at [908, 499] on button "Confirmar" at bounding box center [877, 484] width 218 height 45
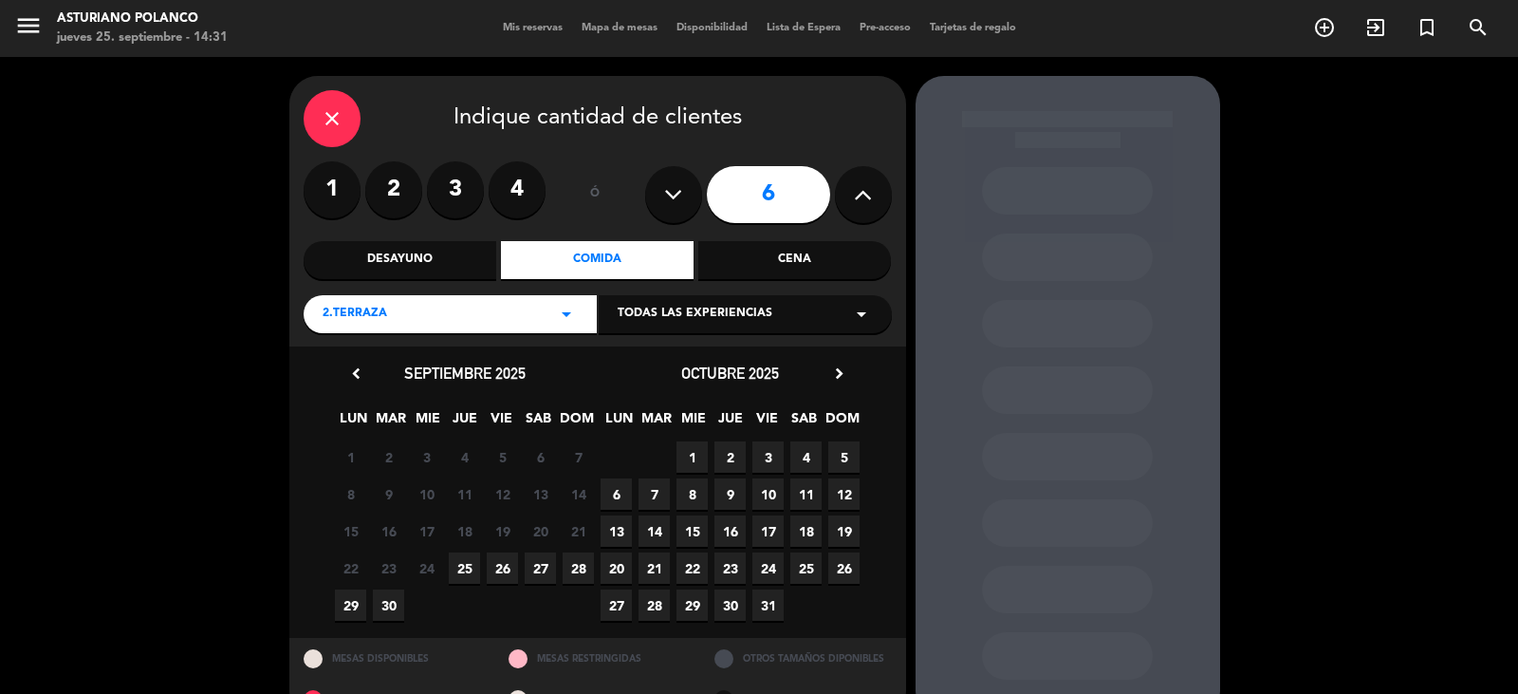
click at [859, 188] on icon at bounding box center [863, 194] width 18 height 28
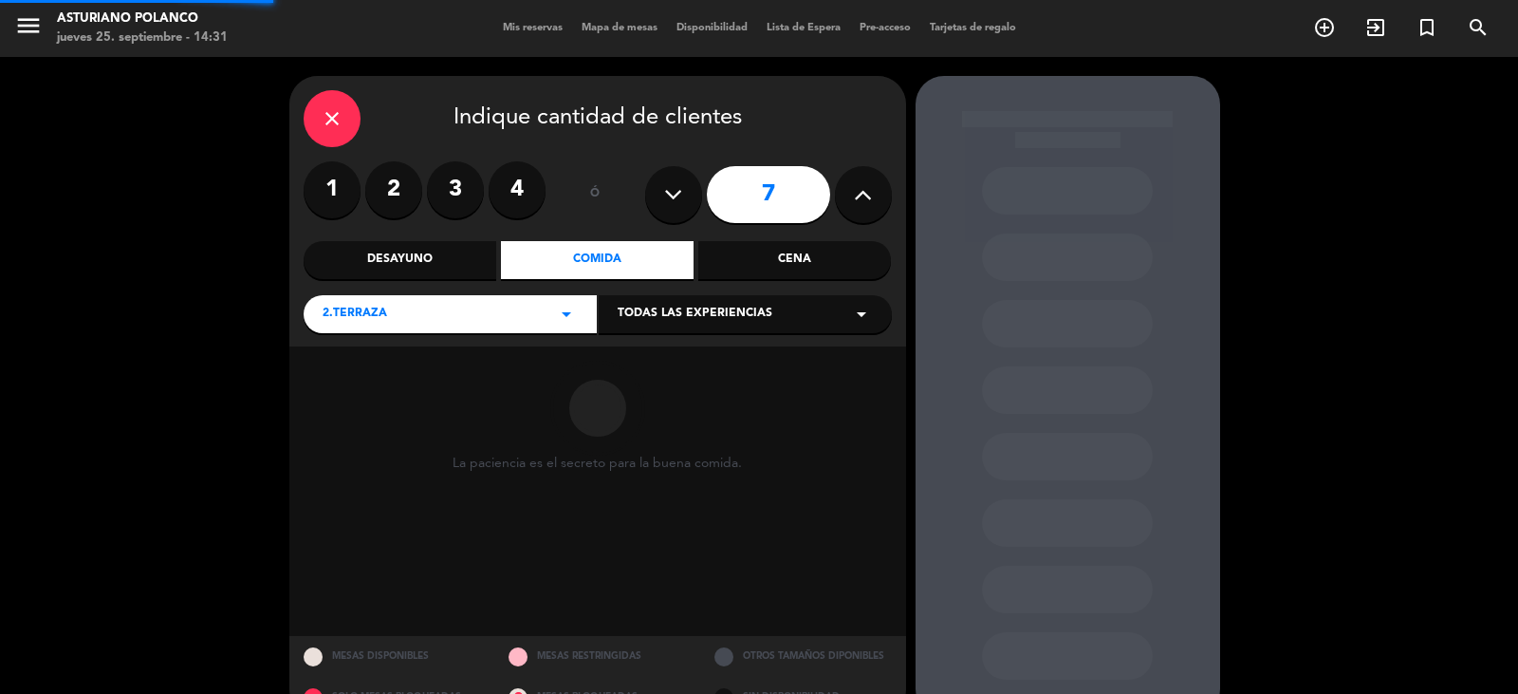
click at [859, 188] on icon at bounding box center [863, 194] width 18 height 28
type input "8"
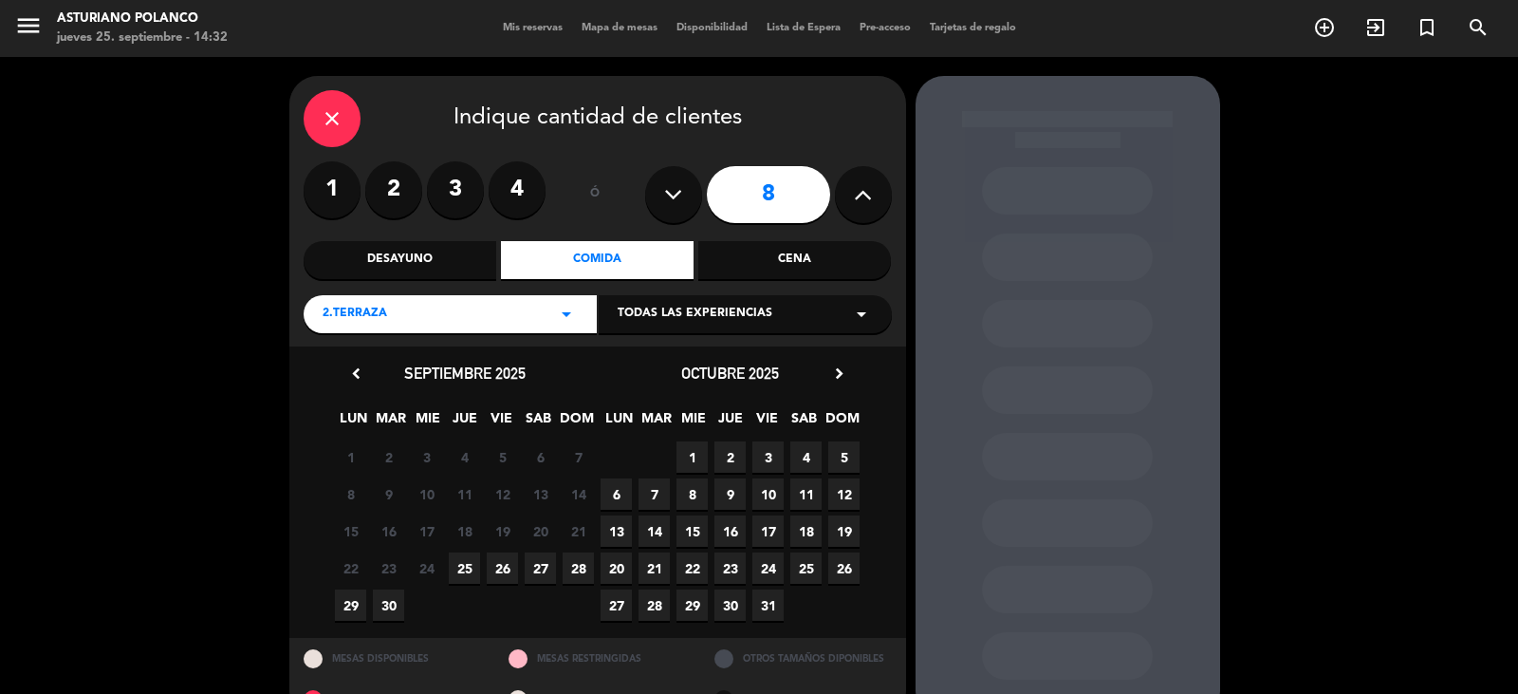
click at [500, 562] on span "26" at bounding box center [502, 567] width 31 height 31
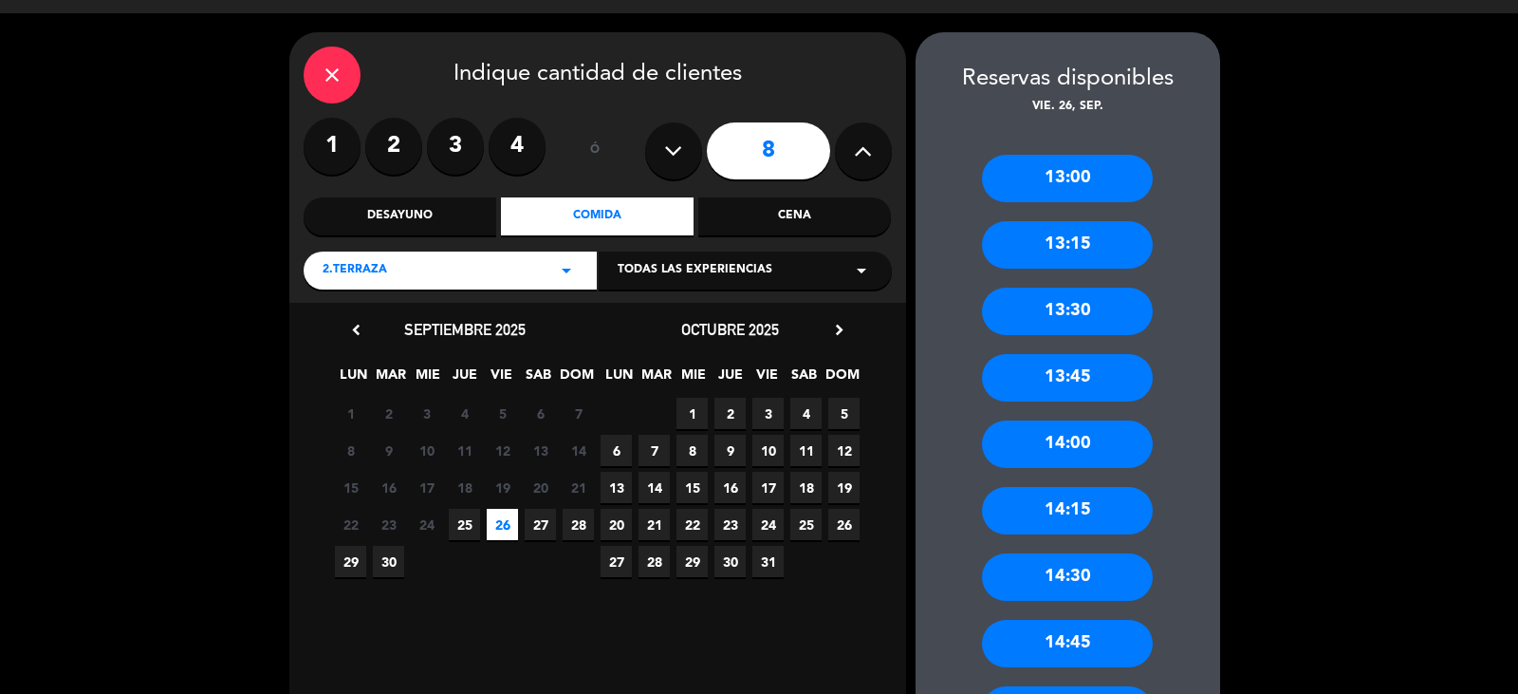
click at [1092, 576] on div "14:30" at bounding box center [1067, 576] width 171 height 47
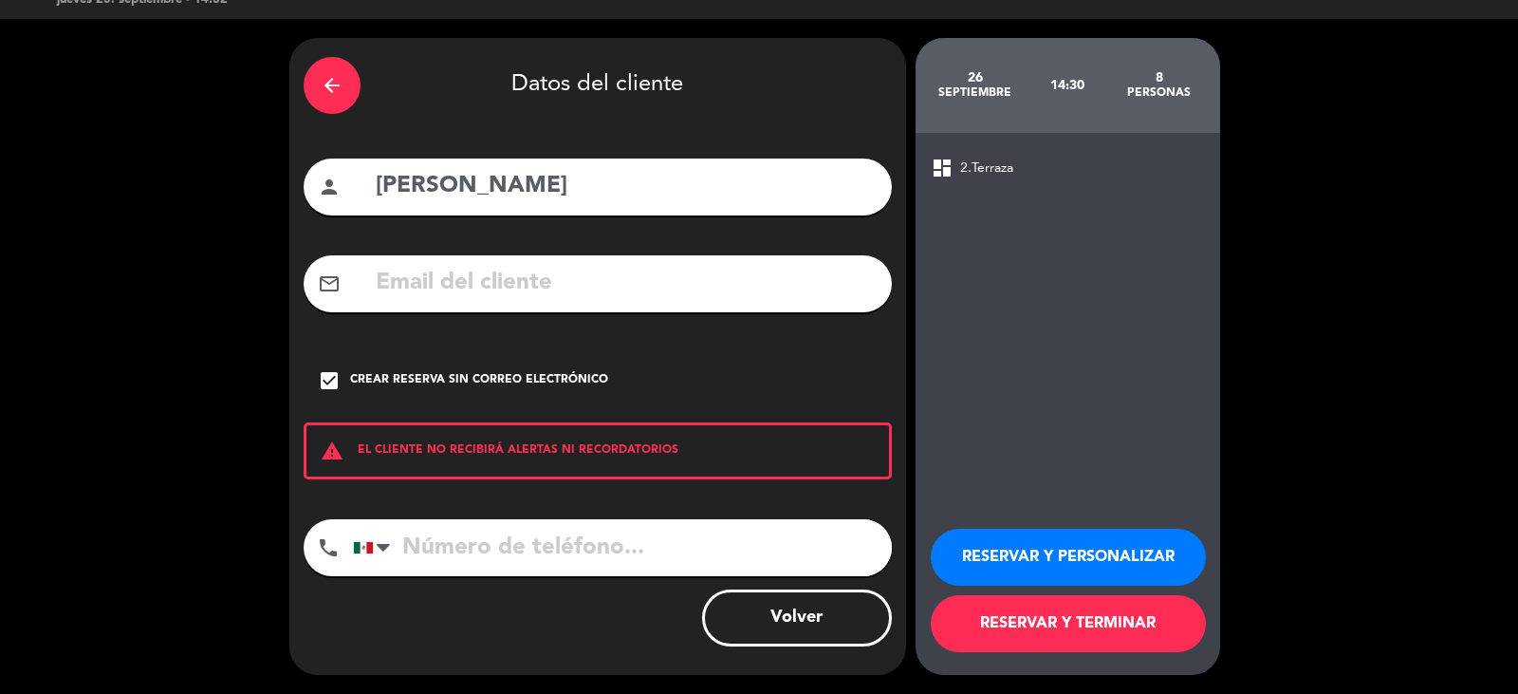
click at [991, 616] on button "RESERVAR Y TERMINAR" at bounding box center [1068, 623] width 275 height 57
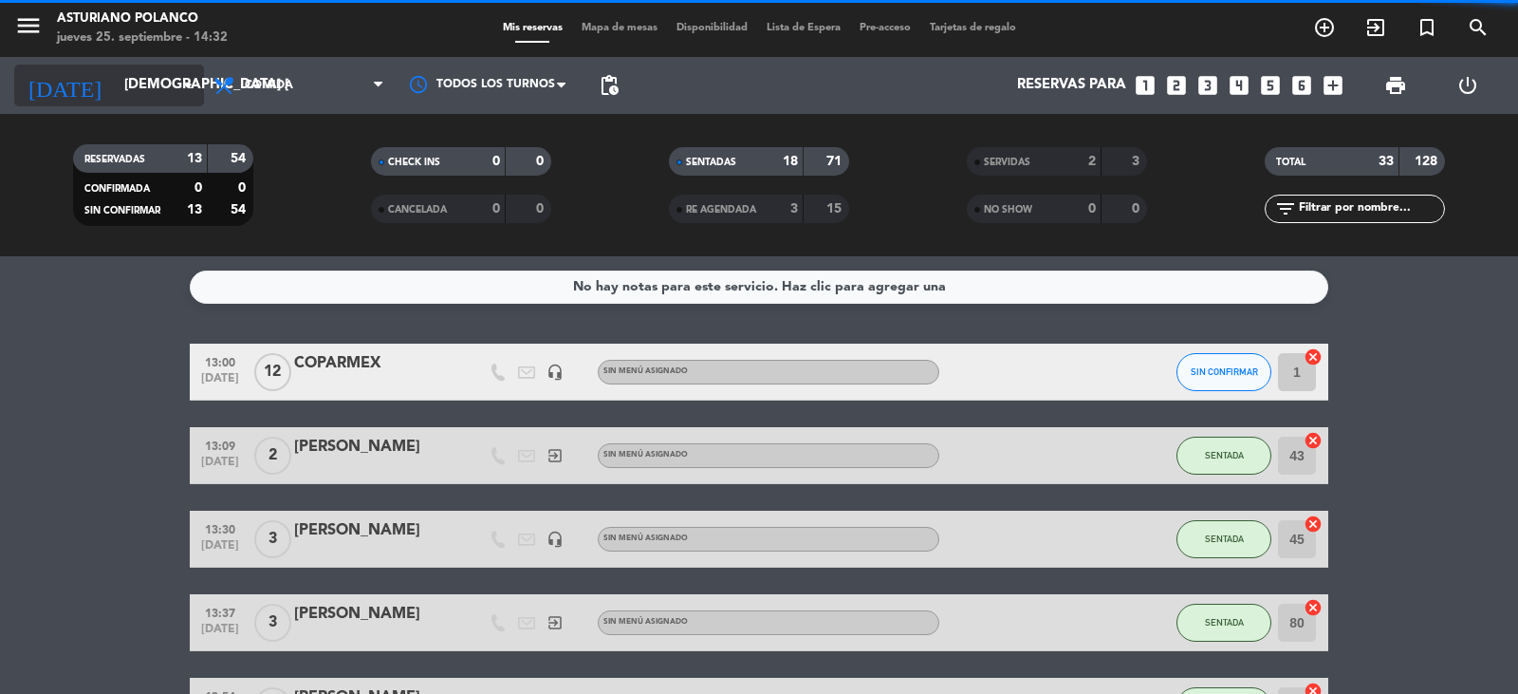
click at [139, 79] on input "[DEMOGRAPHIC_DATA] [DATE]" at bounding box center [206, 85] width 183 height 36
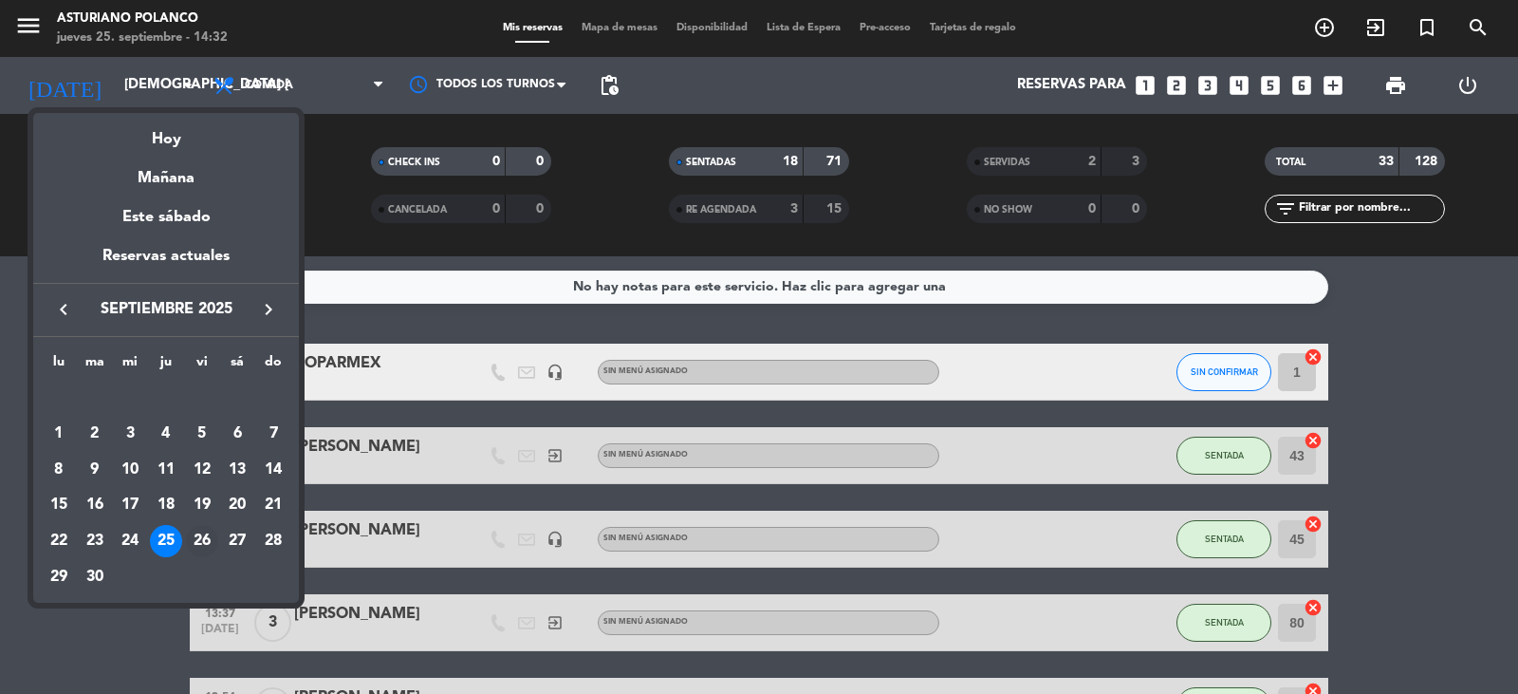
click at [195, 537] on div "26" at bounding box center [202, 541] width 32 height 32
type input "vie. [DATE]"
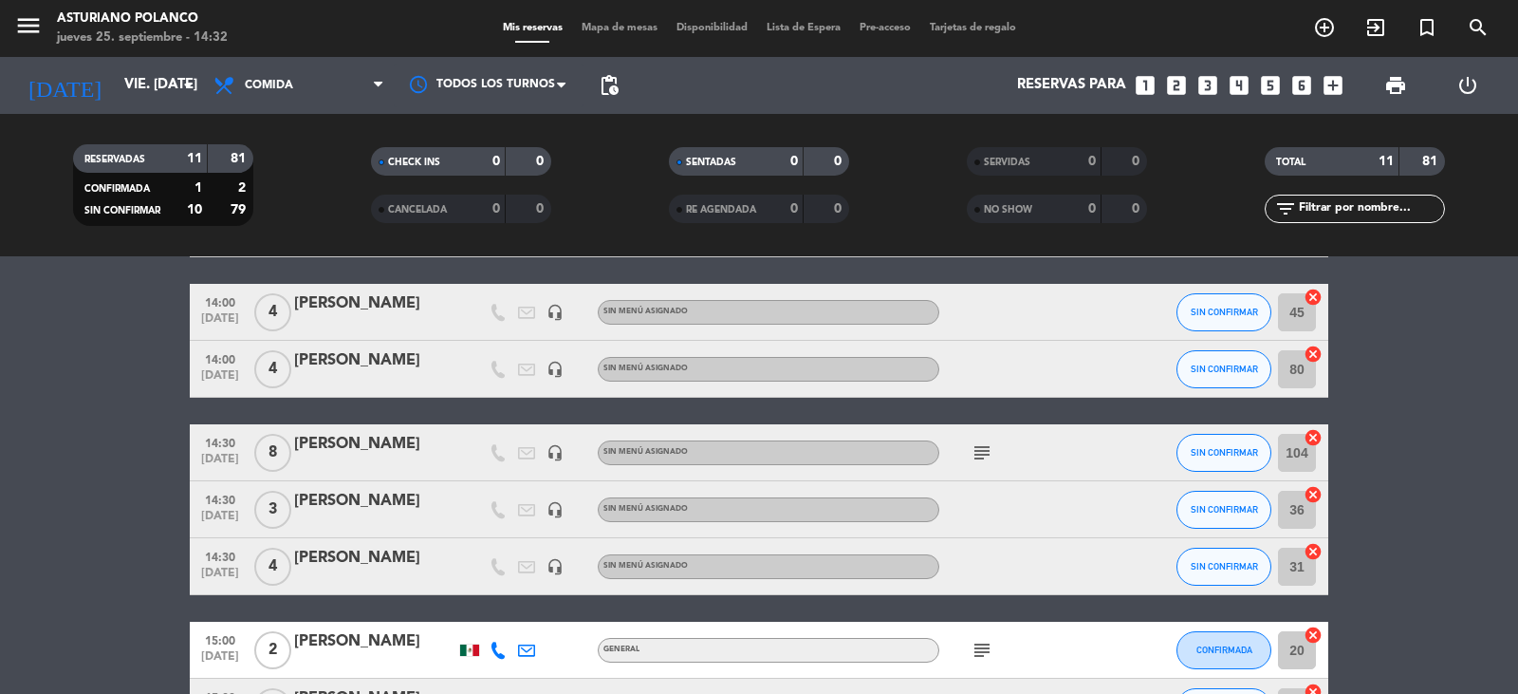
scroll to position [95, 0]
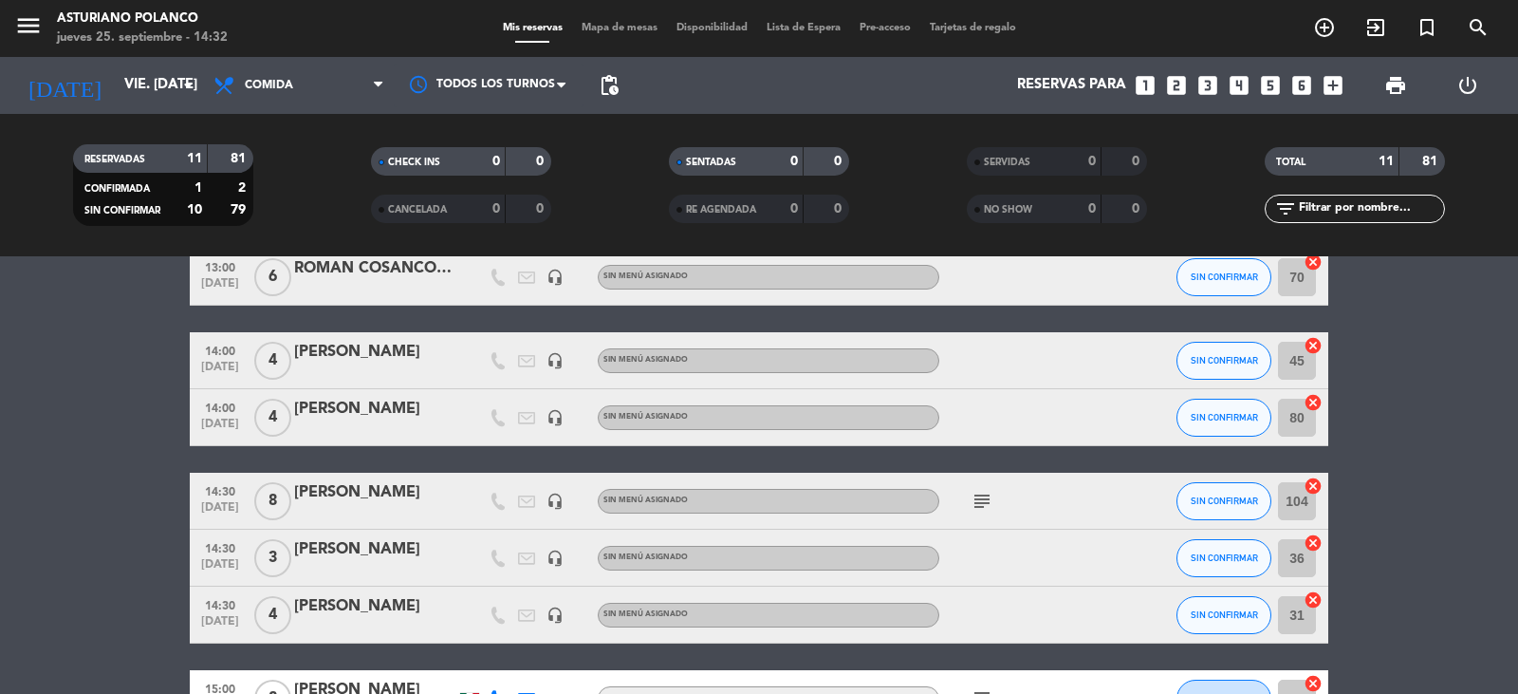
click at [1295, 502] on input "104" at bounding box center [1297, 501] width 38 height 38
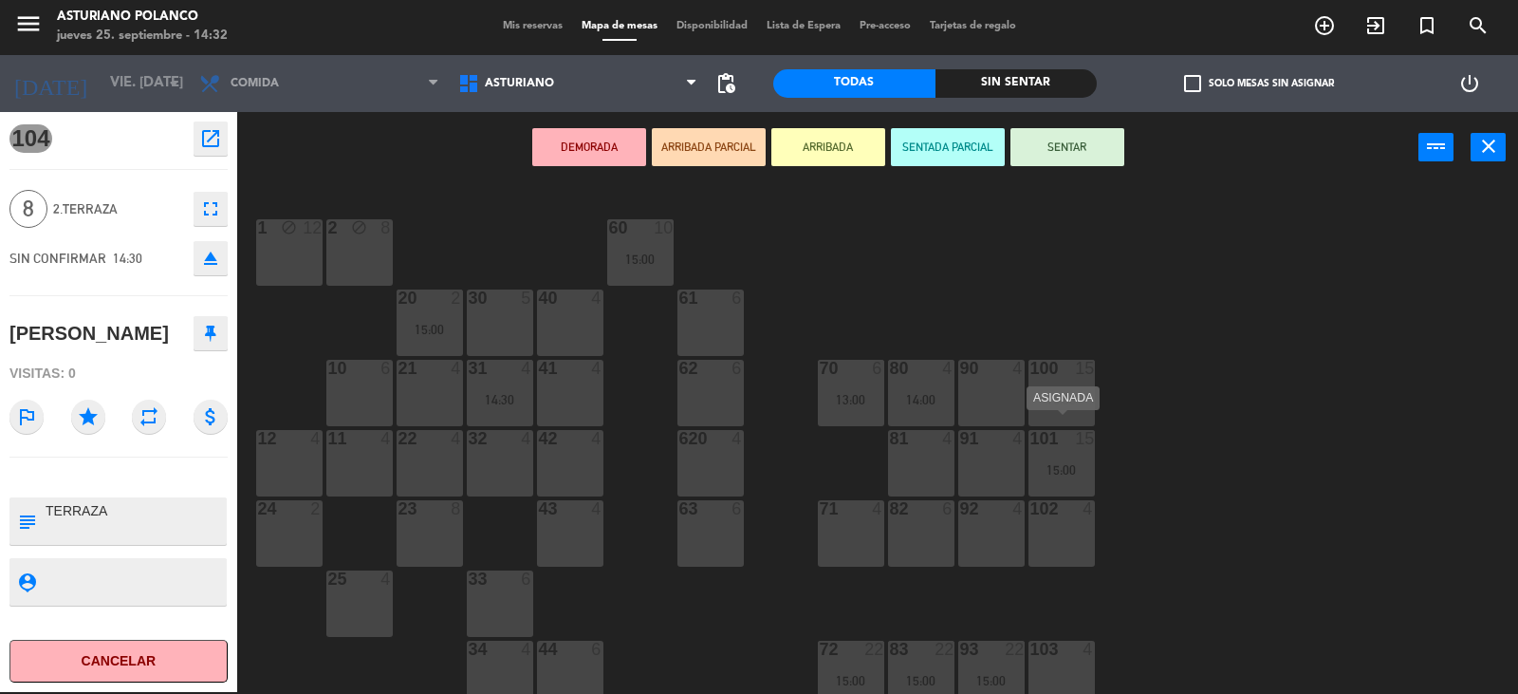
scroll to position [190, 0]
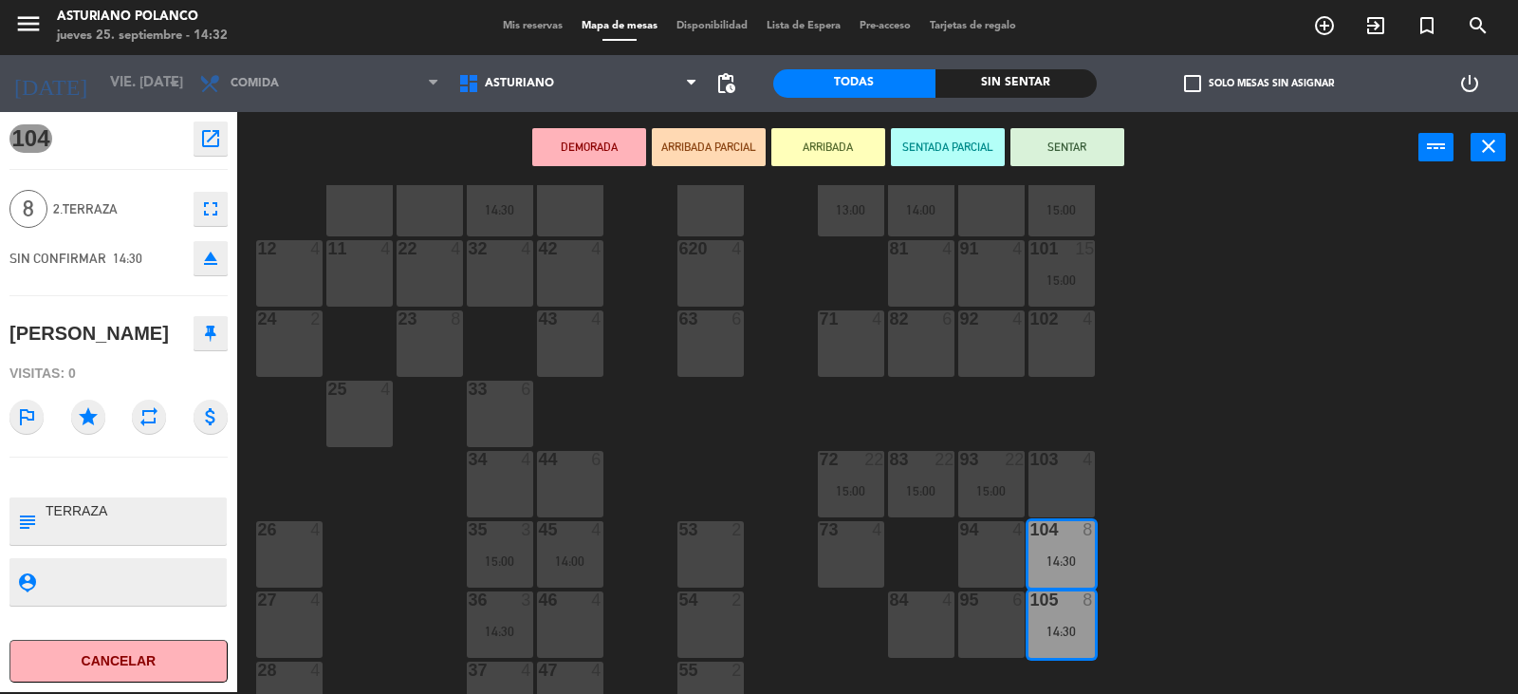
click at [1153, 555] on div "1 block 12 2 block 8 60 10 15:00 20 2 15:00 30 5 40 4 61 6 62 6 41 4 31 4 14:30…" at bounding box center [885, 439] width 1266 height 509
click at [1491, 150] on icon "close" at bounding box center [1489, 146] width 23 height 23
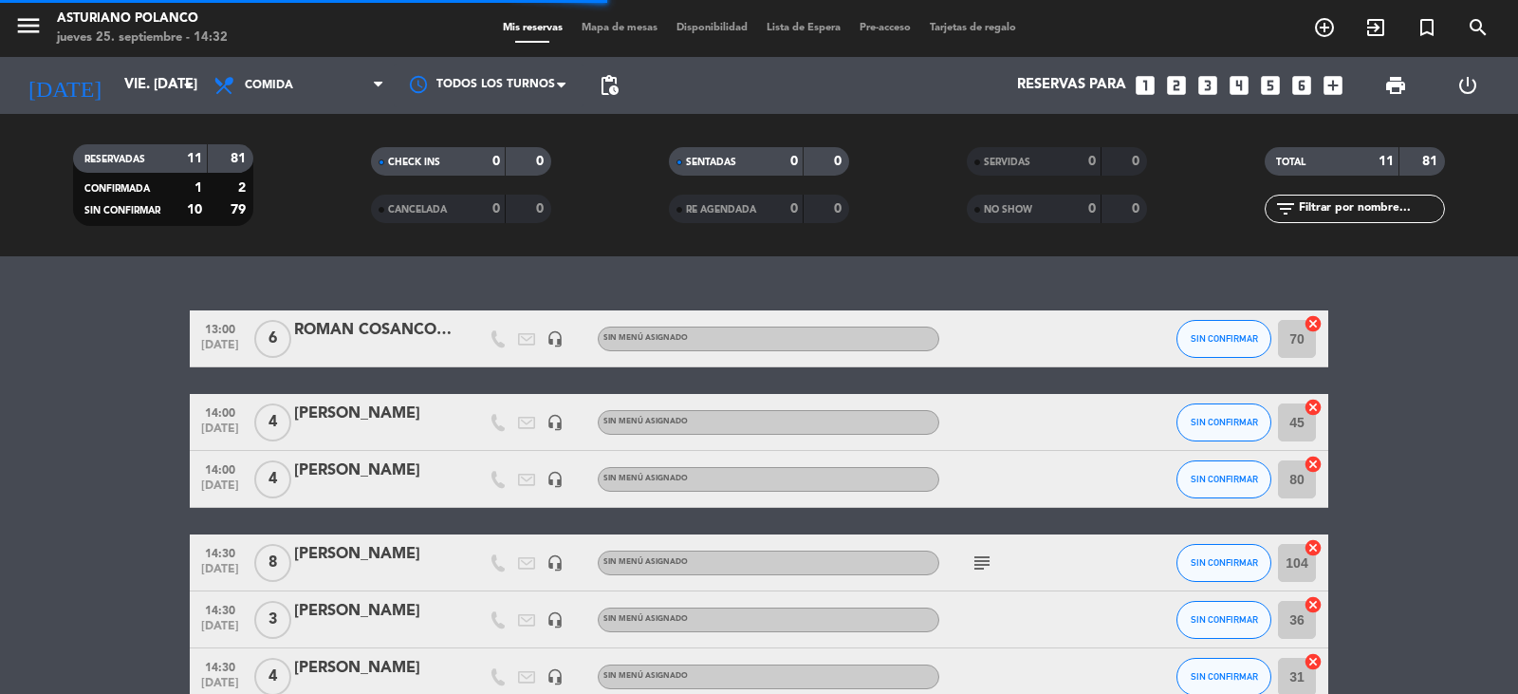
click at [623, 25] on span "Mapa de mesas" at bounding box center [619, 28] width 95 height 10
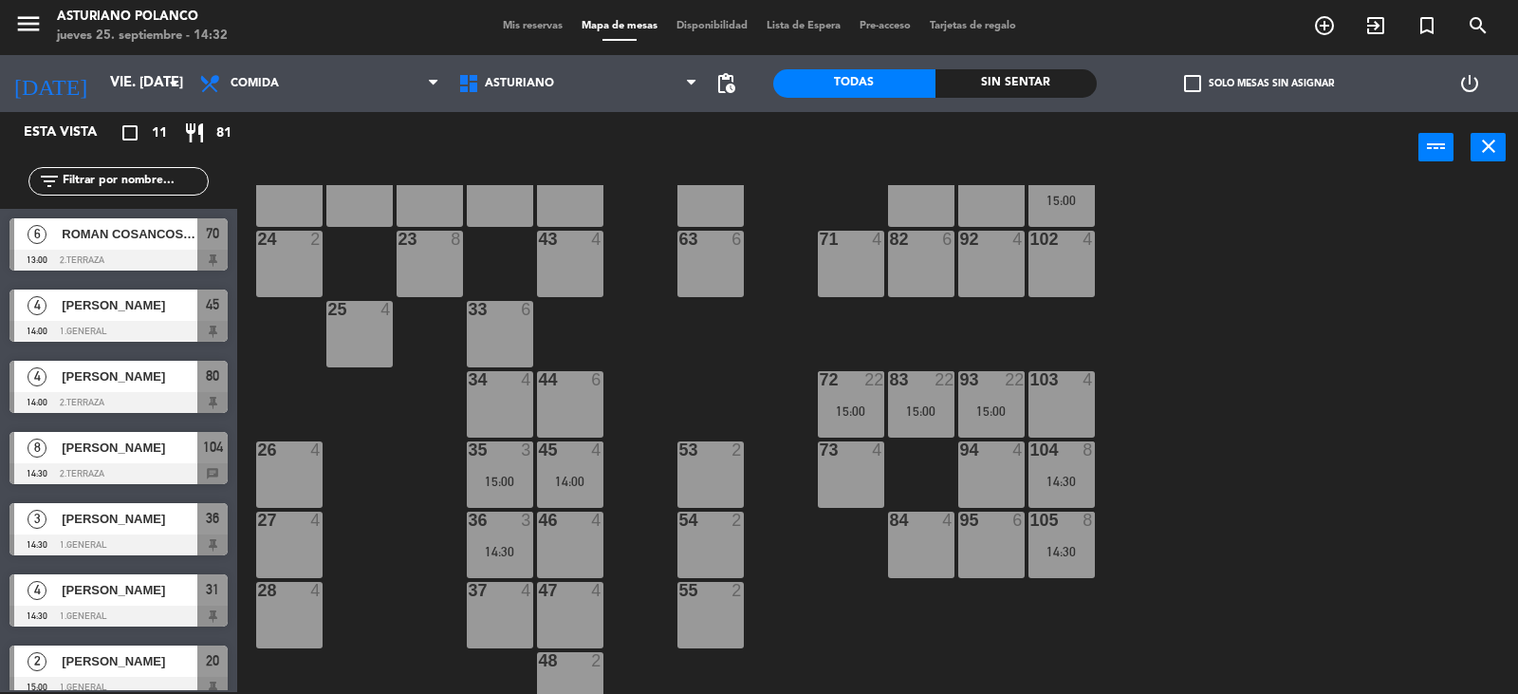
scroll to position [294, 0]
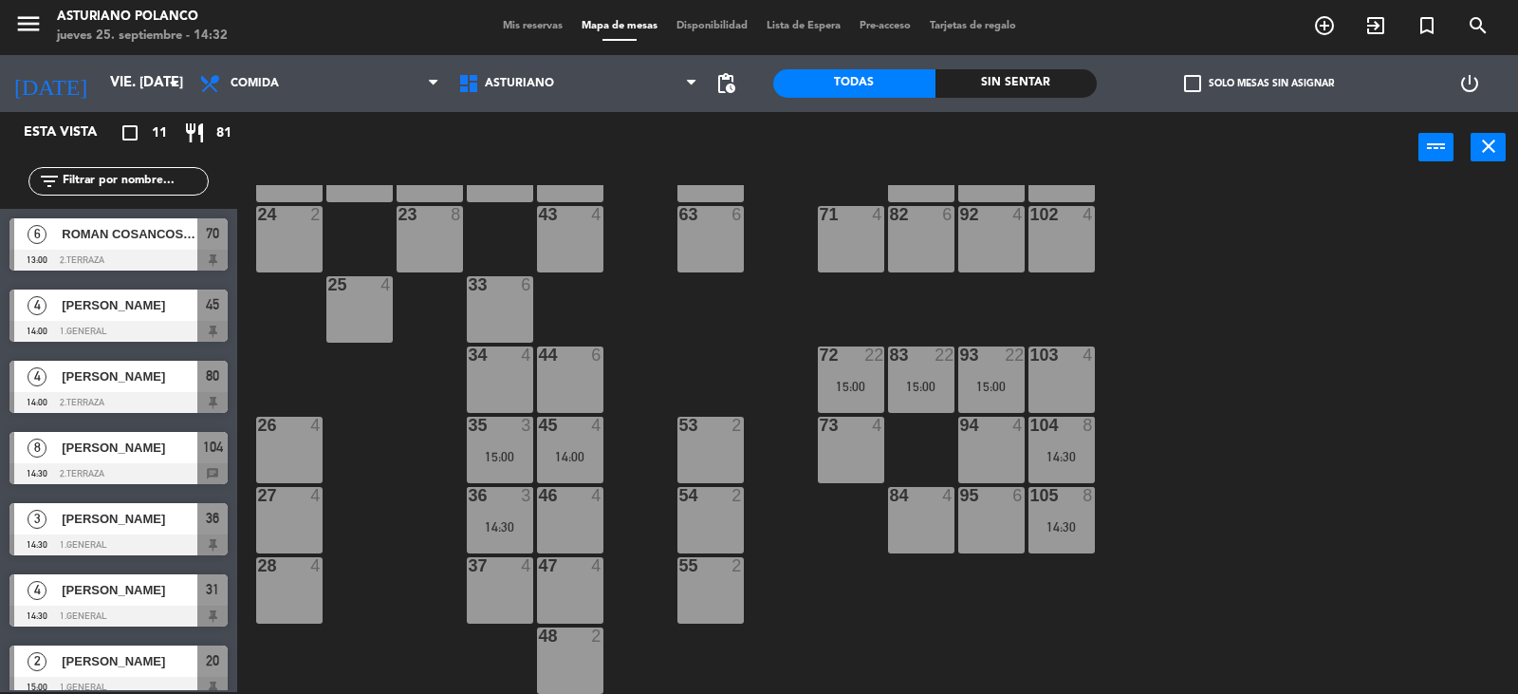
click at [1038, 493] on div "6" at bounding box center [1022, 495] width 31 height 17
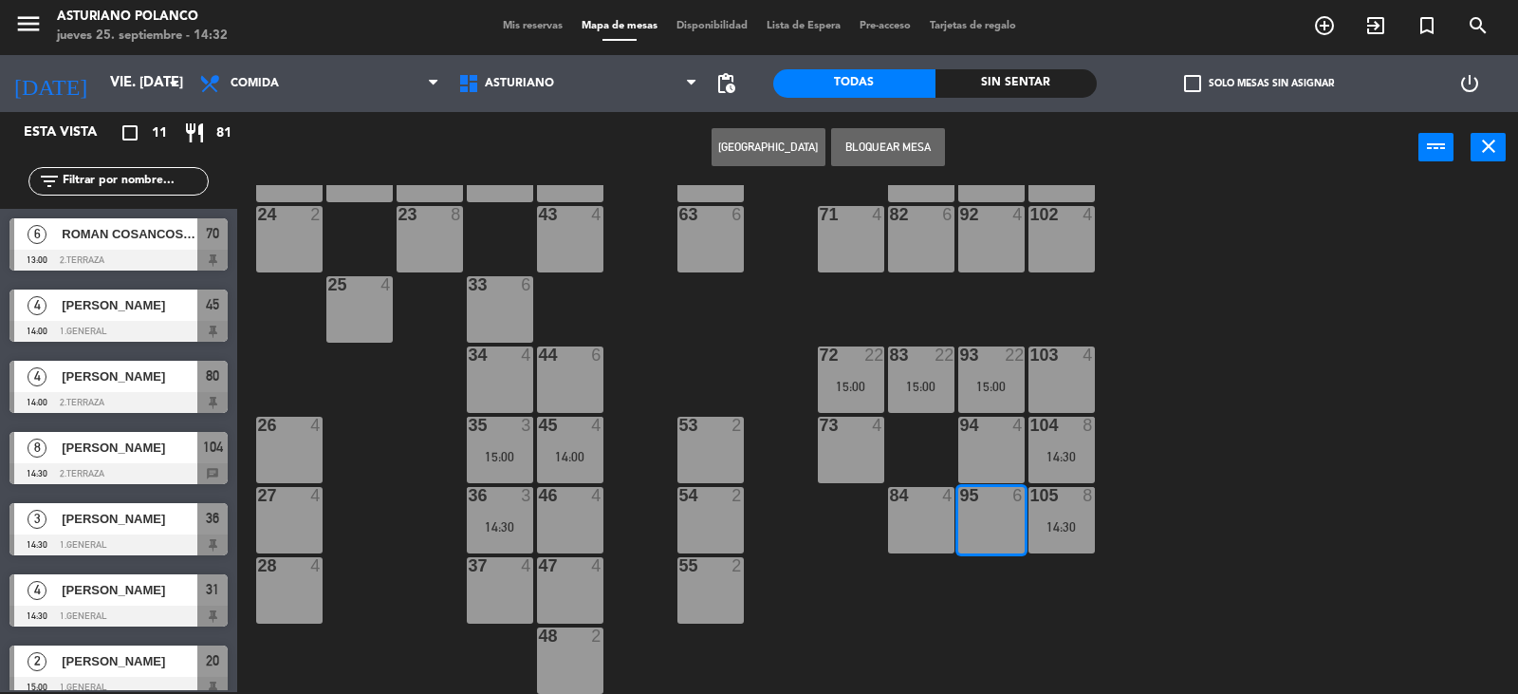
click at [1201, 517] on div "1 block 12 2 block 8 60 10 15:00 20 2 15:00 30 5 40 4 61 6 62 6 41 4 31 4 14:30…" at bounding box center [885, 439] width 1266 height 509
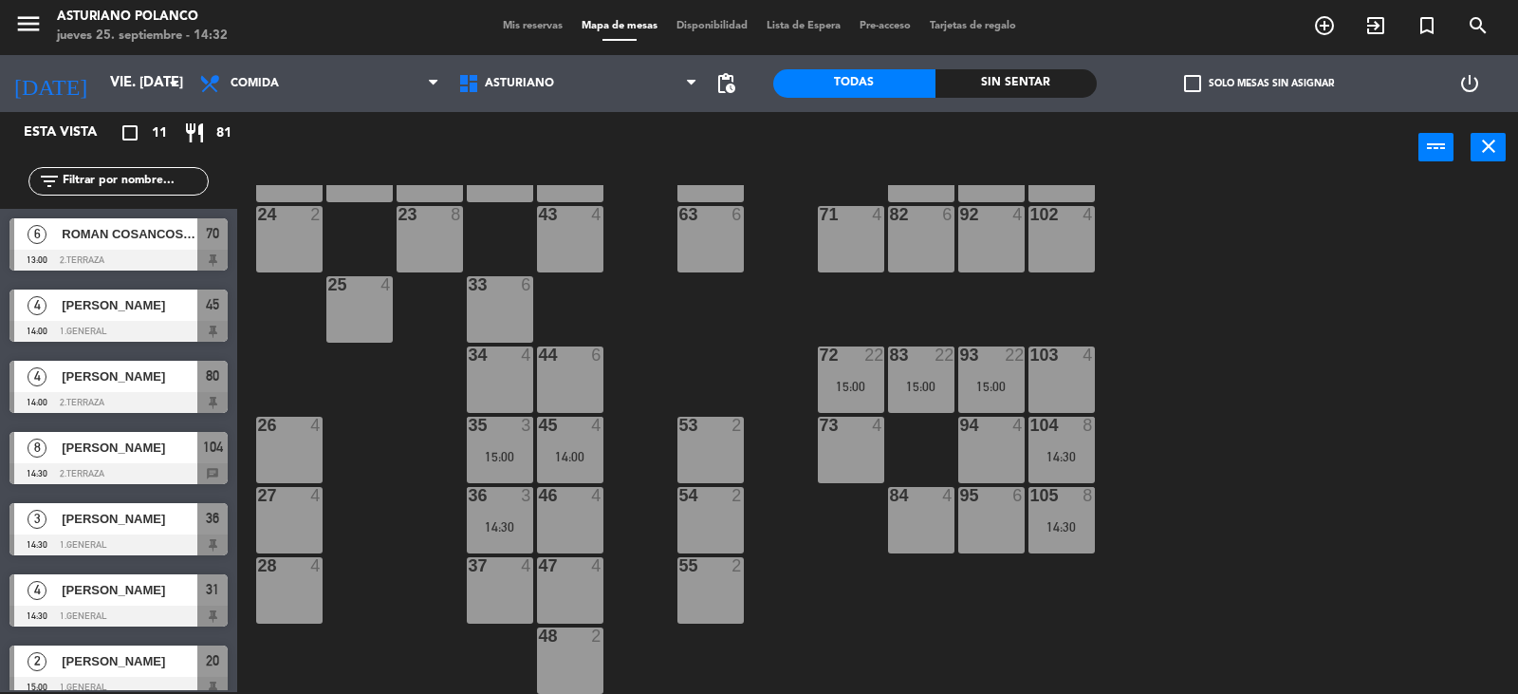
click at [1062, 518] on div "105 8 14:30" at bounding box center [1062, 520] width 66 height 66
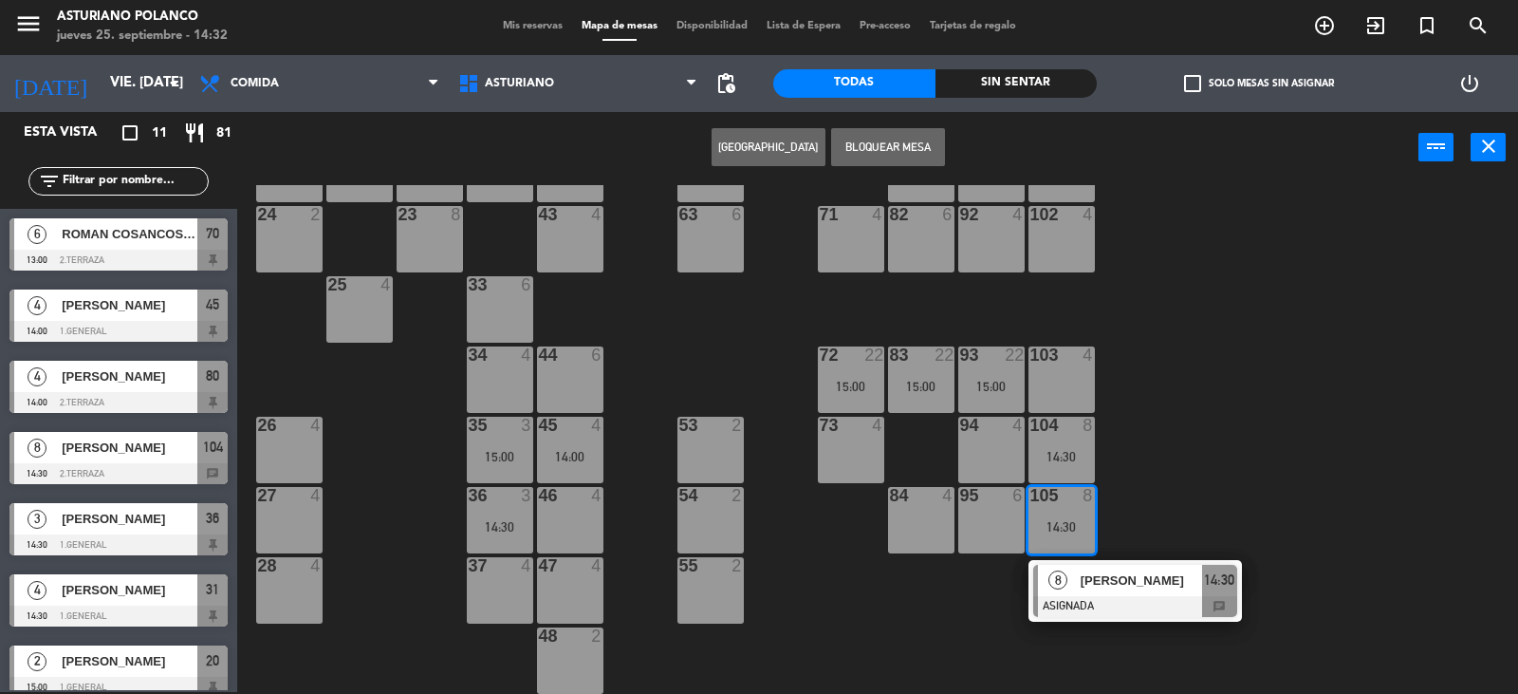
click at [1122, 589] on span "[PERSON_NAME]" at bounding box center [1141, 580] width 121 height 20
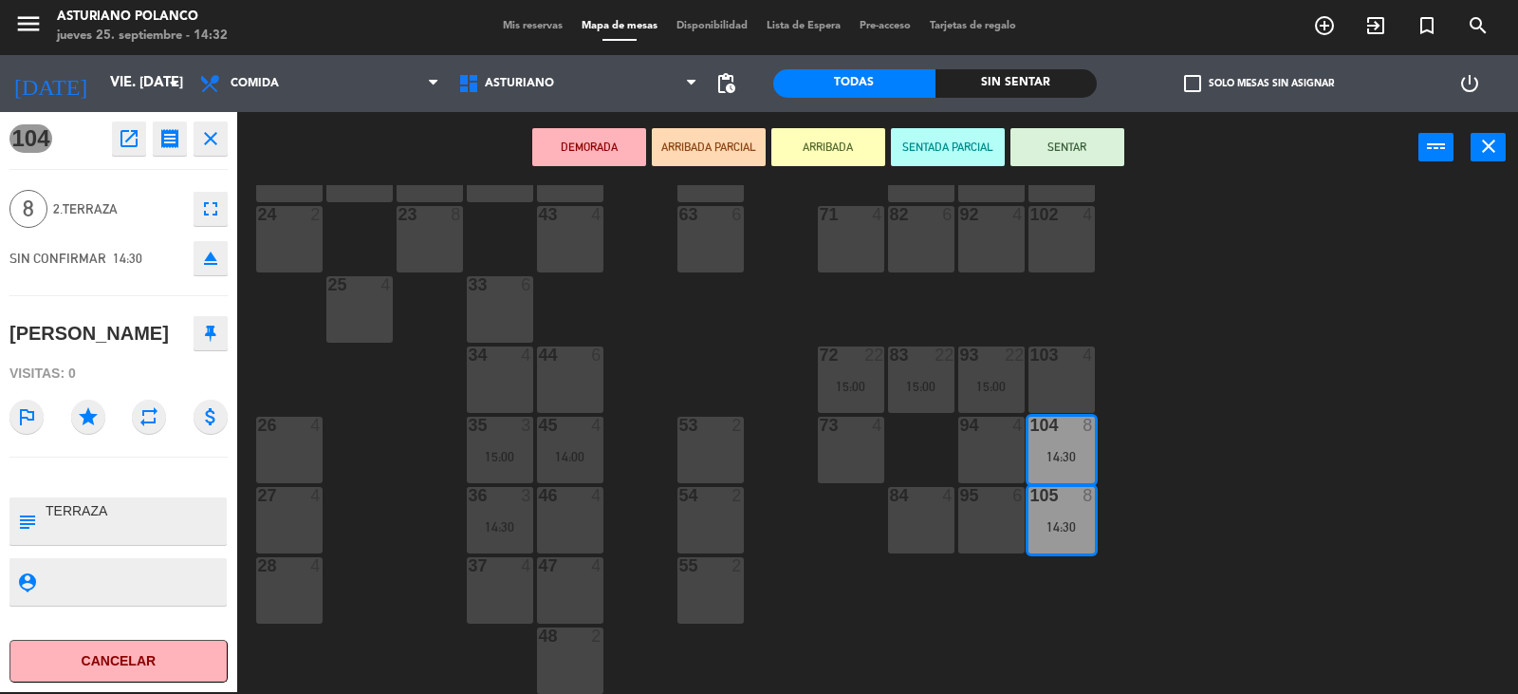
click at [156, 541] on textarea at bounding box center [134, 521] width 181 height 40
type textarea "TERRAZA 105"
click at [411, 491] on div "1 block 12 2 block 8 60 10 15:00 20 2 15:00 30 5 40 4 61 6 62 6 41 4 31 4 14:30…" at bounding box center [885, 439] width 1266 height 509
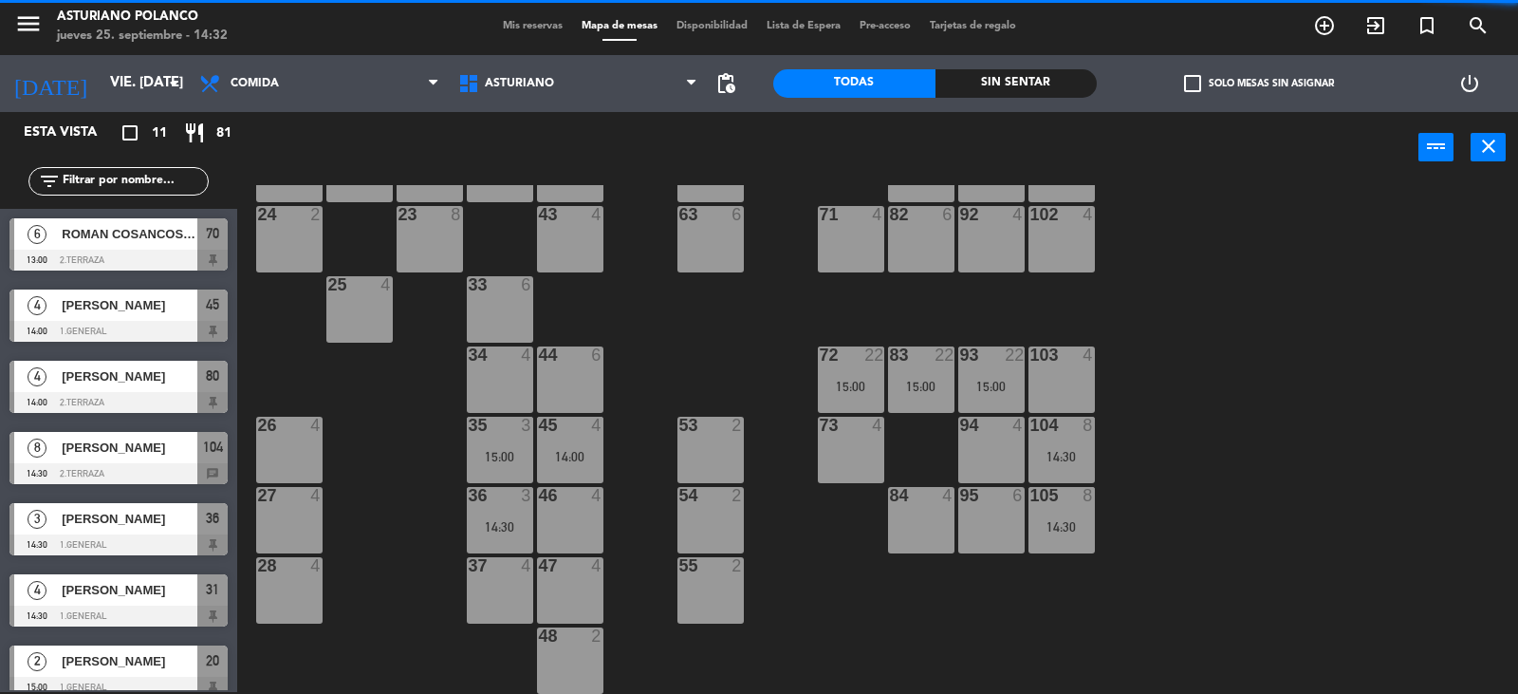
click at [1204, 440] on div "1 block 12 2 block 8 60 10 15:00 20 2 15:00 30 5 40 4 61 6 62 6 41 4 31 4 14:30…" at bounding box center [885, 439] width 1266 height 509
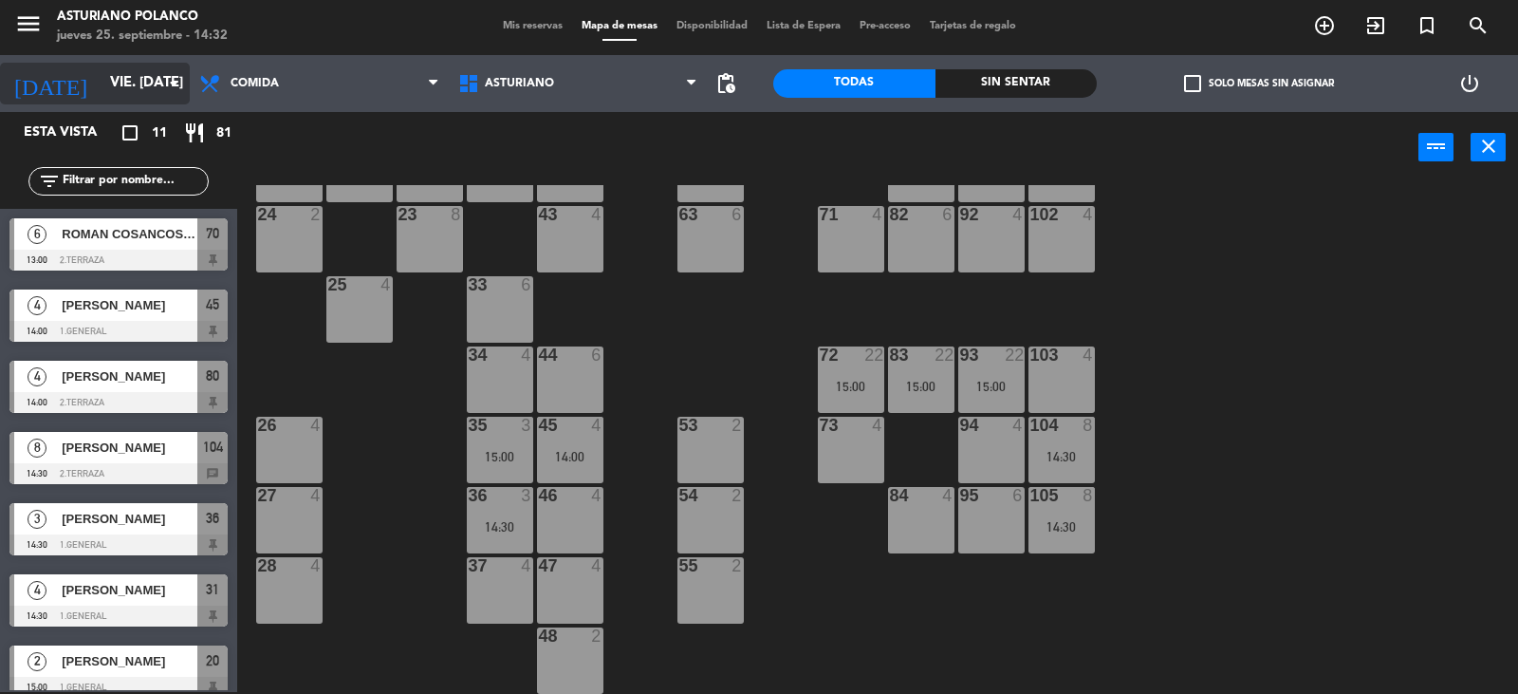
click at [101, 81] on input "vie. [DATE]" at bounding box center [192, 83] width 183 height 36
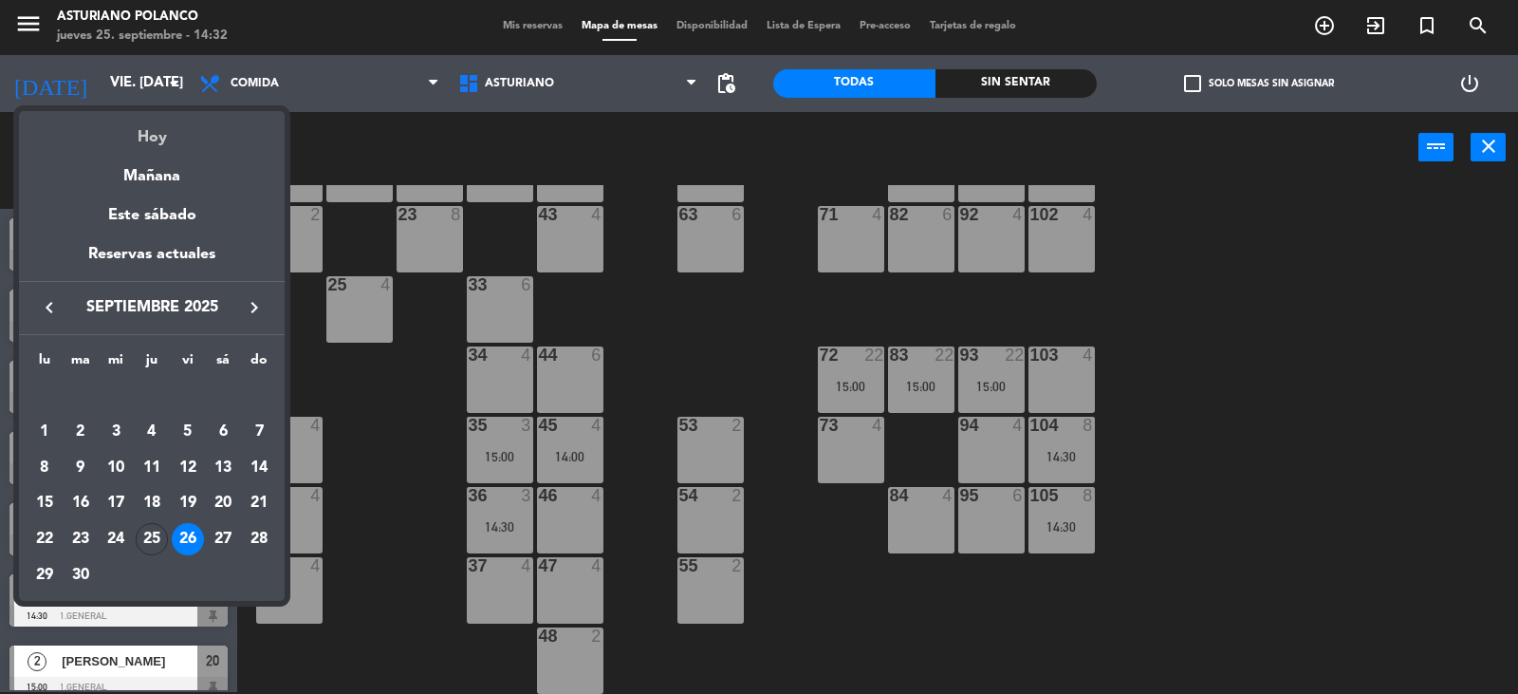
click at [151, 138] on div "Hoy" at bounding box center [152, 130] width 266 height 39
type input "[DEMOGRAPHIC_DATA] [DATE]"
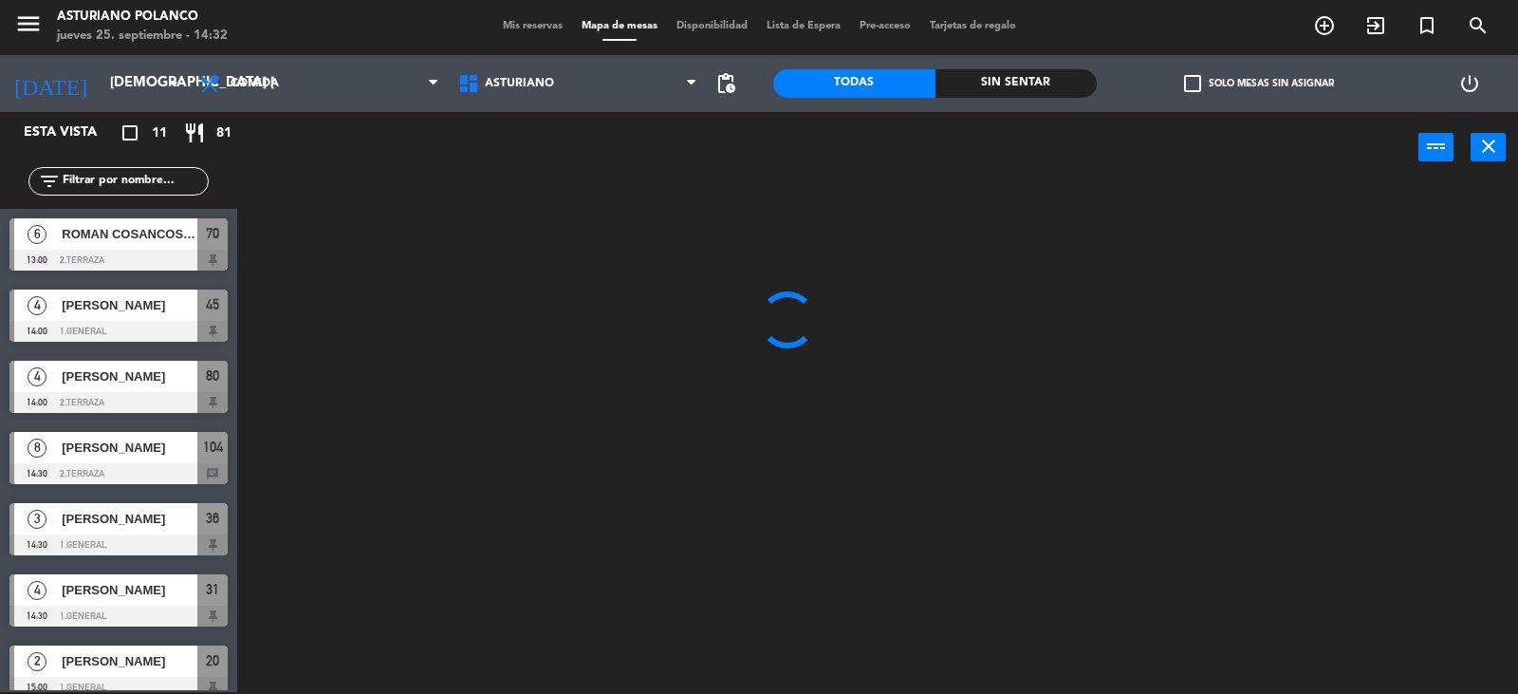
scroll to position [0, 0]
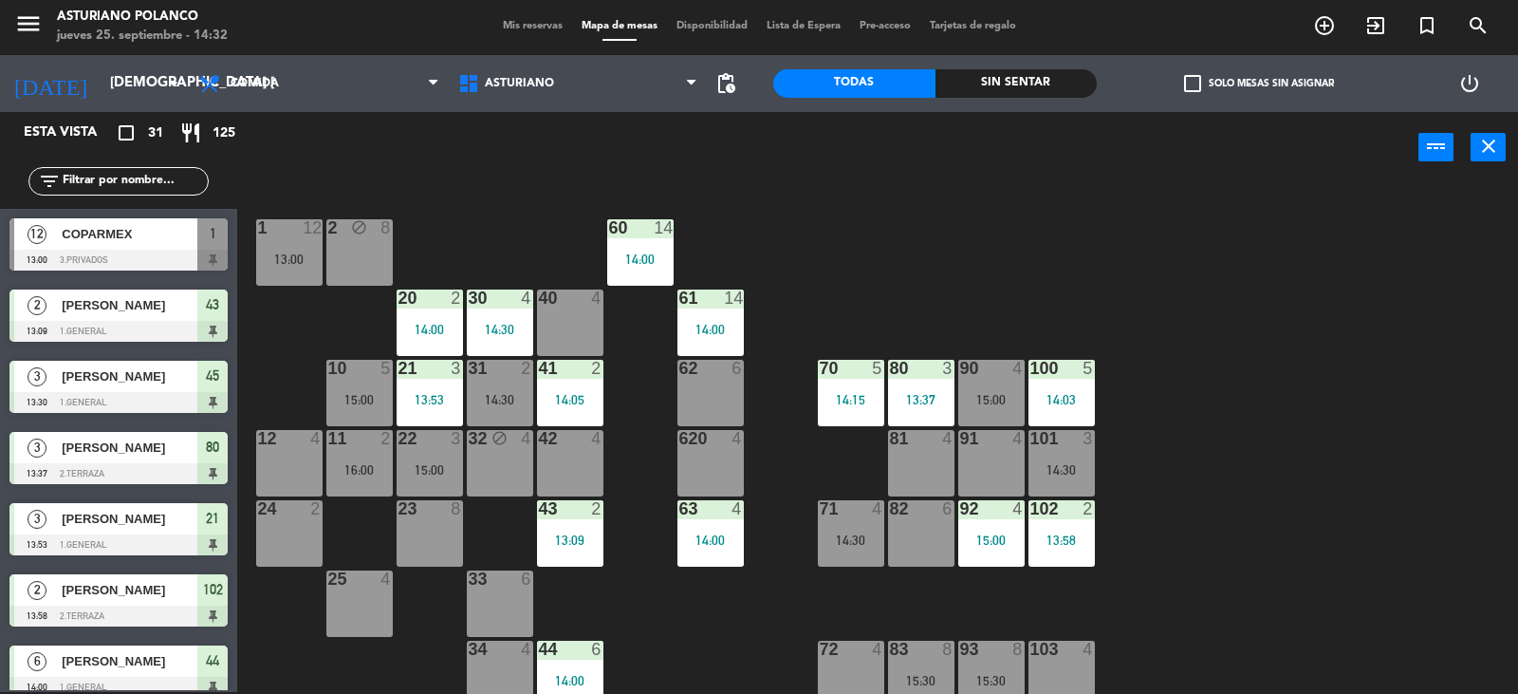
click at [1239, 523] on div "1 12 13:00 2 block 8 60 14 14:00 20 2 14:00 30 4 14:30 40 4 61 14 14:00 62 6 41…" at bounding box center [885, 439] width 1266 height 509
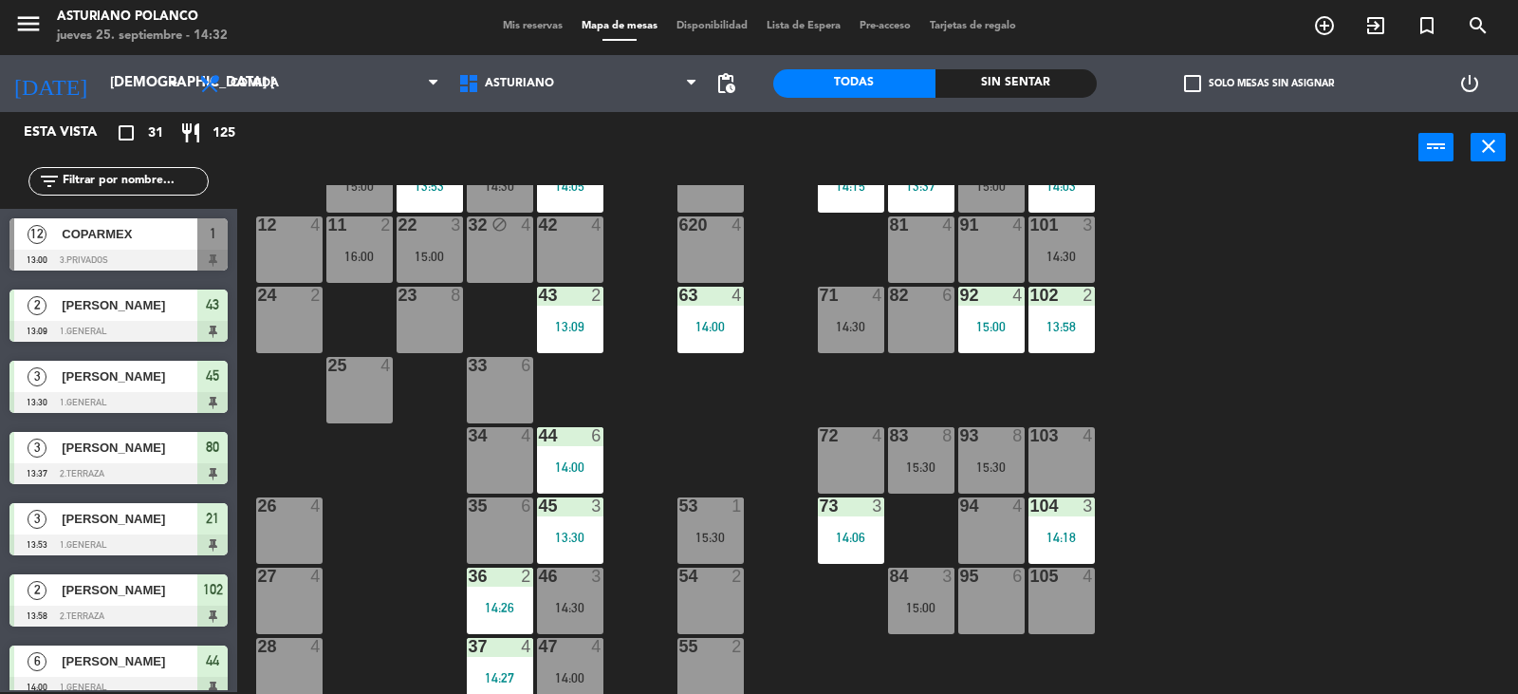
scroll to position [294, 0]
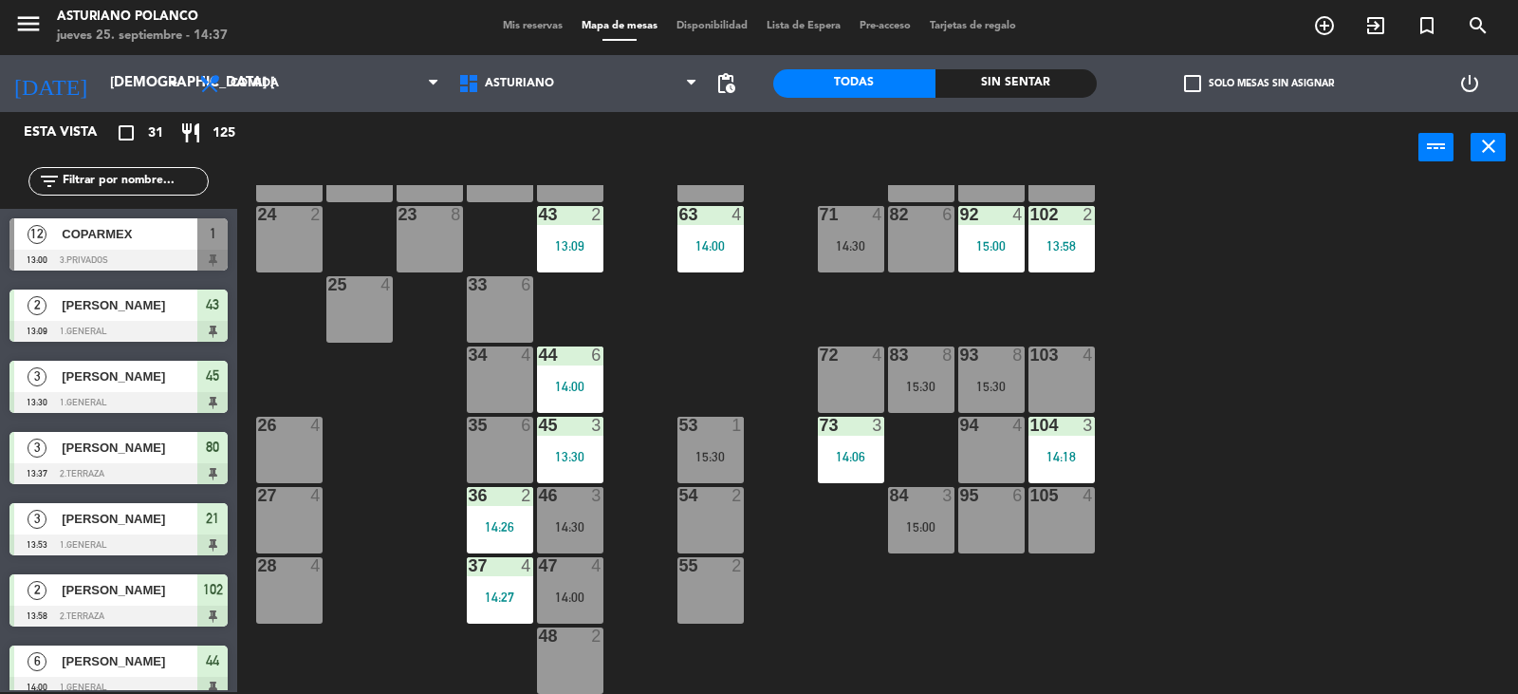
click at [165, 173] on input "text" at bounding box center [134, 181] width 147 height 21
drag, startPoint x: 1149, startPoint y: 255, endPoint x: 1106, endPoint y: 265, distance: 44.7
click at [1148, 255] on div "1 12 13:00 2 block 8 60 14 14:00 20 2 14:00 30 4 14:30 40 4 61 14 14:00 62 6 41…" at bounding box center [885, 439] width 1266 height 509
click at [992, 256] on div "92 4 15:00" at bounding box center [992, 239] width 66 height 66
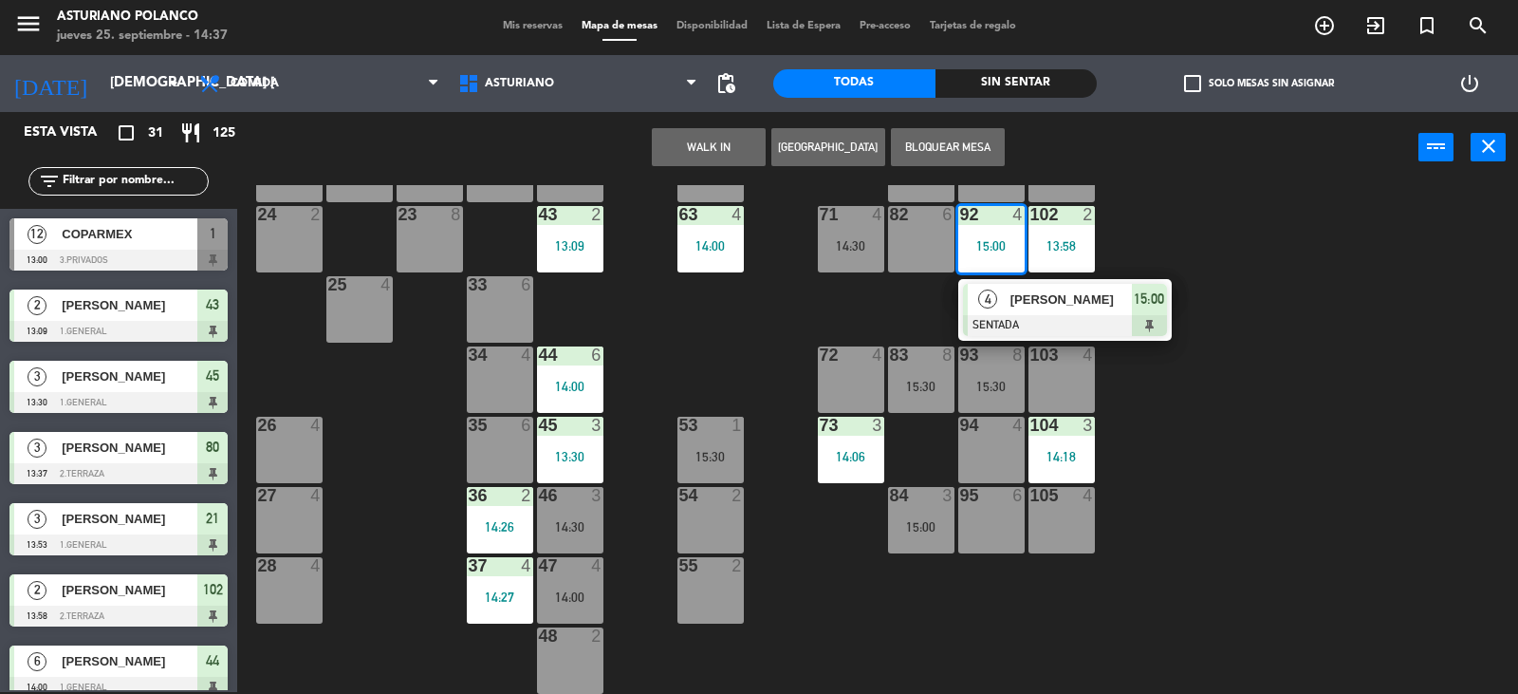
click at [995, 300] on span "4" at bounding box center [987, 298] width 19 height 19
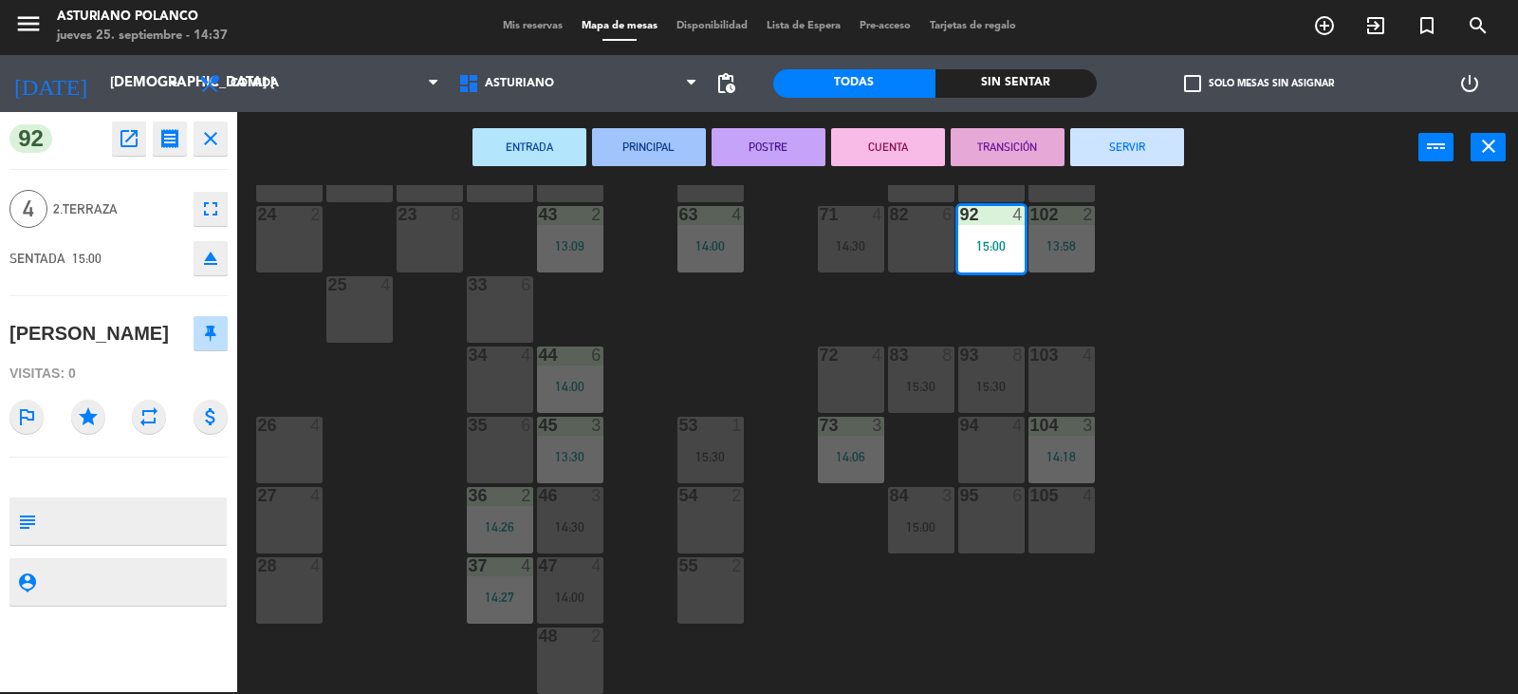
click at [395, 427] on div "1 12 13:00 2 block 8 60 14 14:00 20 2 14:00 30 4 14:30 40 4 61 14 14:00 62 6 41…" at bounding box center [885, 439] width 1266 height 509
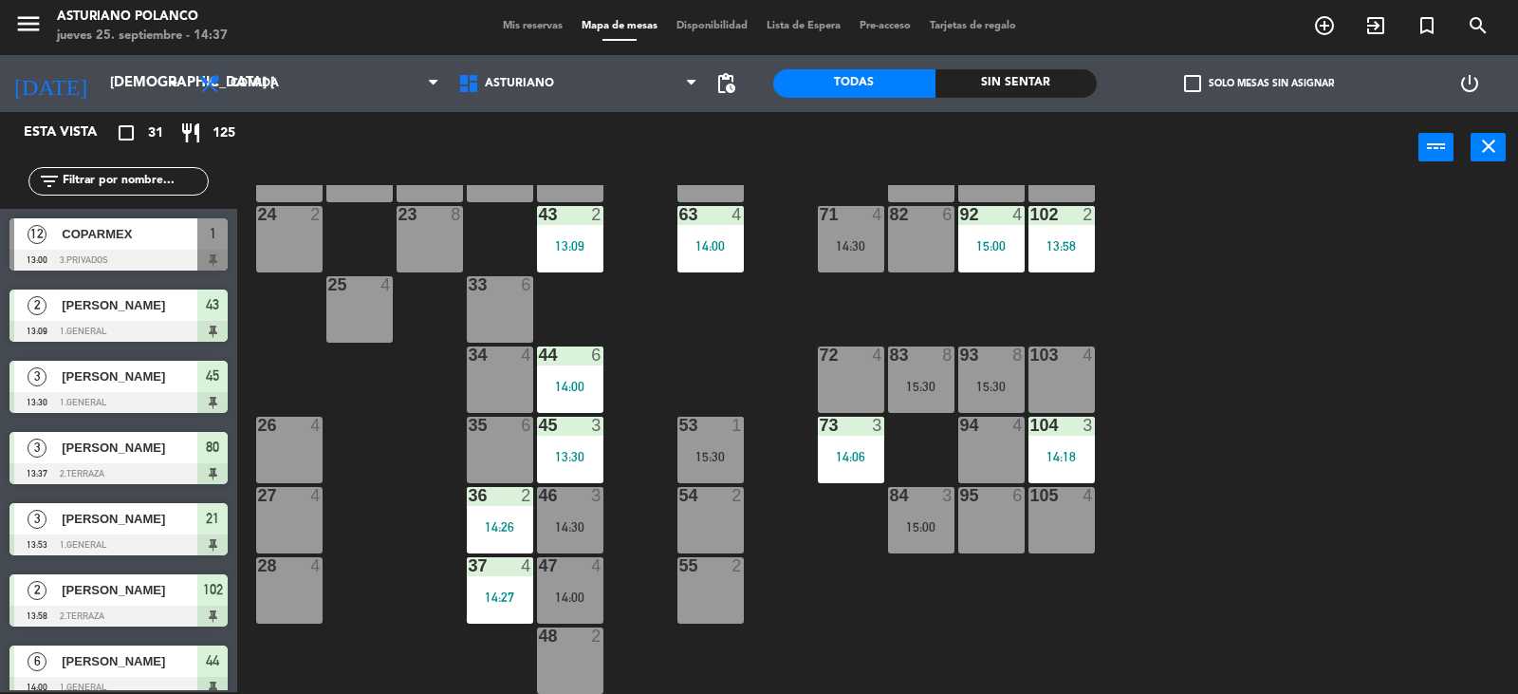
scroll to position [353, 0]
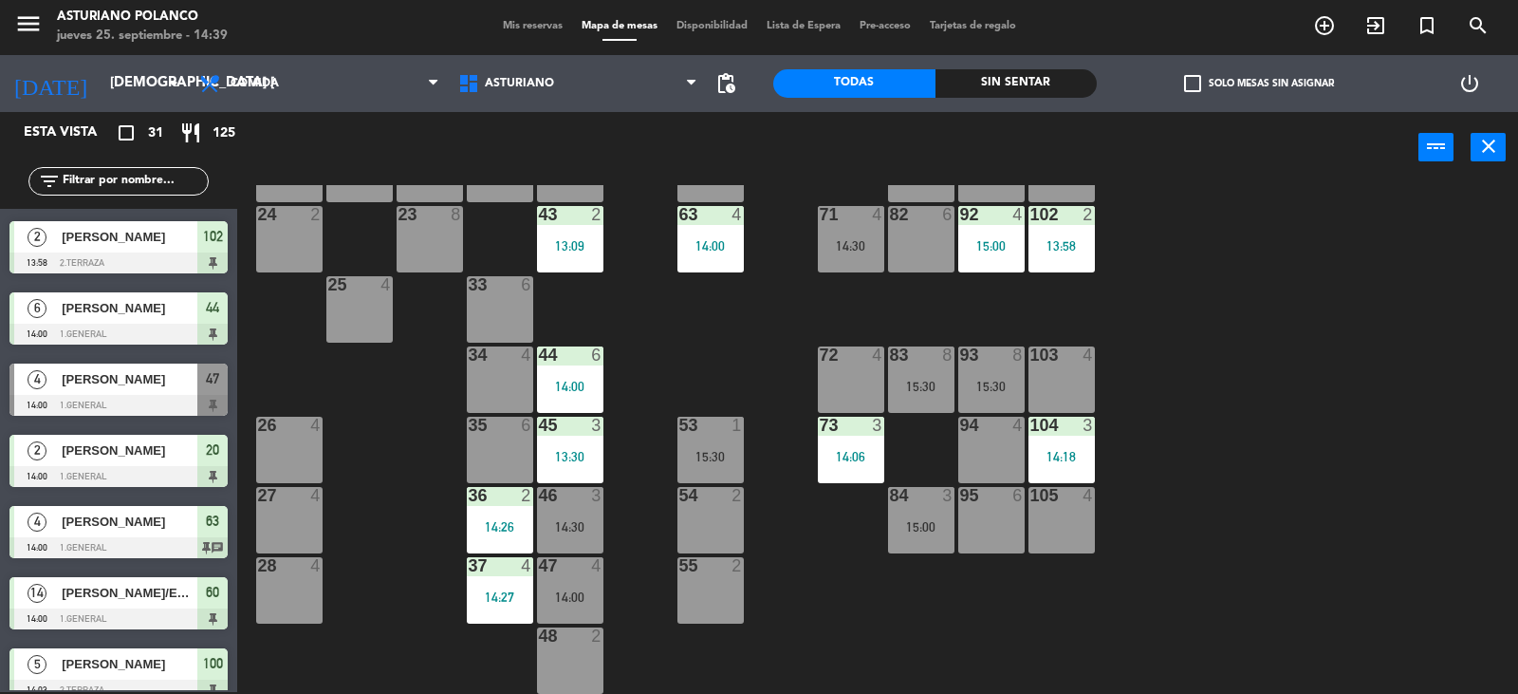
click at [134, 176] on input "text" at bounding box center [134, 181] width 147 height 21
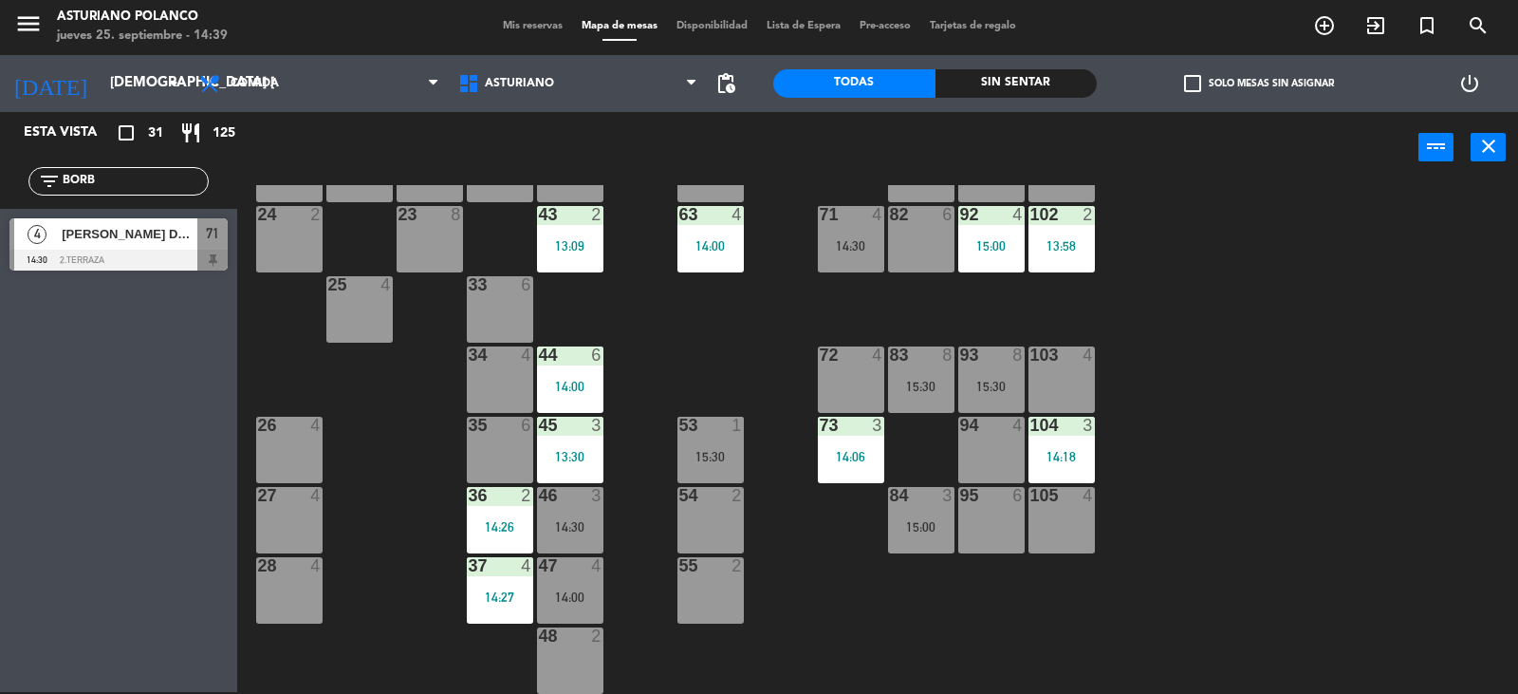
type input "BORB"
click at [150, 240] on span "[PERSON_NAME] DE [PERSON_NAME]" at bounding box center [130, 234] width 136 height 20
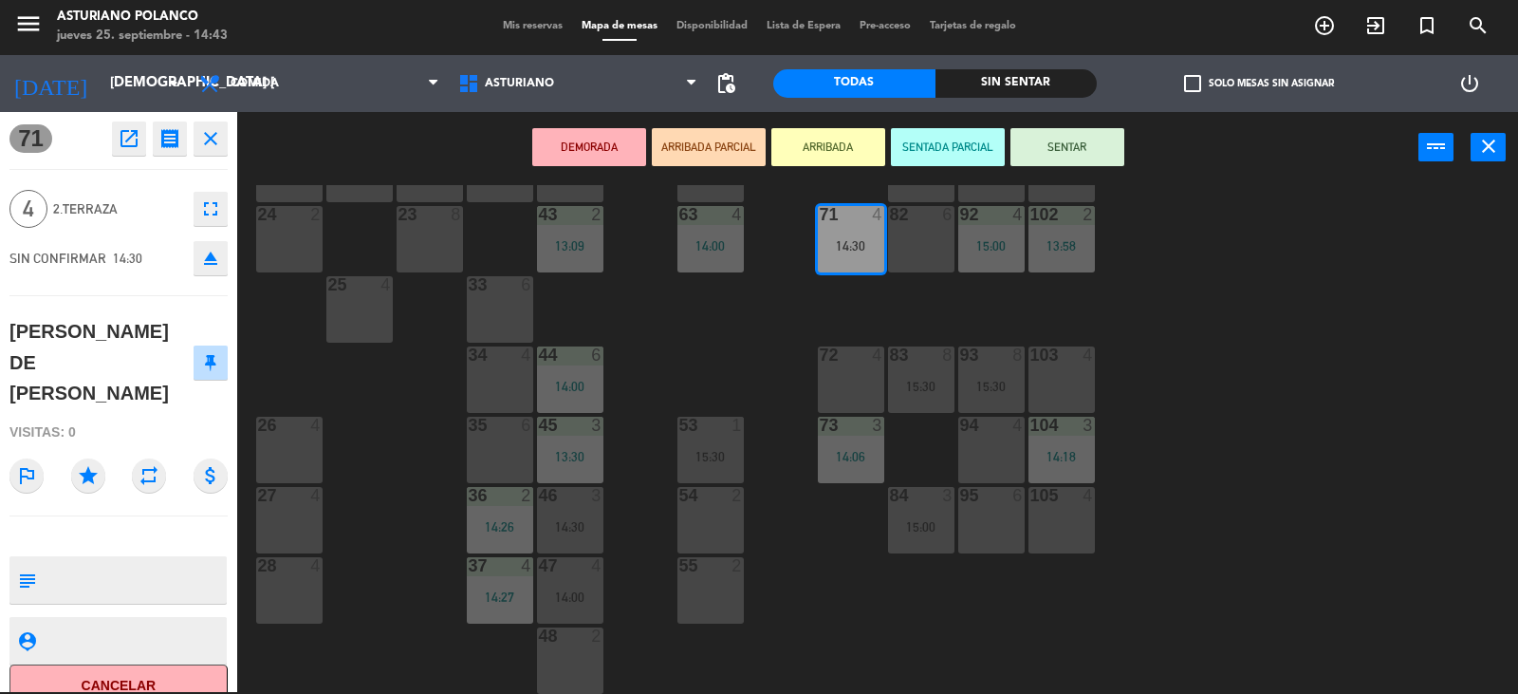
click at [1071, 531] on div "105 4" at bounding box center [1062, 520] width 66 height 66
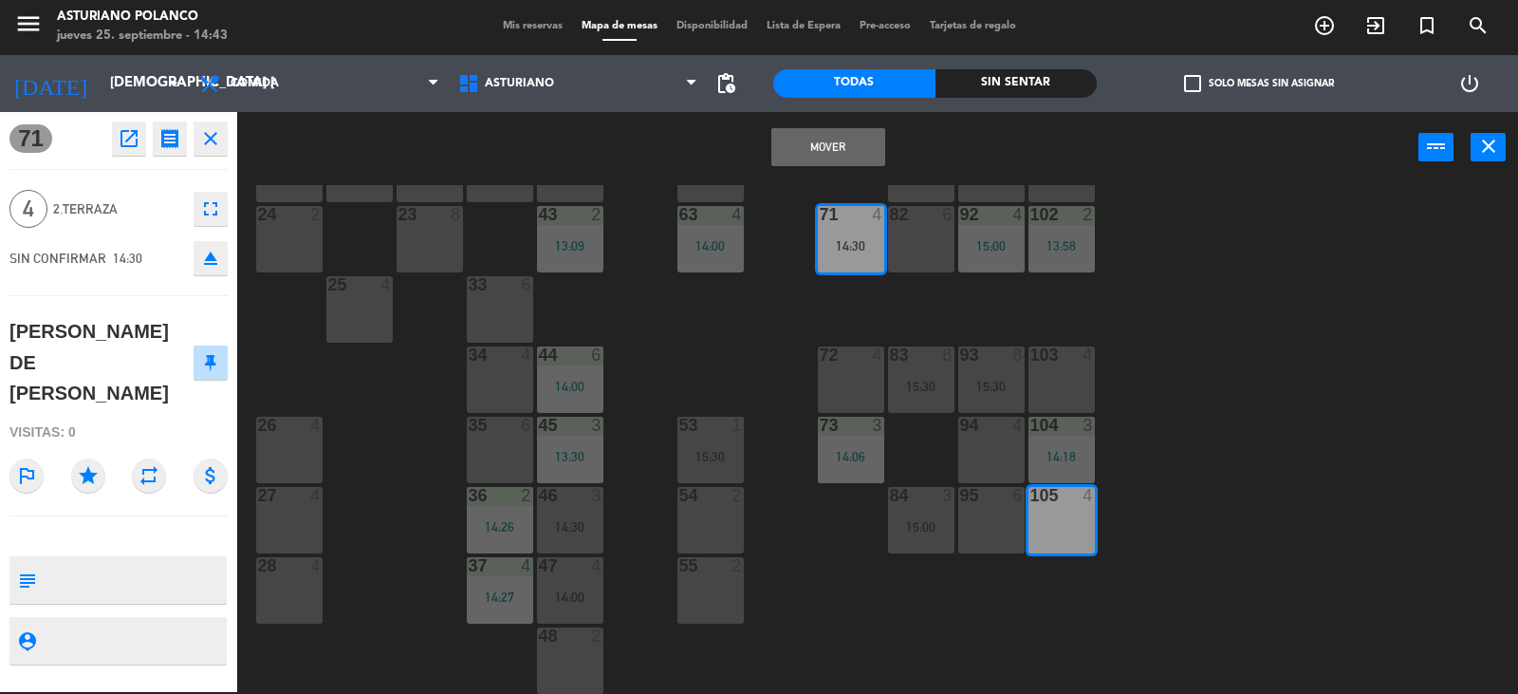
click at [837, 148] on button "Mover" at bounding box center [829, 147] width 114 height 38
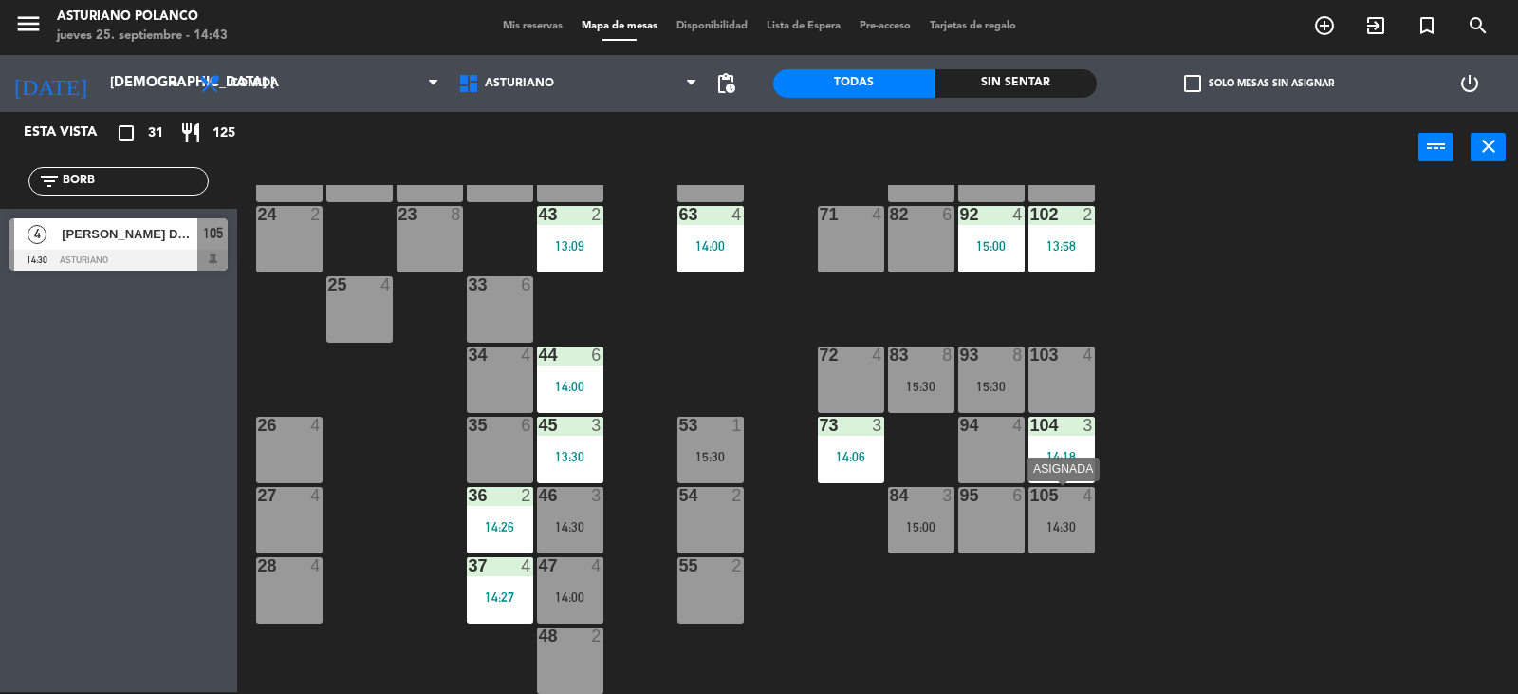
click at [1073, 504] on div "105 4" at bounding box center [1062, 496] width 66 height 19
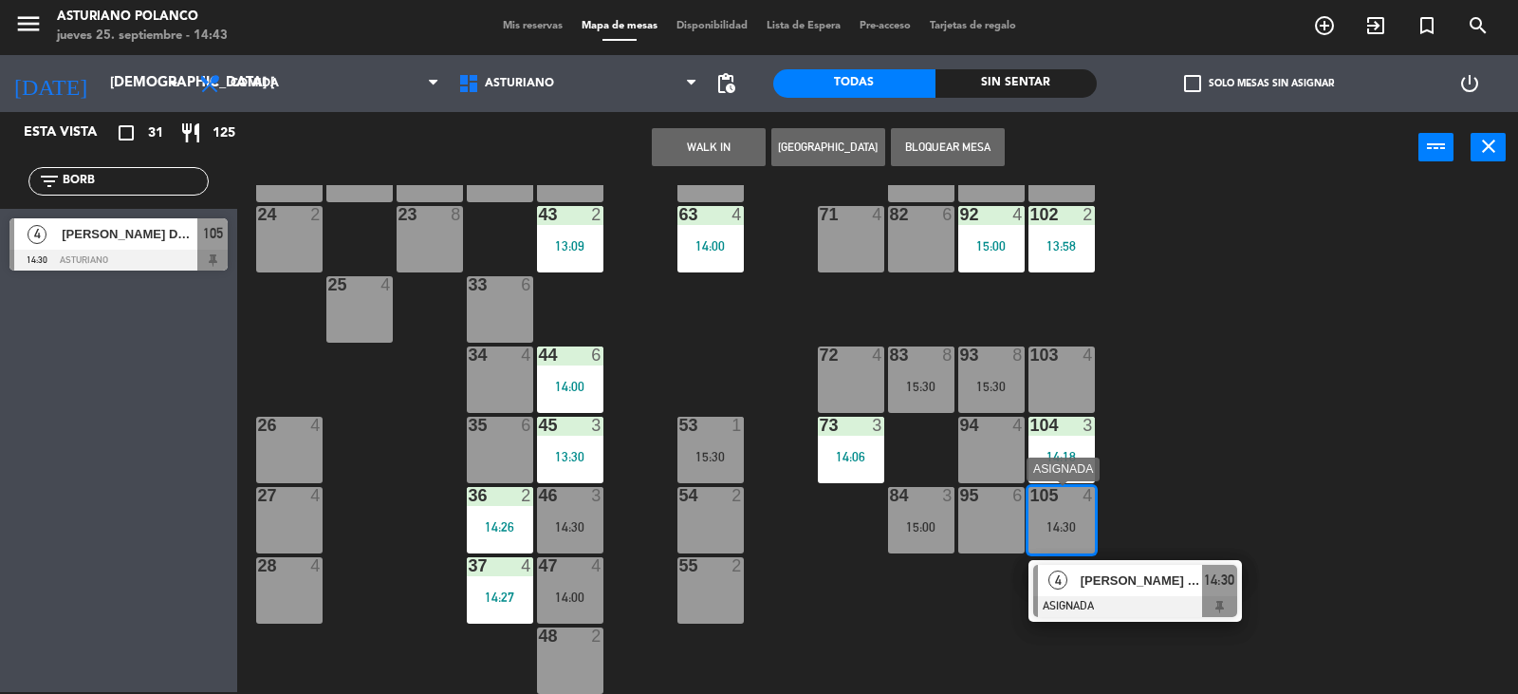
click at [1110, 574] on span "[PERSON_NAME] DE [PERSON_NAME]" at bounding box center [1141, 580] width 121 height 20
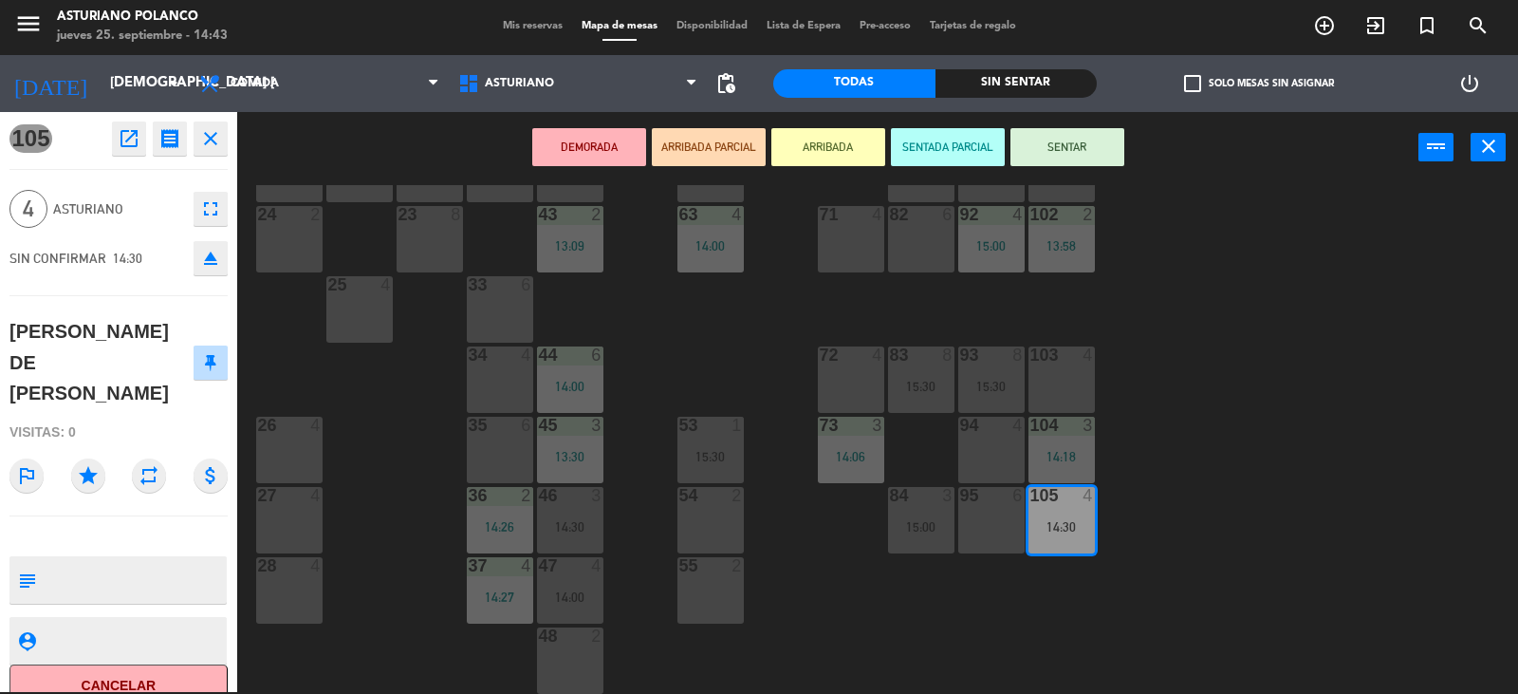
click at [1084, 135] on button "SENTAR" at bounding box center [1068, 147] width 114 height 38
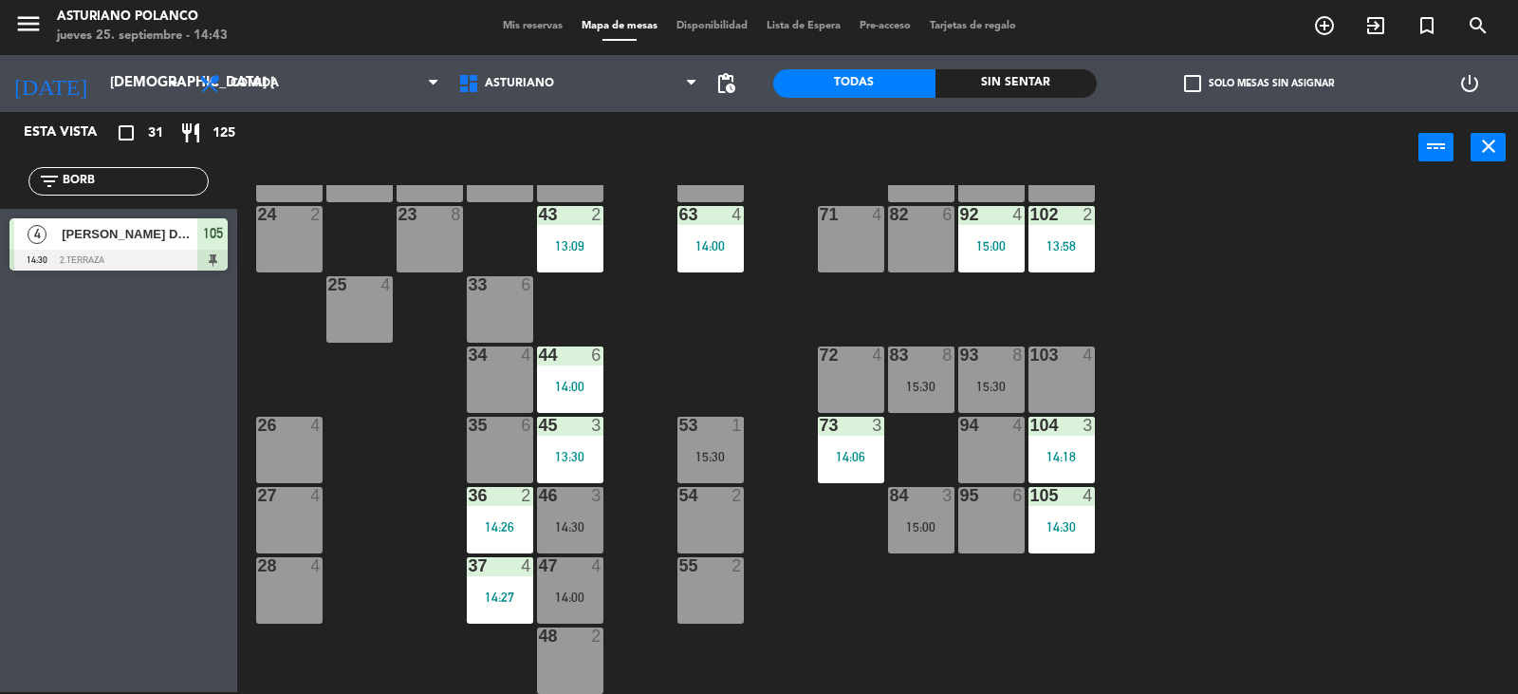
click at [1242, 342] on div "1 12 13:00 2 block 8 60 14 14:00 20 2 14:00 30 4 14:30 40 4 61 14 14:00 62 6 41…" at bounding box center [885, 439] width 1266 height 509
click at [149, 180] on input "BORB" at bounding box center [134, 181] width 147 height 21
type input "B"
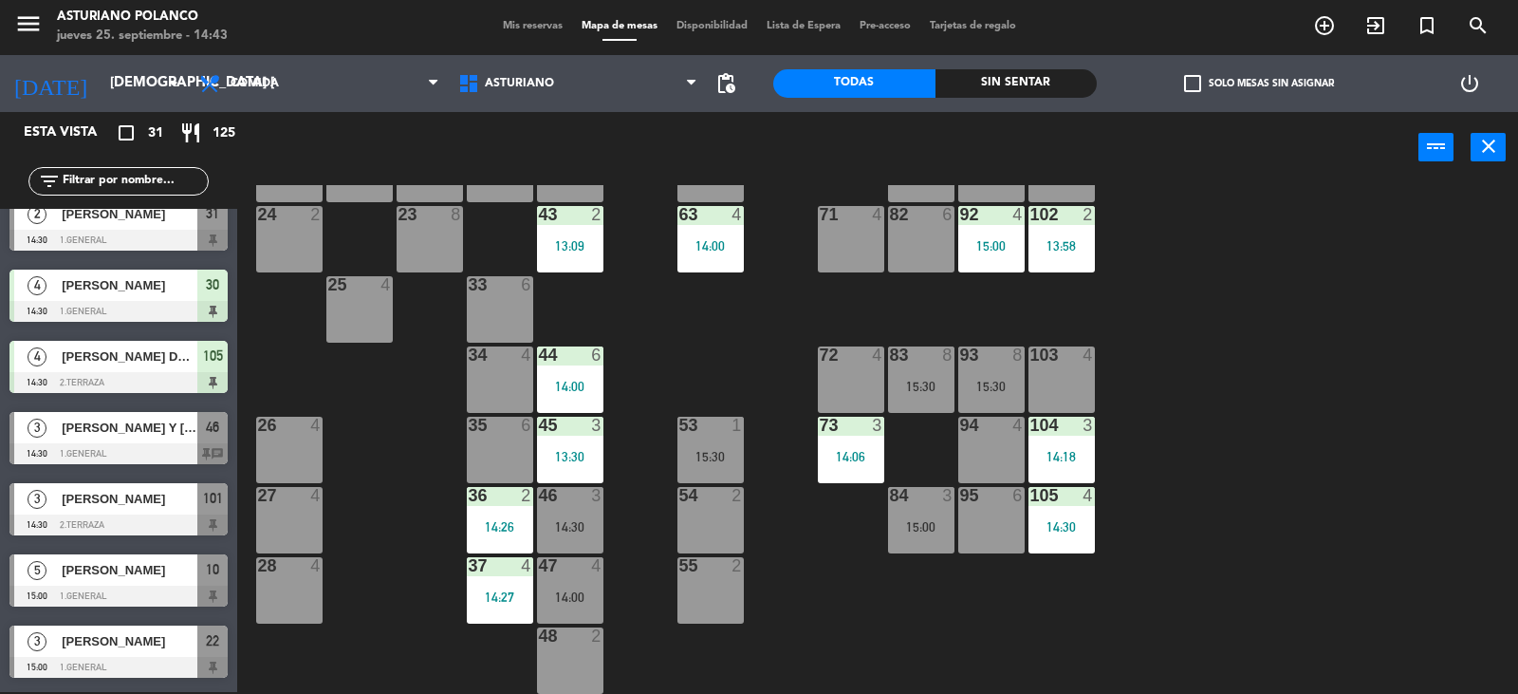
scroll to position [1329, 0]
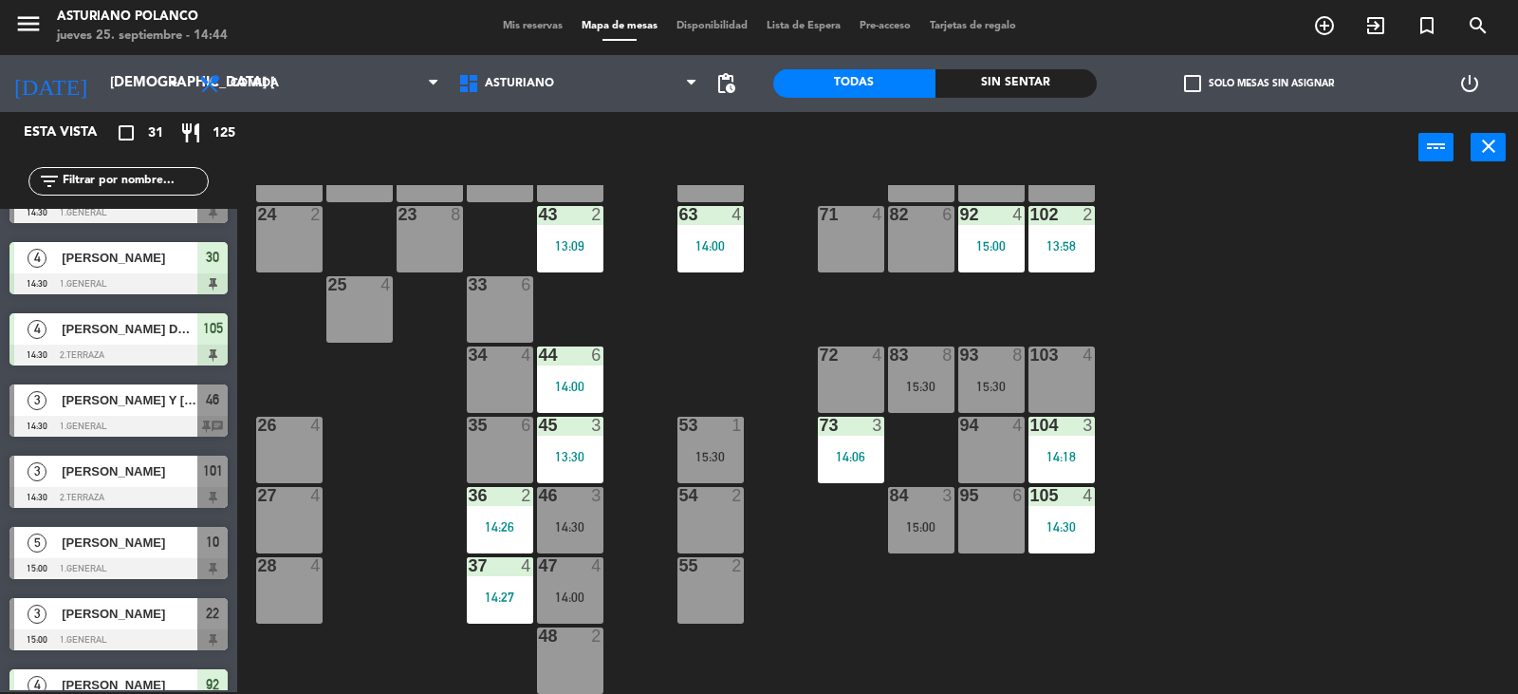
click at [120, 182] on input "text" at bounding box center [134, 181] width 147 height 21
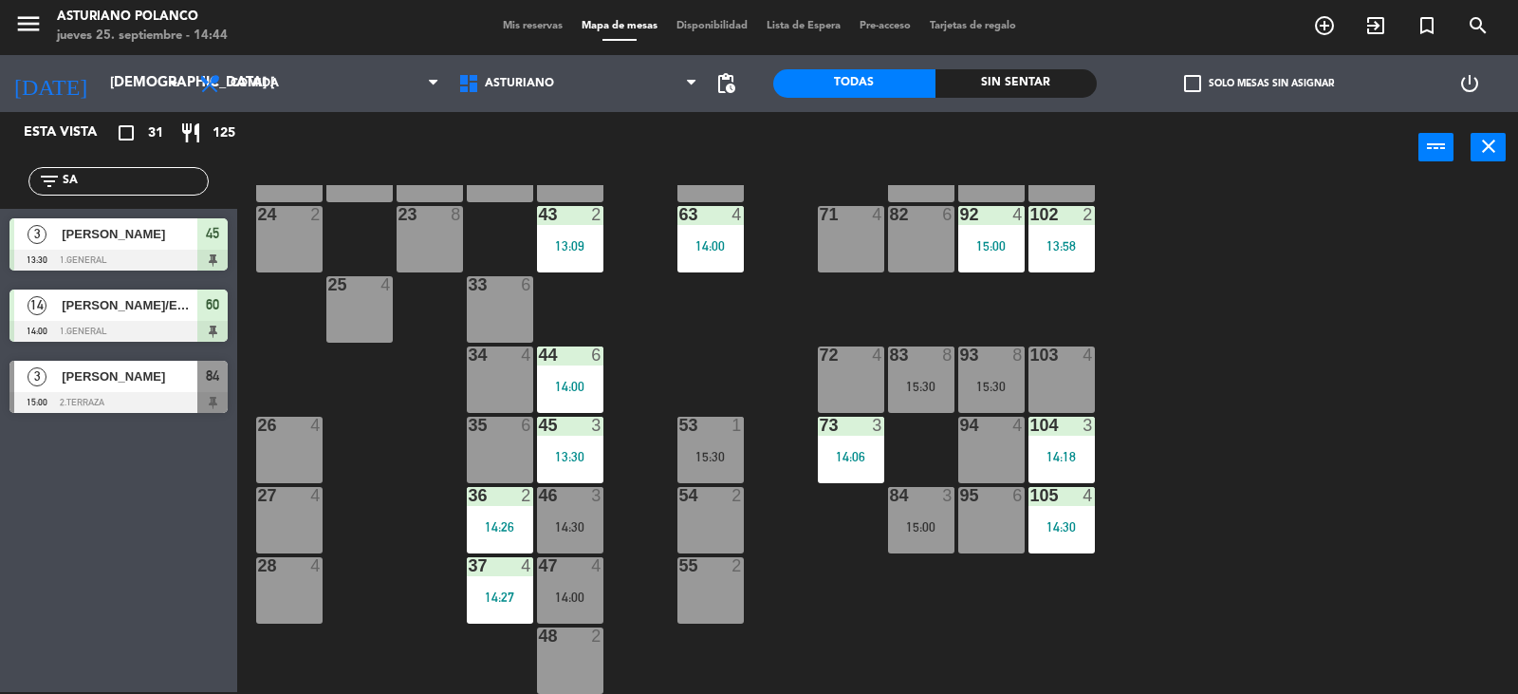
scroll to position [0, 0]
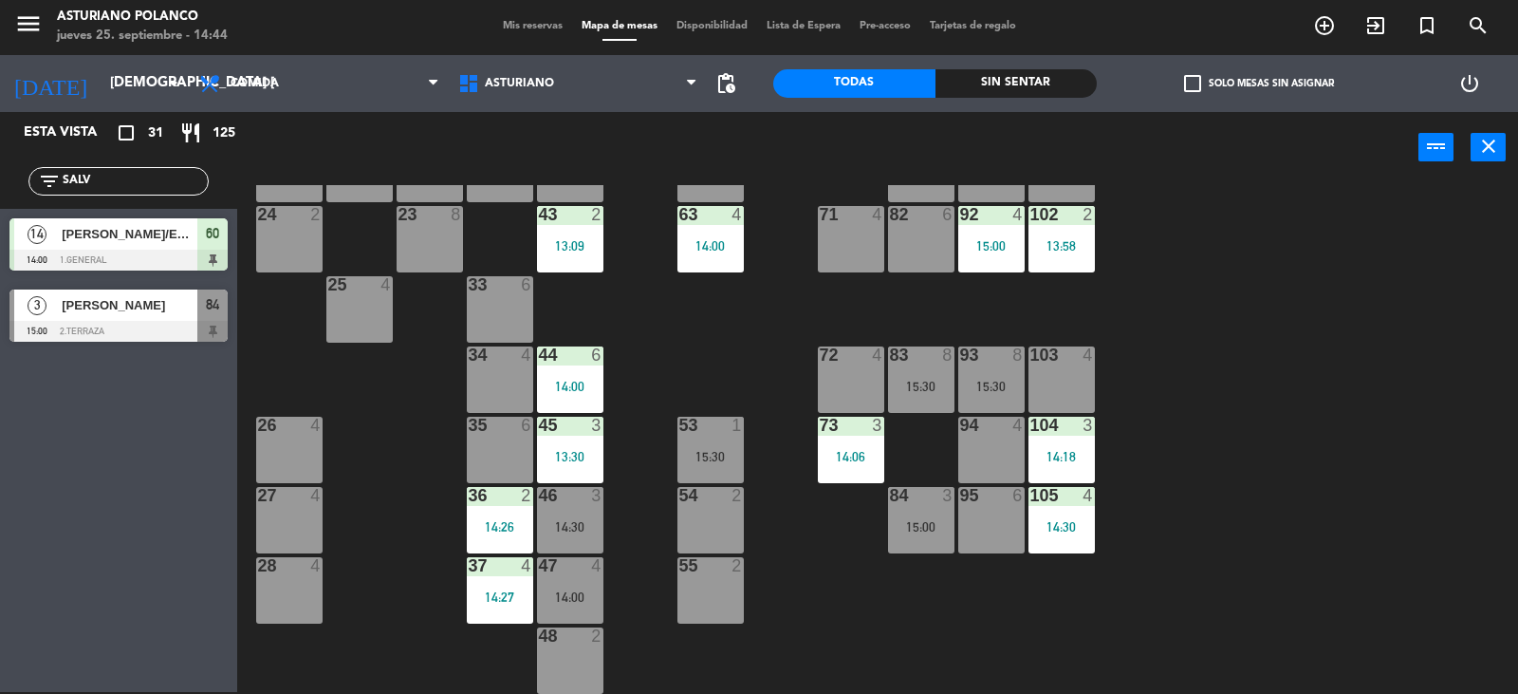
type input "SALV"
click at [151, 237] on span "[PERSON_NAME]/ECIME 66" at bounding box center [130, 234] width 136 height 20
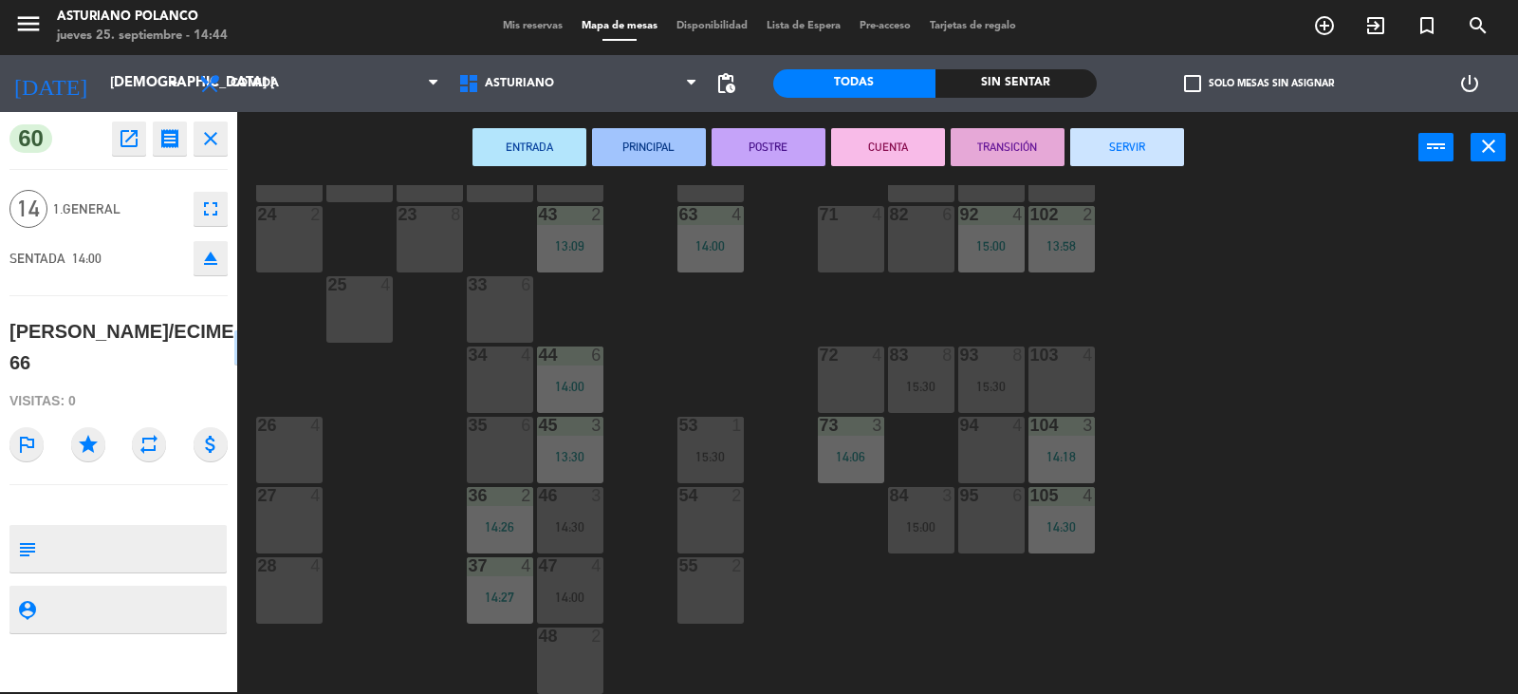
click at [630, 300] on div "1 12 13:00 2 block 8 60 14 14:00 20 2 14:00 30 4 14:30 40 4 61 14 14:00 62 6 41…" at bounding box center [885, 439] width 1266 height 509
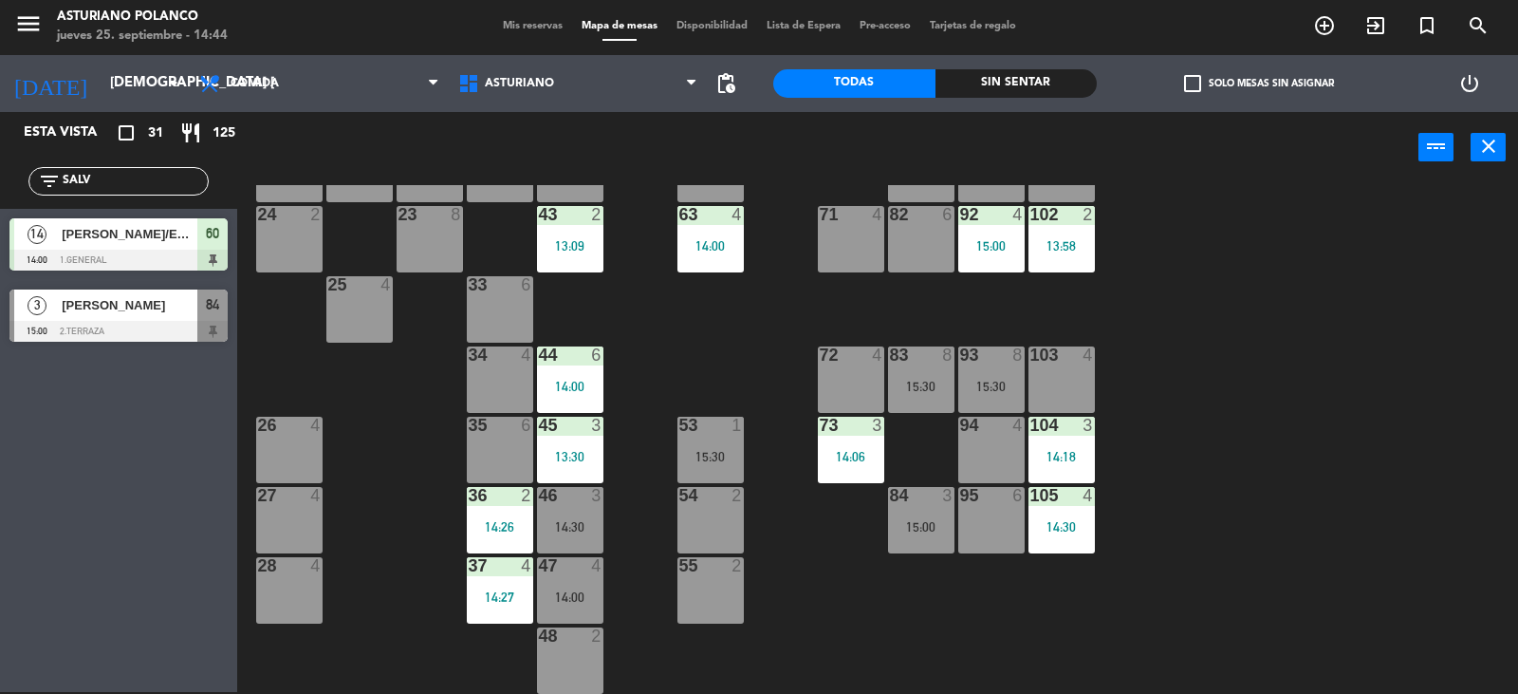
click at [152, 183] on input "SALV" at bounding box center [134, 181] width 147 height 21
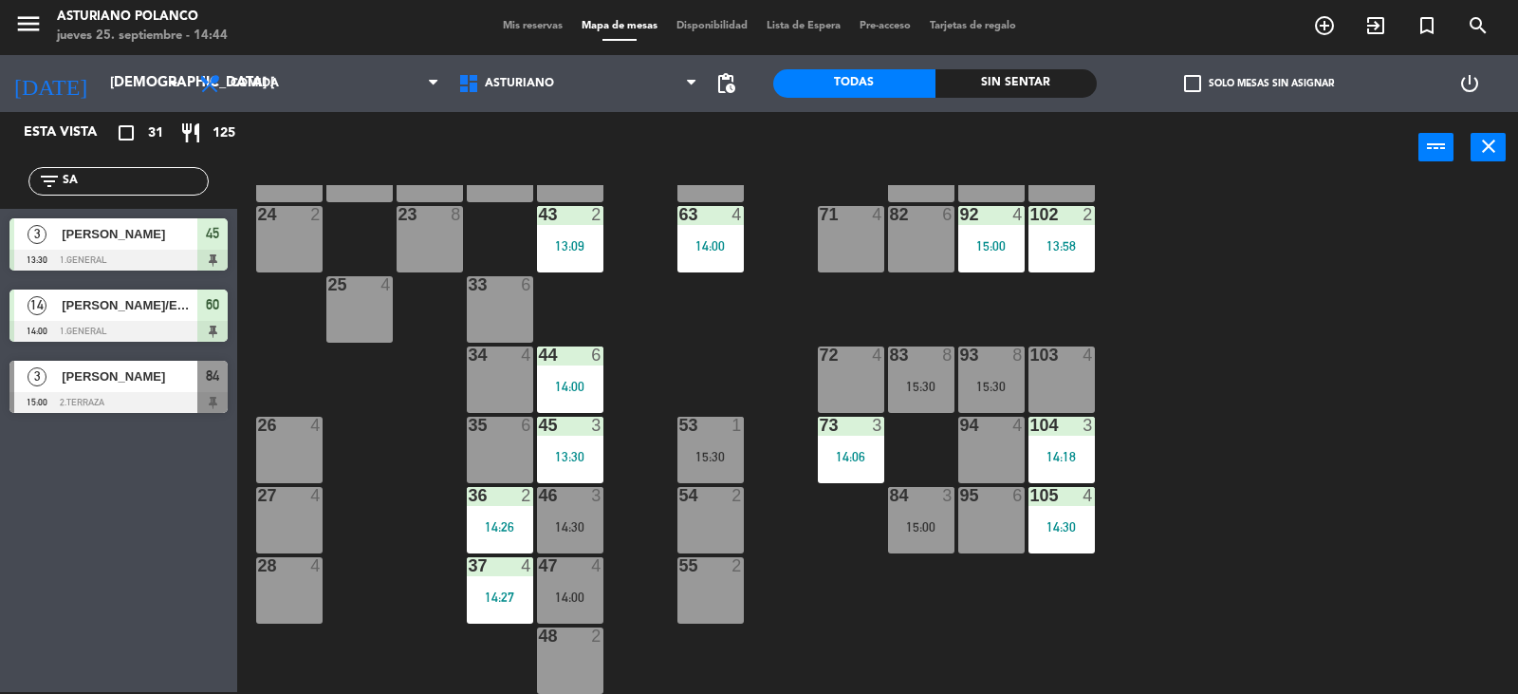
type input "S"
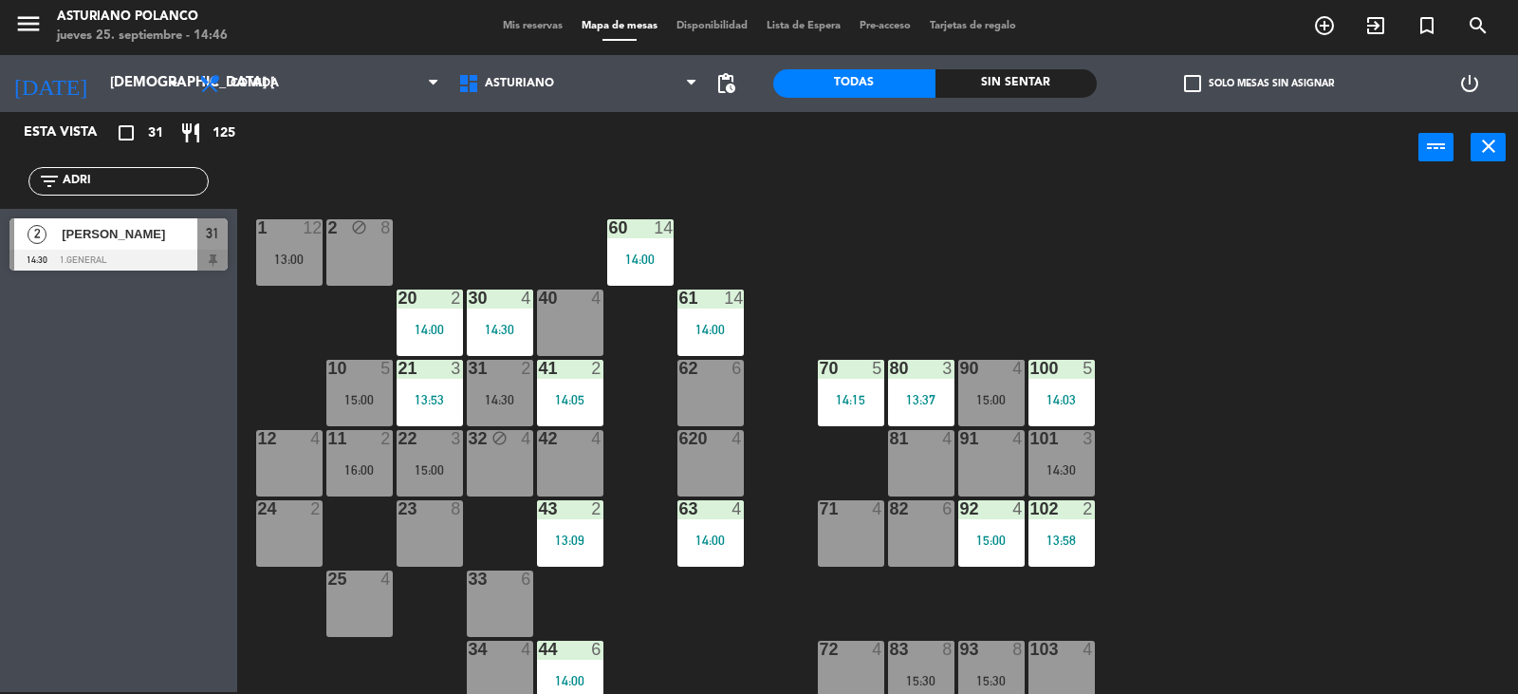
type input "ADRI"
click at [149, 242] on span "[PERSON_NAME]" at bounding box center [130, 234] width 136 height 20
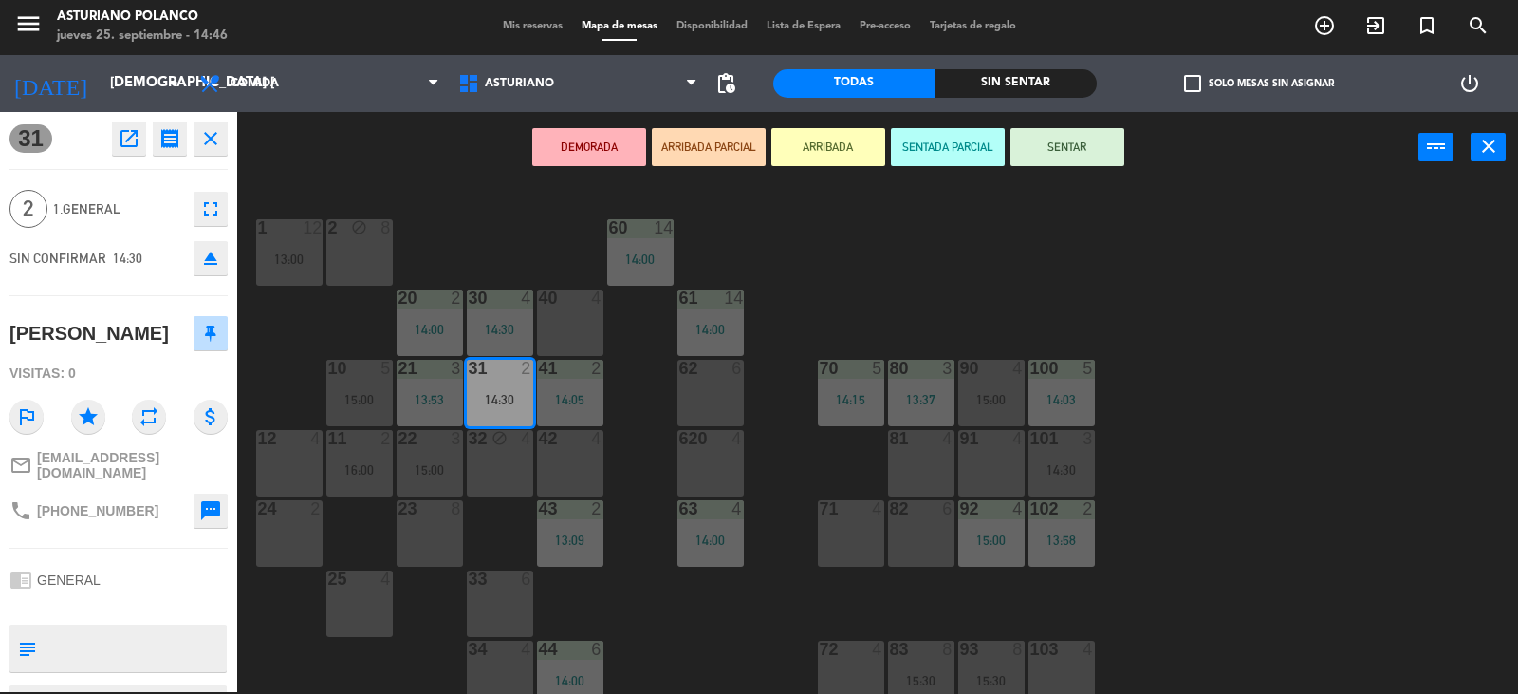
click at [1083, 158] on button "SENTAR" at bounding box center [1068, 147] width 114 height 38
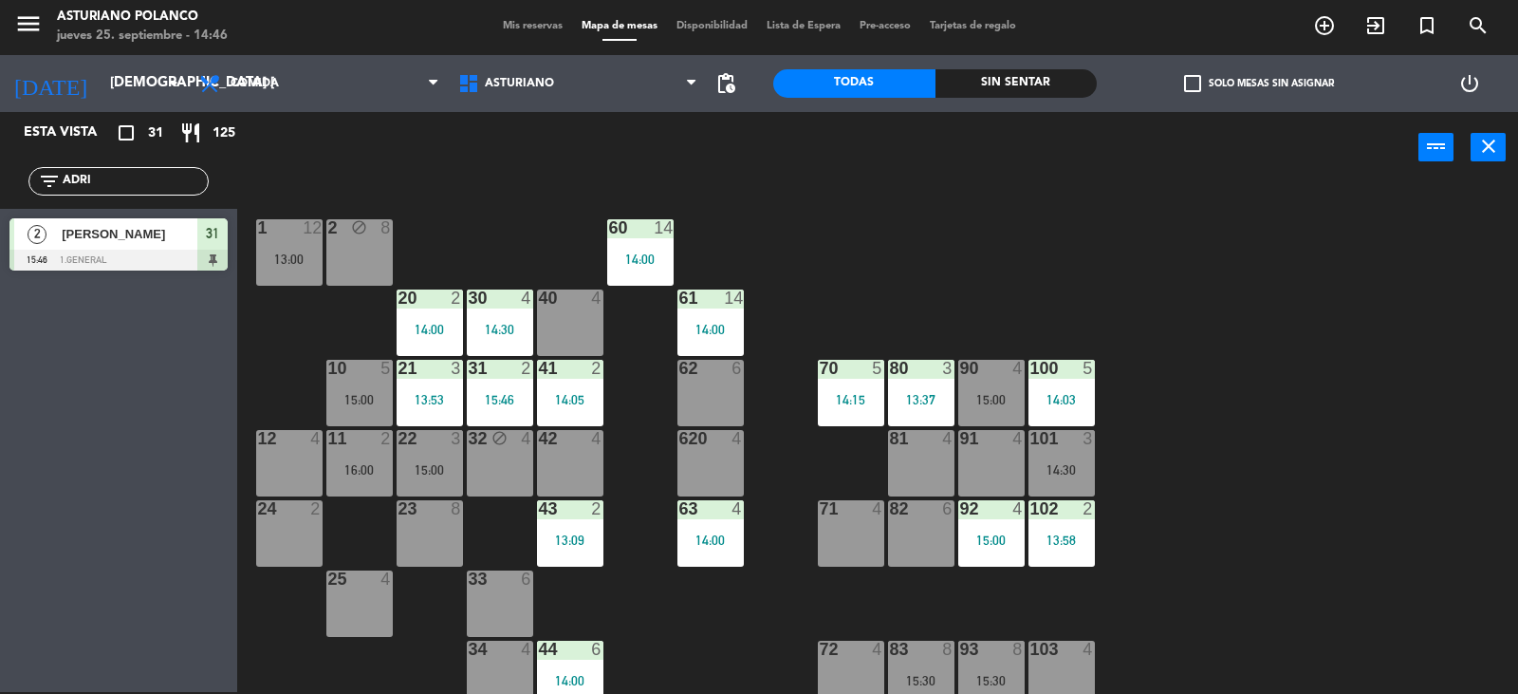
click at [1033, 230] on div "1 12 13:00 2 block 8 60 14 14:00 20 2 14:00 30 4 14:30 40 4 61 14 14:00 62 6 41…" at bounding box center [885, 439] width 1266 height 509
click at [158, 189] on input "ADRI" at bounding box center [134, 181] width 147 height 21
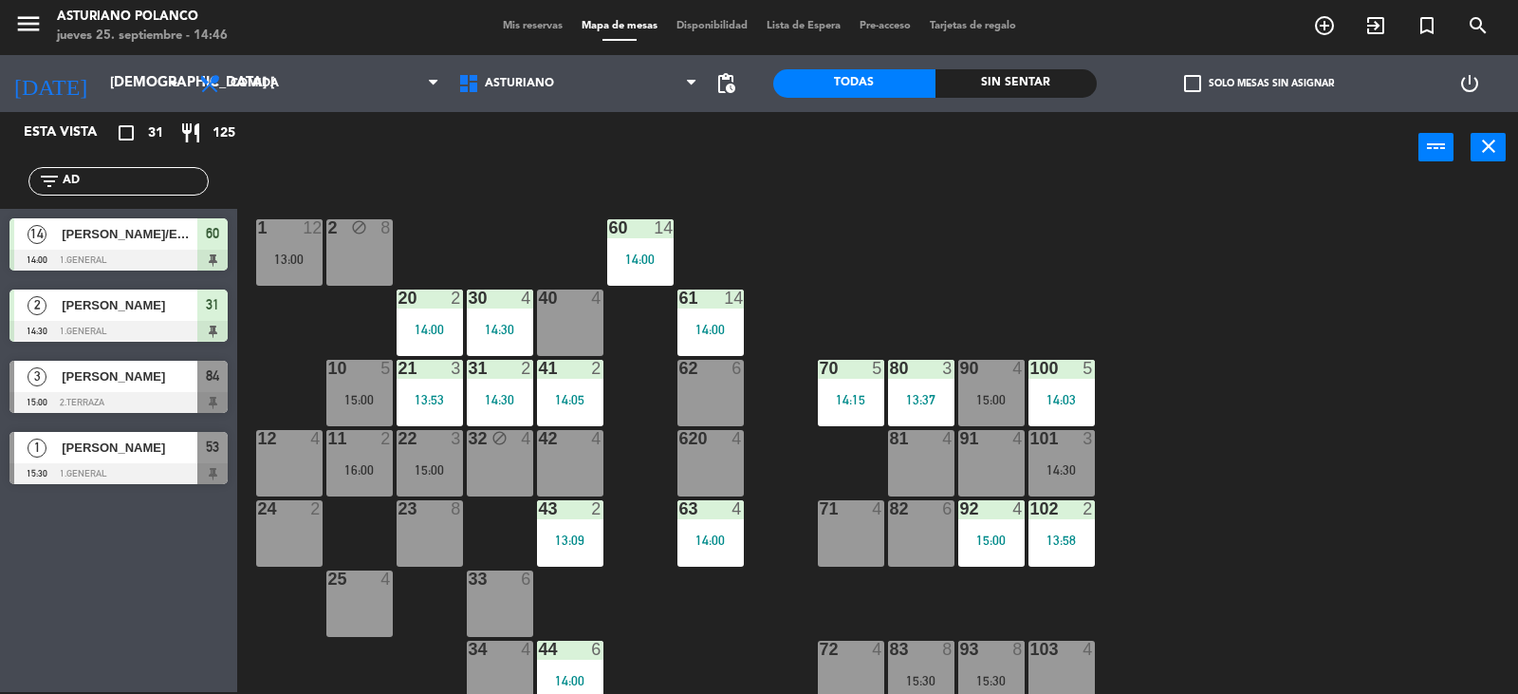
type input "A"
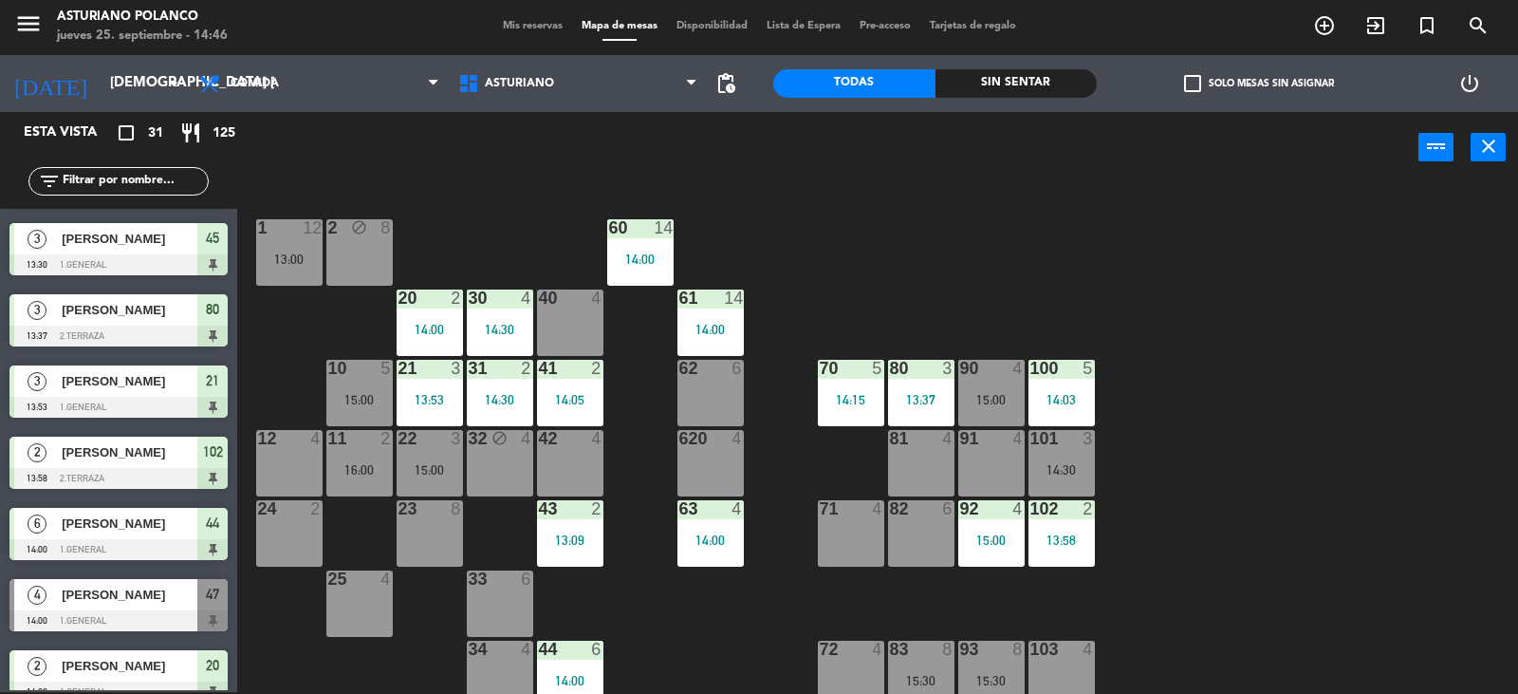
scroll to position [285, 0]
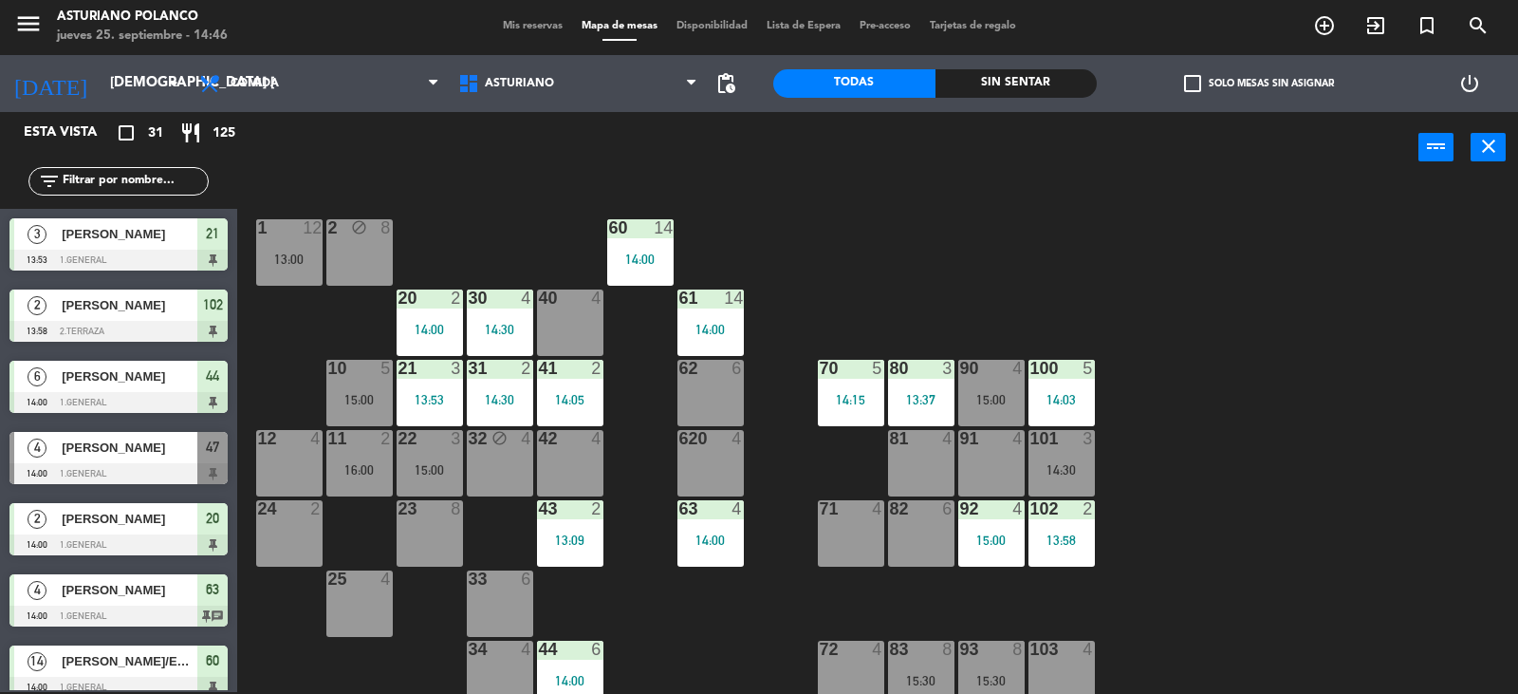
click at [163, 456] on span "[PERSON_NAME]" at bounding box center [130, 448] width 136 height 20
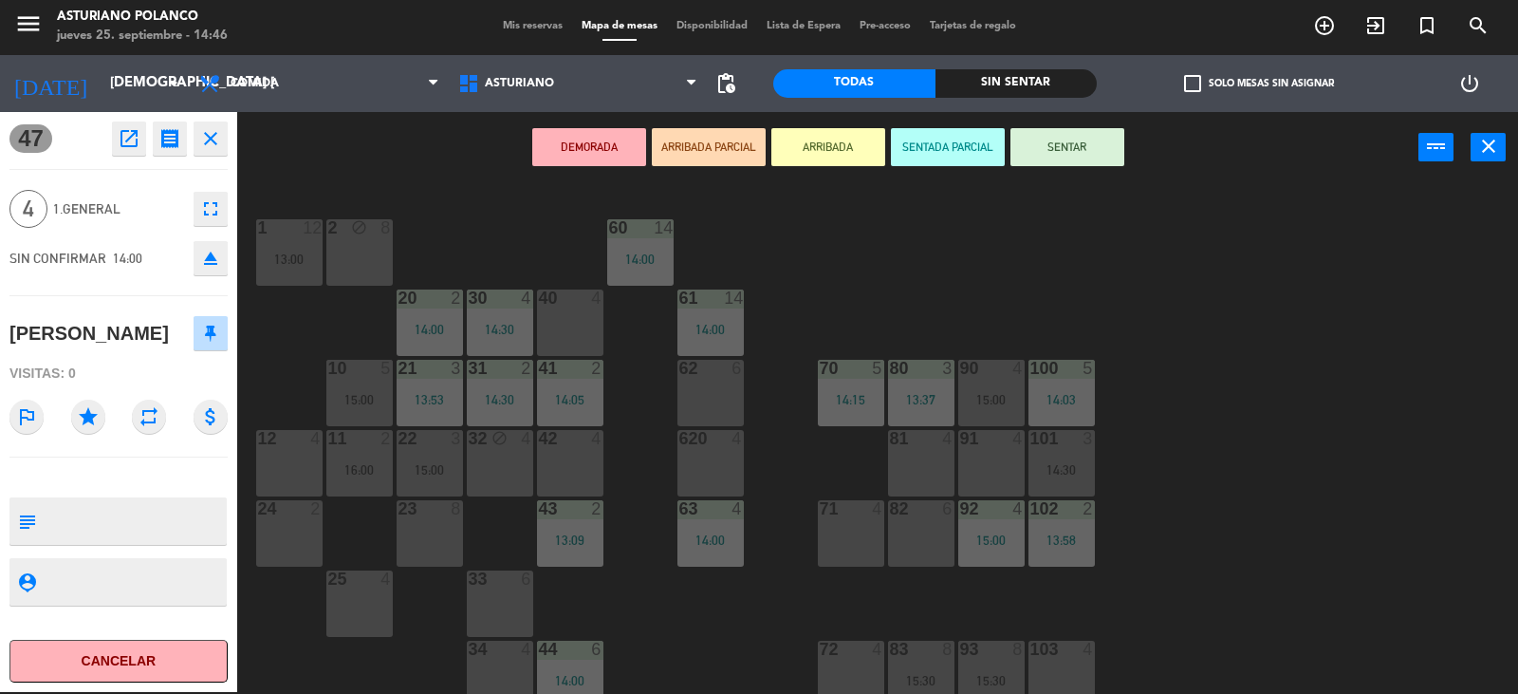
click at [477, 456] on div "32 block 4" at bounding box center [500, 463] width 66 height 66
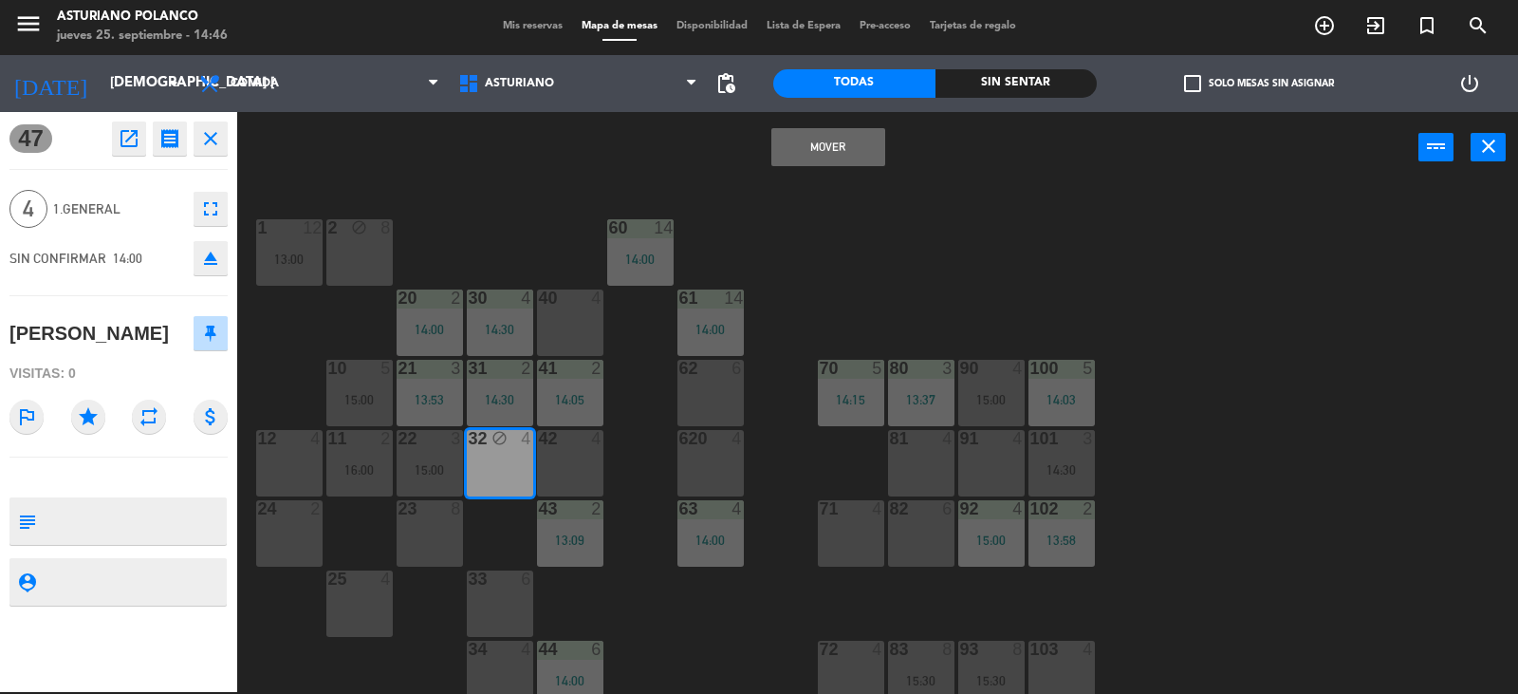
click at [855, 145] on button "Mover" at bounding box center [829, 147] width 114 height 38
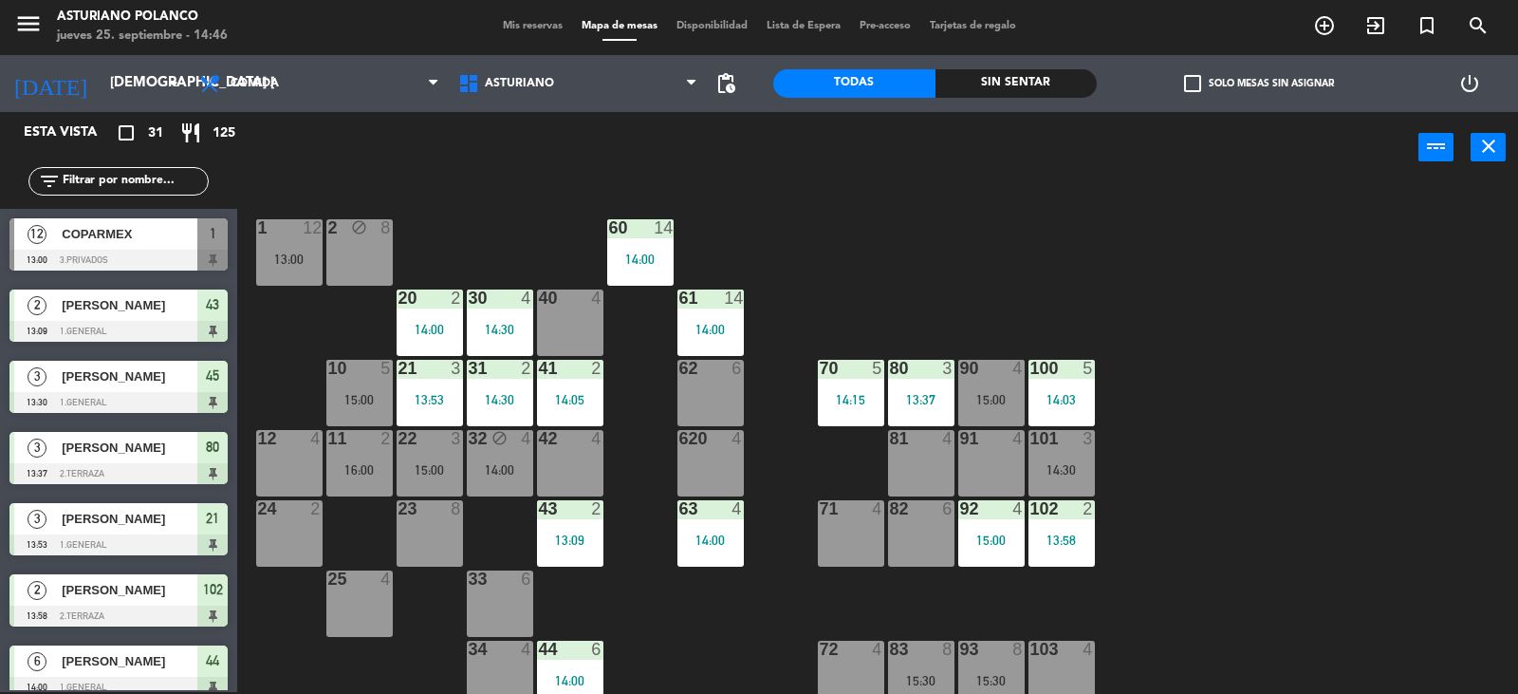
scroll to position [2, 0]
click at [497, 463] on div "14:00" at bounding box center [500, 469] width 66 height 13
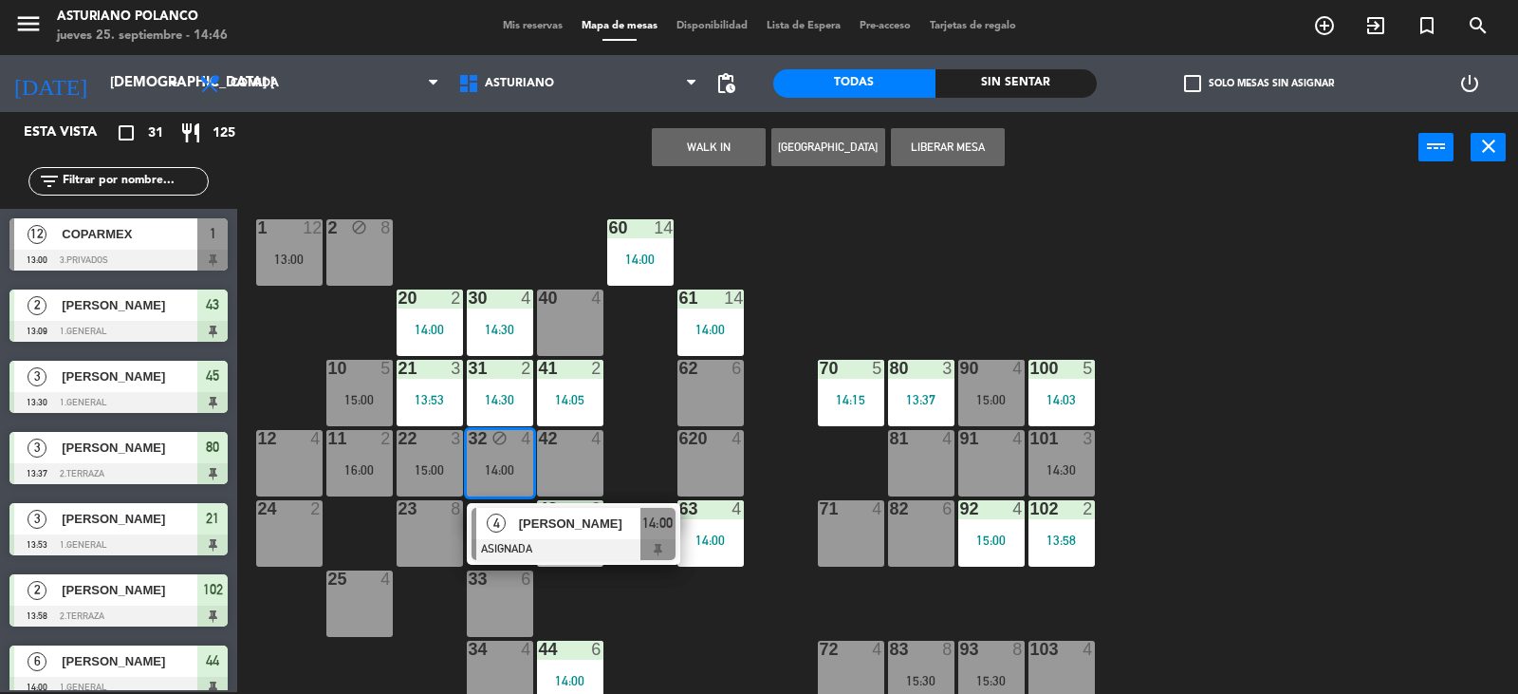
click at [529, 528] on span "[PERSON_NAME]" at bounding box center [579, 523] width 121 height 20
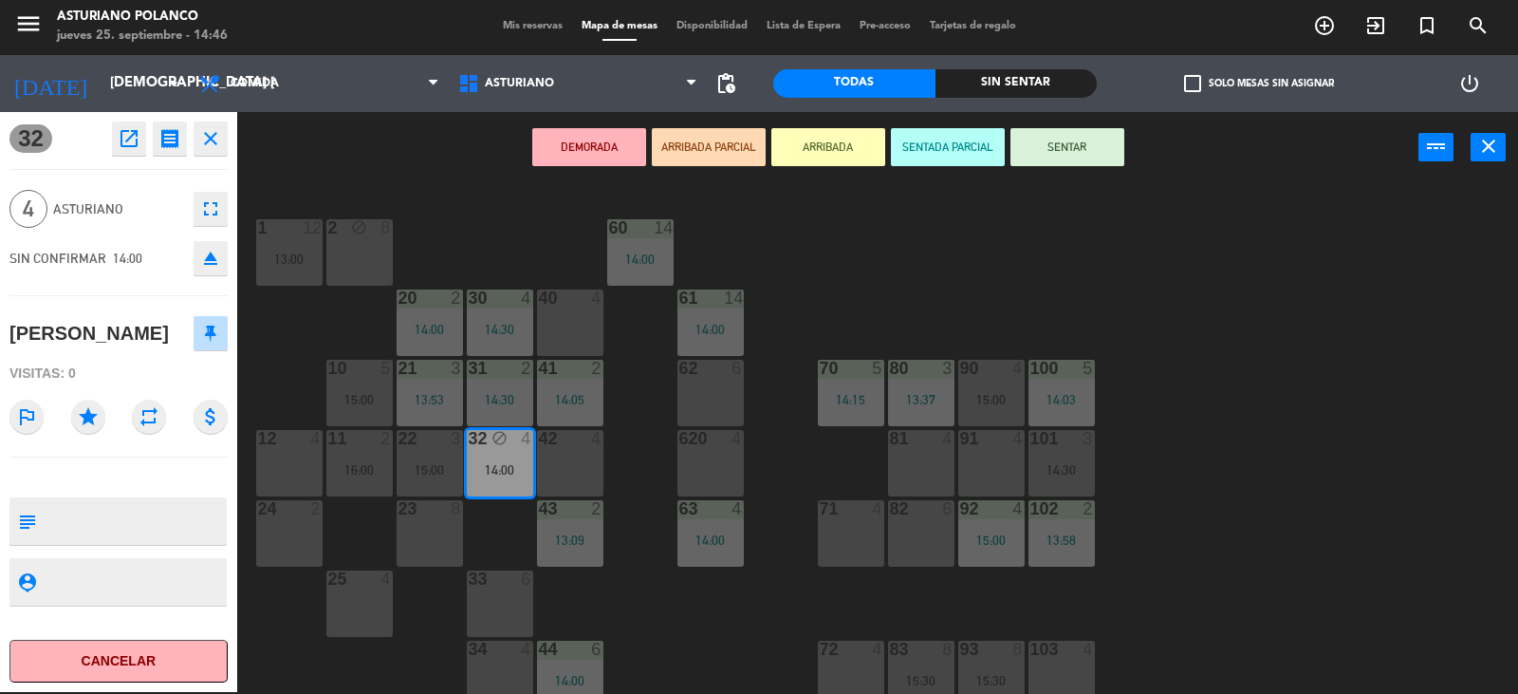
click at [1073, 141] on button "SENTAR" at bounding box center [1068, 147] width 114 height 38
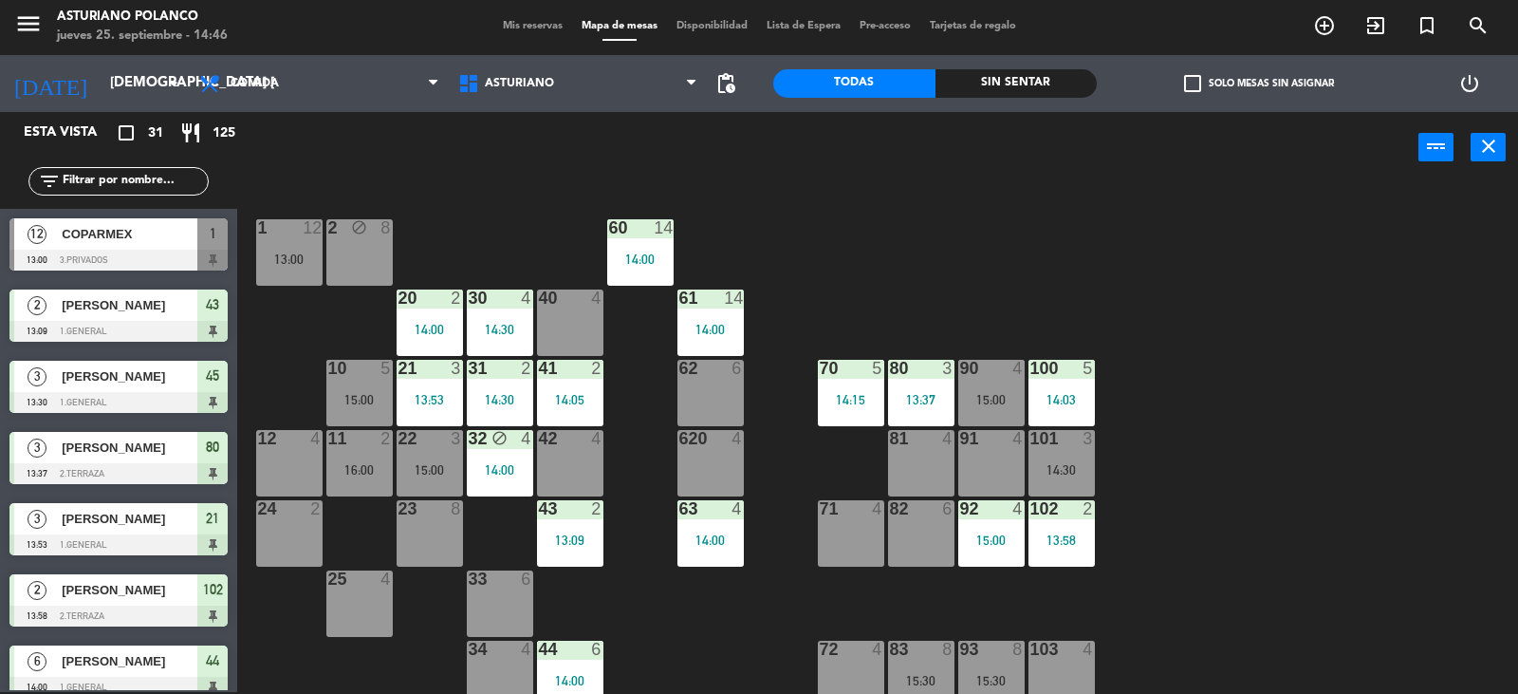
click at [497, 456] on div "32 block 4 14:00" at bounding box center [500, 463] width 66 height 66
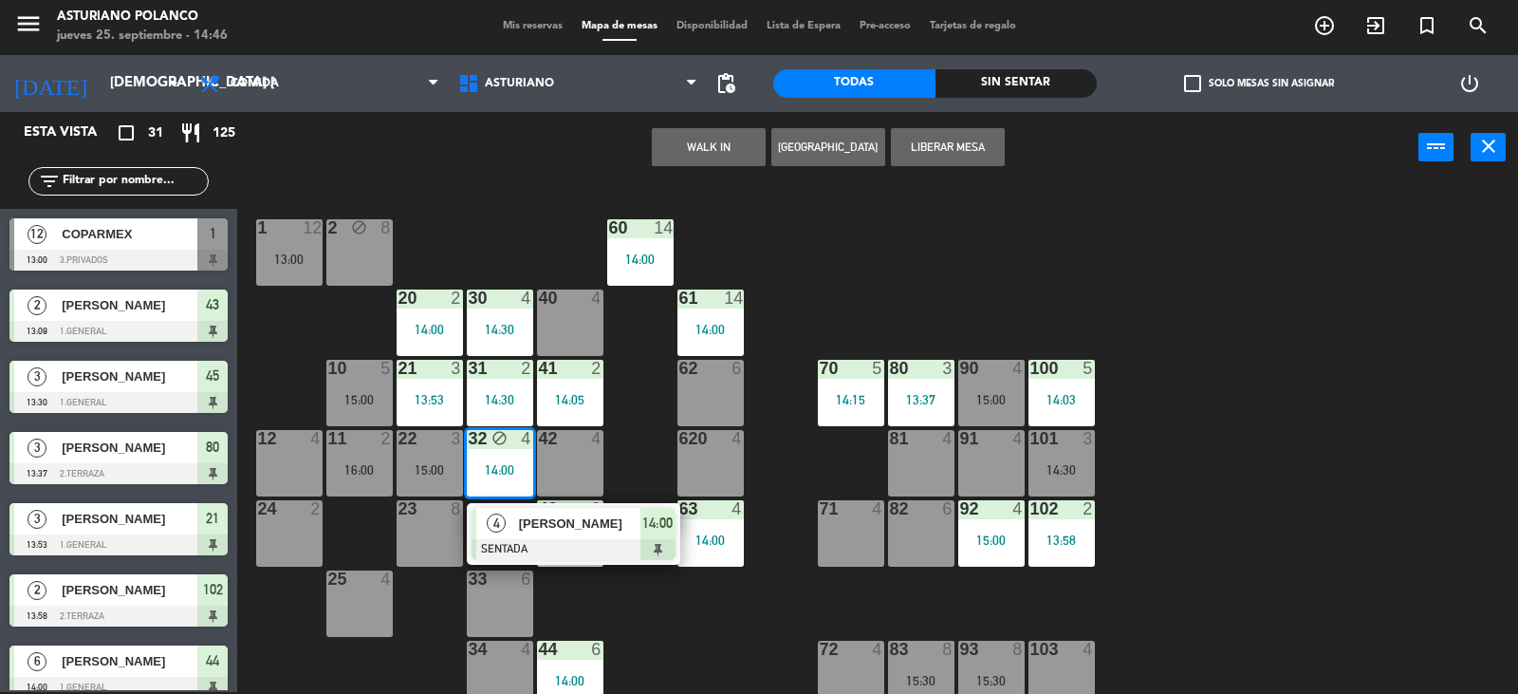
click at [974, 141] on button "Liberar Mesa" at bounding box center [948, 147] width 114 height 38
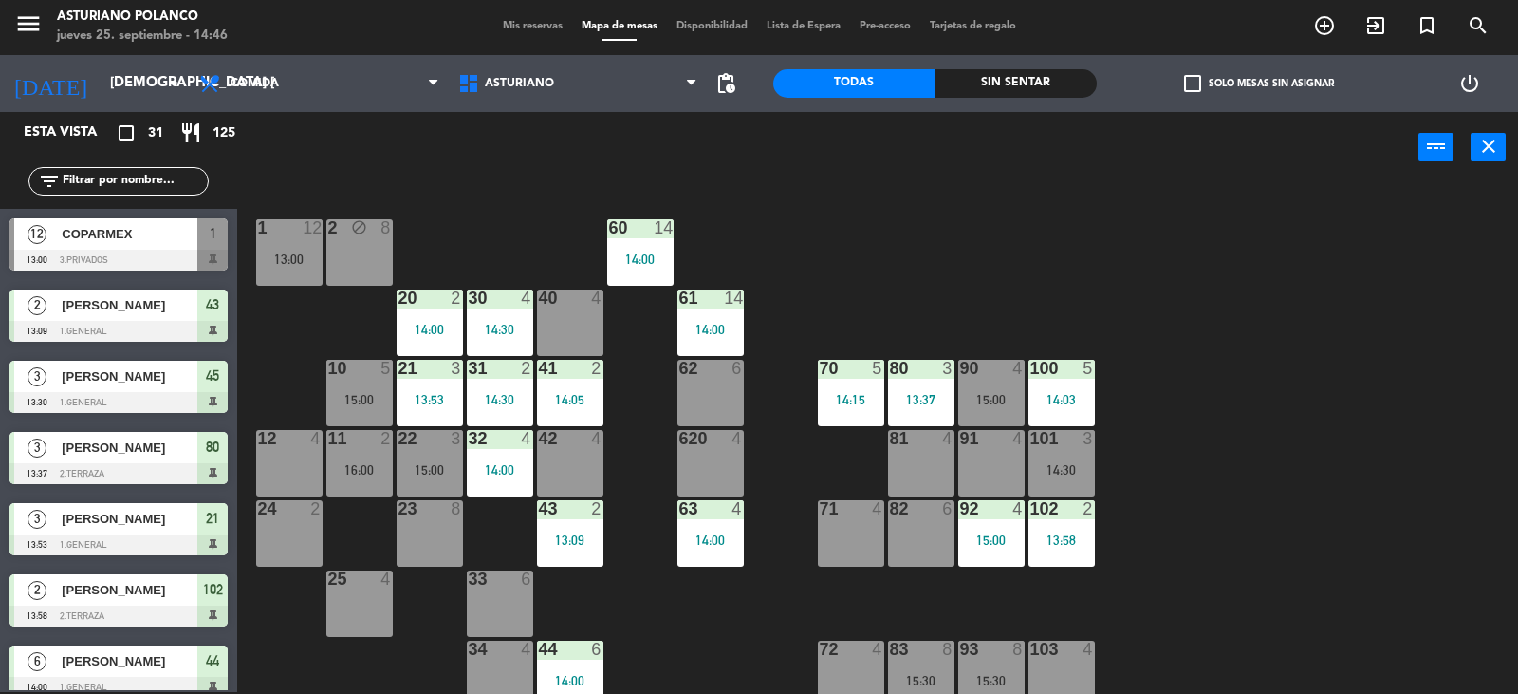
click at [875, 237] on div "1 12 13:00 2 block 8 60 14 14:00 20 2 14:00 30 4 14:30 40 4 61 14 14:00 62 6 41…" at bounding box center [885, 439] width 1266 height 509
click at [666, 595] on div "1 12 13:00 2 block 8 60 14 14:00 20 2 14:00 30 4 14:30 40 4 61 14 14:00 62 6 41…" at bounding box center [885, 439] width 1266 height 509
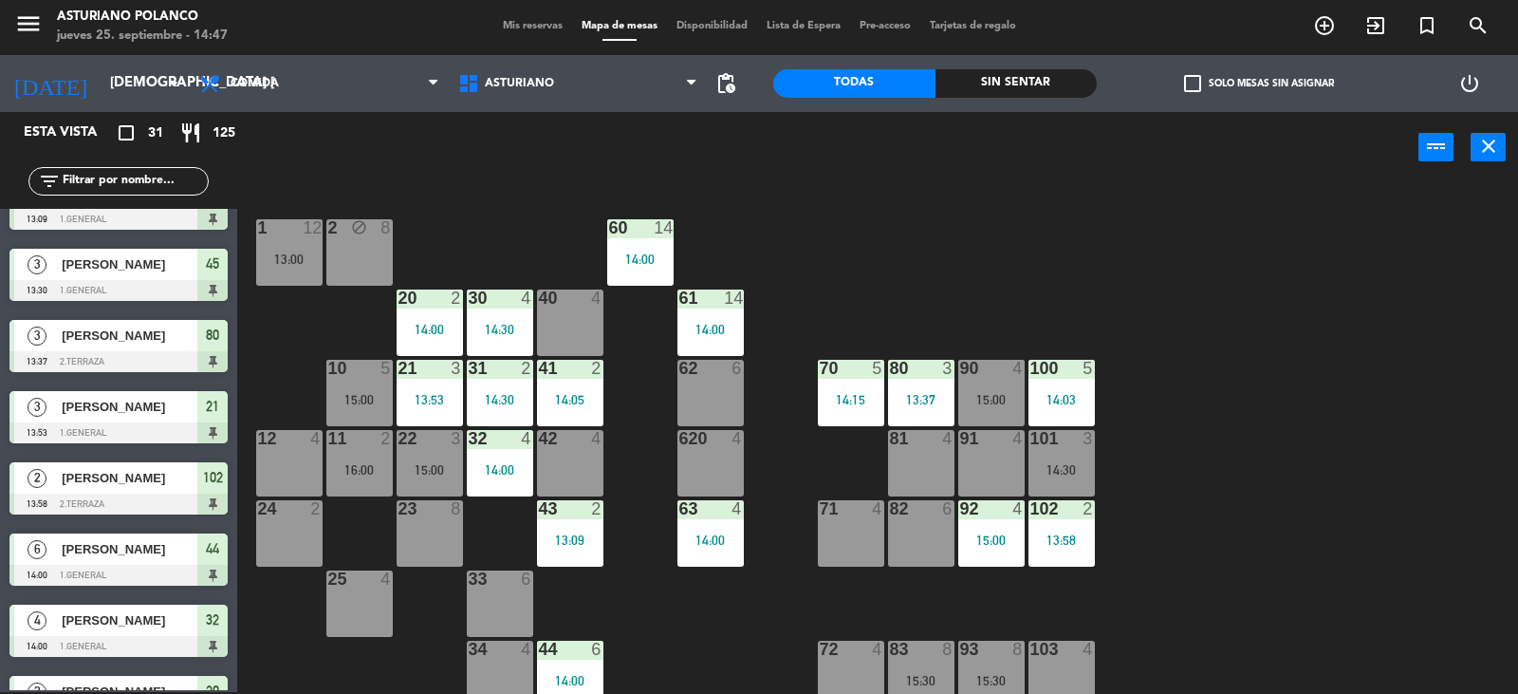
scroll to position [0, 0]
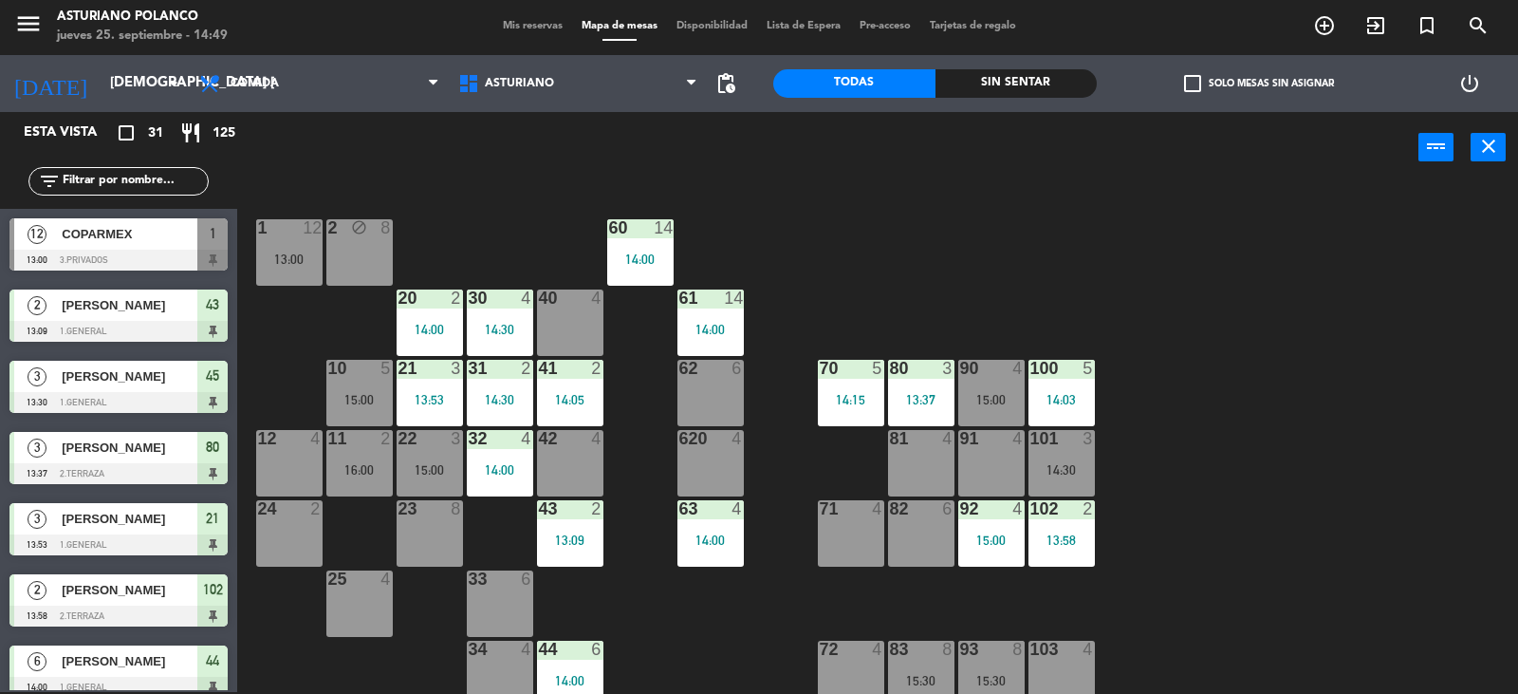
click at [180, 170] on div "filter_list" at bounding box center [118, 181] width 180 height 28
click at [179, 173] on input "text" at bounding box center [134, 181] width 147 height 21
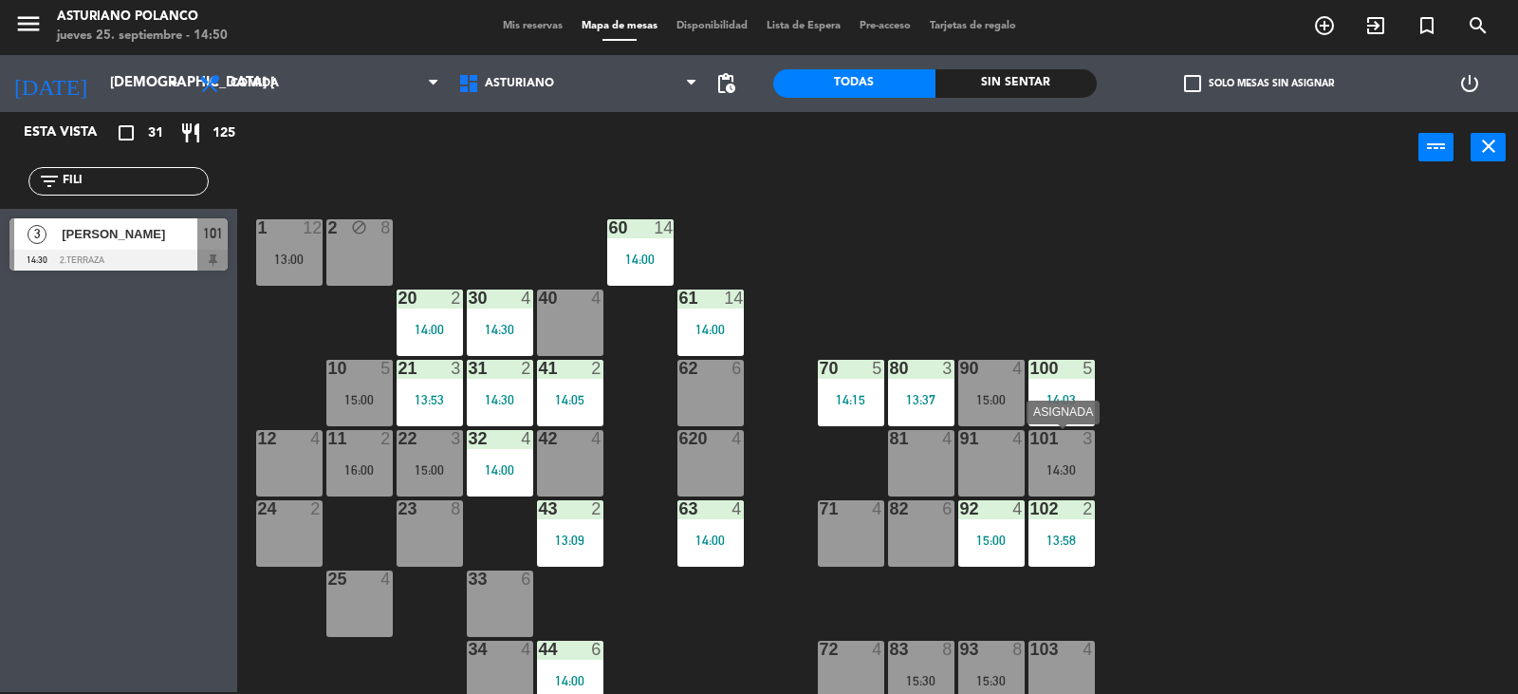
type input "FILI"
click at [1070, 459] on div "101 3 14:30" at bounding box center [1062, 463] width 66 height 66
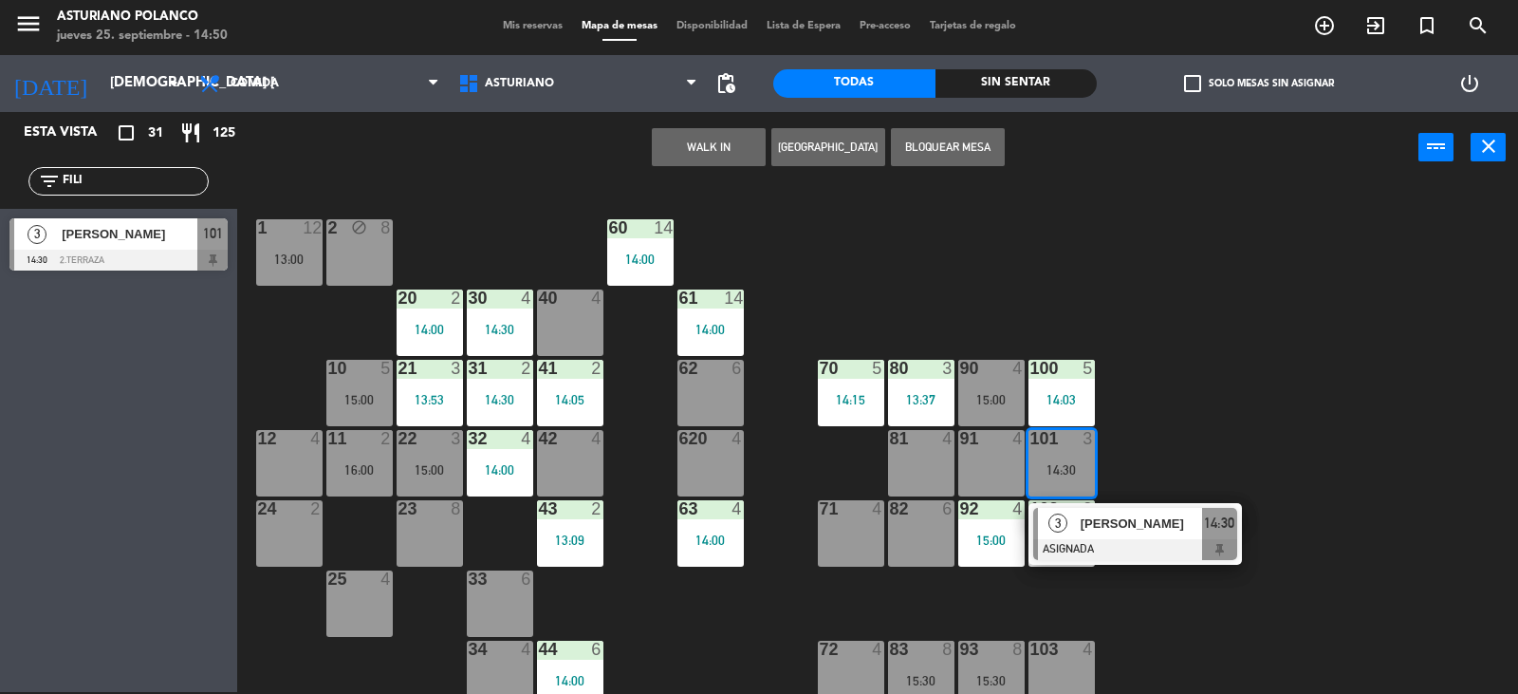
click at [1132, 529] on span "[PERSON_NAME]" at bounding box center [1141, 523] width 121 height 20
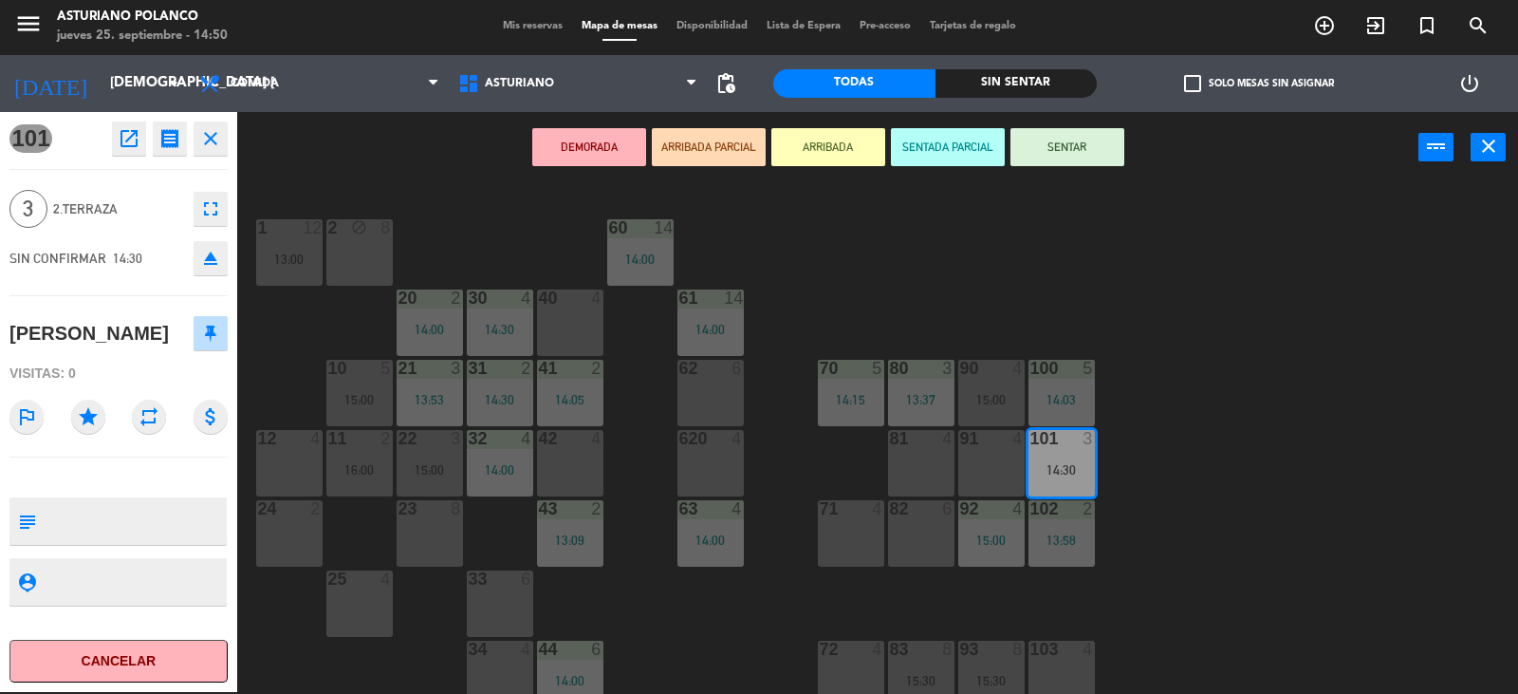
click at [1068, 146] on button "SENTAR" at bounding box center [1068, 147] width 114 height 38
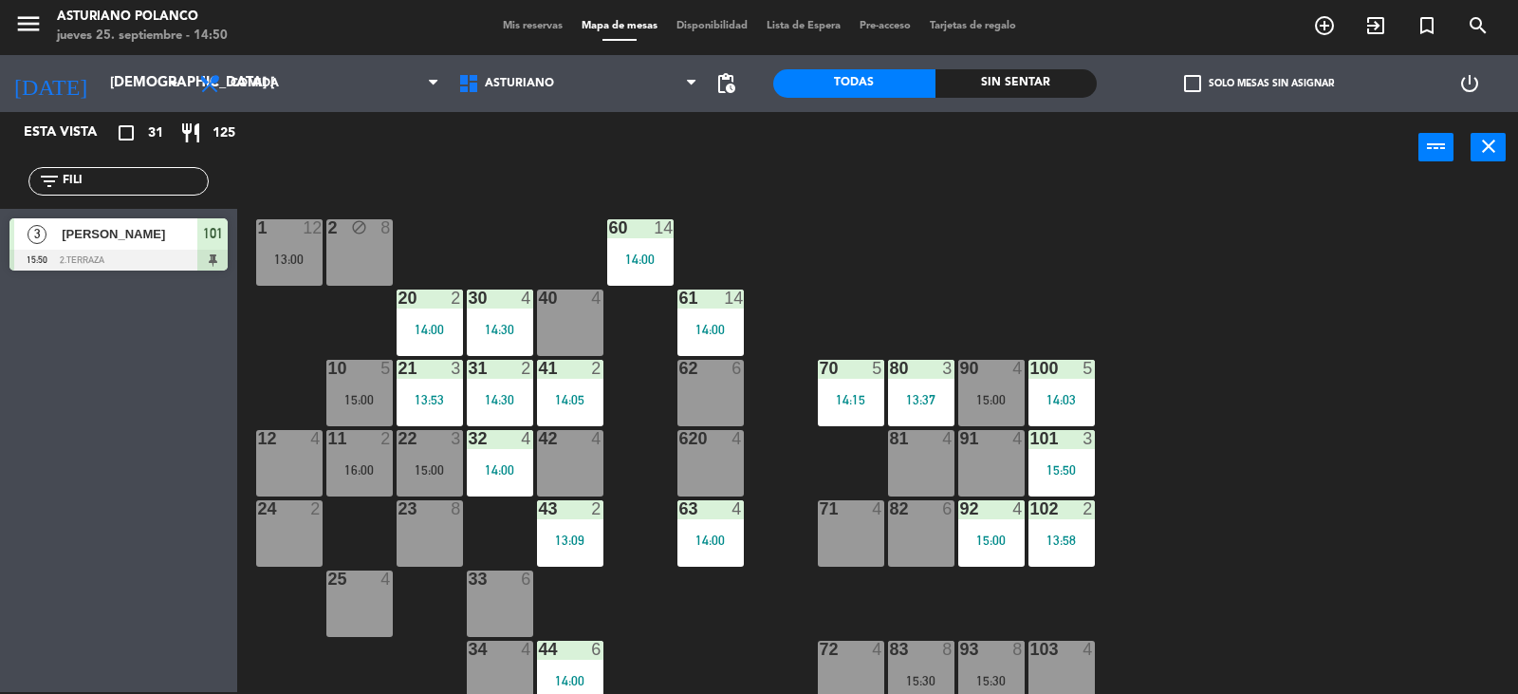
click at [142, 175] on input "FILI" at bounding box center [134, 181] width 147 height 21
type input "F"
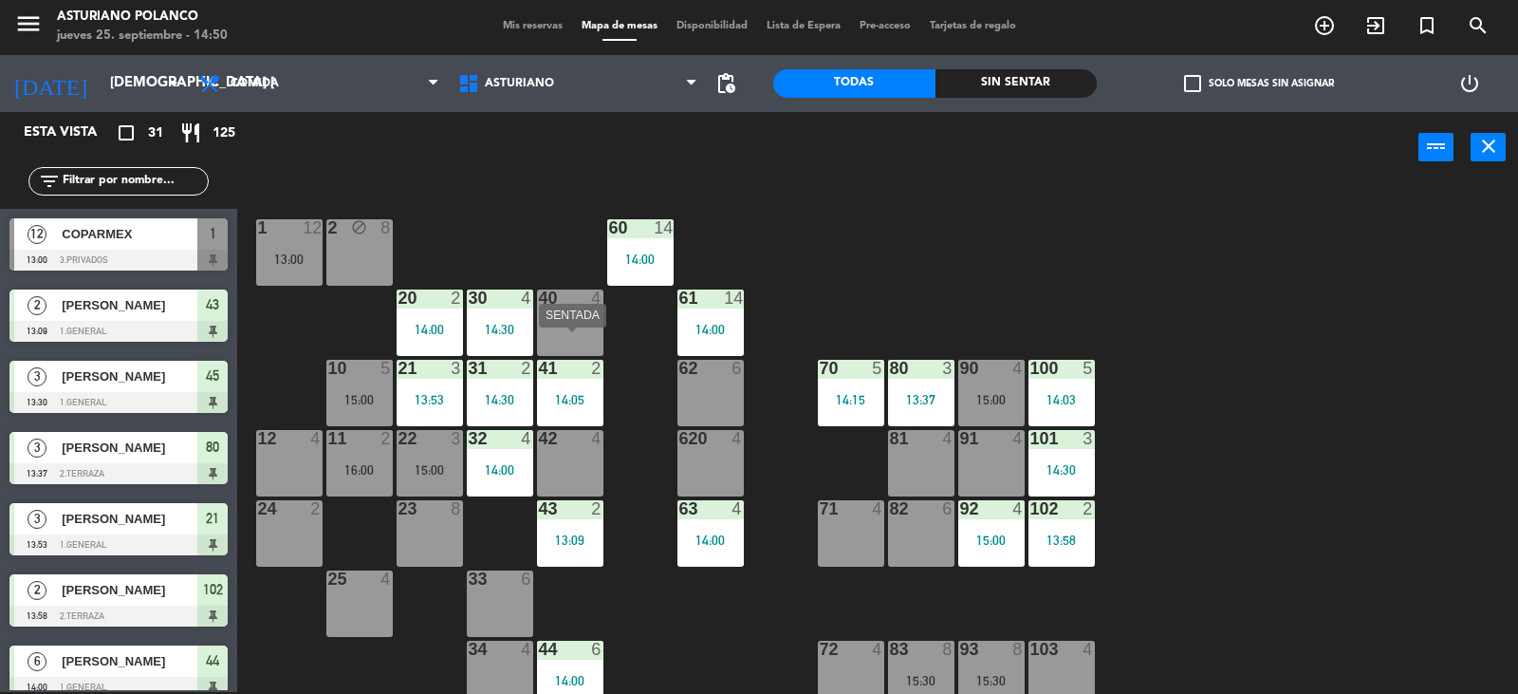
scroll to position [190, 0]
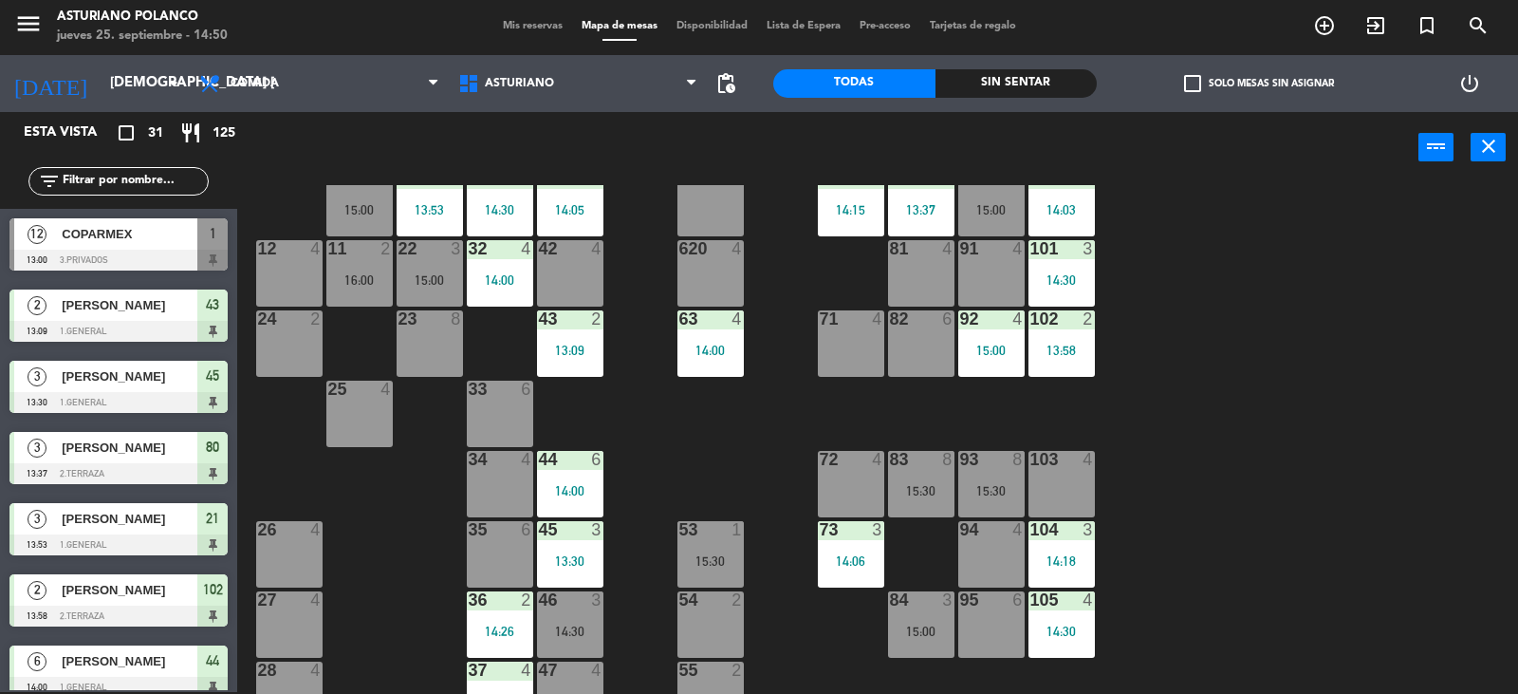
click at [847, 481] on div "72 4" at bounding box center [851, 484] width 66 height 66
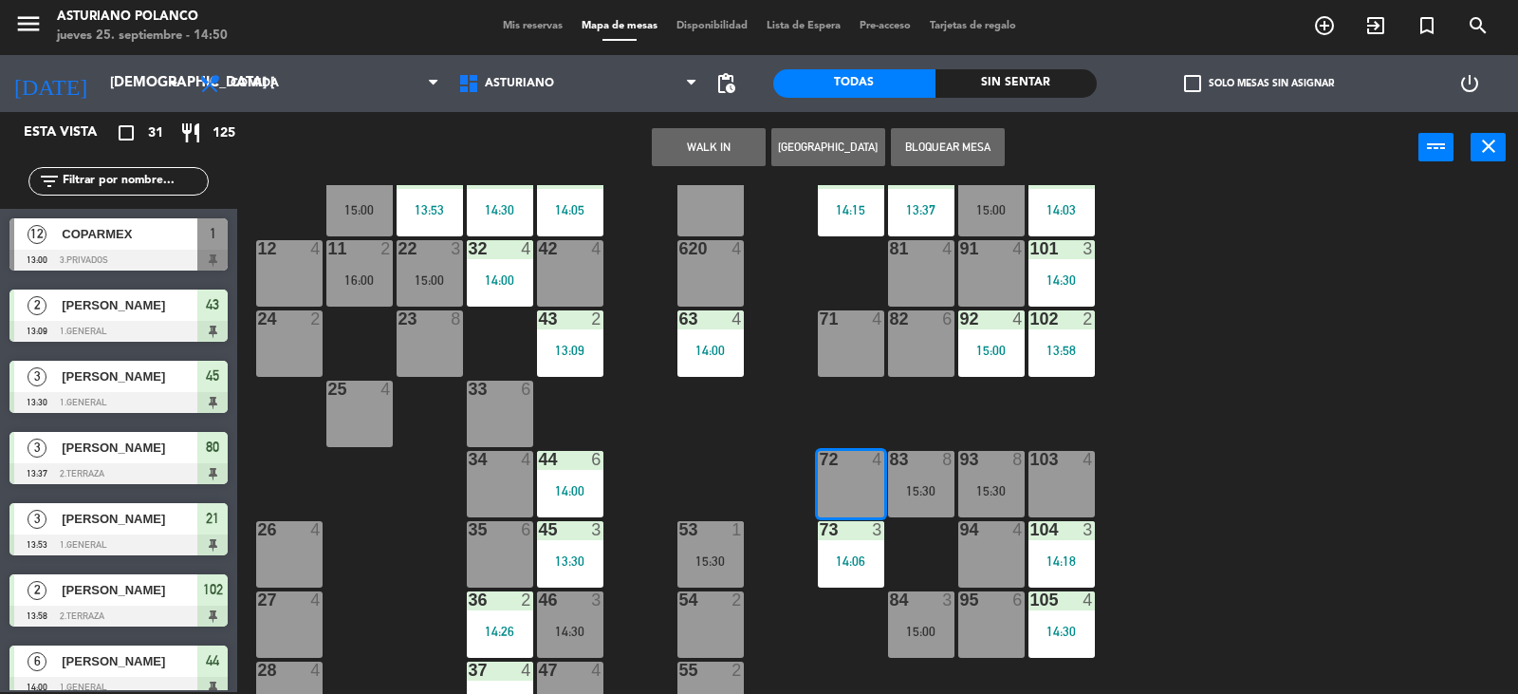
click at [713, 151] on button "WALK IN" at bounding box center [709, 147] width 114 height 38
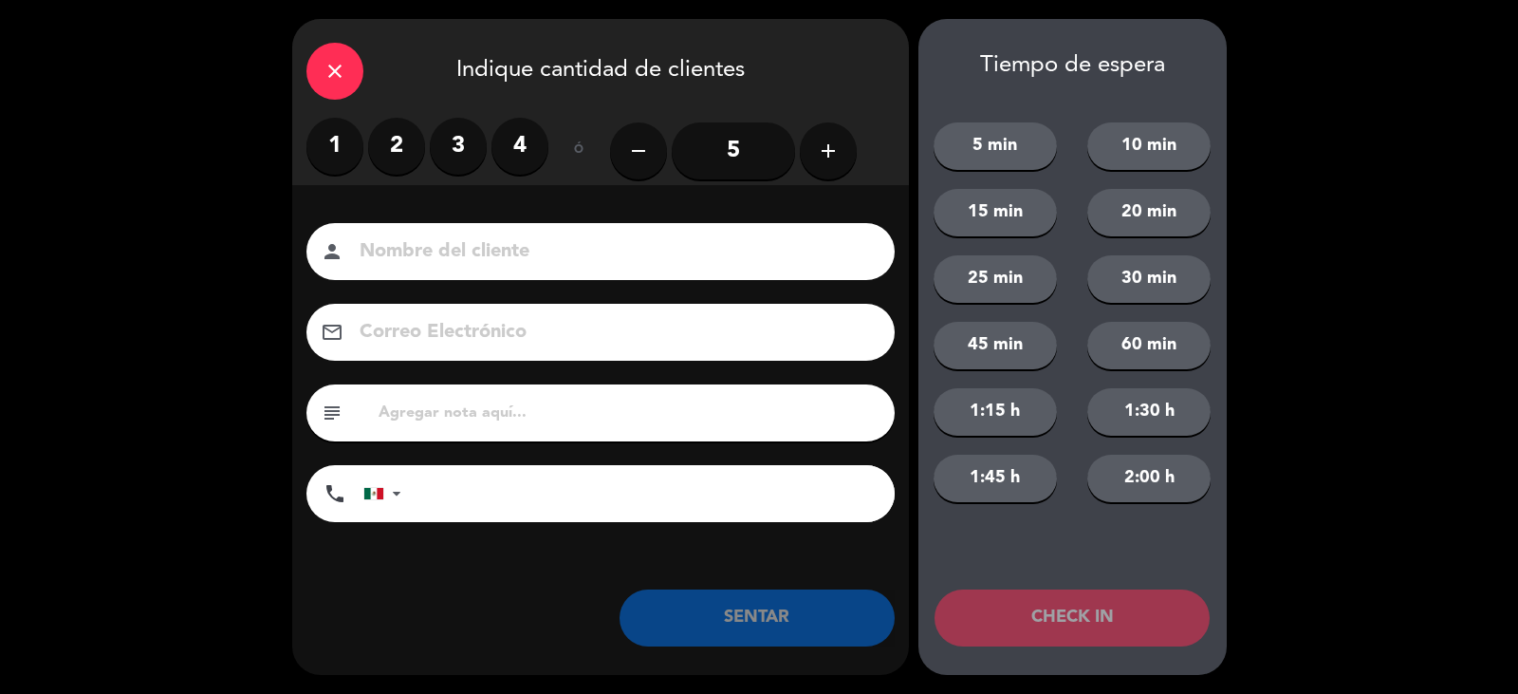
click at [386, 148] on label "2" at bounding box center [396, 146] width 57 height 57
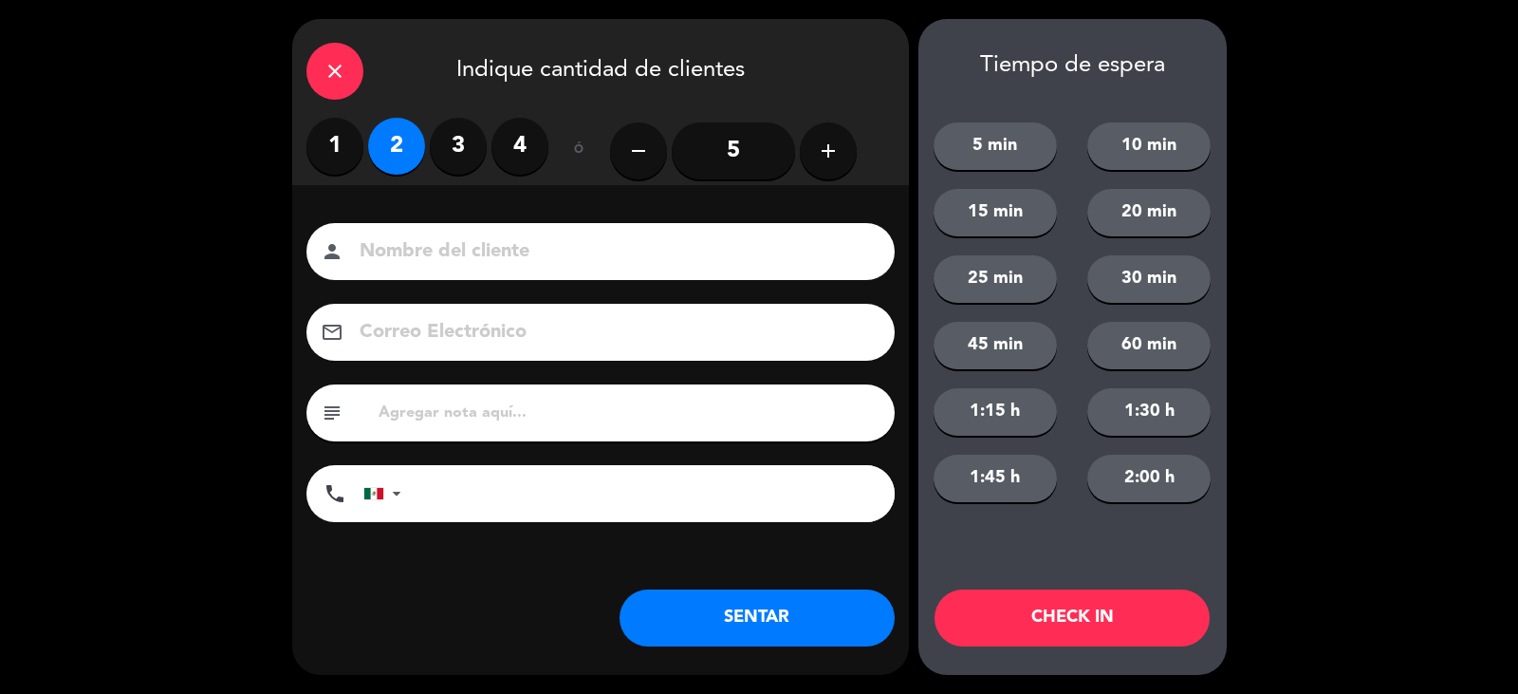
click at [512, 256] on input at bounding box center [614, 251] width 512 height 33
type input "[PERSON_NAME]"
click at [708, 628] on button "SENTAR" at bounding box center [757, 617] width 275 height 57
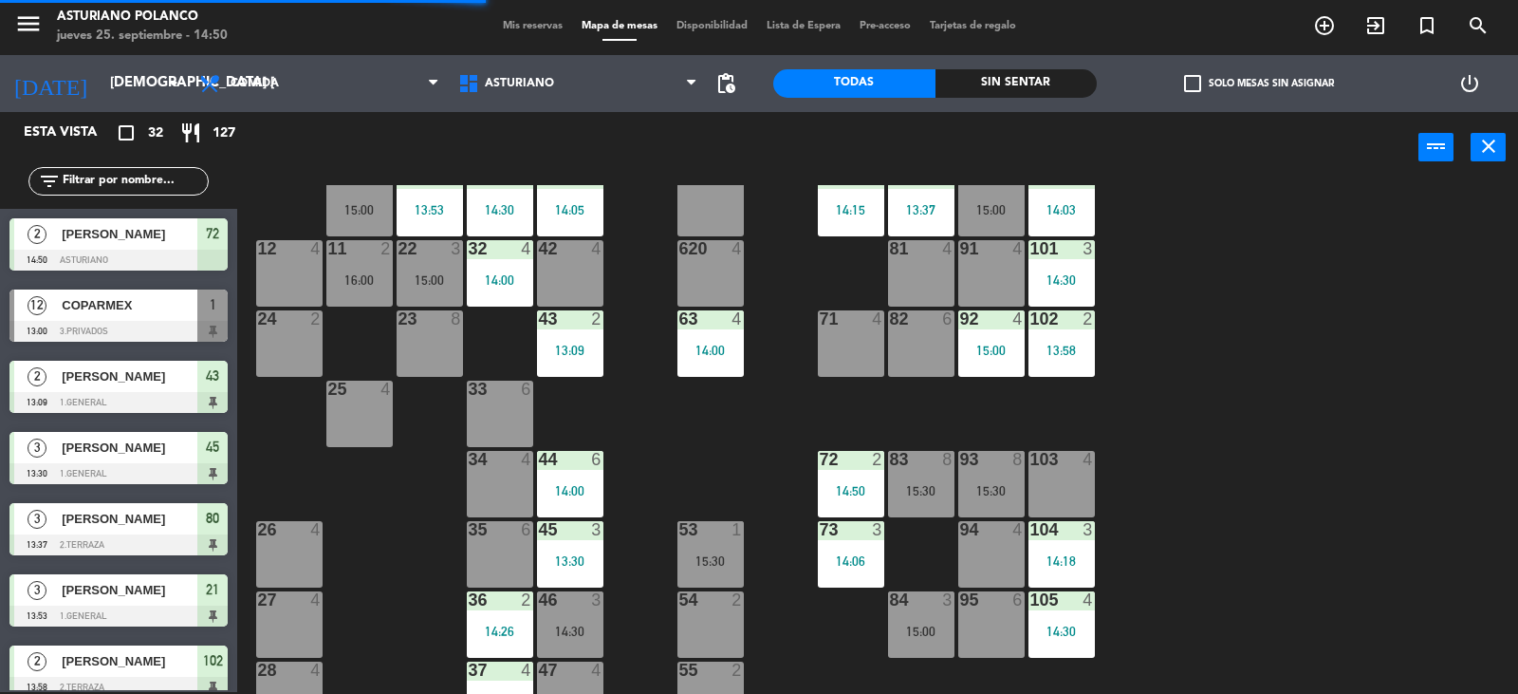
click at [138, 175] on input "text" at bounding box center [134, 181] width 147 height 21
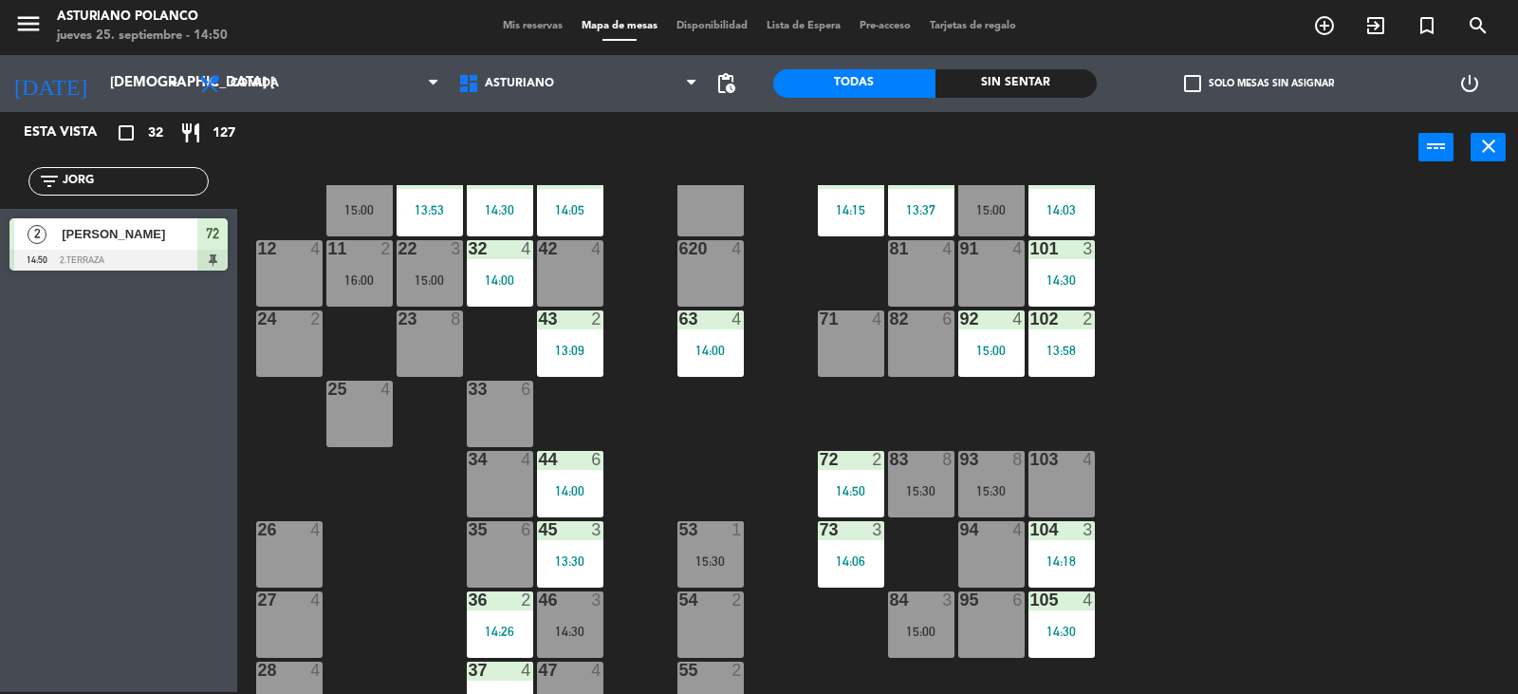
click at [155, 319] on div "Esta vista crop_square 32 restaurant 127 filter_list JORG 2 [PERSON_NAME] 14:50…" at bounding box center [118, 402] width 237 height 580
click at [176, 181] on input "JORG" at bounding box center [134, 181] width 147 height 21
type input "J"
type input "IGNA"
click at [149, 232] on span "[PERSON_NAME]" at bounding box center [130, 234] width 136 height 20
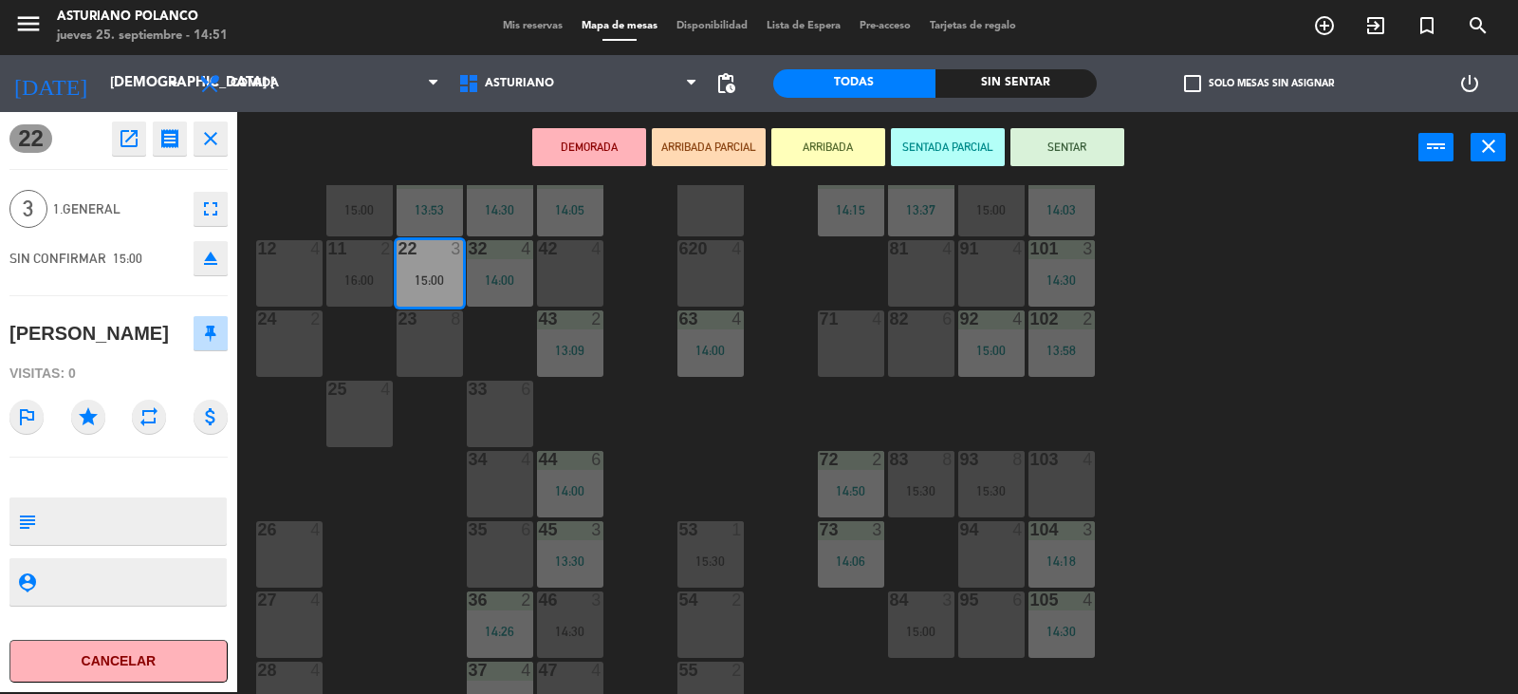
click at [1070, 157] on button "SENTAR" at bounding box center [1068, 147] width 114 height 38
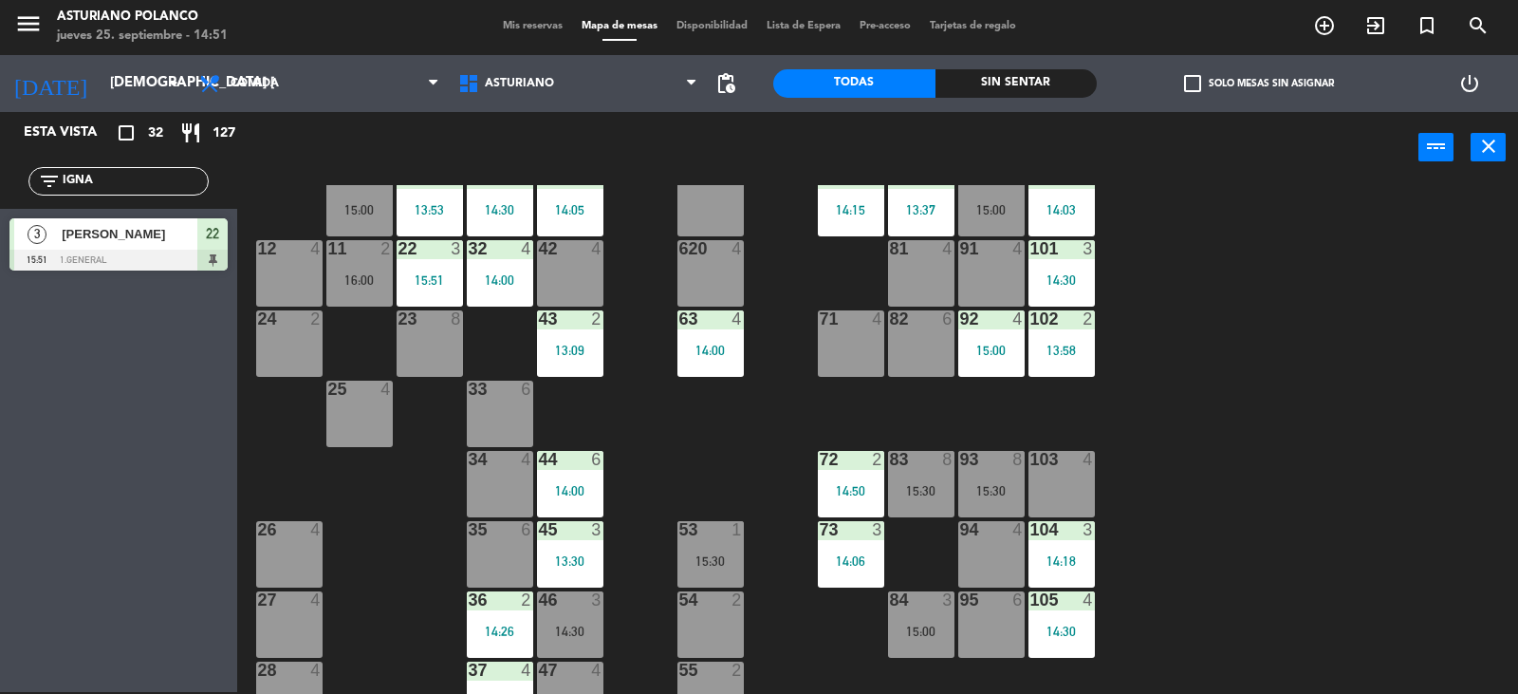
click at [112, 184] on input "IGNA" at bounding box center [134, 181] width 147 height 21
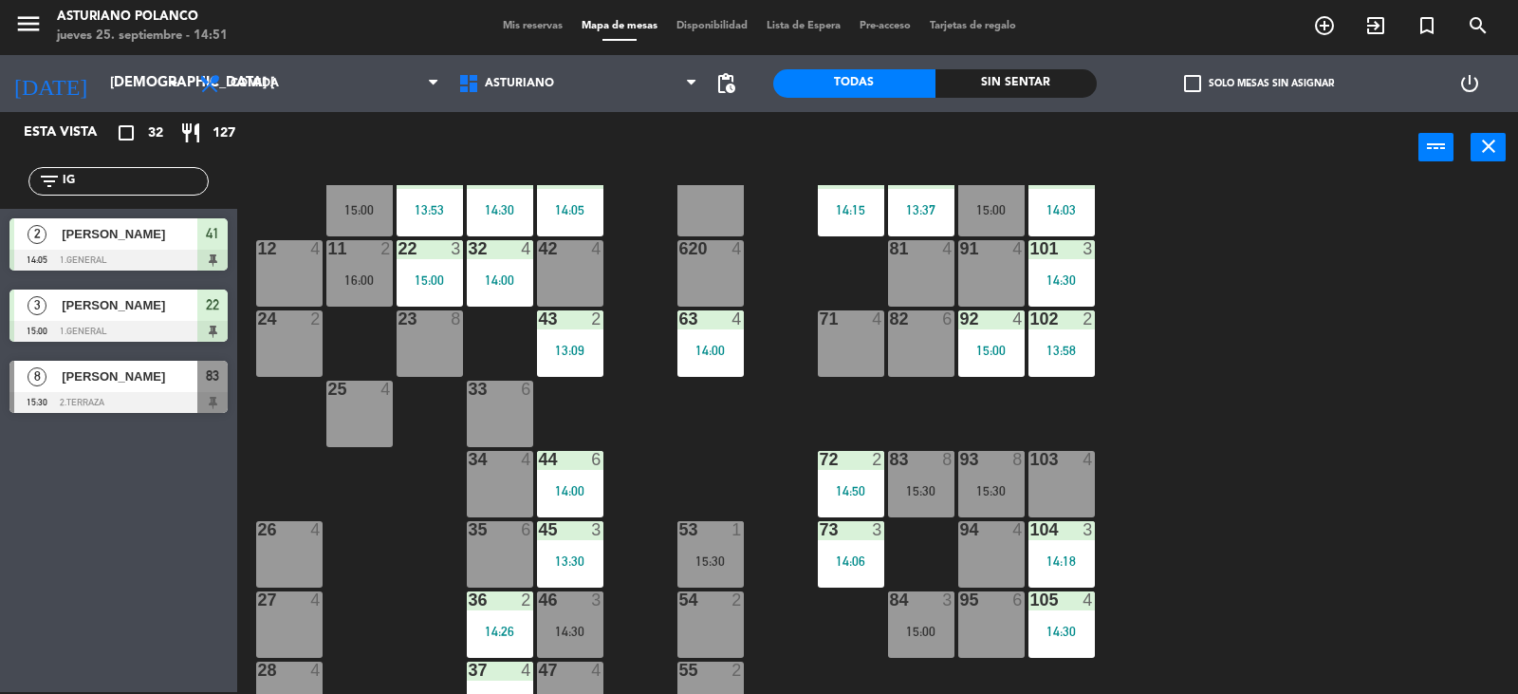
type input "I"
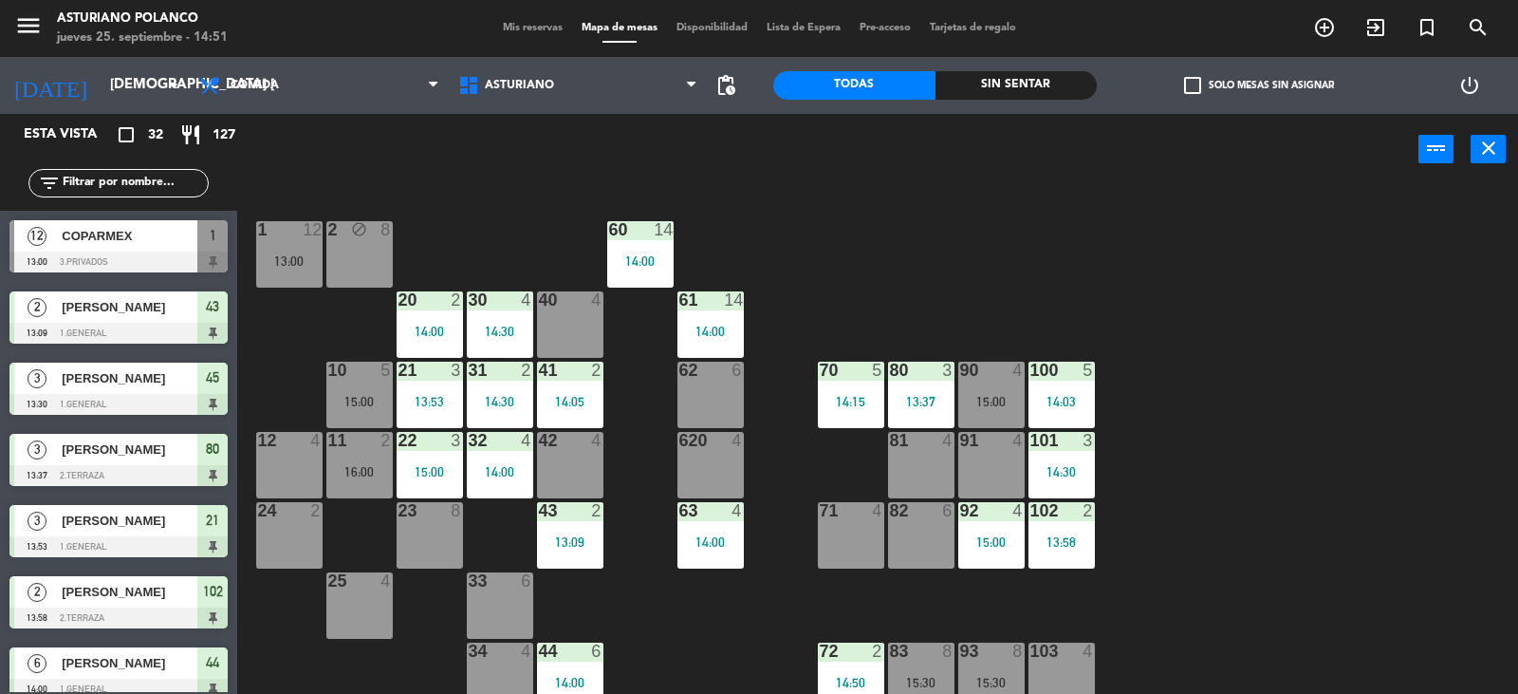
scroll to position [190, 0]
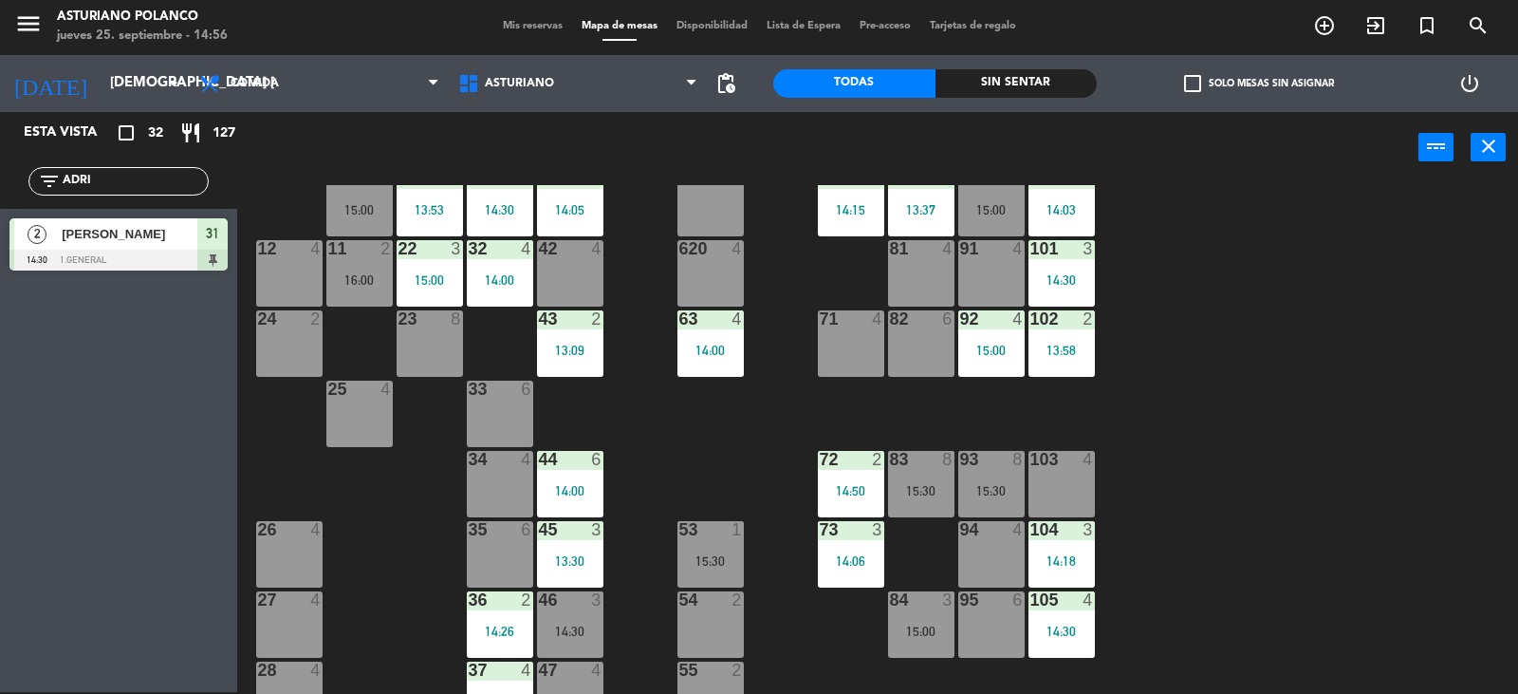
type input "ADRI"
click at [141, 218] on div "[PERSON_NAME]" at bounding box center [129, 233] width 138 height 31
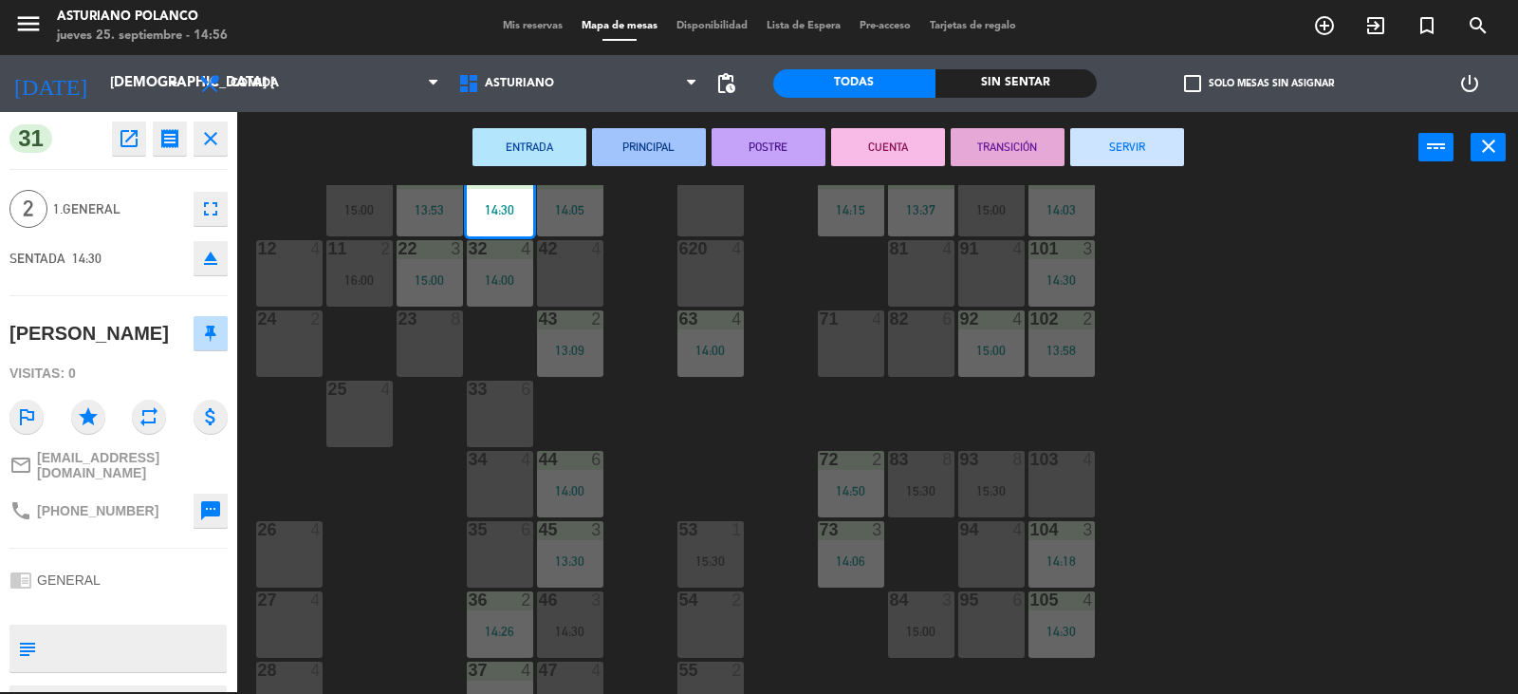
click at [1237, 352] on div "1 12 13:00 2 block 8 60 14 14:00 20 2 14:00 30 4 14:30 40 4 61 14 14:00 62 6 41…" at bounding box center [885, 439] width 1266 height 509
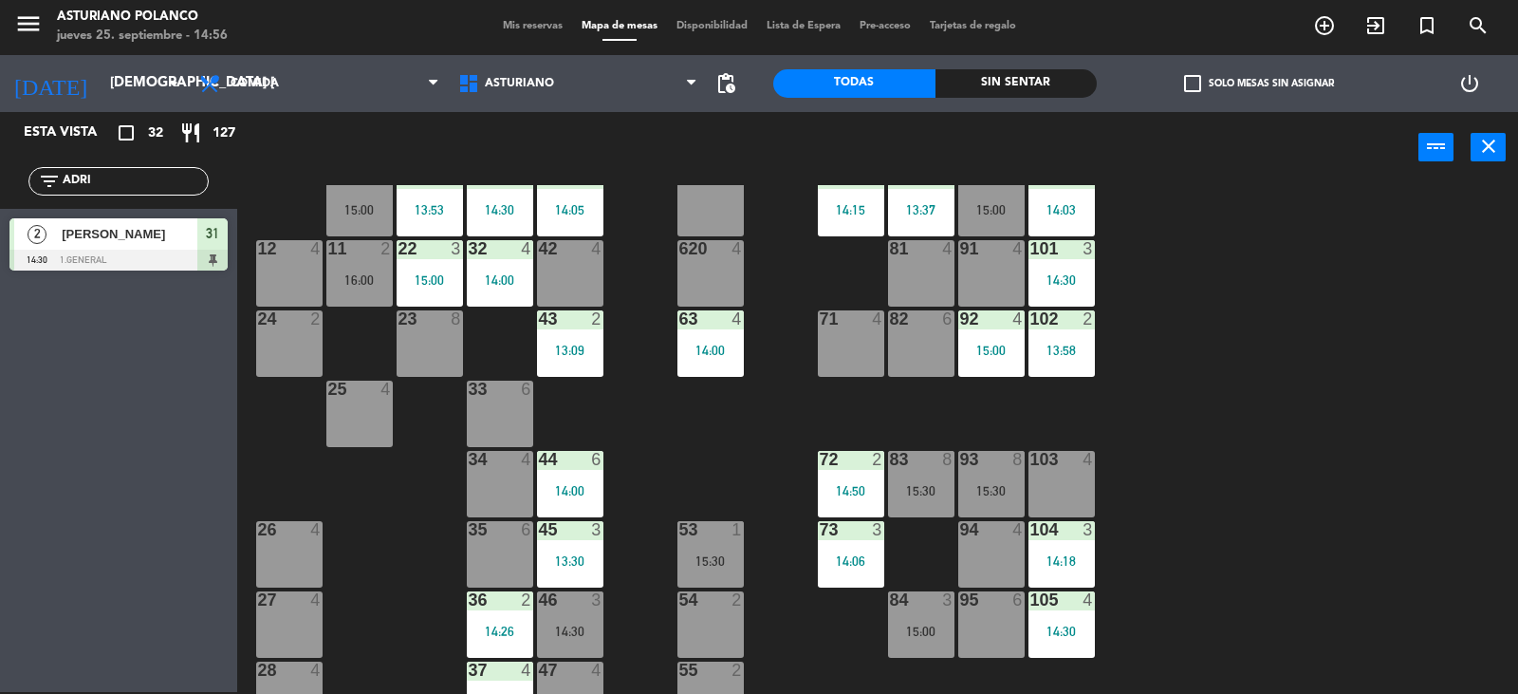
click at [140, 180] on input "ADRI" at bounding box center [134, 181] width 147 height 21
type input "A"
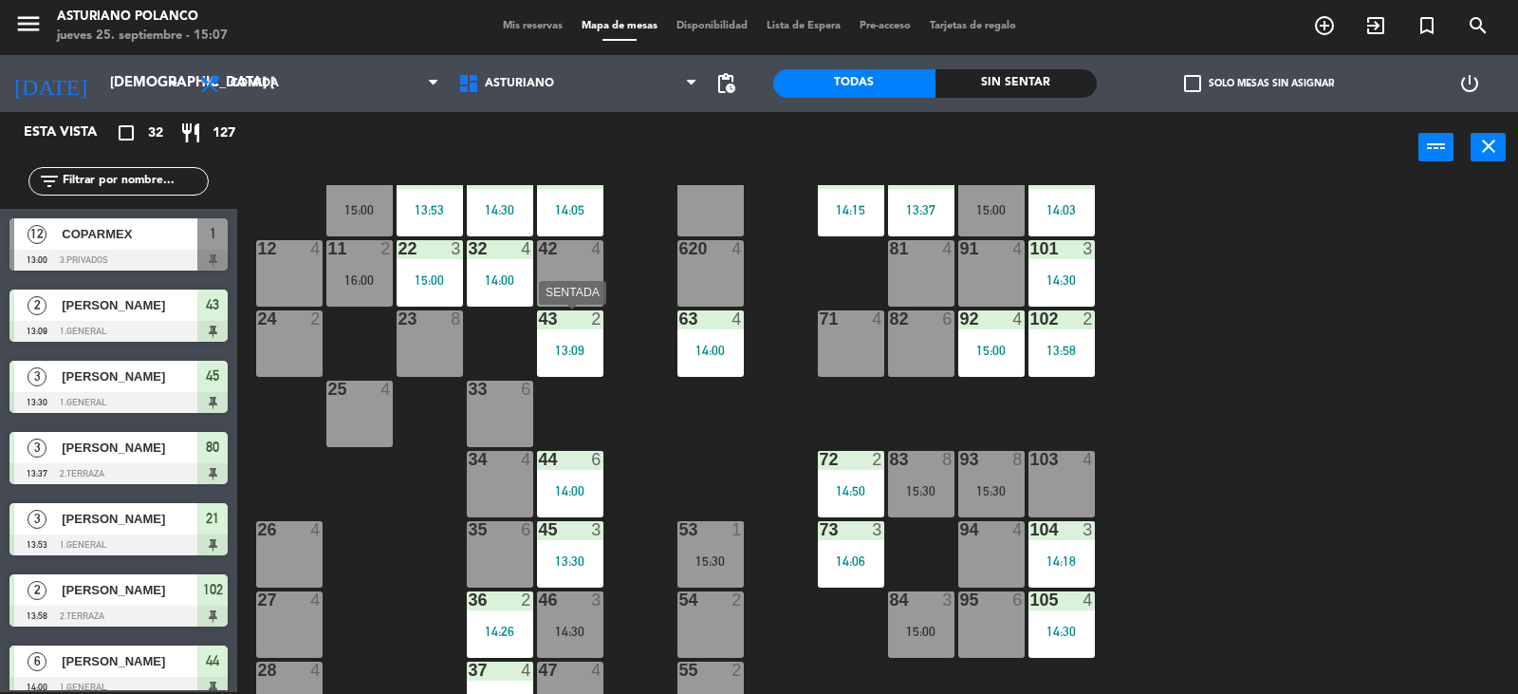
click at [558, 360] on div "43 2 13:09" at bounding box center [570, 343] width 66 height 66
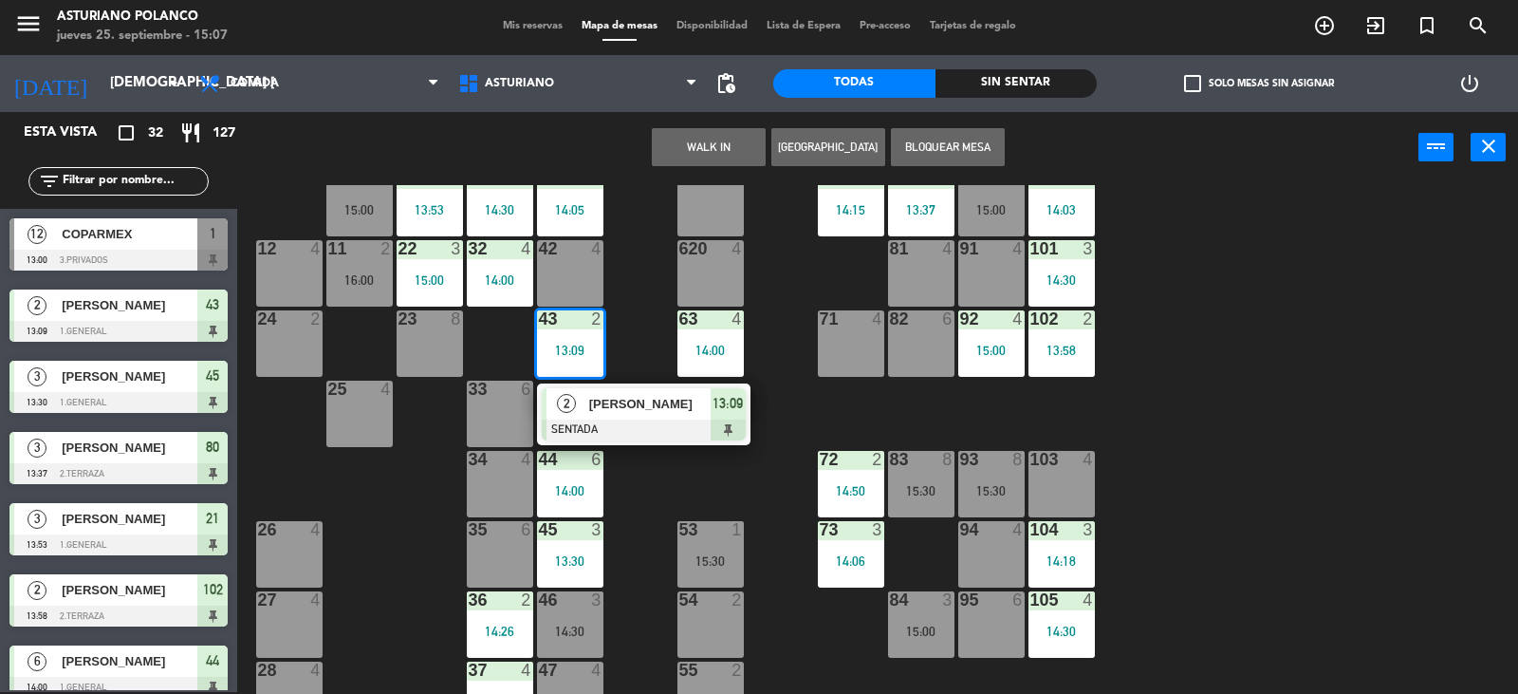
click at [617, 406] on span "[PERSON_NAME]" at bounding box center [649, 404] width 121 height 20
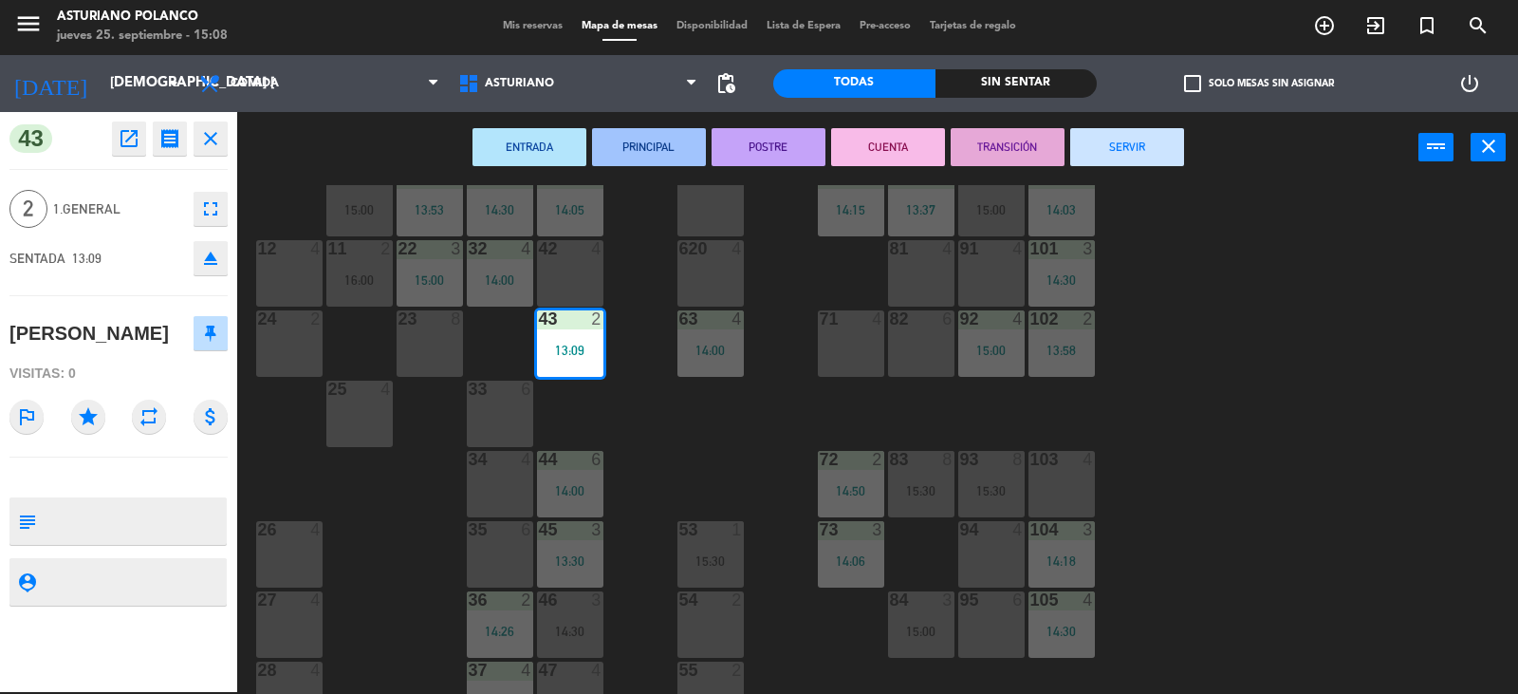
click at [1125, 150] on button "SERVIR" at bounding box center [1128, 147] width 114 height 38
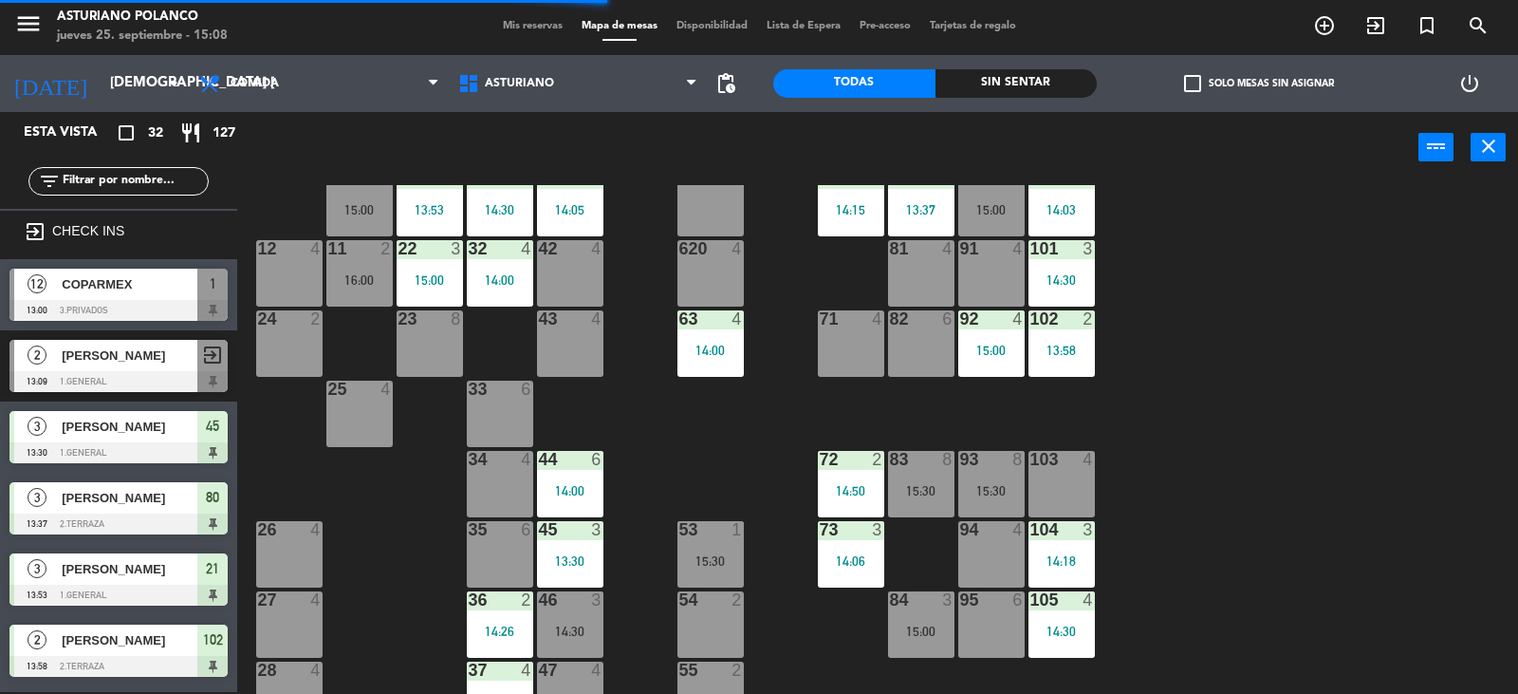
click at [549, 333] on div "43 4" at bounding box center [570, 343] width 66 height 66
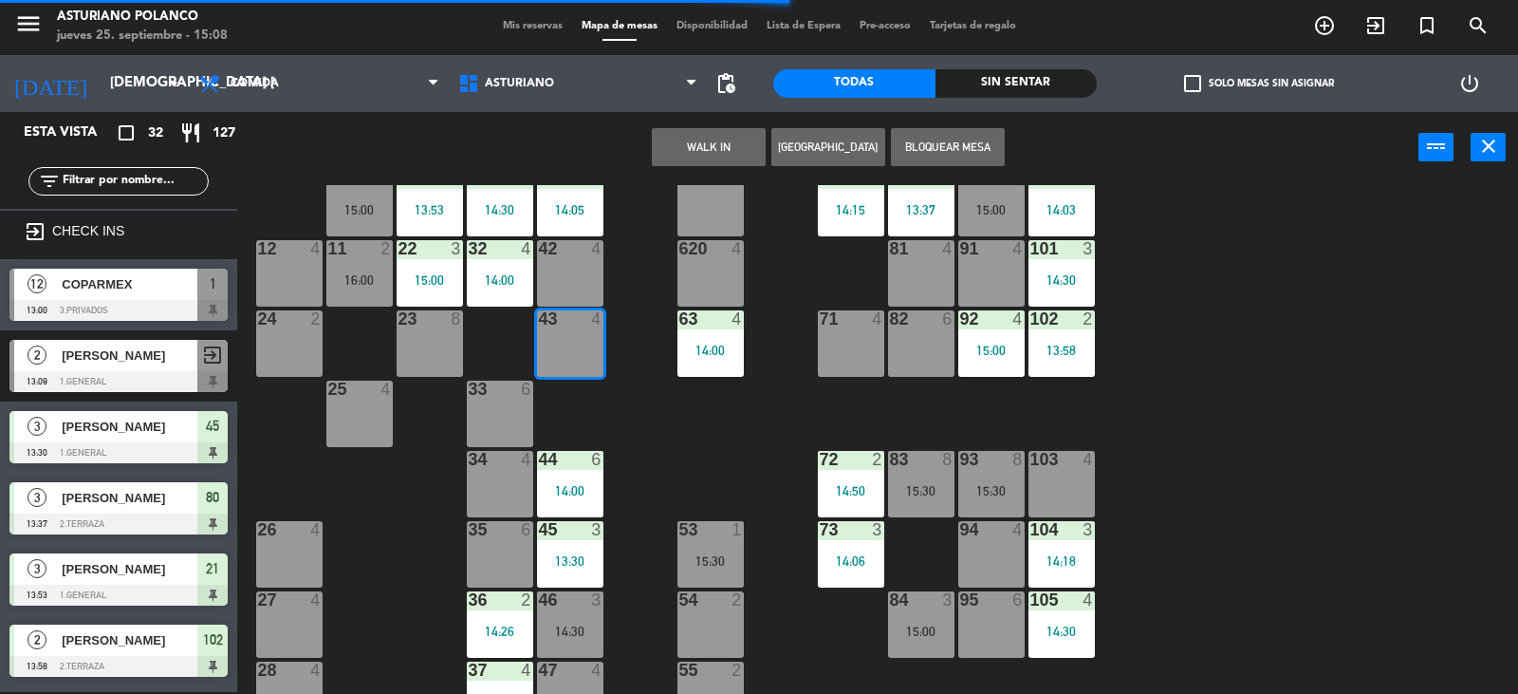
click at [675, 149] on button "WALK IN" at bounding box center [709, 147] width 114 height 38
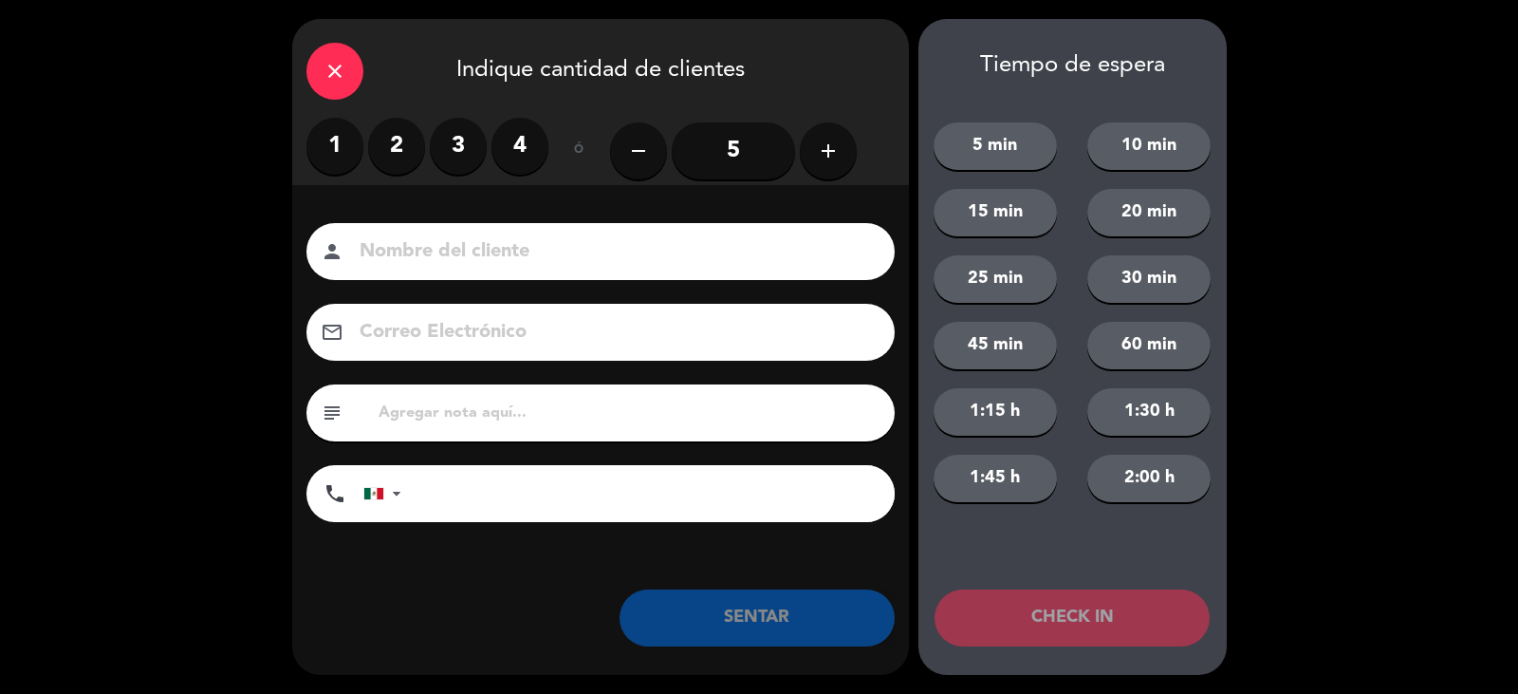
click at [394, 143] on label "2" at bounding box center [396, 146] width 57 height 57
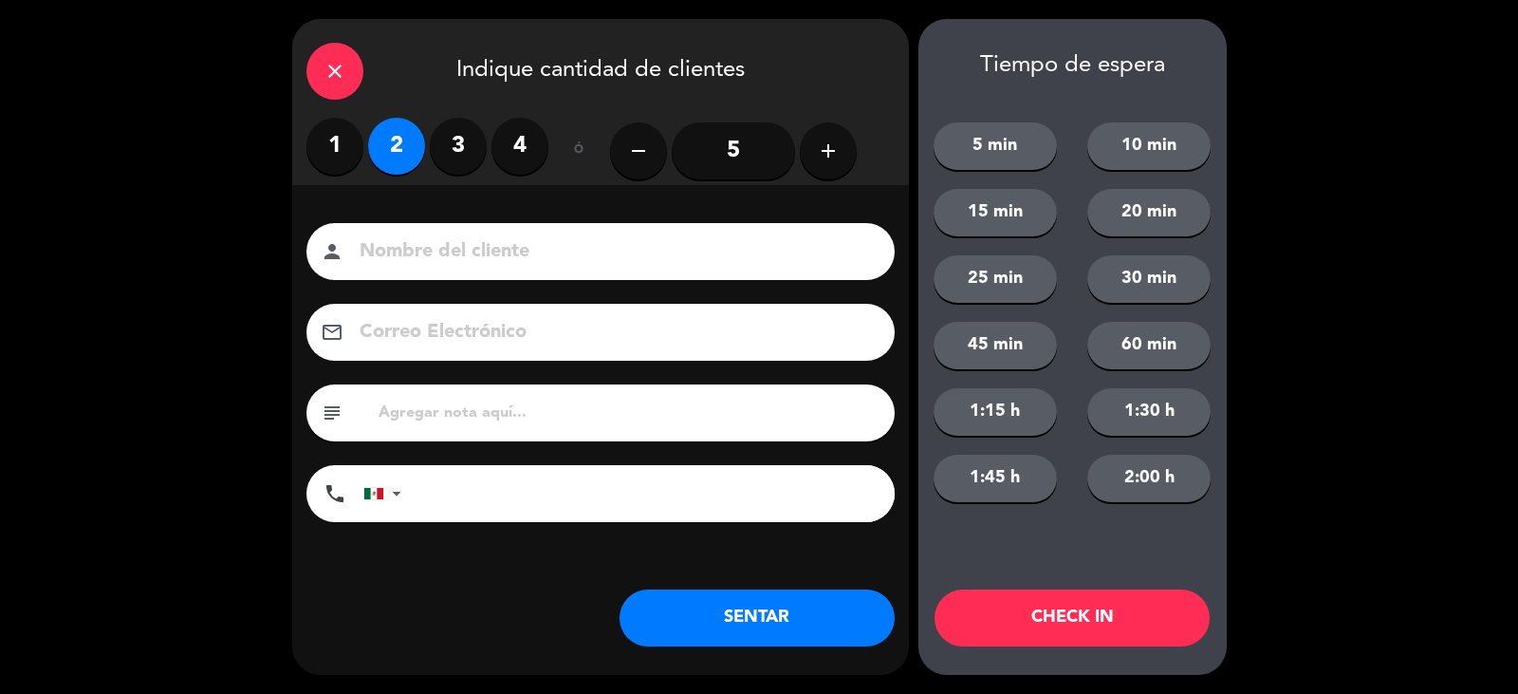
click at [380, 237] on input at bounding box center [614, 251] width 512 height 33
type input "JOSE LUIS"
click at [829, 617] on button "SENTAR" at bounding box center [757, 617] width 275 height 57
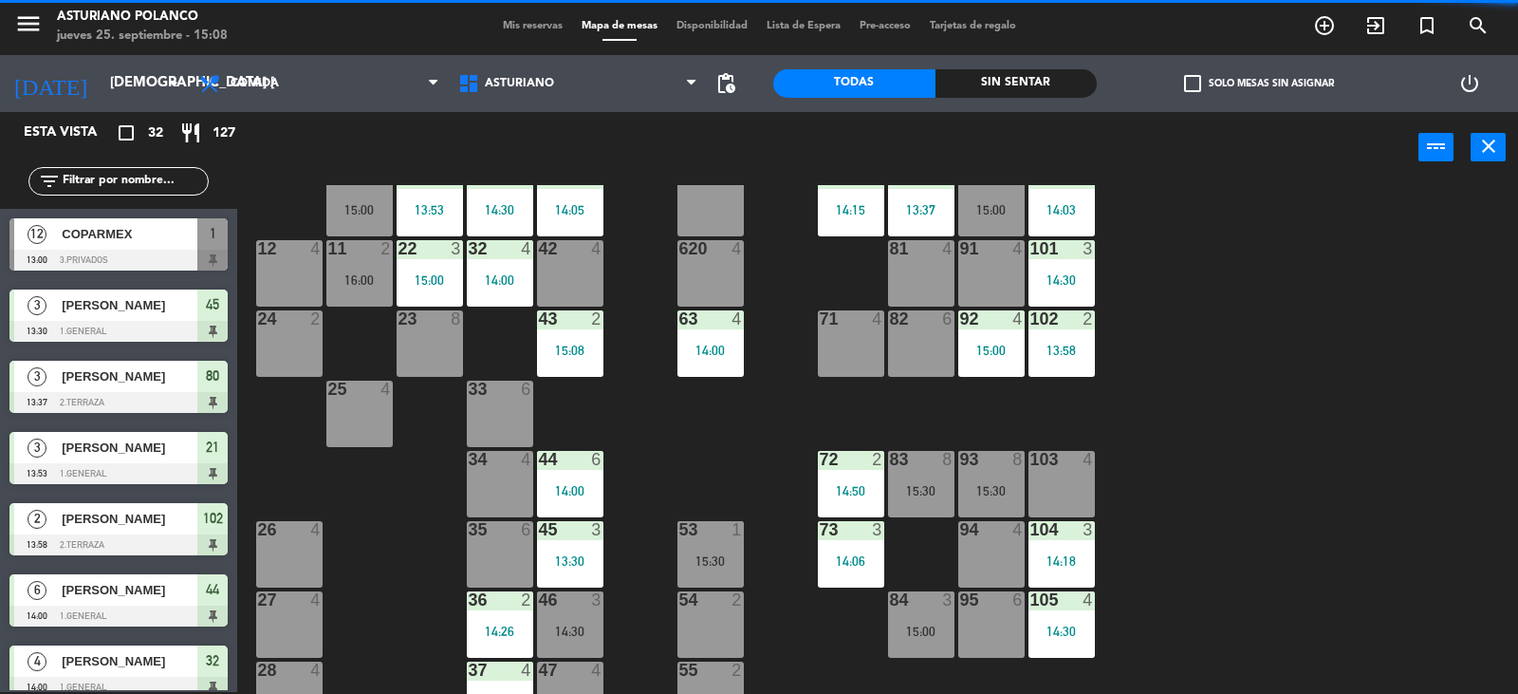
scroll to position [0, 0]
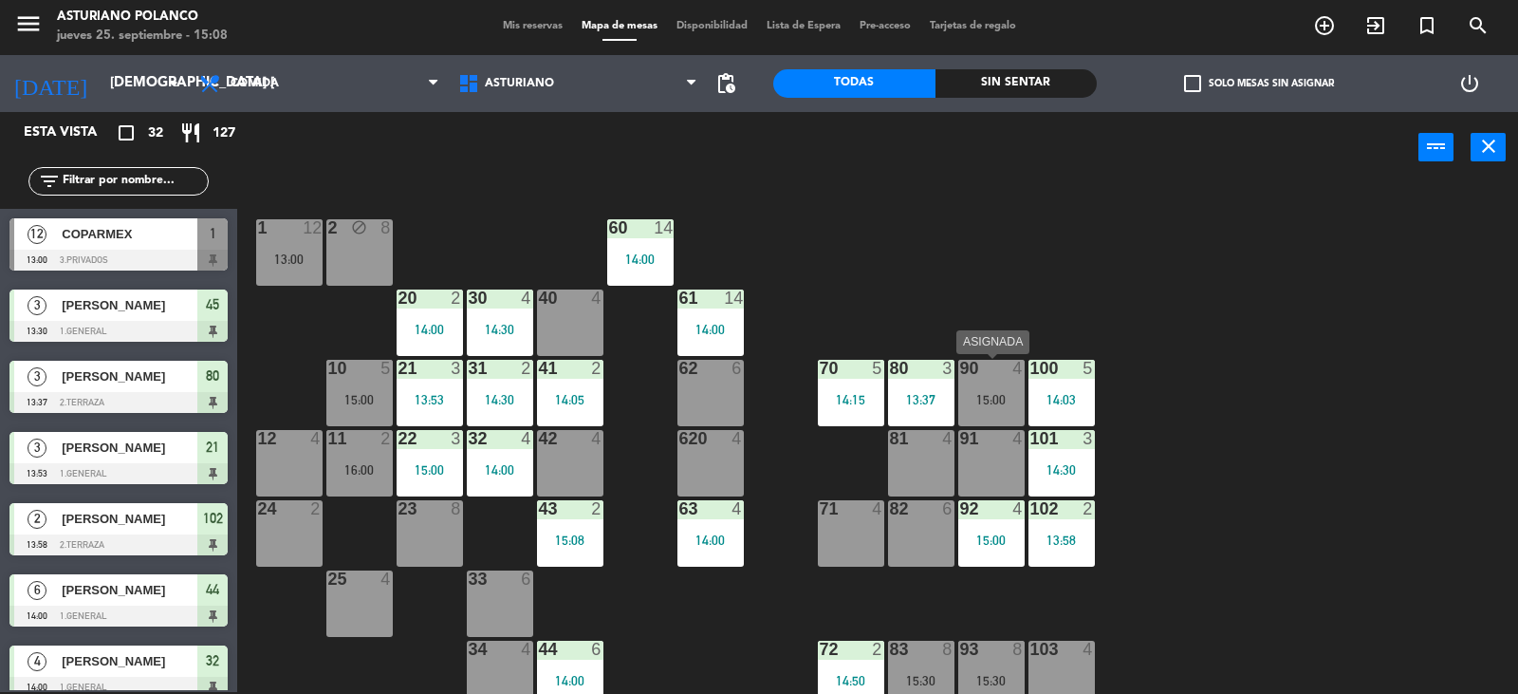
click at [989, 387] on div "90 4 15:00" at bounding box center [992, 393] width 66 height 66
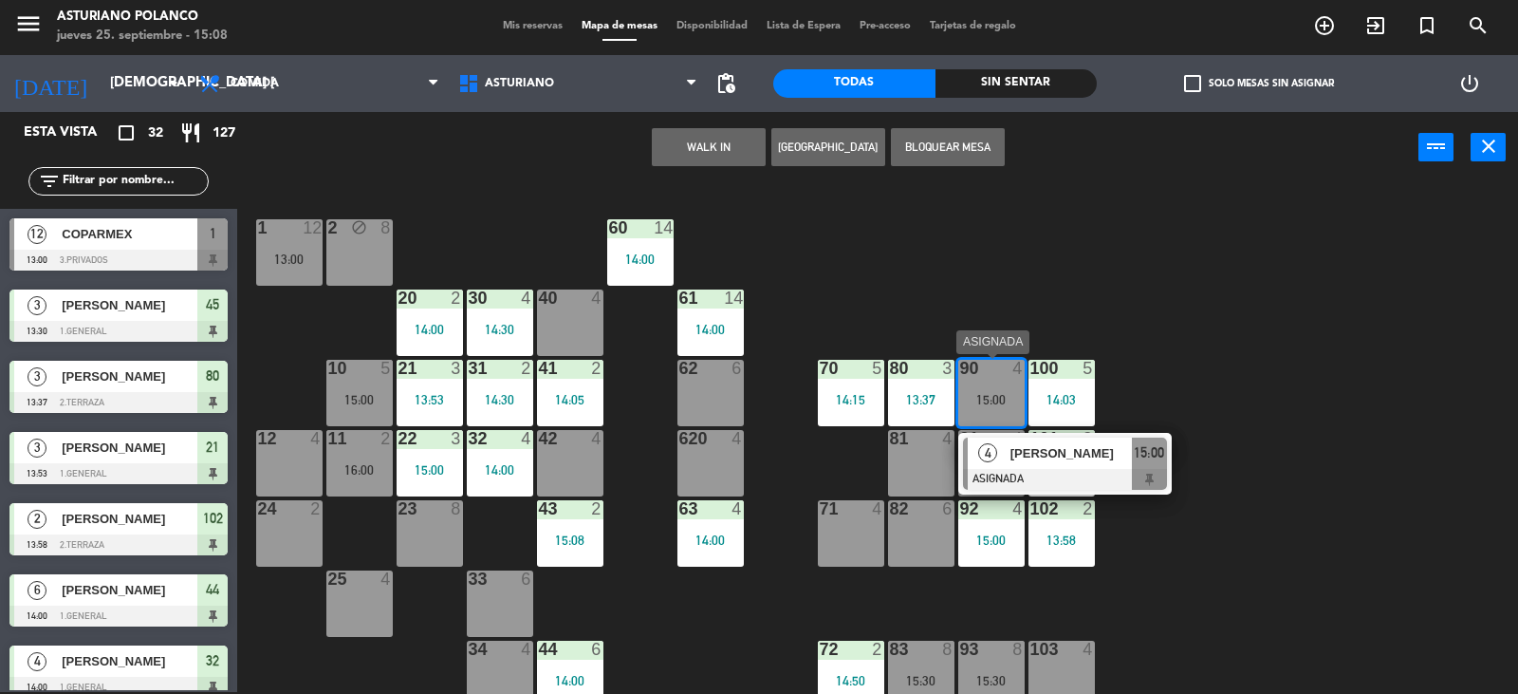
click at [1033, 438] on div "[PERSON_NAME]" at bounding box center [1070, 453] width 123 height 31
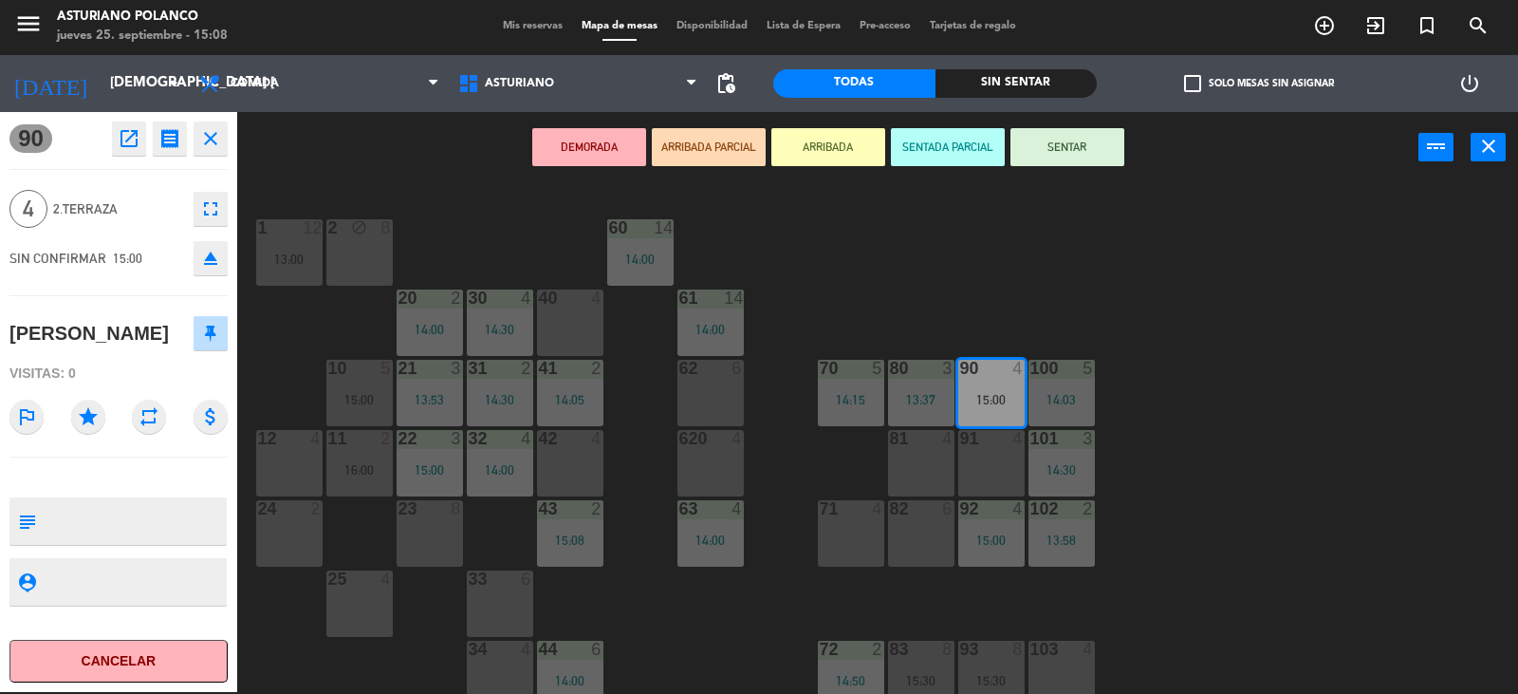
drag, startPoint x: 1094, startPoint y: 147, endPoint x: 1108, endPoint y: 366, distance: 219.6
click at [1095, 147] on button "SENTAR" at bounding box center [1068, 147] width 114 height 38
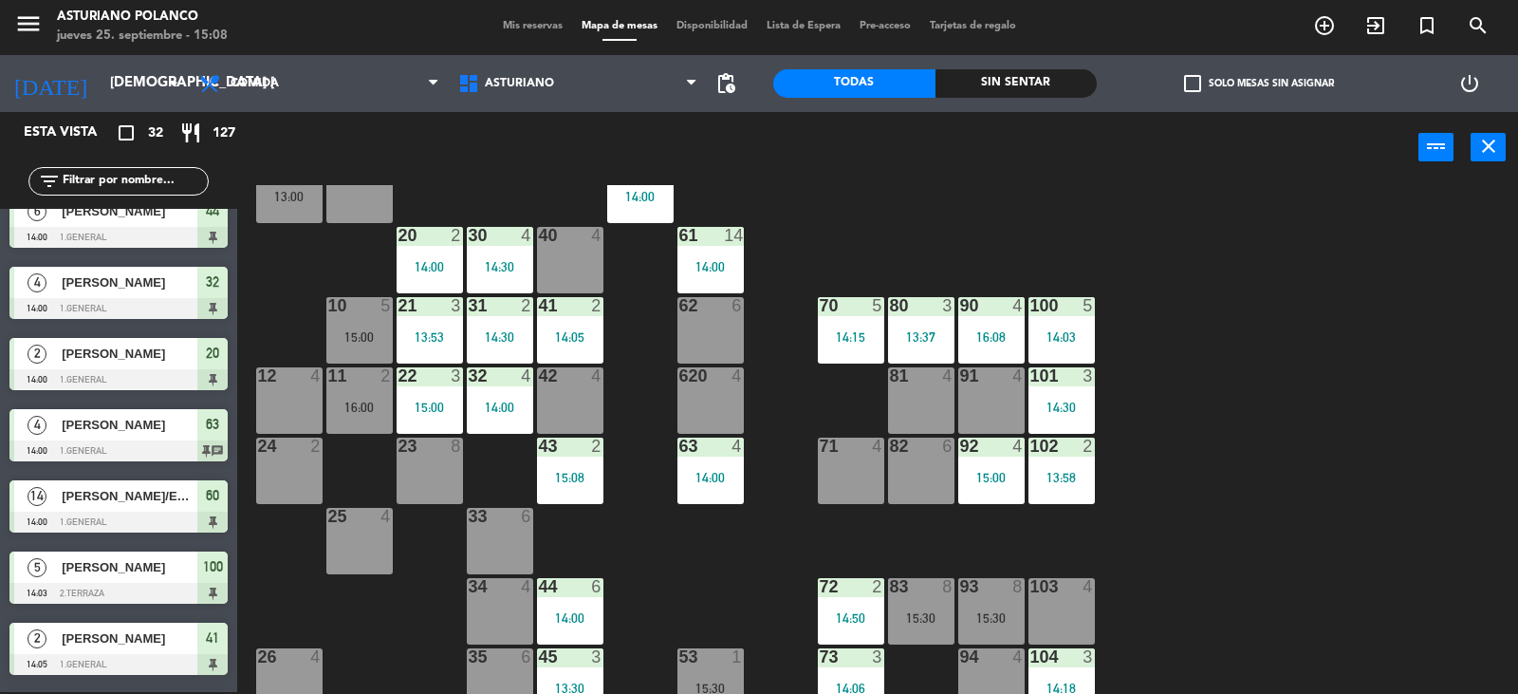
scroll to position [95, 0]
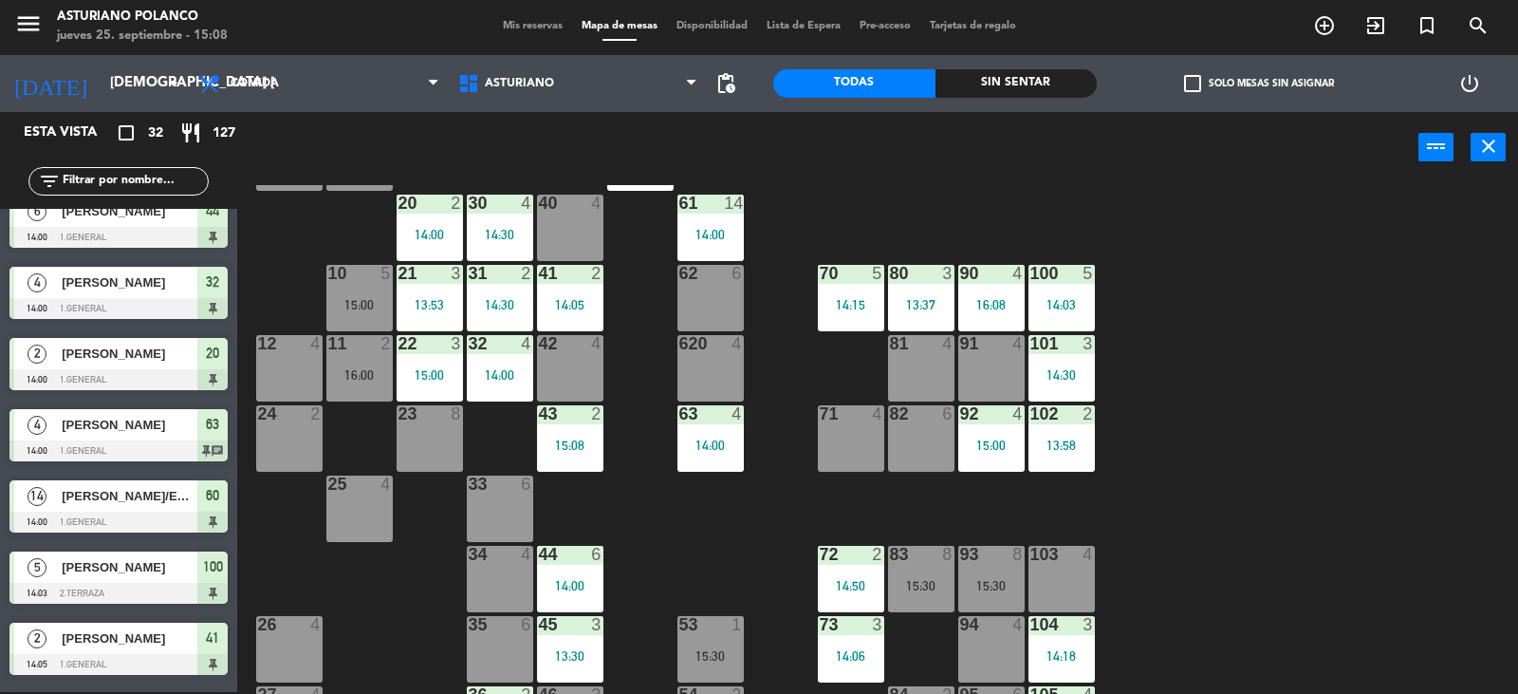
click at [938, 574] on div "83 8 15:30" at bounding box center [921, 579] width 66 height 66
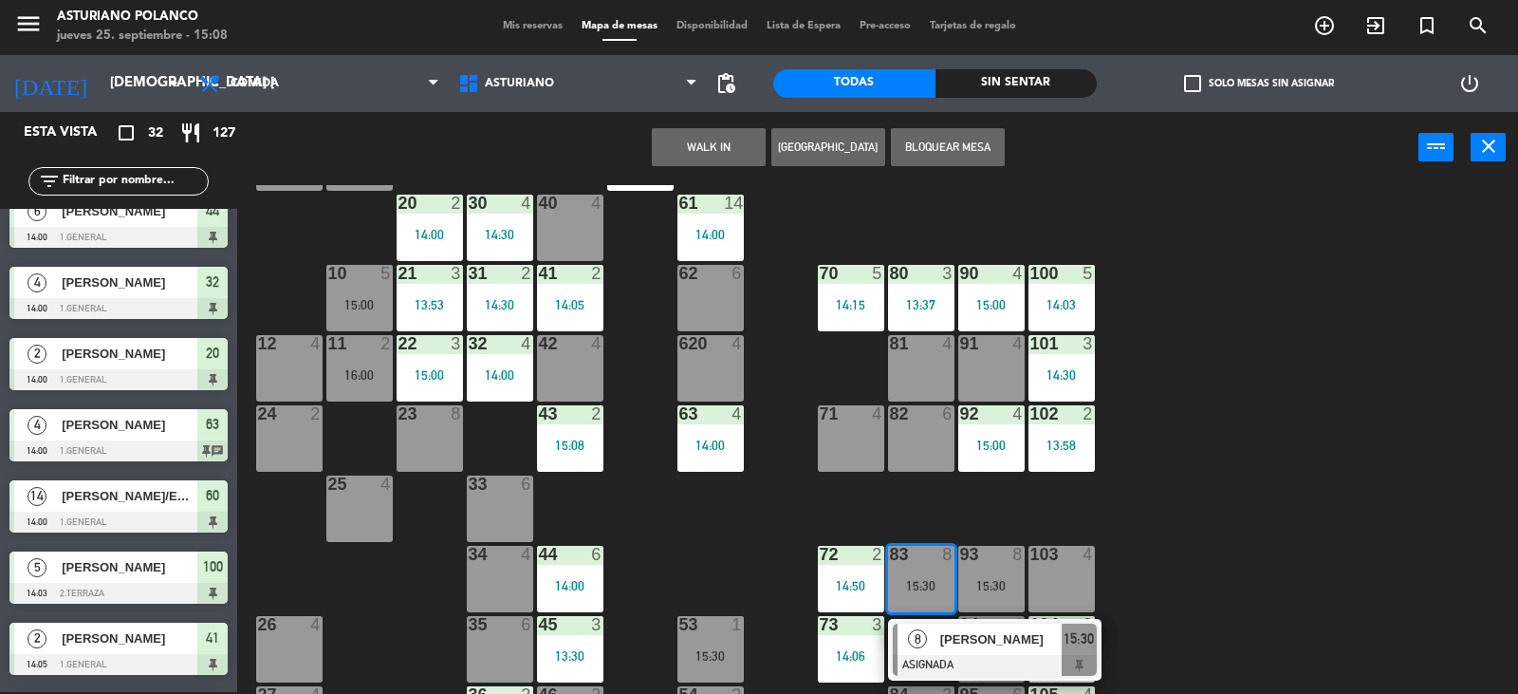
click at [1210, 464] on div "1 12 13:00 2 block 8 60 14 14:00 20 2 14:00 30 4 14:30 40 4 61 14 14:00 62 6 41…" at bounding box center [885, 439] width 1266 height 509
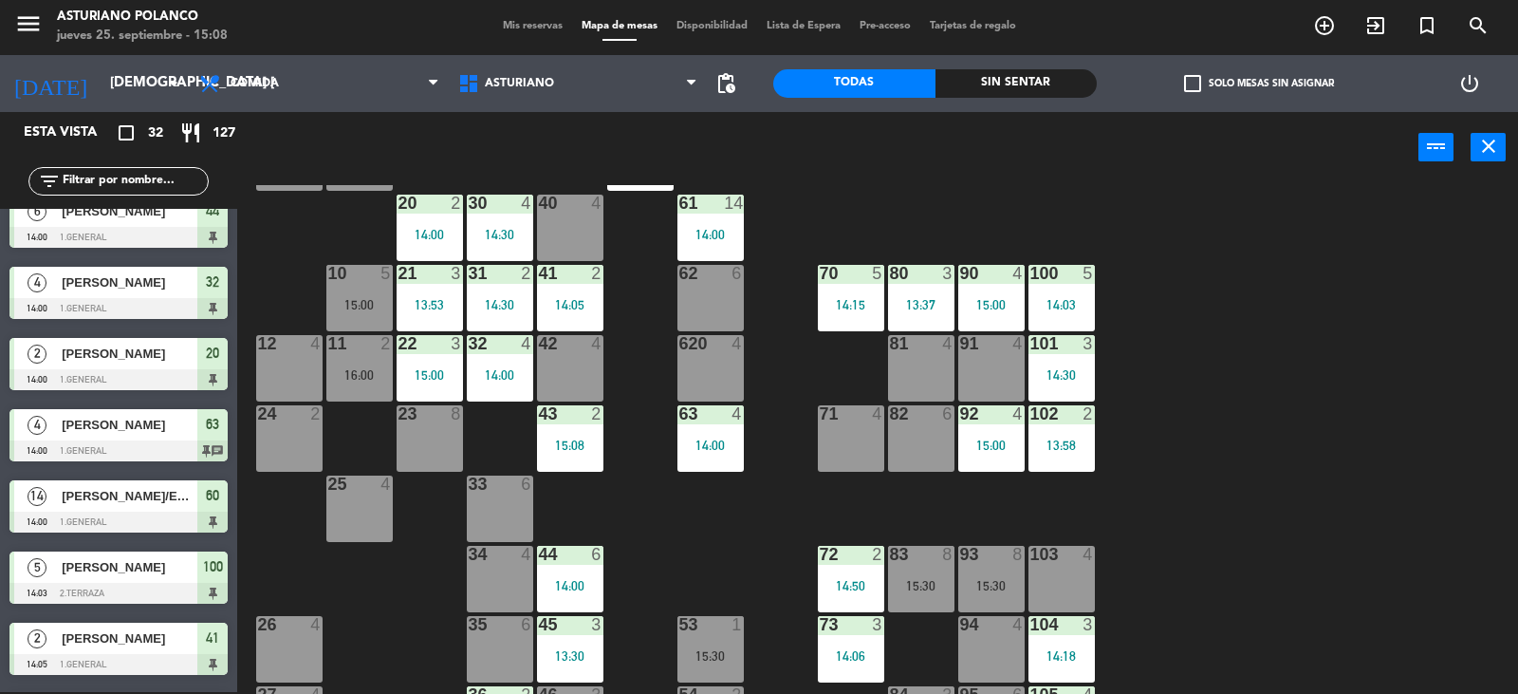
click at [976, 437] on div "92 4 15:00" at bounding box center [992, 438] width 66 height 66
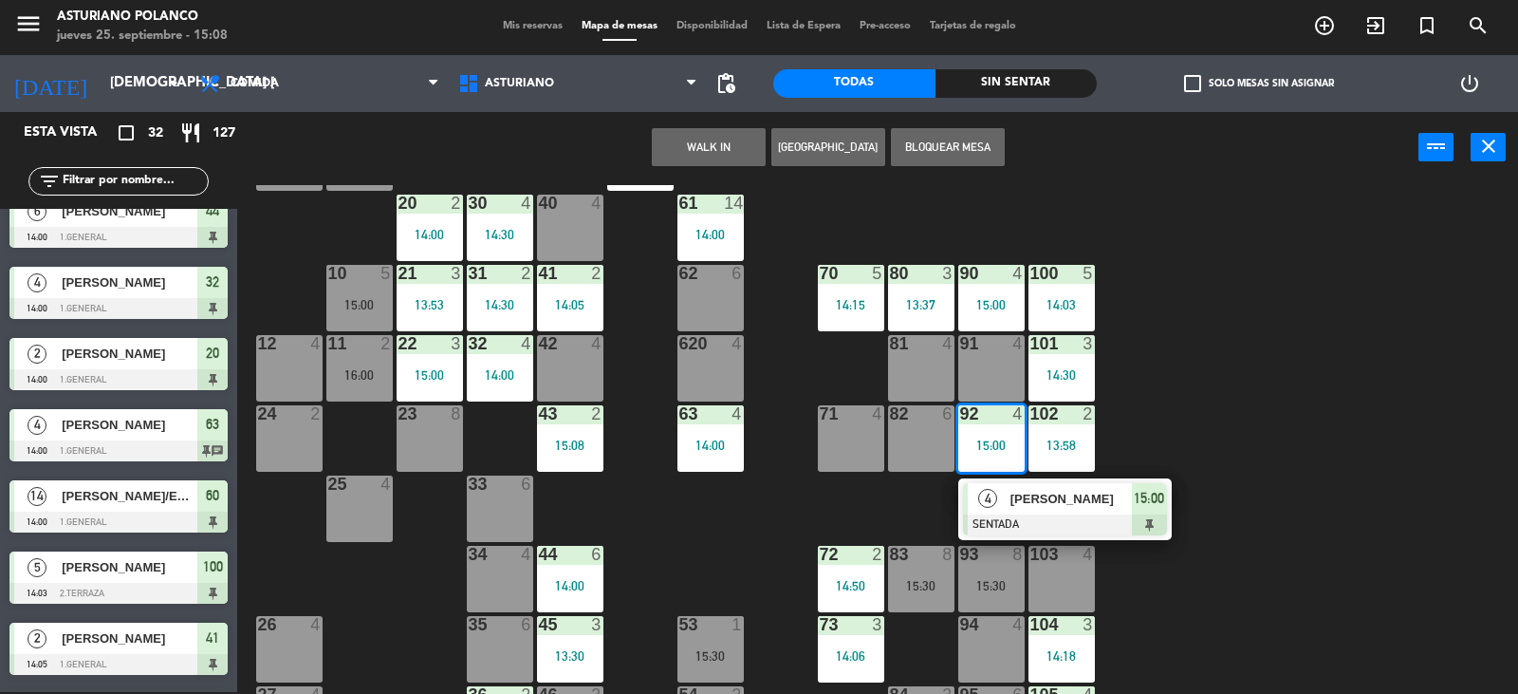
drag, startPoint x: 1241, startPoint y: 420, endPoint x: 487, endPoint y: 431, distance: 754.5
click at [1232, 419] on div "1 12 13:00 2 block 8 60 14 14:00 20 2 14:00 30 4 14:30 40 4 61 14 14:00 62 6 41…" at bounding box center [885, 439] width 1266 height 509
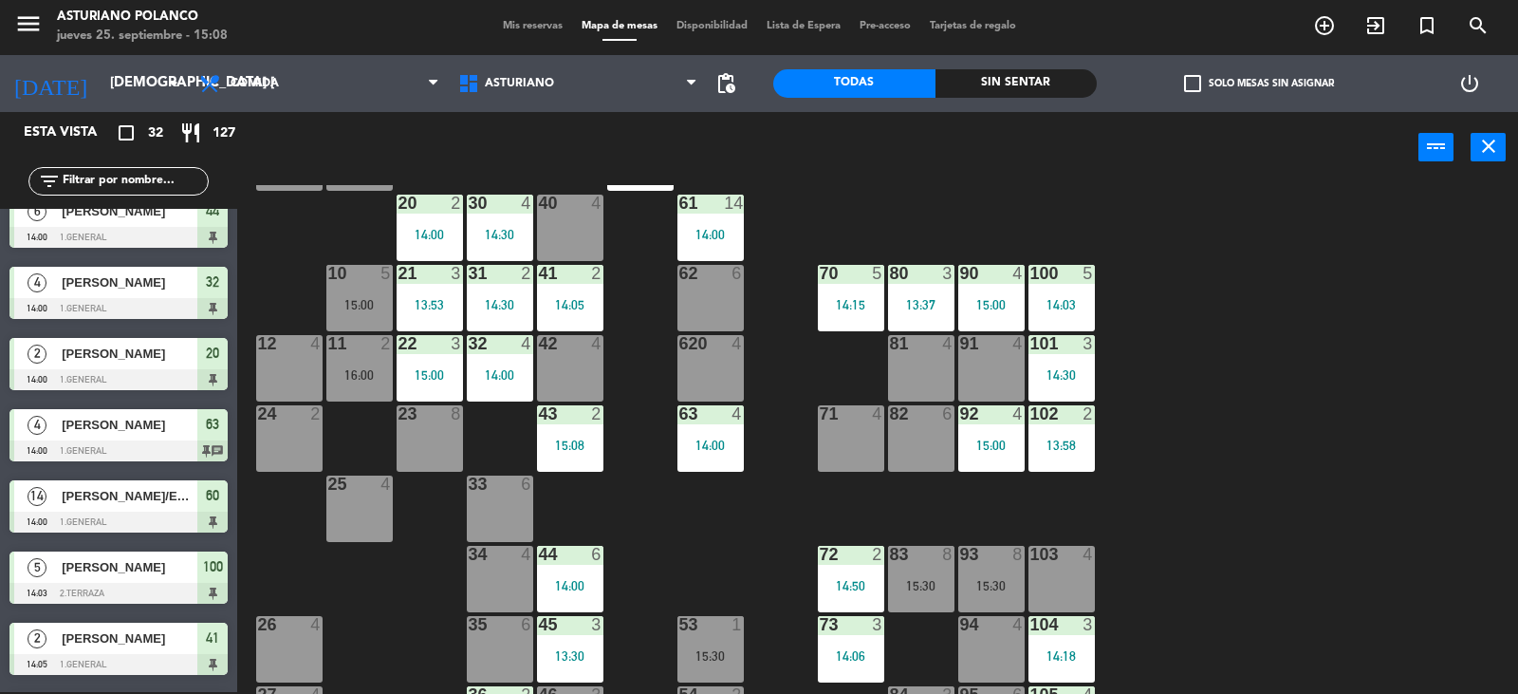
click at [108, 176] on input "text" at bounding box center [134, 181] width 147 height 21
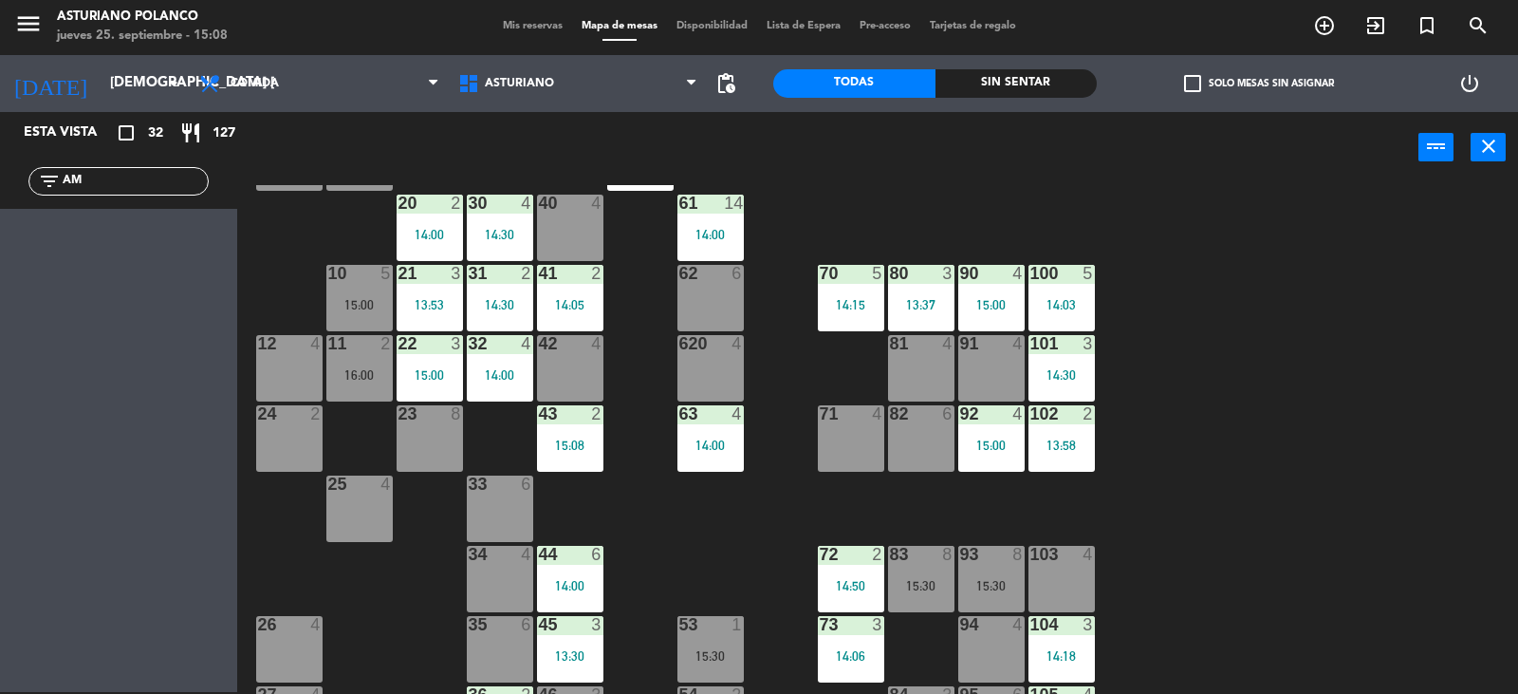
type input "A"
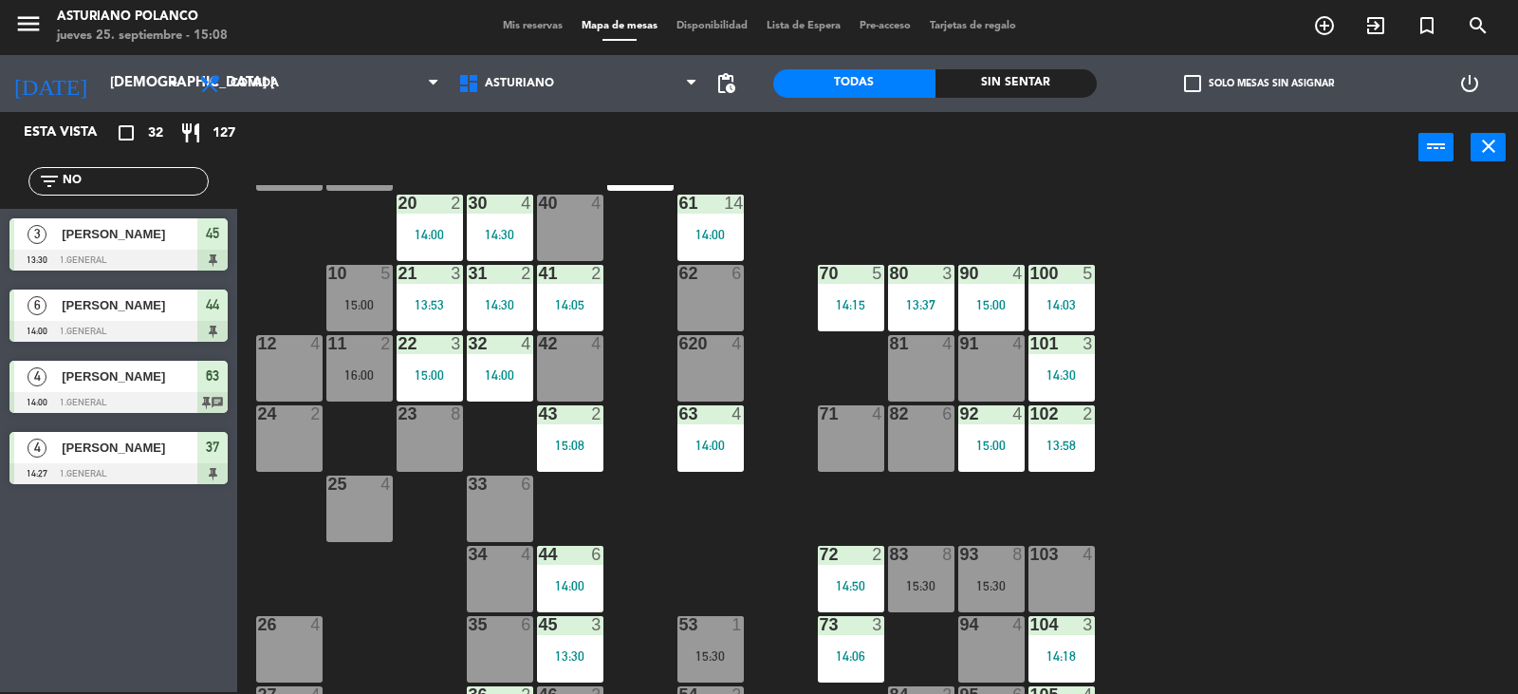
type input "N"
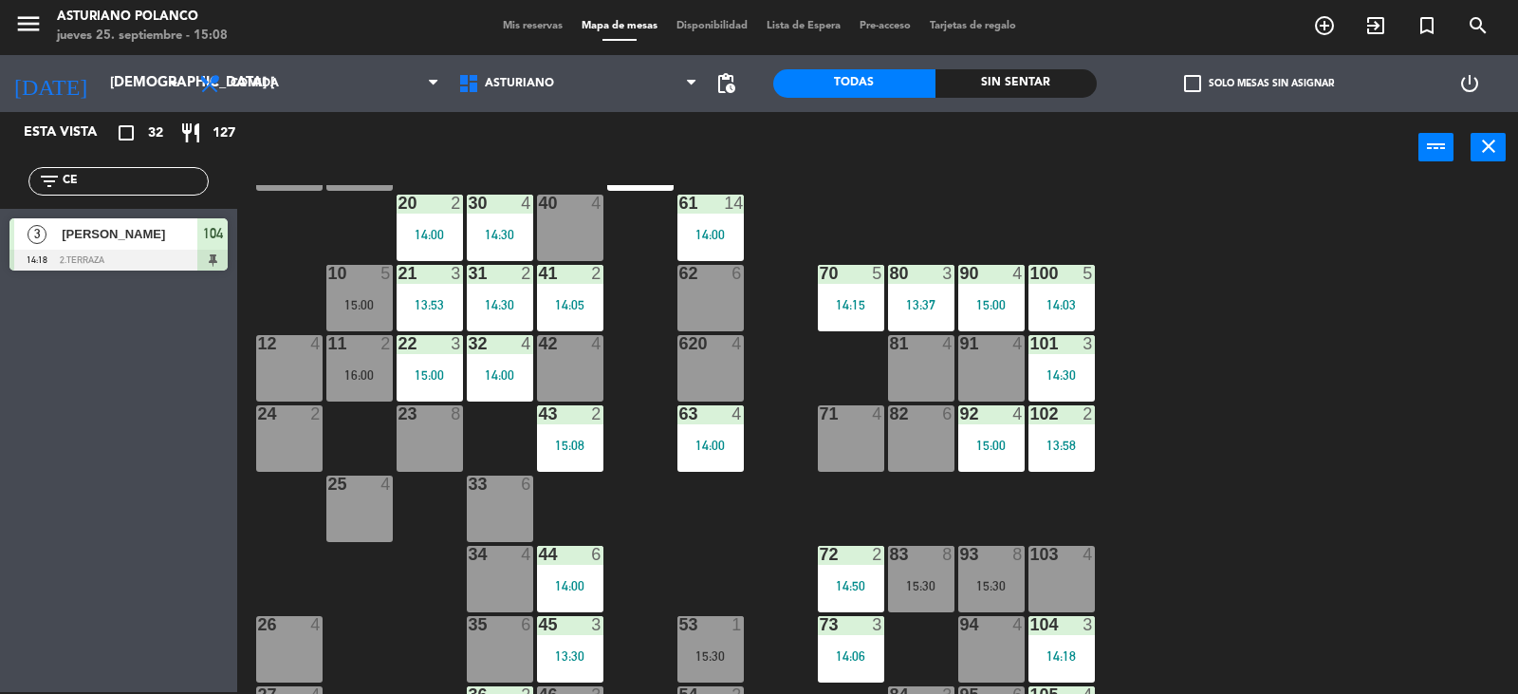
type input "C"
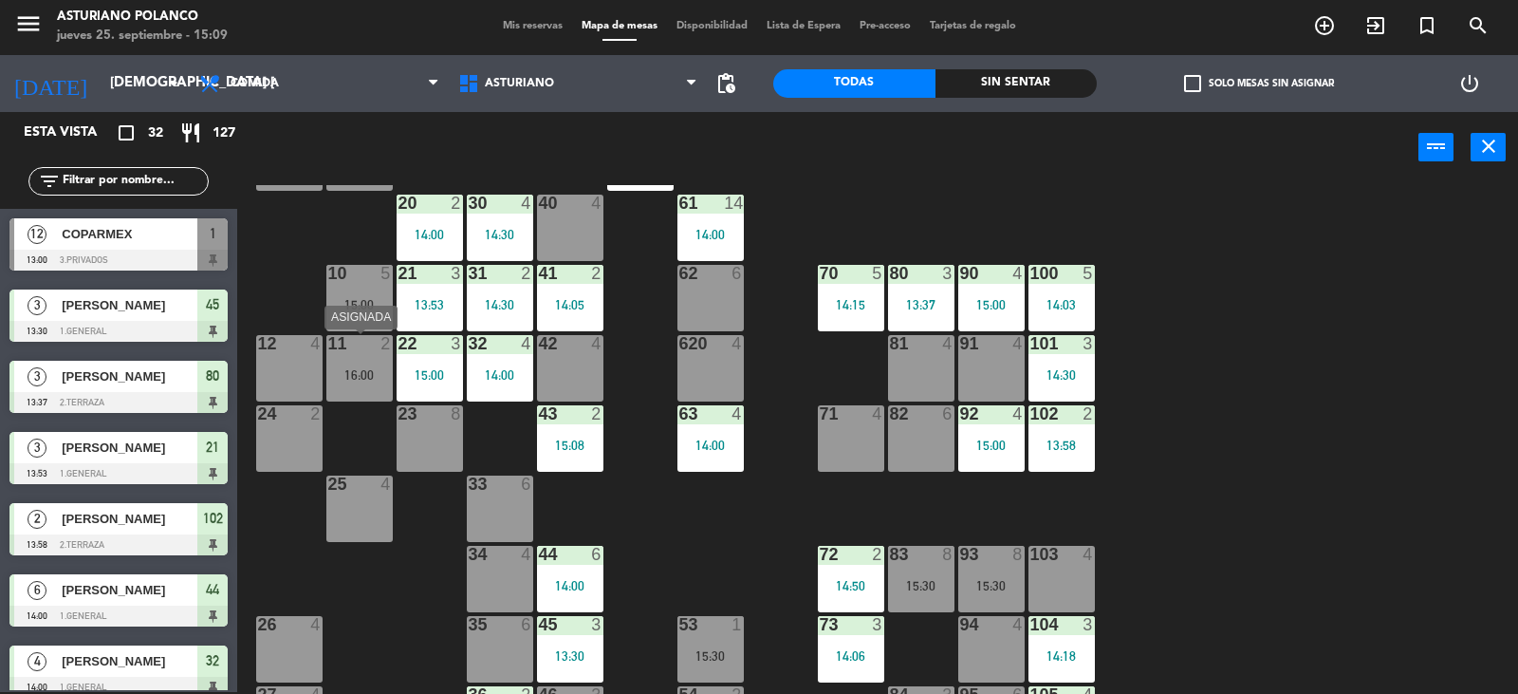
click at [373, 347] on div at bounding box center [359, 343] width 31 height 17
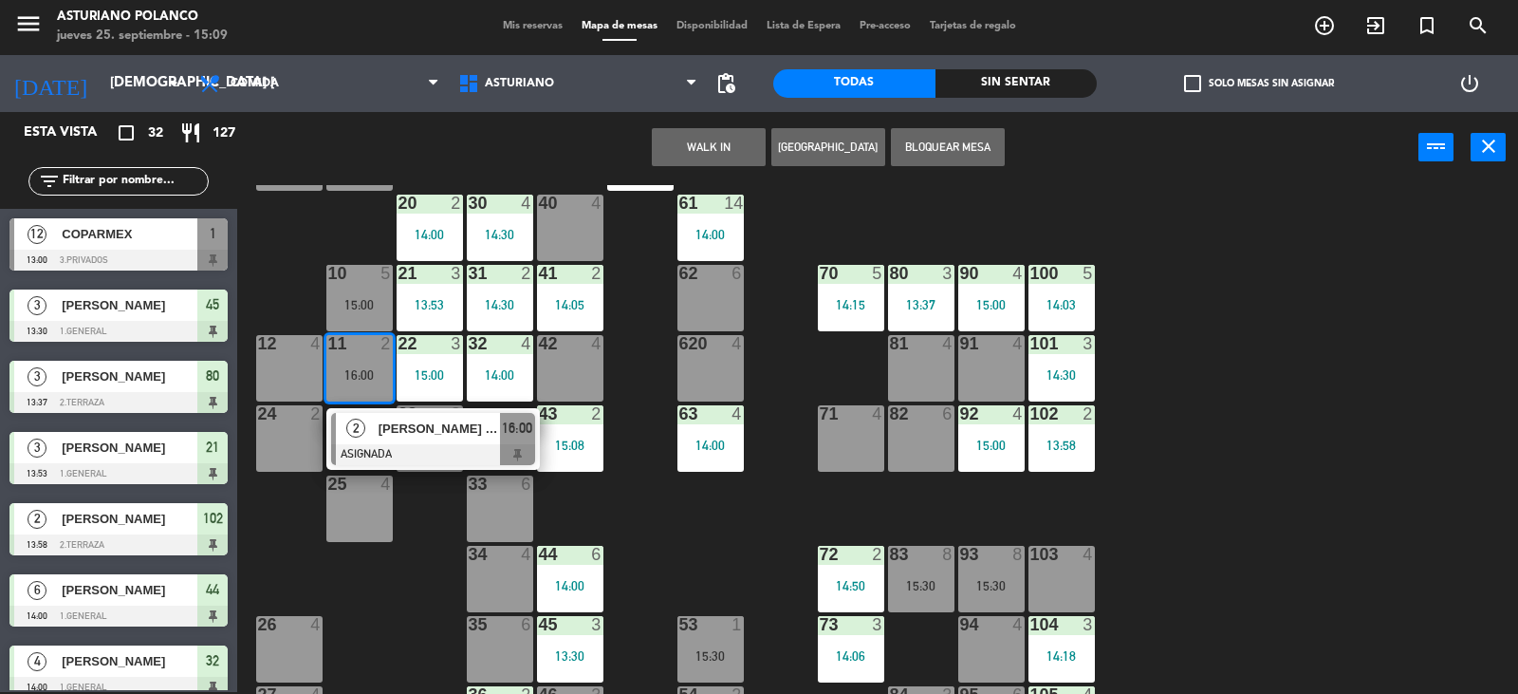
click at [252, 280] on div "1 12 13:00 2 block 8 60 14 14:00 20 2 14:00 30 4 14:30 40 4 61 14 14:00 62 6 41…" at bounding box center [885, 439] width 1266 height 509
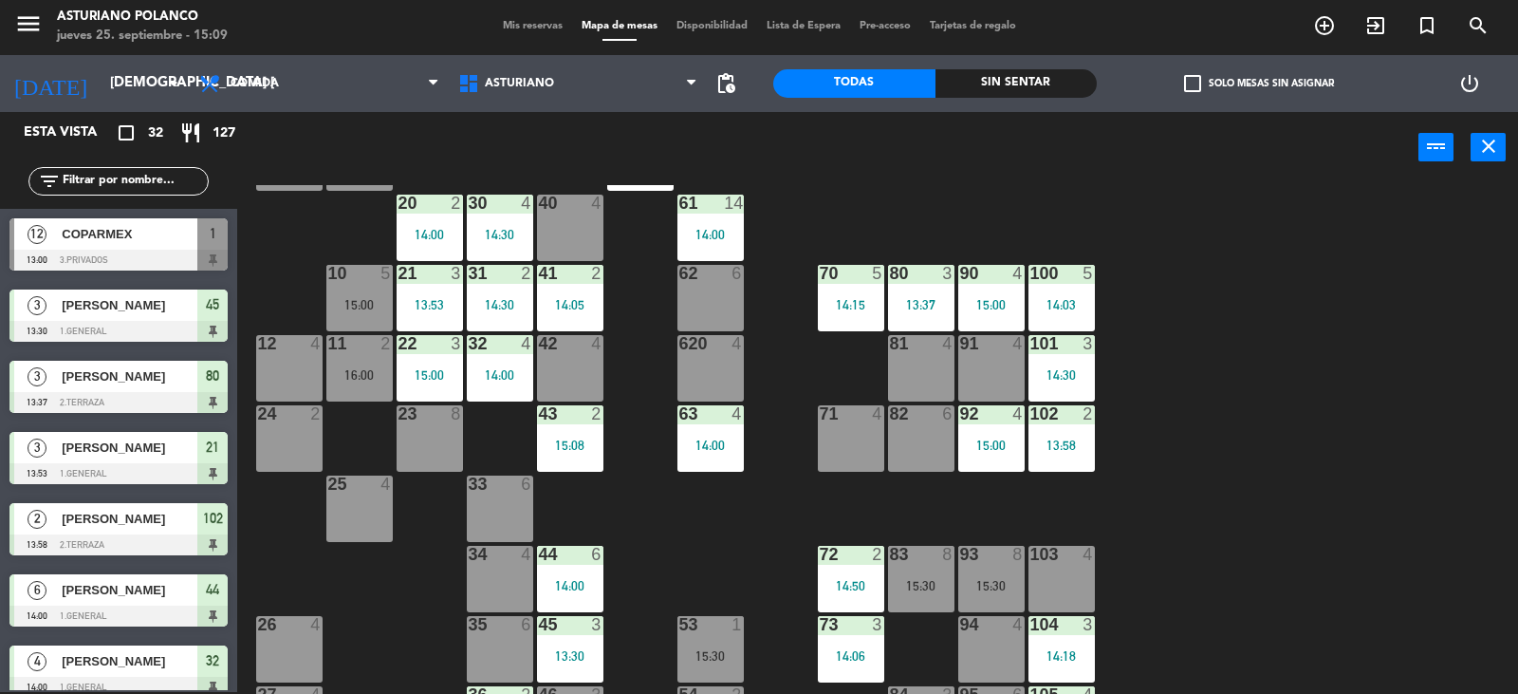
click at [348, 282] on div "10 5" at bounding box center [359, 274] width 66 height 19
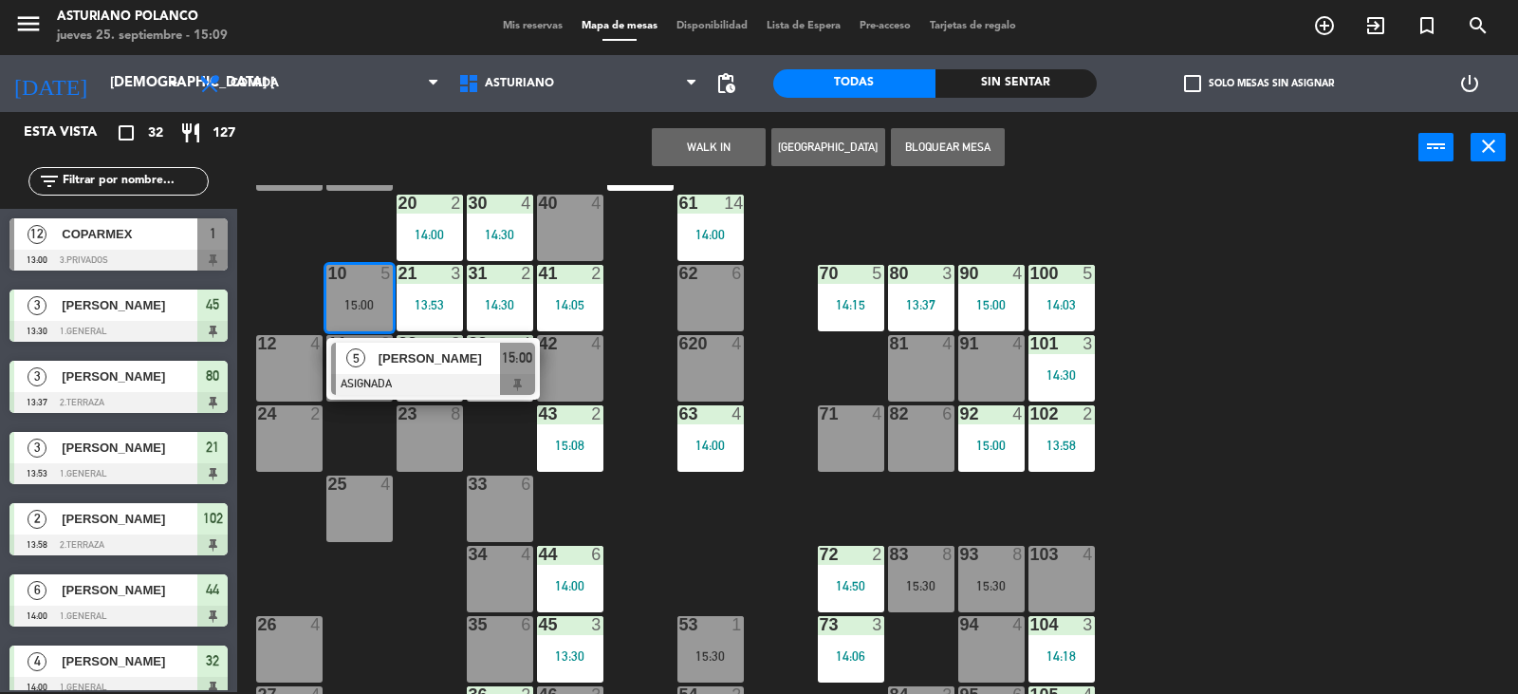
click at [291, 235] on div "1 12 13:00 2 block 8 60 14 14:00 20 2 14:00 30 4 14:30 40 4 61 14 14:00 62 6 41…" at bounding box center [885, 439] width 1266 height 509
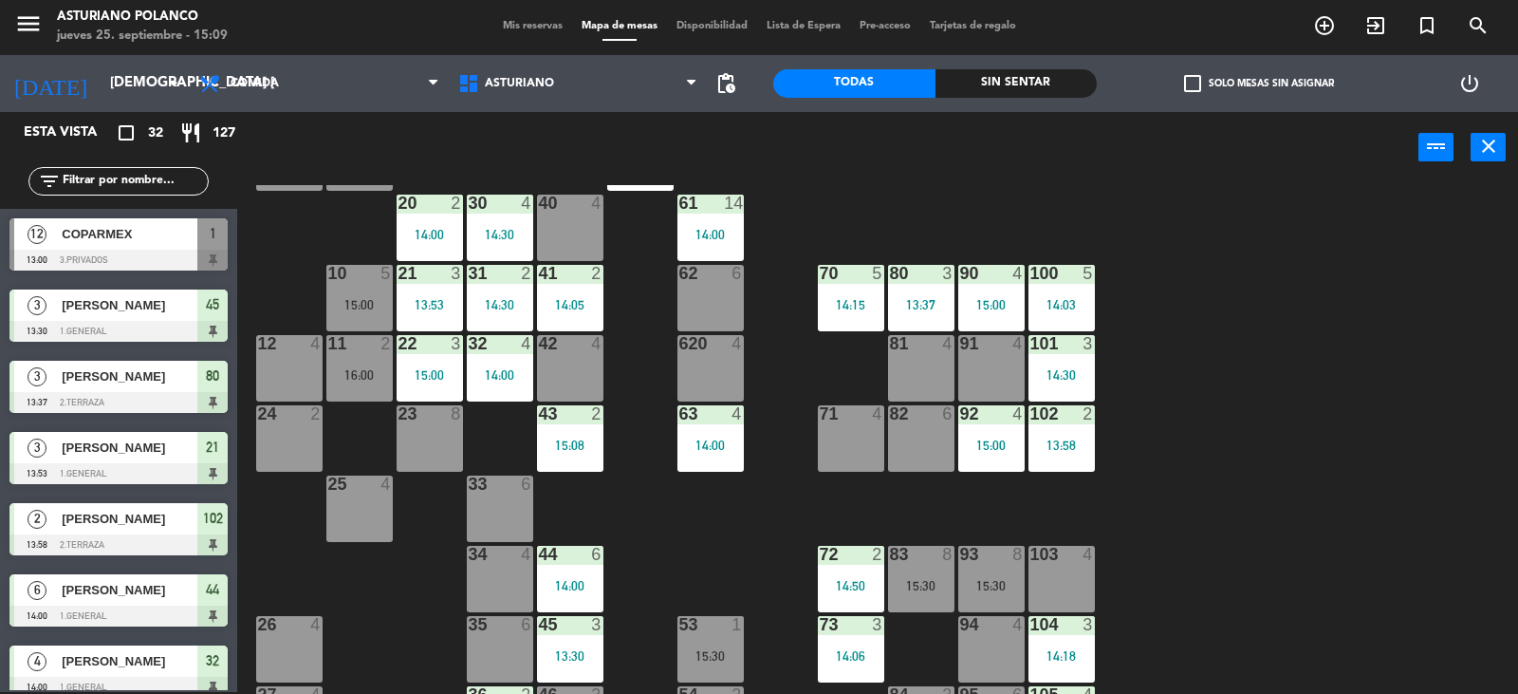
scroll to position [294, 0]
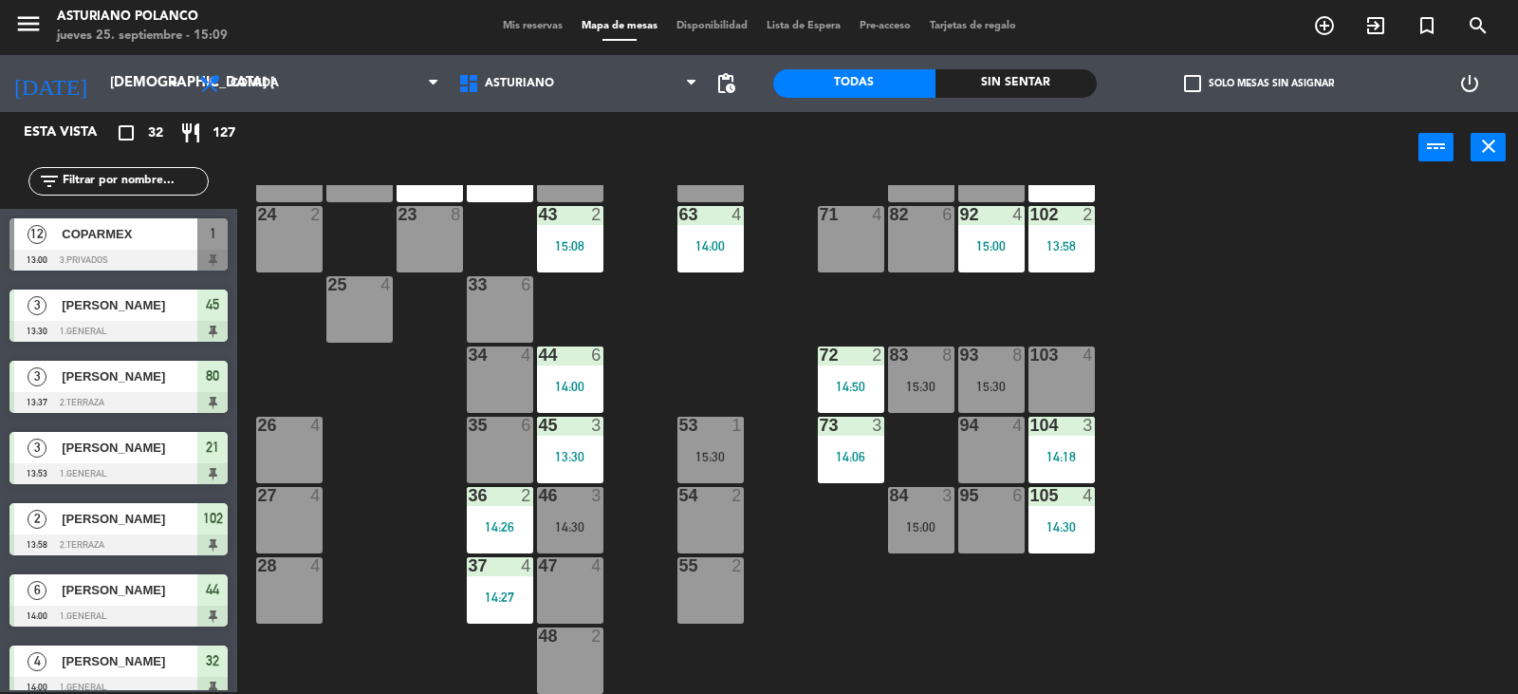
click at [558, 504] on div "46 3" at bounding box center [570, 496] width 66 height 19
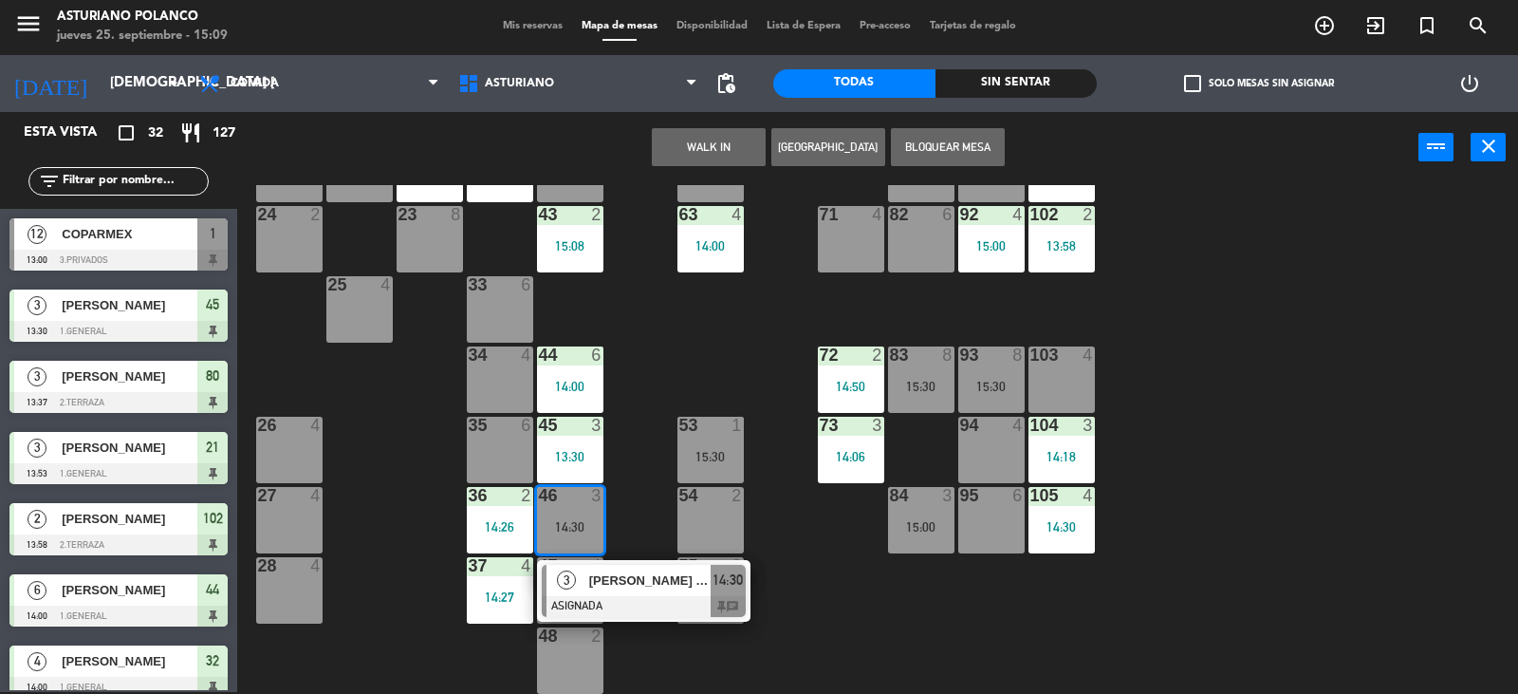
click at [677, 376] on div "1 12 13:00 2 block 8 60 14 14:00 20 2 14:00 30 4 14:30 40 4 61 14 14:00 62 6 41…" at bounding box center [885, 439] width 1266 height 509
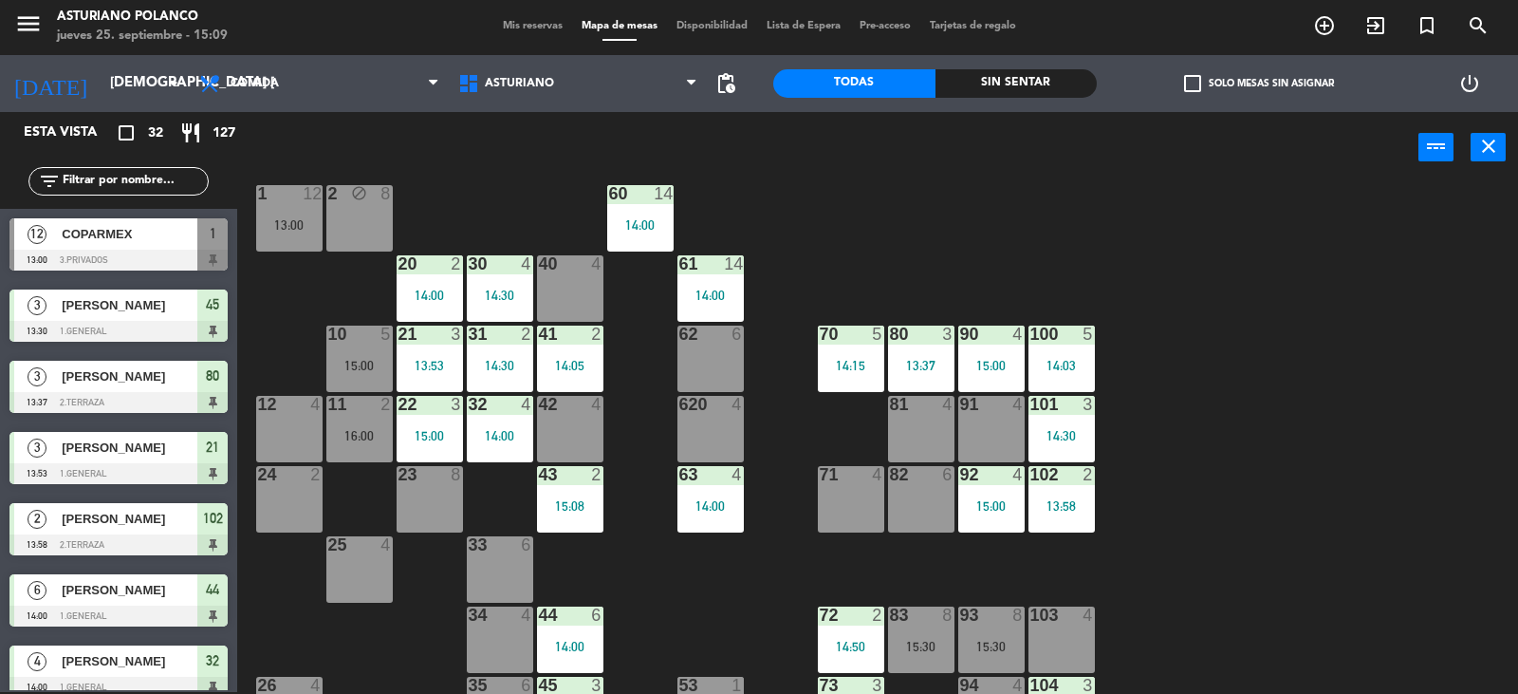
scroll to position [9, 0]
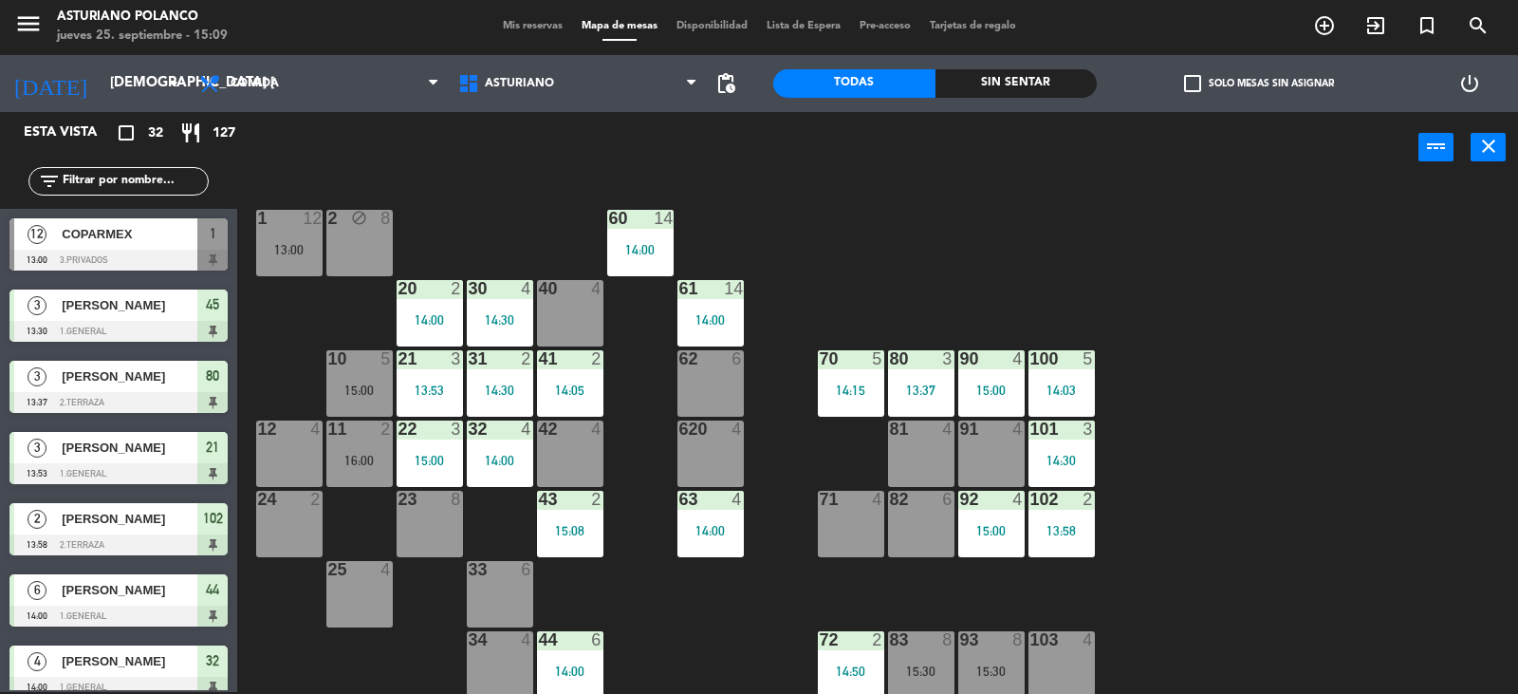
click at [358, 376] on div "10 5 15:00" at bounding box center [359, 383] width 66 height 66
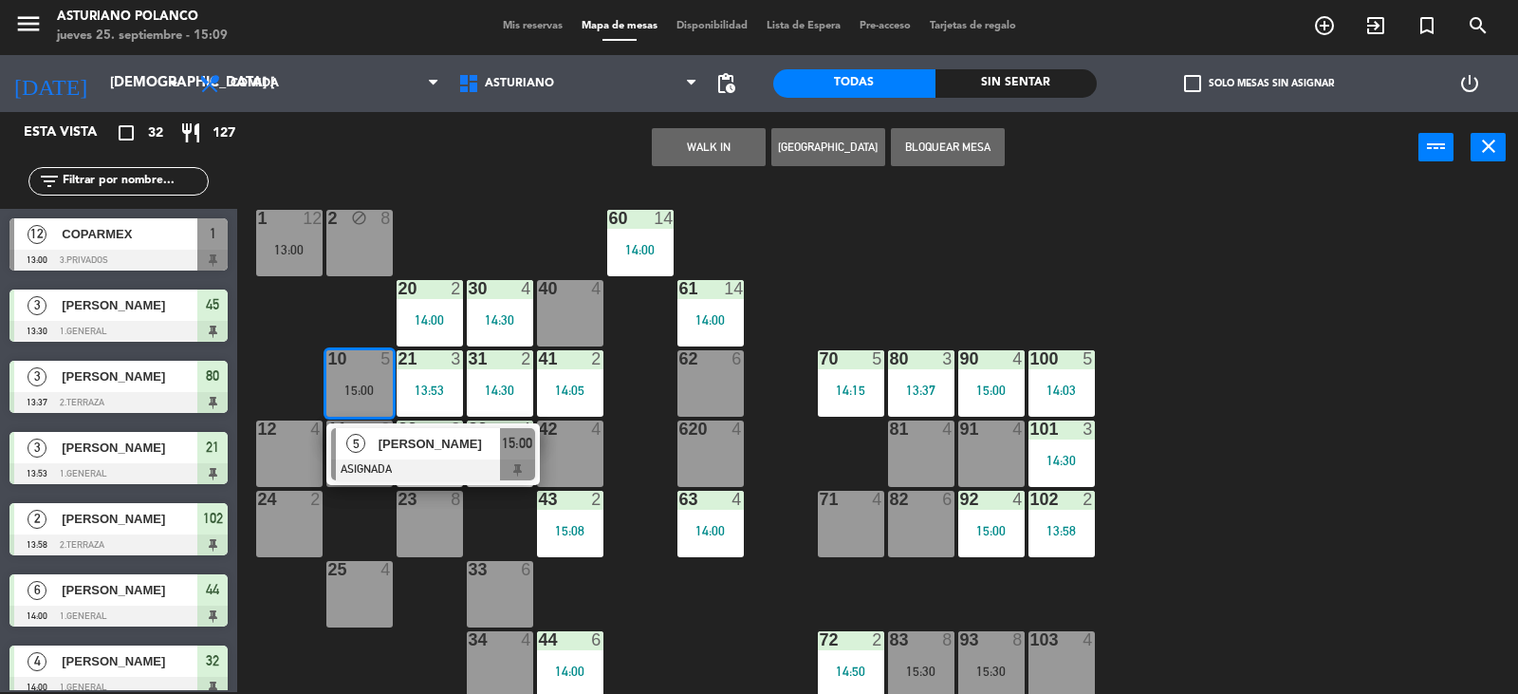
click at [498, 206] on div "1 12 13:00 2 block 8 60 14 14:00 20 2 14:00 30 4 14:30 40 4 61 14 14:00 62 6 41…" at bounding box center [885, 439] width 1266 height 509
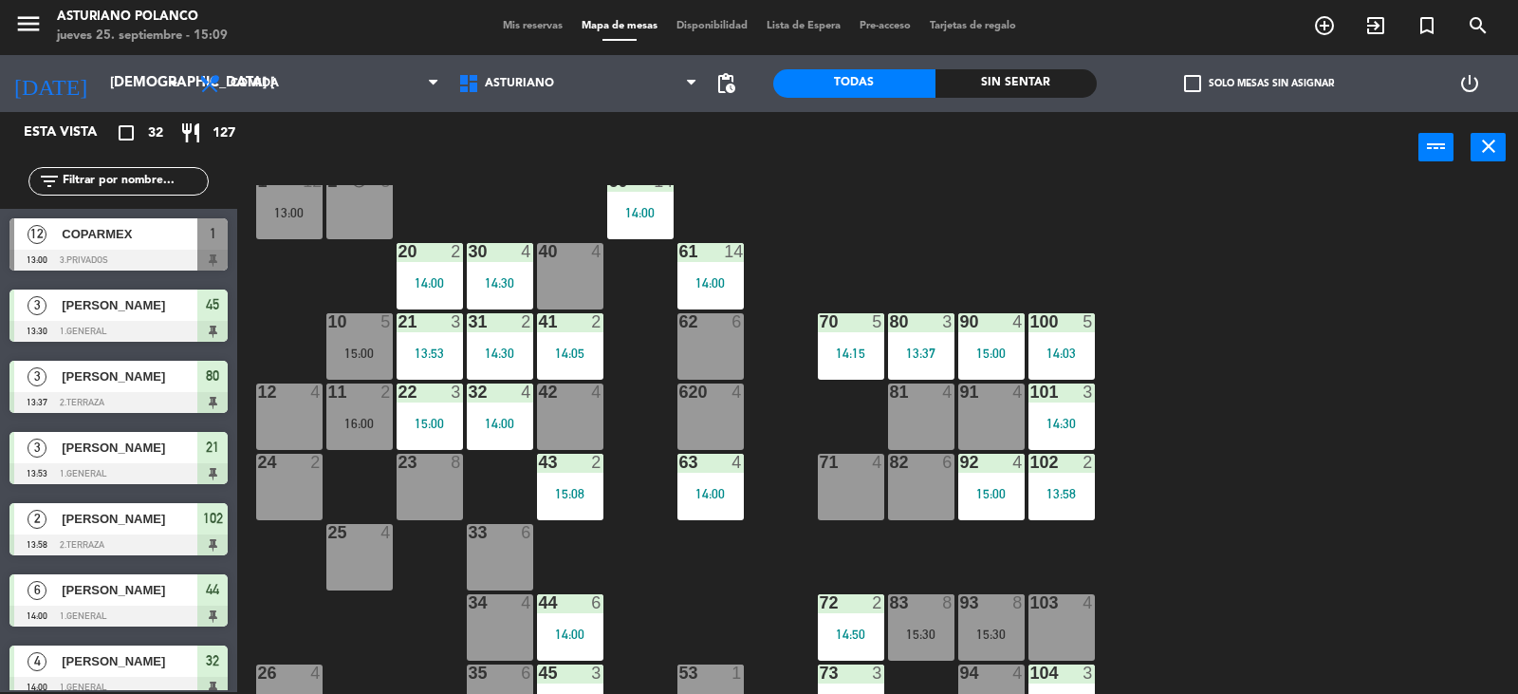
scroll to position [199, 0]
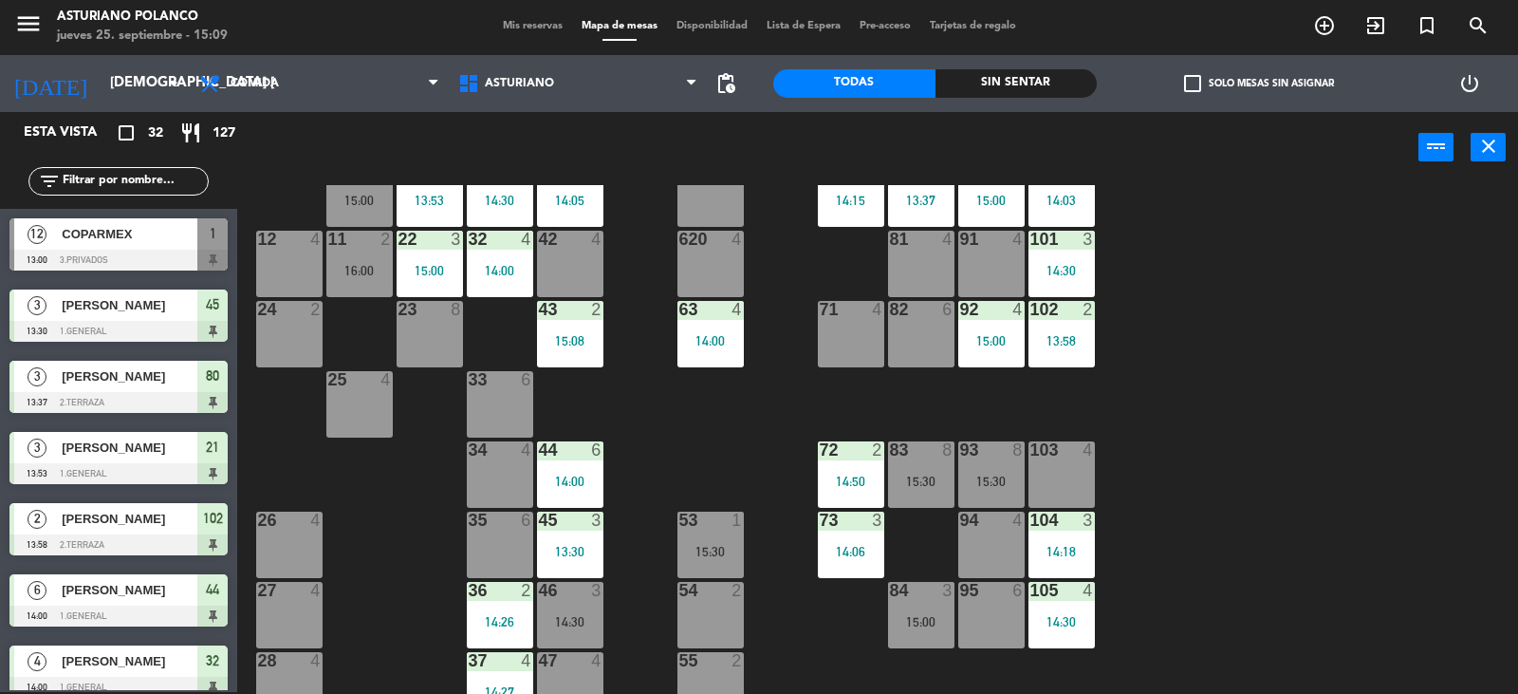
click at [927, 627] on div "15:00" at bounding box center [921, 621] width 66 height 13
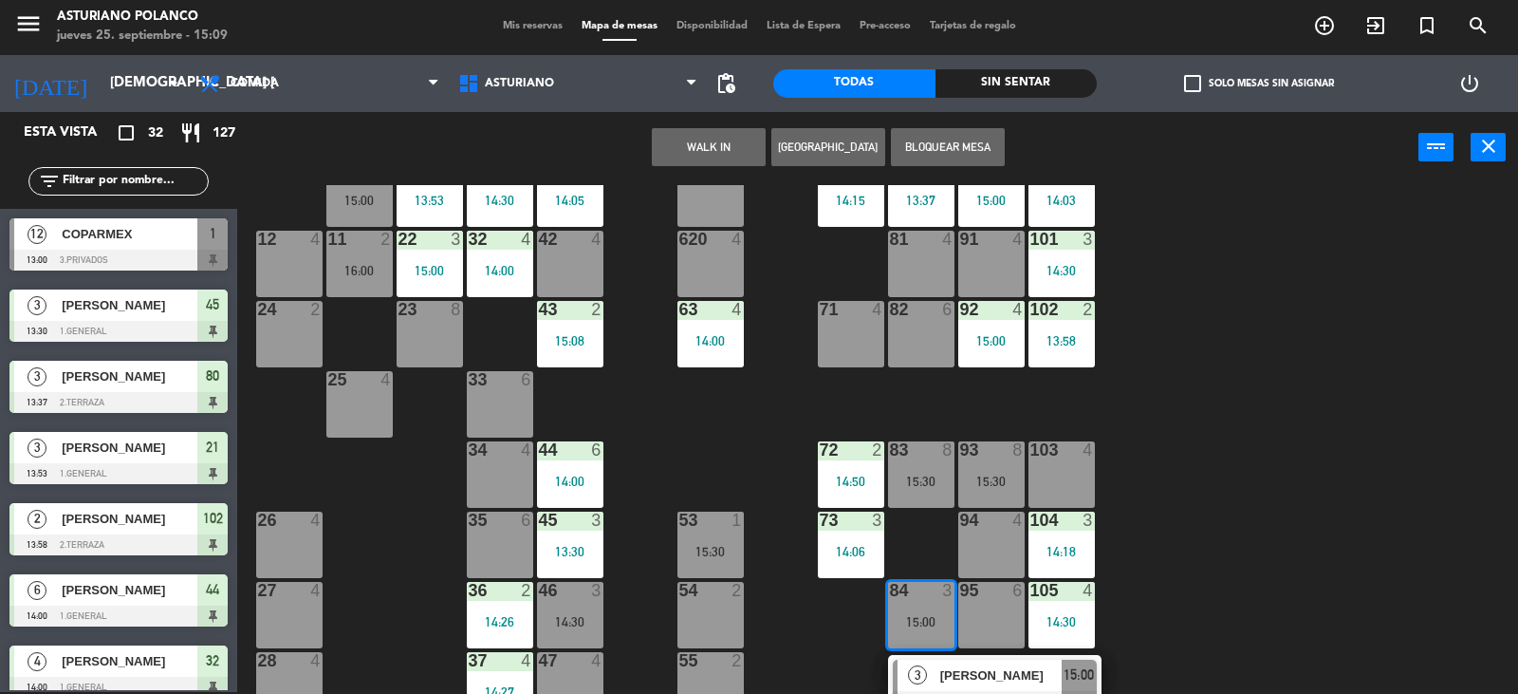
click at [1283, 540] on div "1 12 13:00 2 block 8 60 14 14:00 20 2 14:00 30 4 14:30 40 4 61 14 14:00 62 6 41…" at bounding box center [885, 439] width 1266 height 509
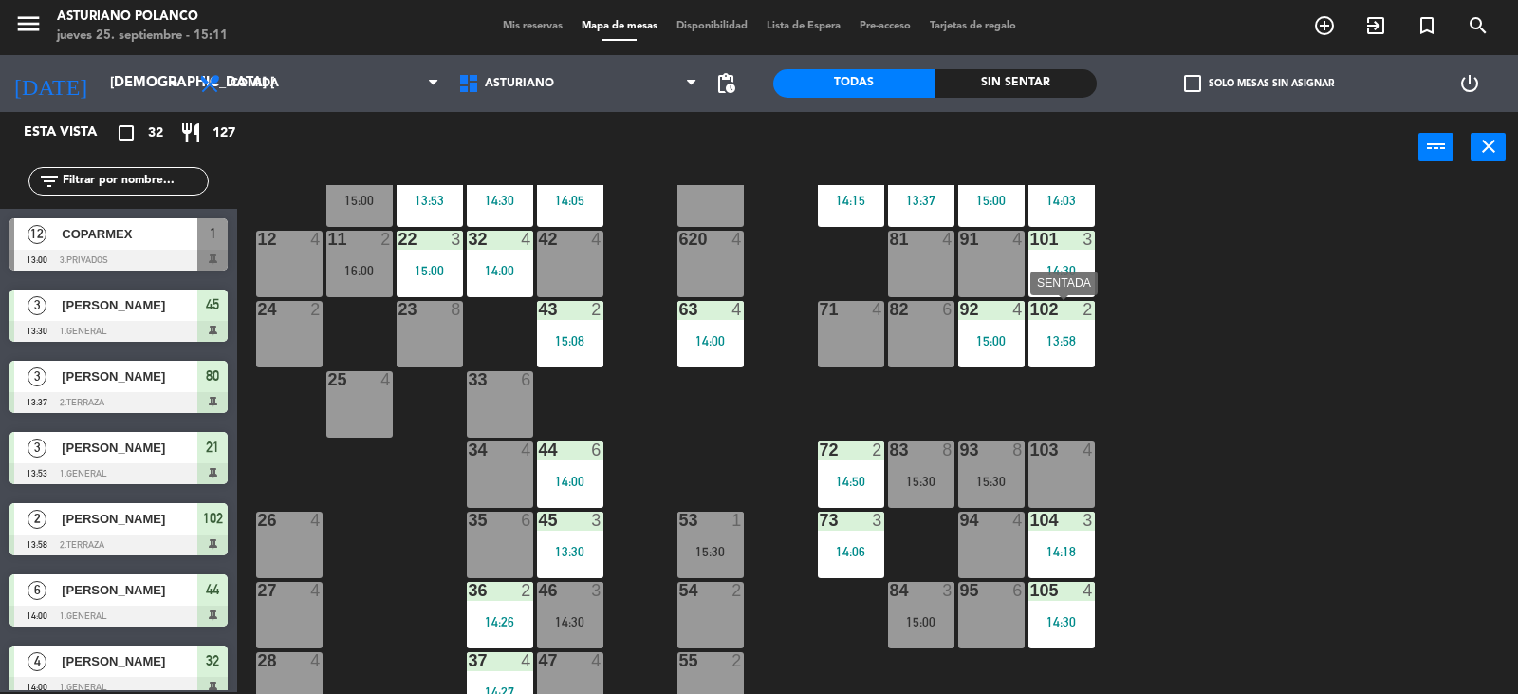
click at [1032, 318] on div "102" at bounding box center [1031, 309] width 1 height 17
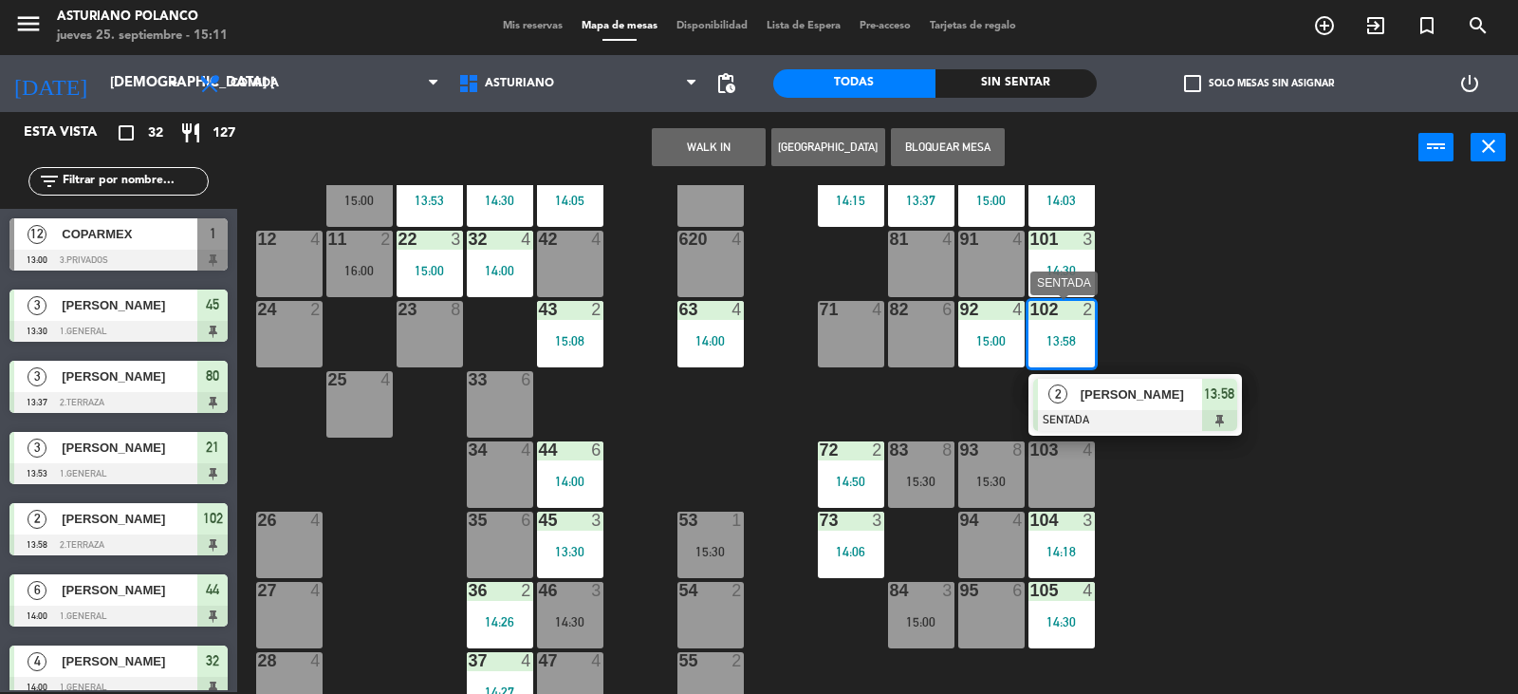
click at [1140, 395] on span "[PERSON_NAME]" at bounding box center [1141, 394] width 121 height 20
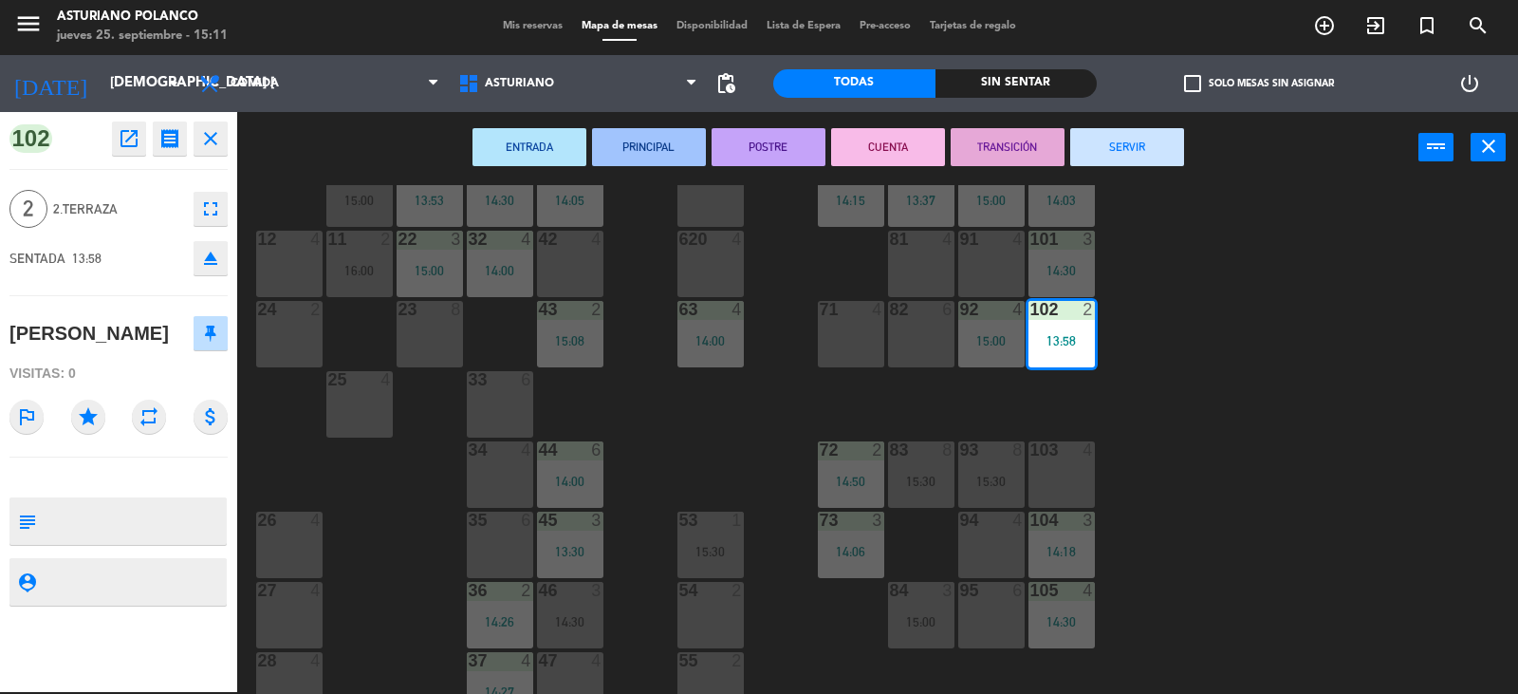
click at [1157, 135] on button "SERVIR" at bounding box center [1128, 147] width 114 height 38
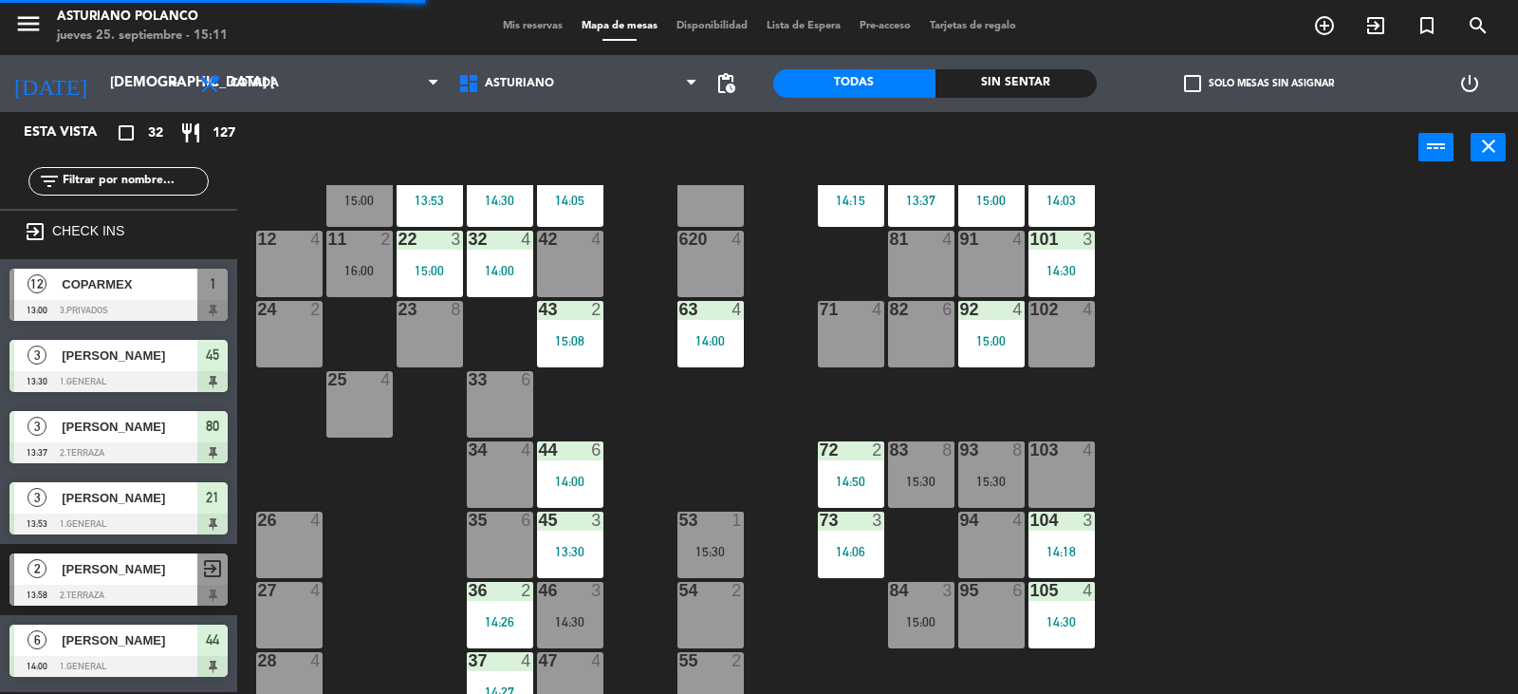
click at [1053, 328] on div "102 4" at bounding box center [1062, 334] width 66 height 66
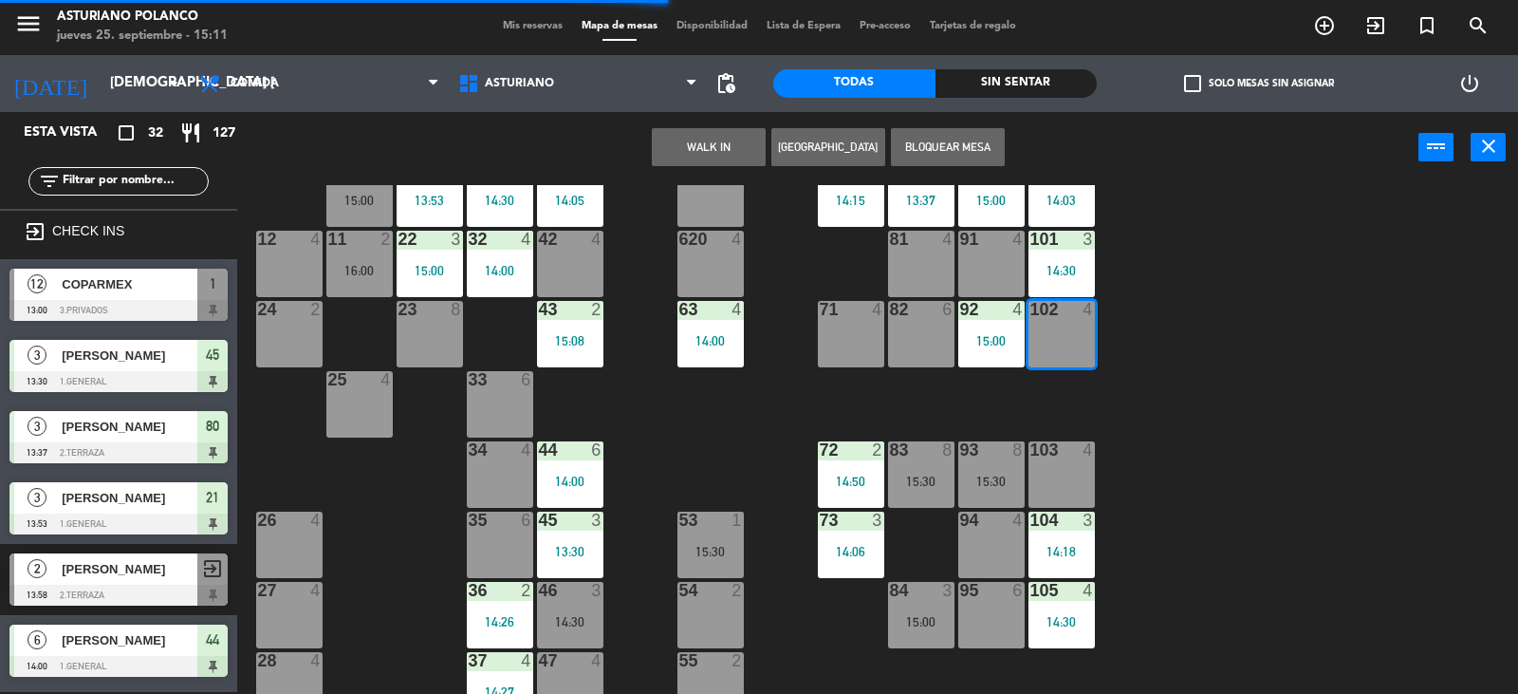
click at [698, 145] on button "WALK IN" at bounding box center [709, 147] width 114 height 38
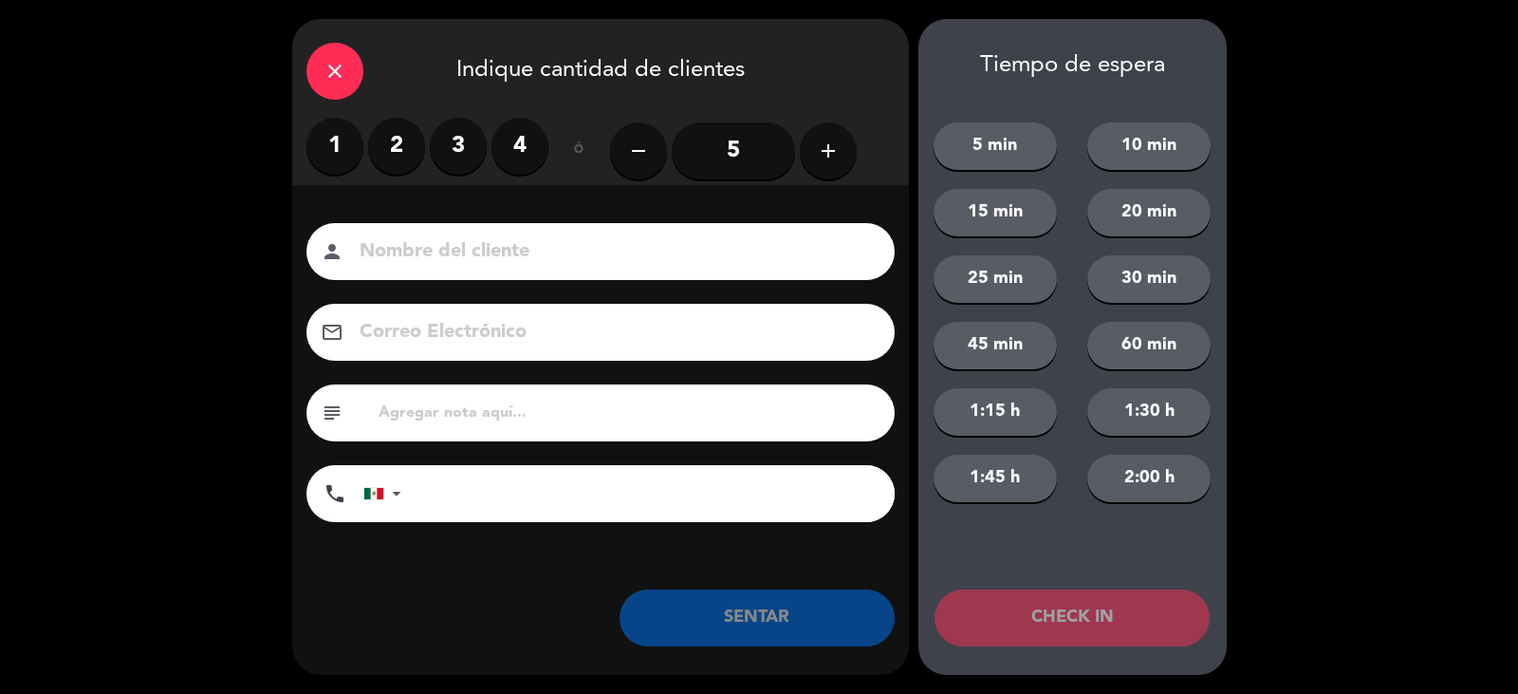
click at [394, 143] on label "2" at bounding box center [396, 146] width 57 height 57
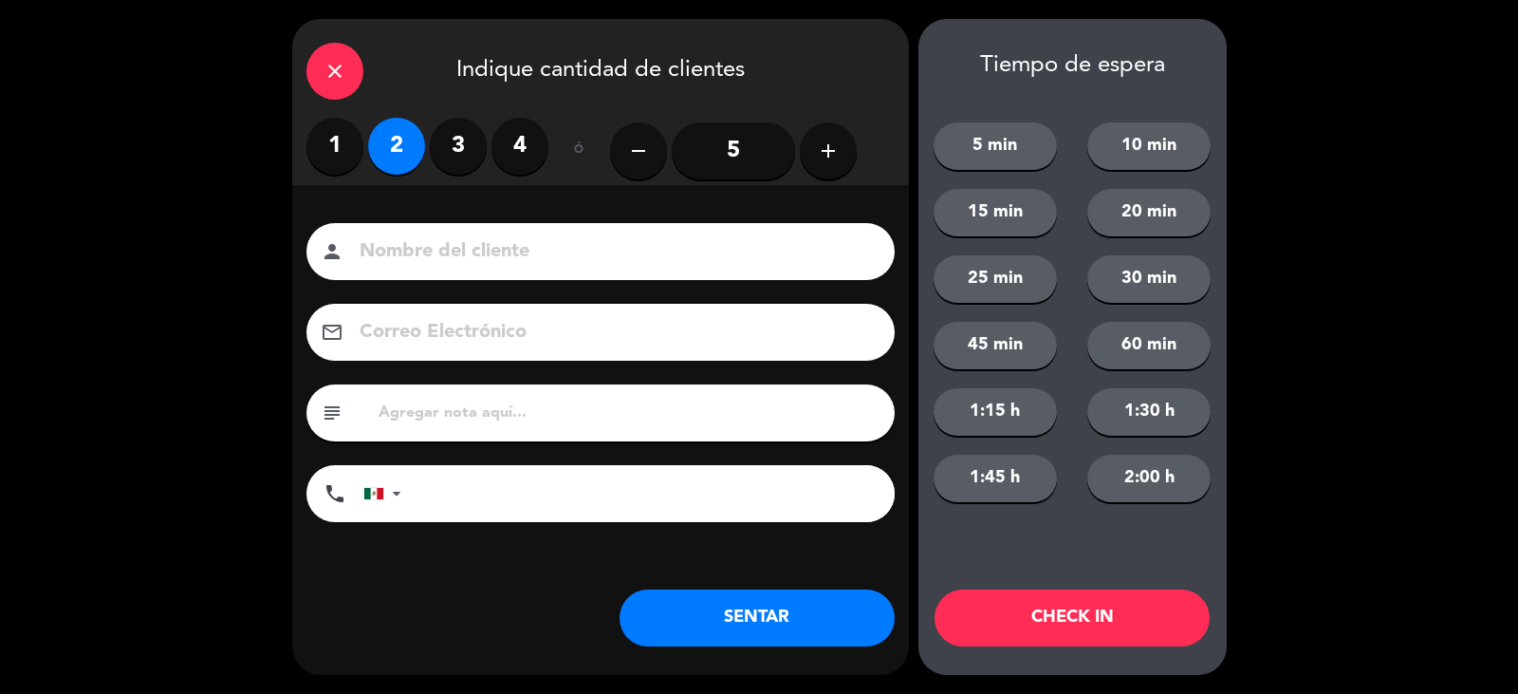
click at [412, 251] on input at bounding box center [614, 251] width 512 height 33
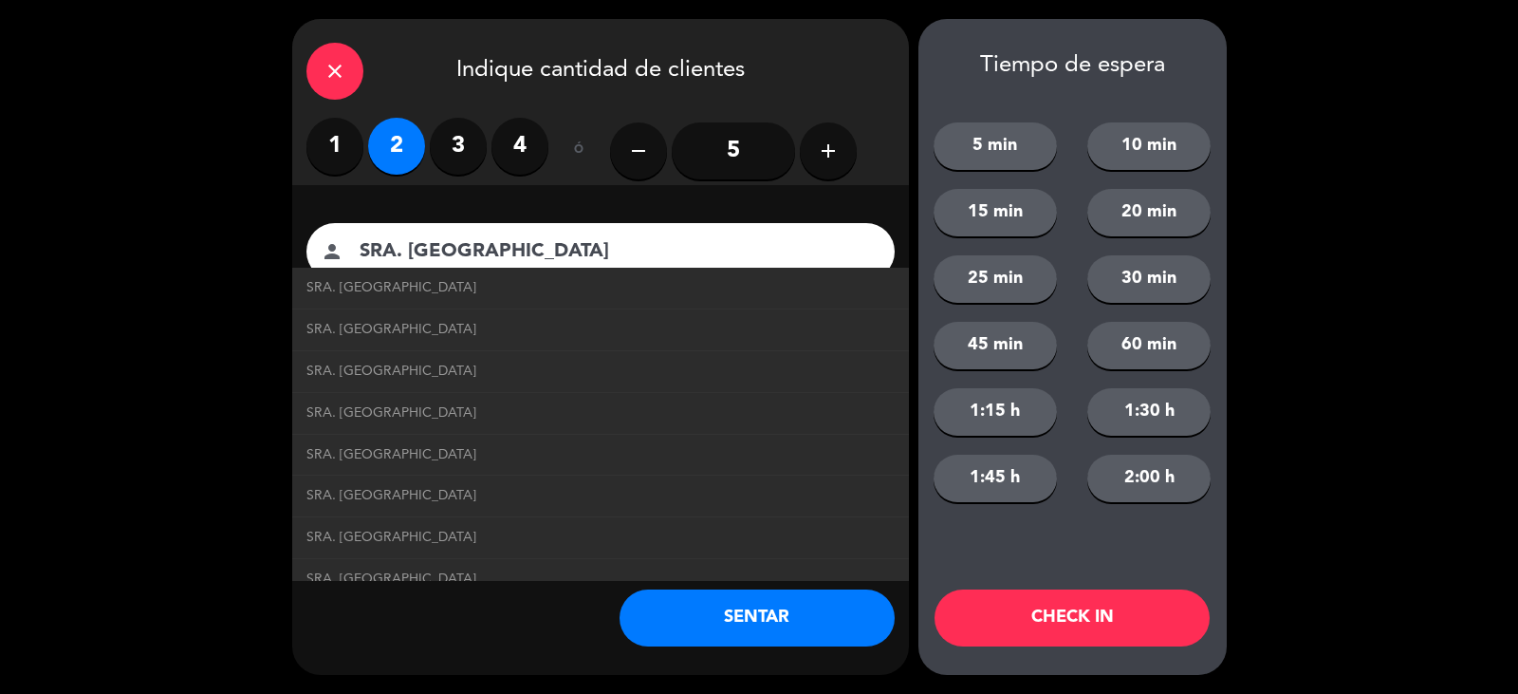
type input "SRA. NOVAL"
click at [805, 626] on button "SENTAR" at bounding box center [757, 617] width 275 height 57
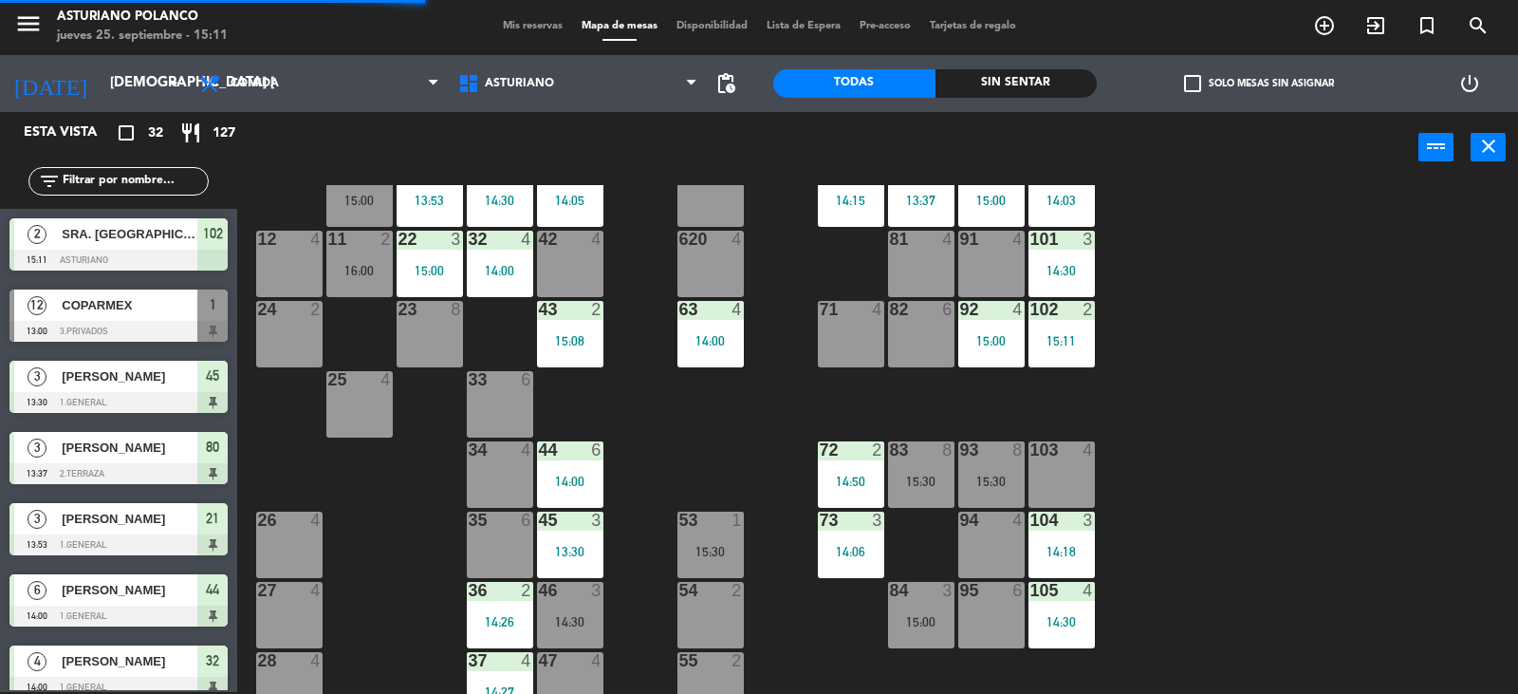
click at [103, 174] on input "text" at bounding box center [134, 181] width 147 height 21
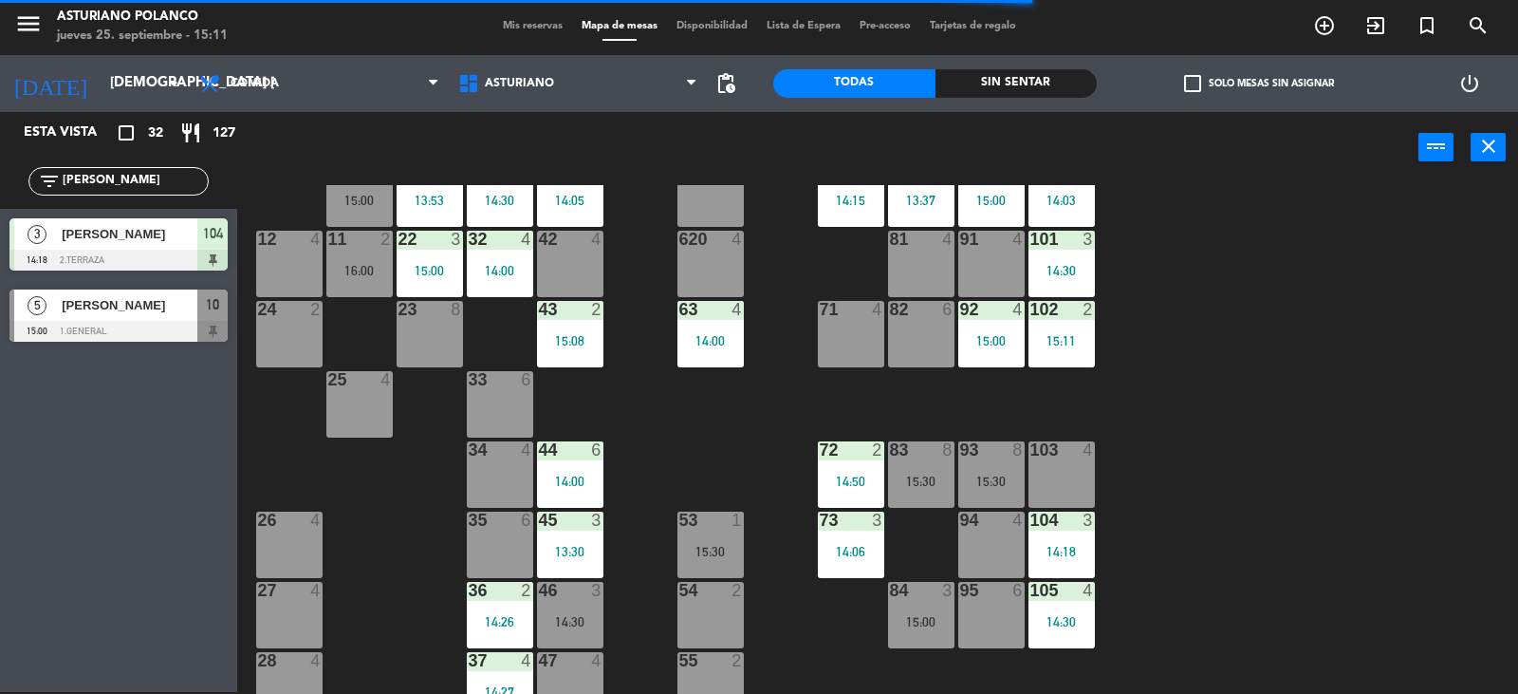
type input "[PERSON_NAME]"
click at [156, 302] on span "[PERSON_NAME]" at bounding box center [130, 305] width 136 height 20
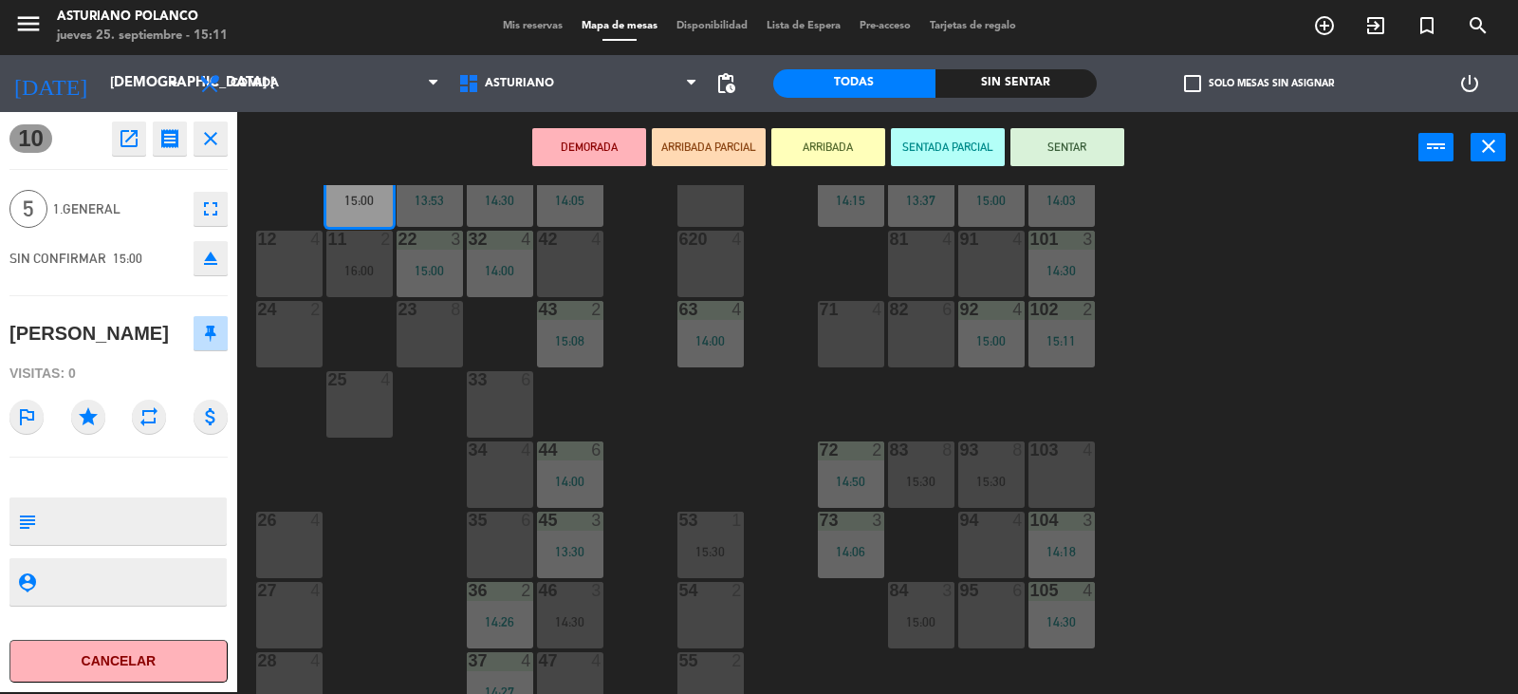
click at [1110, 130] on button "SENTAR" at bounding box center [1068, 147] width 114 height 38
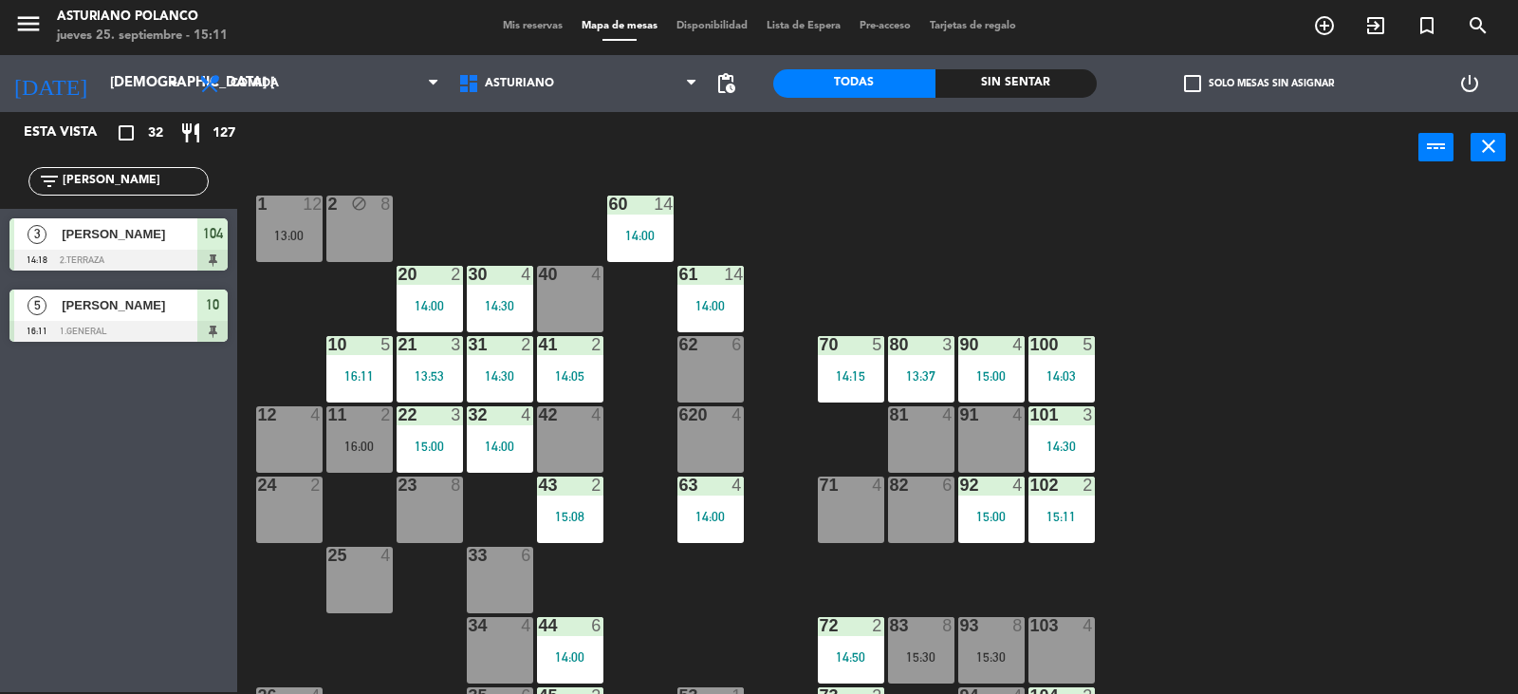
scroll to position [0, 0]
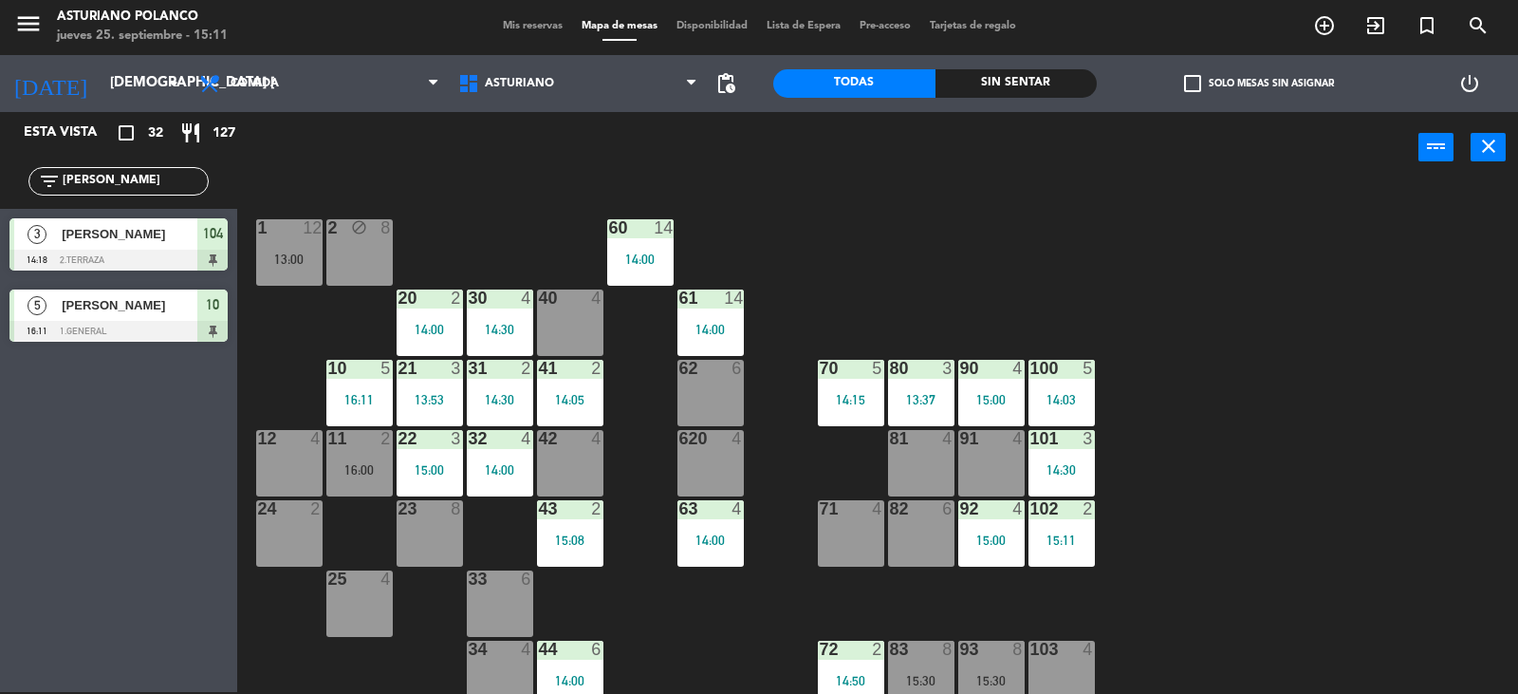
click at [152, 178] on input "[PERSON_NAME]" at bounding box center [134, 181] width 147 height 21
type input "J"
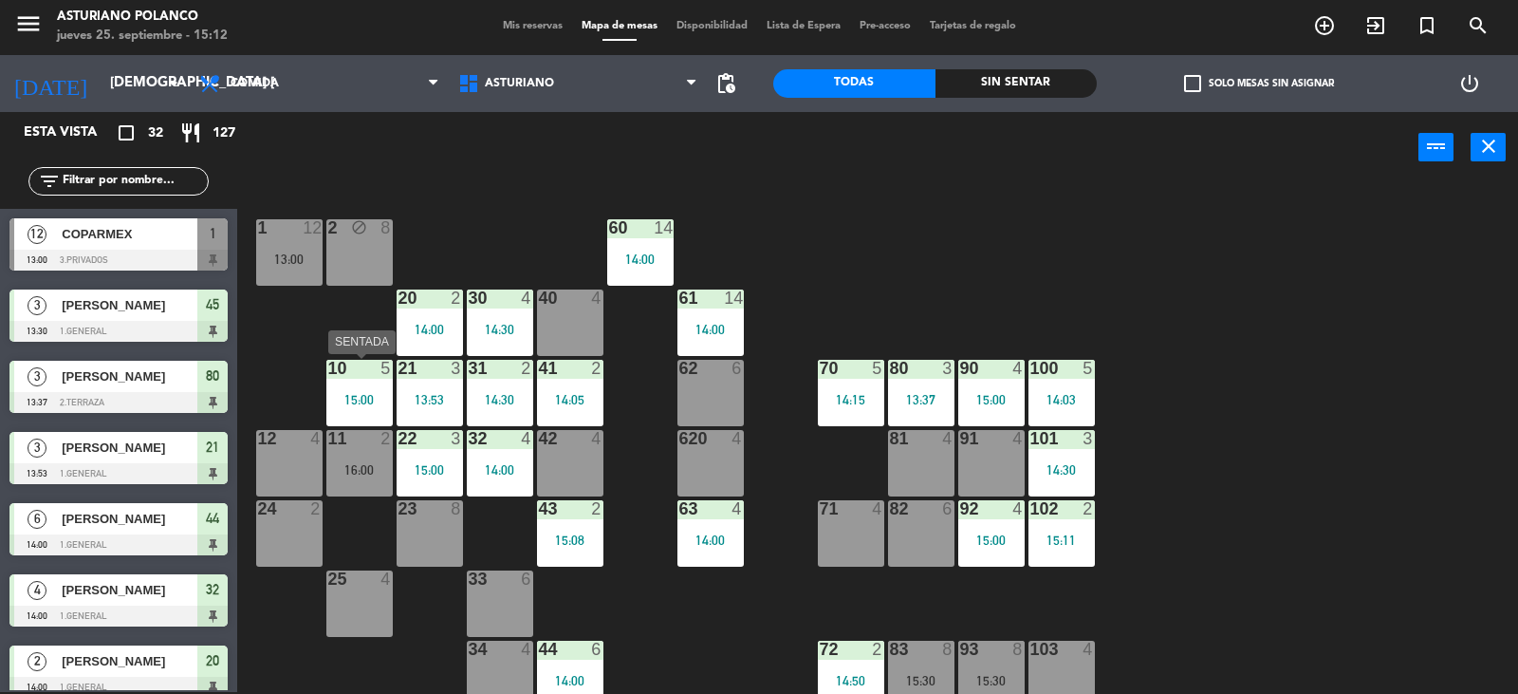
click at [379, 391] on div "10 5 15:00" at bounding box center [359, 393] width 66 height 66
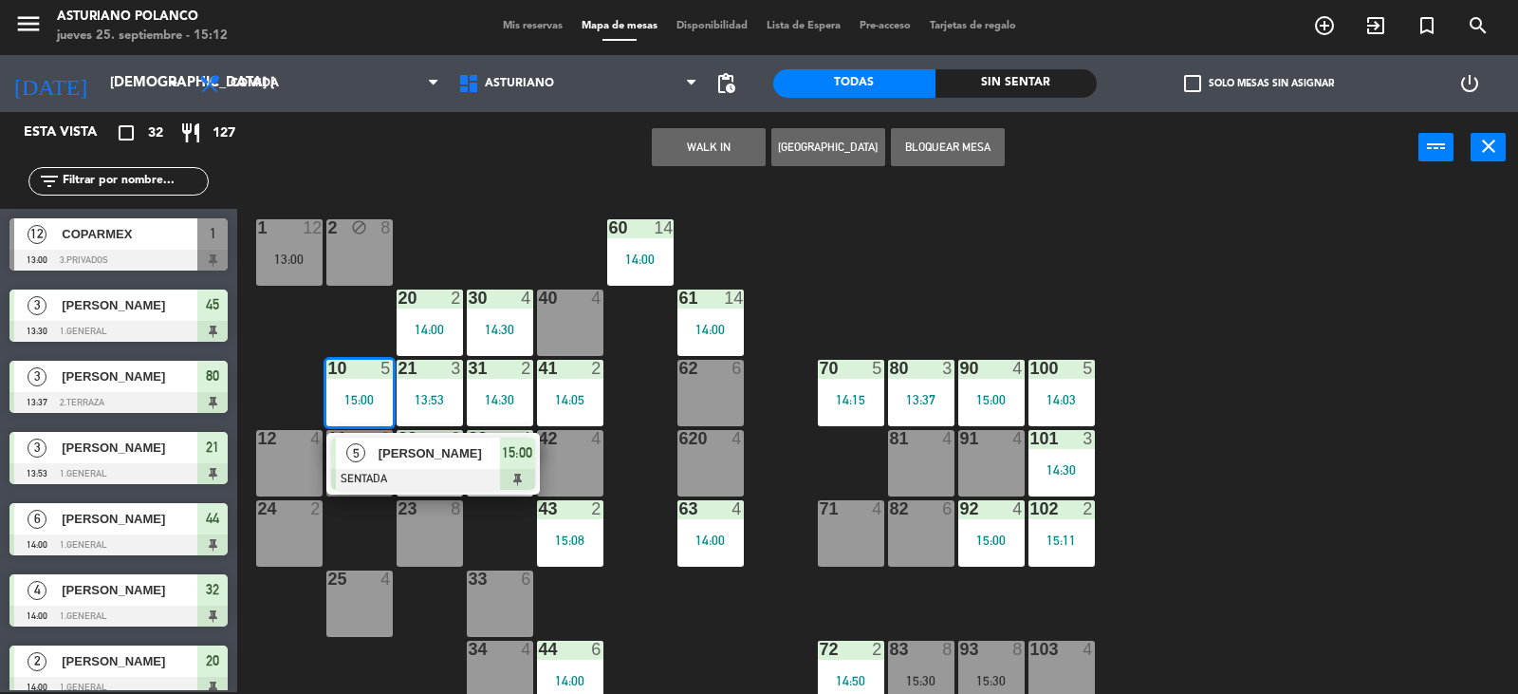
click at [909, 539] on div "82 6" at bounding box center [921, 533] width 66 height 66
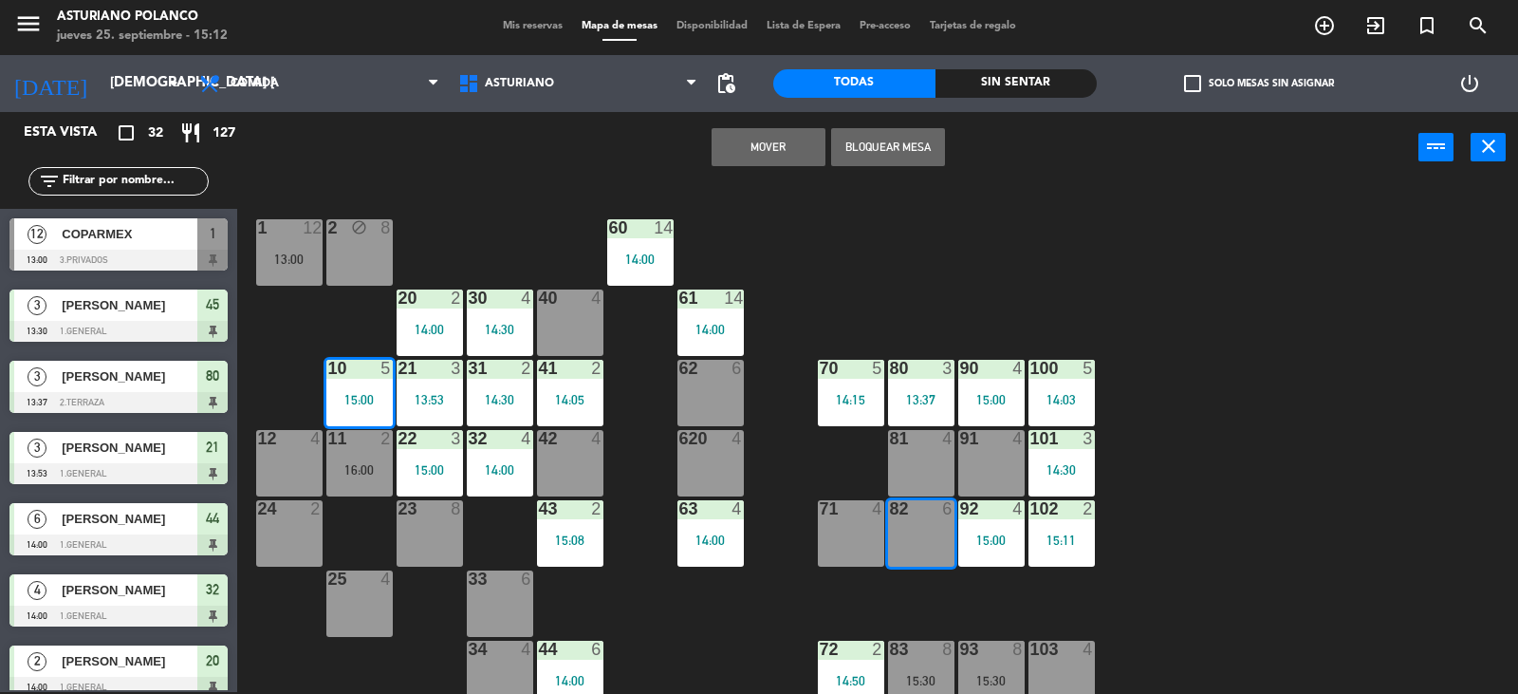
click at [756, 139] on button "Mover" at bounding box center [769, 147] width 114 height 38
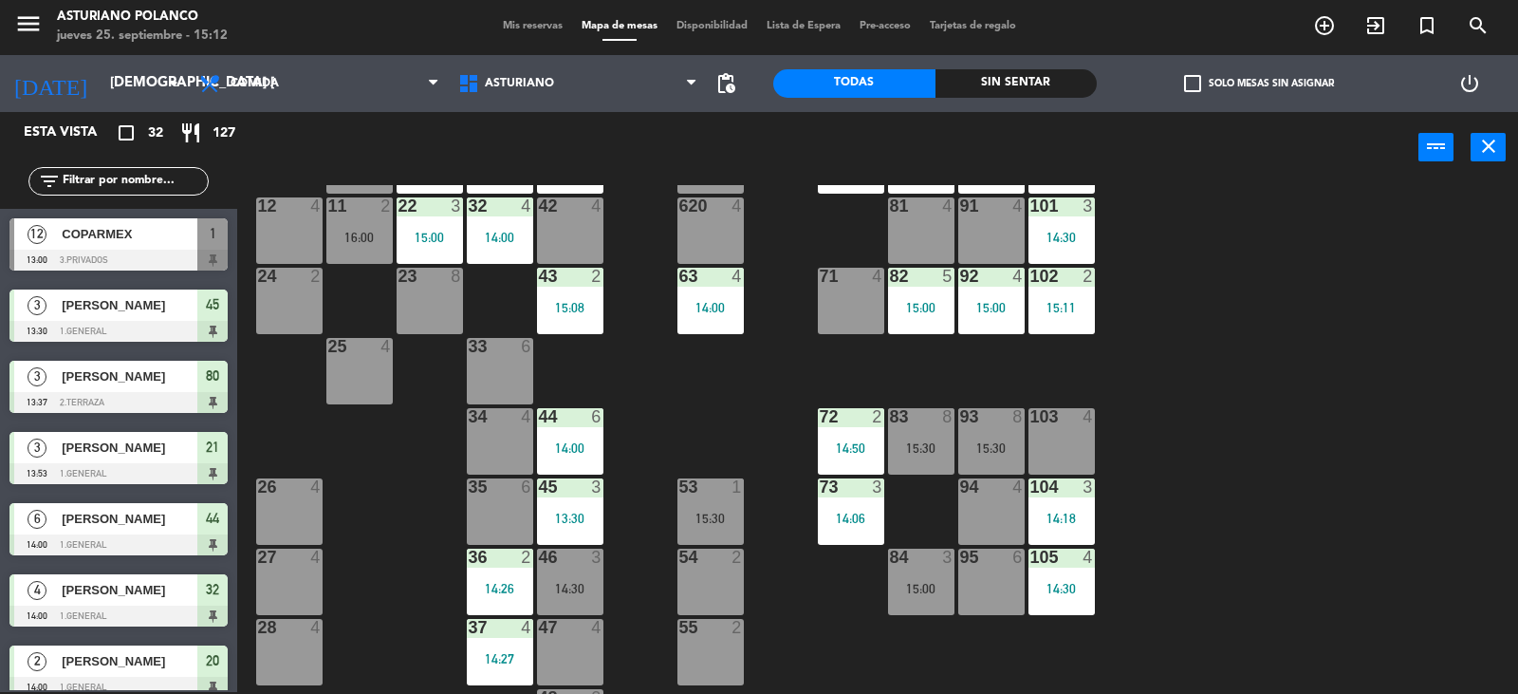
scroll to position [199, 0]
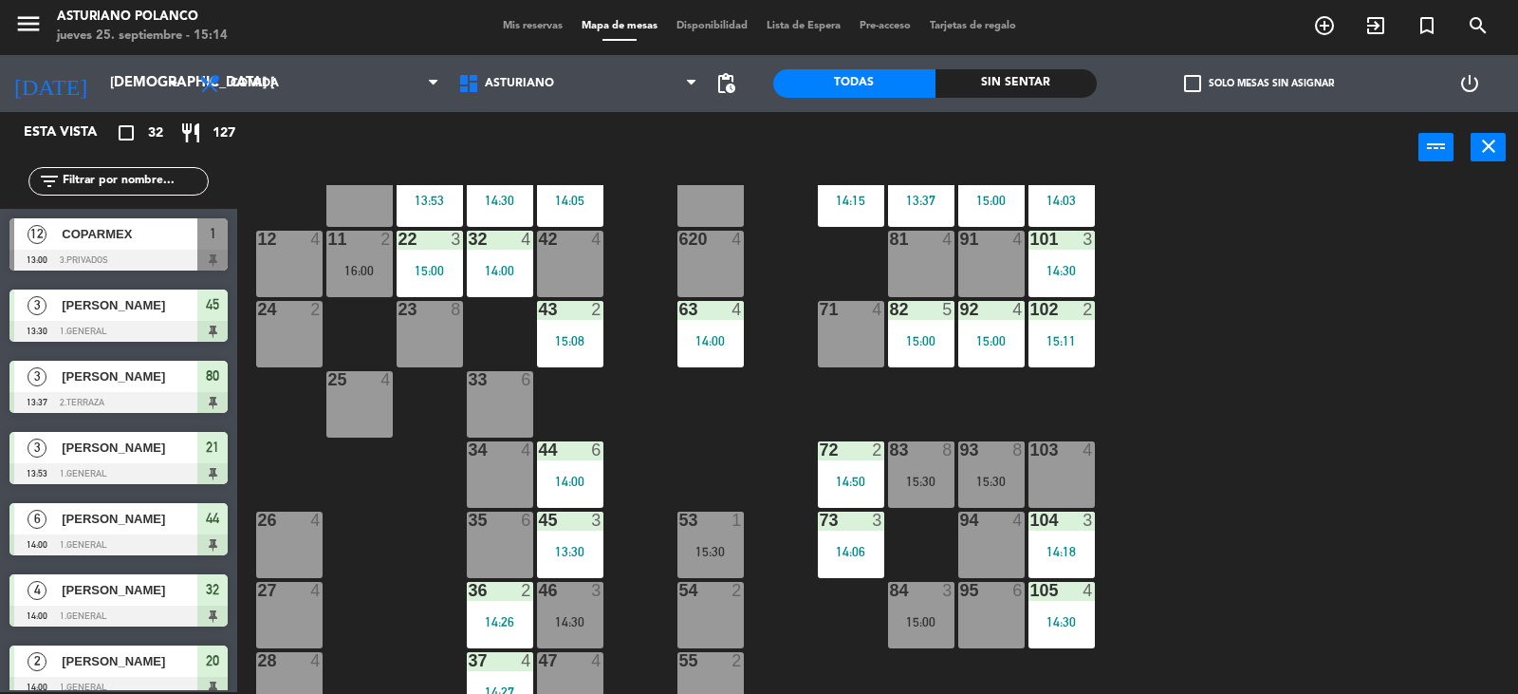
click at [158, 172] on input "text" at bounding box center [134, 181] width 147 height 21
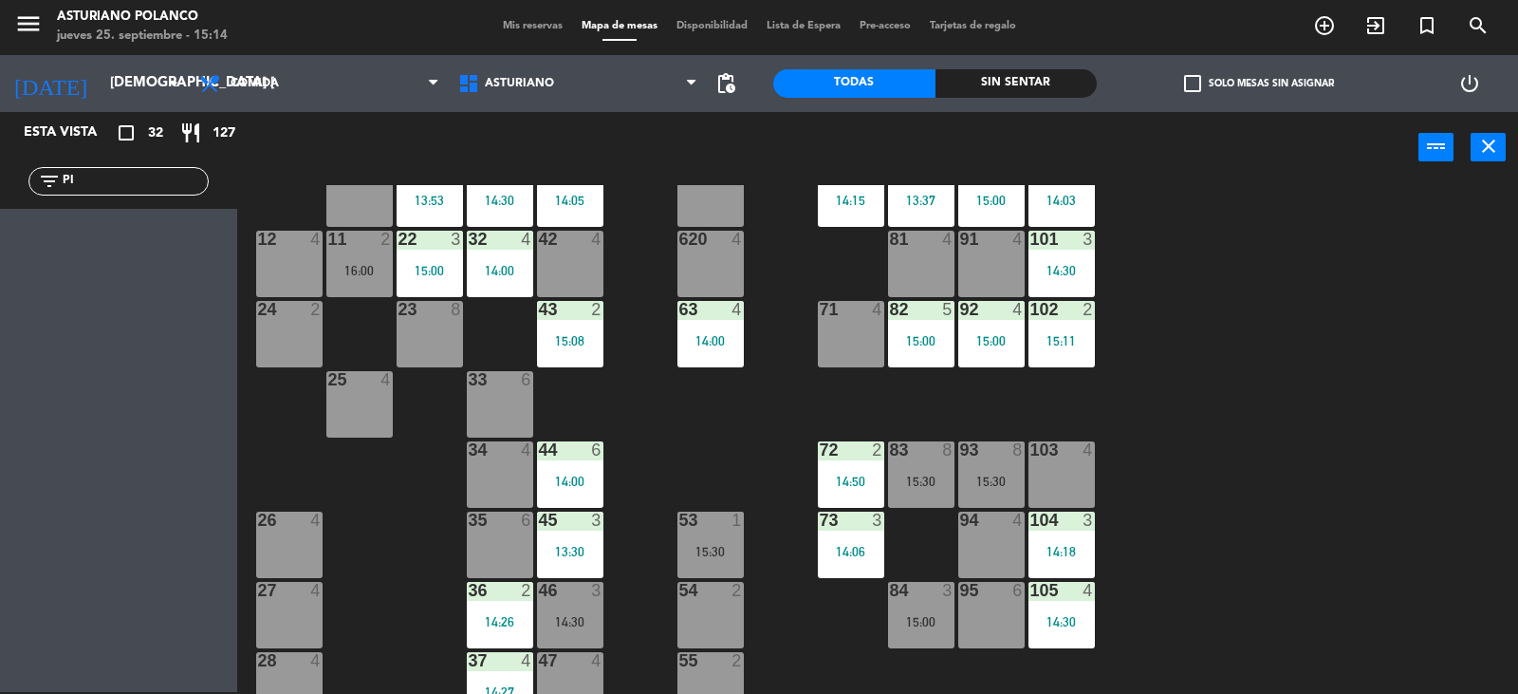
type input "P"
type input "J"
type input "P"
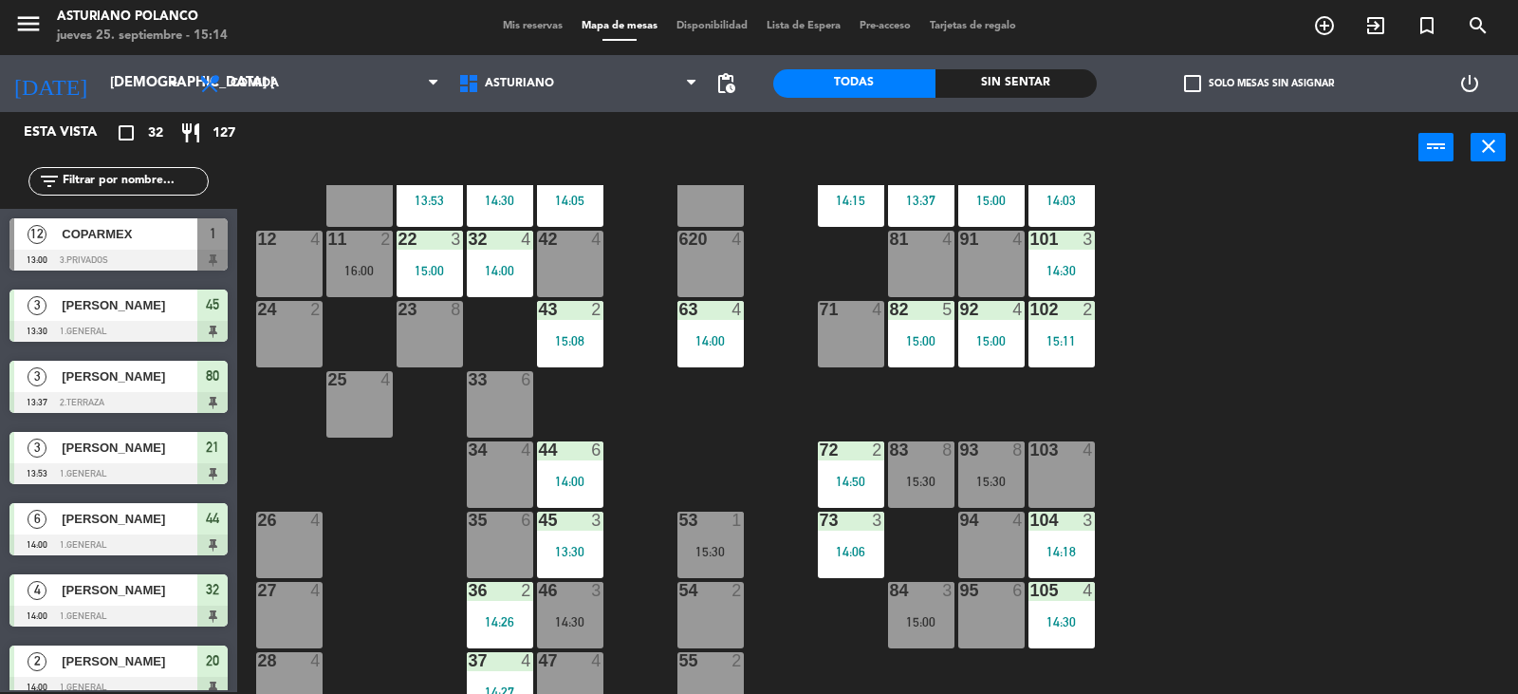
click at [1005, 626] on div "95 6" at bounding box center [992, 615] width 66 height 66
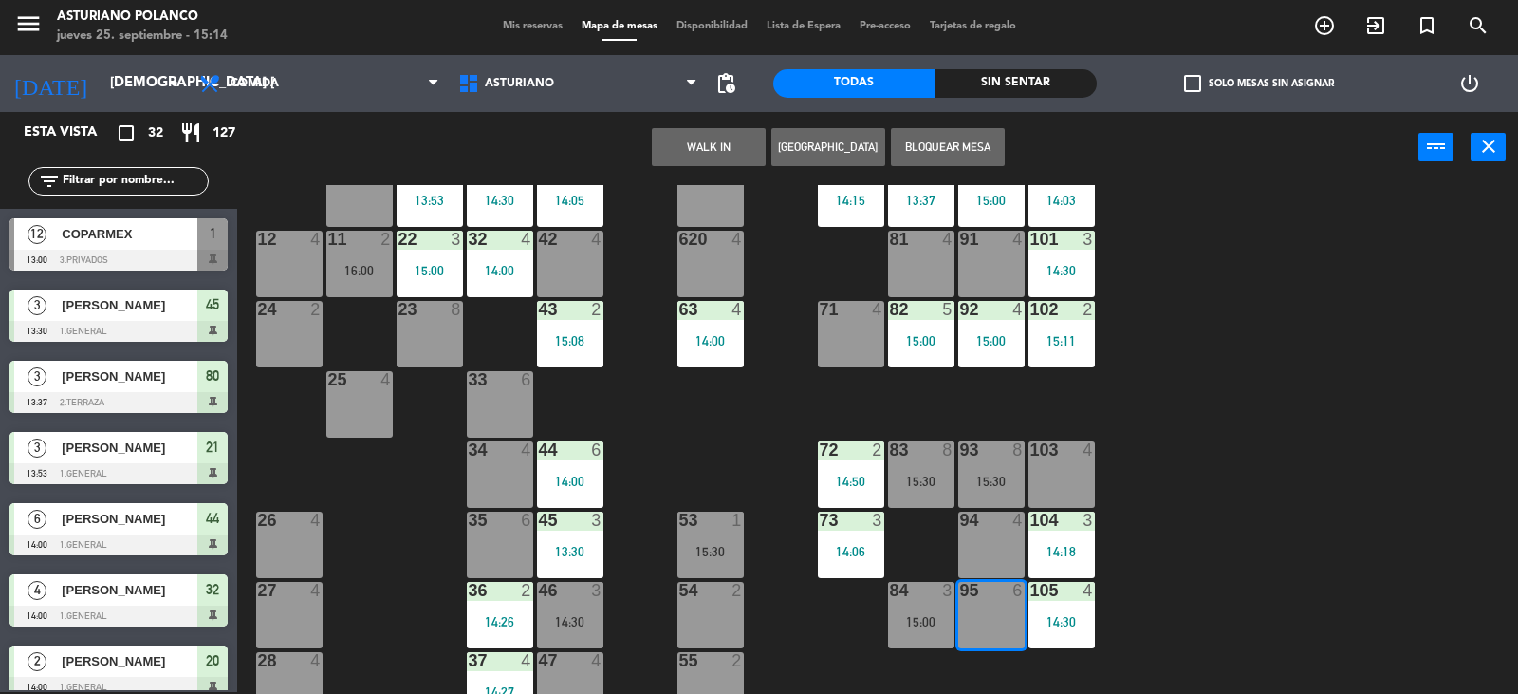
click at [700, 144] on button "WALK IN" at bounding box center [709, 147] width 114 height 38
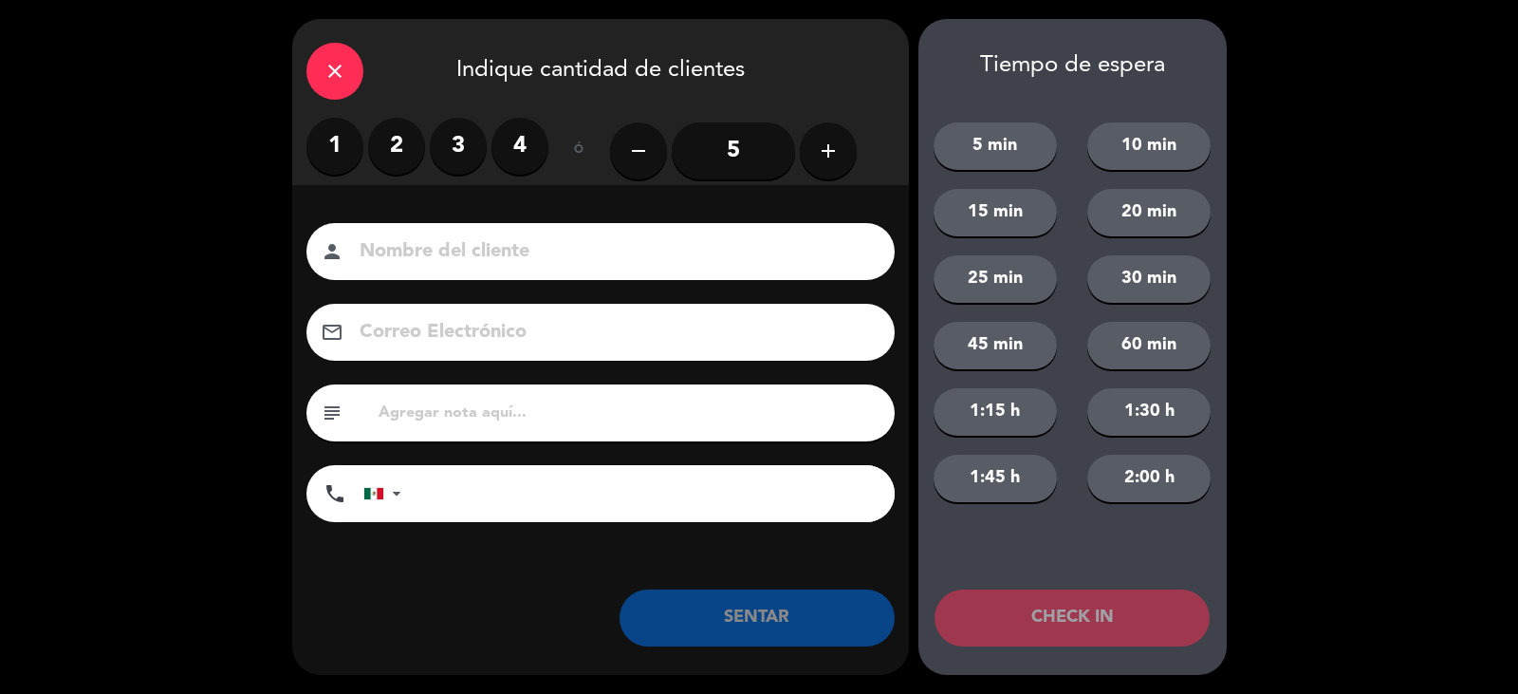
click at [527, 145] on label "4" at bounding box center [520, 146] width 57 height 57
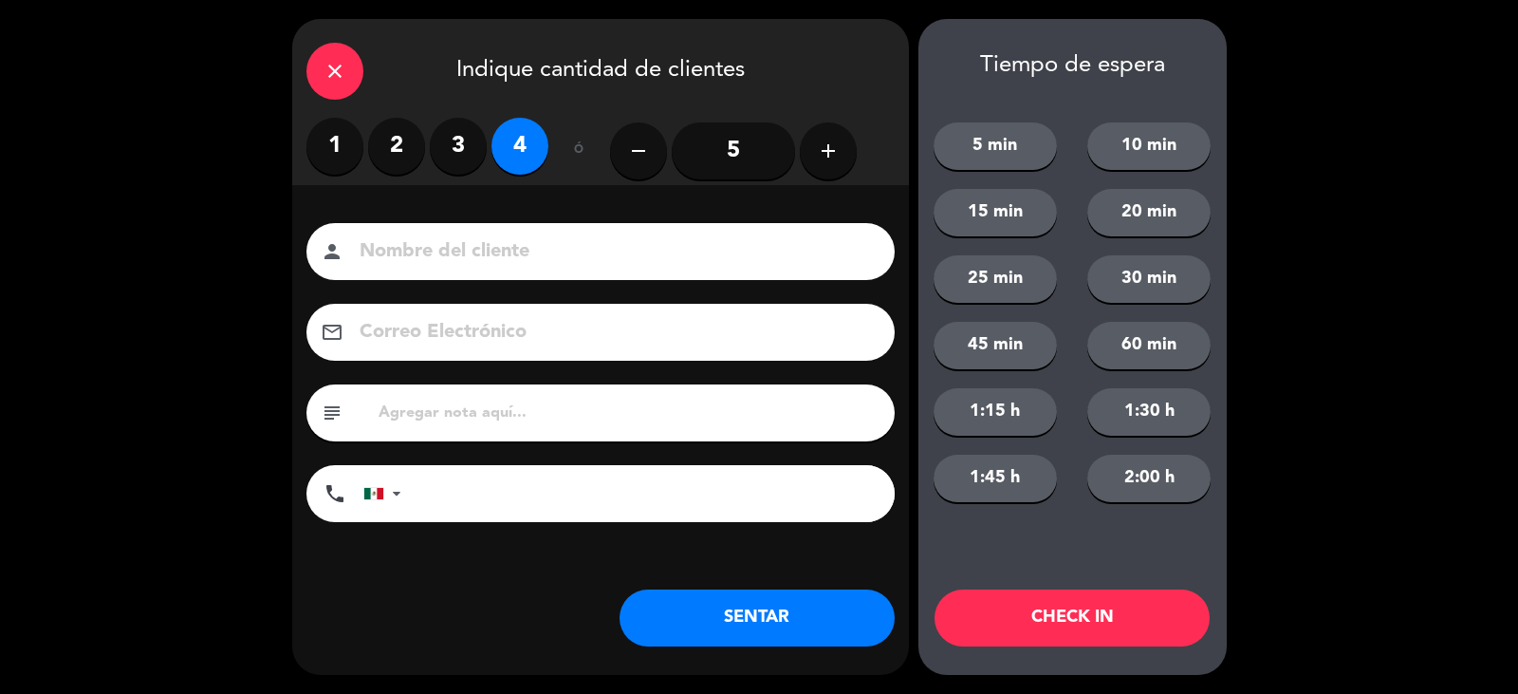
click at [527, 245] on input at bounding box center [614, 251] width 512 height 33
type input "CLAUDIA LOPEZ"
click at [763, 621] on button "SENTAR" at bounding box center [757, 617] width 275 height 57
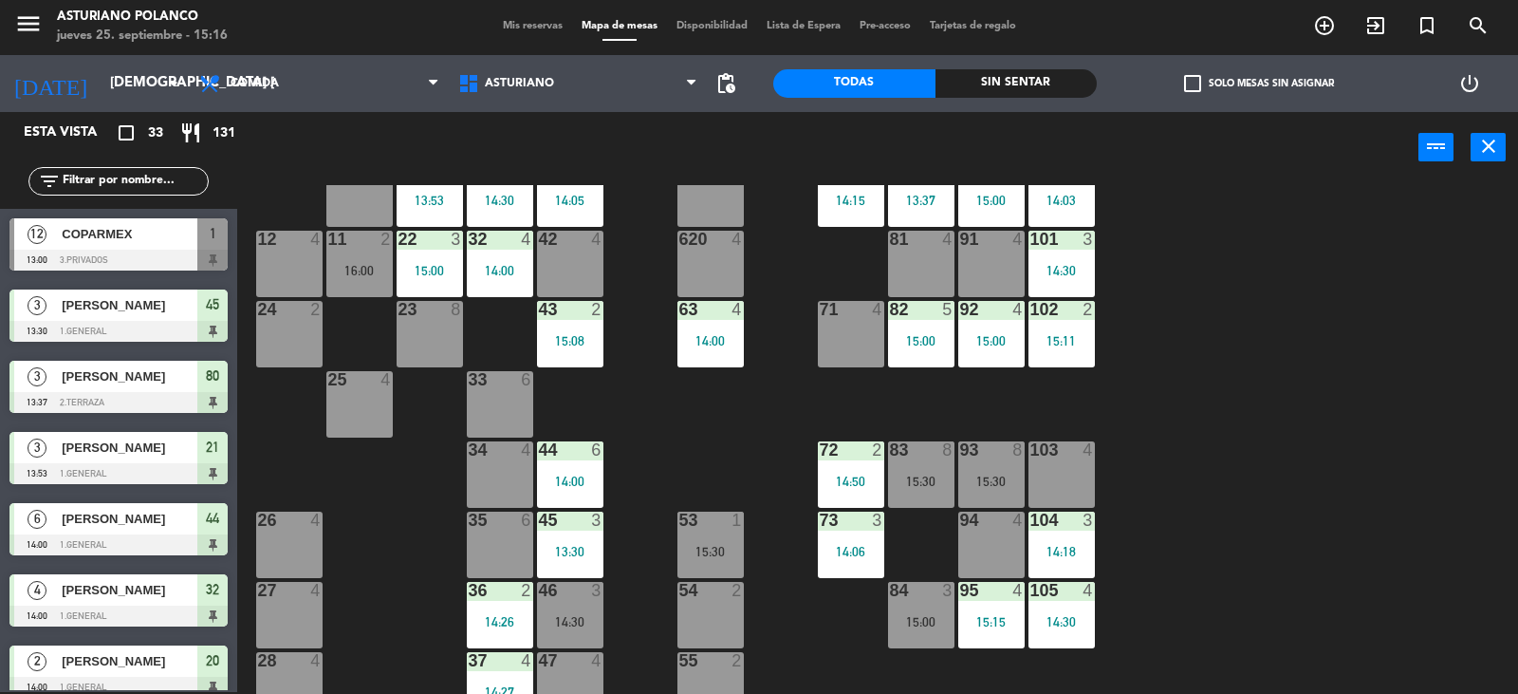
scroll to position [294, 0]
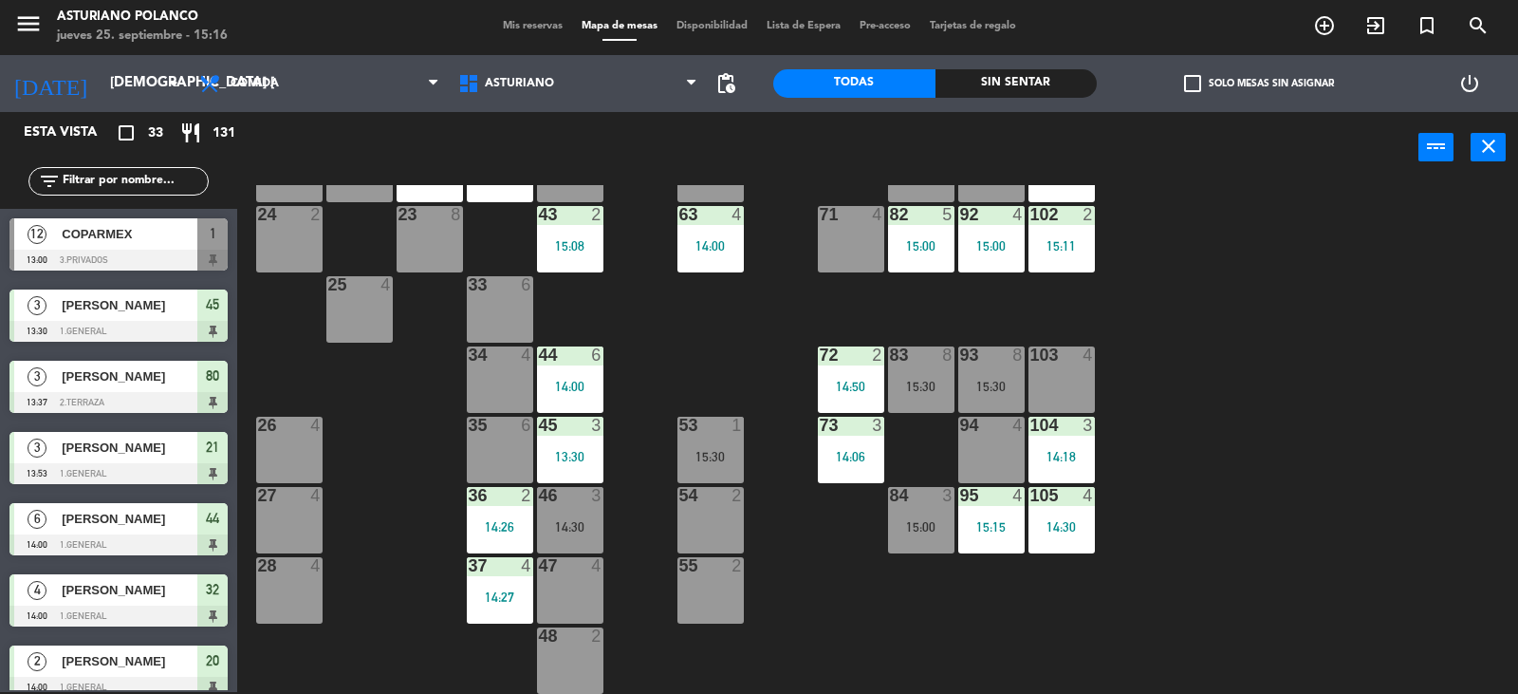
click at [494, 446] on div "35 6" at bounding box center [500, 450] width 66 height 66
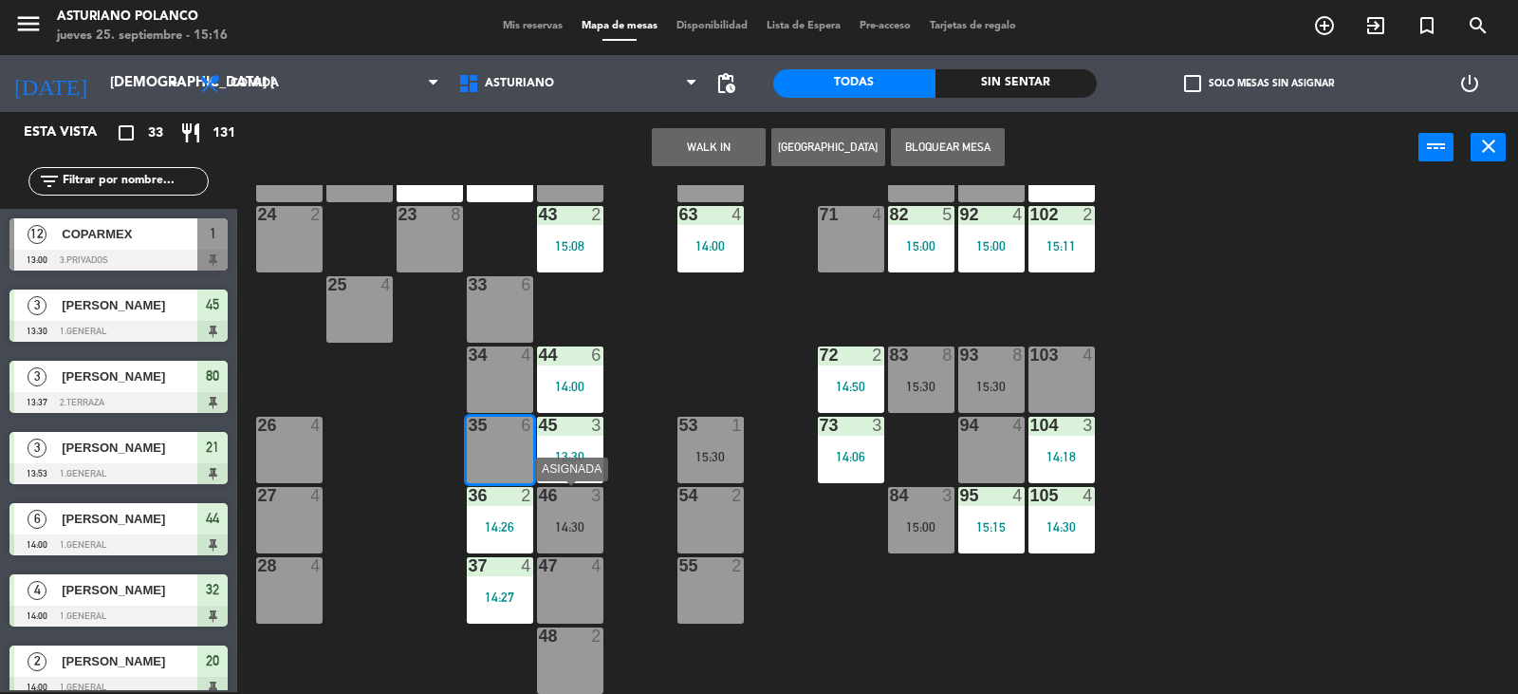
drag, startPoint x: 559, startPoint y: 531, endPoint x: 414, endPoint y: 425, distance: 179.9
click at [557, 531] on div "14:30" at bounding box center [570, 526] width 66 height 13
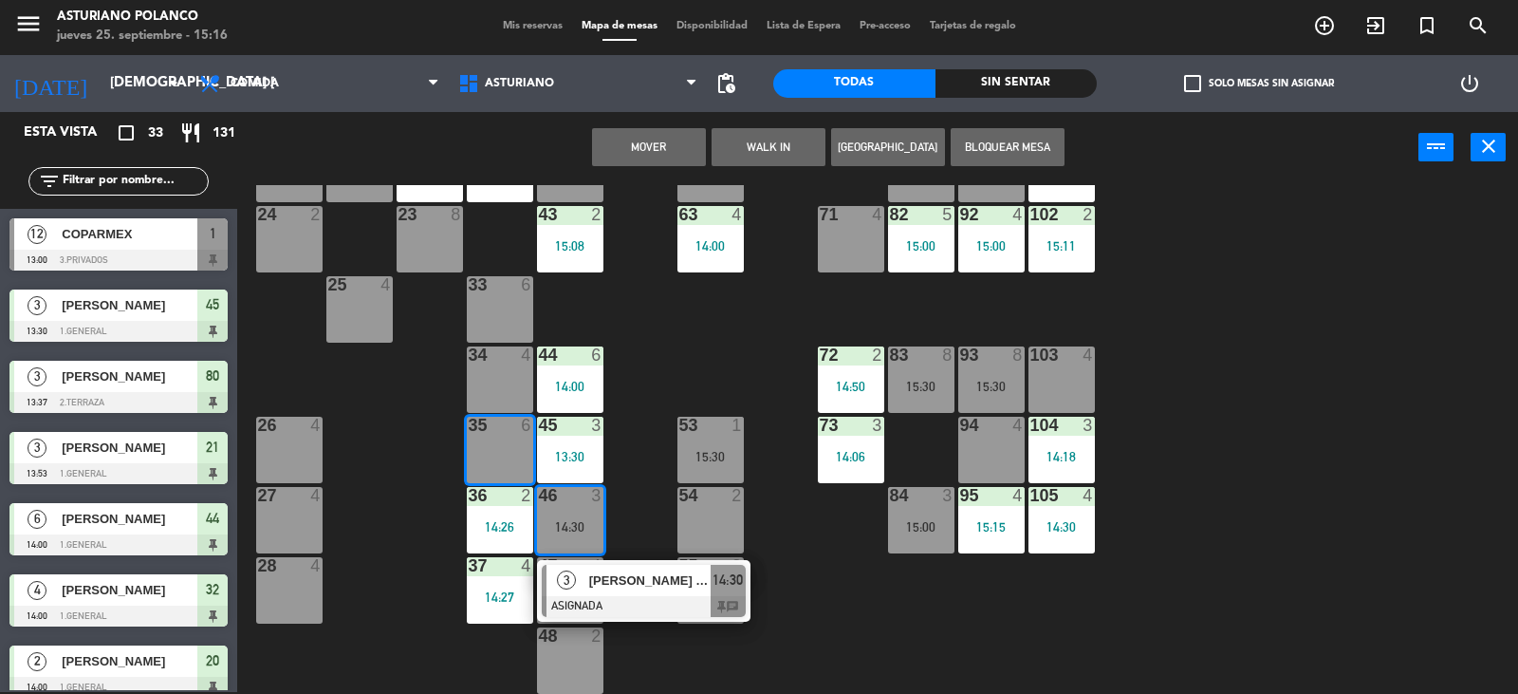
click at [654, 137] on button "Mover" at bounding box center [649, 147] width 114 height 38
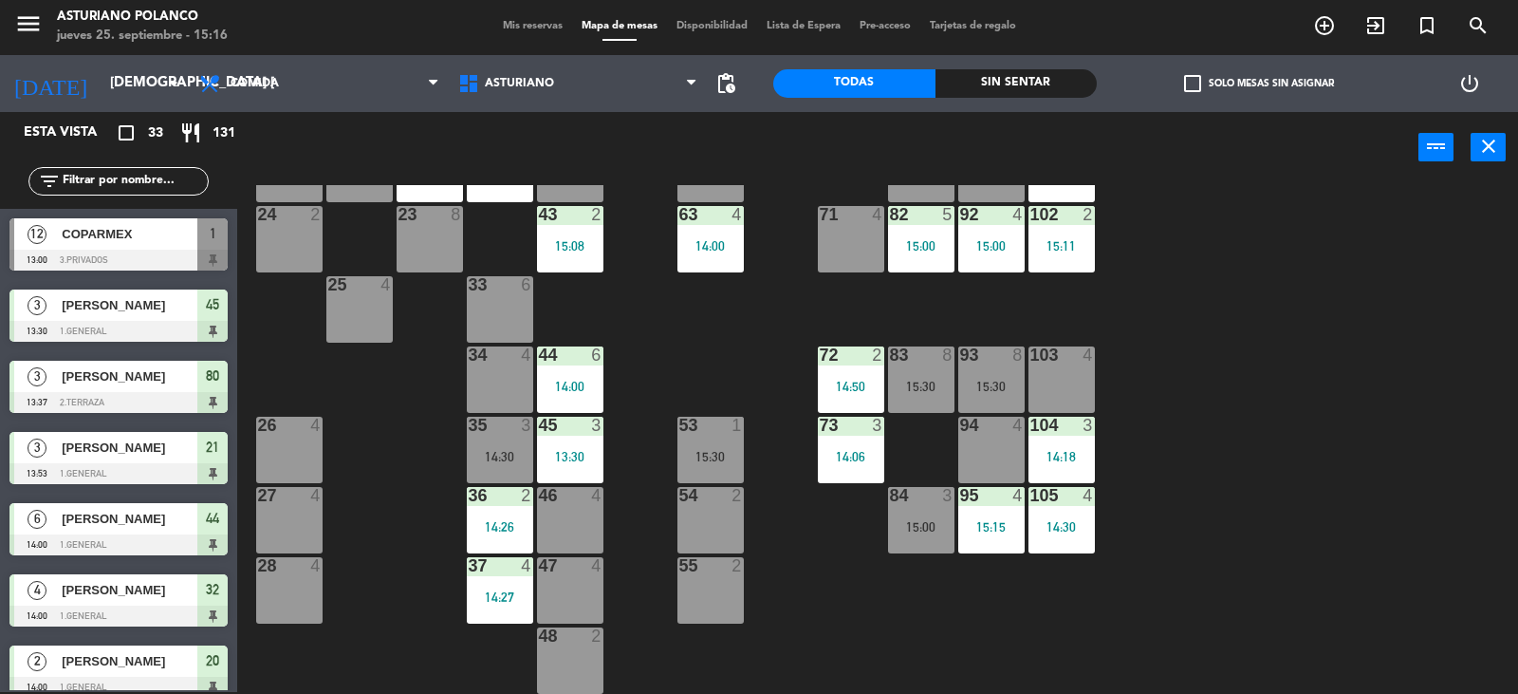
click at [548, 507] on div "46 4" at bounding box center [570, 520] width 66 height 66
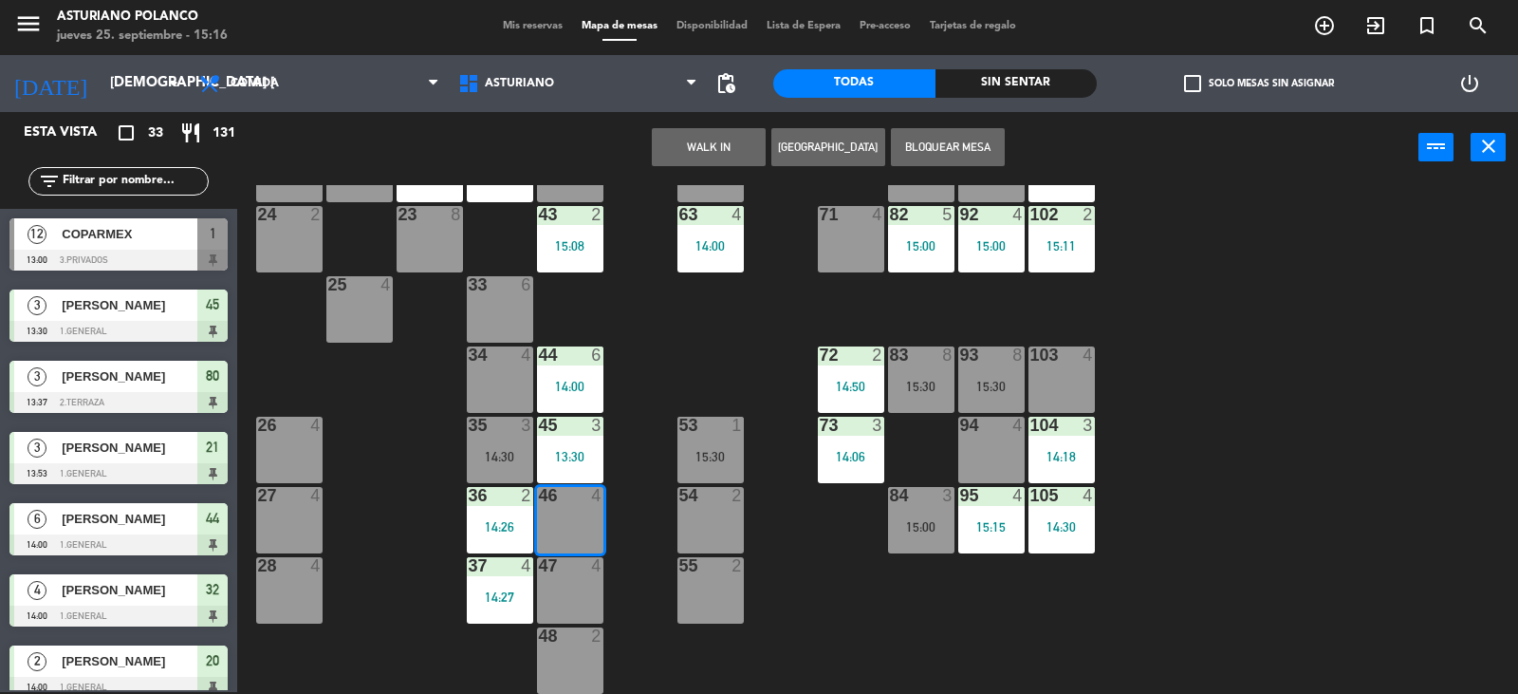
click at [739, 138] on button "WALK IN" at bounding box center [709, 147] width 114 height 38
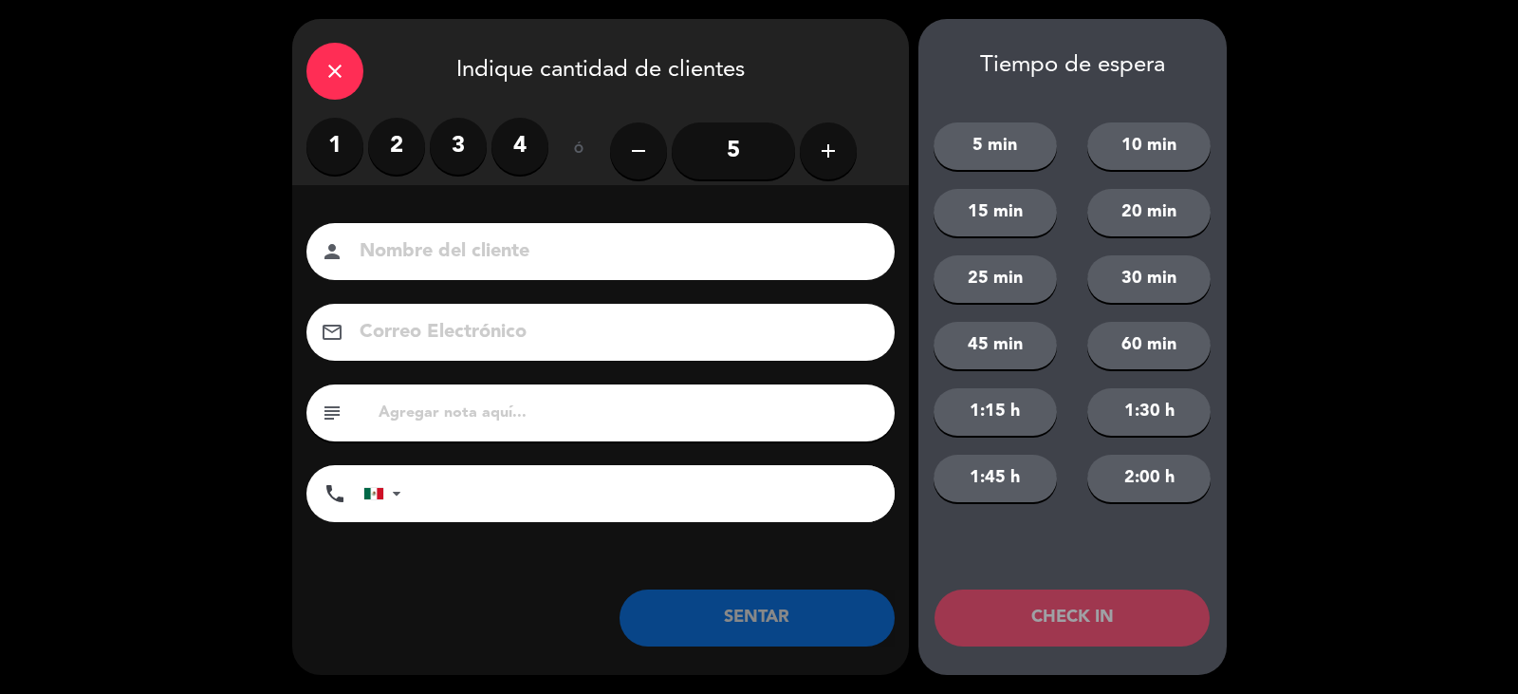
click at [456, 160] on label "3" at bounding box center [458, 146] width 57 height 57
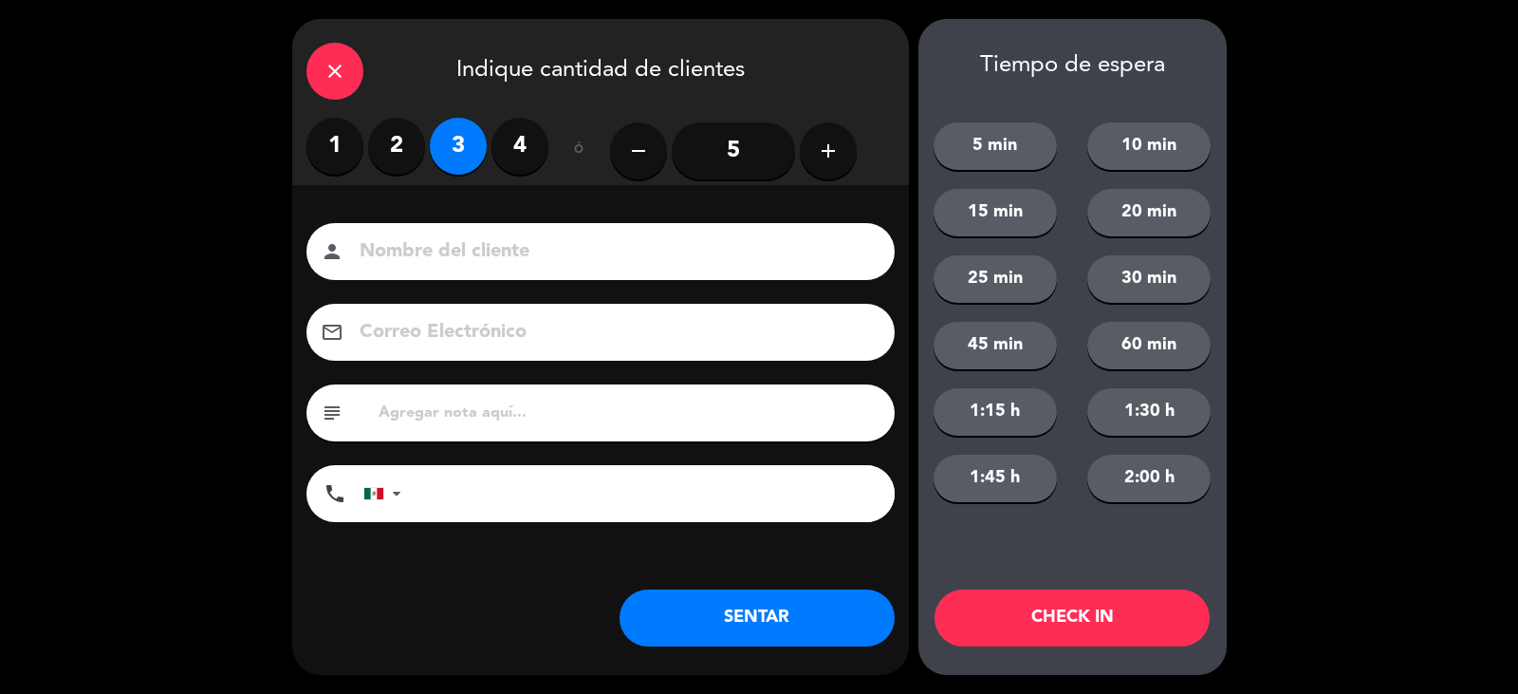
click at [360, 242] on input at bounding box center [614, 251] width 512 height 33
click at [383, 245] on input at bounding box center [614, 251] width 512 height 33
type input "PABLO"
click at [788, 635] on button "SENTAR" at bounding box center [757, 617] width 275 height 57
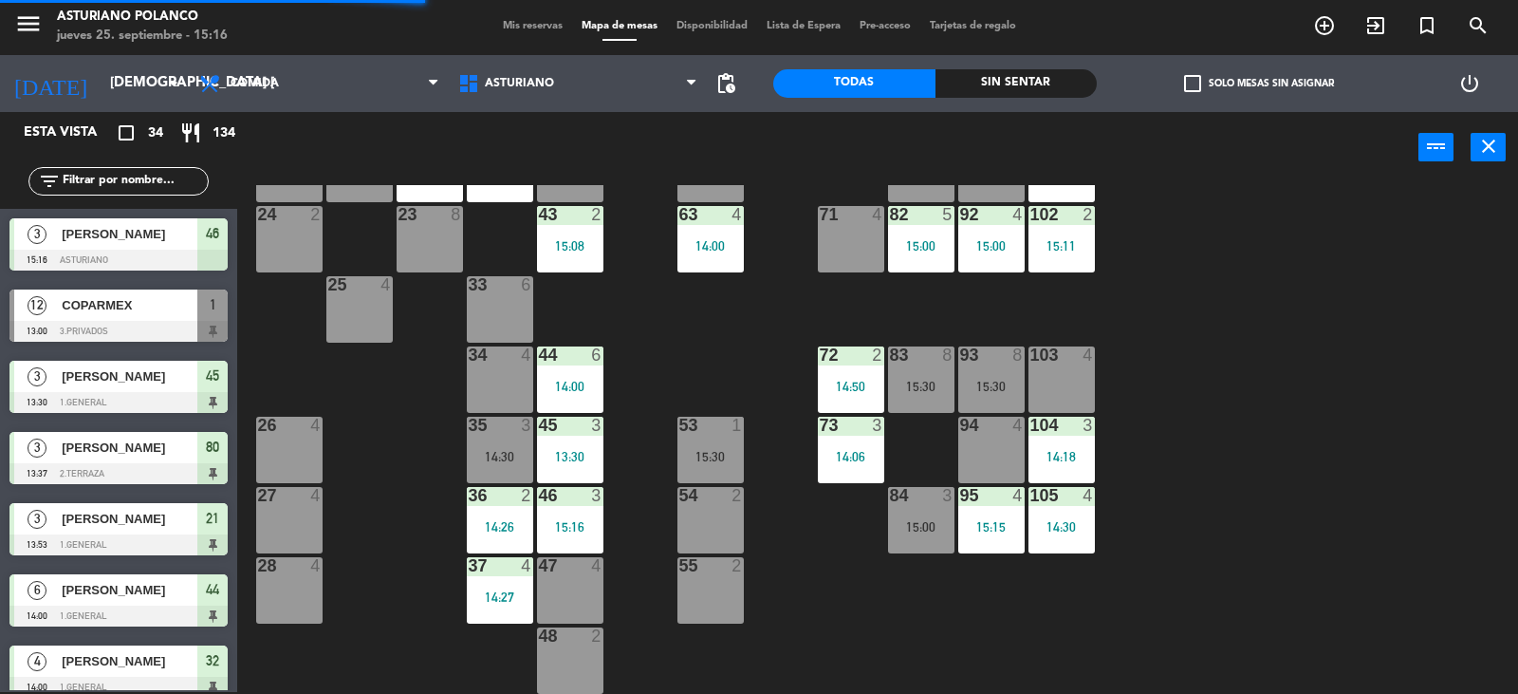
click at [403, 250] on div "23 8" at bounding box center [430, 239] width 66 height 66
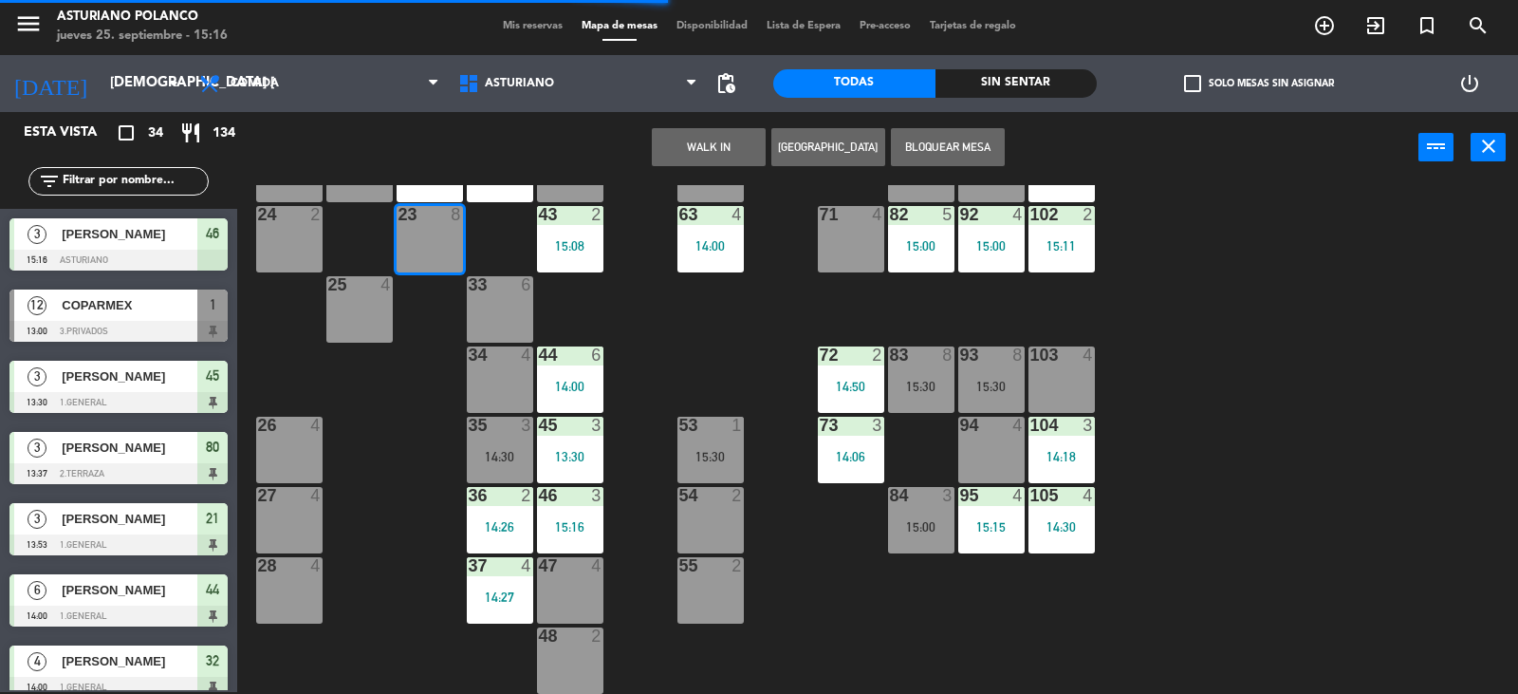
click at [724, 139] on button "WALK IN" at bounding box center [709, 147] width 114 height 38
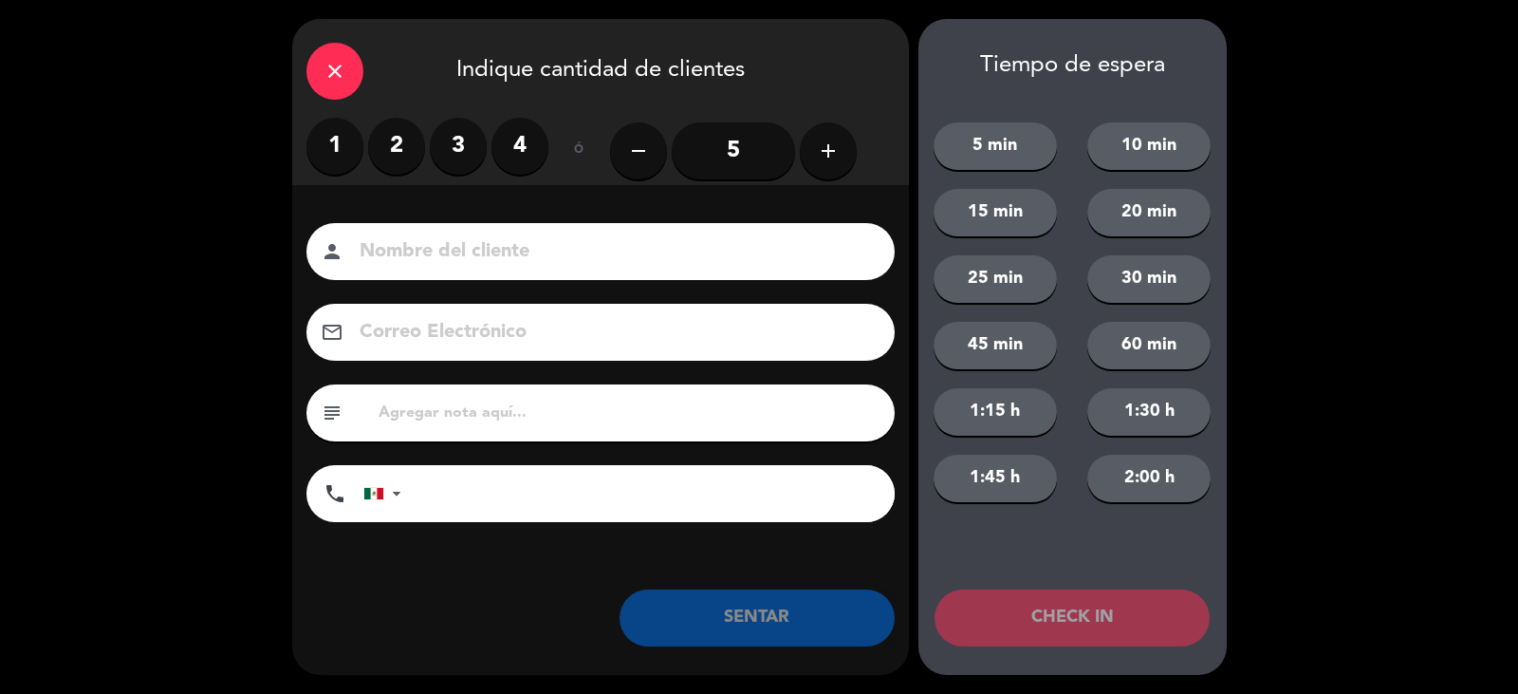
drag, startPoint x: 726, startPoint y: 149, endPoint x: 518, endPoint y: 221, distance: 220.0
click at [718, 153] on input "5" at bounding box center [733, 150] width 123 height 57
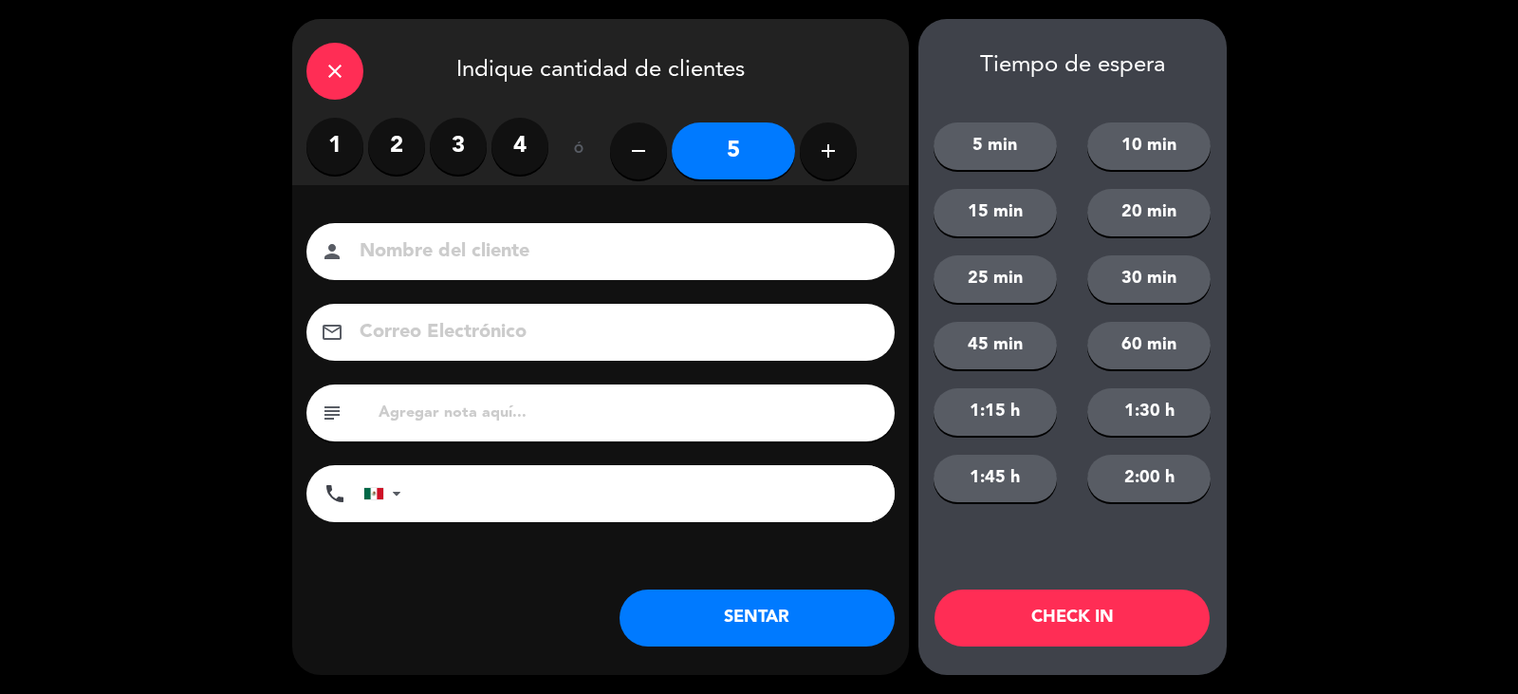
click at [393, 257] on input at bounding box center [614, 251] width 512 height 33
type input "JORGE ALVAREZ"
click at [719, 628] on button "SENTAR" at bounding box center [757, 617] width 275 height 57
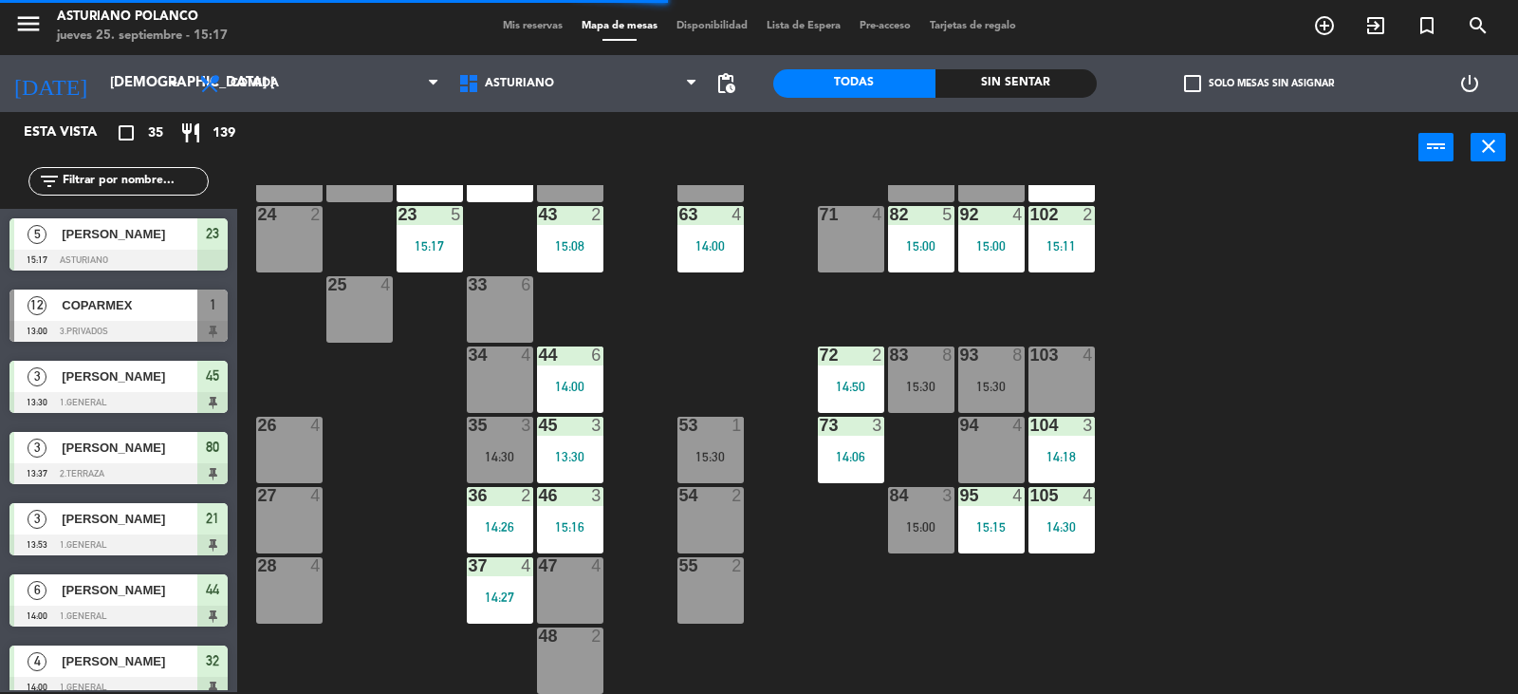
click at [505, 450] on div "14:30" at bounding box center [500, 456] width 66 height 13
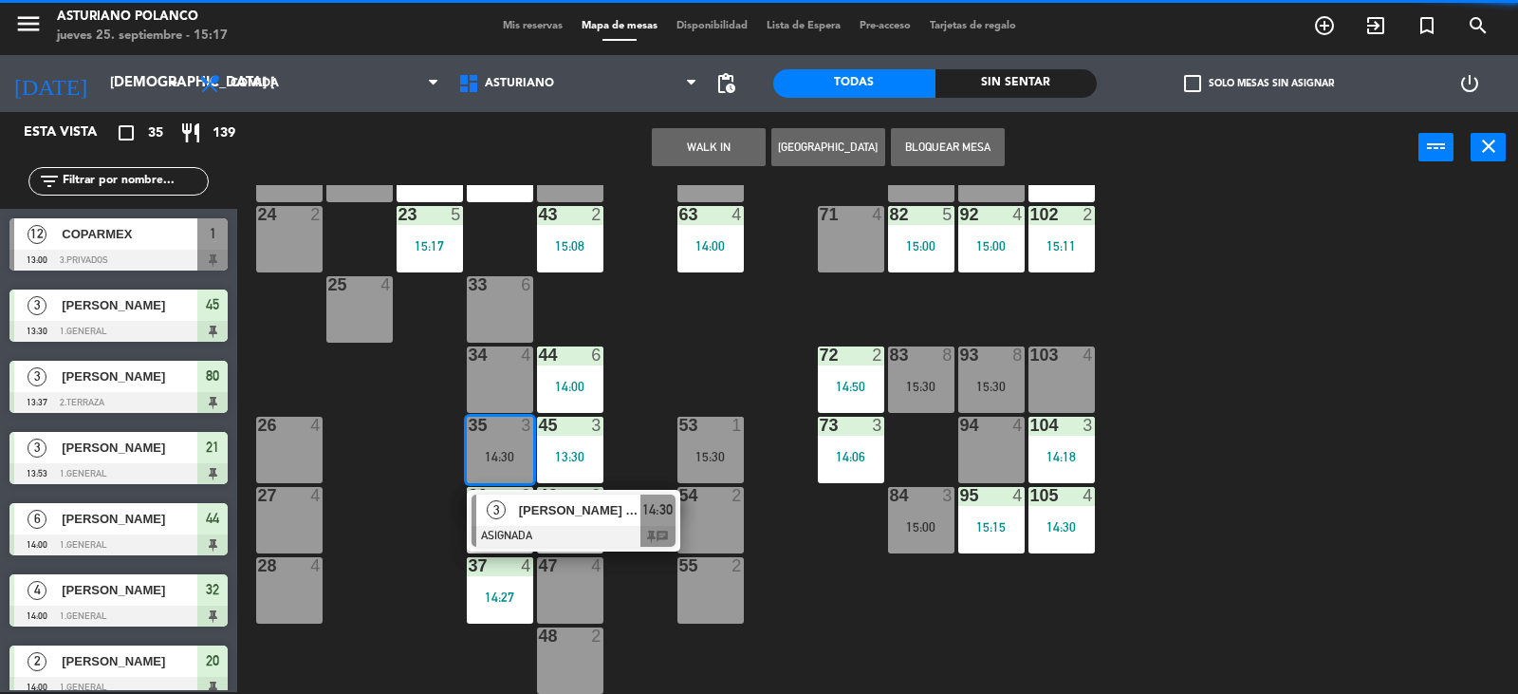
click at [679, 355] on div "1 12 13:00 2 block 8 60 14 14:00 20 2 14:00 30 4 14:30 40 4 61 14 14:00 62 6 41…" at bounding box center [885, 439] width 1266 height 509
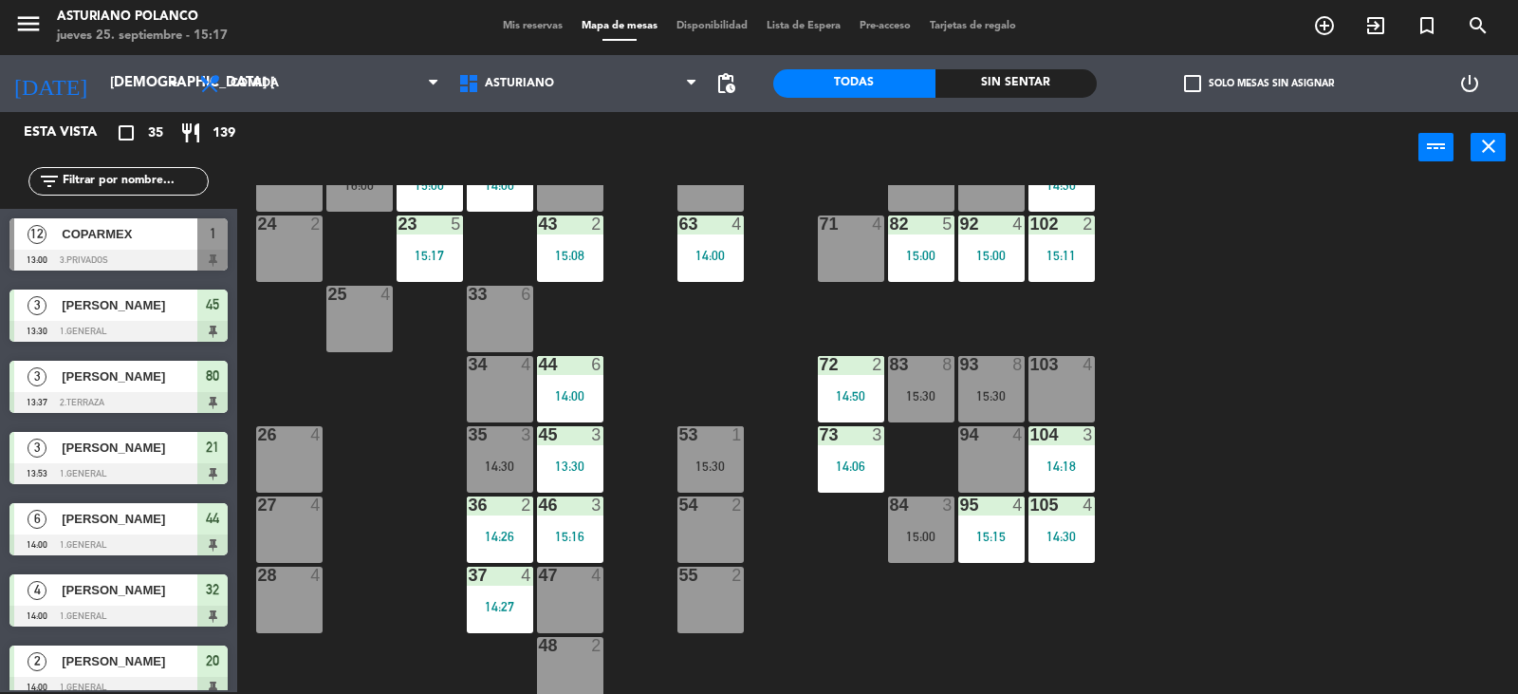
scroll to position [0, 0]
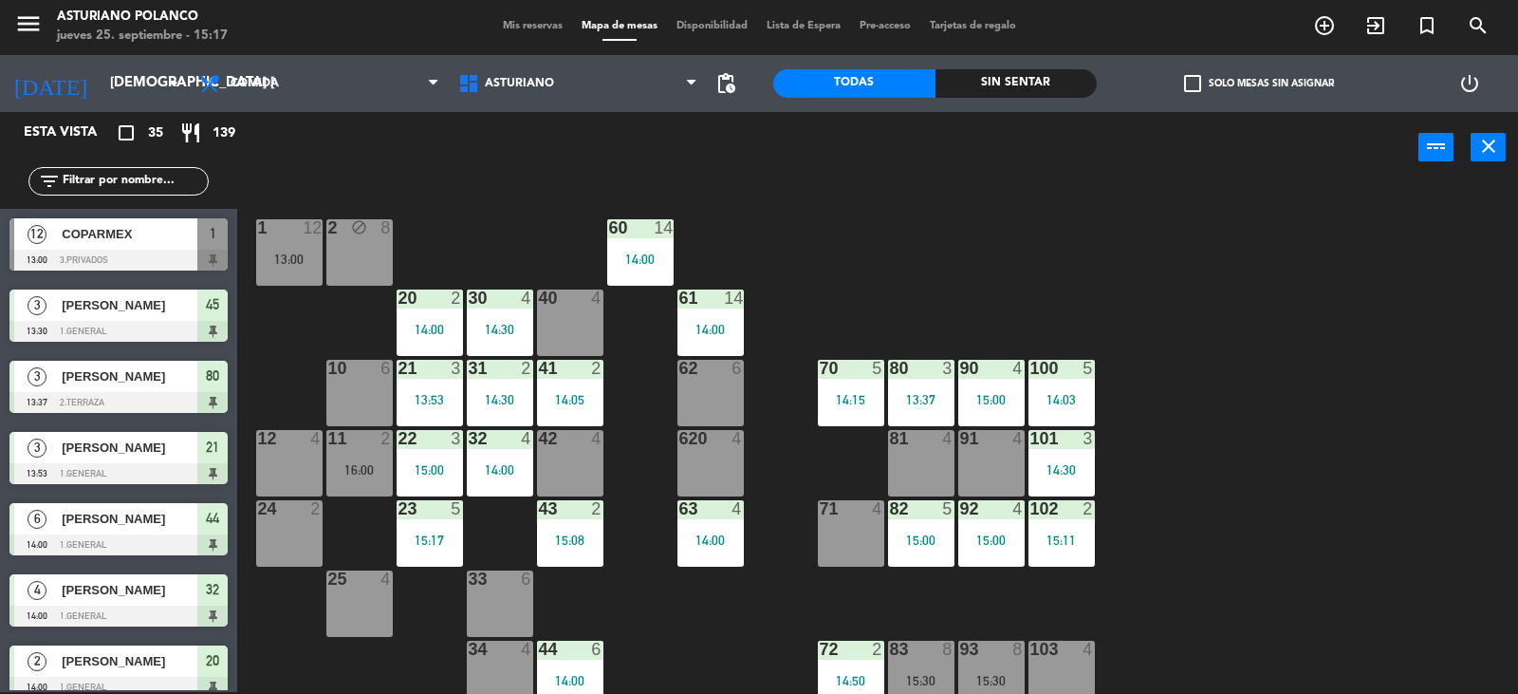
click at [345, 475] on div "16:00" at bounding box center [359, 469] width 66 height 13
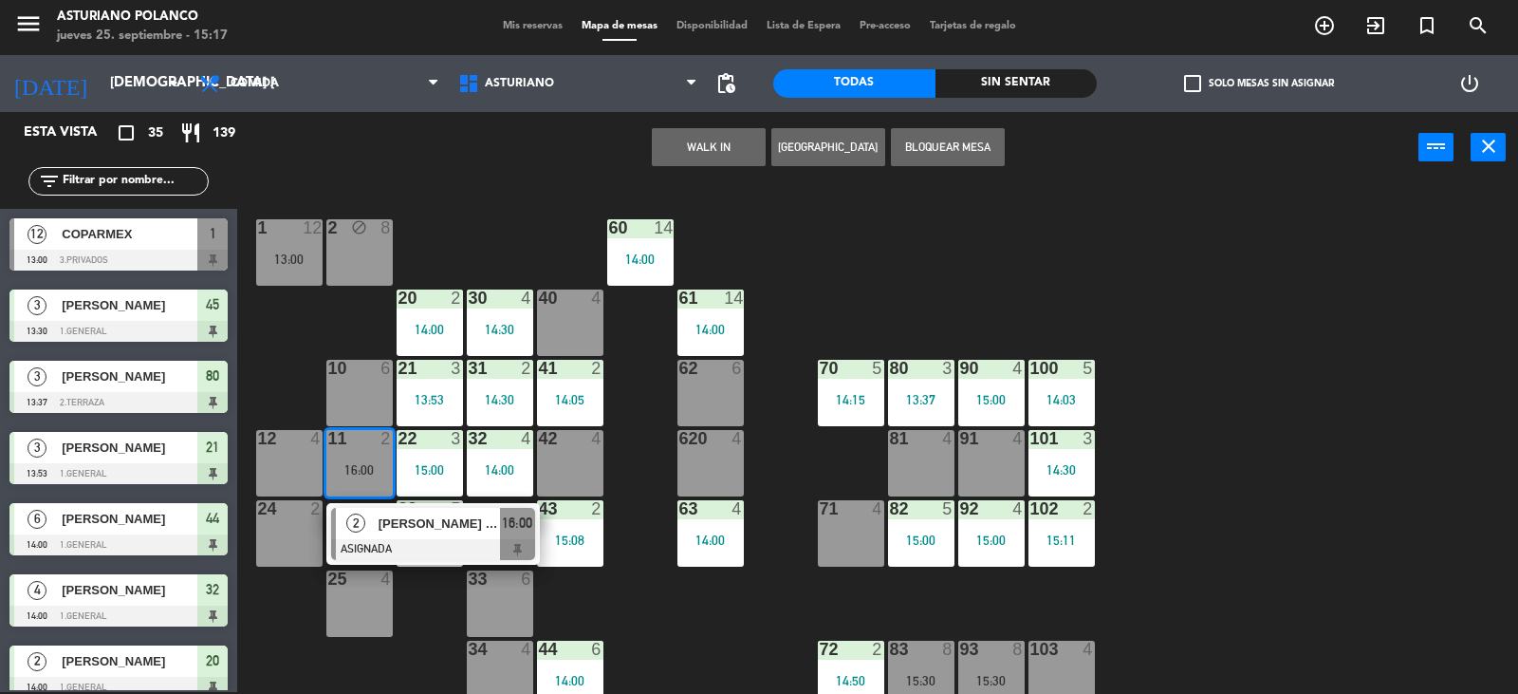
click at [564, 184] on main "1 12 13:00 2 block 8 60 14 14:00 20 2 14:00 30 4 14:30 40 4 61 14 14:00 62 6 41…" at bounding box center [877, 432] width 1281 height 524
click at [1318, 559] on div "1 12 13:00 2 block 8 60 14 14:00 20 2 14:00 30 4 14:30 40 4 61 14 14:00 62 6 41…" at bounding box center [885, 439] width 1266 height 509
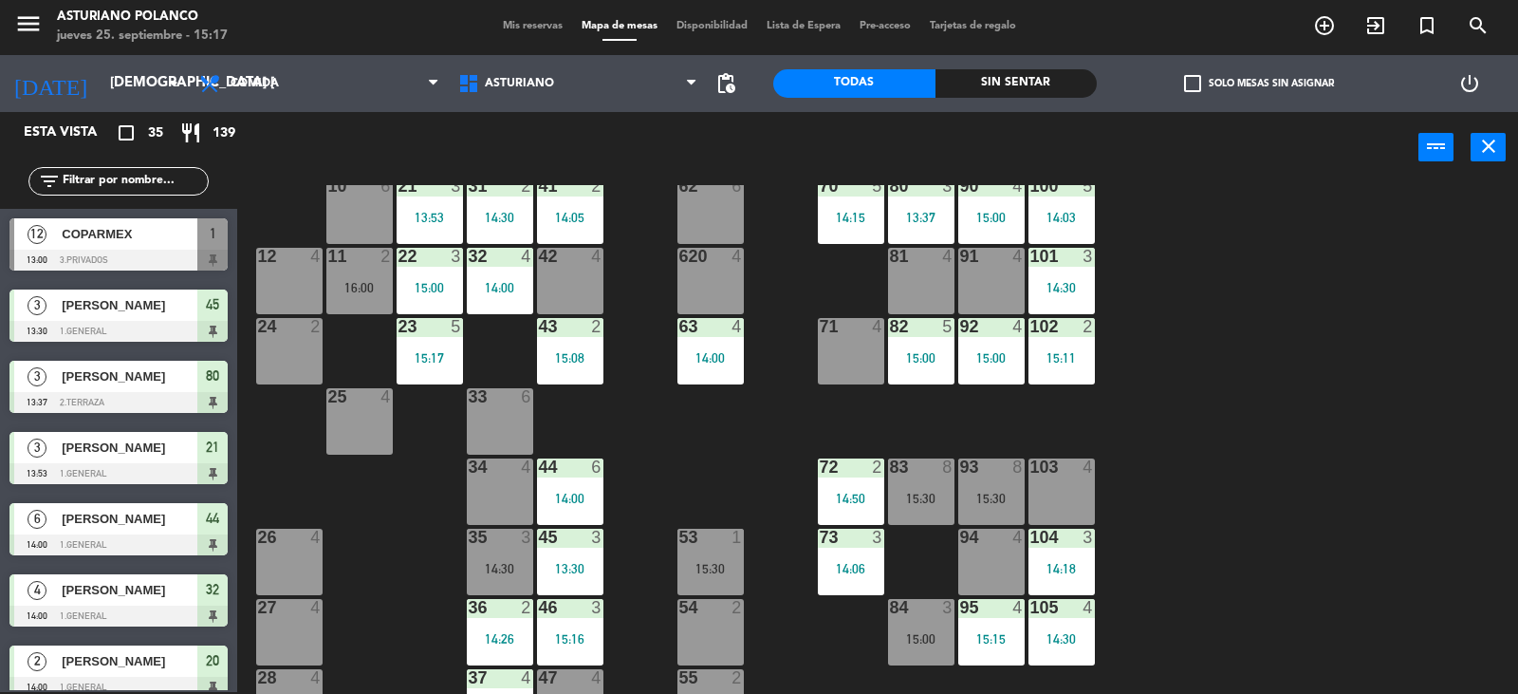
scroll to position [190, 0]
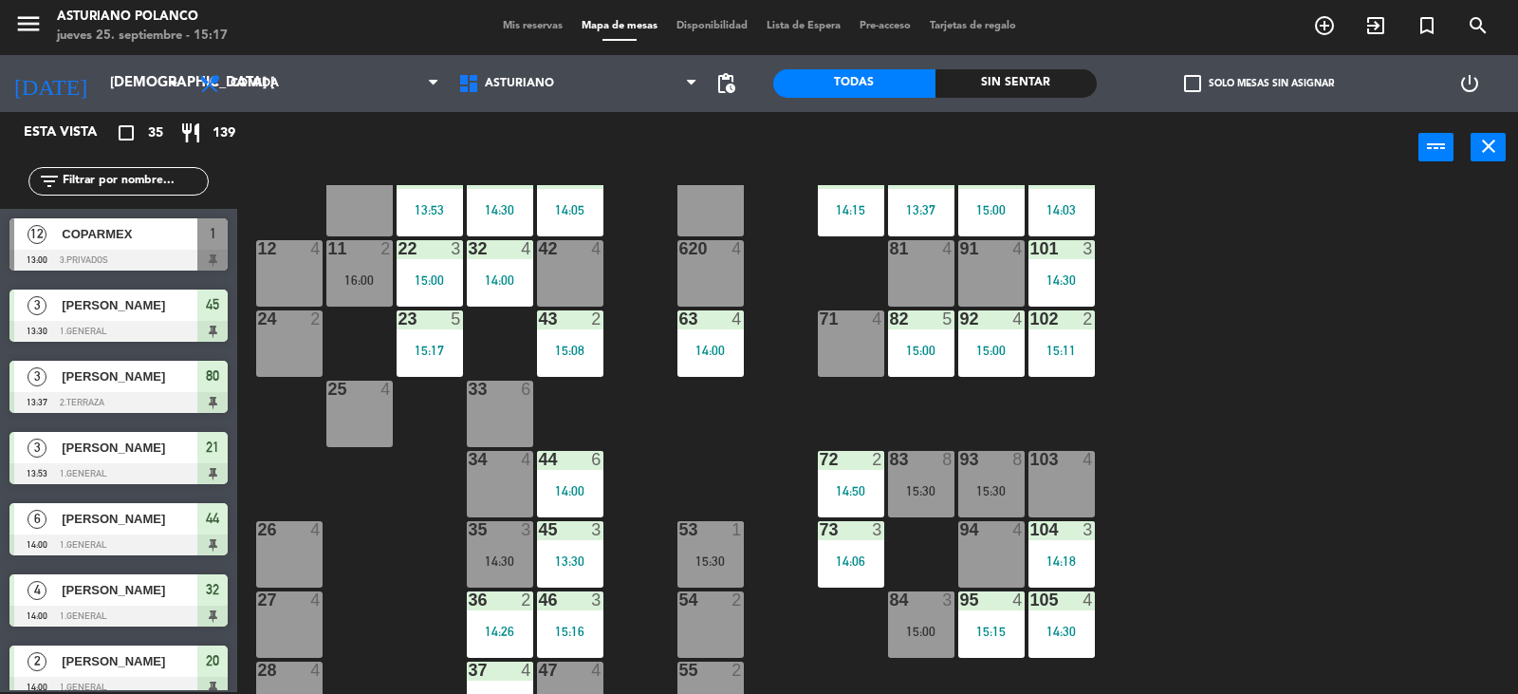
click at [906, 495] on div "15:30" at bounding box center [921, 490] width 66 height 13
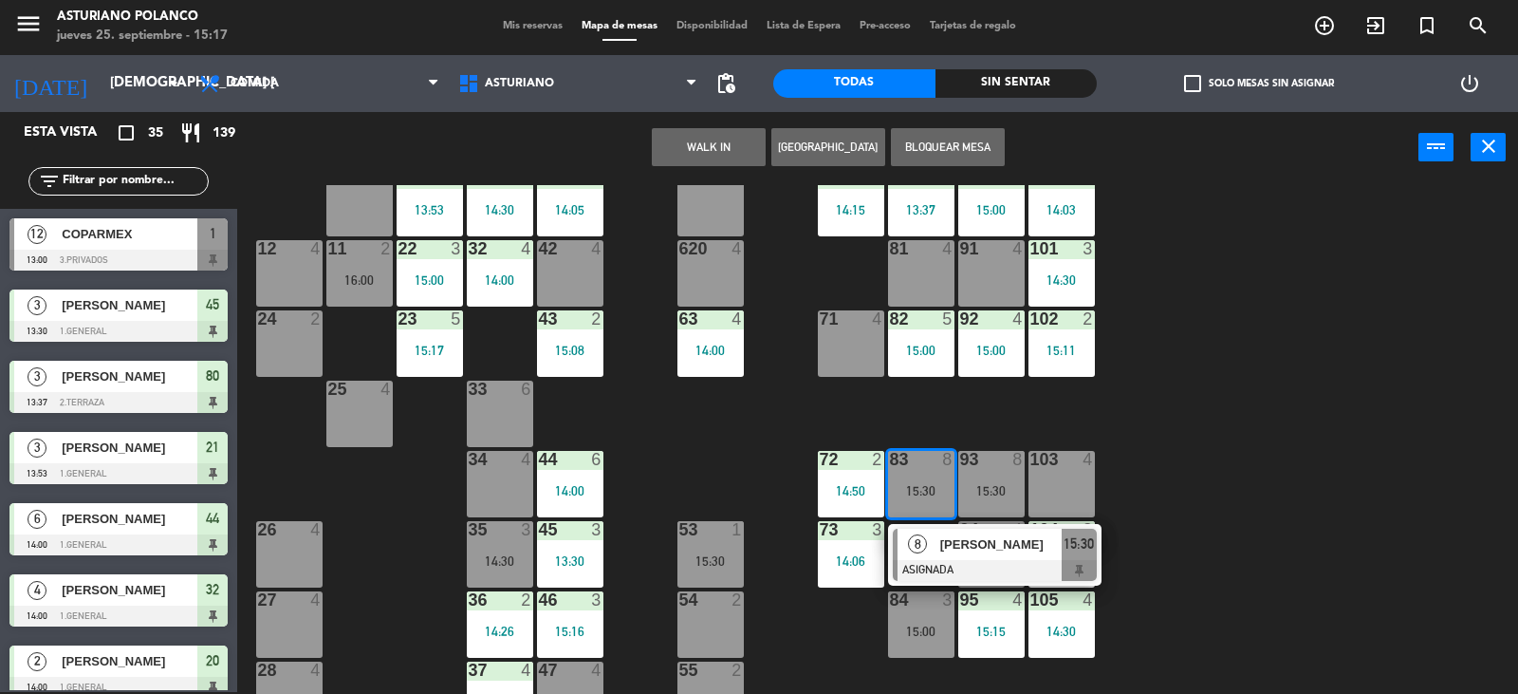
click at [1152, 514] on div "1 12 13:00 2 block 8 60 14 14:00 20 2 14:00 30 4 14:30 40 4 61 14 14:00 62 6 41…" at bounding box center [885, 439] width 1266 height 509
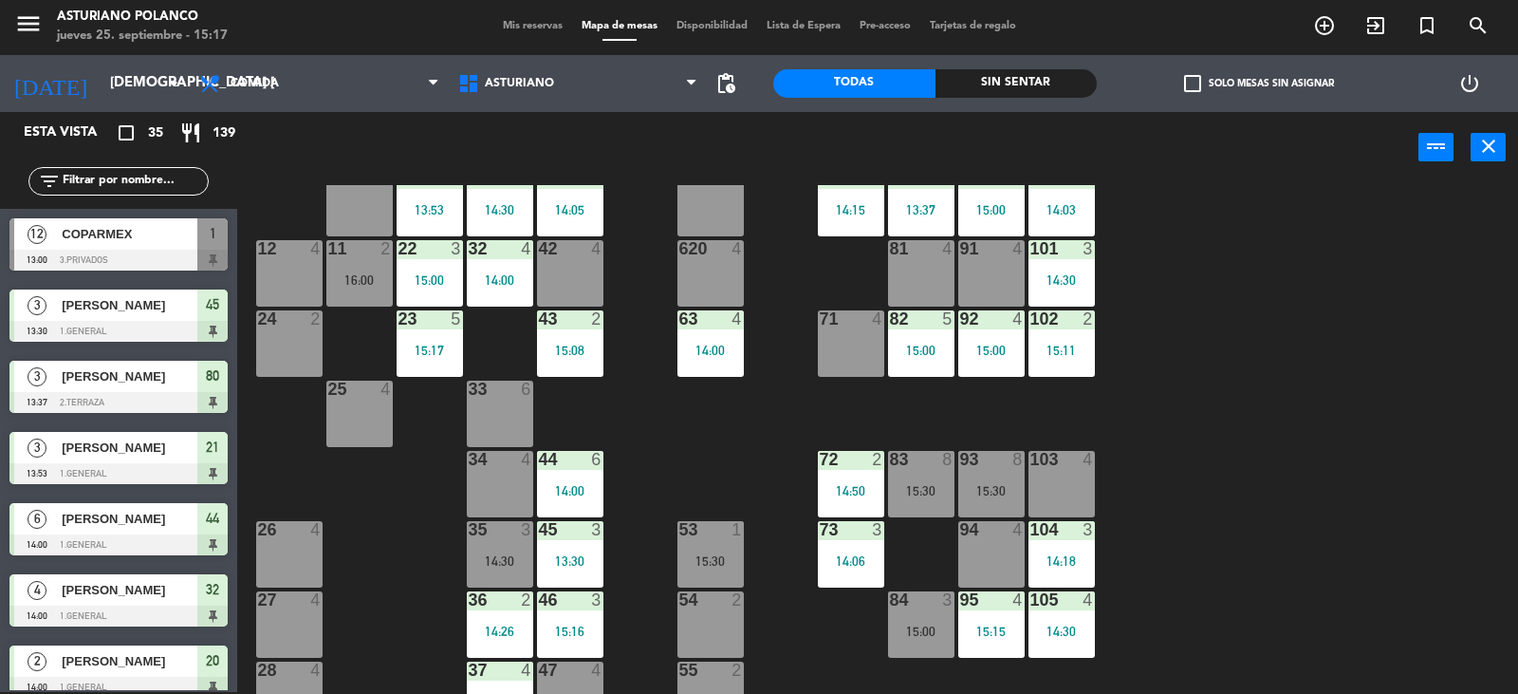
click at [930, 610] on div "84 3 15:00" at bounding box center [921, 624] width 66 height 66
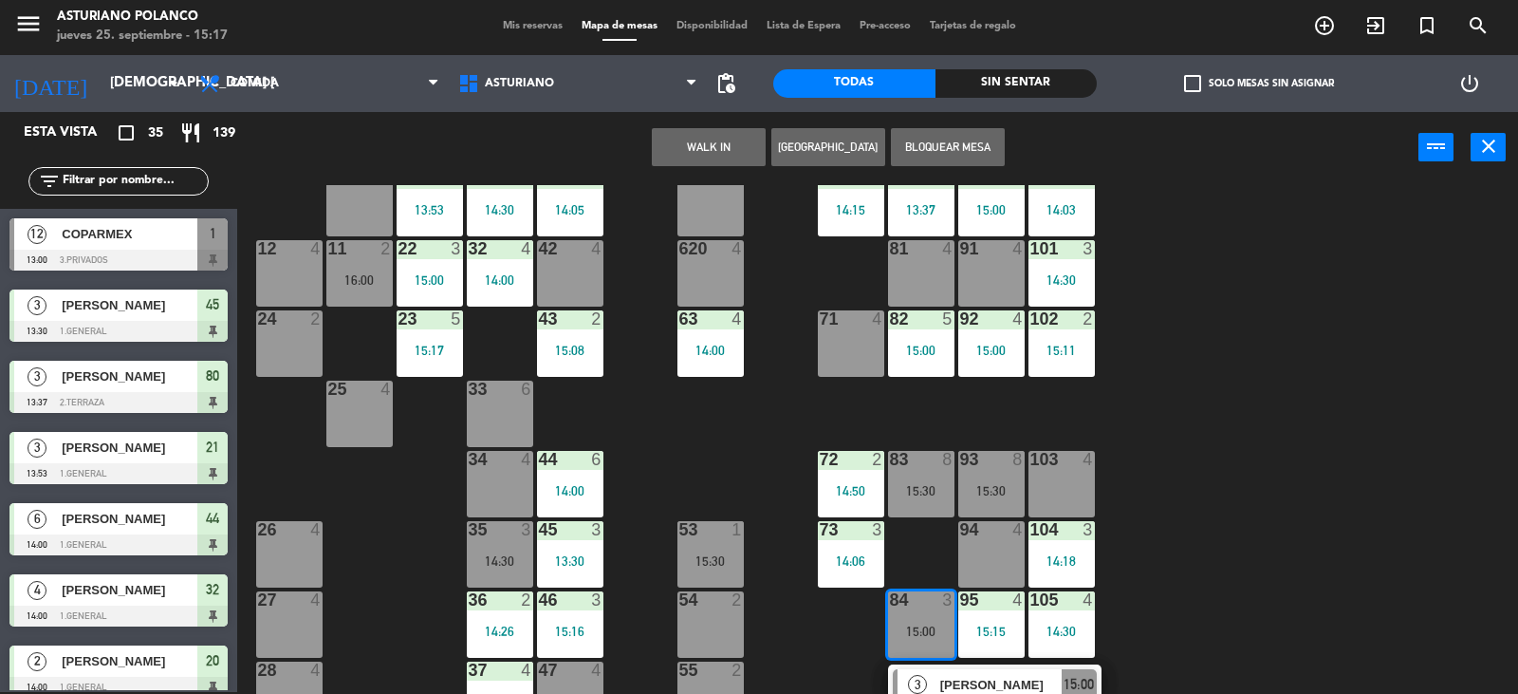
click at [1228, 498] on div "1 12 13:00 2 block 8 60 14 14:00 20 2 14:00 30 4 14:30 40 4 61 14 14:00 62 6 41…" at bounding box center [885, 439] width 1266 height 509
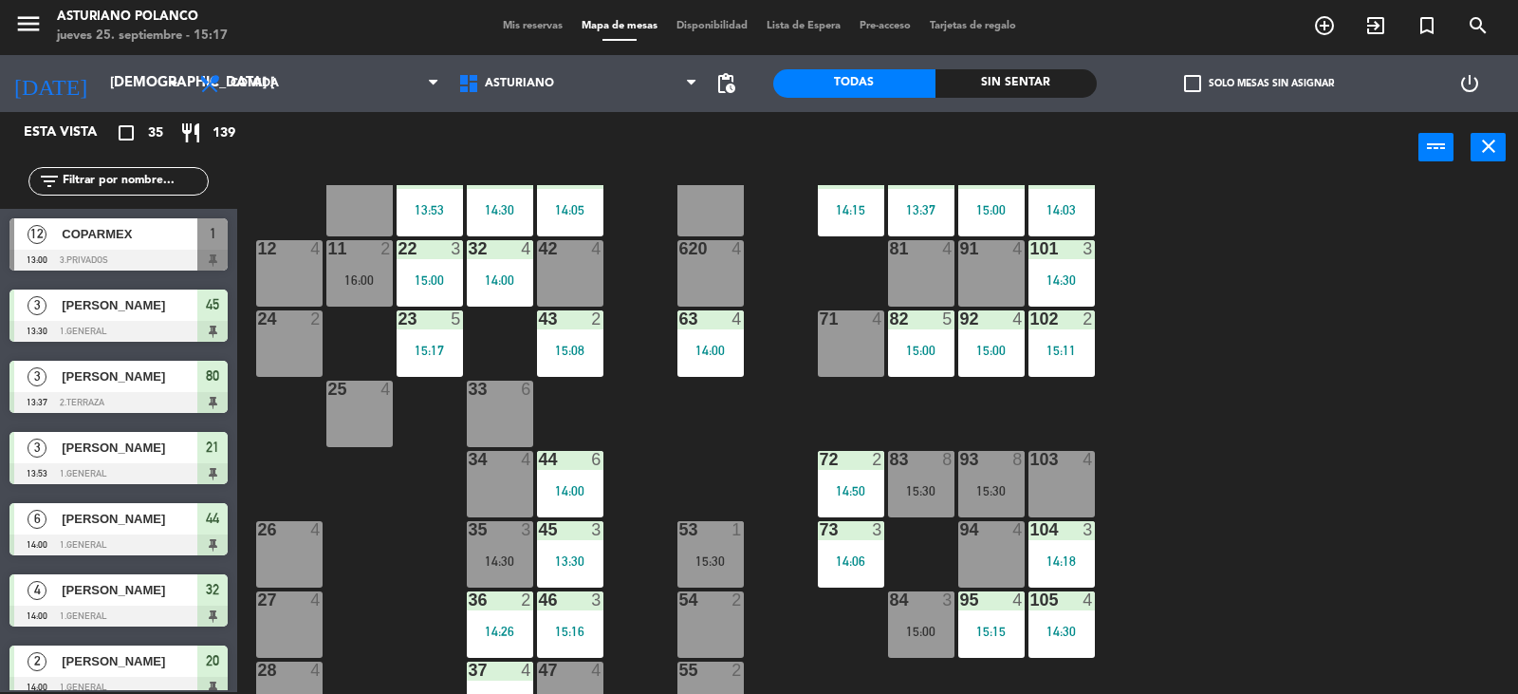
click at [498, 540] on div "35 3 14:30" at bounding box center [500, 554] width 66 height 66
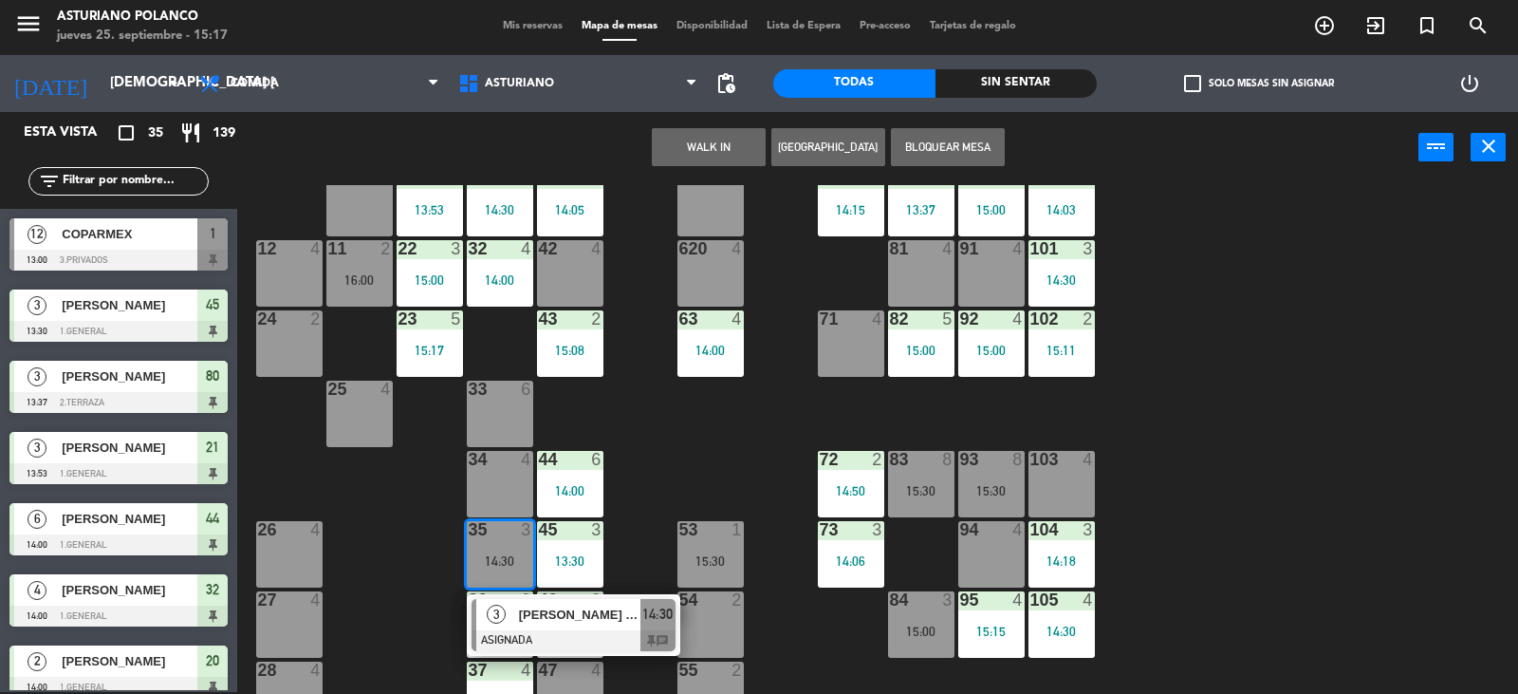
click at [639, 452] on div "1 12 13:00 2 block 8 60 14 14:00 20 2 14:00 30 4 14:30 40 4 61 14 14:00 62 6 41…" at bounding box center [885, 439] width 1266 height 509
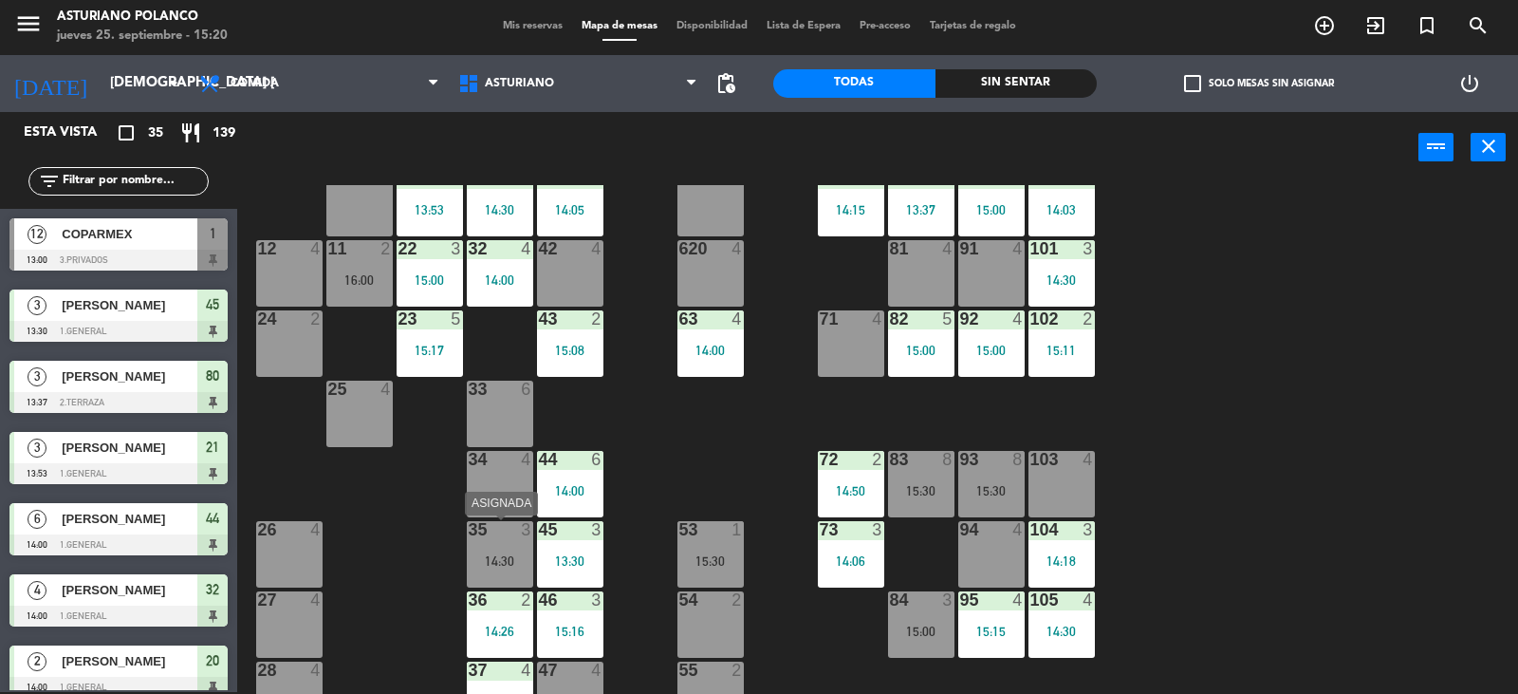
click at [508, 563] on div "14:30" at bounding box center [500, 560] width 66 height 13
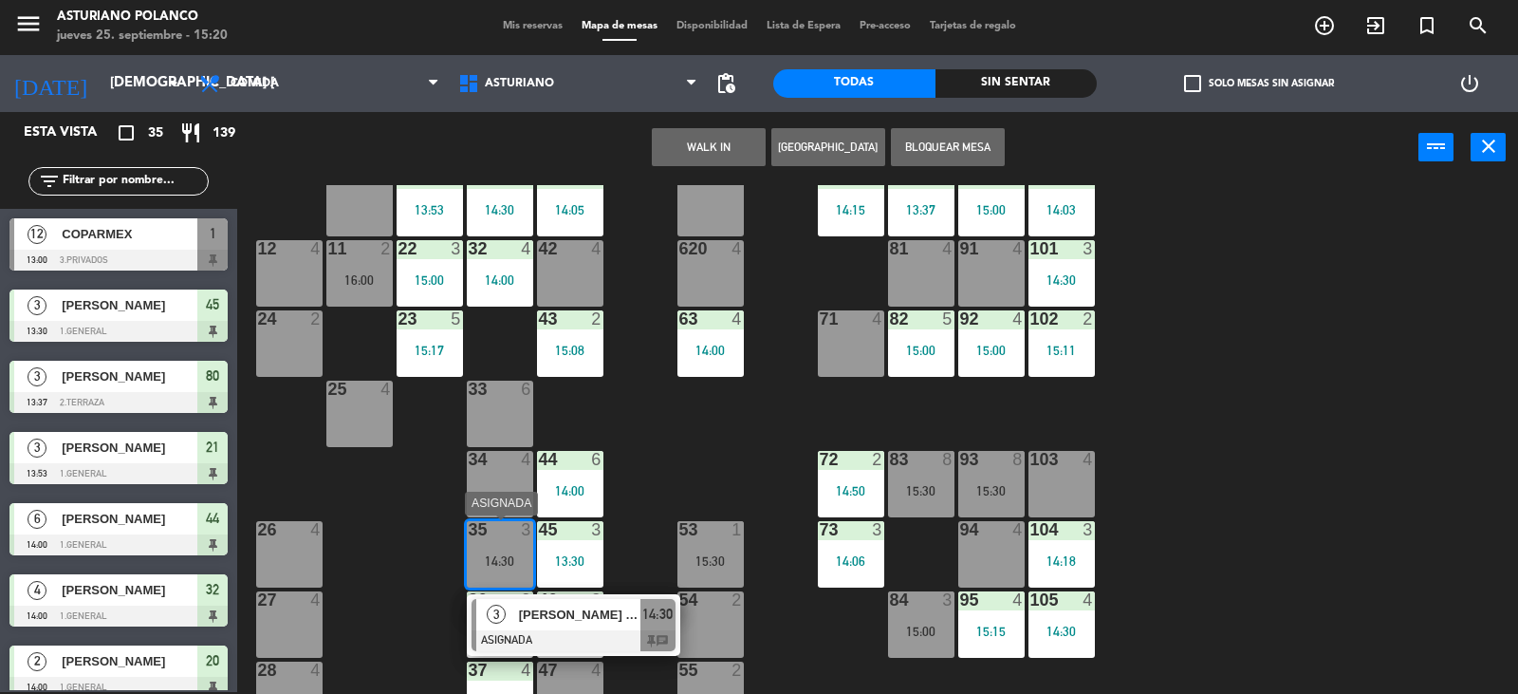
click at [554, 633] on div at bounding box center [574, 640] width 204 height 21
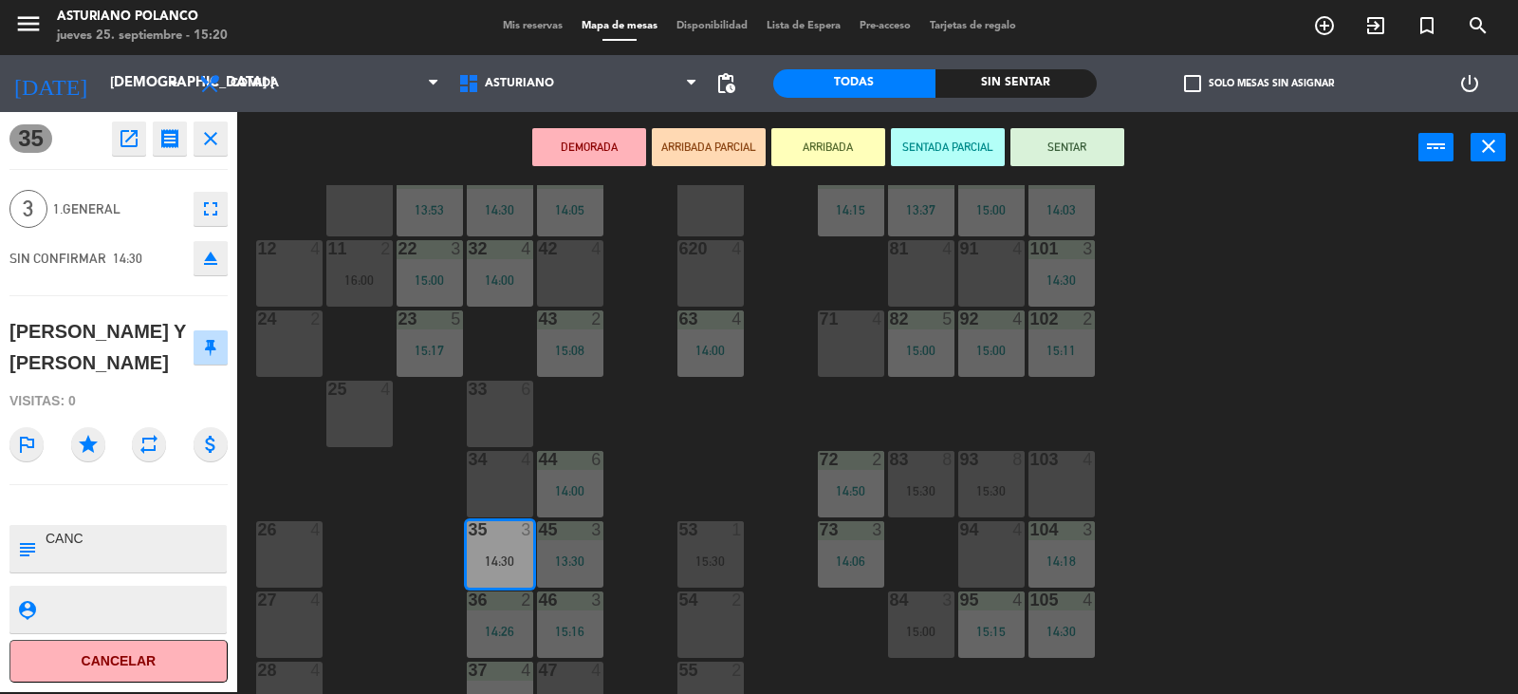
click at [161, 568] on textarea at bounding box center [134, 549] width 181 height 40
type textarea "C"
click at [1083, 150] on button "SENTAR" at bounding box center [1068, 147] width 114 height 38
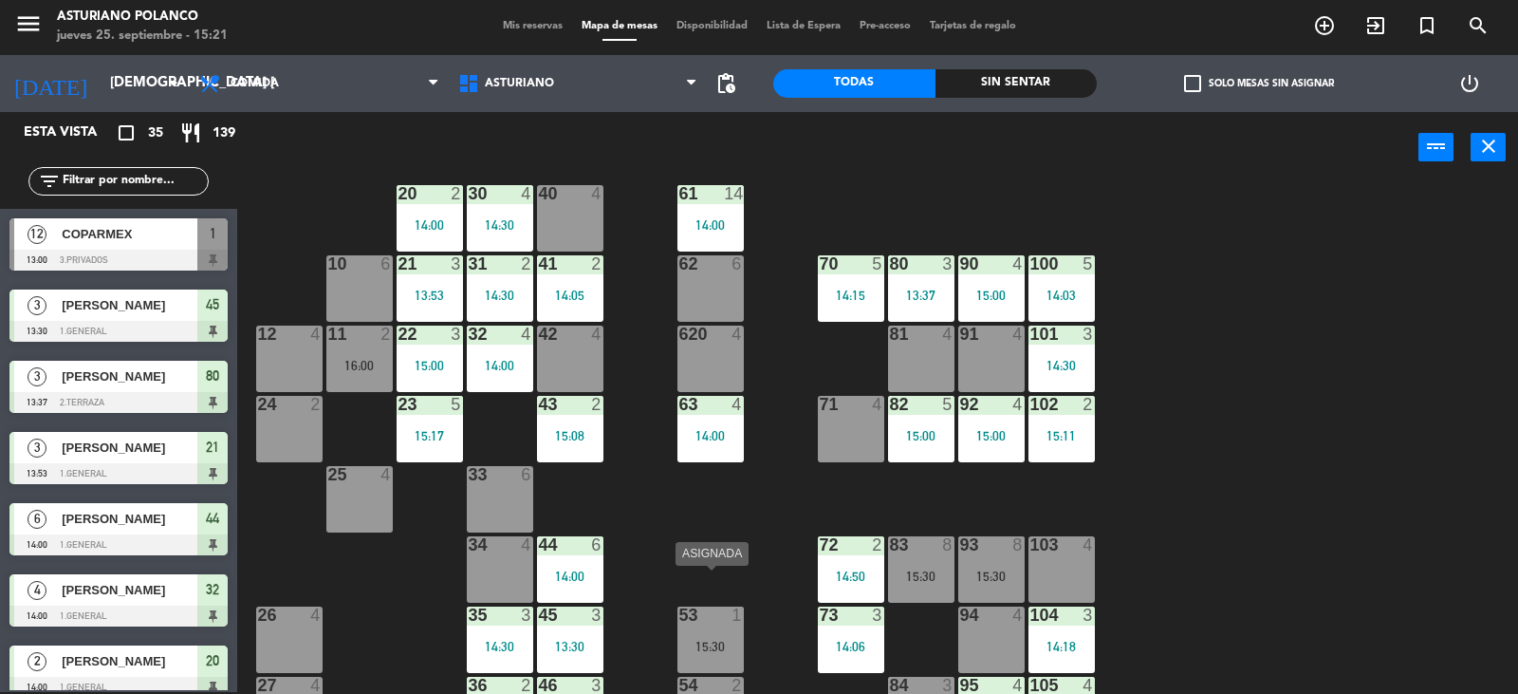
scroll to position [199, 0]
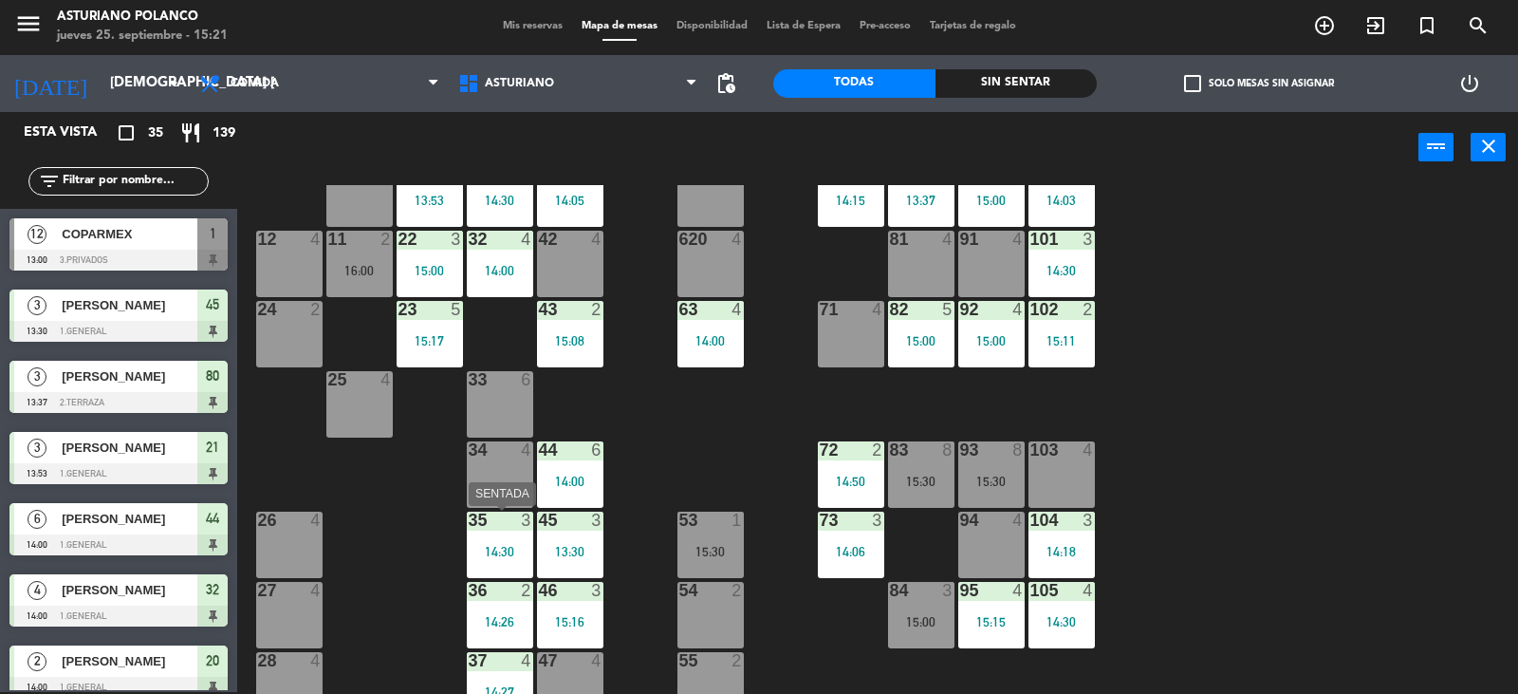
click at [505, 539] on div "35 3 14:30" at bounding box center [500, 545] width 66 height 66
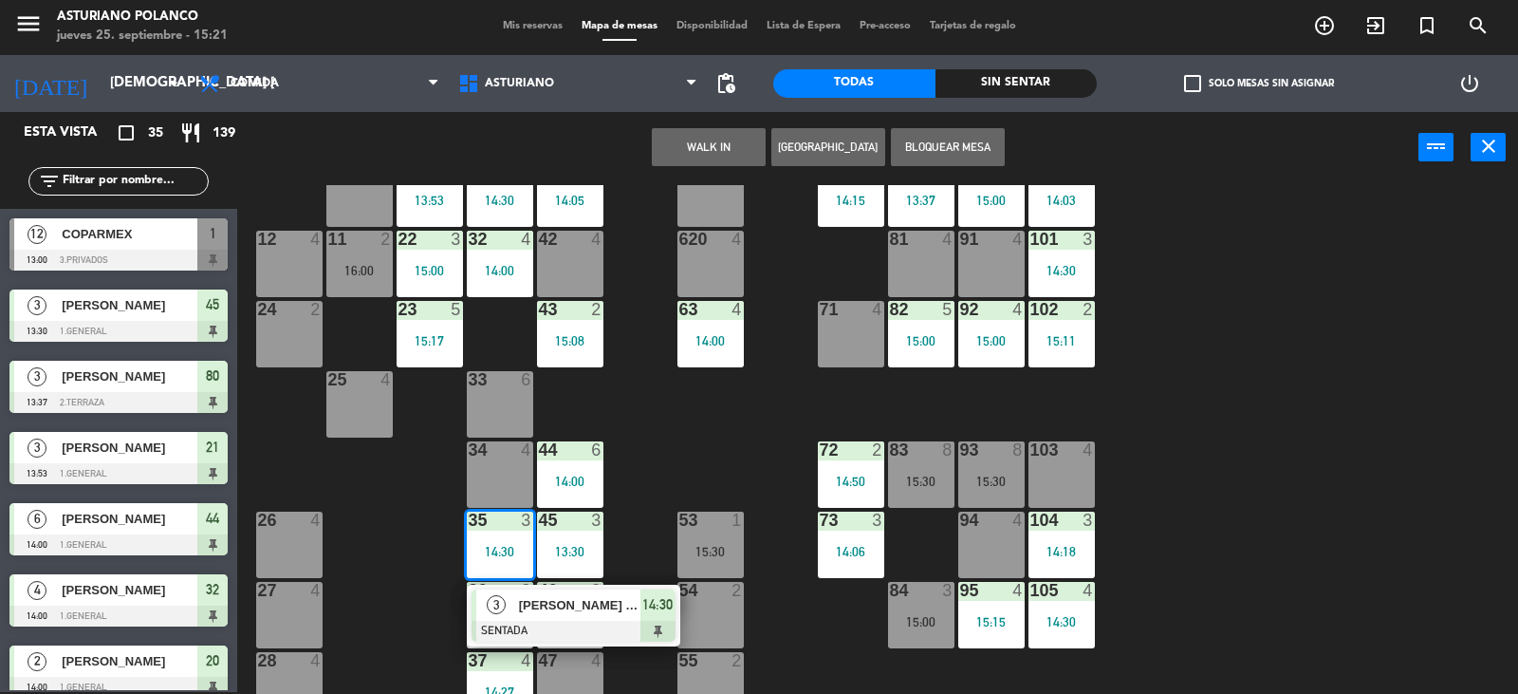
scroll to position [294, 0]
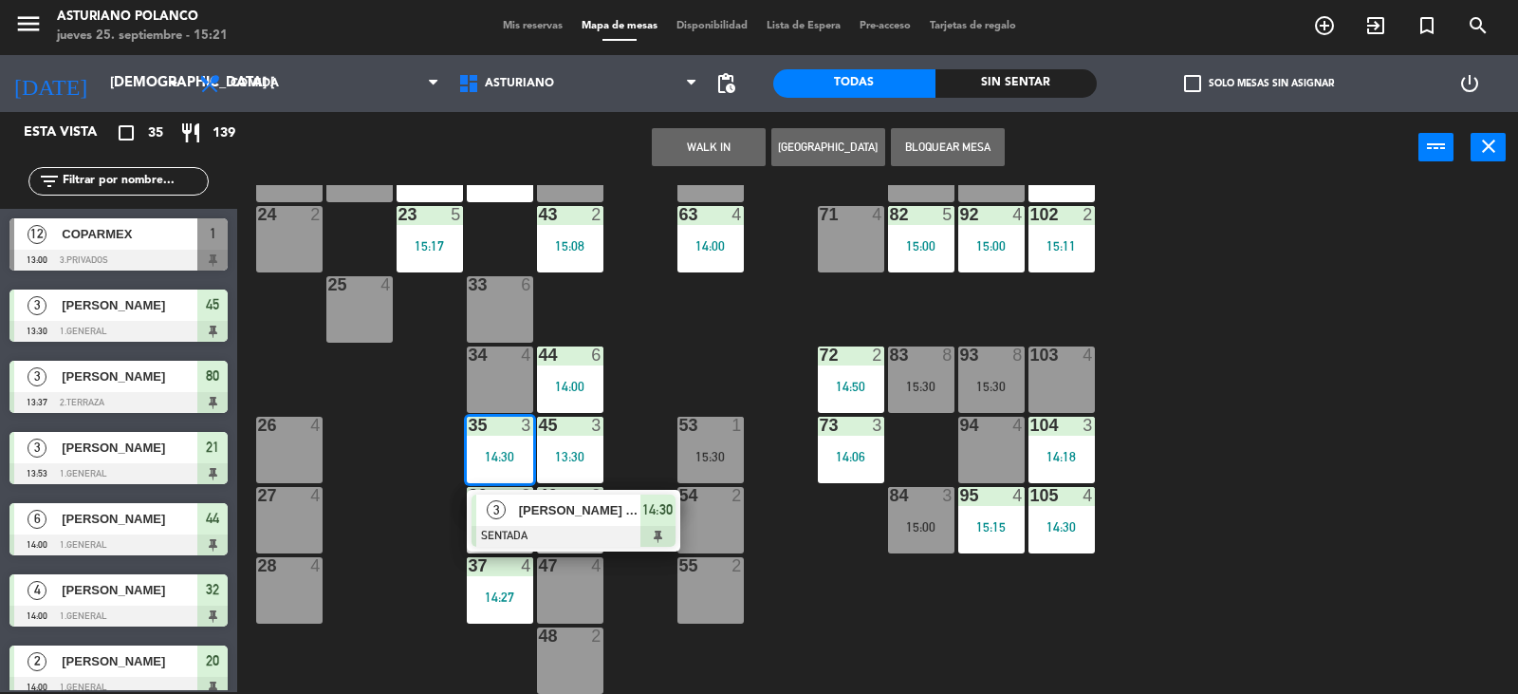
click at [554, 643] on div at bounding box center [569, 635] width 31 height 17
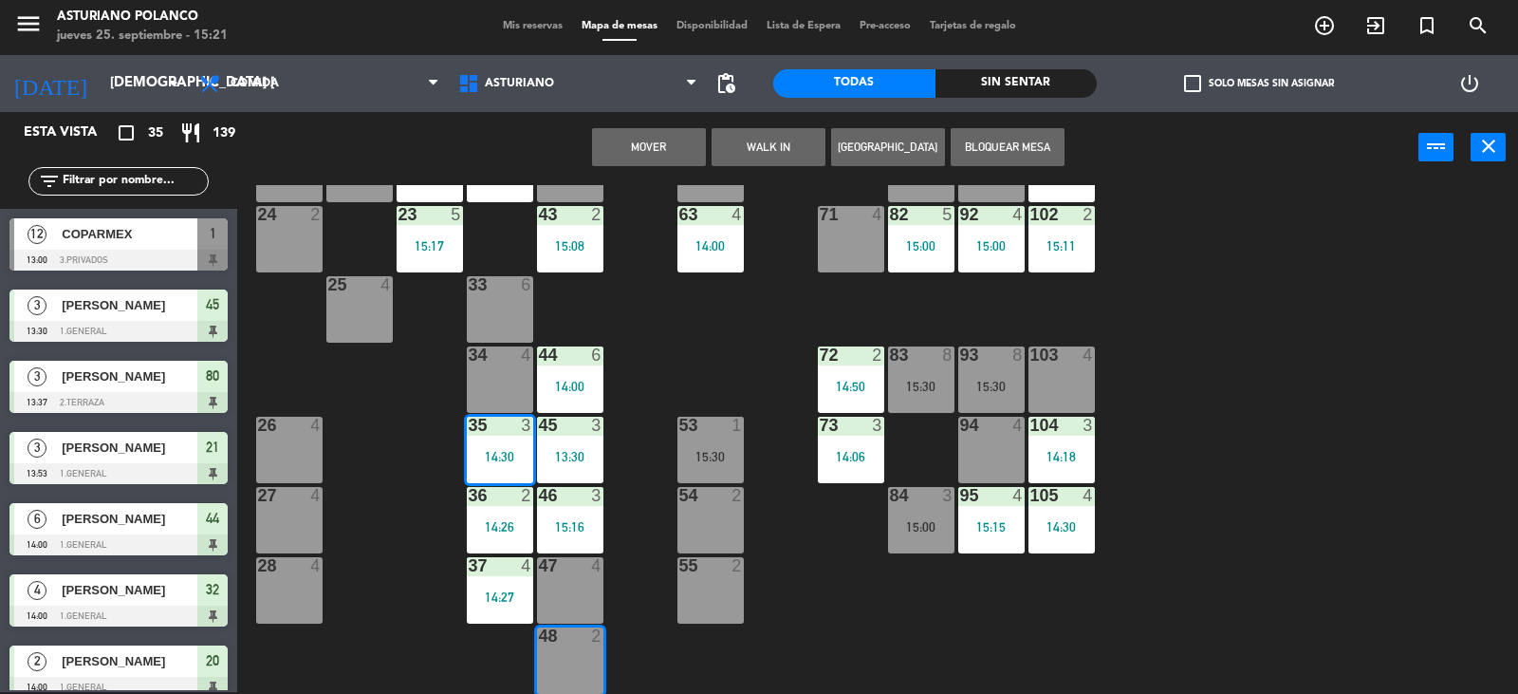
click at [660, 143] on button "Mover" at bounding box center [649, 147] width 114 height 38
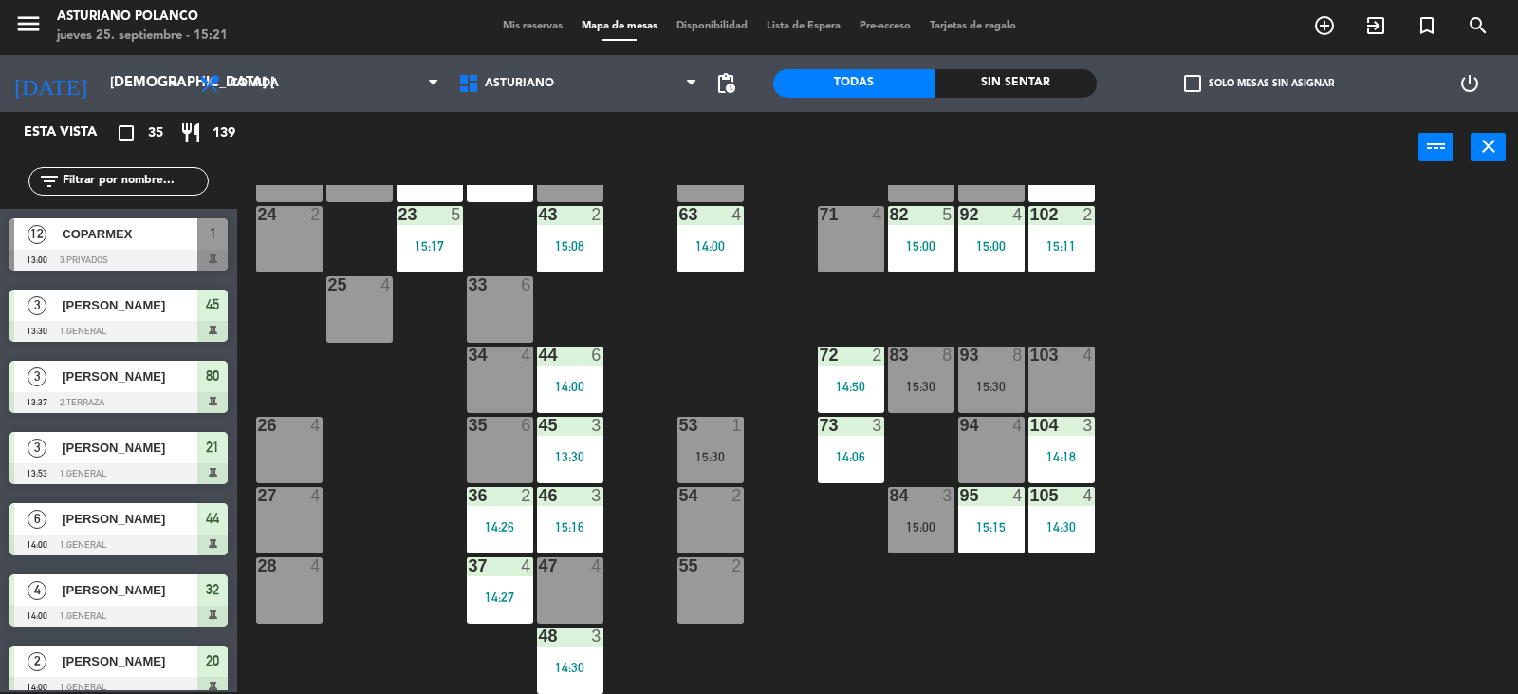
click at [932, 512] on div "84 3 15:00" at bounding box center [921, 520] width 66 height 66
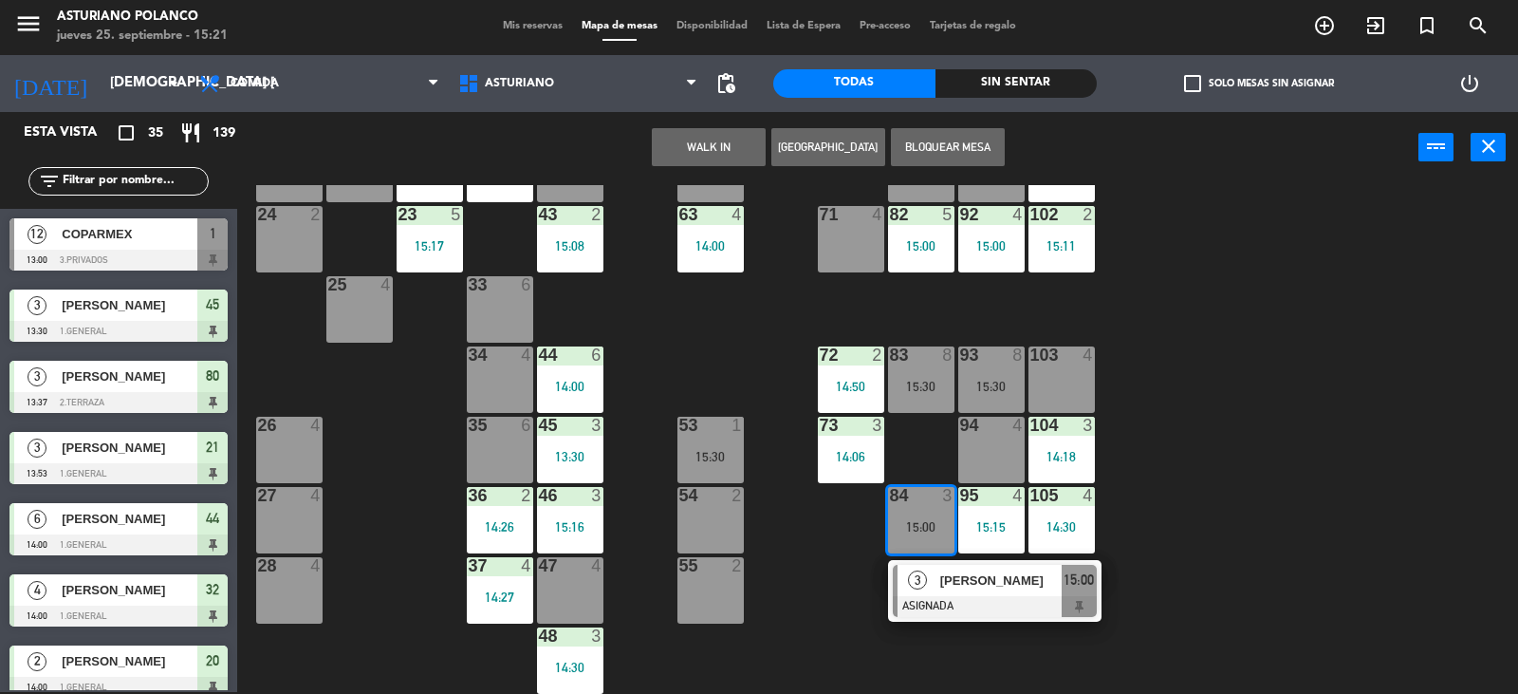
click at [1363, 367] on div "1 12 13:00 2 block 8 60 14 14:00 20 2 14:00 30 4 14:30 40 4 61 14 14:00 62 6 41…" at bounding box center [885, 439] width 1266 height 509
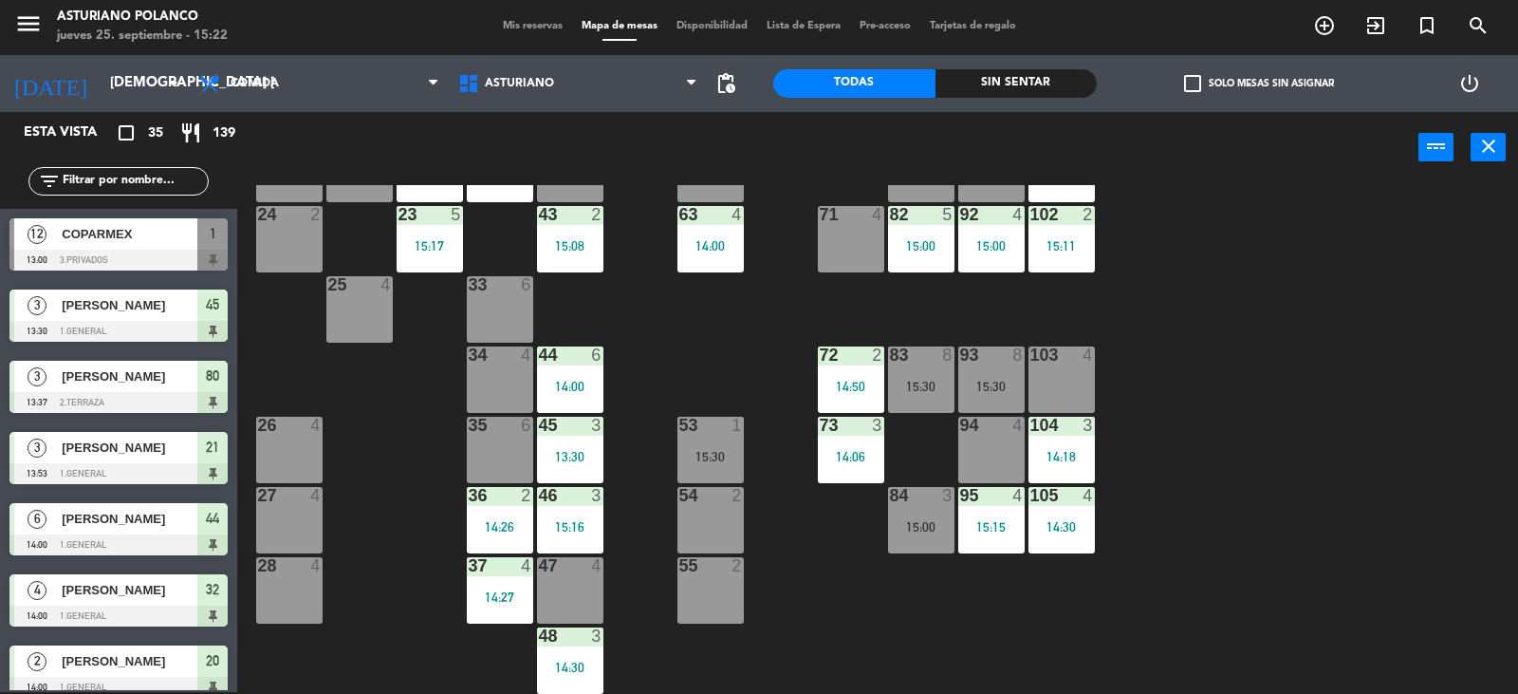
click at [176, 176] on input "text" at bounding box center [134, 181] width 147 height 21
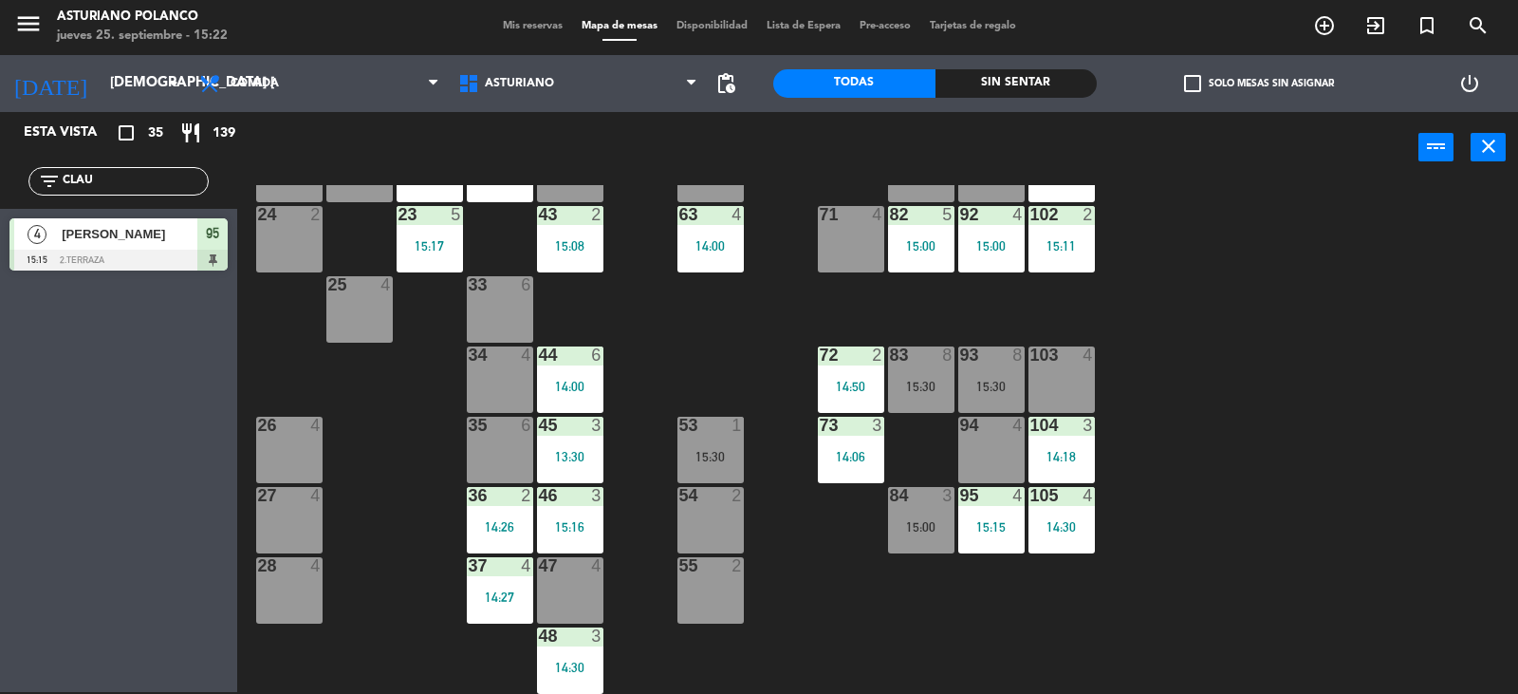
click at [88, 443] on div "Esta vista crop_square 35 restaurant 139 filter_list CLAU 4 CLAUDIA LOPEZ 15:15…" at bounding box center [118, 402] width 237 height 580
click at [120, 178] on input "CLAU" at bounding box center [134, 181] width 147 height 21
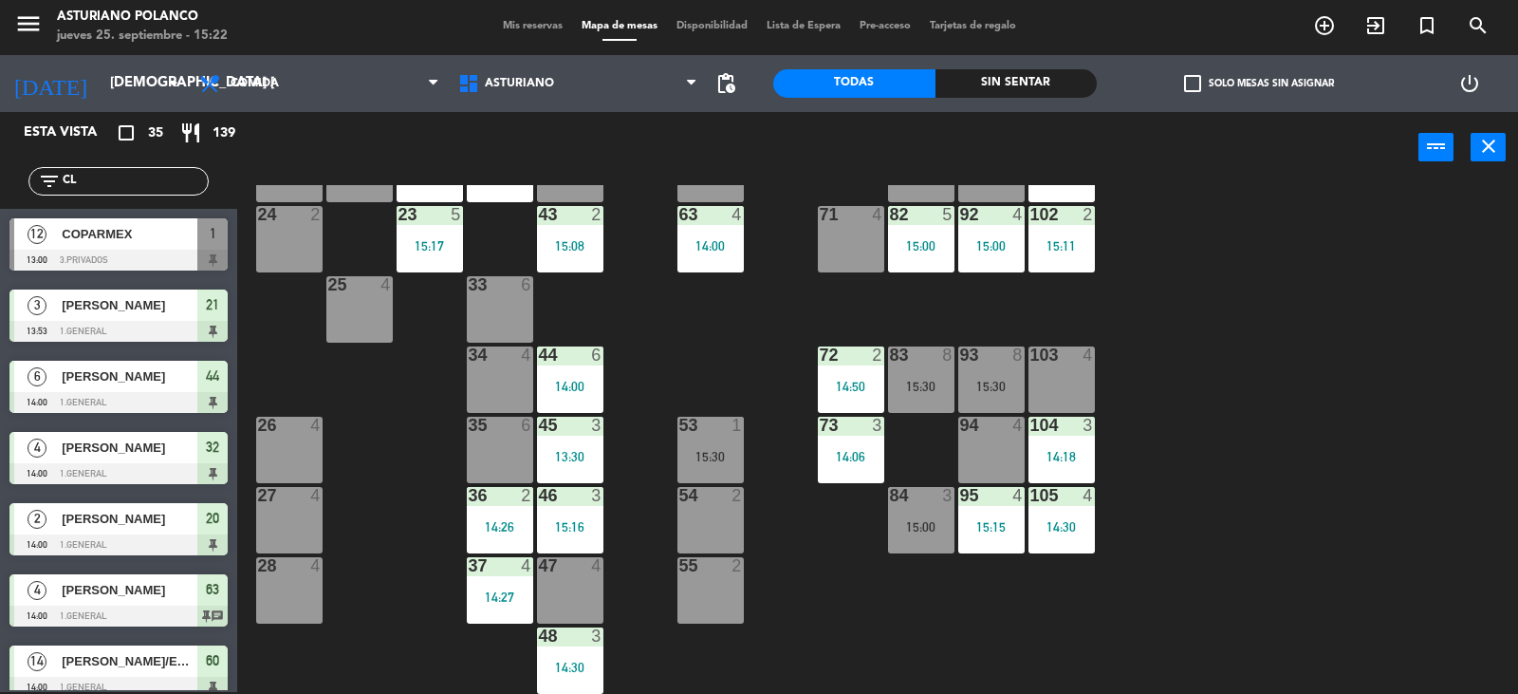
type input "C"
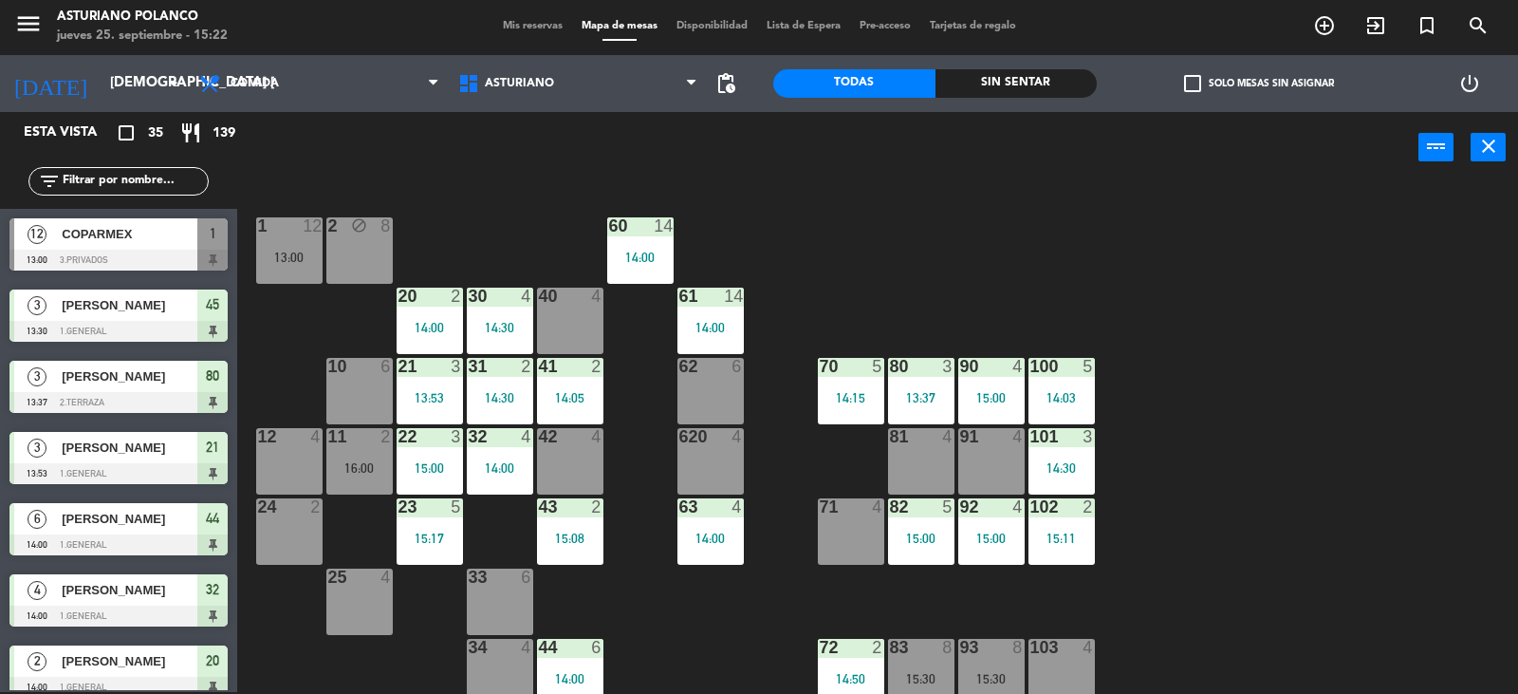
scroll to position [0, 0]
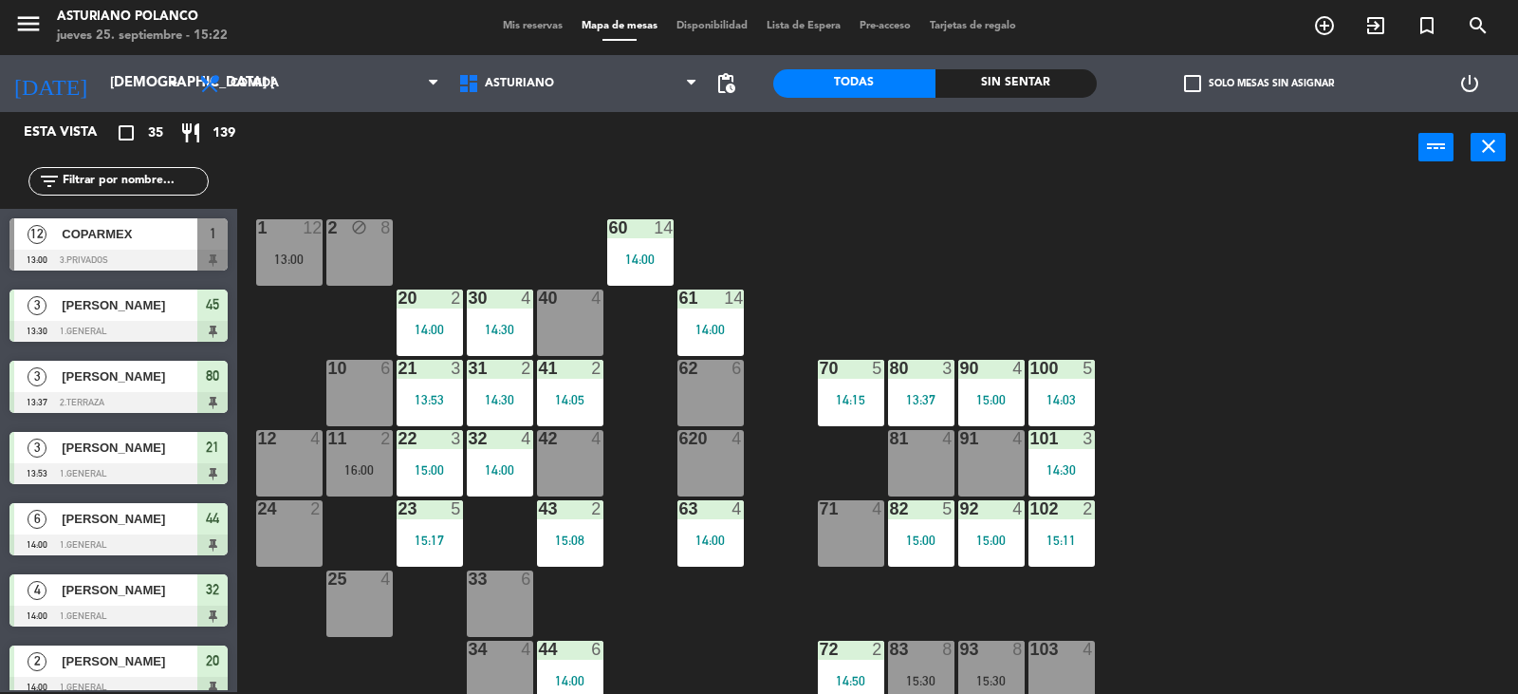
click at [559, 344] on div "40 4" at bounding box center [570, 322] width 66 height 66
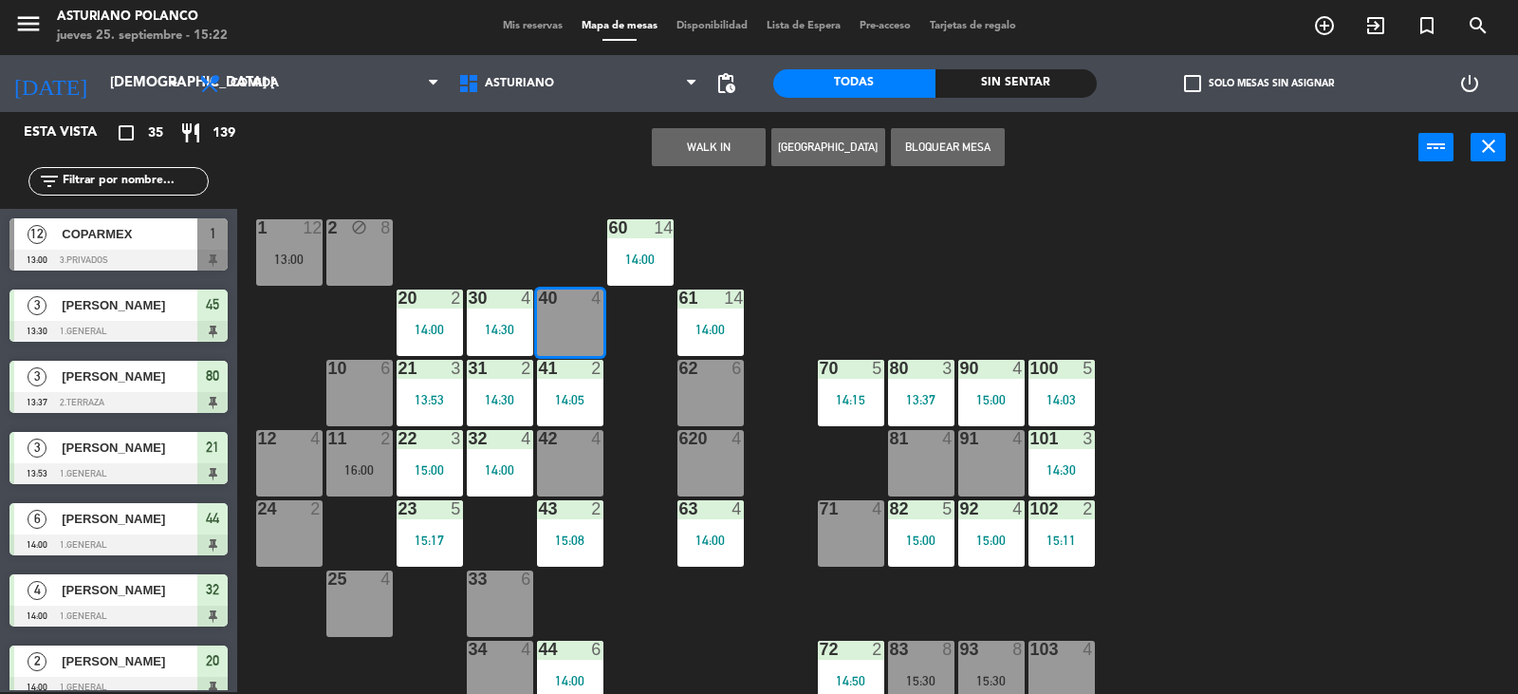
click at [691, 146] on button "WALK IN" at bounding box center [709, 147] width 114 height 38
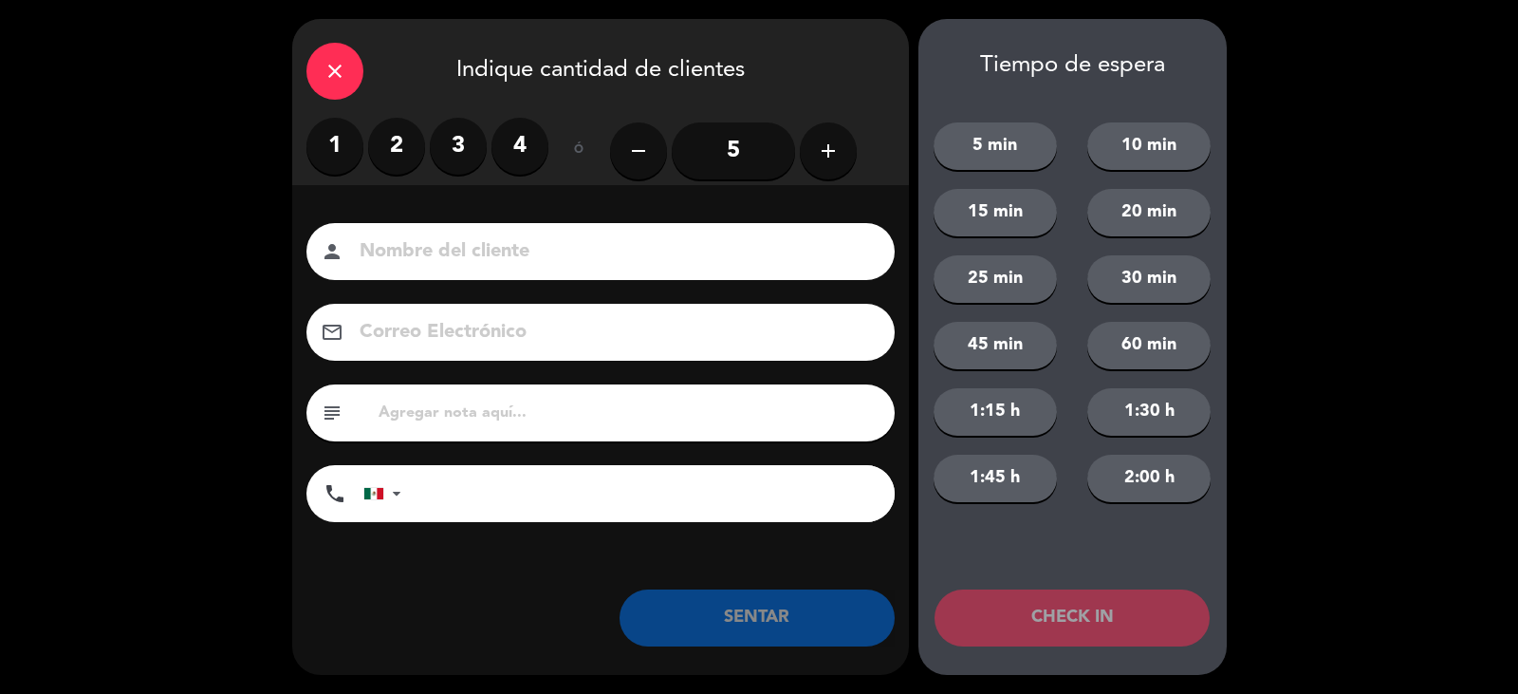
click at [465, 140] on label "3" at bounding box center [458, 146] width 57 height 57
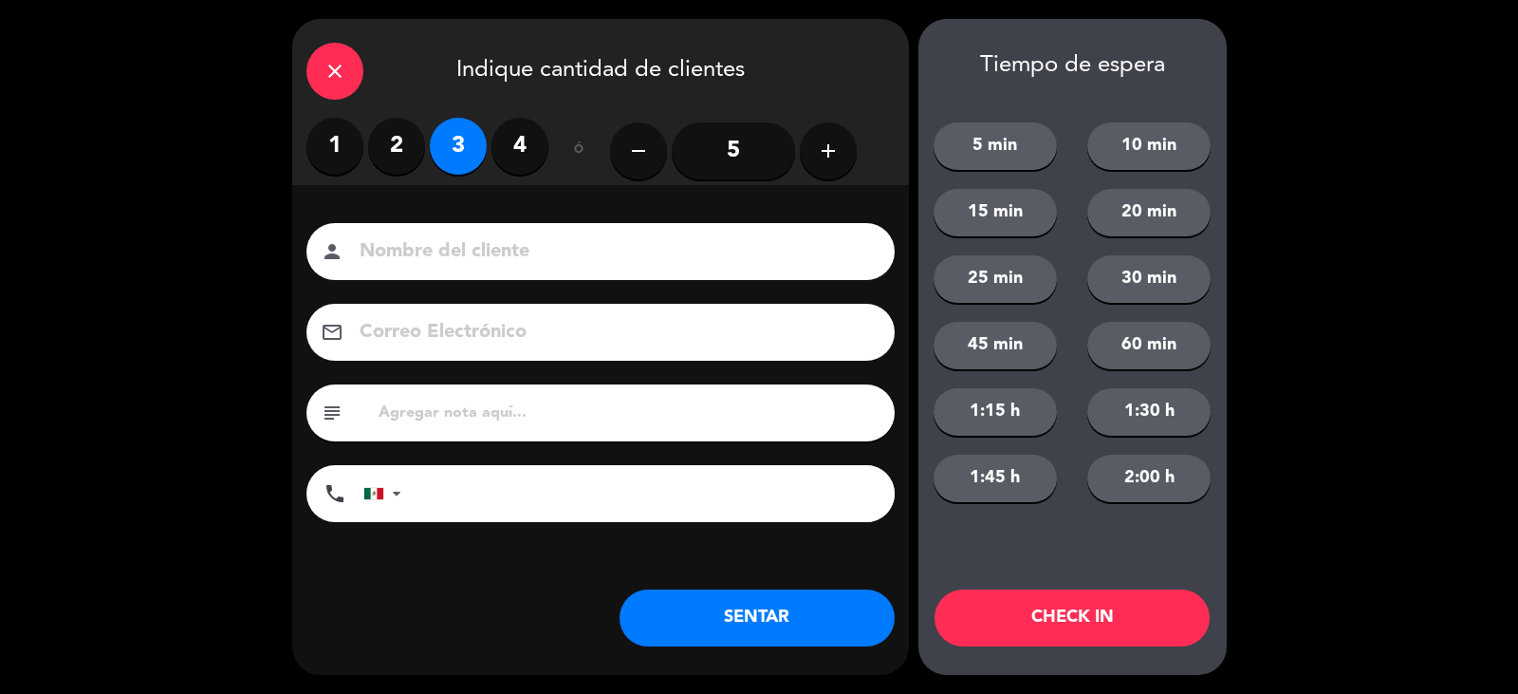
click at [447, 252] on input at bounding box center [614, 251] width 512 height 33
type input "VARGAS"
click at [773, 602] on button "SENTAR" at bounding box center [757, 617] width 275 height 57
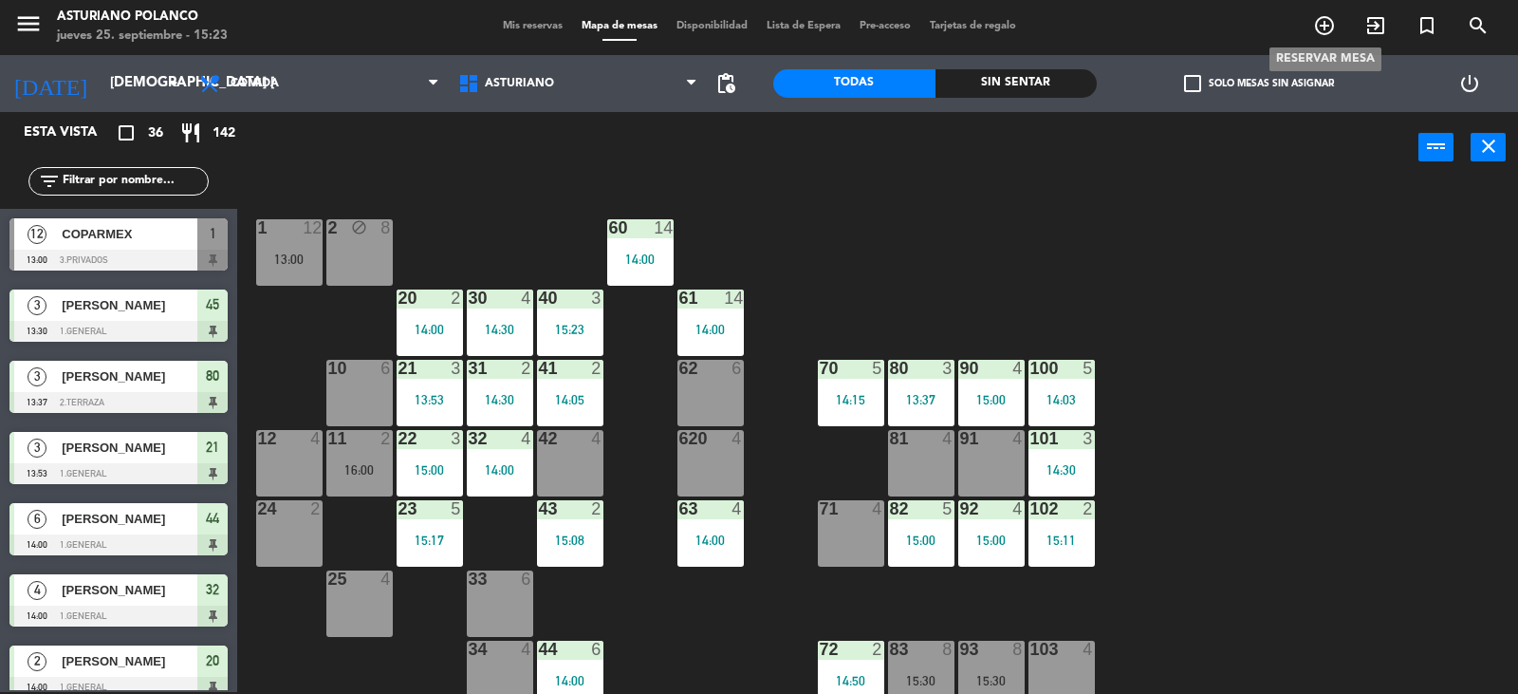
click at [1323, 23] on icon "add_circle_outline" at bounding box center [1324, 25] width 23 height 23
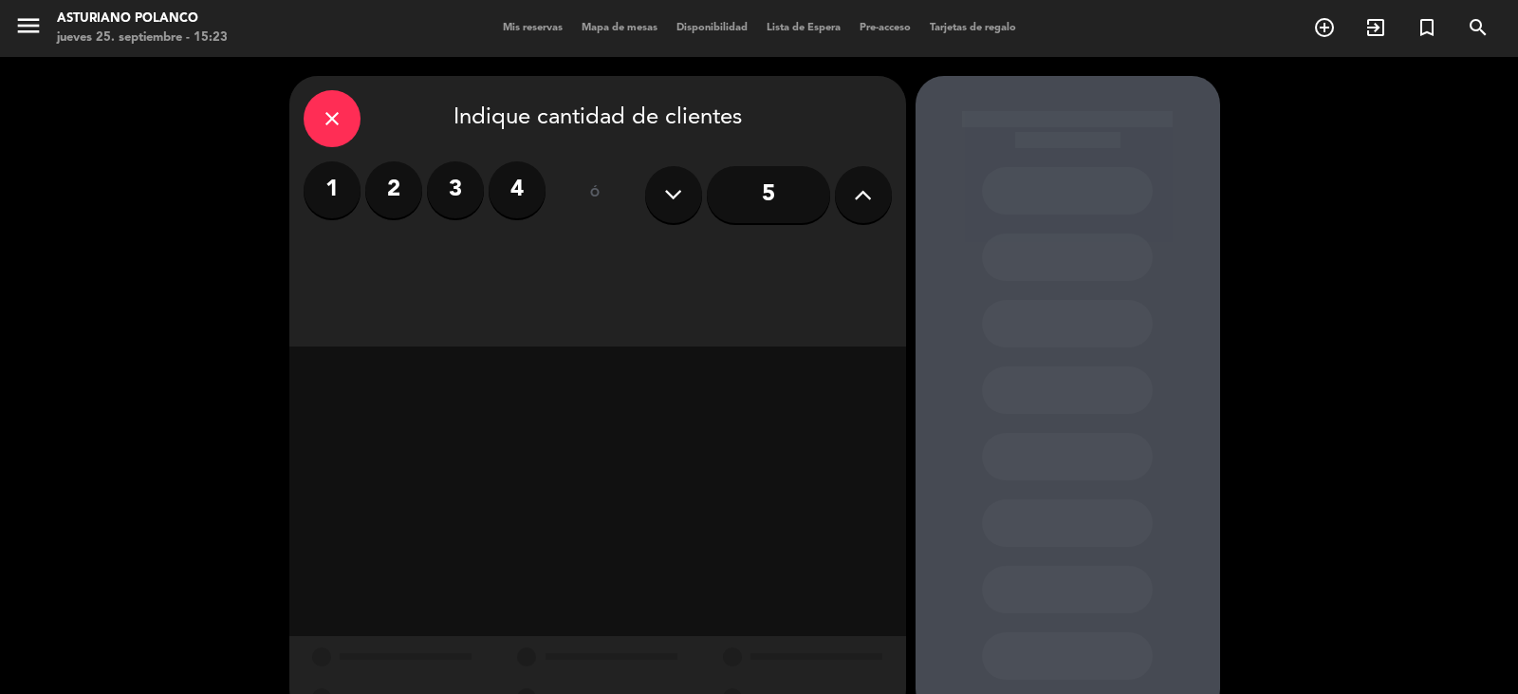
click at [870, 204] on icon at bounding box center [863, 194] width 18 height 28
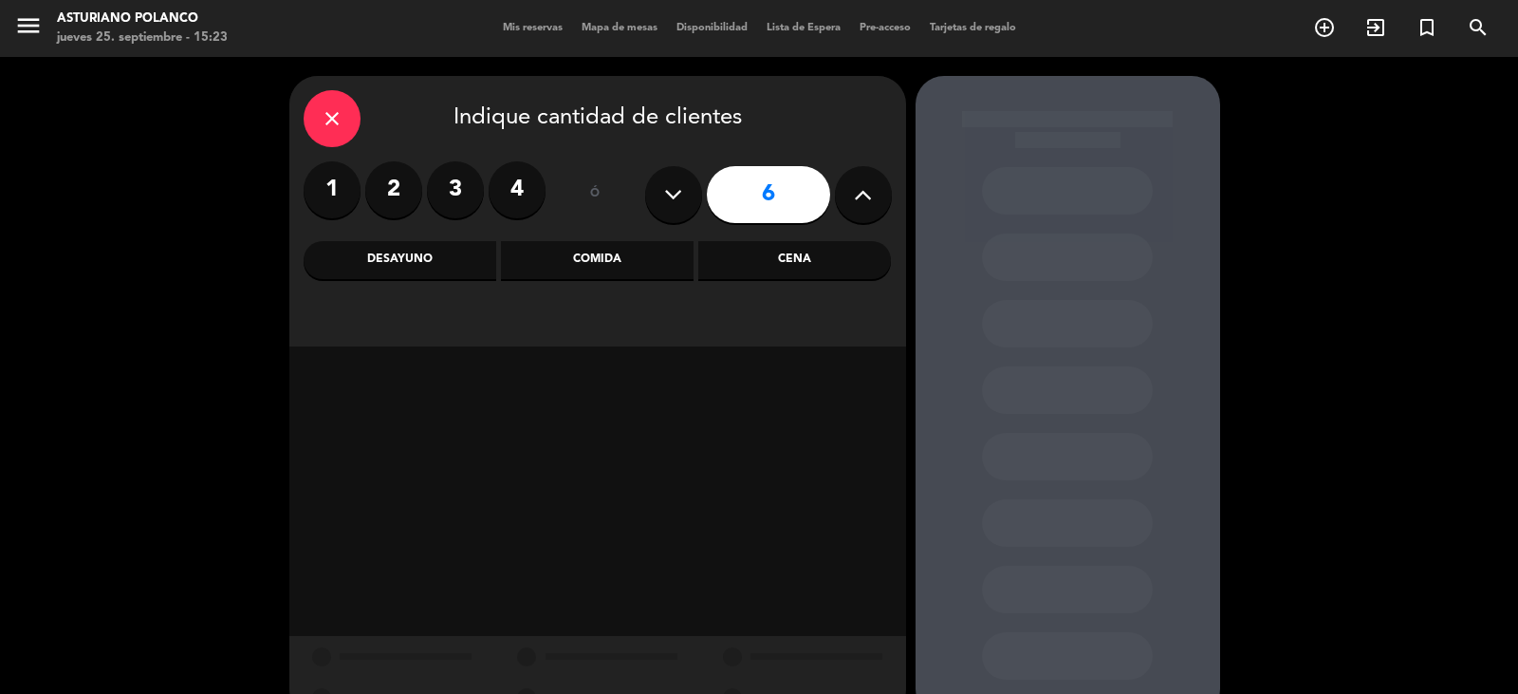
drag, startPoint x: 632, startPoint y: 241, endPoint x: 620, endPoint y: 285, distance: 45.4
click at [632, 243] on div "Comida" at bounding box center [597, 260] width 193 height 38
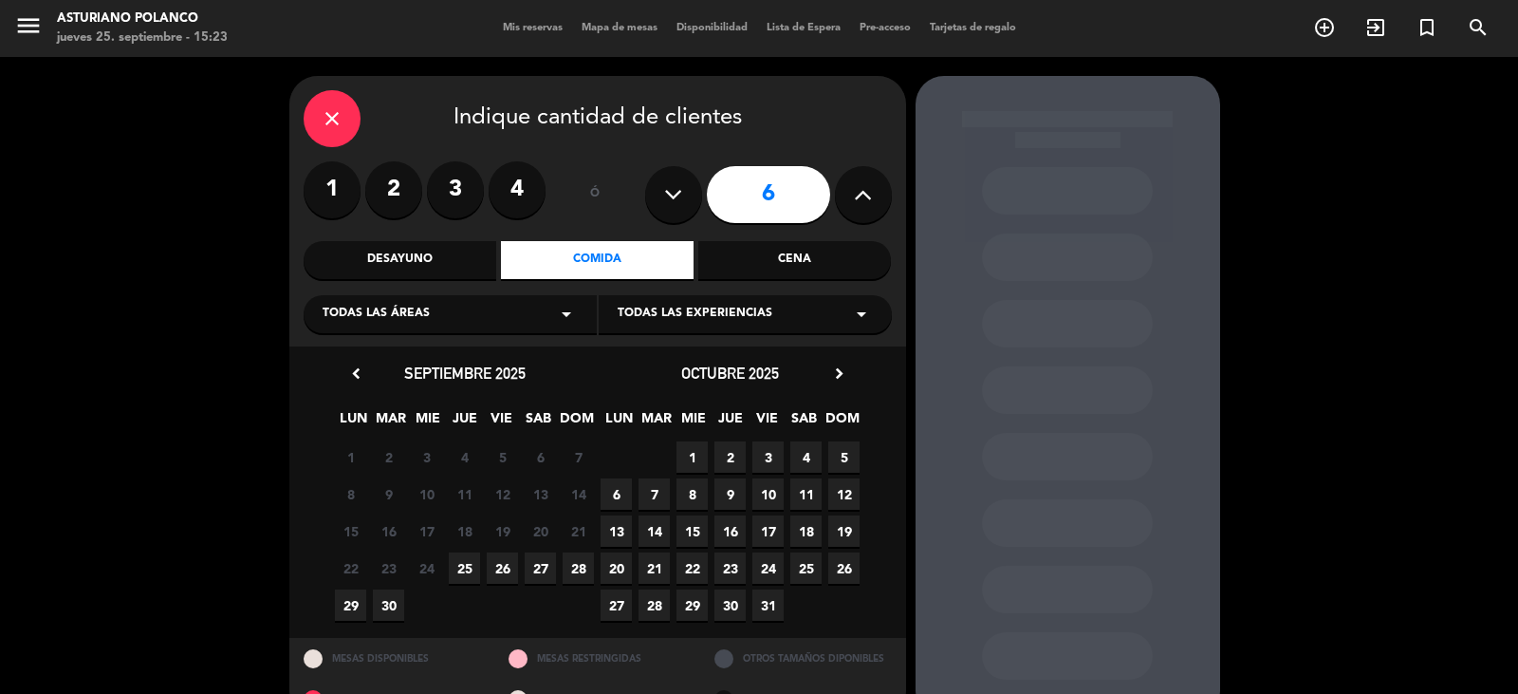
click at [538, 566] on span "27" at bounding box center [540, 567] width 31 height 31
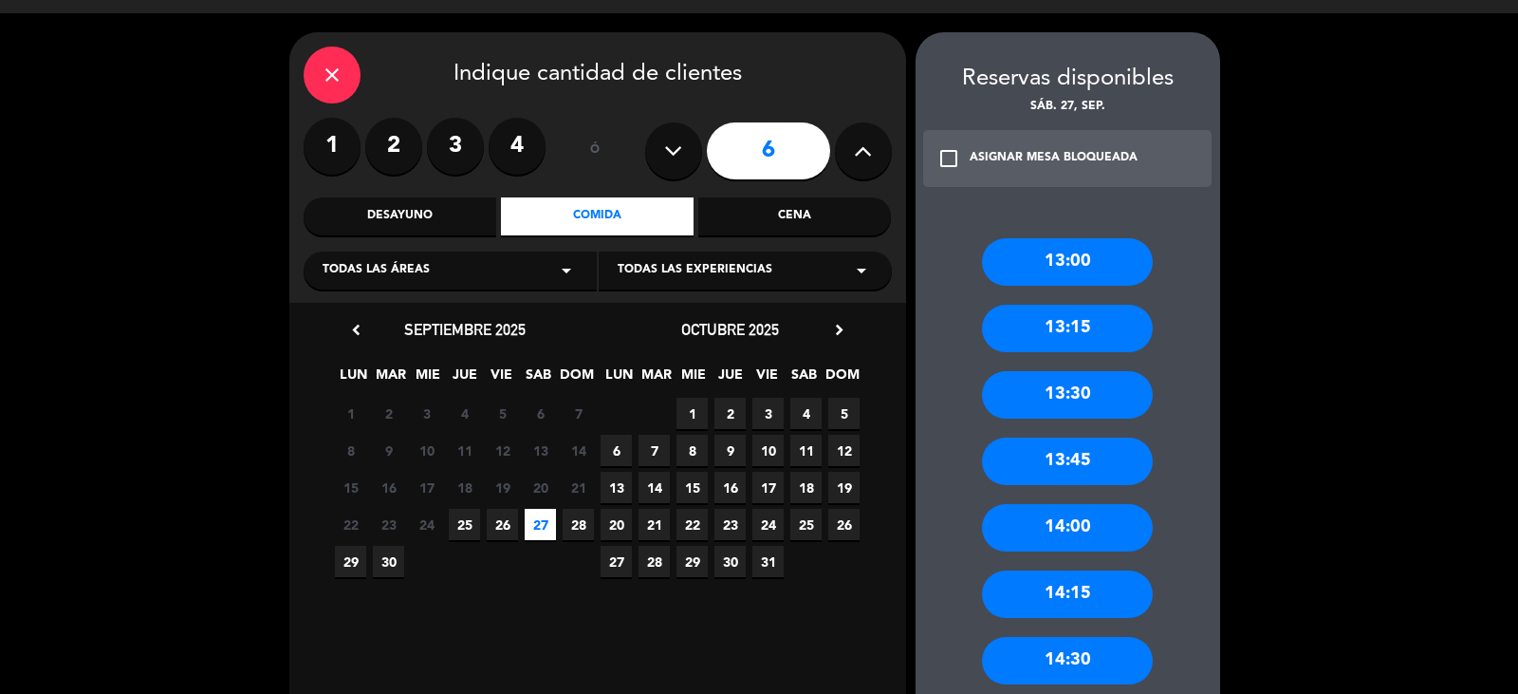
click at [1073, 667] on div "14:30" at bounding box center [1067, 660] width 171 height 47
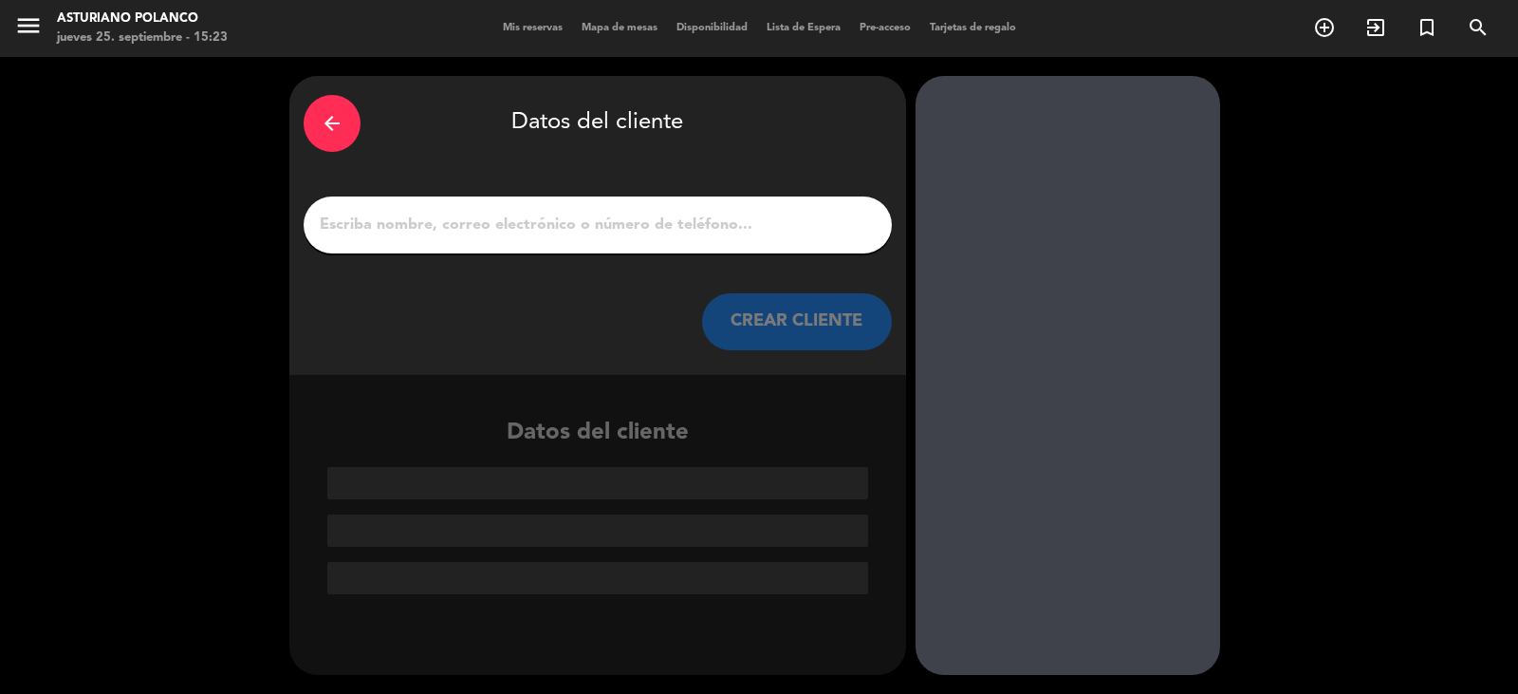
scroll to position [0, 0]
click at [435, 235] on input "1" at bounding box center [598, 225] width 560 height 27
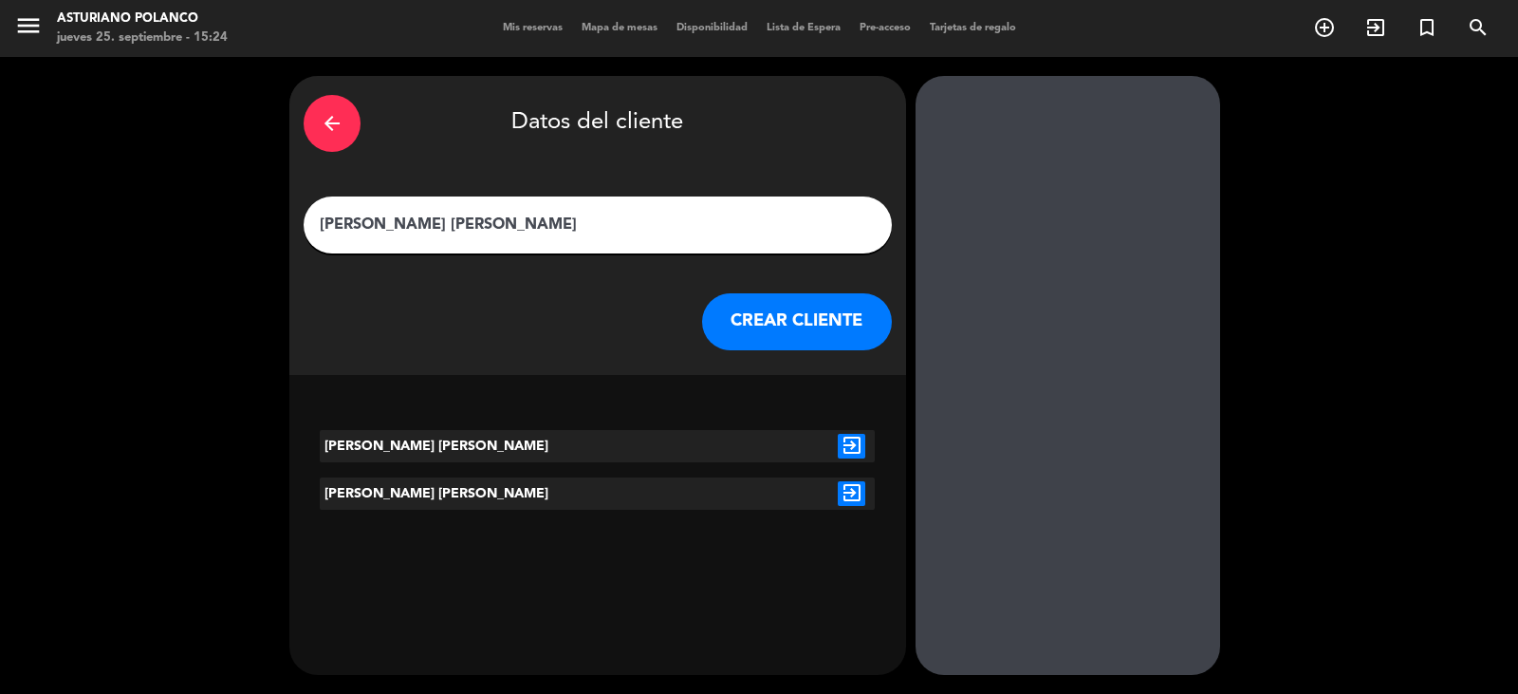
type input "DR. PEREZ MENDIZABAL"
click at [852, 452] on icon "exit_to_app" at bounding box center [852, 446] width 28 height 25
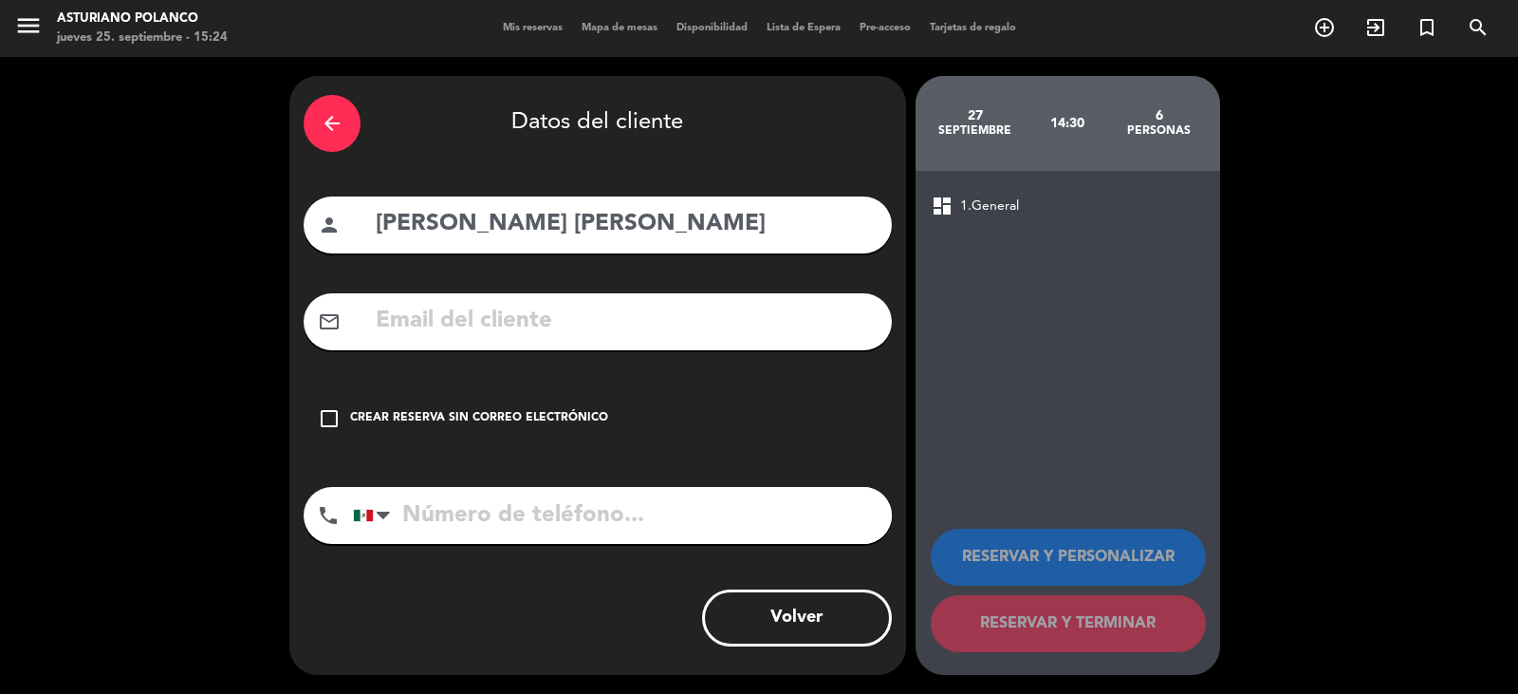
click at [477, 424] on div "Crear reserva sin correo electrónico" at bounding box center [479, 418] width 258 height 19
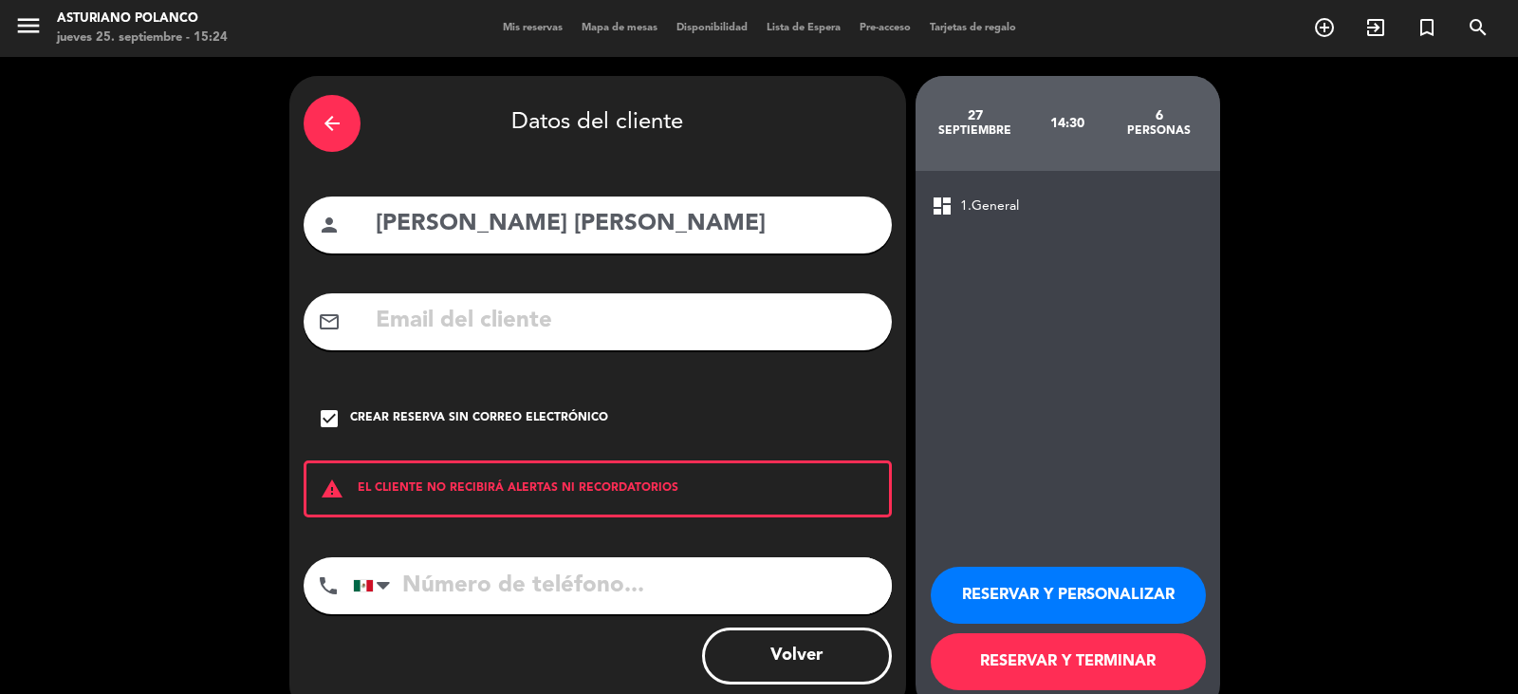
click at [992, 656] on button "RESERVAR Y TERMINAR" at bounding box center [1068, 661] width 275 height 57
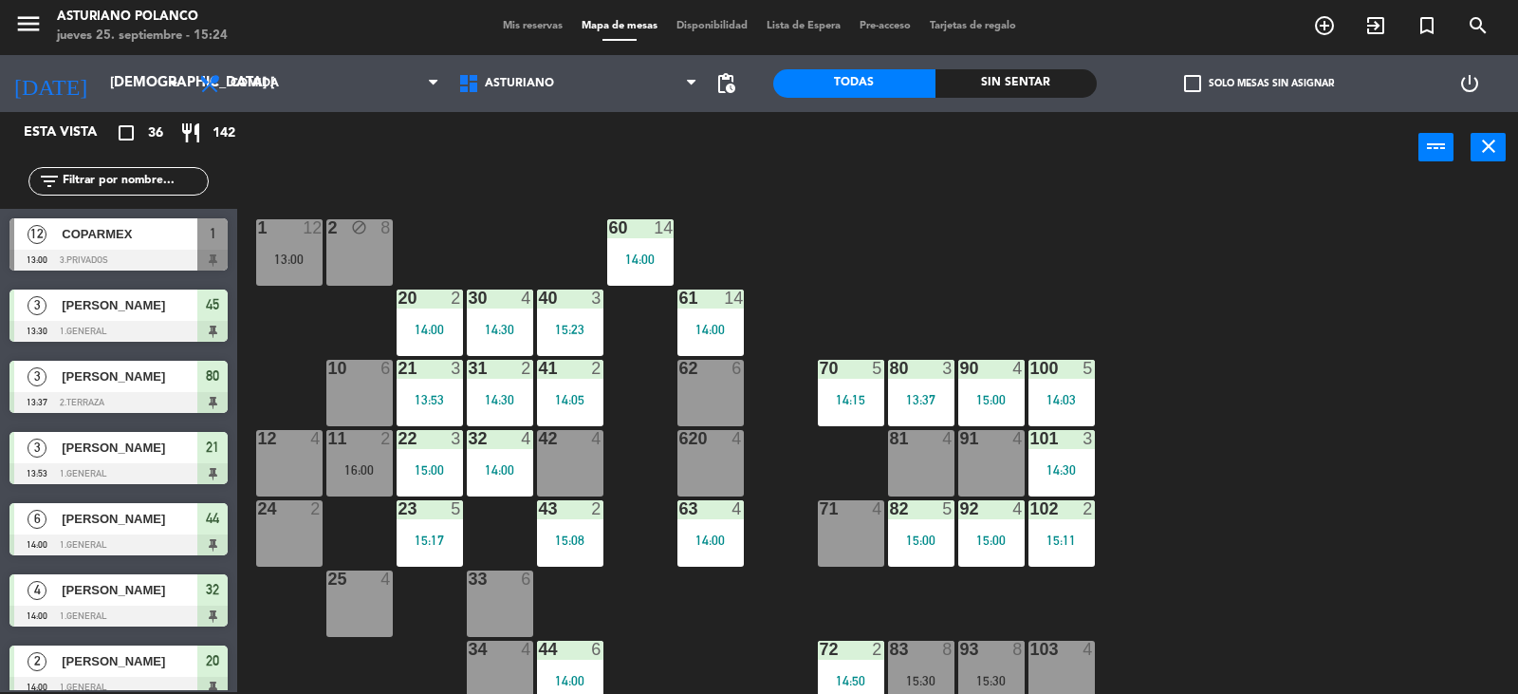
click at [157, 180] on input "text" at bounding box center [134, 181] width 147 height 21
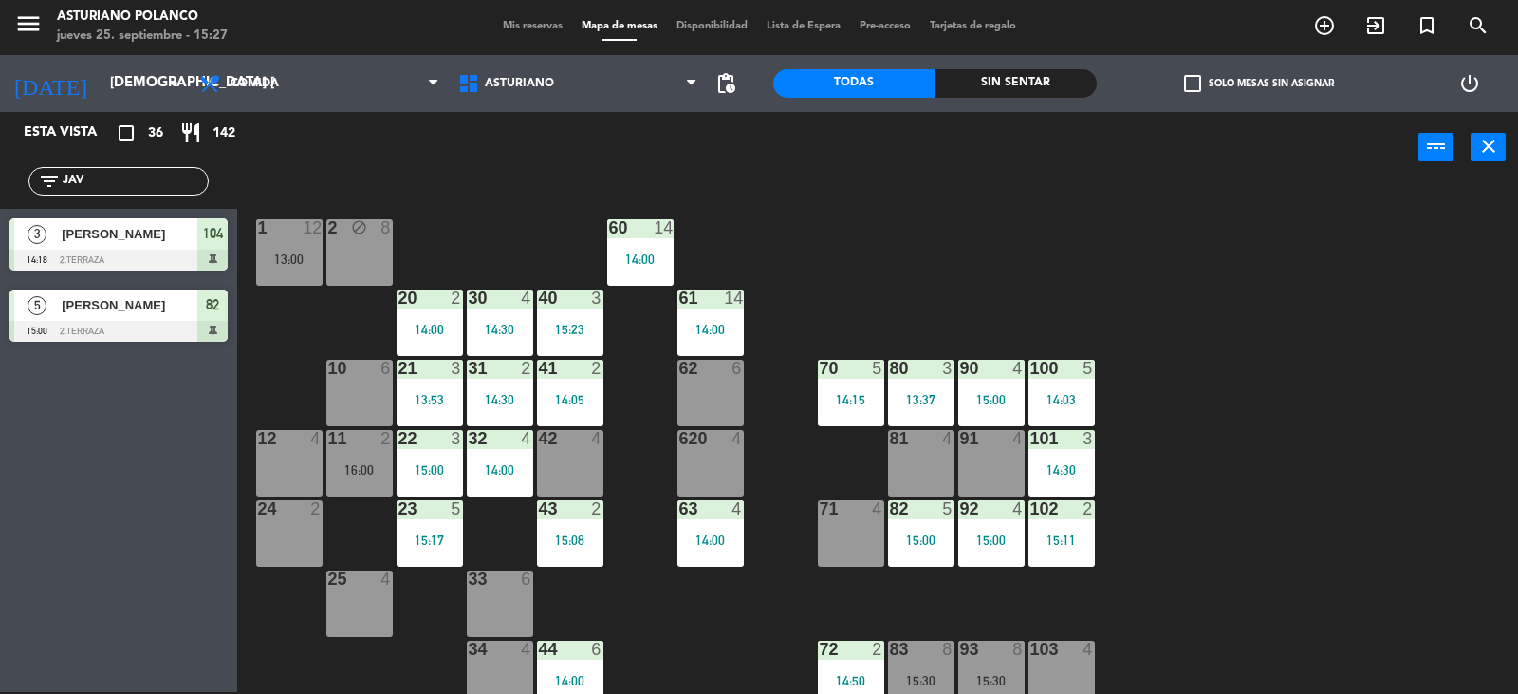
click at [166, 591] on div "Esta vista crop_square 36 restaurant 142 filter_list JAV 3 JAVIER ARCE 14:18 2.…" at bounding box center [118, 402] width 237 height 580
click at [126, 174] on input "JAV" at bounding box center [134, 181] width 147 height 21
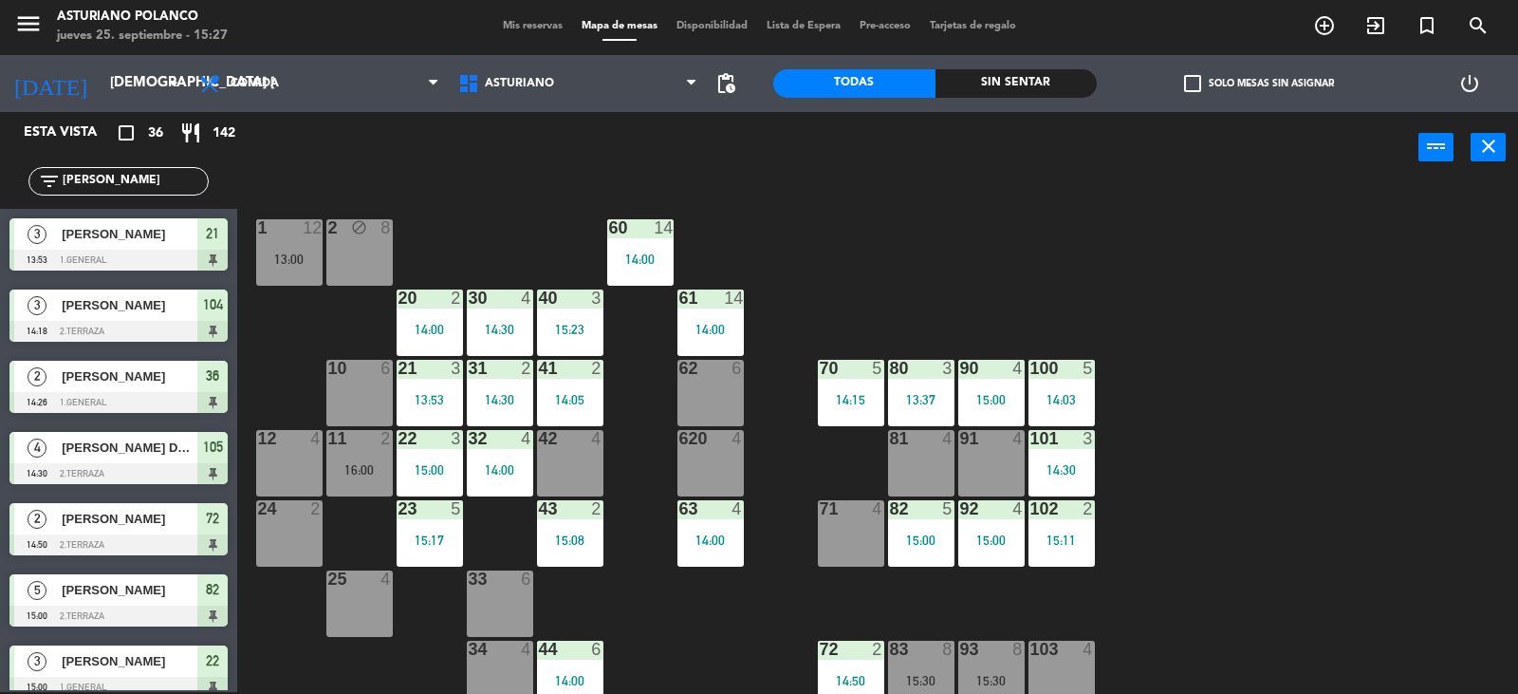
type input "J"
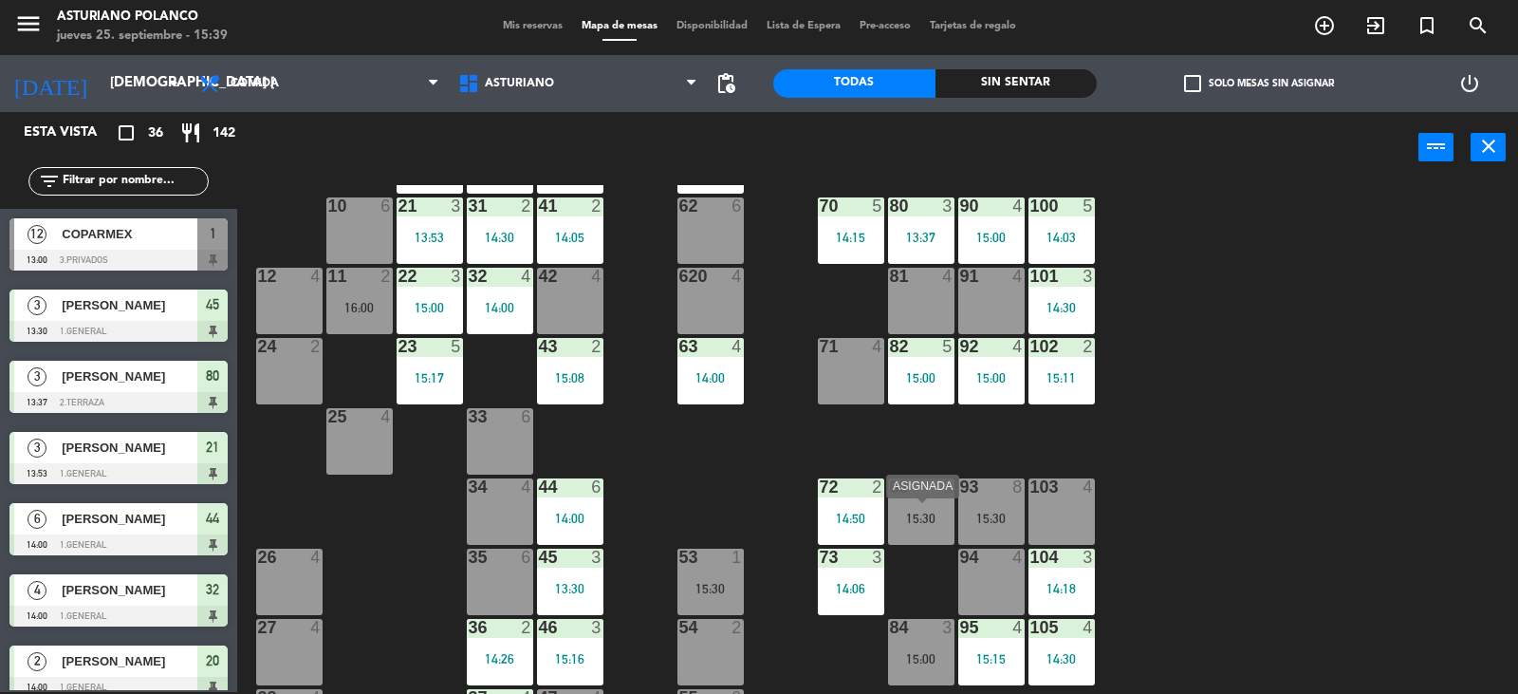
scroll to position [285, 0]
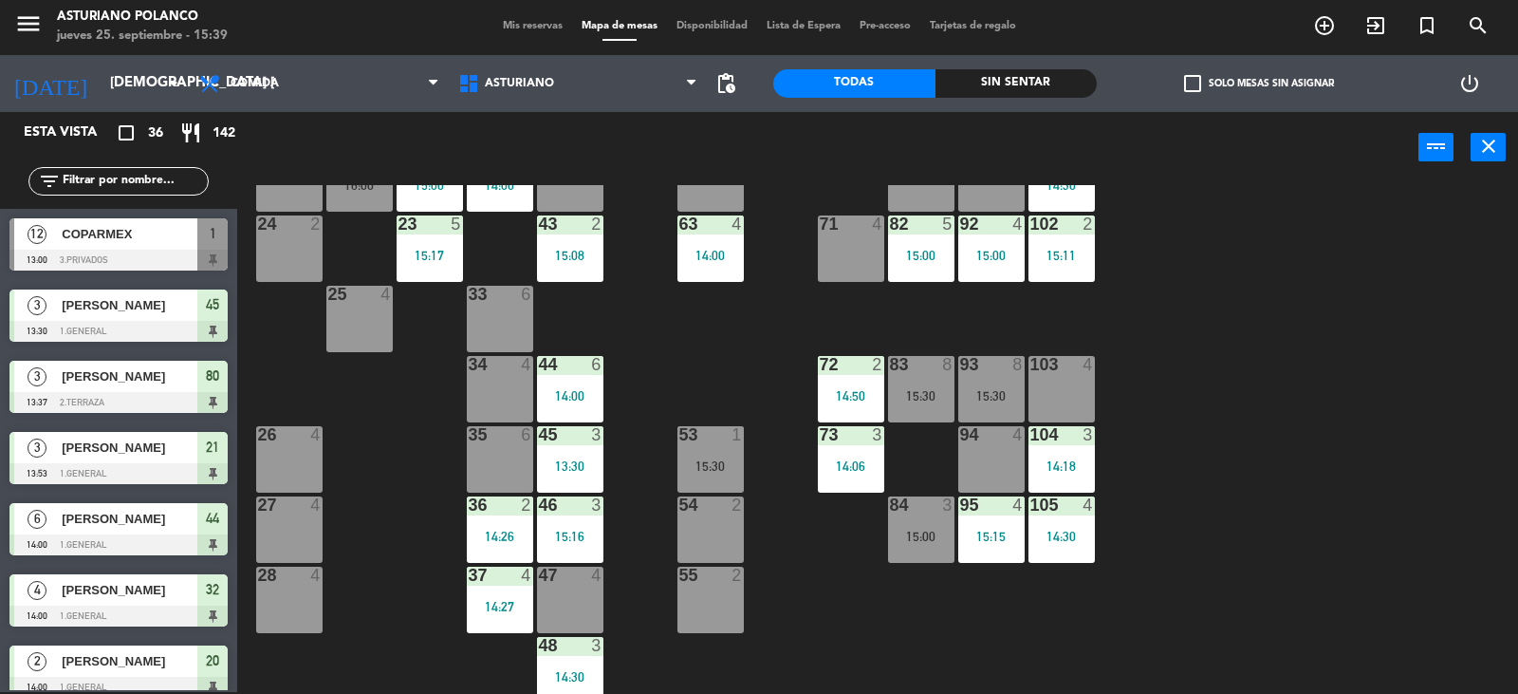
click at [501, 436] on div at bounding box center [499, 434] width 31 height 17
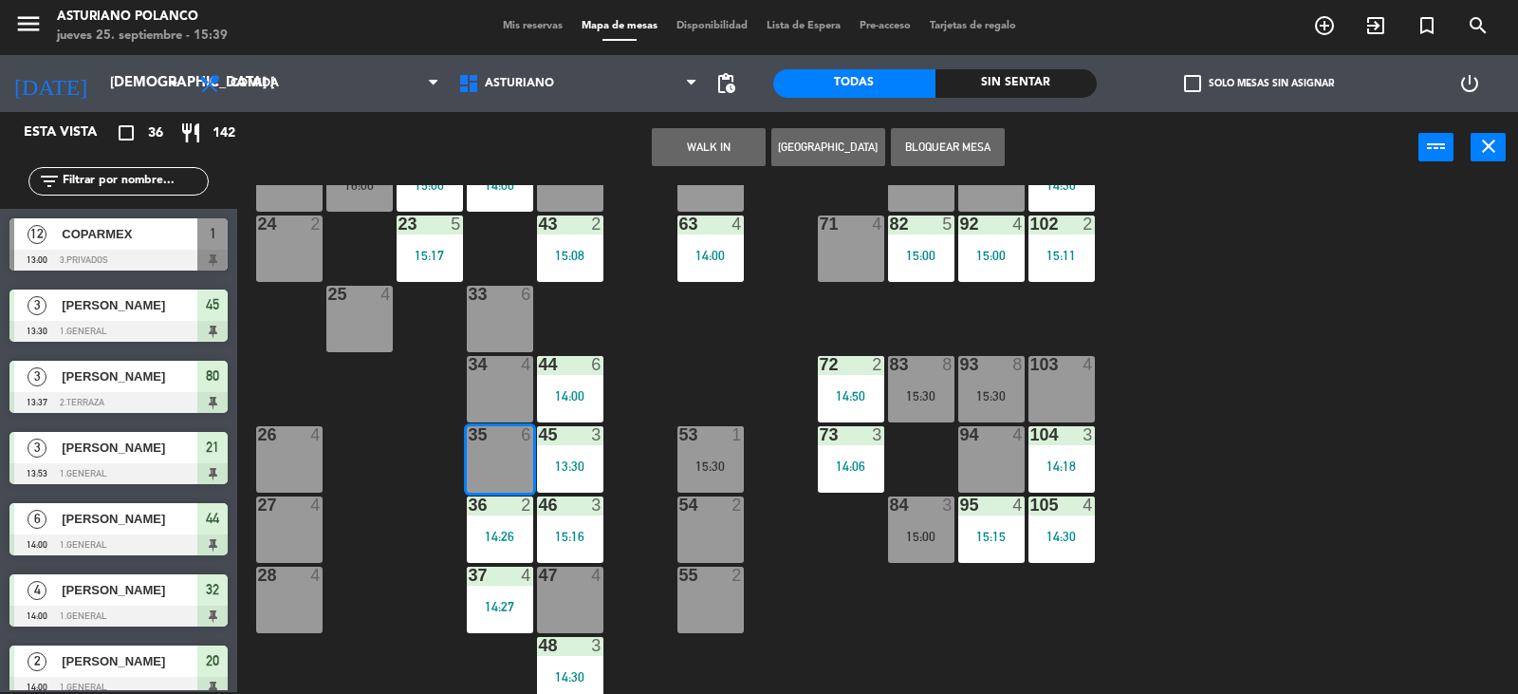
click at [704, 132] on button "WALK IN" at bounding box center [709, 147] width 114 height 38
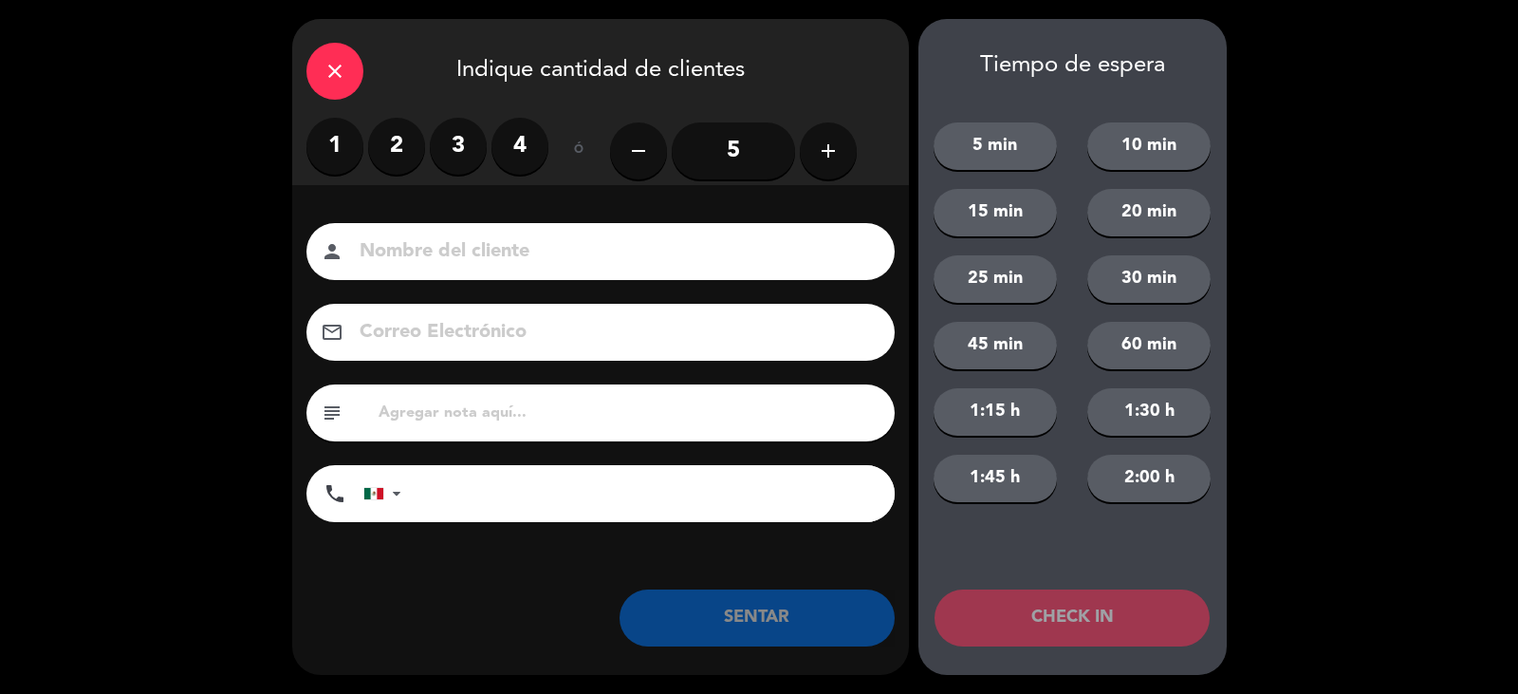
click at [388, 140] on label "2" at bounding box center [396, 146] width 57 height 57
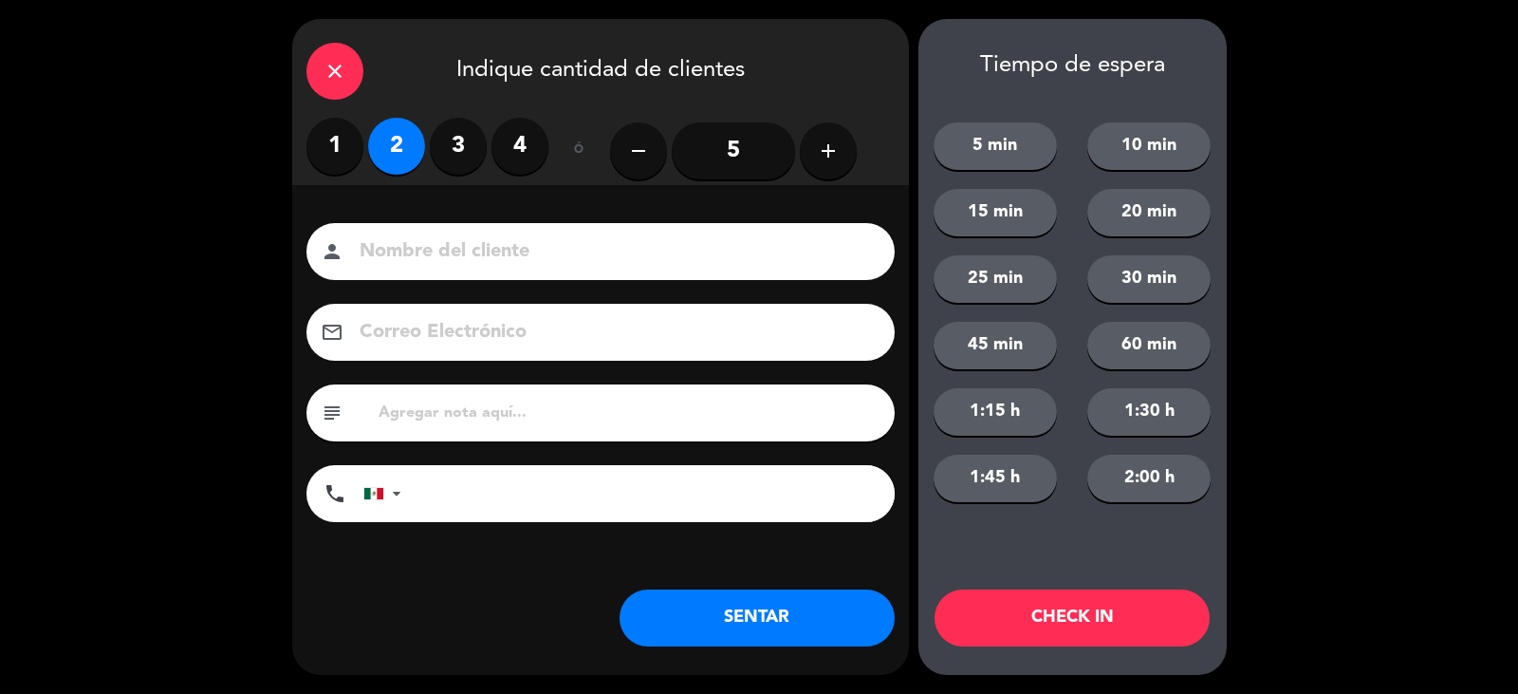
click at [395, 257] on input at bounding box center [614, 251] width 512 height 33
type input "ERIKA"
click at [708, 618] on button "SENTAR" at bounding box center [757, 617] width 275 height 57
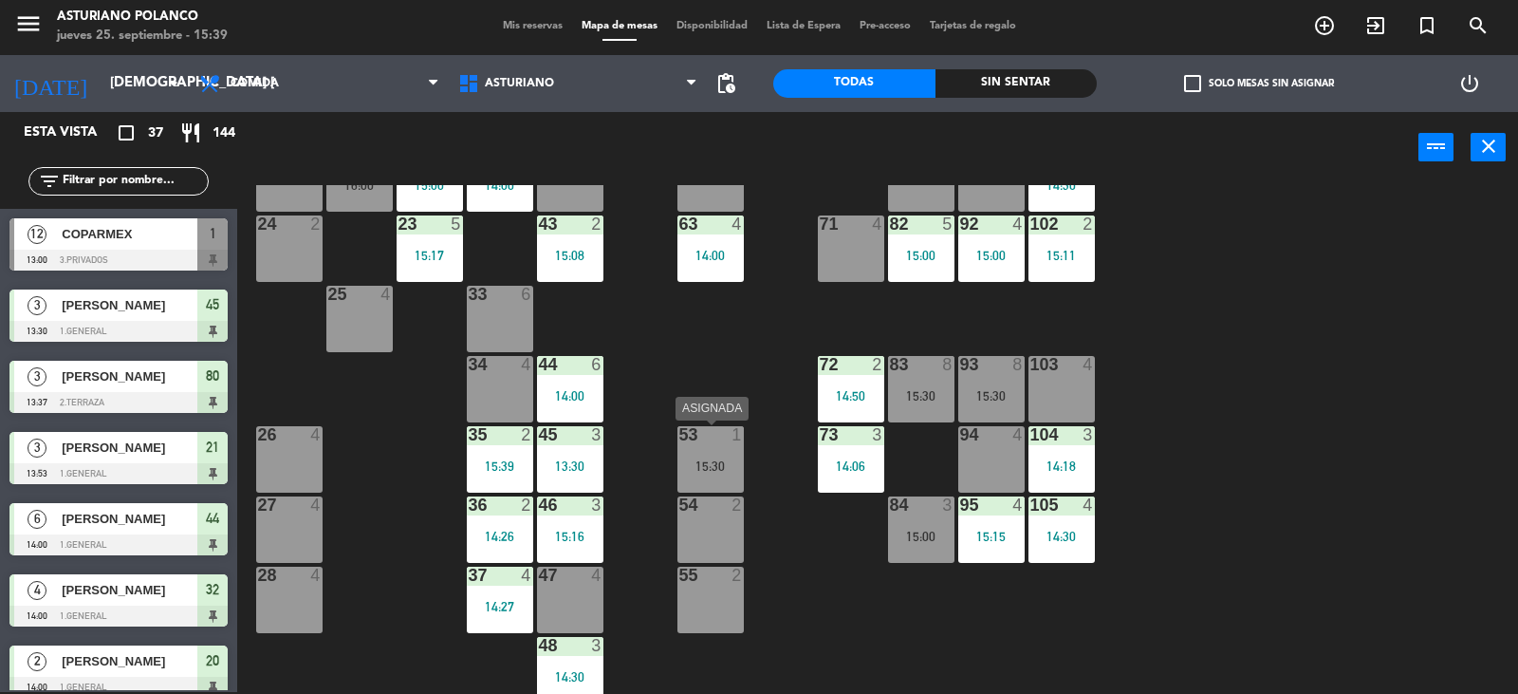
click at [695, 438] on div at bounding box center [710, 434] width 31 height 17
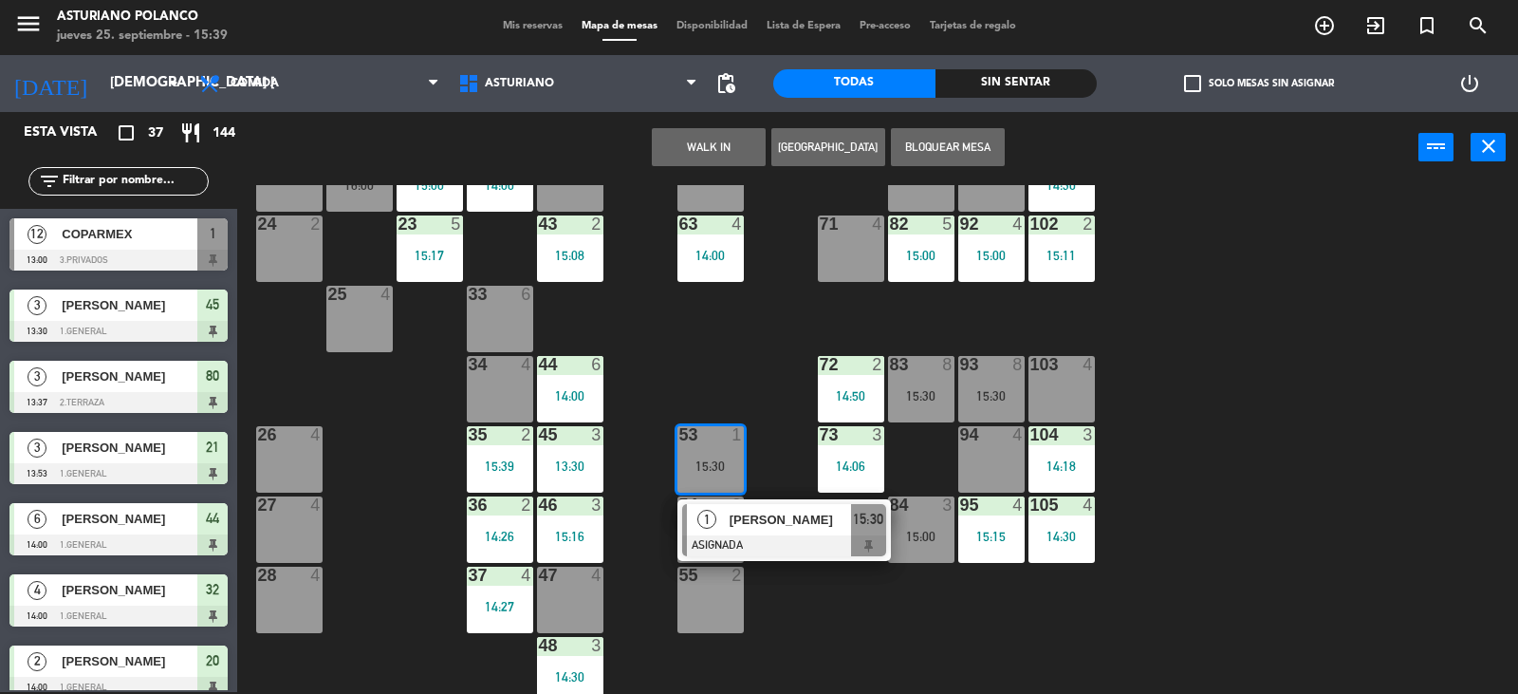
click at [746, 361] on div "1 12 13:00 2 block 8 60 14 14:00 20 2 14:00 30 4 14:30 40 3 15:23 61 14 14:00 6…" at bounding box center [885, 439] width 1266 height 509
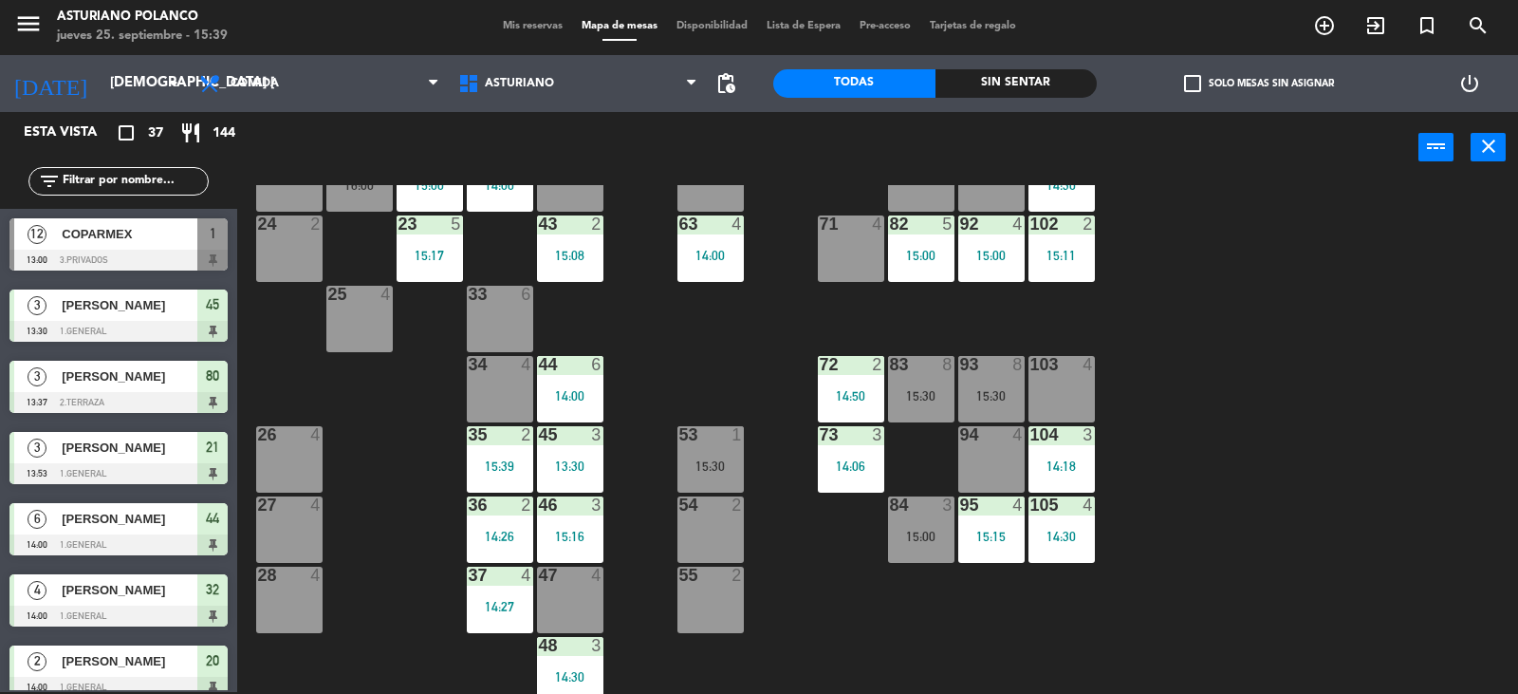
click at [1135, 477] on div "1 12 13:00 2 block 8 60 14 14:00 20 2 14:00 30 4 14:30 40 3 15:23 61 14 14:00 6…" at bounding box center [885, 439] width 1266 height 509
click at [999, 397] on div "15:30" at bounding box center [992, 395] width 66 height 13
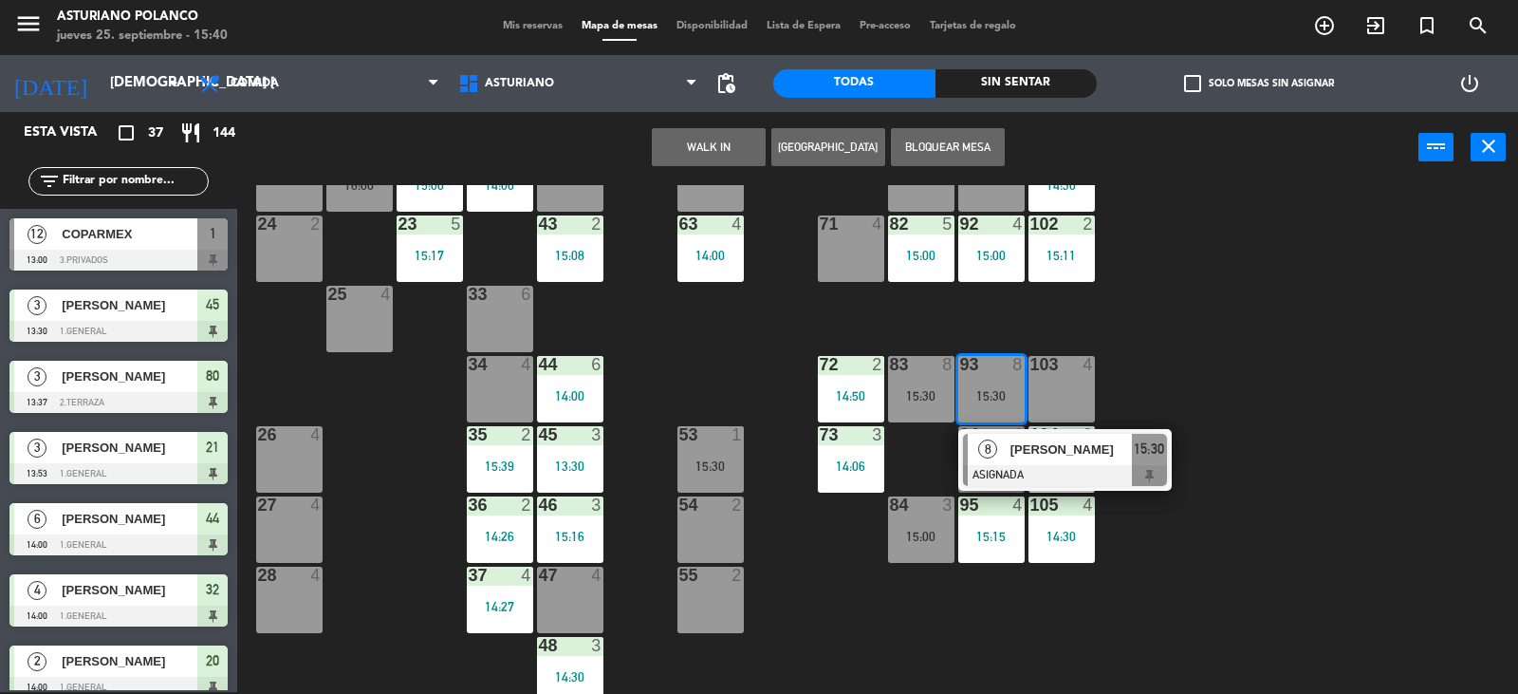
click at [1154, 361] on div "1 12 13:00 2 block 8 60 14 14:00 20 2 14:00 30 4 14:30 40 3 15:23 61 14 14:00 6…" at bounding box center [885, 439] width 1266 height 509
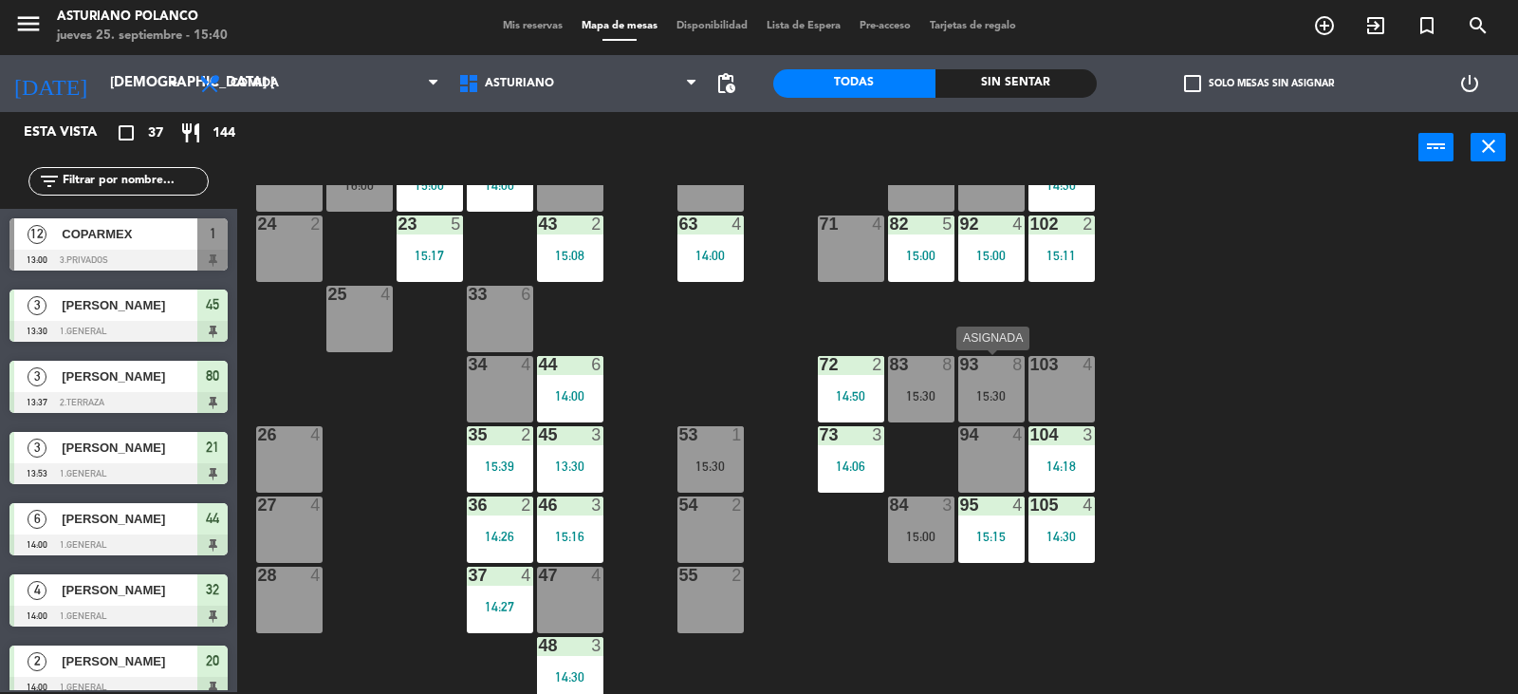
drag, startPoint x: 982, startPoint y: 393, endPoint x: 1051, endPoint y: 363, distance: 74.4
click at [989, 385] on div "93 8 15:30" at bounding box center [992, 389] width 66 height 66
click at [930, 393] on div "15:30" at bounding box center [921, 395] width 66 height 13
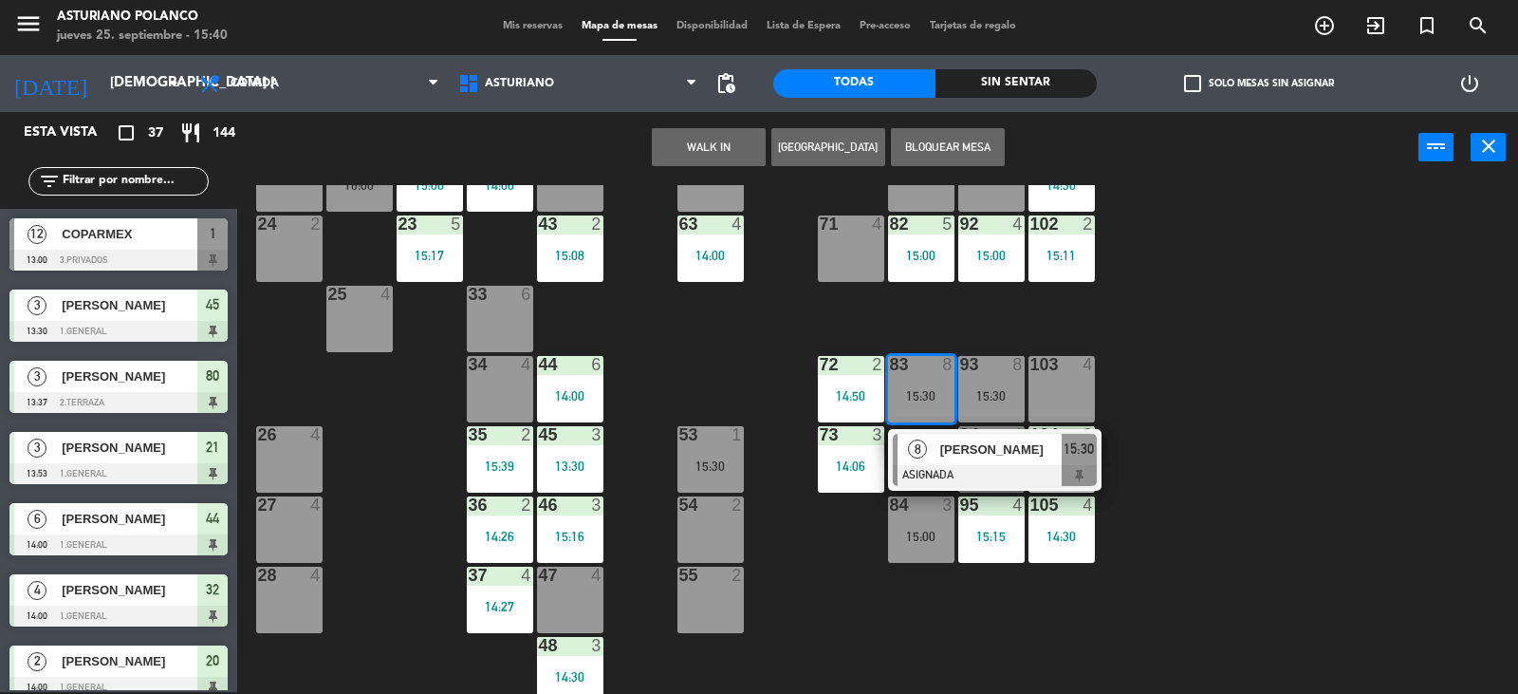
click at [1132, 344] on div "1 12 13:00 2 block 8 60 14 14:00 20 2 14:00 30 4 14:30 40 3 15:23 61 14 14:00 6…" at bounding box center [885, 439] width 1266 height 509
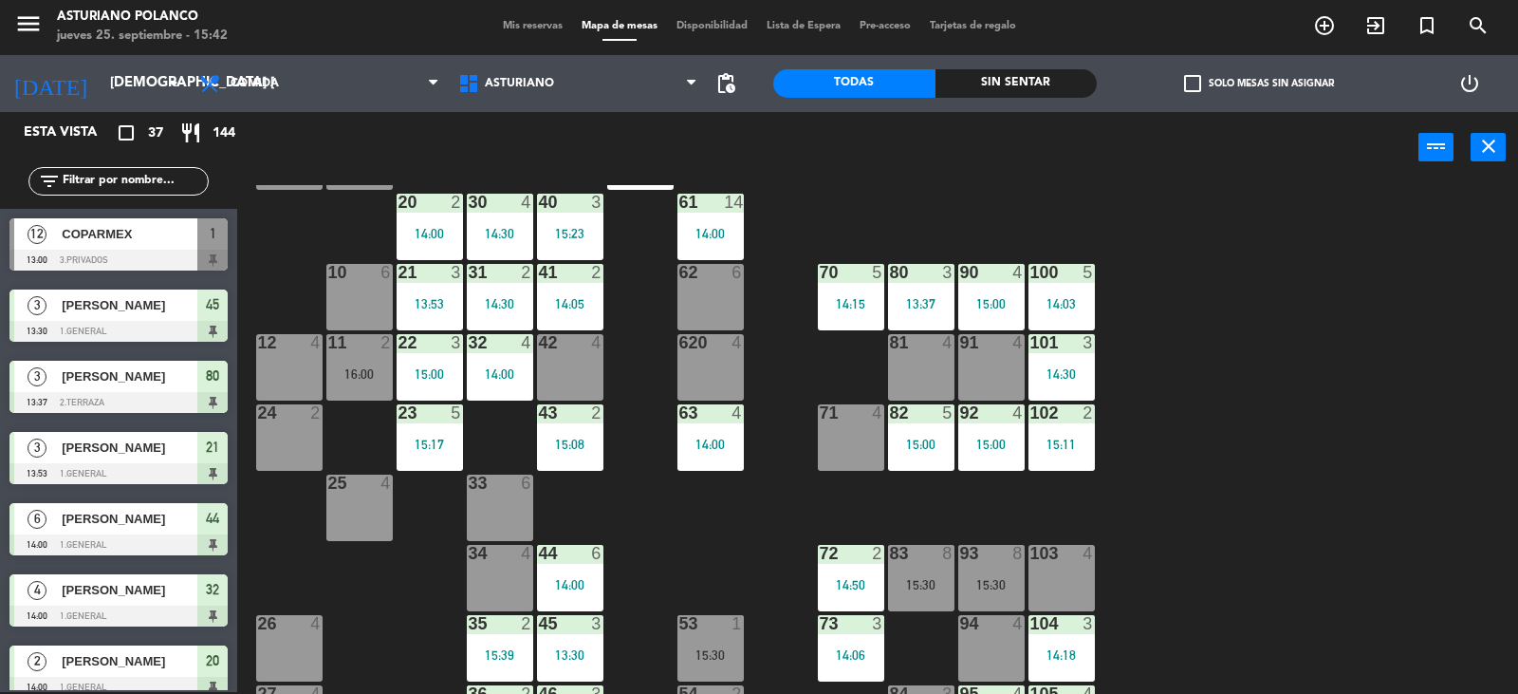
scroll to position [95, 0]
click at [90, 183] on input "text" at bounding box center [134, 181] width 147 height 21
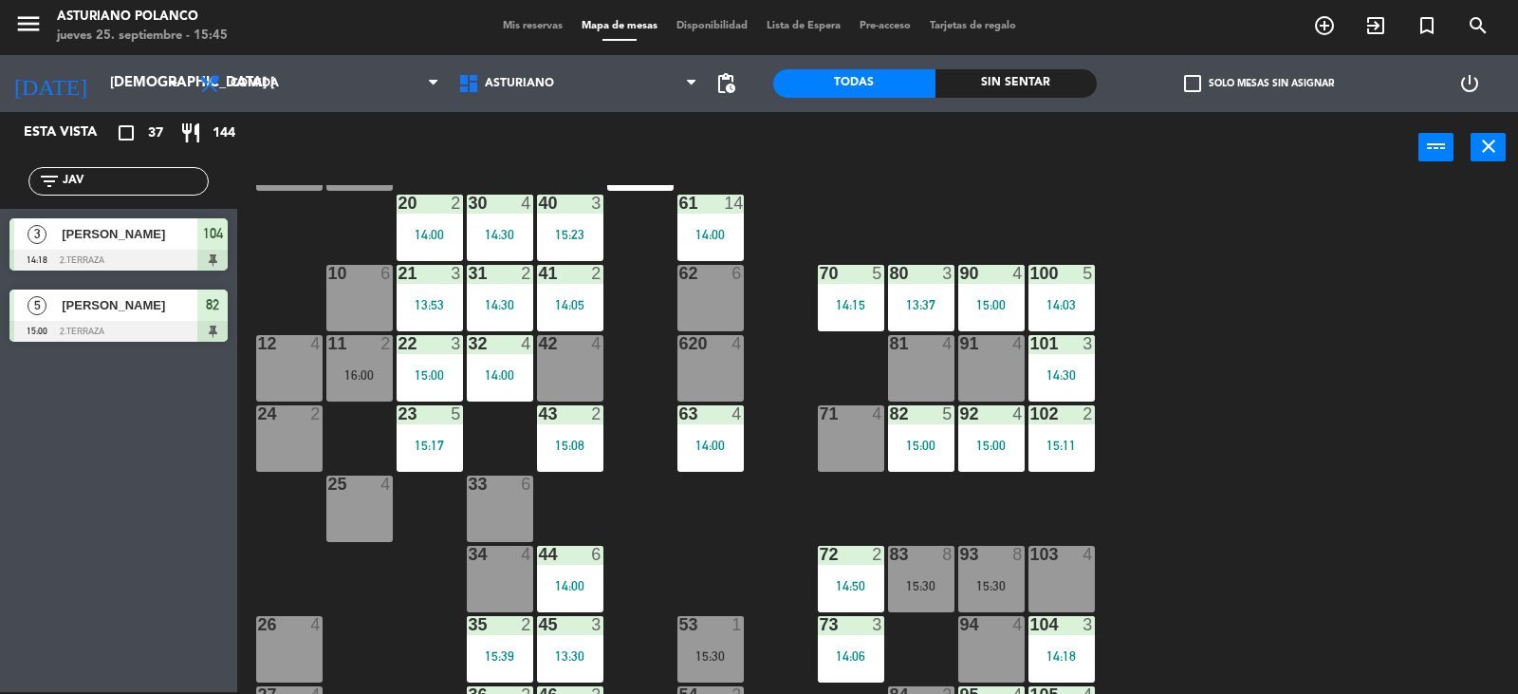
click at [1345, 550] on div "1 12 13:00 2 block 8 60 14 14:00 20 2 14:00 30 4 14:30 40 3 15:23 61 14 14:00 6…" at bounding box center [885, 439] width 1266 height 509
click at [180, 174] on input "JAV" at bounding box center [134, 181] width 147 height 21
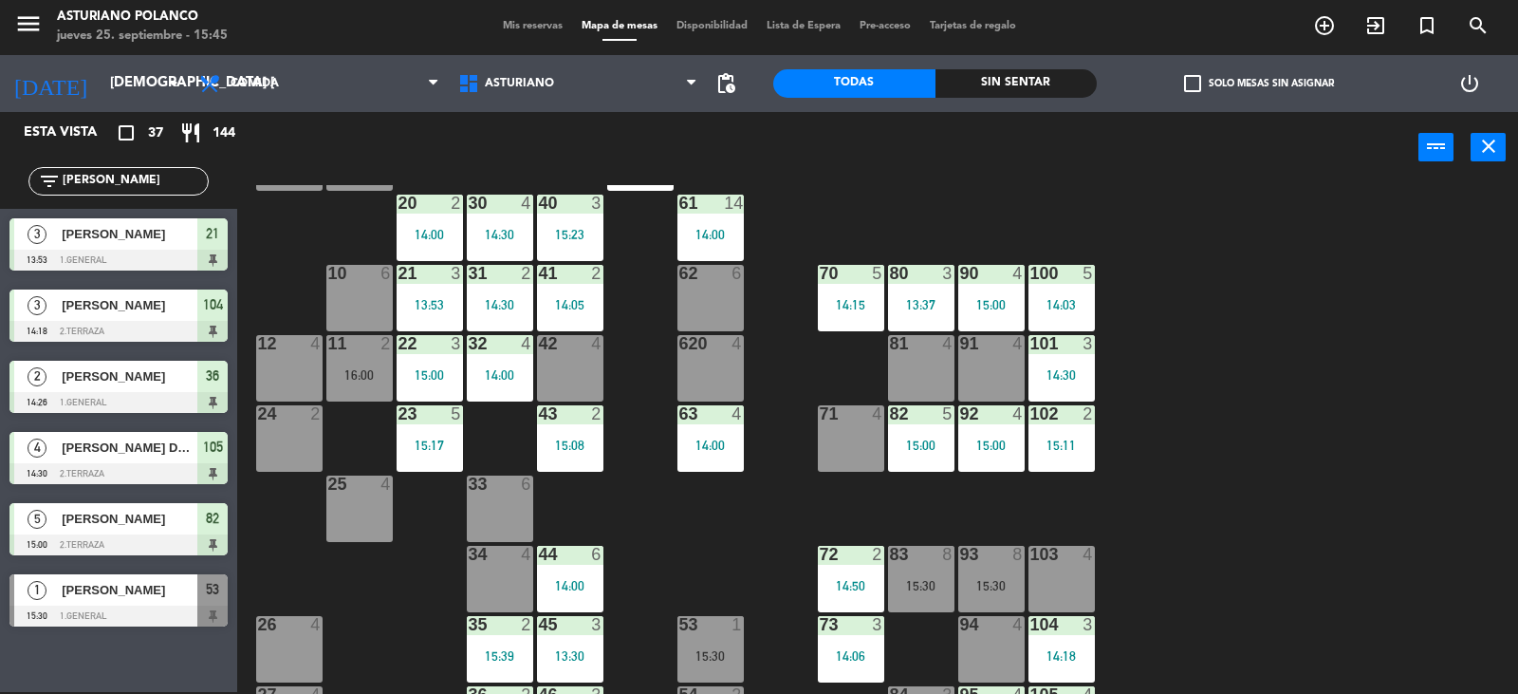
type input "J"
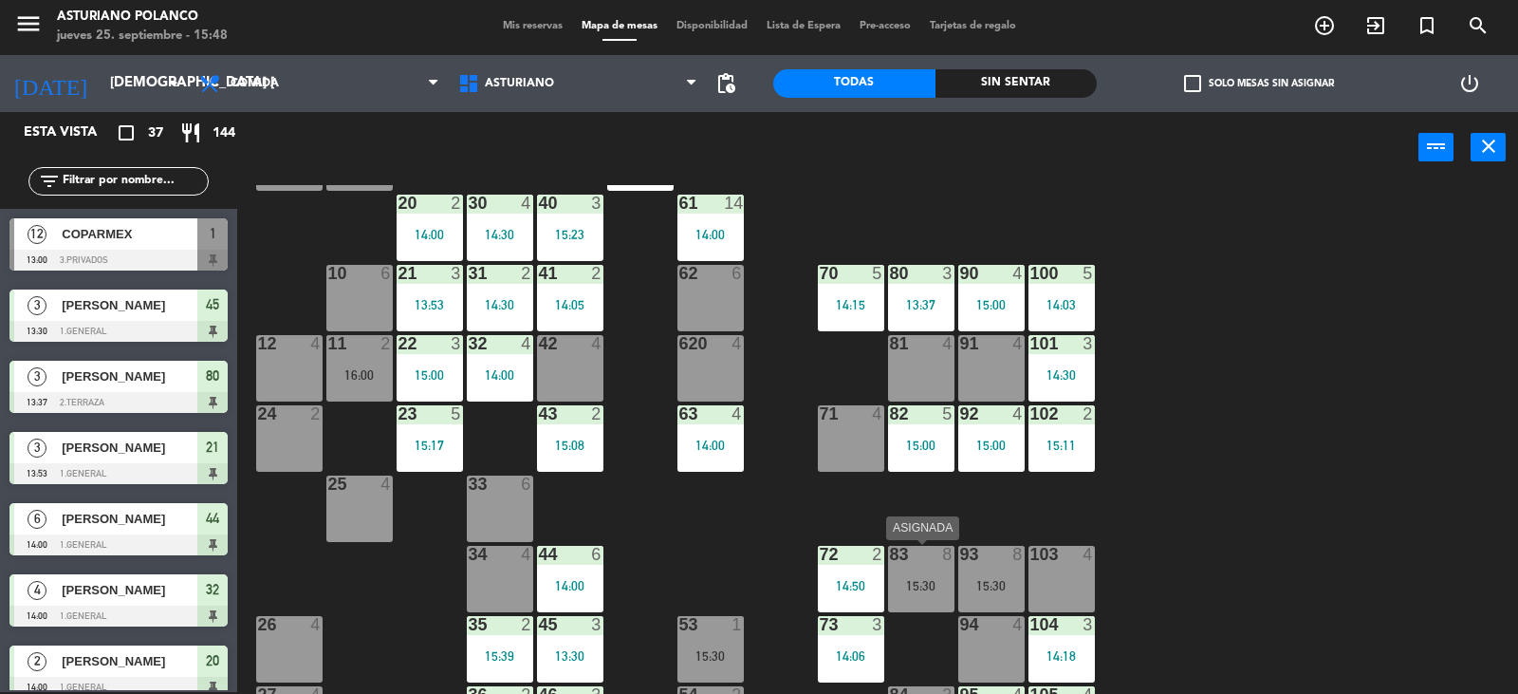
click at [903, 574] on div "83 8 15:30" at bounding box center [921, 579] width 66 height 66
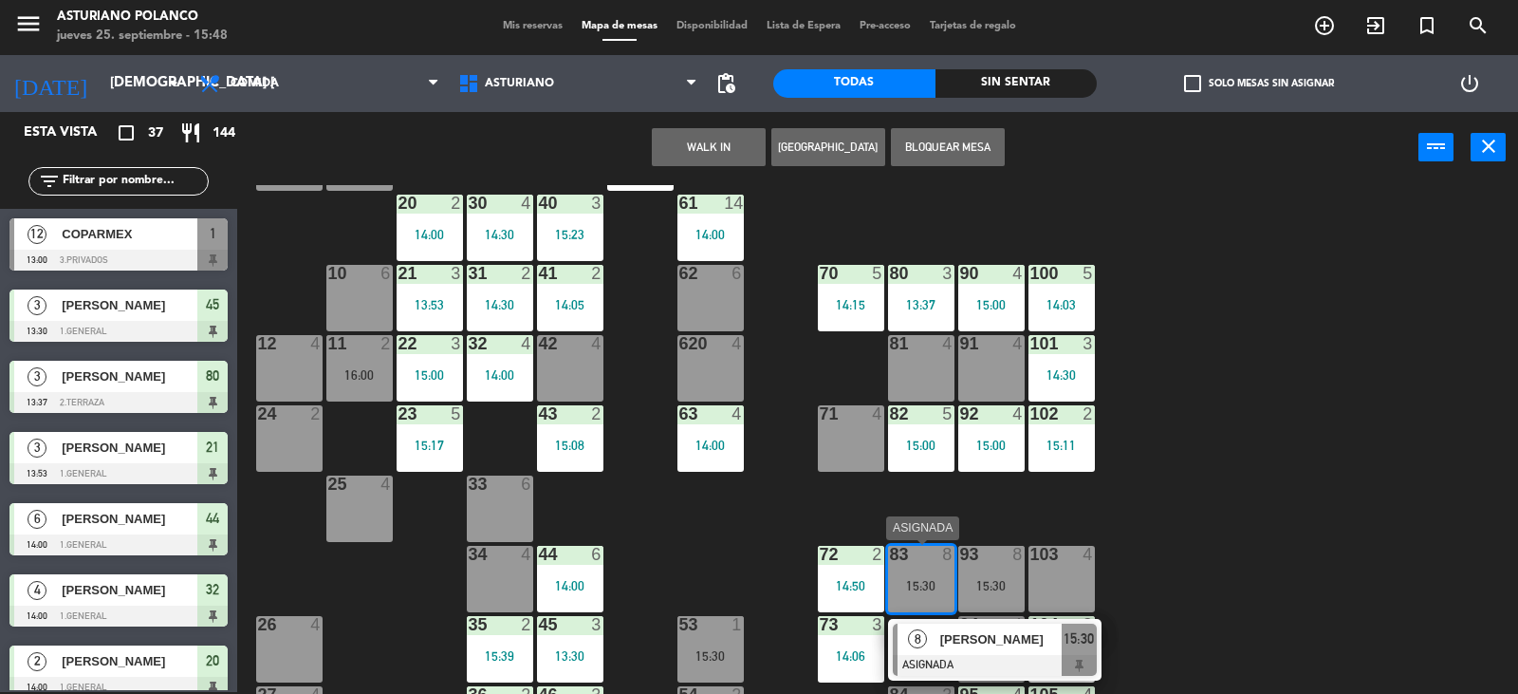
click at [1013, 639] on span "[PERSON_NAME]" at bounding box center [1000, 639] width 121 height 20
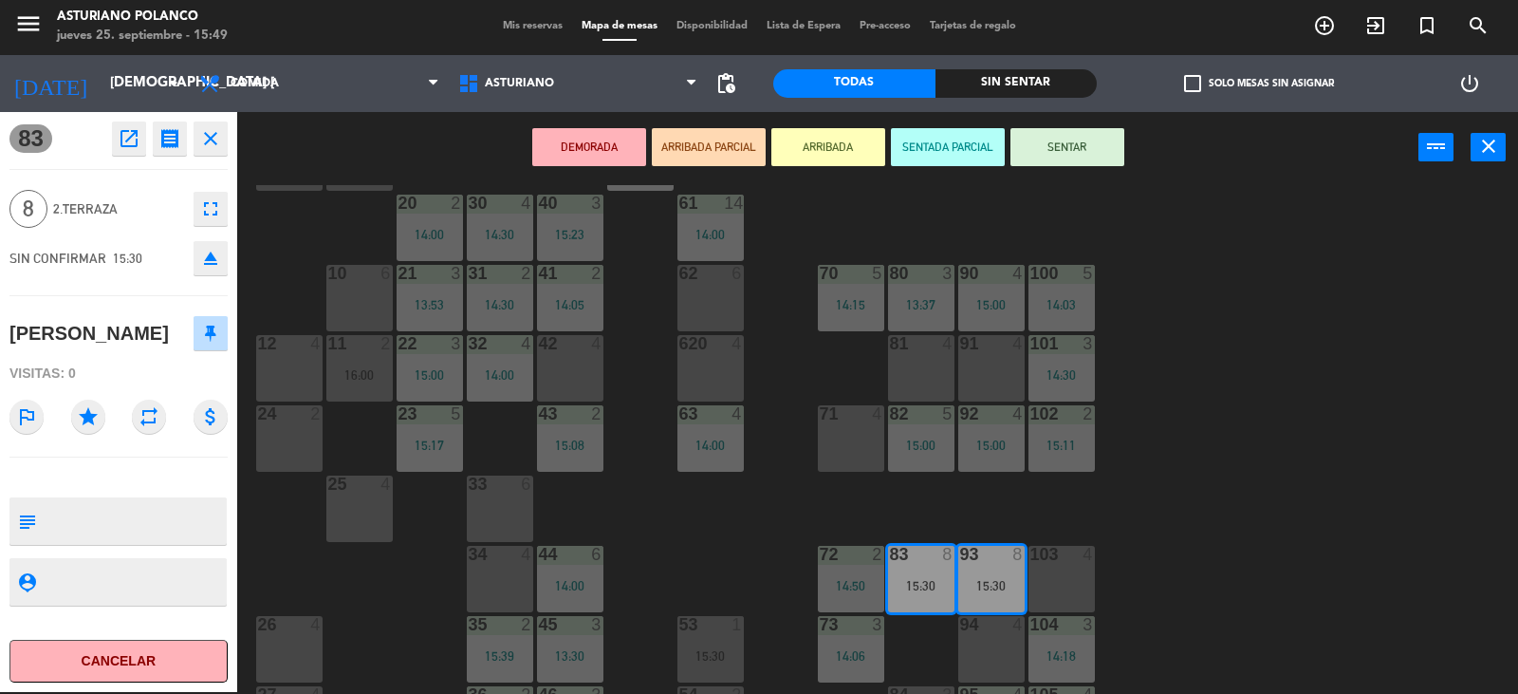
click at [1110, 161] on button "SENTAR" at bounding box center [1068, 147] width 114 height 38
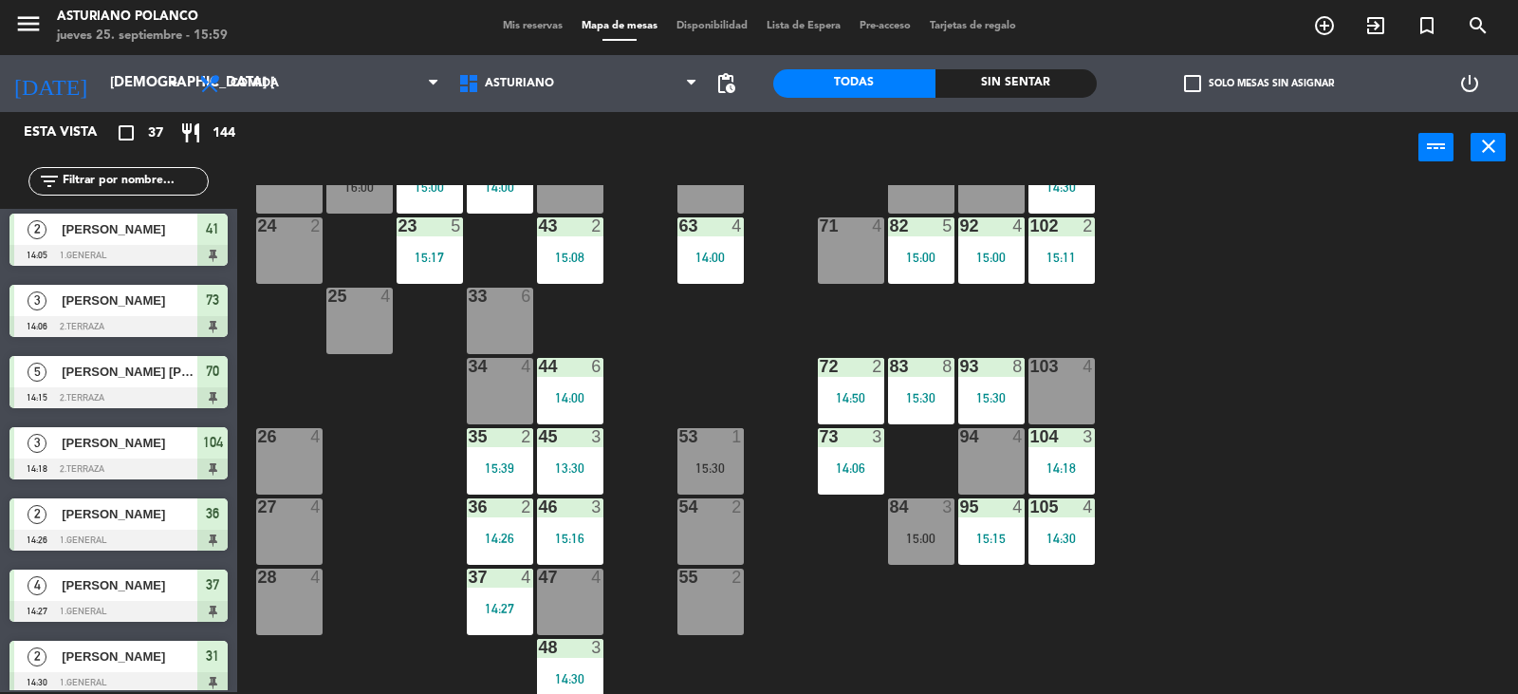
scroll to position [294, 0]
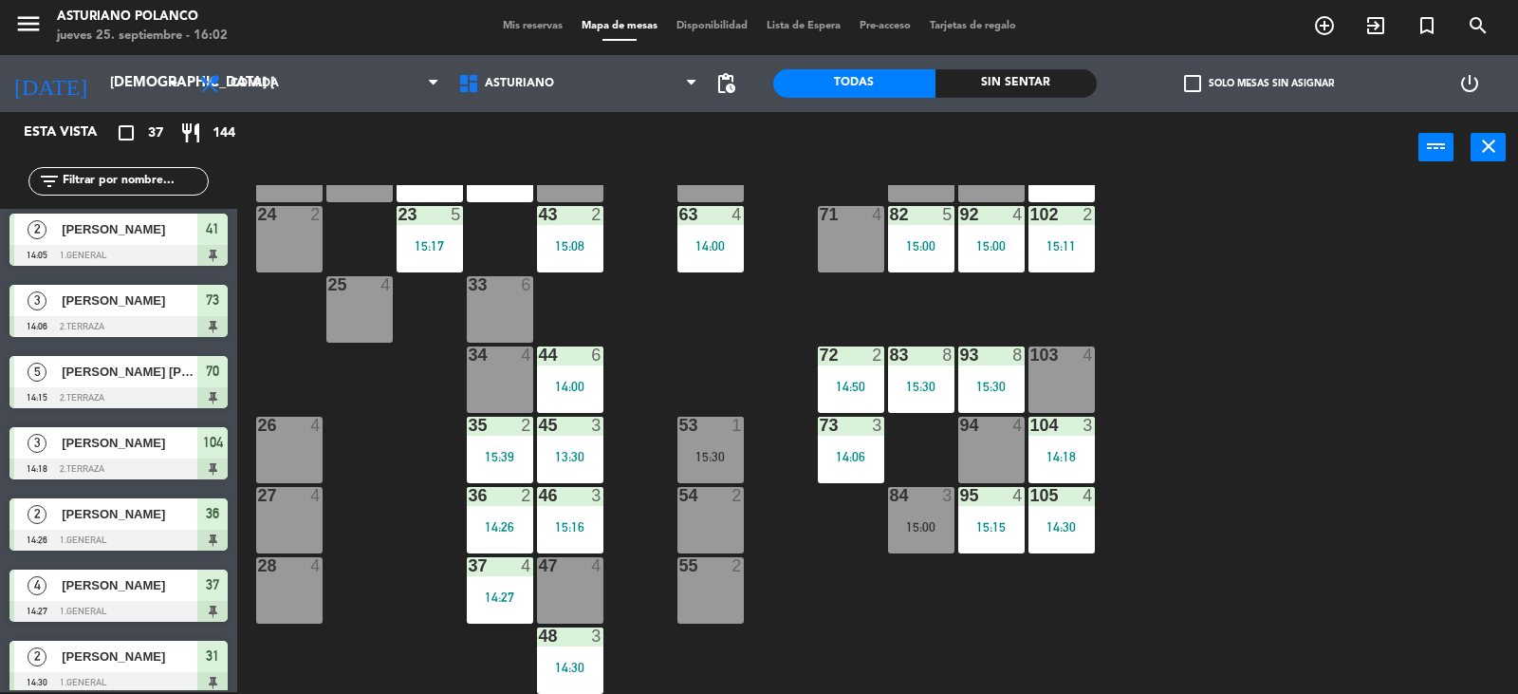
click at [133, 189] on input "text" at bounding box center [134, 181] width 147 height 21
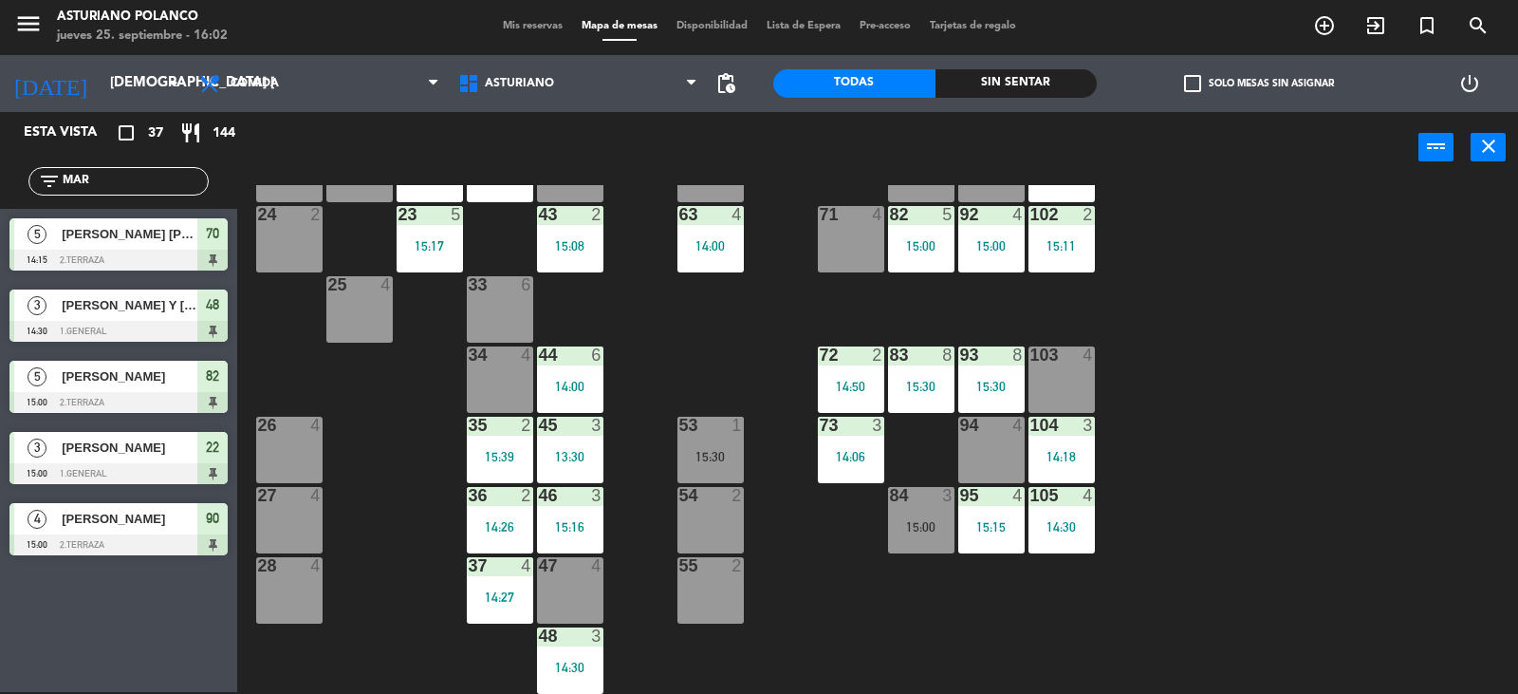
click at [130, 619] on div "Esta vista crop_square 37 restaurant 144 filter_list MAR 5 ANA MARIA GUTIERREZ …" at bounding box center [118, 402] width 237 height 580
click at [154, 190] on input "MAR" at bounding box center [134, 181] width 147 height 21
type input "M"
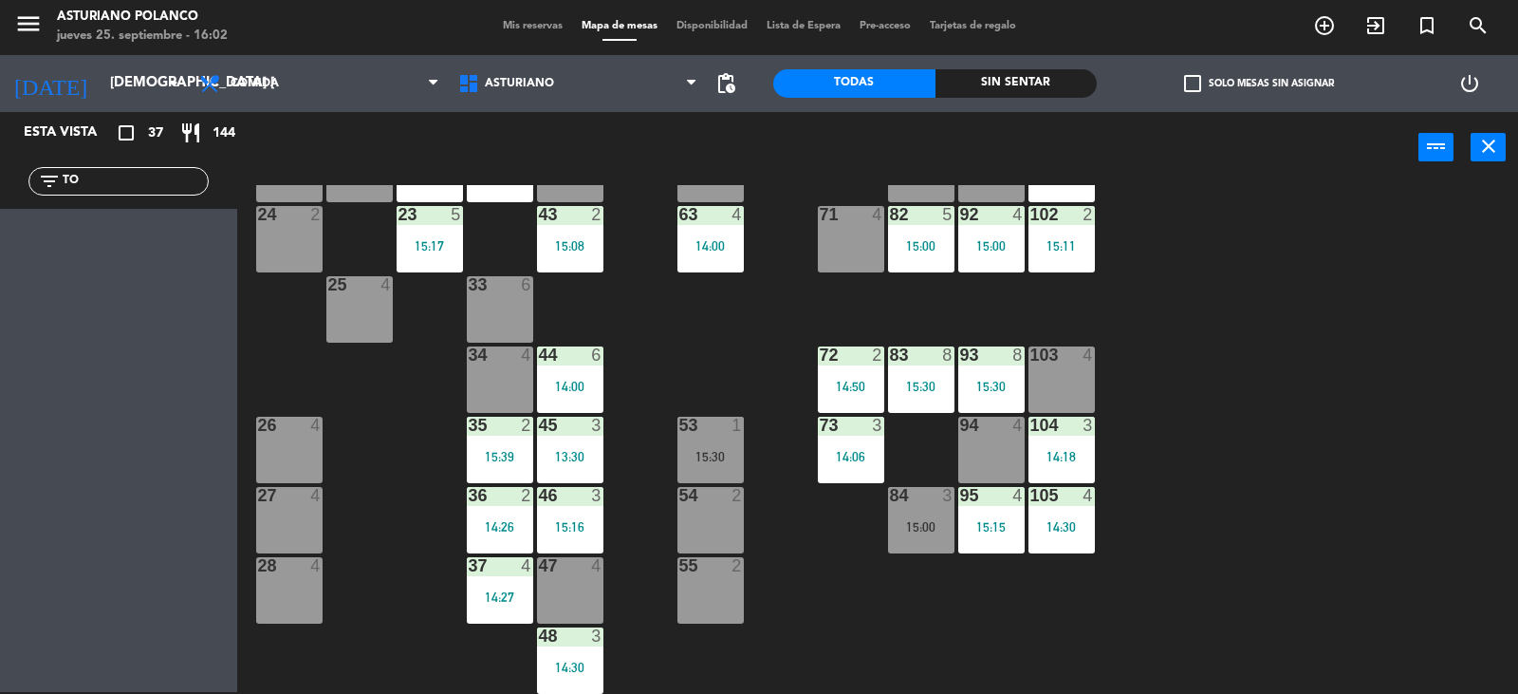
type input "T"
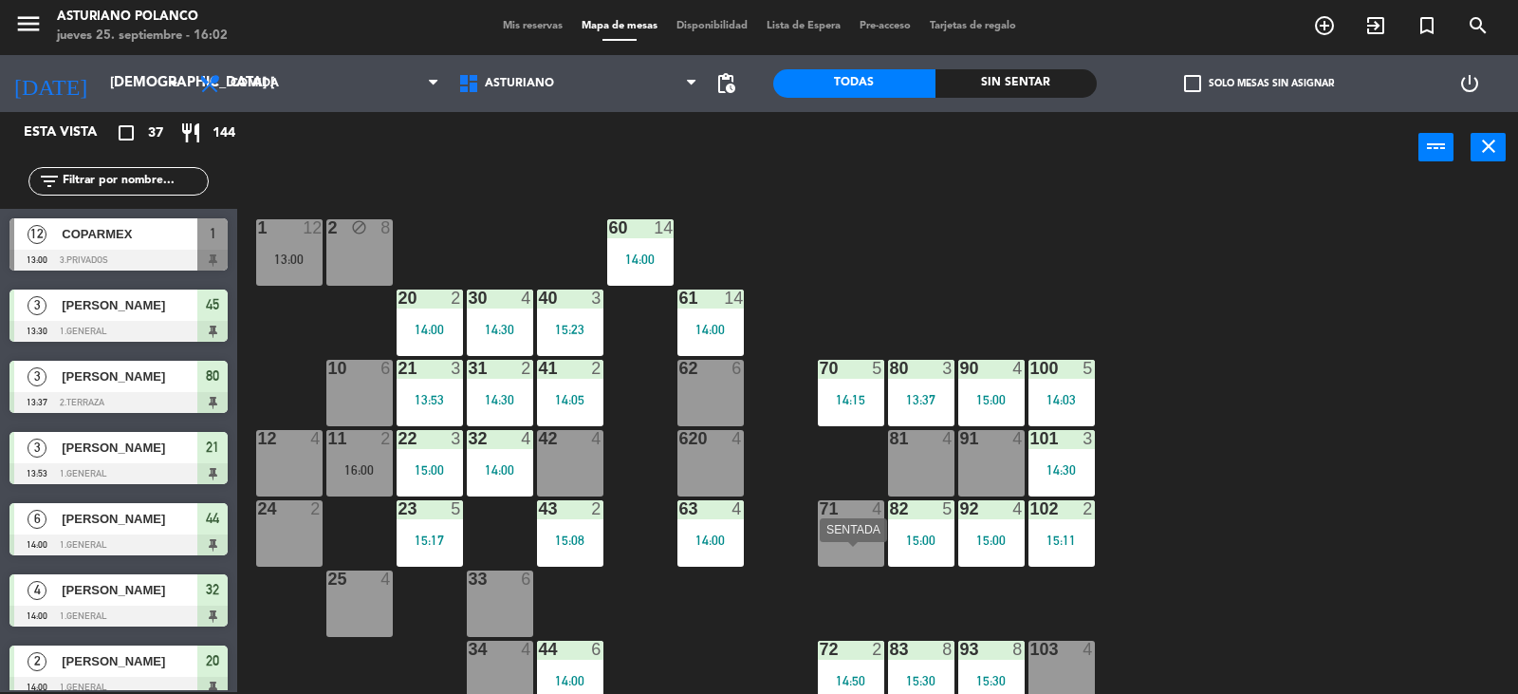
scroll to position [95, 0]
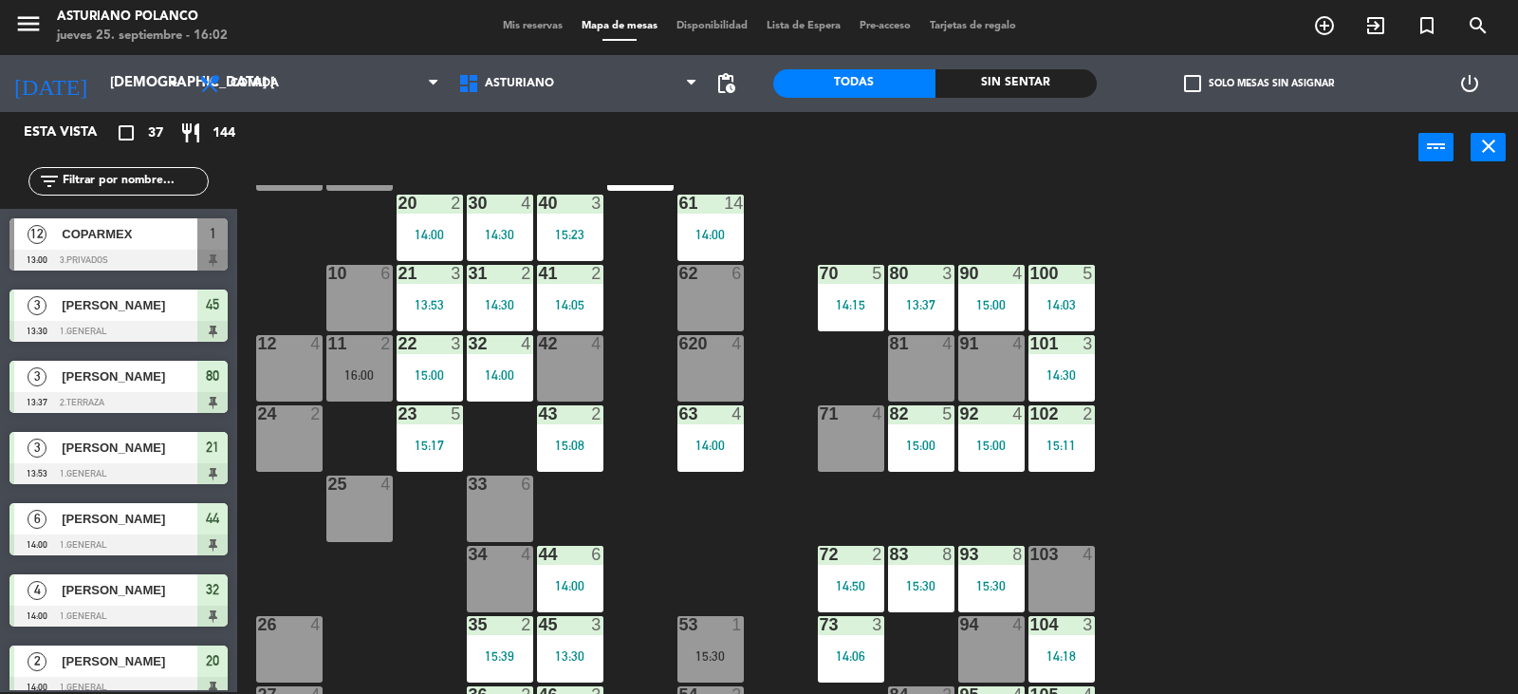
click at [866, 410] on div "4" at bounding box center [881, 413] width 31 height 17
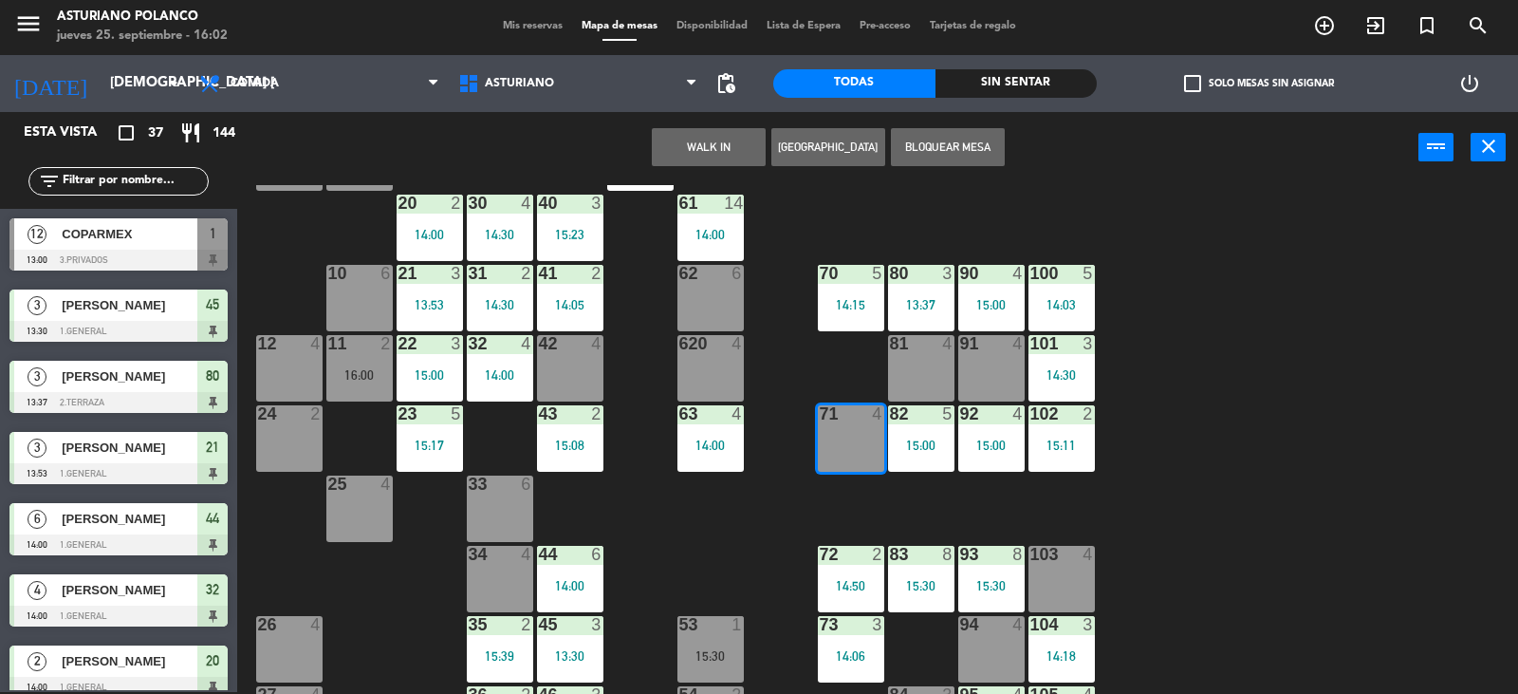
click at [728, 151] on button "WALK IN" at bounding box center [709, 147] width 114 height 38
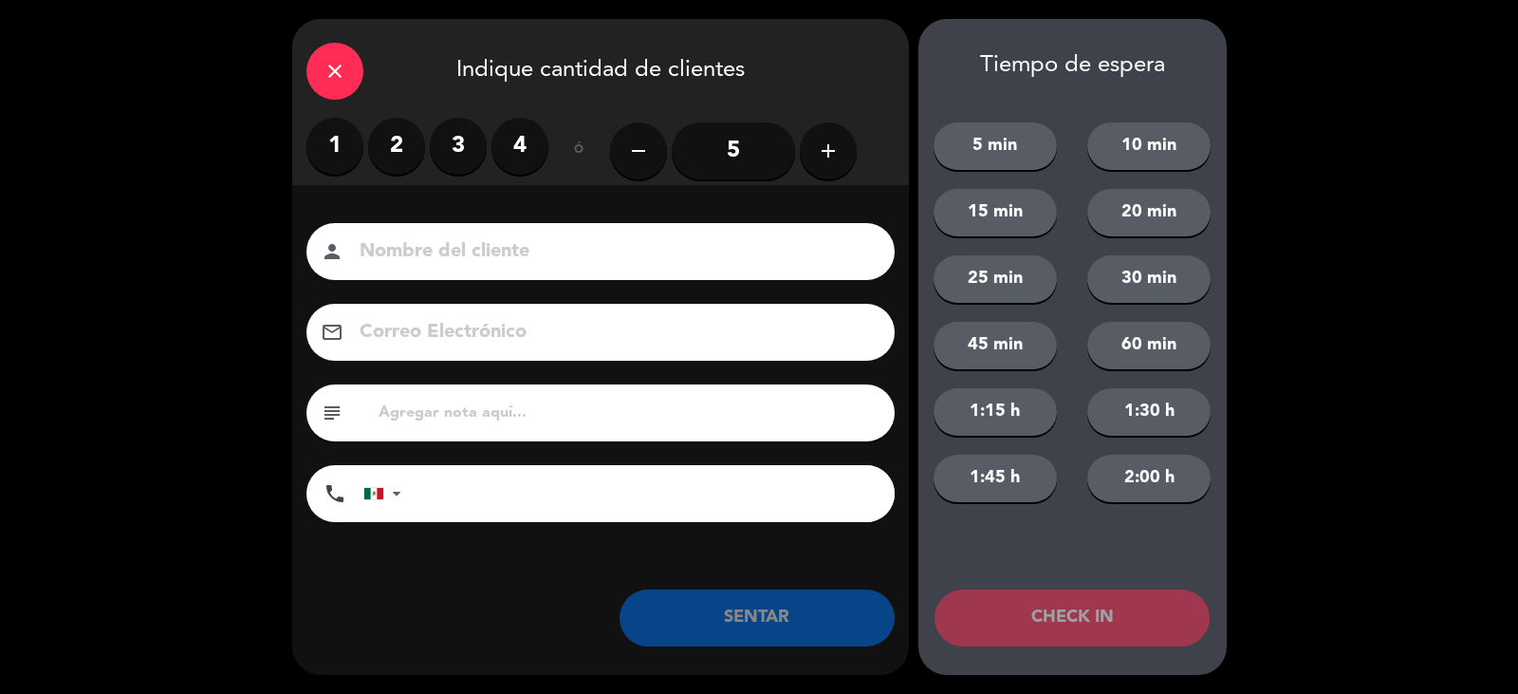
click at [392, 147] on label "2" at bounding box center [396, 146] width 57 height 57
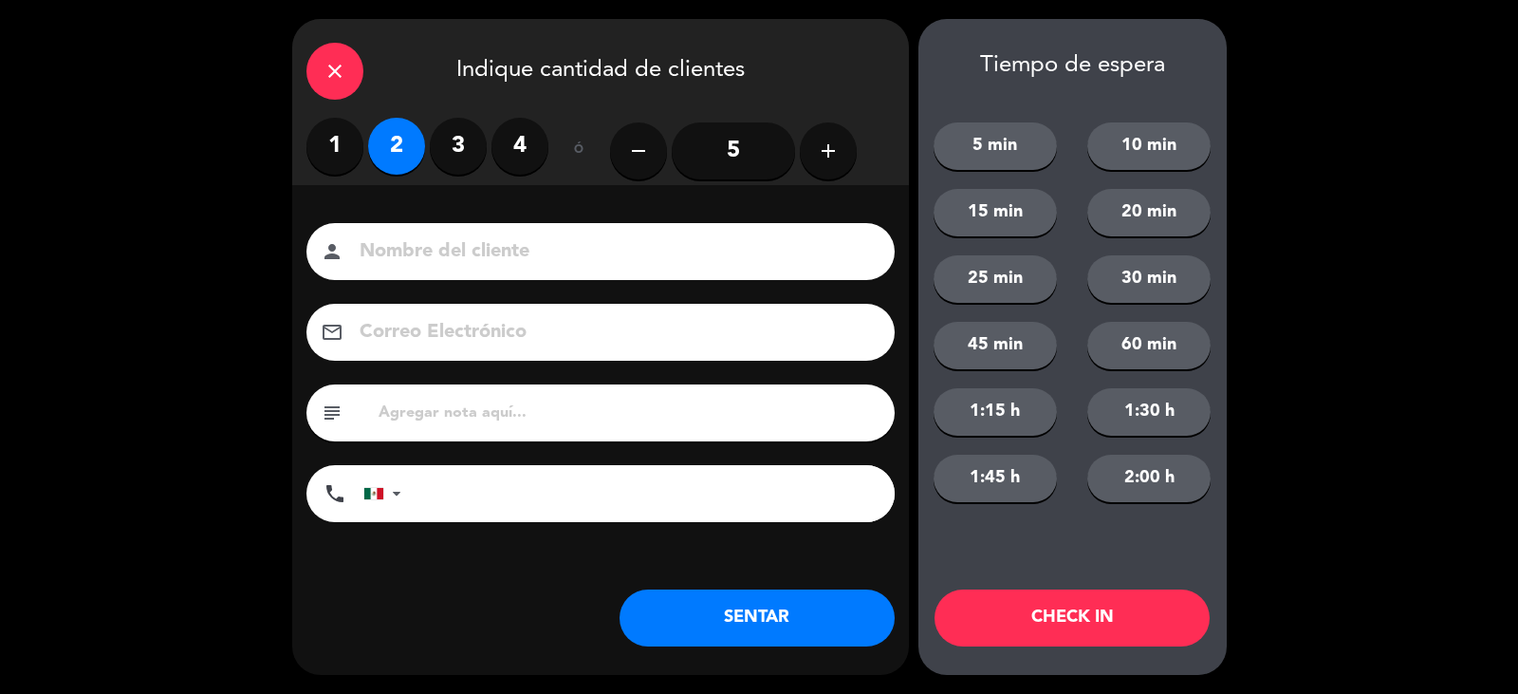
click at [383, 235] on input at bounding box center [614, 251] width 512 height 33
type input "ADRIANA CAMACHO"
click at [769, 618] on button "SENTAR" at bounding box center [757, 617] width 275 height 57
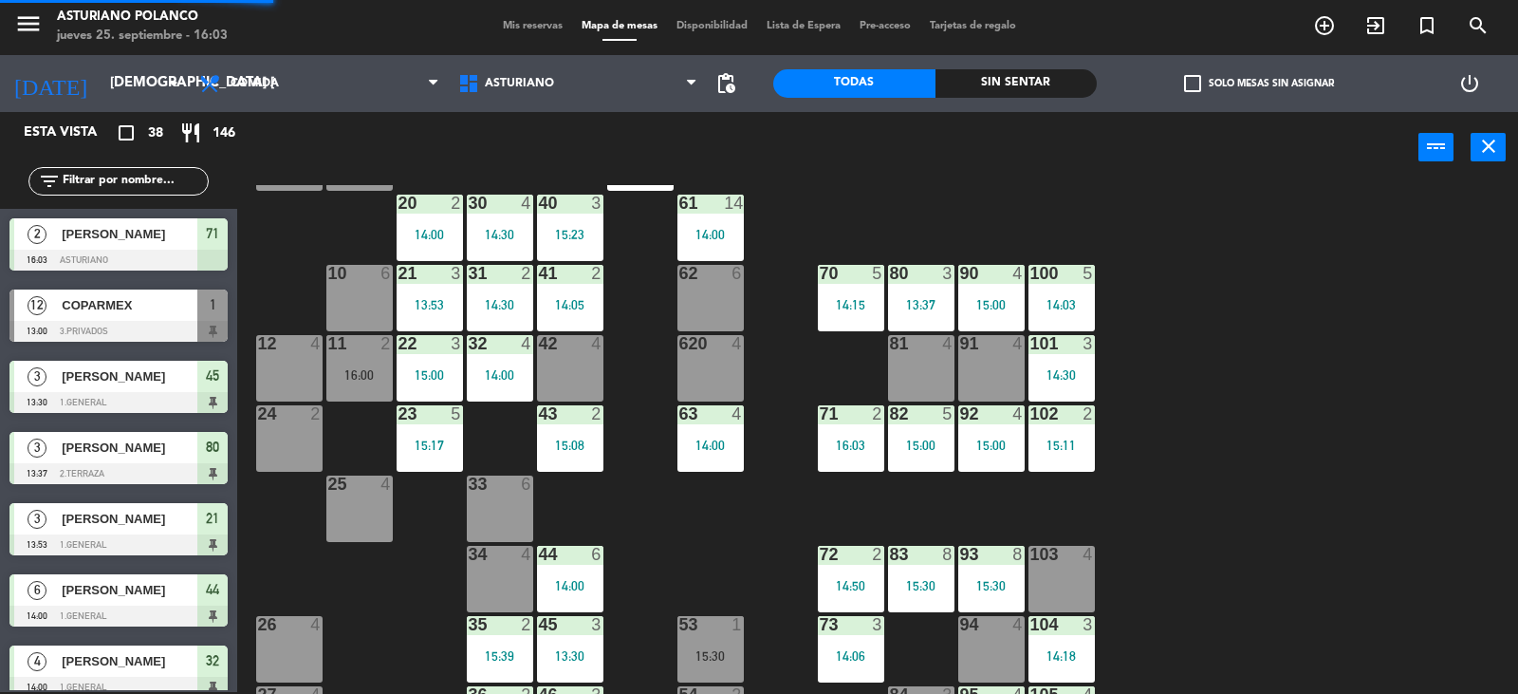
click at [733, 571] on div "1 12 13:00 2 block 8 60 14 14:00 20 2 14:00 30 4 14:30 40 3 15:23 61 14 14:00 6…" at bounding box center [885, 439] width 1266 height 509
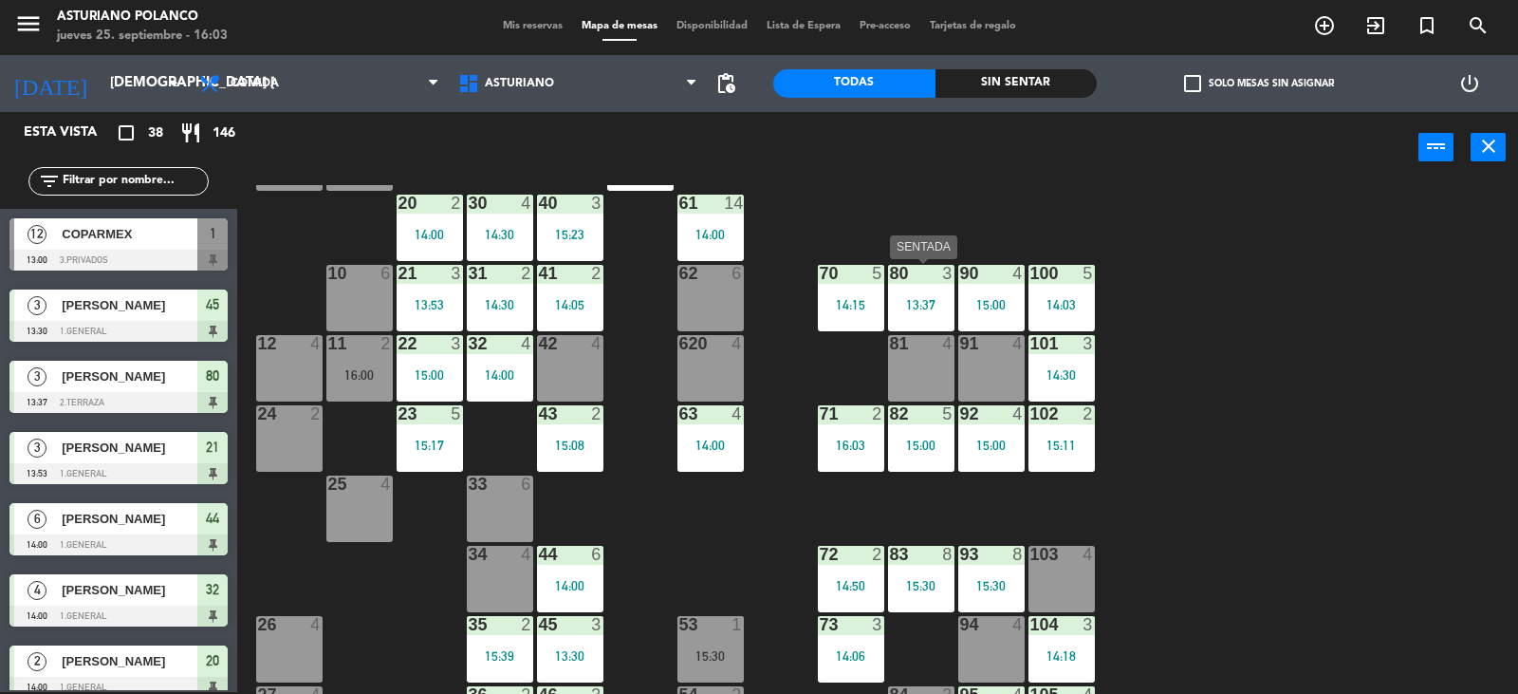
click at [924, 302] on div "13:37" at bounding box center [921, 304] width 66 height 13
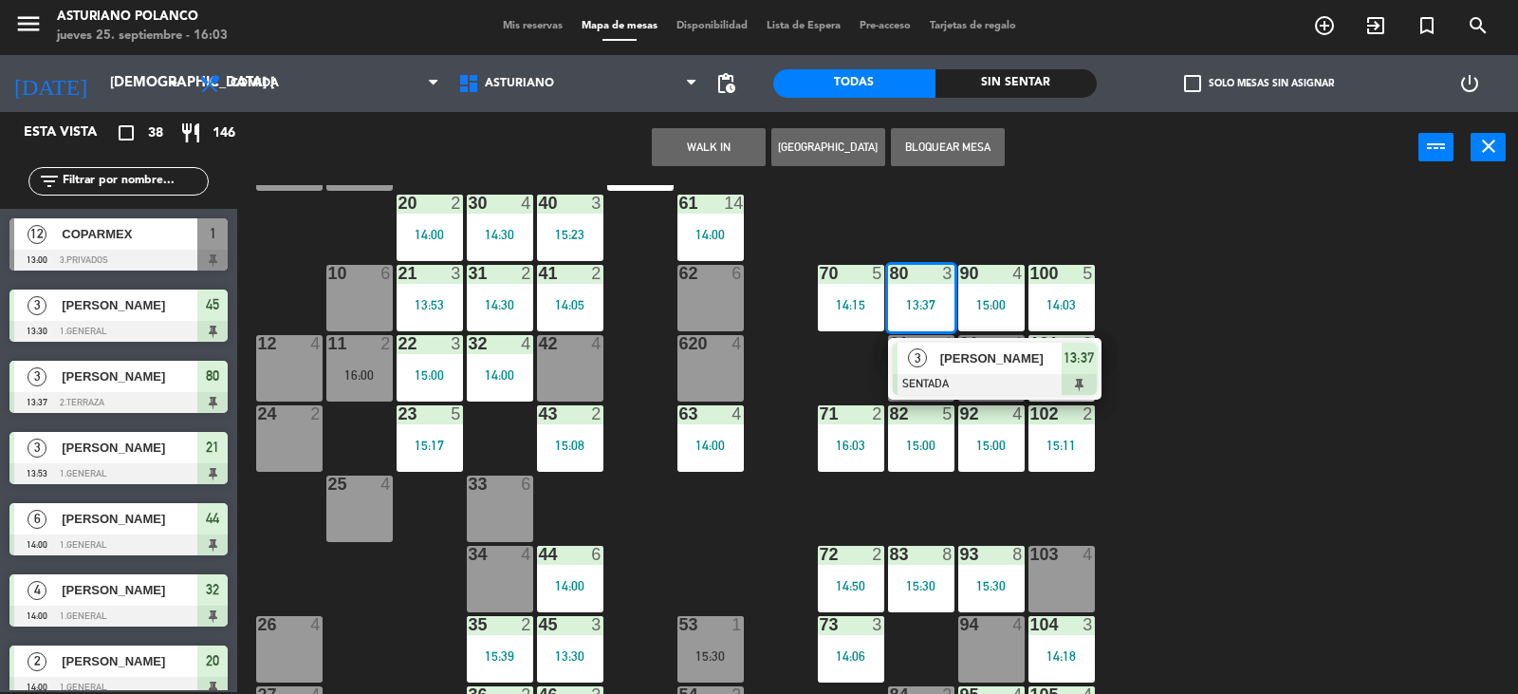
click at [940, 364] on span "[PERSON_NAME]" at bounding box center [1000, 358] width 121 height 20
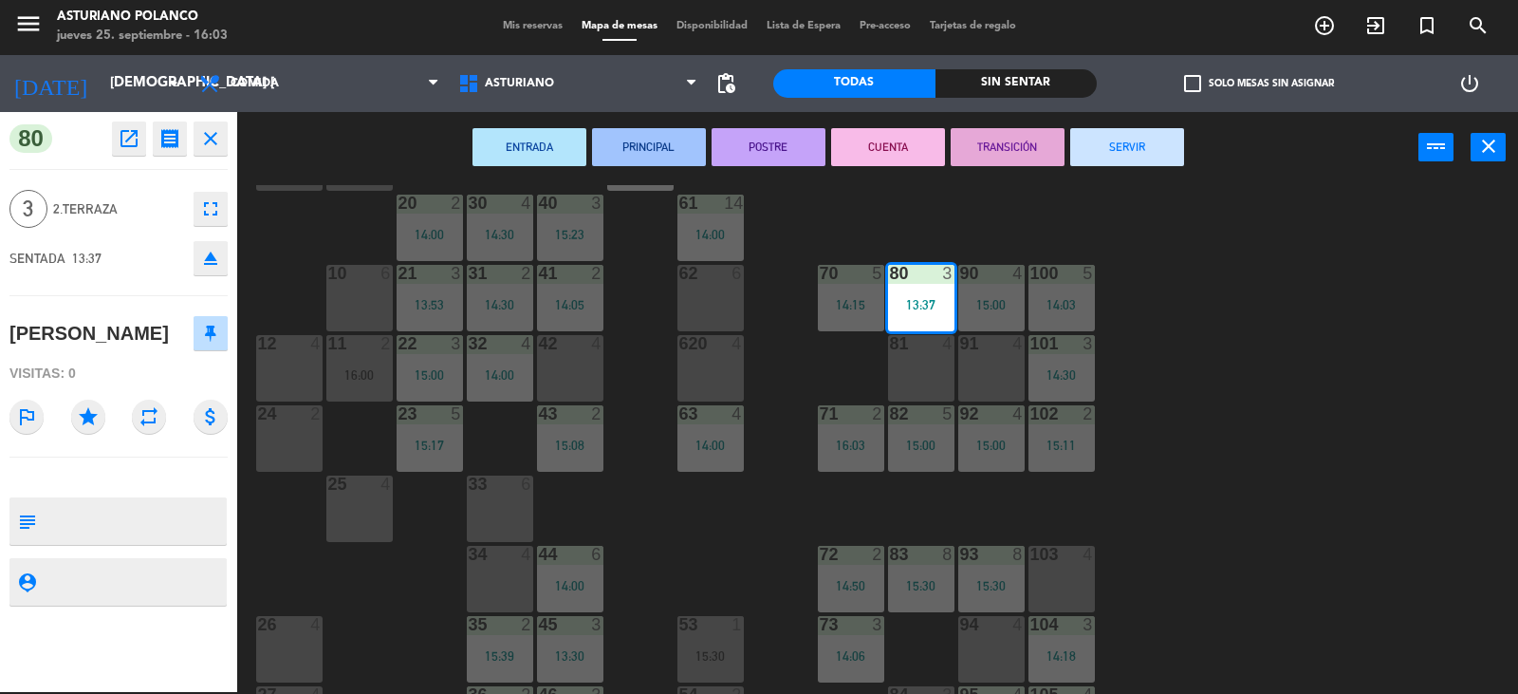
click at [1152, 145] on button "SERVIR" at bounding box center [1128, 147] width 114 height 38
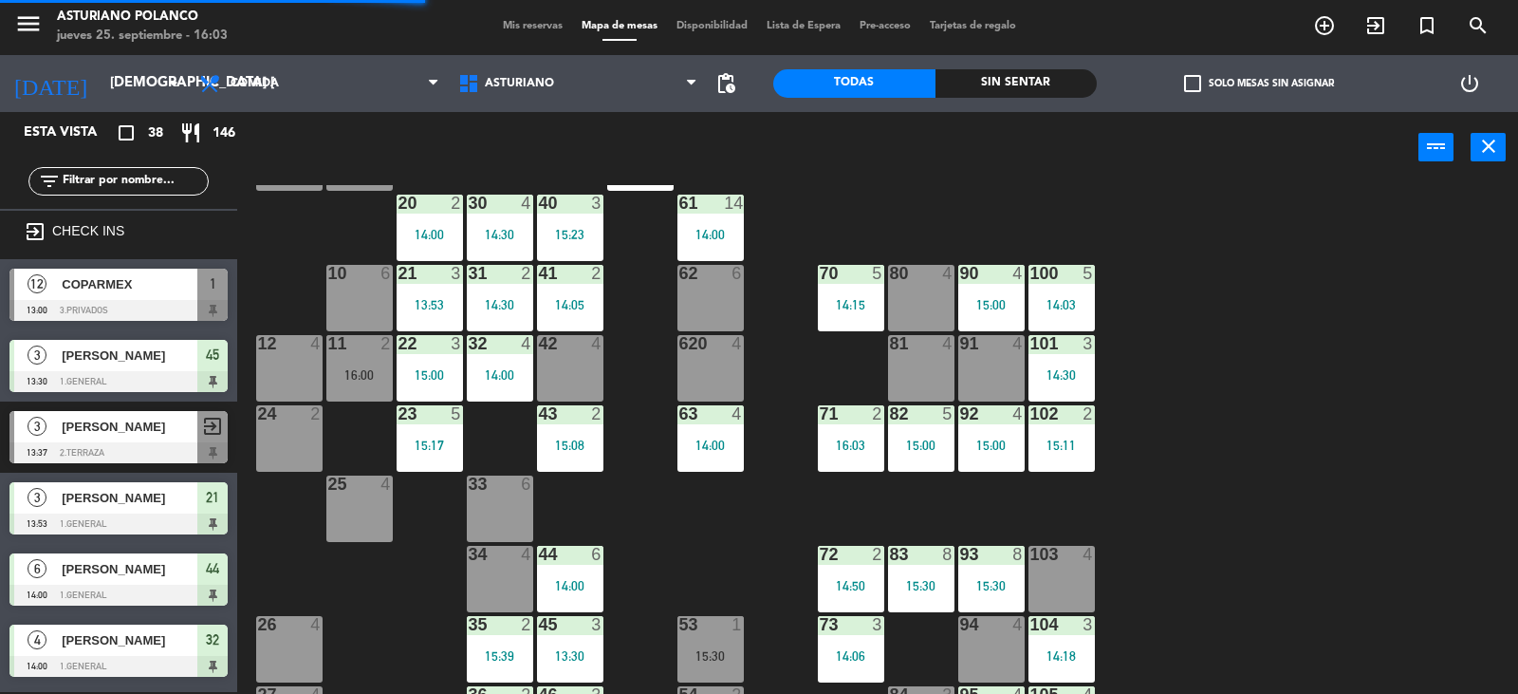
click at [853, 440] on div "16:03" at bounding box center [851, 444] width 66 height 13
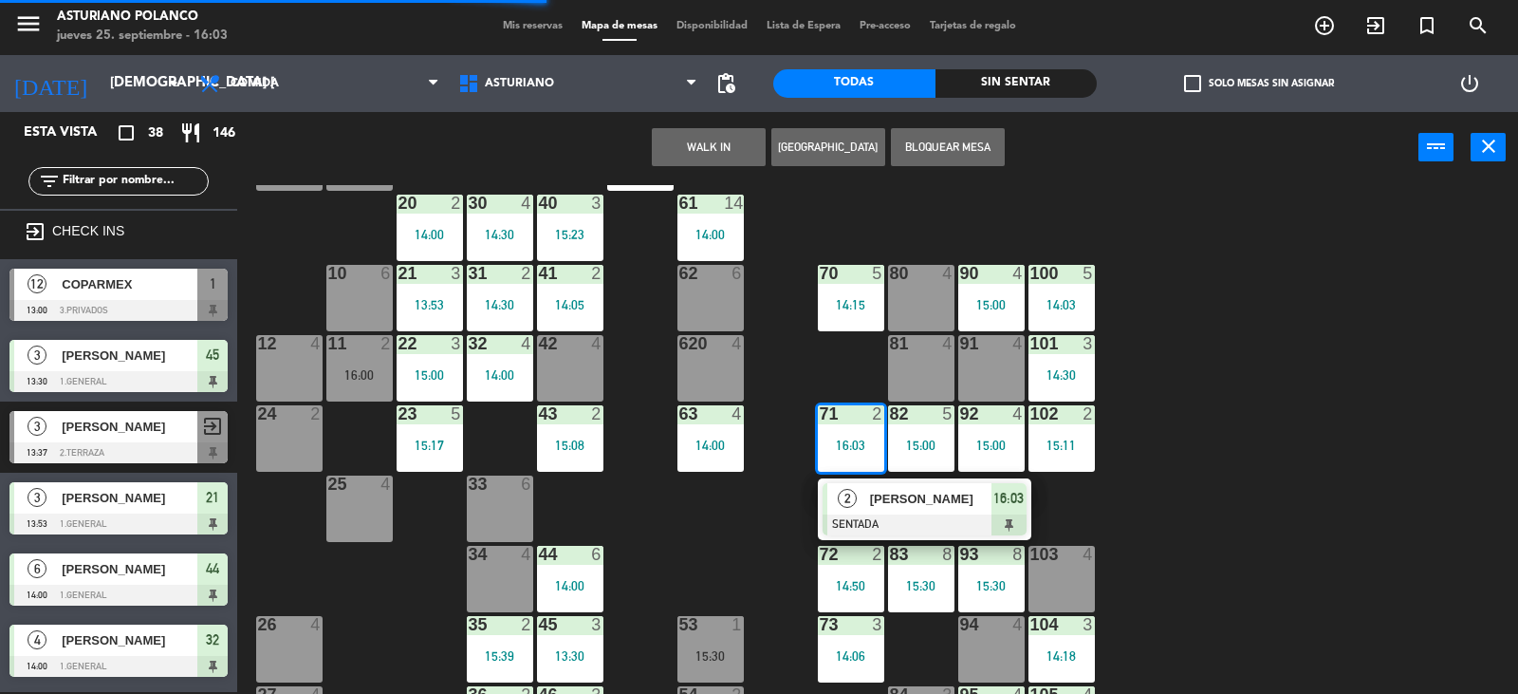
click at [948, 304] on div "80 4" at bounding box center [921, 298] width 66 height 66
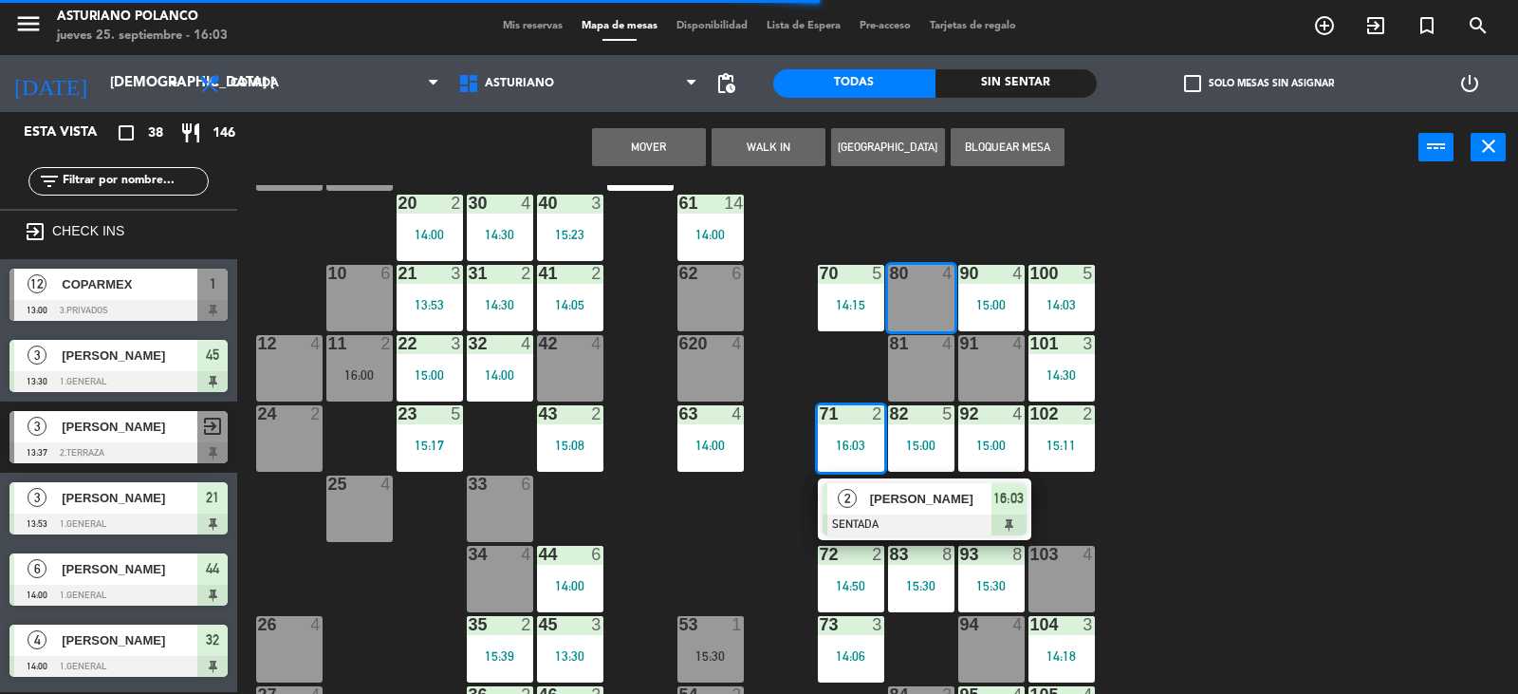
click at [668, 159] on button "Mover" at bounding box center [649, 147] width 114 height 38
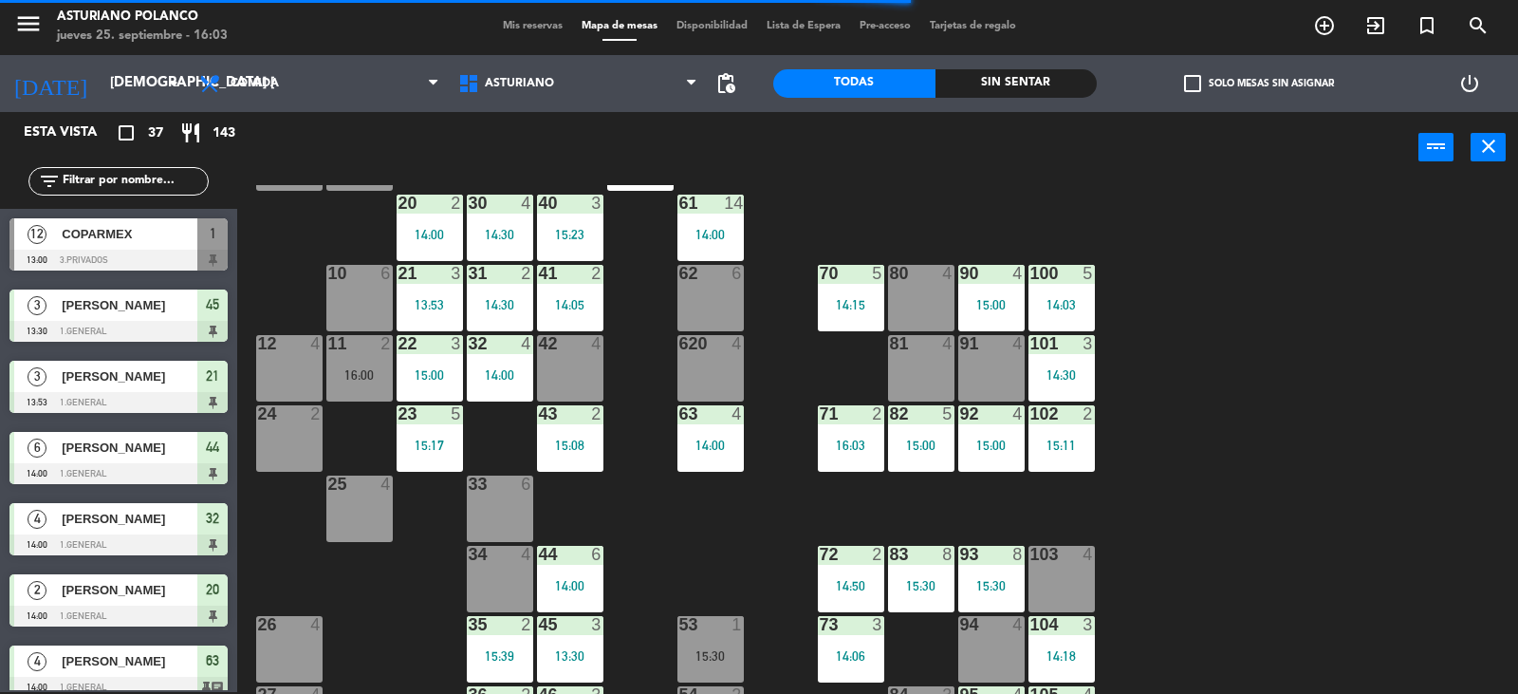
click at [1388, 297] on div "1 12 13:00 2 block 8 60 14 14:00 20 2 14:00 30 4 14:30 40 3 15:23 61 14 14:00 6…" at bounding box center [885, 439] width 1266 height 509
click at [1294, 228] on div "1 12 13:00 2 block 8 60 14 14:00 20 2 14:00 30 4 14:30 40 3 15:23 61 14 14:00 6…" at bounding box center [885, 439] width 1266 height 509
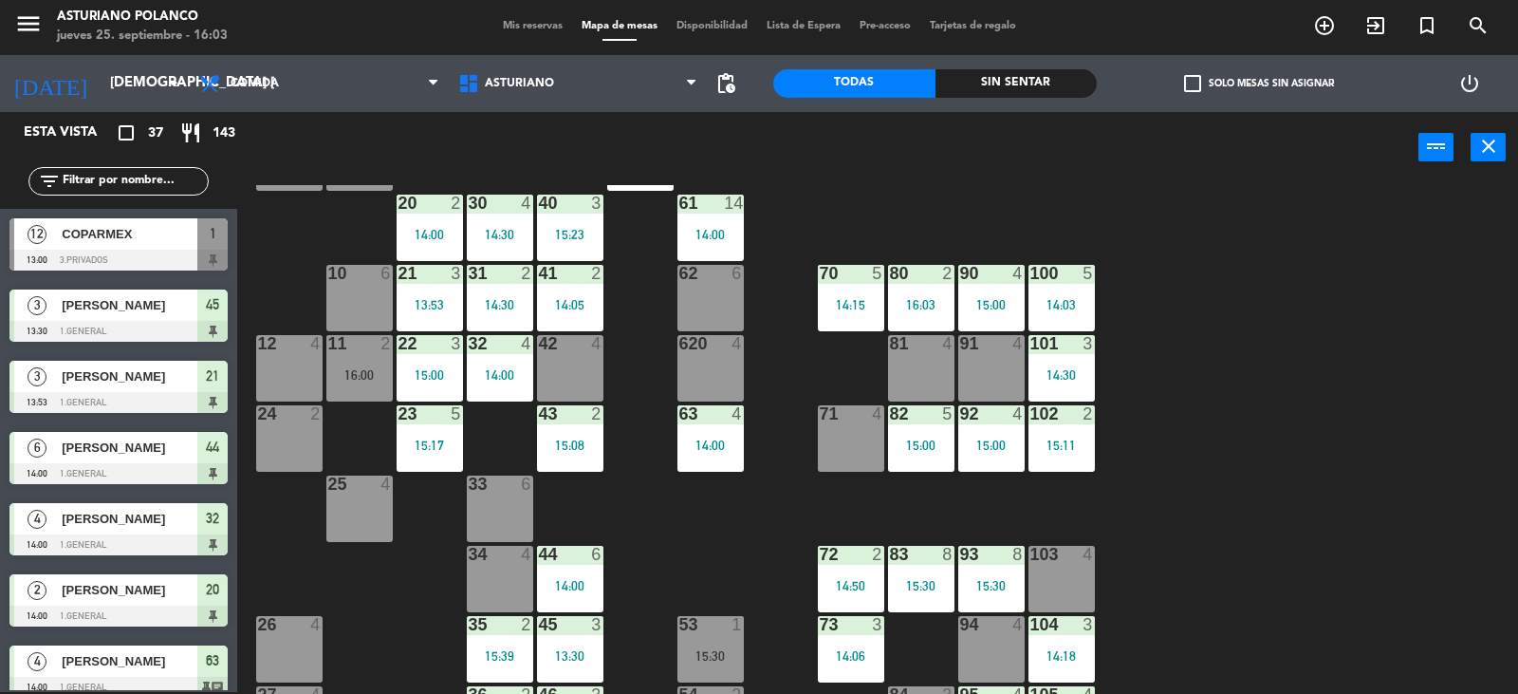
click at [125, 184] on input "text" at bounding box center [134, 181] width 147 height 21
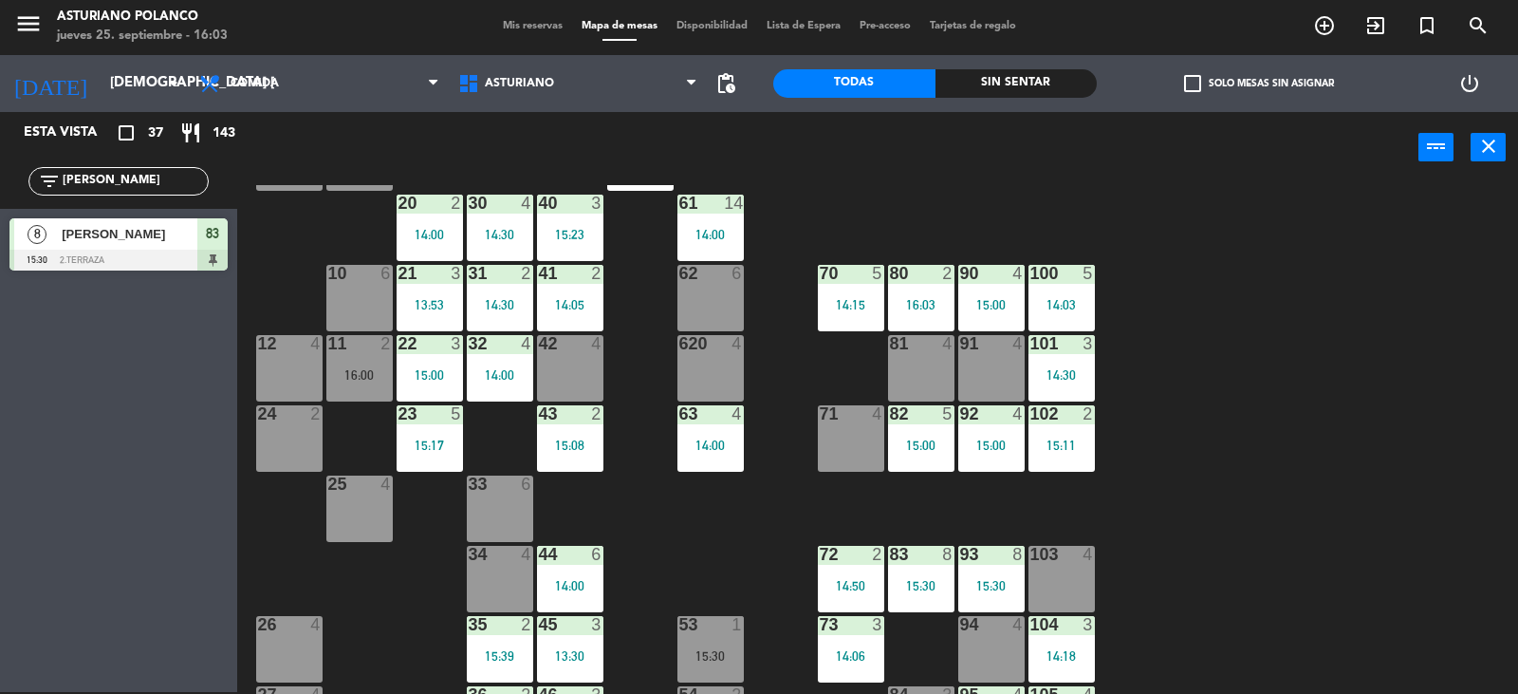
type input "ALEX"
click at [165, 225] on span "[PERSON_NAME]" at bounding box center [130, 234] width 136 height 20
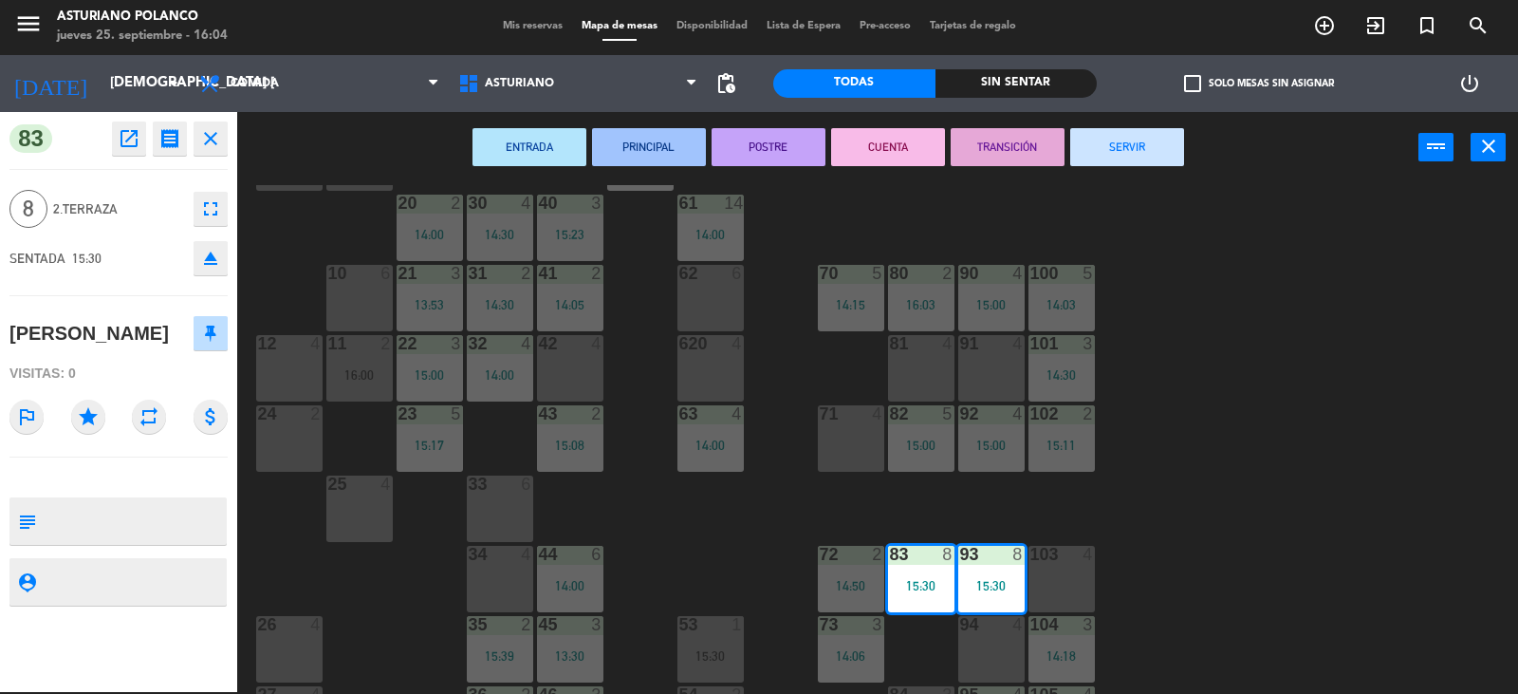
click at [1235, 556] on div "1 12 13:00 2 block 8 60 14 14:00 20 2 14:00 30 4 14:30 40 3 15:23 61 14 14:00 6…" at bounding box center [885, 439] width 1266 height 509
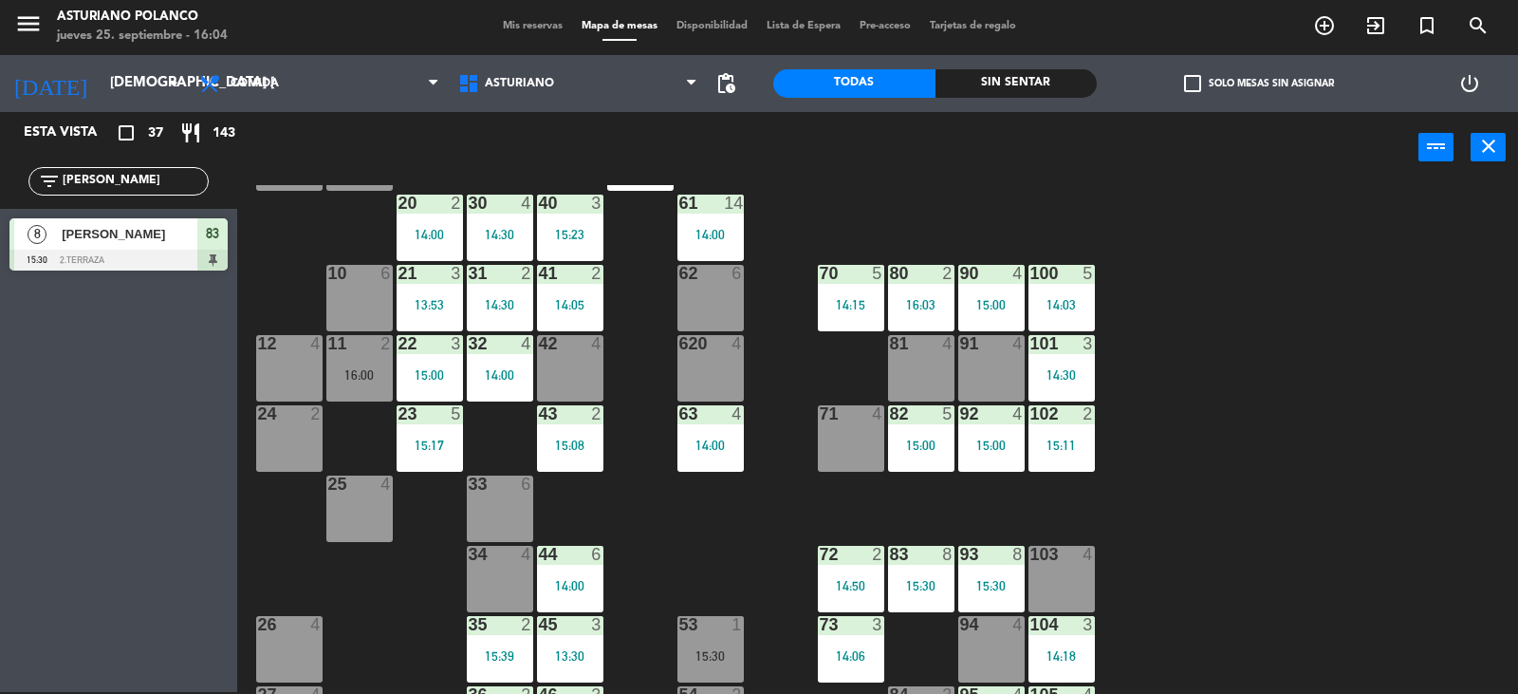
click at [127, 187] on input "ALEX" at bounding box center [134, 181] width 147 height 21
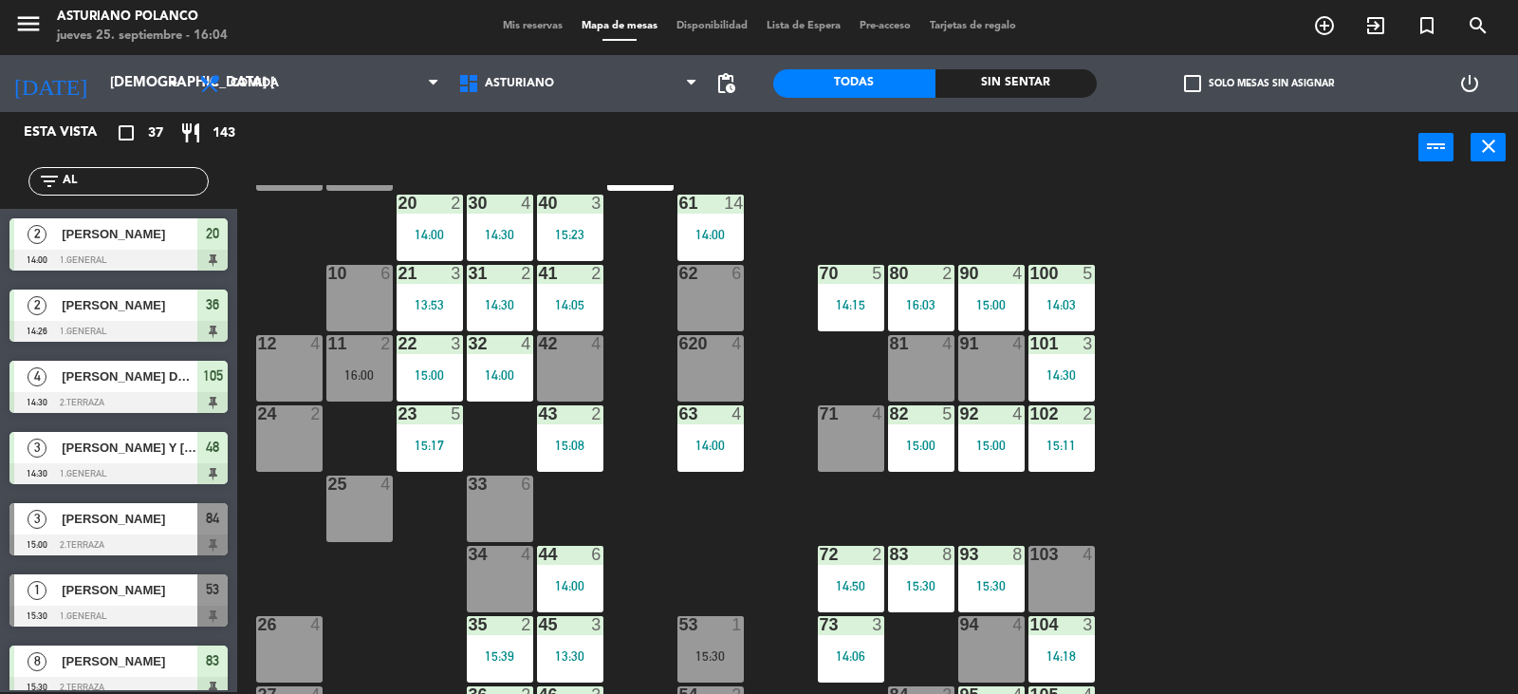
type input "A"
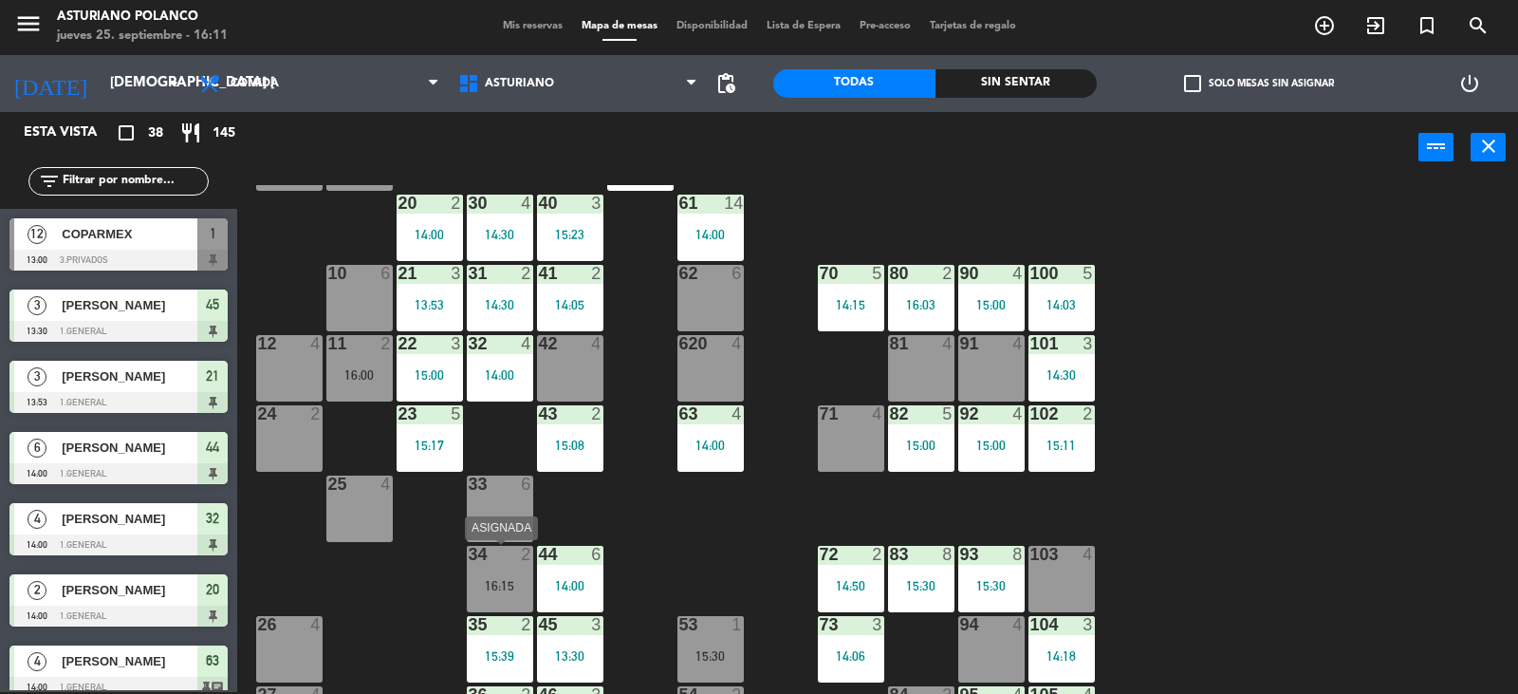
click at [485, 579] on div "16:15" at bounding box center [500, 585] width 66 height 13
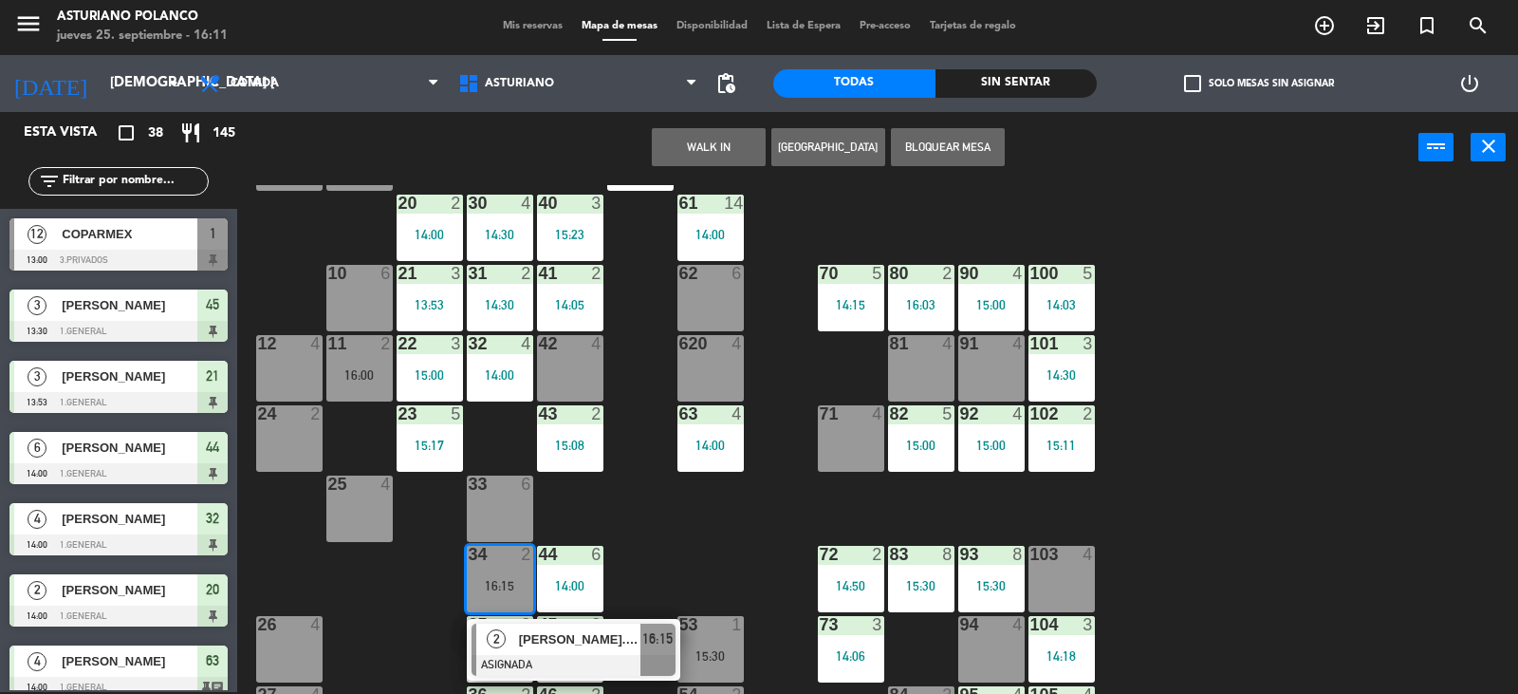
scroll to position [285, 0]
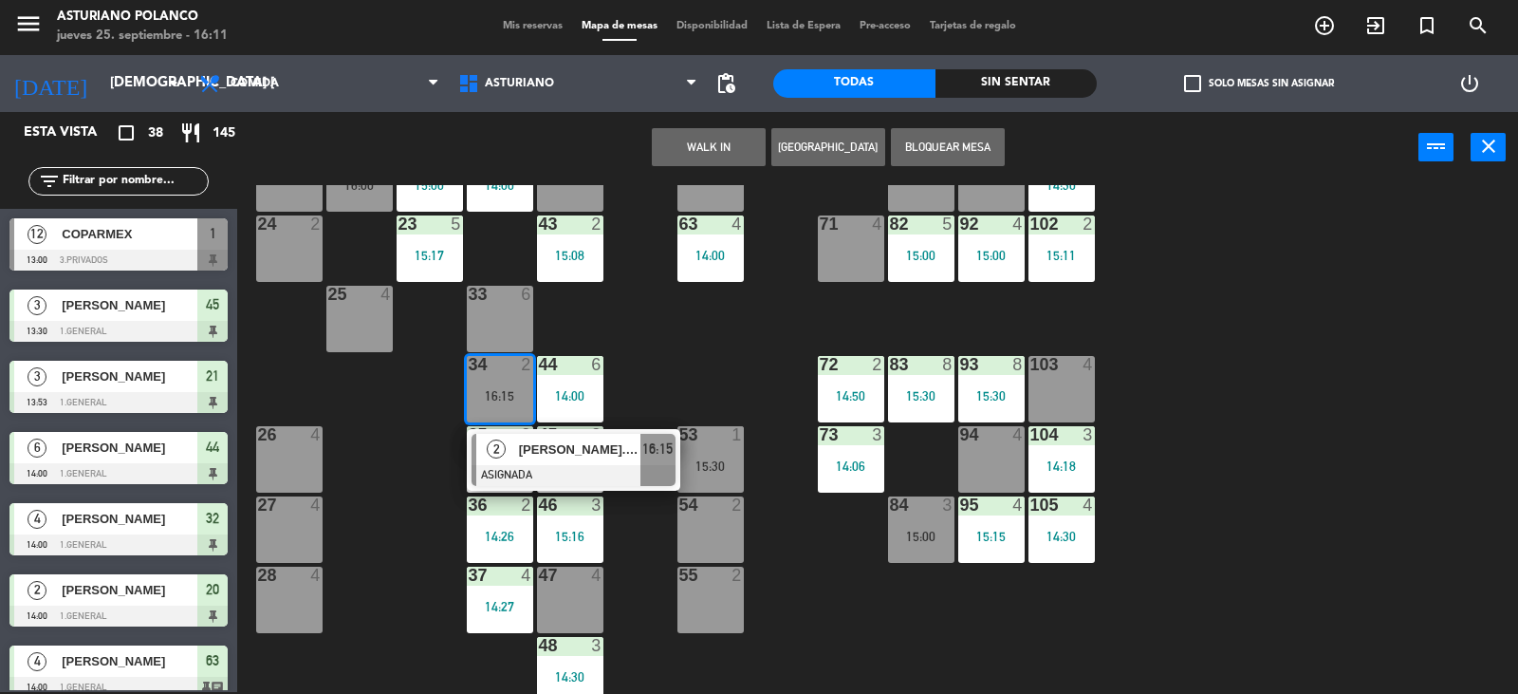
click at [741, 349] on div "1 12 13:00 2 block 8 60 14 14:00 20 2 14:00 30 4 14:30 40 3 15:23 61 14 14:00 6…" at bounding box center [885, 439] width 1266 height 509
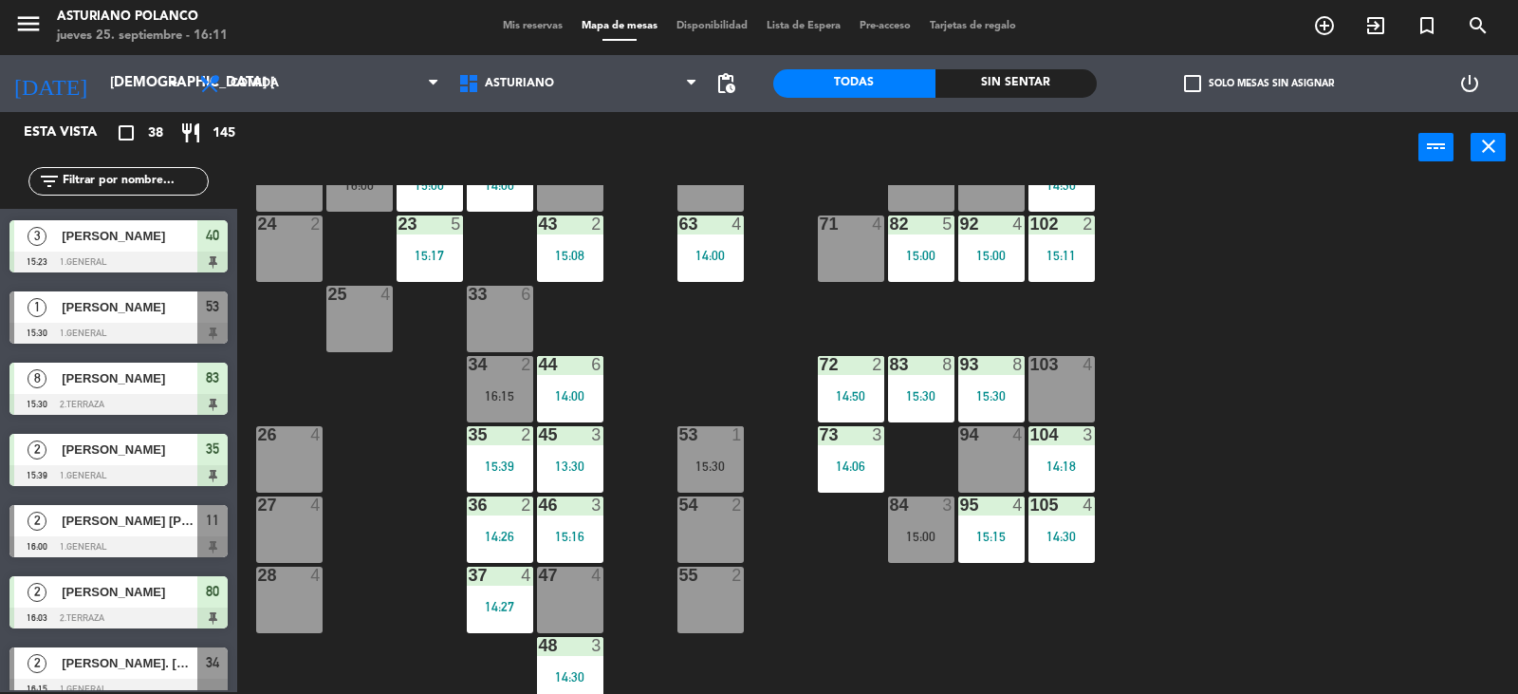
scroll to position [2224, 0]
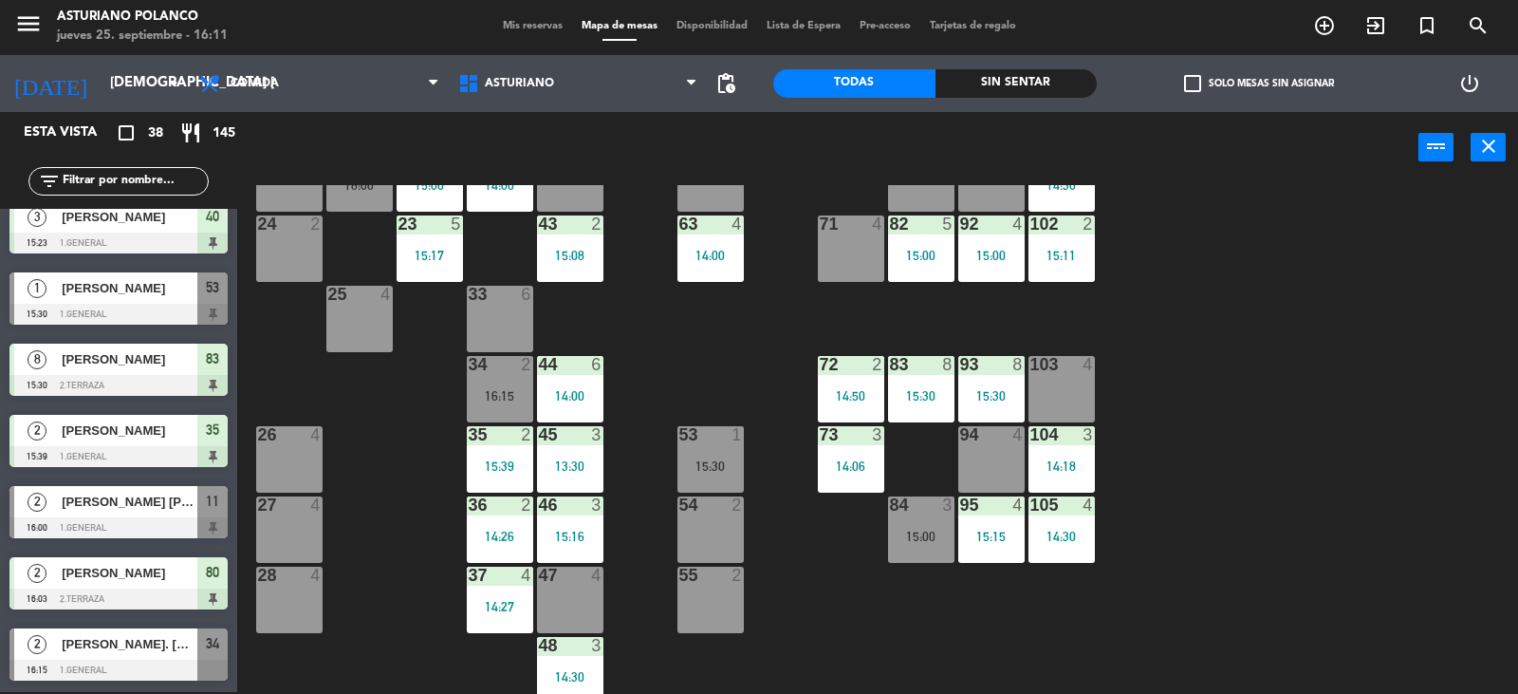
click at [485, 394] on div "16:15" at bounding box center [500, 395] width 66 height 13
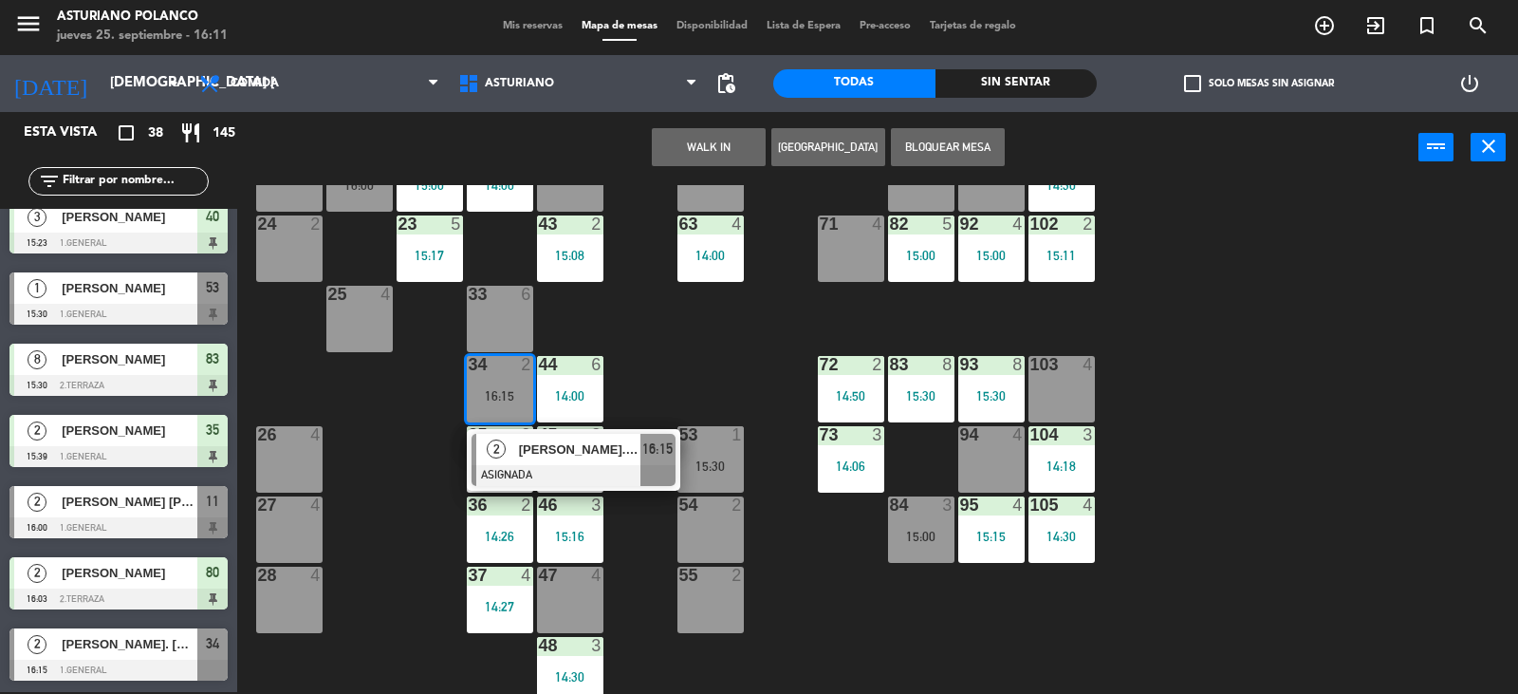
click at [705, 360] on div "1 12 13:00 2 block 8 60 14 14:00 20 2 14:00 30 4 14:30 40 3 15:23 61 14 14:00 6…" at bounding box center [885, 439] width 1266 height 509
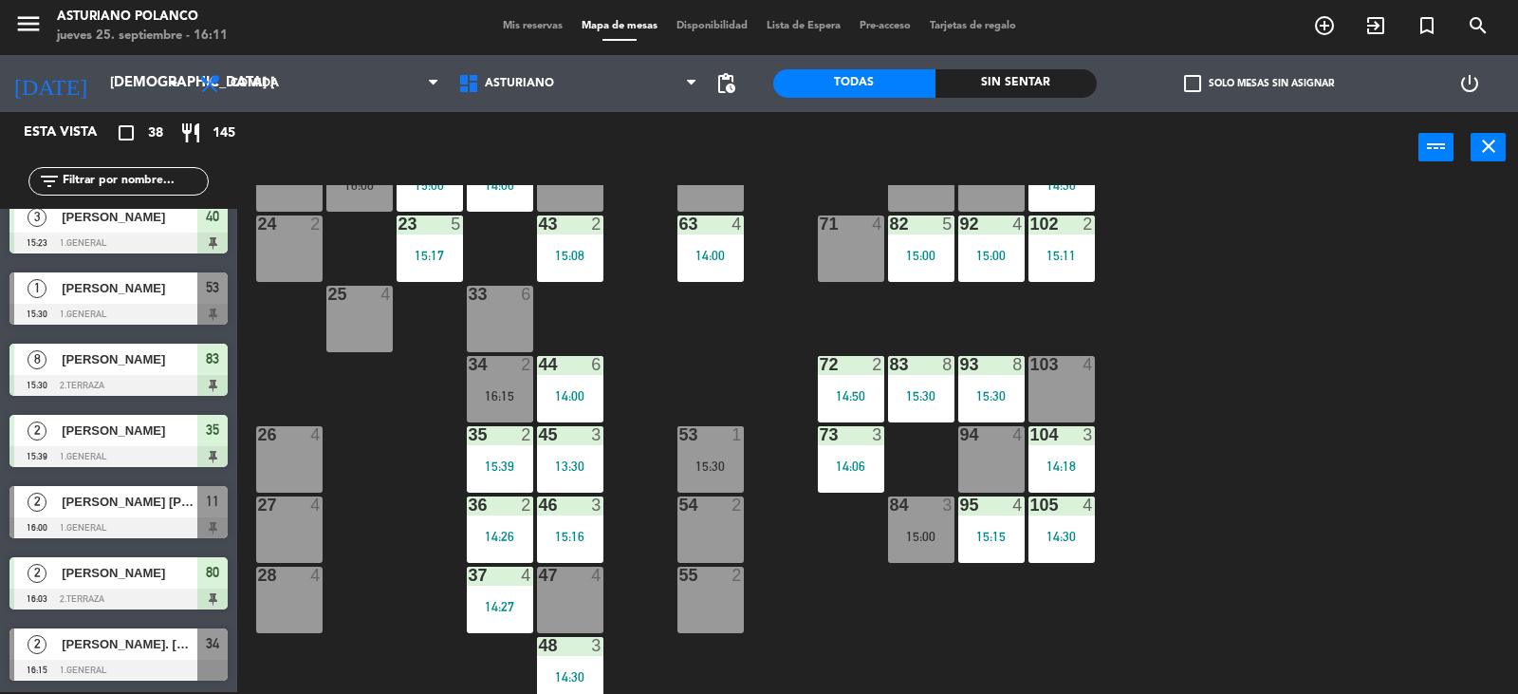
click at [166, 512] on span "[PERSON_NAME] [PERSON_NAME]" at bounding box center [130, 502] width 136 height 20
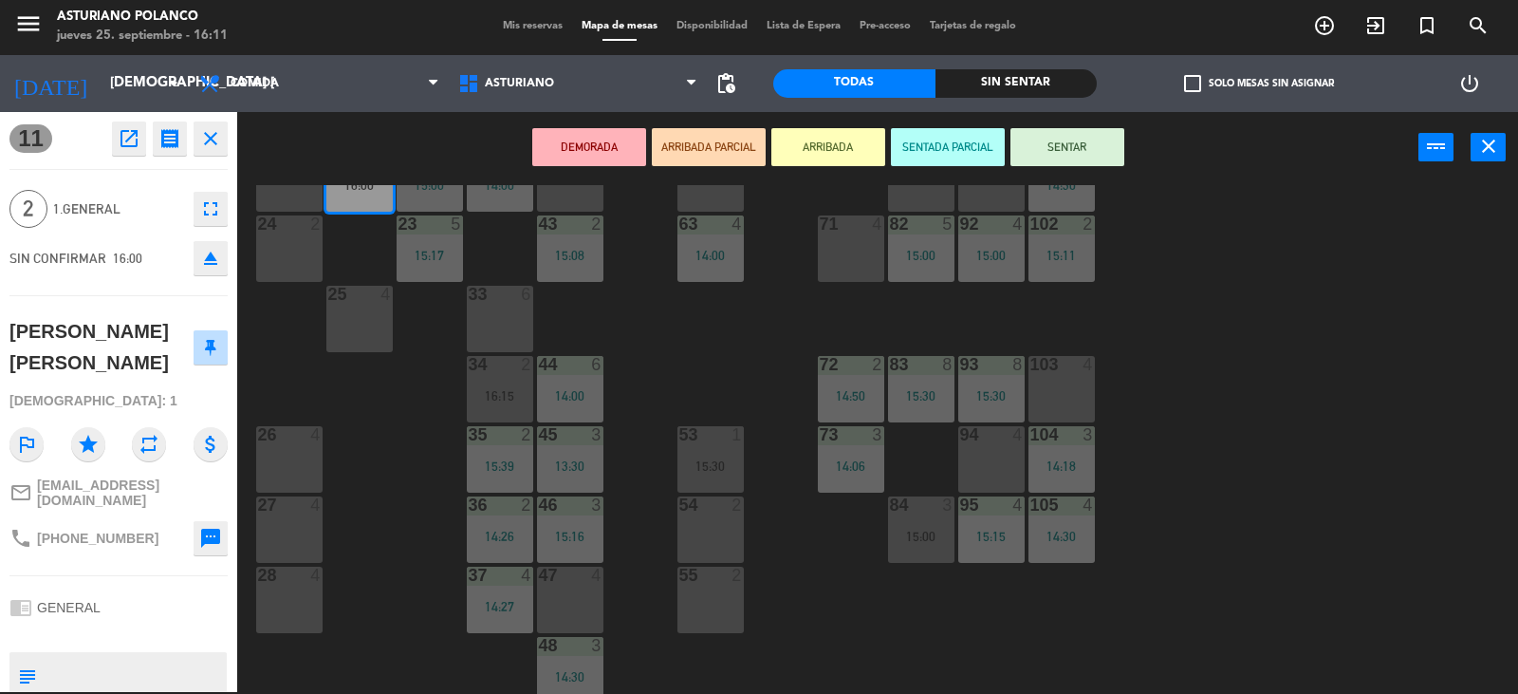
click at [363, 433] on div "1 12 13:00 2 block 8 60 14 14:00 20 2 14:00 30 4 14:30 40 3 15:23 61 14 14:00 6…" at bounding box center [885, 439] width 1266 height 509
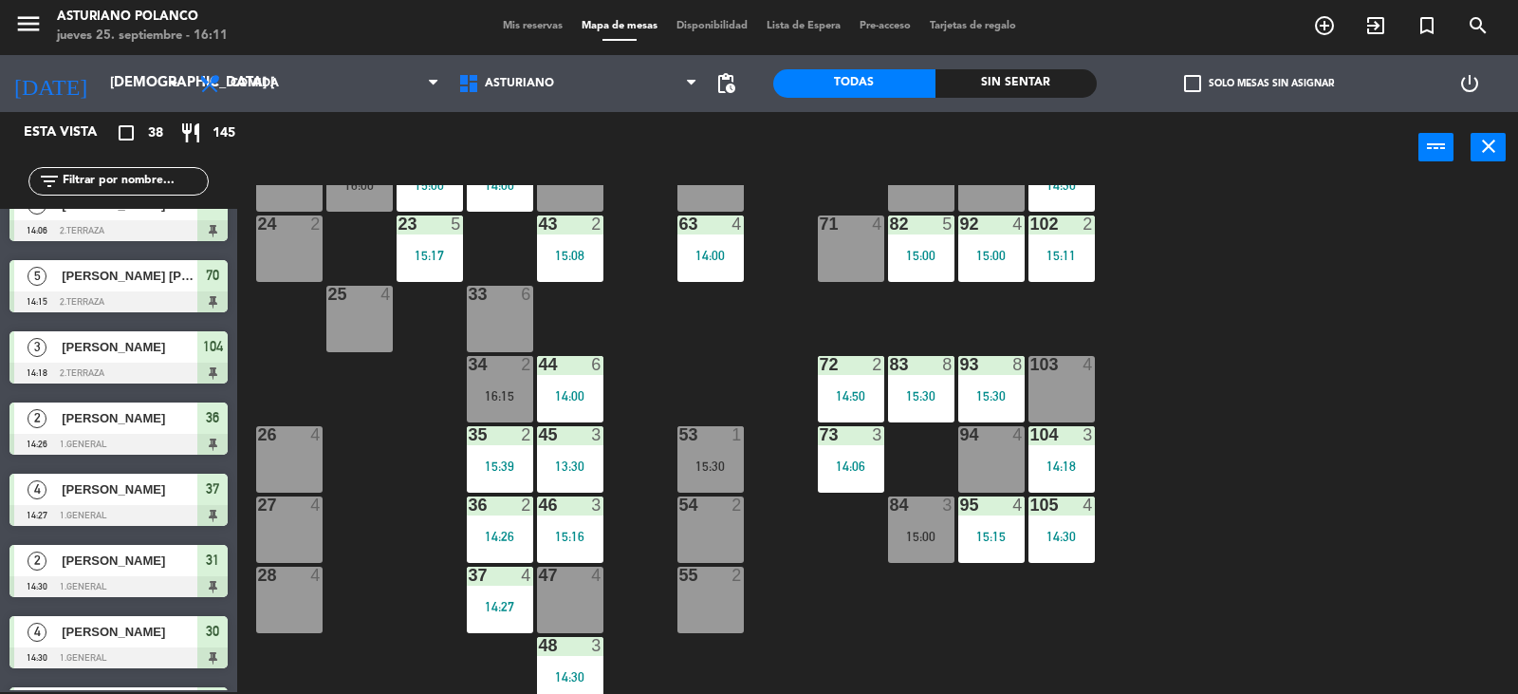
scroll to position [0, 0]
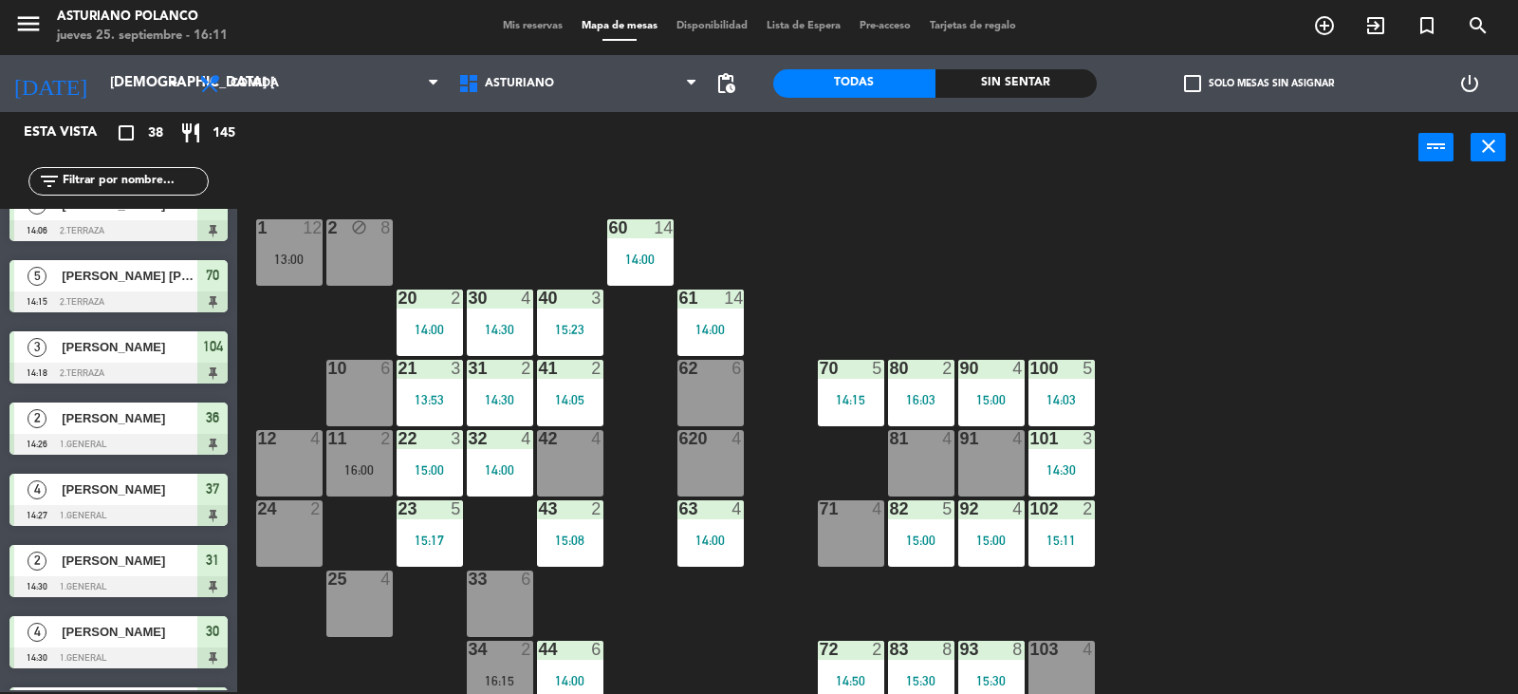
click at [365, 454] on div "11 2 16:00" at bounding box center [359, 463] width 66 height 66
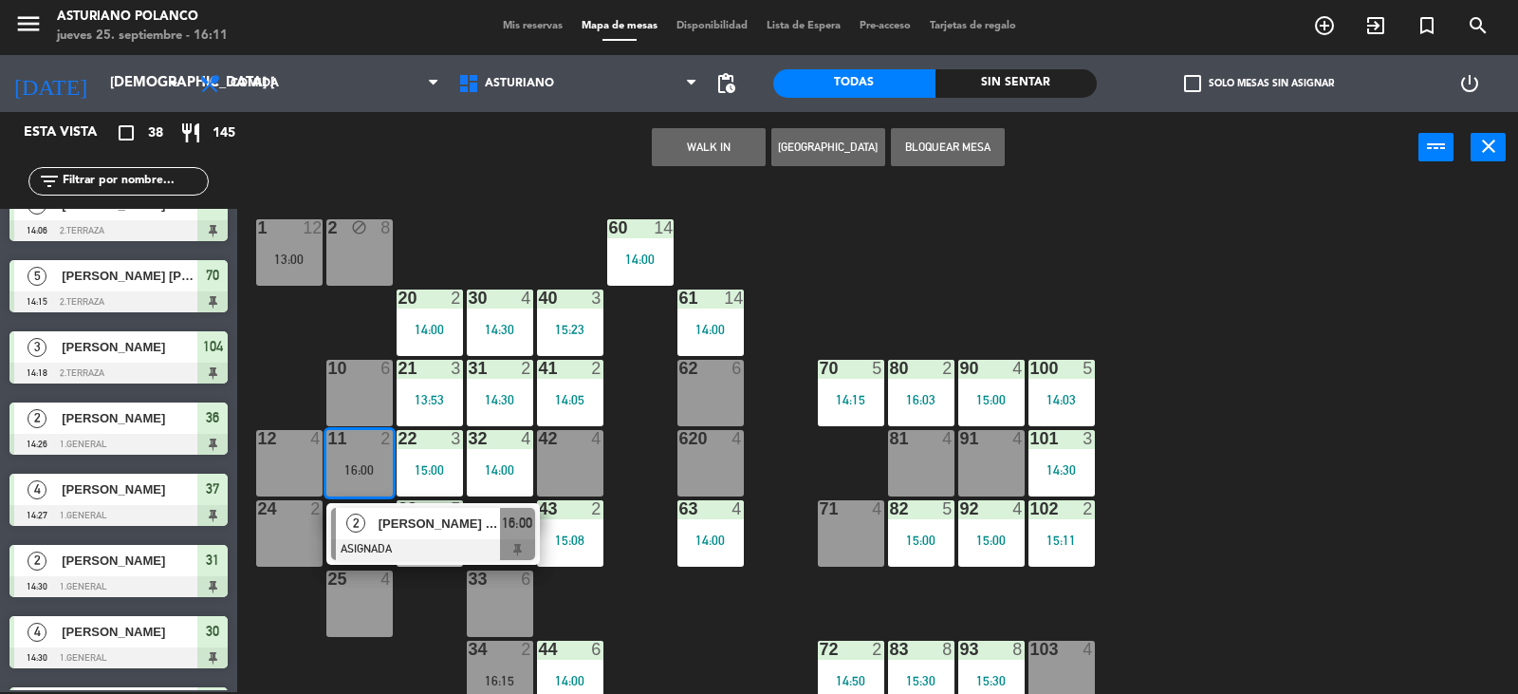
click at [698, 612] on div "1 12 13:00 2 block 8 60 14 14:00 20 2 14:00 30 4 14:30 40 3 15:23 61 14 14:00 6…" at bounding box center [885, 439] width 1266 height 509
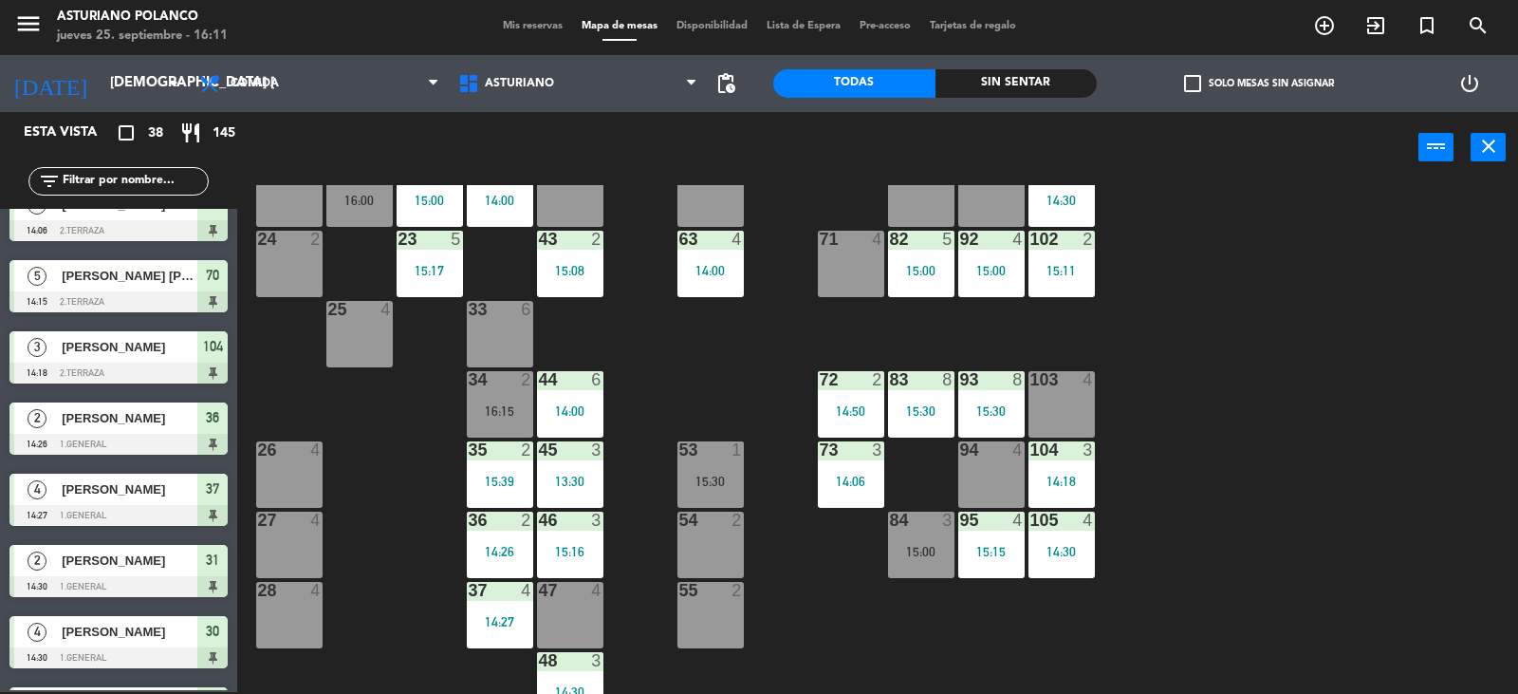
scroll to position [285, 0]
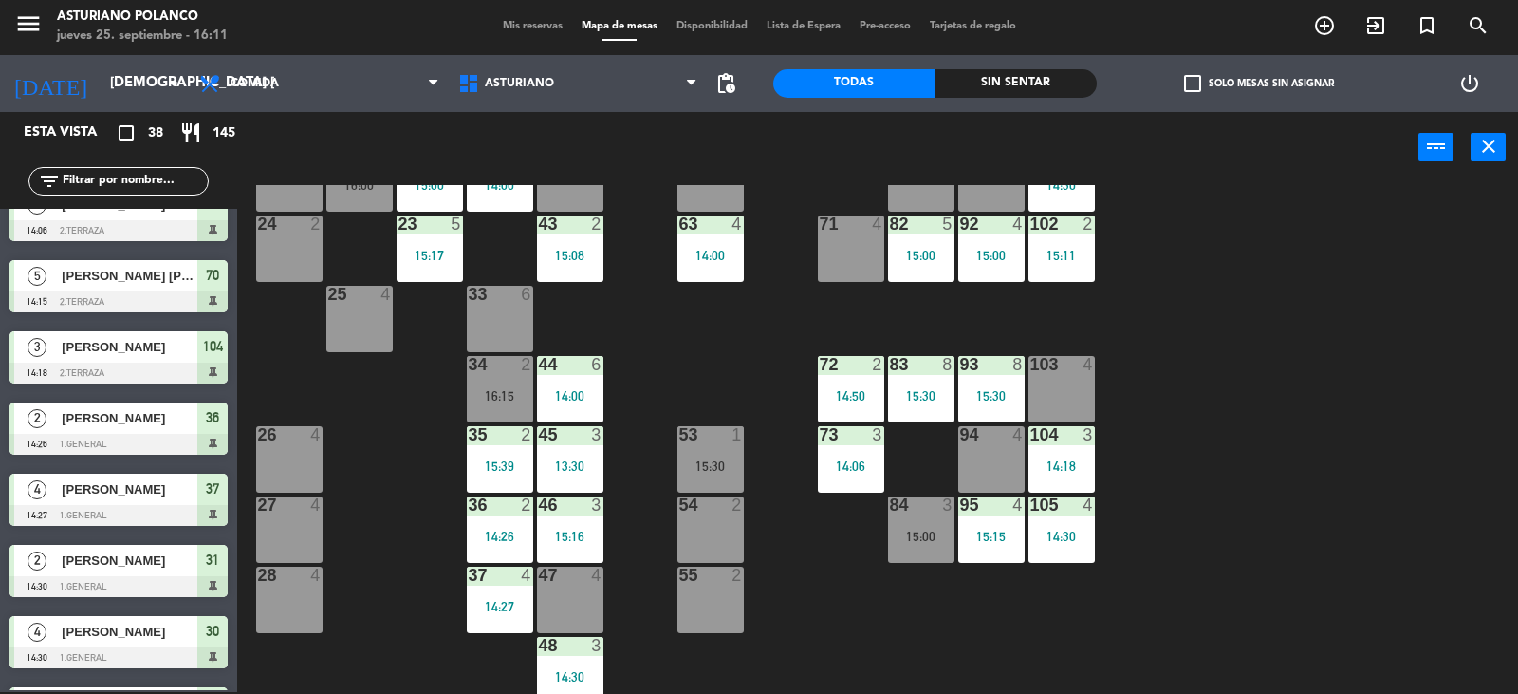
click at [511, 408] on div "34 2 16:15" at bounding box center [500, 389] width 66 height 66
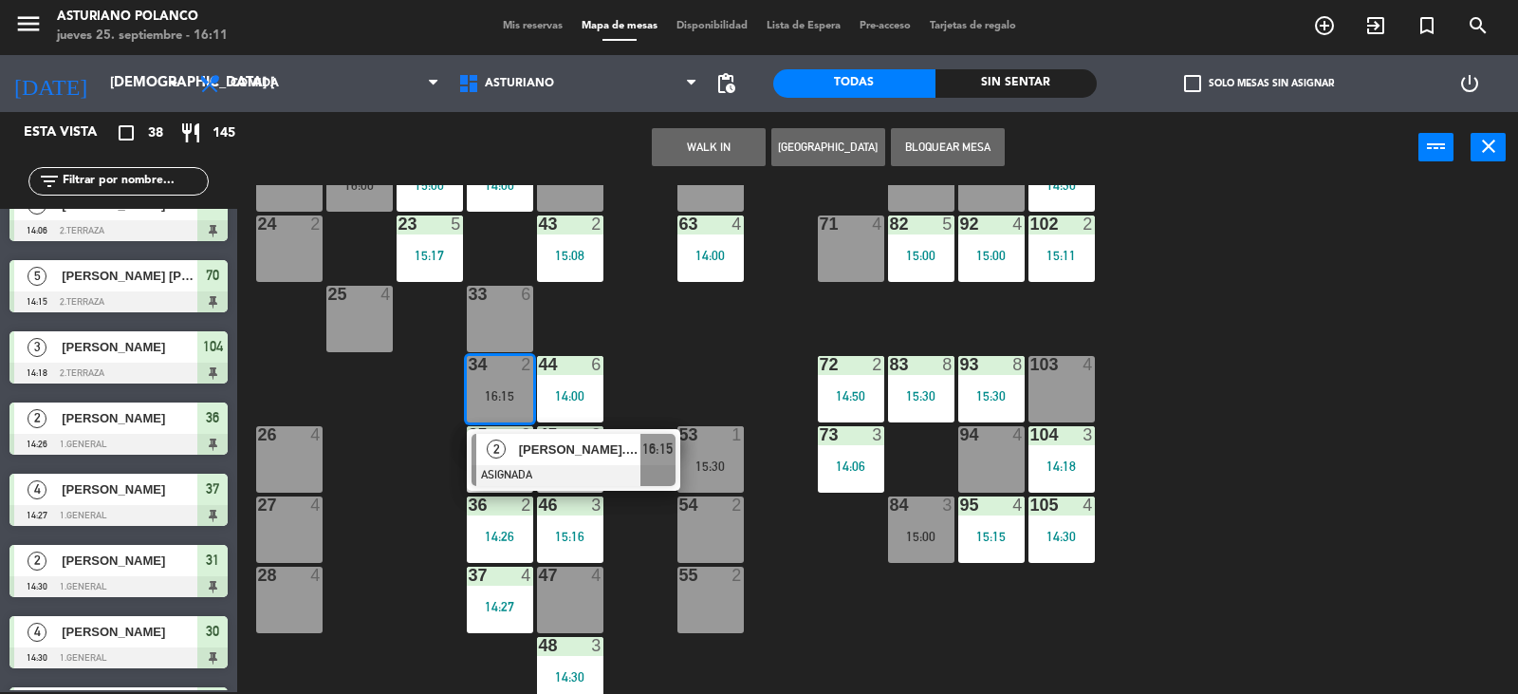
click at [702, 363] on div "1 12 13:00 2 block 8 60 14 14:00 20 2 14:00 30 4 14:30 40 3 15:23 61 14 14:00 6…" at bounding box center [885, 439] width 1266 height 509
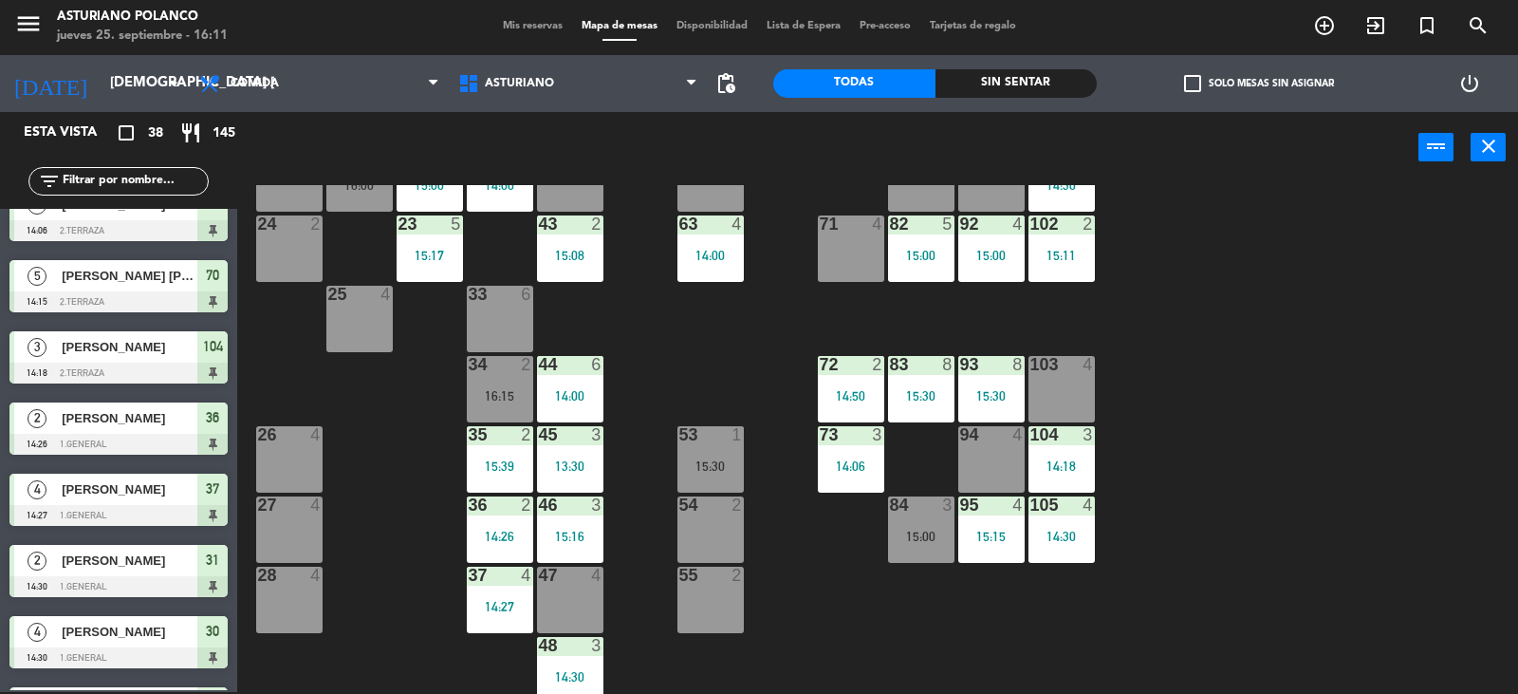
click at [913, 520] on div "84 3 15:00" at bounding box center [921, 529] width 66 height 66
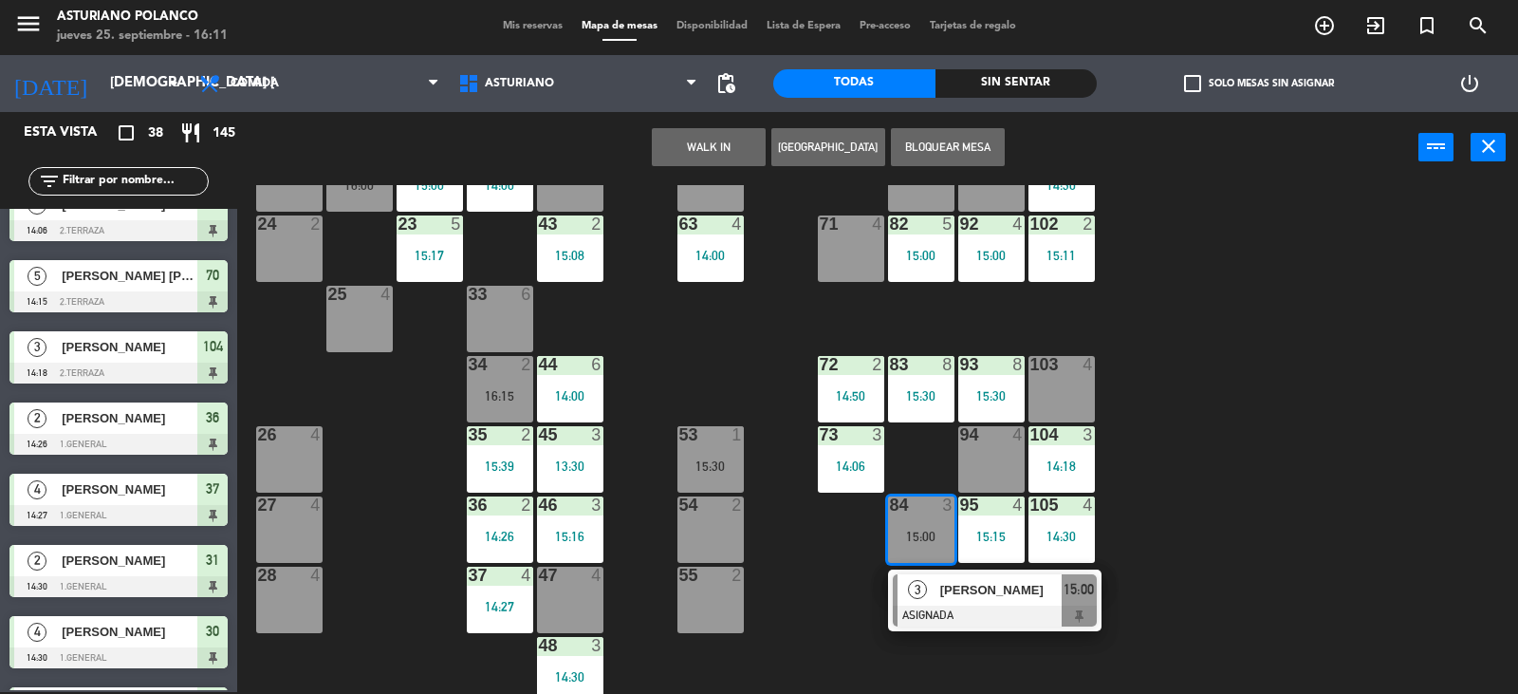
click at [830, 589] on div "1 12 13:00 2 block 8 60 14 14:00 20 2 14:00 30 4 14:30 40 3 15:23 61 14 14:00 6…" at bounding box center [885, 439] width 1266 height 509
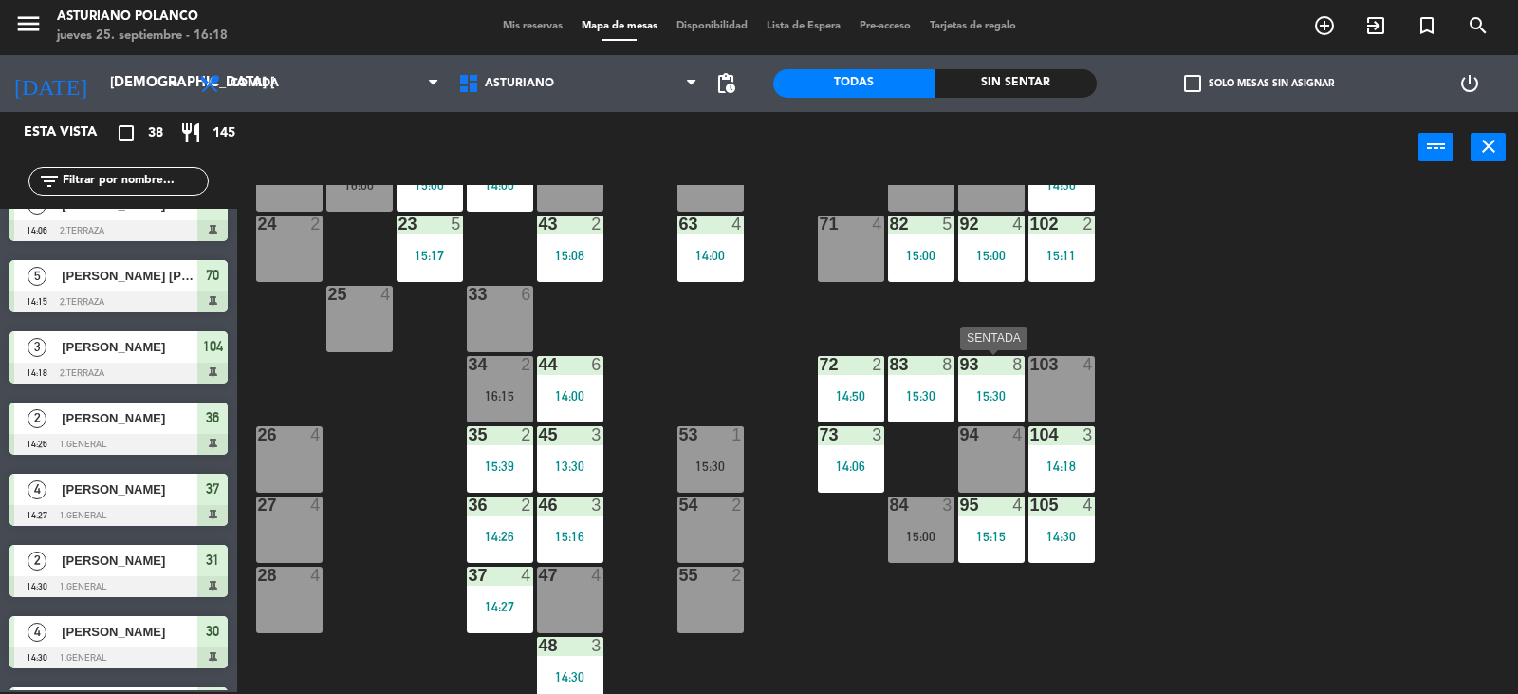
click at [990, 371] on div at bounding box center [991, 364] width 31 height 17
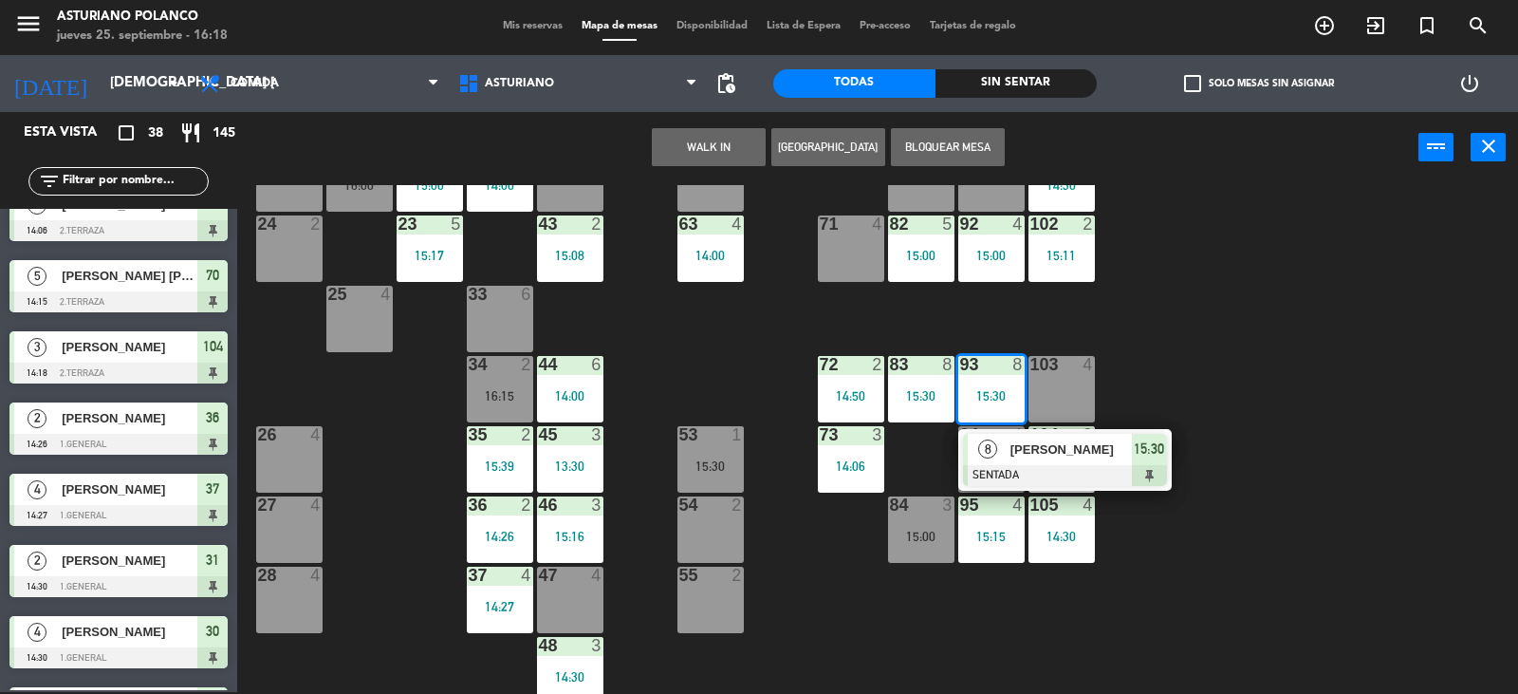
click at [1048, 470] on div at bounding box center [1065, 475] width 204 height 21
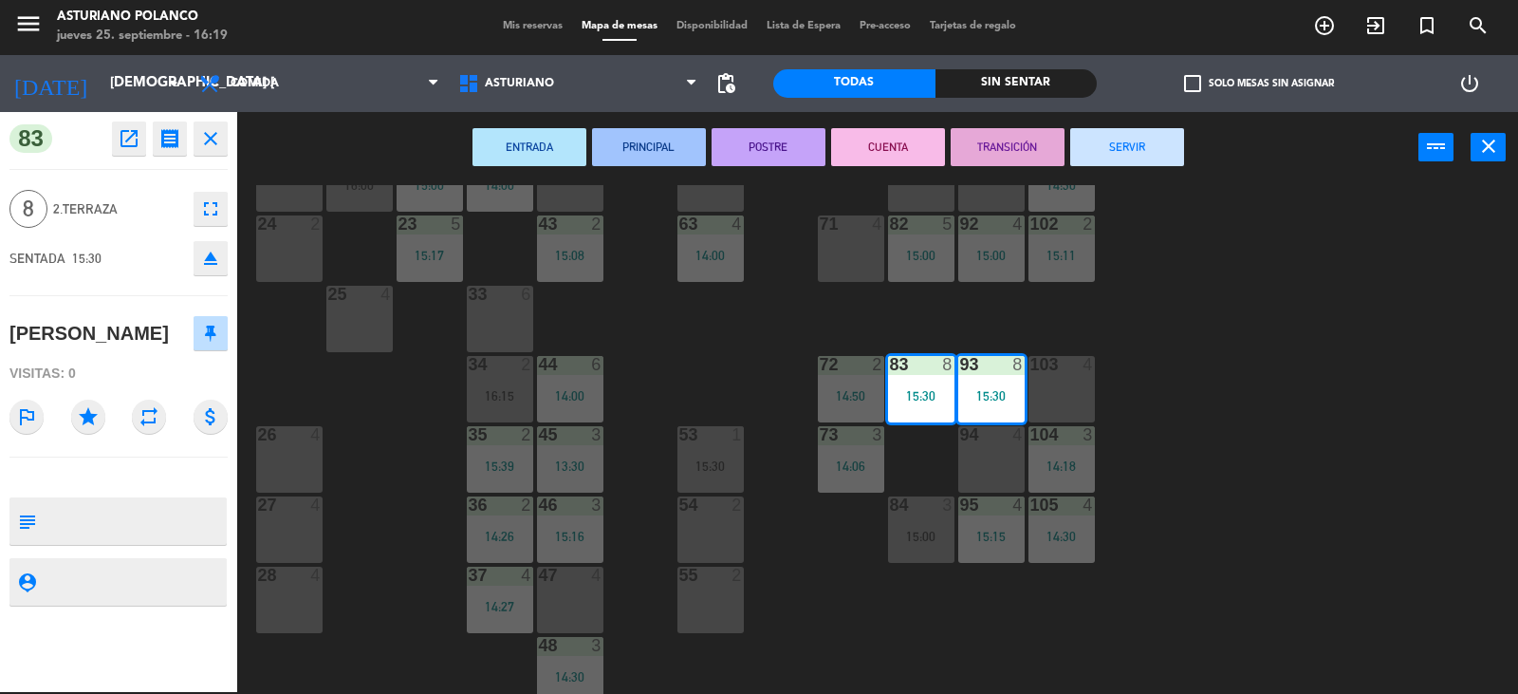
click at [1382, 482] on div "1 12 13:00 2 block 8 60 14 14:00 20 2 14:00 30 4 14:30 40 3 15:23 61 14 14:00 6…" at bounding box center [885, 439] width 1266 height 509
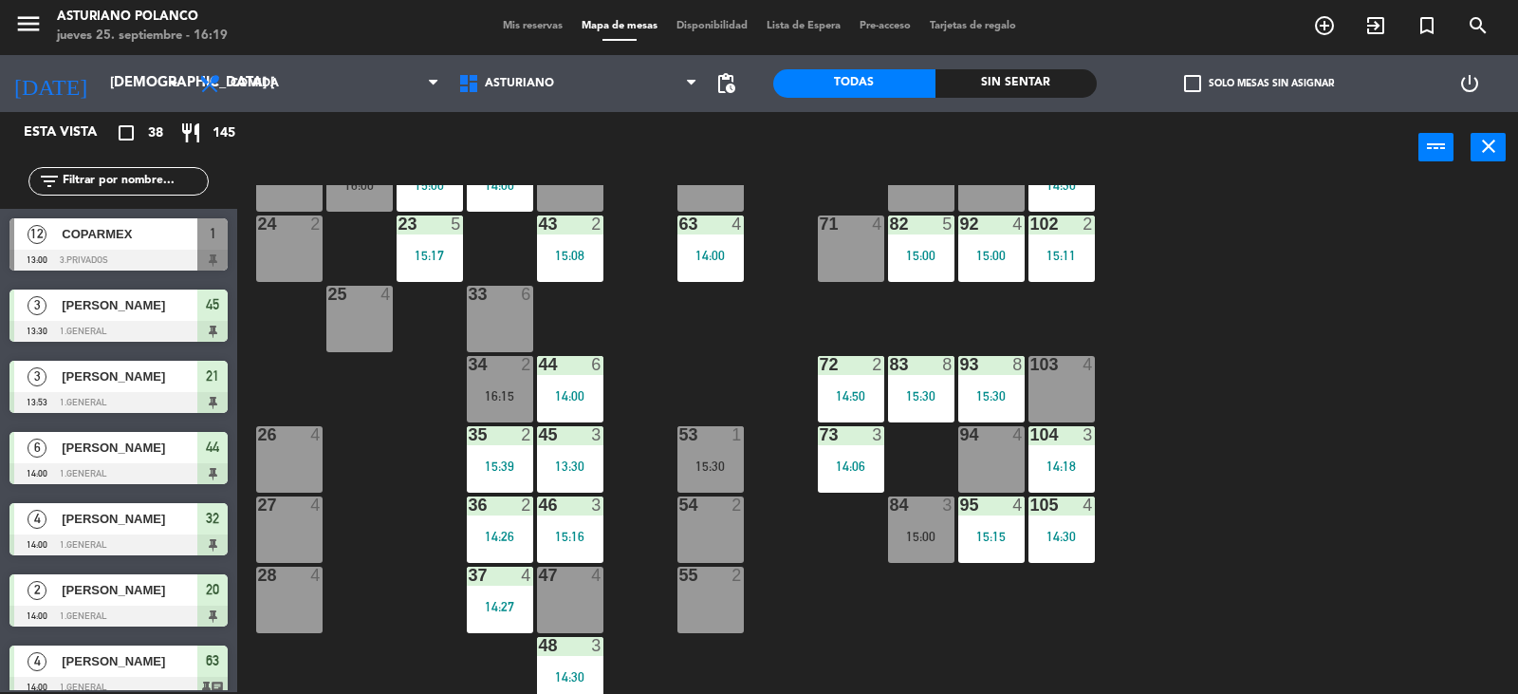
scroll to position [599, 0]
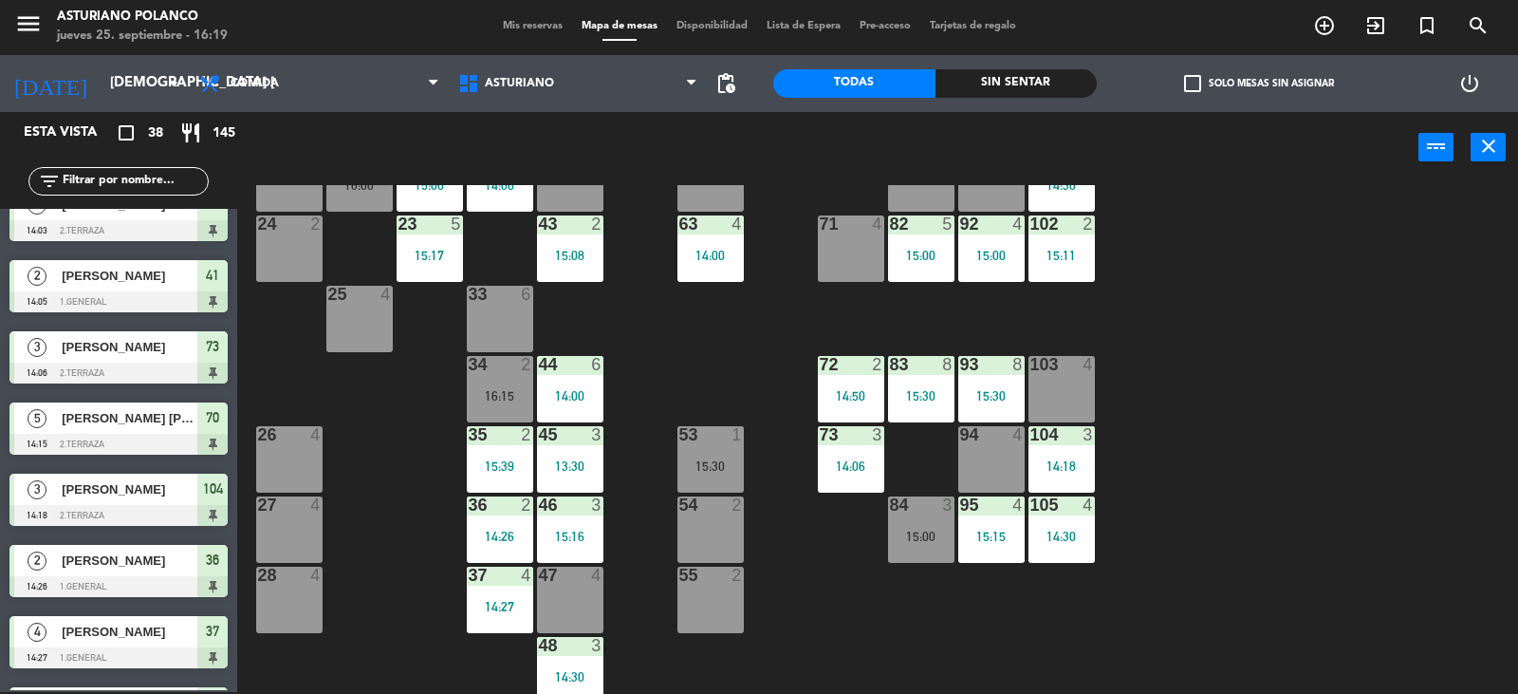
click at [479, 386] on div "34 2 16:15" at bounding box center [500, 389] width 66 height 66
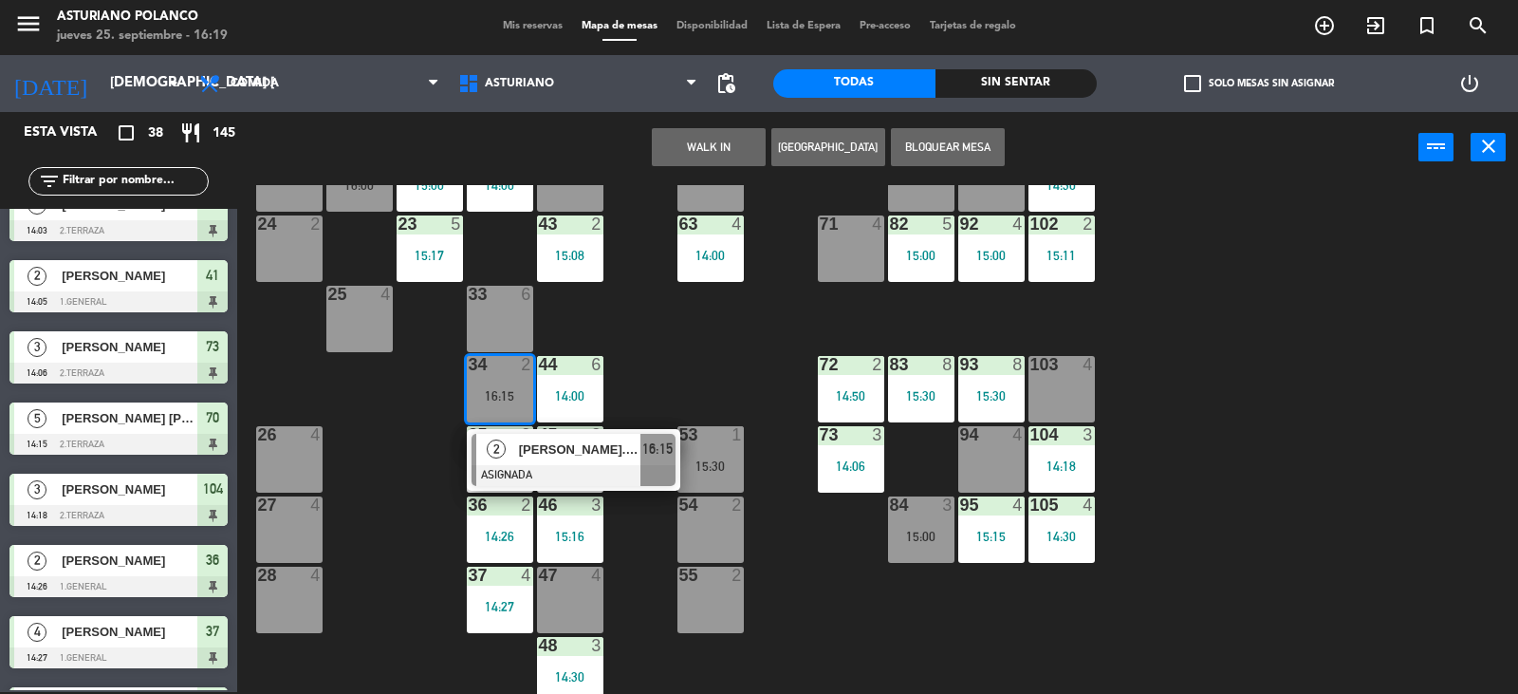
click at [402, 412] on div "1 12 13:00 2 block 8 60 14 14:00 20 2 14:00 30 4 14:30 40 3 15:23 61 14 14:00 6…" at bounding box center [885, 439] width 1266 height 509
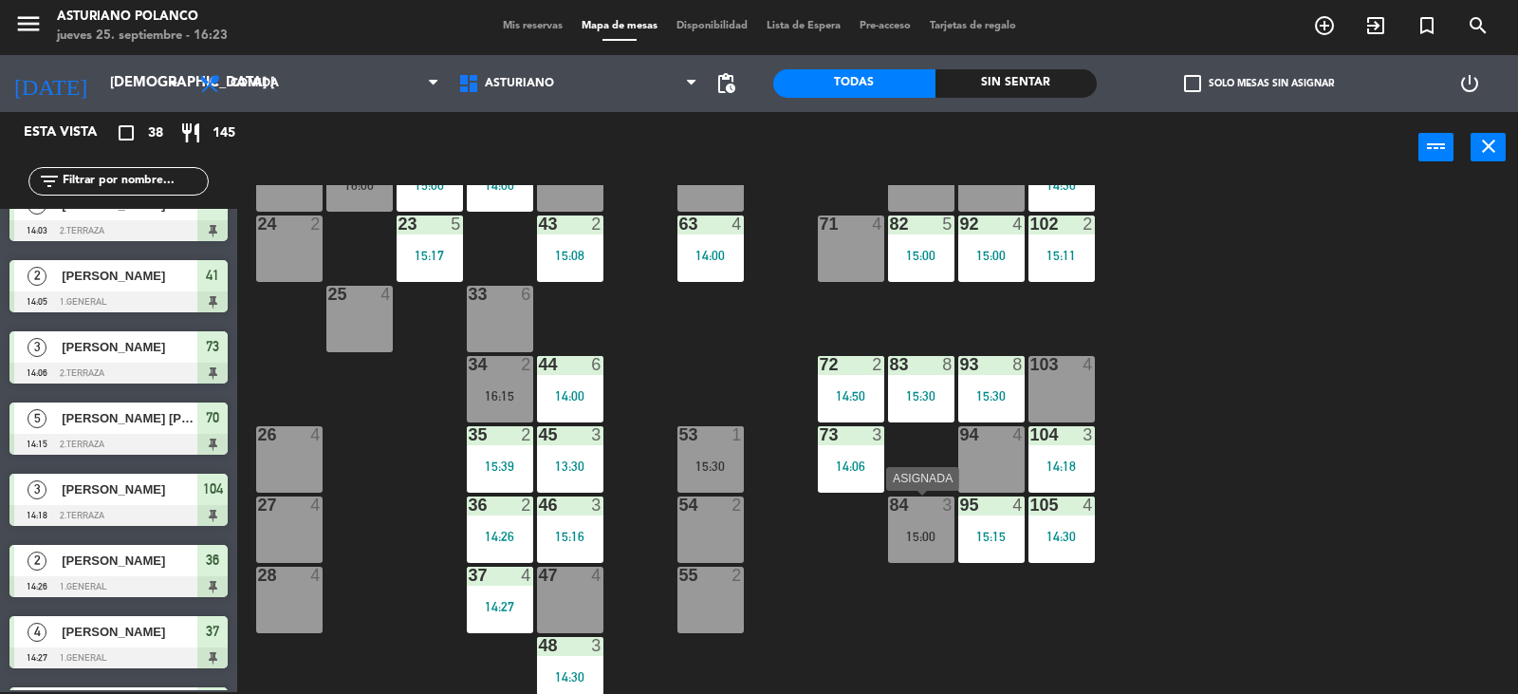
click at [918, 531] on div "15:00" at bounding box center [921, 536] width 66 height 13
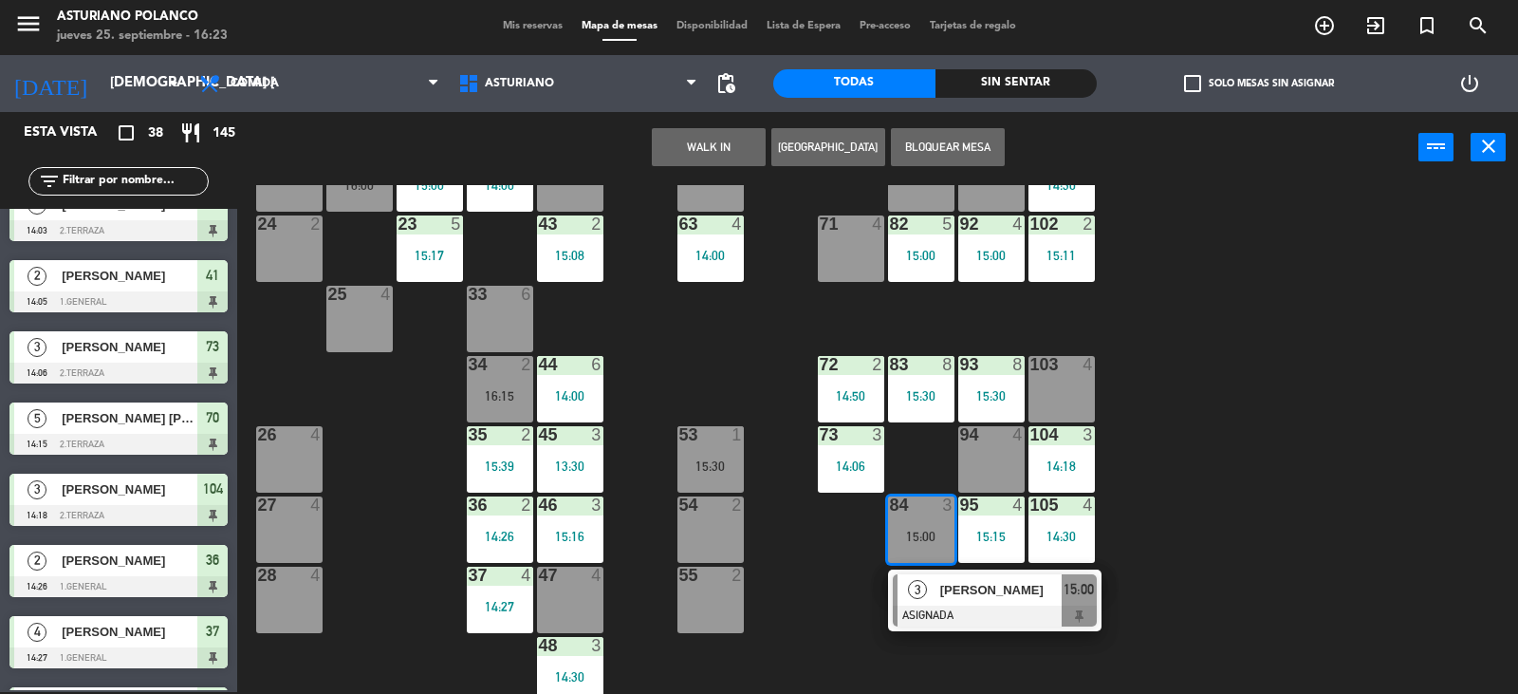
click at [479, 307] on div "33 6" at bounding box center [500, 319] width 66 height 66
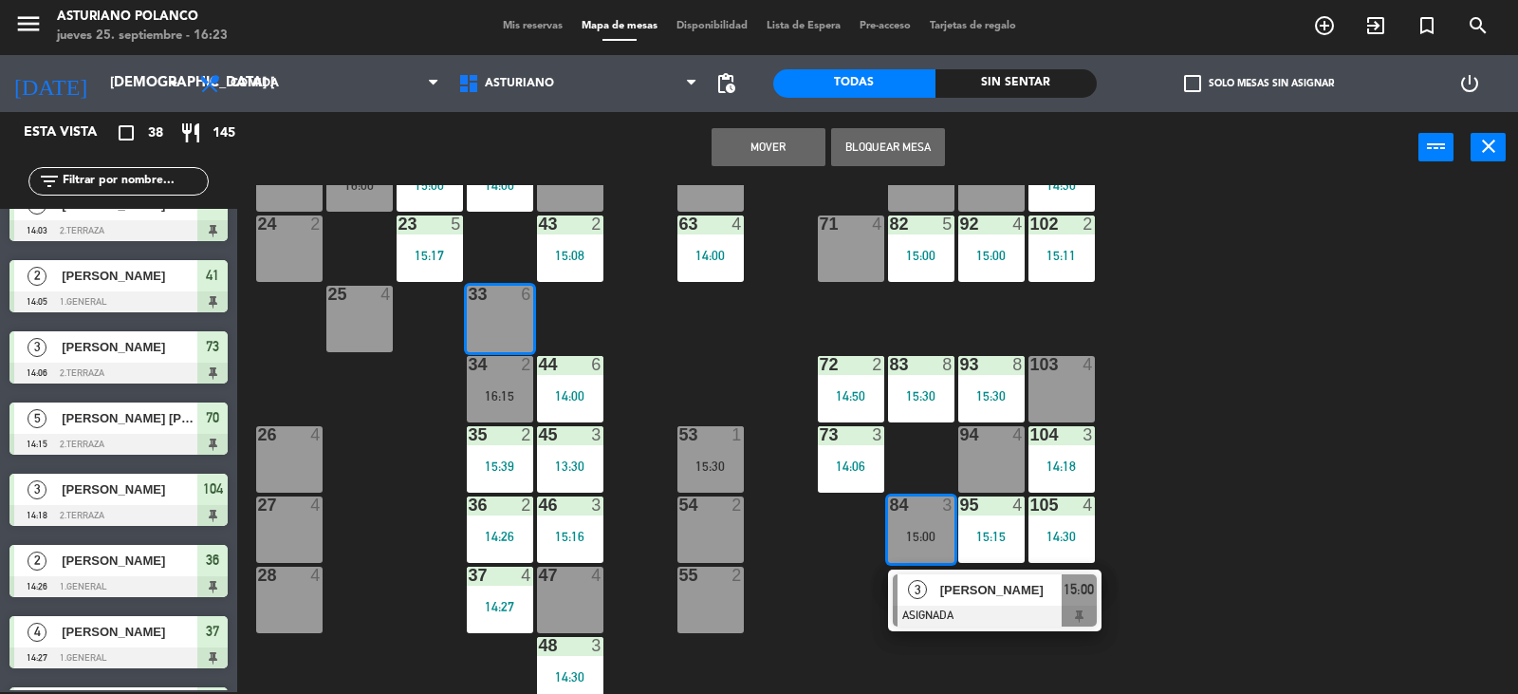
click at [777, 148] on button "Mover" at bounding box center [769, 147] width 114 height 38
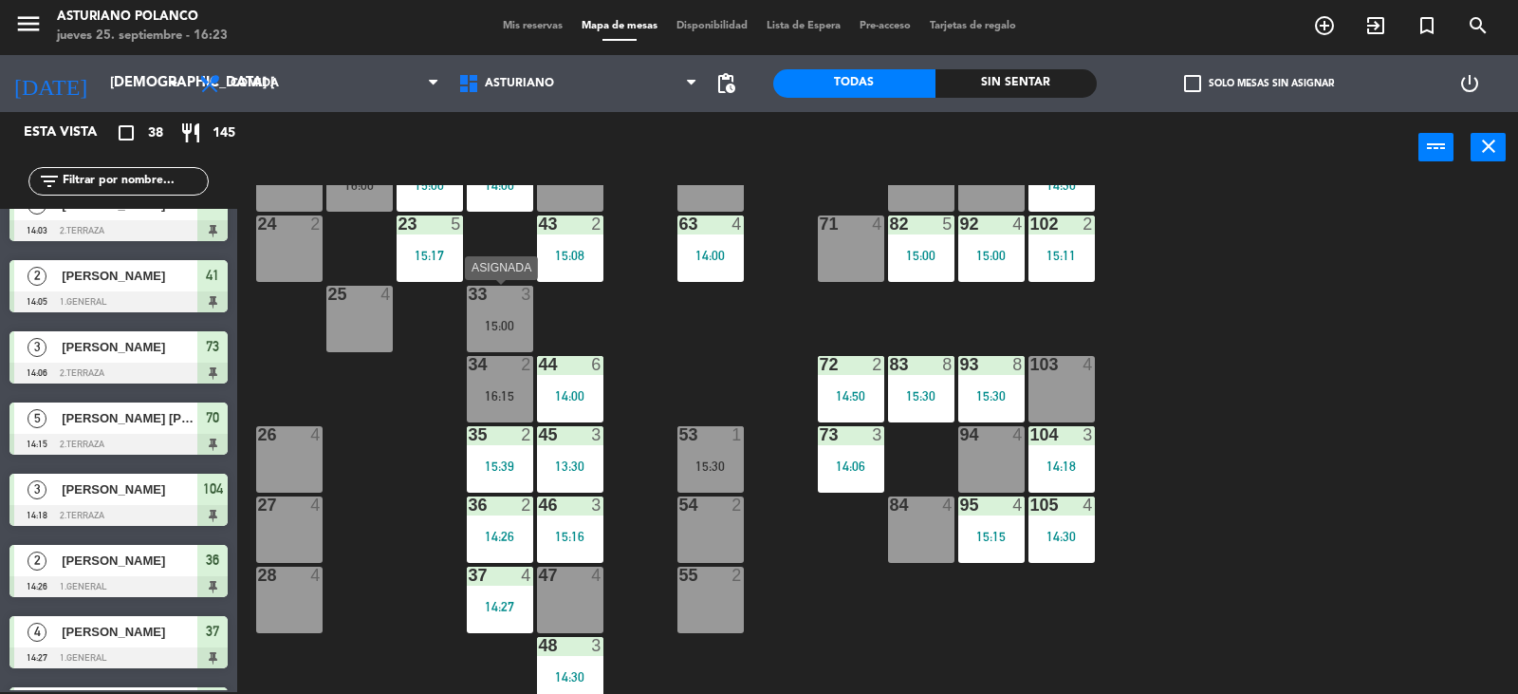
click at [498, 308] on div "33 3 15:00" at bounding box center [500, 319] width 66 height 66
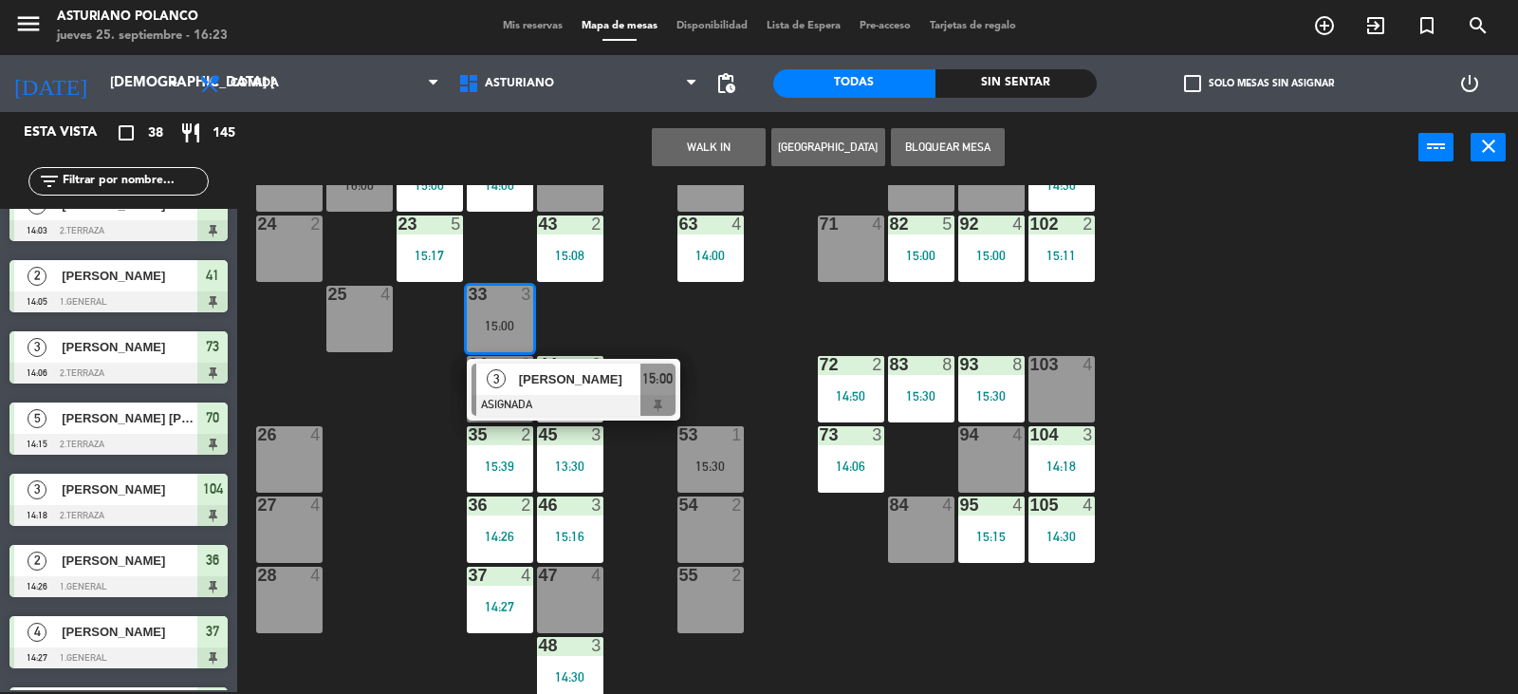
click at [543, 392] on div "[PERSON_NAME]" at bounding box center [578, 378] width 123 height 31
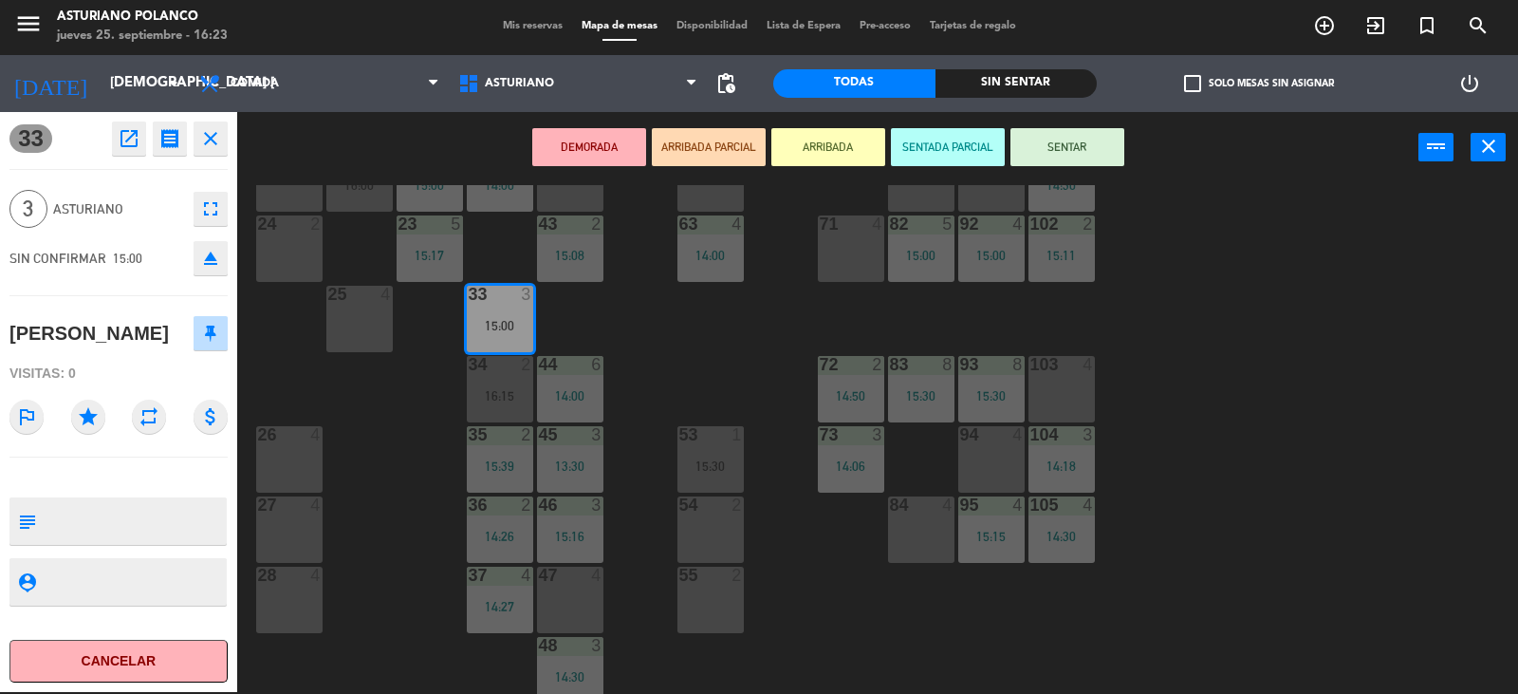
click at [1076, 147] on button "SENTAR" at bounding box center [1068, 147] width 114 height 38
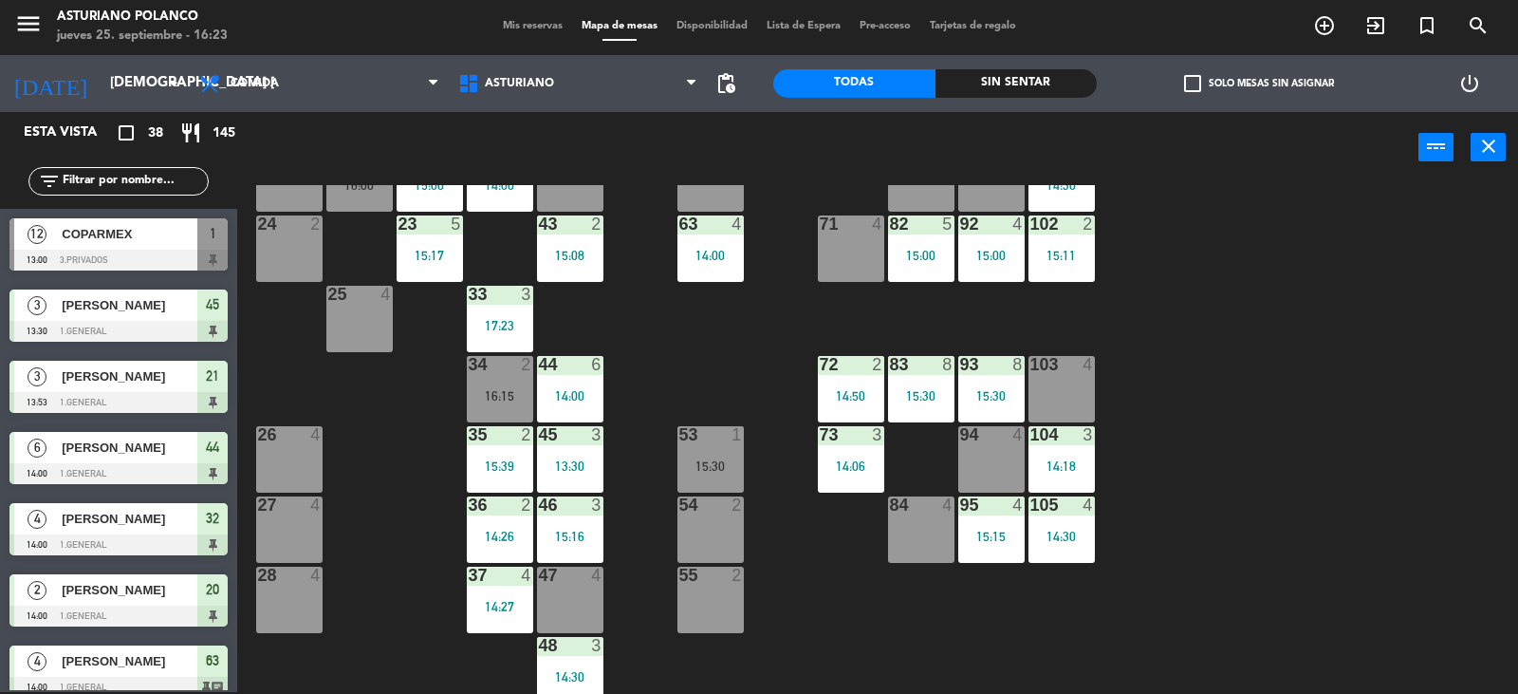
scroll to position [29, 0]
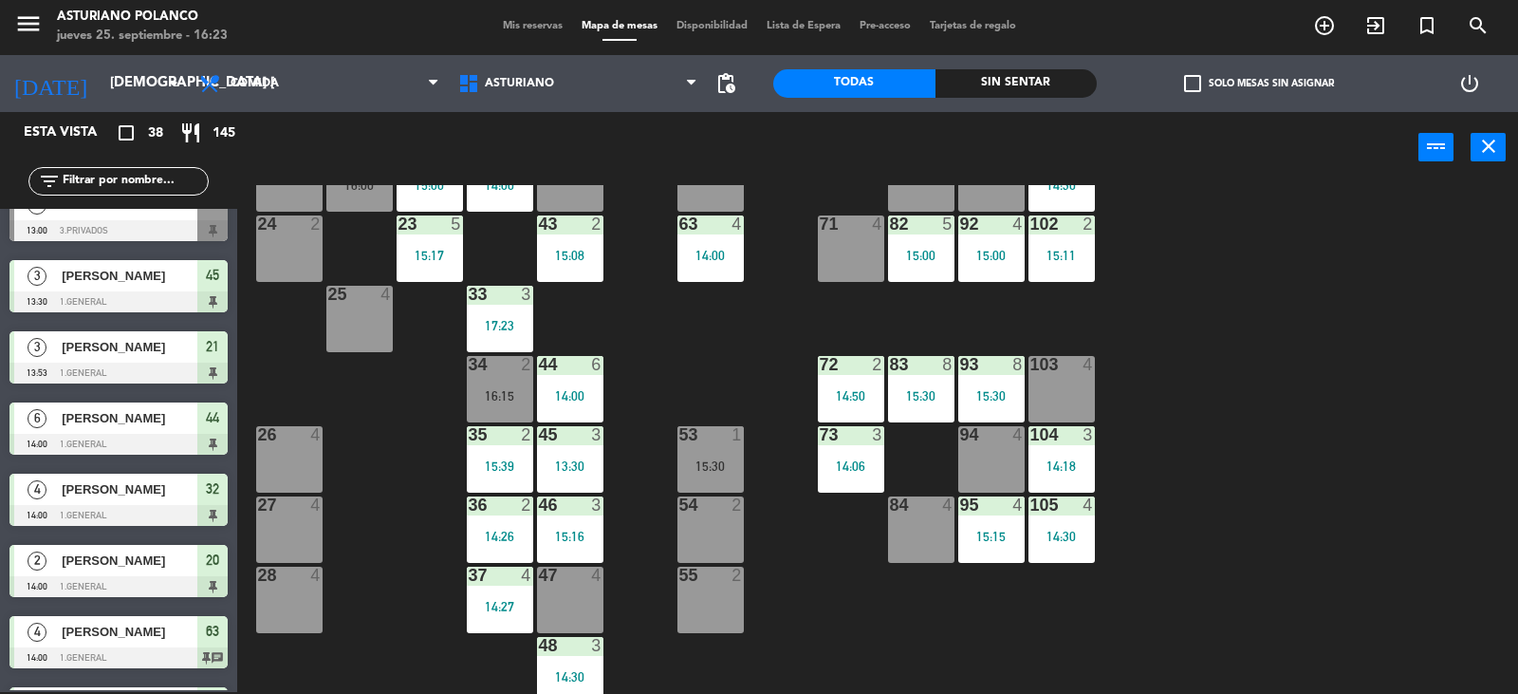
click at [741, 338] on div "1 12 13:00 2 block 8 60 14 14:00 20 2 14:00 30 4 14:30 40 3 15:23 61 14 14:00 6…" at bounding box center [885, 439] width 1266 height 509
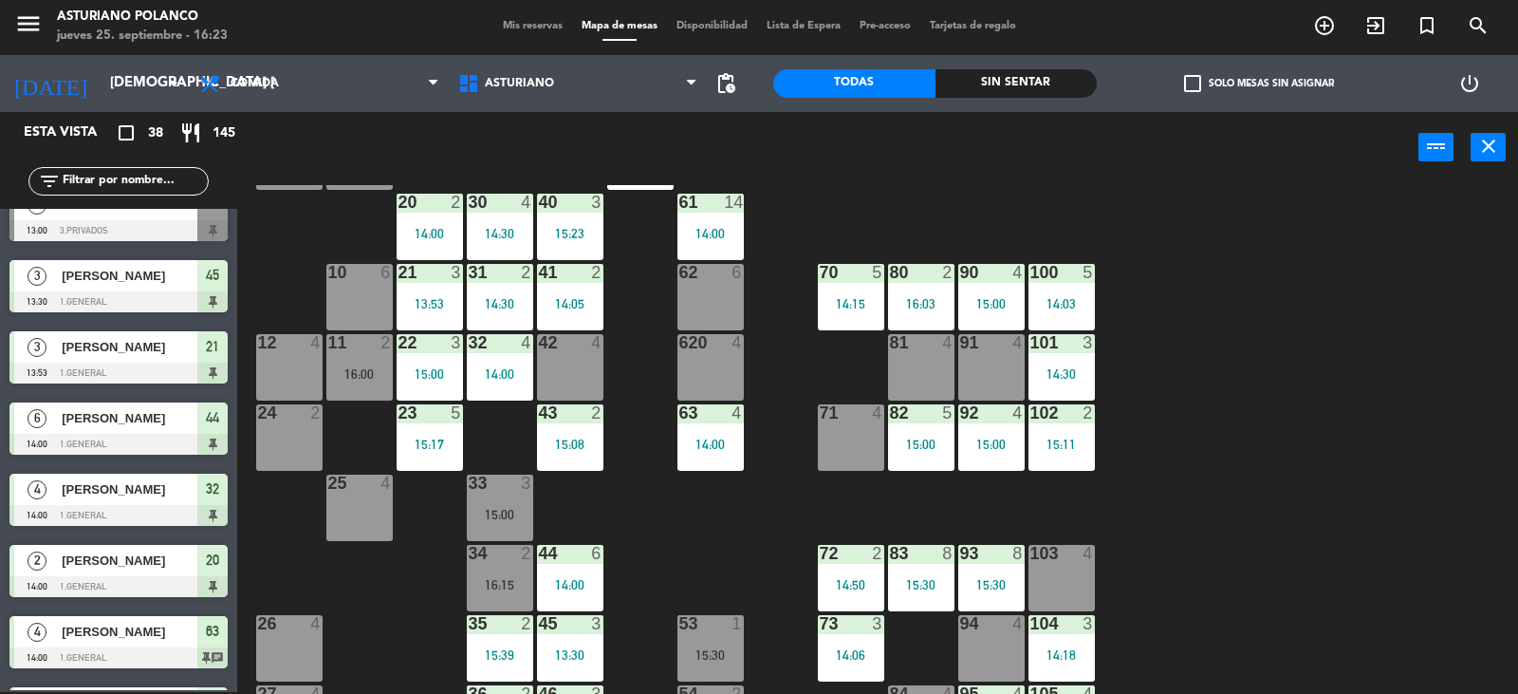
scroll to position [95, 0]
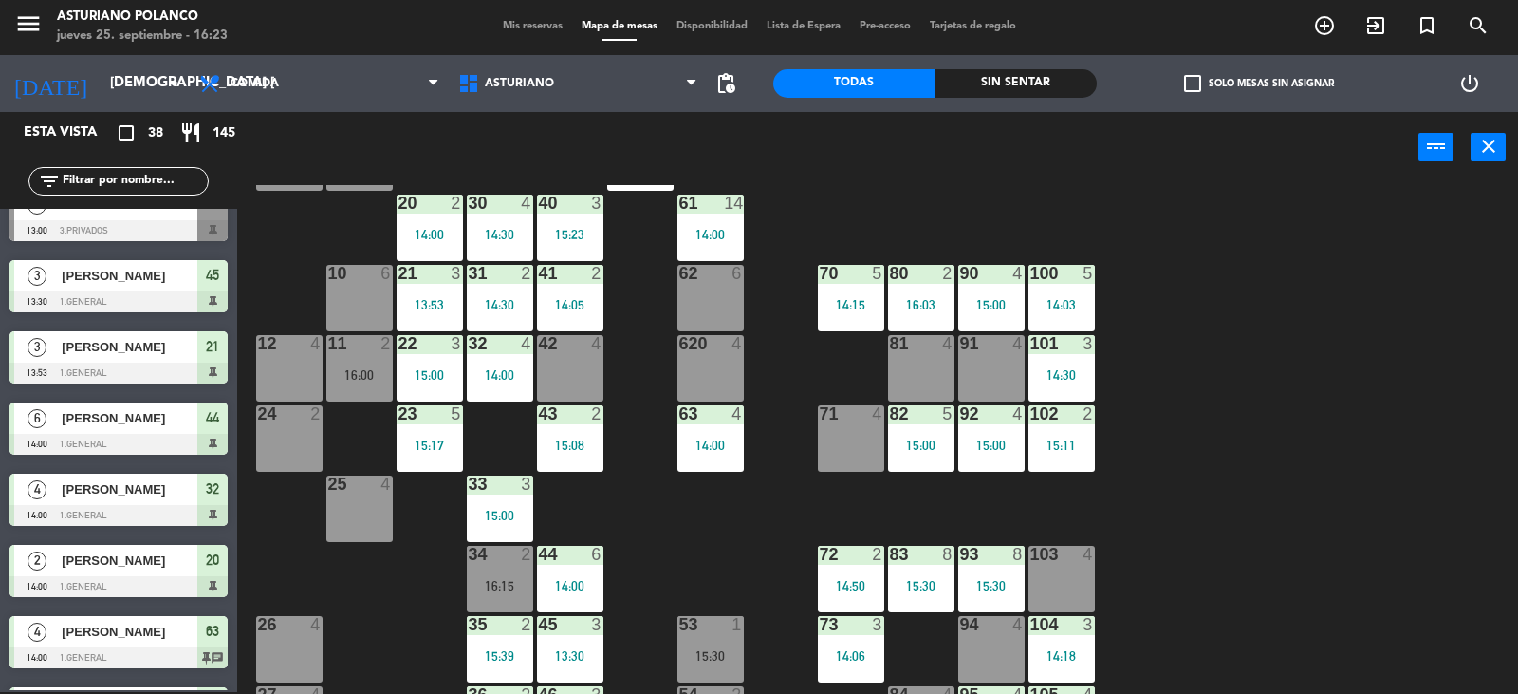
click at [691, 512] on div "1 12 13:00 2 block 8 60 14 14:00 20 2 14:00 30 4 14:30 40 3 15:23 61 14 14:00 6…" at bounding box center [885, 439] width 1266 height 509
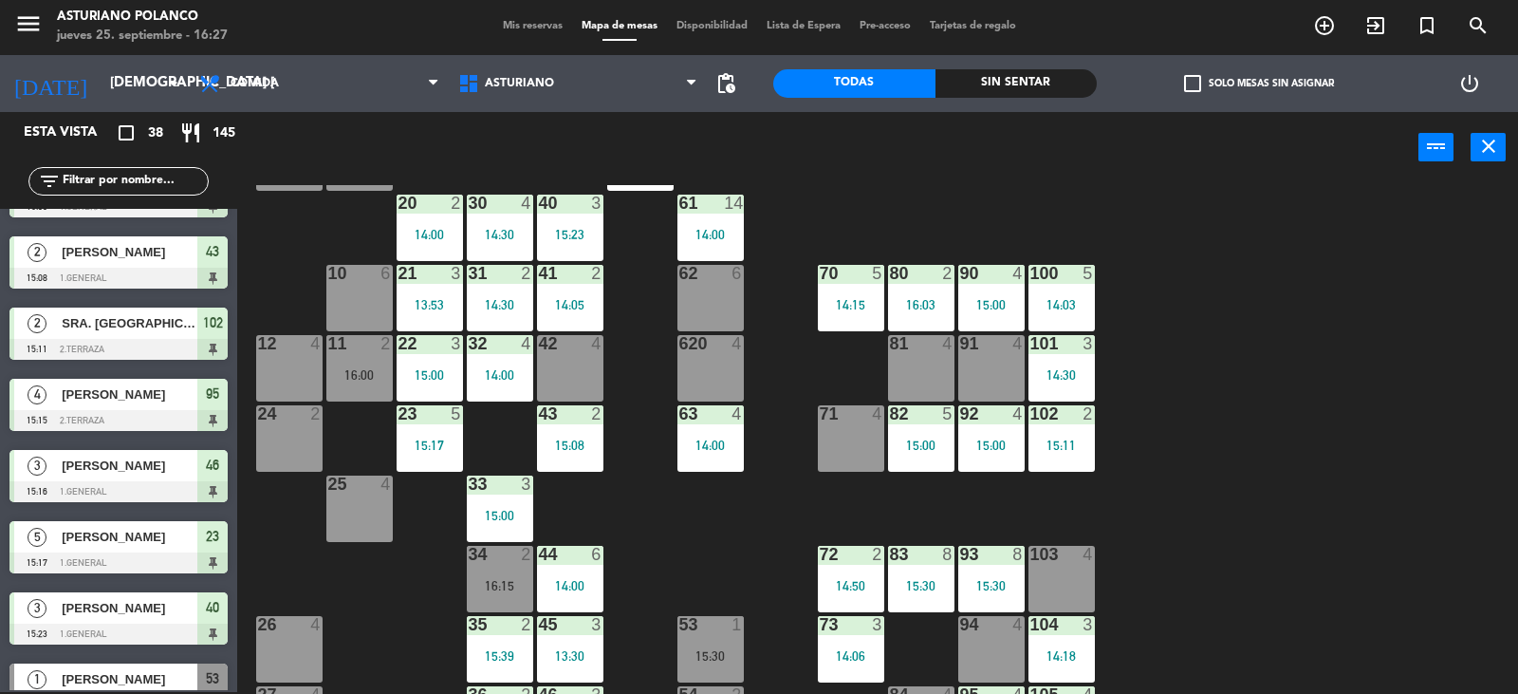
scroll to position [2224, 0]
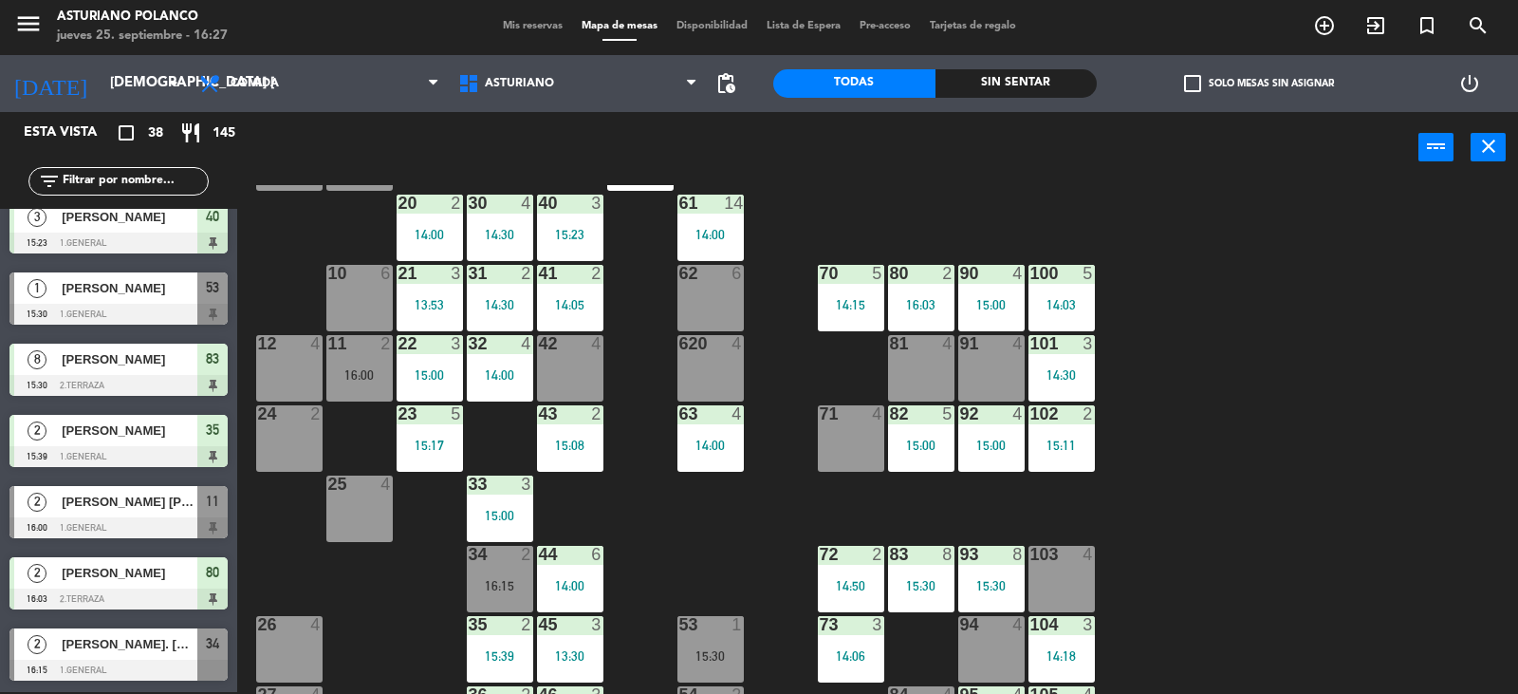
click at [114, 515] on div "[PERSON_NAME] [PERSON_NAME]" at bounding box center [129, 501] width 138 height 31
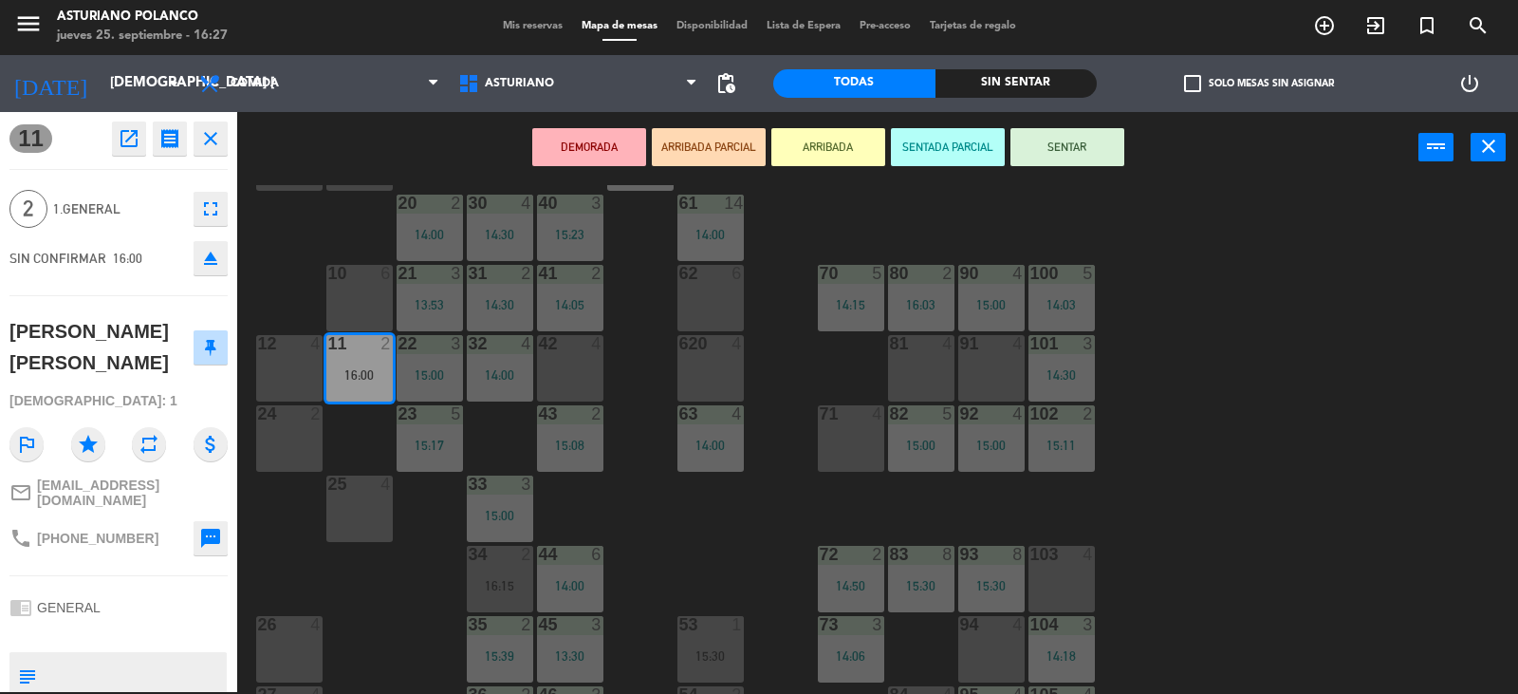
click at [740, 534] on div "1 12 13:00 2 block 8 60 14 14:00 20 2 14:00 30 4 14:30 40 3 15:23 61 14 14:00 6…" at bounding box center [885, 439] width 1266 height 509
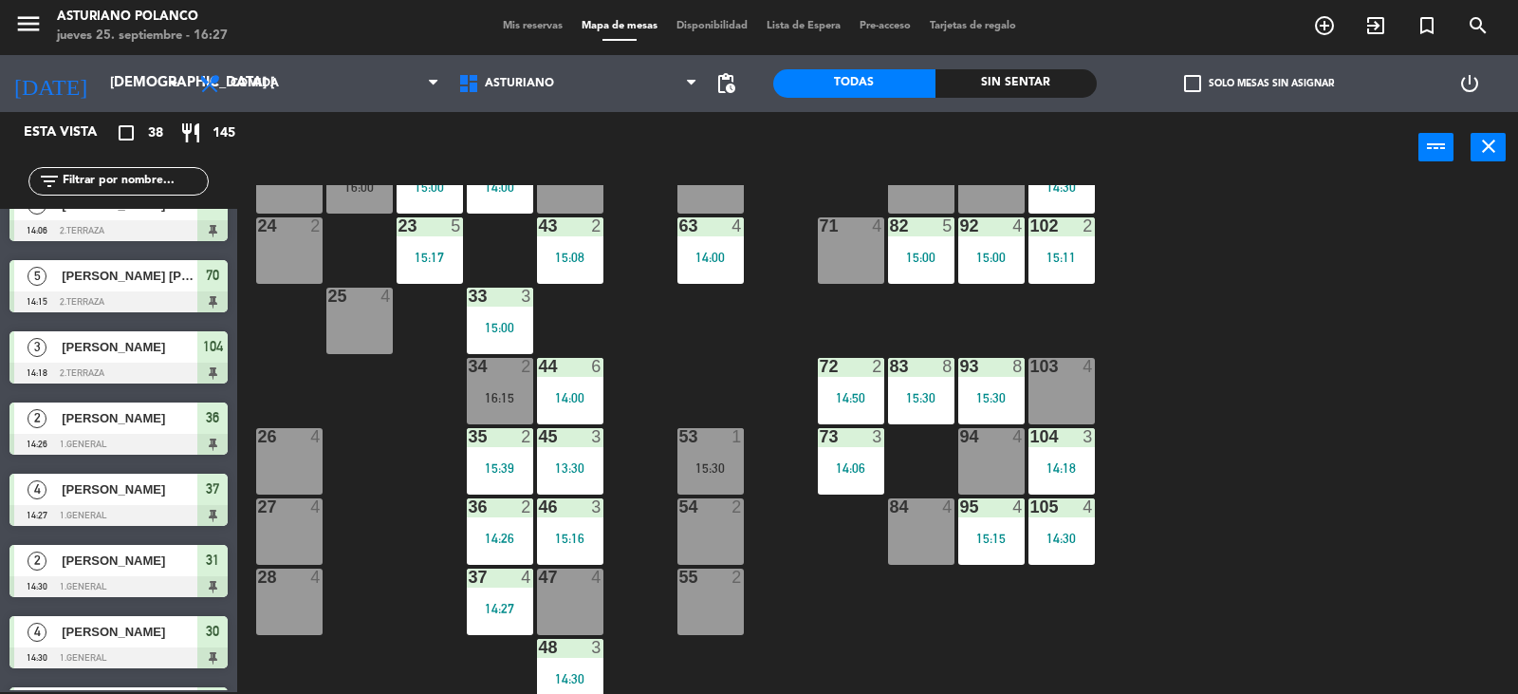
scroll to position [285, 0]
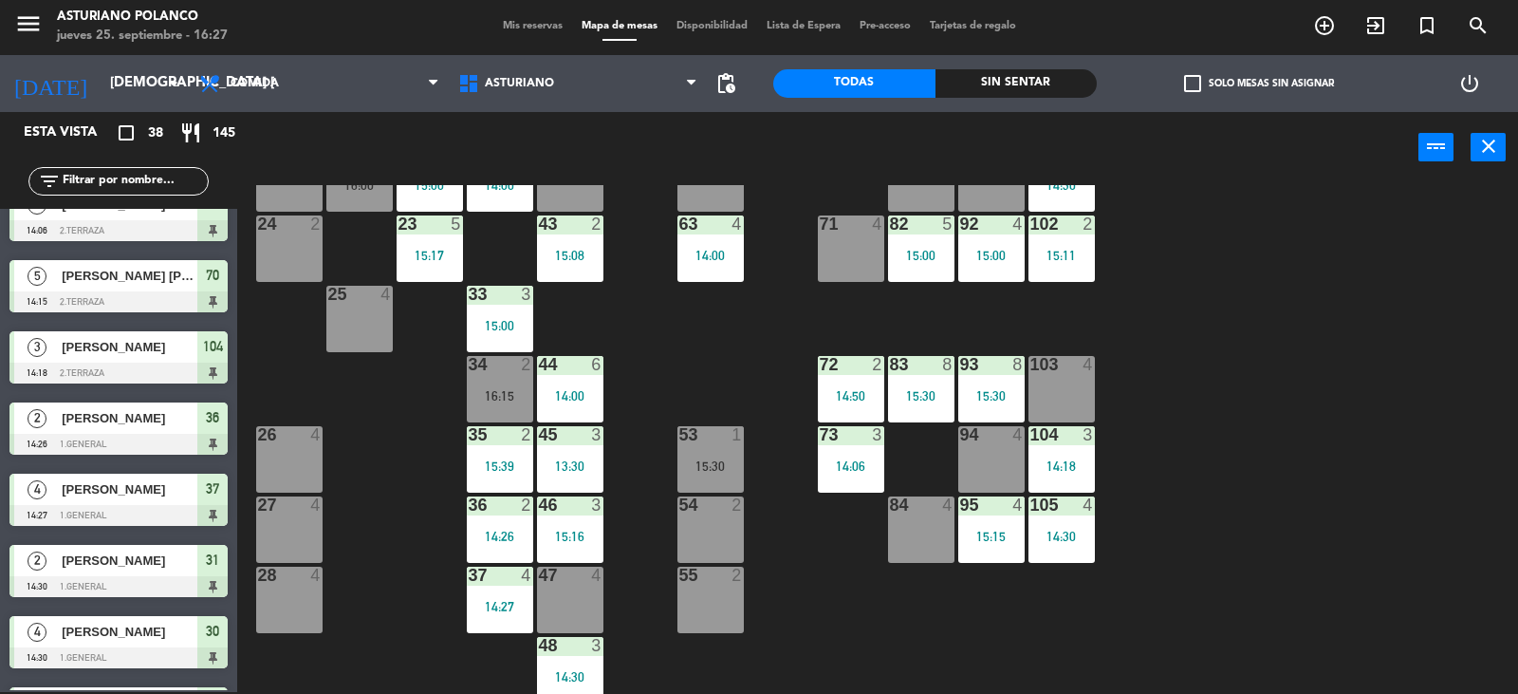
click at [819, 475] on div "73 3 14:06" at bounding box center [851, 459] width 66 height 66
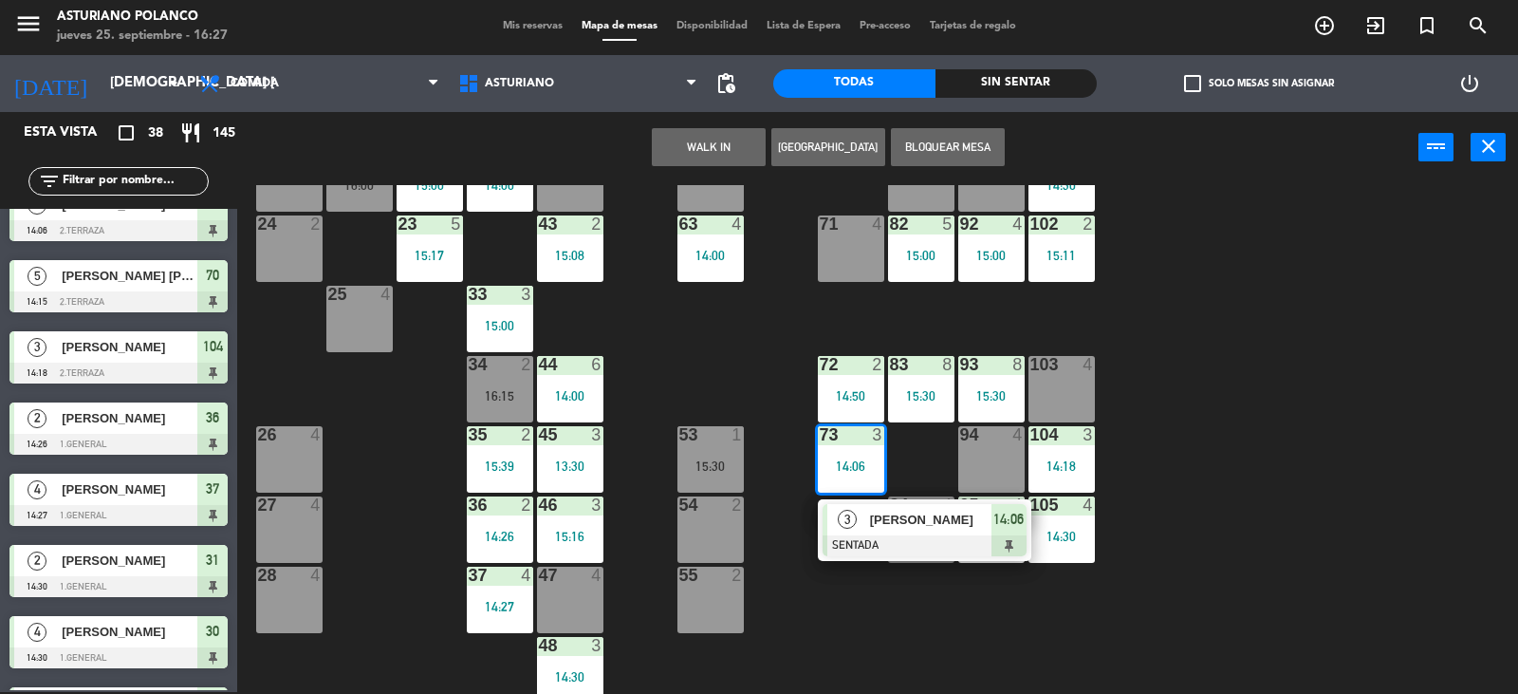
click at [865, 542] on div at bounding box center [925, 545] width 204 height 21
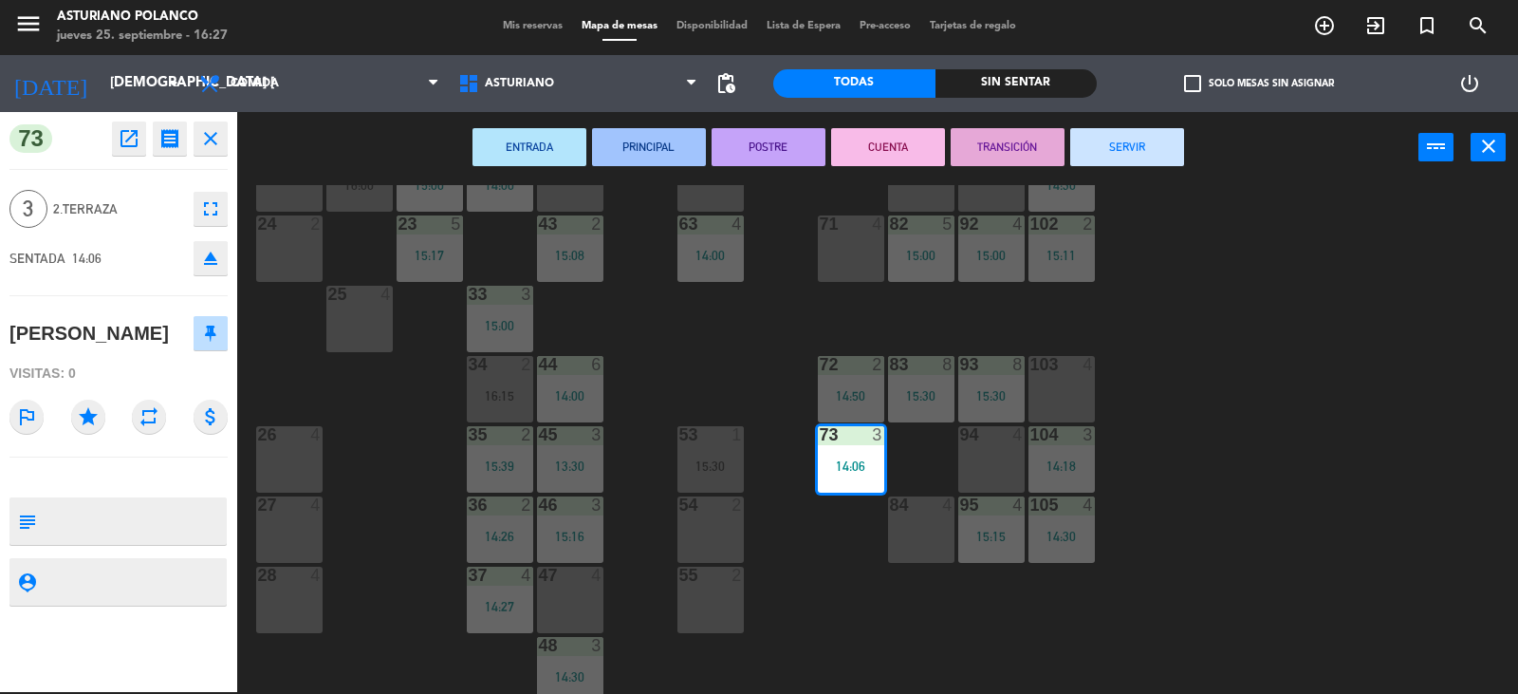
click at [1132, 144] on button "SERVIR" at bounding box center [1128, 147] width 114 height 38
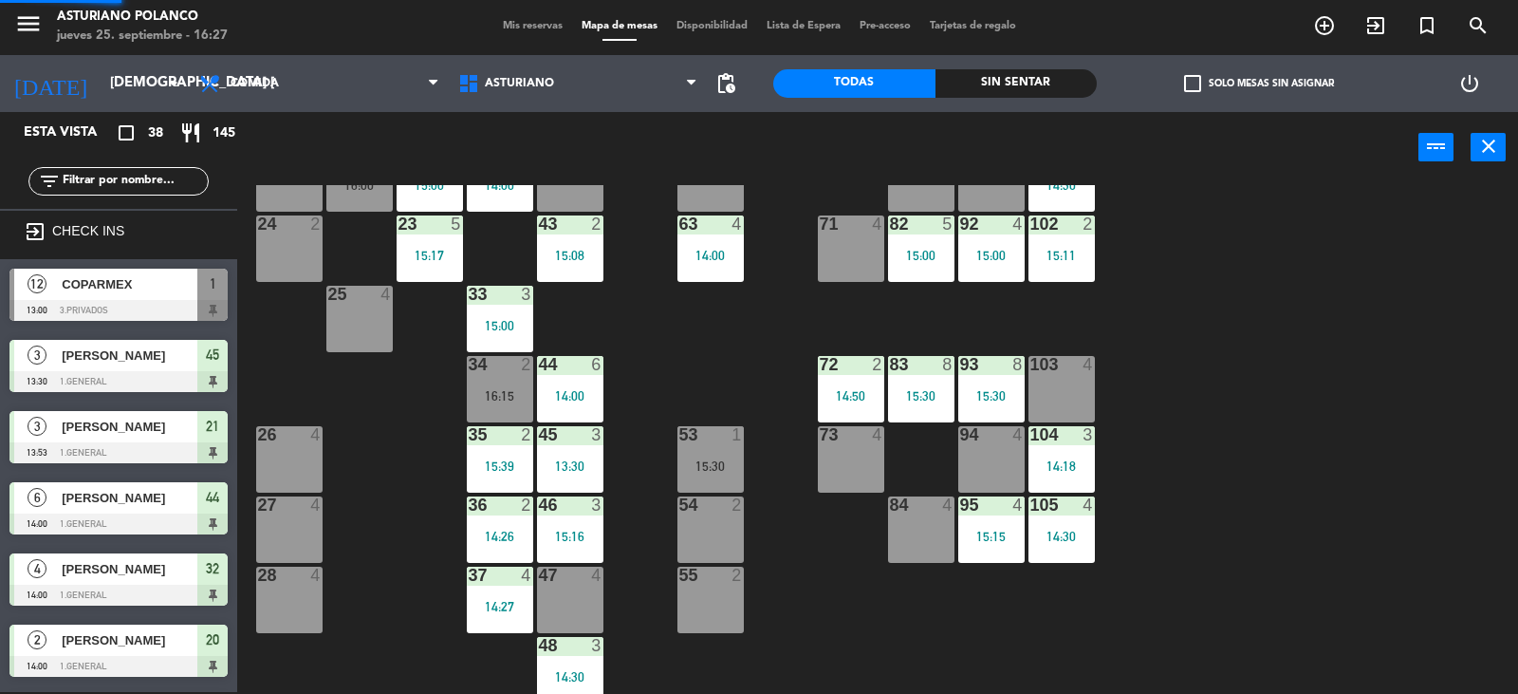
scroll to position [2, 0]
click at [1294, 325] on div "1 12 13:00 2 block 8 60 14 14:00 20 2 14:00 30 4 14:30 40 3 15:23 61 14 14:00 6…" at bounding box center [885, 439] width 1266 height 509
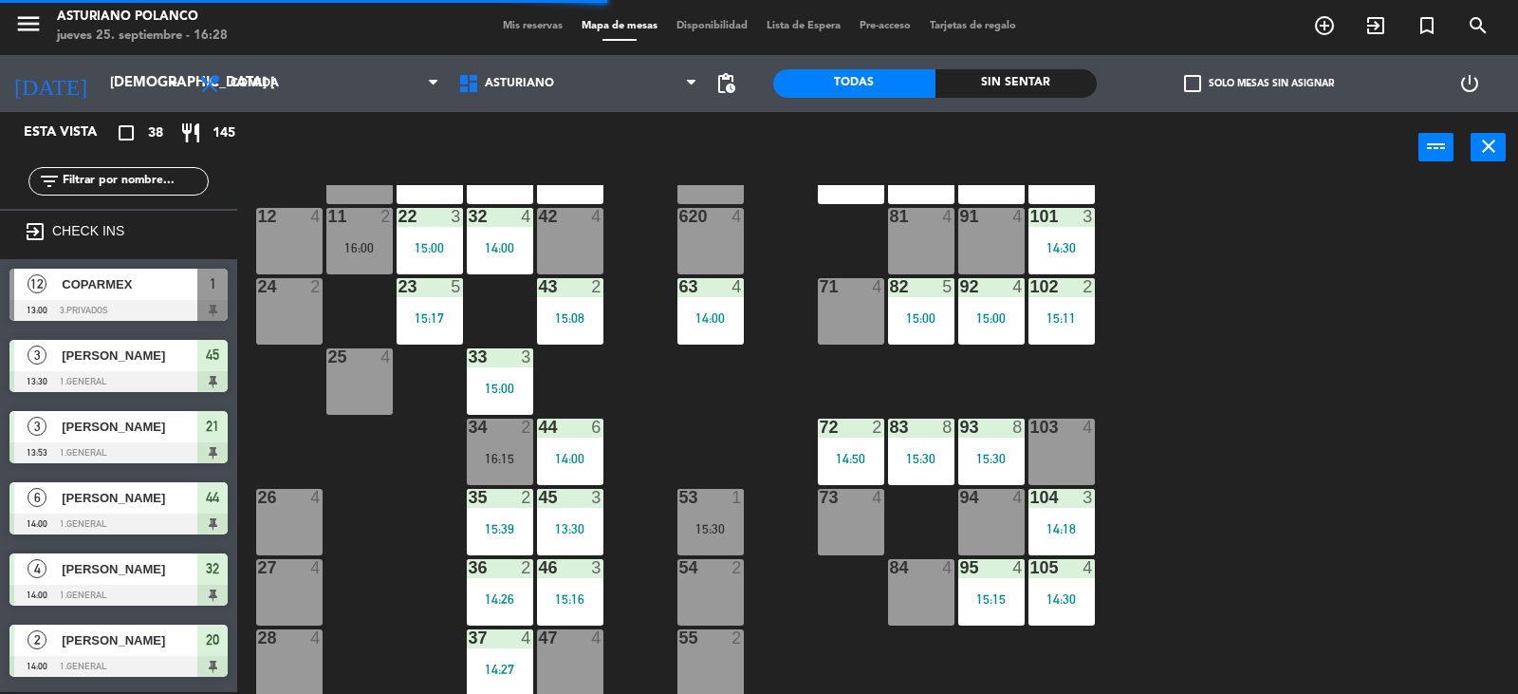
scroll to position [95, 0]
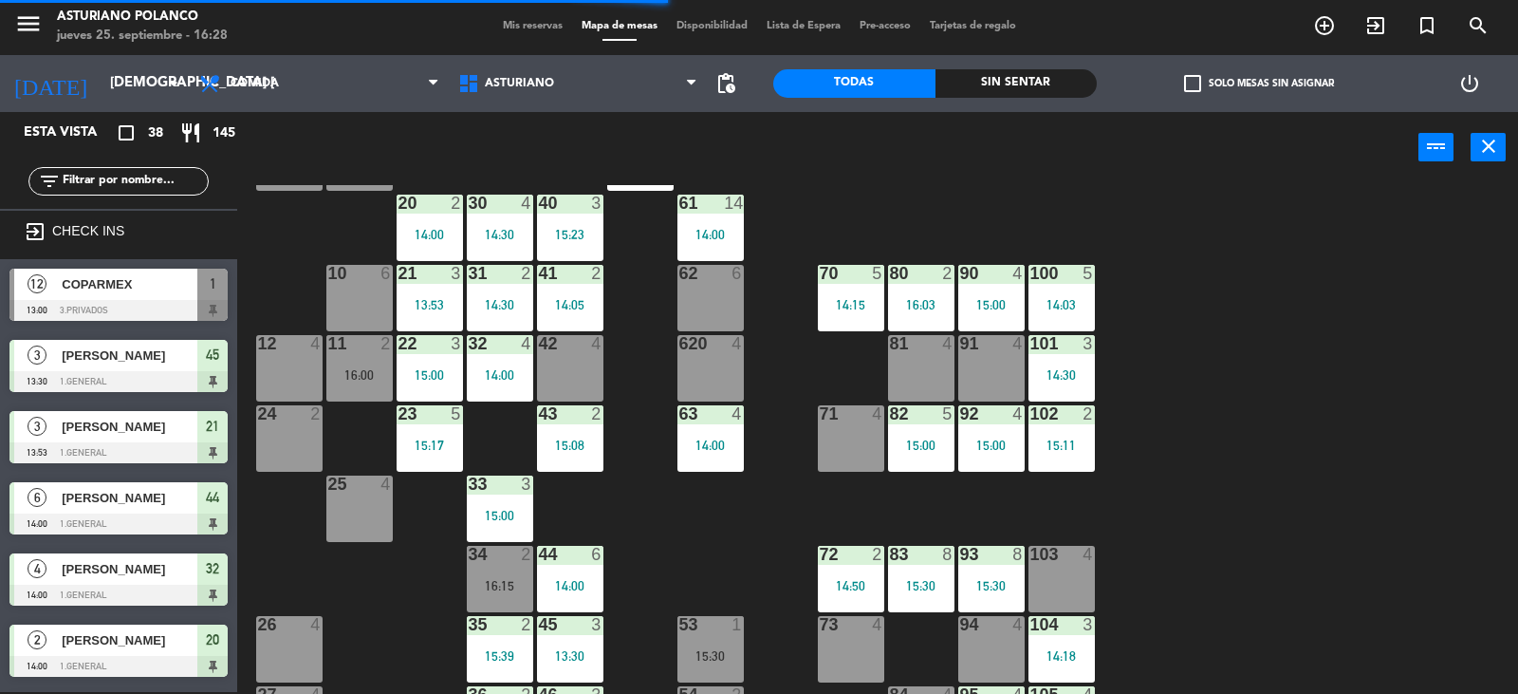
click at [363, 365] on div "11 2 16:00" at bounding box center [359, 368] width 66 height 66
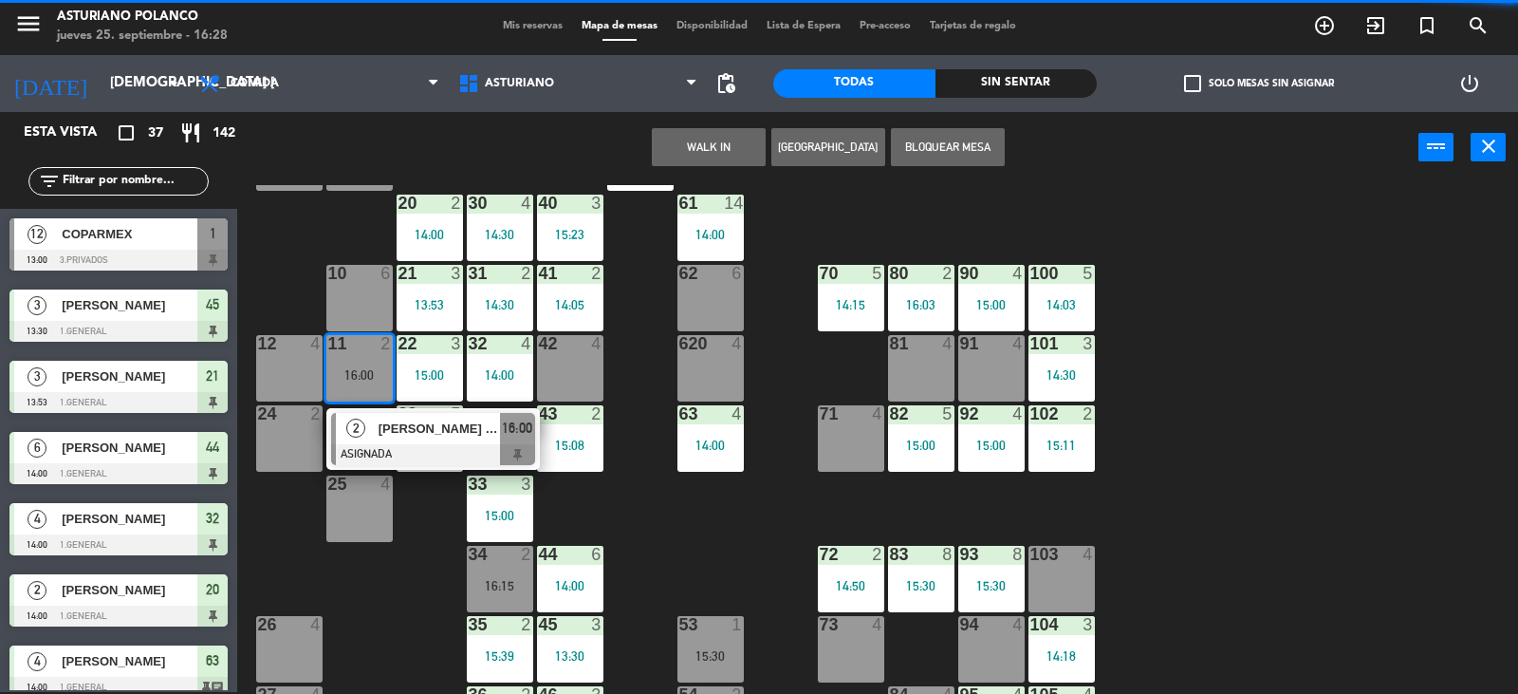
click at [843, 632] on div at bounding box center [850, 624] width 31 height 17
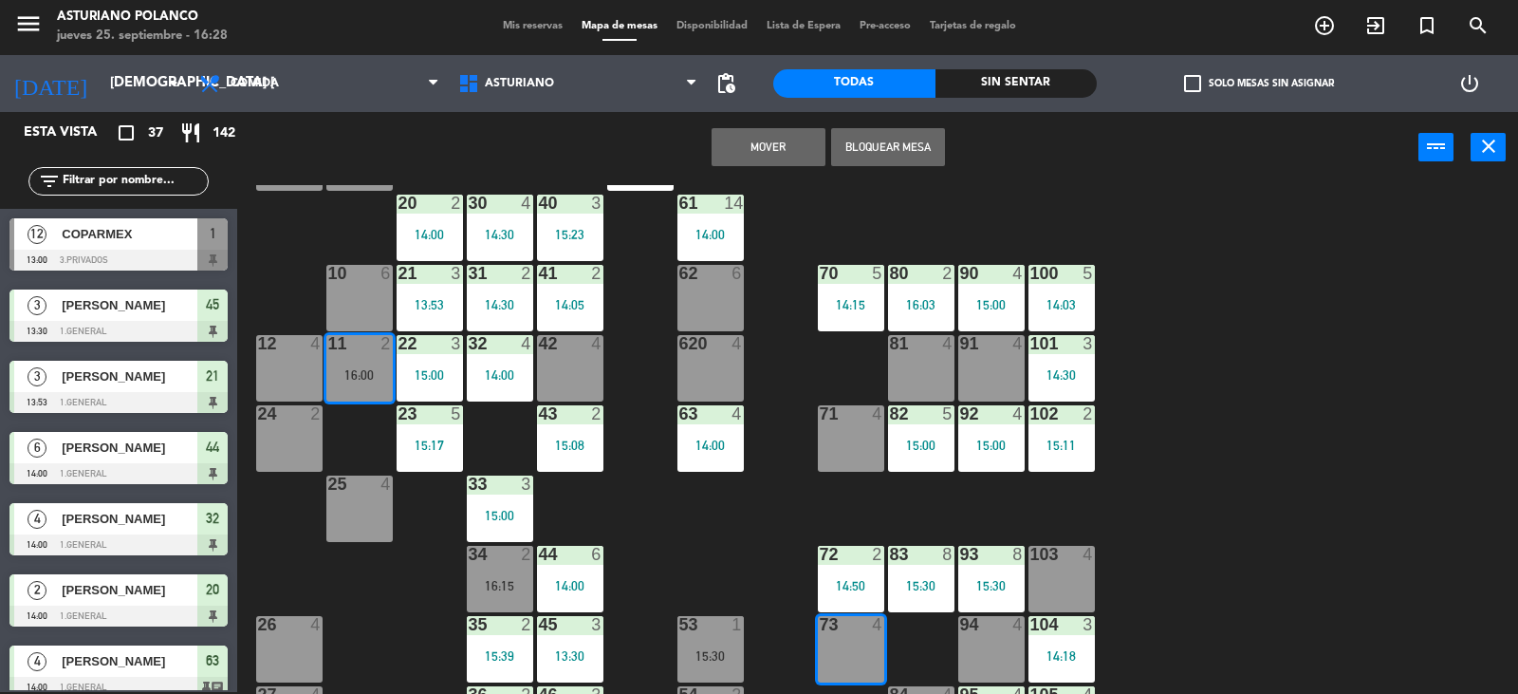
click at [771, 144] on button "Mover" at bounding box center [769, 147] width 114 height 38
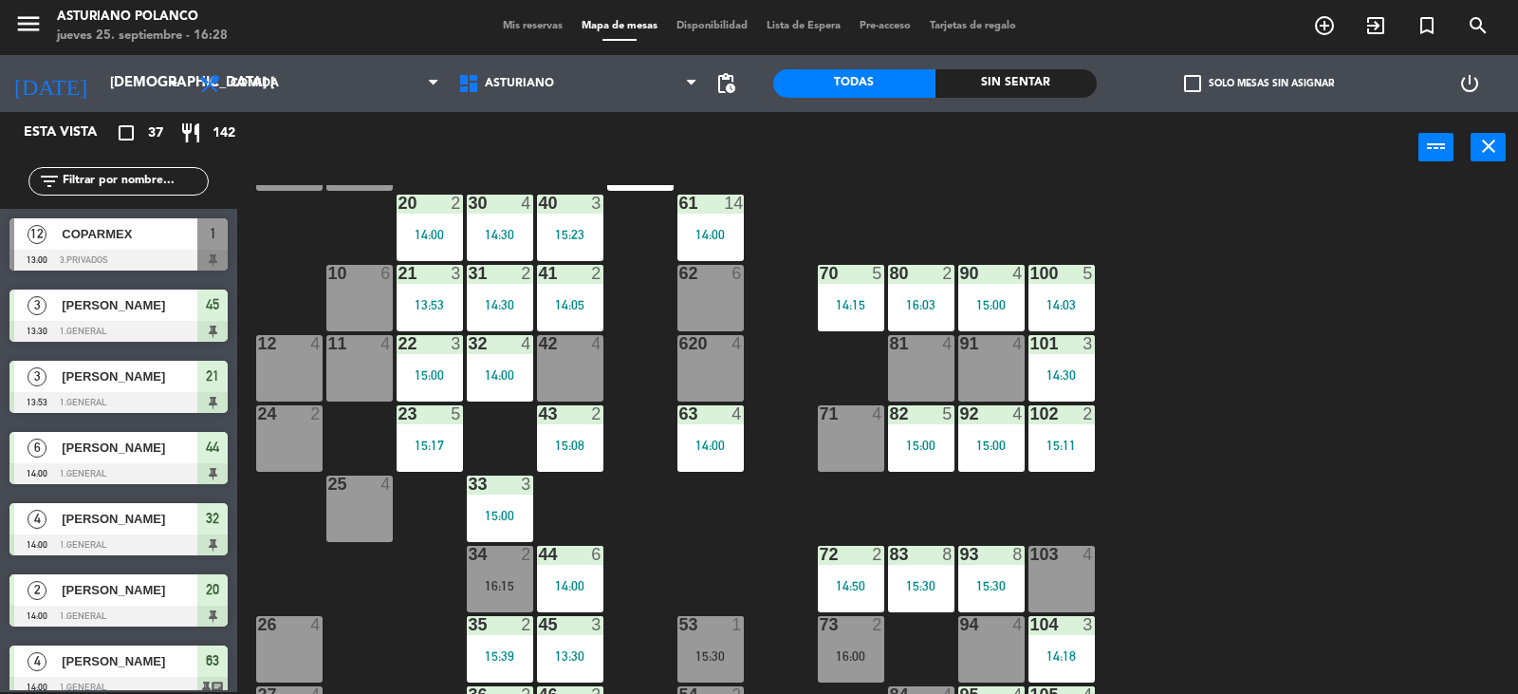
scroll to position [190, 0]
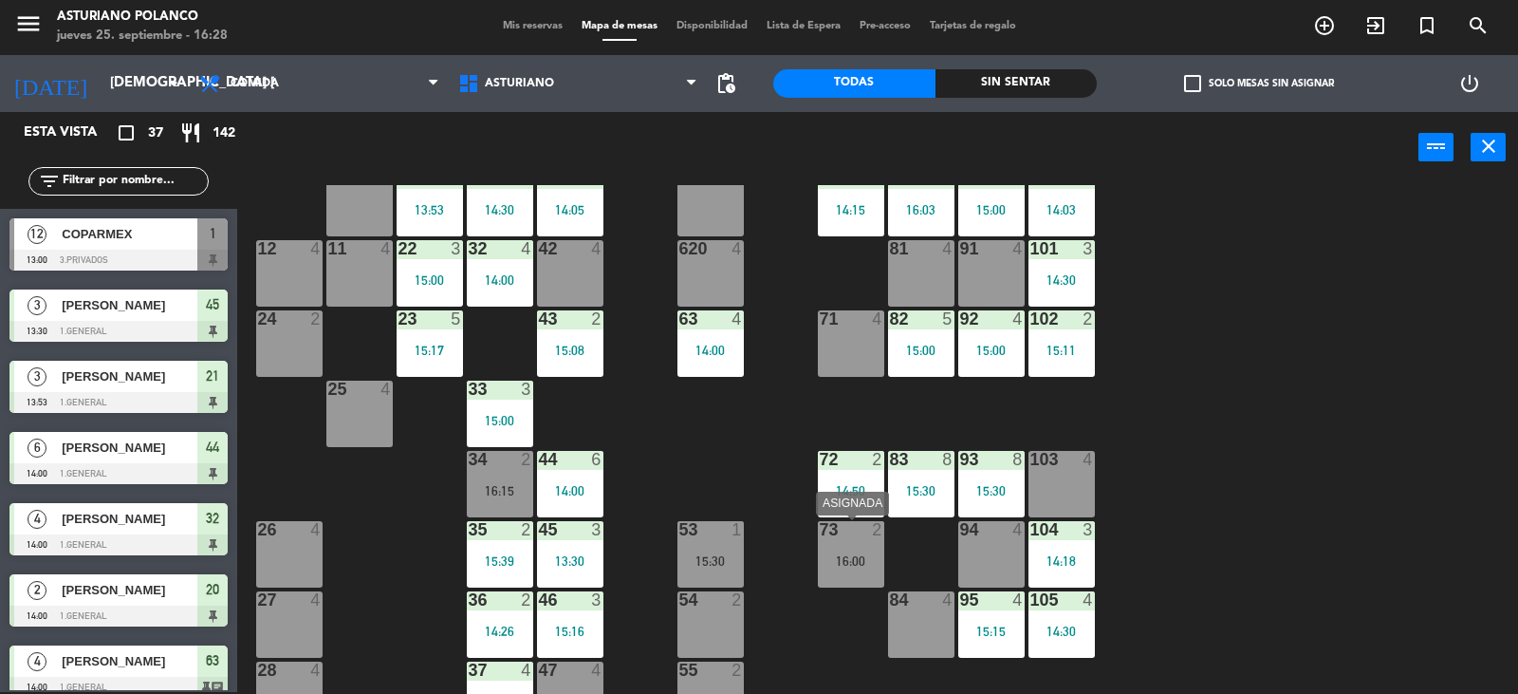
click at [863, 552] on div "73 2 16:00" at bounding box center [851, 554] width 66 height 66
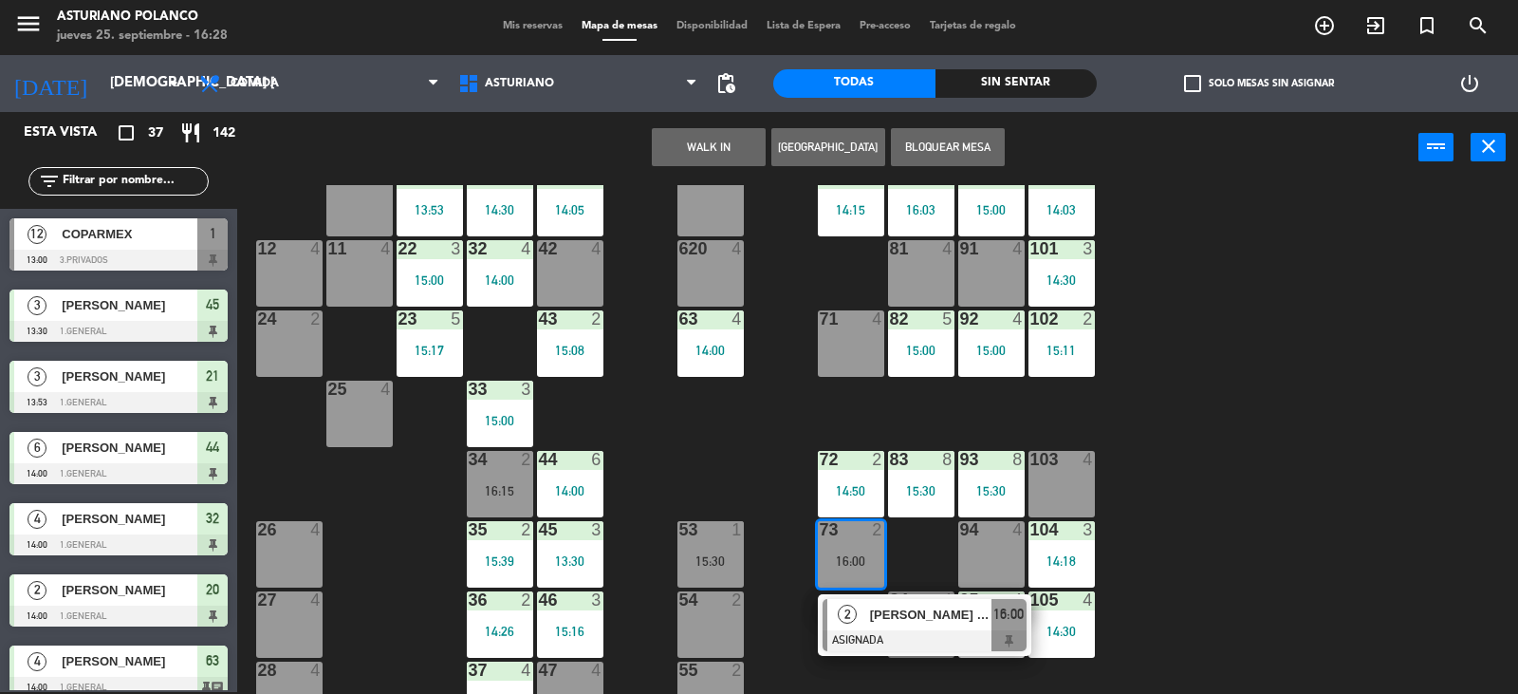
click at [842, 616] on span "2" at bounding box center [847, 614] width 19 height 19
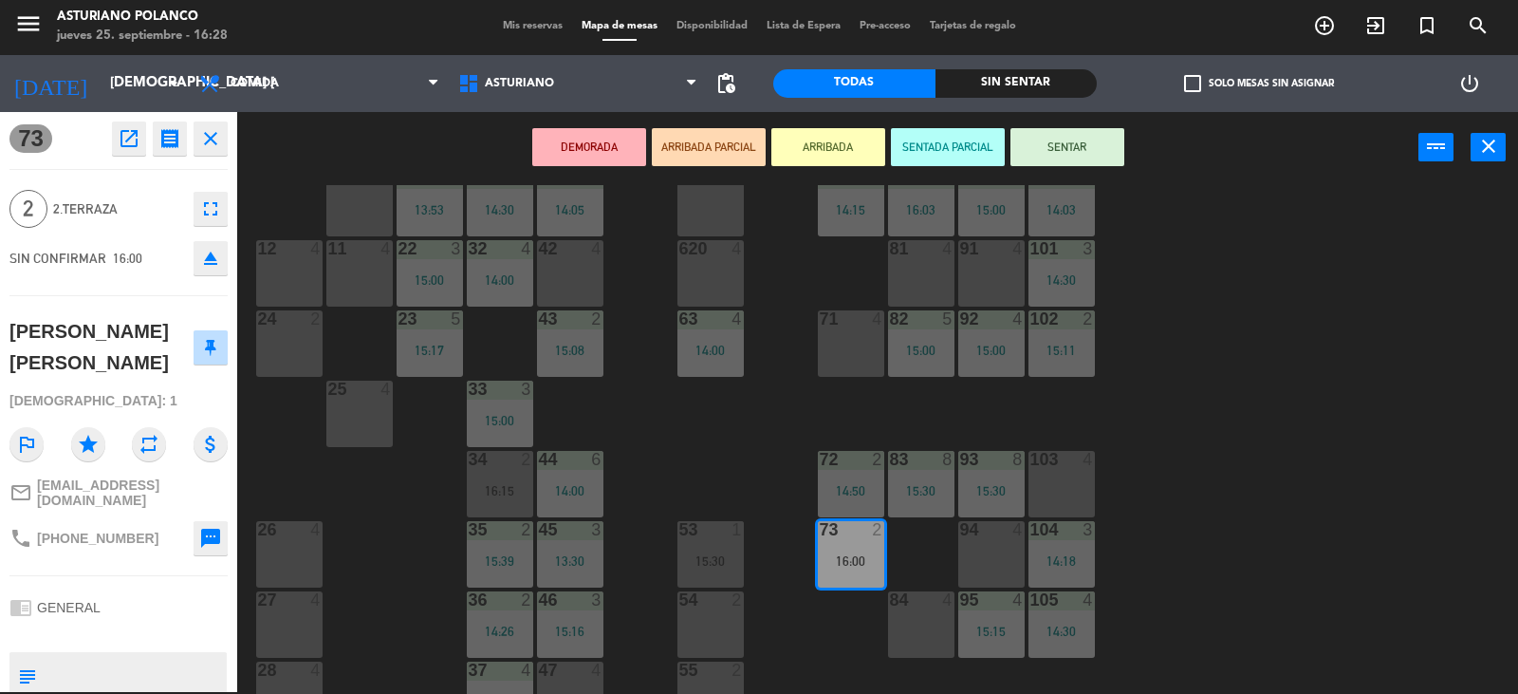
click at [1066, 148] on button "SENTAR" at bounding box center [1068, 147] width 114 height 38
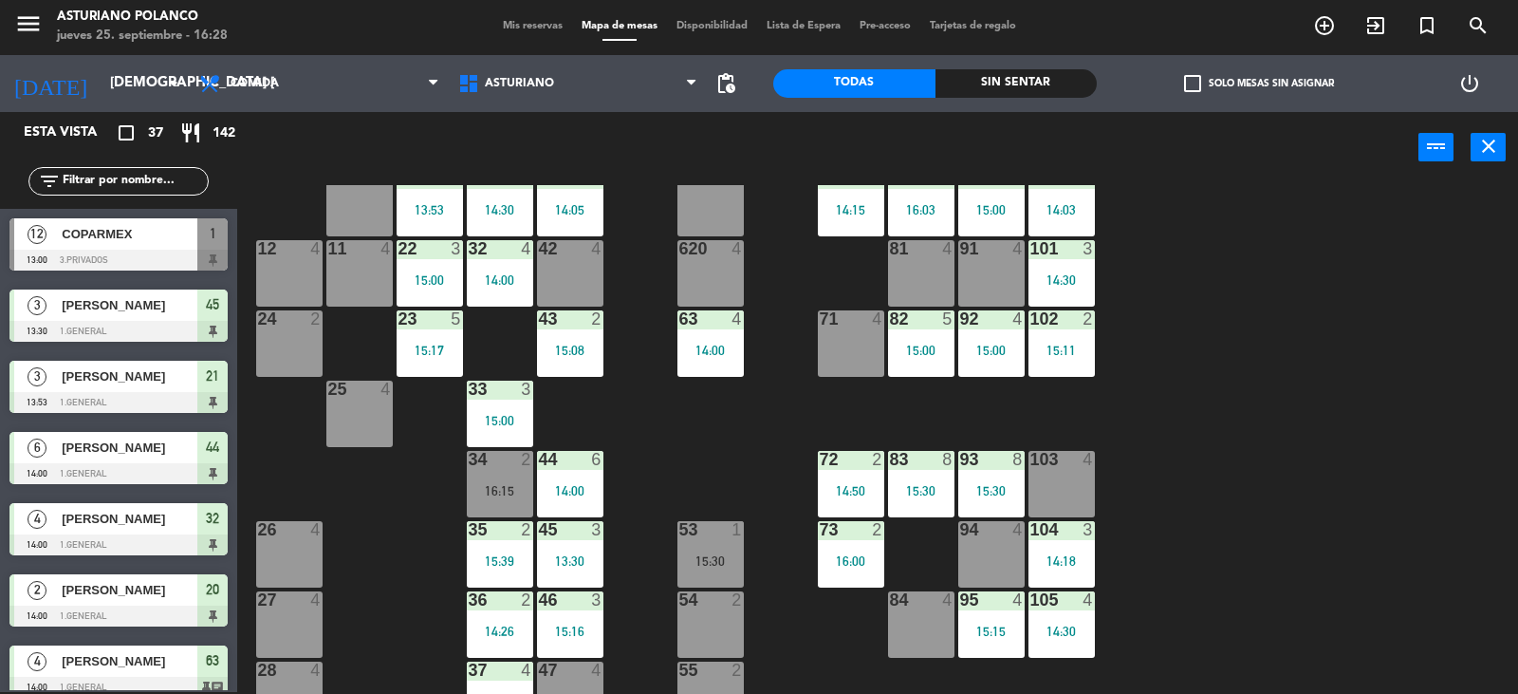
scroll to position [2, 0]
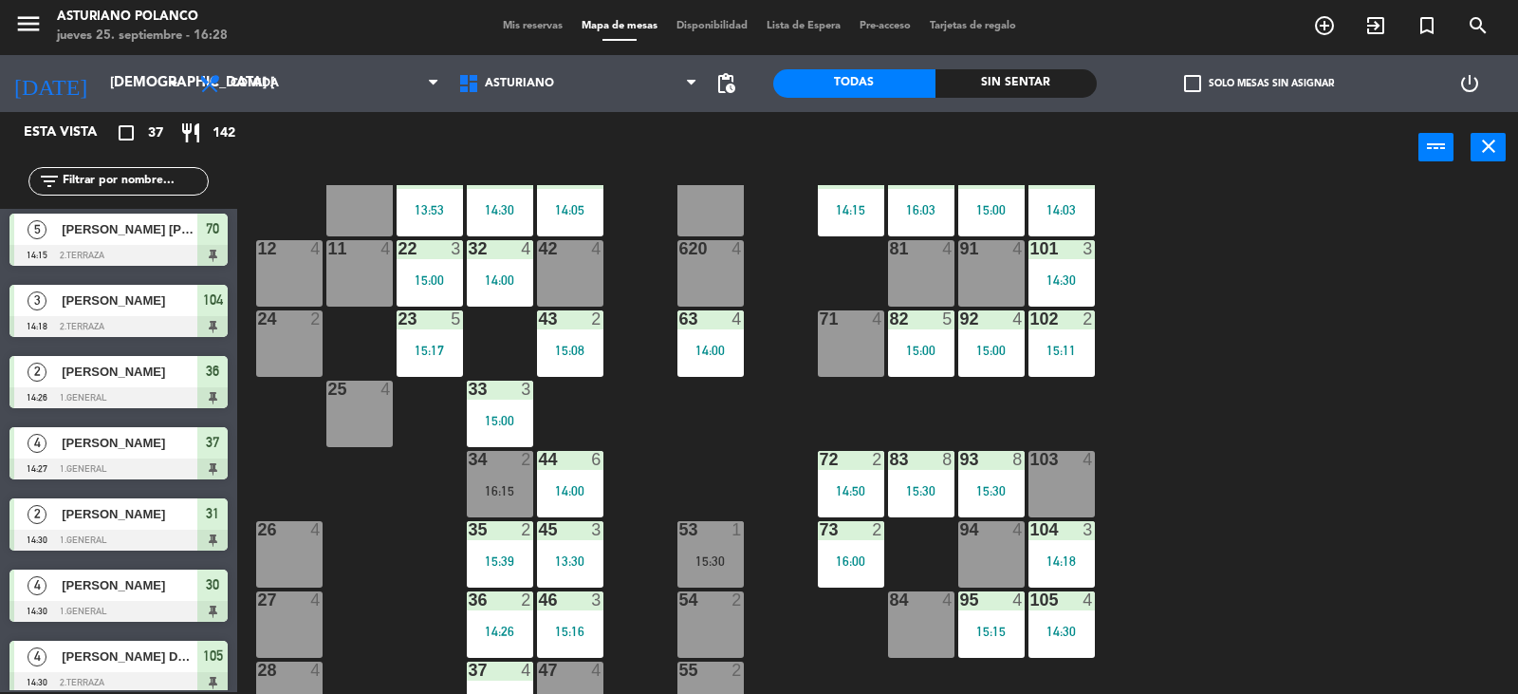
click at [1248, 420] on div "1 12 13:00 2 block 8 60 14 14:00 20 2 14:00 30 4 14:30 40 3 15:23 61 14 14:00 6…" at bounding box center [885, 439] width 1266 height 509
click at [486, 482] on div "34 2 16:15" at bounding box center [500, 484] width 66 height 66
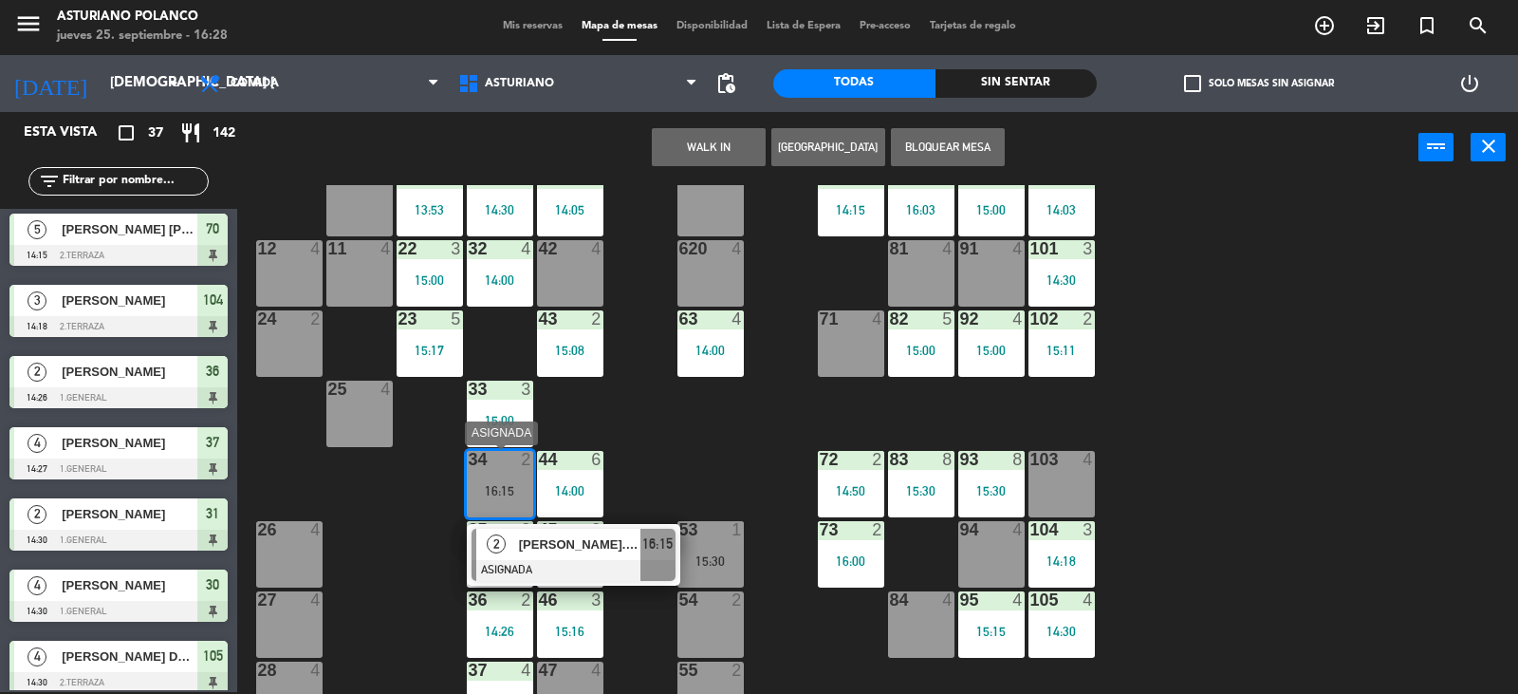
click at [510, 556] on div "2" at bounding box center [496, 544] width 41 height 31
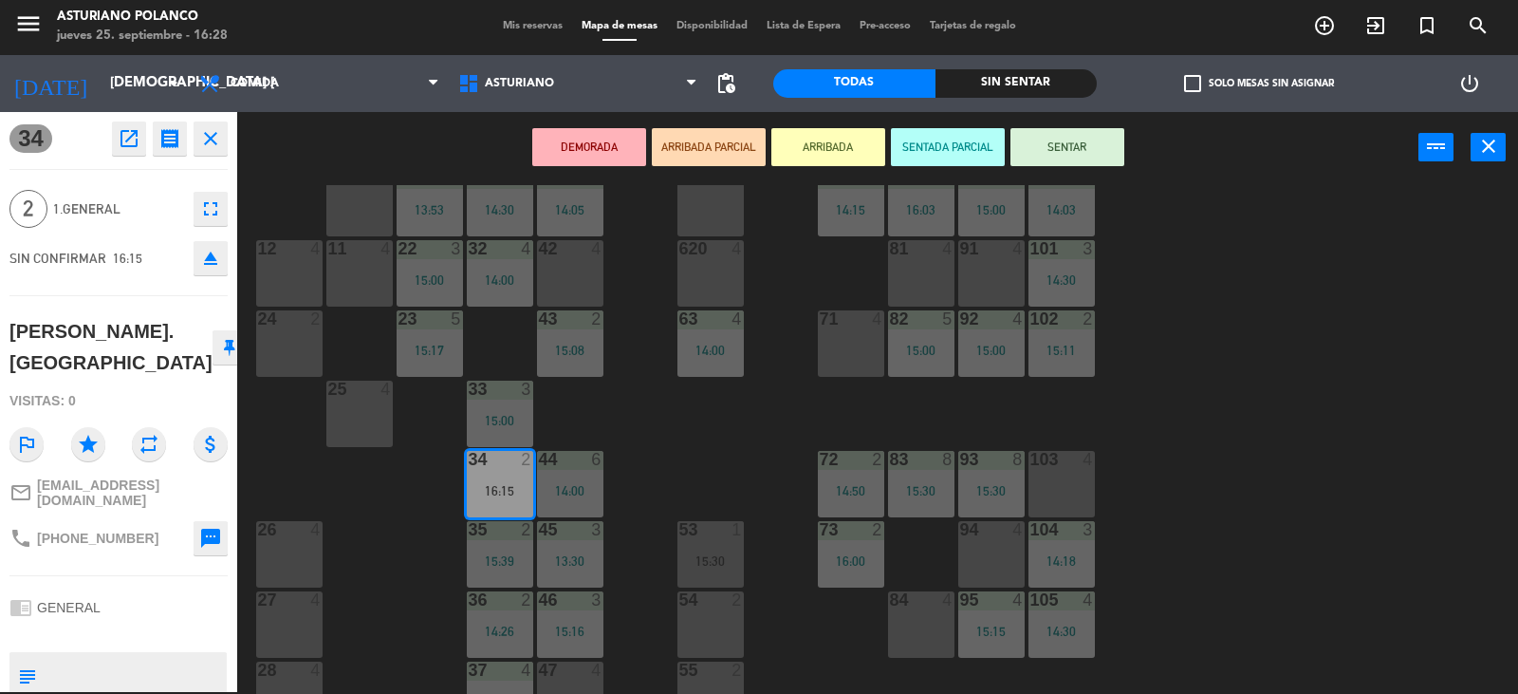
click at [672, 424] on div "1 12 13:00 2 block 8 60 14 14:00 20 2 14:00 30 4 14:30 40 3 15:23 61 14 14:00 6…" at bounding box center [885, 439] width 1266 height 509
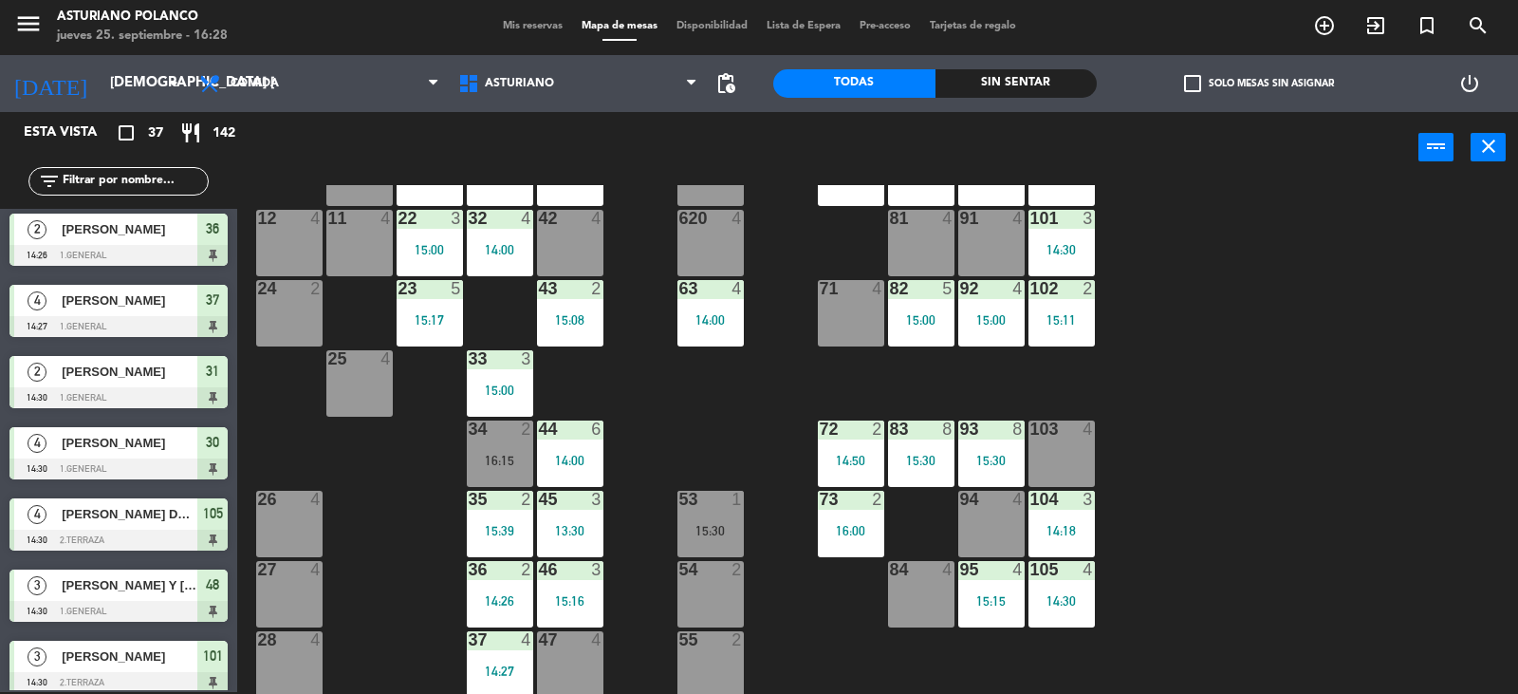
scroll to position [294, 0]
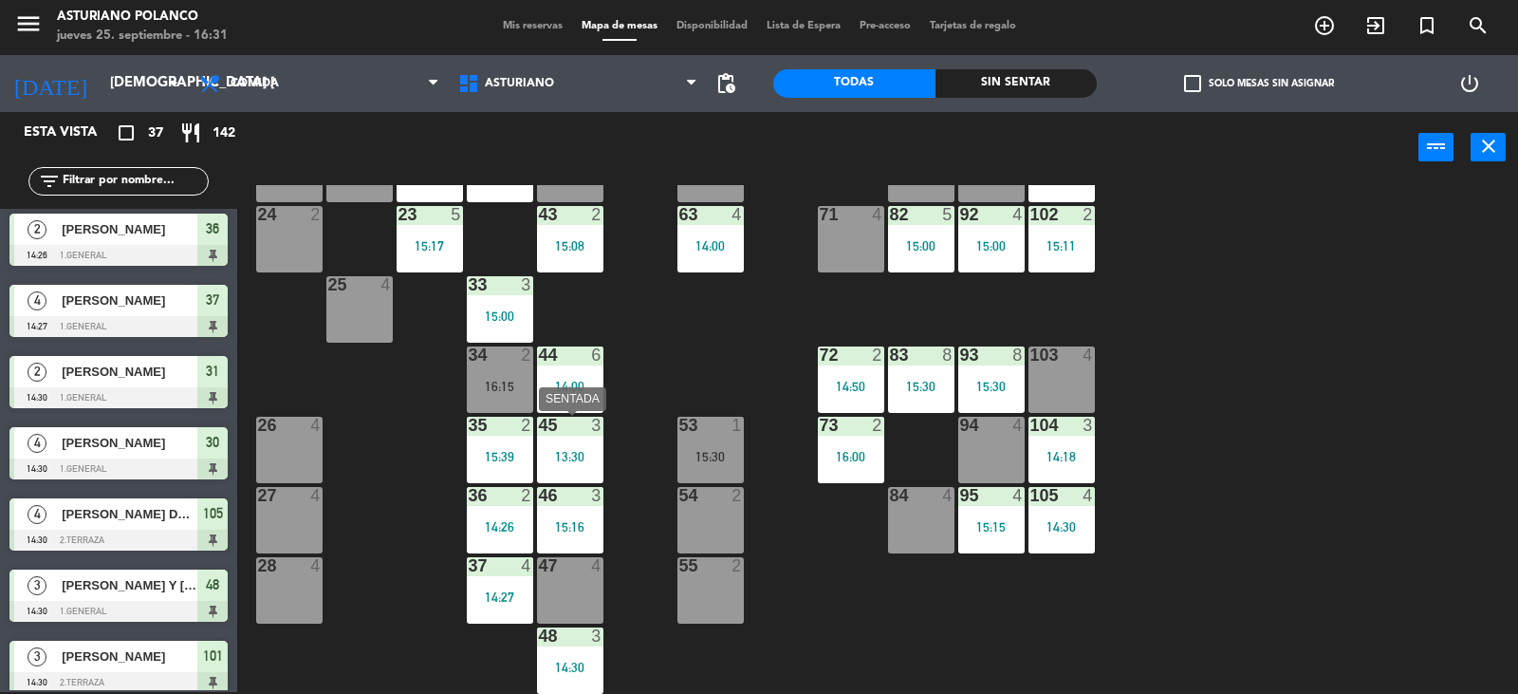
click at [555, 476] on div "45 3 13:30" at bounding box center [570, 450] width 66 height 66
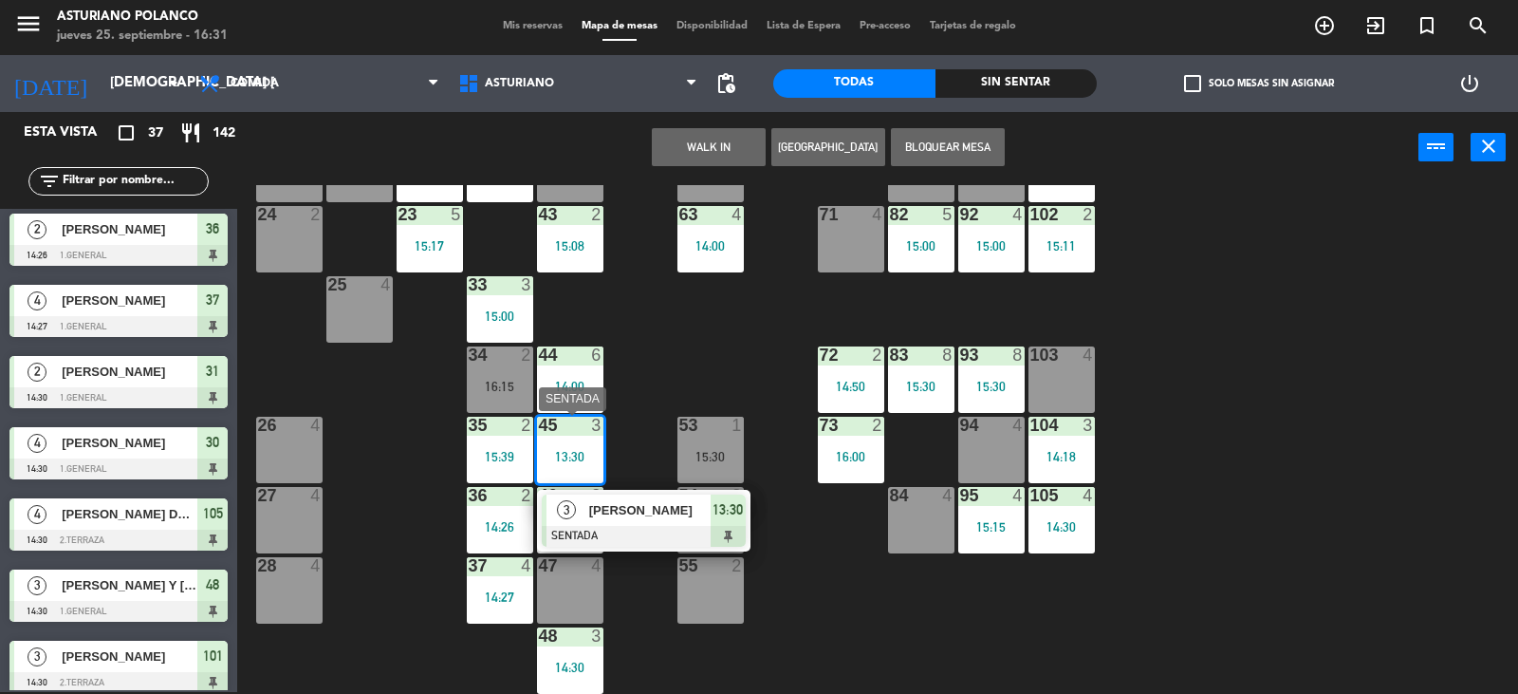
click at [602, 529] on div at bounding box center [644, 536] width 204 height 21
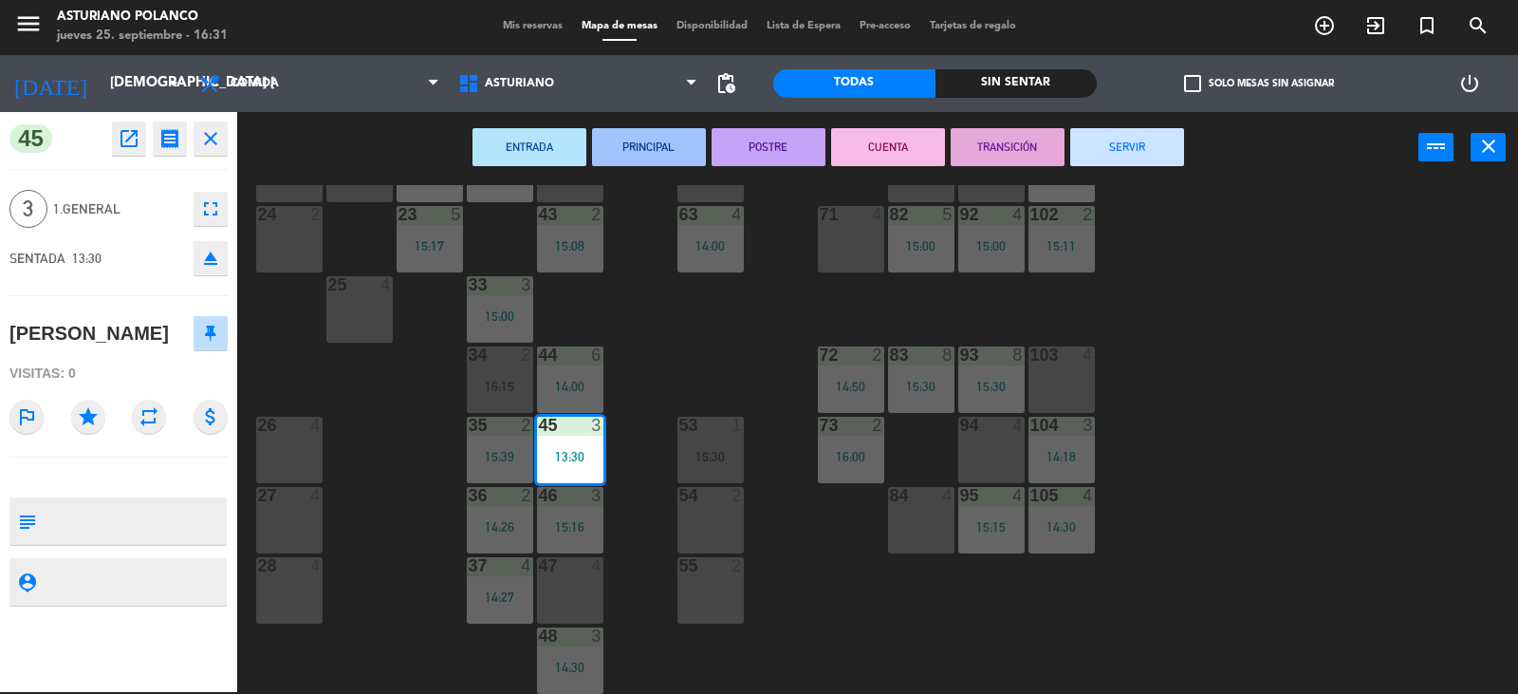
click at [1145, 157] on button "SERVIR" at bounding box center [1128, 147] width 114 height 38
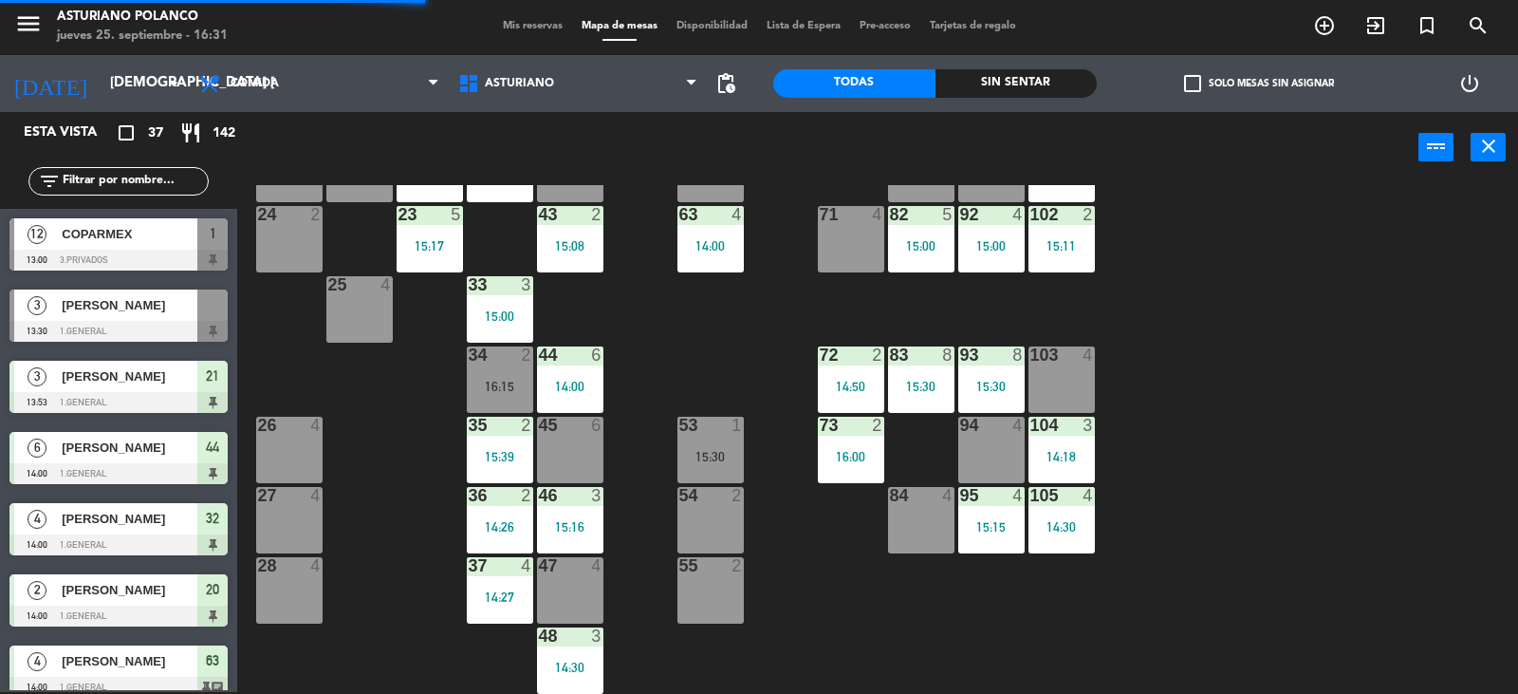
click at [560, 514] on div "46 3 15:16" at bounding box center [570, 520] width 66 height 66
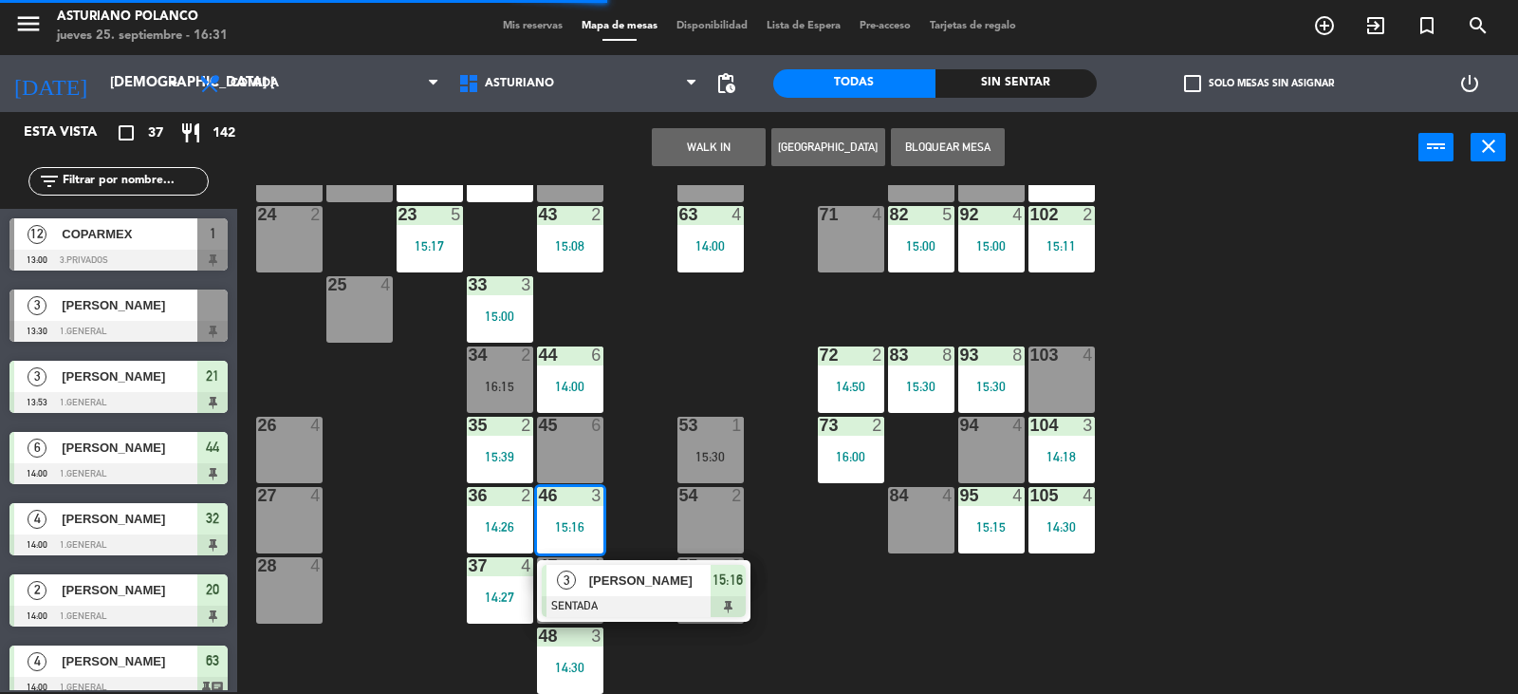
click at [625, 590] on div "PABLO" at bounding box center [648, 580] width 123 height 31
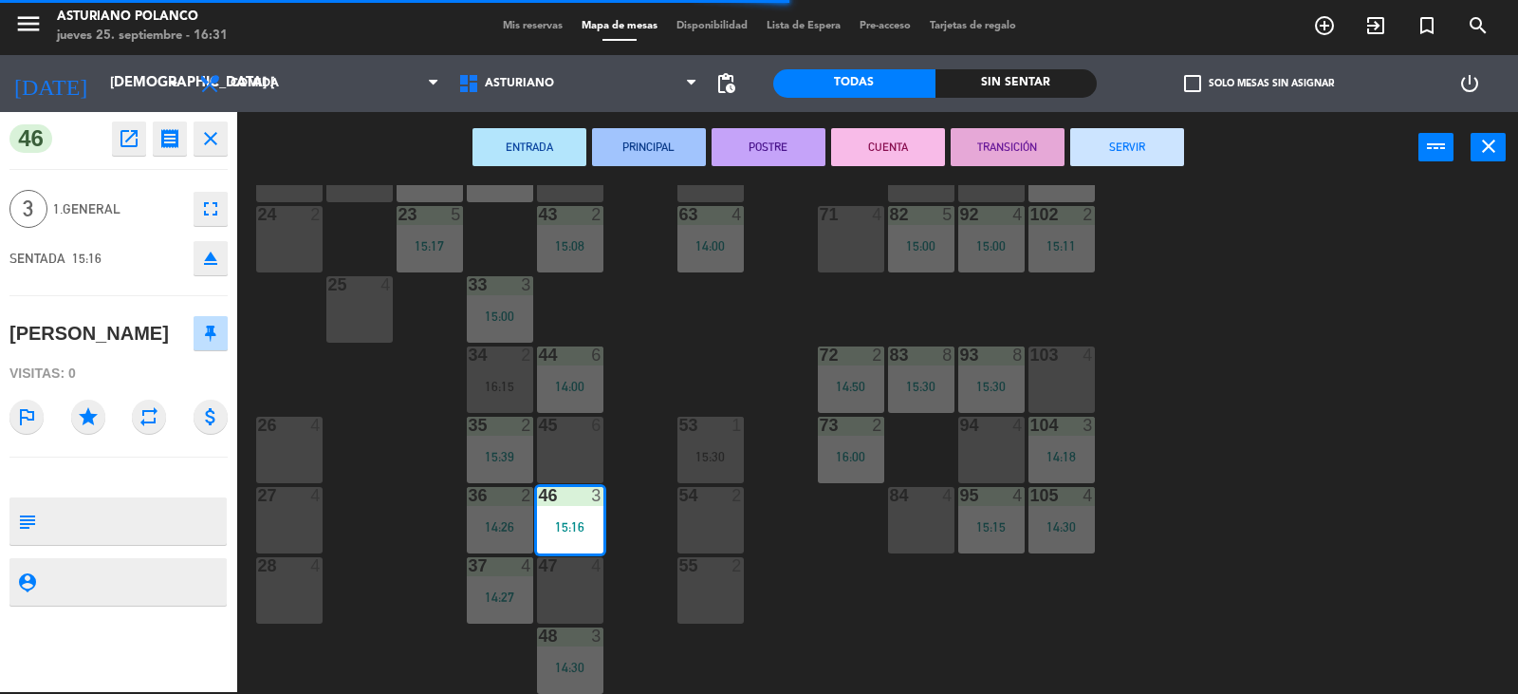
click at [1121, 158] on button "SERVIR" at bounding box center [1128, 147] width 114 height 38
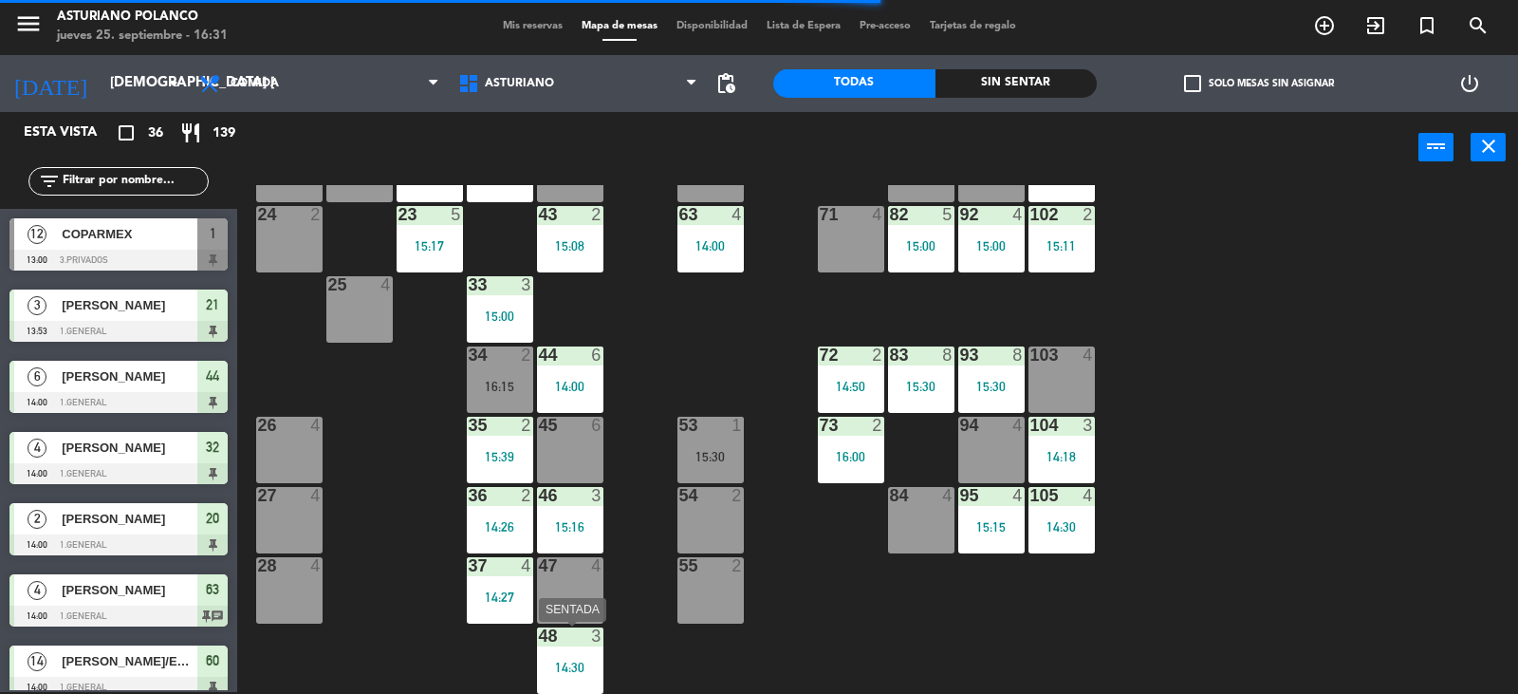
scroll to position [307, 0]
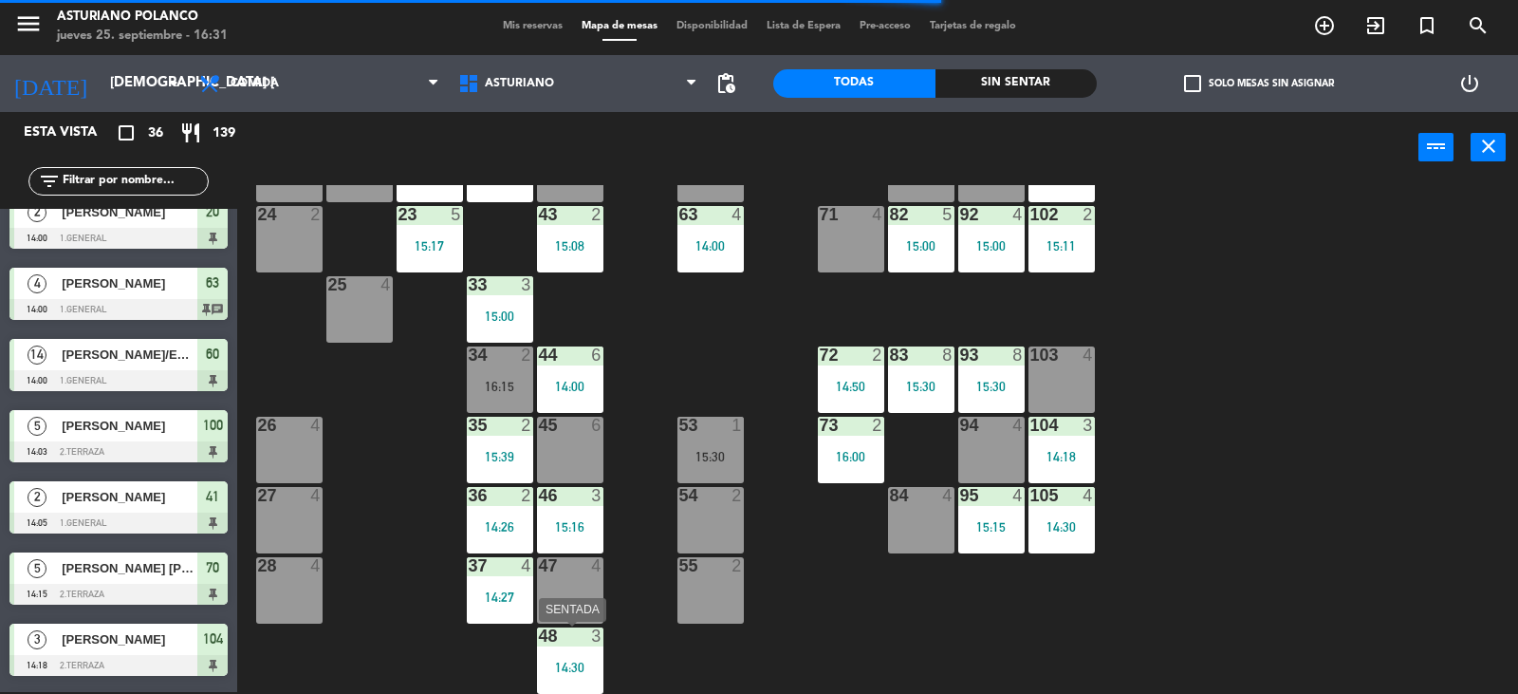
click at [586, 658] on div "48 3 14:30" at bounding box center [570, 660] width 66 height 66
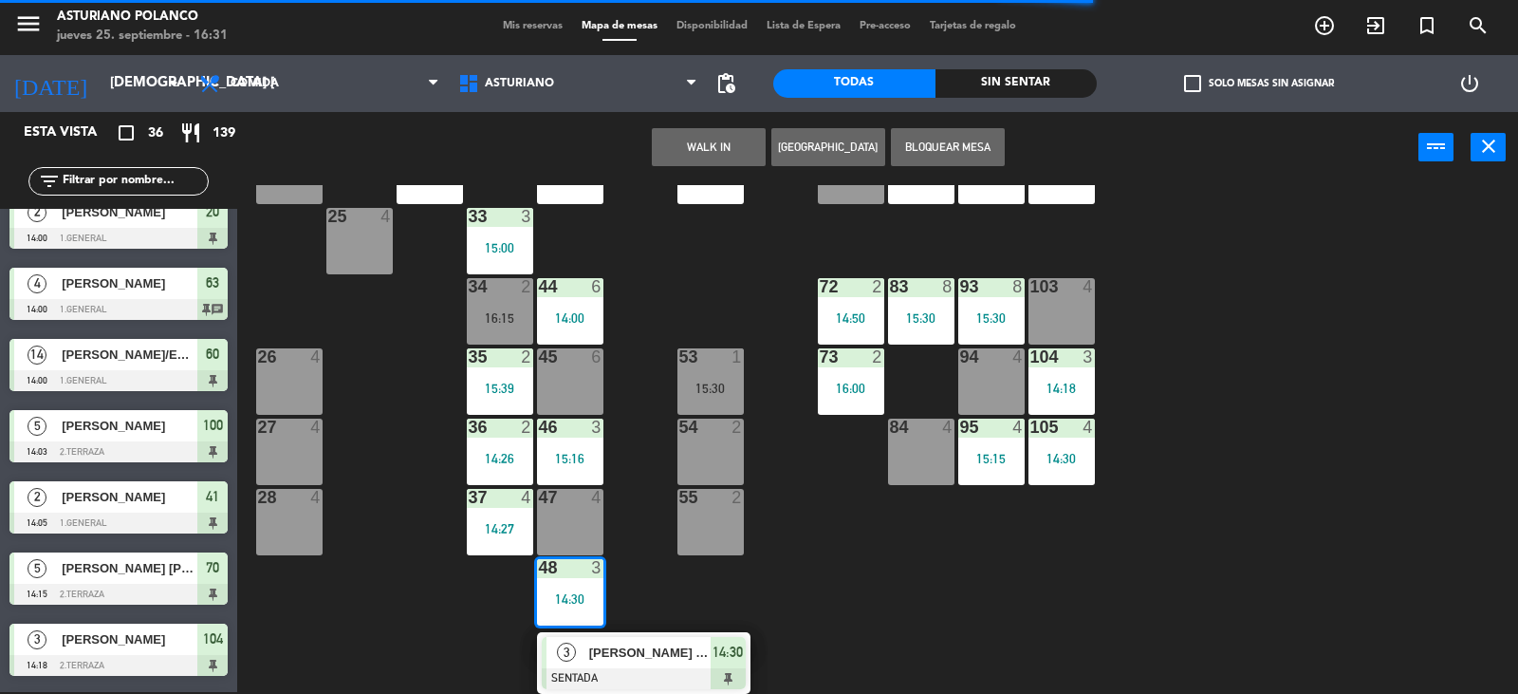
click at [671, 655] on span "[PERSON_NAME] Y [PERSON_NAME]" at bounding box center [649, 652] width 121 height 20
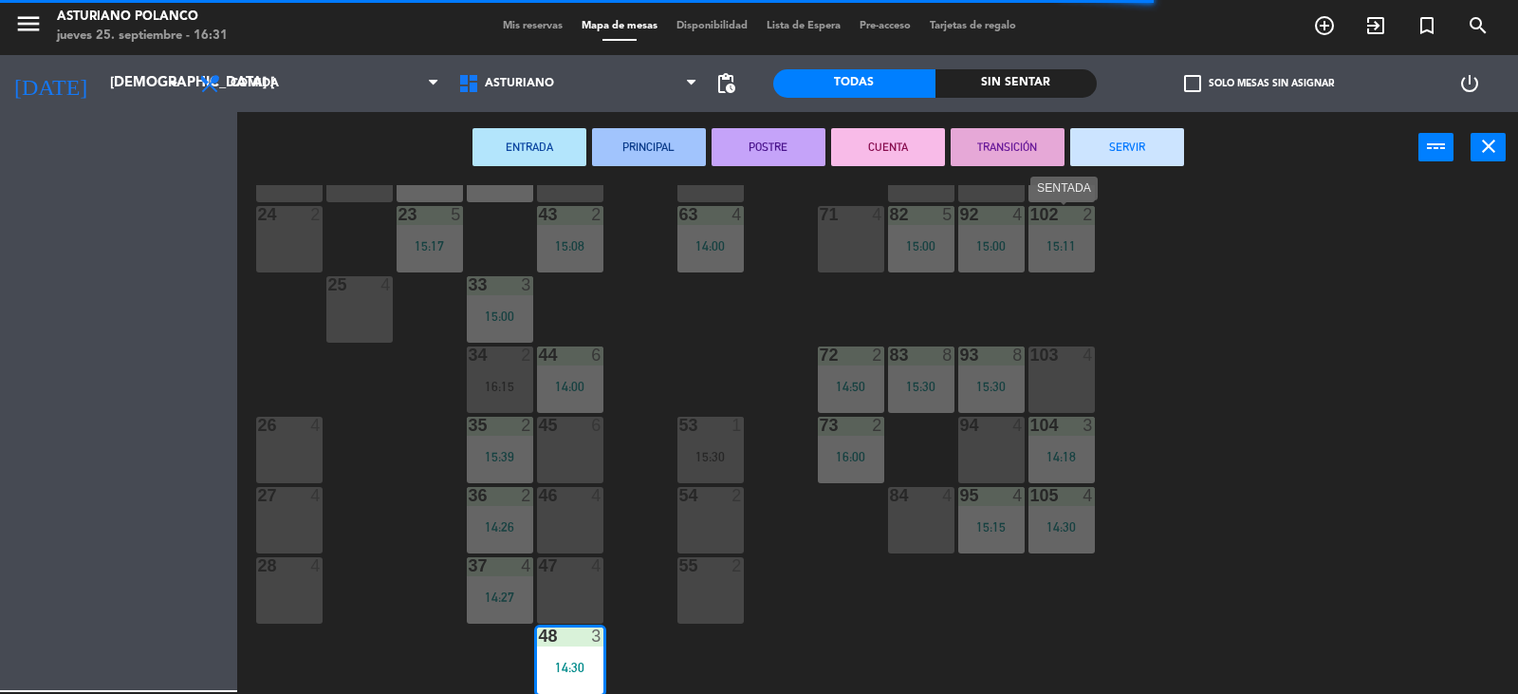
scroll to position [294, 0]
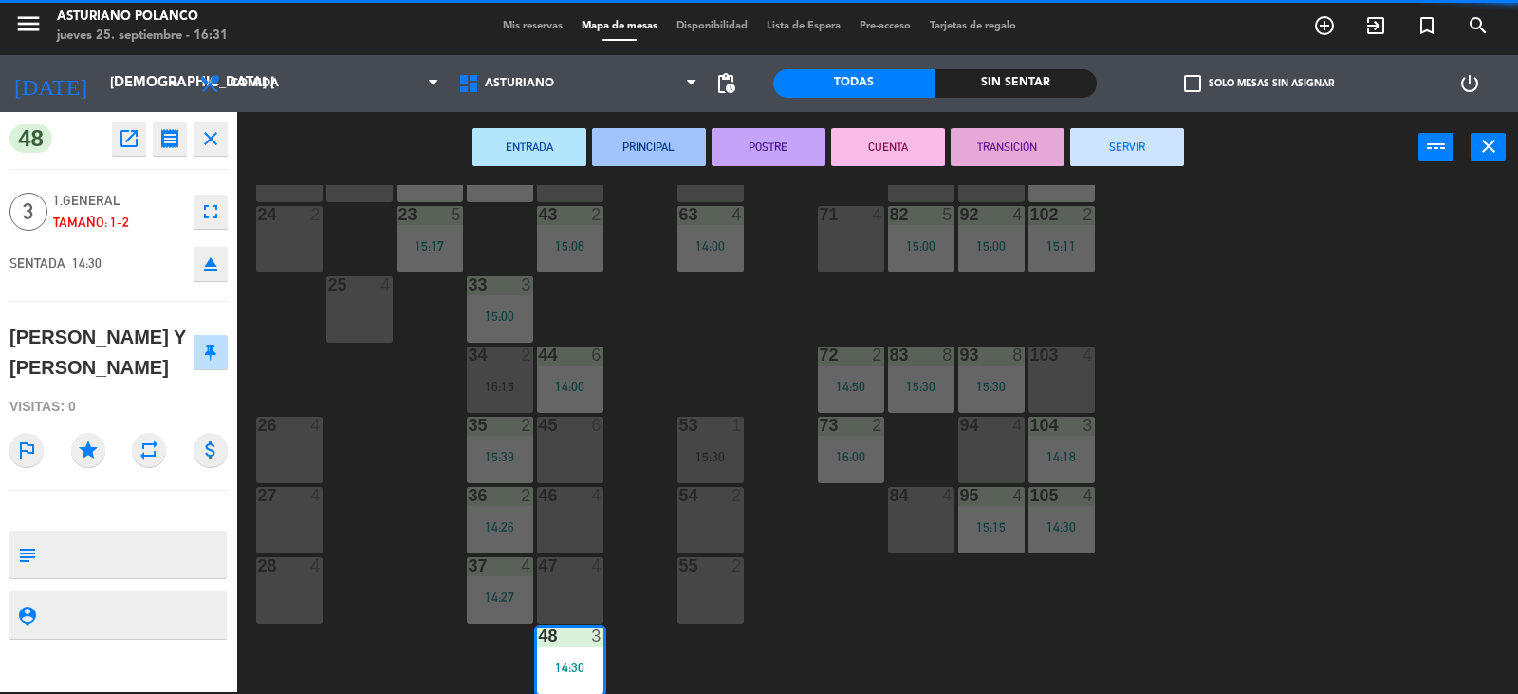
click at [1127, 142] on button "SERVIR" at bounding box center [1128, 147] width 114 height 38
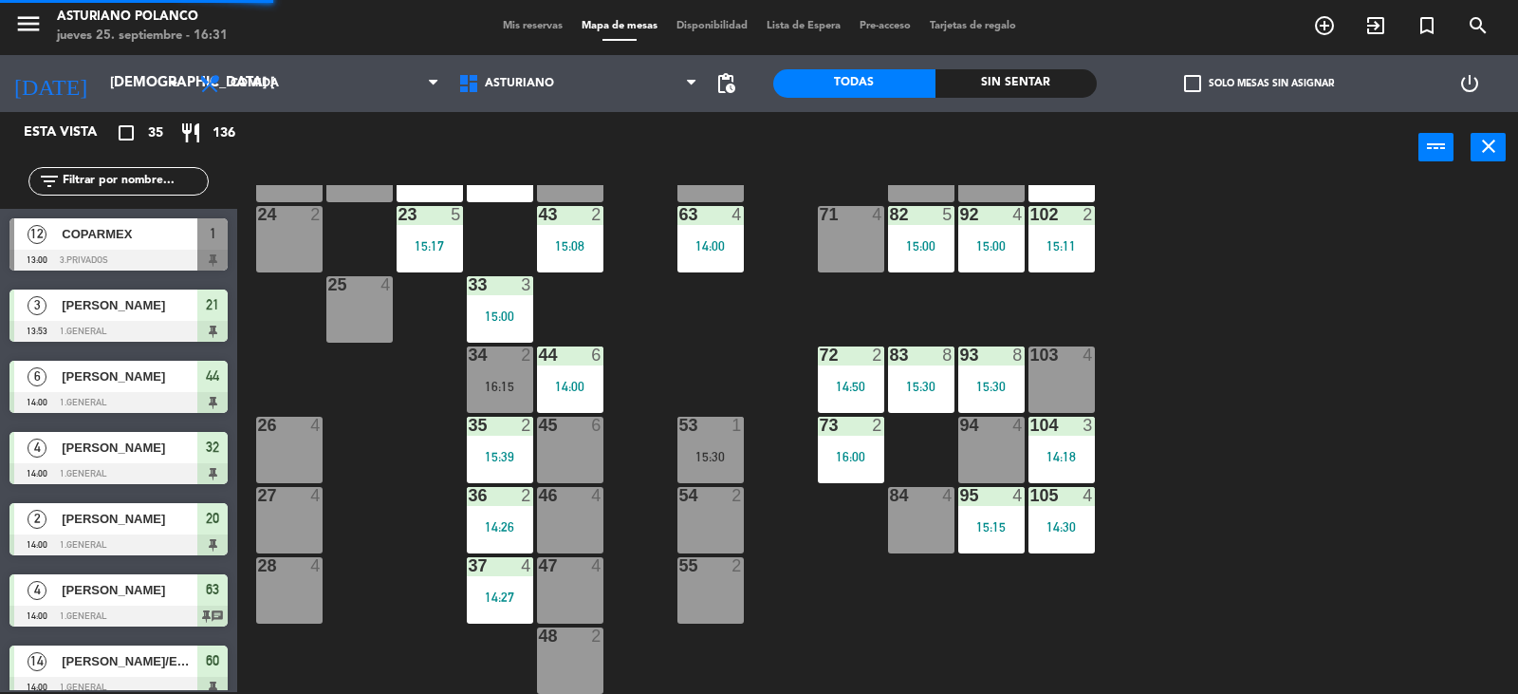
scroll to position [2, 0]
click at [510, 520] on div "14:26" at bounding box center [500, 526] width 66 height 13
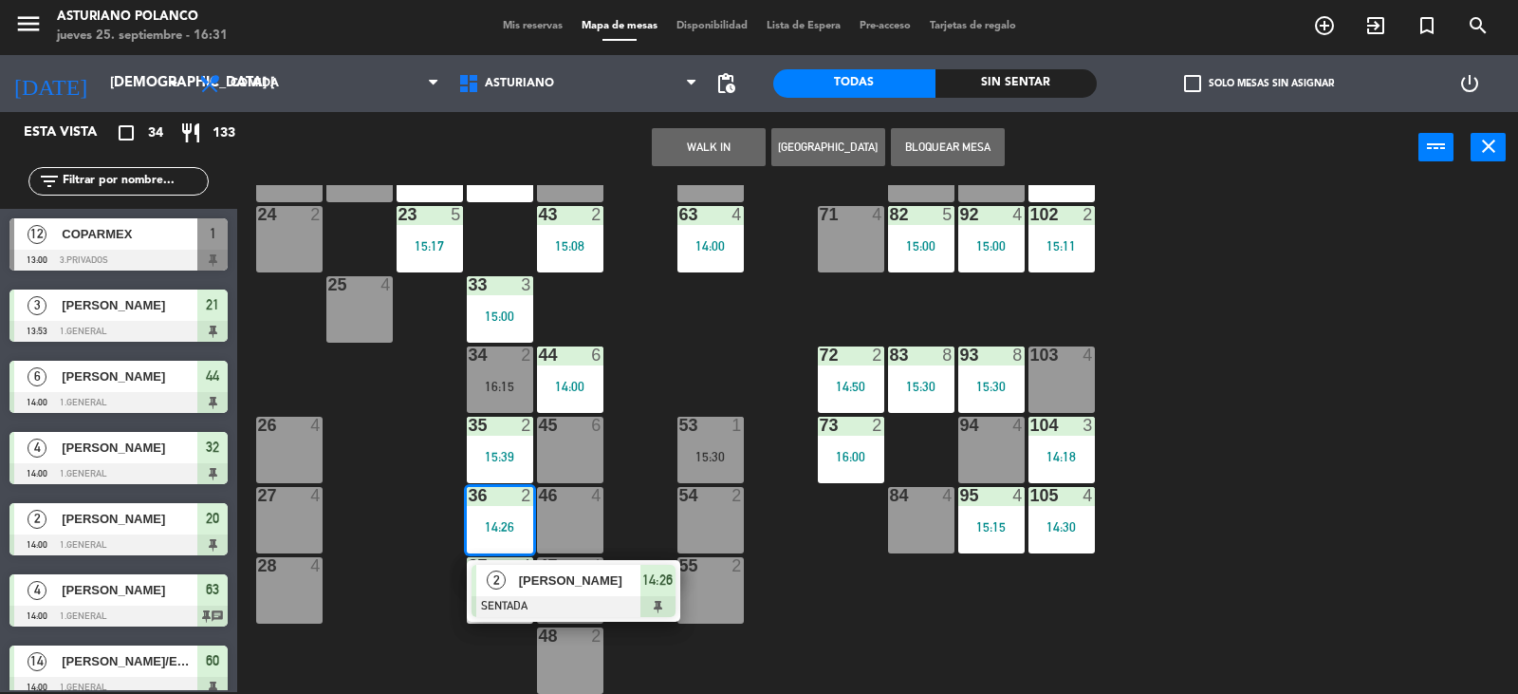
click at [555, 587] on span "[PERSON_NAME]" at bounding box center [579, 580] width 121 height 20
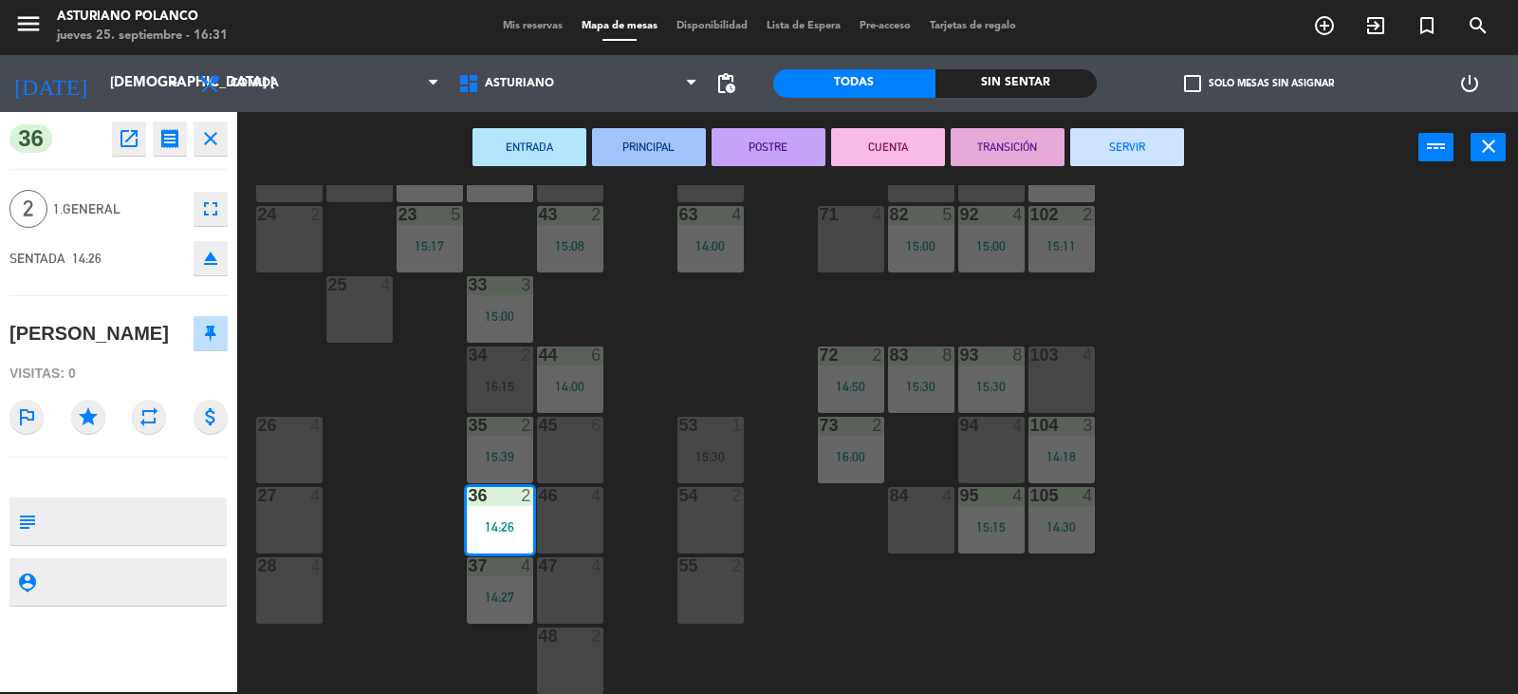
click at [1130, 146] on button "SERVIR" at bounding box center [1128, 147] width 114 height 38
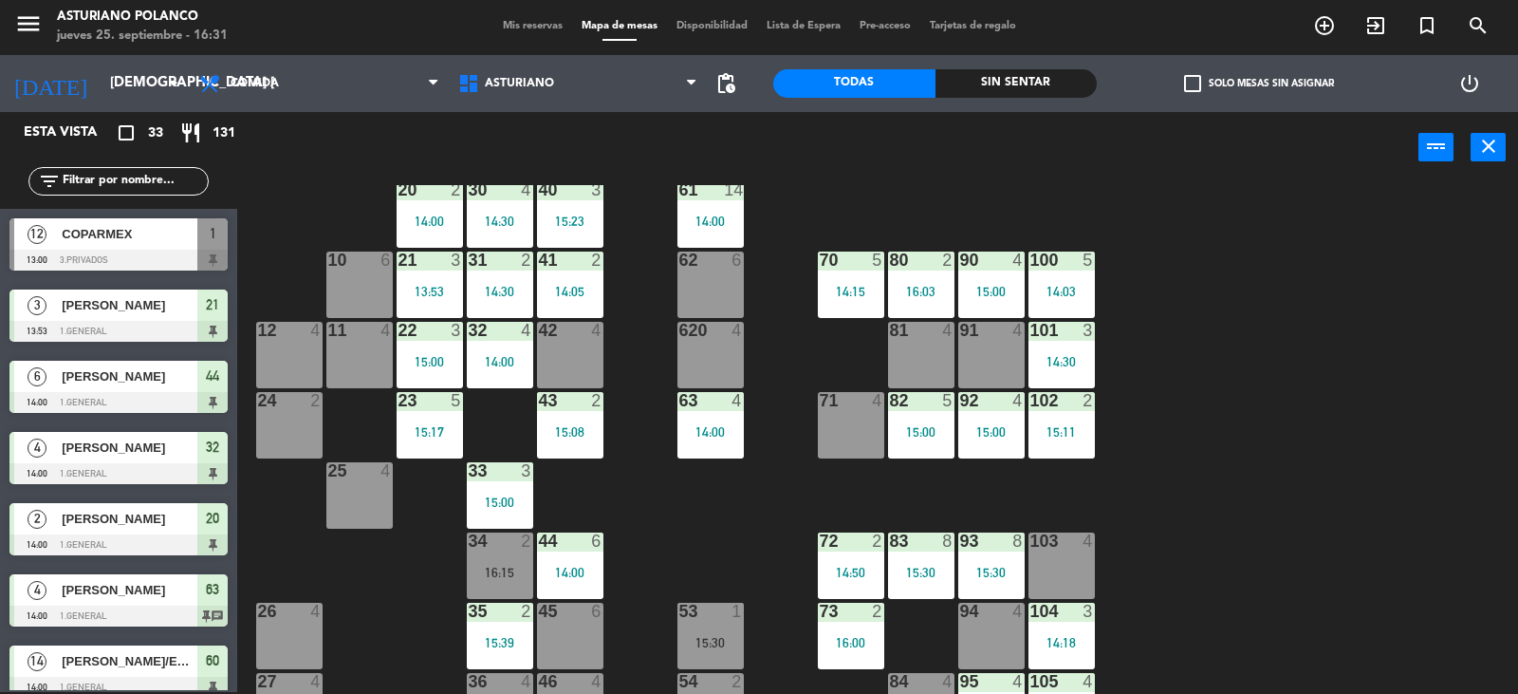
scroll to position [9, 0]
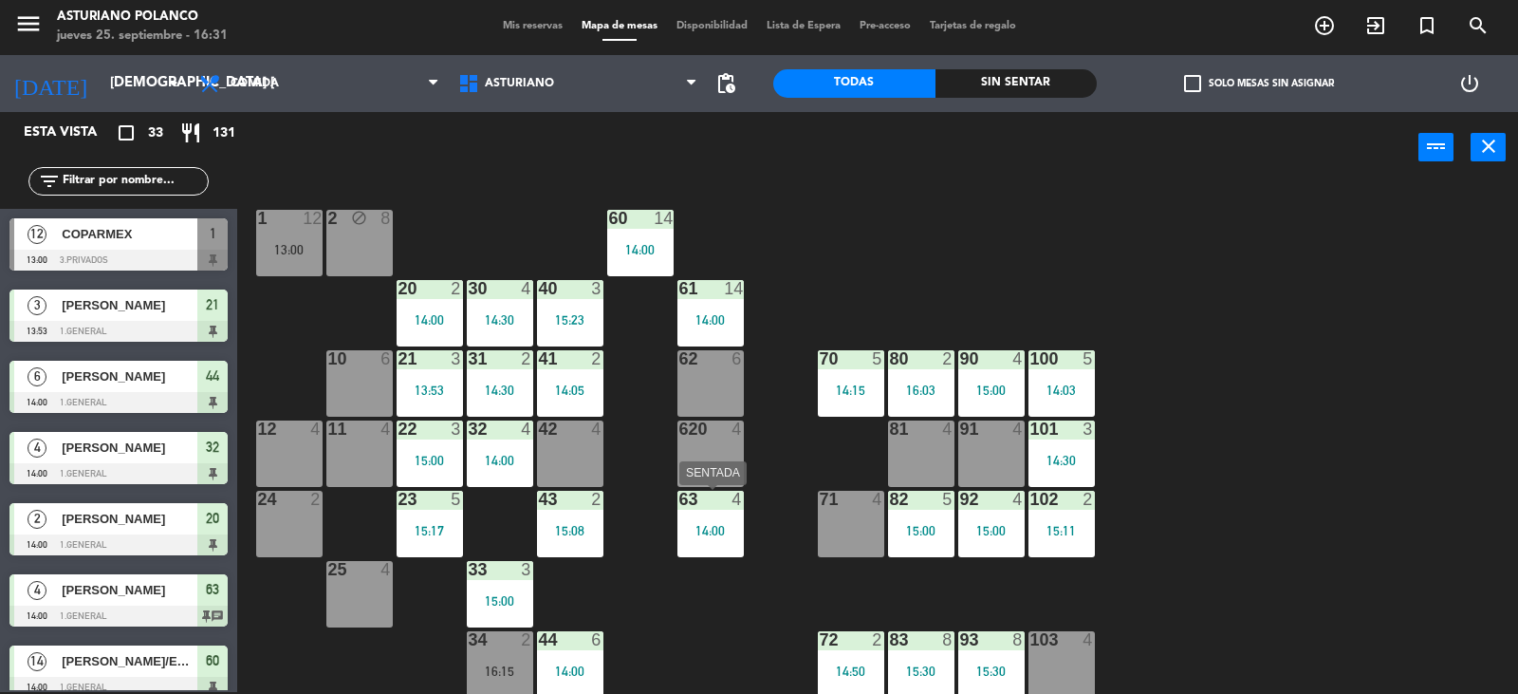
click at [697, 548] on div "63 4 14:00" at bounding box center [711, 524] width 66 height 66
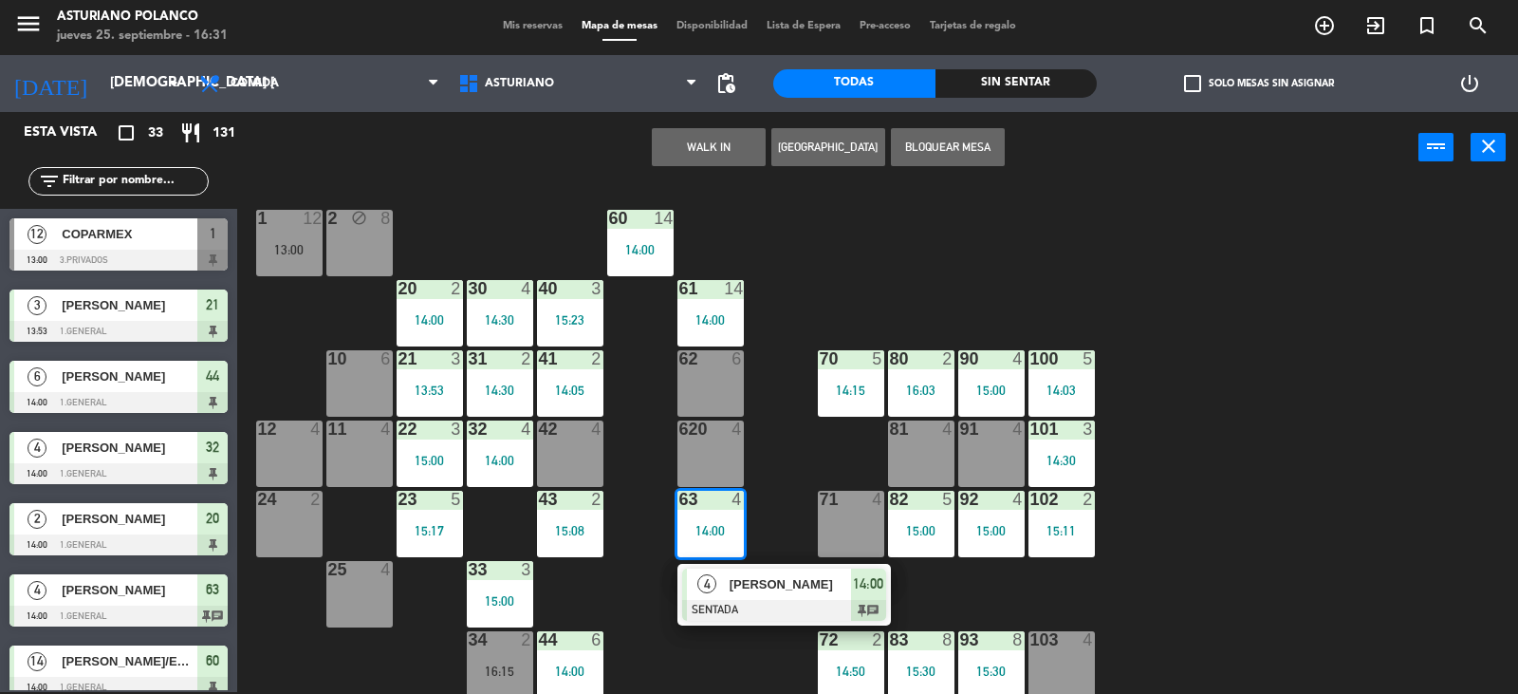
click at [714, 584] on span "4" at bounding box center [707, 583] width 19 height 19
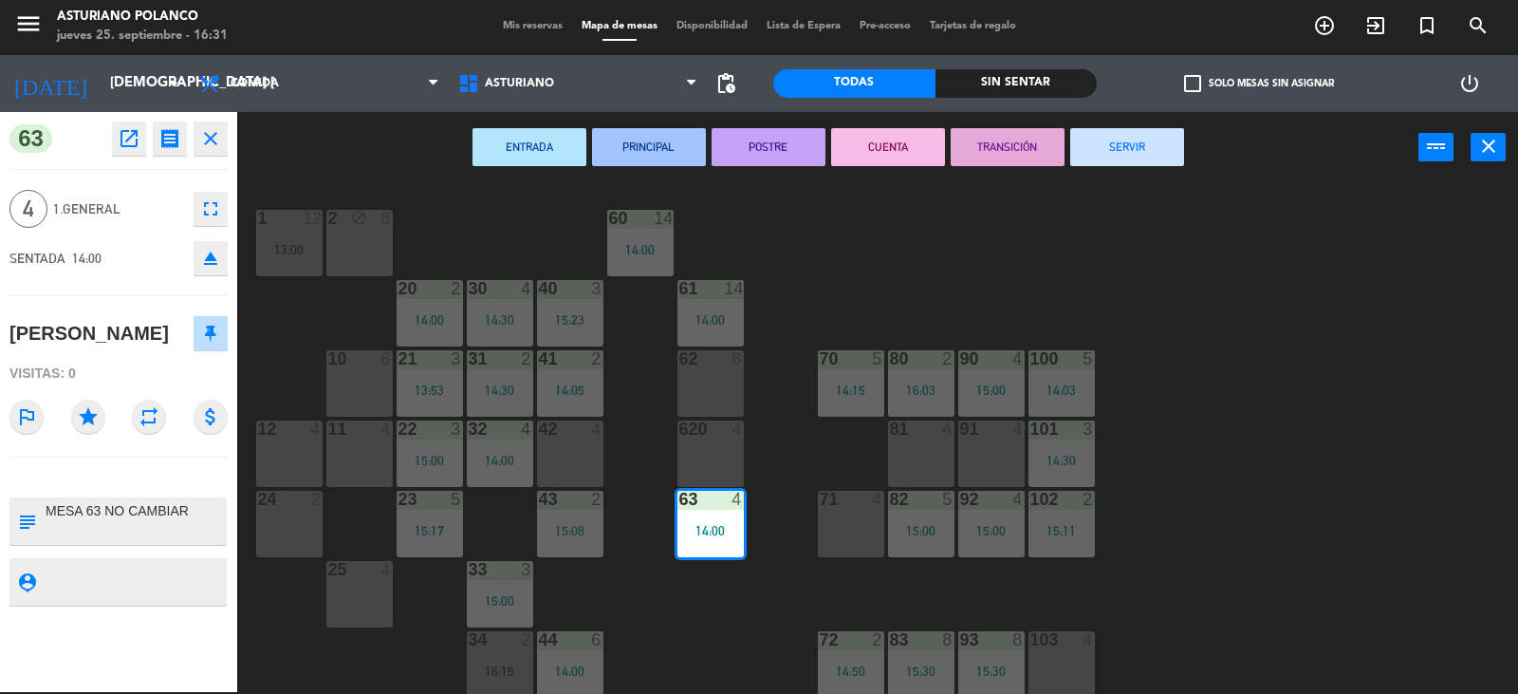
click at [1110, 145] on button "SERVIR" at bounding box center [1128, 147] width 114 height 38
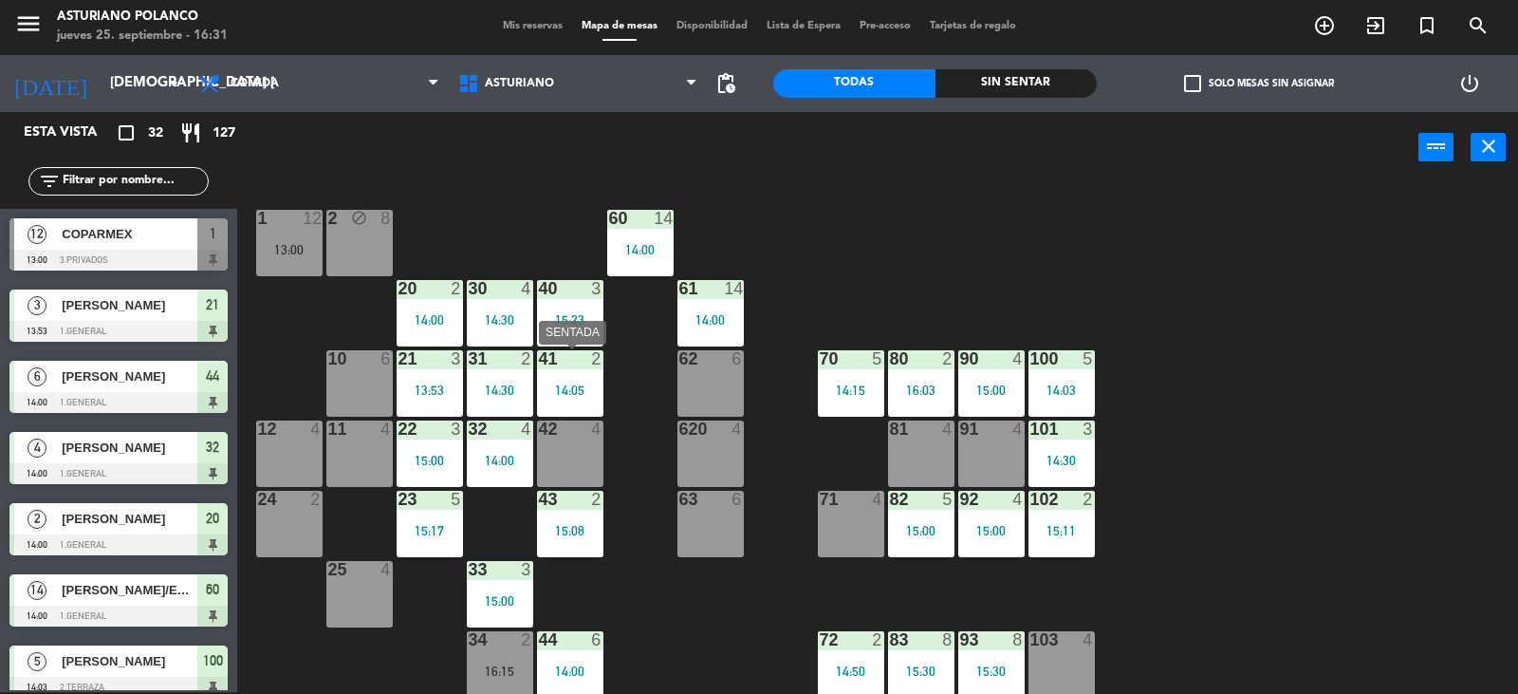
click at [576, 386] on div "14:05" at bounding box center [570, 389] width 66 height 13
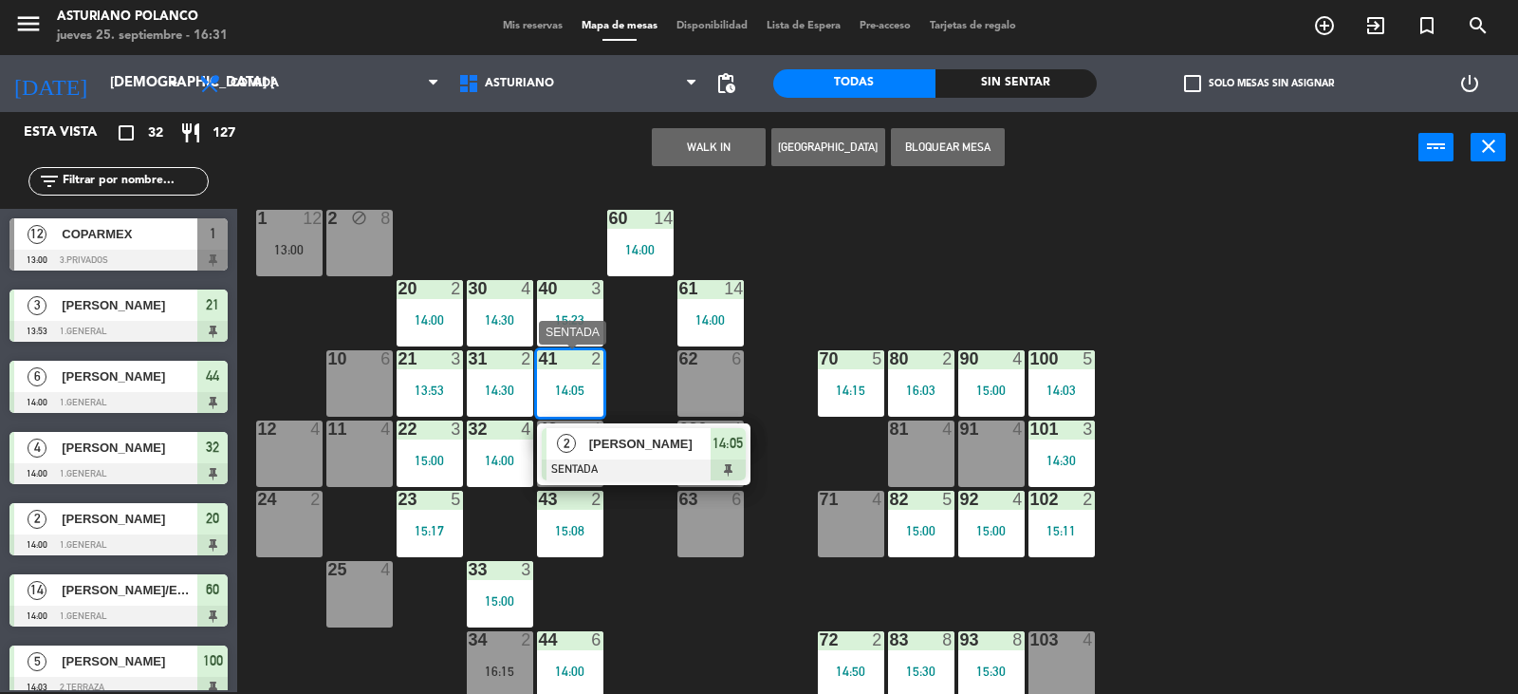
click at [624, 445] on span "[PERSON_NAME]" at bounding box center [649, 444] width 121 height 20
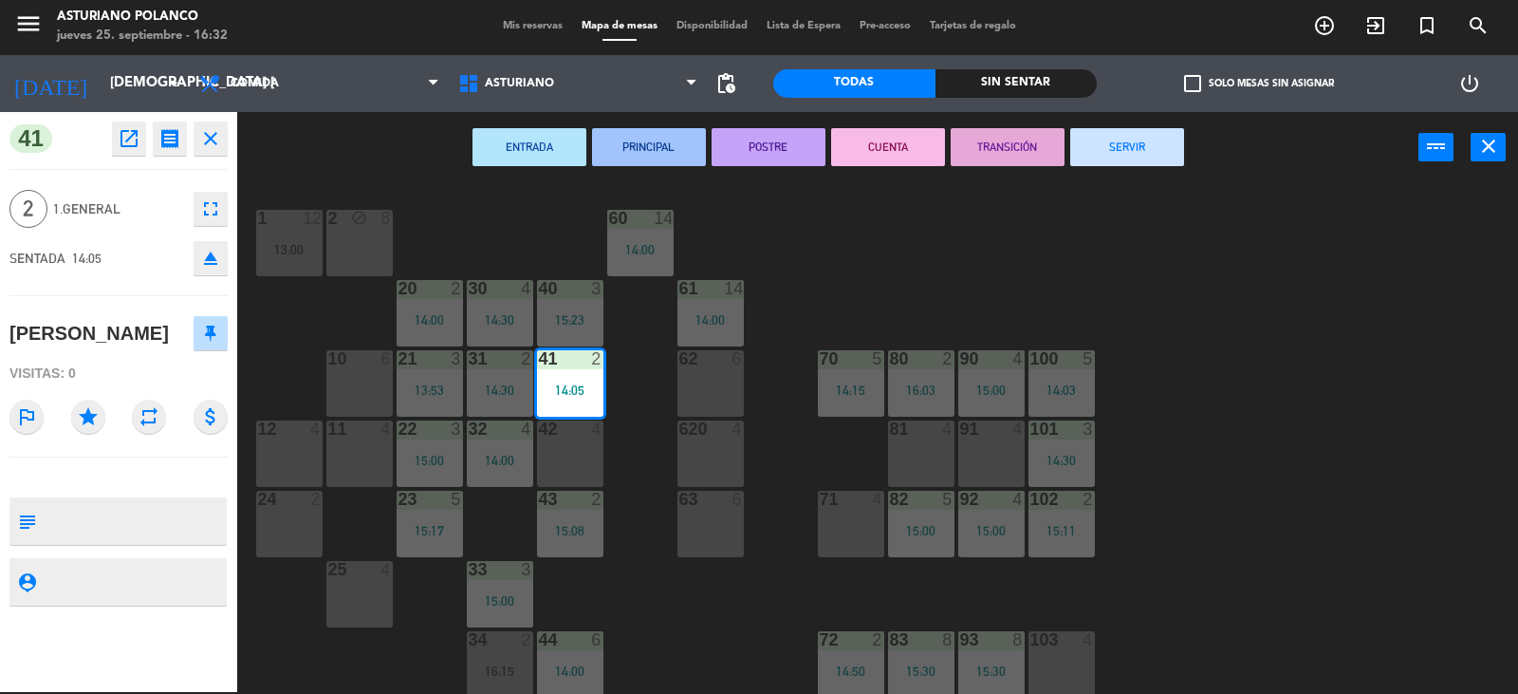
click at [1158, 151] on button "SERVIR" at bounding box center [1128, 147] width 114 height 38
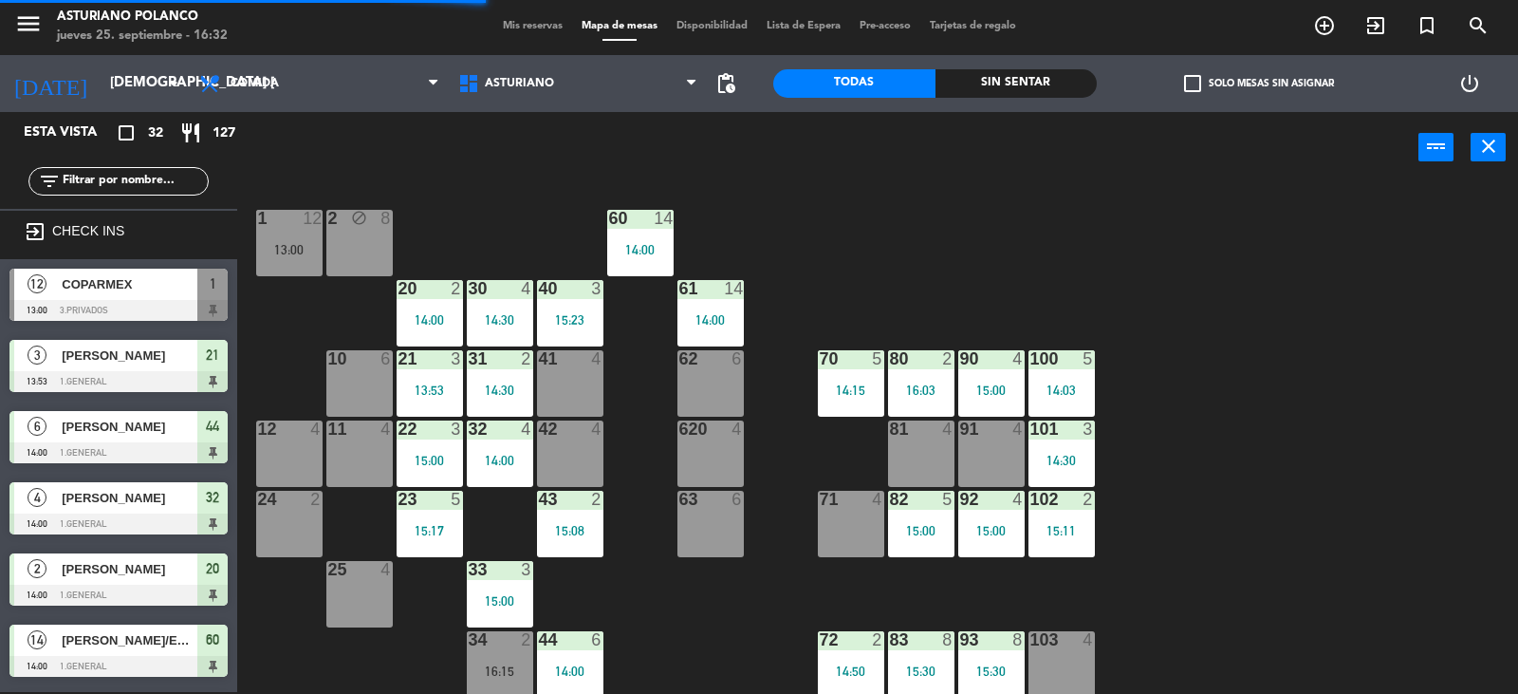
scroll to position [294, 0]
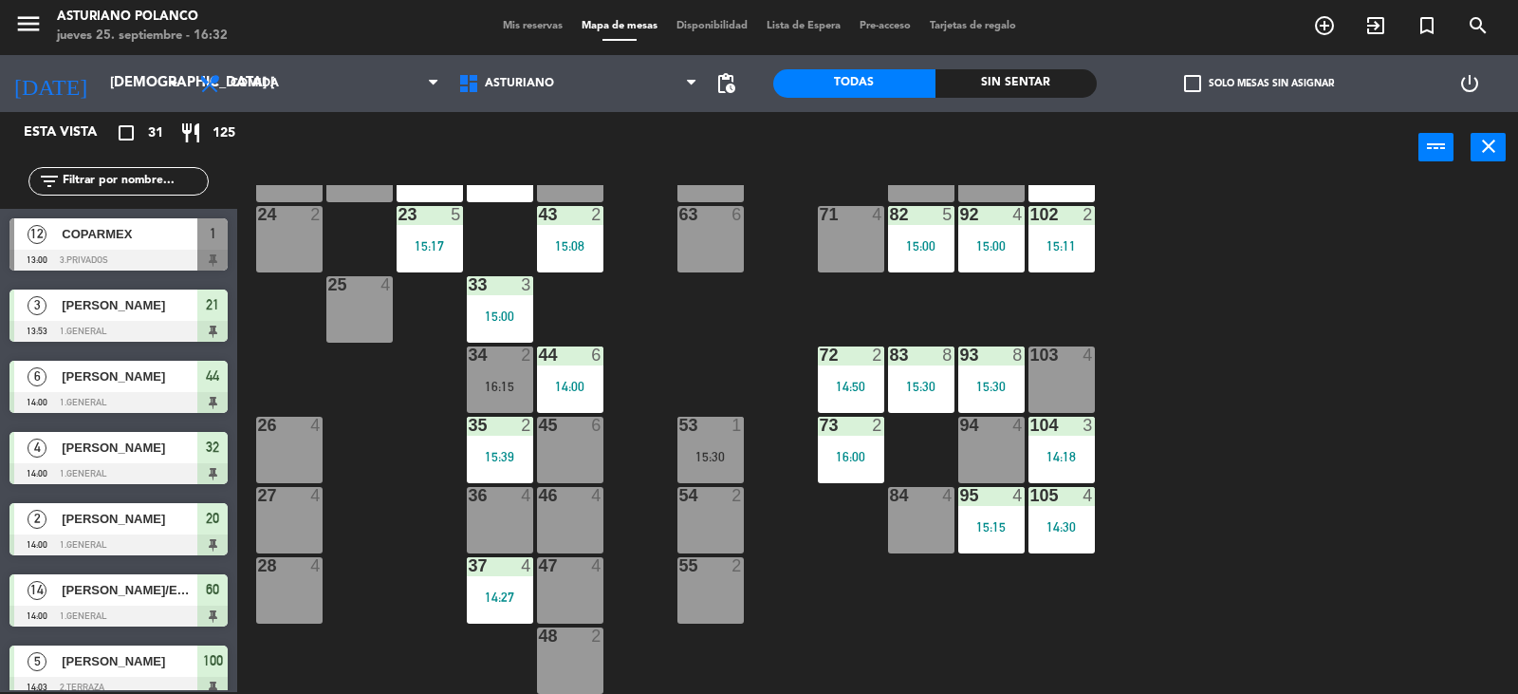
click at [1141, 456] on div "1 12 13:00 2 block 8 60 14 14:00 20 2 14:00 30 4 14:30 40 3 15:23 61 14 14:00 6…" at bounding box center [885, 439] width 1266 height 509
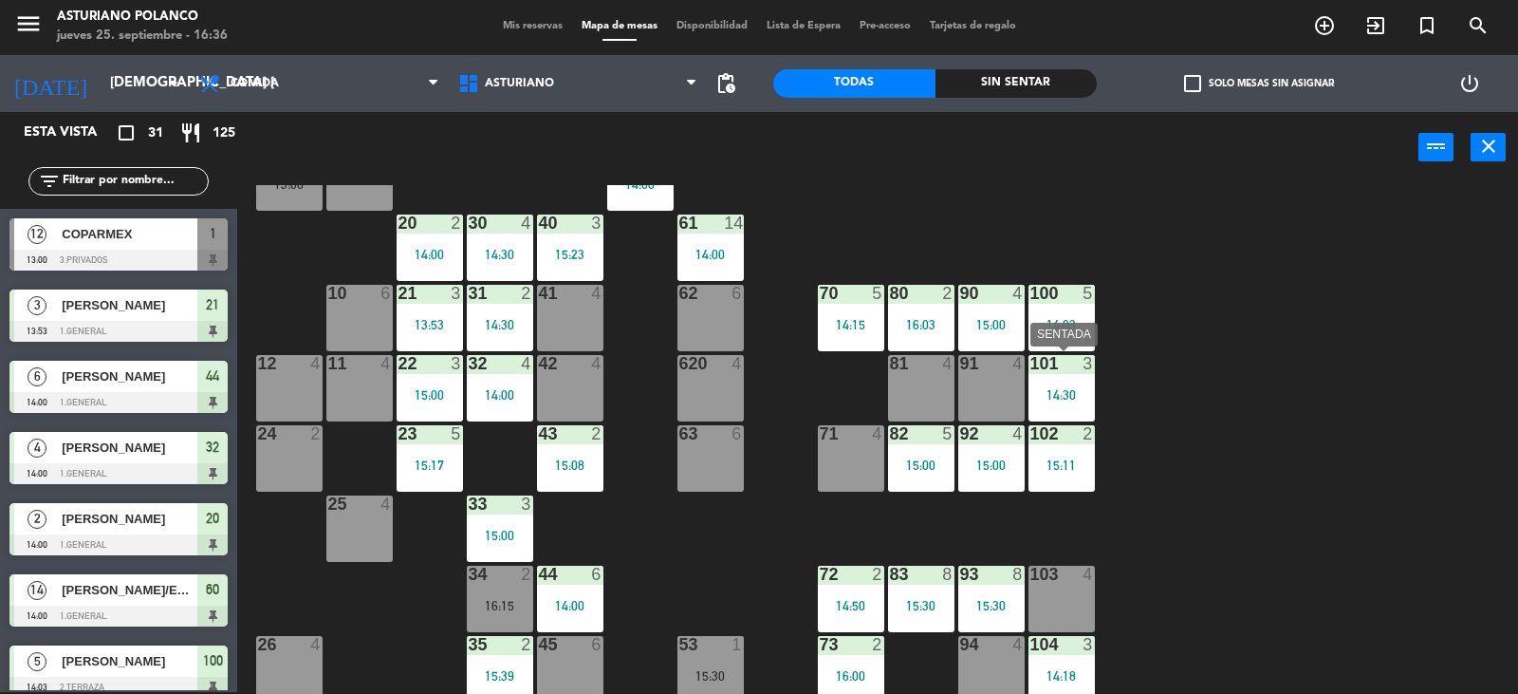
scroll to position [0, 0]
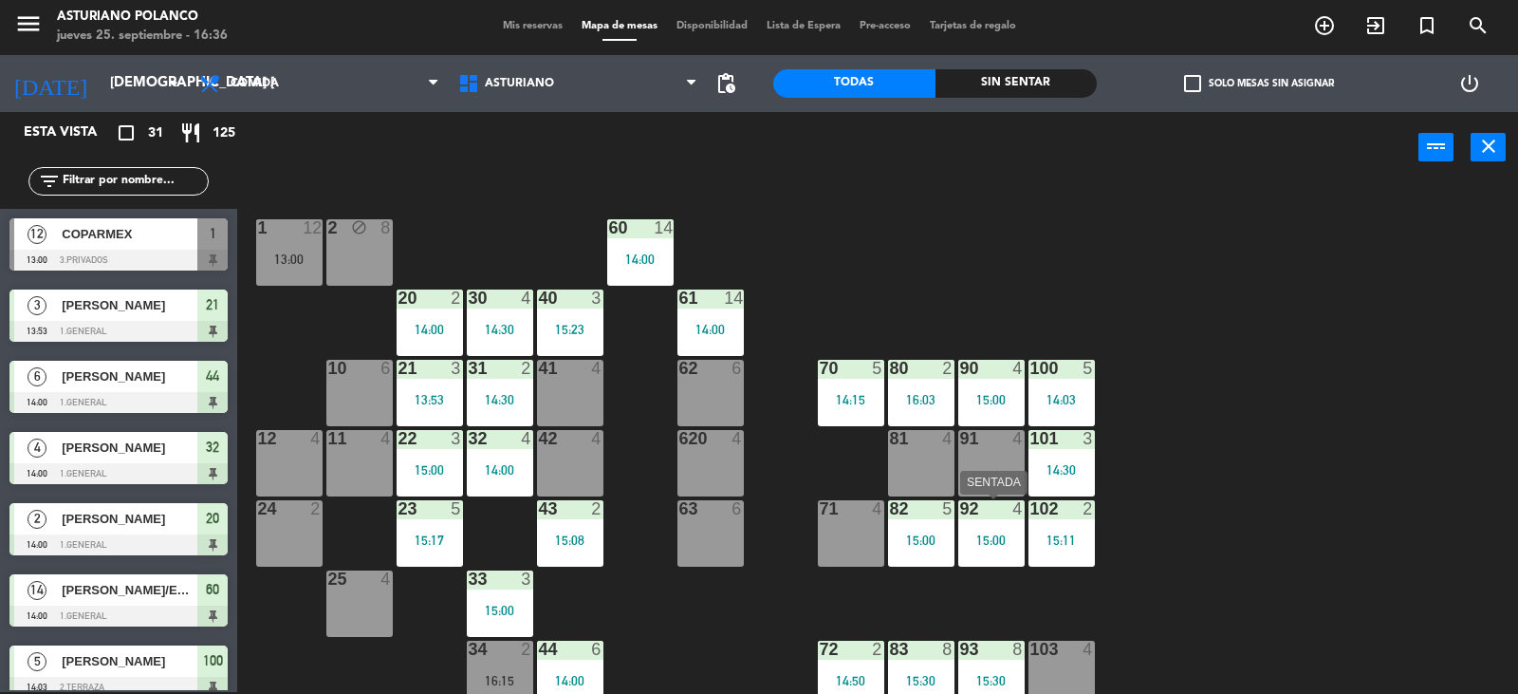
click at [981, 549] on div "92 4 15:00" at bounding box center [992, 533] width 66 height 66
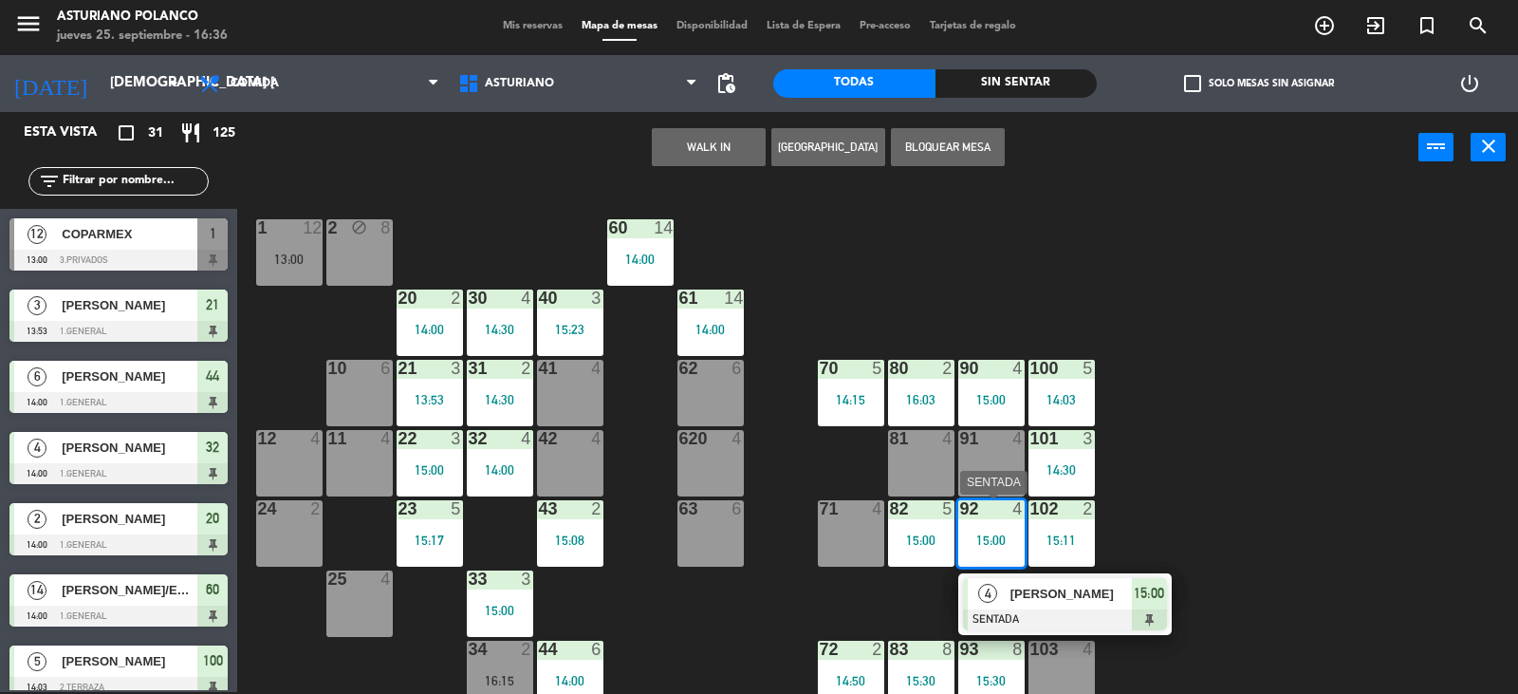
click at [1032, 609] on div at bounding box center [1065, 619] width 204 height 21
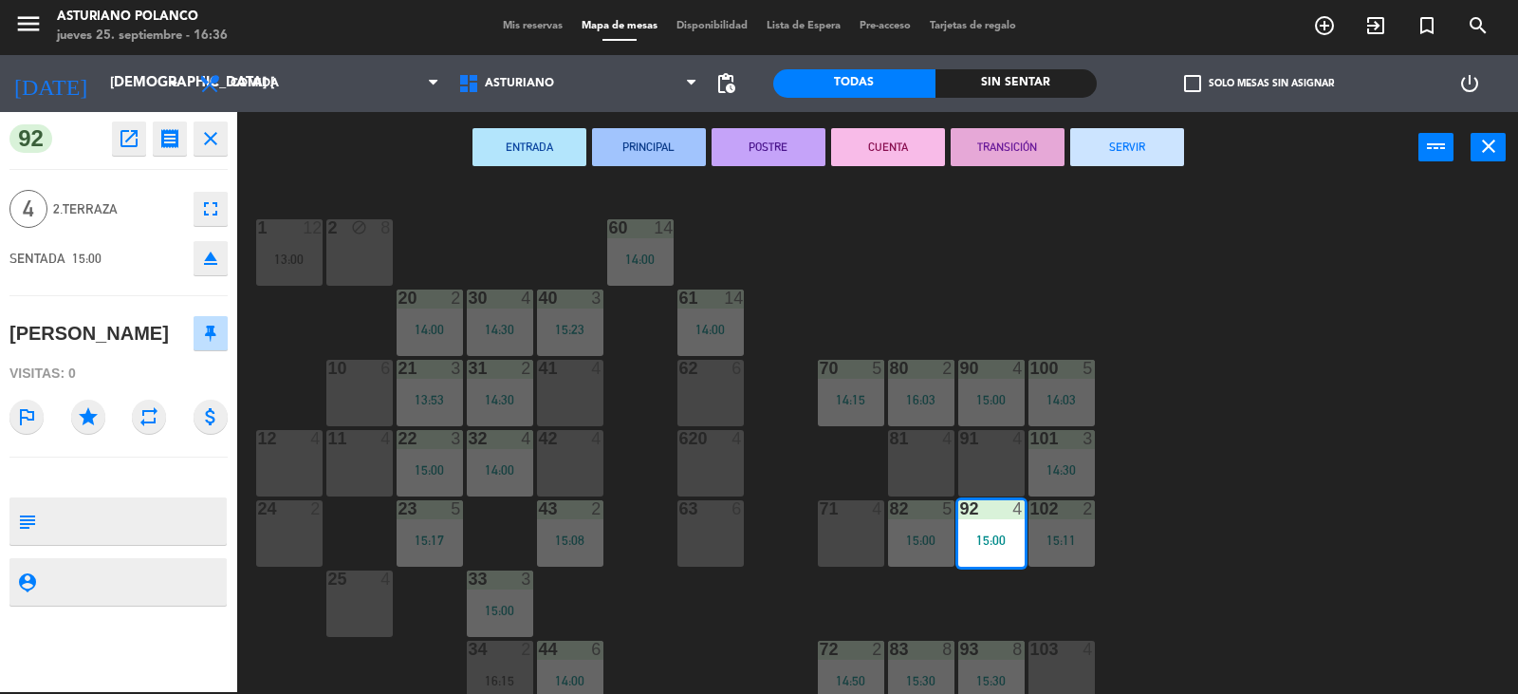
click at [1166, 144] on button "SERVIR" at bounding box center [1128, 147] width 114 height 38
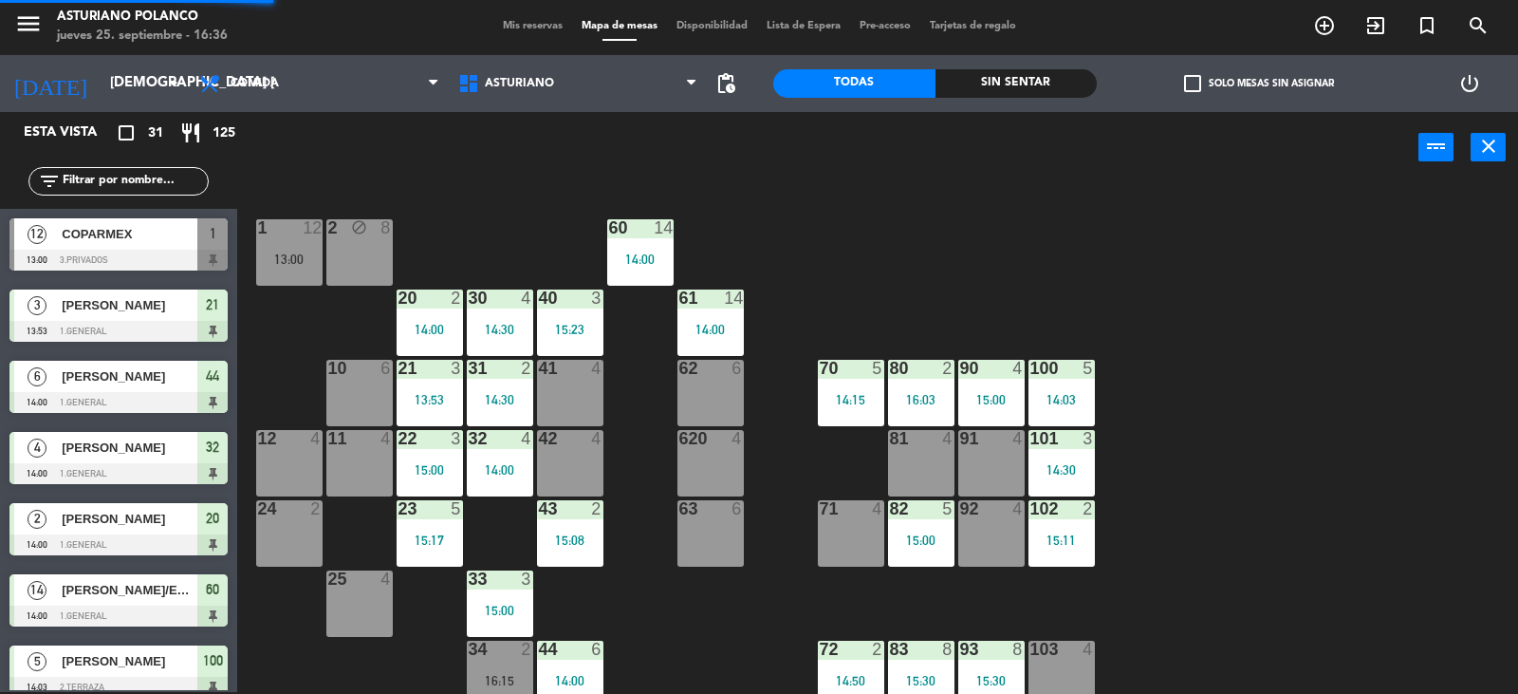
scroll to position [2, 0]
click at [861, 399] on div "14:15" at bounding box center [851, 399] width 66 height 13
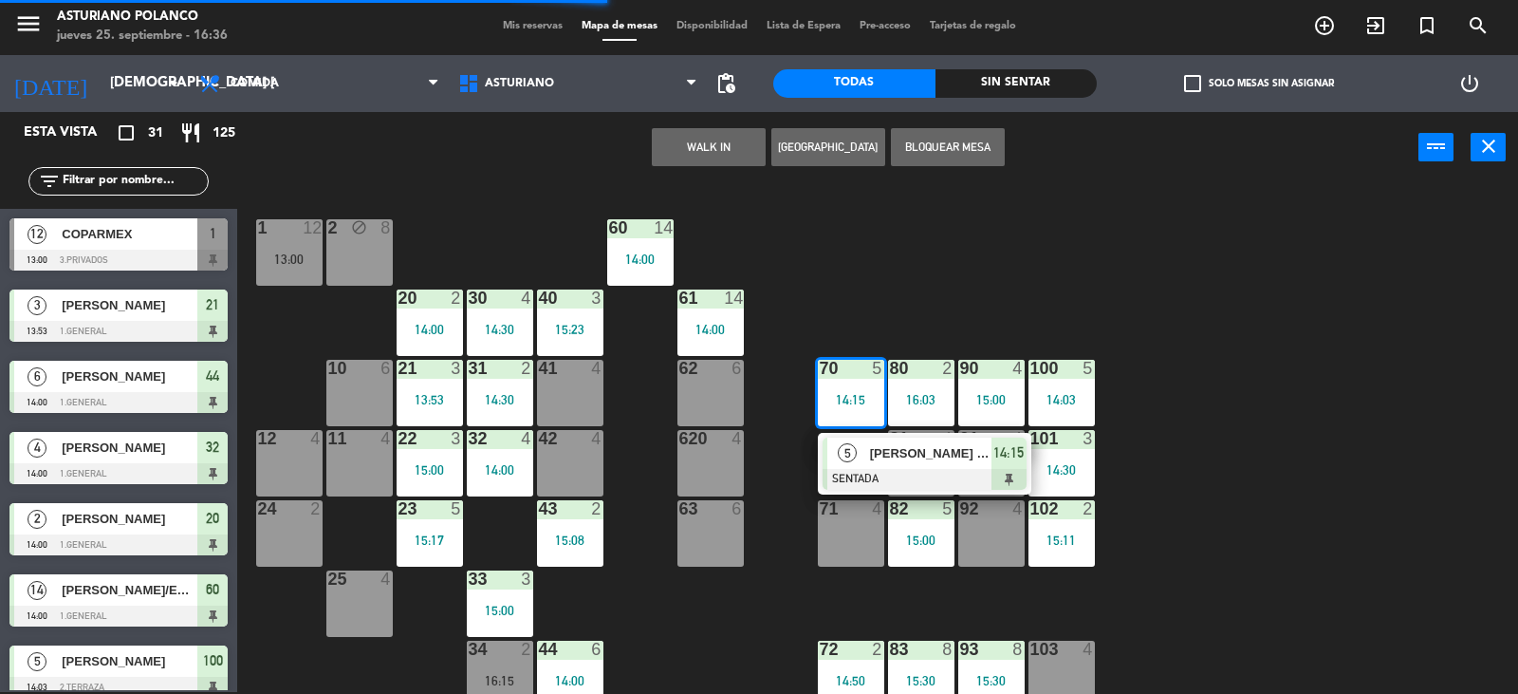
click at [868, 462] on div "[PERSON_NAME] [PERSON_NAME]" at bounding box center [929, 453] width 123 height 31
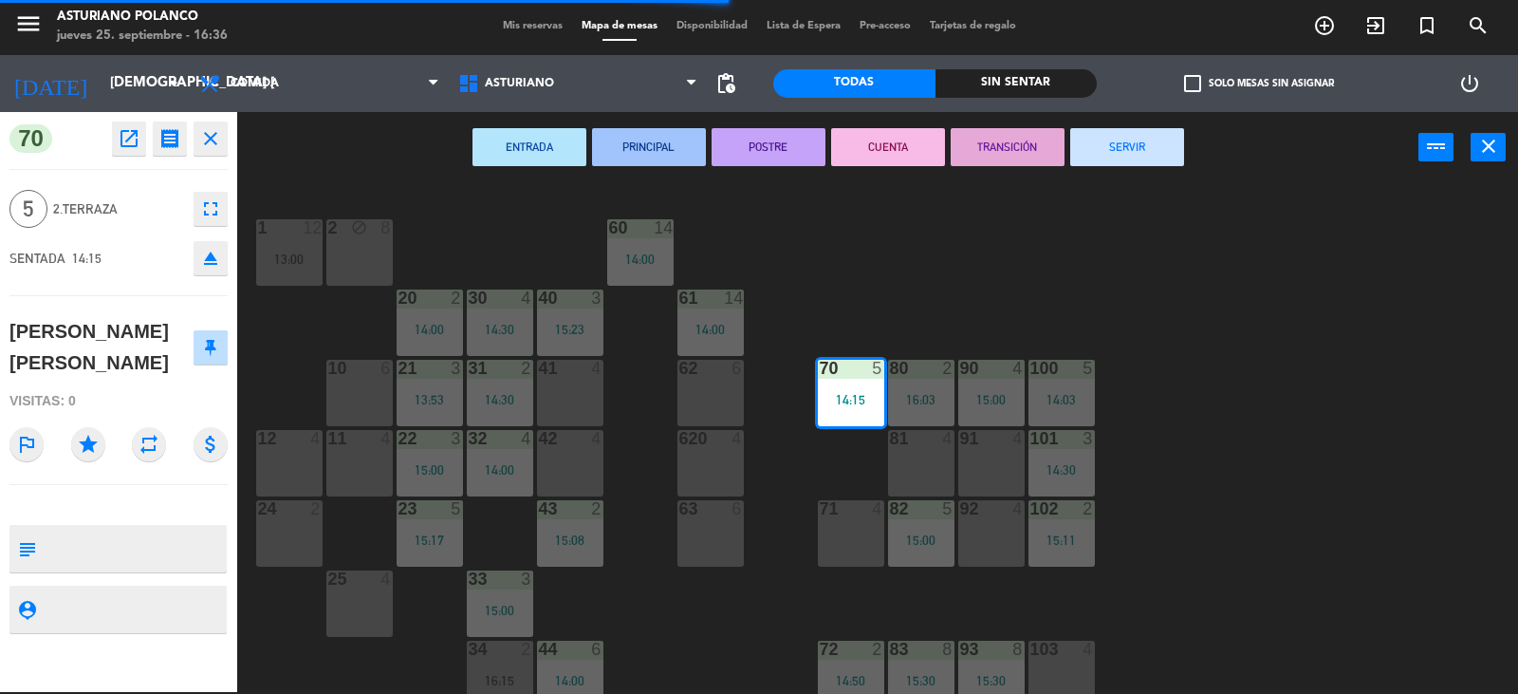
click at [1100, 161] on button "SERVIR" at bounding box center [1128, 147] width 114 height 38
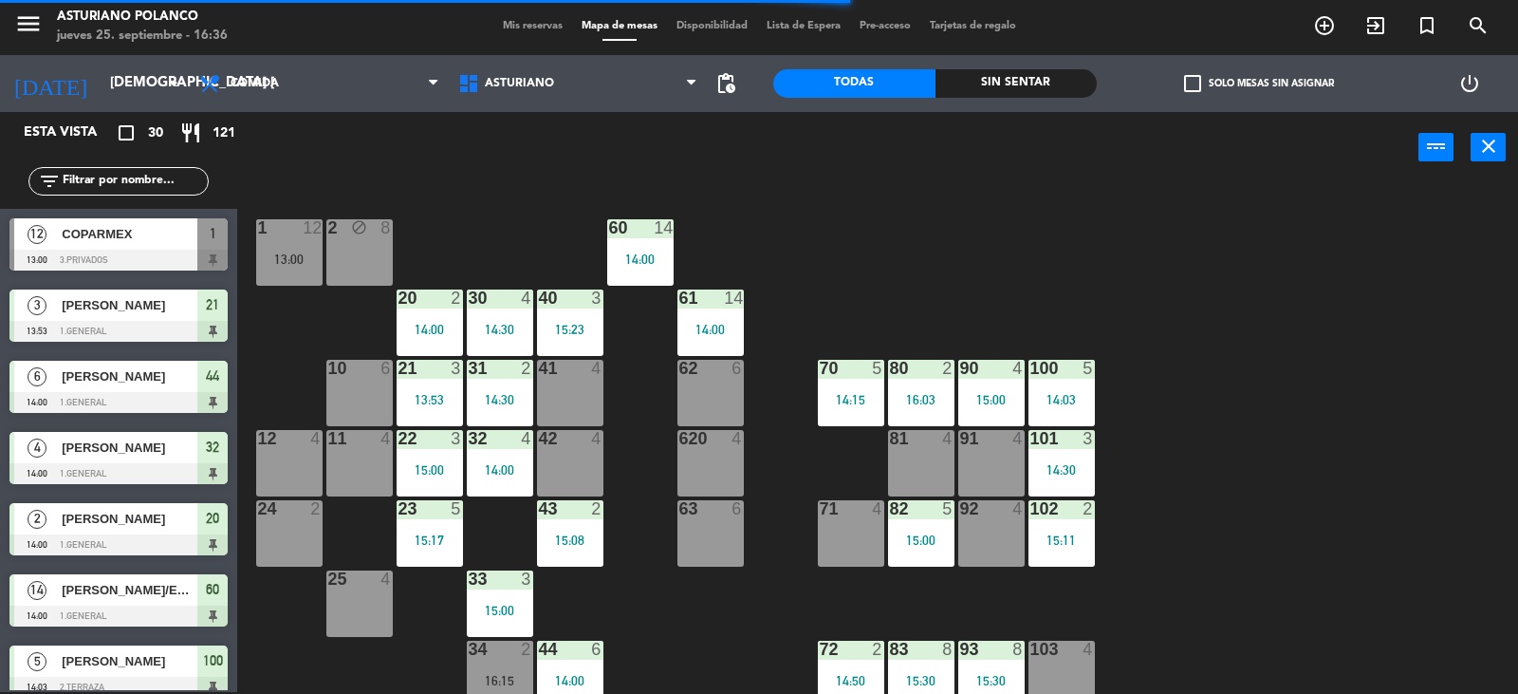
click at [1183, 196] on div "1 12 13:00 2 block 8 60 14 14:00 20 2 14:00 30 4 14:30 40 3 15:23 61 14 14:00 6…" at bounding box center [885, 439] width 1266 height 509
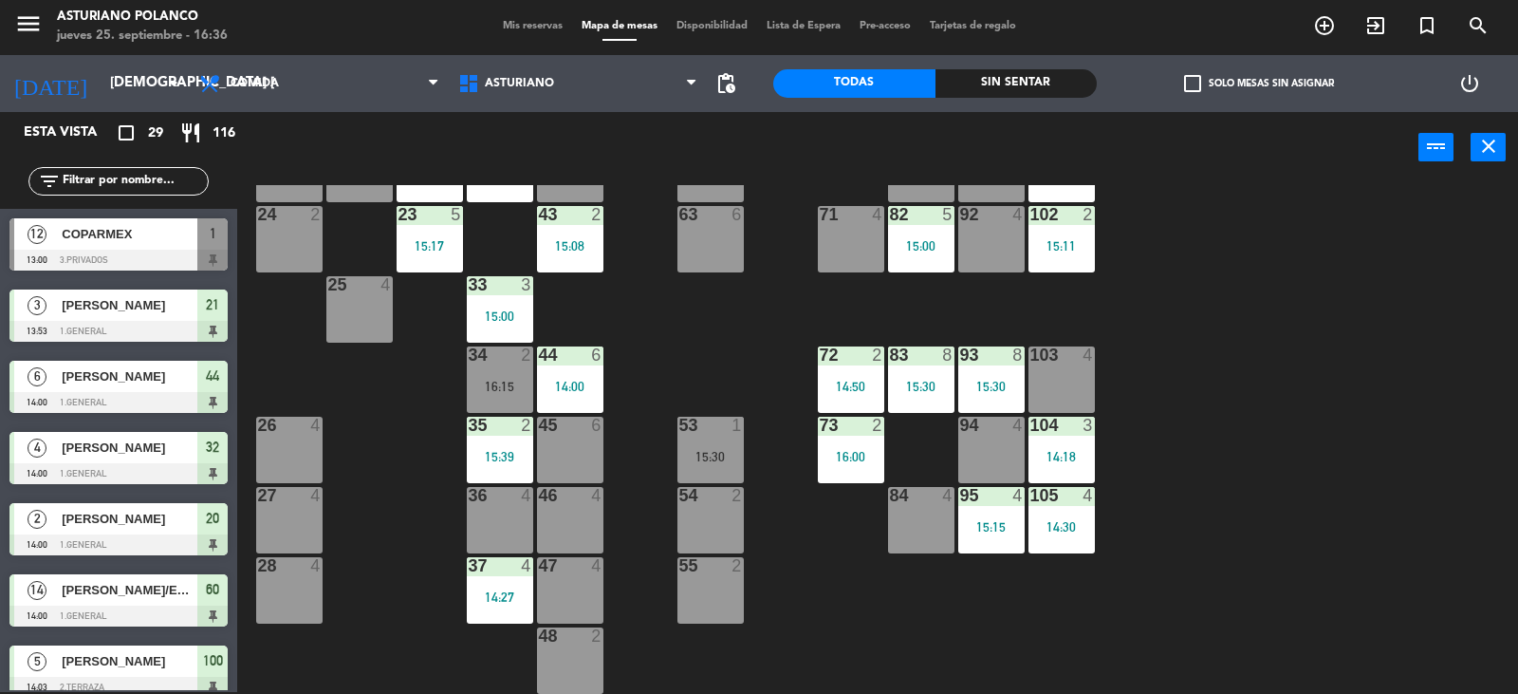
click at [285, 557] on div at bounding box center [288, 565] width 31 height 17
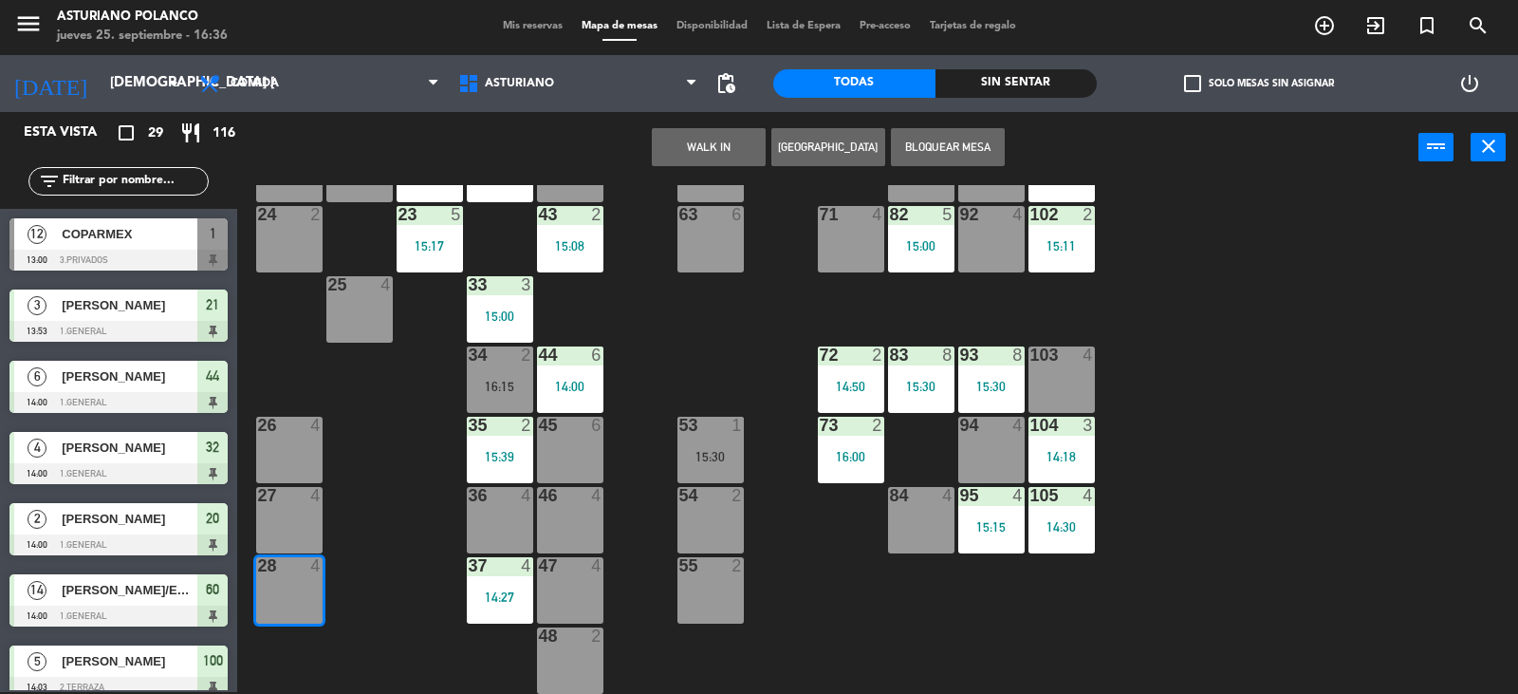
click at [407, 448] on div "1 12 13:00 2 block 8 60 14 14:00 20 2 14:00 30 4 14:30 40 3 15:23 61 14 14:00 6…" at bounding box center [885, 439] width 1266 height 509
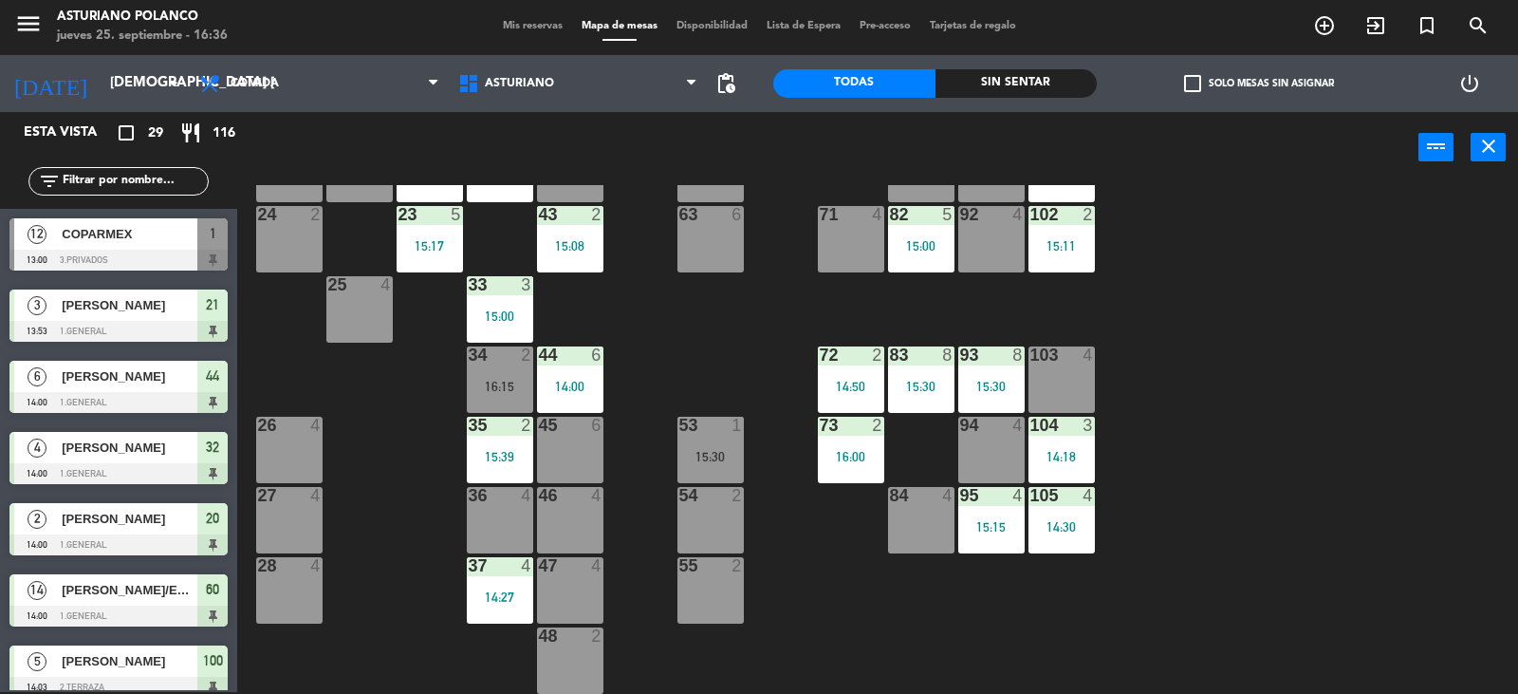
scroll to position [9, 0]
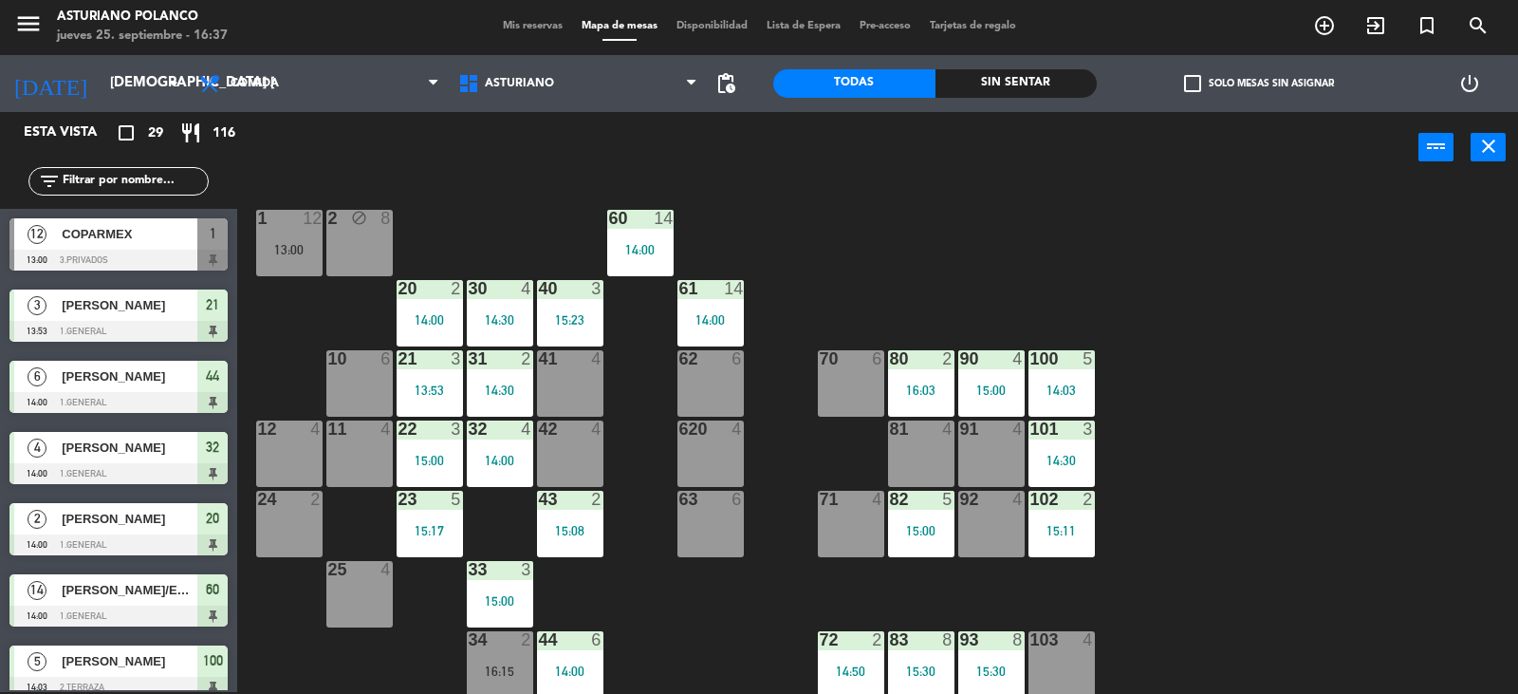
click at [495, 459] on div "14:00" at bounding box center [500, 460] width 66 height 13
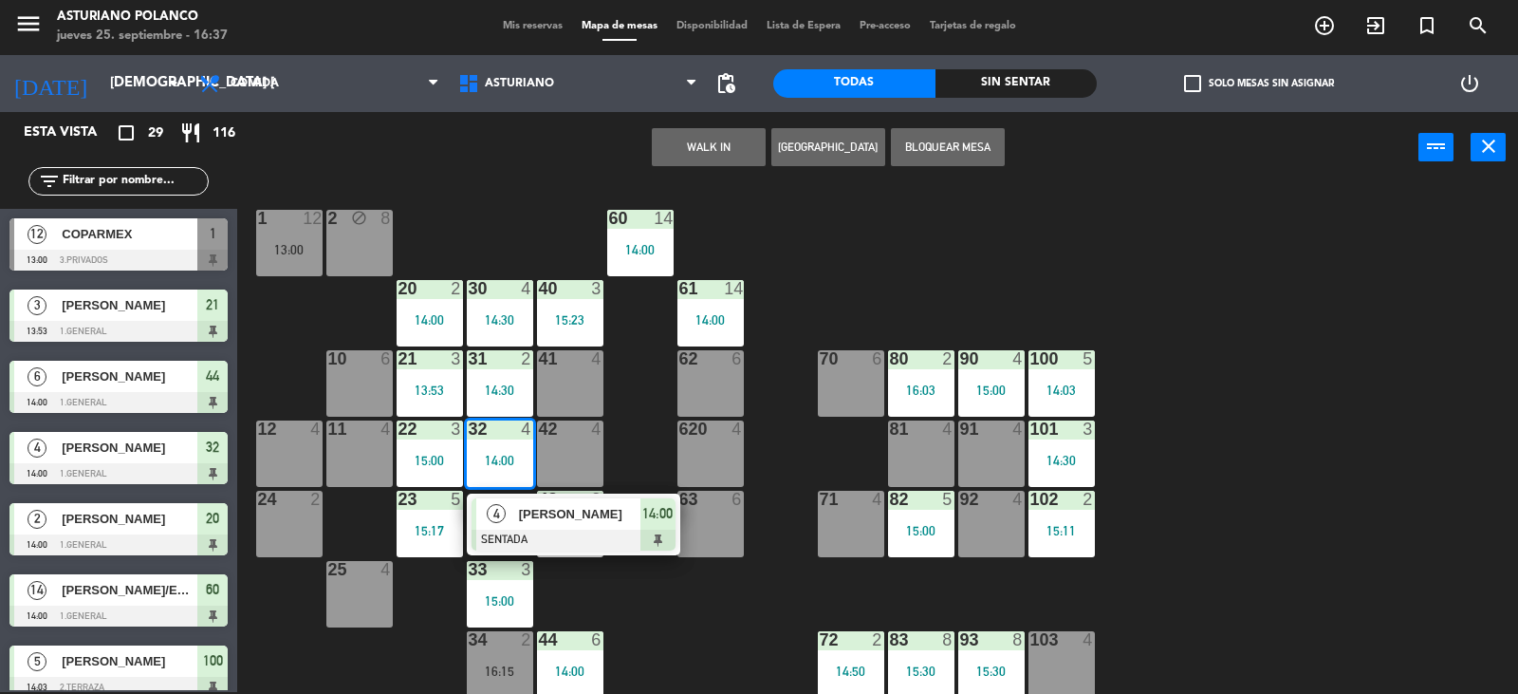
click at [496, 512] on span "4" at bounding box center [496, 513] width 19 height 19
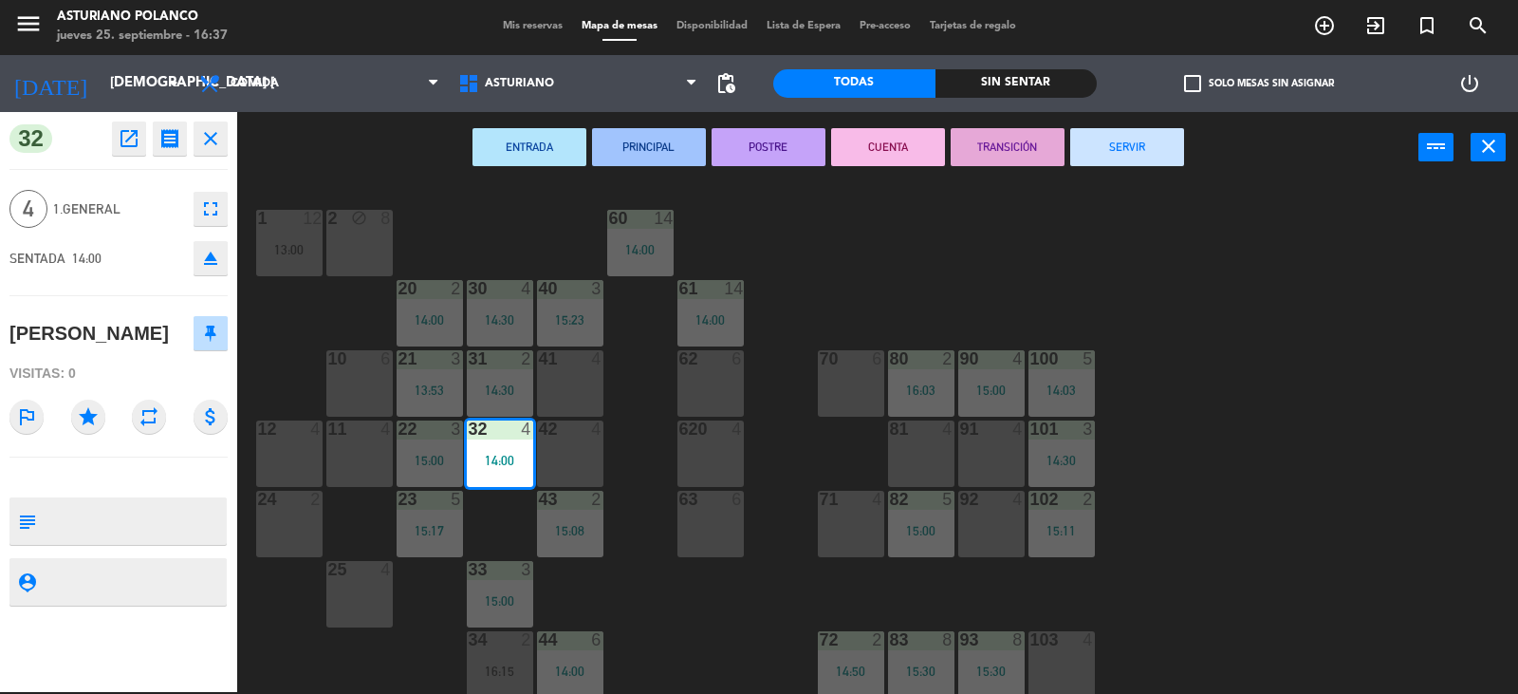
click at [1137, 145] on button "SERVIR" at bounding box center [1128, 147] width 114 height 38
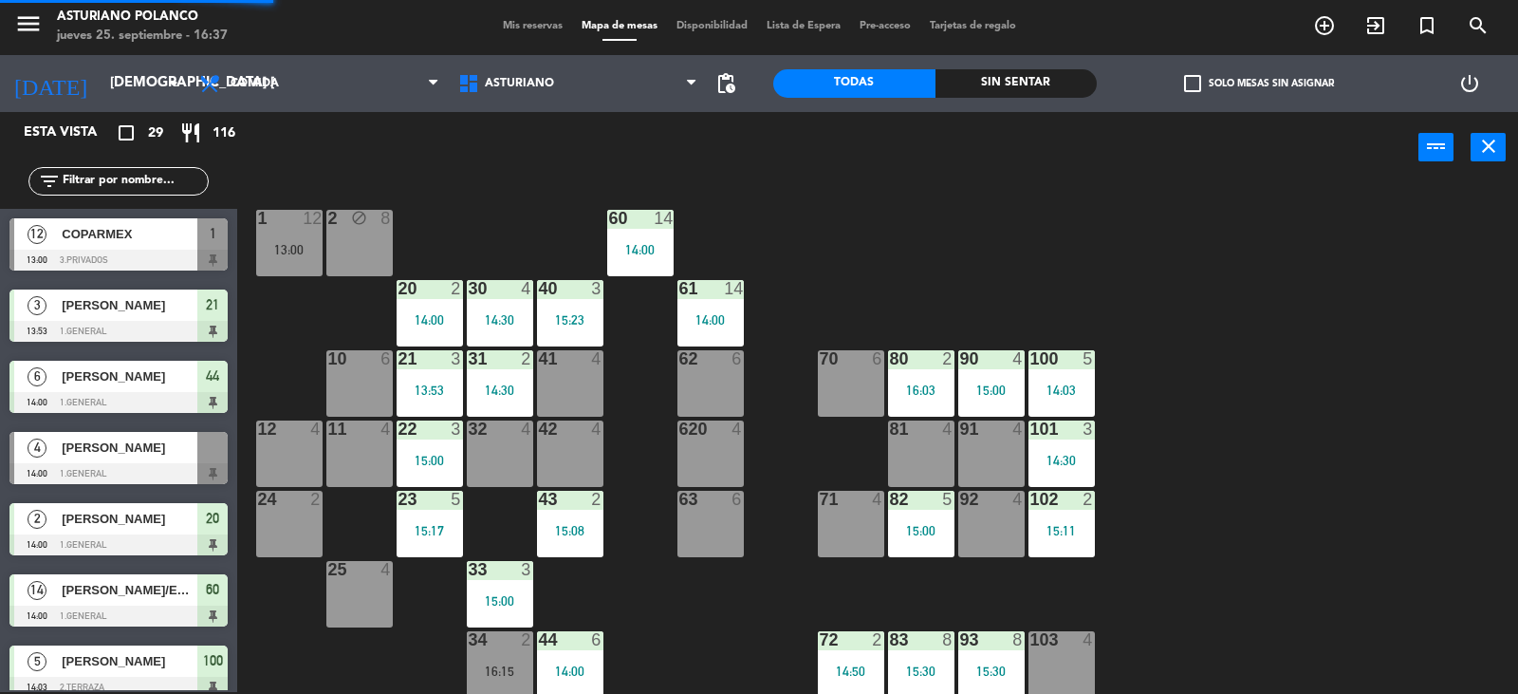
click at [1024, 265] on div "1 12 13:00 2 block 8 60 14 14:00 20 2 14:00 30 4 14:30 40 3 15:23 61 14 14:00 6…" at bounding box center [885, 439] width 1266 height 509
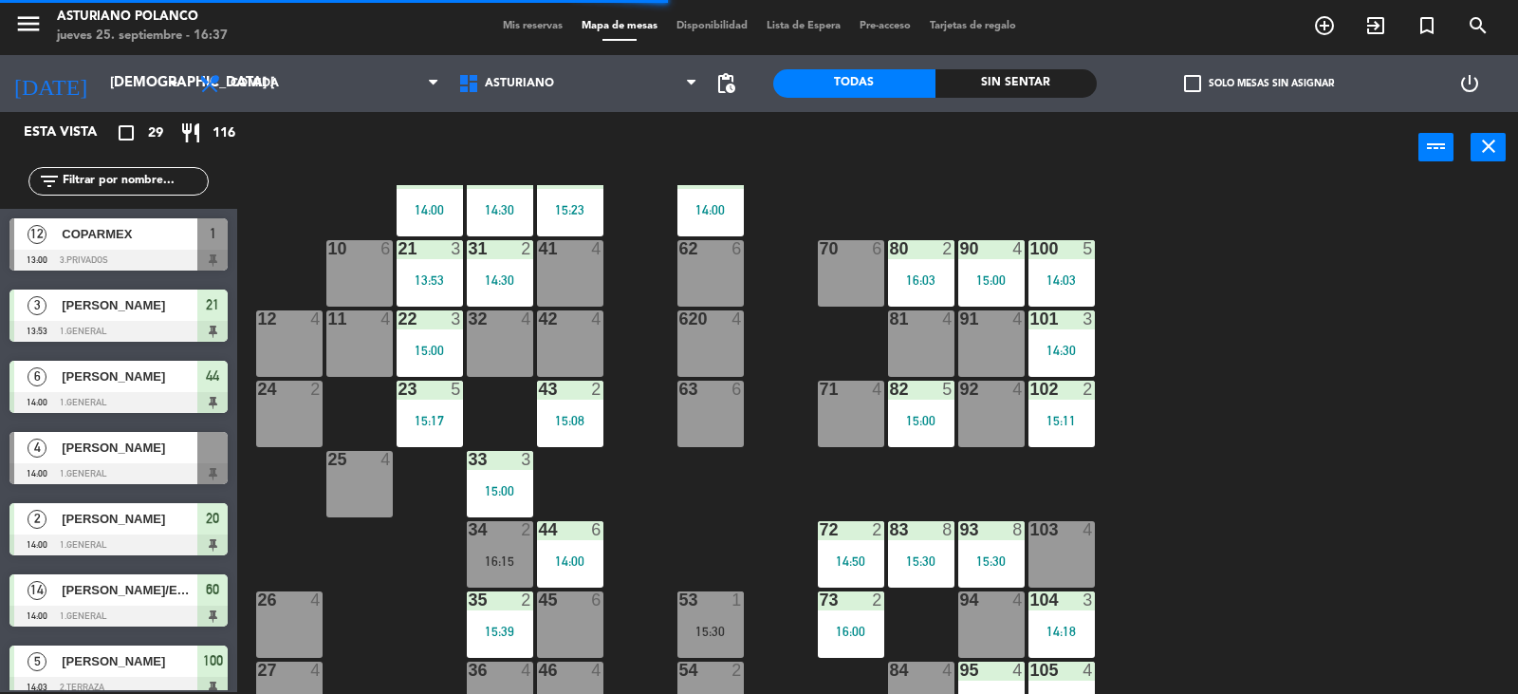
scroll to position [199, 0]
